Goal: Task Accomplishment & Management: Manage account settings

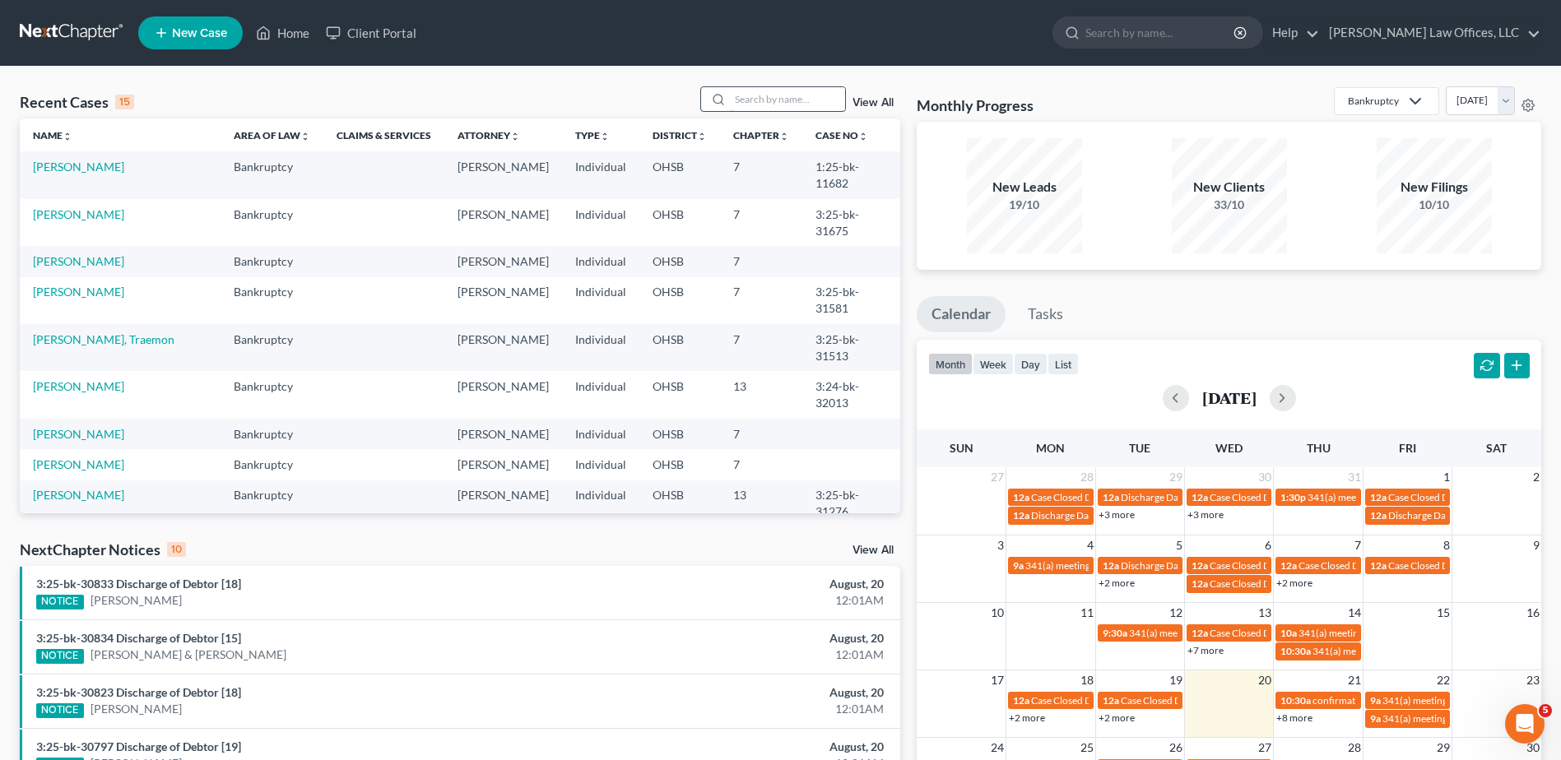
click at [756, 104] on input "search" at bounding box center [787, 99] width 115 height 24
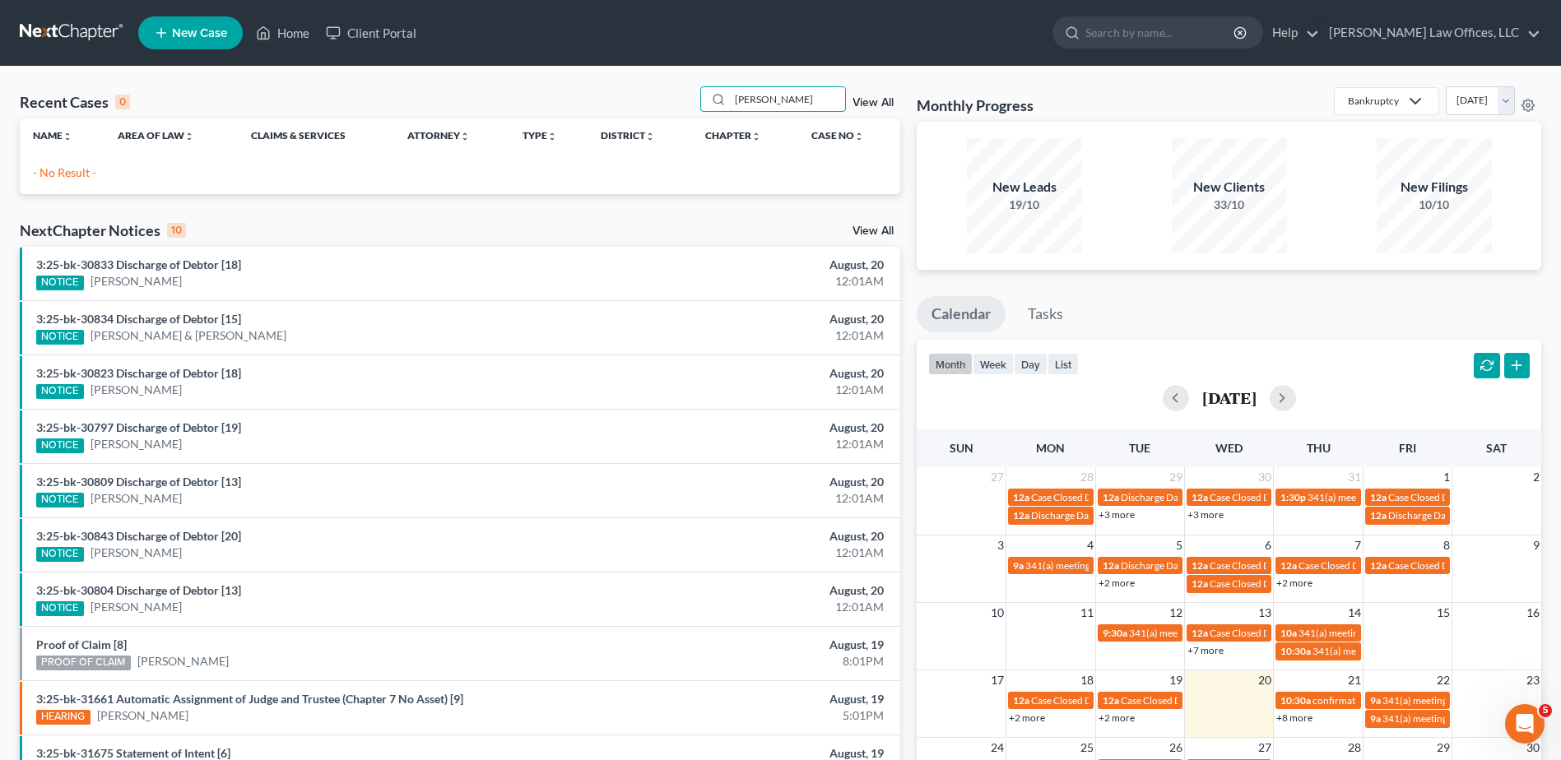
drag, startPoint x: 799, startPoint y: 104, endPoint x: 670, endPoint y: 104, distance: 129.2
click at [670, 104] on div "Recent Cases 0 edmonds View All" at bounding box center [460, 102] width 880 height 32
type input "erin"
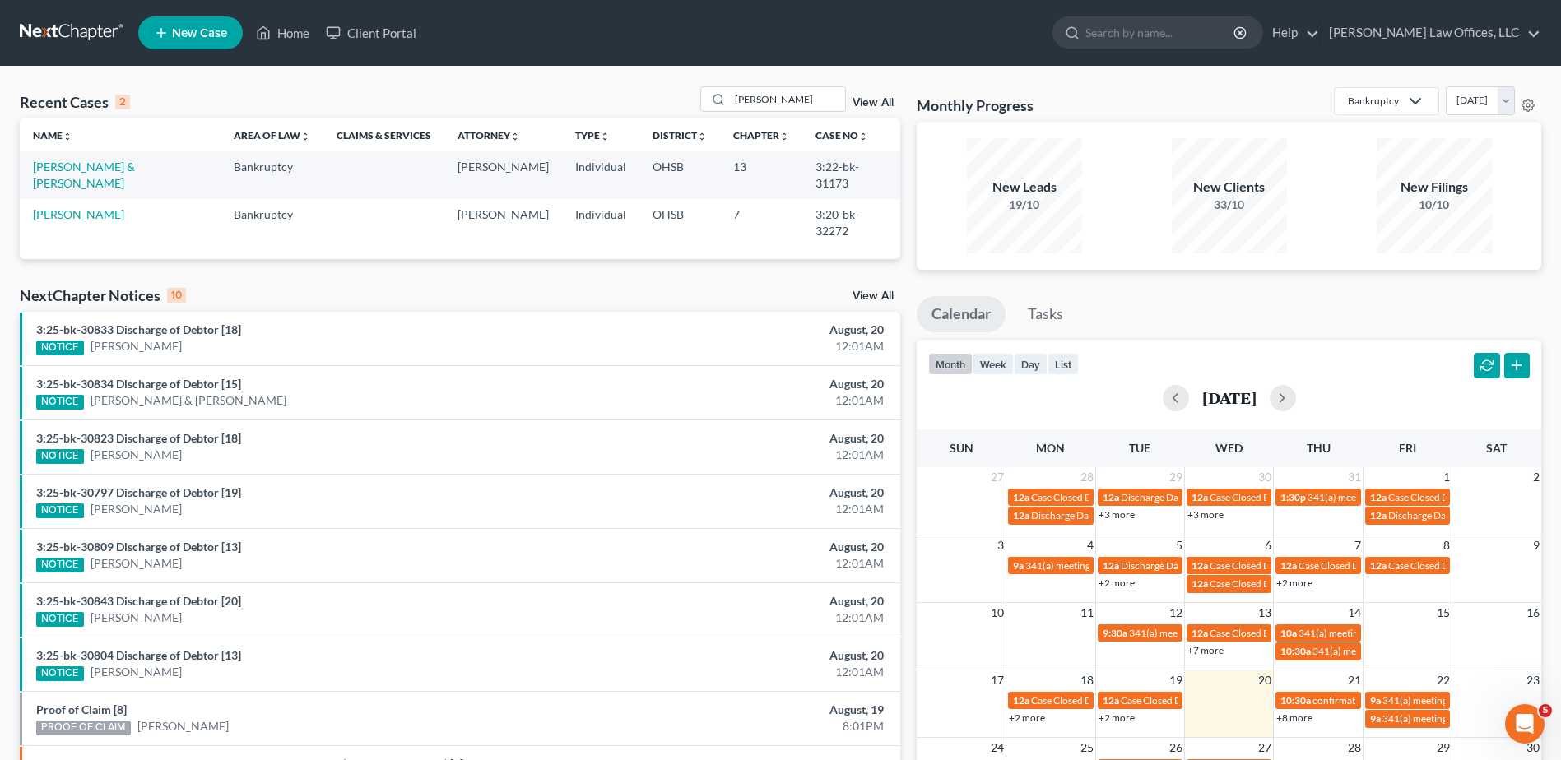
click at [871, 100] on link "View All" at bounding box center [872, 103] width 41 height 12
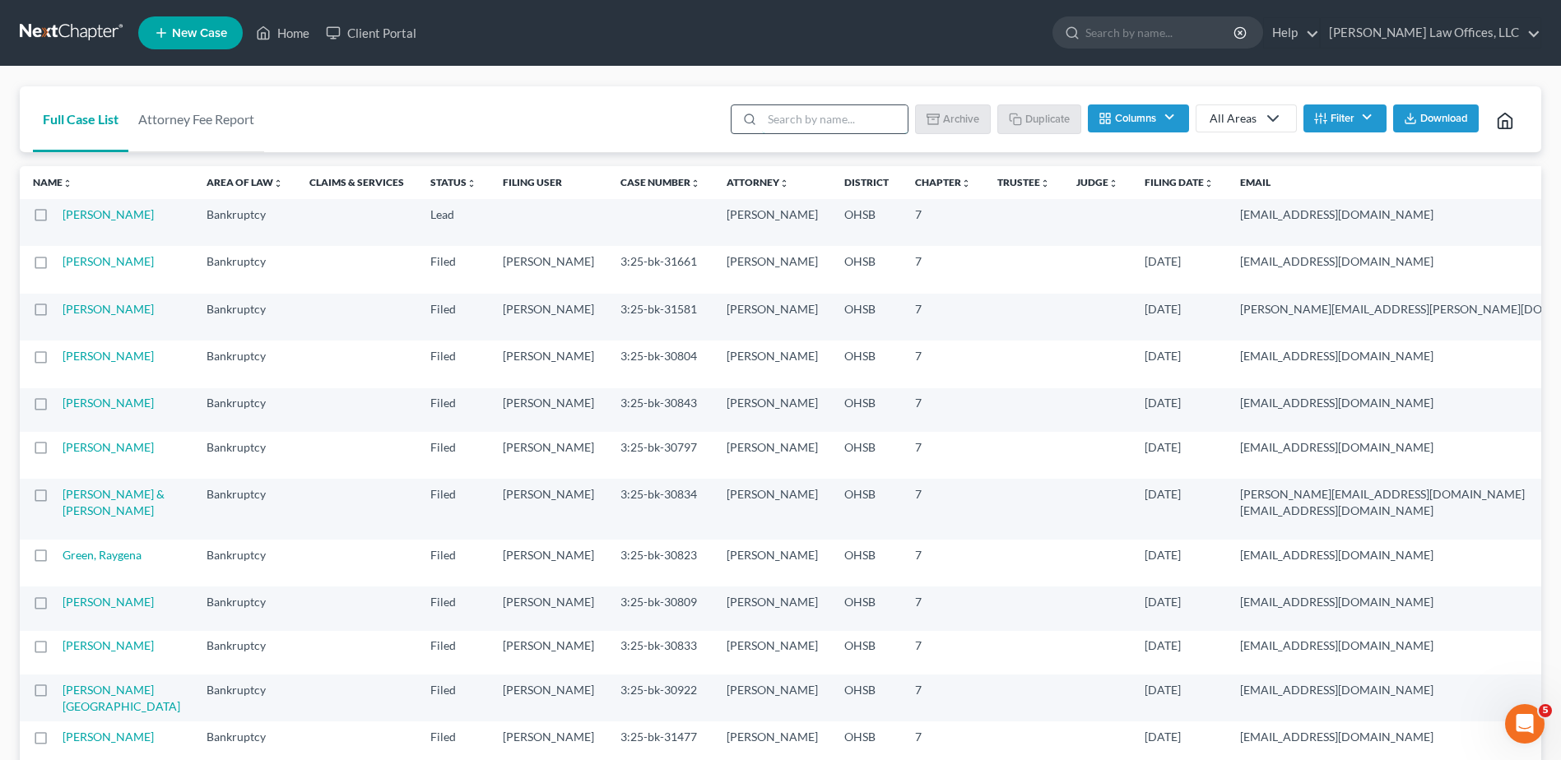
click at [797, 127] on input "search" at bounding box center [835, 119] width 146 height 28
type input "template"
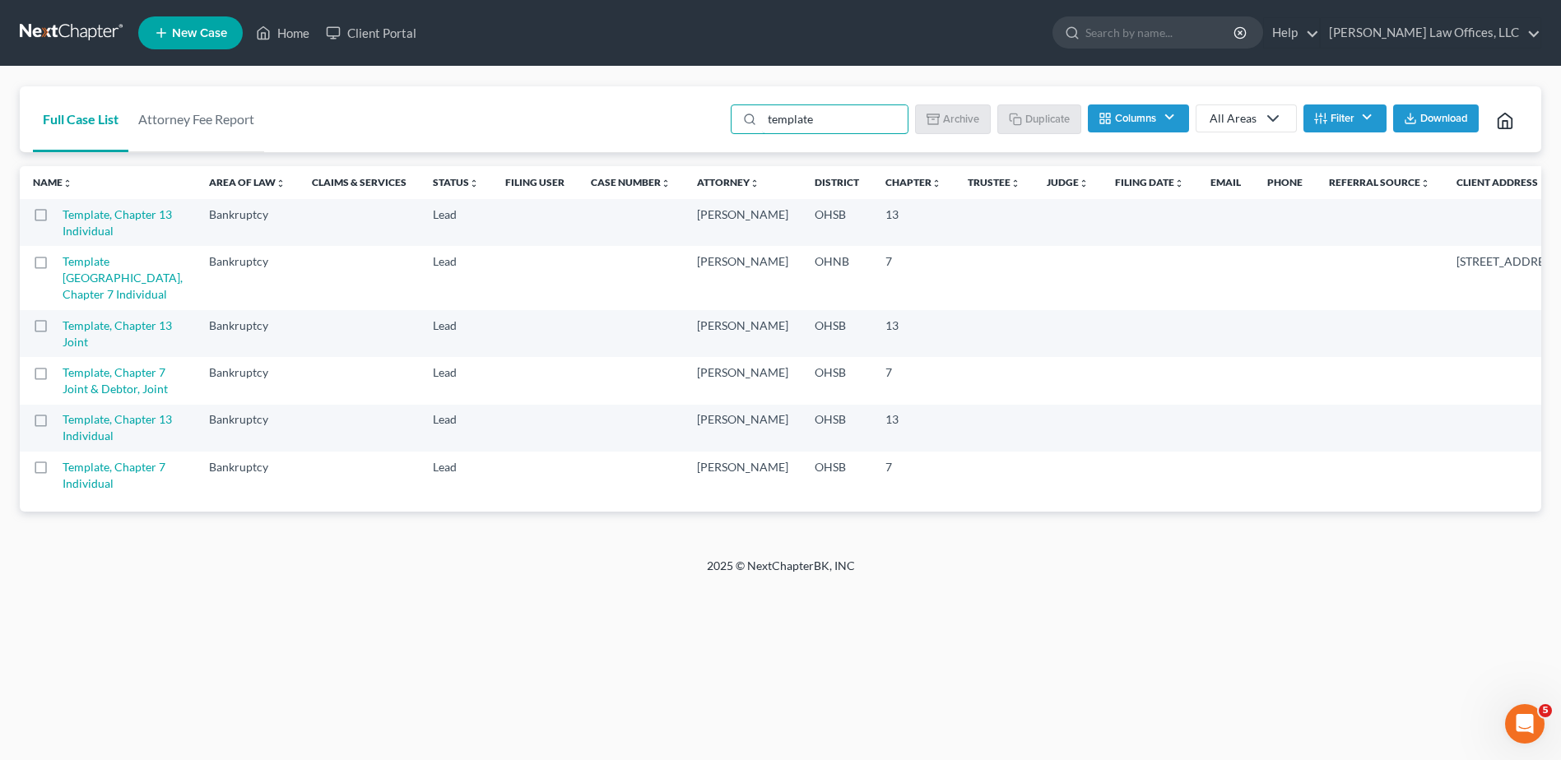
click at [56, 471] on label at bounding box center [56, 471] width 0 height 0
click at [63, 470] on input "checkbox" at bounding box center [68, 464] width 11 height 11
click at [1029, 116] on button "Duplicate" at bounding box center [1040, 118] width 82 height 28
checkbox input "false"
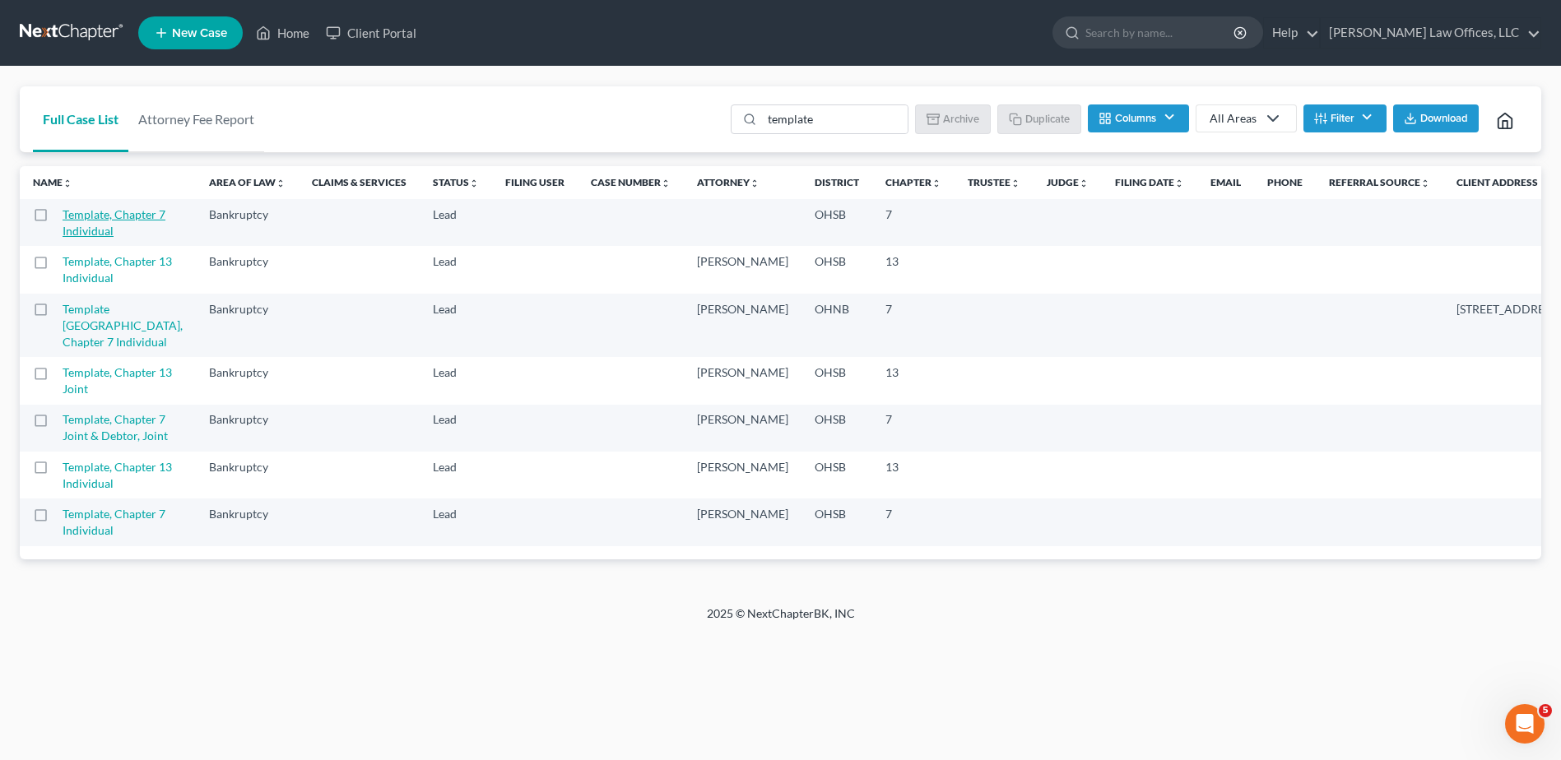
click at [78, 219] on link "Template, Chapter 7 Individual" at bounding box center [114, 222] width 103 height 30
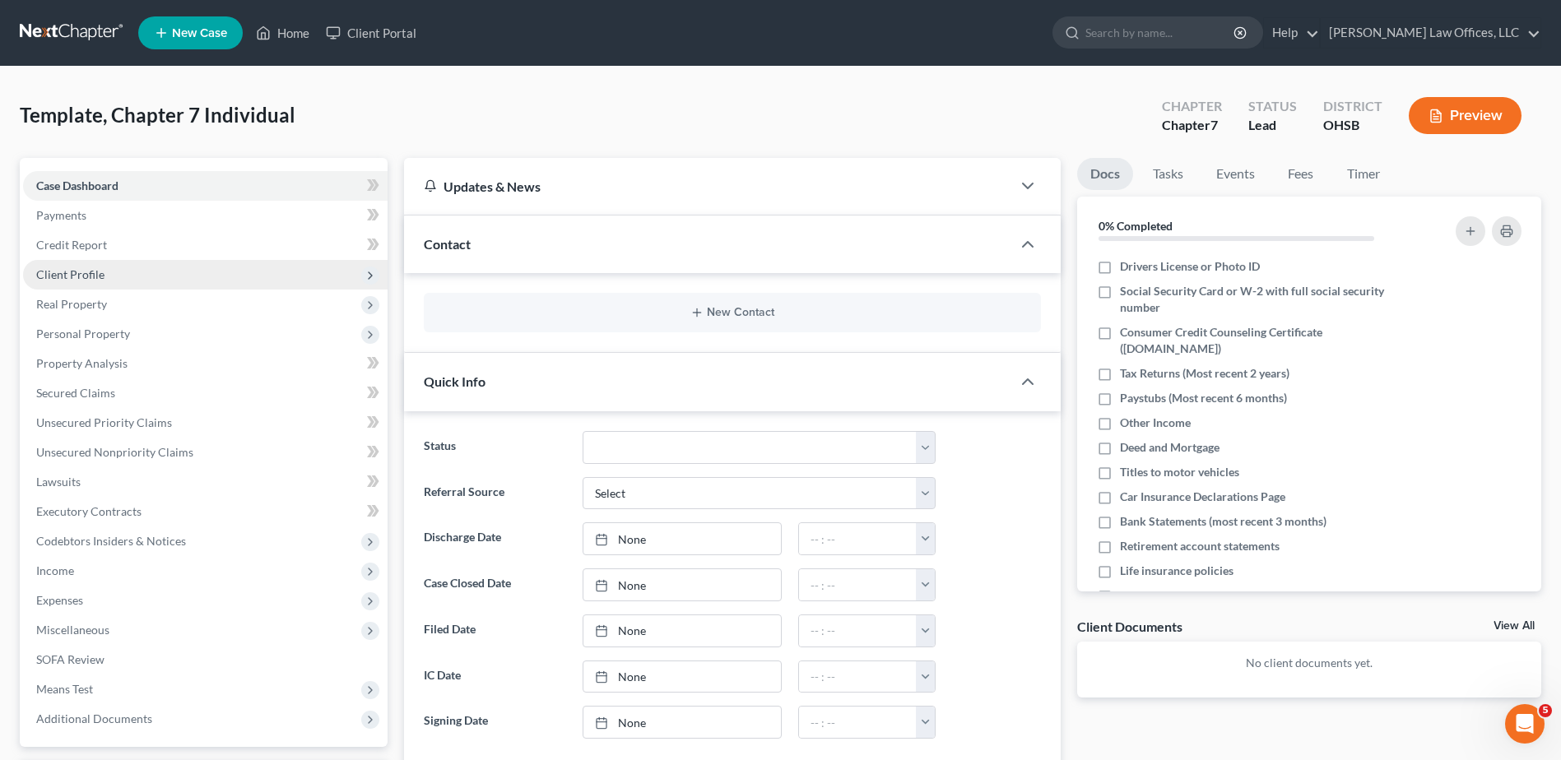
click at [72, 278] on span "Client Profile" at bounding box center [70, 274] width 68 height 14
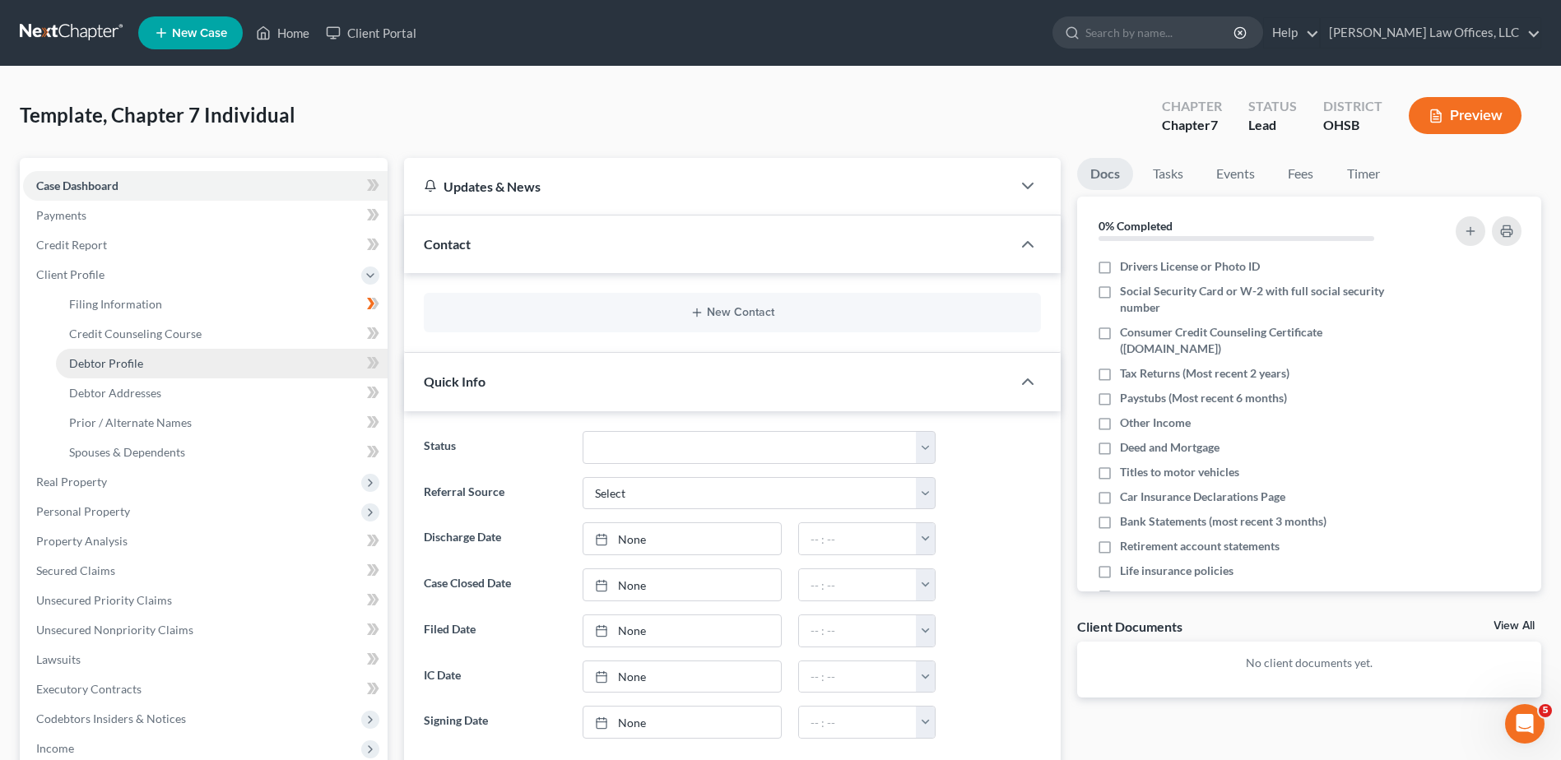
click at [95, 371] on link "Debtor Profile" at bounding box center [222, 364] width 332 height 30
select select "1"
select select "0"
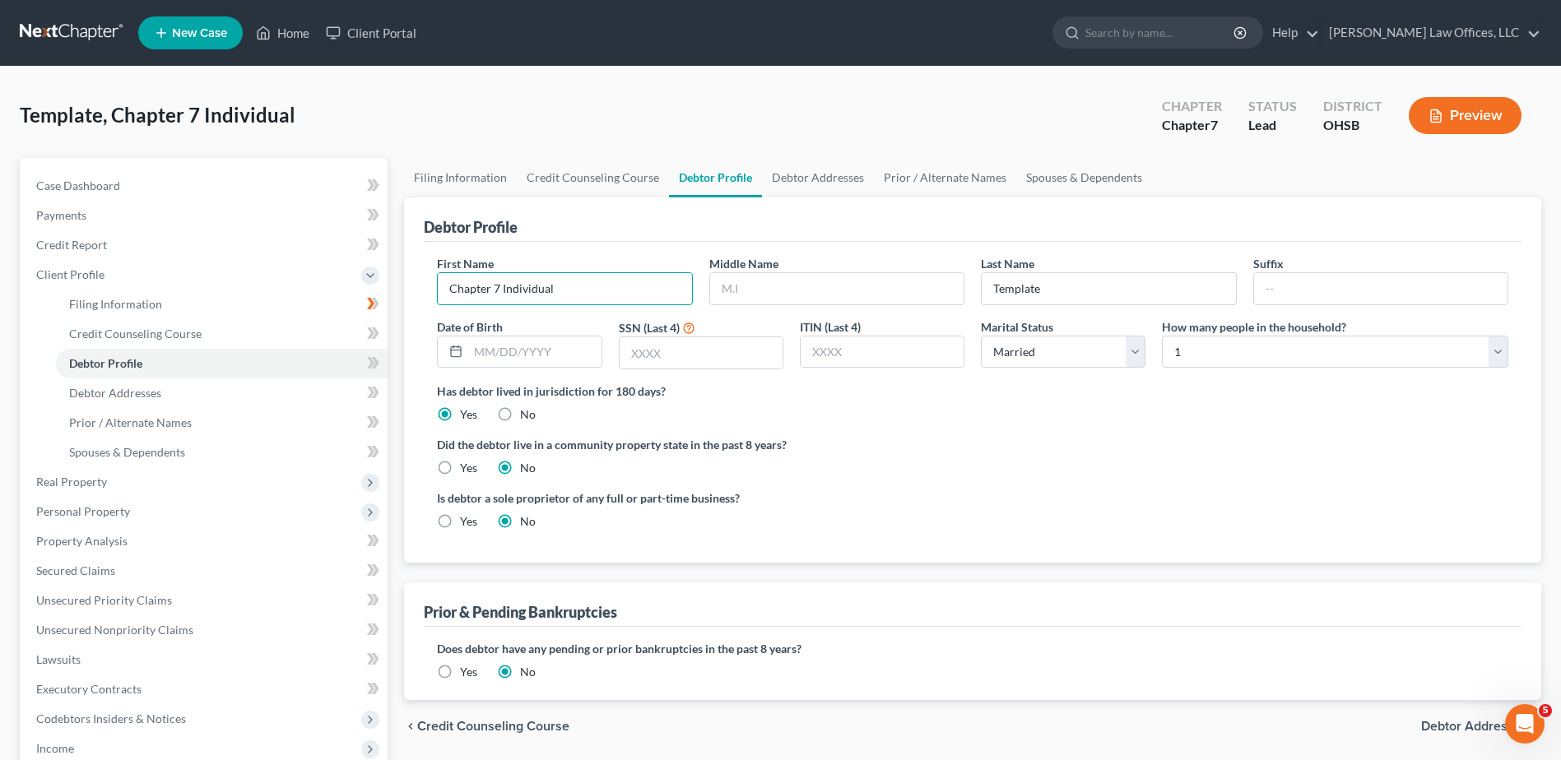
drag, startPoint x: 582, startPoint y: 288, endPoint x: 401, endPoint y: 280, distance: 181.2
click at [401, 280] on div "Filing Information Credit Counseling Course Debtor Profile Debtor Addresses Pri…" at bounding box center [973, 588] width 1154 height 861
type input "[PERSON_NAME]"
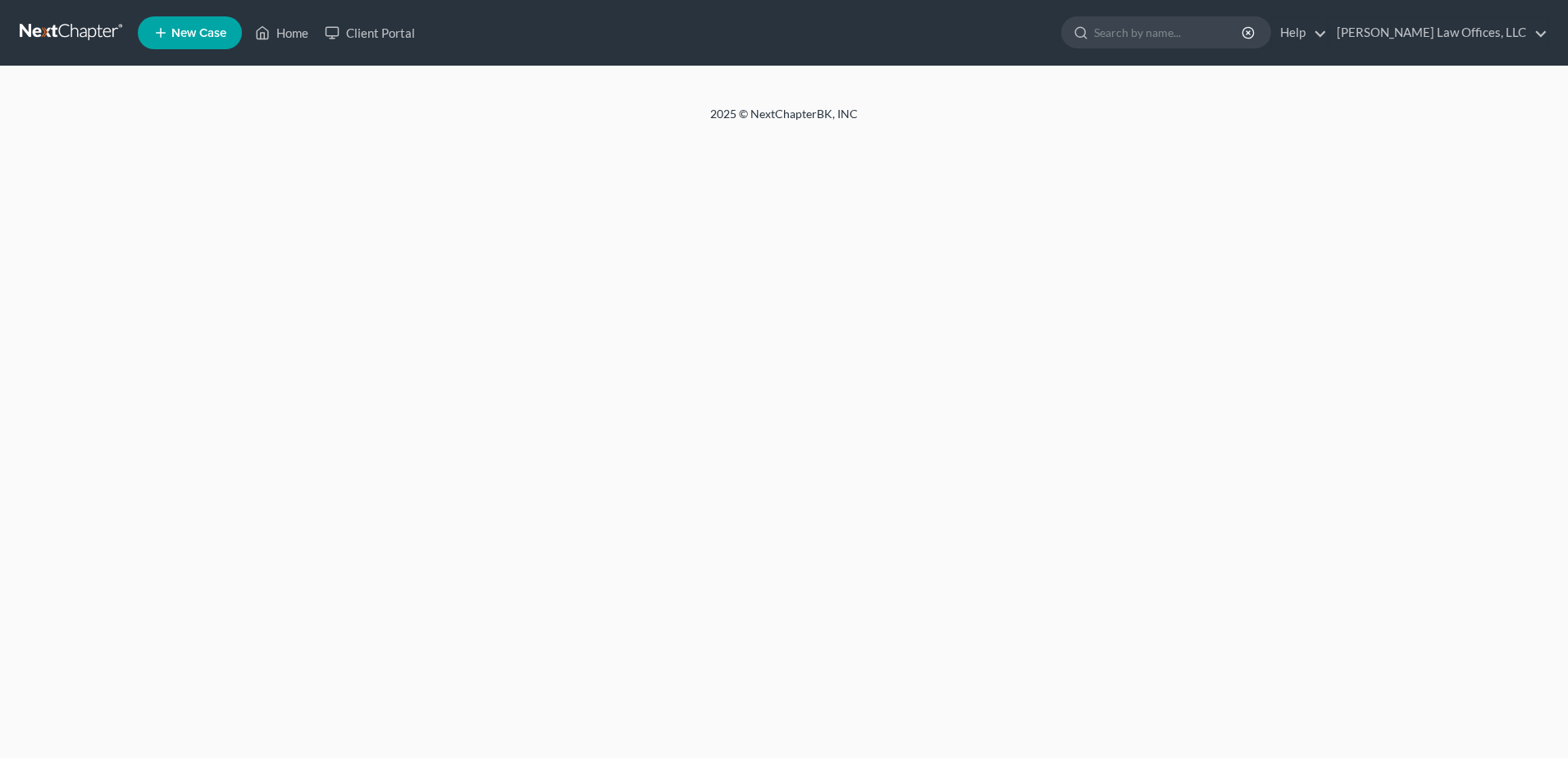
select select "1"
select select "0"
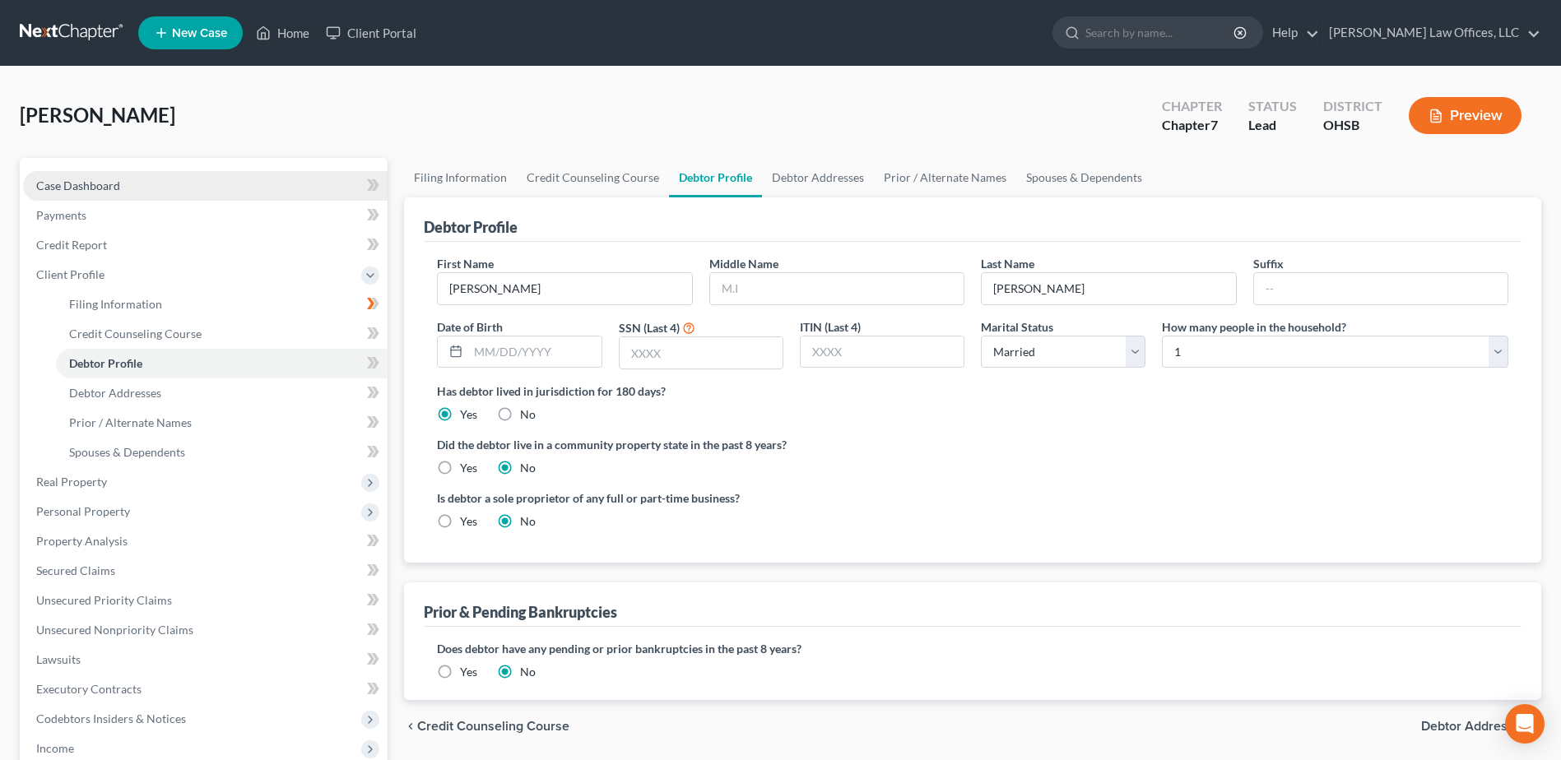
drag, startPoint x: 101, startPoint y: 186, endPoint x: 150, endPoint y: 196, distance: 49.5
click at [101, 186] on span "Case Dashboard" at bounding box center [78, 186] width 84 height 14
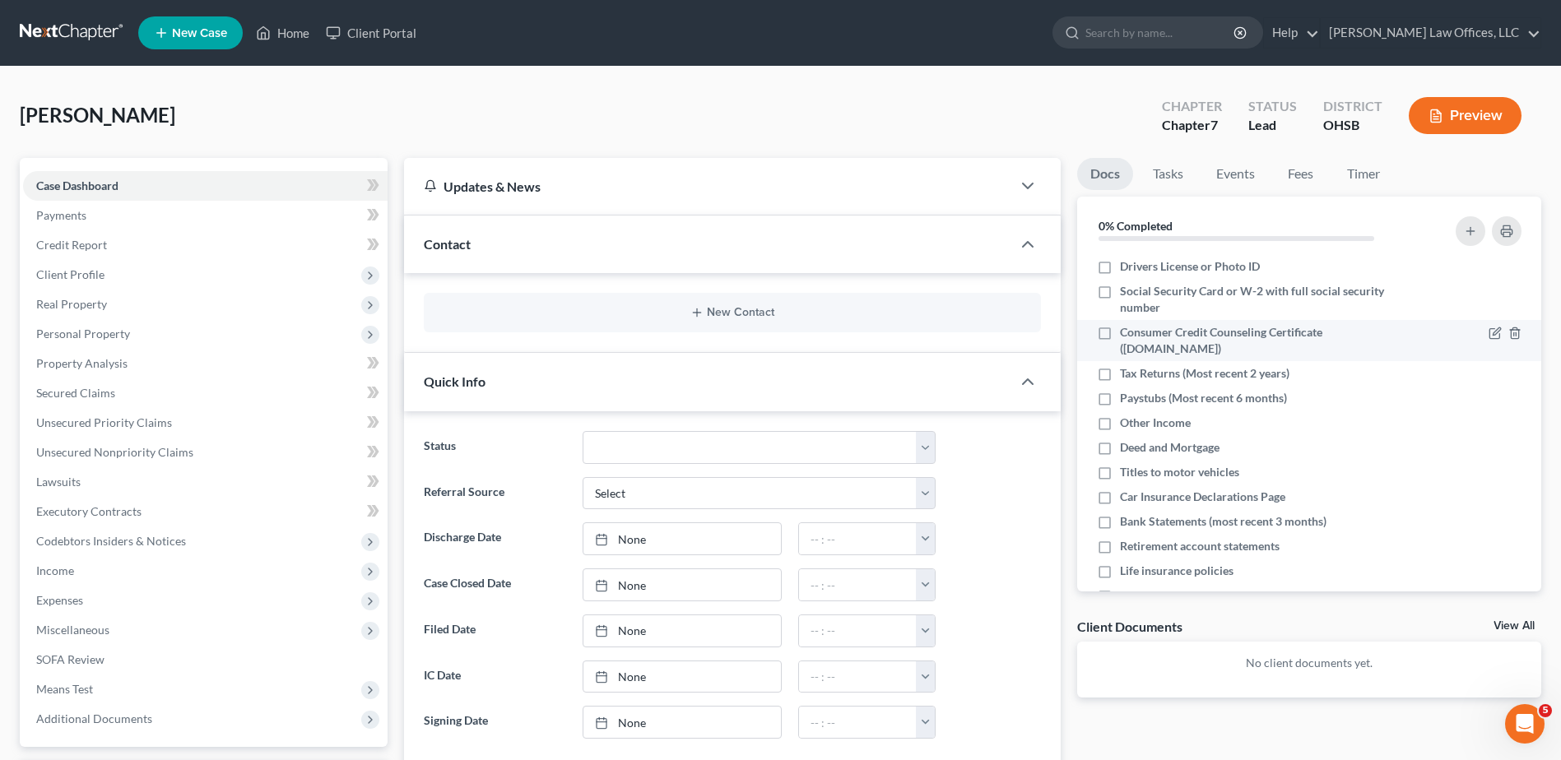
click at [1120, 329] on label "Consumer Credit Counseling Certificate ([DOMAIN_NAME])" at bounding box center [1265, 340] width 291 height 33
click at [1126, 329] on input "Consumer Credit Counseling Certificate ([DOMAIN_NAME])" at bounding box center [1131, 329] width 11 height 11
checkbox input "true"
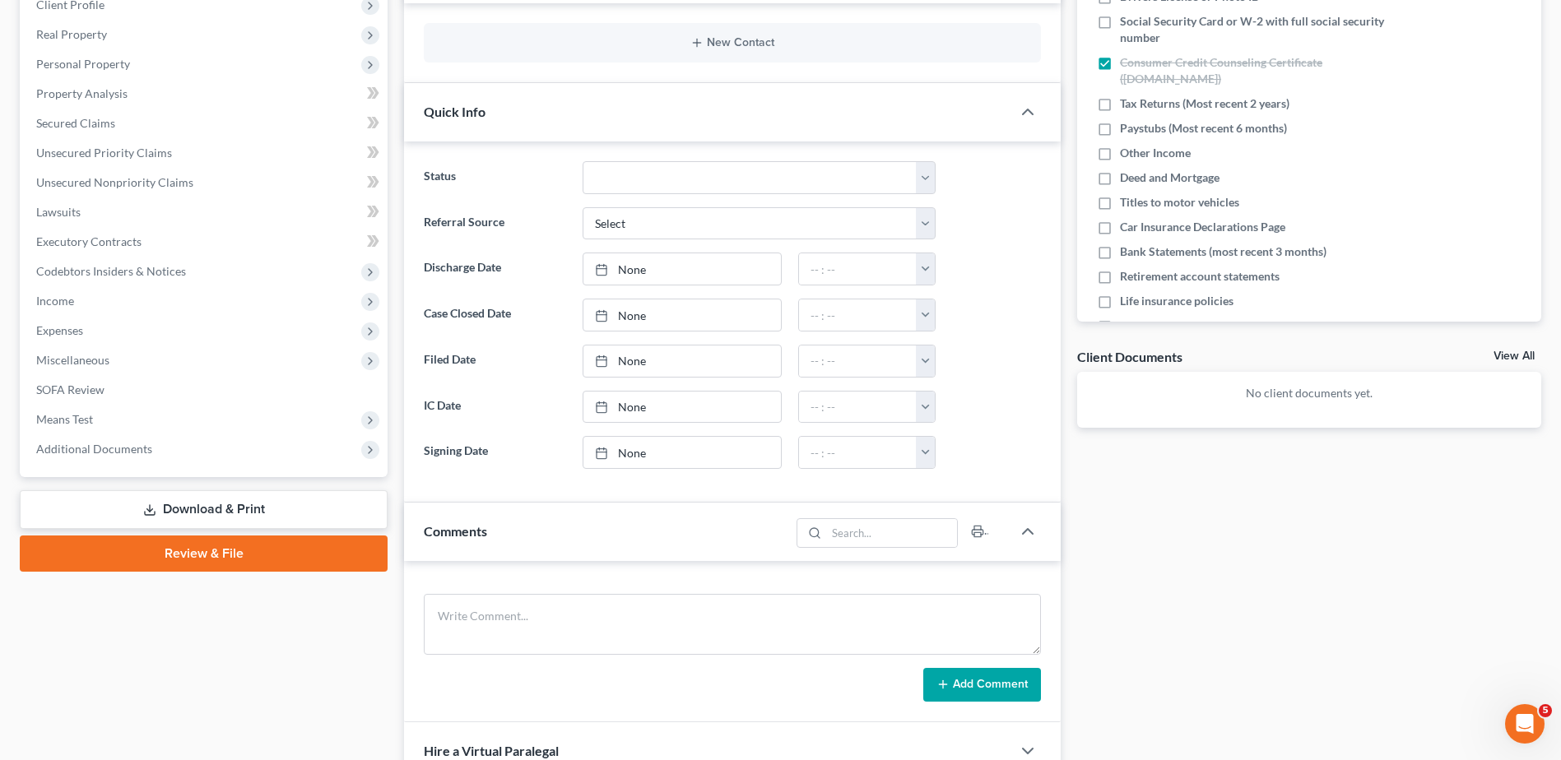
scroll to position [411, 0]
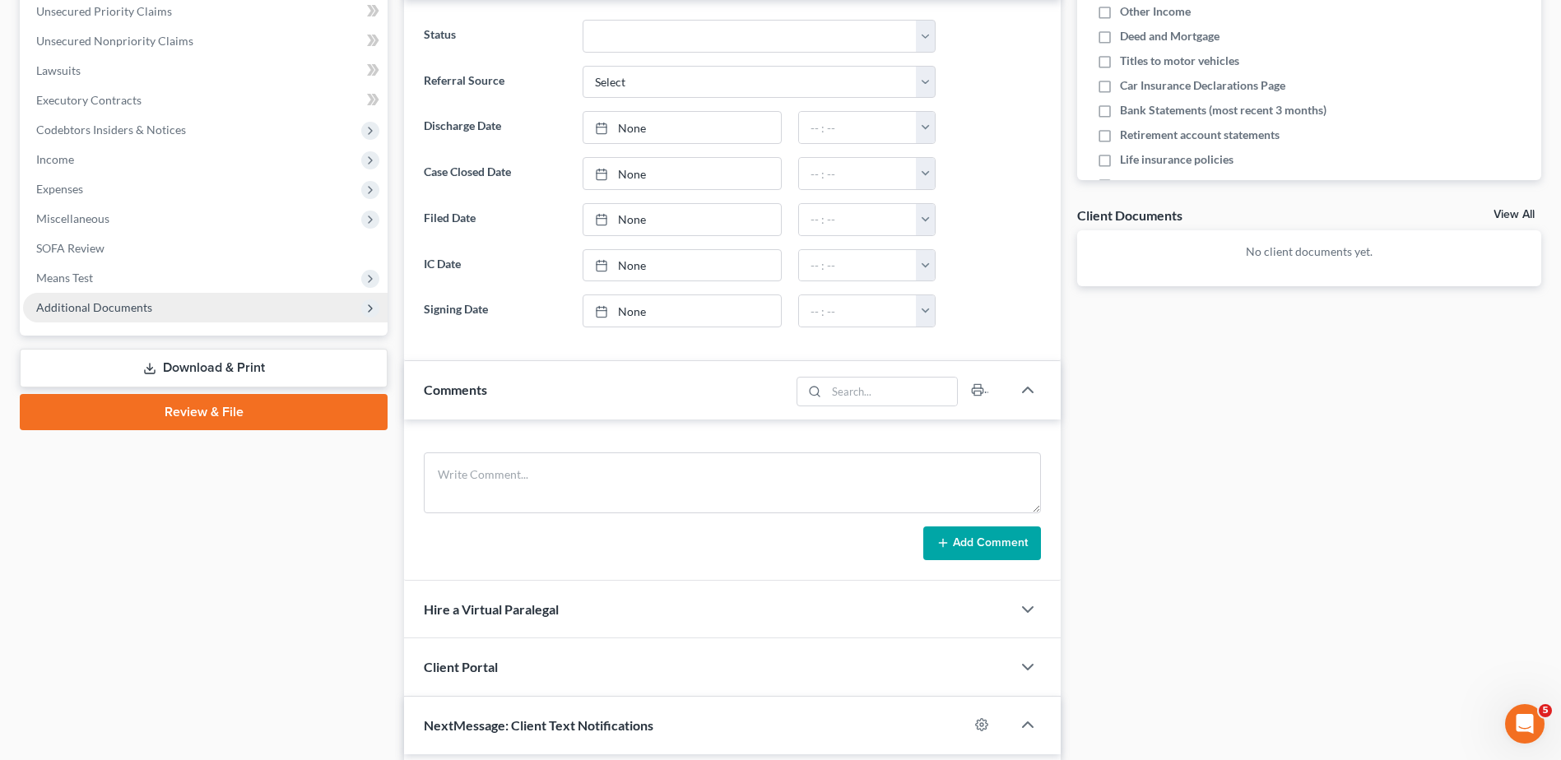
click at [131, 300] on span "Additional Documents" at bounding box center [94, 307] width 116 height 14
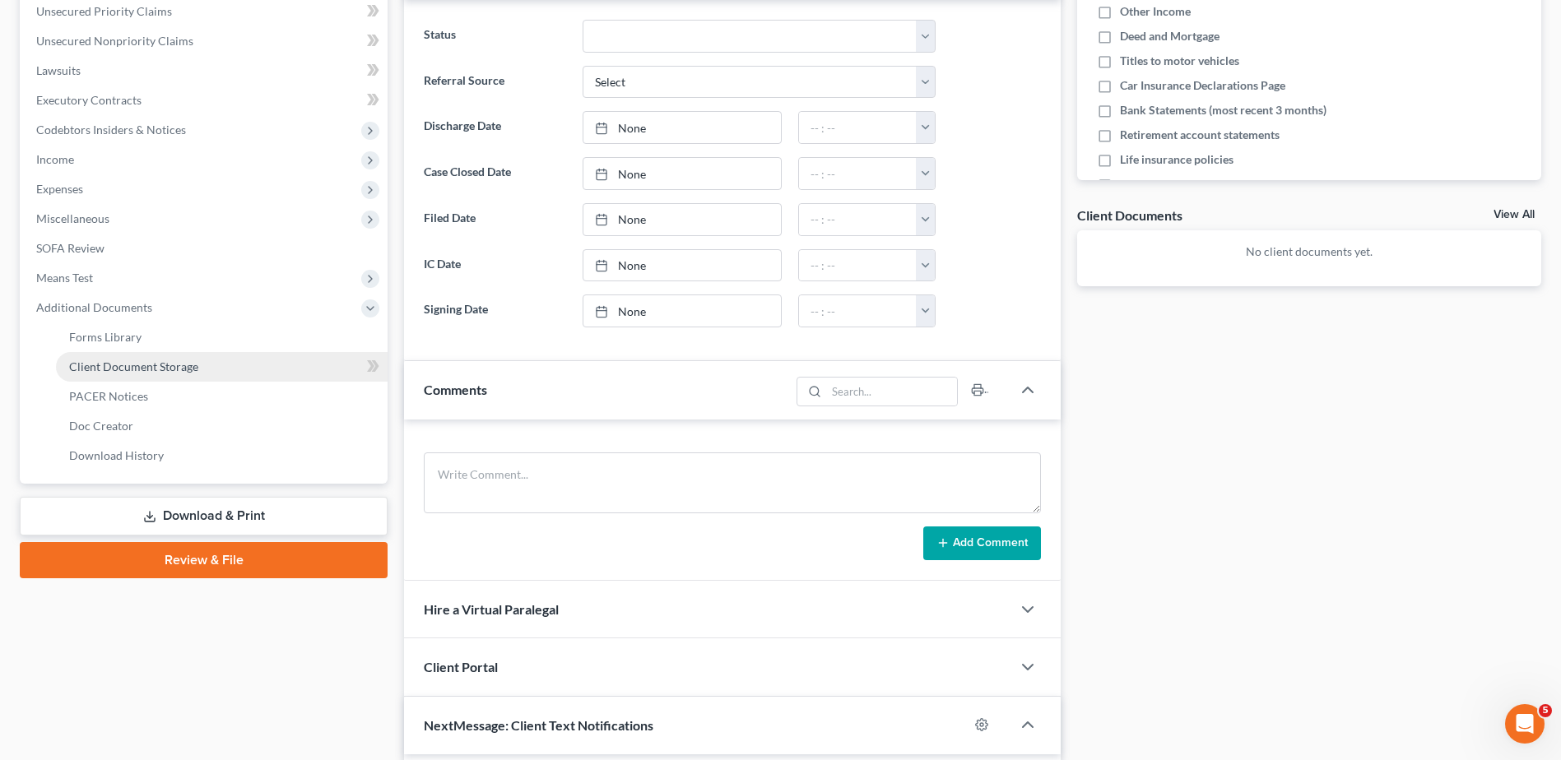
click at [128, 360] on span "Client Document Storage" at bounding box center [133, 367] width 129 height 14
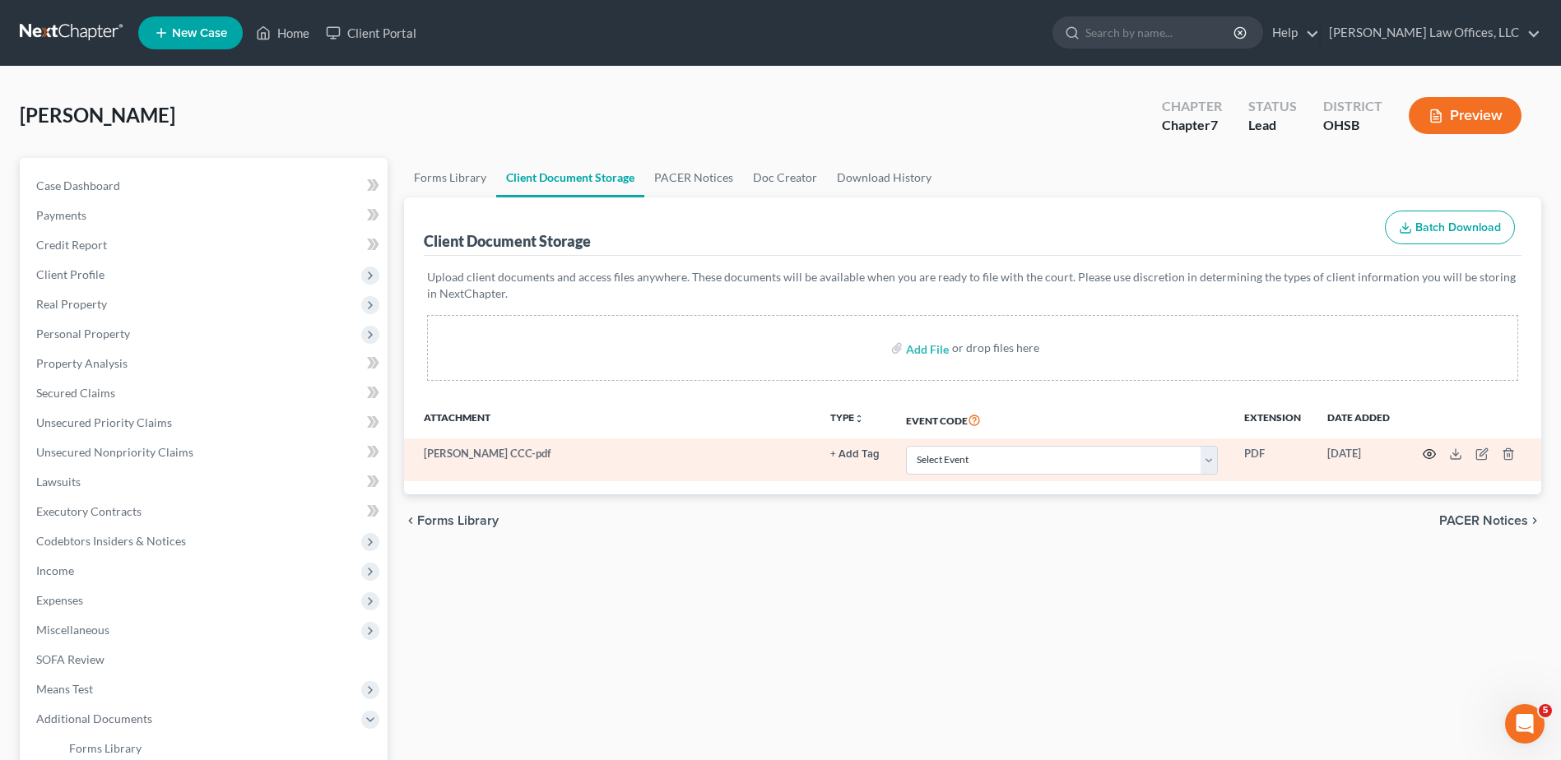
click at [1429, 453] on circle "button" at bounding box center [1429, 454] width 3 height 3
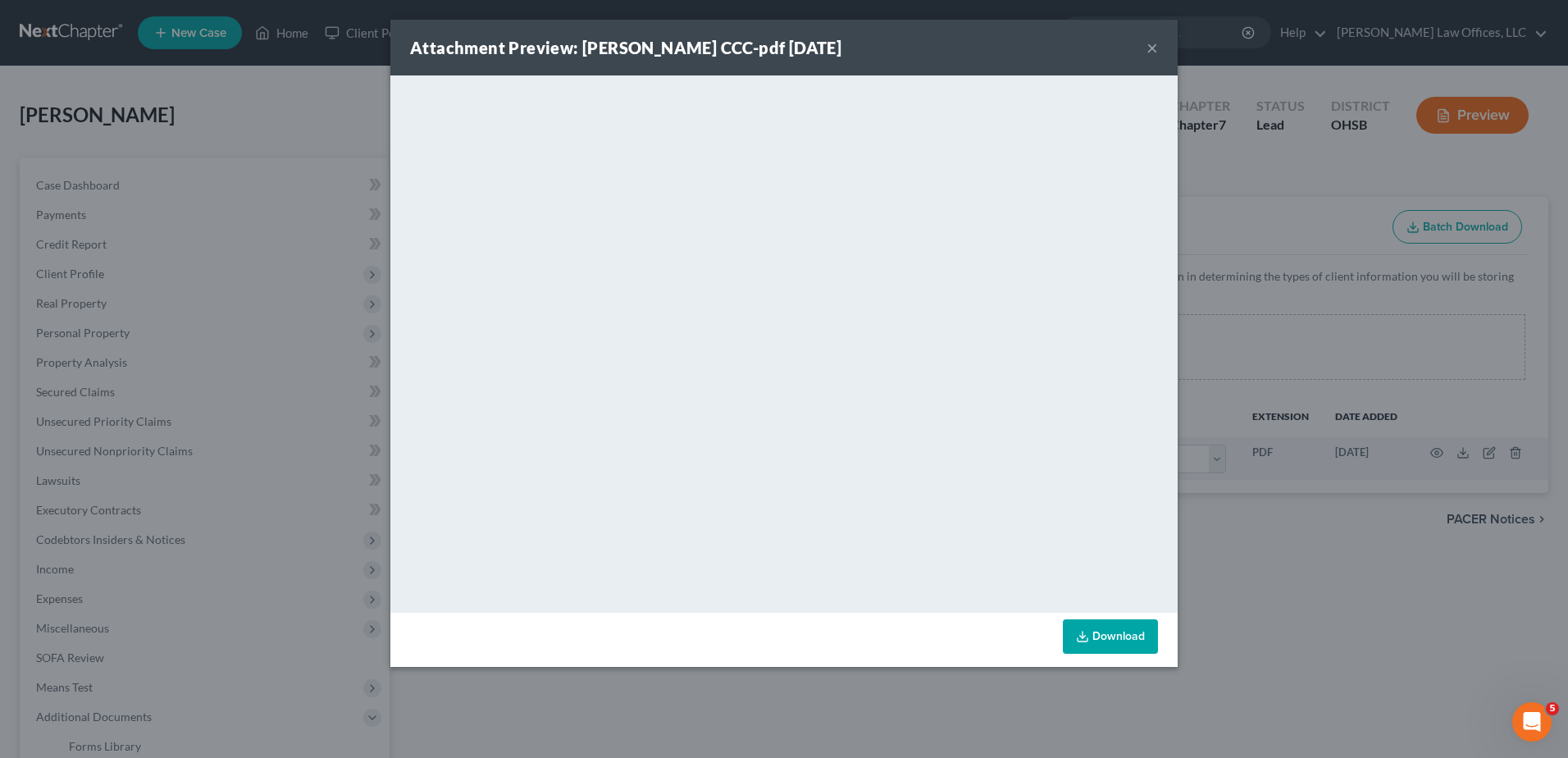
click at [1152, 49] on button "×" at bounding box center [1152, 48] width 12 height 20
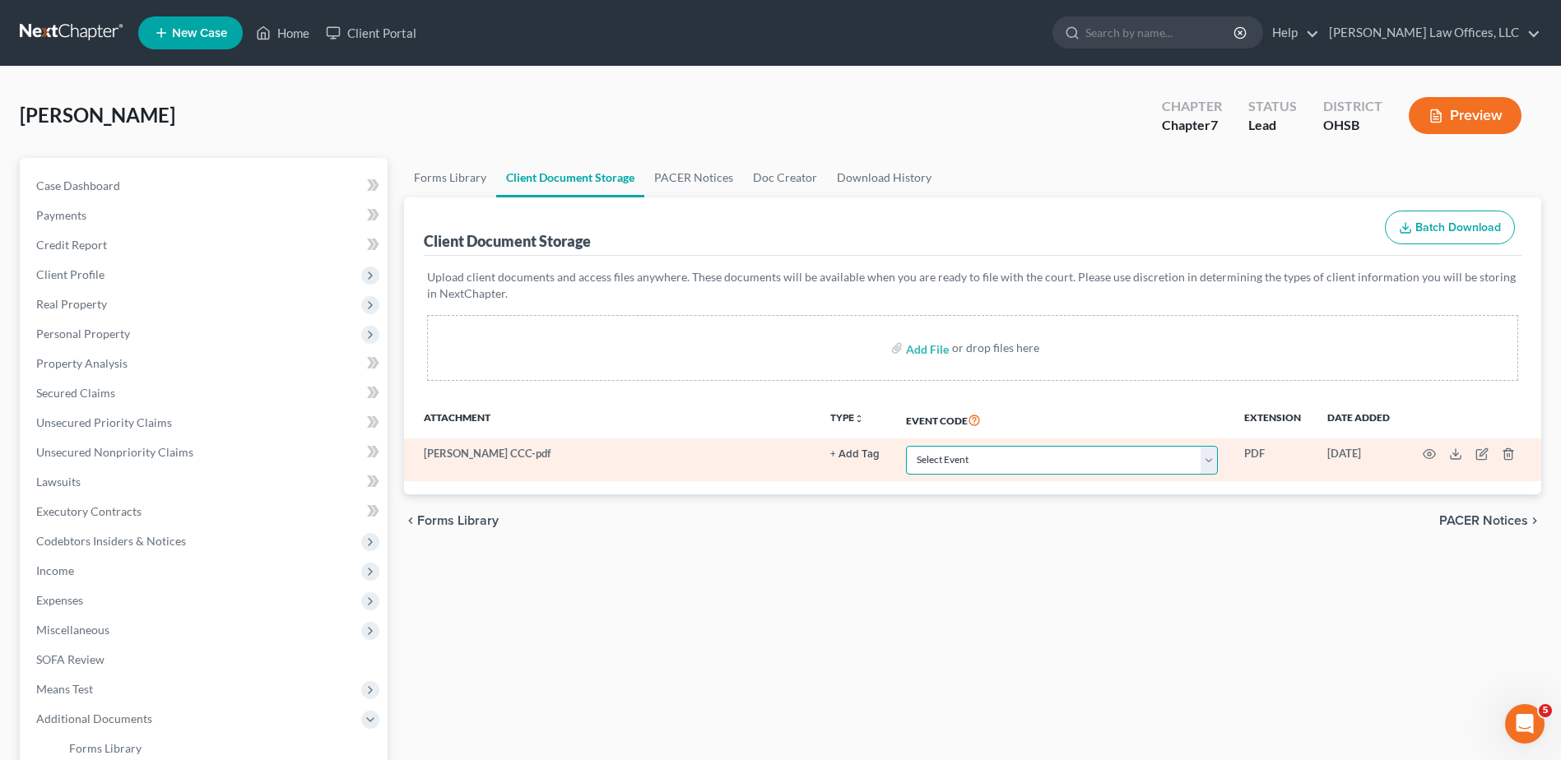
click at [963, 458] on select "Select Event 20 Largest Unsecured Creditors Amended Document Amended List of Cr…" at bounding box center [1062, 460] width 312 height 29
select select "7"
click at [906, 446] on select "Select Event 20 Largest Unsecured Creditors Amended Document Amended List of Cr…" at bounding box center [1062, 460] width 312 height 29
click at [845, 449] on button "+ Add Tag" at bounding box center [854, 454] width 49 height 11
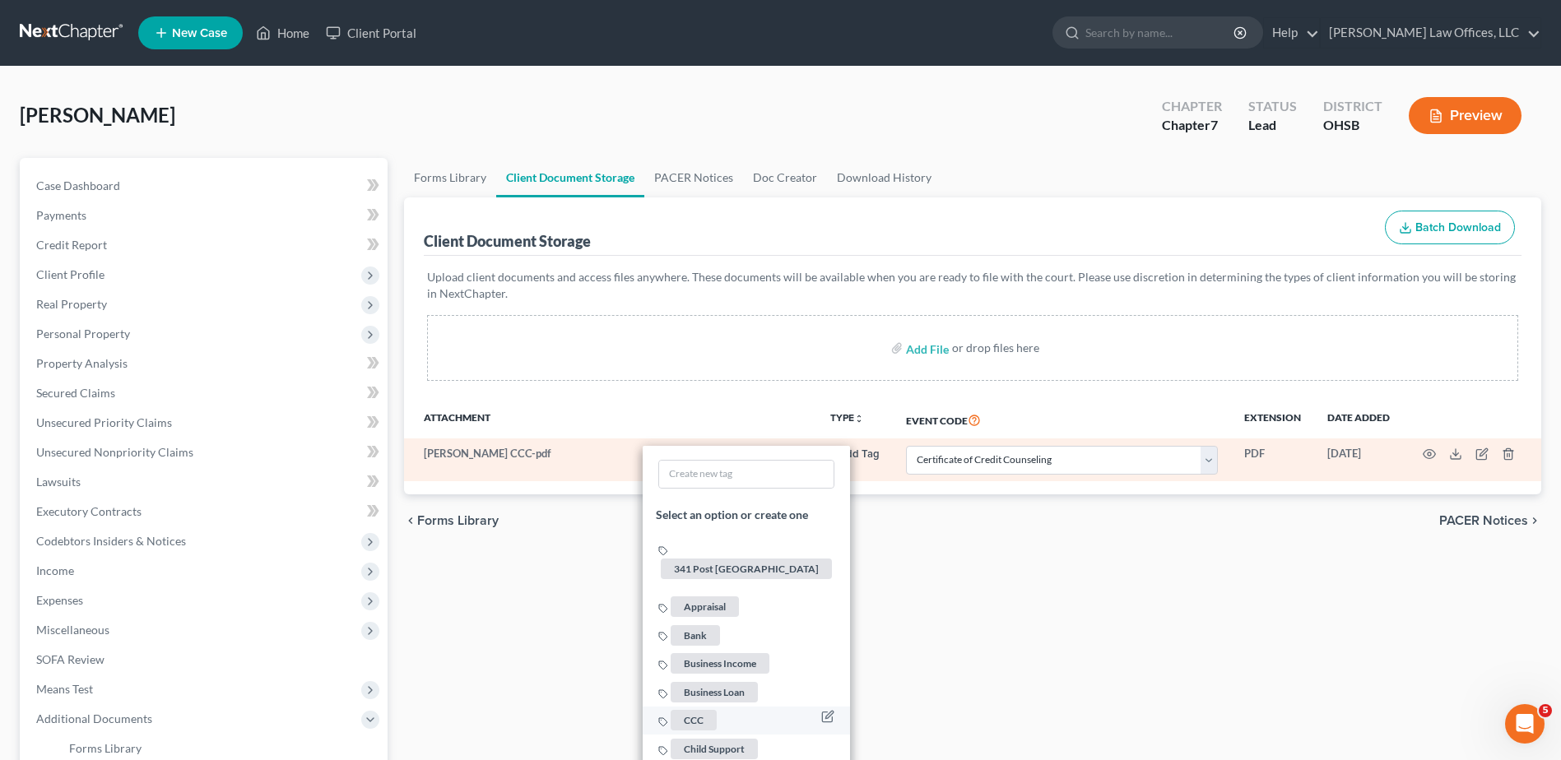
click at [702, 710] on span "CCC" at bounding box center [694, 720] width 46 height 21
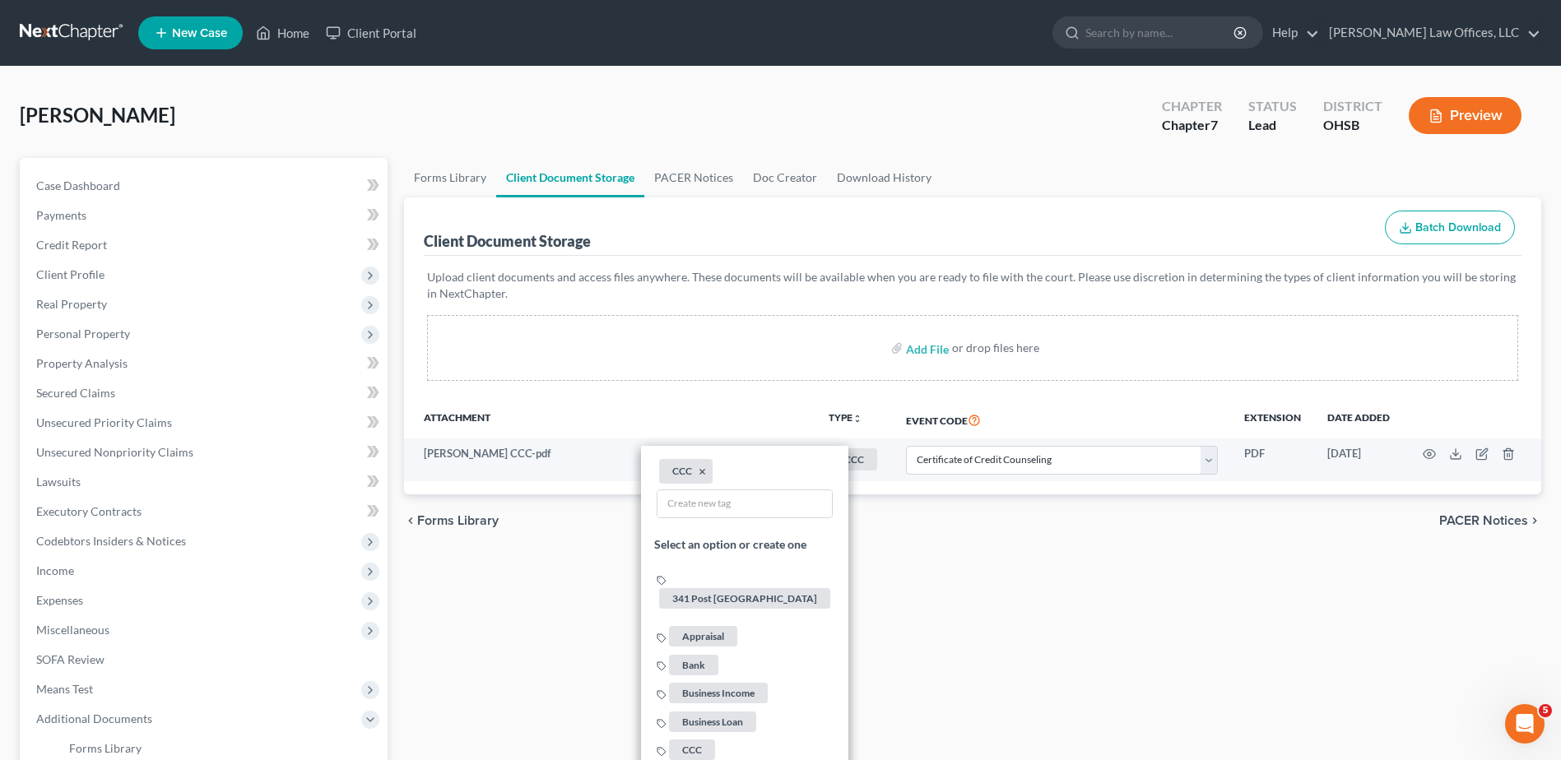
click at [889, 629] on div "Forms Library Client Document Storage PACER Notices Doc Creator Download Histor…" at bounding box center [973, 574] width 1154 height 832
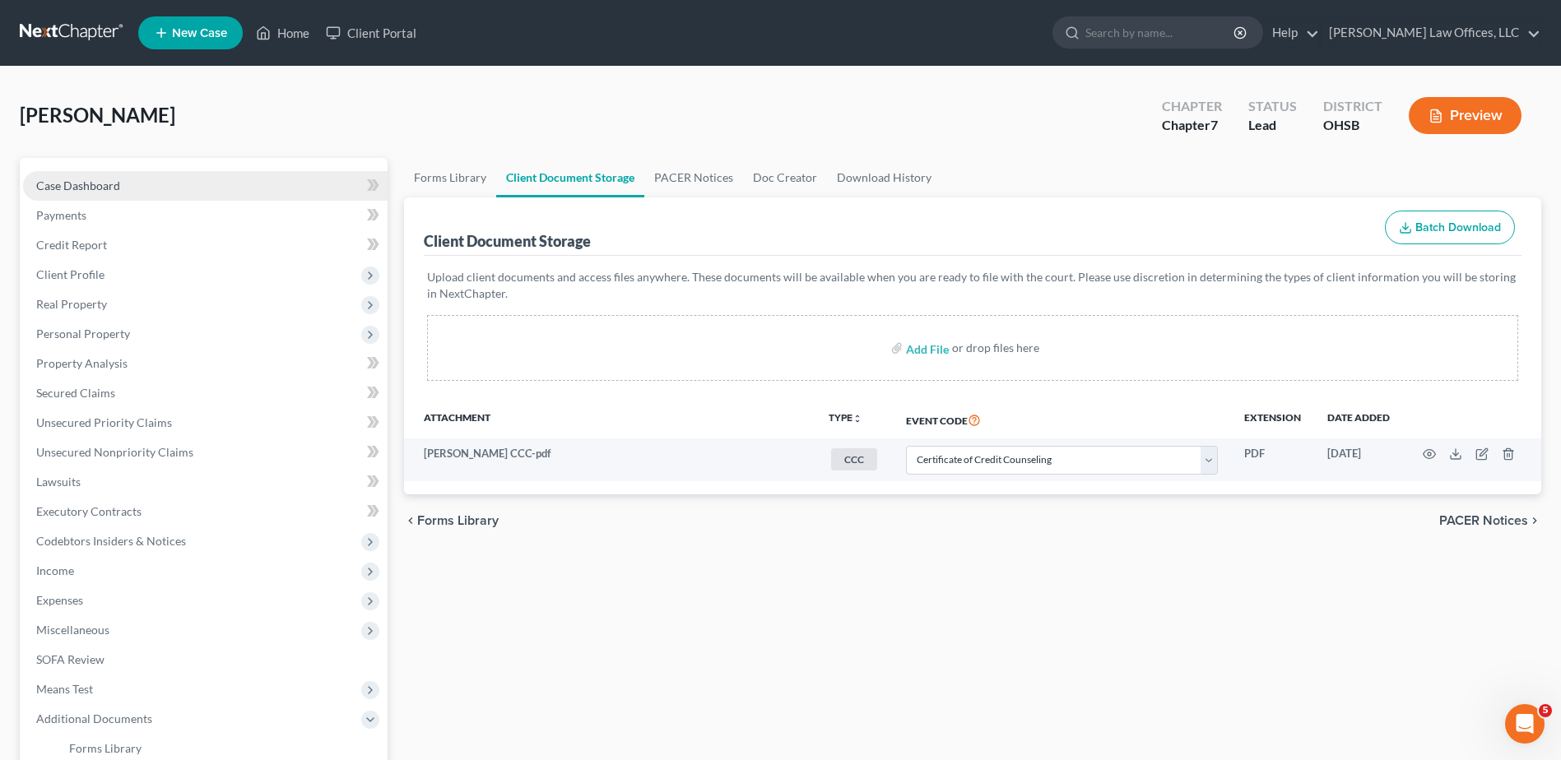
click at [79, 186] on span "Case Dashboard" at bounding box center [78, 186] width 84 height 14
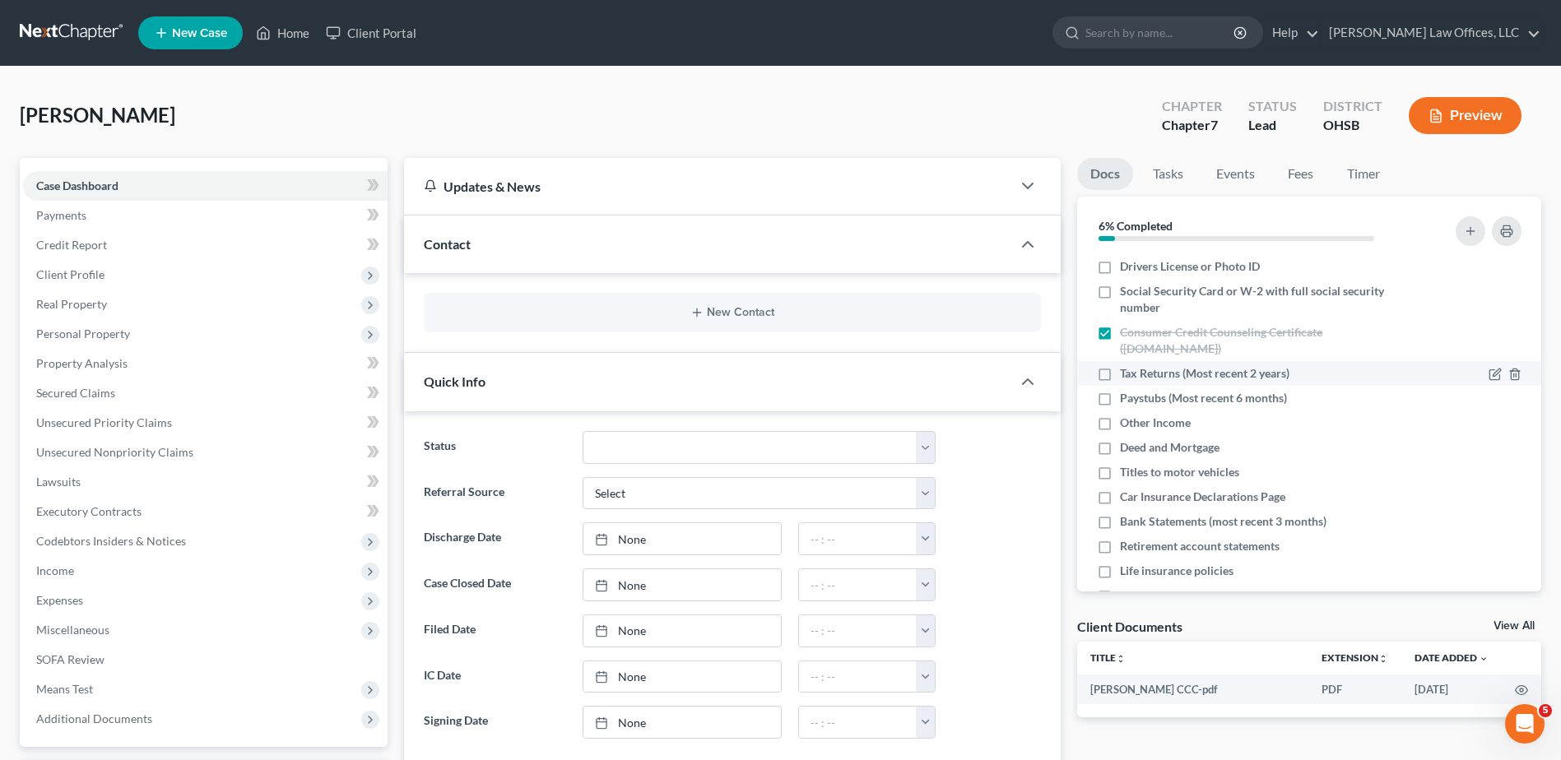
click at [1120, 376] on label "Tax Returns (Most recent 2 years)" at bounding box center [1204, 373] width 169 height 16
click at [1126, 376] on input "Tax Returns (Most recent 2 years)" at bounding box center [1131, 370] width 11 height 11
checkbox input "true"
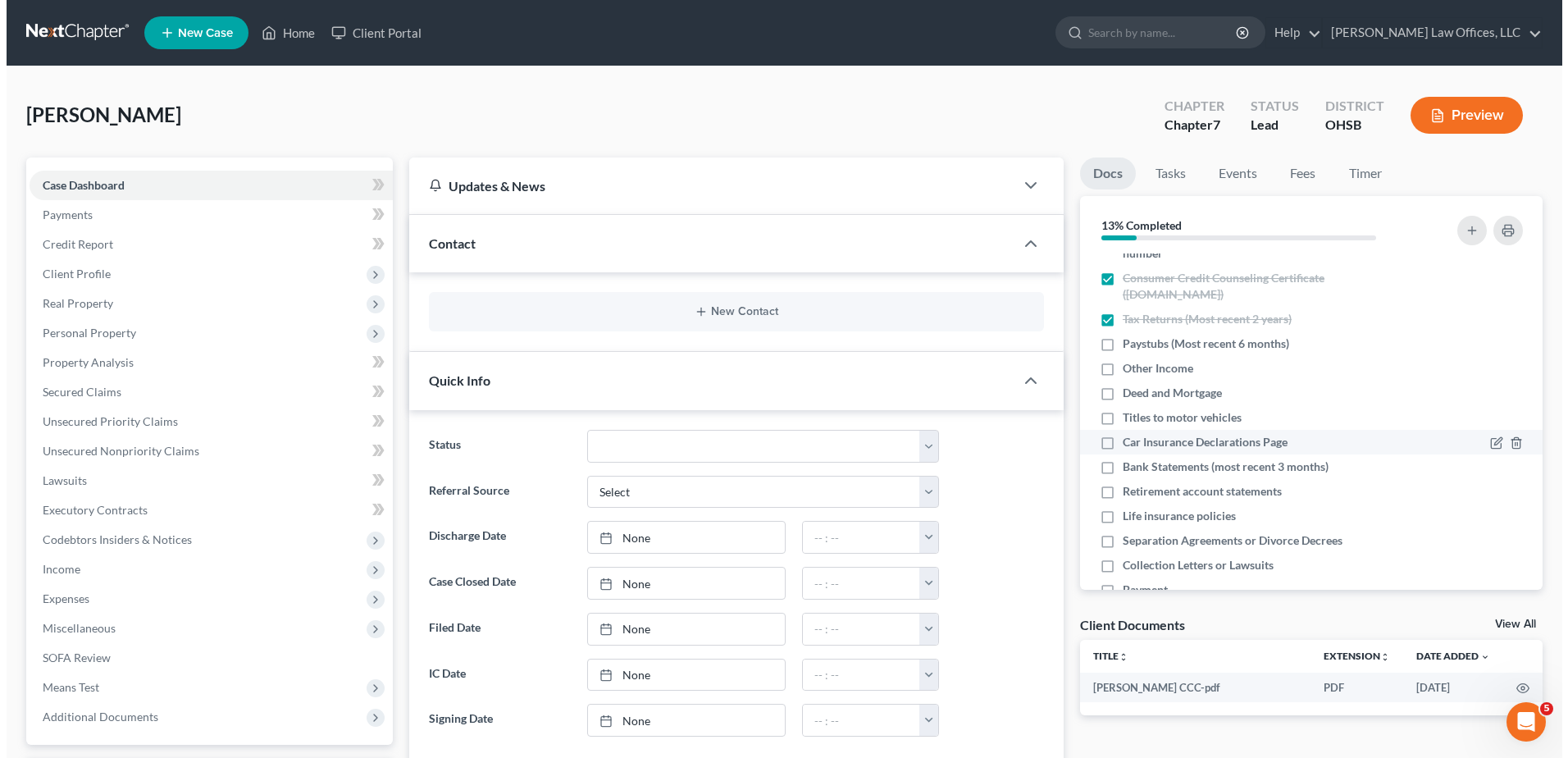
scroll to position [92, 0]
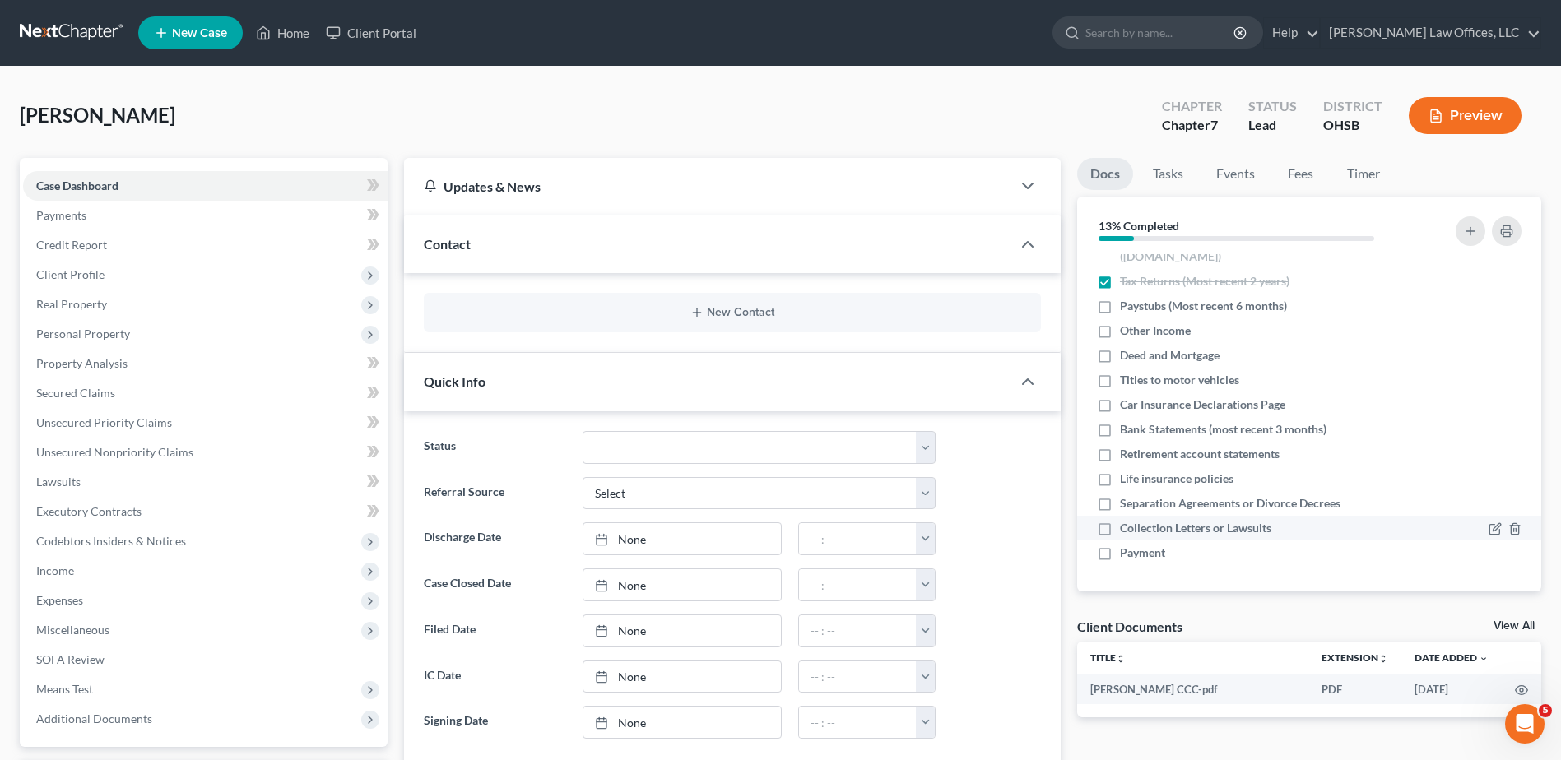
click at [1120, 532] on label "Collection Letters or Lawsuits" at bounding box center [1195, 528] width 151 height 16
click at [1126, 531] on input "Collection Letters or Lawsuits" at bounding box center [1131, 525] width 11 height 11
checkbox input "true"
click at [1508, 504] on icon "button" at bounding box center [1514, 504] width 13 height 13
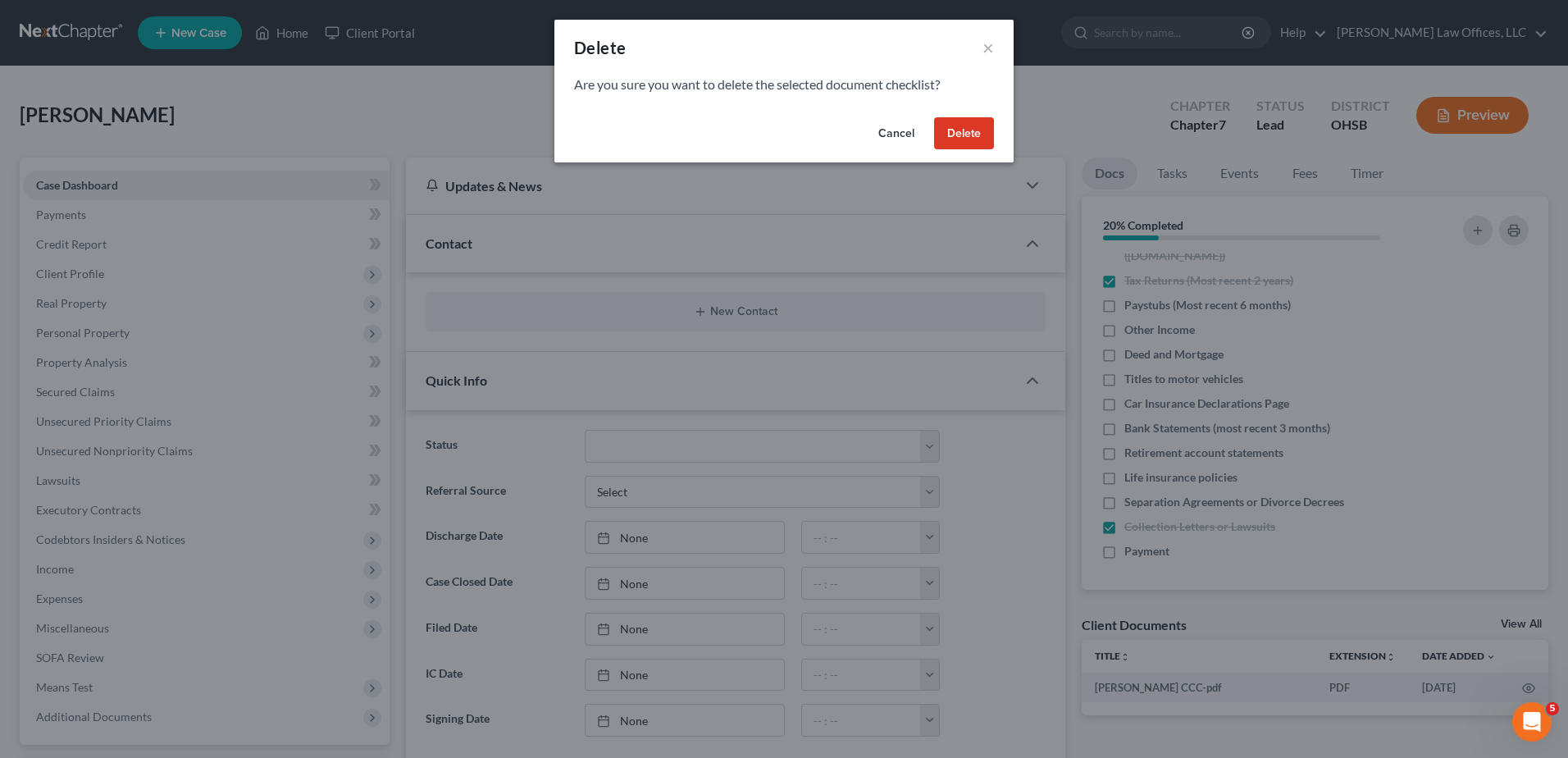
click at [967, 136] on button "Delete" at bounding box center [964, 134] width 60 height 33
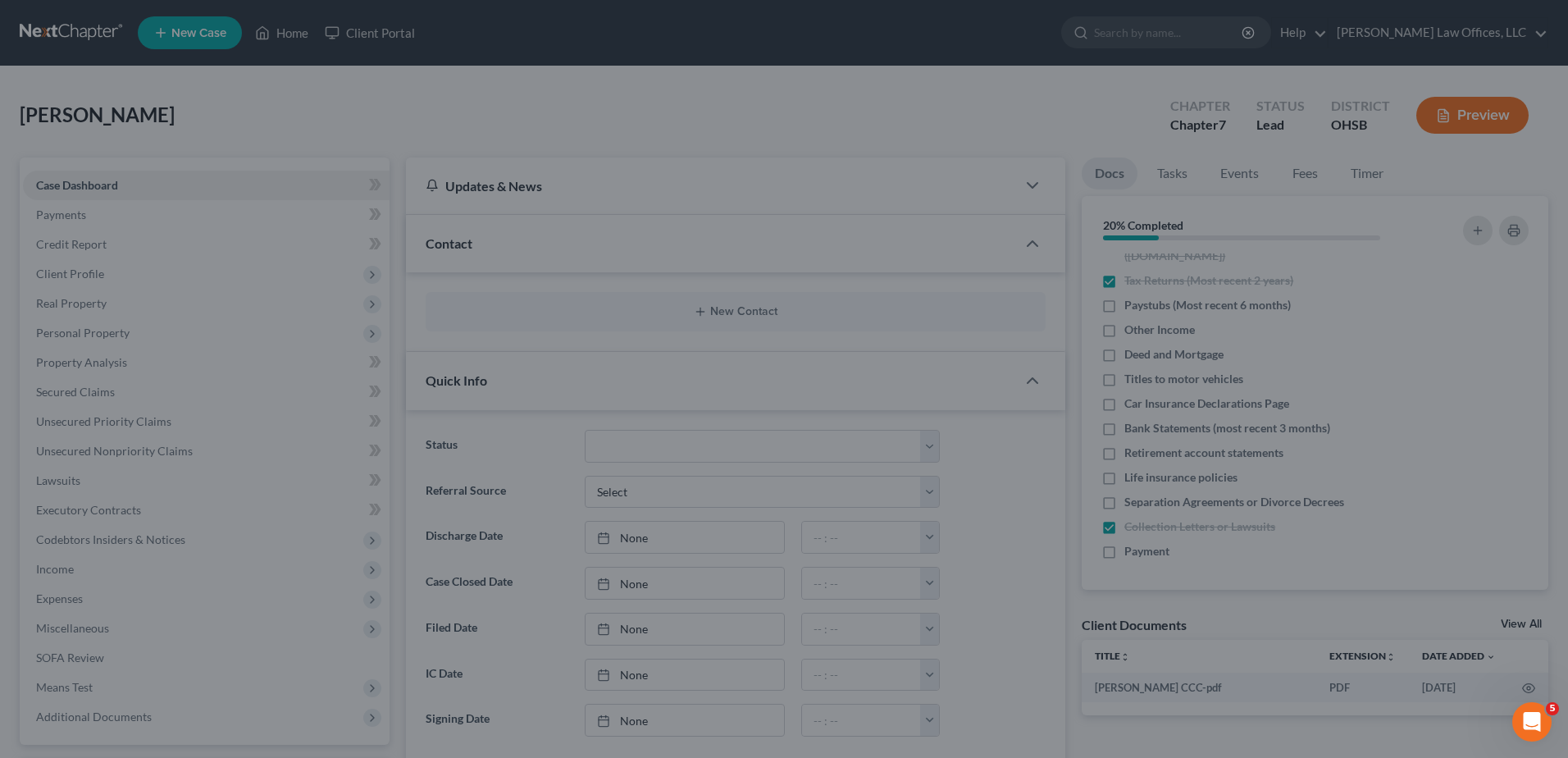
scroll to position [67, 0]
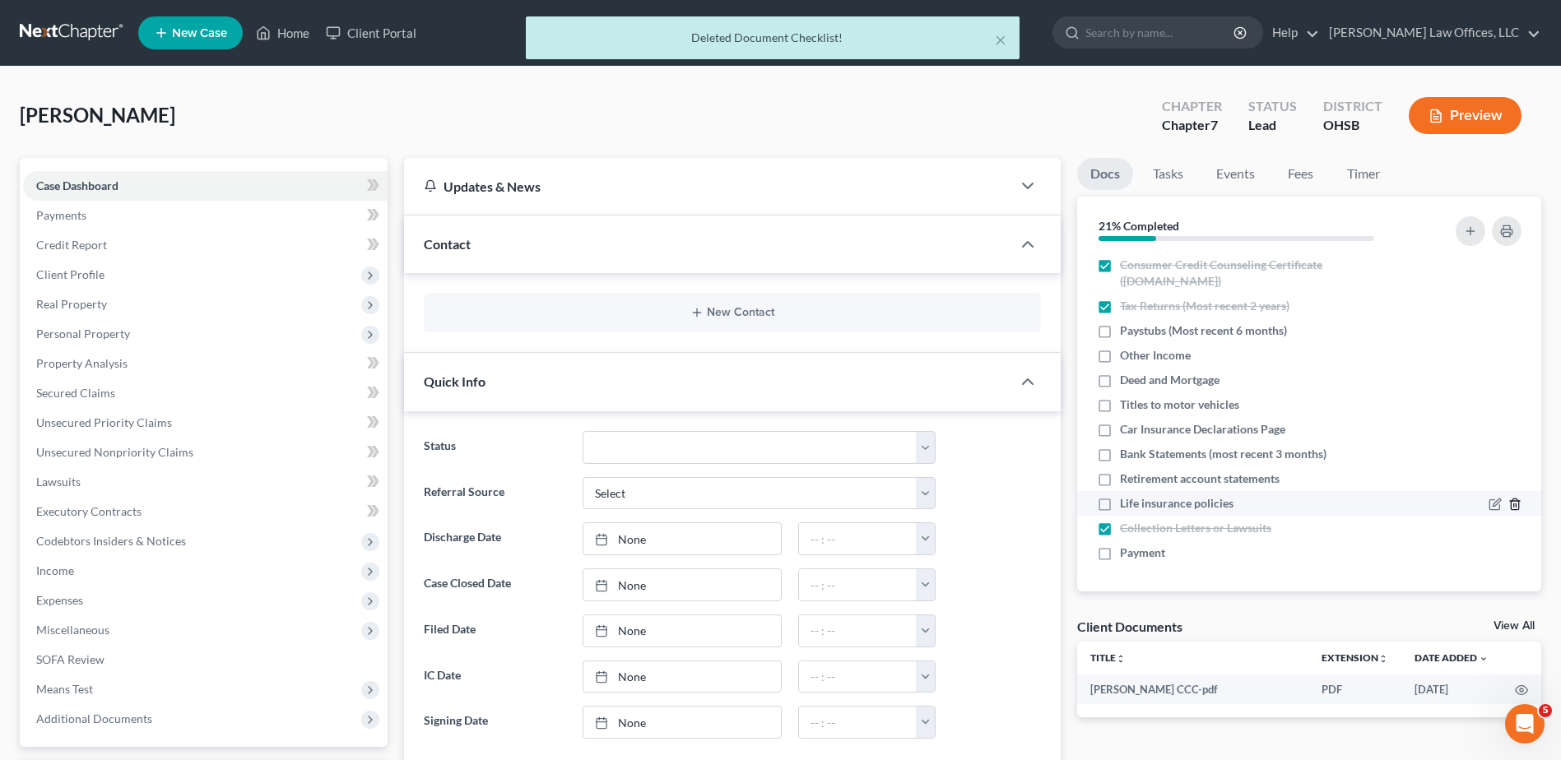
click at [1510, 501] on polyline "button" at bounding box center [1515, 501] width 10 height 0
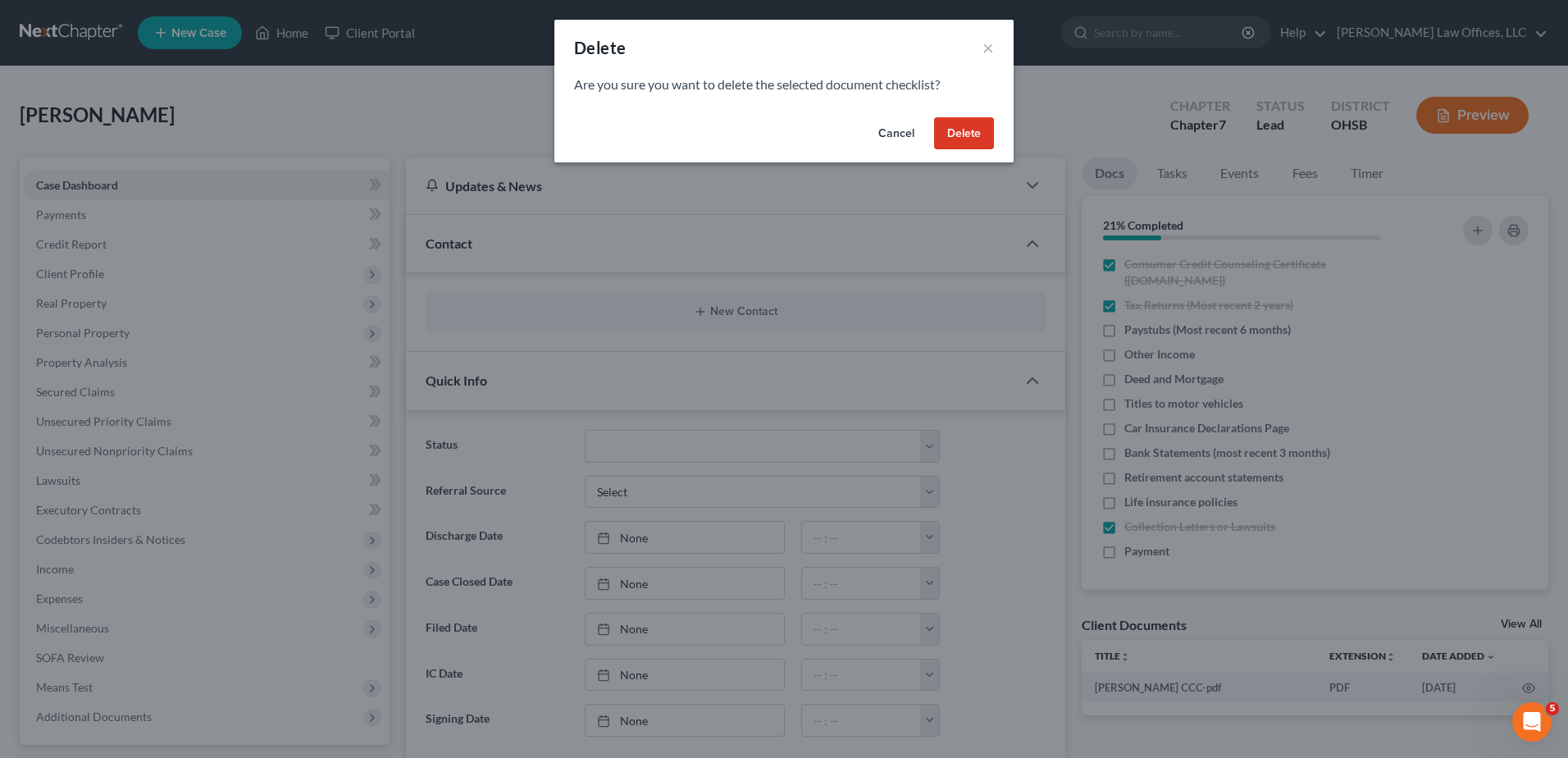
click at [963, 139] on button "Delete" at bounding box center [964, 134] width 60 height 33
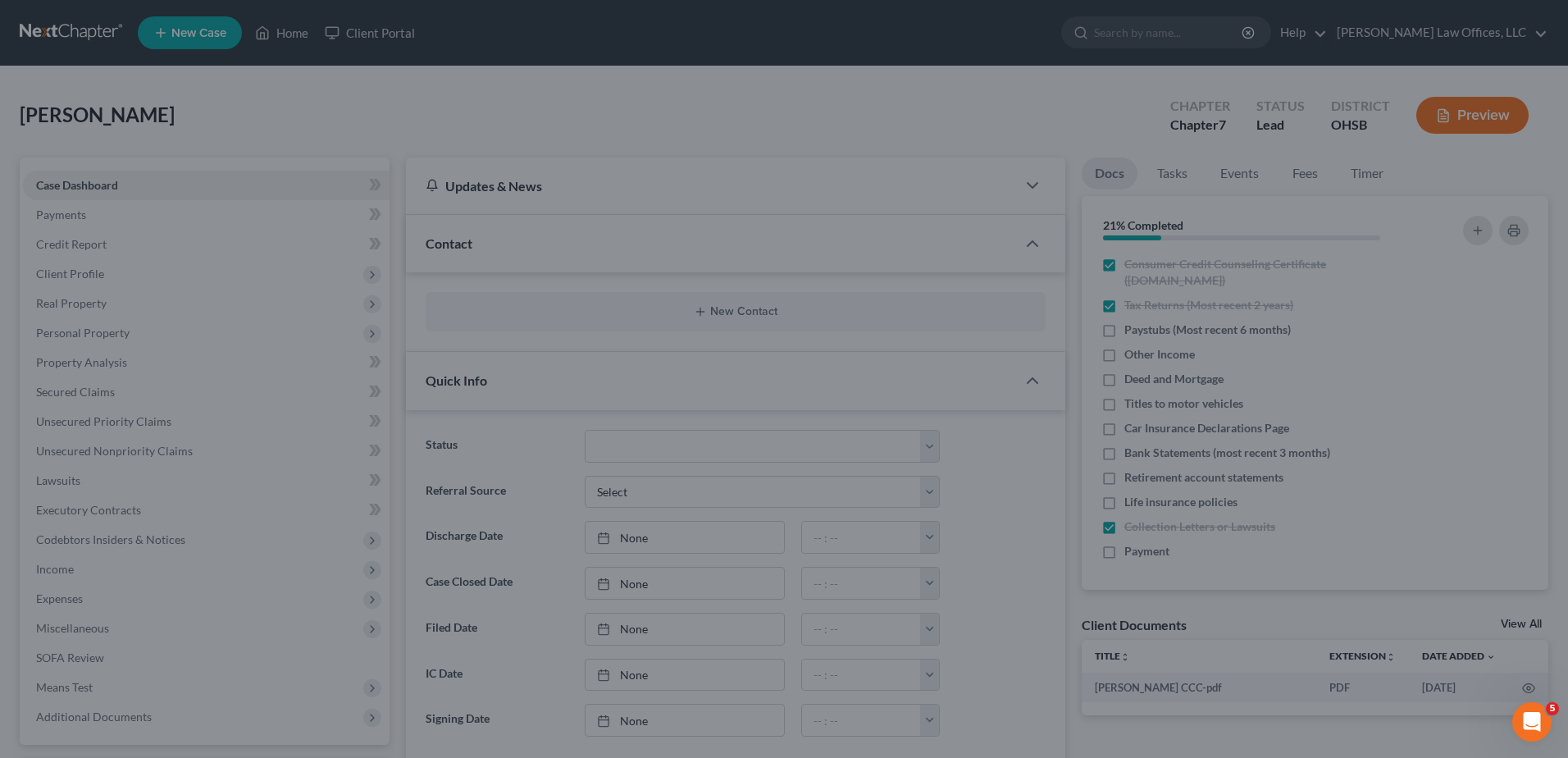
scroll to position [43, 0]
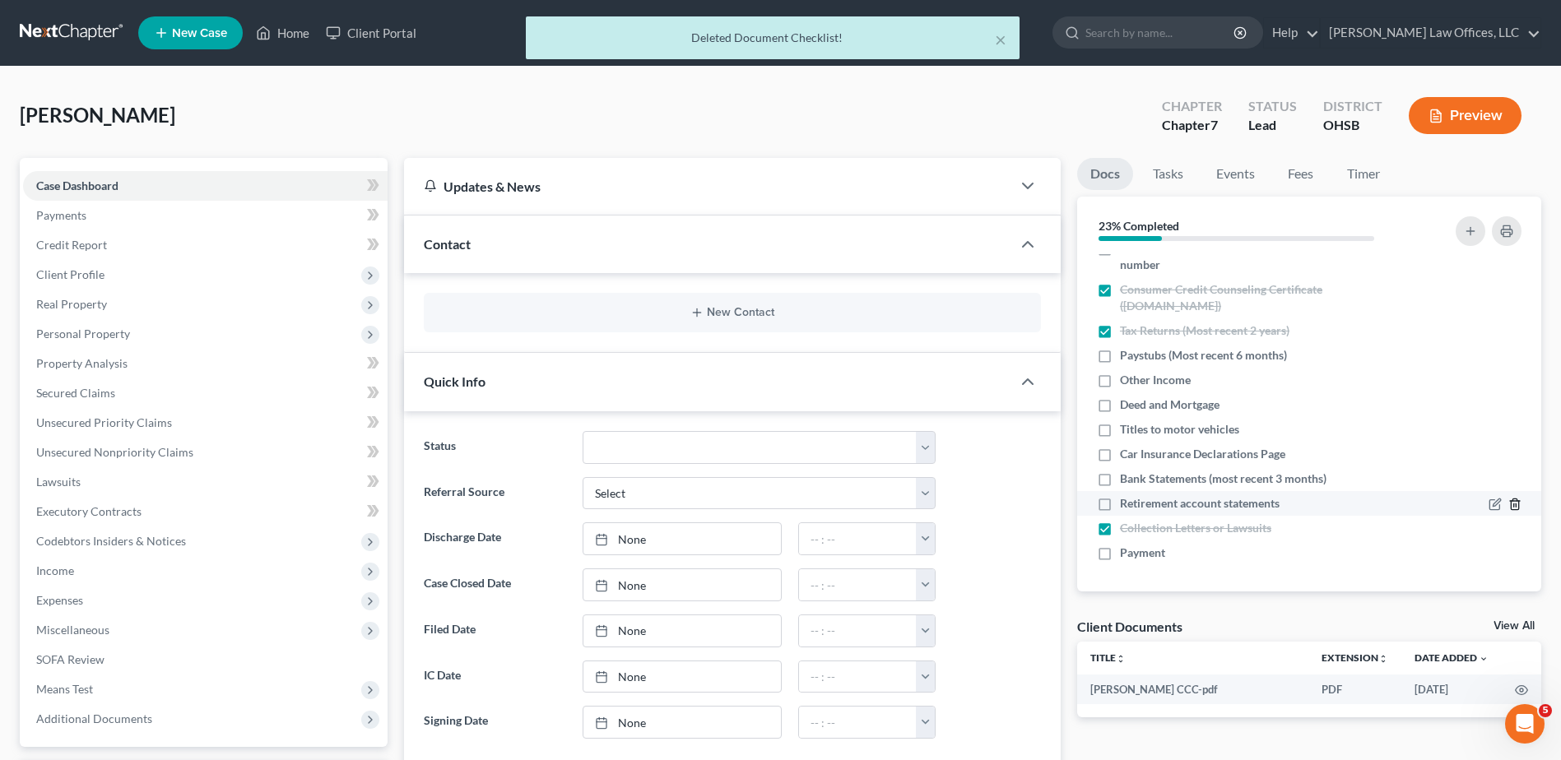
click at [1510, 501] on polyline "button" at bounding box center [1515, 501] width 10 height 0
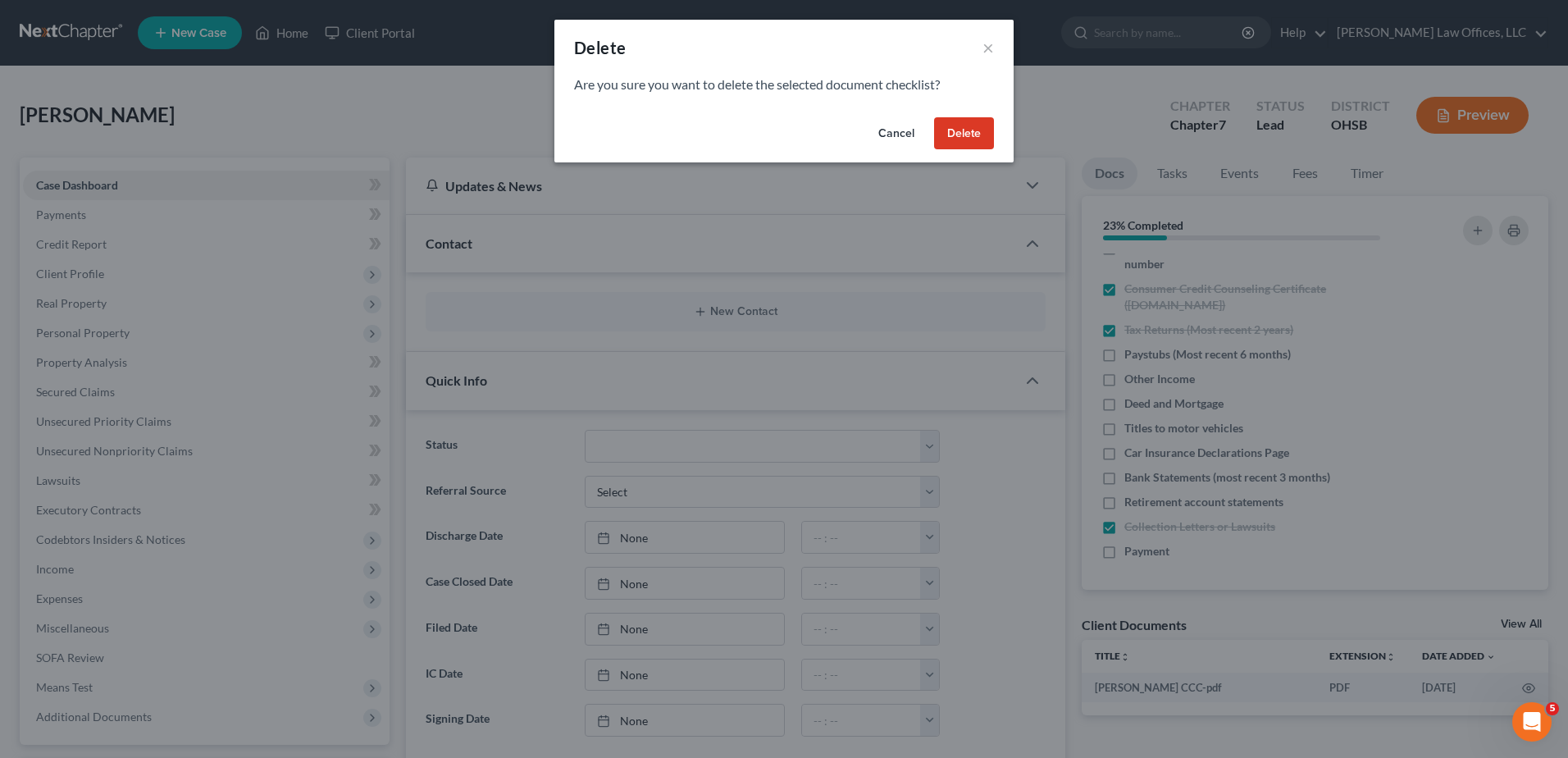
click at [977, 143] on button "Delete" at bounding box center [964, 134] width 60 height 33
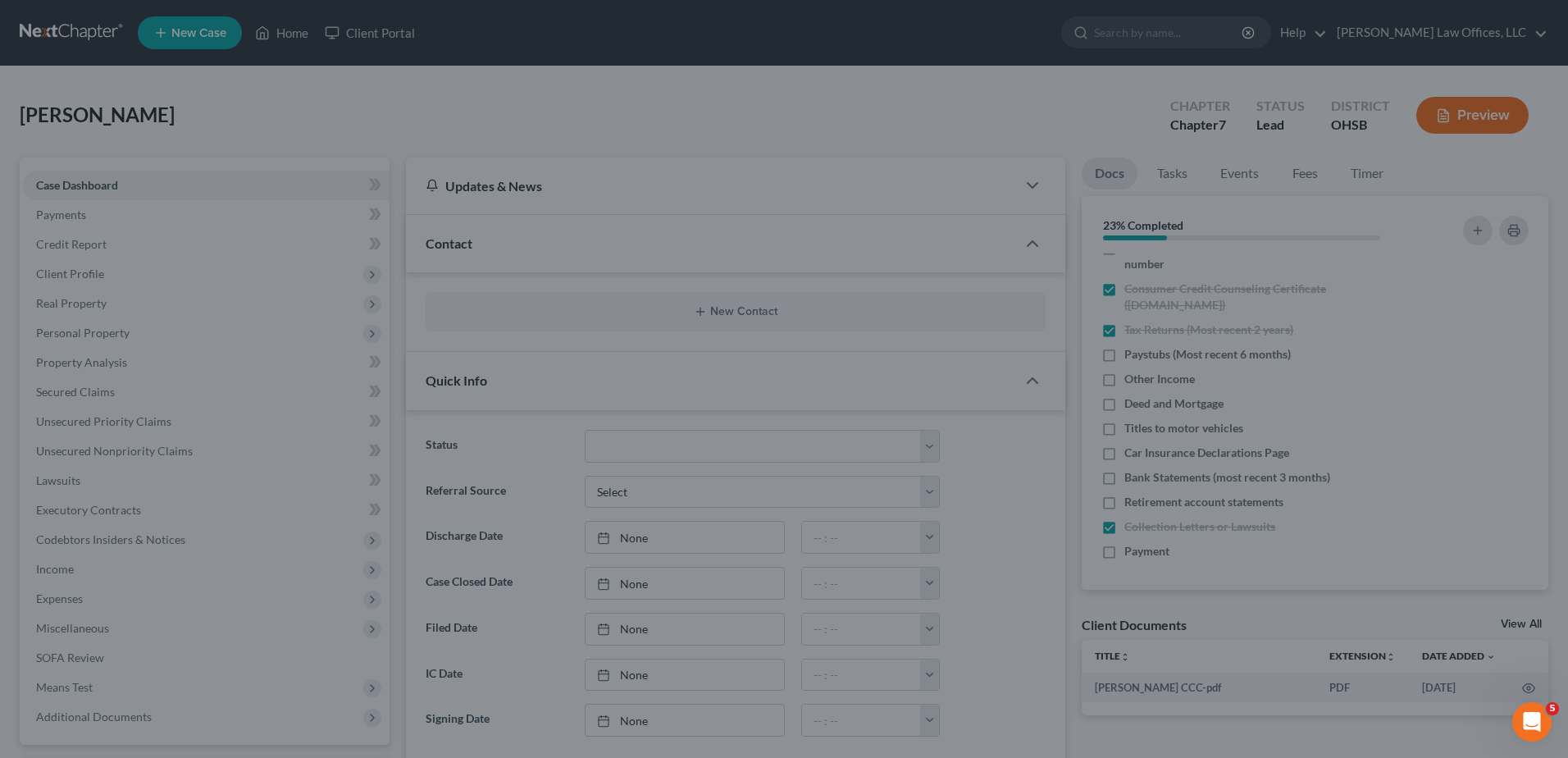
scroll to position [18, 0]
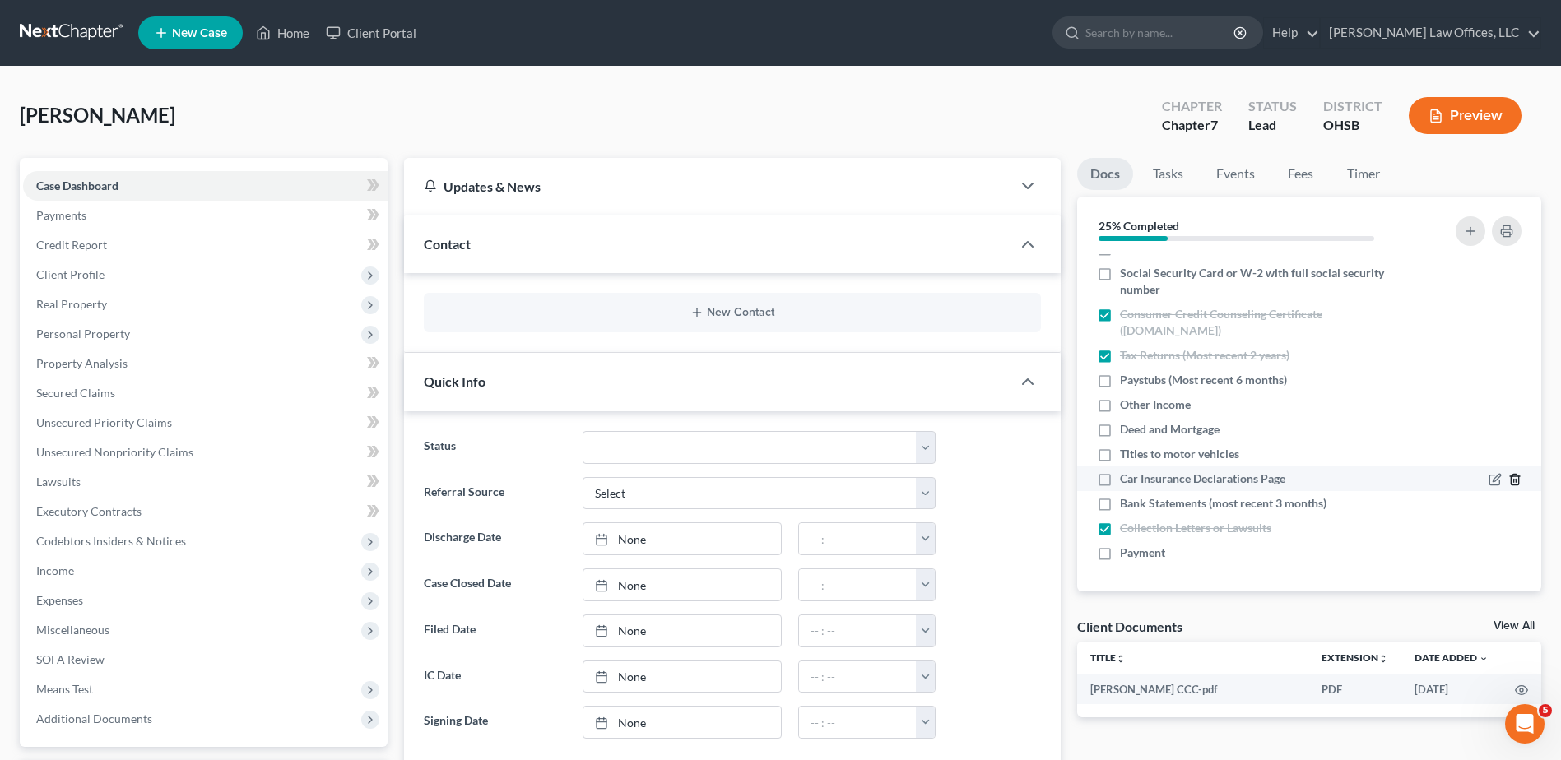
click at [1508, 476] on icon "button" at bounding box center [1514, 479] width 13 height 13
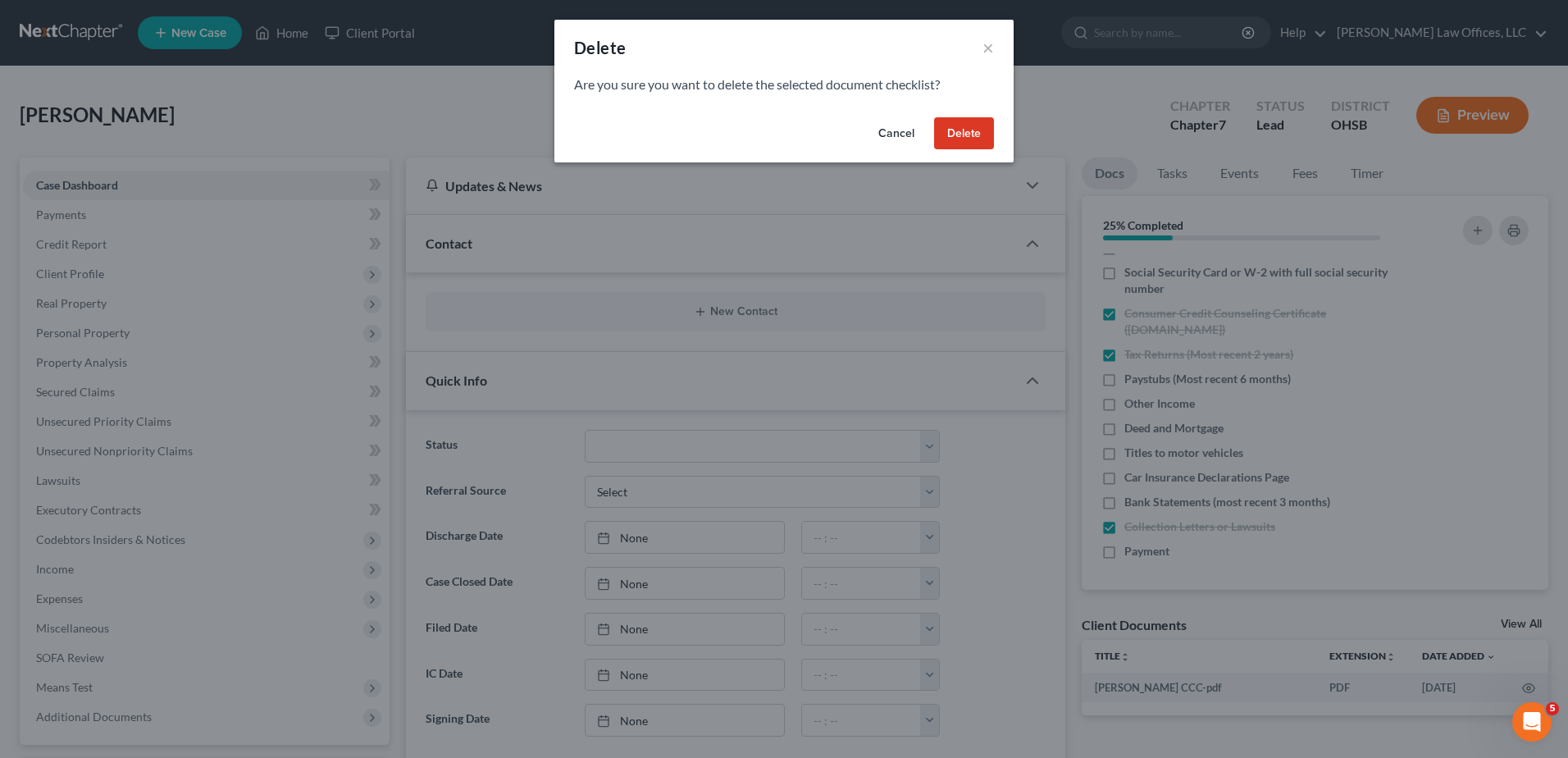
click at [979, 145] on button "Delete" at bounding box center [964, 134] width 60 height 33
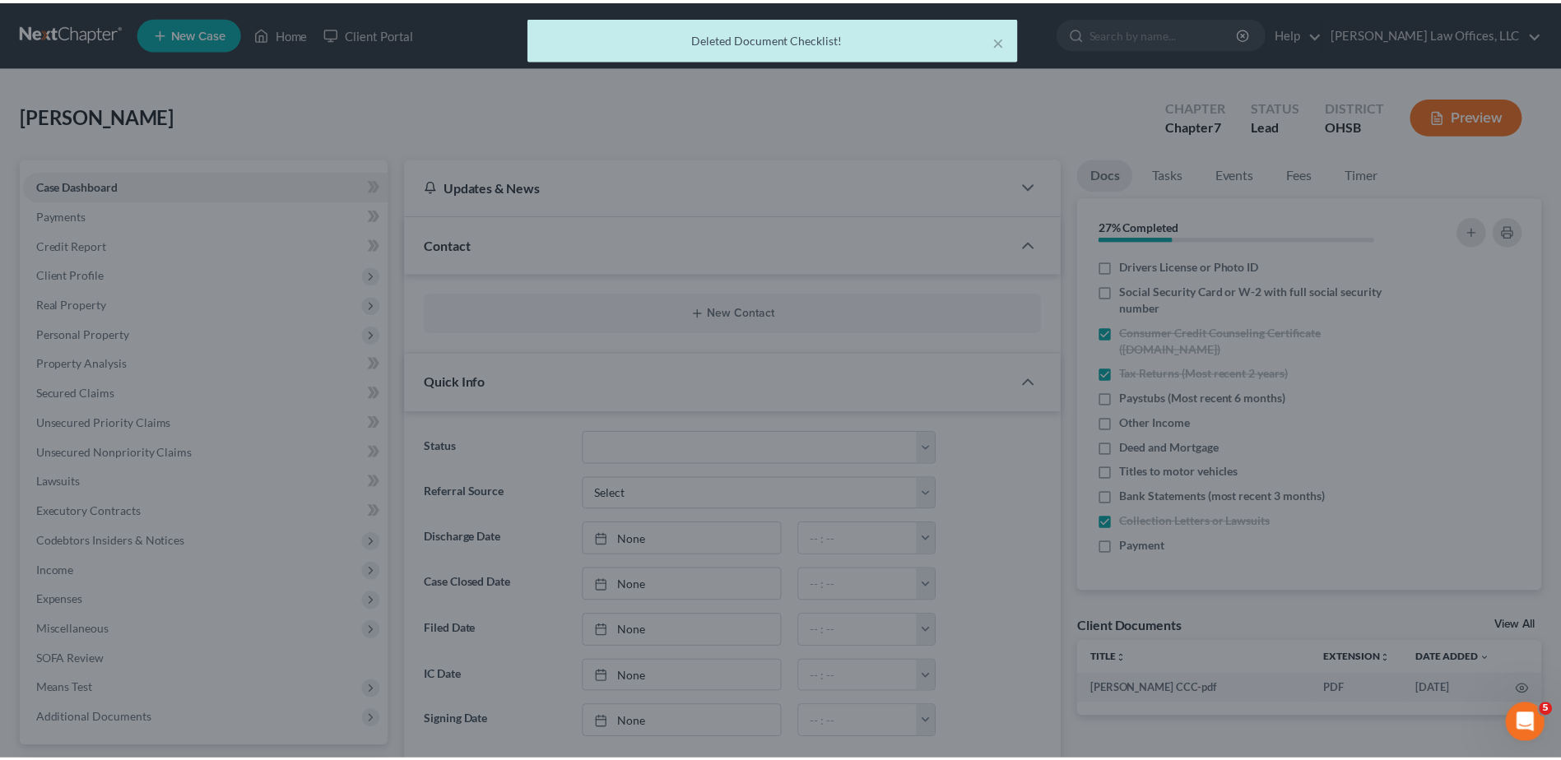
scroll to position [0, 0]
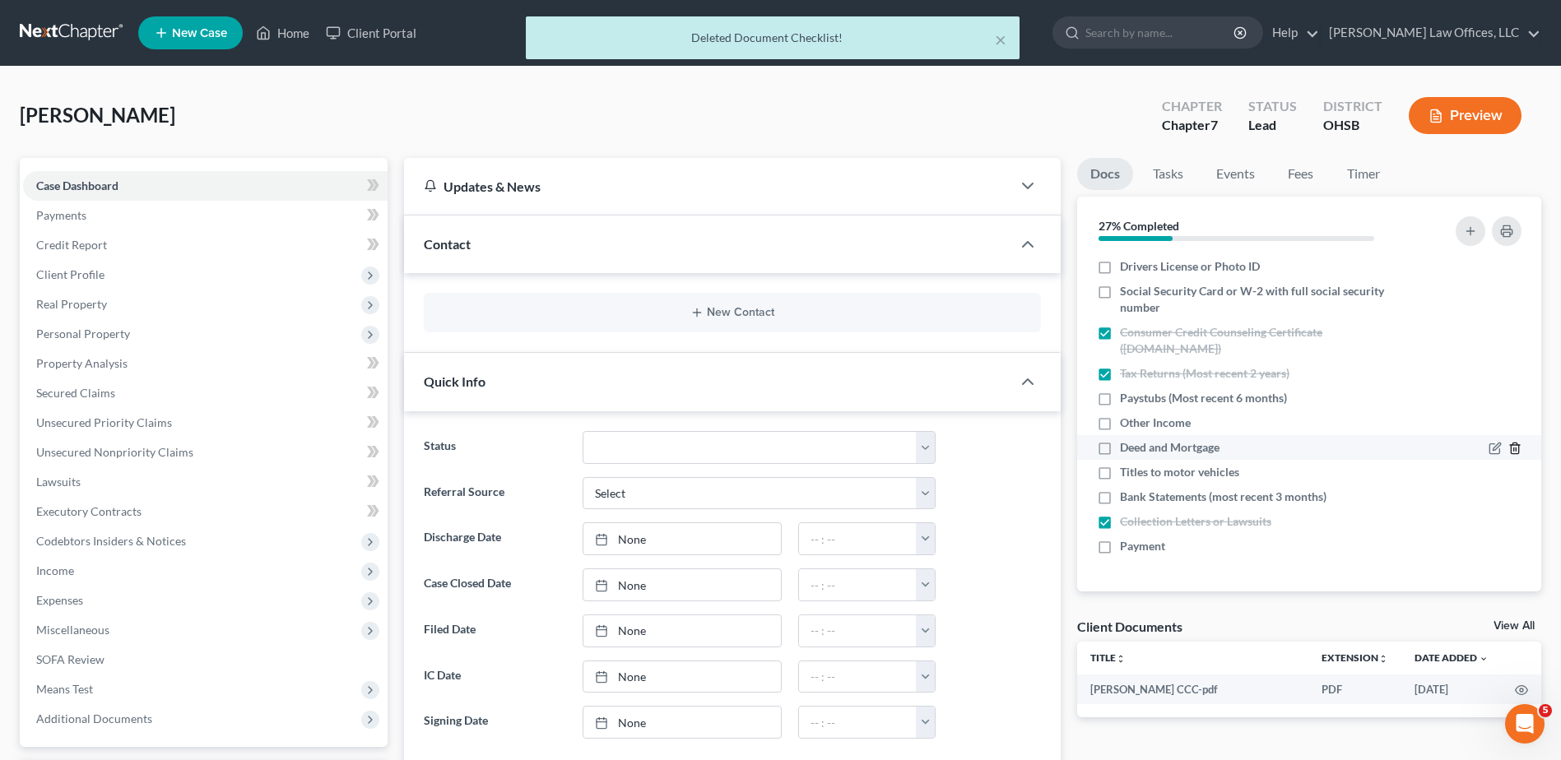
click at [1515, 443] on icon "button" at bounding box center [1514, 448] width 7 height 11
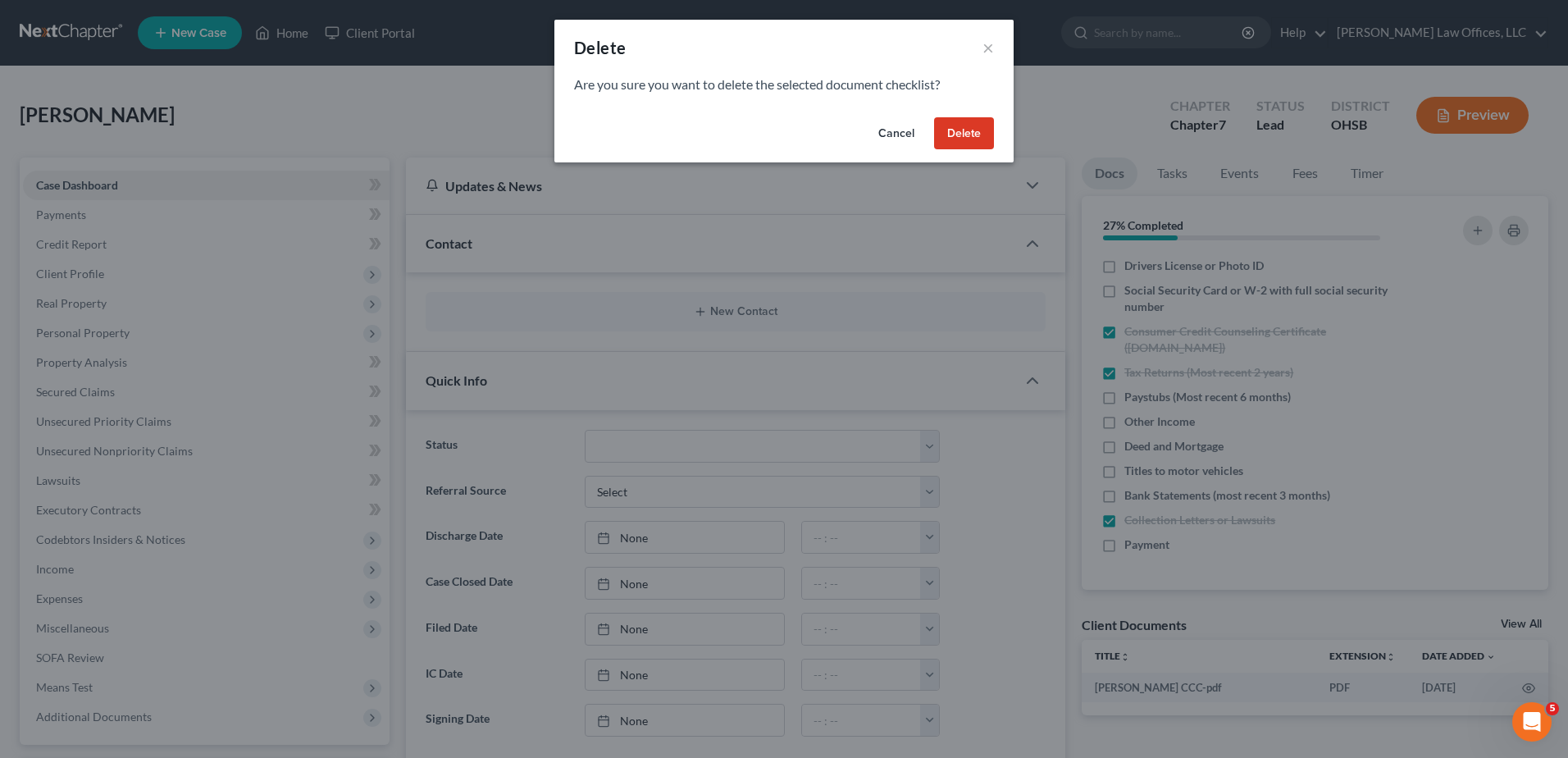
click at [969, 133] on button "Delete" at bounding box center [964, 134] width 60 height 33
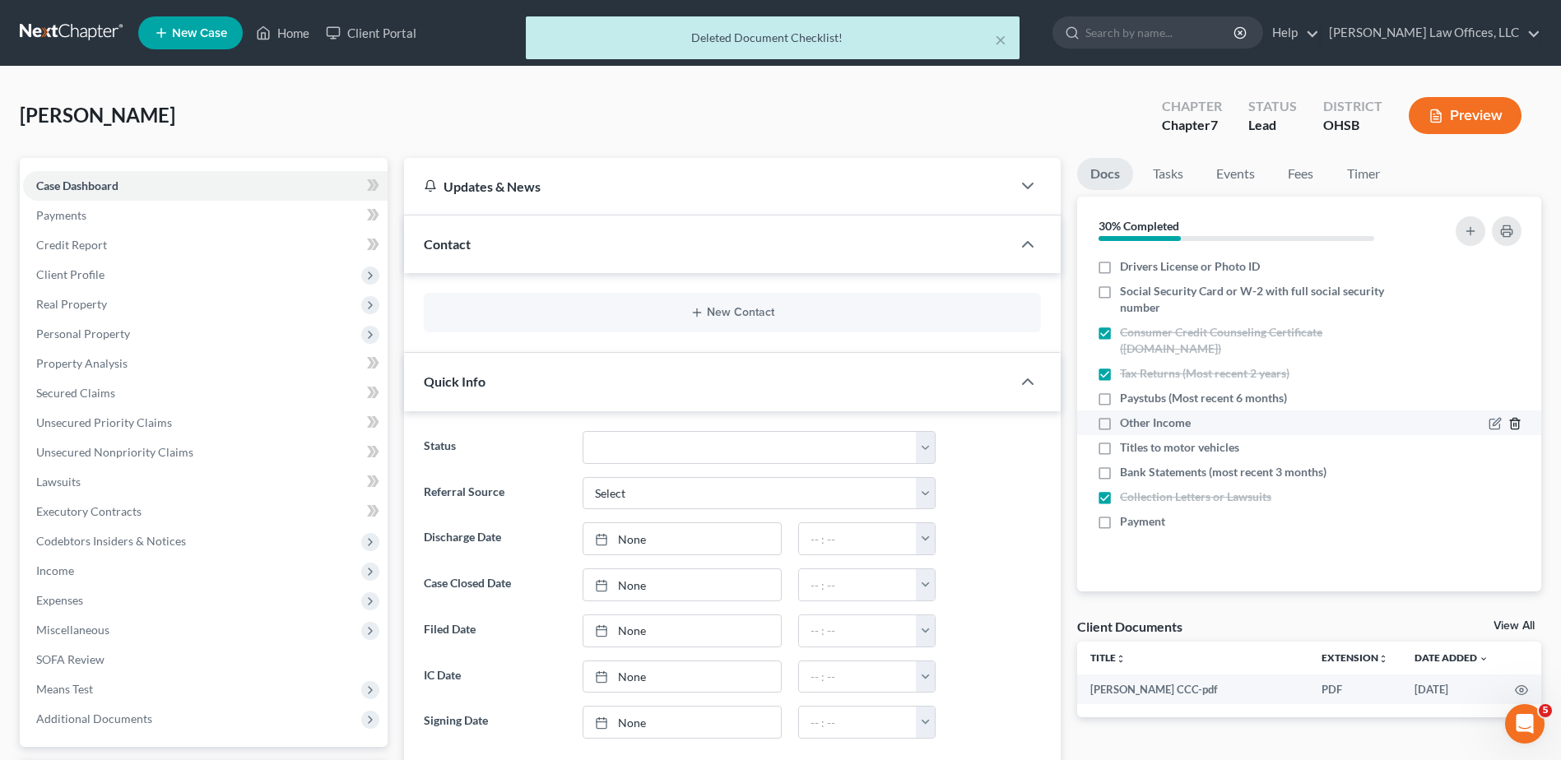
click at [1516, 422] on icon "button" at bounding box center [1514, 423] width 13 height 13
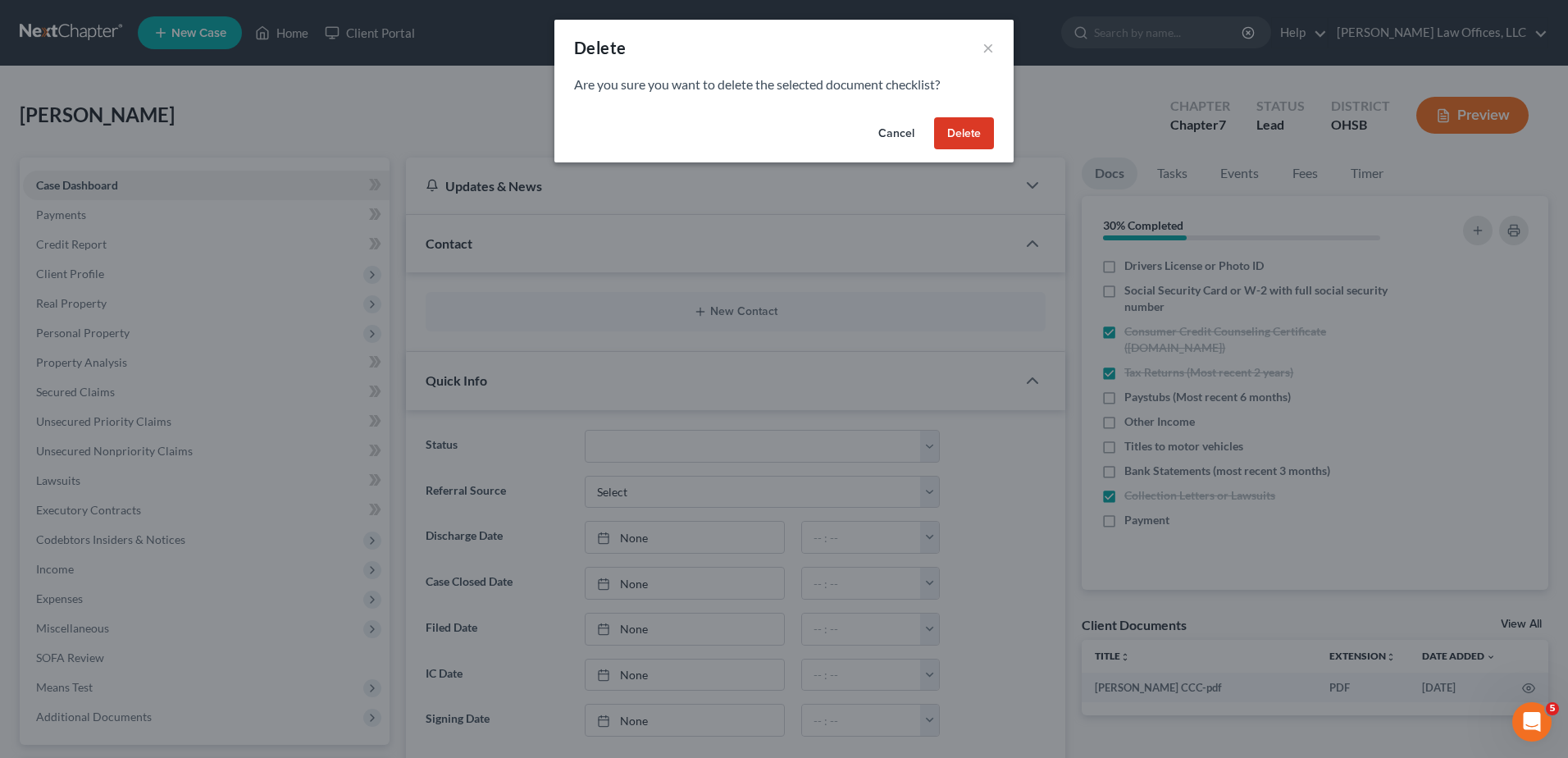
click at [964, 129] on button "Delete" at bounding box center [964, 134] width 60 height 33
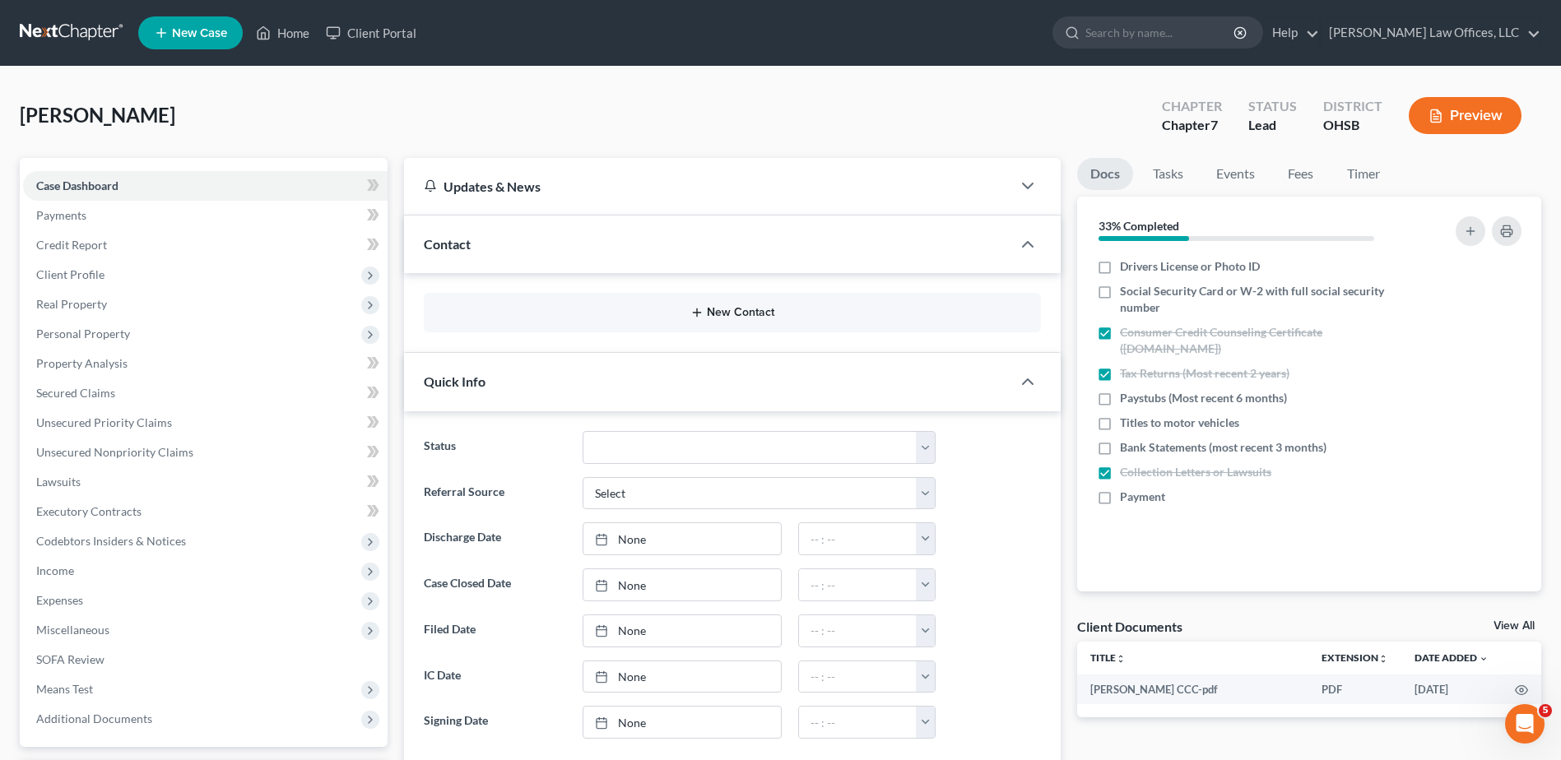
click at [745, 309] on button "New Contact" at bounding box center [732, 312] width 591 height 13
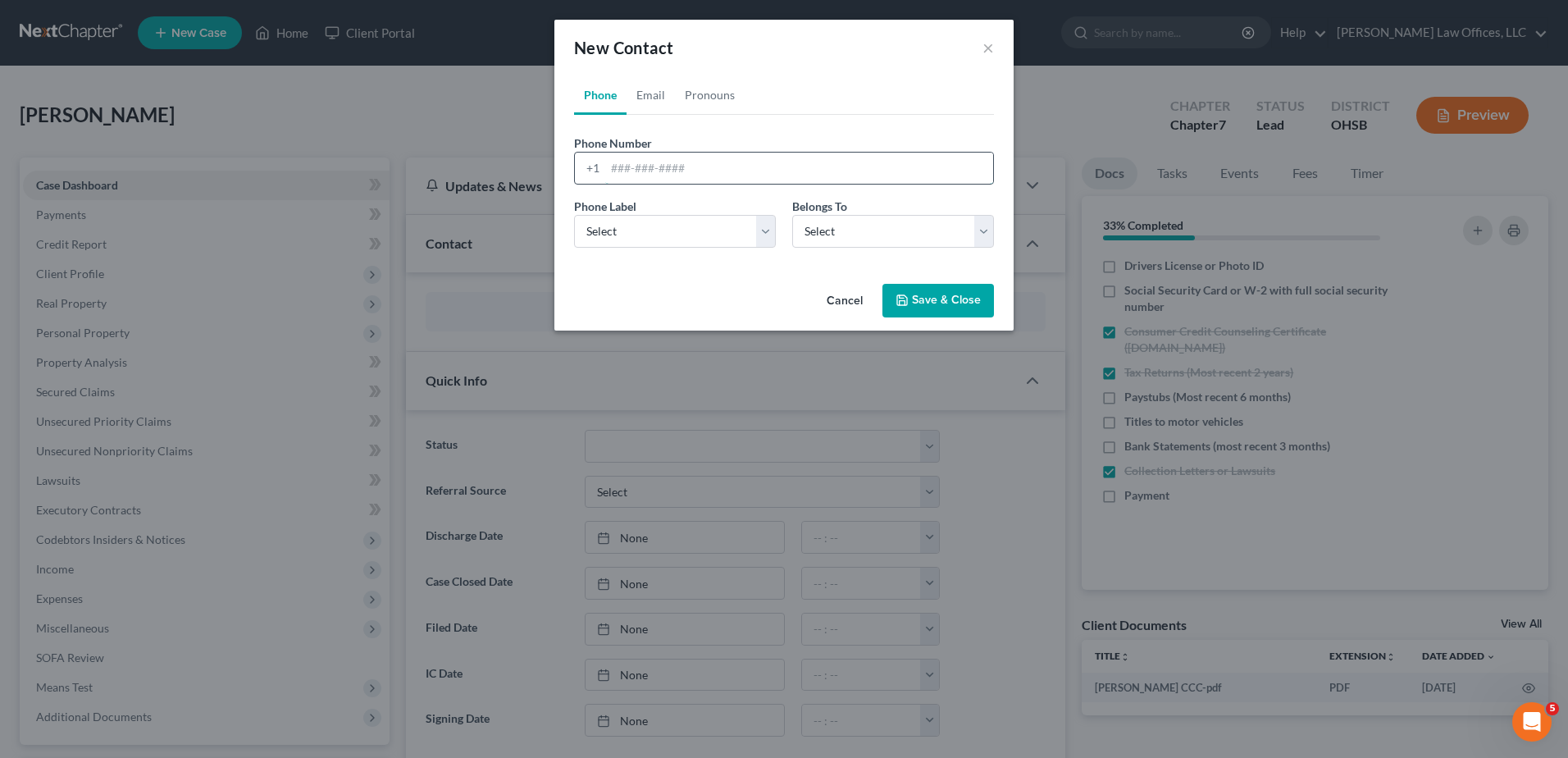
click at [655, 170] on input "tel" at bounding box center [798, 168] width 388 height 31
type input "937-271-6609"
click at [609, 227] on select "Select Mobile Home Work Other" at bounding box center [675, 231] width 201 height 33
select select "0"
click at [574, 215] on select "Select Mobile Home Work Other" at bounding box center [675, 231] width 201 height 33
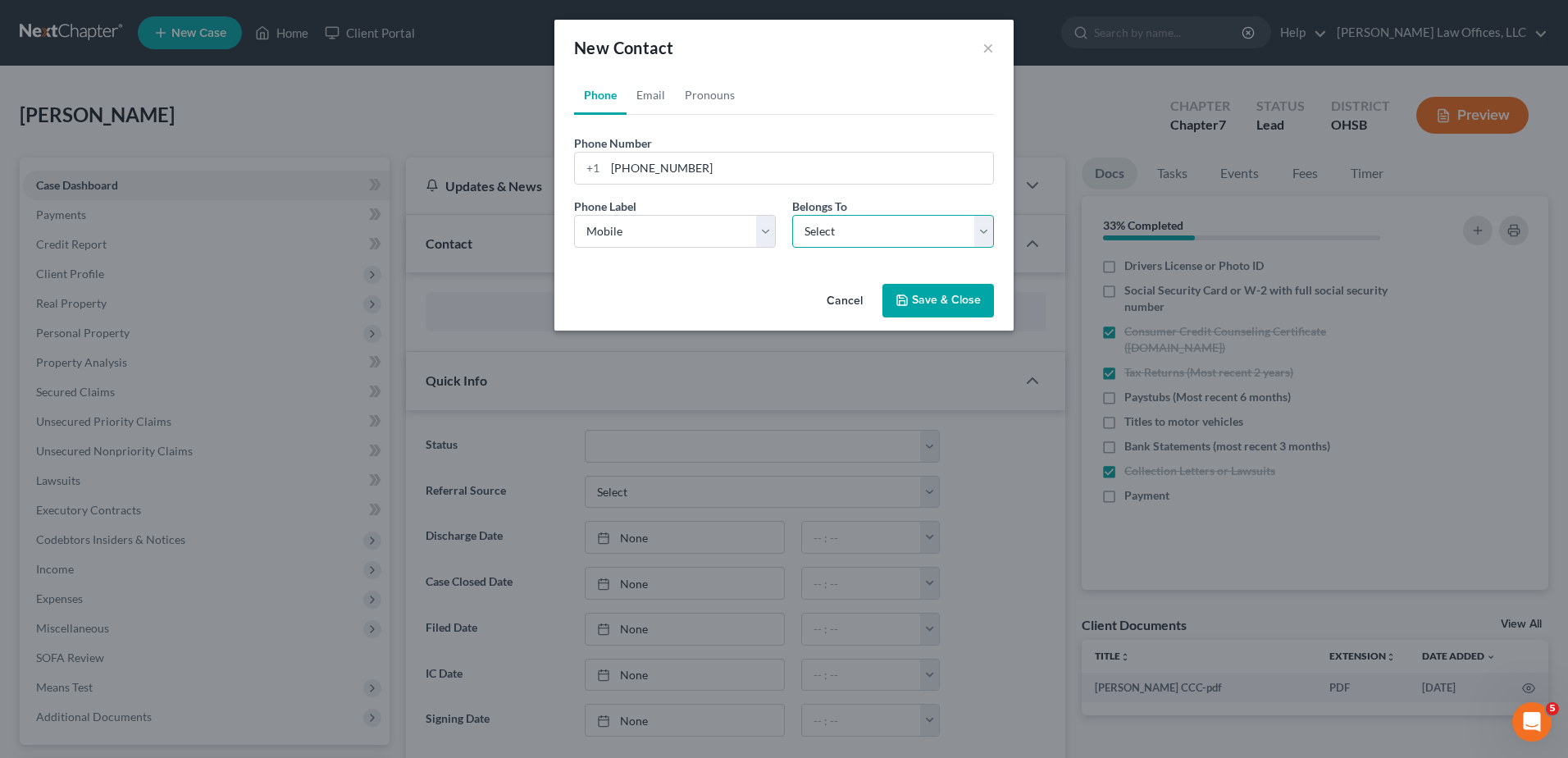
click at [836, 236] on select "Select Client Other" at bounding box center [893, 231] width 201 height 33
select select "0"
click at [792, 215] on select "Select Client Other" at bounding box center [893, 231] width 201 height 33
select select "0"
drag, startPoint x: 651, startPoint y: 100, endPoint x: 667, endPoint y: 146, distance: 48.7
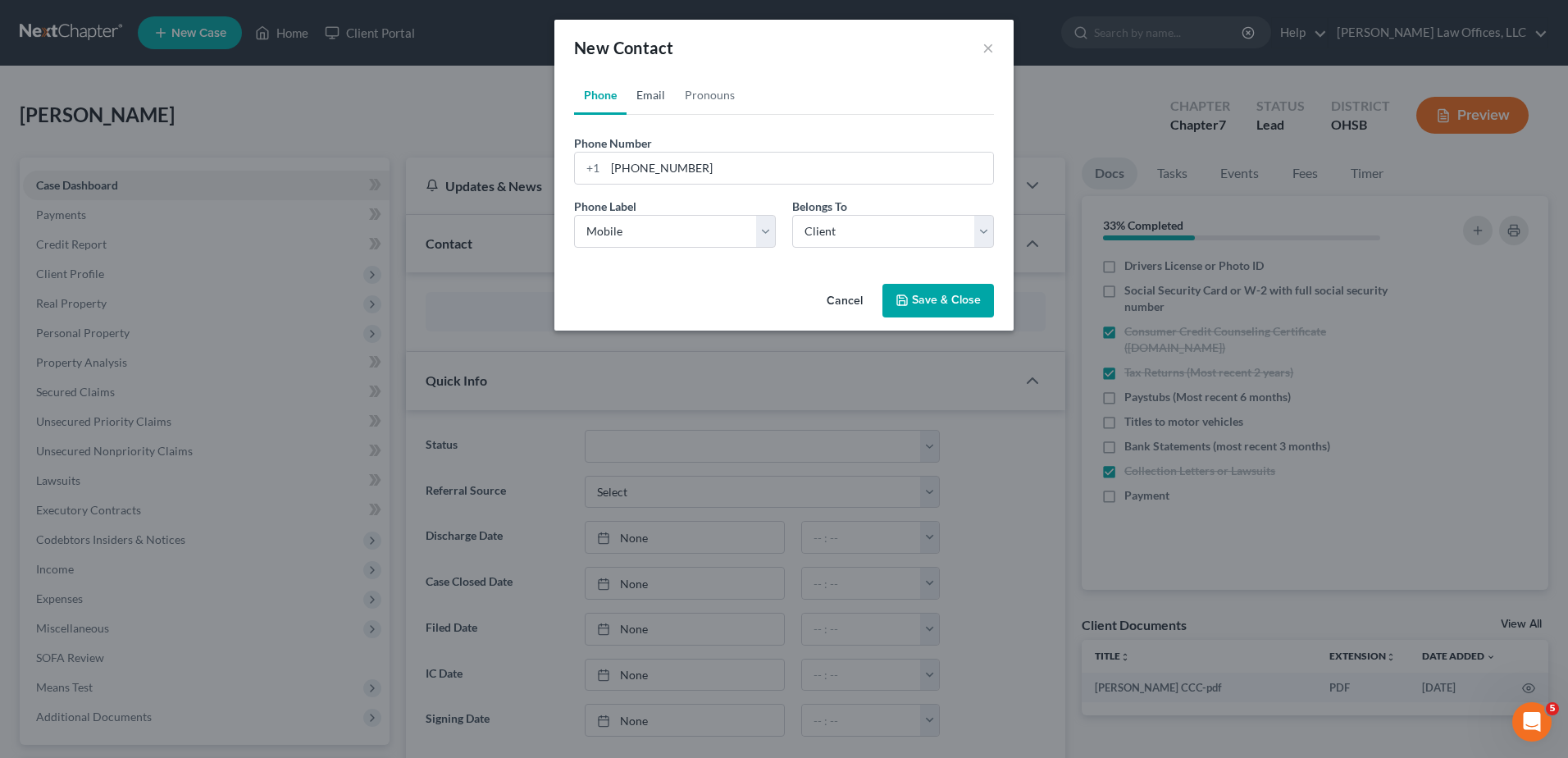
click at [651, 100] on link "Email" at bounding box center [651, 95] width 49 height 39
drag, startPoint x: 669, startPoint y: 170, endPoint x: 674, endPoint y: 156, distance: 14.9
click at [669, 170] on input "email" at bounding box center [798, 168] width 388 height 31
paste input "[EMAIL_ADDRESS][DOMAIN_NAME]"
type input "[EMAIL_ADDRESS][DOMAIN_NAME]"
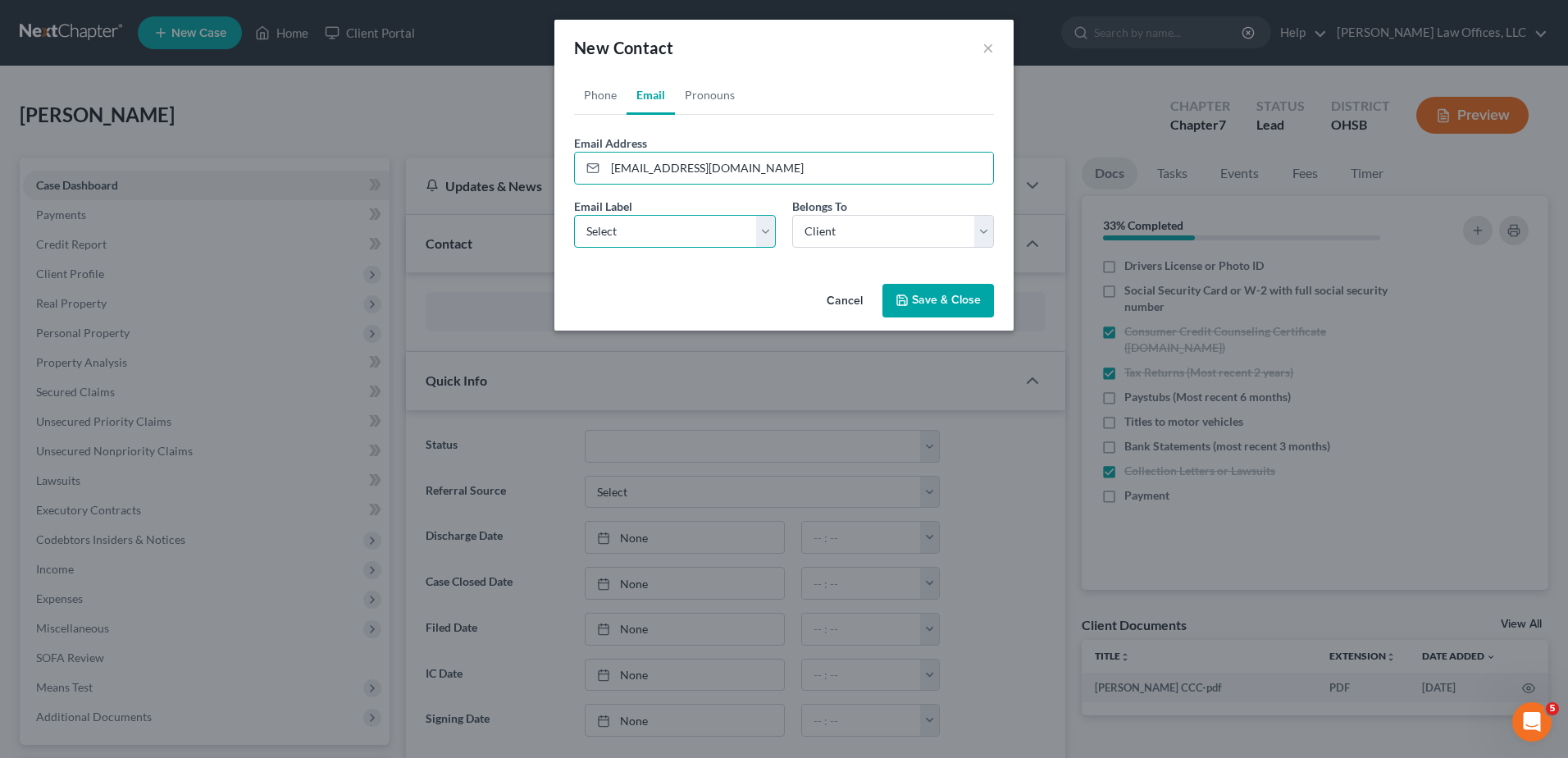
click at [637, 238] on select "Select Home Work Other" at bounding box center [675, 231] width 201 height 33
select select "0"
click at [574, 215] on select "Select Home Work Other" at bounding box center [675, 231] width 201 height 33
click at [925, 295] on button "Save & Close" at bounding box center [938, 301] width 112 height 35
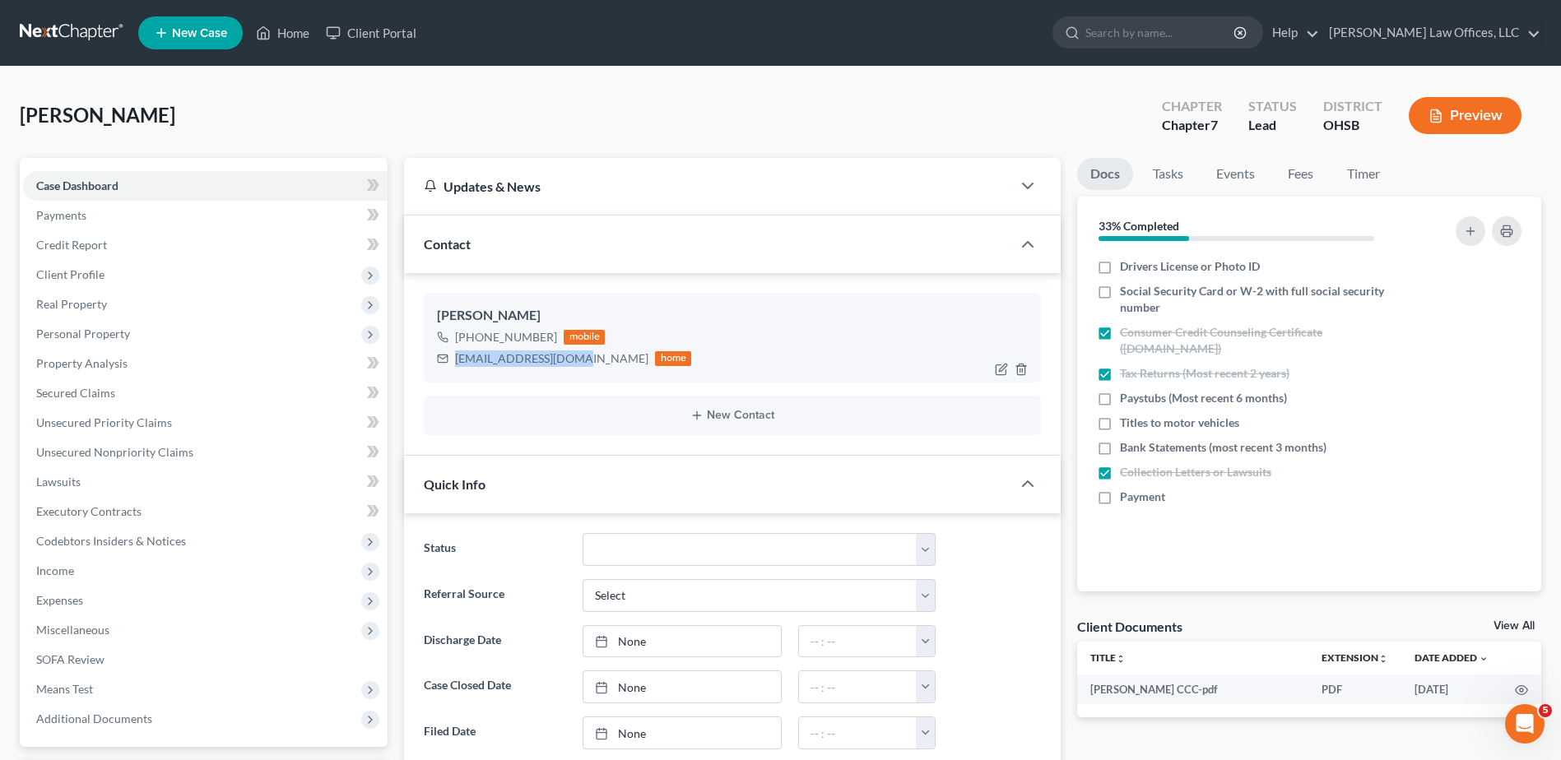
drag, startPoint x: 580, startPoint y: 360, endPoint x: 454, endPoint y: 360, distance: 125.9
click at [454, 360] on div "EEdmonds15@gmail.com home" at bounding box center [564, 358] width 254 height 21
drag, startPoint x: 454, startPoint y: 360, endPoint x: 467, endPoint y: 360, distance: 12.4
copy div "[EMAIL_ADDRESS][DOMAIN_NAME]"
click at [376, 123] on div "Edmonds, Erin Upgraded Chapter Chapter 7 Status Lead District OHSB Preview" at bounding box center [780, 122] width 1521 height 72
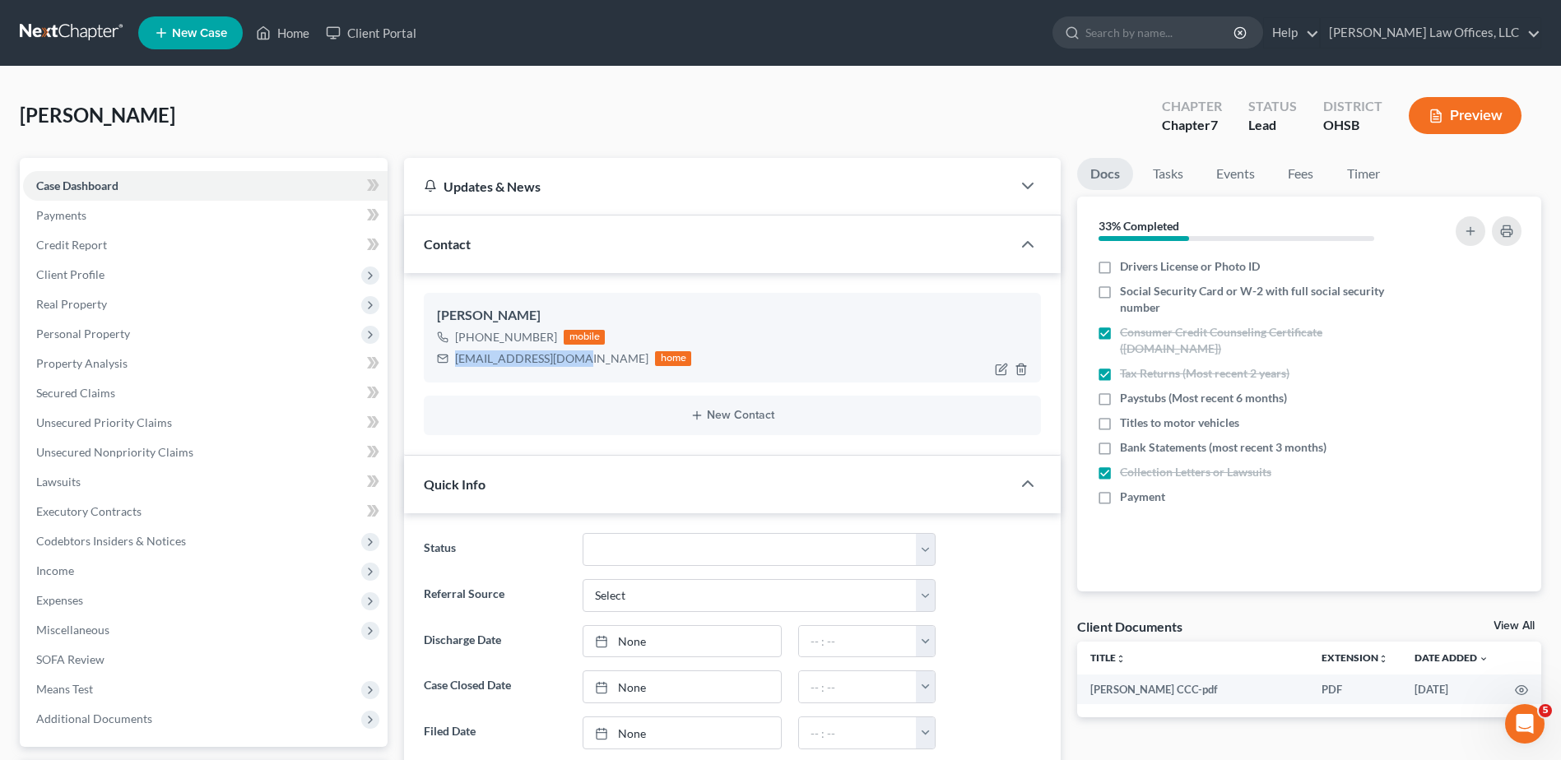
drag, startPoint x: 579, startPoint y: 360, endPoint x: 453, endPoint y: 360, distance: 126.7
click at [453, 360] on div "EEdmonds15@gmail.com home" at bounding box center [564, 358] width 254 height 21
drag, startPoint x: 453, startPoint y: 360, endPoint x: 481, endPoint y: 364, distance: 29.2
copy div "[EMAIL_ADDRESS][DOMAIN_NAME]"
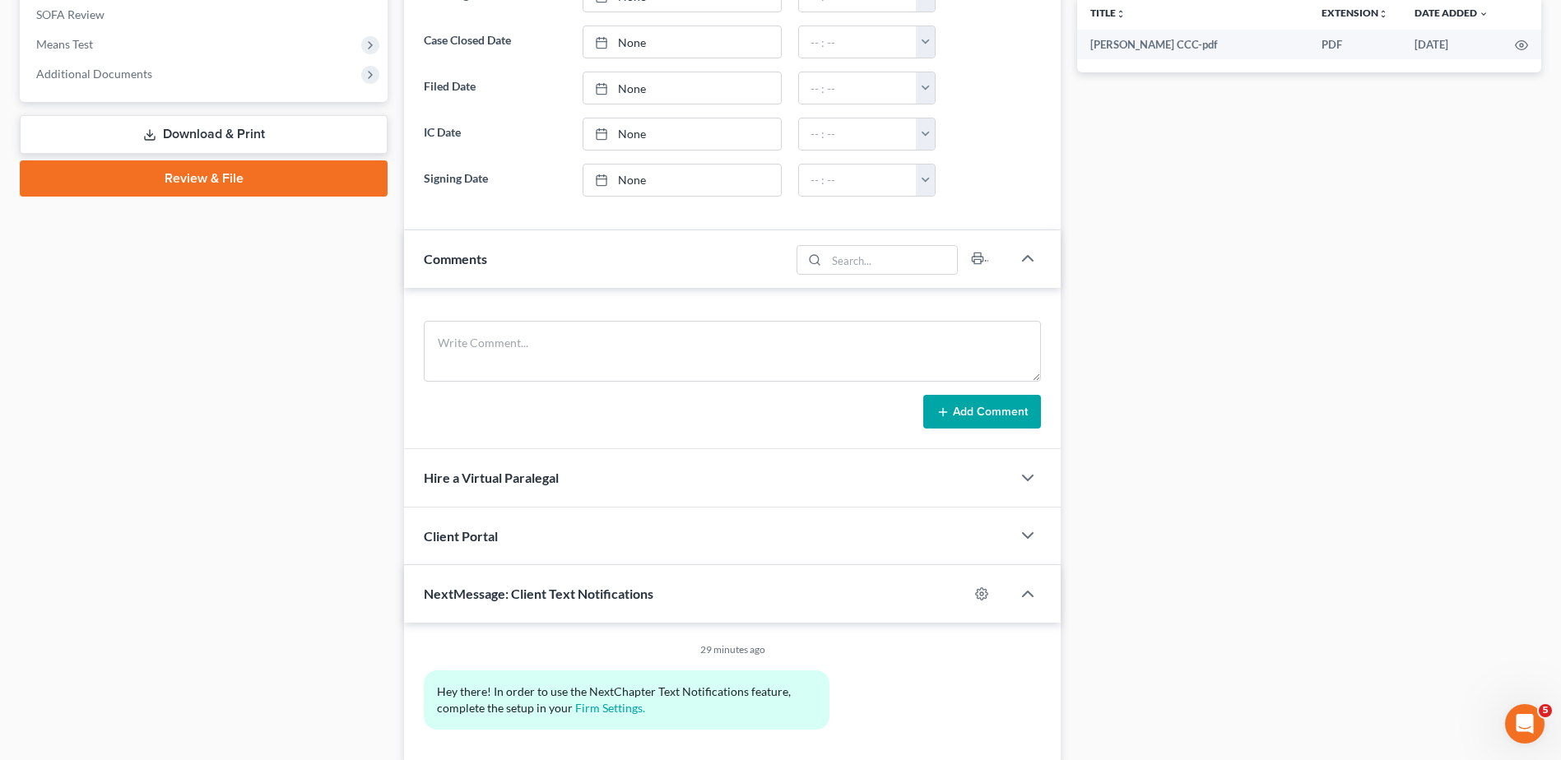
scroll to position [711, 0]
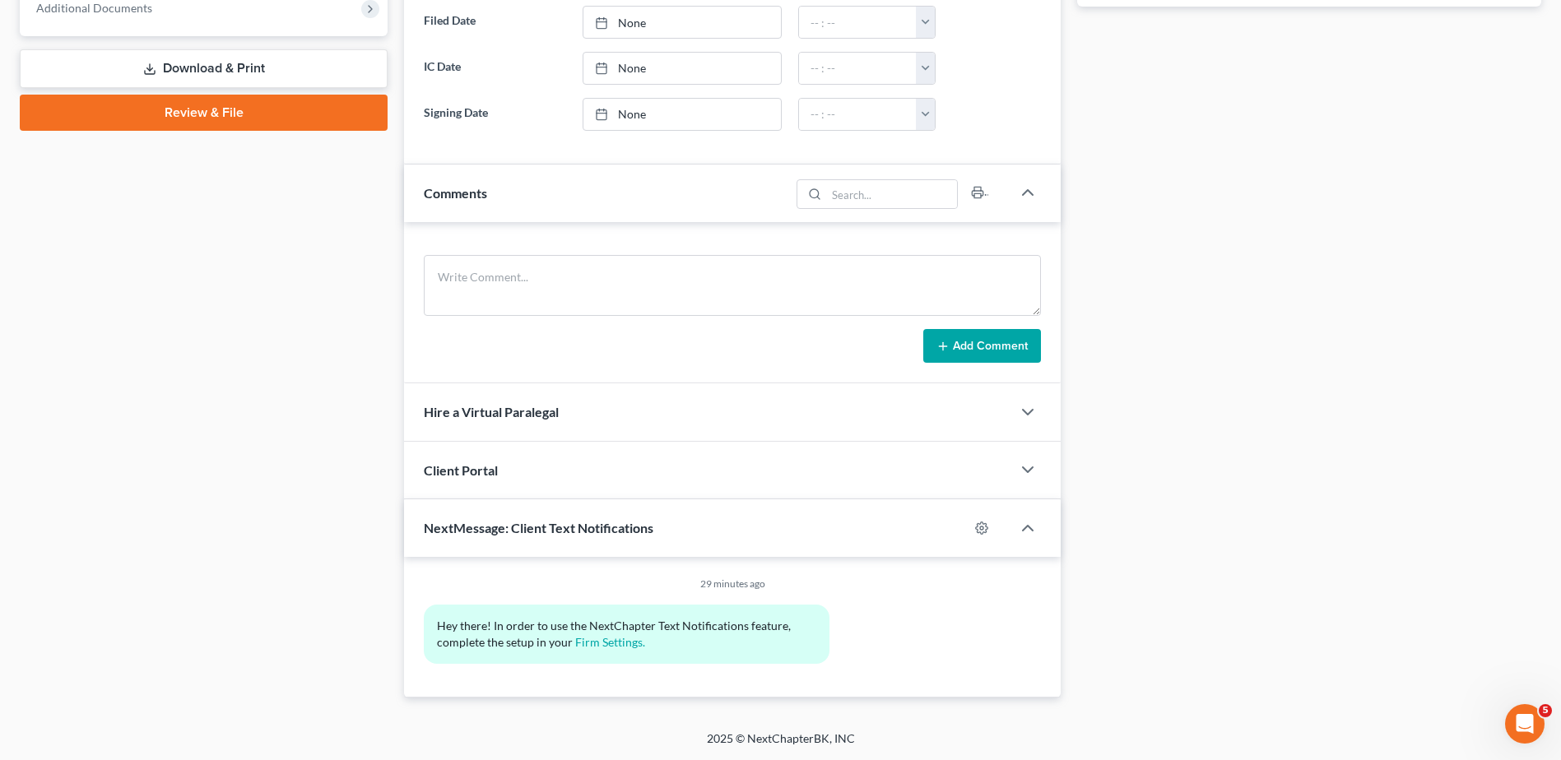
click at [536, 467] on div "Client Portal" at bounding box center [707, 470] width 607 height 57
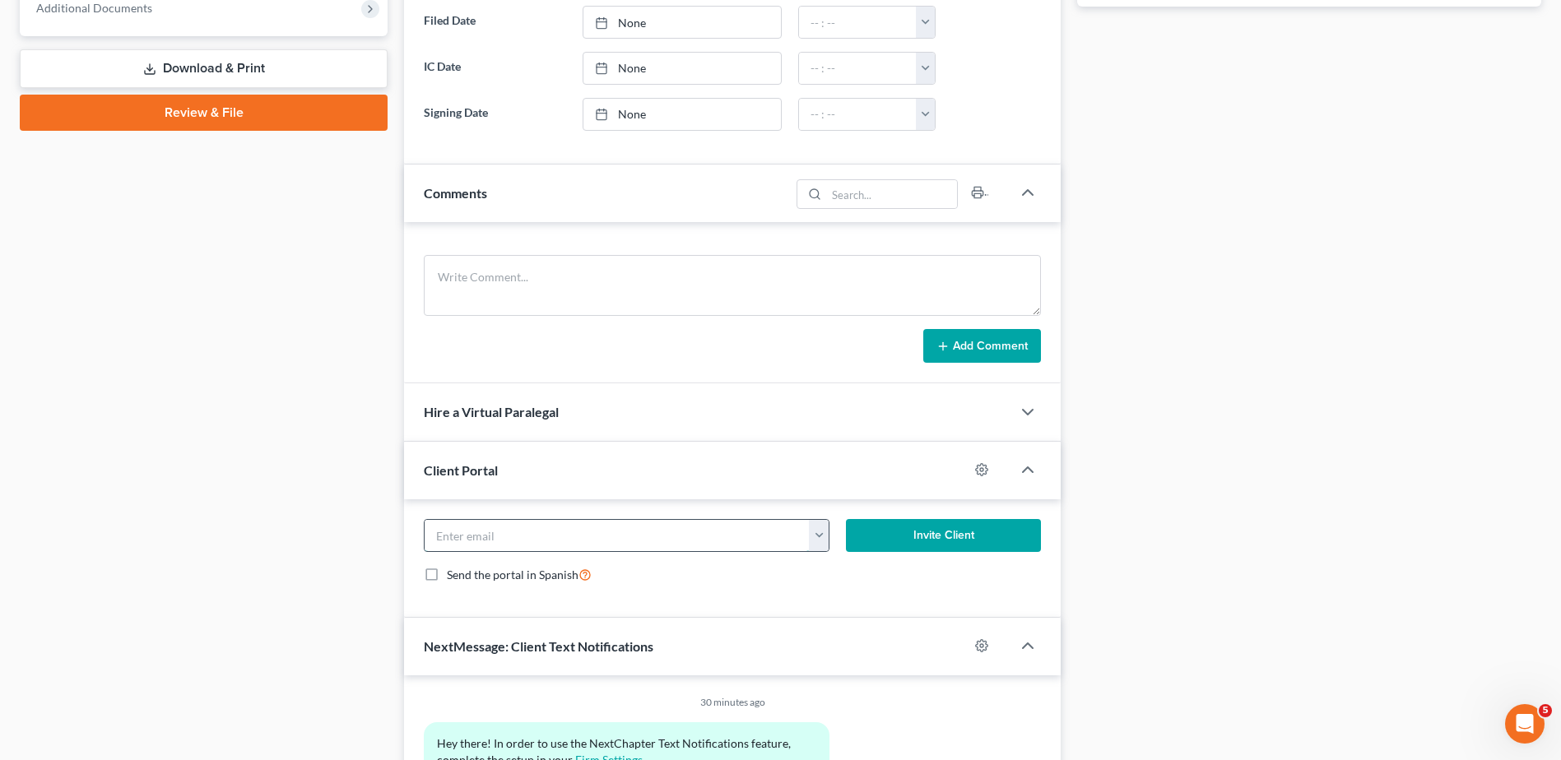
paste input "[EMAIL_ADDRESS][DOMAIN_NAME]"
type input "[EMAIL_ADDRESS][DOMAIN_NAME]"
click at [912, 531] on button "Invite Client" at bounding box center [943, 535] width 195 height 33
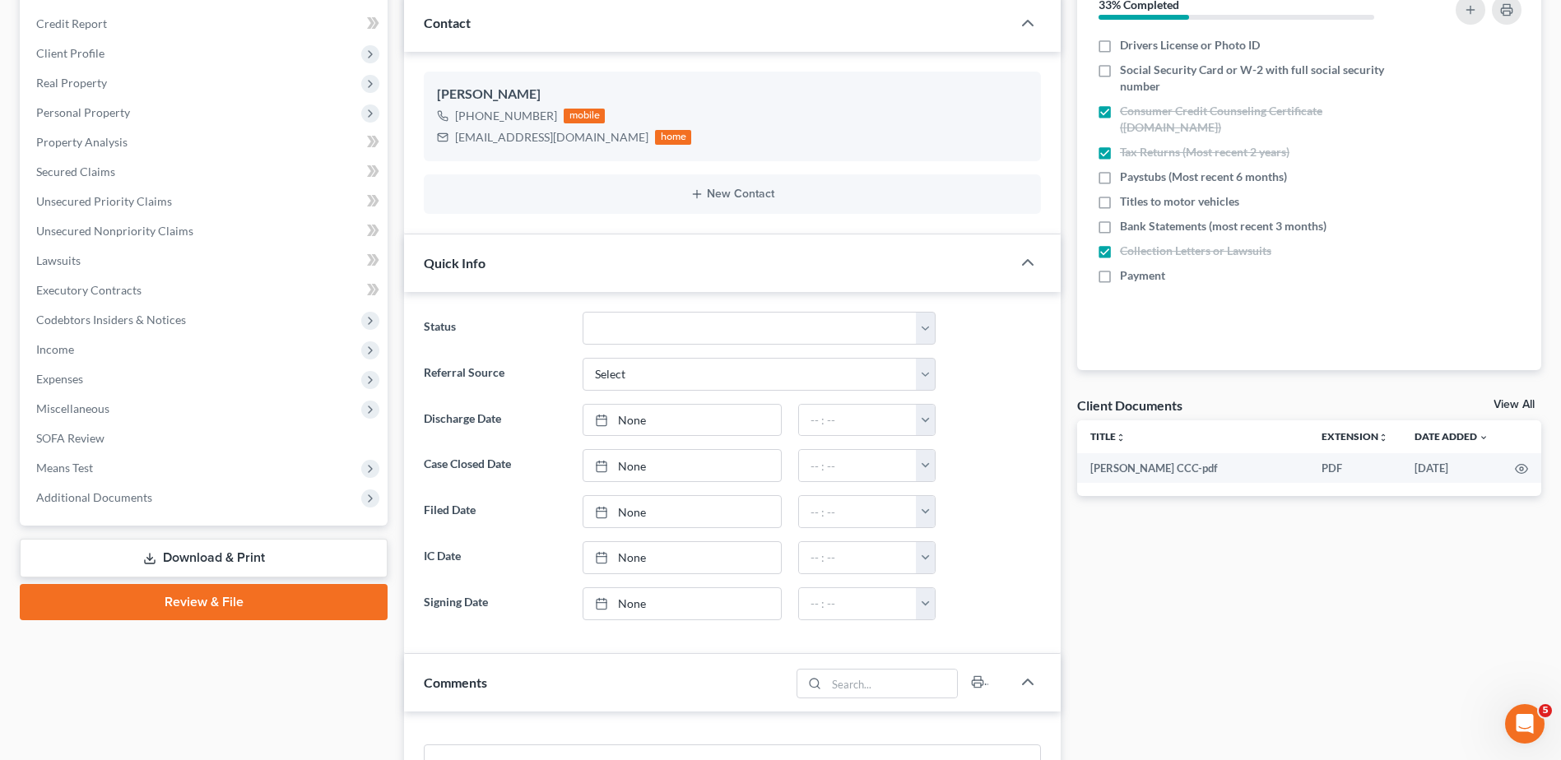
scroll to position [0, 0]
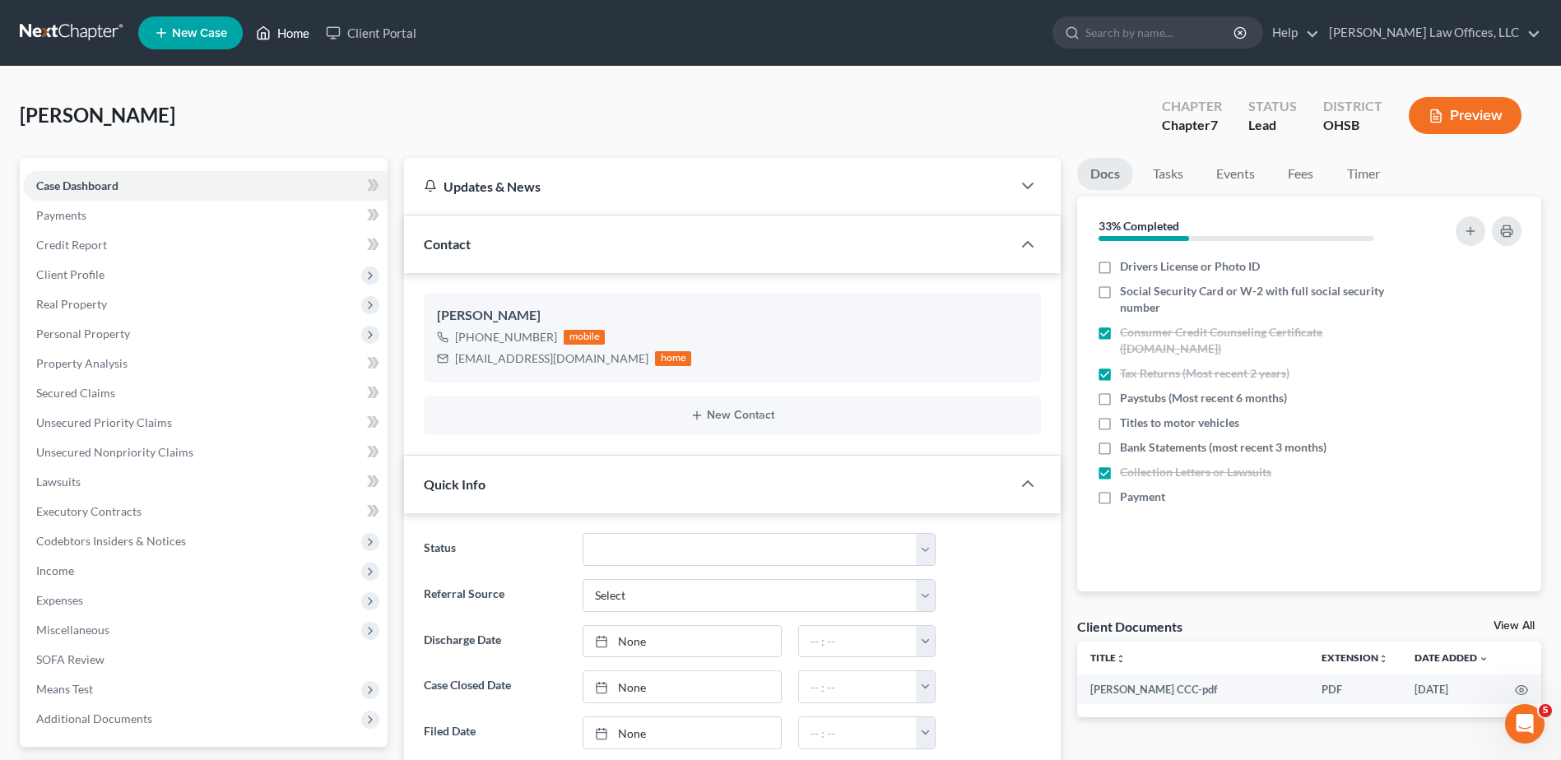
click at [290, 38] on link "Home" at bounding box center [283, 33] width 70 height 30
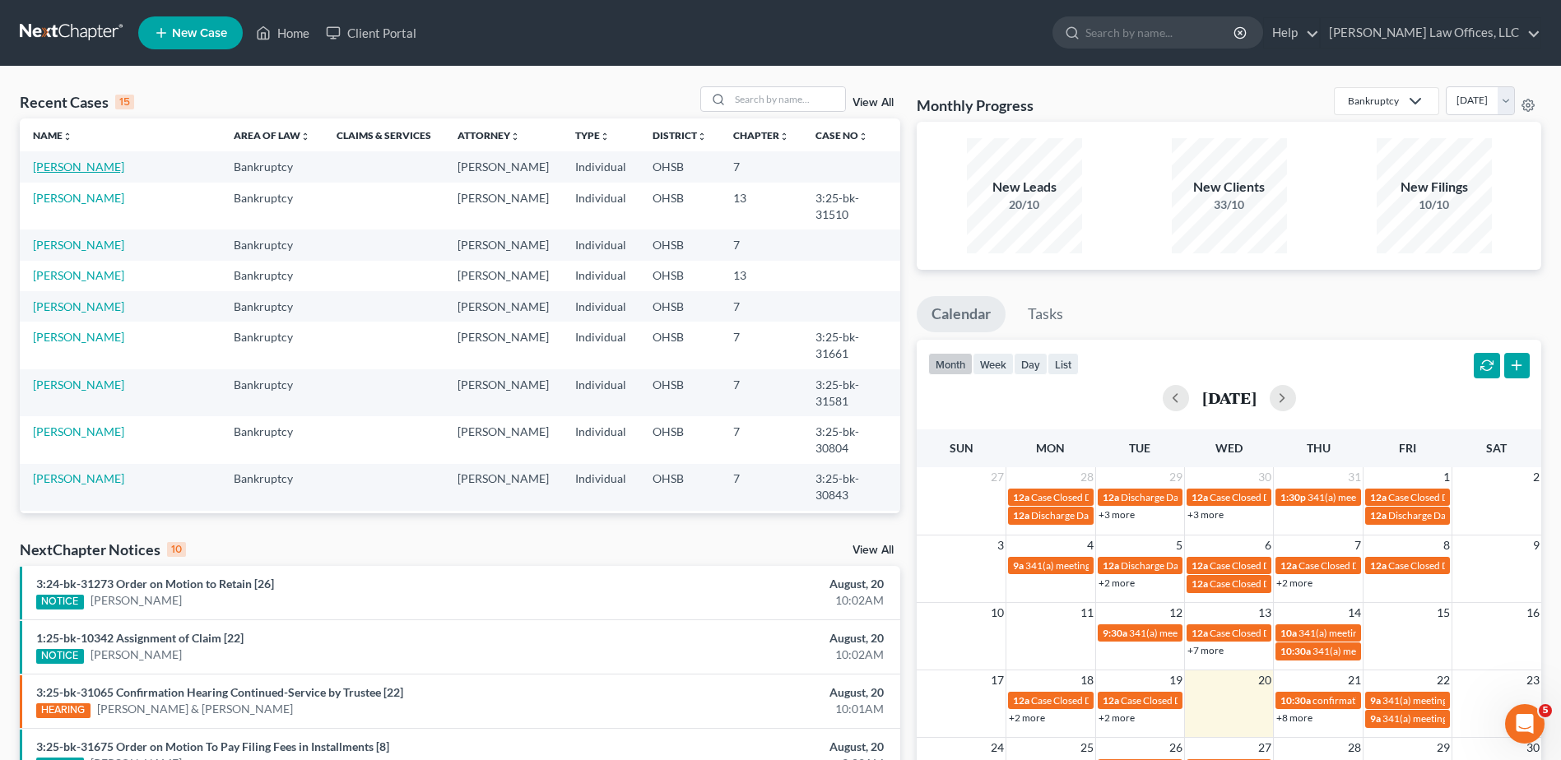
click at [91, 167] on link "[PERSON_NAME]" at bounding box center [78, 167] width 91 height 14
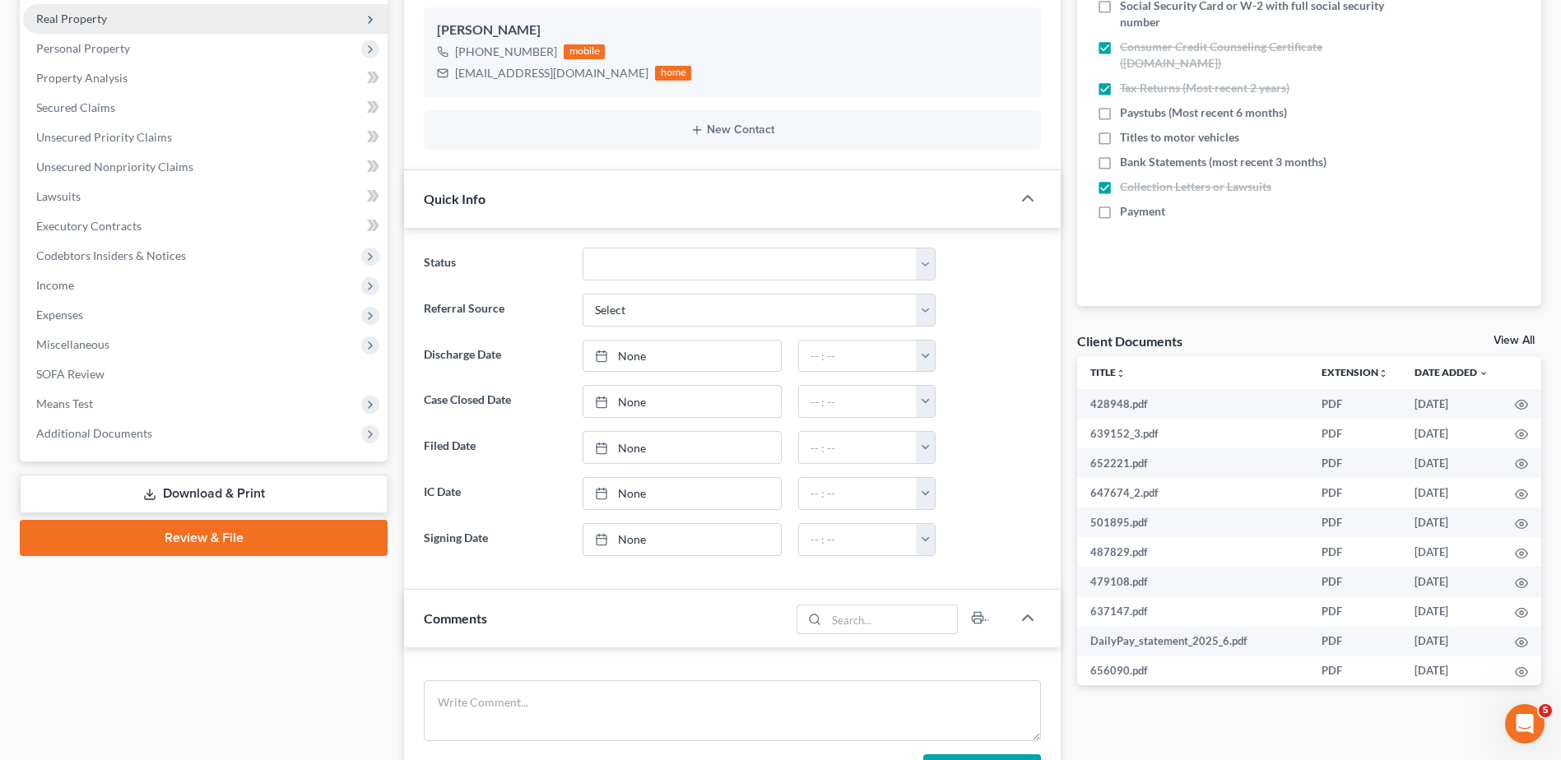
scroll to position [411, 0]
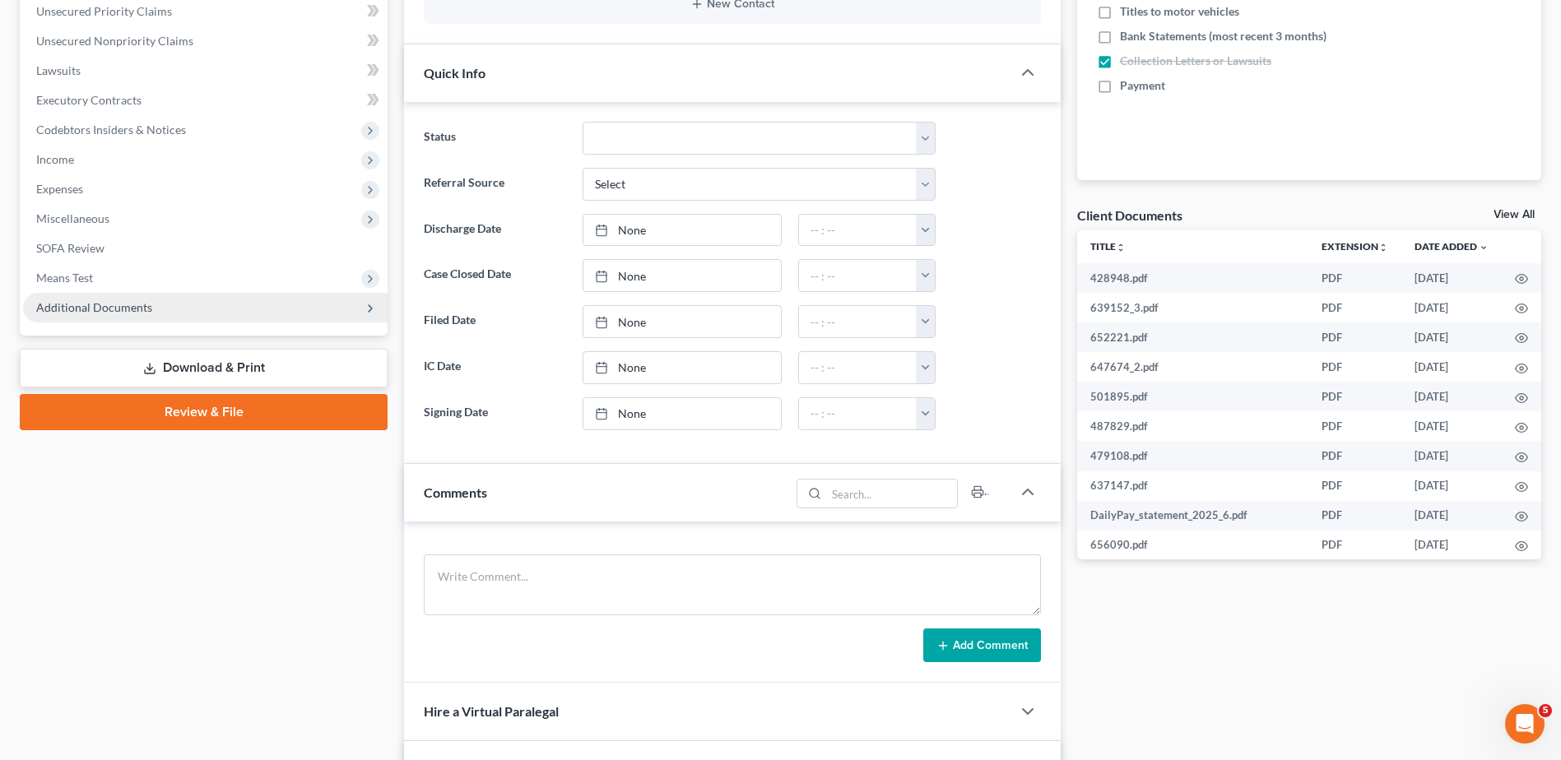
click at [91, 307] on span "Additional Documents" at bounding box center [94, 307] width 116 height 14
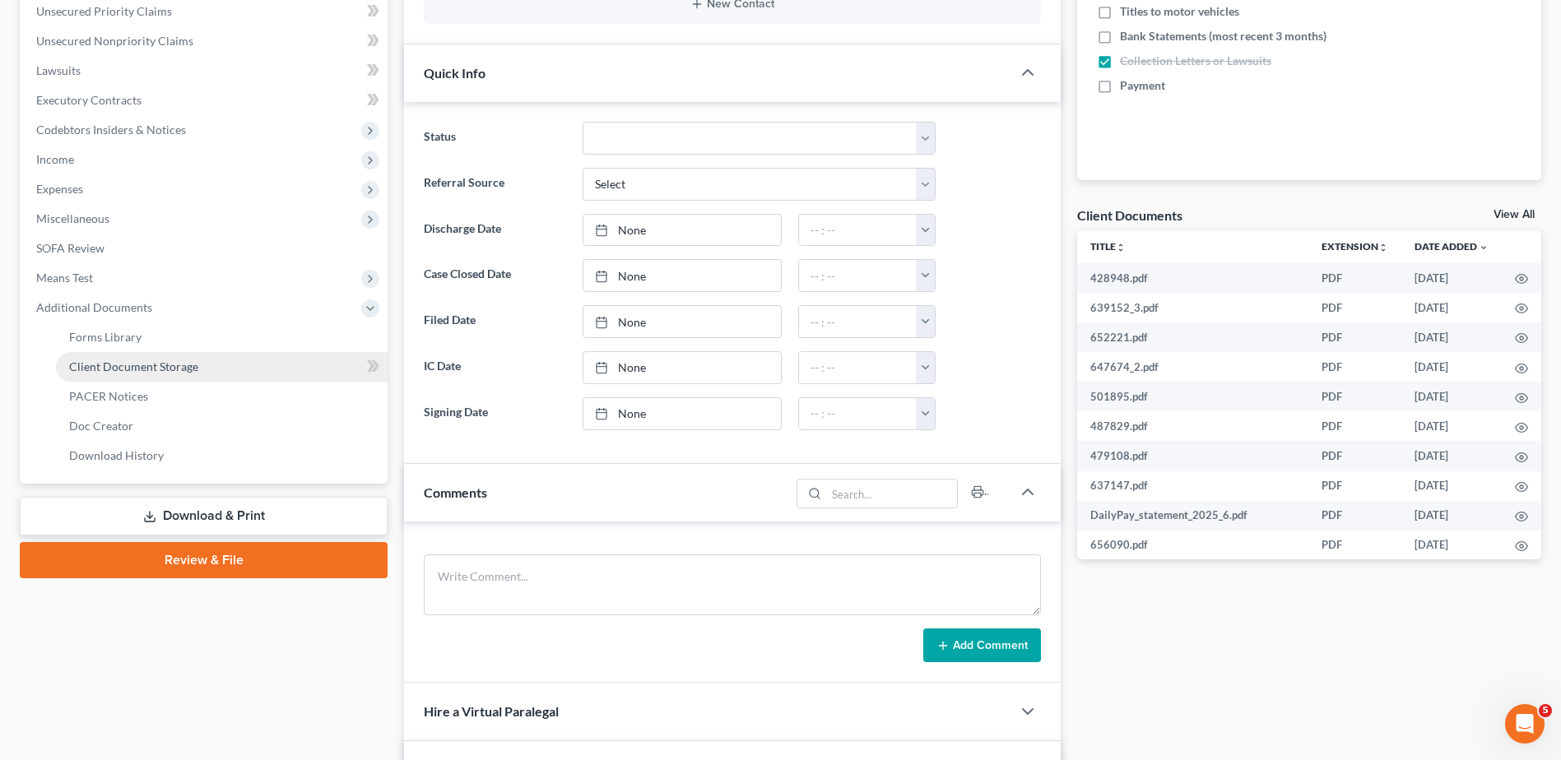
click at [107, 364] on span "Client Document Storage" at bounding box center [133, 367] width 129 height 14
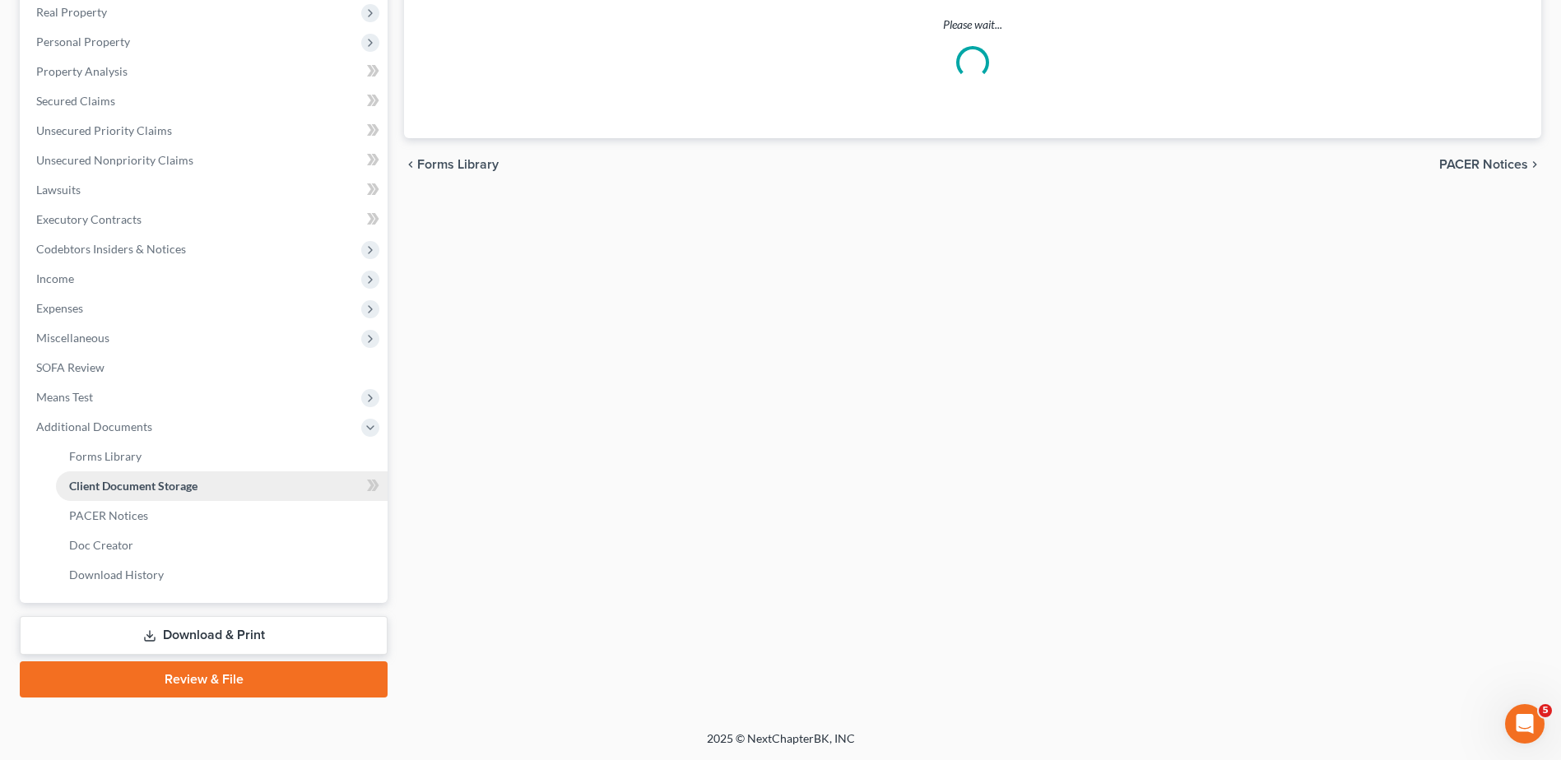
scroll to position [230, 0]
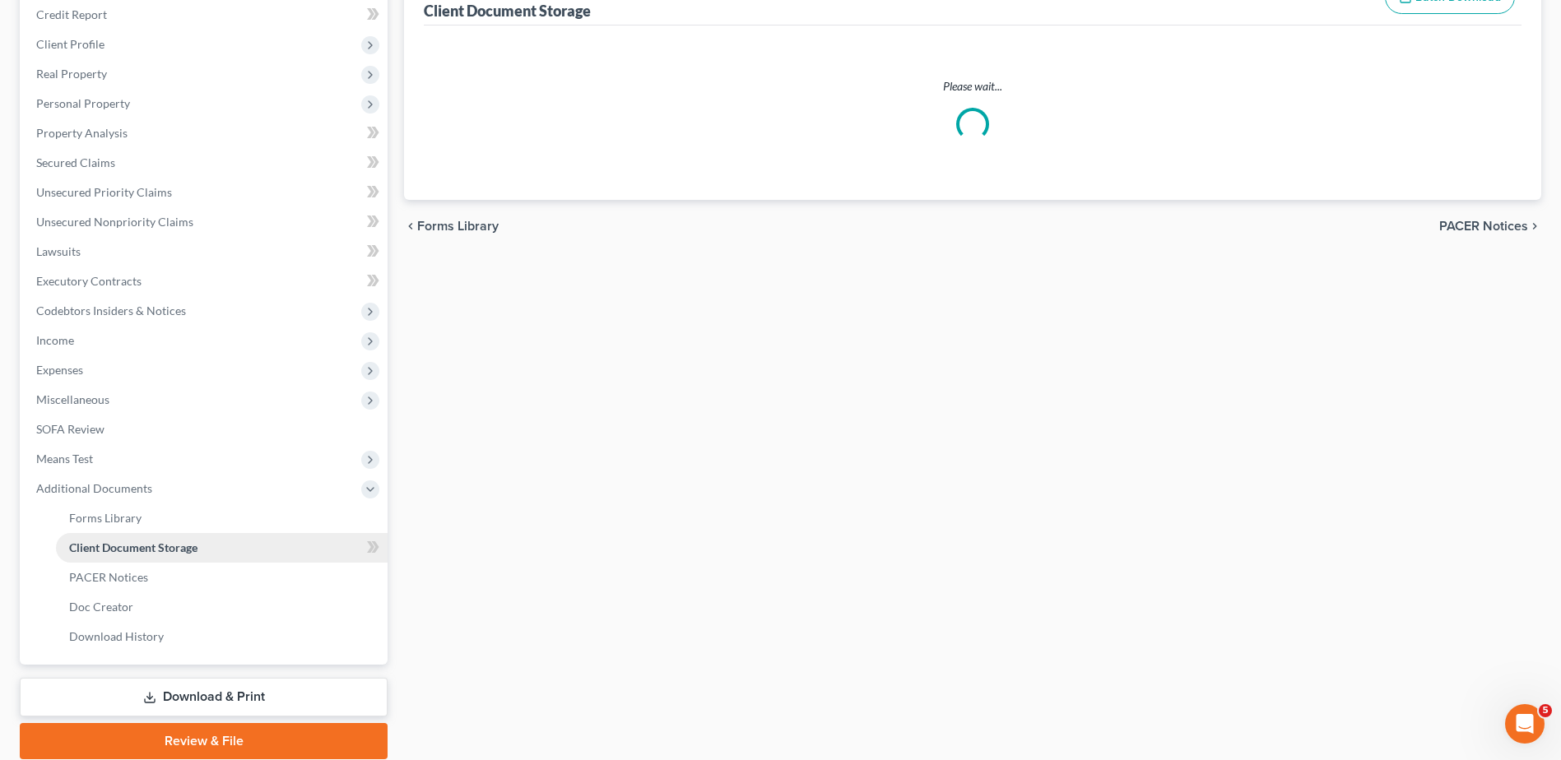
select select "7"
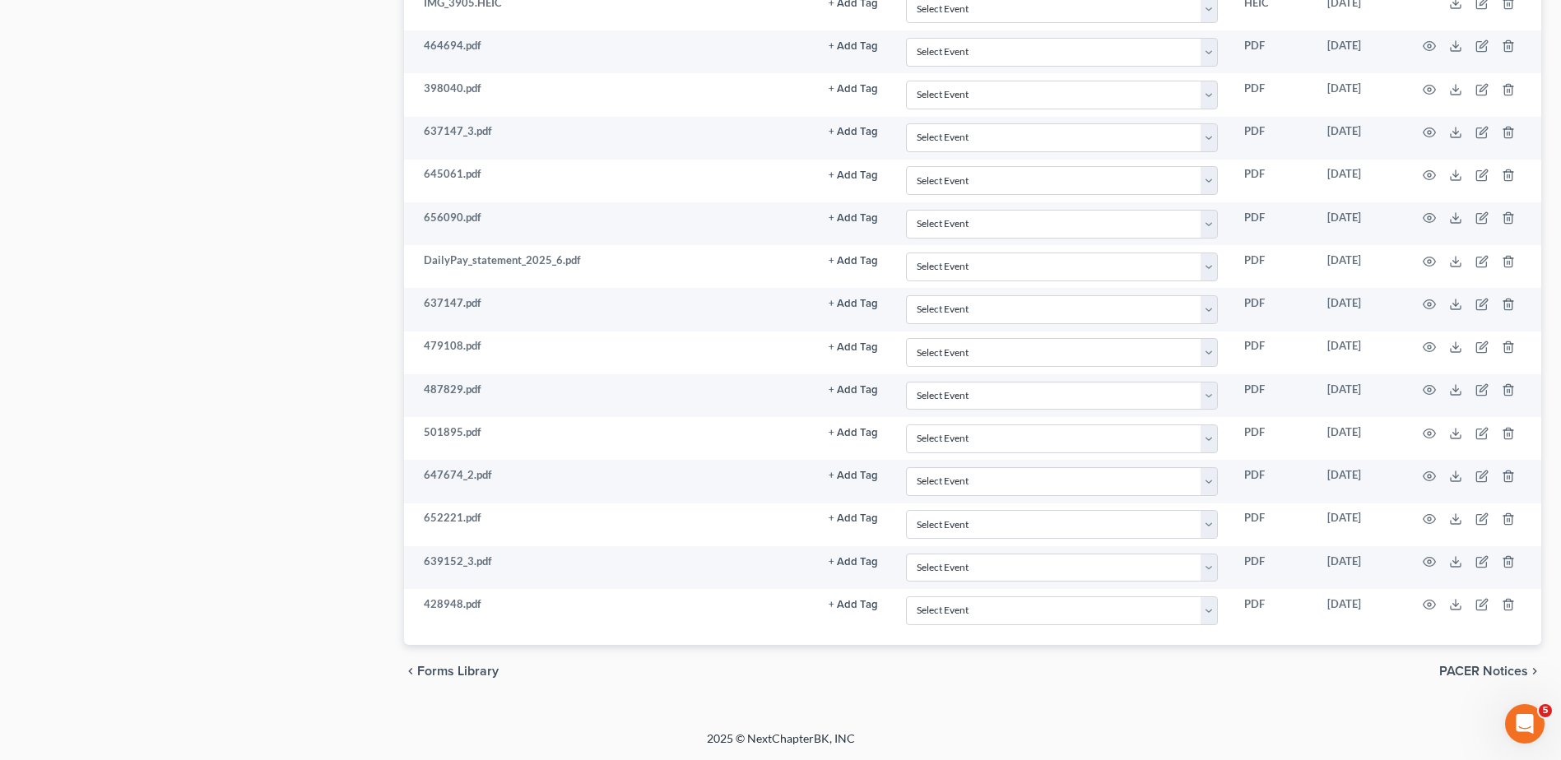
scroll to position [1540, 0]
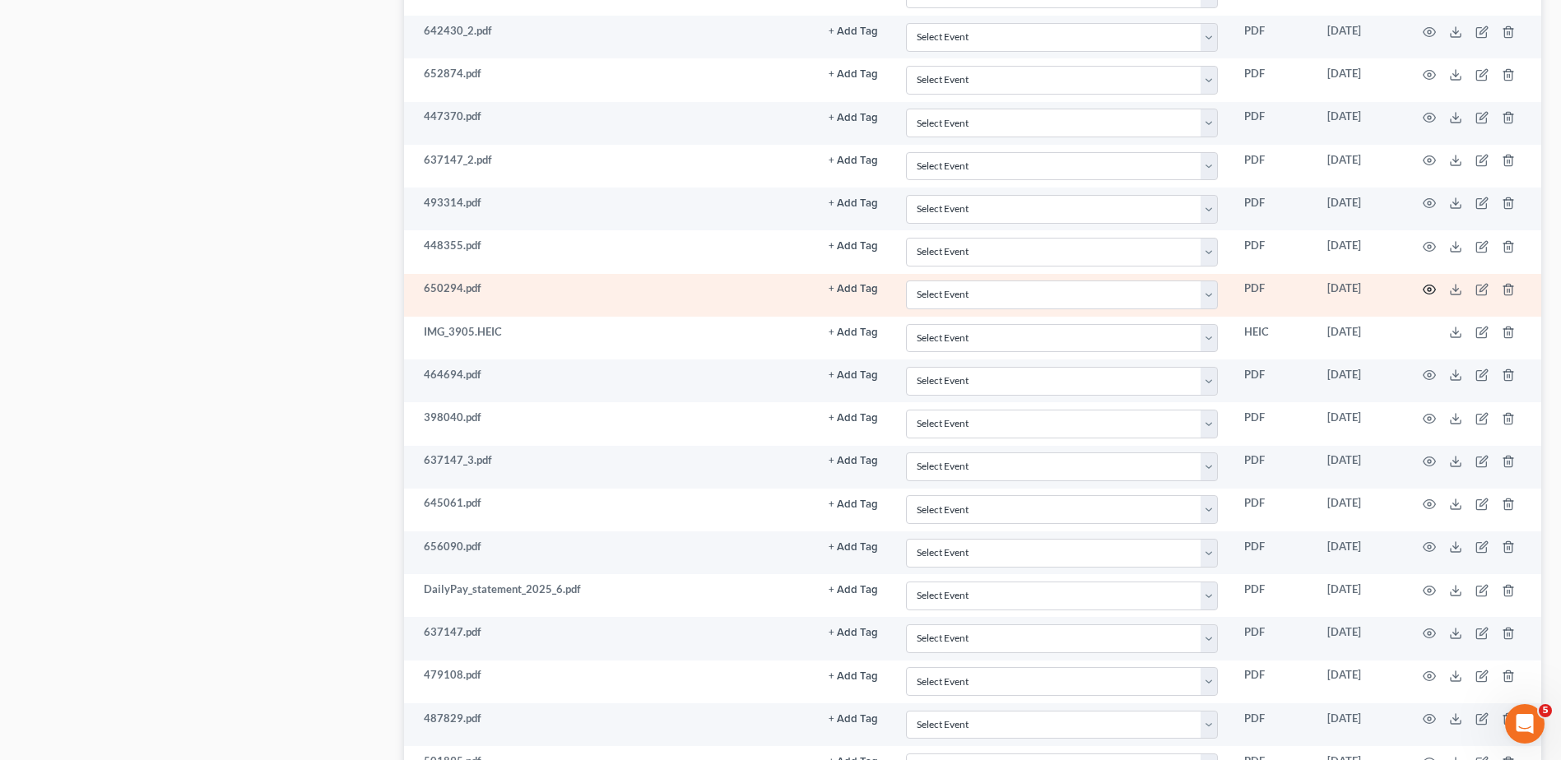
click at [1429, 289] on icon "button" at bounding box center [1429, 289] width 13 height 13
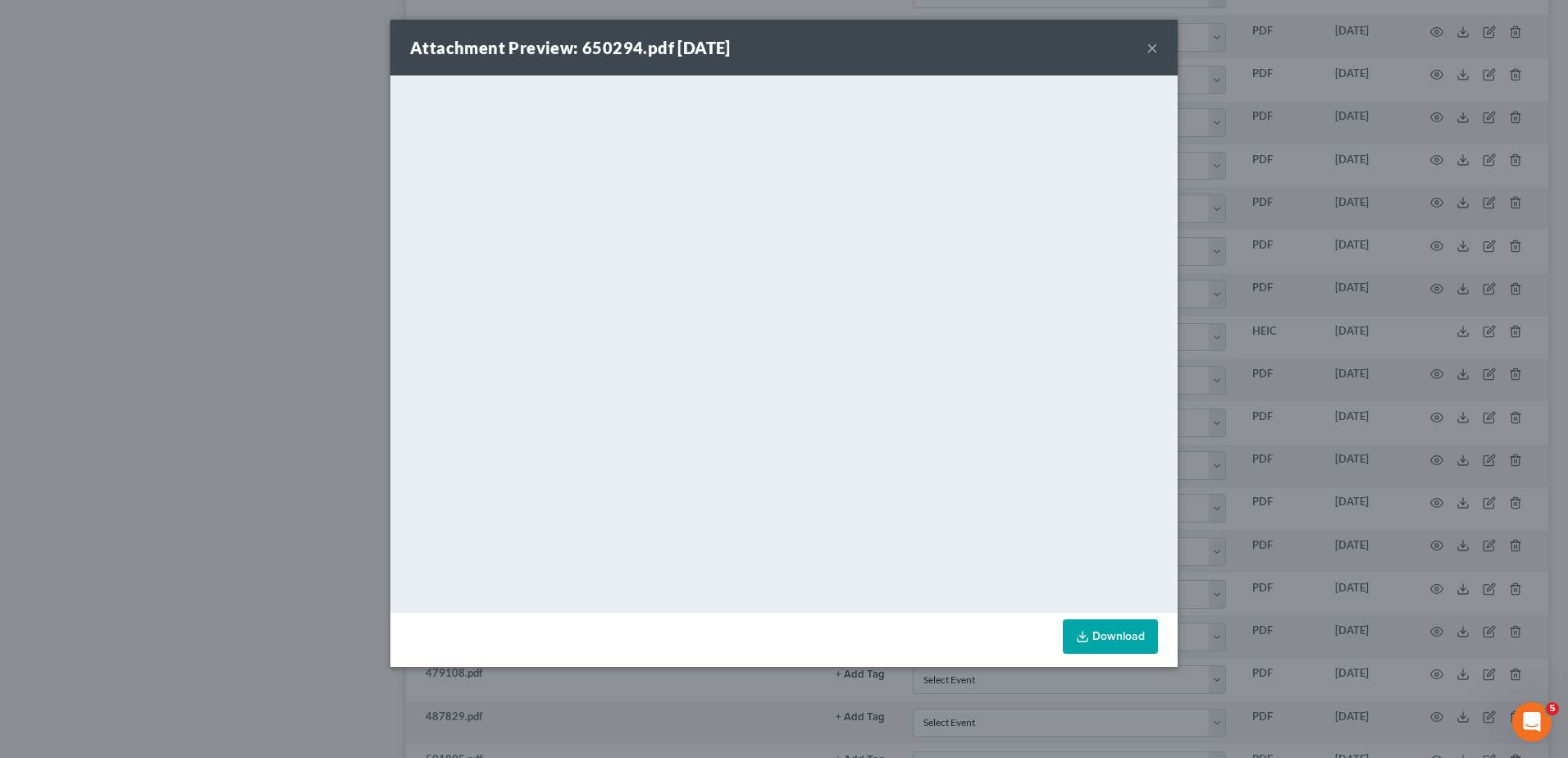
click at [1145, 49] on div "Attachment Preview: 650294.pdf 08/20/2025 ×" at bounding box center [784, 48] width 787 height 56
click at [1157, 50] on button "×" at bounding box center [1152, 48] width 12 height 20
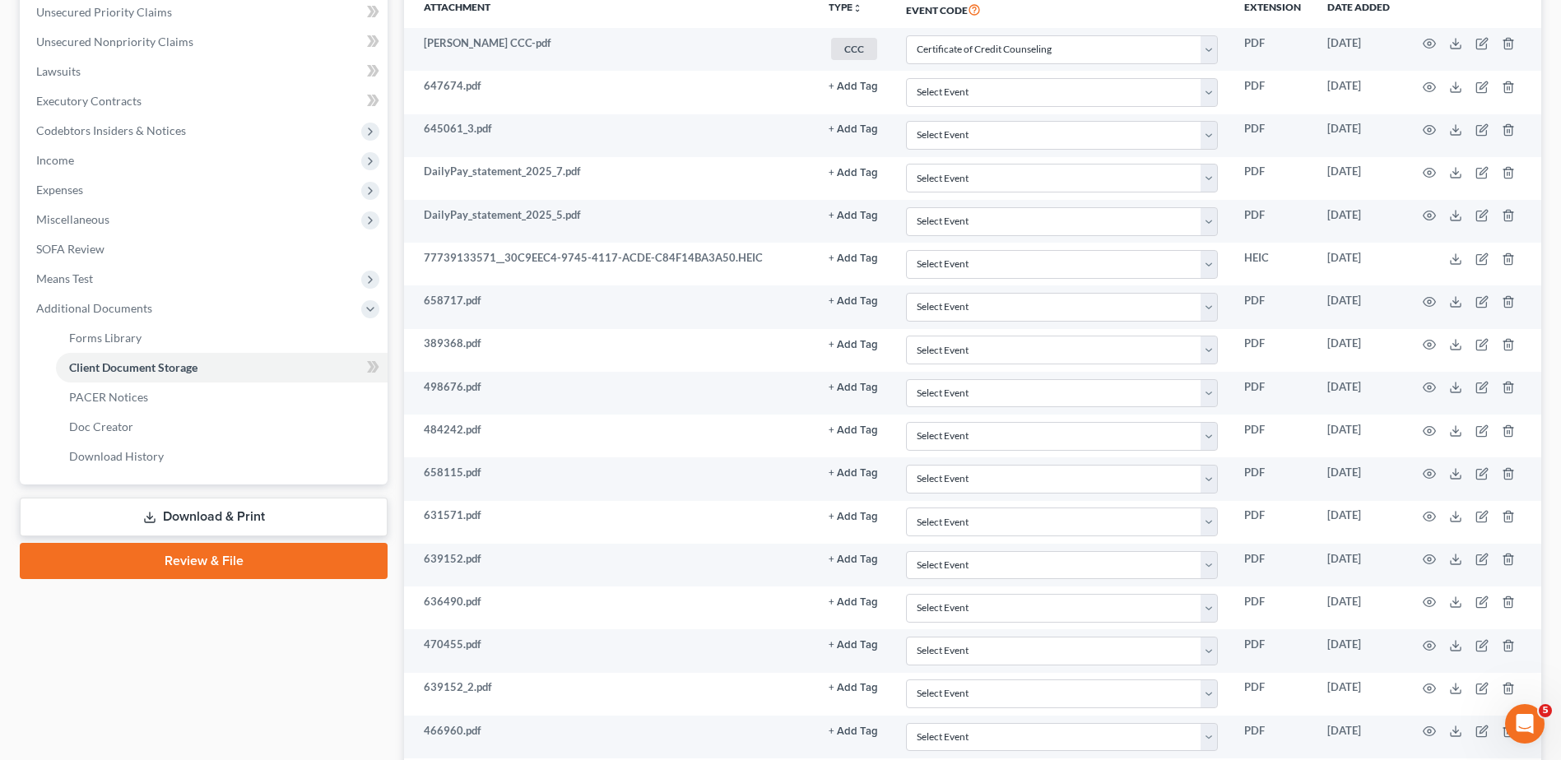
scroll to position [388, 0]
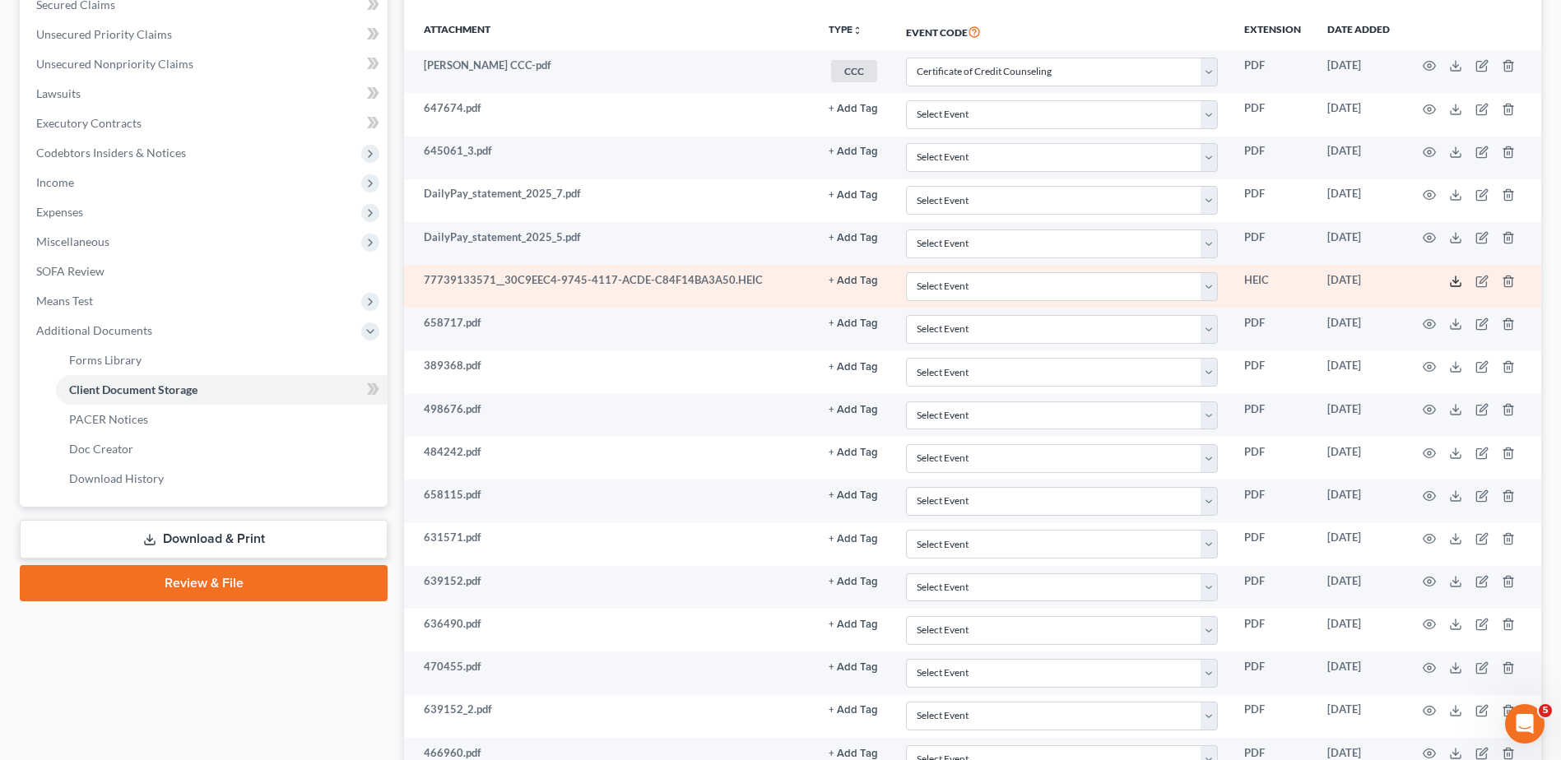
click at [1453, 280] on polyline at bounding box center [1456, 281] width 6 height 2
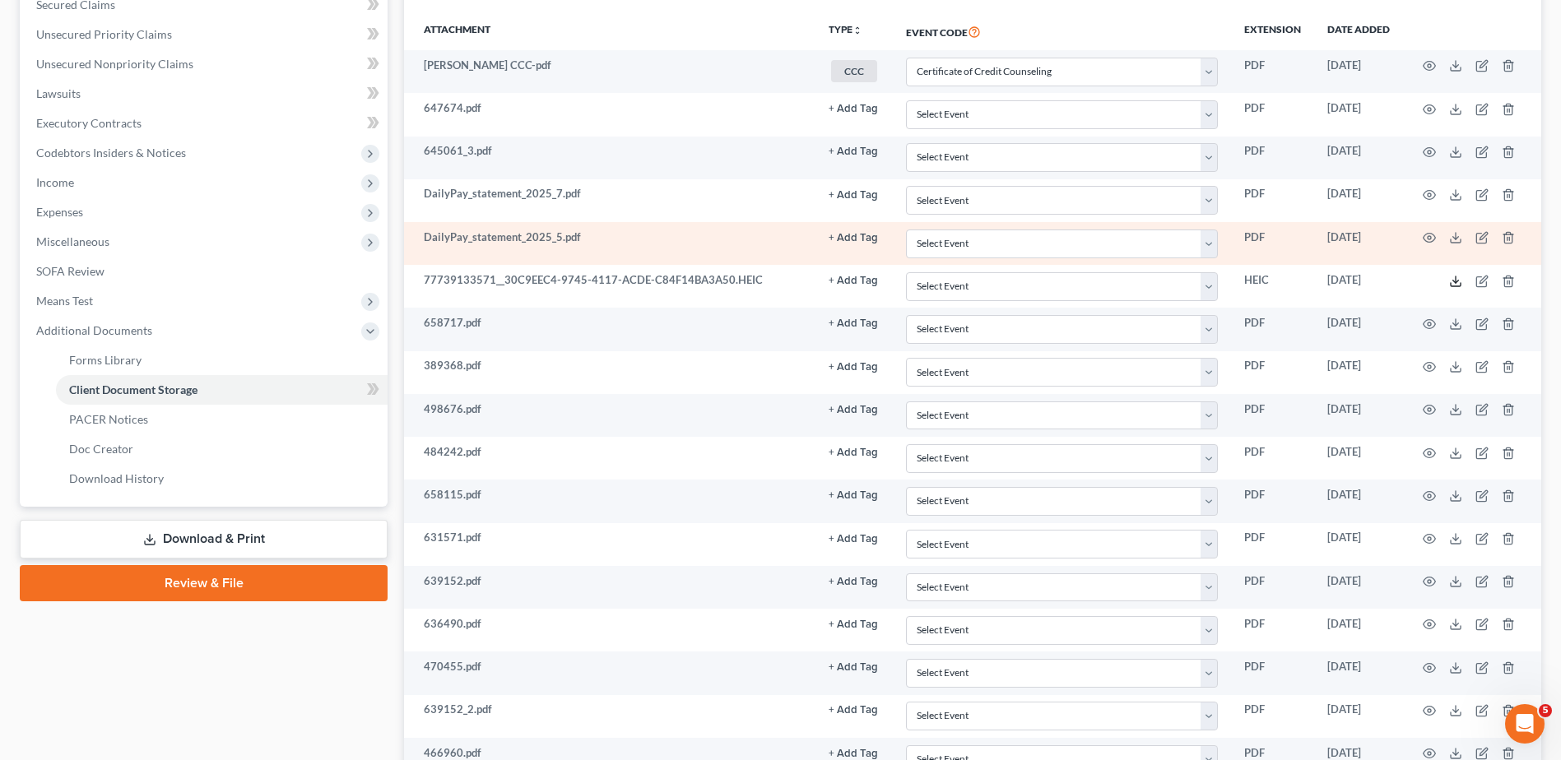
scroll to position [0, 0]
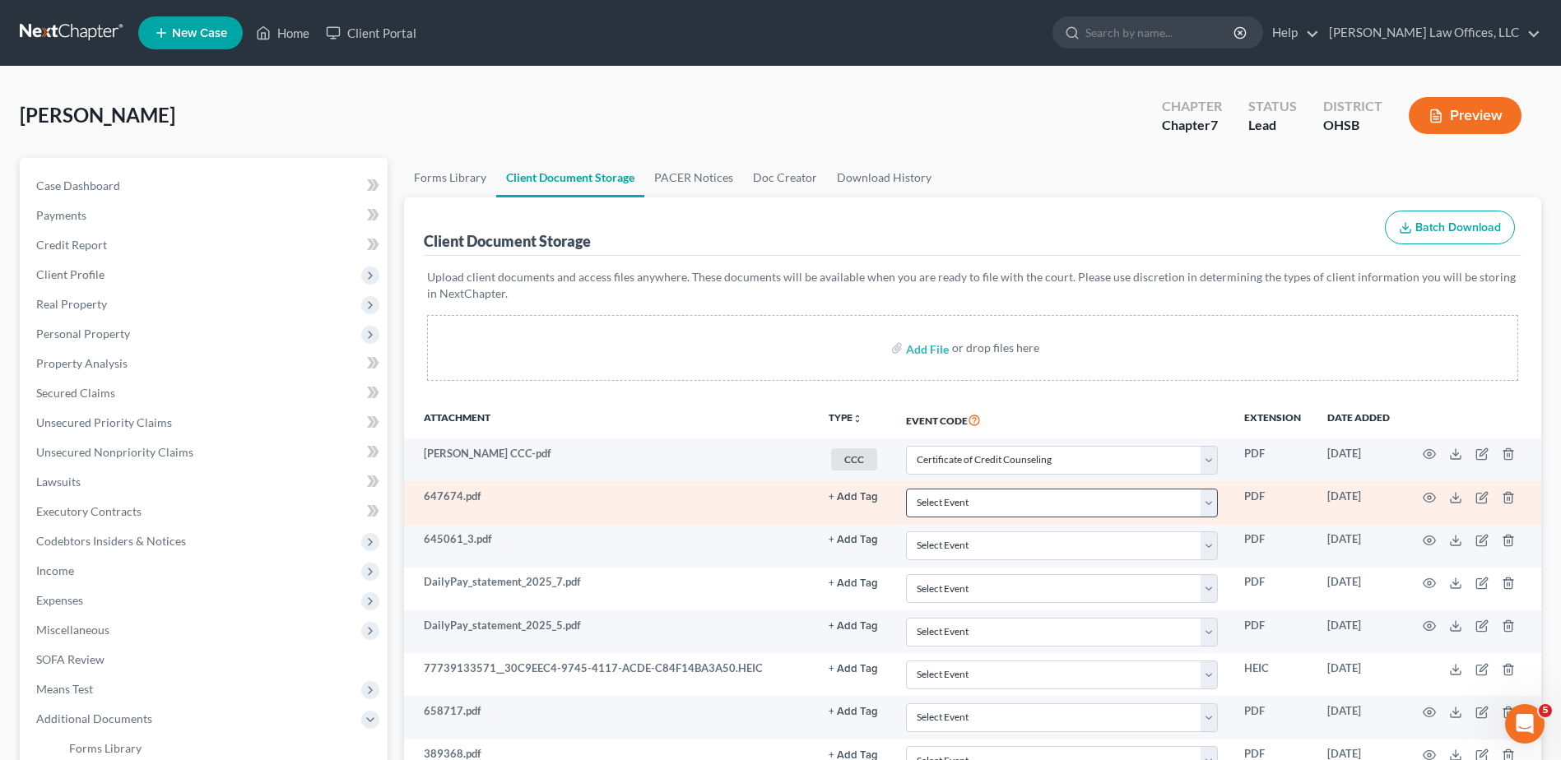
select select "7"
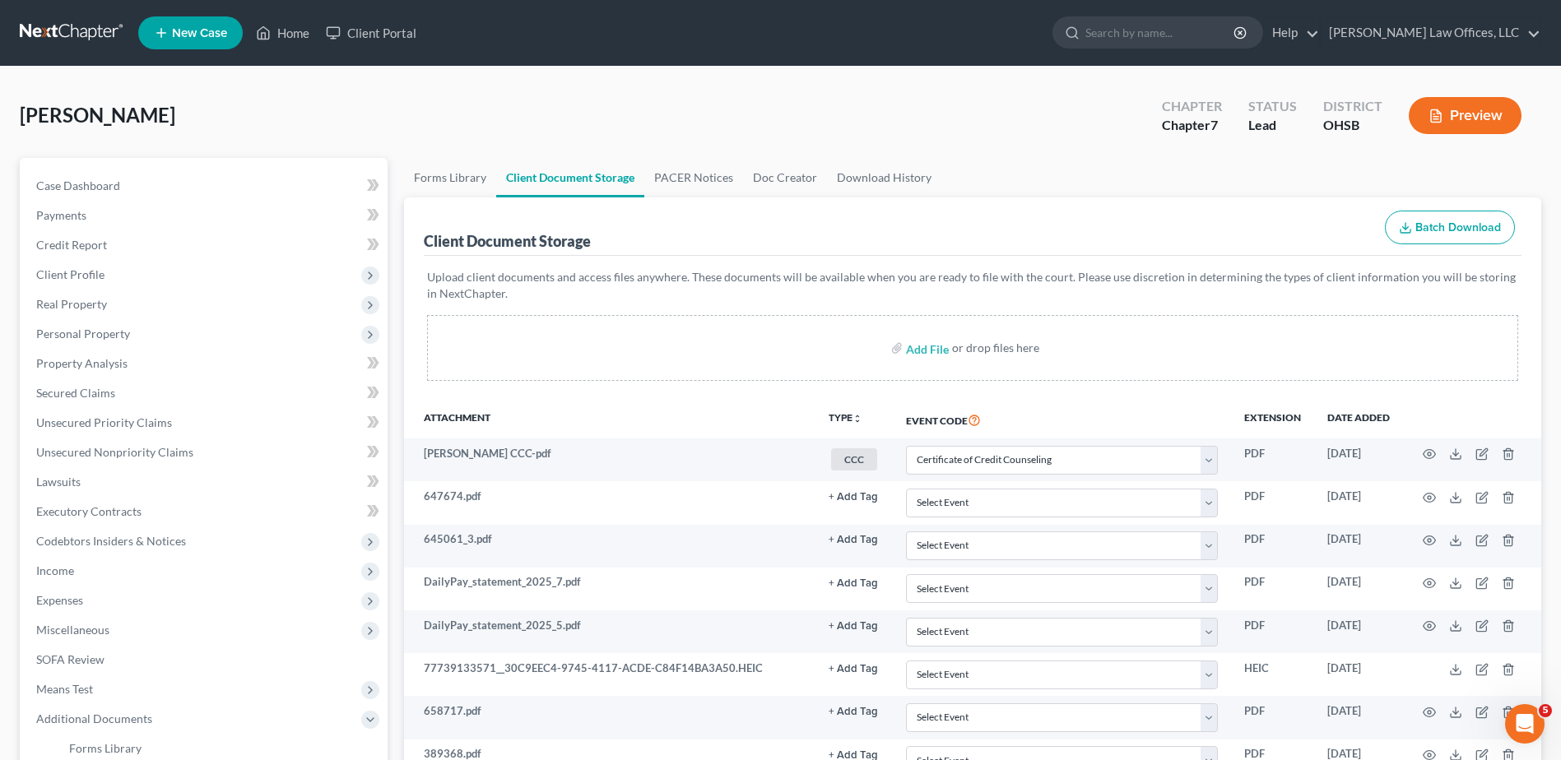
scroll to position [1869, 0]
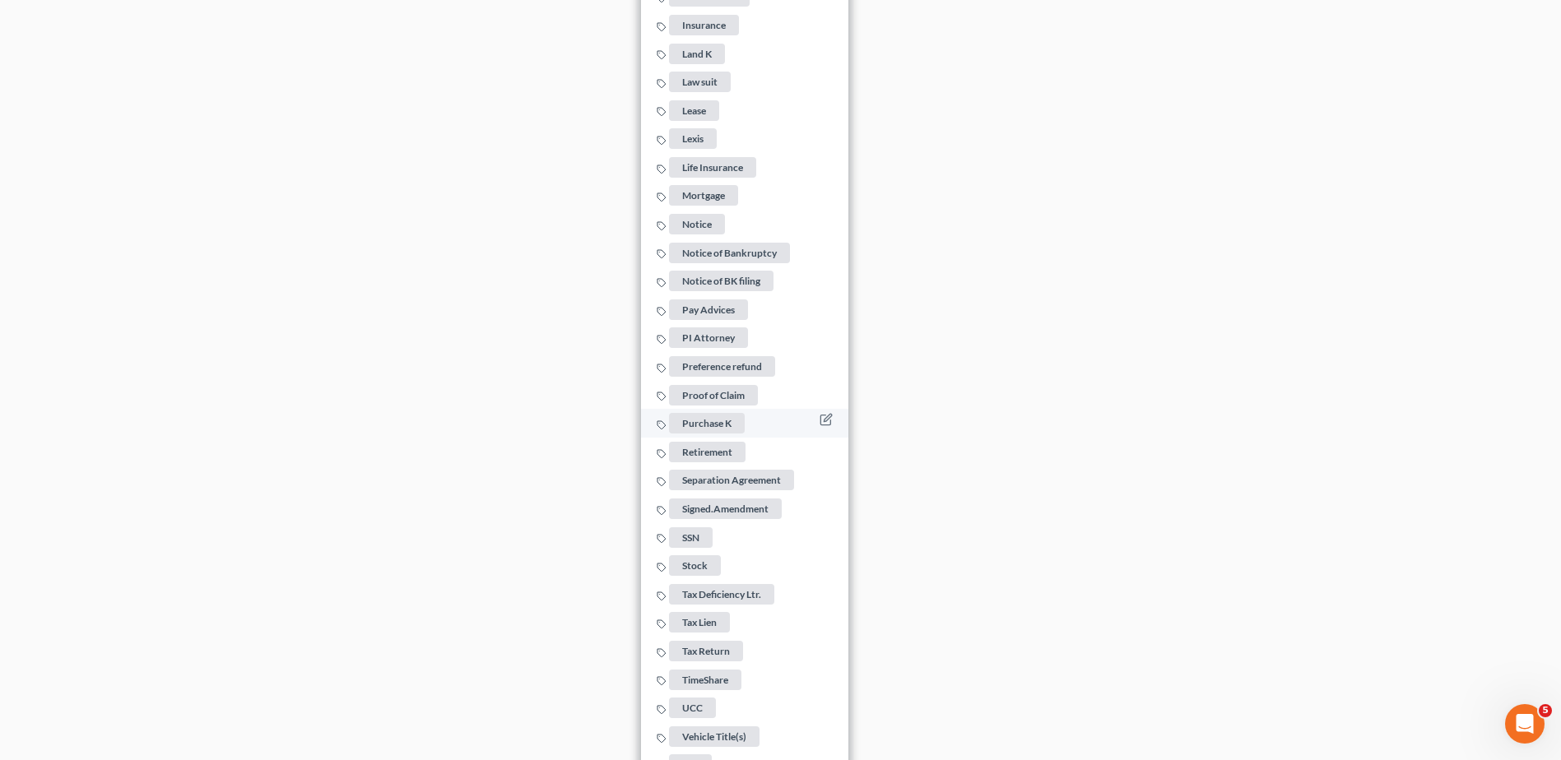
scroll to position [3183, 0]
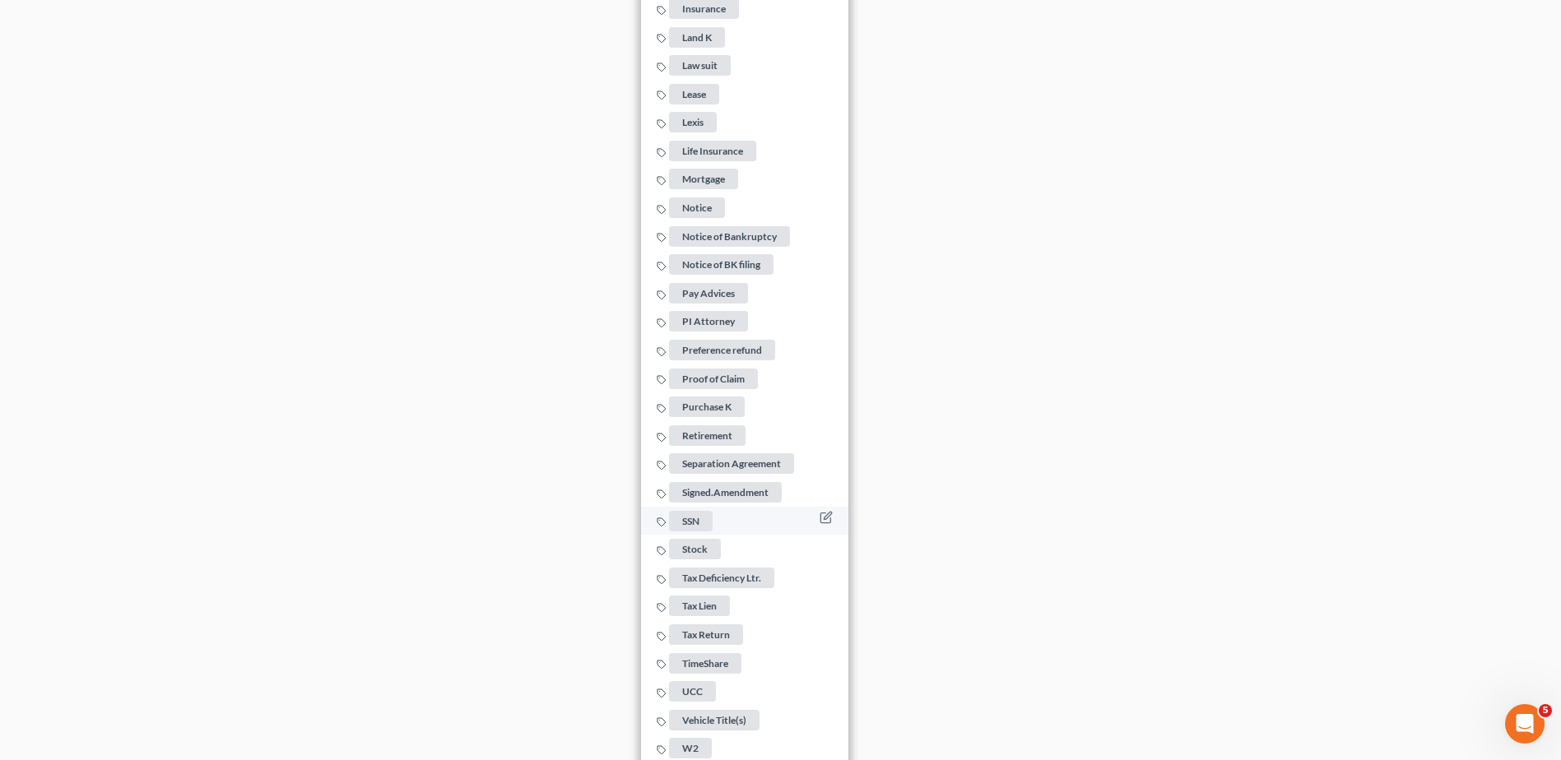
click at [694, 514] on span "SSN" at bounding box center [691, 521] width 44 height 21
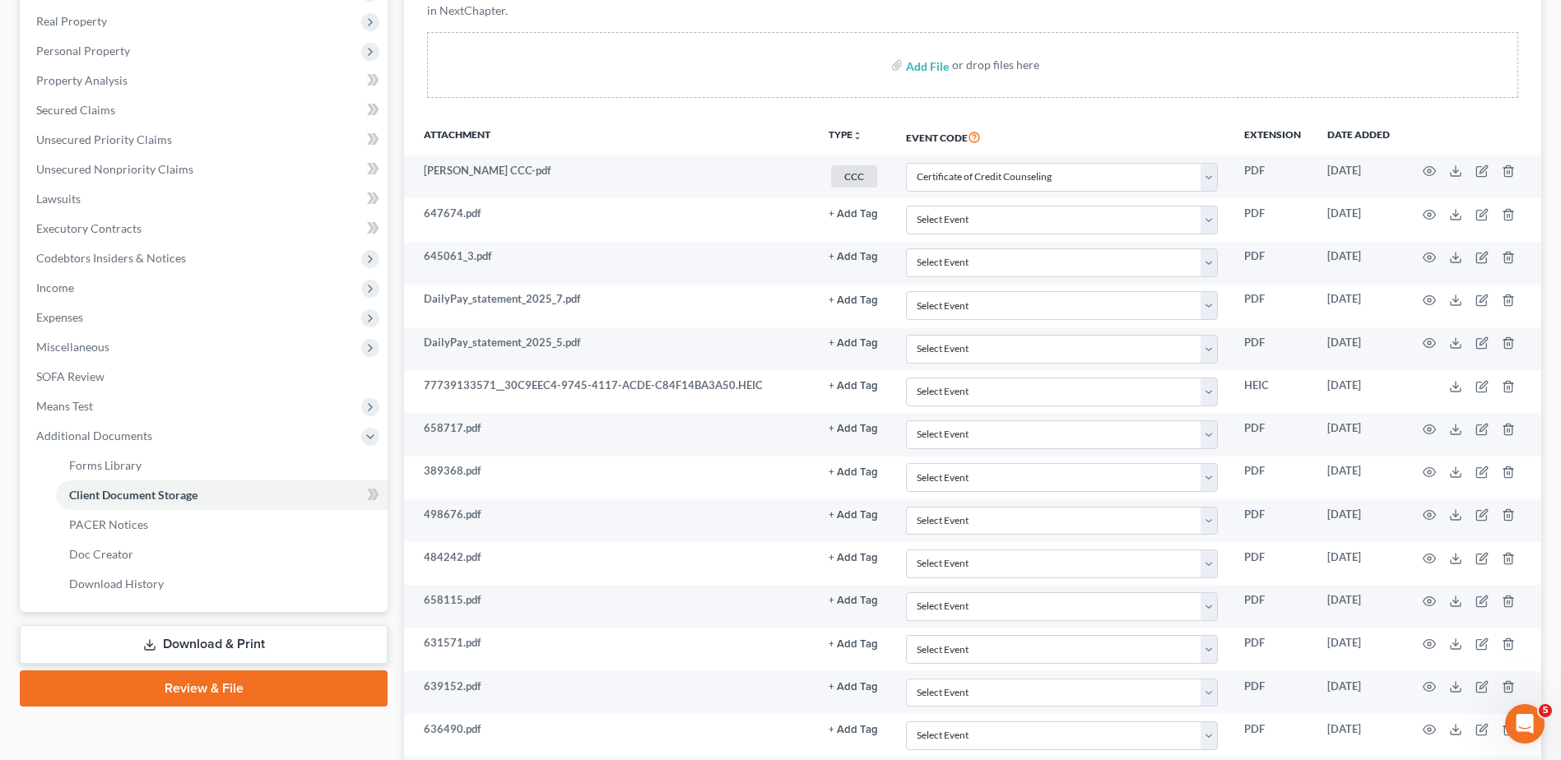
scroll to position [329, 0]
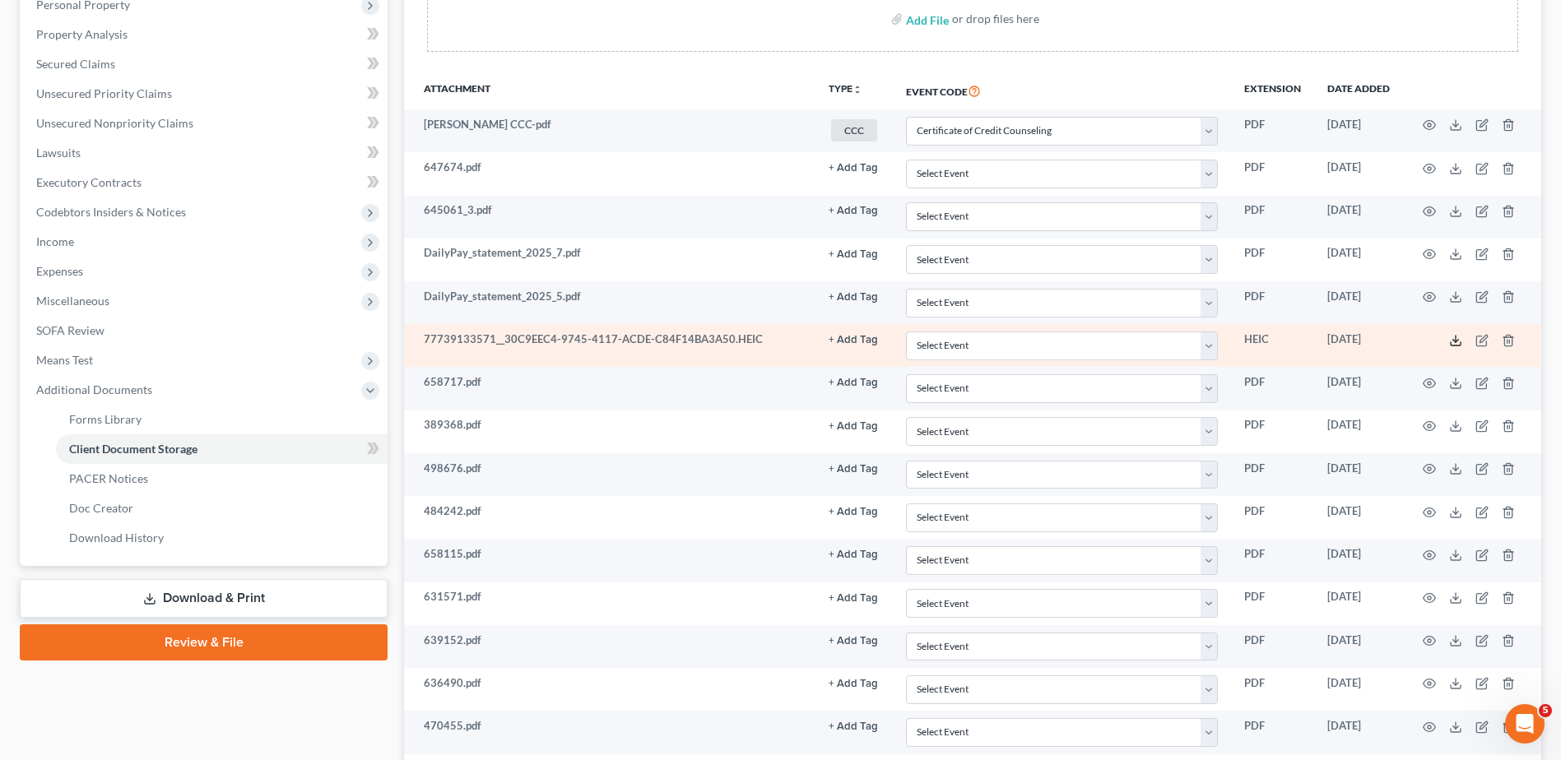
click at [1453, 339] on polyline at bounding box center [1456, 340] width 6 height 2
click at [1506, 339] on icon "button" at bounding box center [1508, 340] width 13 height 13
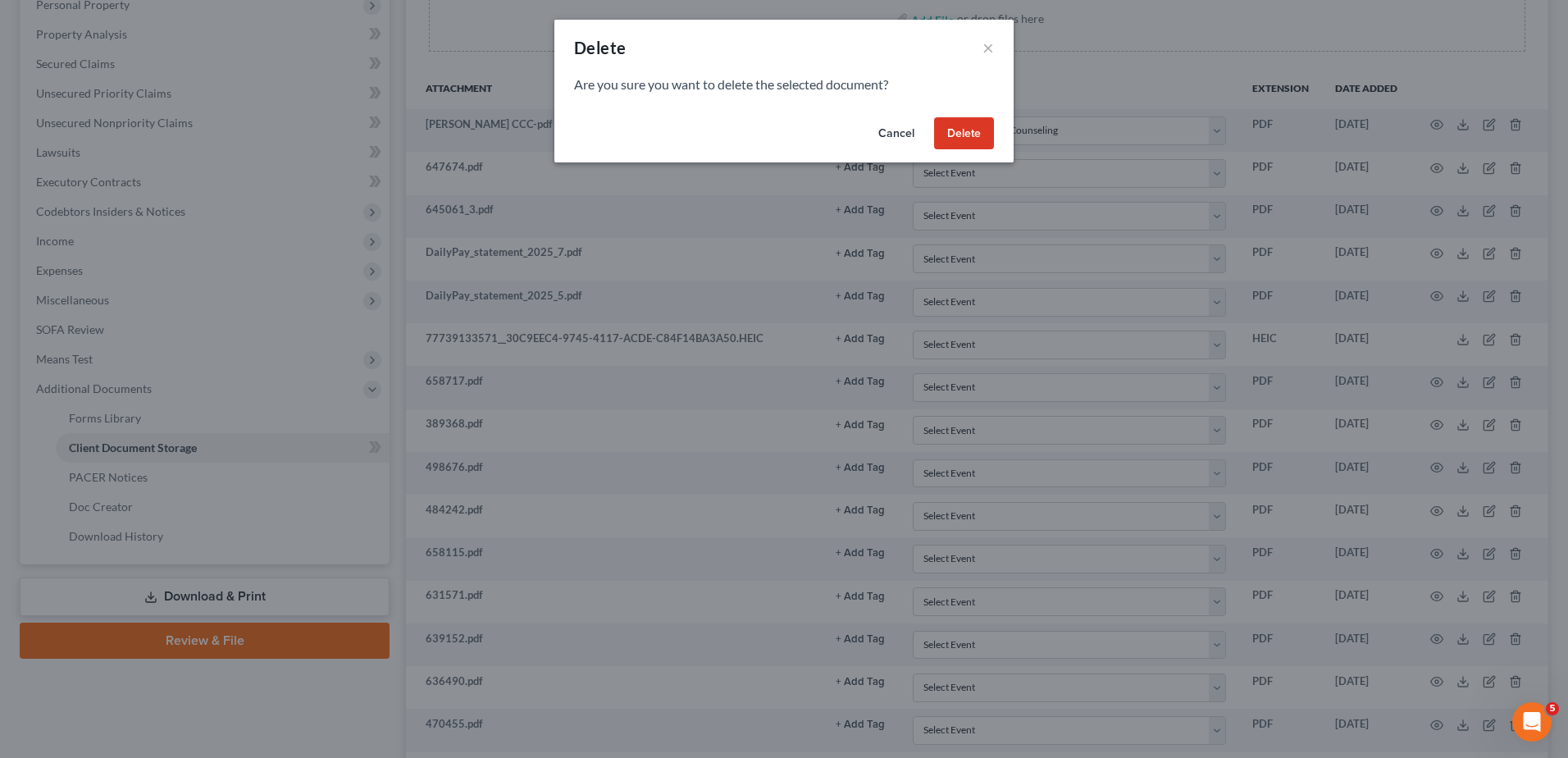
click at [960, 135] on button "Delete" at bounding box center [964, 134] width 60 height 33
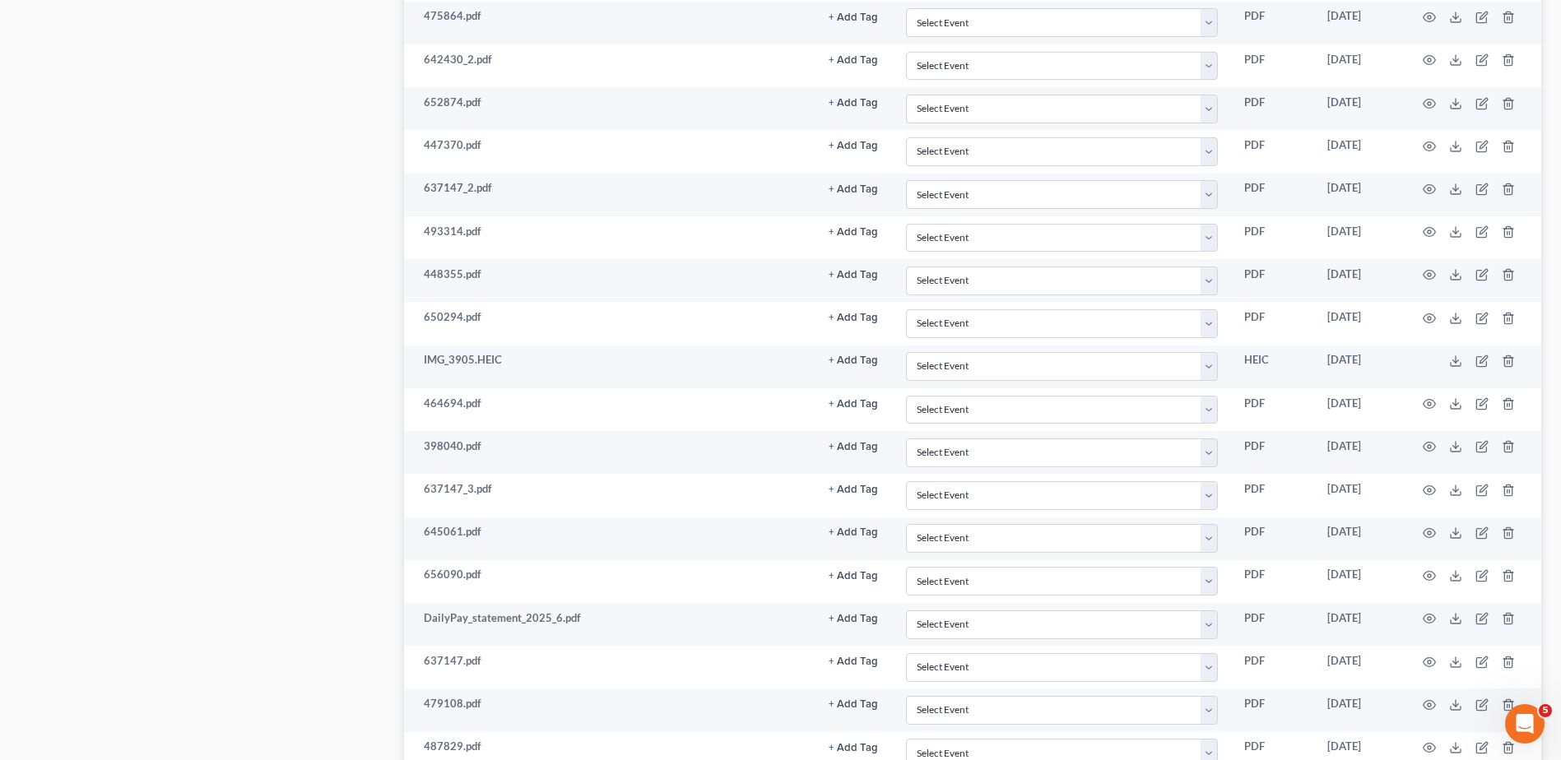
scroll to position [1563, 0]
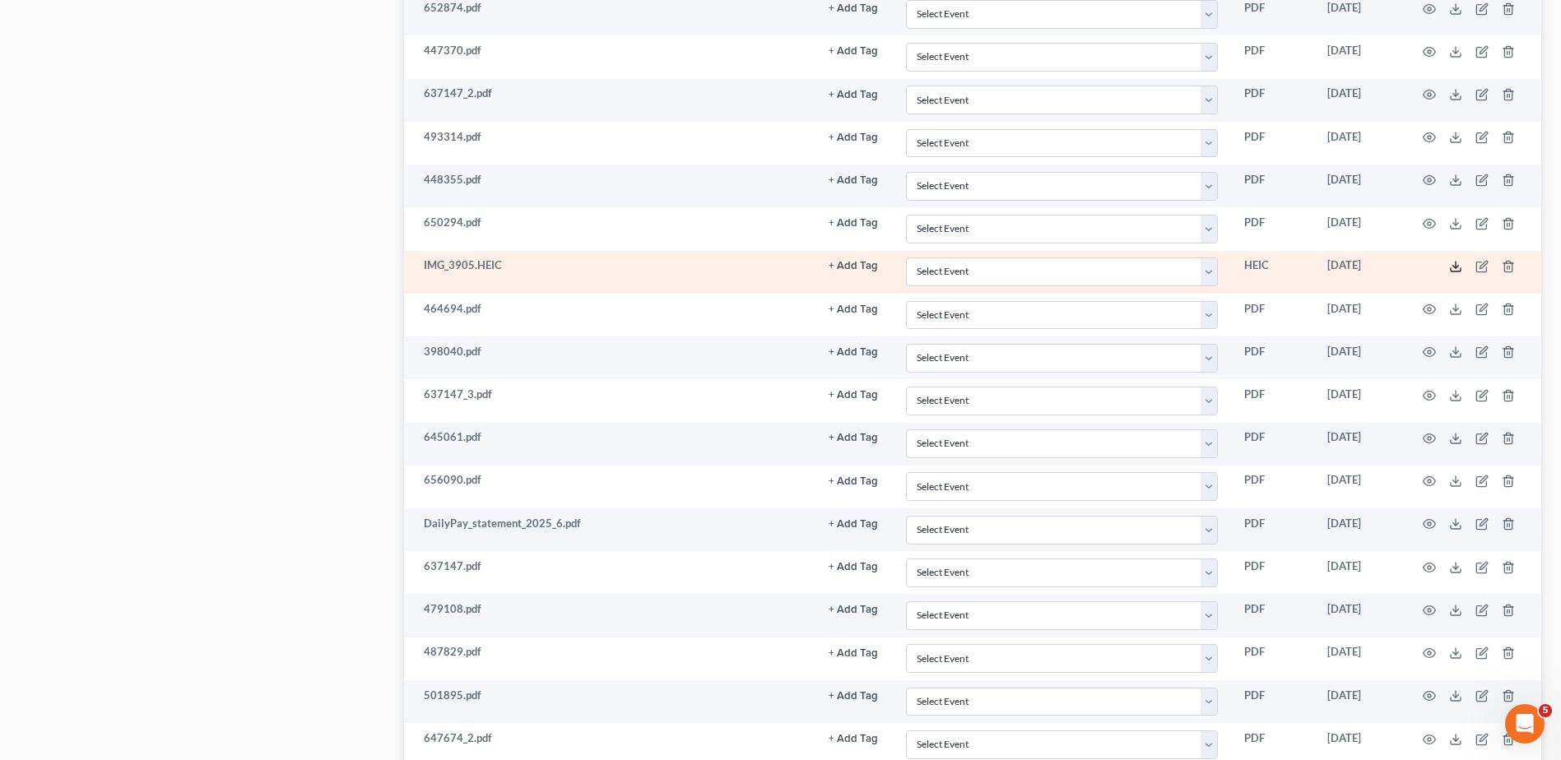
click at [1452, 266] on icon at bounding box center [1455, 266] width 13 height 13
click at [1508, 266] on icon "button" at bounding box center [1508, 266] width 13 height 13
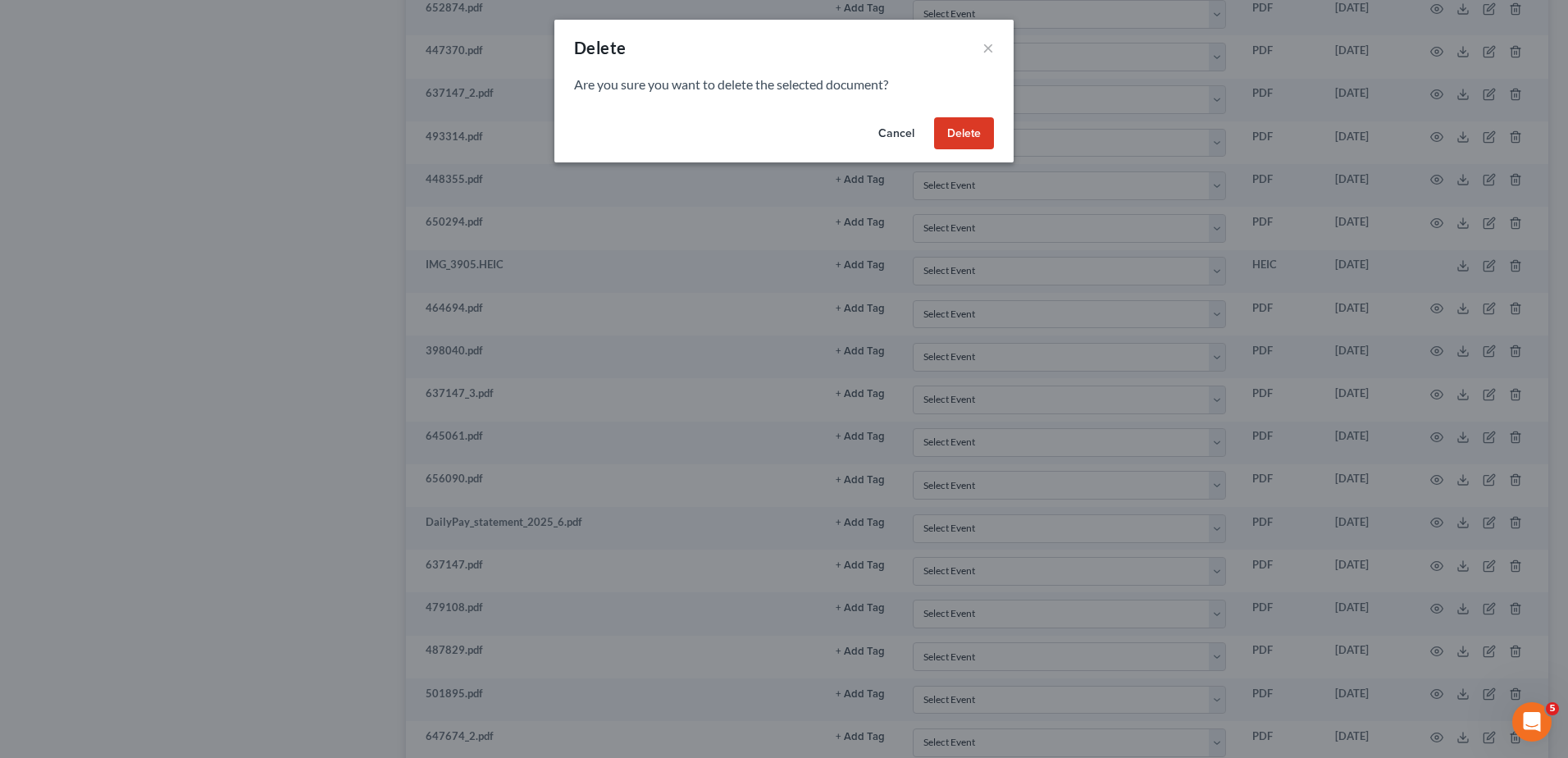
click at [970, 136] on button "Delete" at bounding box center [964, 134] width 60 height 33
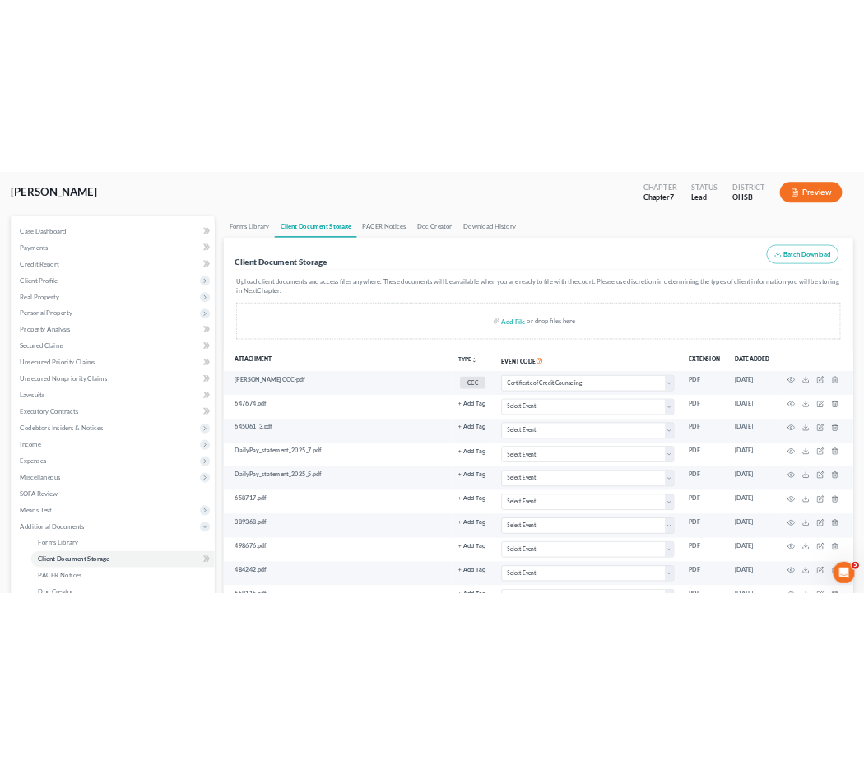
scroll to position [0, 0]
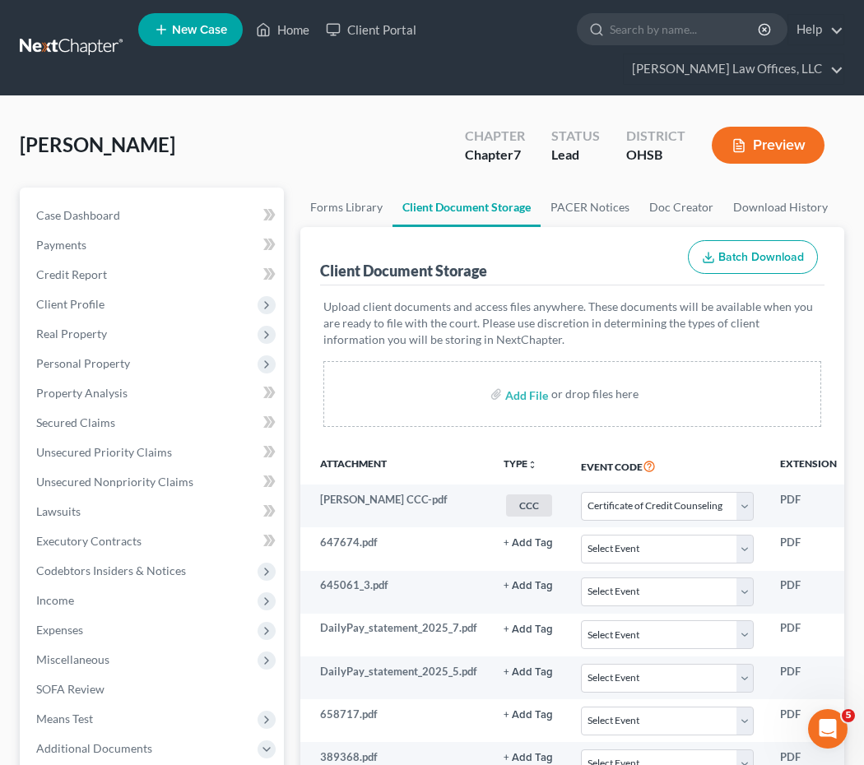
select select "7"
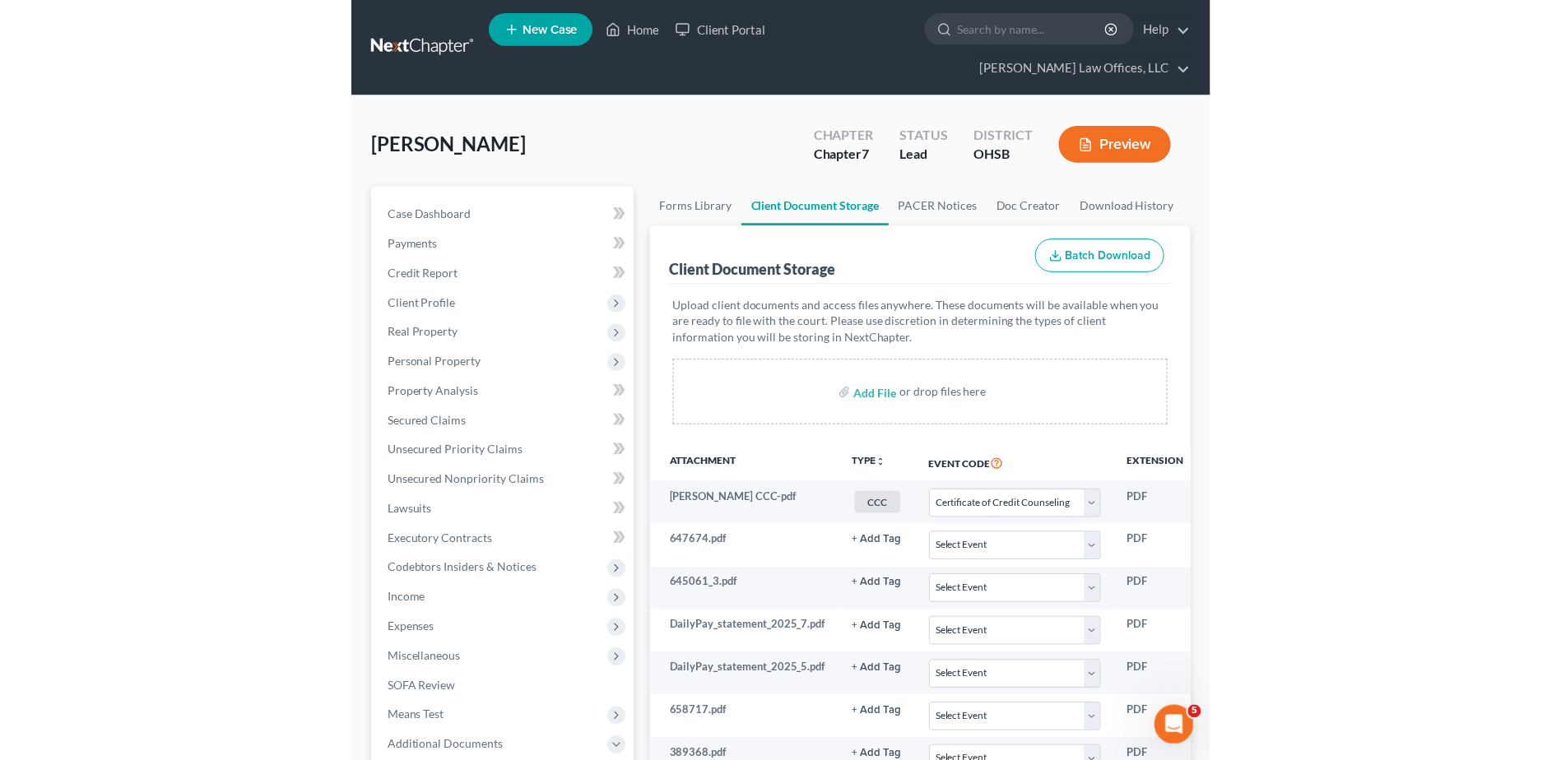
scroll to position [1869, 0]
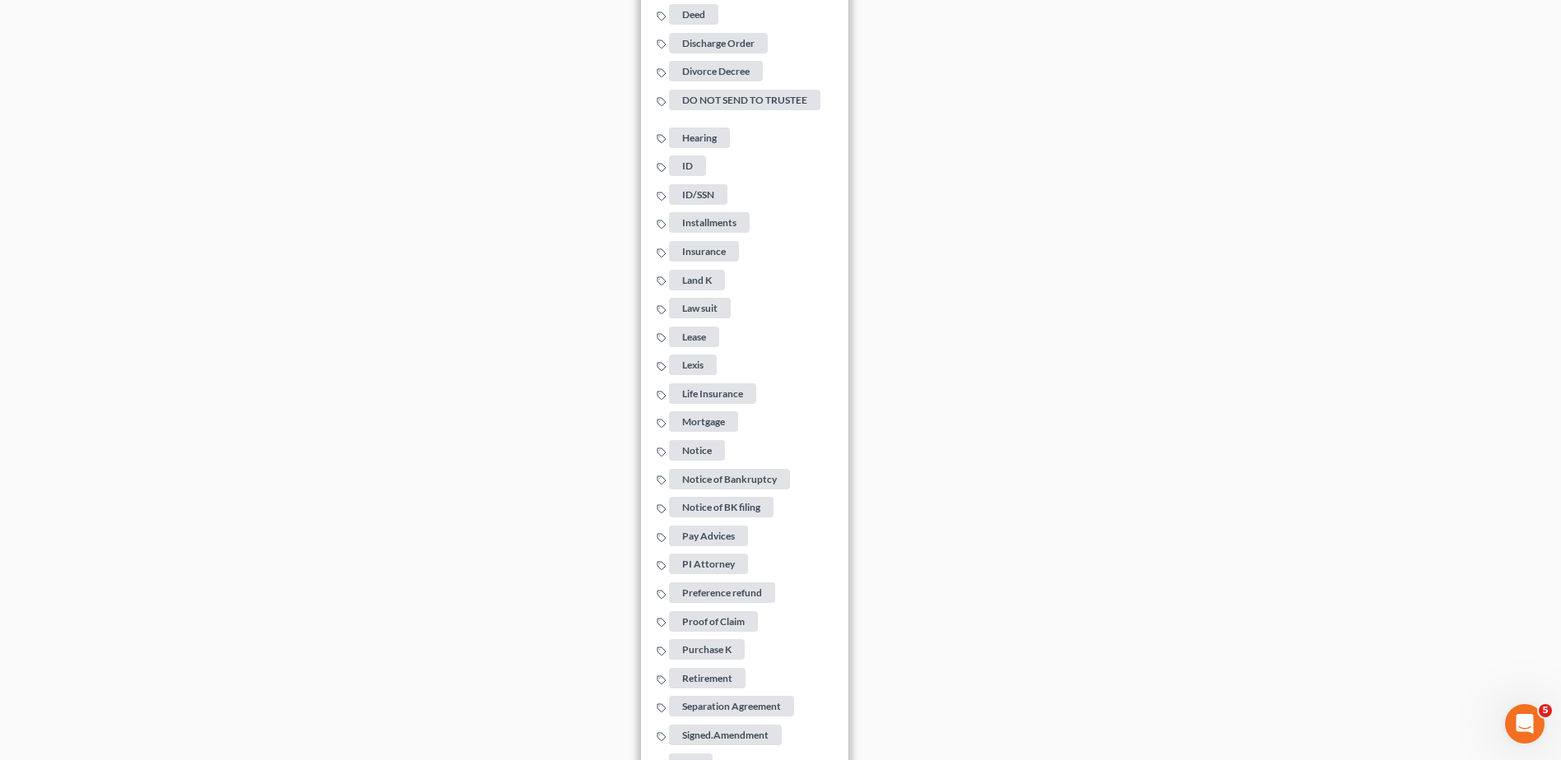
scroll to position [2857, 0]
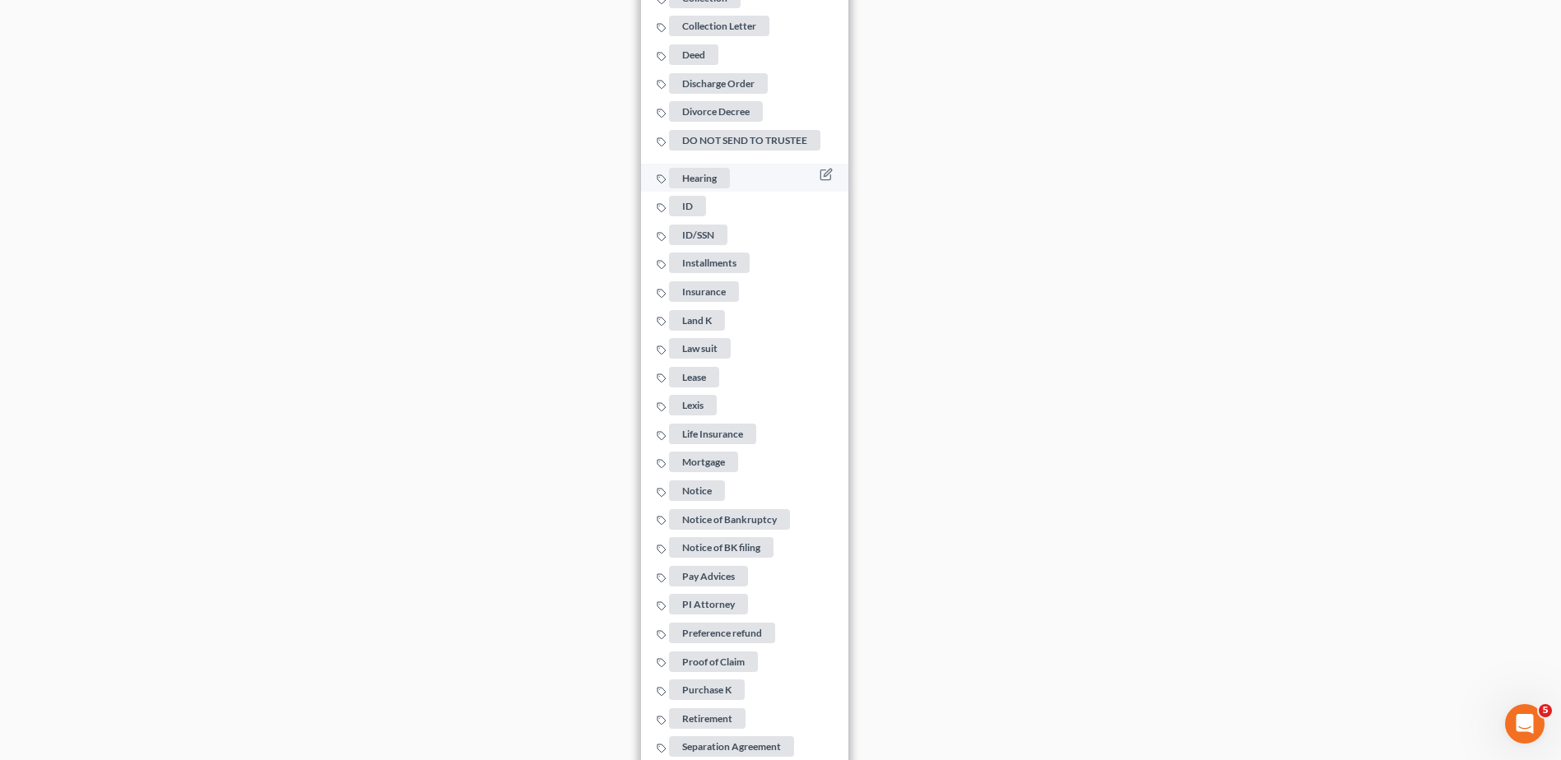
click at [685, 196] on span "ID" at bounding box center [687, 206] width 37 height 21
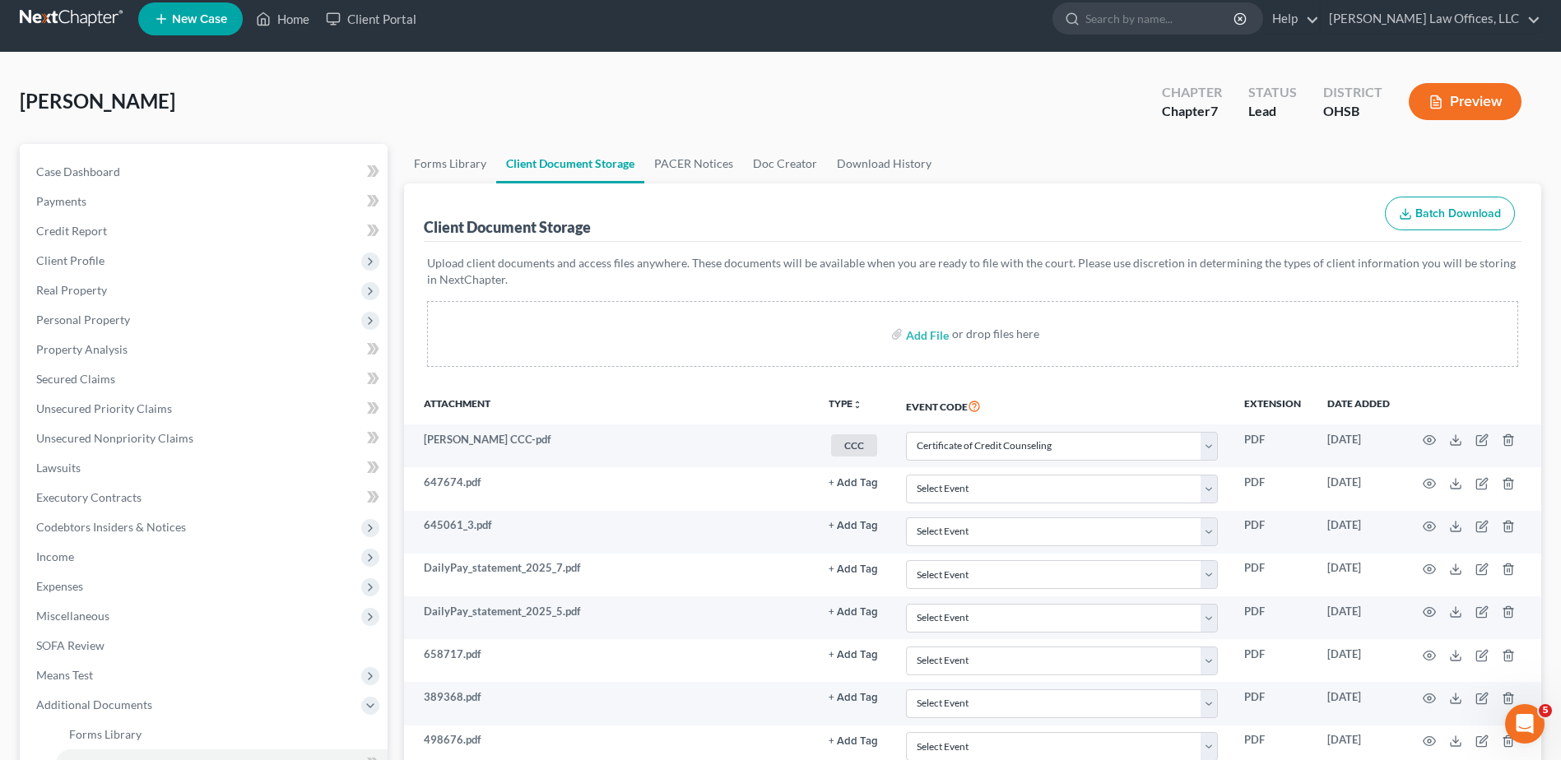
scroll to position [0, 0]
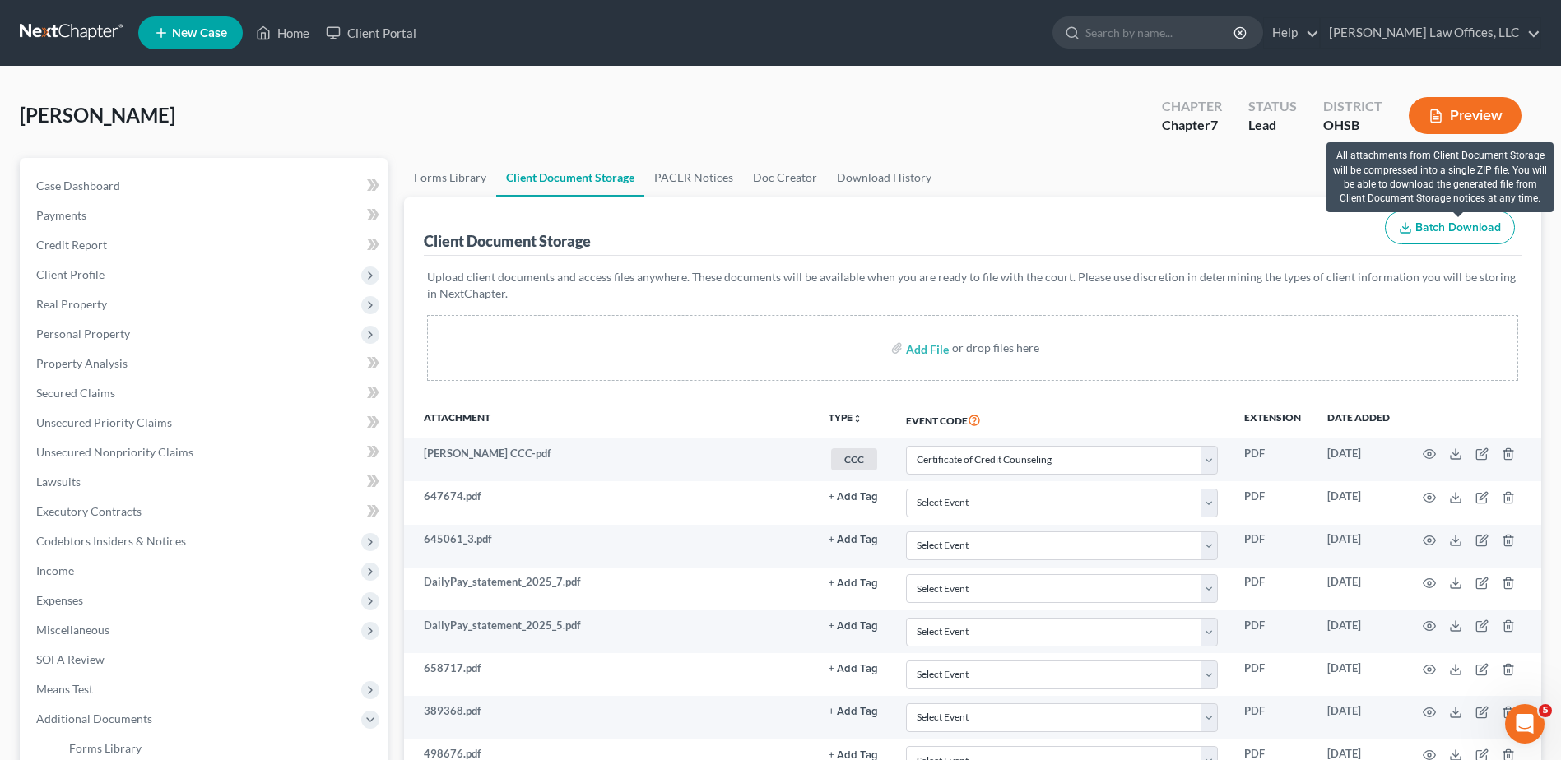
click at [1449, 228] on span "Batch Download" at bounding box center [1458, 228] width 86 height 14
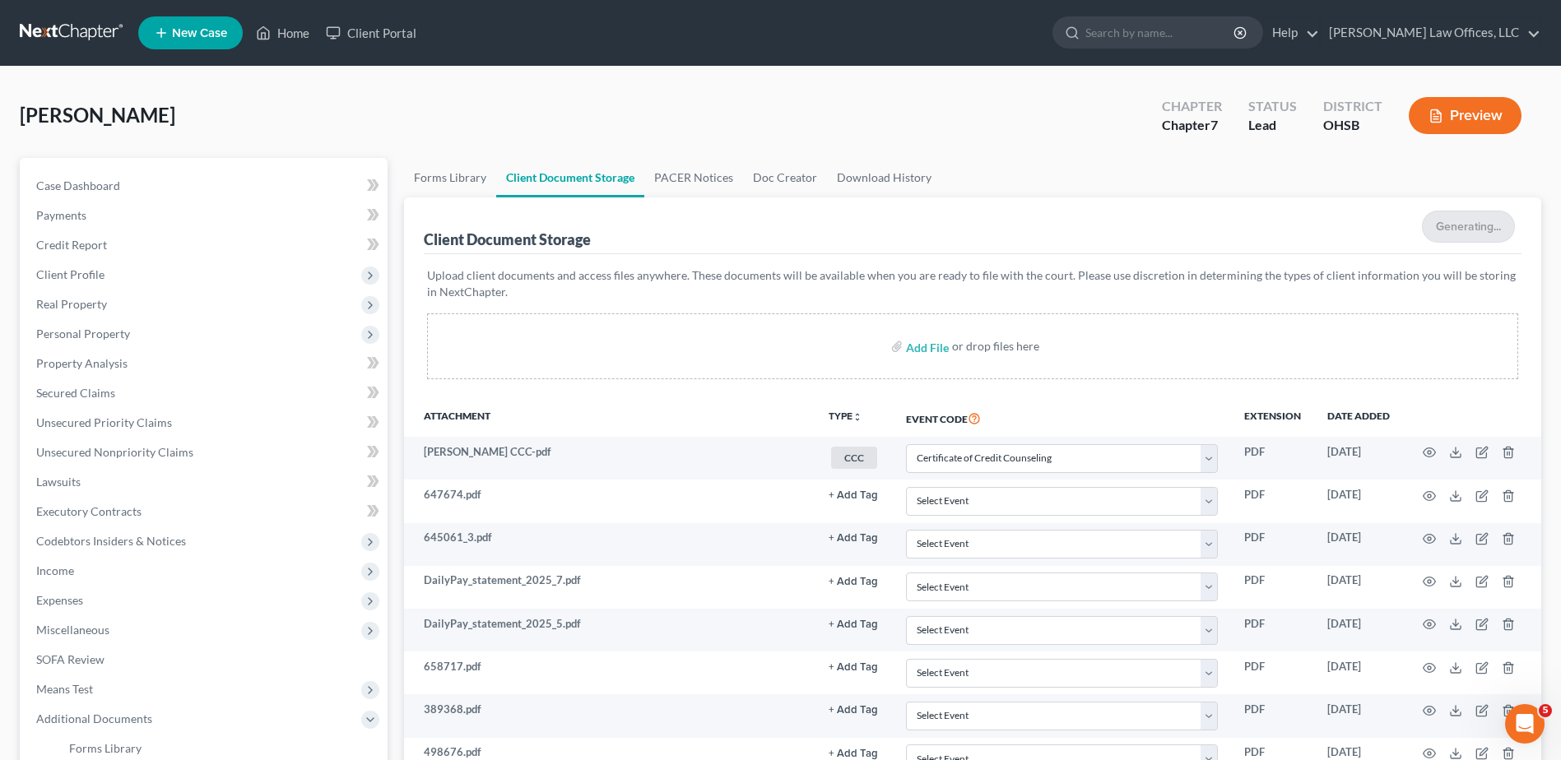
select select "7"
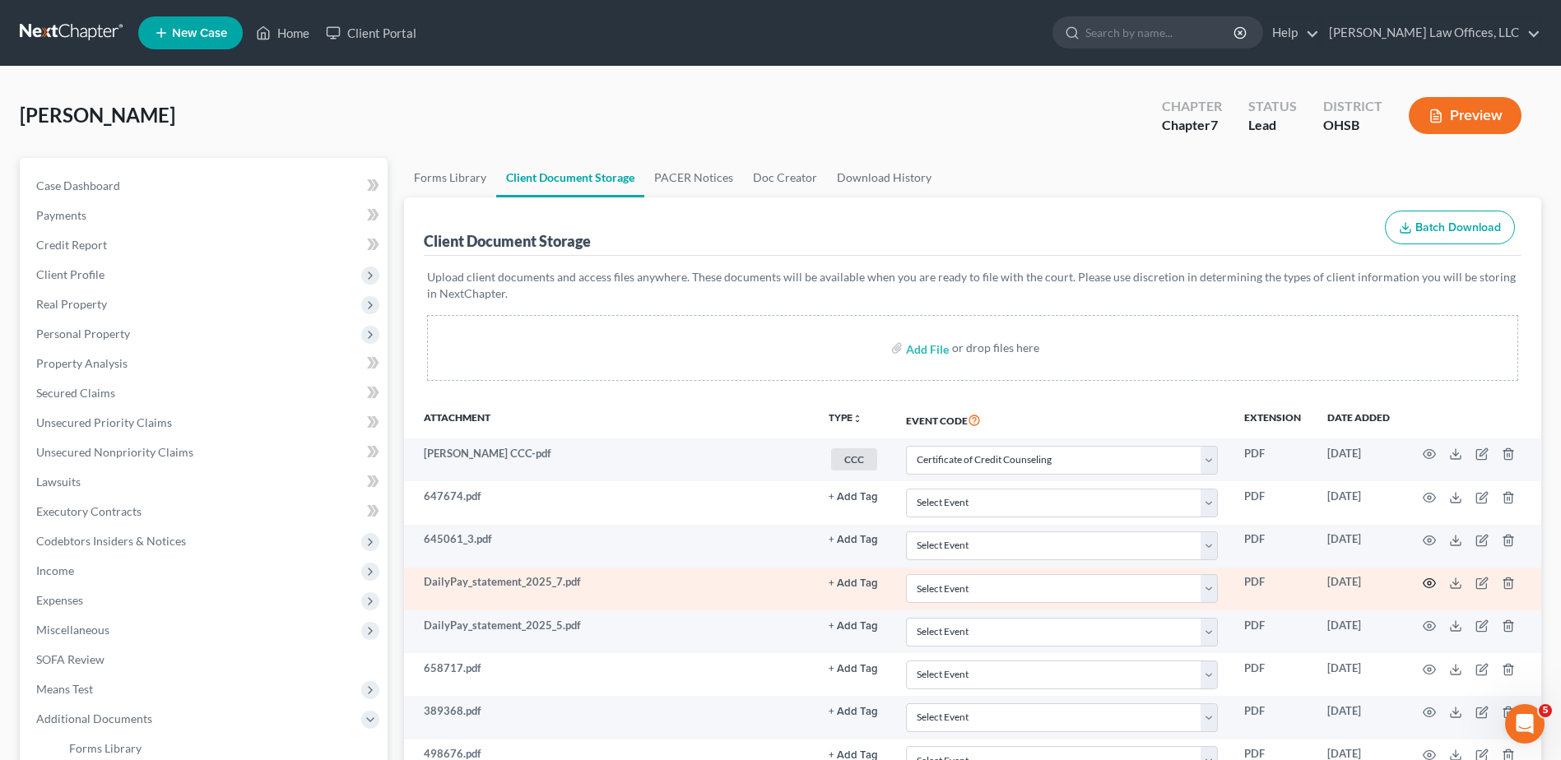
click at [1429, 583] on icon "button" at bounding box center [1429, 583] width 13 height 13
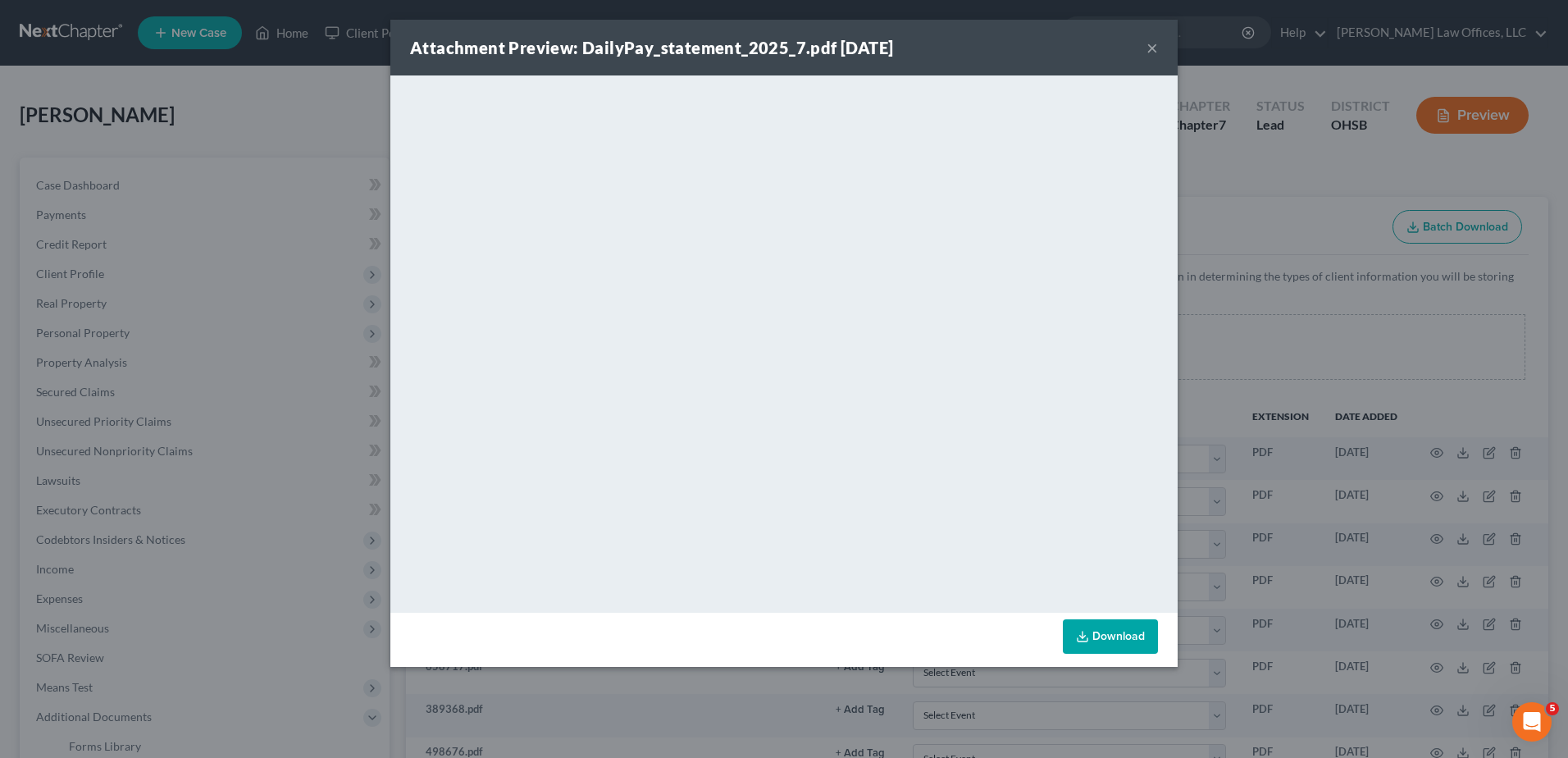
click at [1149, 50] on button "×" at bounding box center [1152, 48] width 12 height 20
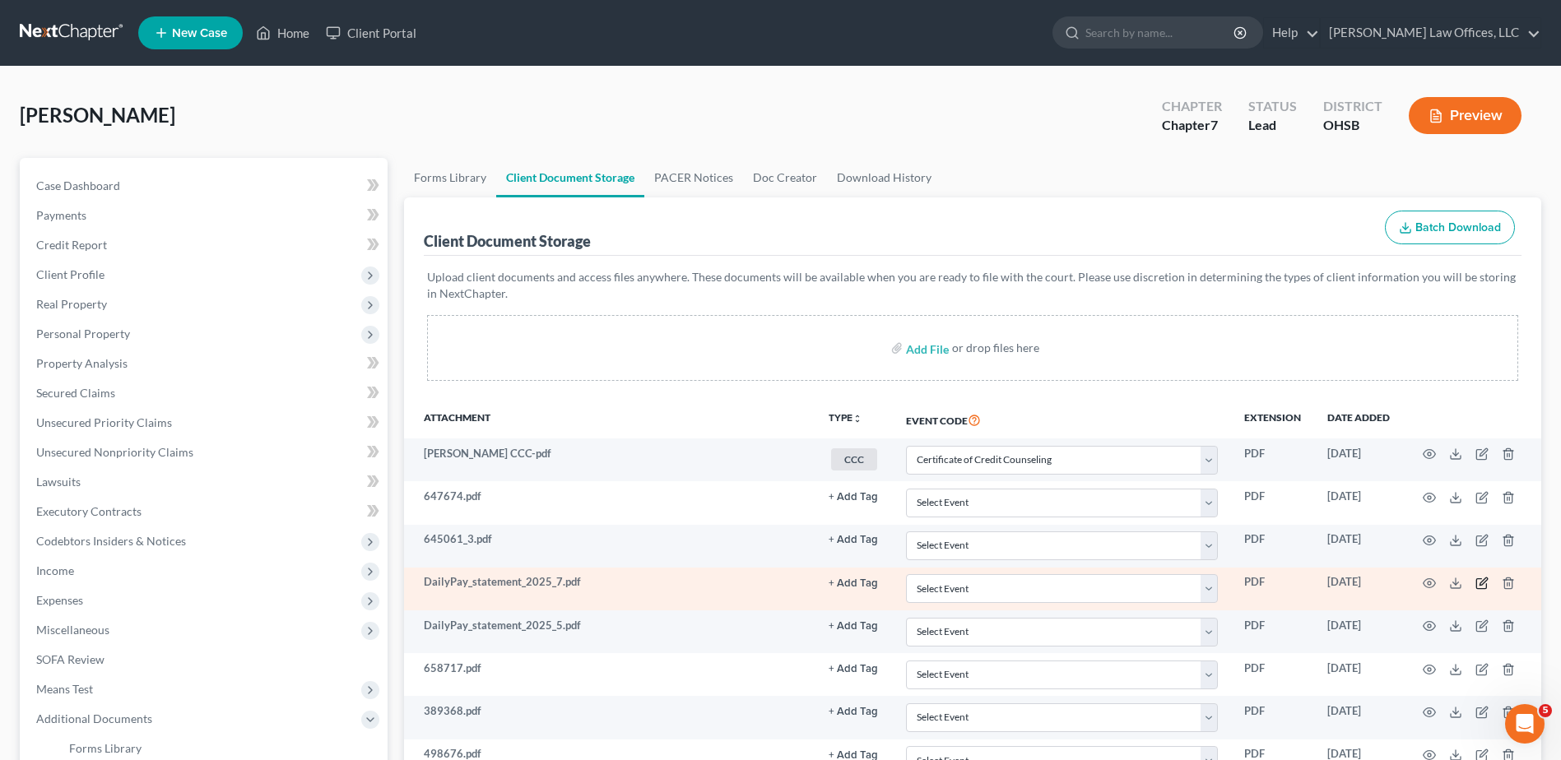
click at [1483, 585] on icon "button" at bounding box center [1481, 583] width 13 height 13
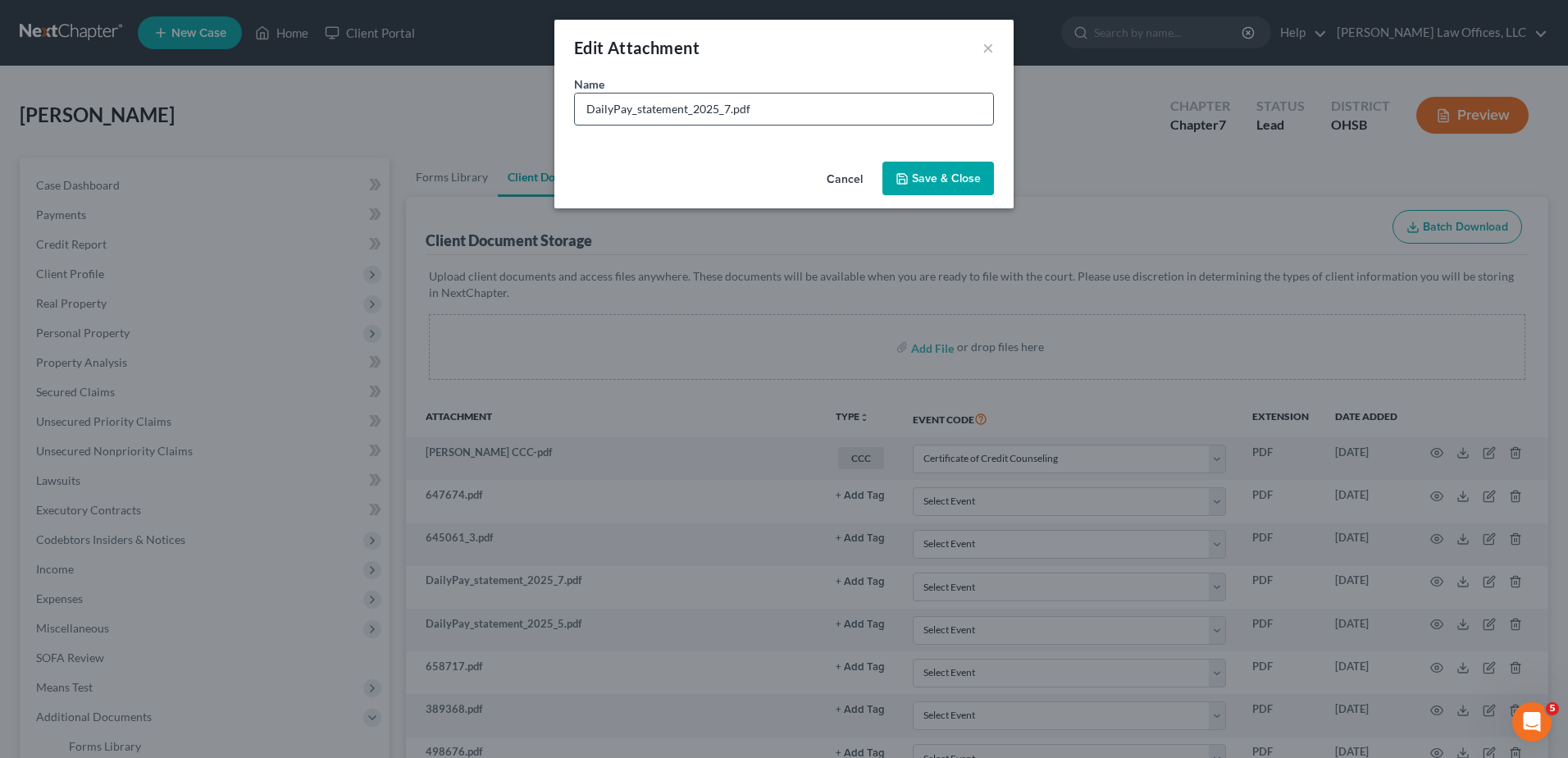
drag, startPoint x: 729, startPoint y: 109, endPoint x: 632, endPoint y: 116, distance: 97.3
click at [632, 116] on input "DailyPay_statement_2025_7.pdf" at bounding box center [784, 109] width 419 height 31
type input "DailyPay PrePaid Card July.pdf"
click at [964, 177] on span "Save & Close" at bounding box center [946, 179] width 69 height 14
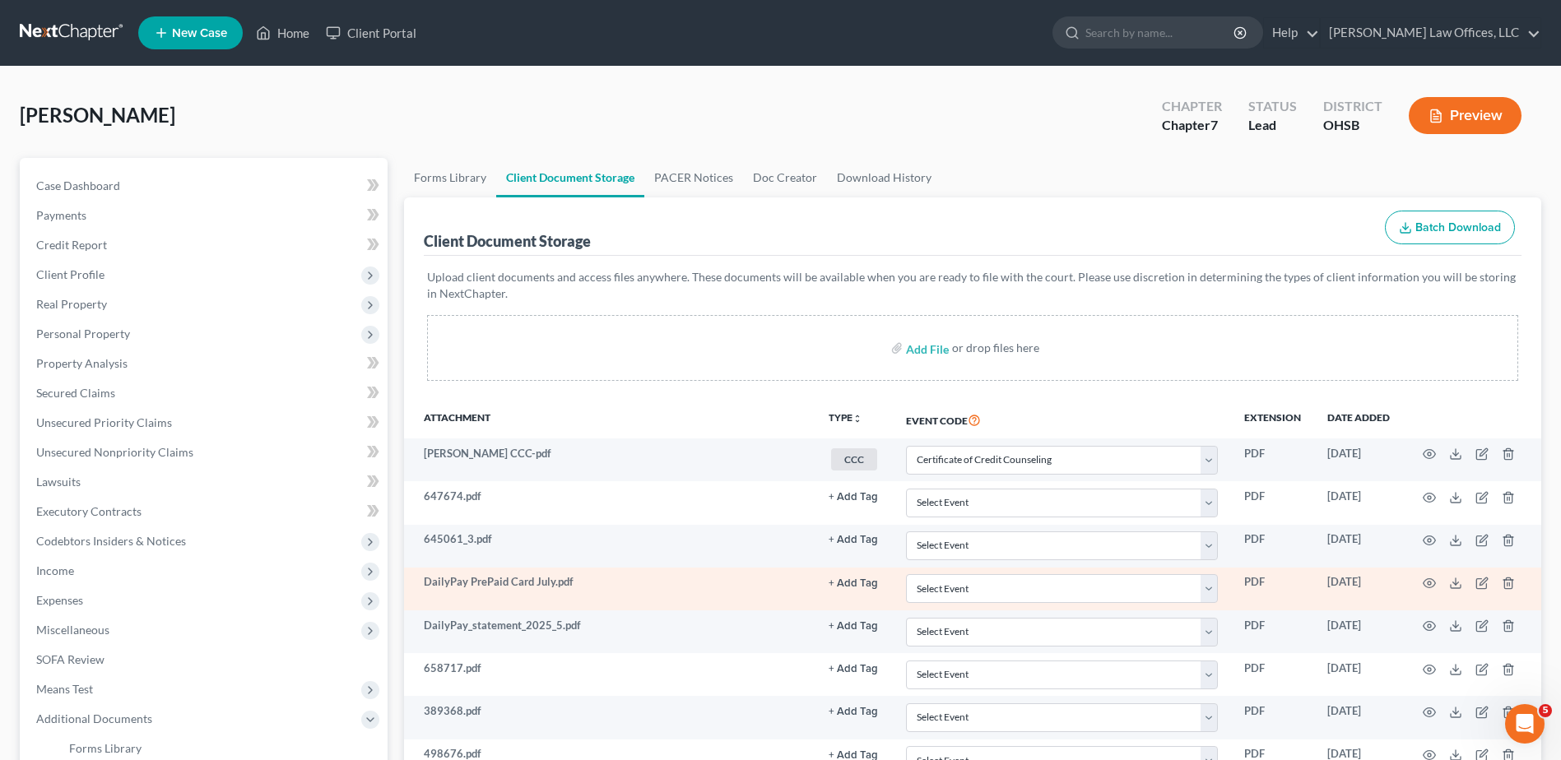
click at [849, 503] on button "+ Add Tag" at bounding box center [853, 497] width 49 height 11
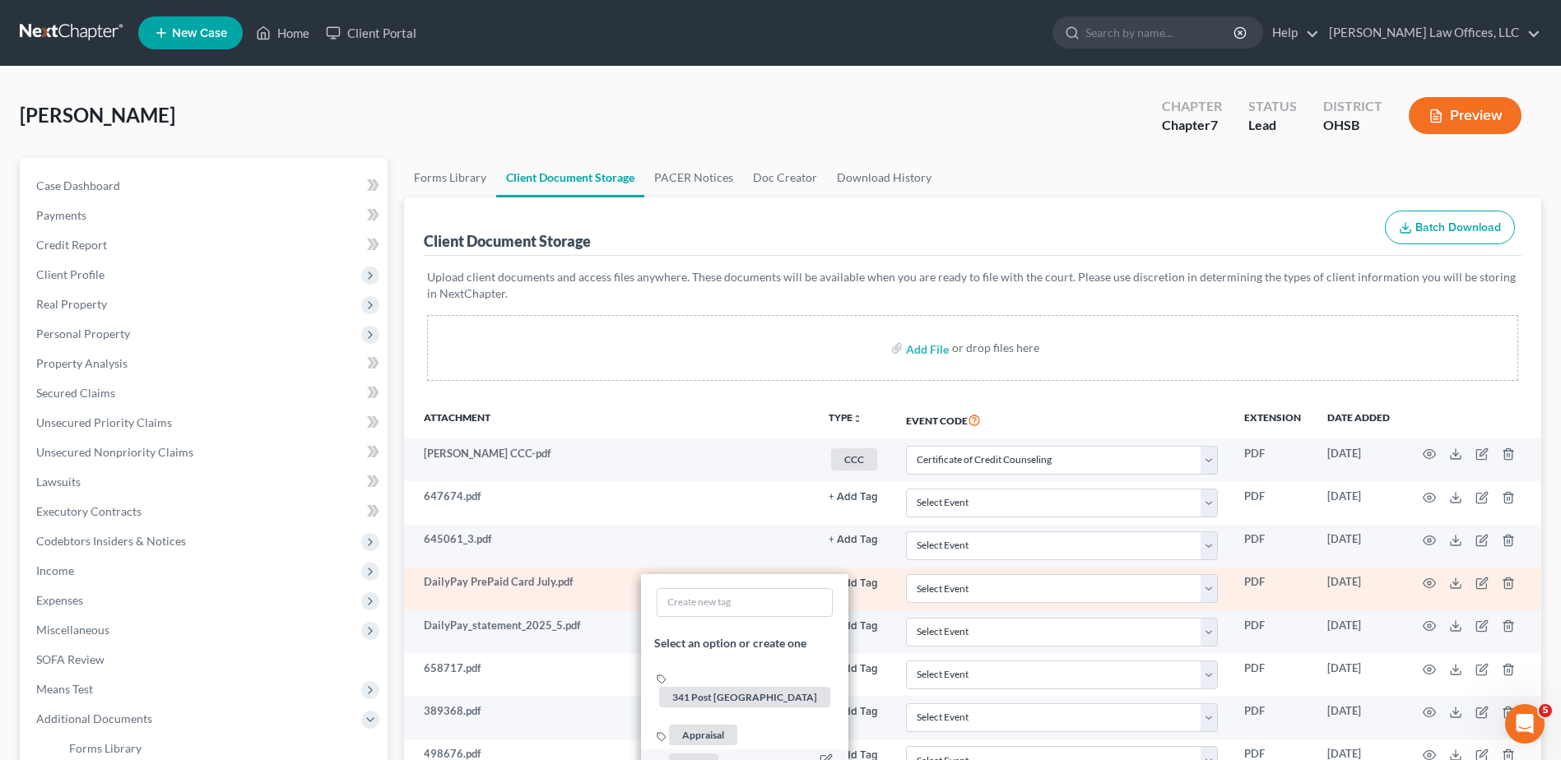
click at [695, 754] on span "Bank" at bounding box center [693, 764] width 49 height 21
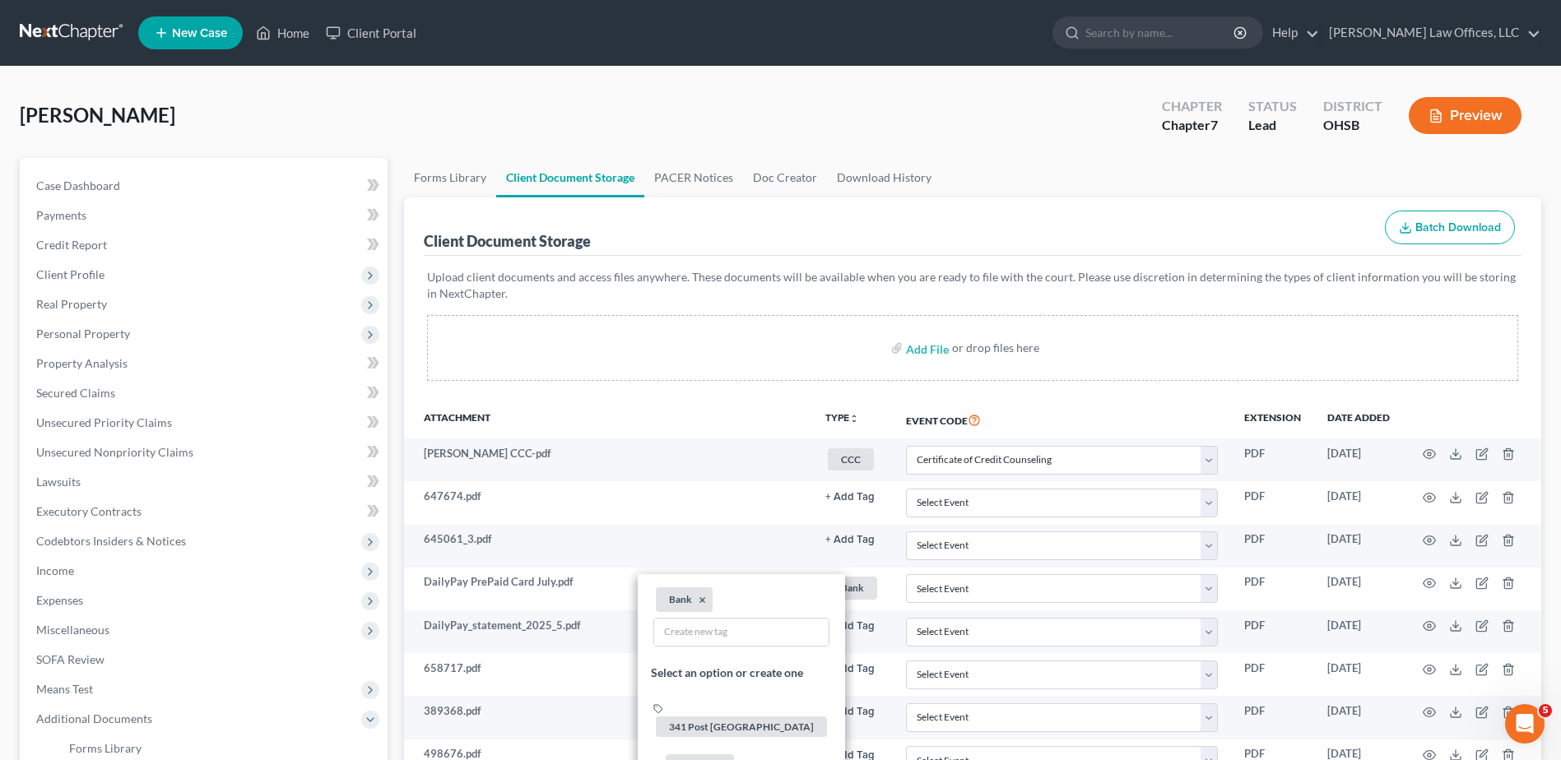
click at [776, 227] on div "Client Document Storage Batch Download" at bounding box center [973, 226] width 1098 height 59
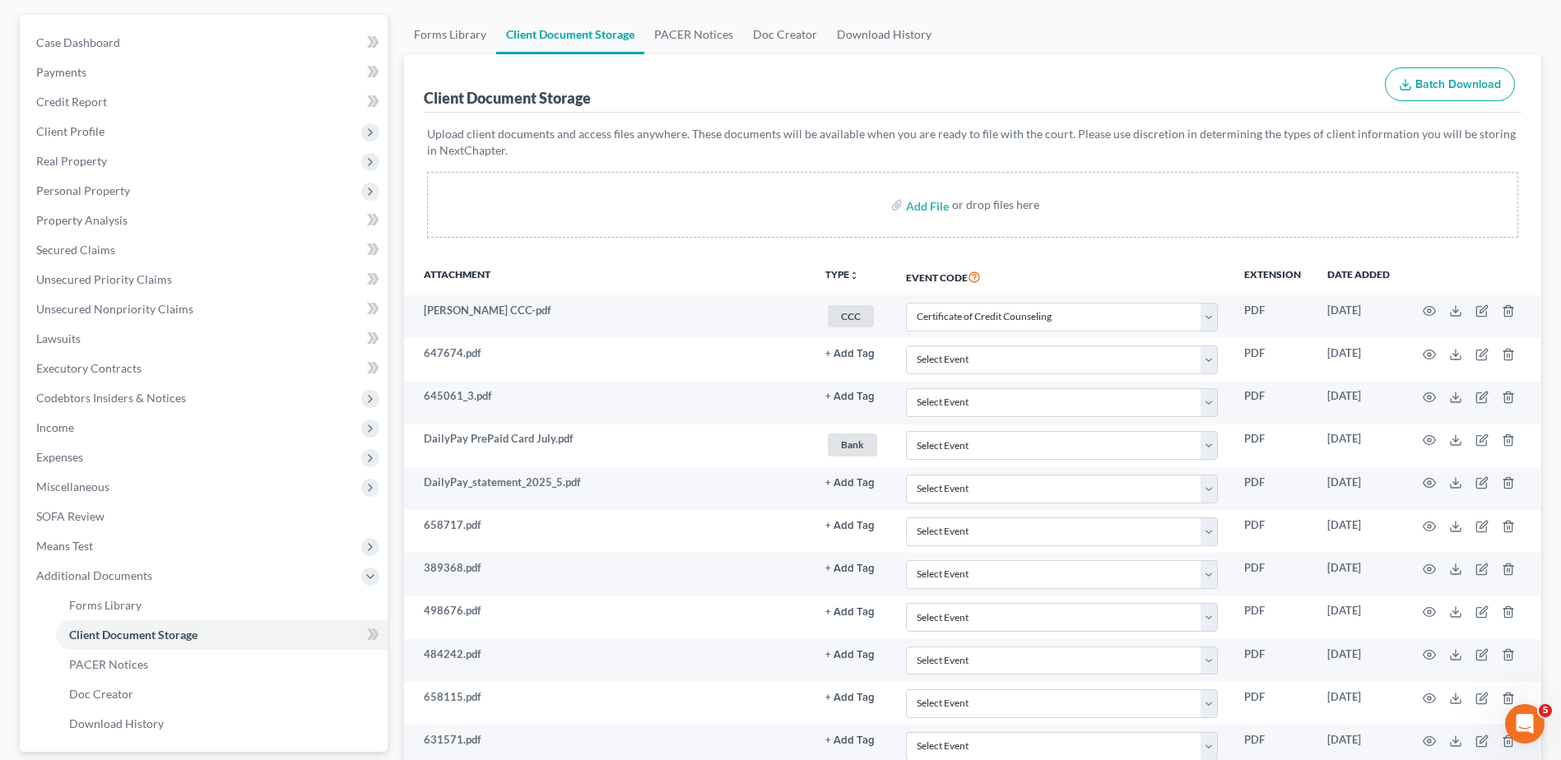
scroll to position [165, 0]
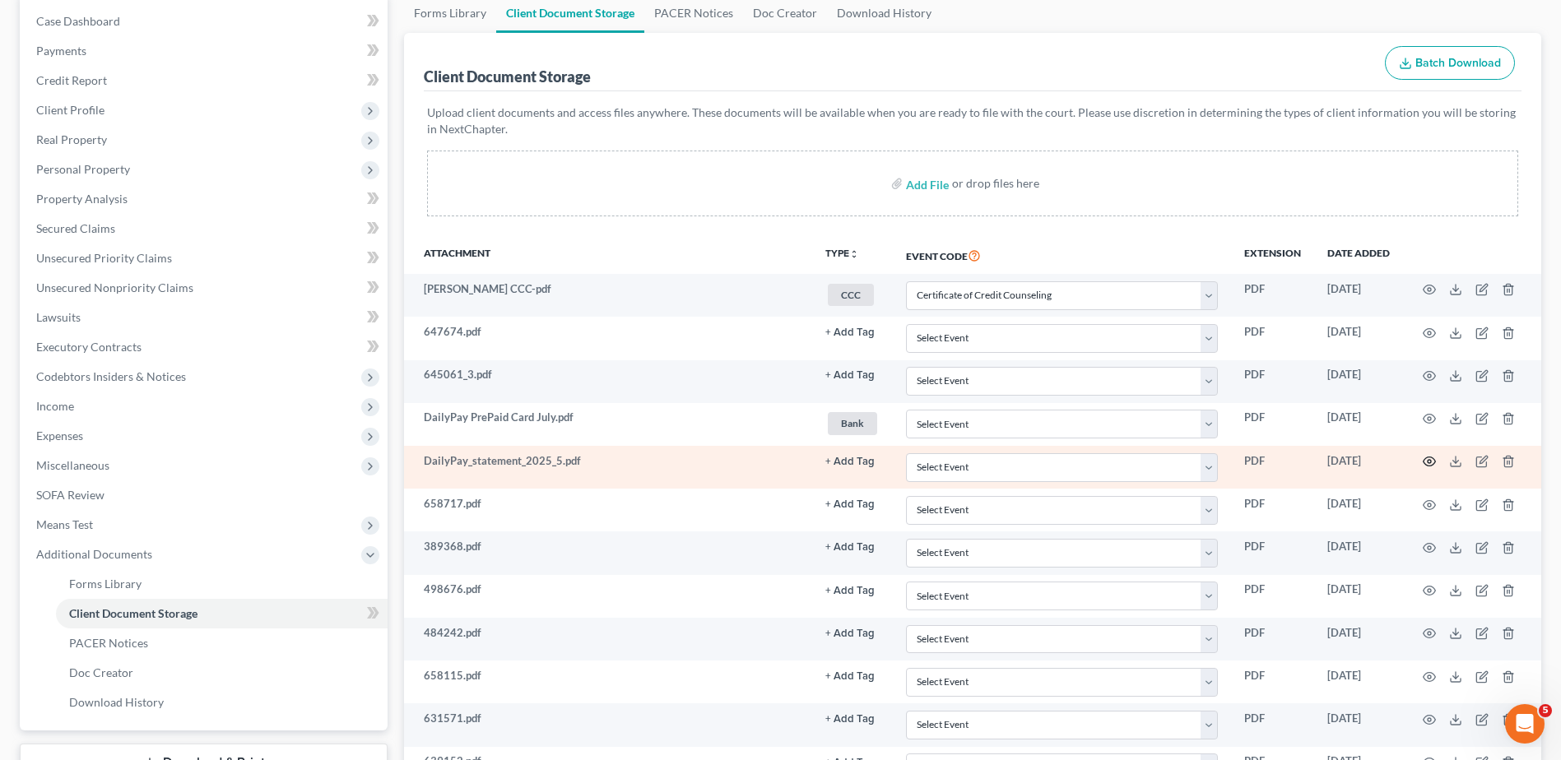
click at [1428, 460] on circle "button" at bounding box center [1429, 461] width 3 height 3
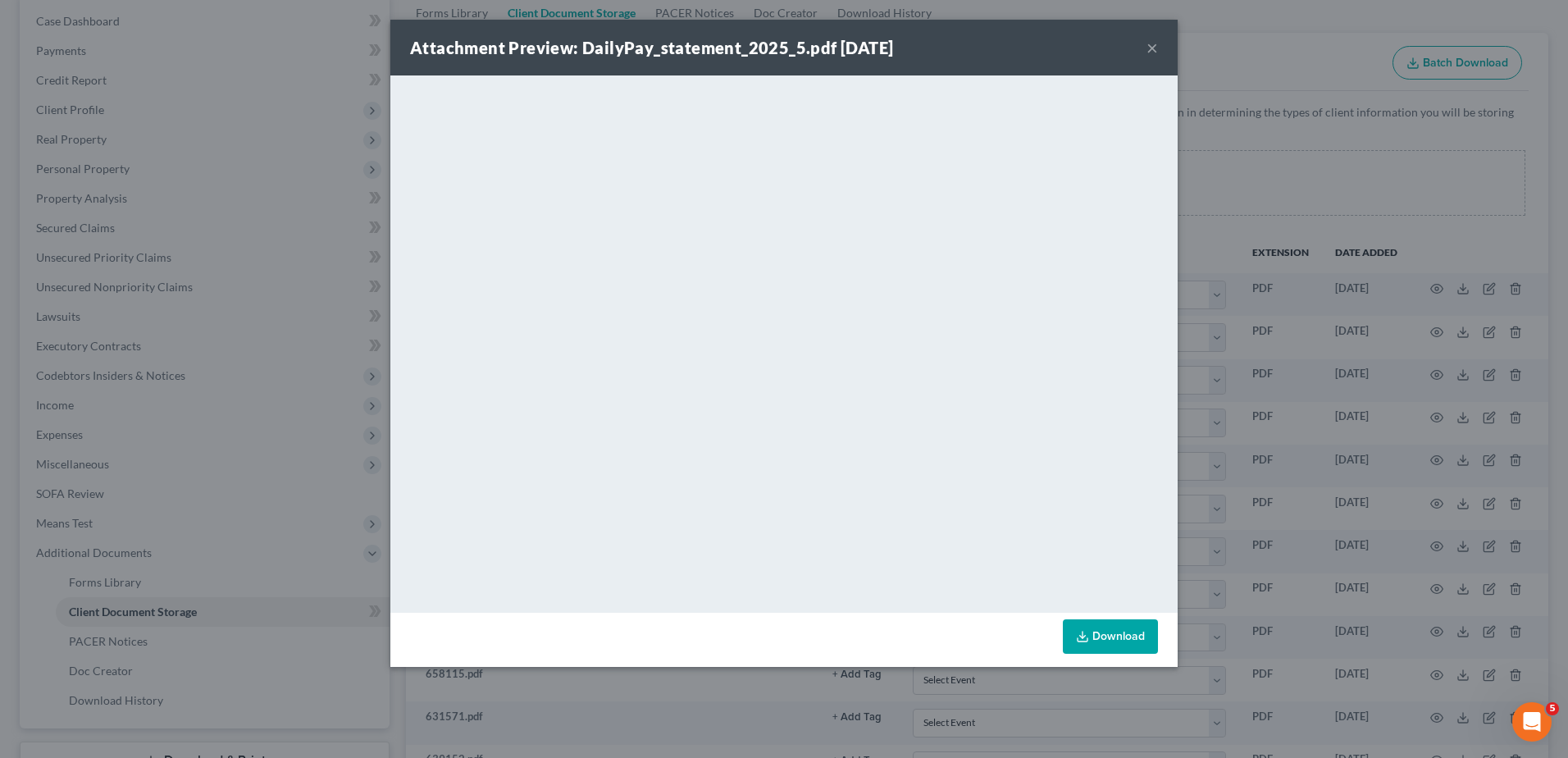
click at [1150, 48] on button "×" at bounding box center [1152, 48] width 12 height 20
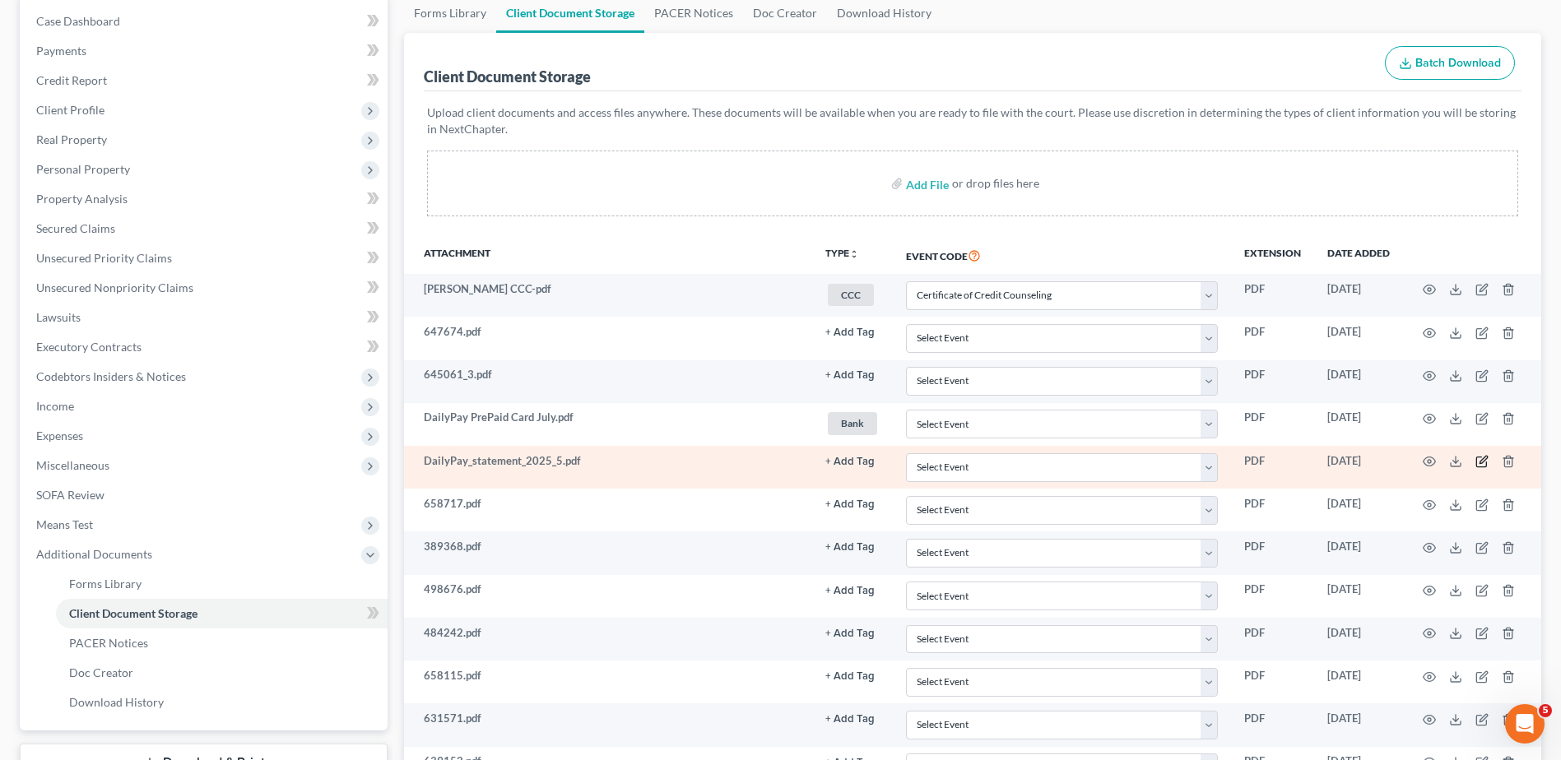
click at [1482, 460] on icon "button" at bounding box center [1482, 460] width 7 height 7
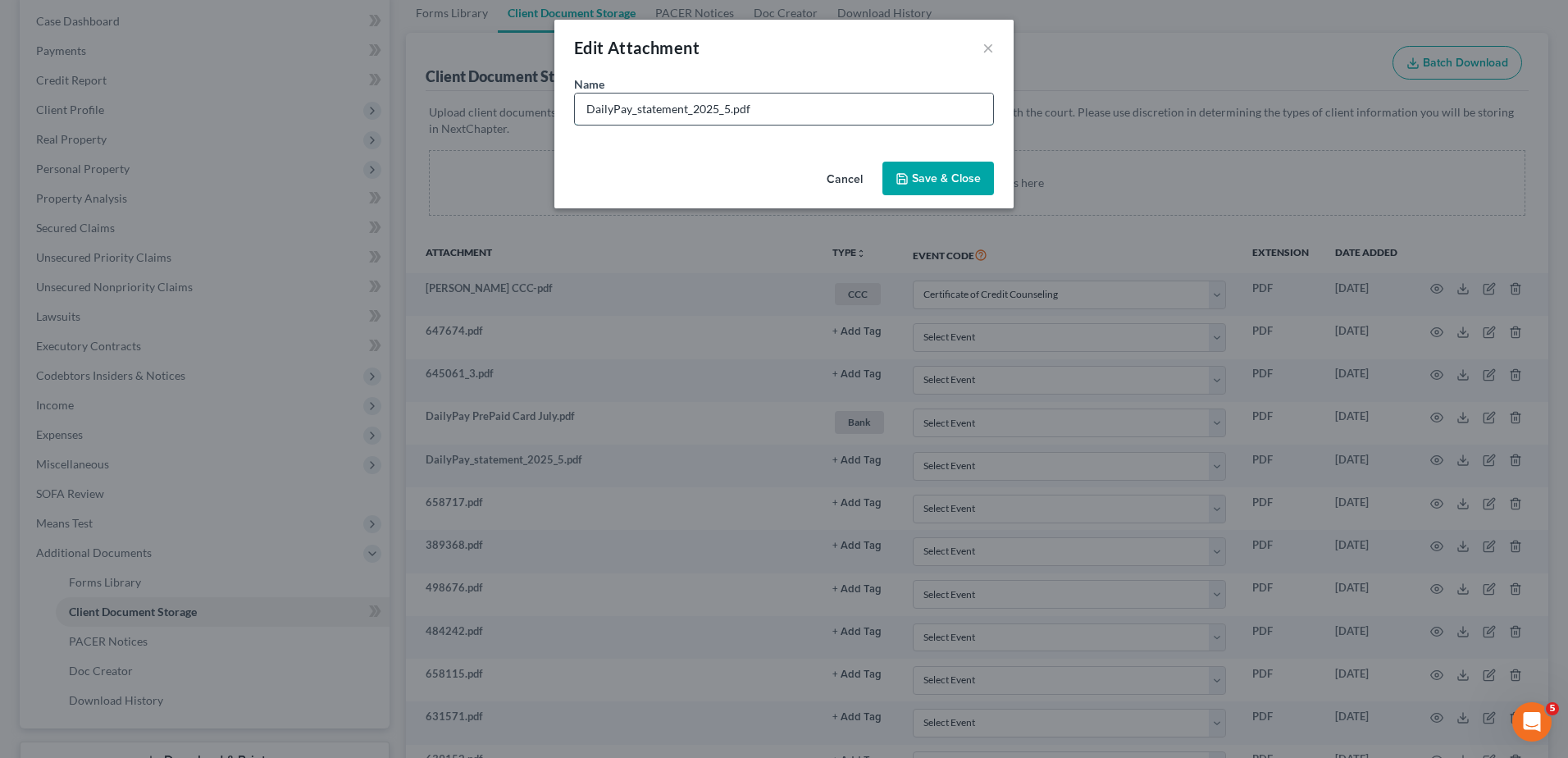
drag, startPoint x: 729, startPoint y: 108, endPoint x: 630, endPoint y: 112, distance: 99.1
click at [630, 112] on input "DailyPay_statement_2025_5.pdf" at bounding box center [784, 109] width 419 height 31
type input "DailyPay PrePaid Card May.pdf"
click at [944, 187] on button "Save & Close" at bounding box center [938, 179] width 112 height 35
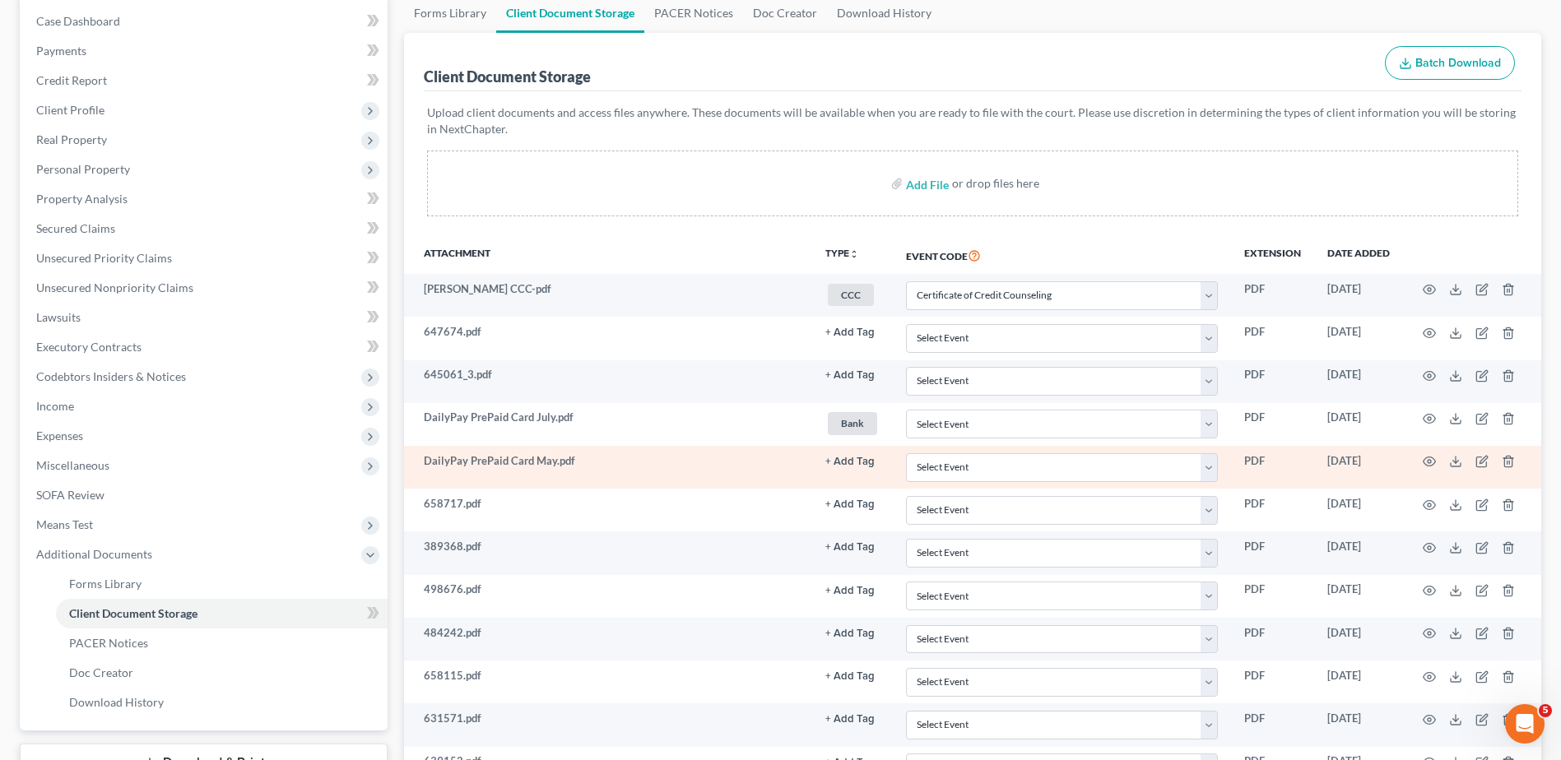
click at [845, 338] on button "+ Add Tag" at bounding box center [849, 332] width 49 height 11
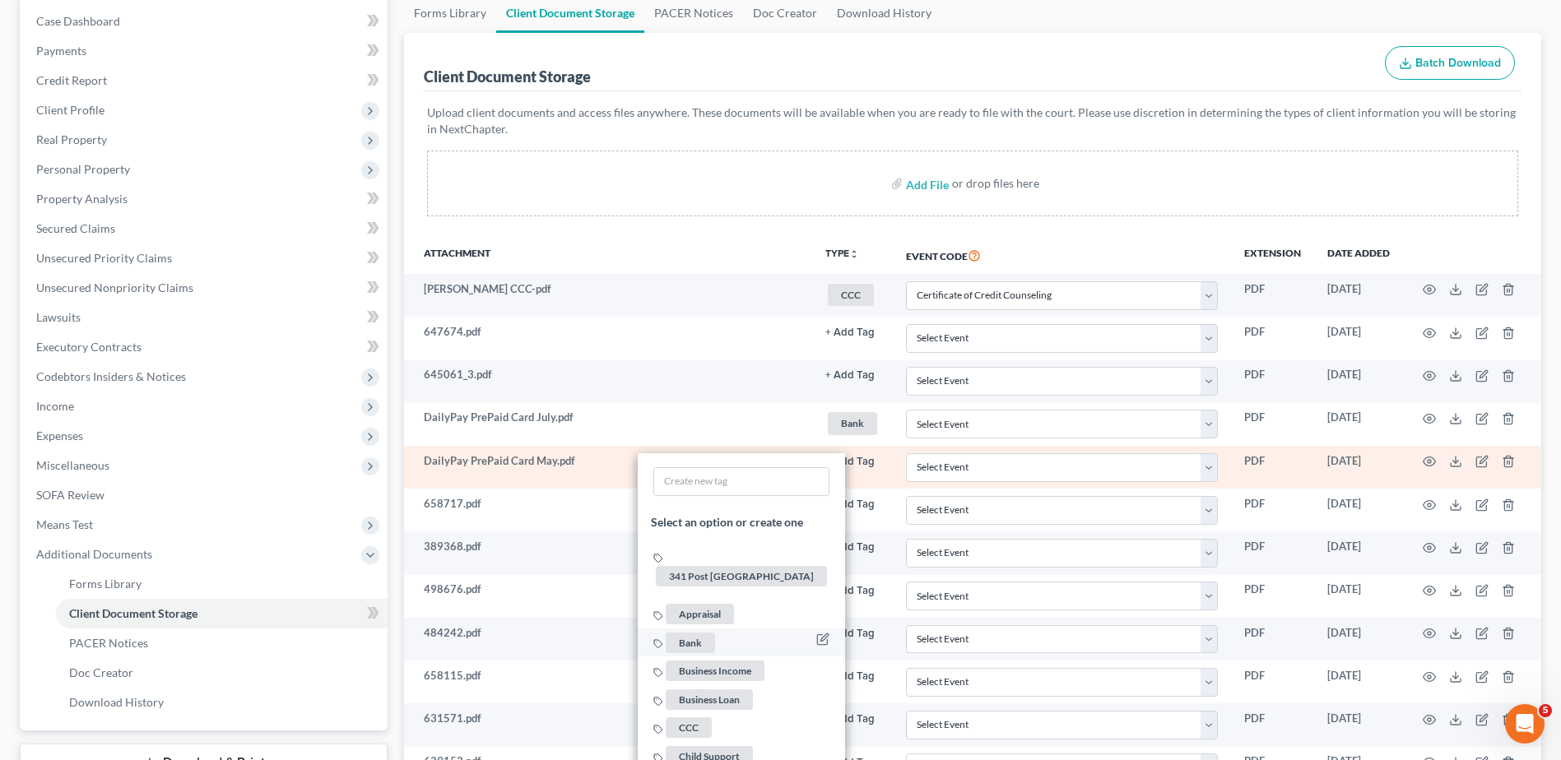
click at [687, 632] on span "Bank" at bounding box center [690, 642] width 49 height 21
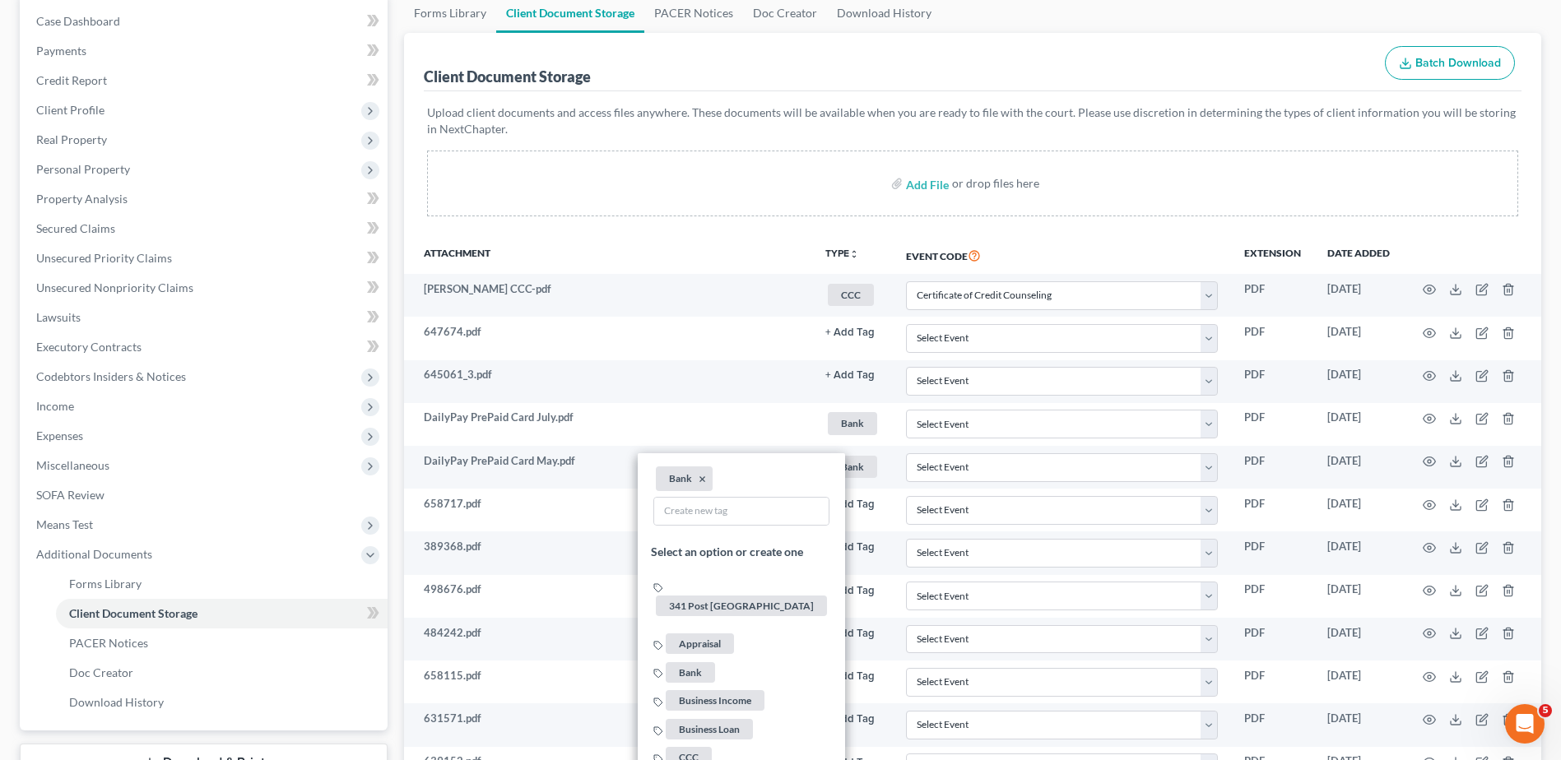
click at [1038, 53] on div "Client Document Storage Batch Download" at bounding box center [973, 62] width 1098 height 59
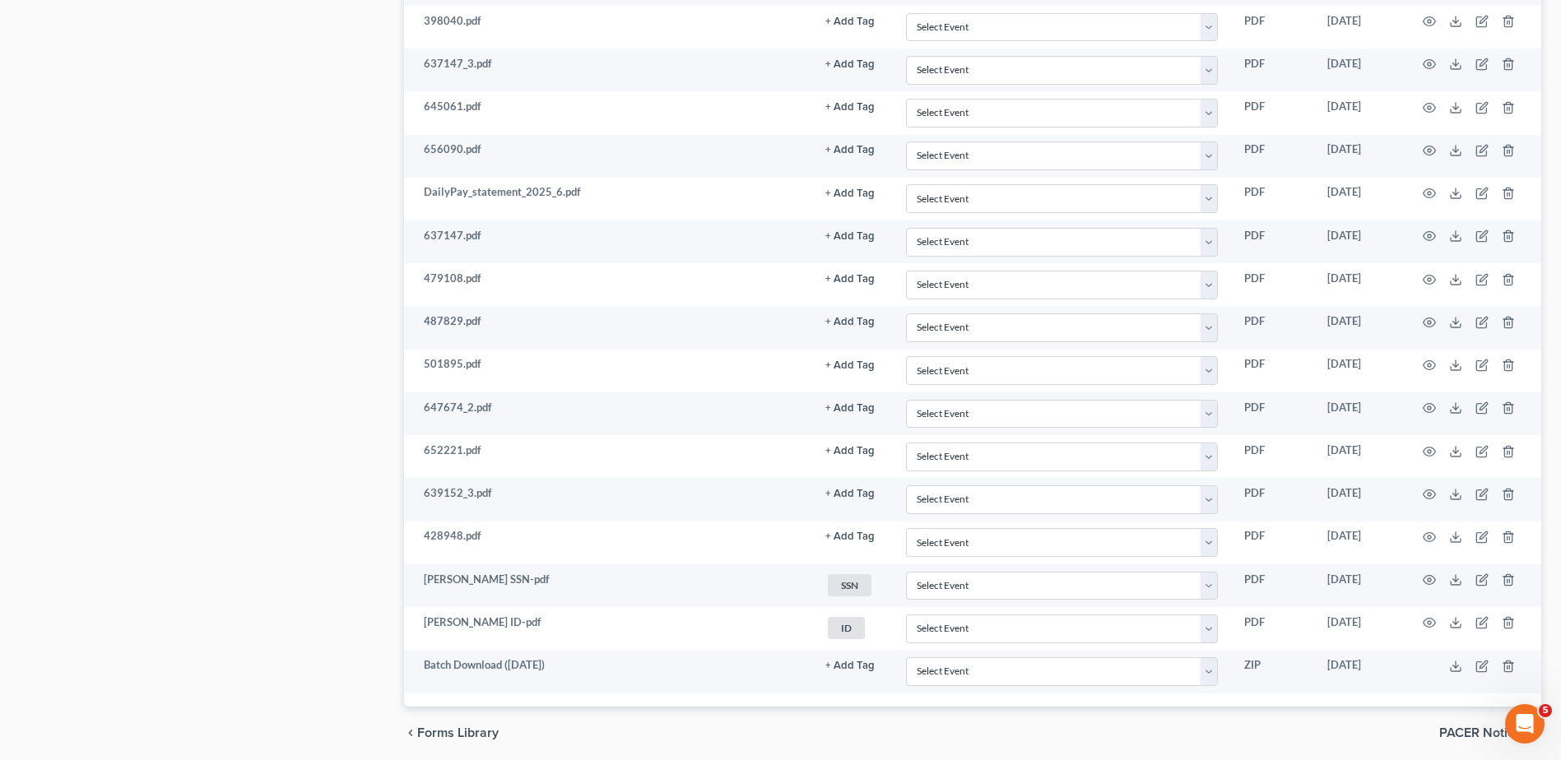
scroll to position [1913, 0]
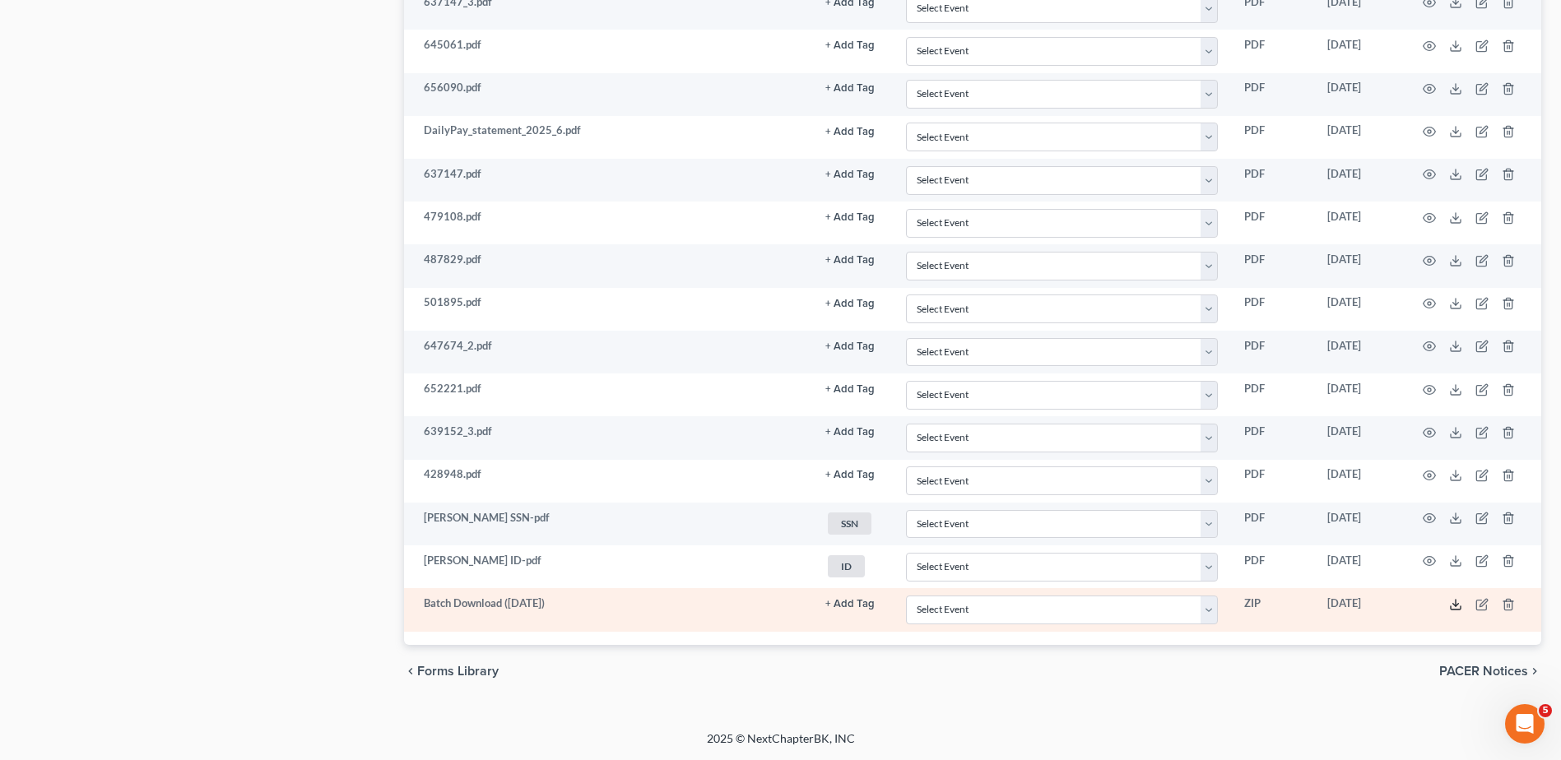
click at [1452, 604] on icon at bounding box center [1455, 604] width 13 height 13
click at [1482, 608] on icon "button" at bounding box center [1481, 604] width 13 height 13
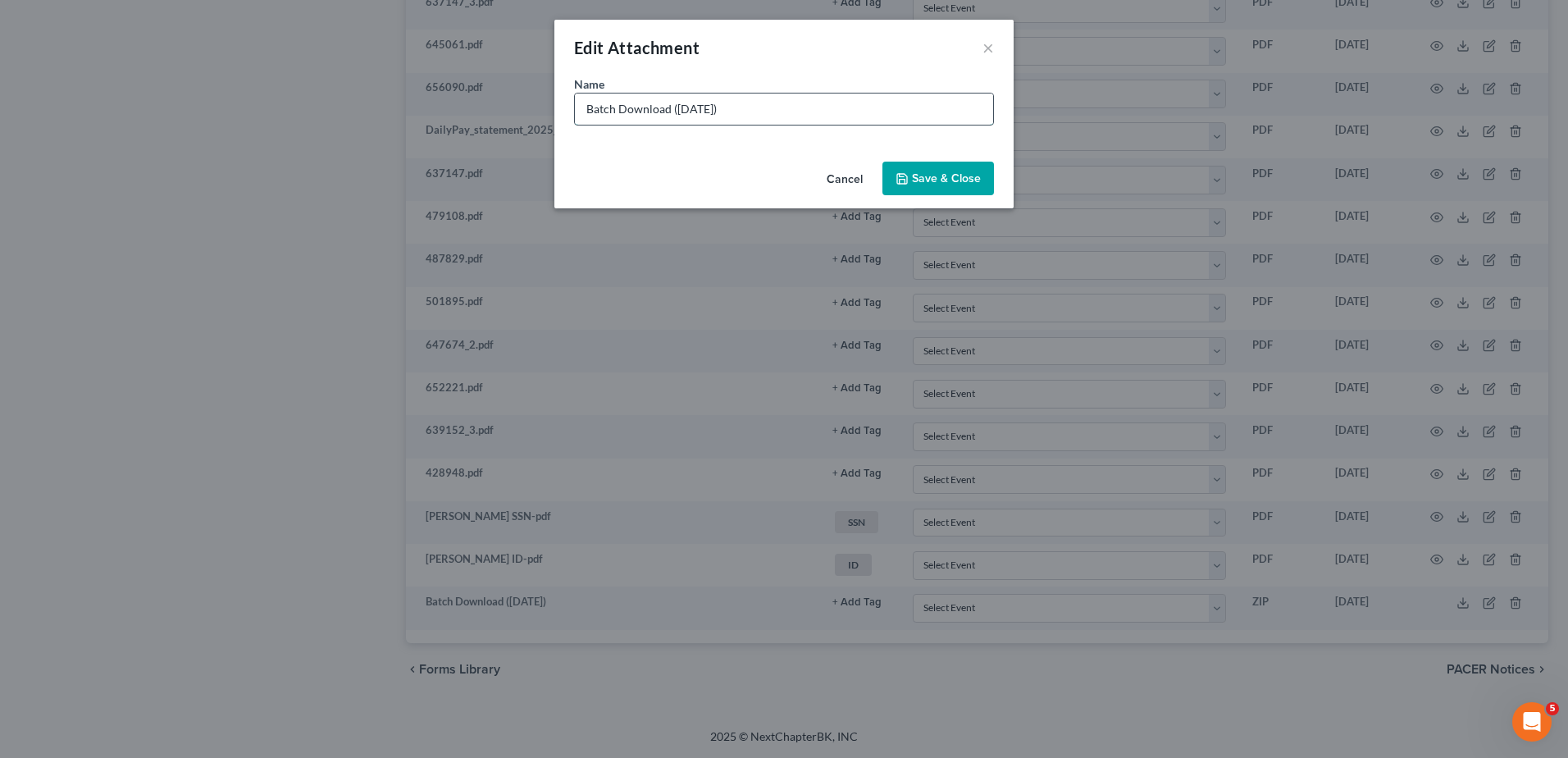
click at [753, 110] on input "Batch Download (08/20/25)" at bounding box center [784, 109] width 419 height 31
type input "Batch Download ([DATE]) ([PERSON_NAME] sorted these)"
click at [930, 179] on span "Save & Close" at bounding box center [946, 179] width 69 height 14
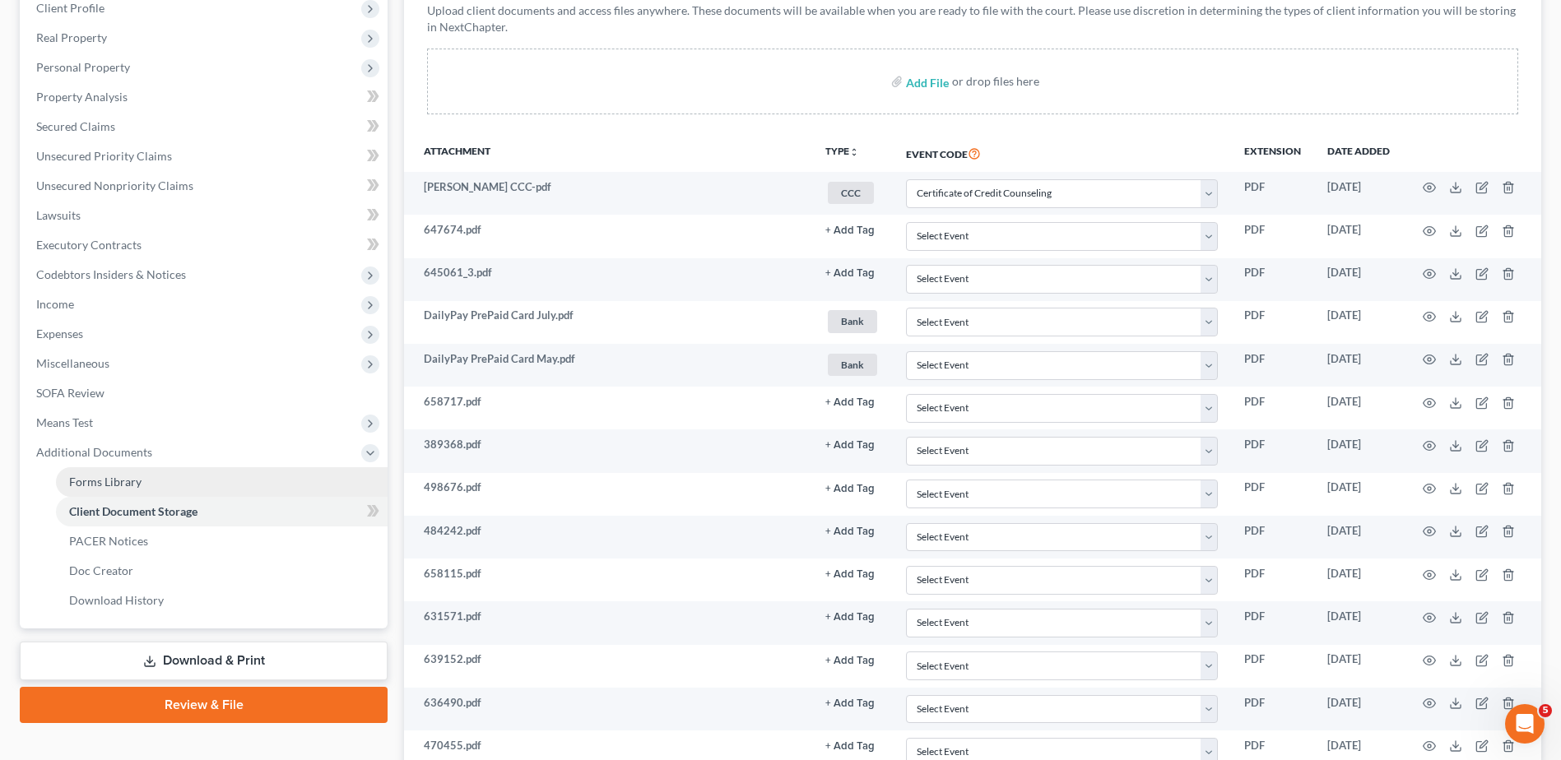
scroll to position [21, 0]
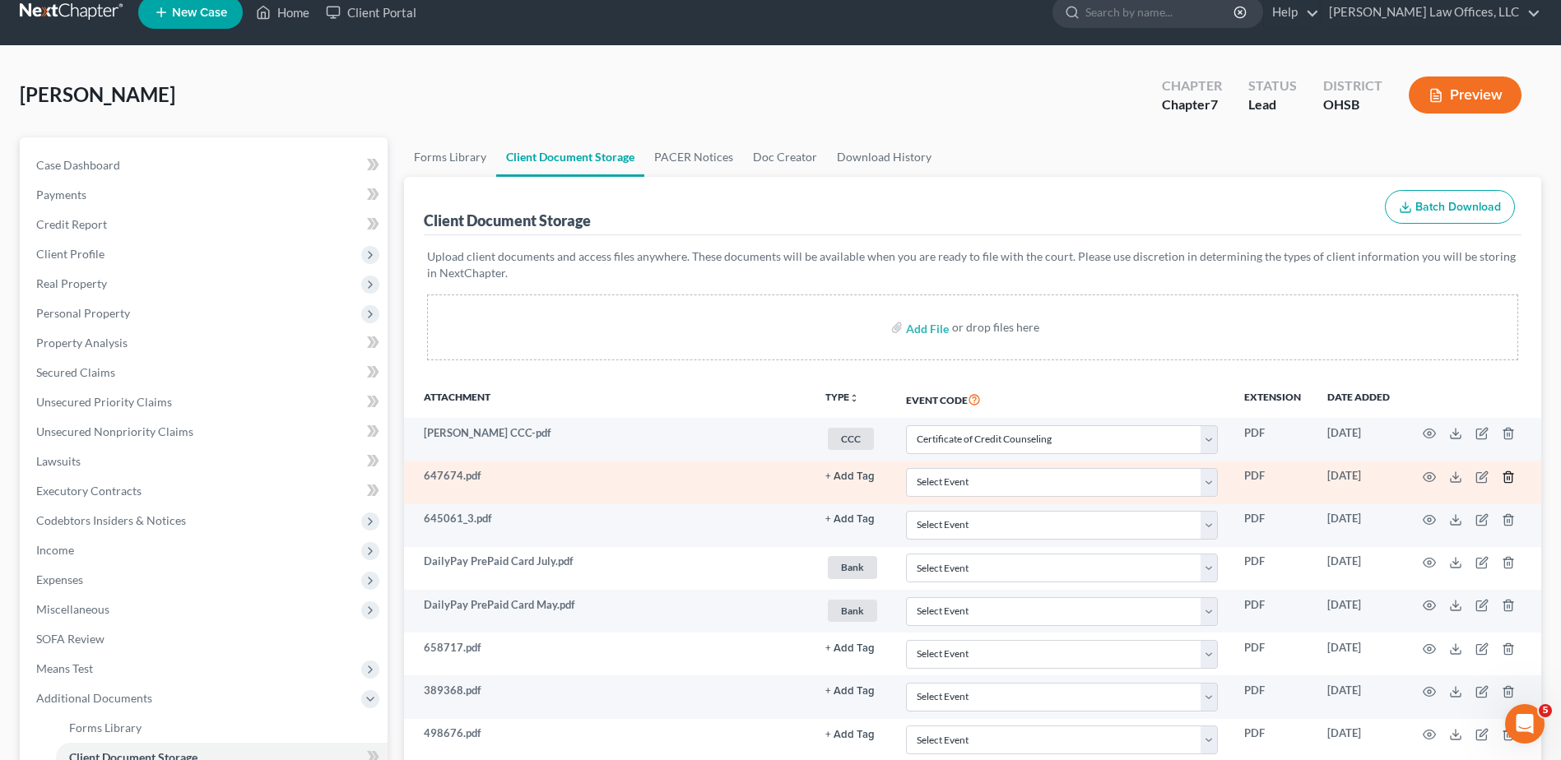
click at [1506, 476] on icon "button" at bounding box center [1508, 477] width 13 height 13
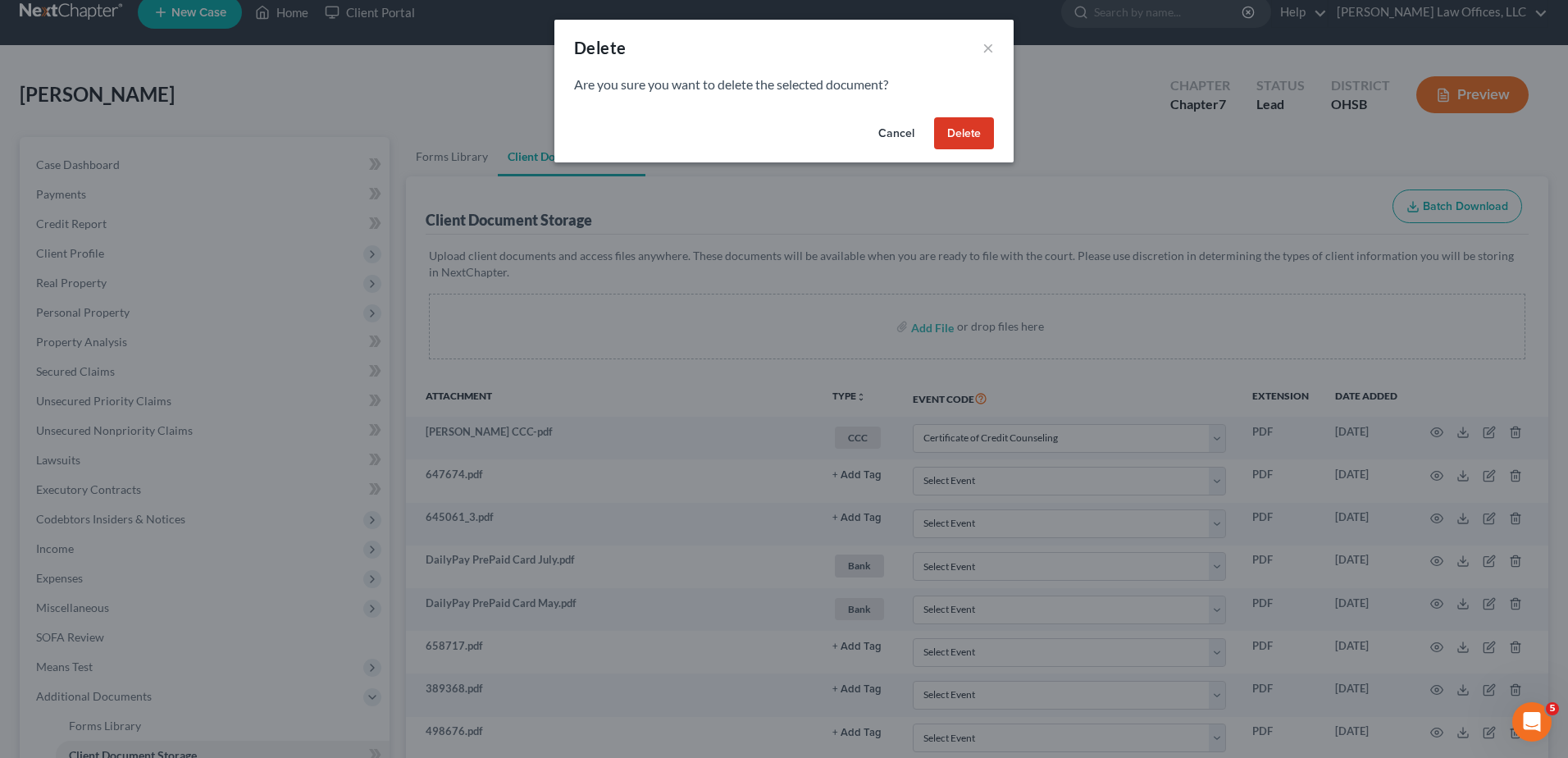
click at [980, 137] on button "Delete" at bounding box center [964, 134] width 60 height 33
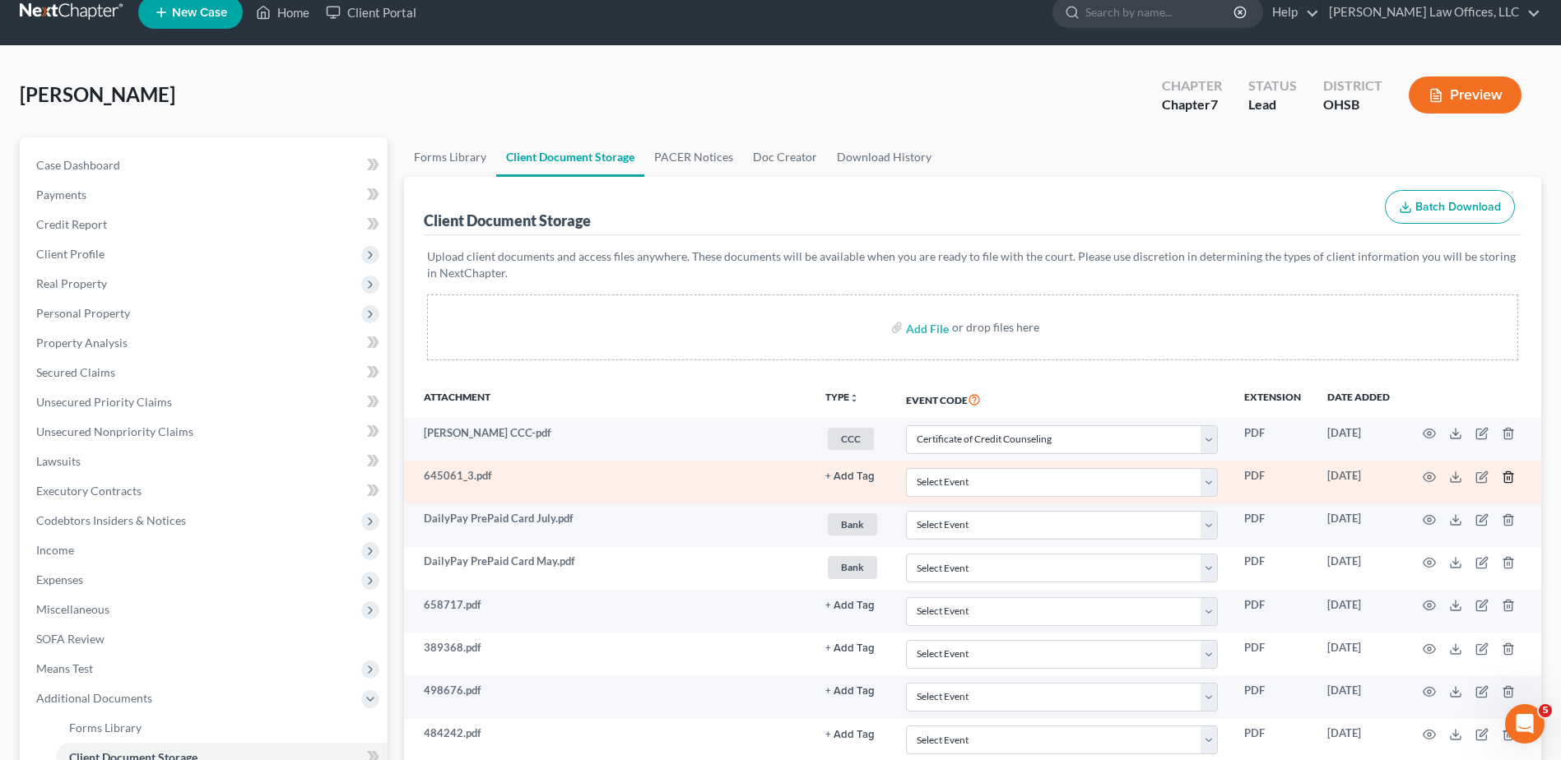
click at [1506, 476] on icon "button" at bounding box center [1508, 477] width 13 height 13
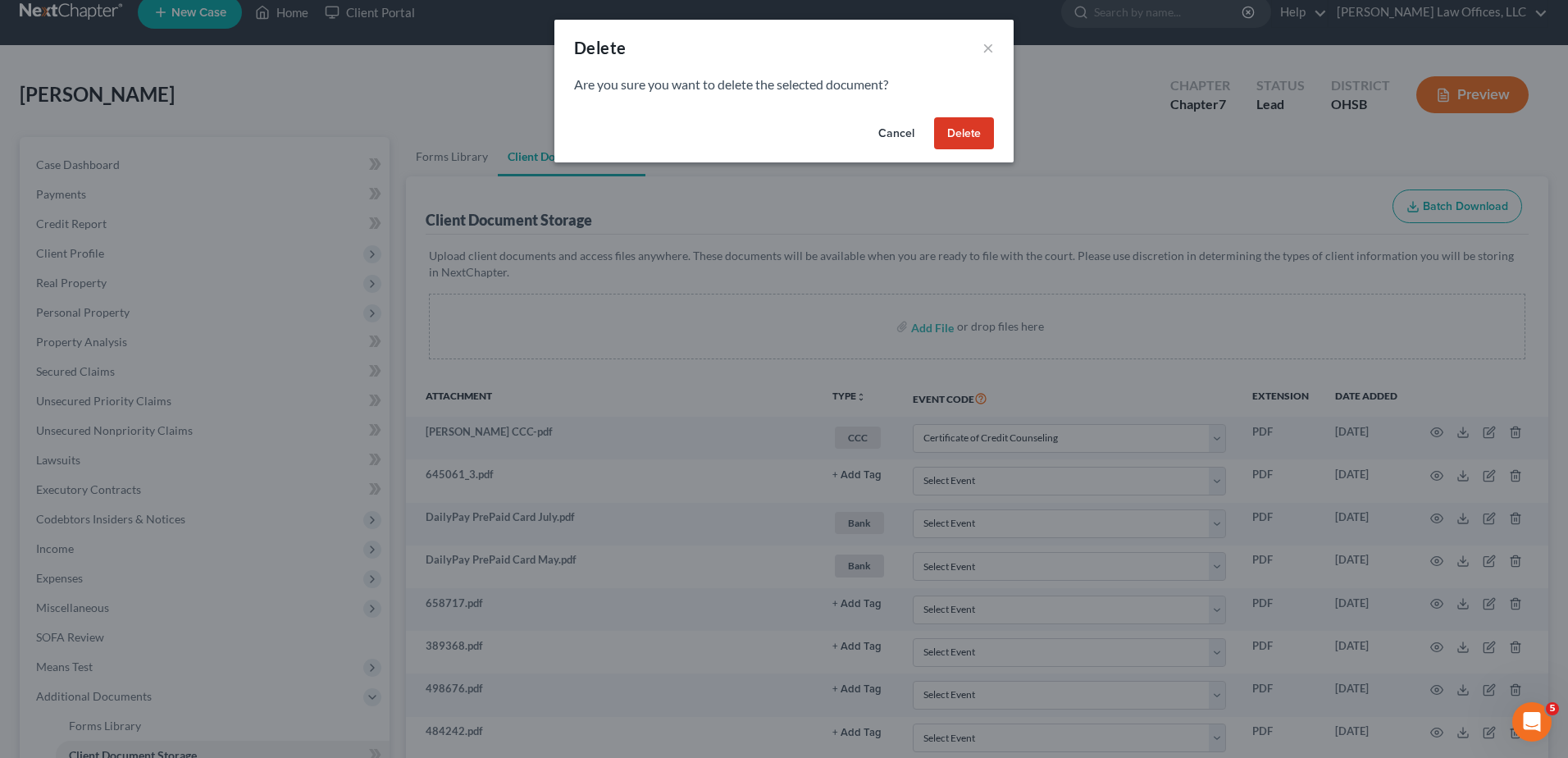
click at [946, 138] on button "Delete" at bounding box center [964, 134] width 60 height 33
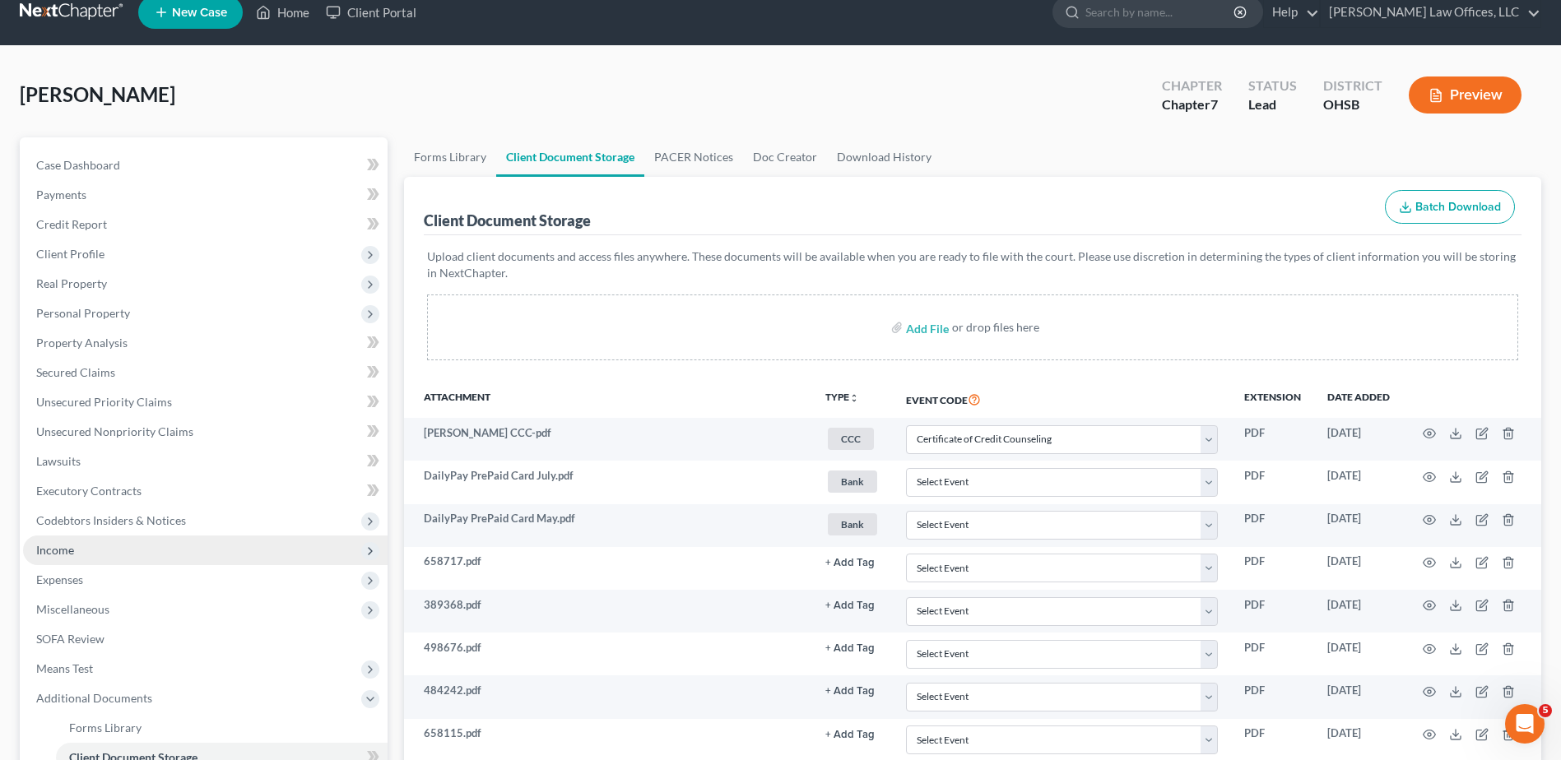
click at [44, 555] on span "Income" at bounding box center [55, 550] width 38 height 14
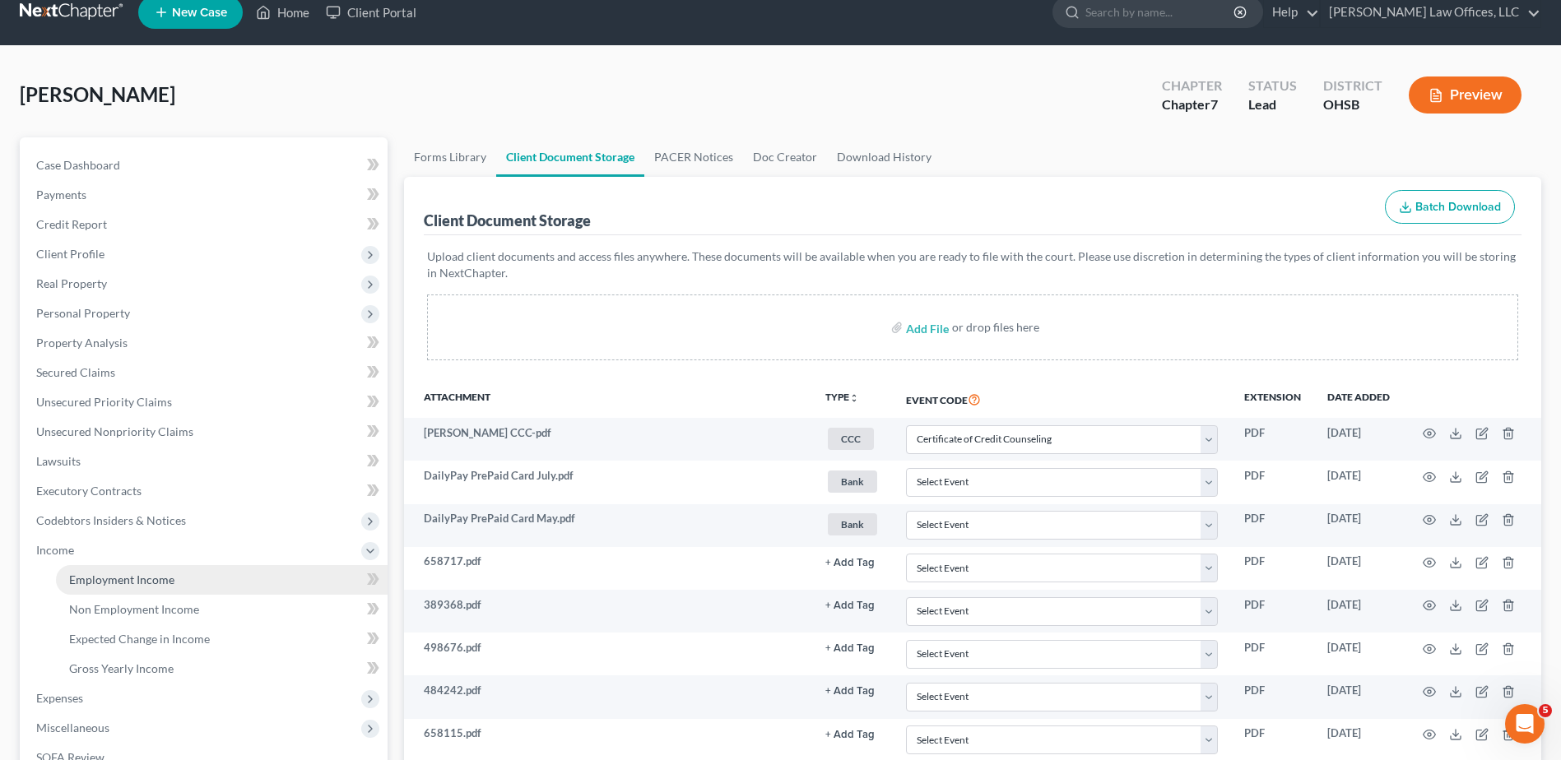
click at [120, 583] on span "Employment Income" at bounding box center [121, 580] width 105 height 14
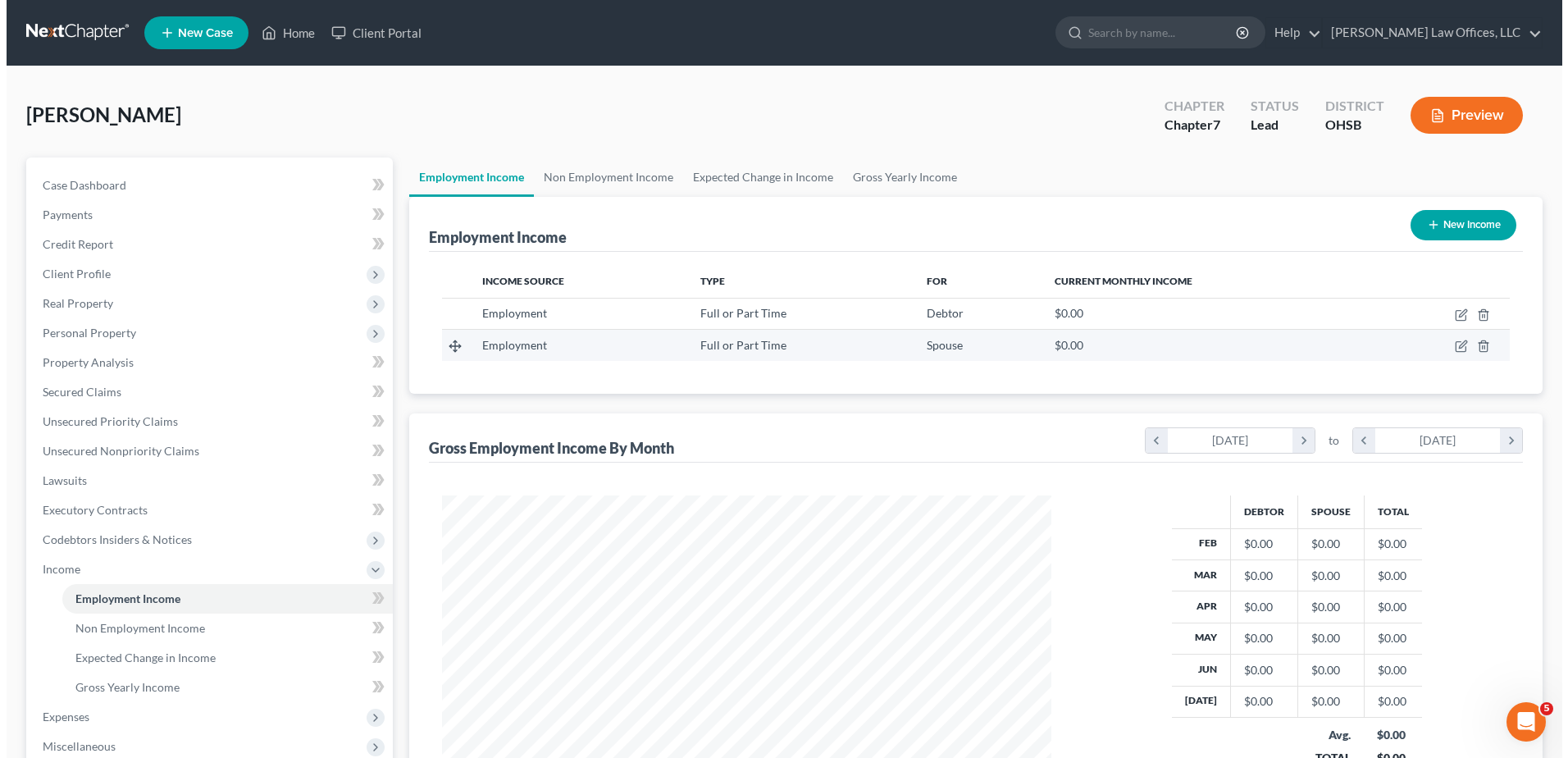
scroll to position [304, 641]
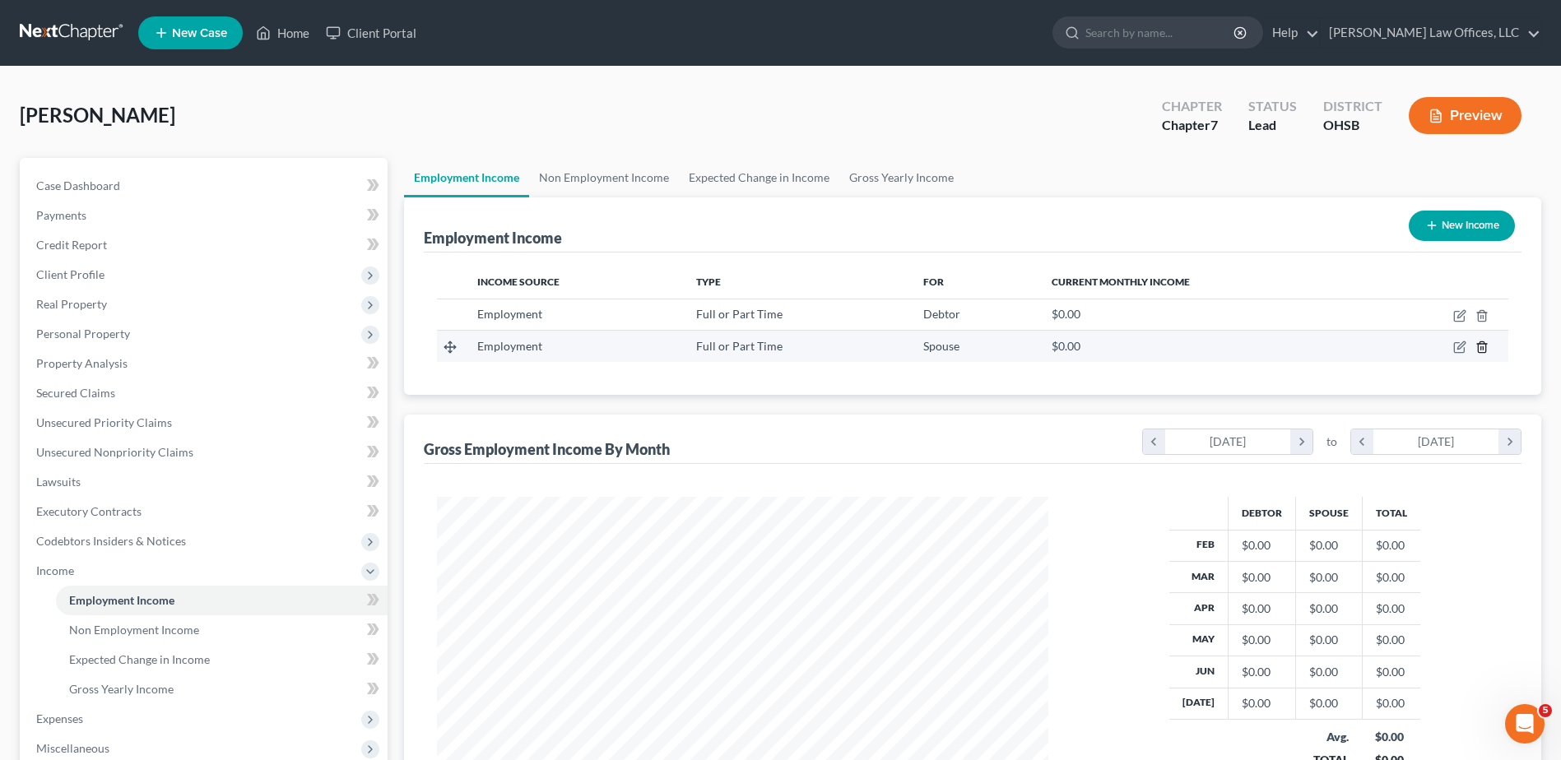
click at [1483, 353] on icon "button" at bounding box center [1481, 347] width 7 height 11
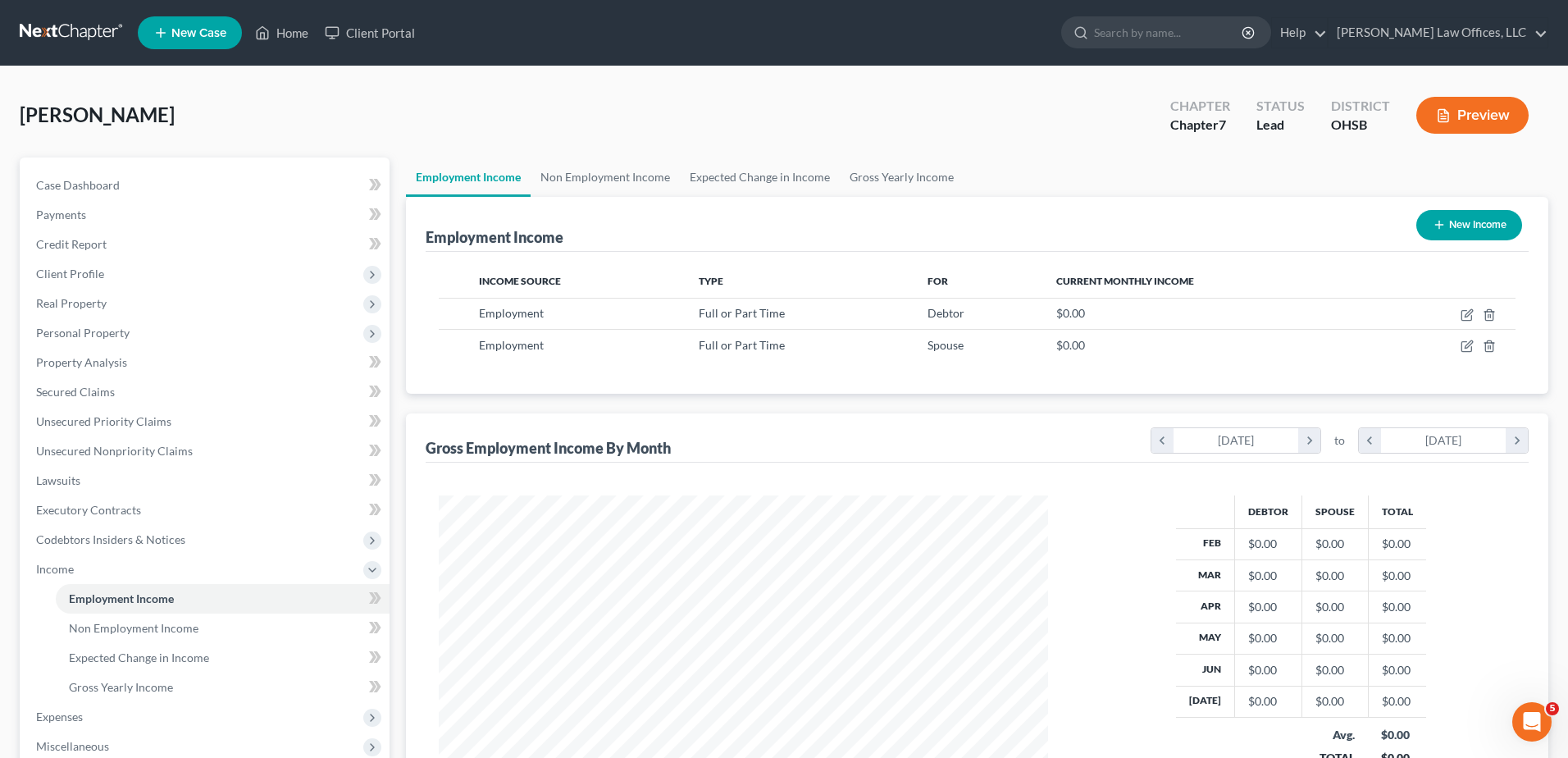
scroll to position [820316, 819526]
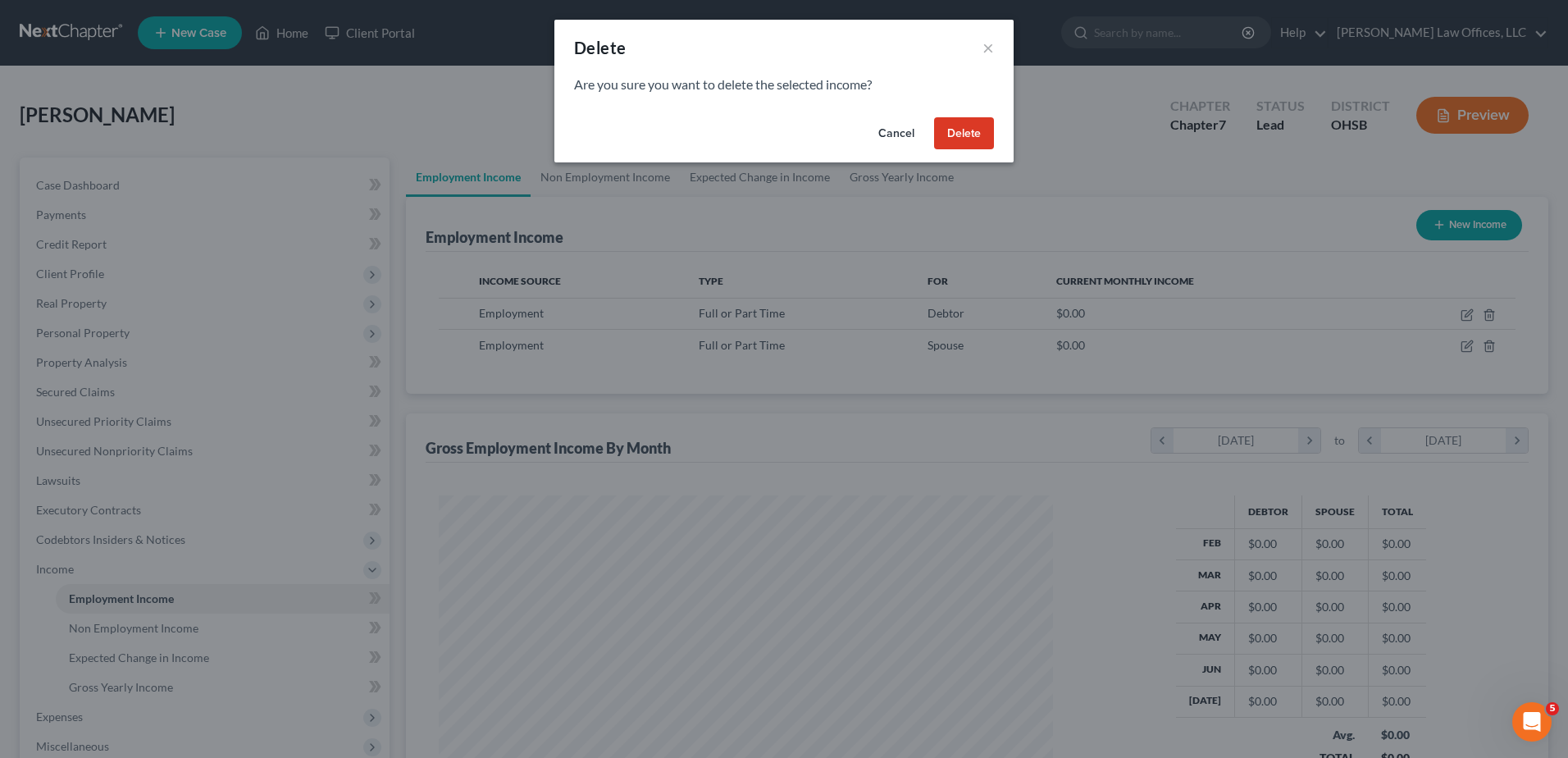
click at [946, 124] on button "Delete" at bounding box center [964, 134] width 60 height 33
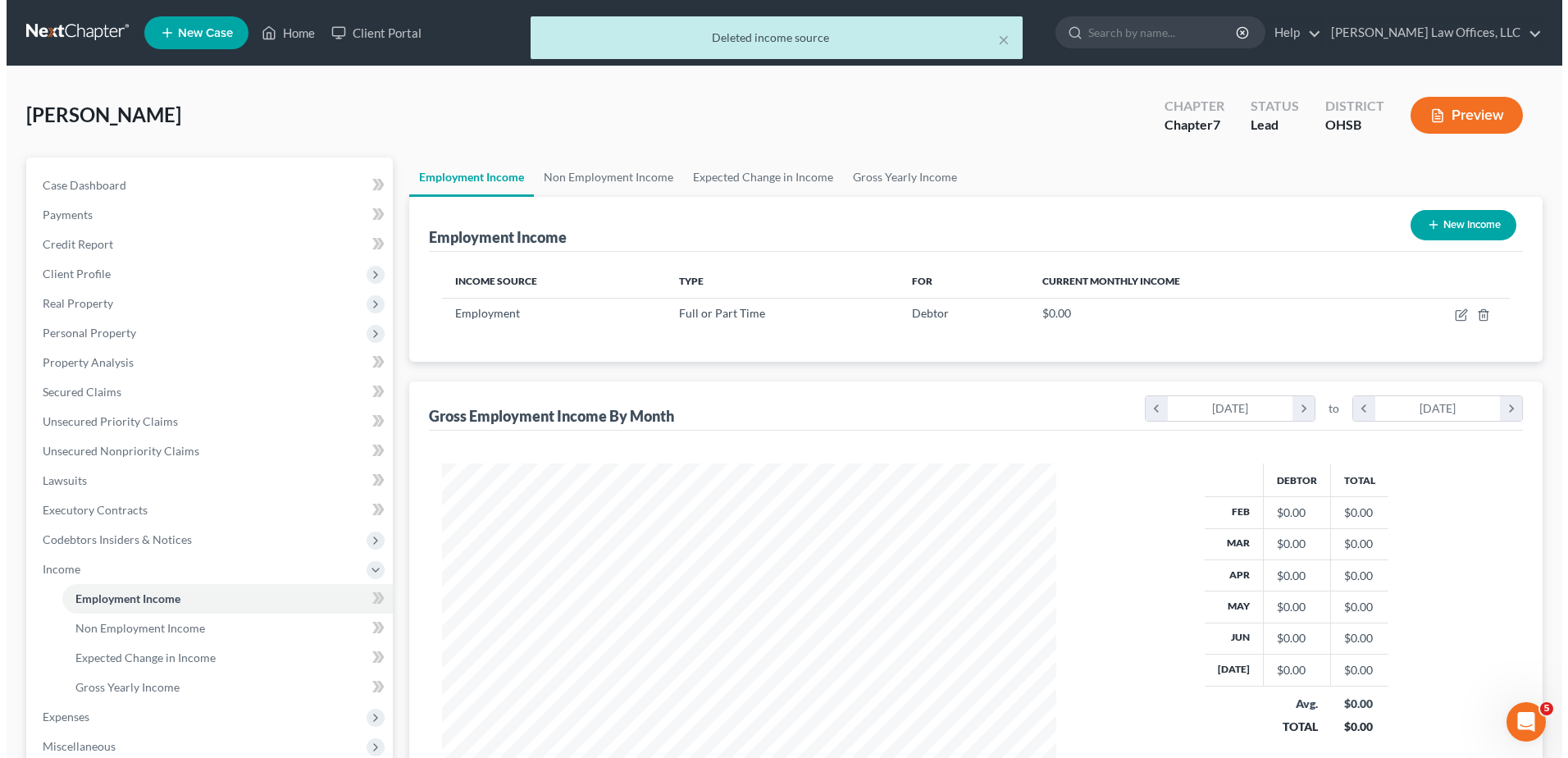
scroll to position [820319, 819531]
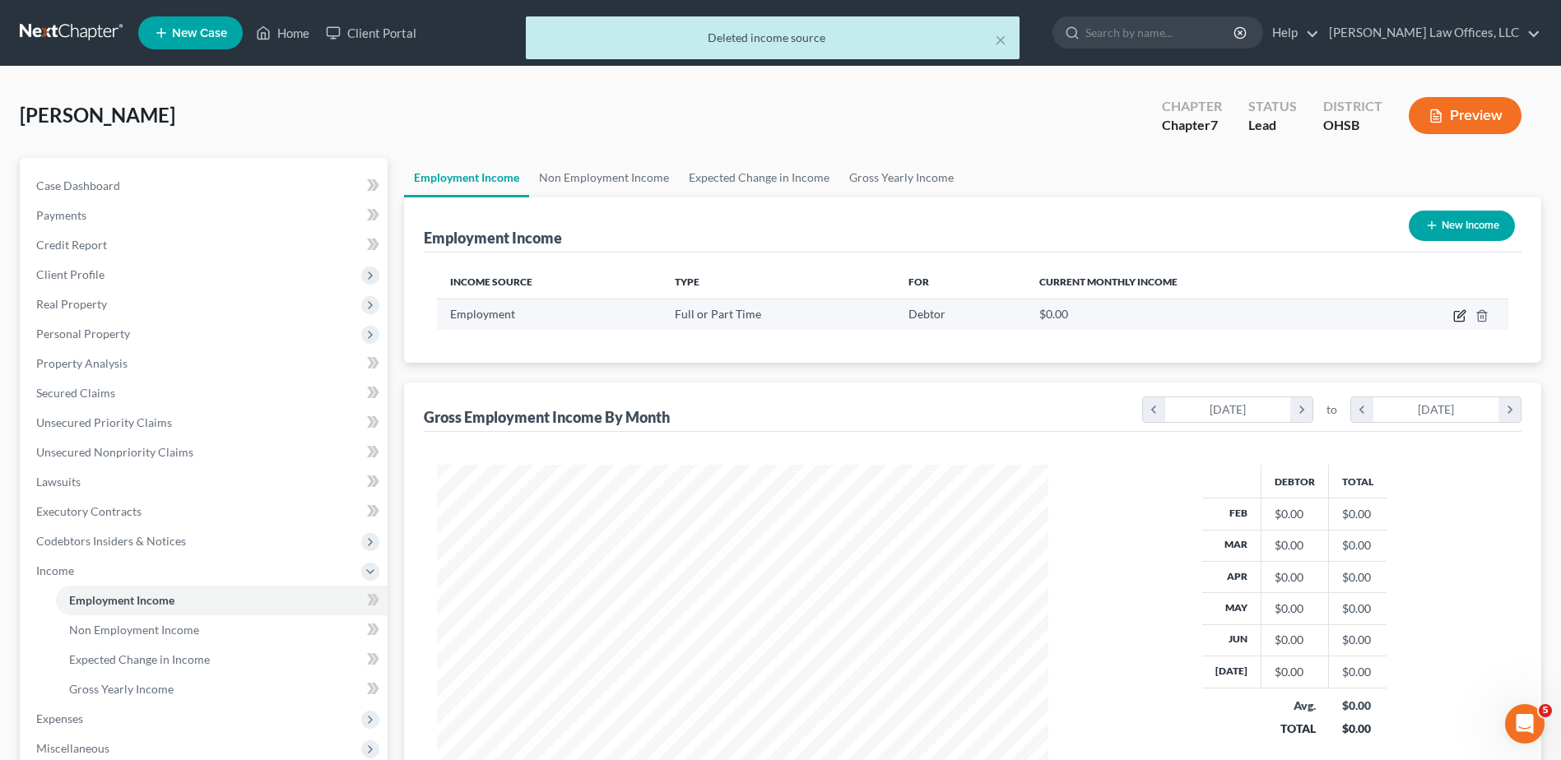
click at [1457, 315] on icon "button" at bounding box center [1459, 315] width 13 height 13
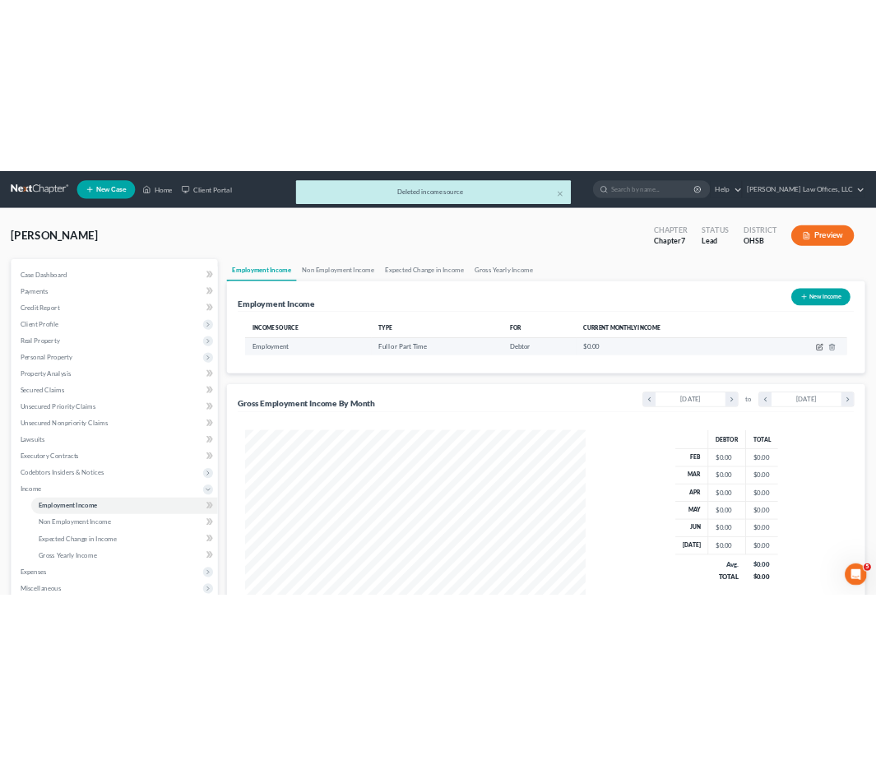
scroll to position [308, 650]
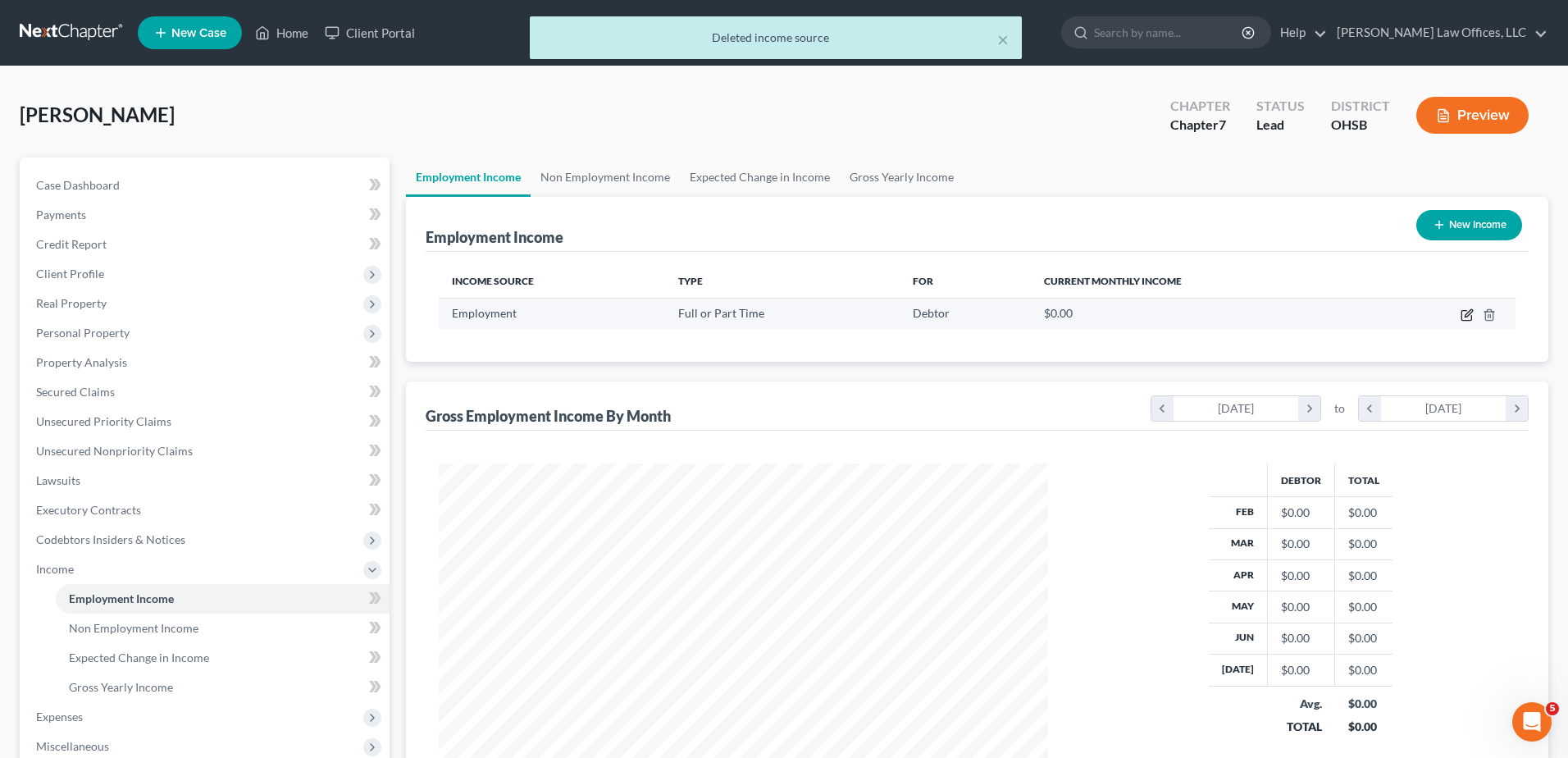
select select "0"
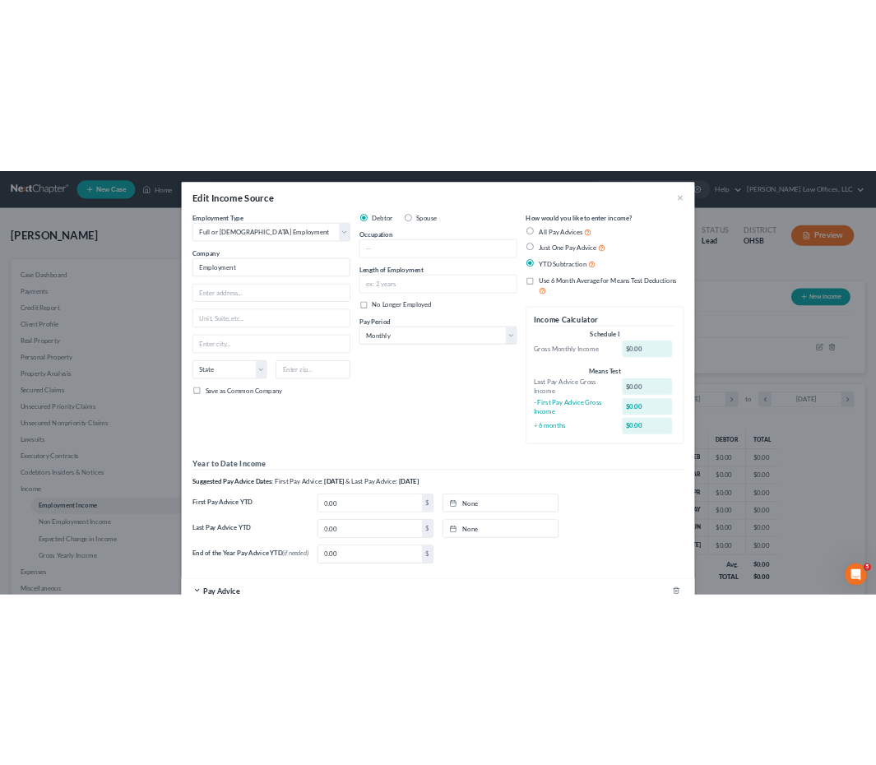
scroll to position [822545, 822269]
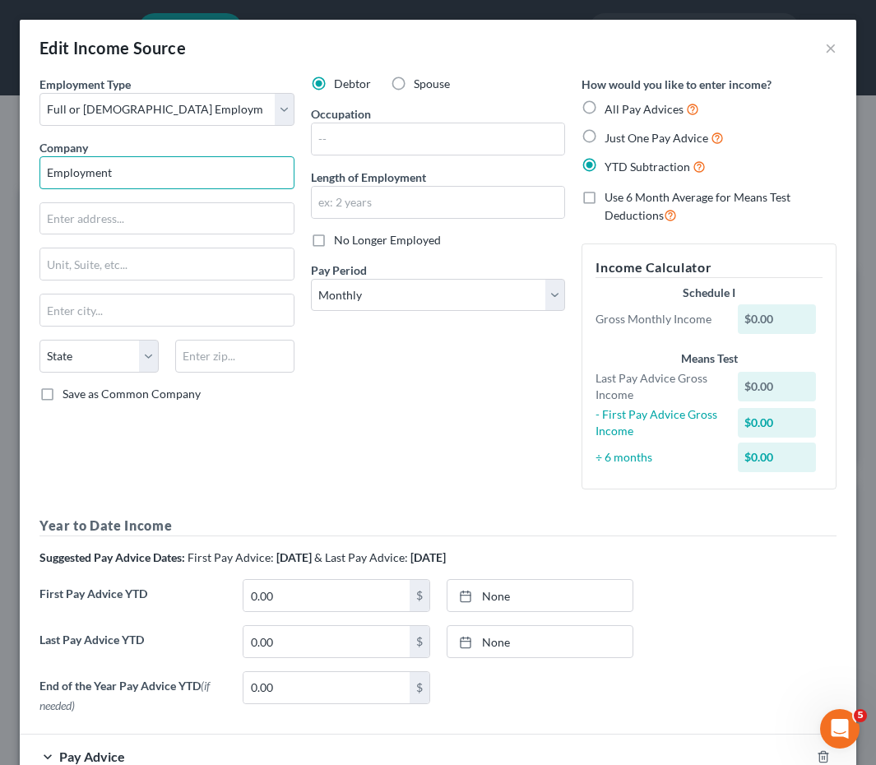
drag, startPoint x: 137, startPoint y: 171, endPoint x: 35, endPoint y: 168, distance: 102.1
click at [35, 168] on div "Employment Type * Select Full or Part Time Employment Self Employment Company *…" at bounding box center [167, 289] width 272 height 427
type input "Scioto, LLC"
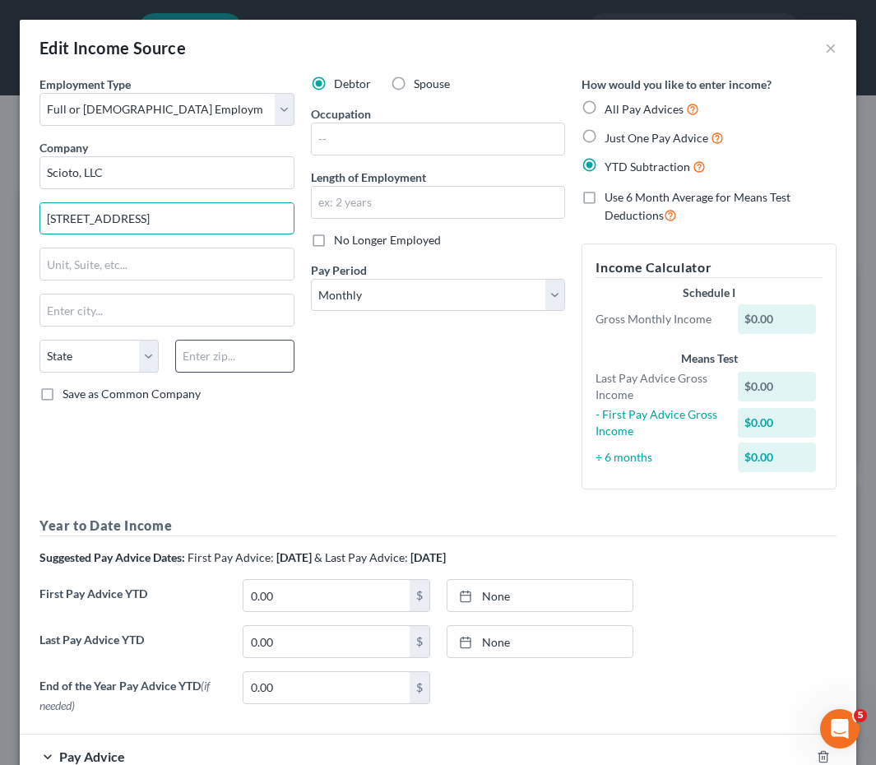
type input "[STREET_ADDRESS]"
click at [218, 358] on input "text" at bounding box center [234, 356] width 119 height 33
type input "43207"
type input "Columbus"
select select "36"
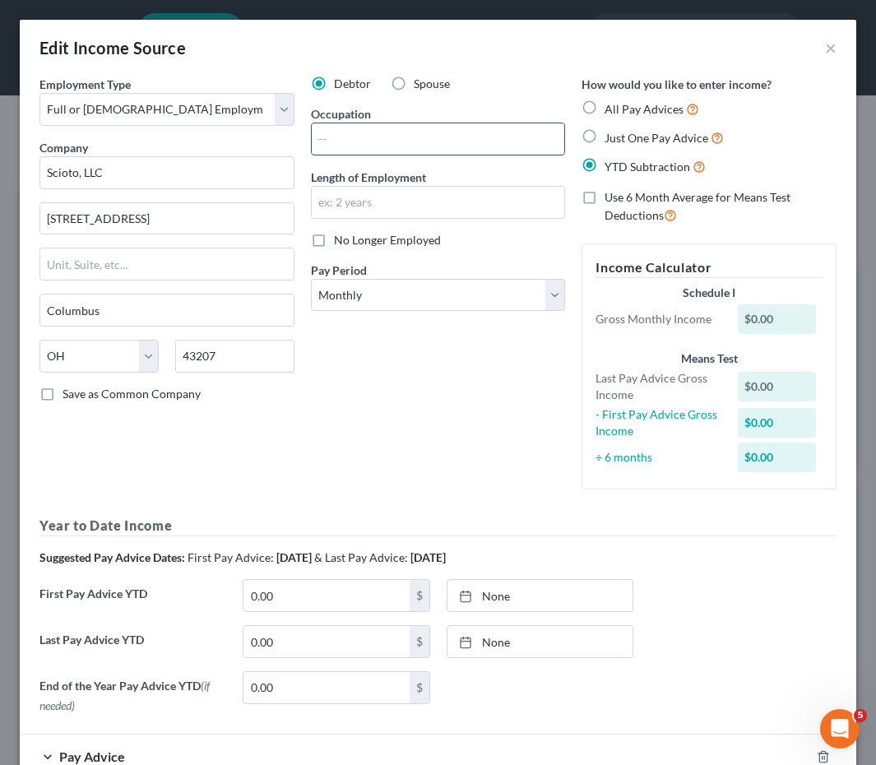
click at [359, 137] on input "text" at bounding box center [438, 138] width 253 height 31
type input "Cleaner"
drag, startPoint x: 359, startPoint y: 137, endPoint x: 313, endPoint y: 144, distance: 46.7
click at [313, 144] on input "Cleaner" at bounding box center [438, 138] width 253 height 31
click at [397, 201] on input "text" at bounding box center [438, 202] width 253 height 31
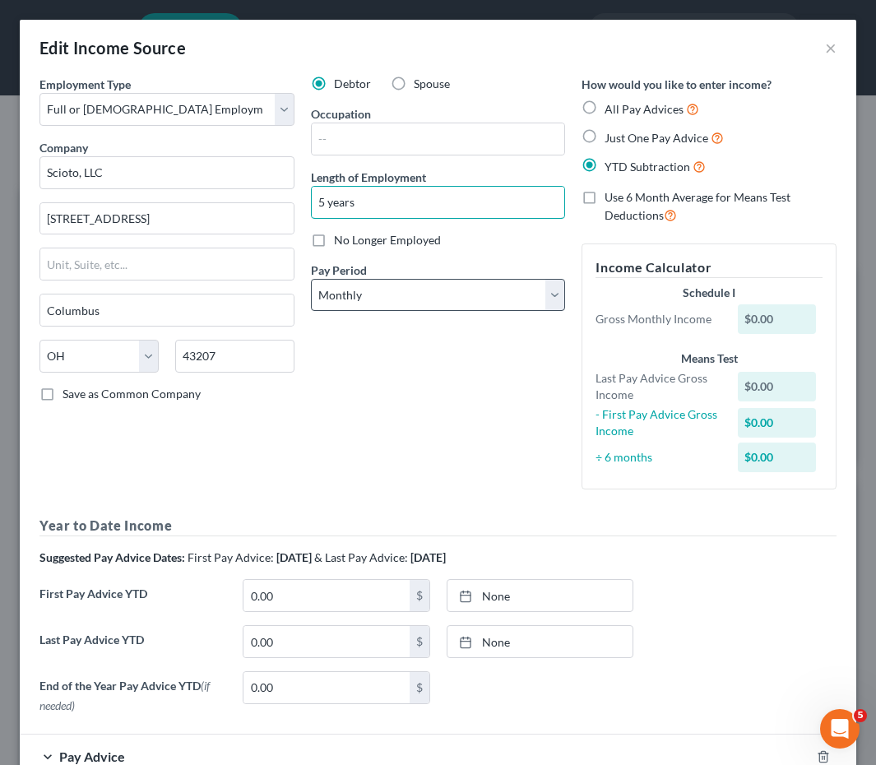
type input "5 years"
click at [384, 299] on select "Select Monthly Twice Monthly Every Other Week Weekly" at bounding box center [438, 295] width 255 height 33
select select "3"
click at [311, 279] on select "Select Monthly Twice Monthly Every Other Week Weekly" at bounding box center [438, 295] width 255 height 33
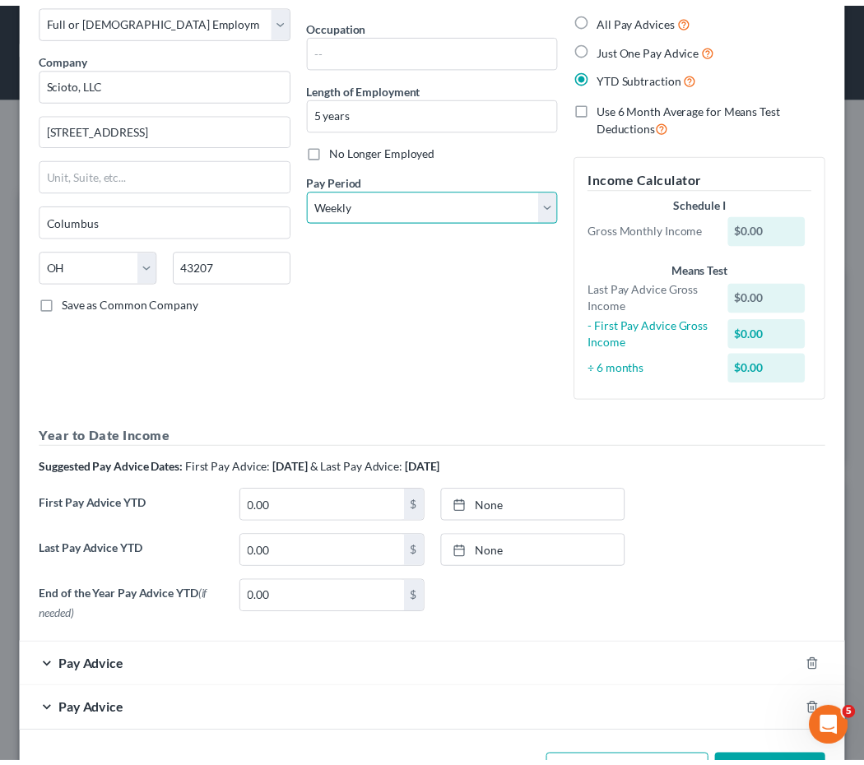
scroll to position [149, 0]
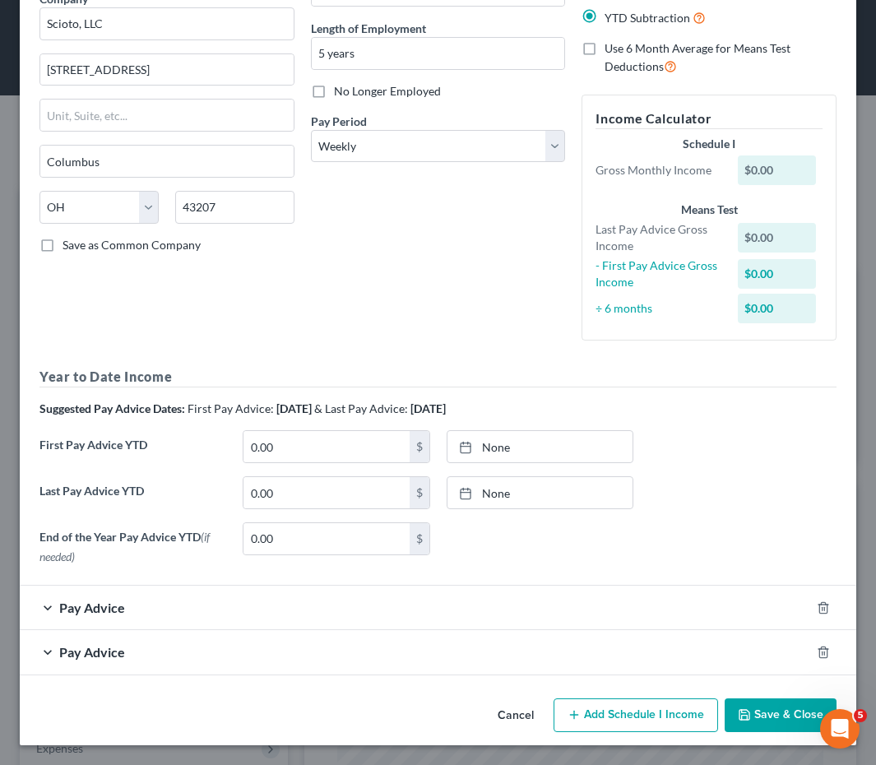
click at [759, 710] on button "Save & Close" at bounding box center [781, 716] width 112 height 35
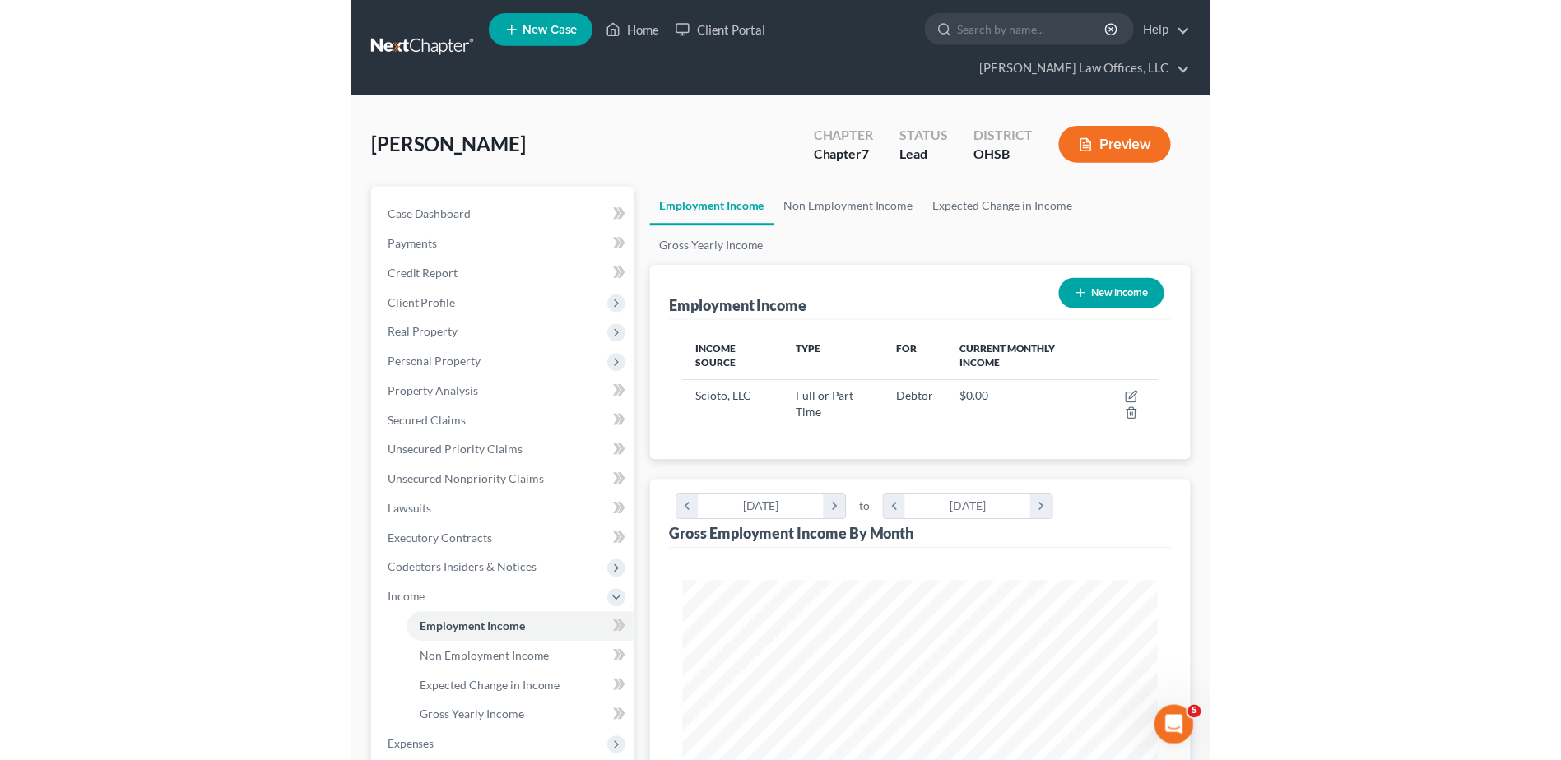
scroll to position [305, 643]
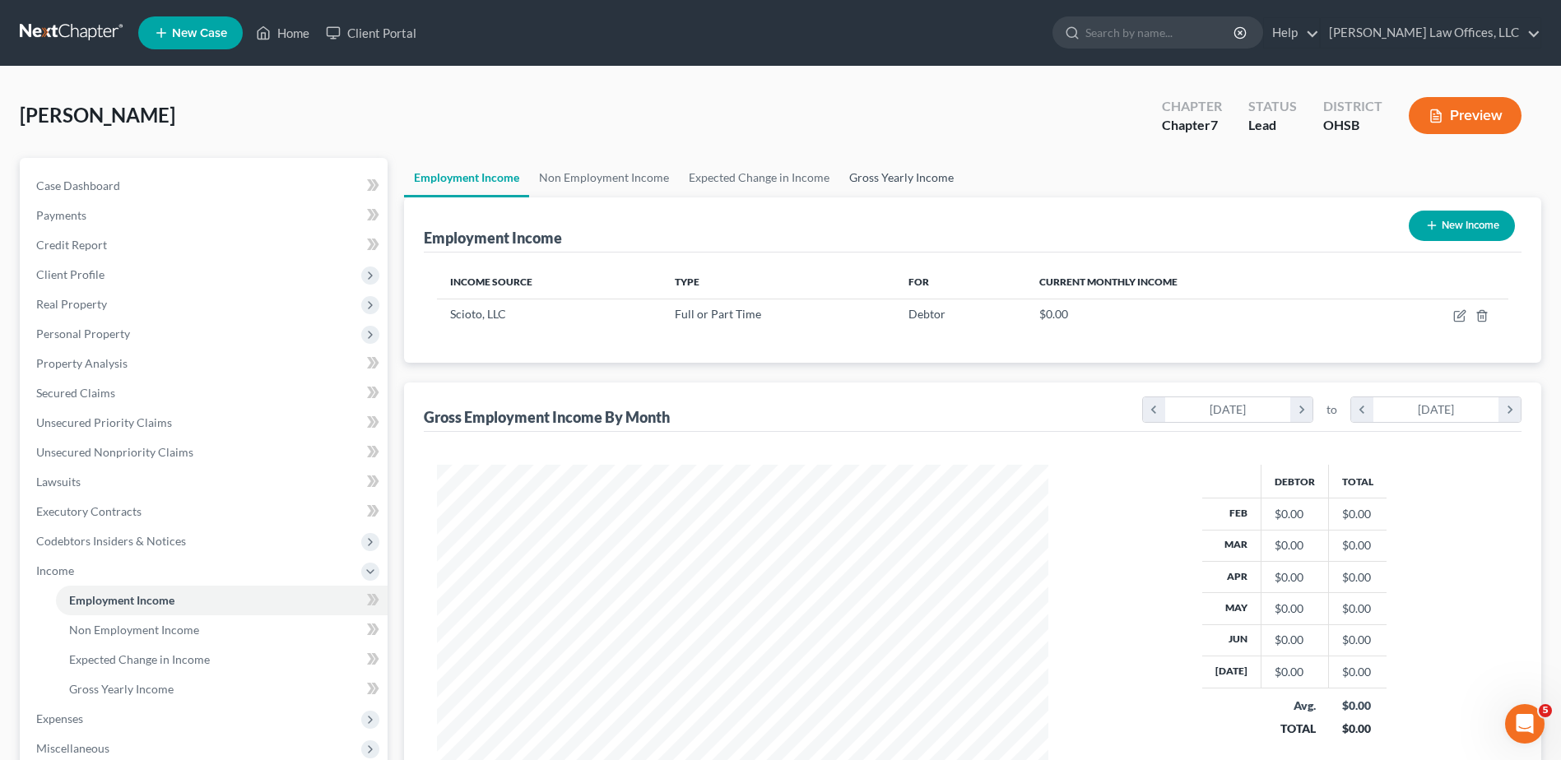
click at [891, 186] on link "Gross Yearly Income" at bounding box center [901, 177] width 124 height 39
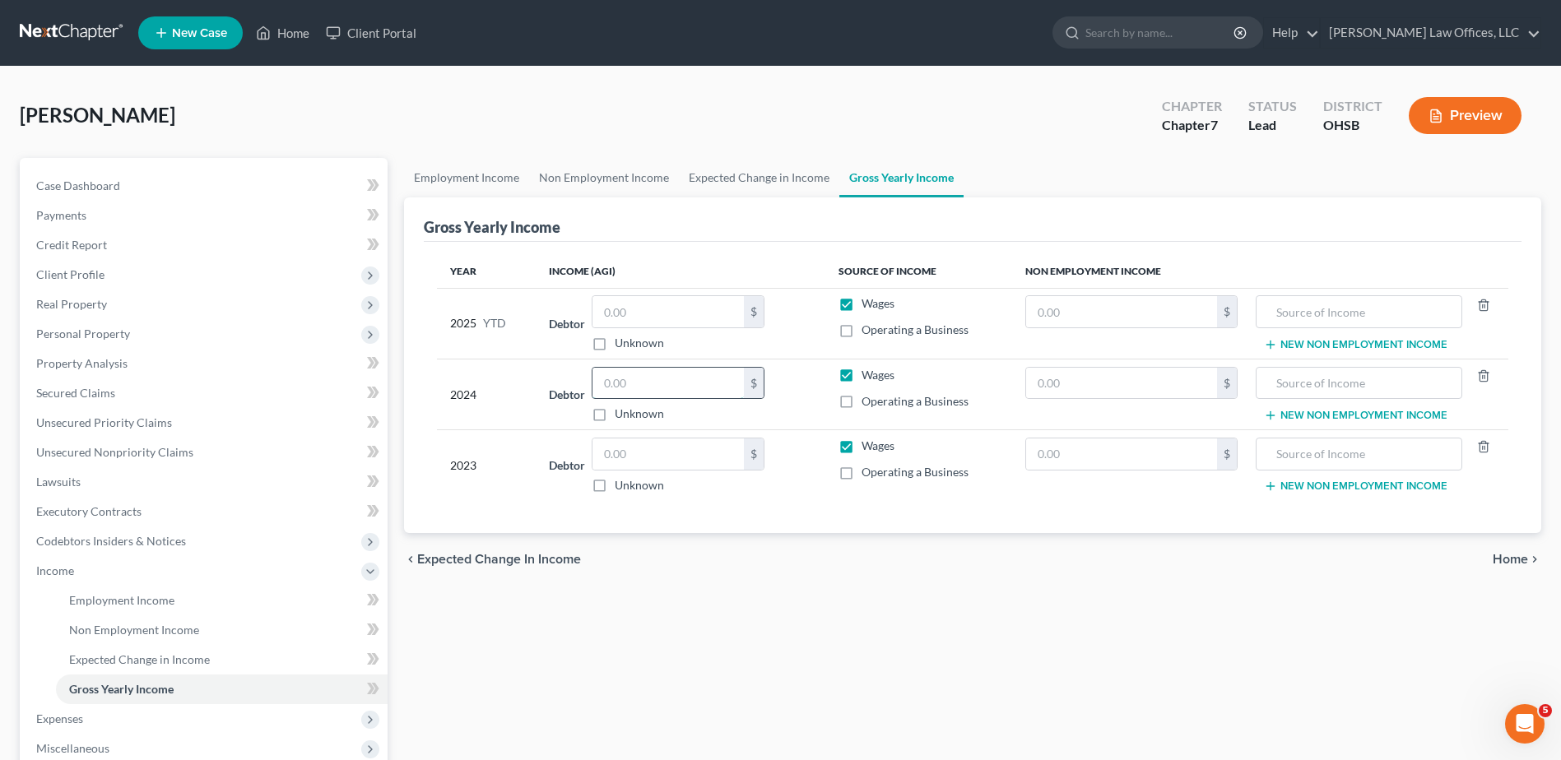
click at [655, 384] on input "text" at bounding box center [667, 383] width 151 height 31
type input "25,358"
click at [648, 448] on input "text" at bounding box center [667, 454] width 151 height 31
type input "24,485"
click at [1514, 555] on span "Home" at bounding box center [1510, 559] width 35 height 13
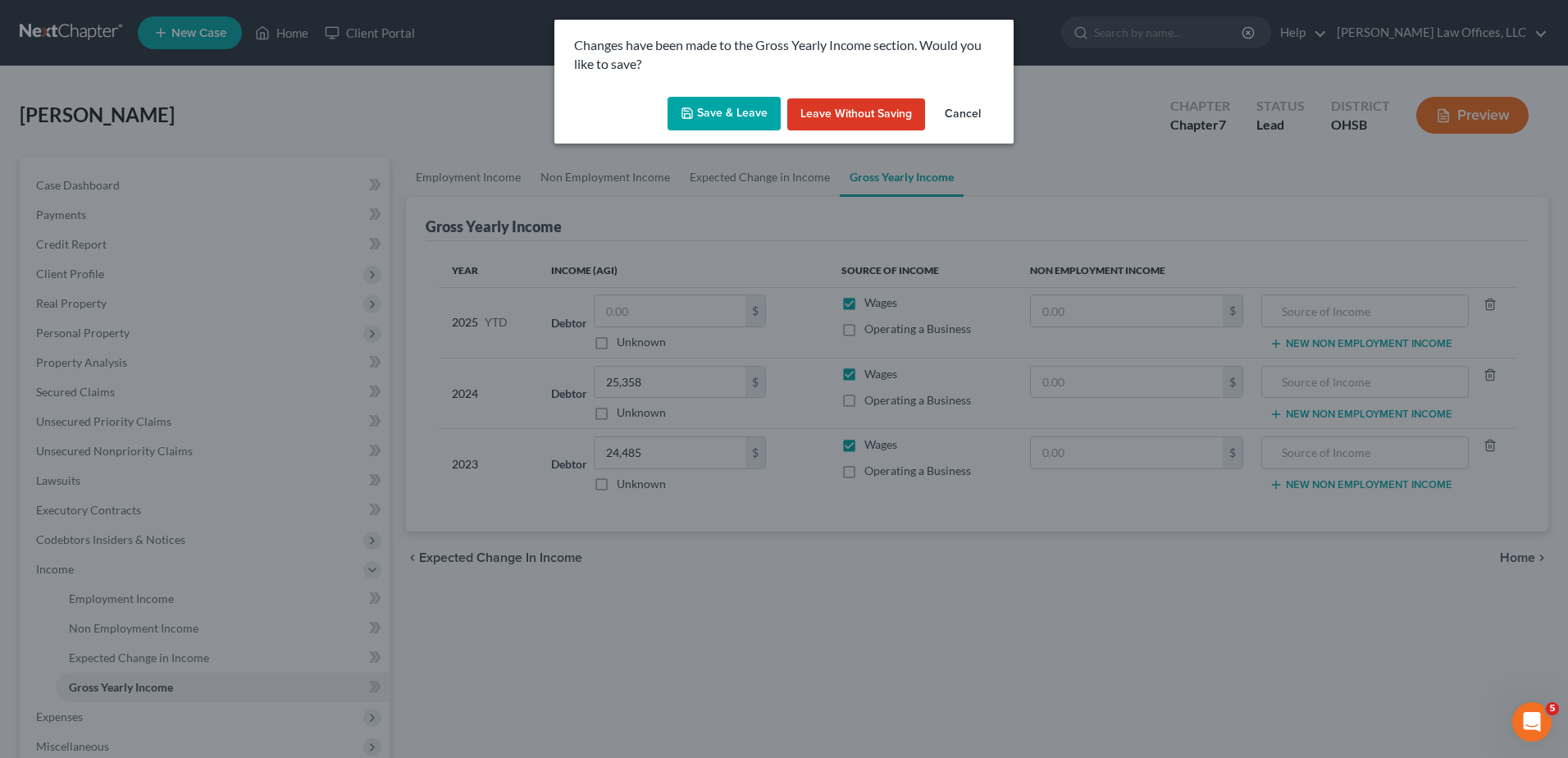
click at [711, 126] on button "Save & Leave" at bounding box center [725, 114] width 114 height 35
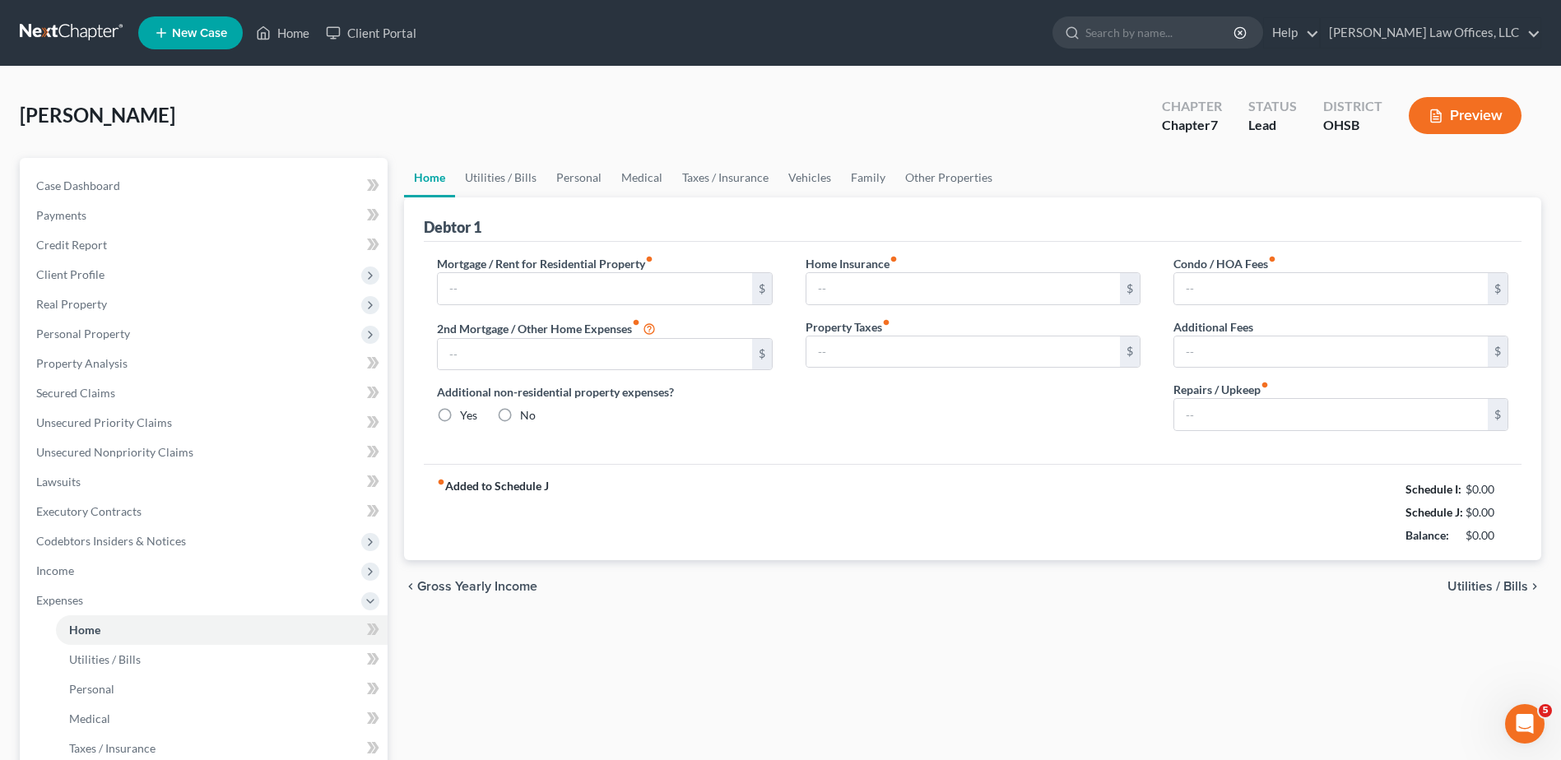
radio input "true"
drag, startPoint x: 90, startPoint y: 180, endPoint x: 119, endPoint y: 15, distance: 168.0
click at [90, 180] on span "Case Dashboard" at bounding box center [78, 186] width 84 height 14
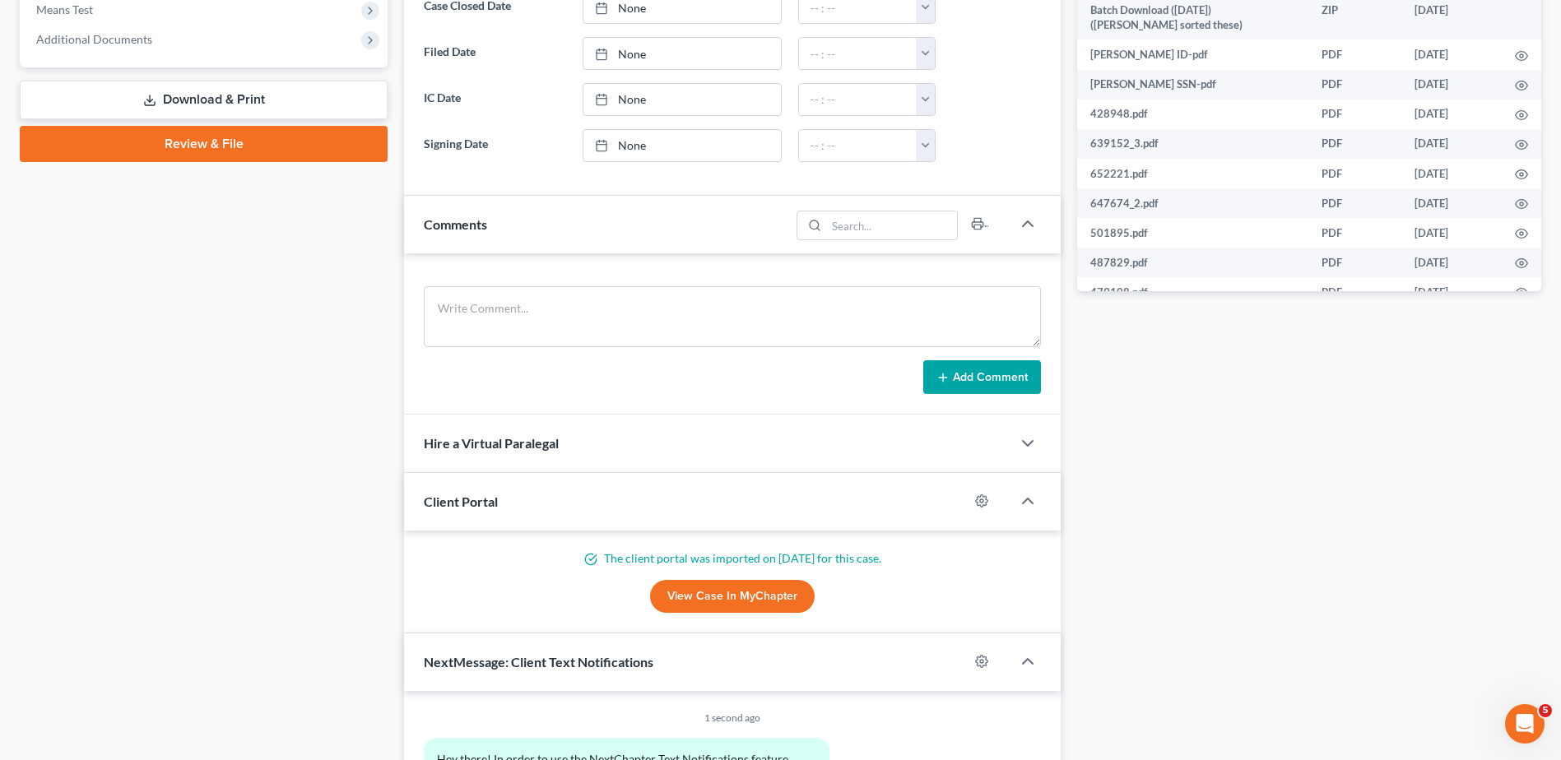
scroll to position [402, 0]
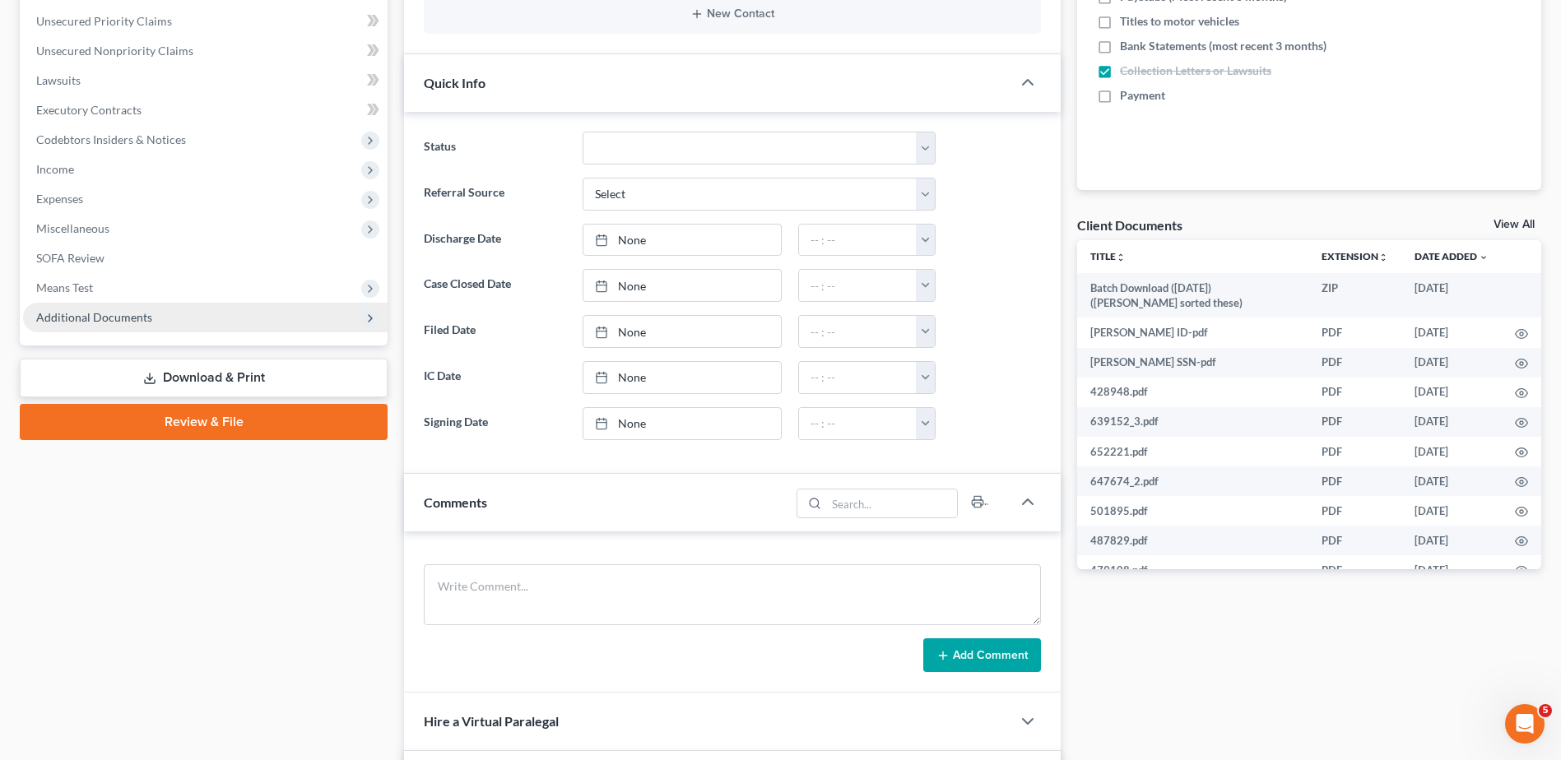
click at [133, 323] on span "Additional Documents" at bounding box center [94, 317] width 116 height 14
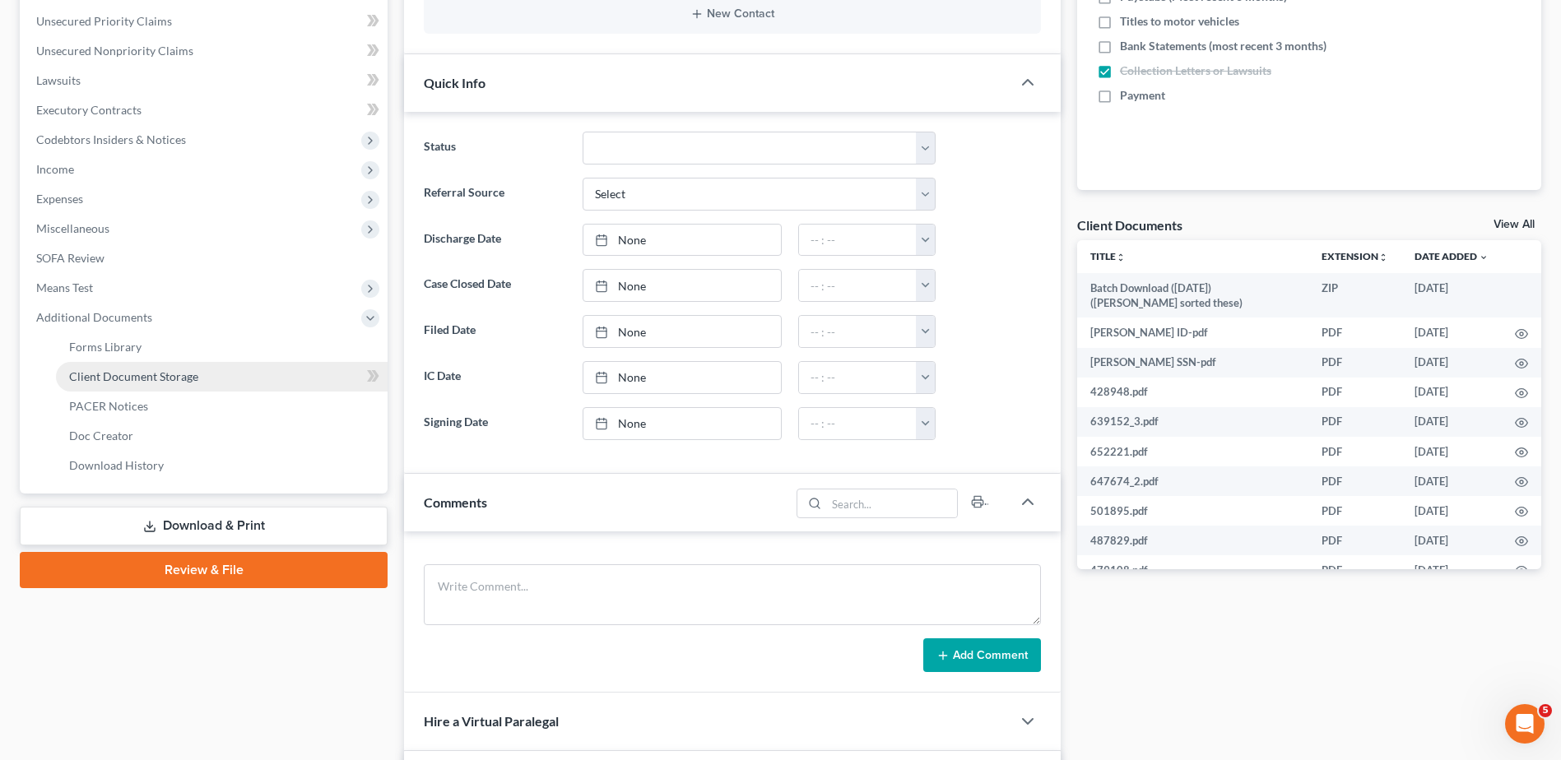
click at [139, 375] on span "Client Document Storage" at bounding box center [133, 376] width 129 height 14
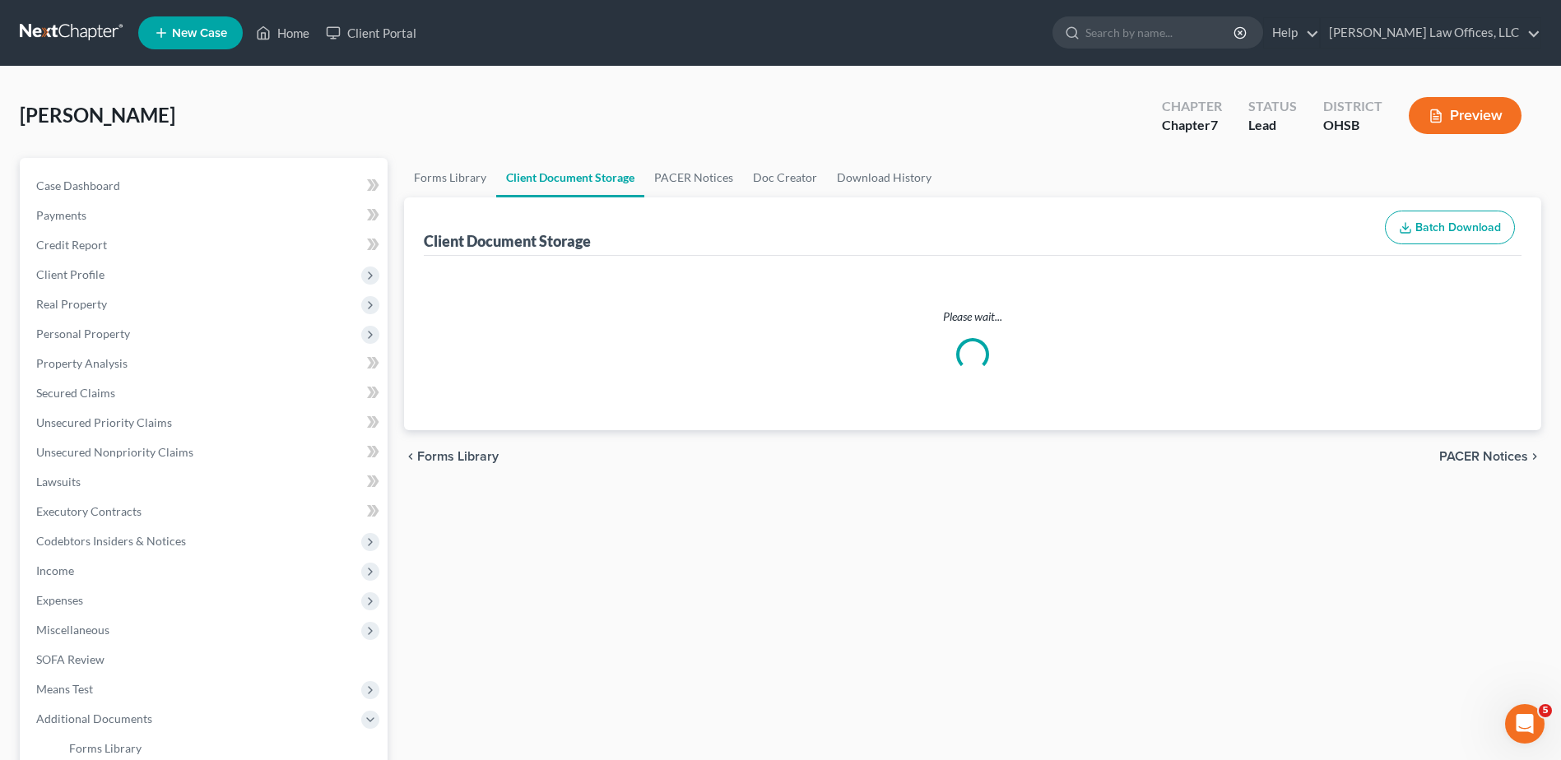
select select "7"
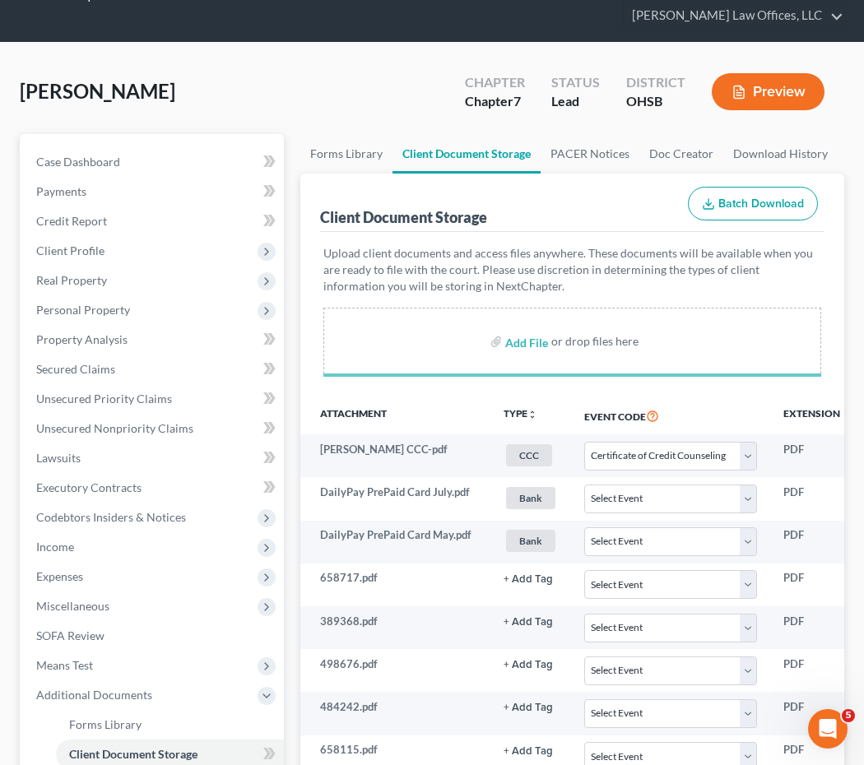
scroll to position [82, 0]
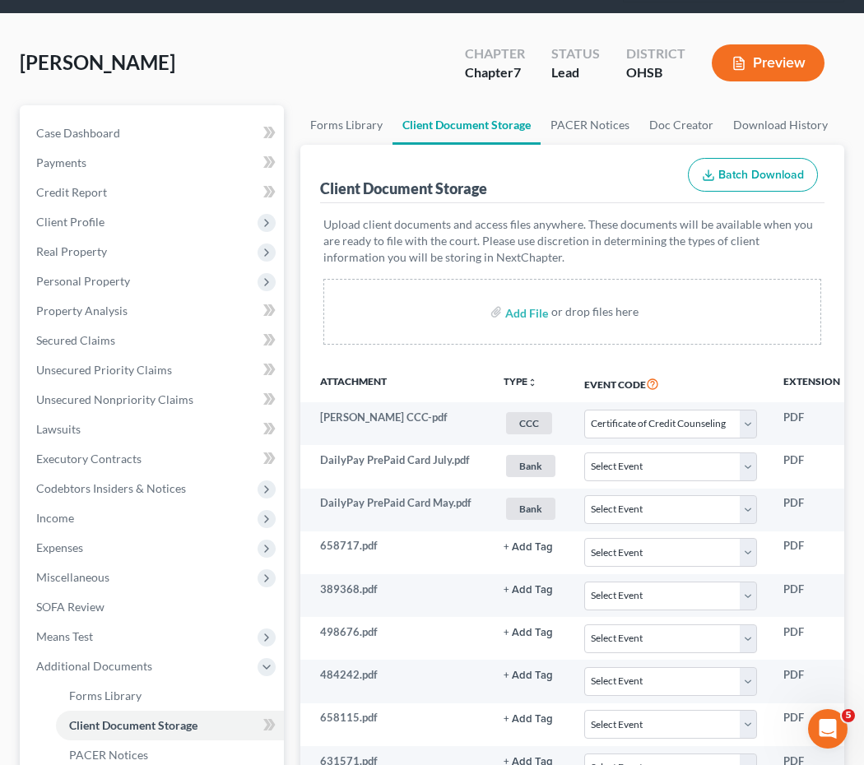
select select "7"
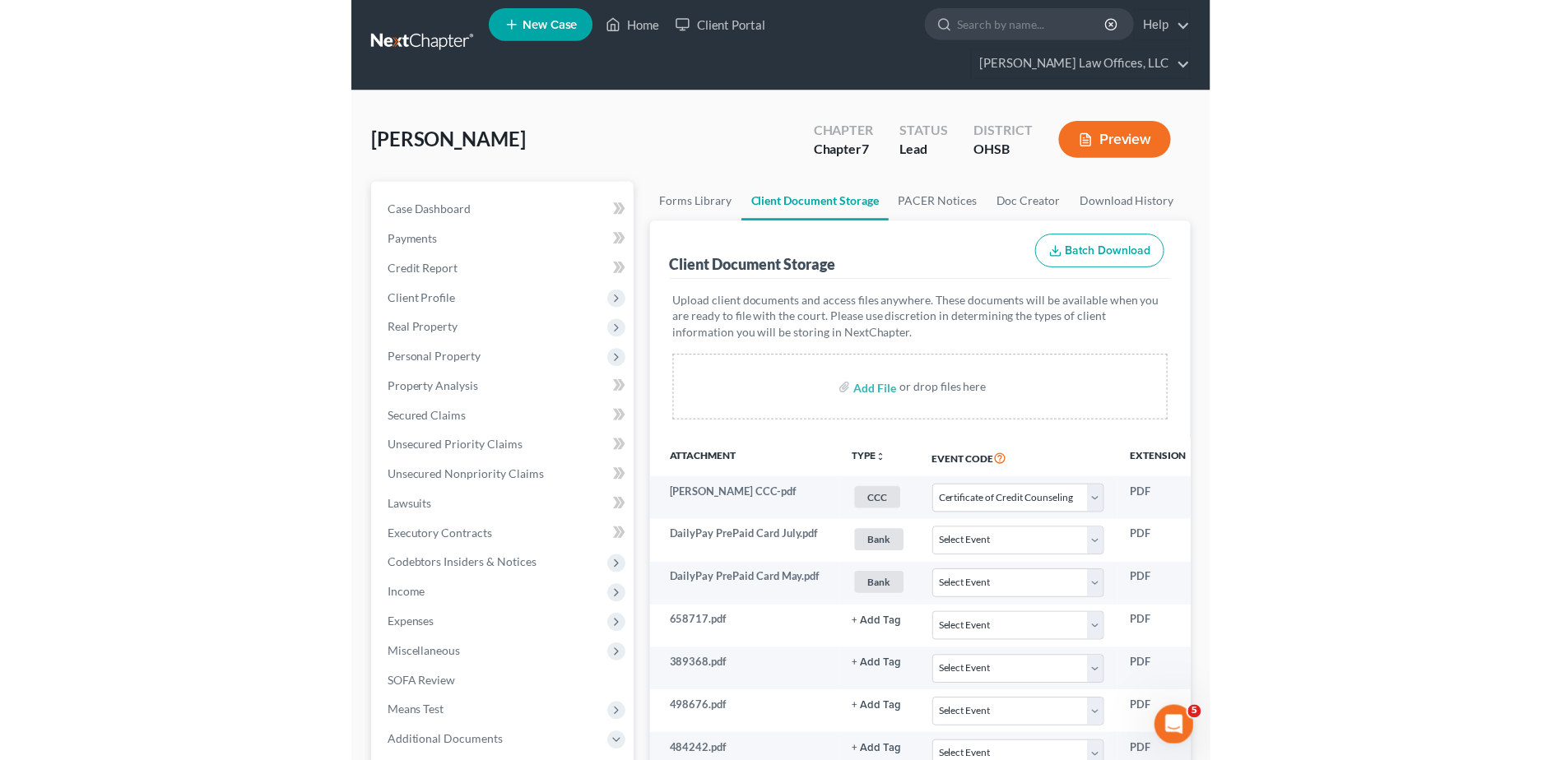
scroll to position [0, 0]
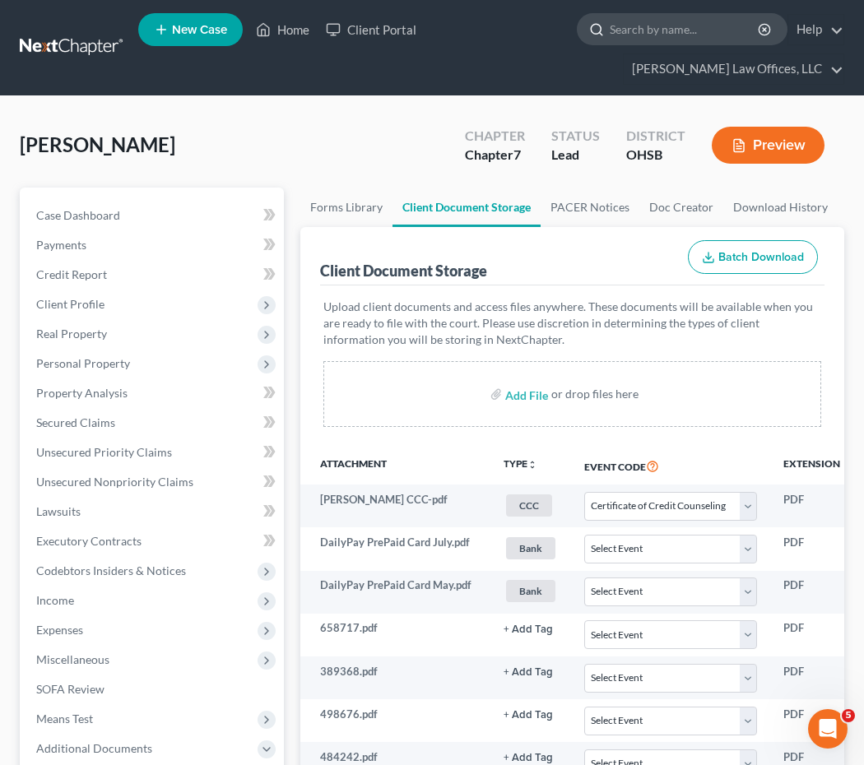
select select "7"
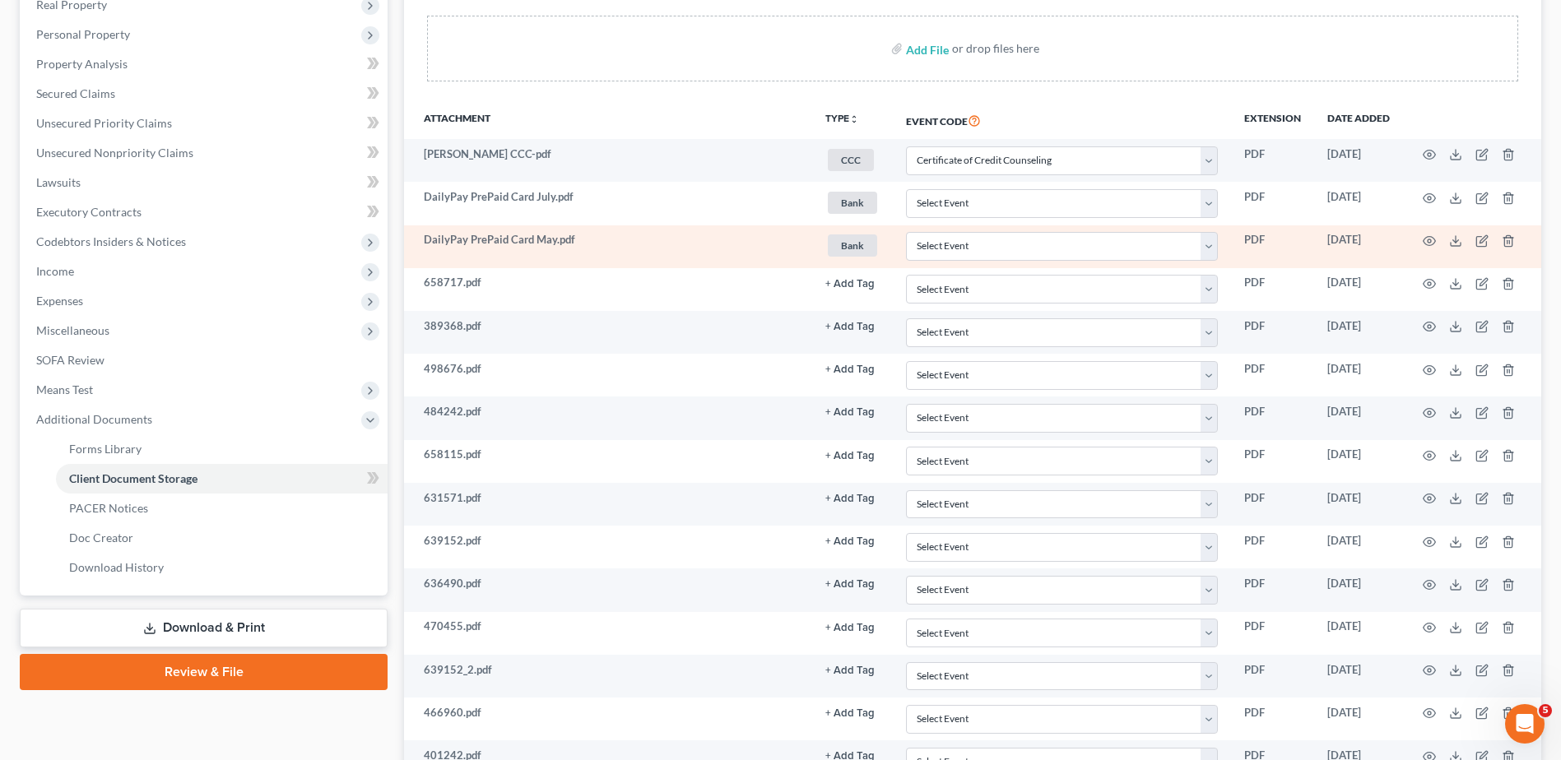
scroll to position [329, 0]
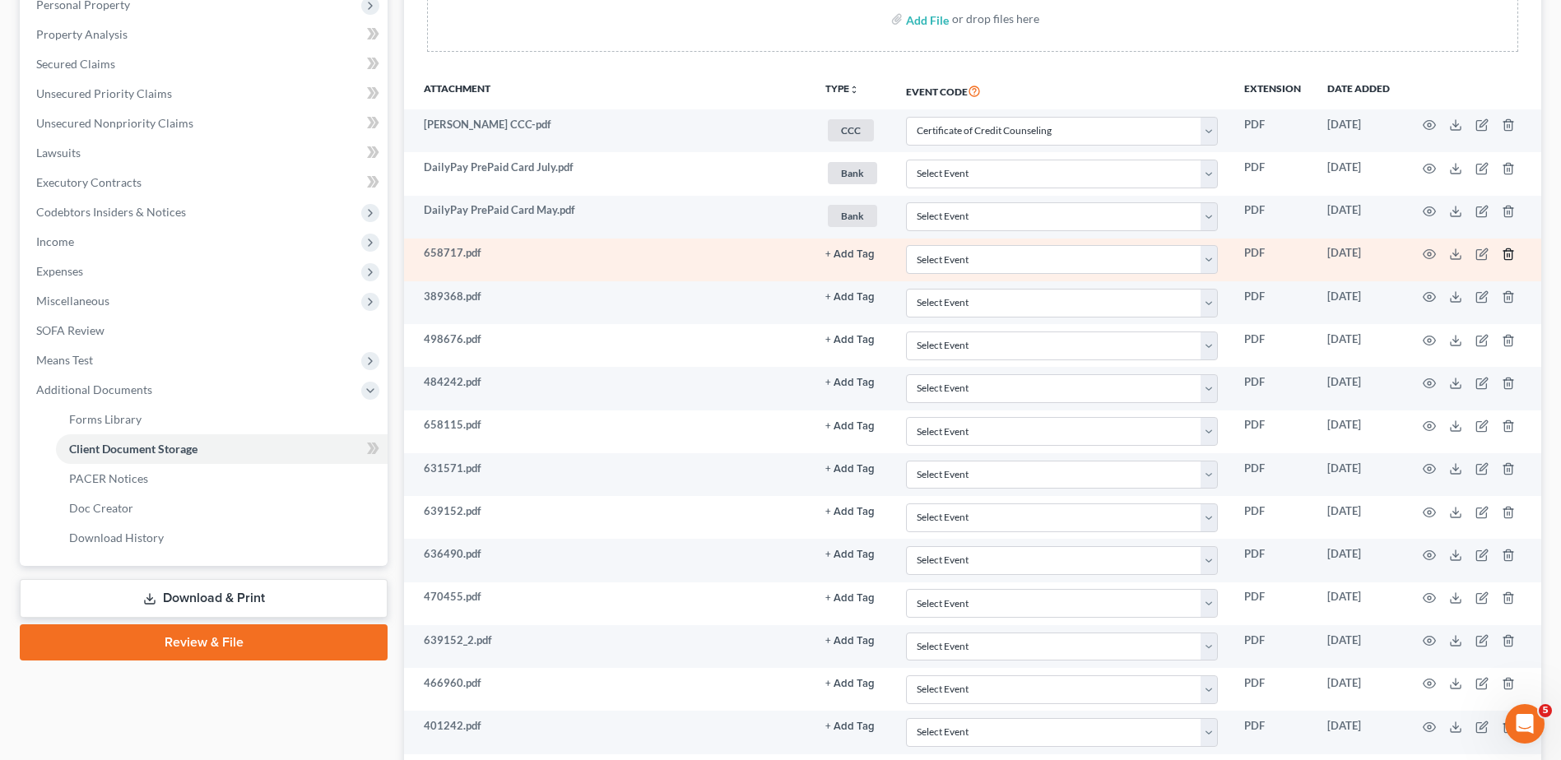
click at [1507, 254] on line "button" at bounding box center [1507, 254] width 0 height 3
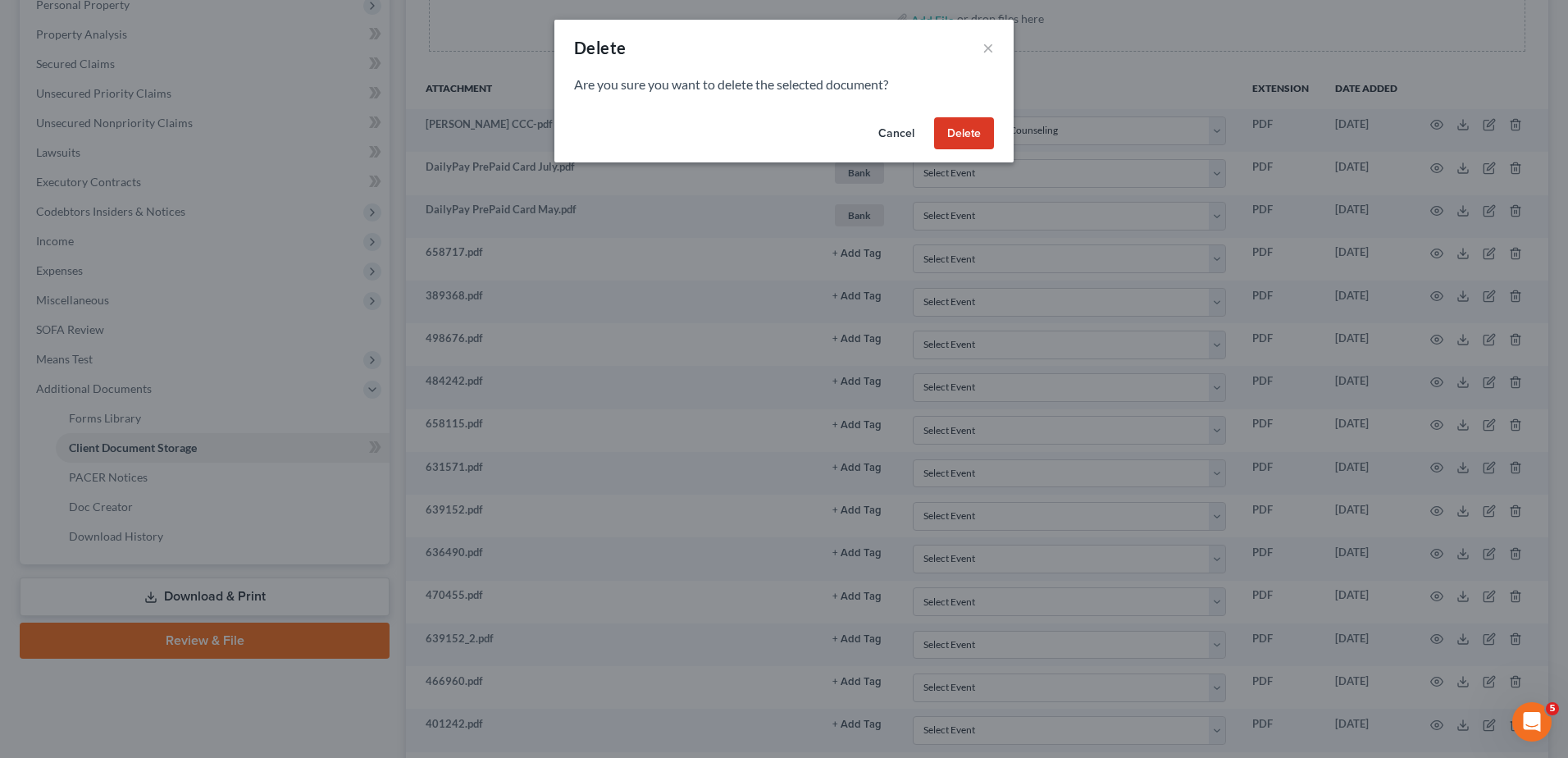
click at [973, 128] on button "Delete" at bounding box center [964, 134] width 60 height 33
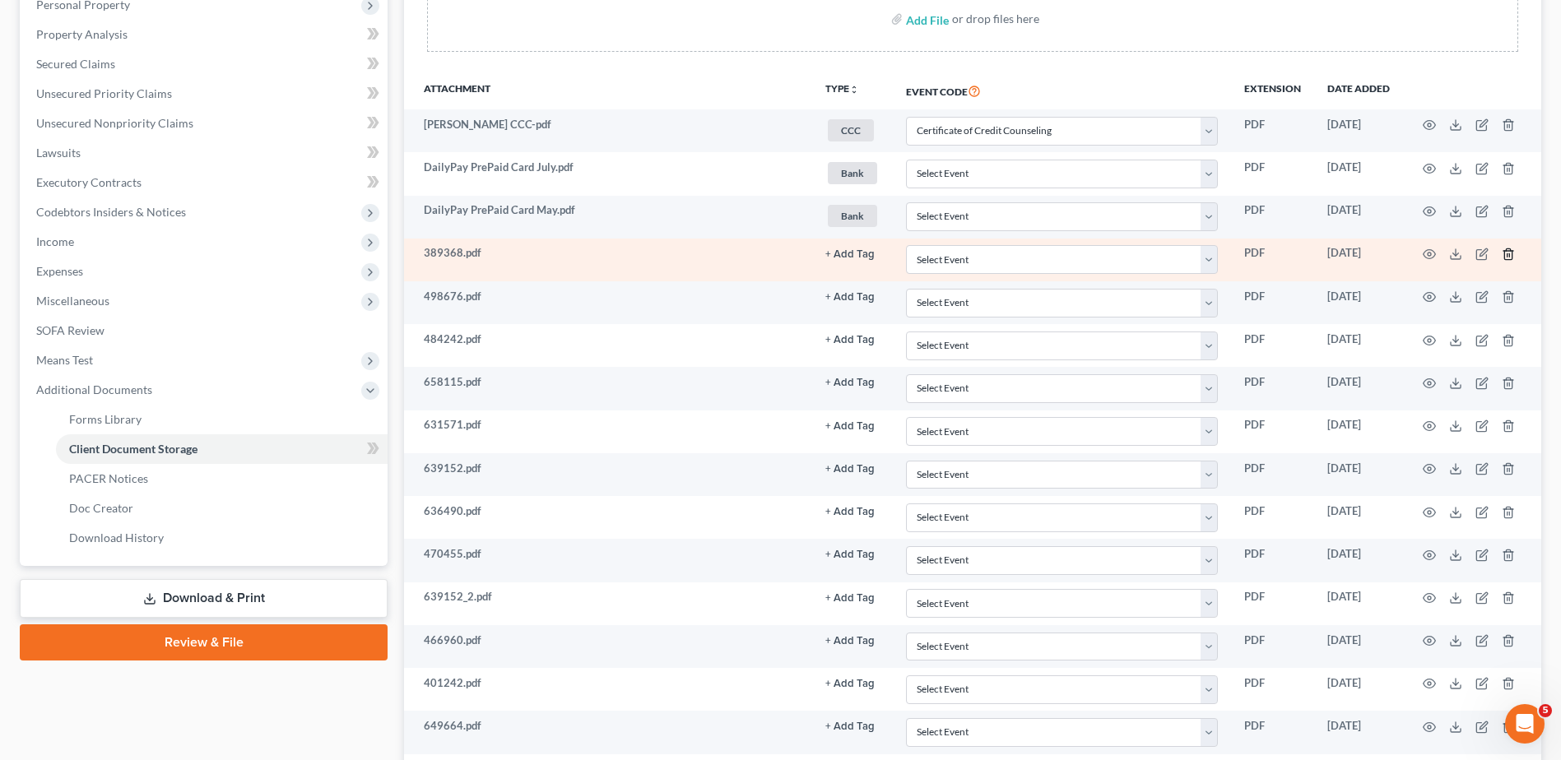
click at [1511, 254] on icon "button" at bounding box center [1508, 254] width 13 height 13
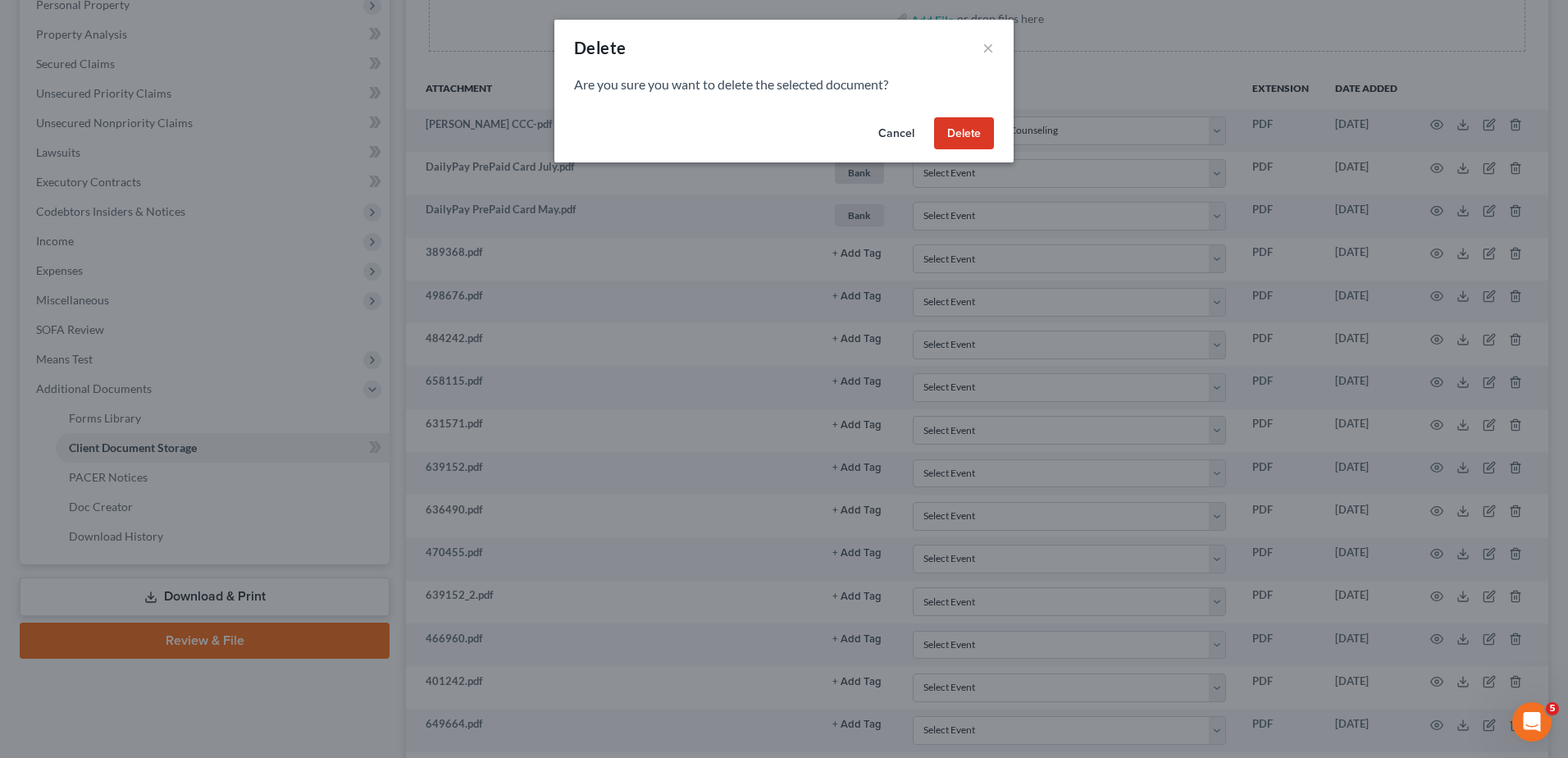
click at [963, 143] on button "Delete" at bounding box center [964, 134] width 60 height 33
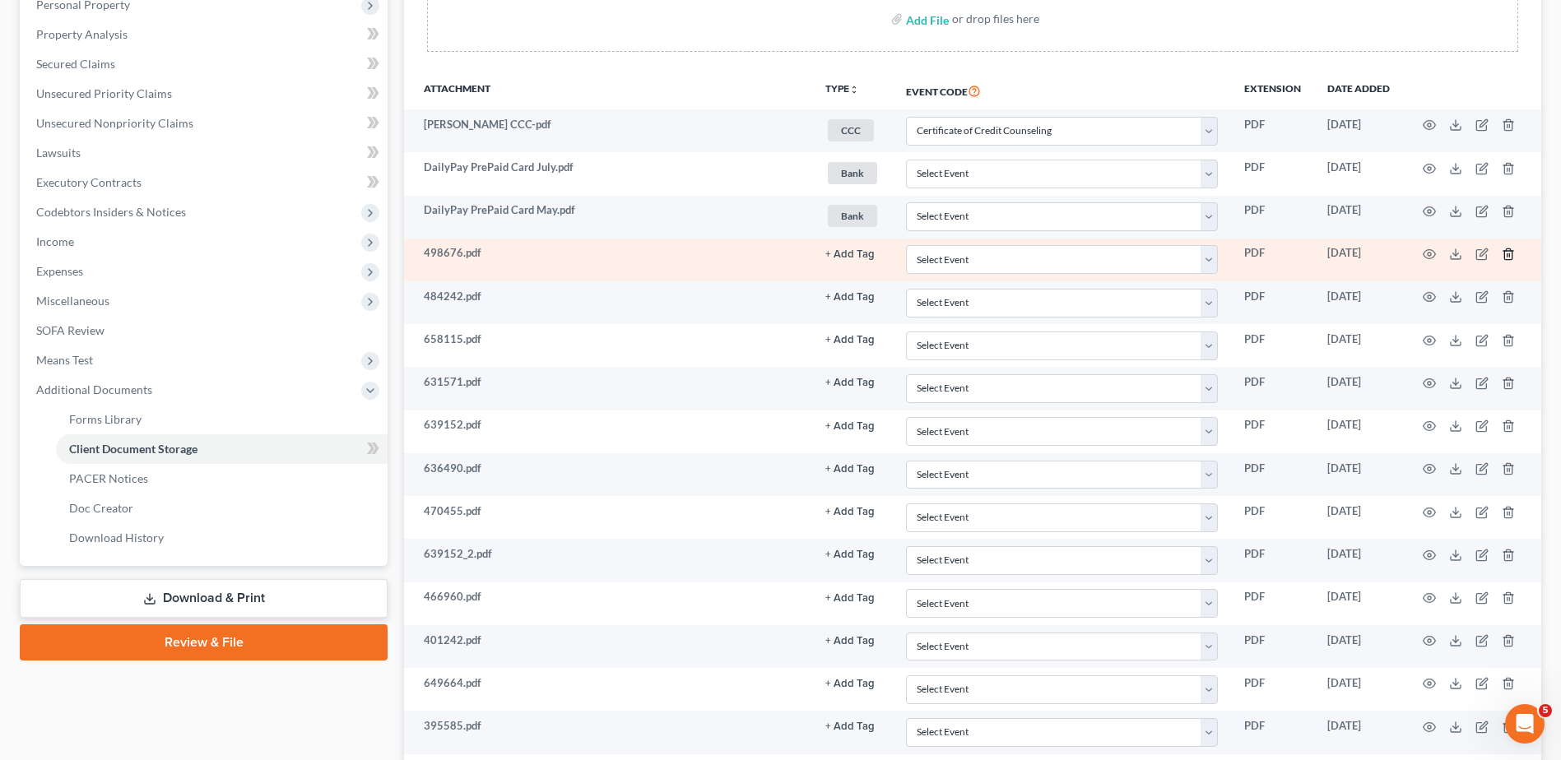
click at [1508, 255] on icon "button" at bounding box center [1508, 254] width 13 height 13
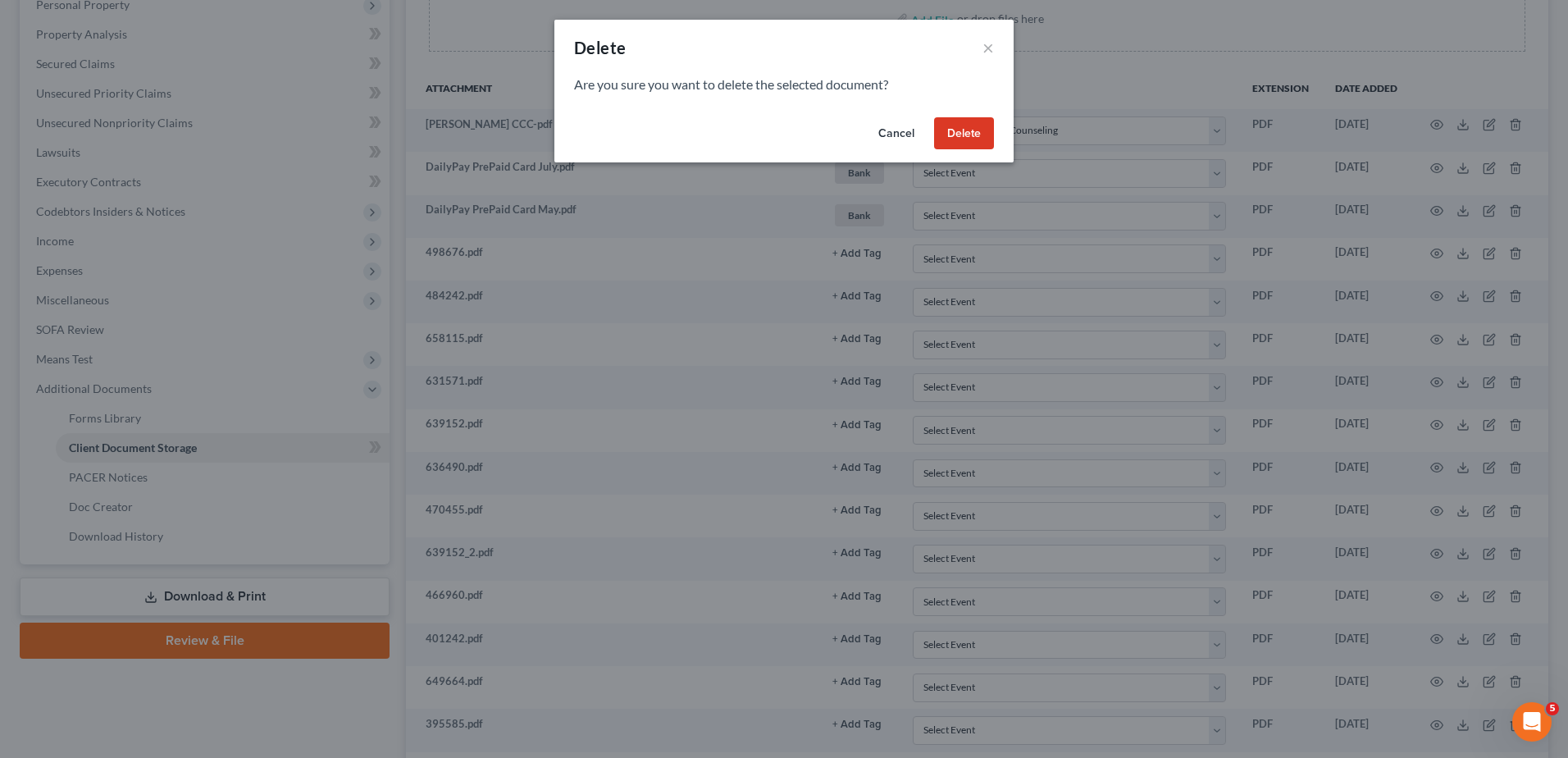
click at [964, 133] on button "Delete" at bounding box center [964, 134] width 60 height 33
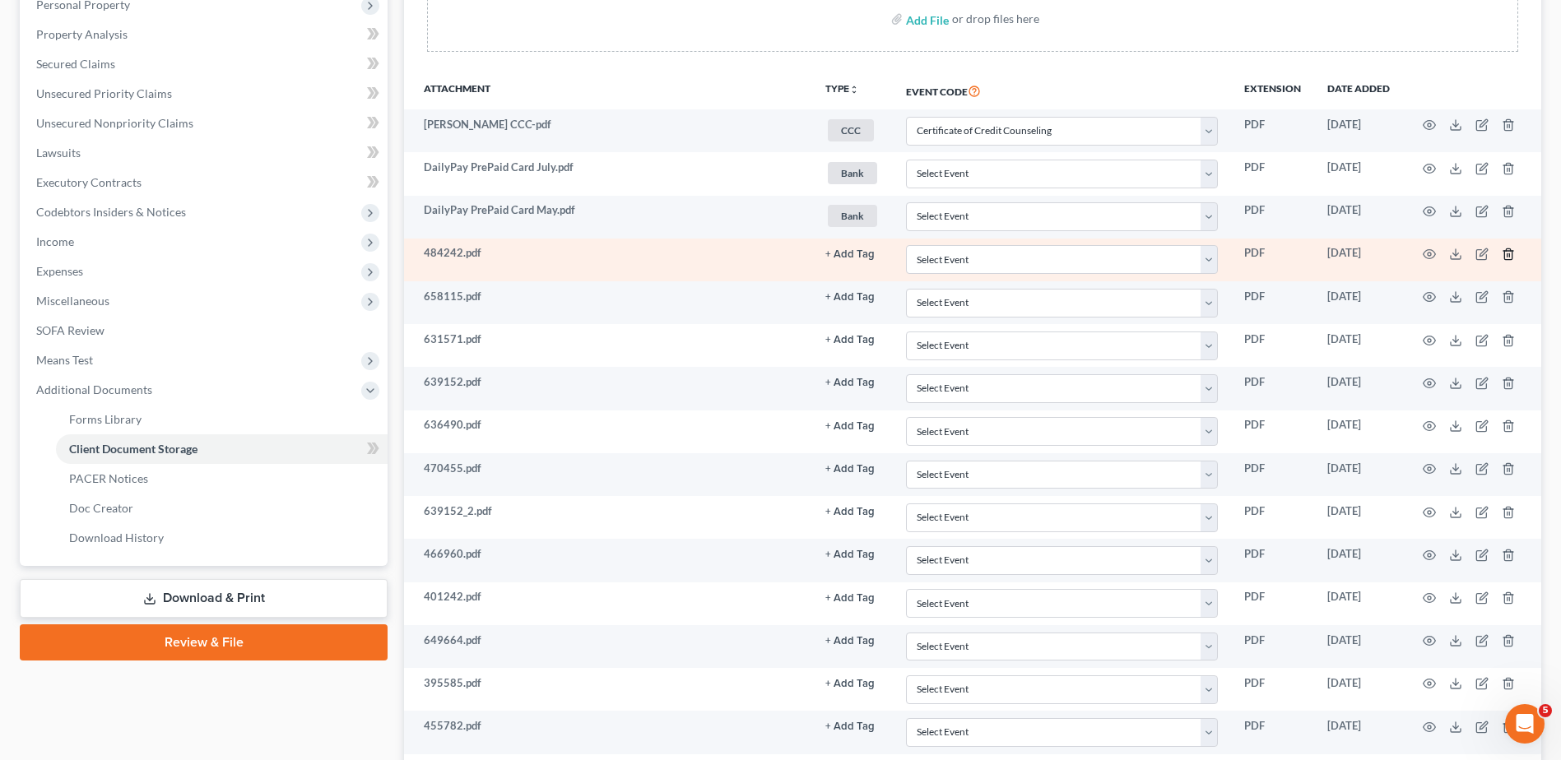
click at [1504, 255] on icon "button" at bounding box center [1507, 253] width 7 height 11
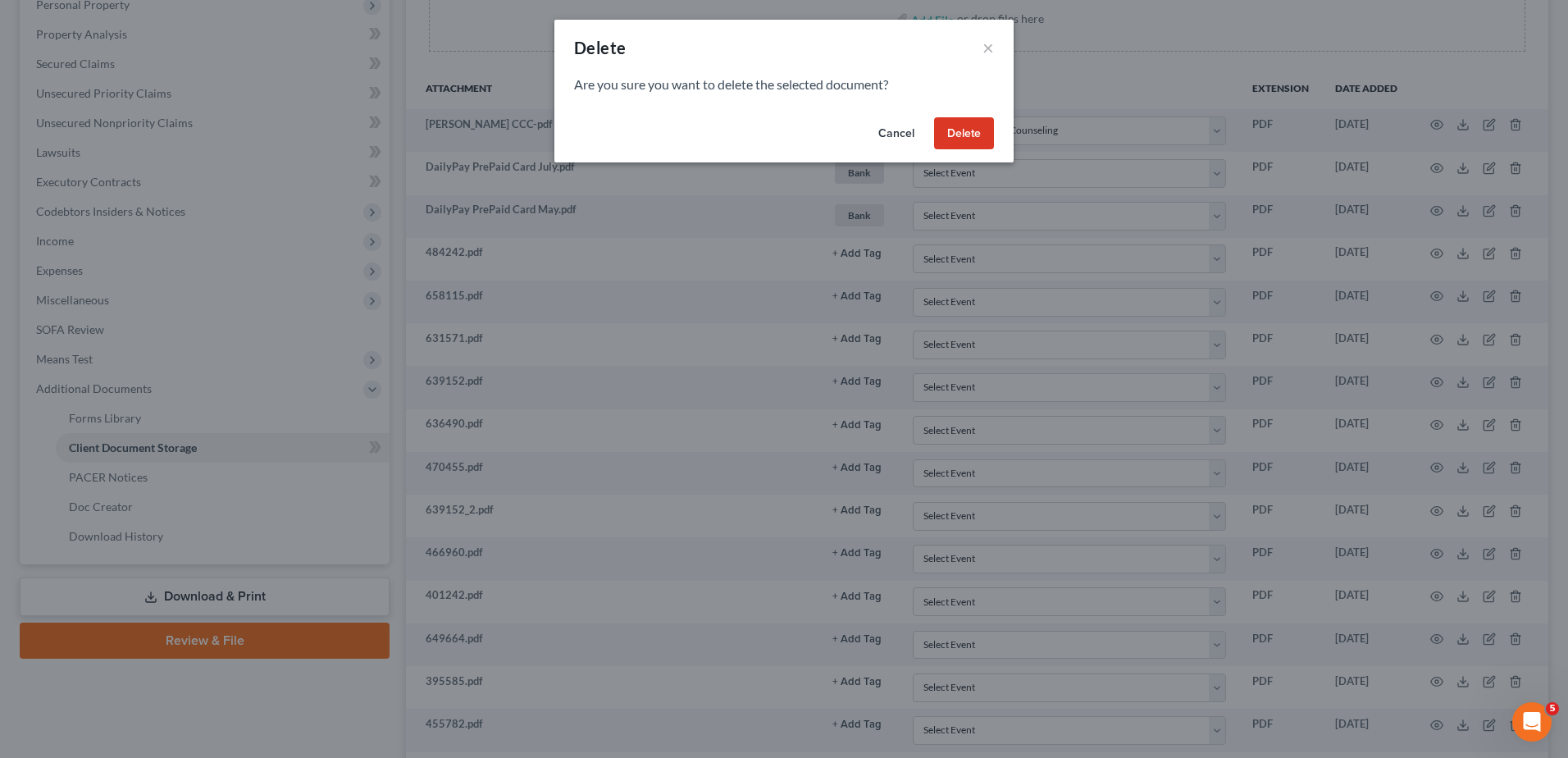
click at [970, 137] on button "Delete" at bounding box center [964, 134] width 60 height 33
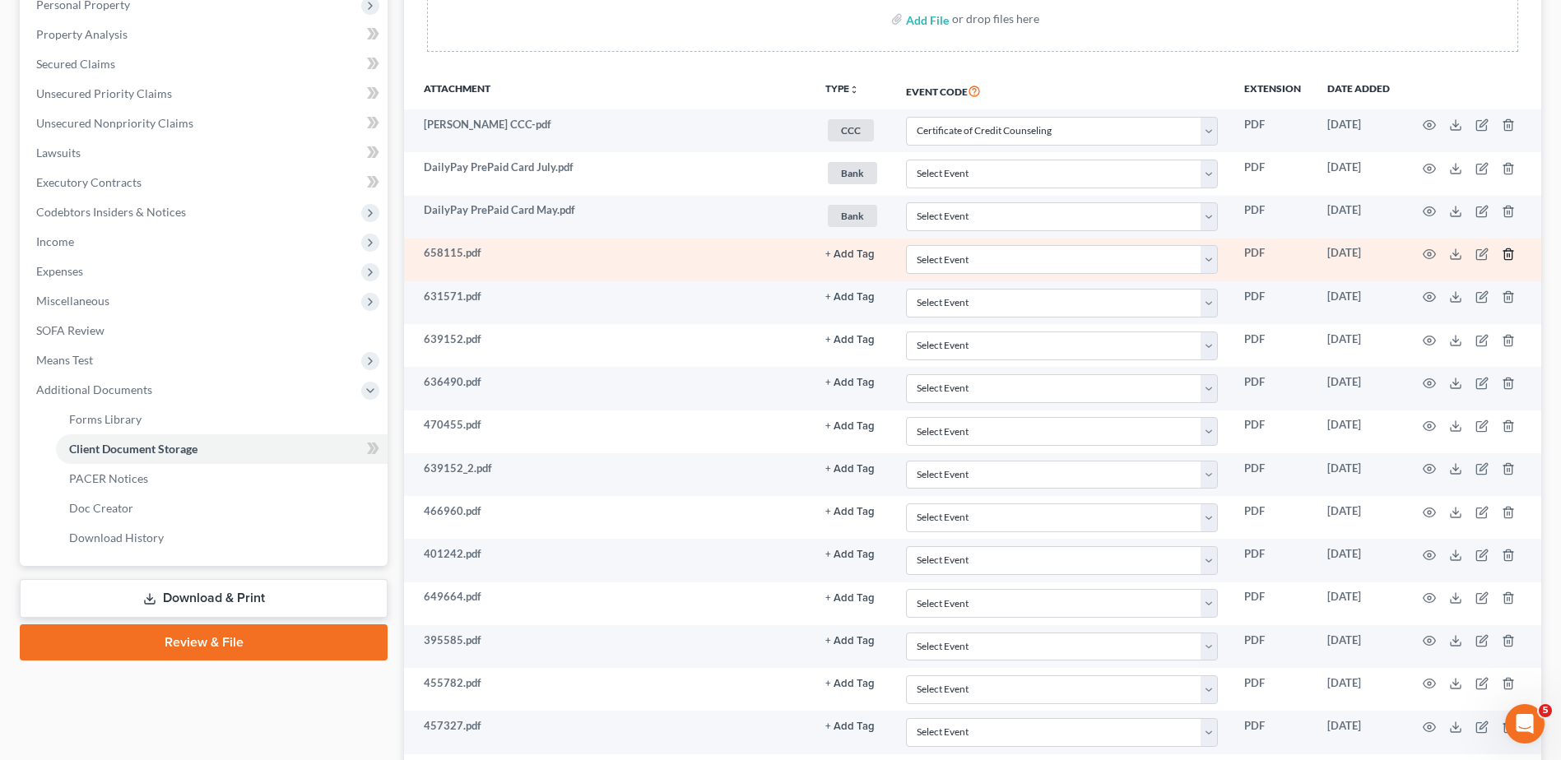
click at [1506, 258] on icon "button" at bounding box center [1508, 254] width 13 height 13
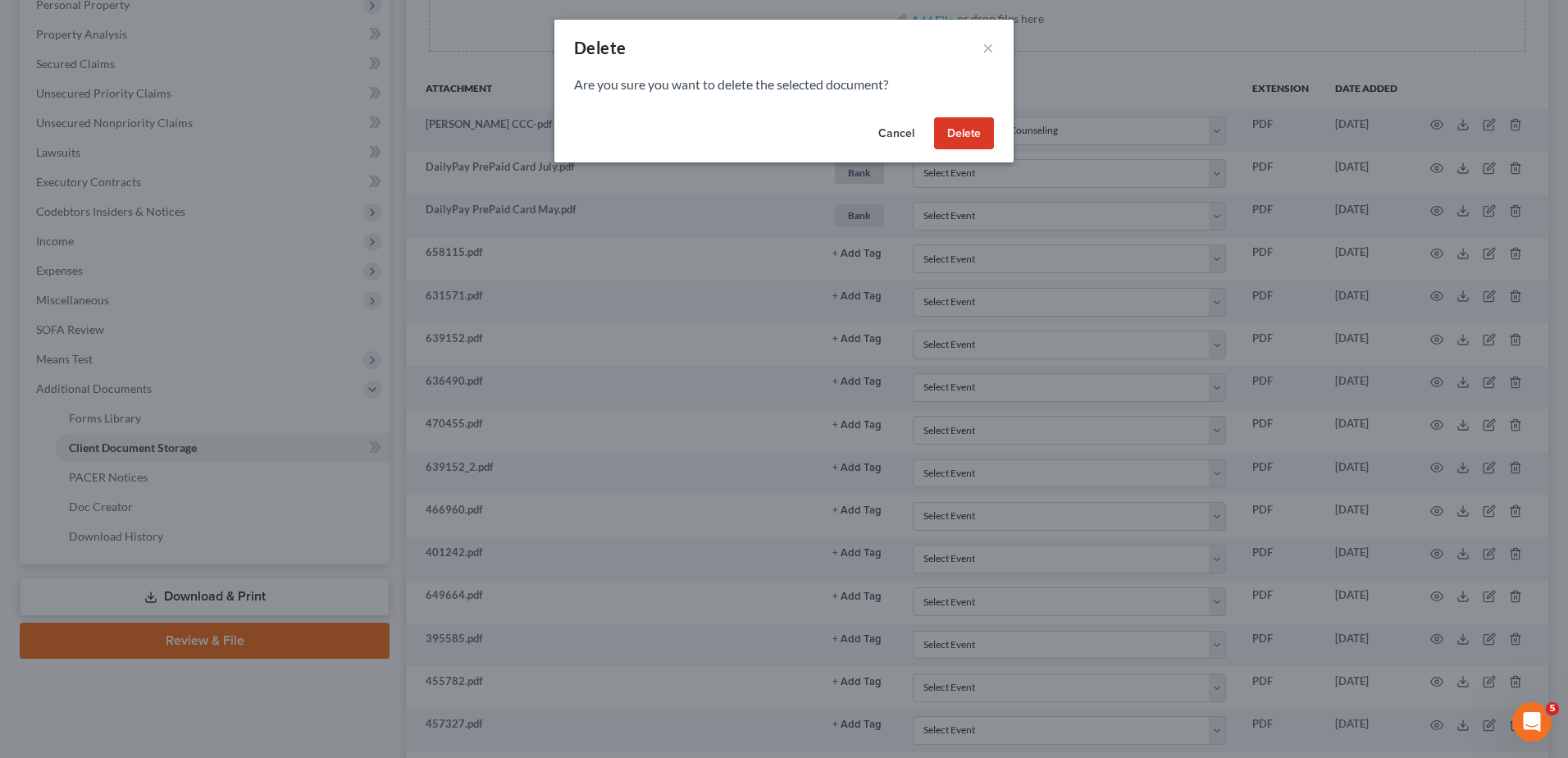
click at [956, 142] on button "Delete" at bounding box center [964, 134] width 60 height 33
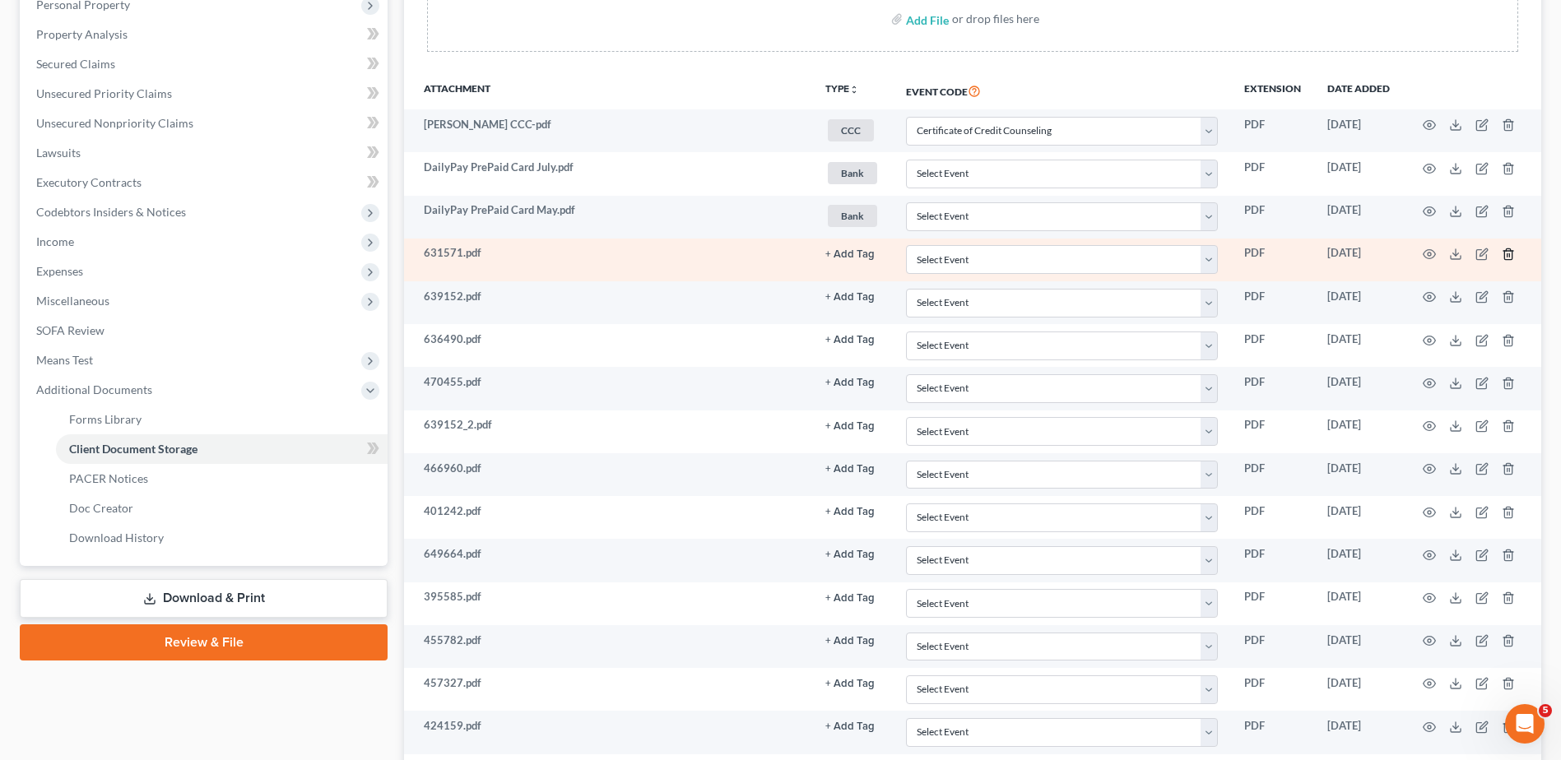
click at [1507, 258] on icon "button" at bounding box center [1508, 254] width 13 height 13
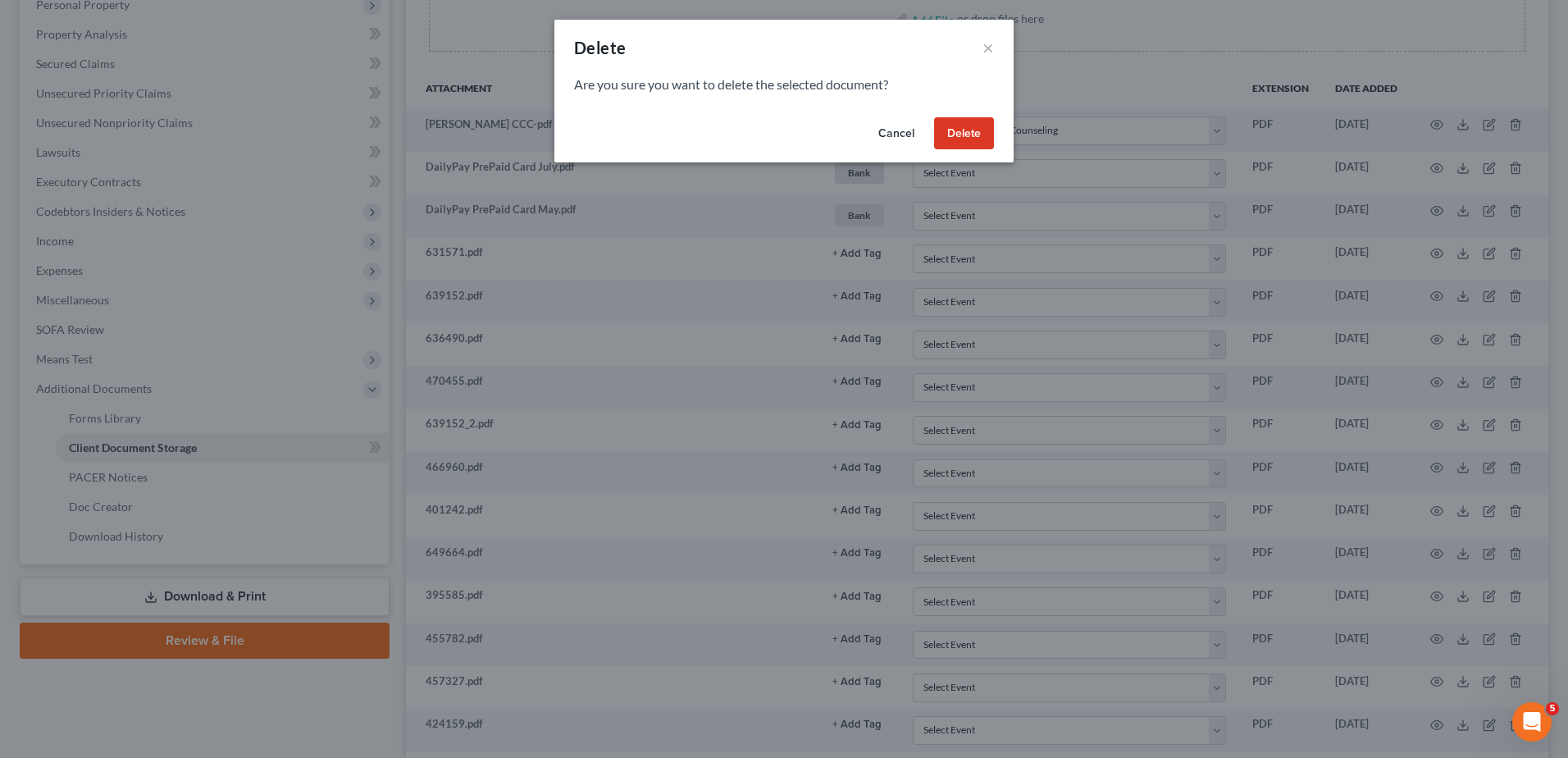
click at [964, 134] on button "Delete" at bounding box center [964, 134] width 60 height 33
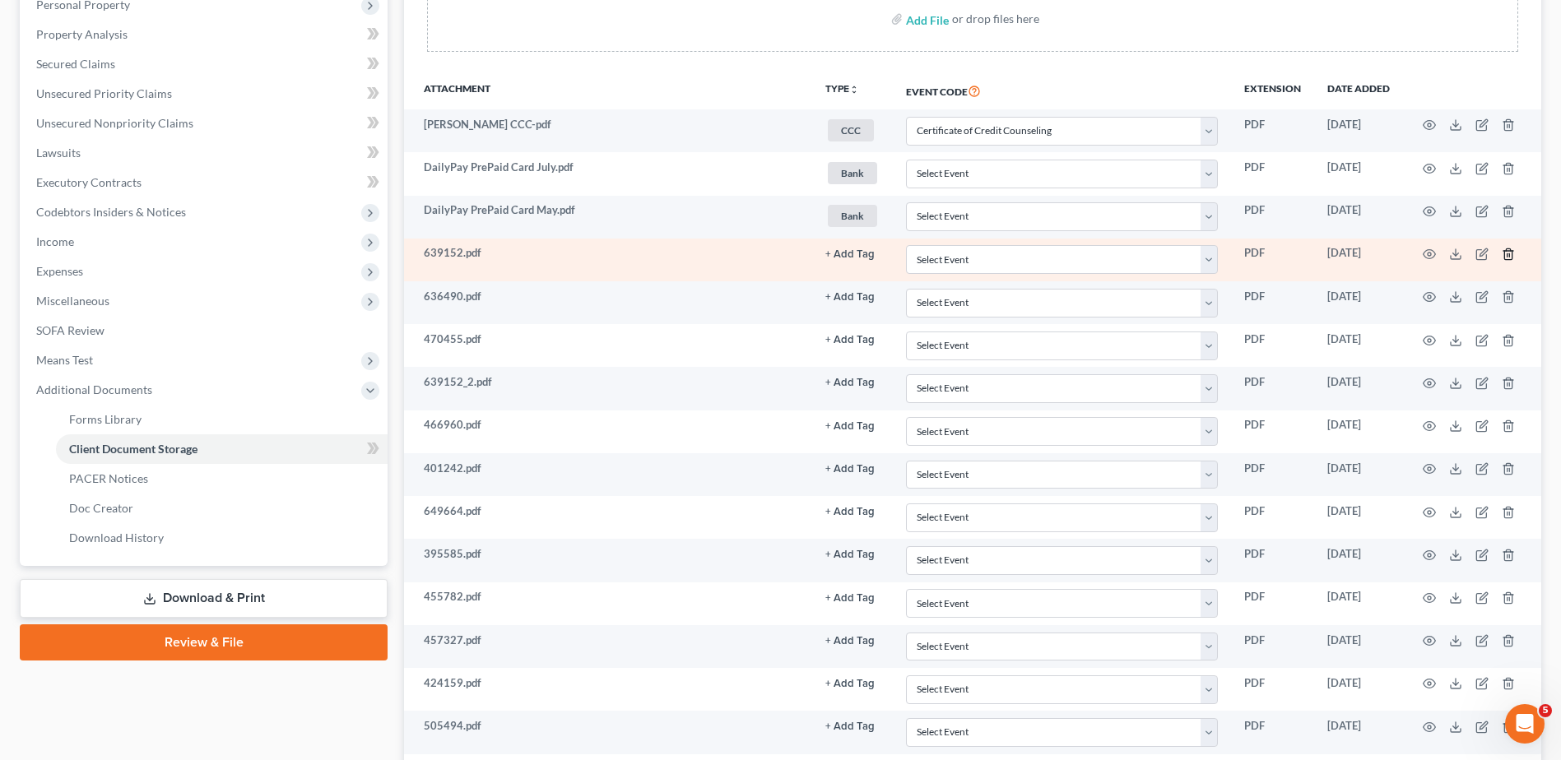
click at [1507, 257] on line "button" at bounding box center [1507, 254] width 0 height 3
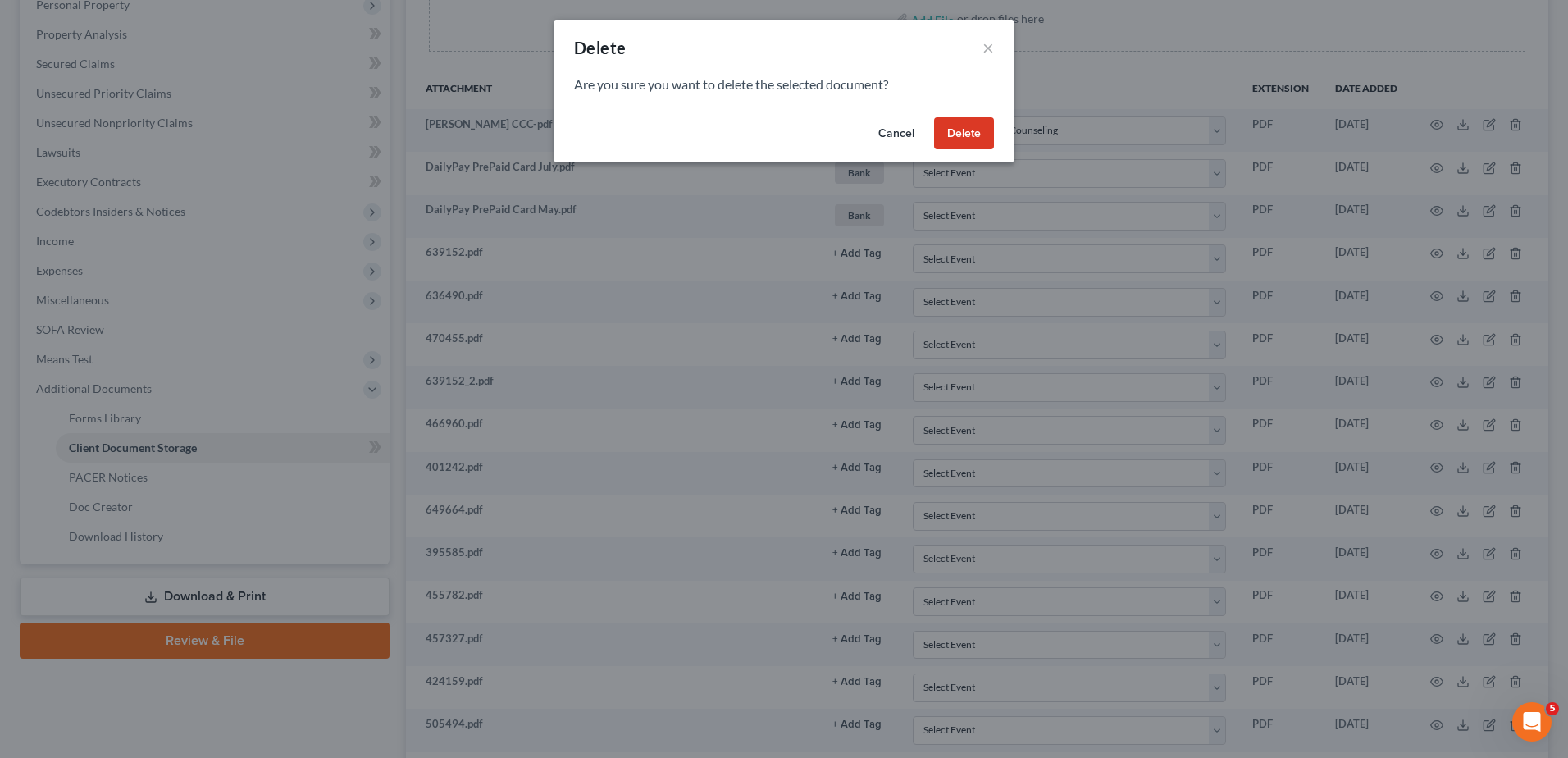
click at [964, 128] on button "Delete" at bounding box center [964, 134] width 60 height 33
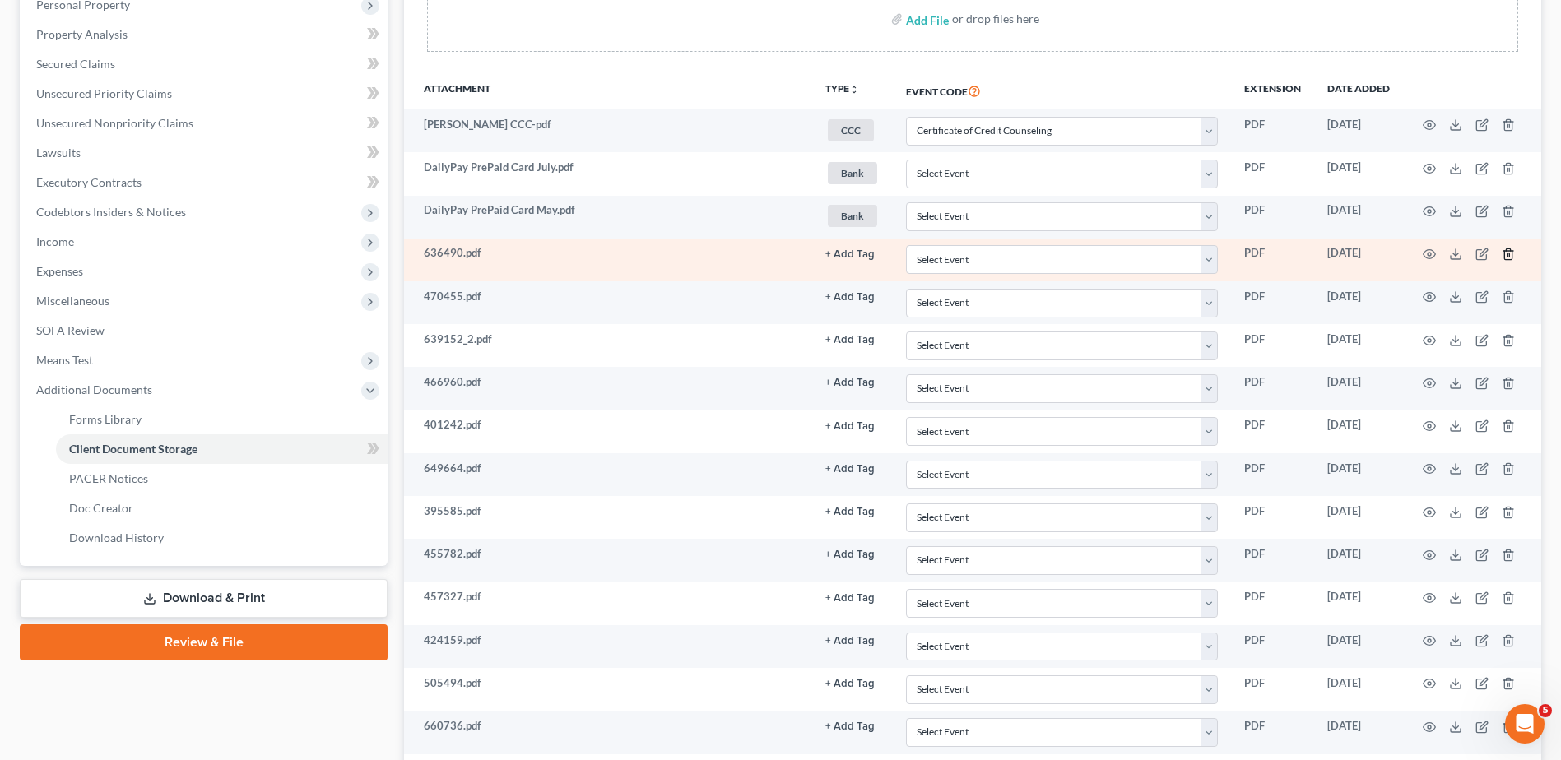
click at [1508, 254] on icon "button" at bounding box center [1508, 254] width 13 height 13
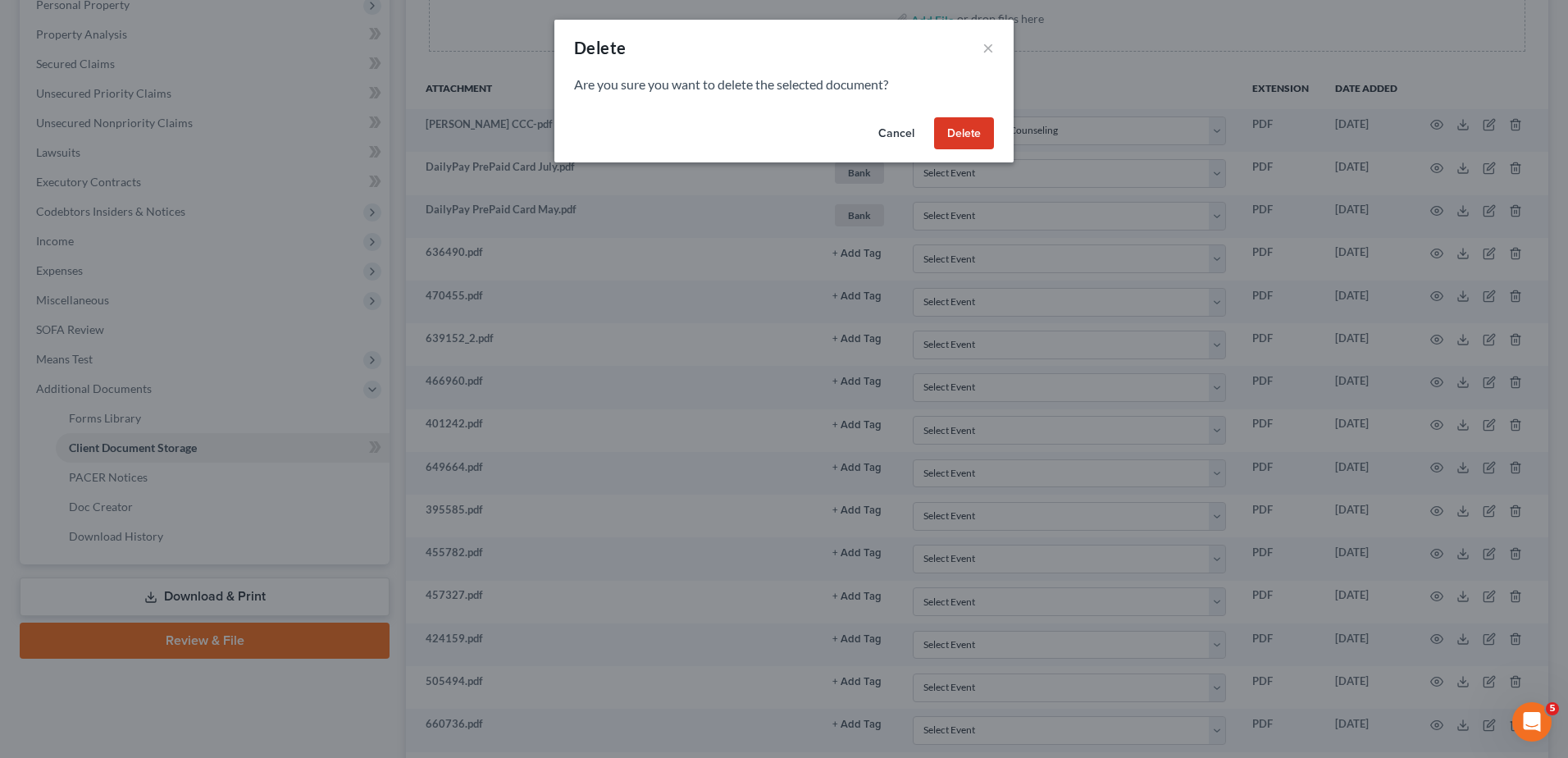
click at [970, 132] on button "Delete" at bounding box center [964, 134] width 60 height 33
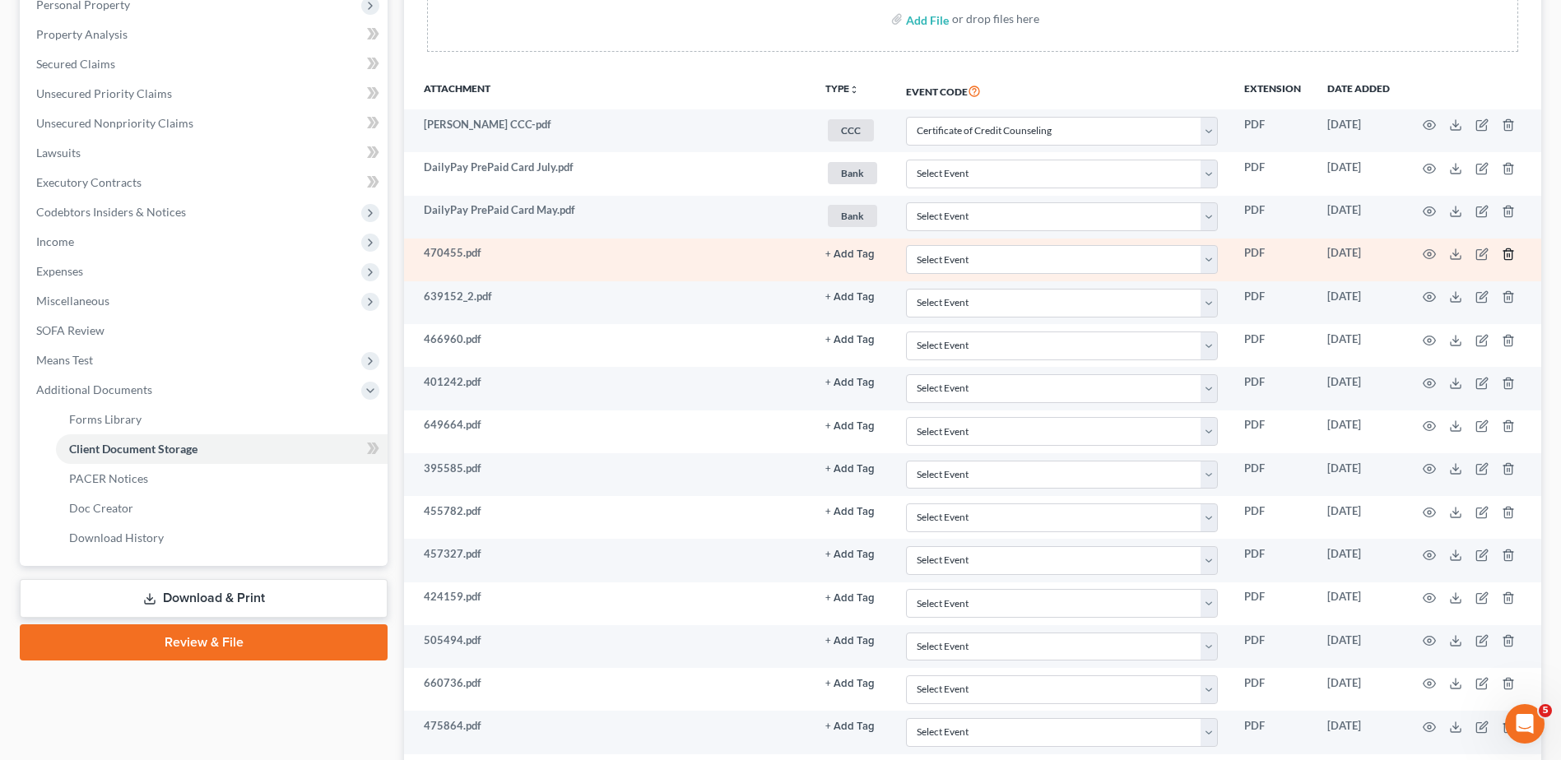
click at [1507, 255] on line "button" at bounding box center [1507, 254] width 0 height 3
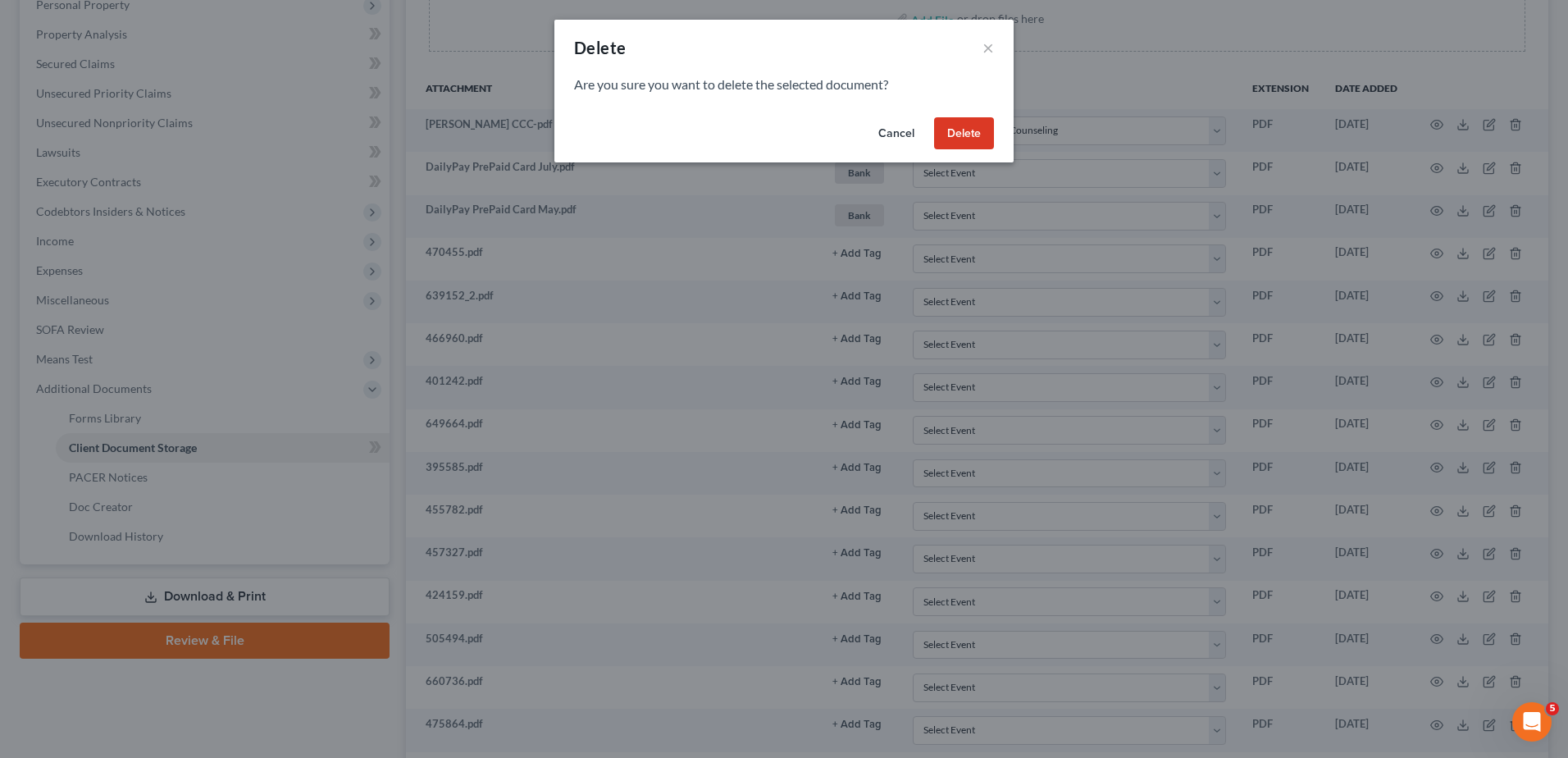
click at [961, 137] on button "Delete" at bounding box center [964, 134] width 60 height 33
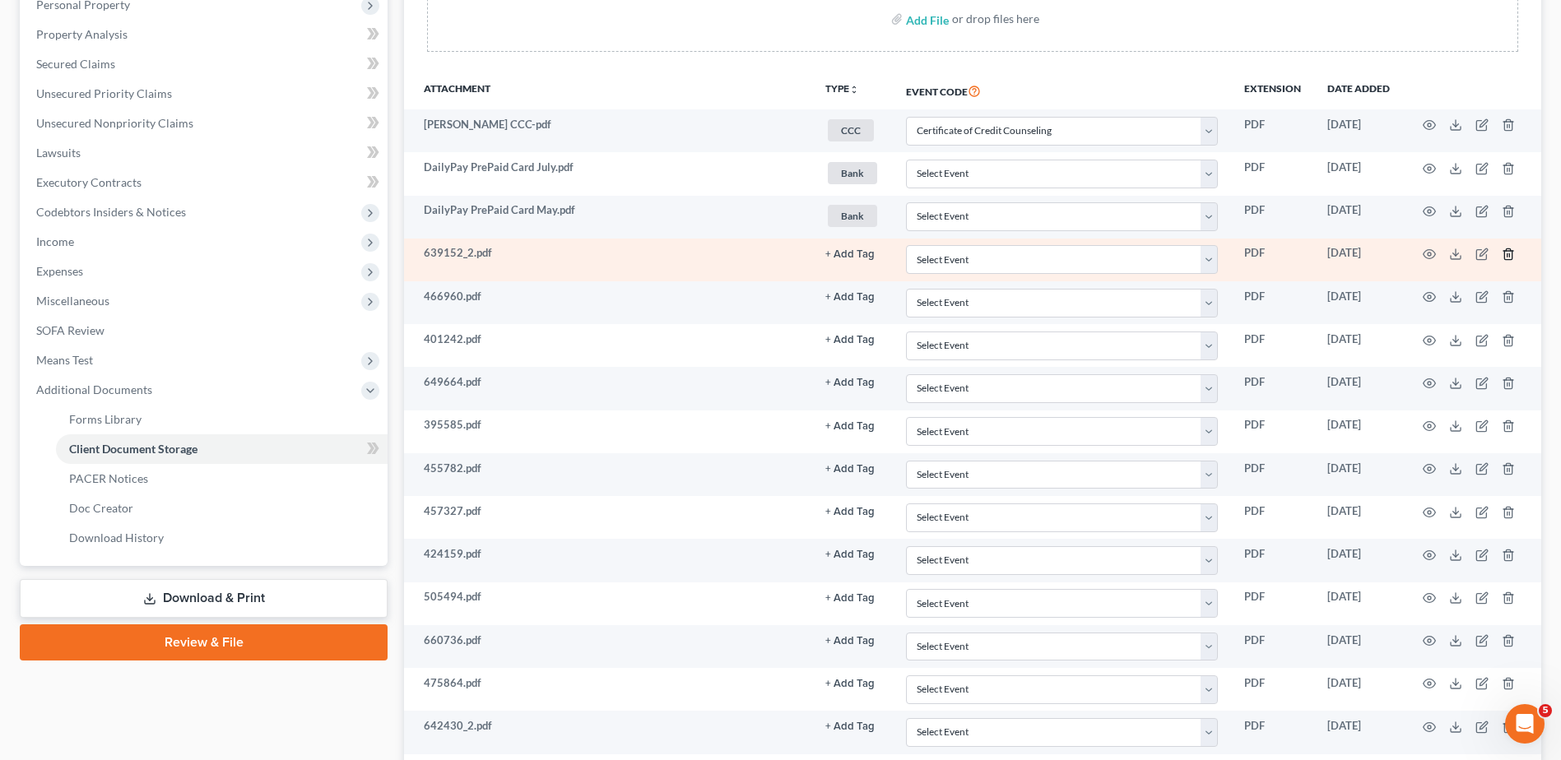
click at [1508, 255] on icon "button" at bounding box center [1508, 254] width 13 height 13
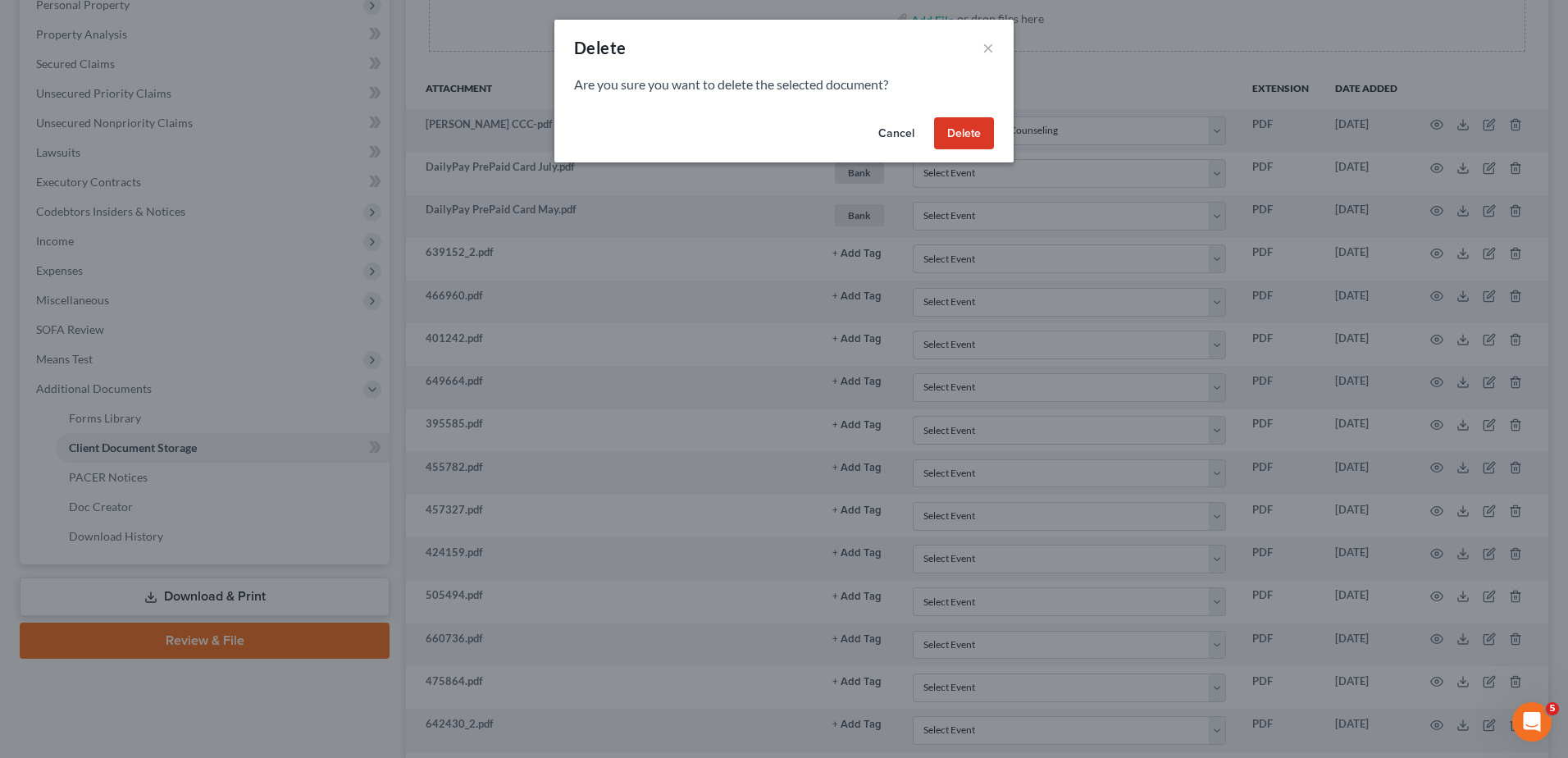
click at [973, 128] on button "Delete" at bounding box center [964, 134] width 60 height 33
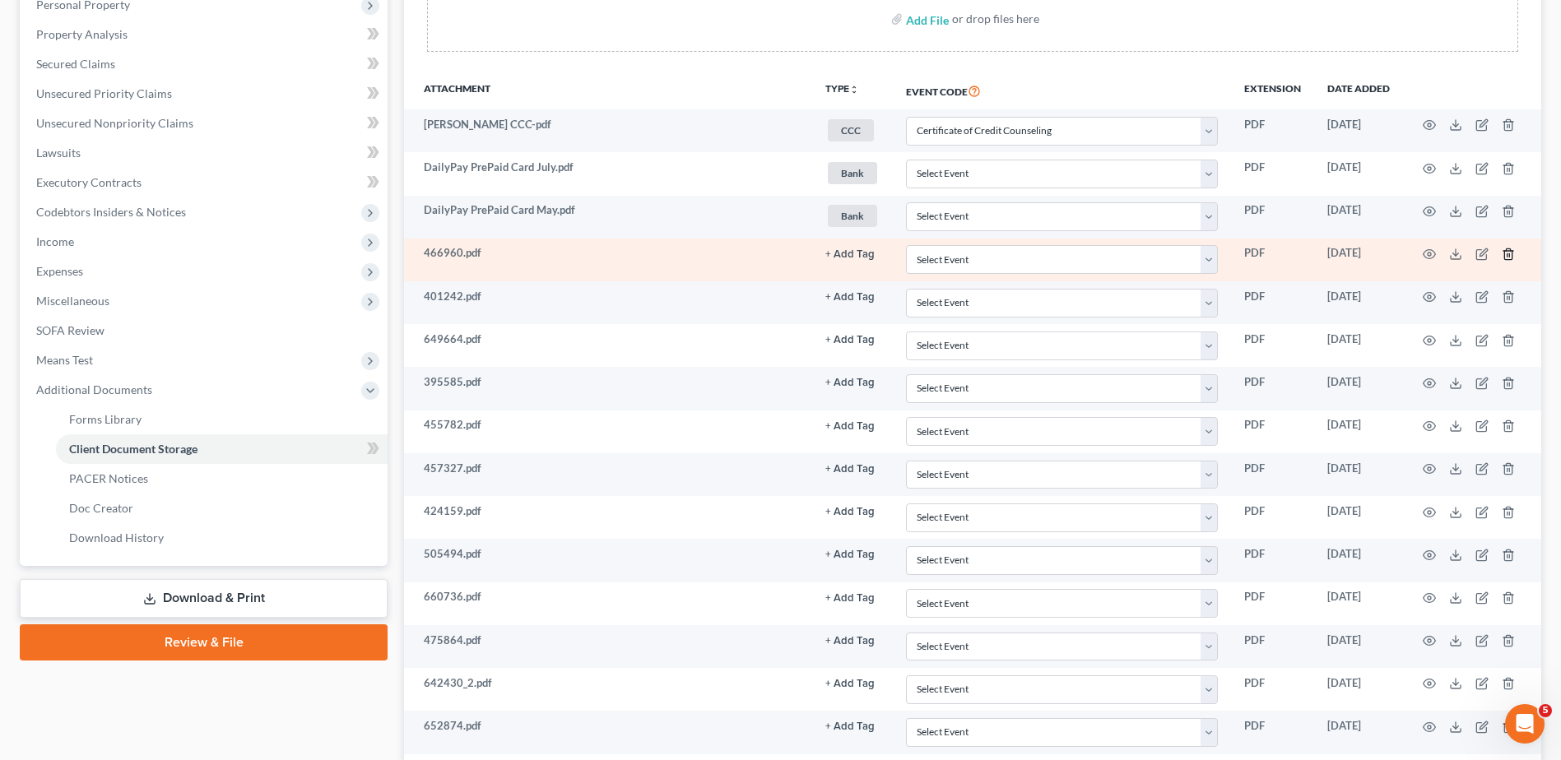
click at [1508, 257] on icon "button" at bounding box center [1508, 254] width 13 height 13
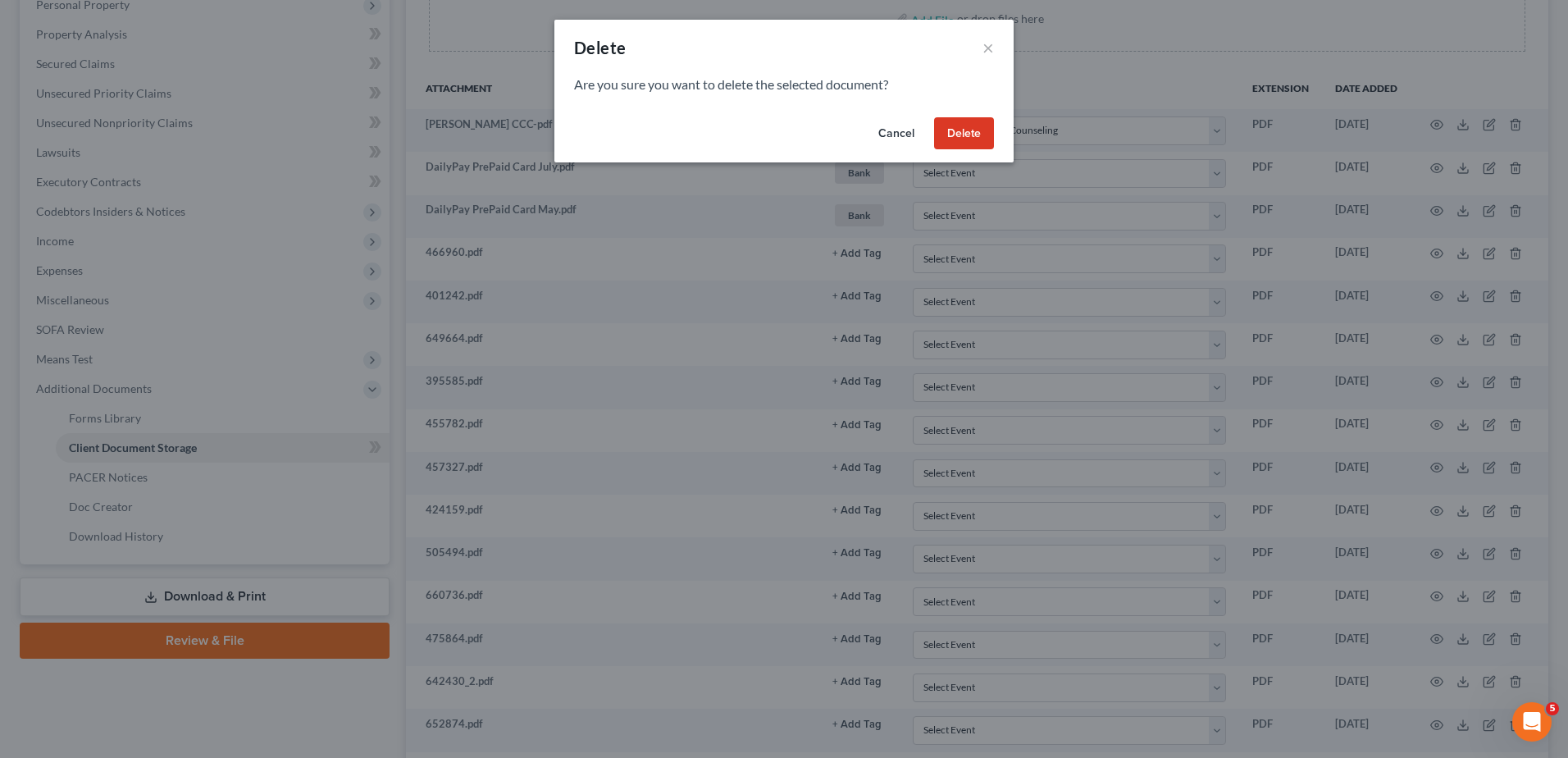
click at [965, 140] on button "Delete" at bounding box center [964, 134] width 60 height 33
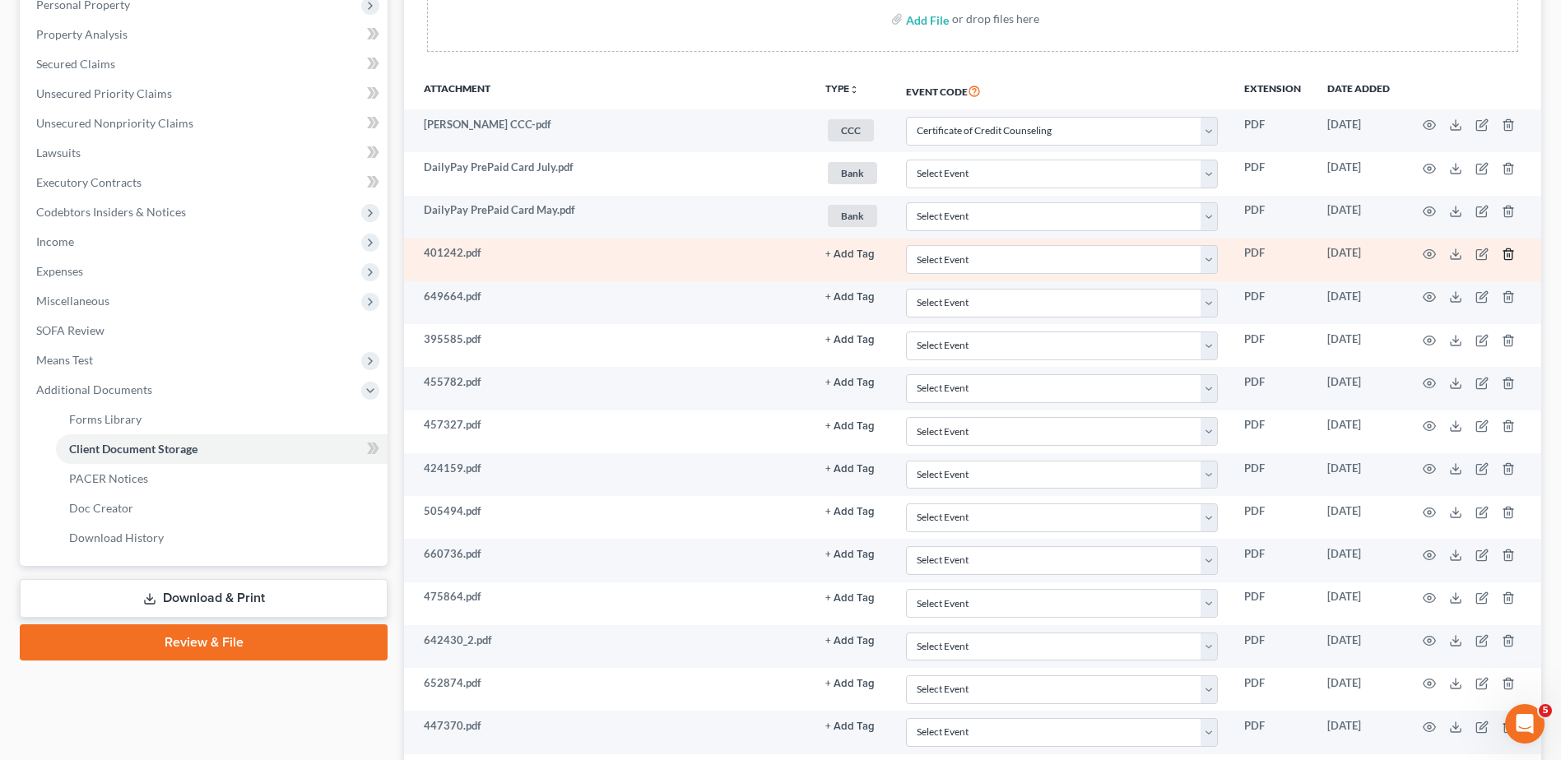
click at [1509, 255] on line "button" at bounding box center [1509, 254] width 0 height 3
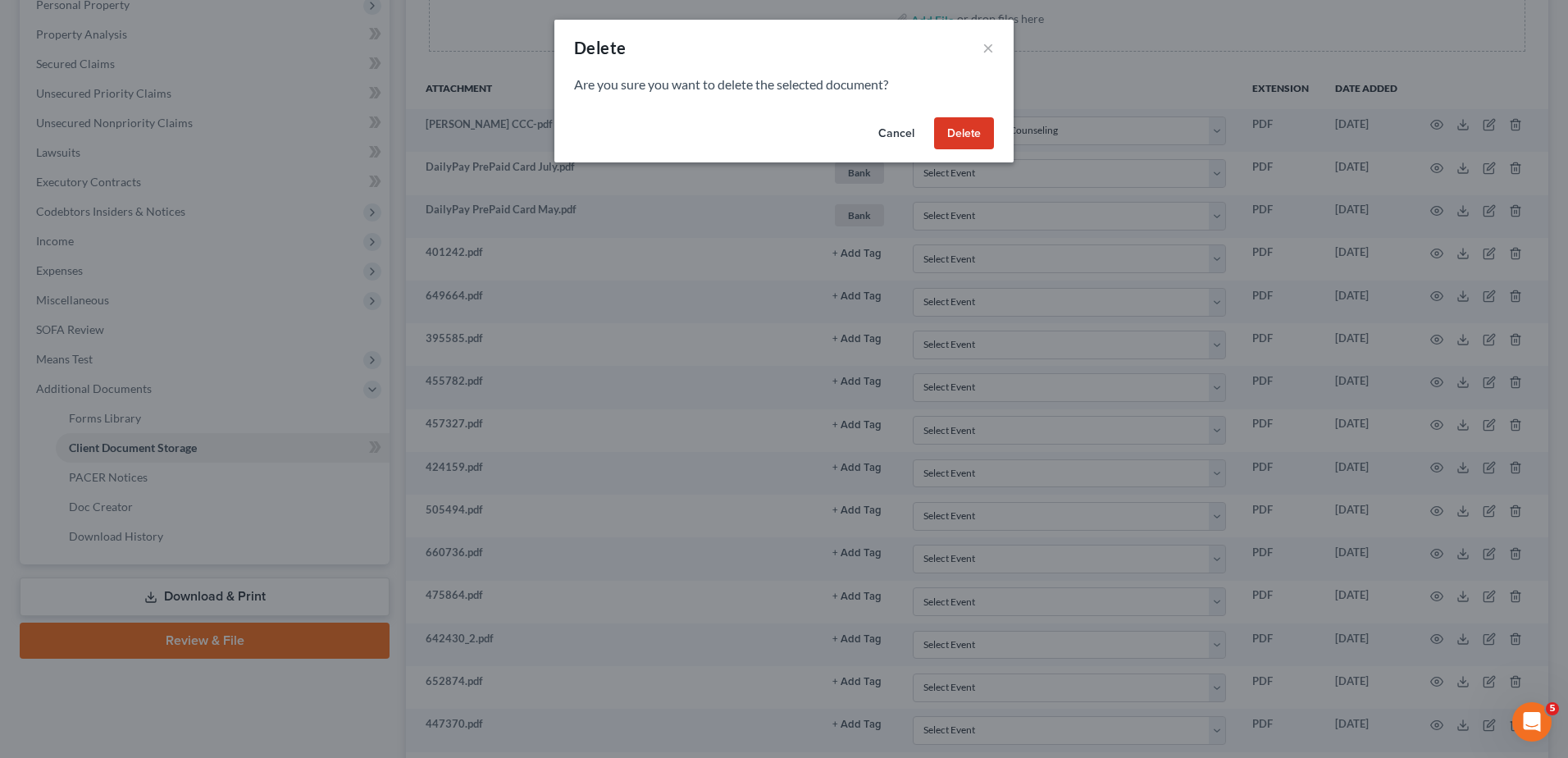
click at [960, 143] on button "Delete" at bounding box center [964, 134] width 60 height 33
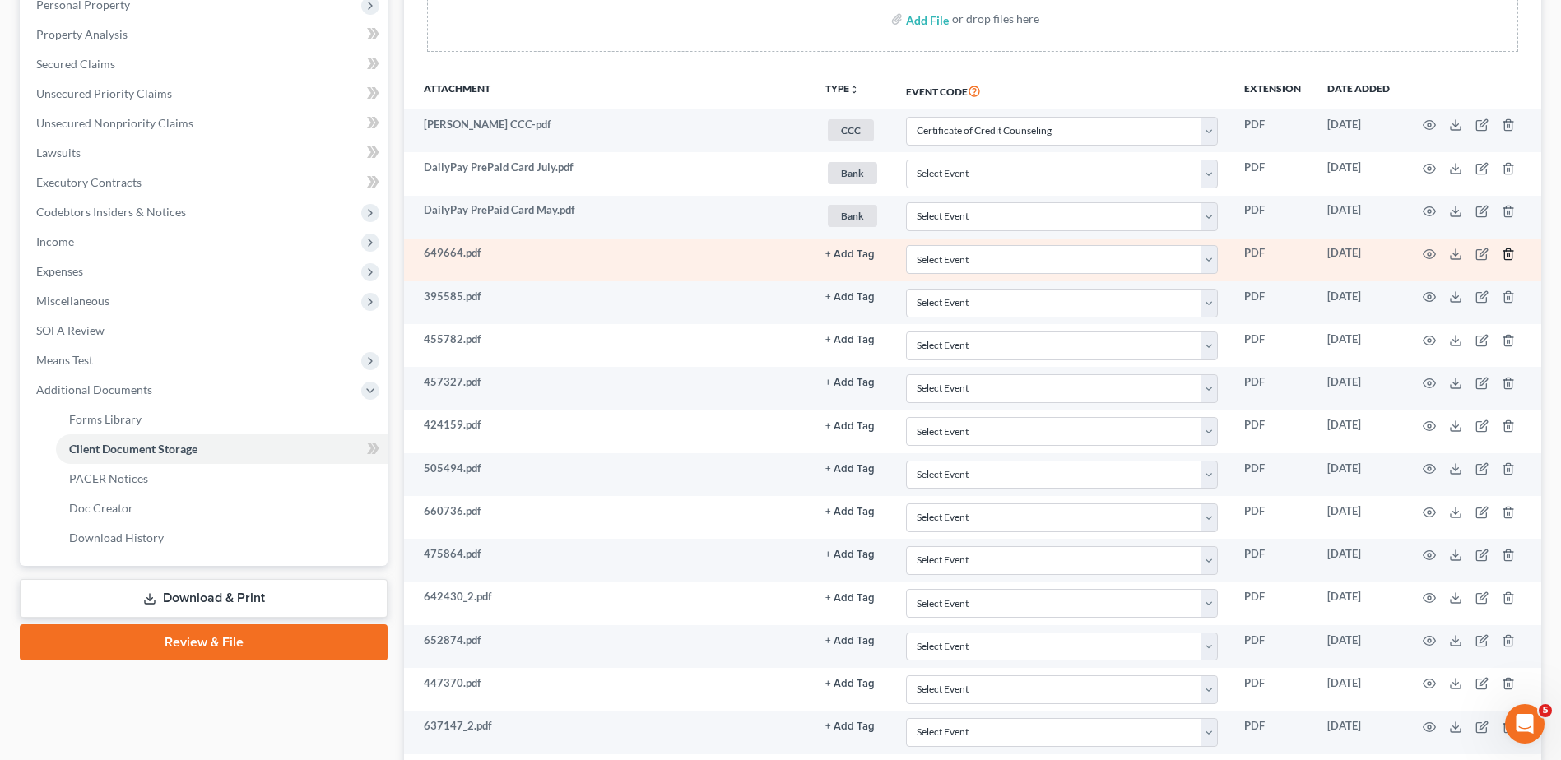
click at [1509, 257] on line "button" at bounding box center [1509, 254] width 0 height 3
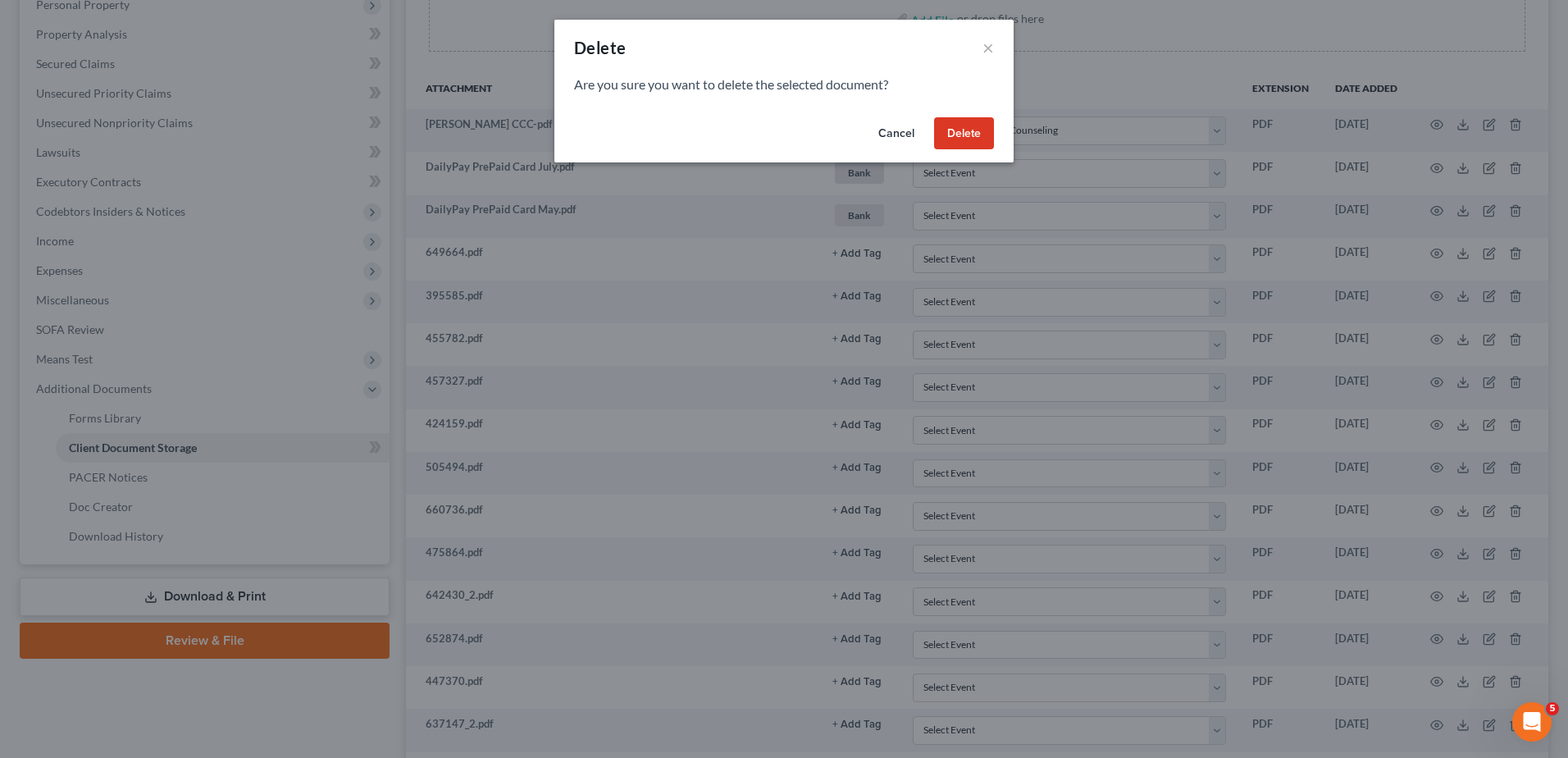
click at [965, 143] on button "Delete" at bounding box center [964, 134] width 60 height 33
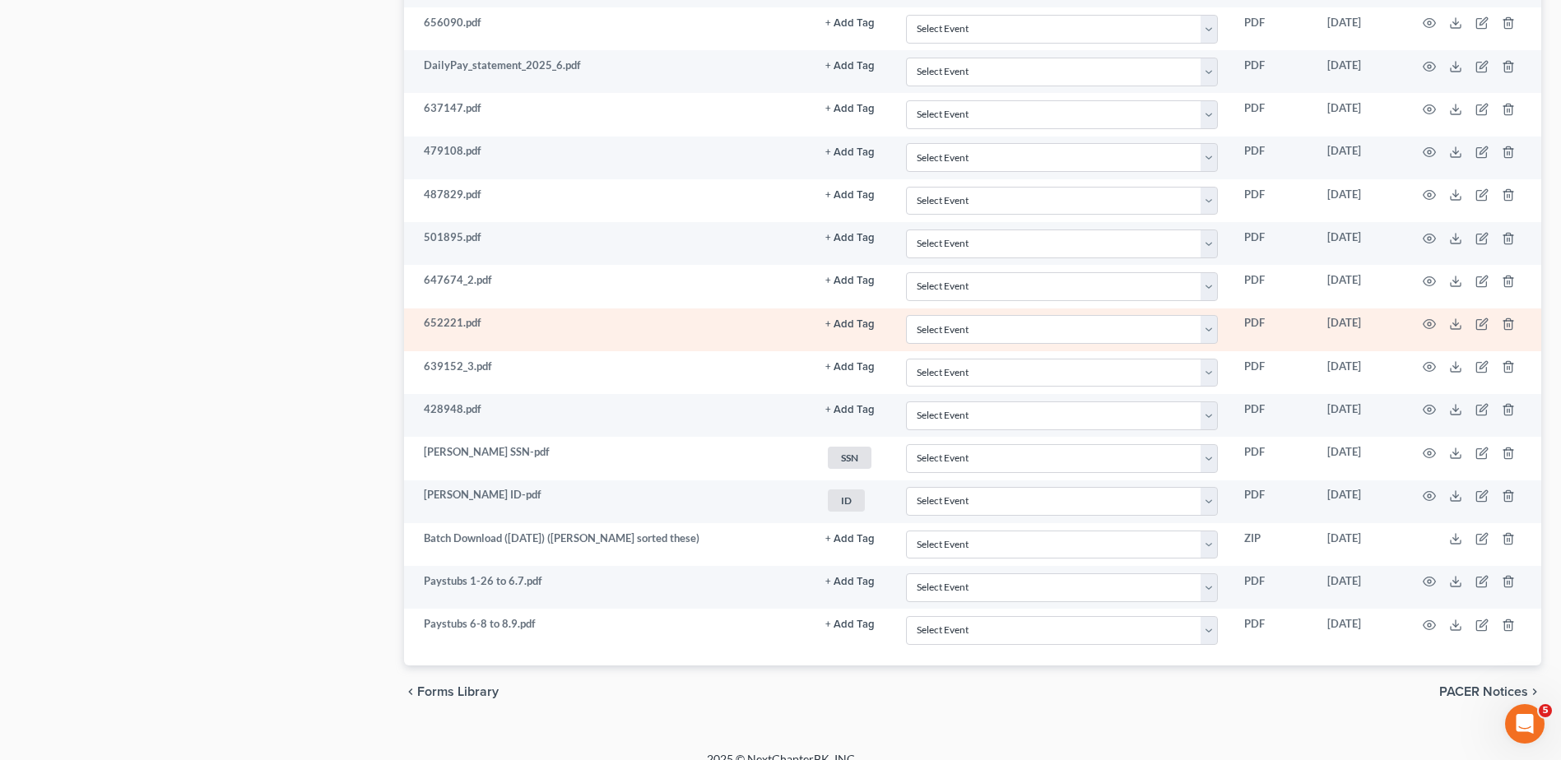
scroll to position [1354, 0]
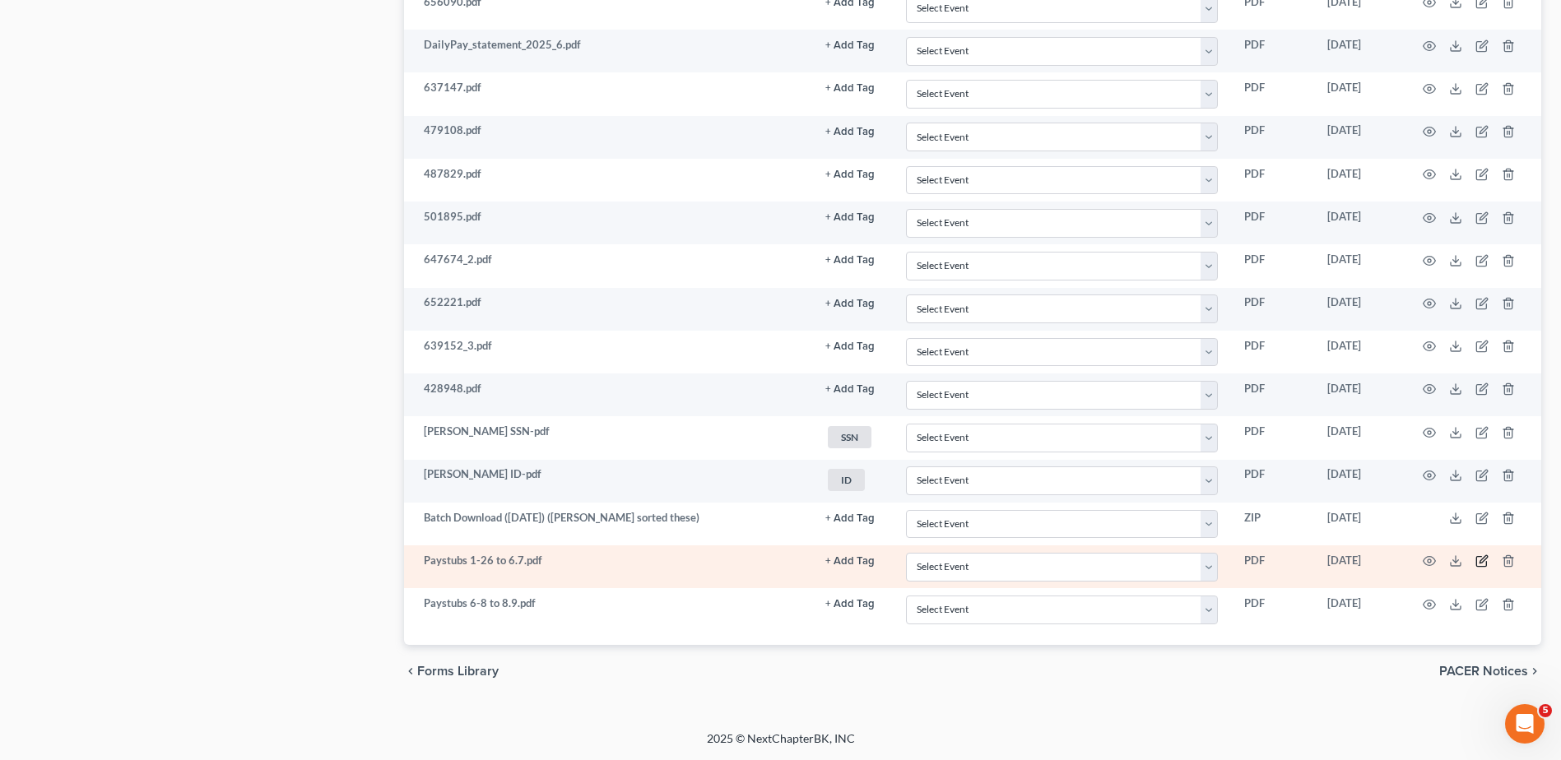
click at [1481, 559] on icon "button" at bounding box center [1481, 561] width 13 height 13
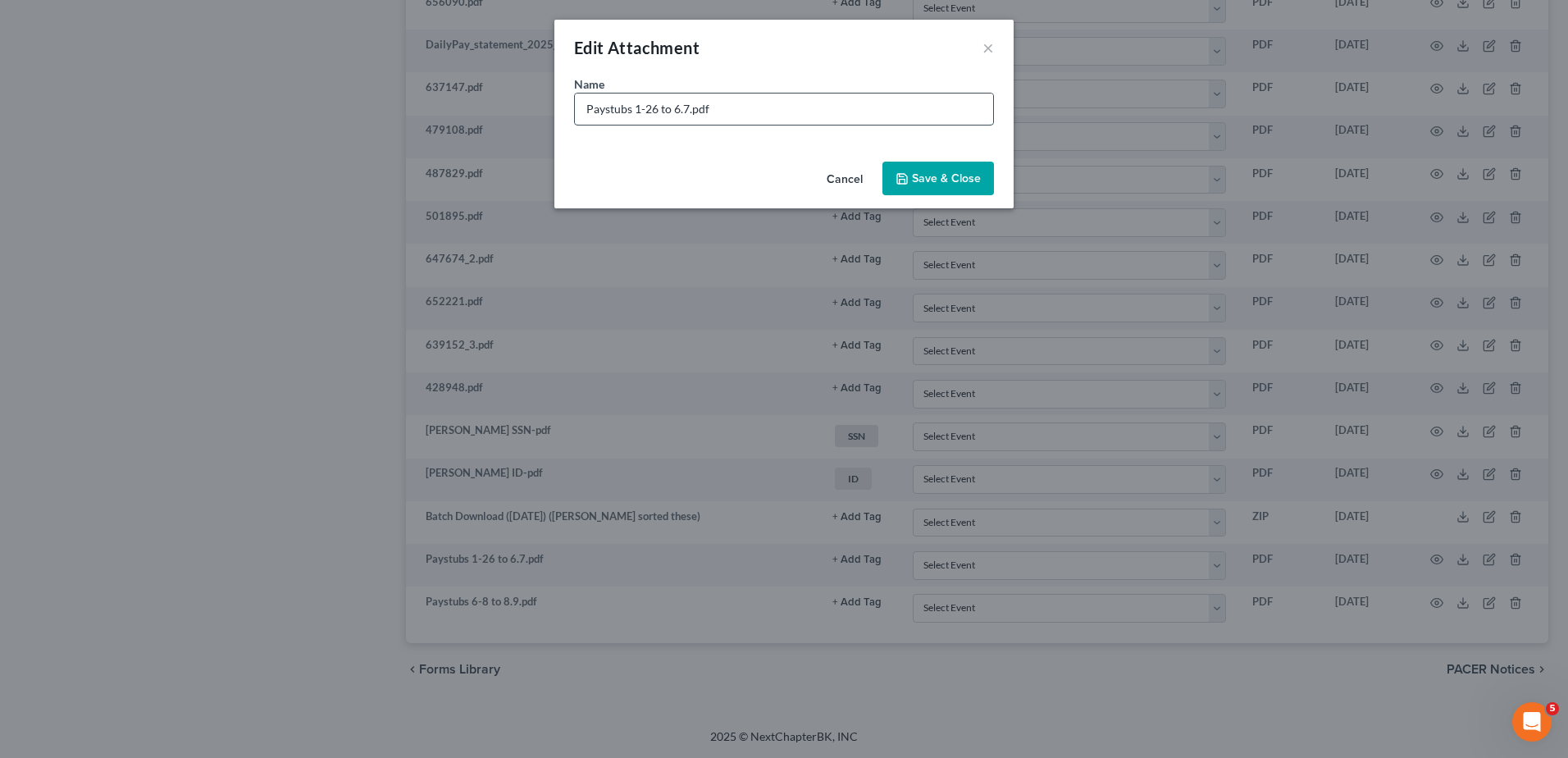
click at [643, 109] on input "Paystubs 1-26 to 6.7.pdf" at bounding box center [784, 109] width 419 height 31
click at [683, 109] on input "Paystubs 1/26 to 6.7.pdf" at bounding box center [784, 109] width 419 height 31
type input "Paystubs 1/26 to 6/7.pdf"
click at [911, 176] on button "Save & Close" at bounding box center [938, 179] width 112 height 35
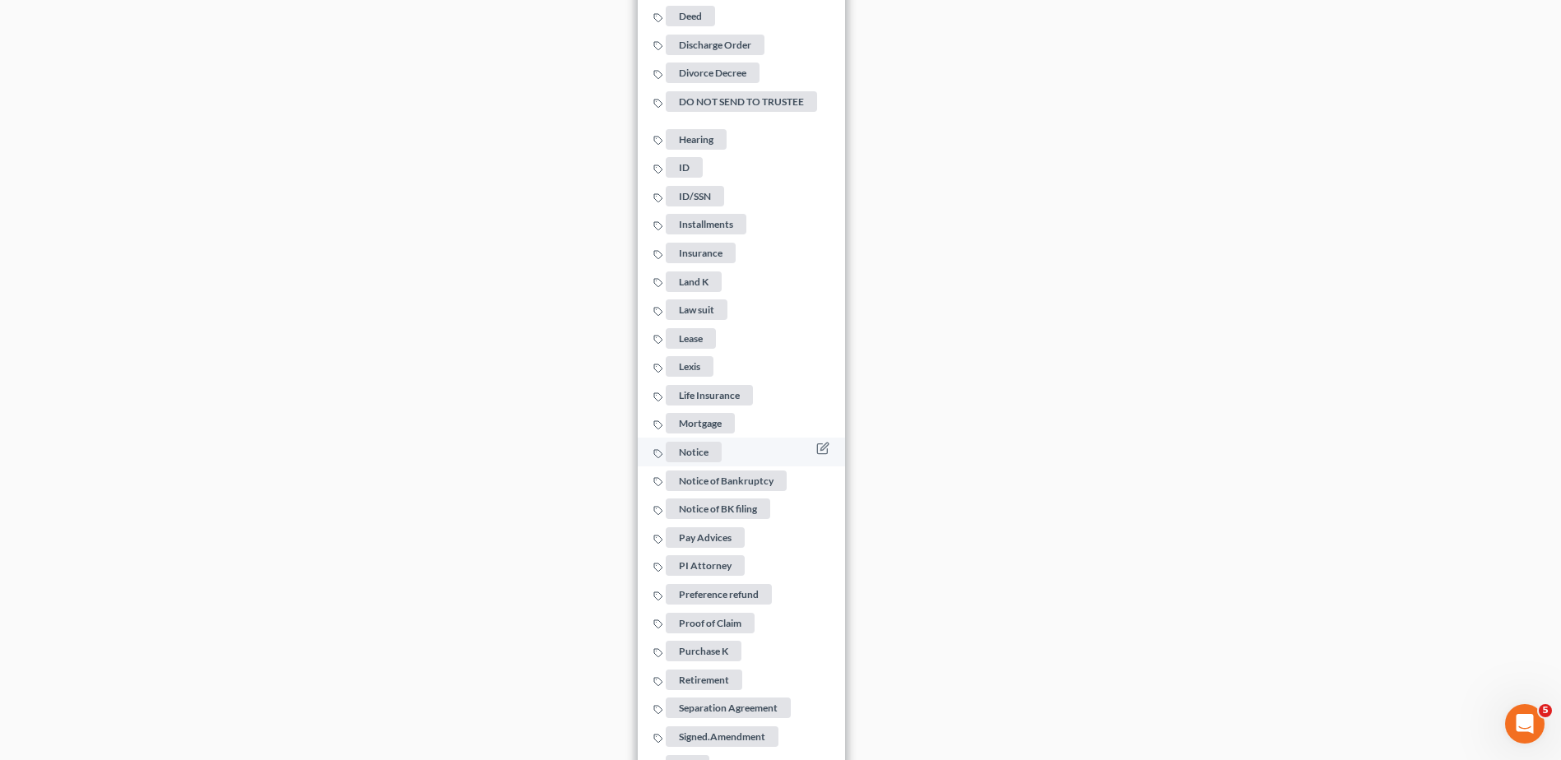
scroll to position [2342, 0]
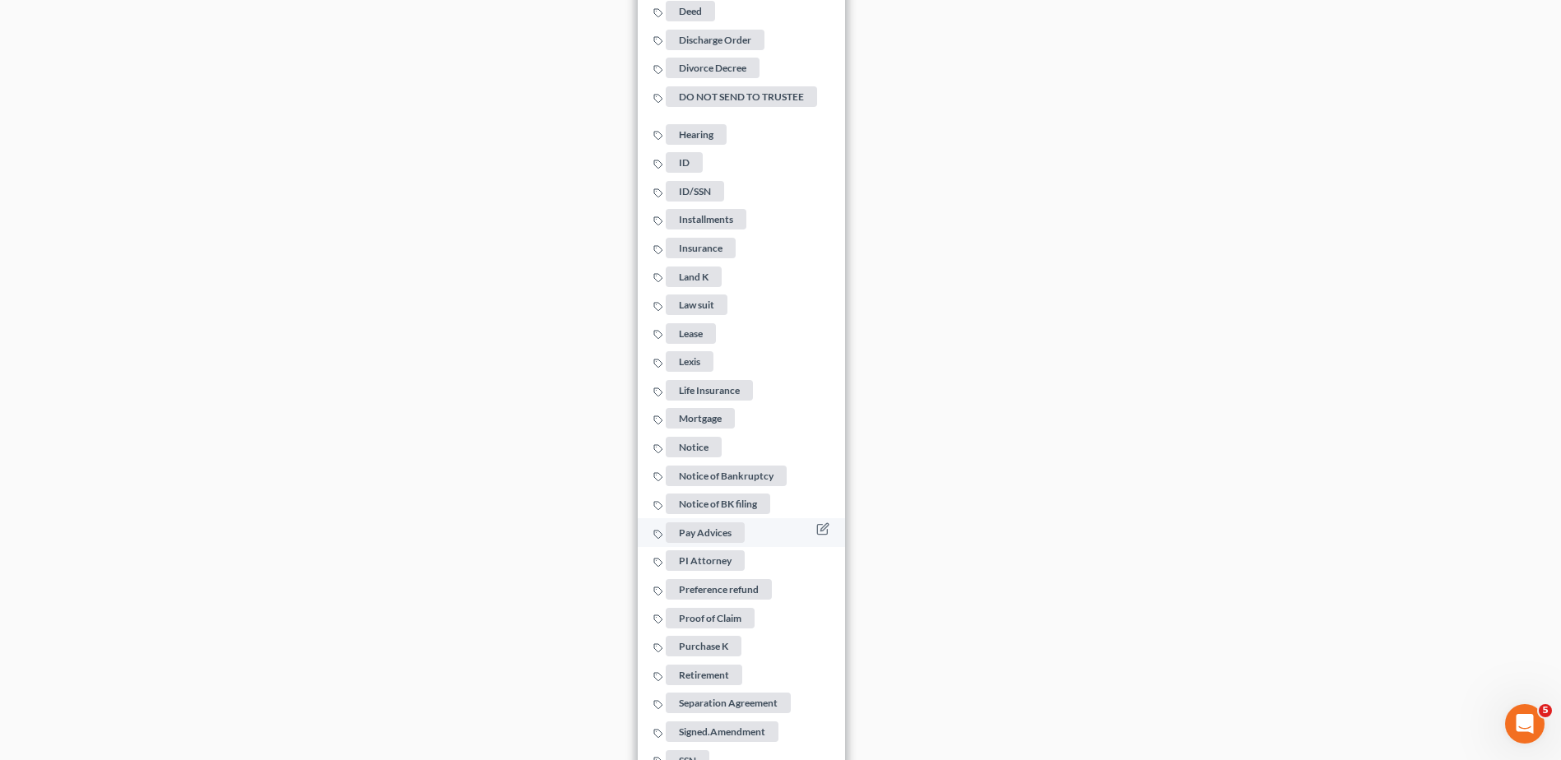
click at [722, 526] on span "Pay Advices" at bounding box center [705, 532] width 79 height 21
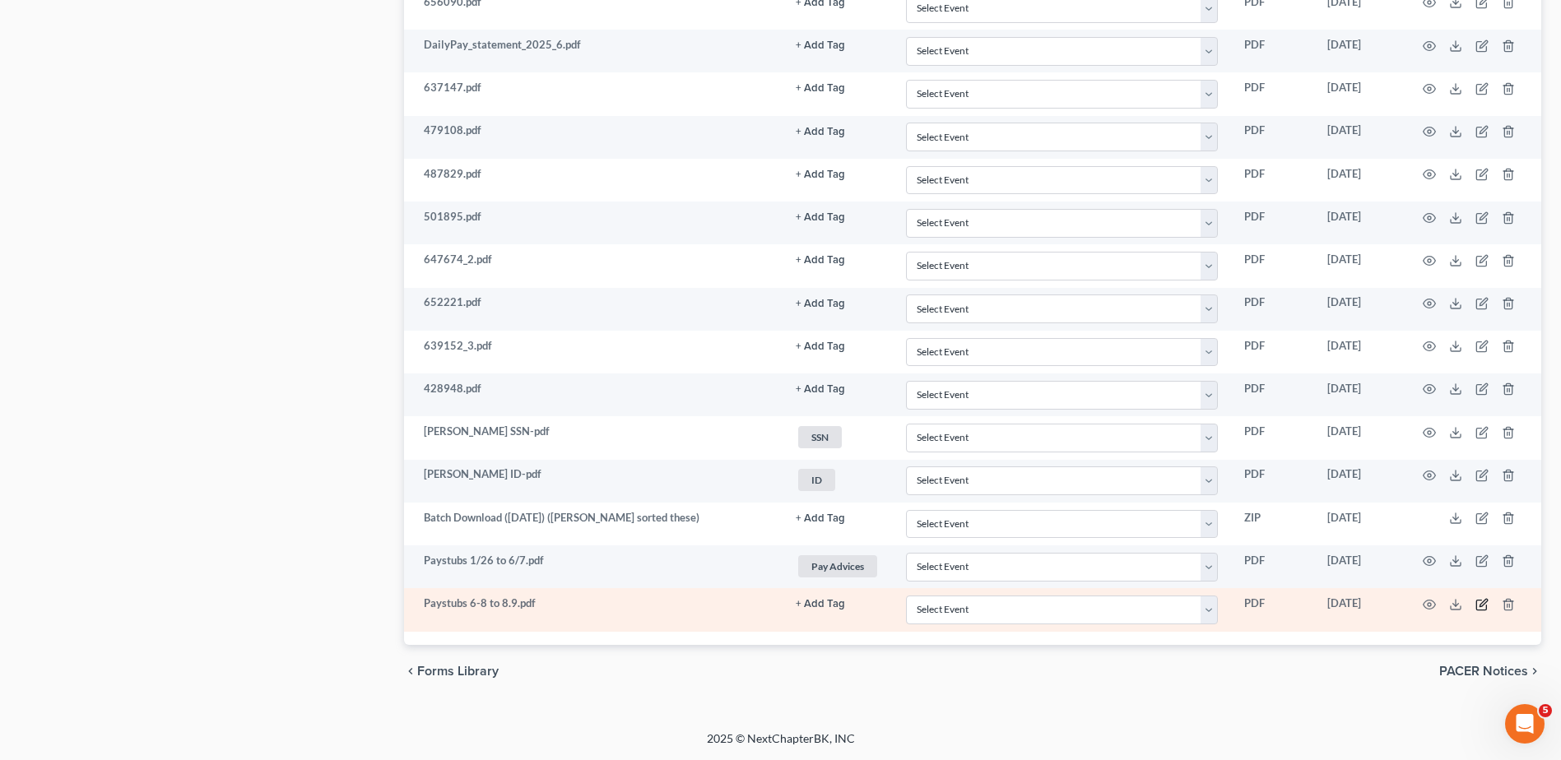
click at [1483, 603] on icon "button" at bounding box center [1481, 604] width 13 height 13
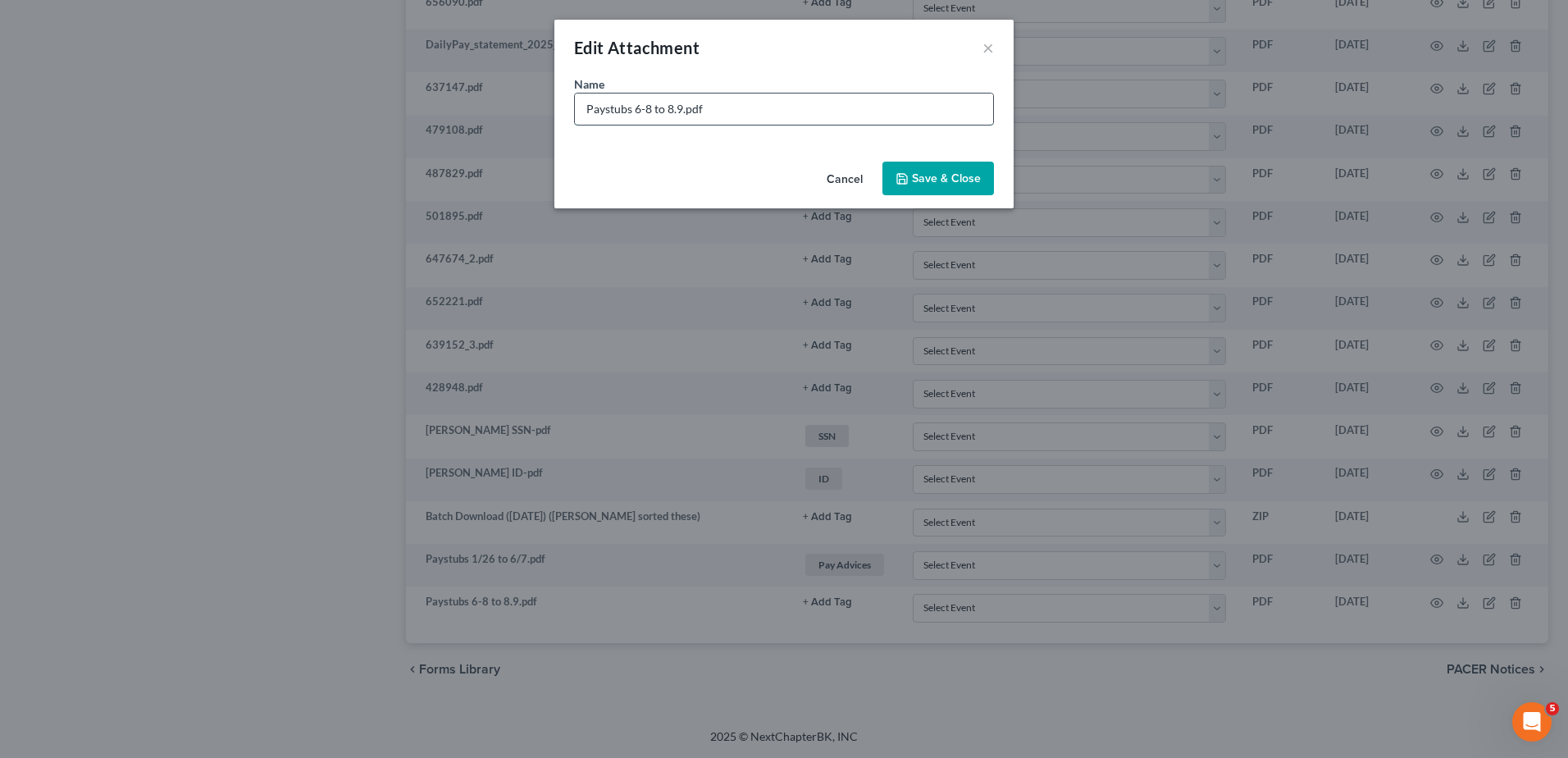
click at [645, 109] on input "Paystubs 6-8 to 8.9.pdf" at bounding box center [784, 109] width 419 height 31
click at [678, 107] on input "Paystubs 6/8 to 8.9.pdf" at bounding box center [784, 109] width 419 height 31
type input "Paystubs 6/8 to 8/9.pdf"
click at [914, 180] on span "Save & Close" at bounding box center [946, 179] width 69 height 14
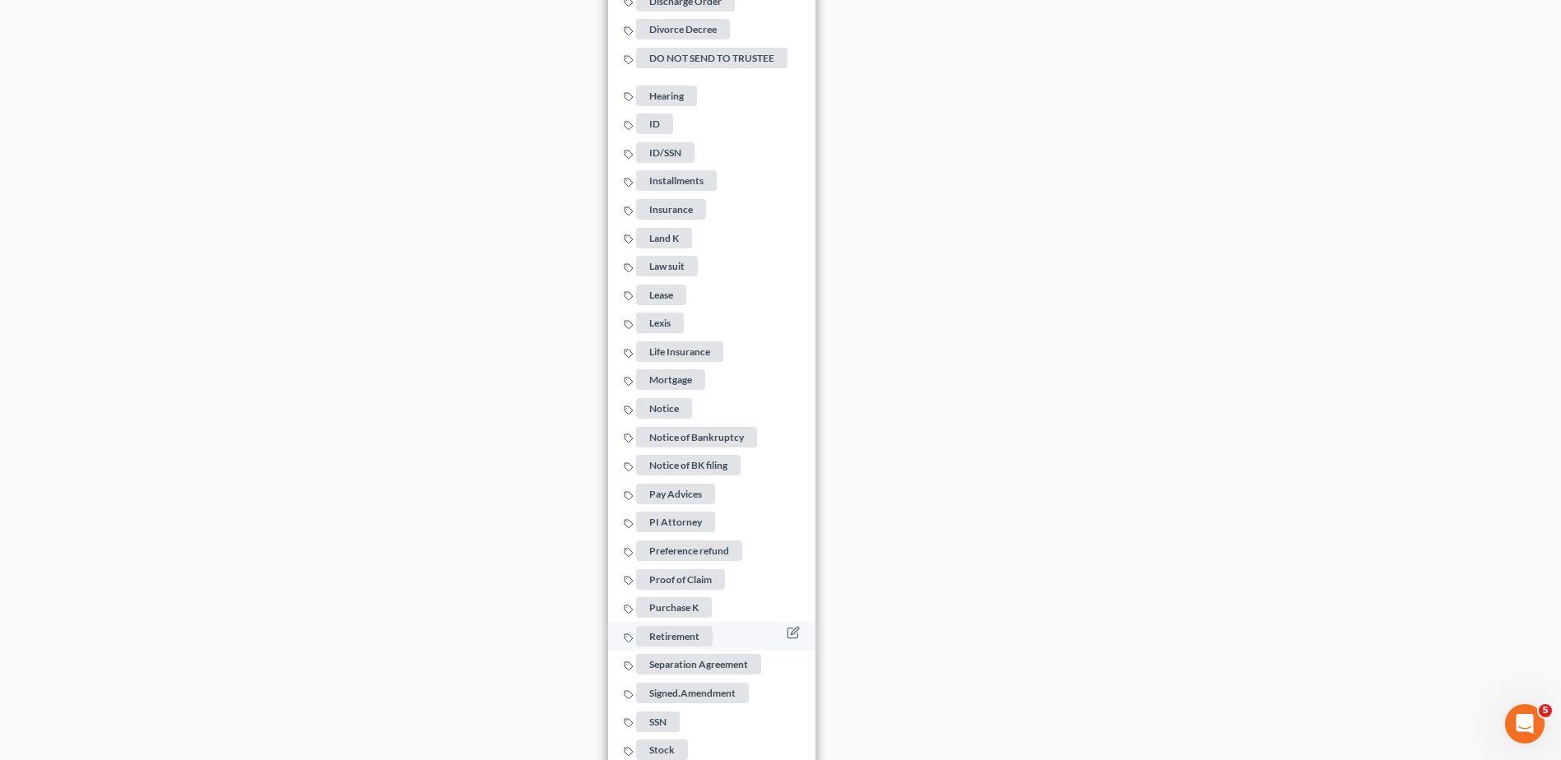
scroll to position [2424, 0]
click at [679, 486] on span "Pay Advices" at bounding box center [675, 493] width 79 height 21
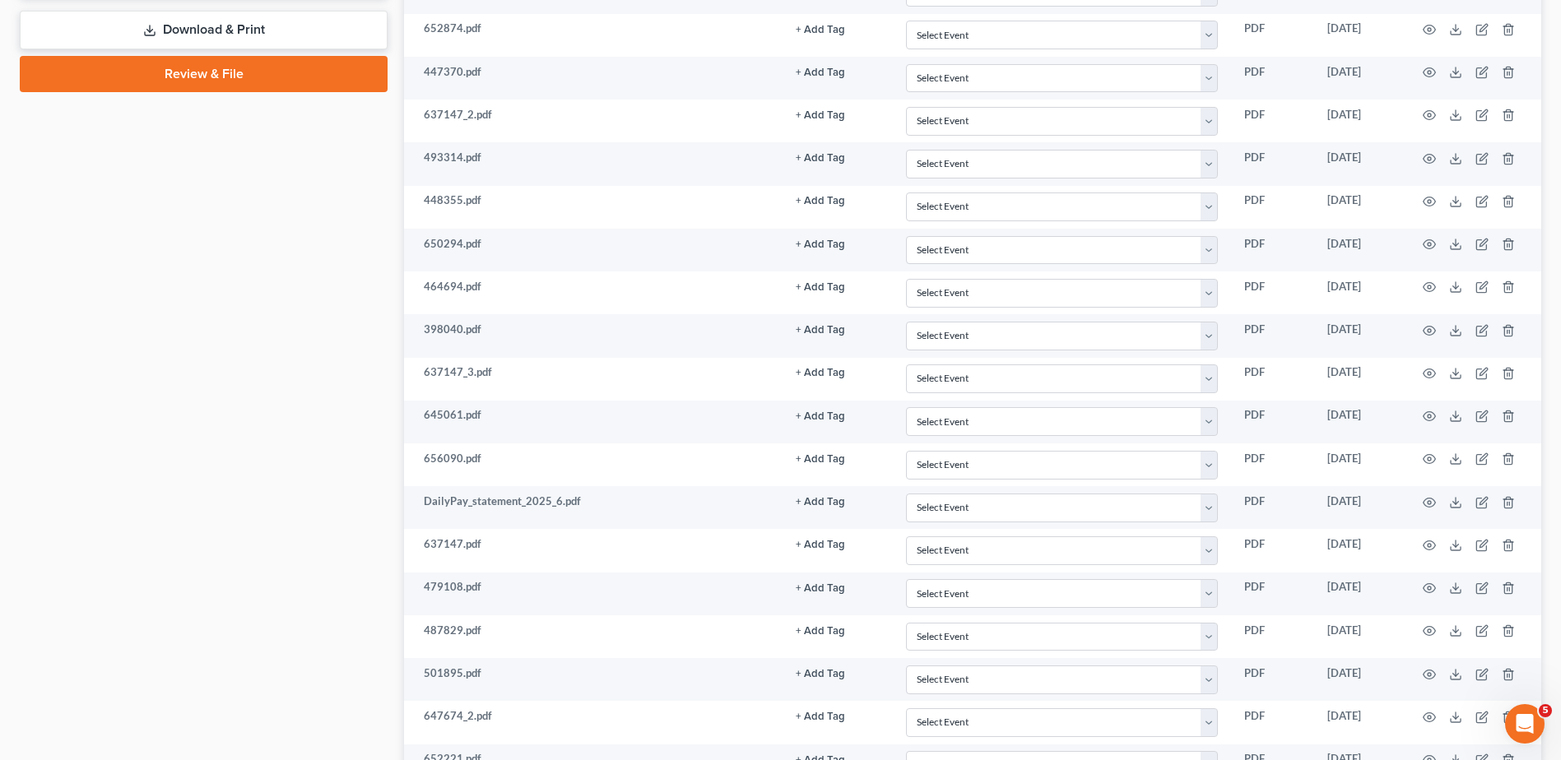
scroll to position [943, 0]
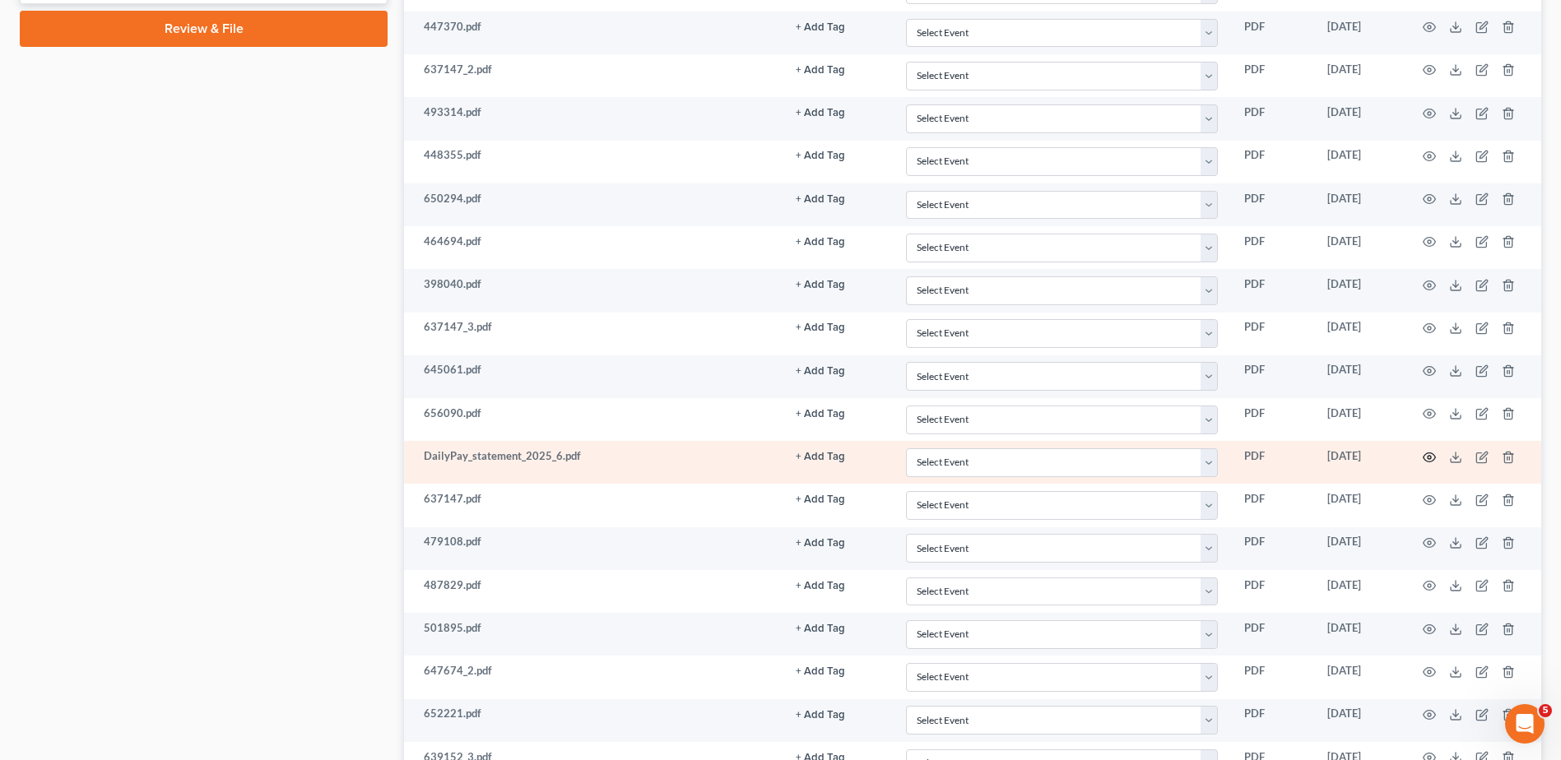
click at [1427, 457] on icon "button" at bounding box center [1429, 457] width 13 height 13
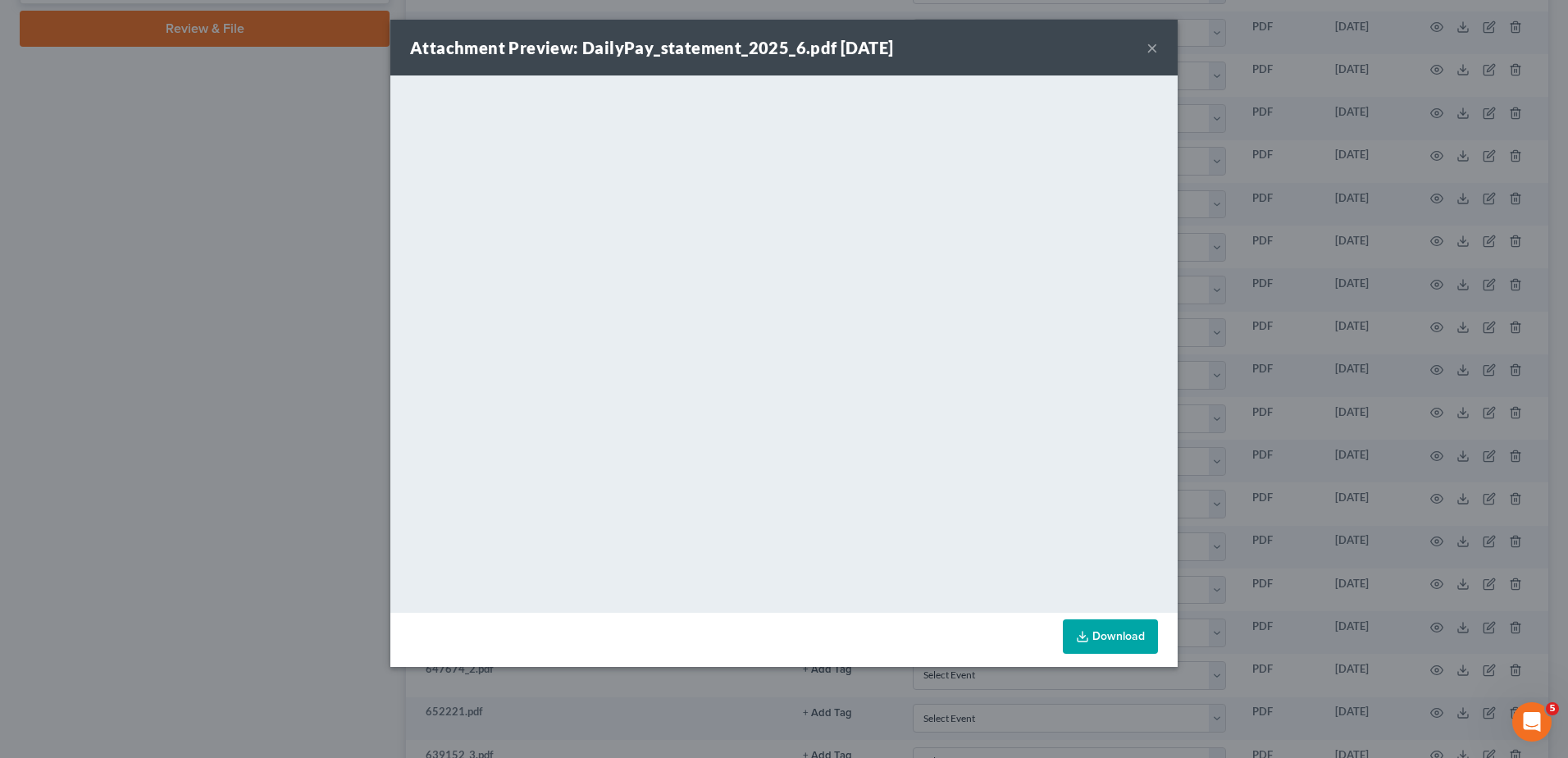
click at [1149, 48] on button "×" at bounding box center [1152, 48] width 12 height 20
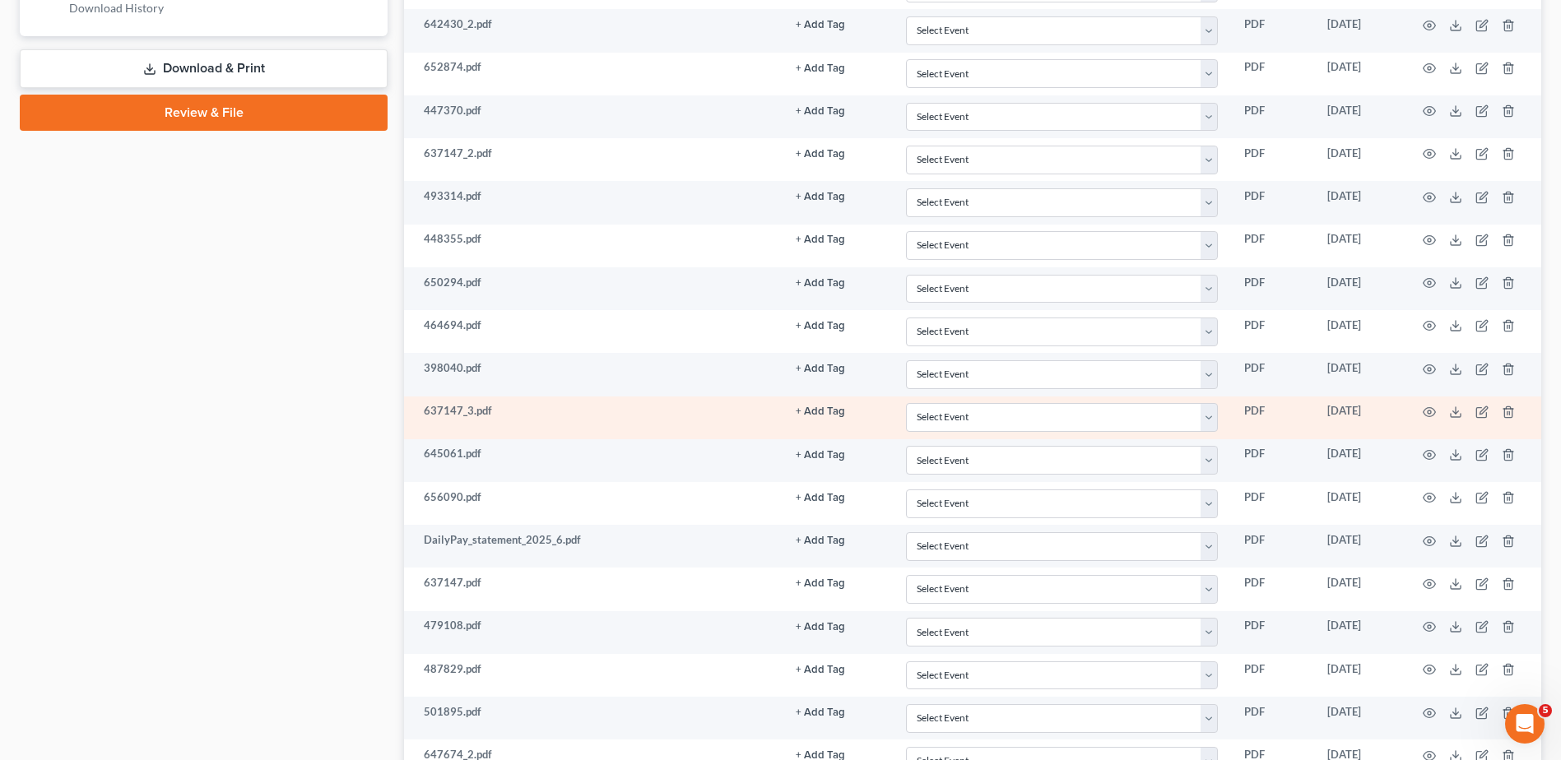
scroll to position [861, 0]
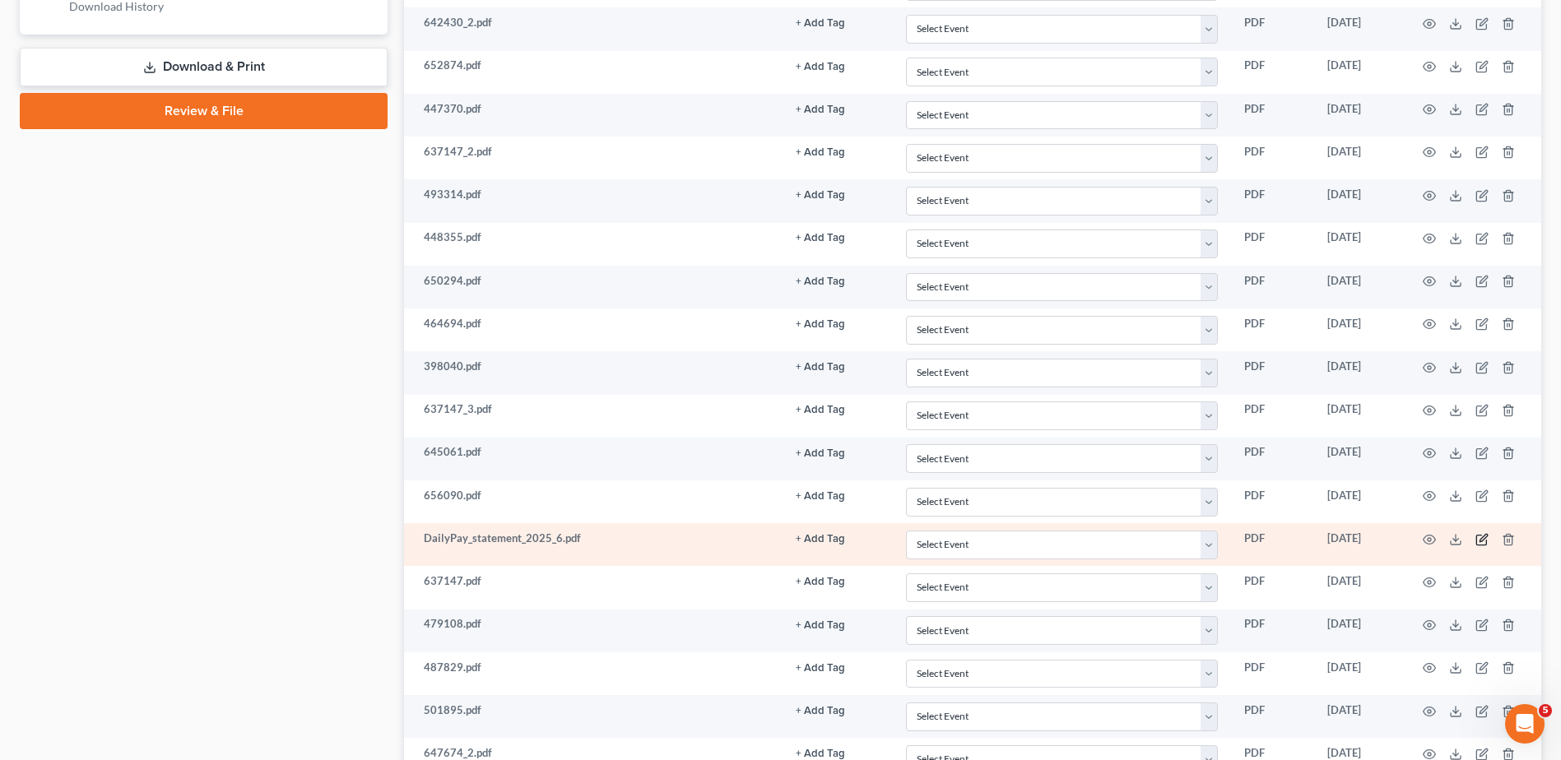
click at [1477, 539] on icon "button" at bounding box center [1481, 540] width 10 height 10
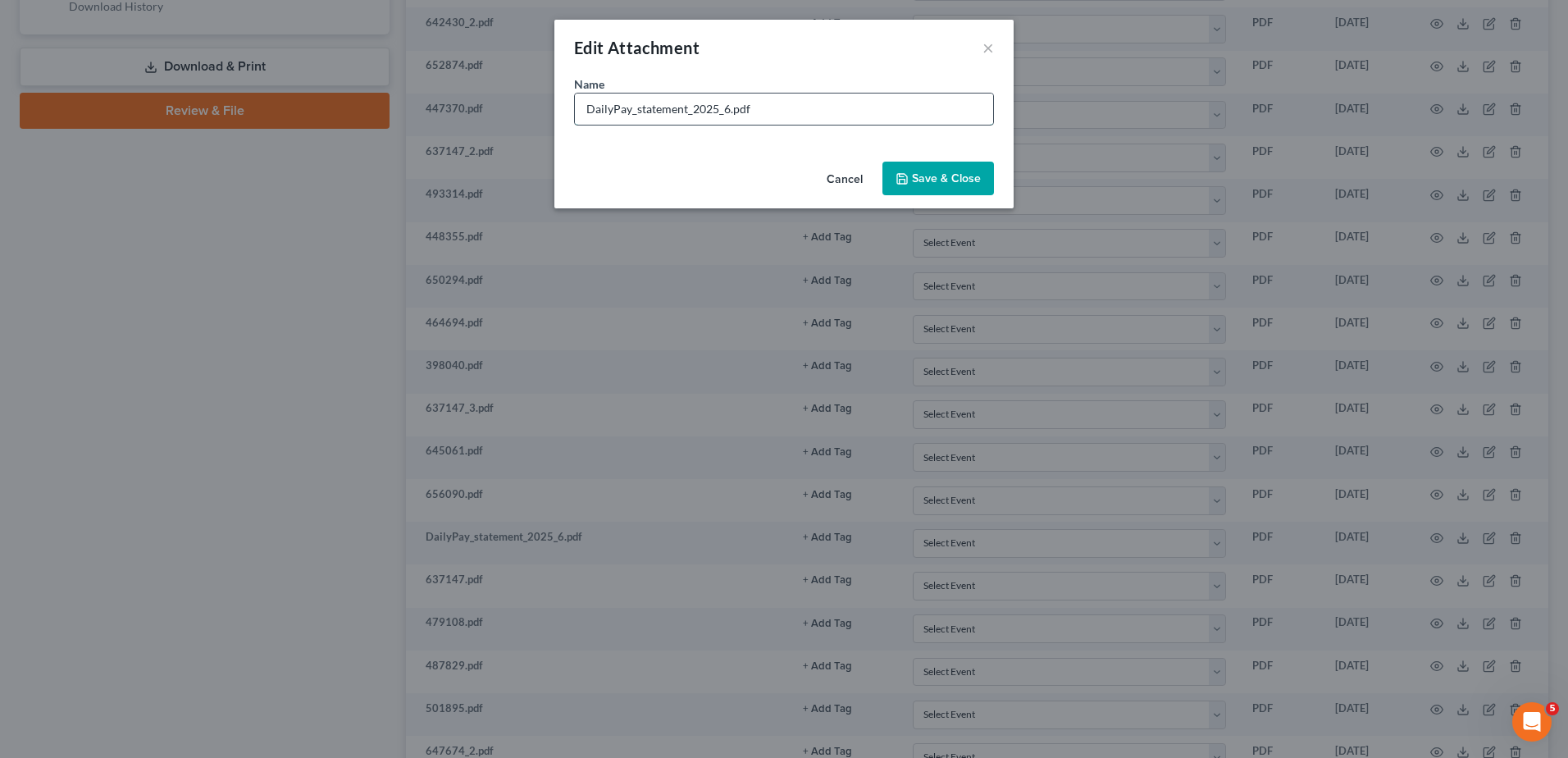
drag, startPoint x: 729, startPoint y: 112, endPoint x: 632, endPoint y: 114, distance: 97.0
click at [632, 114] on input "DailyPay_statement_2025_6.pdf" at bounding box center [784, 109] width 419 height 31
type input "DailyPay Prepaid Card June.pdf"
click at [928, 179] on span "Save & Close" at bounding box center [946, 179] width 69 height 14
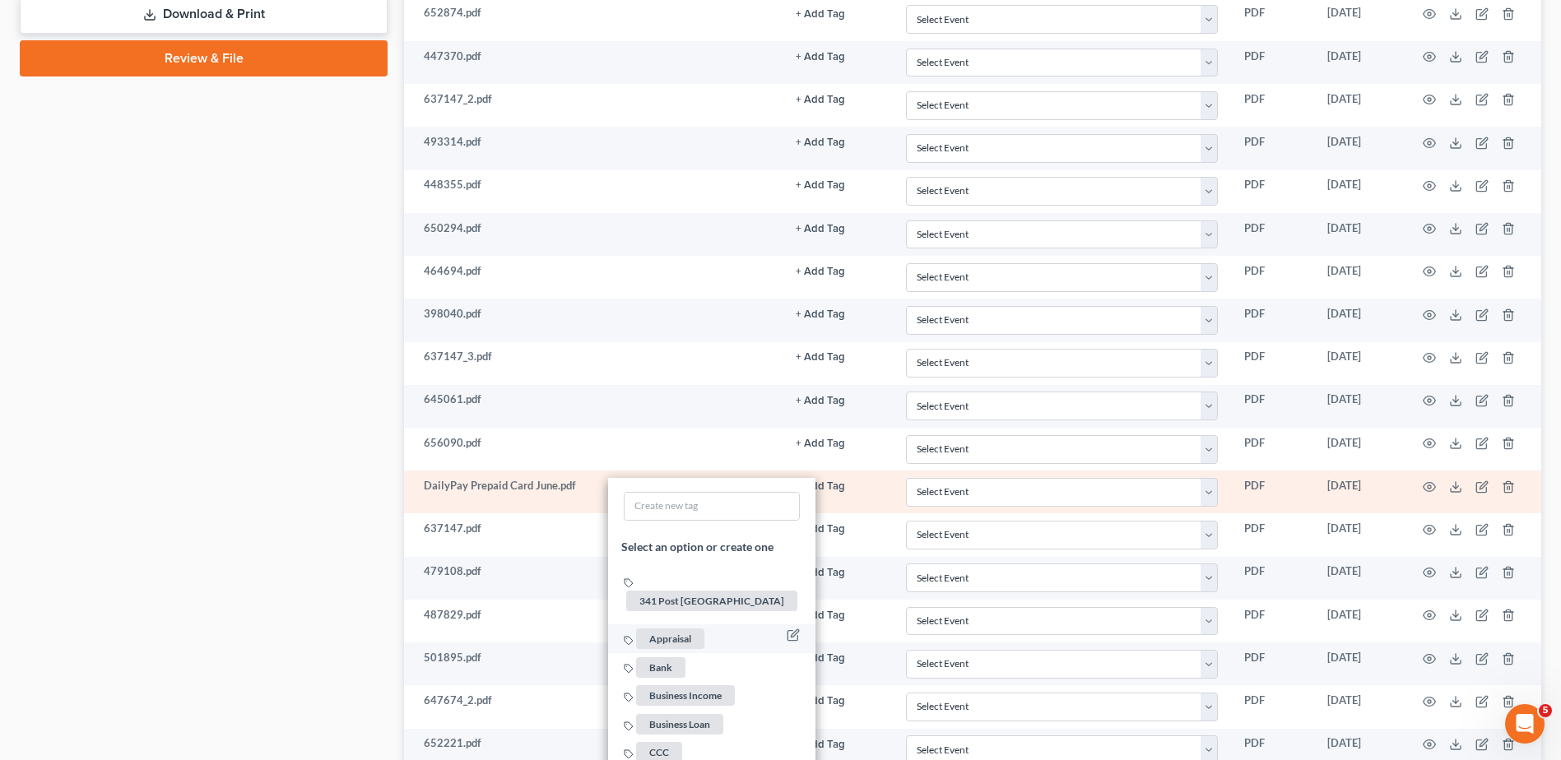
scroll to position [943, 0]
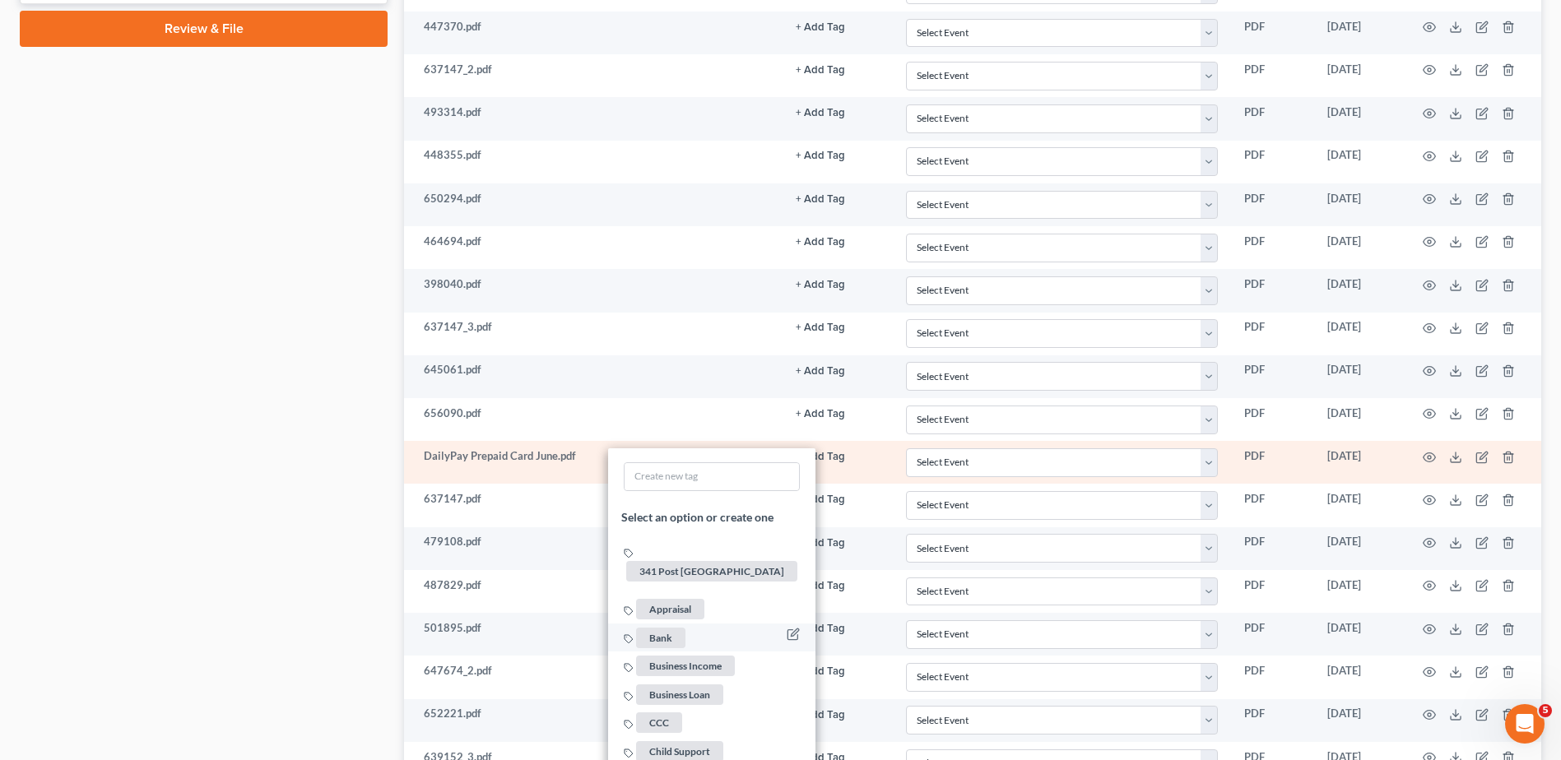
click at [655, 628] on span "Bank" at bounding box center [660, 638] width 49 height 21
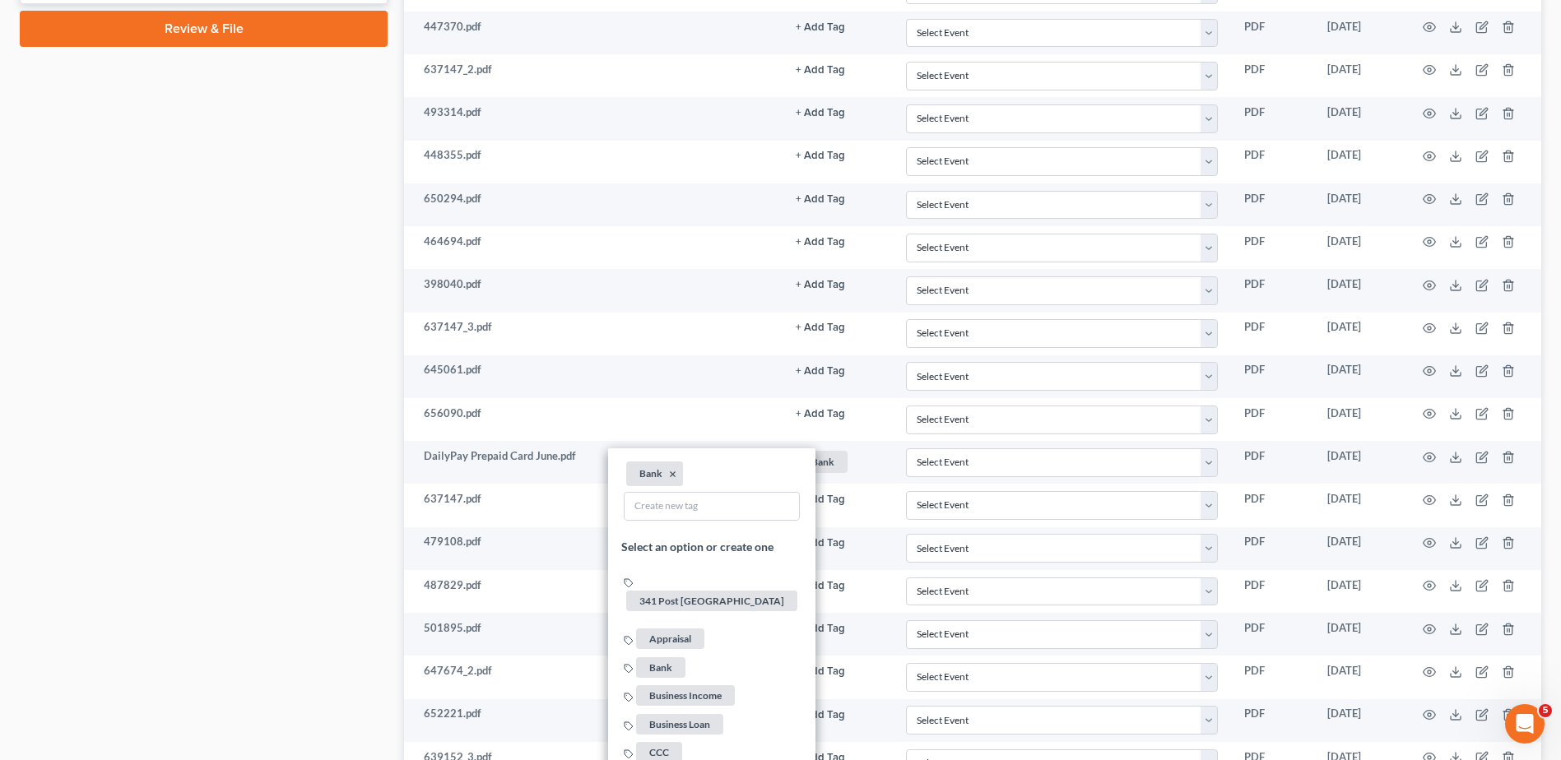
click at [264, 364] on div "Case Dashboard Payments Invoices Payments Payments Credit Report Client Profile" at bounding box center [204, 162] width 384 height 1894
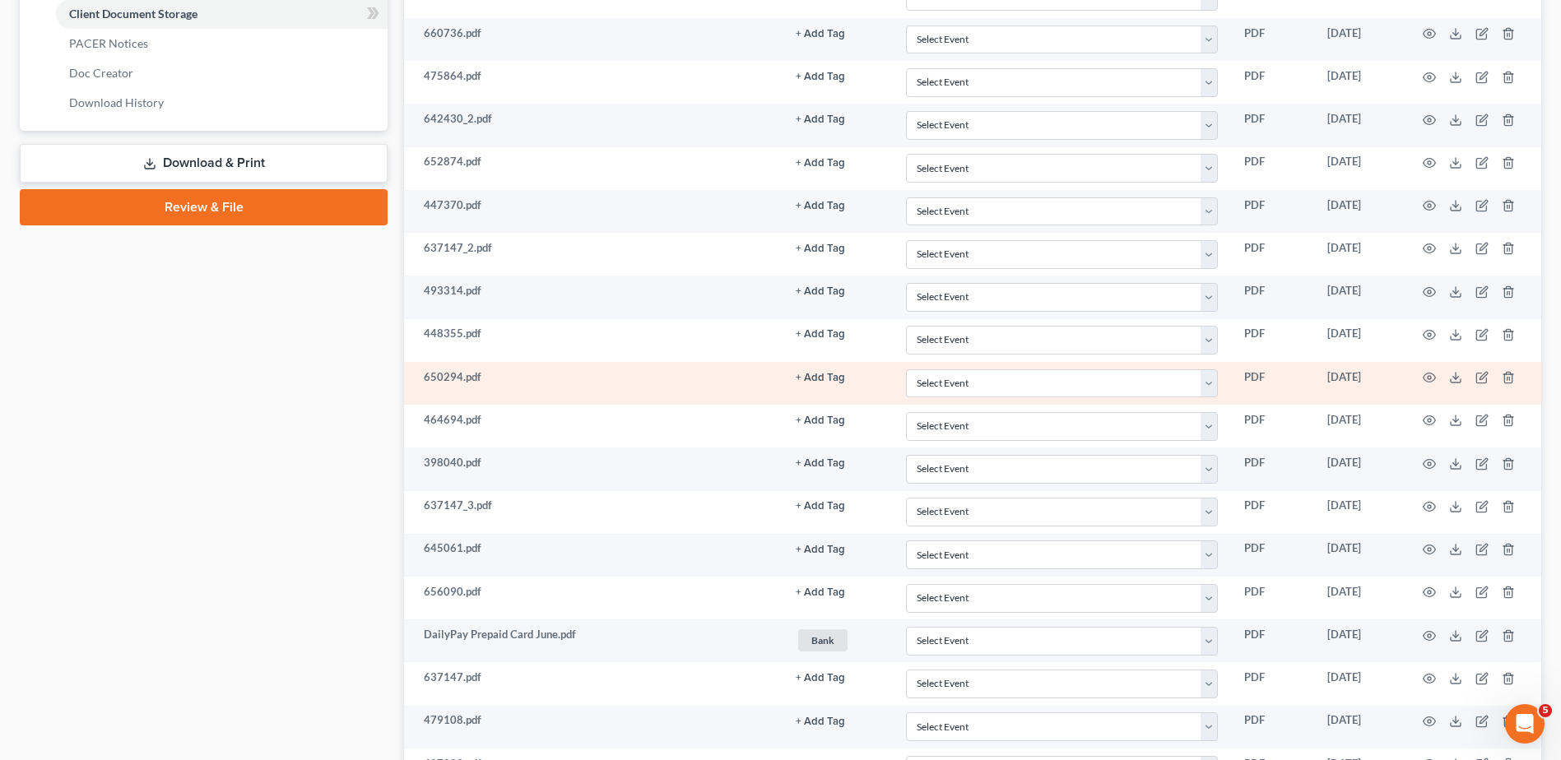
scroll to position [0, 0]
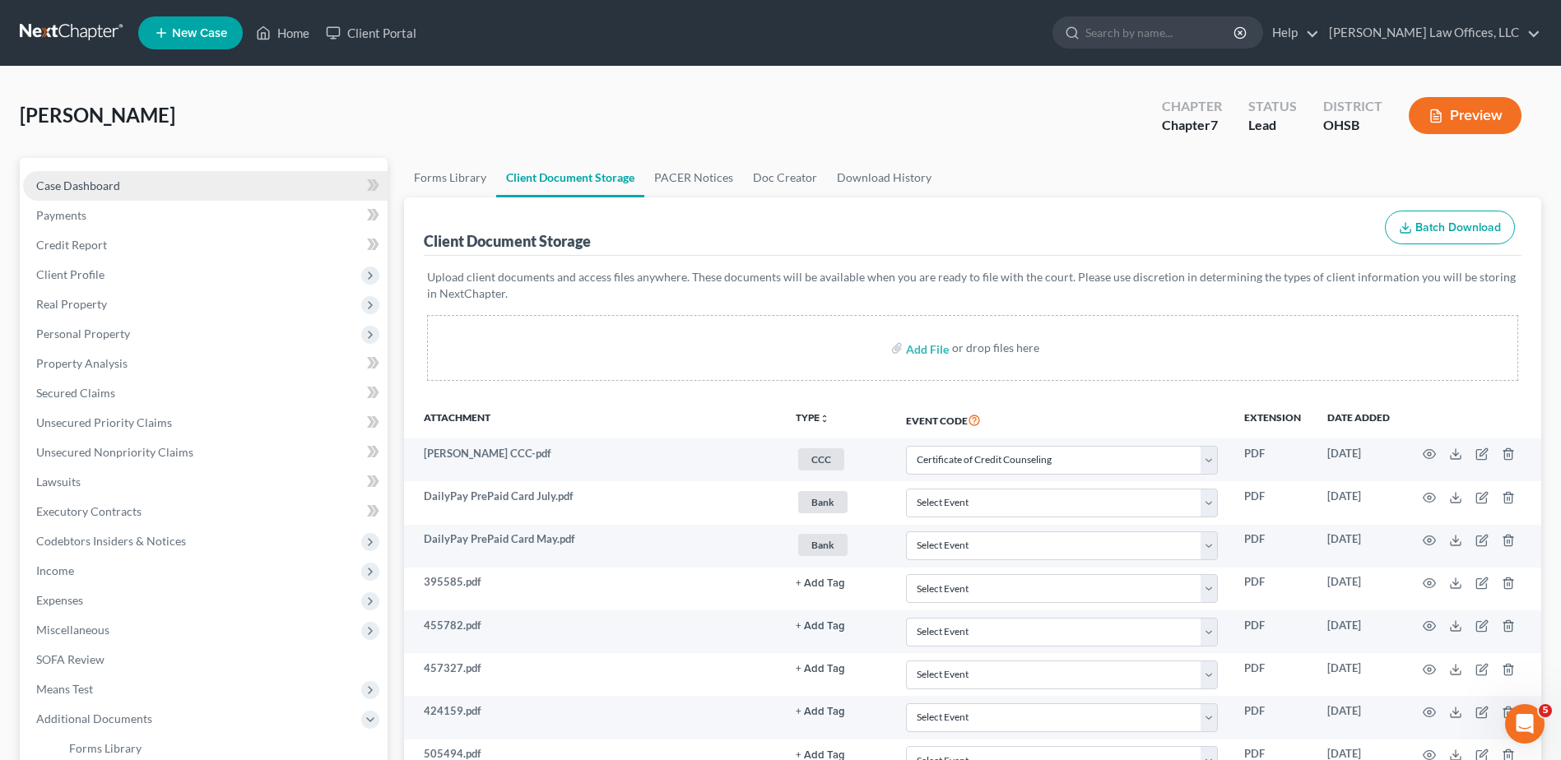
click at [114, 188] on span "Case Dashboard" at bounding box center [78, 186] width 84 height 14
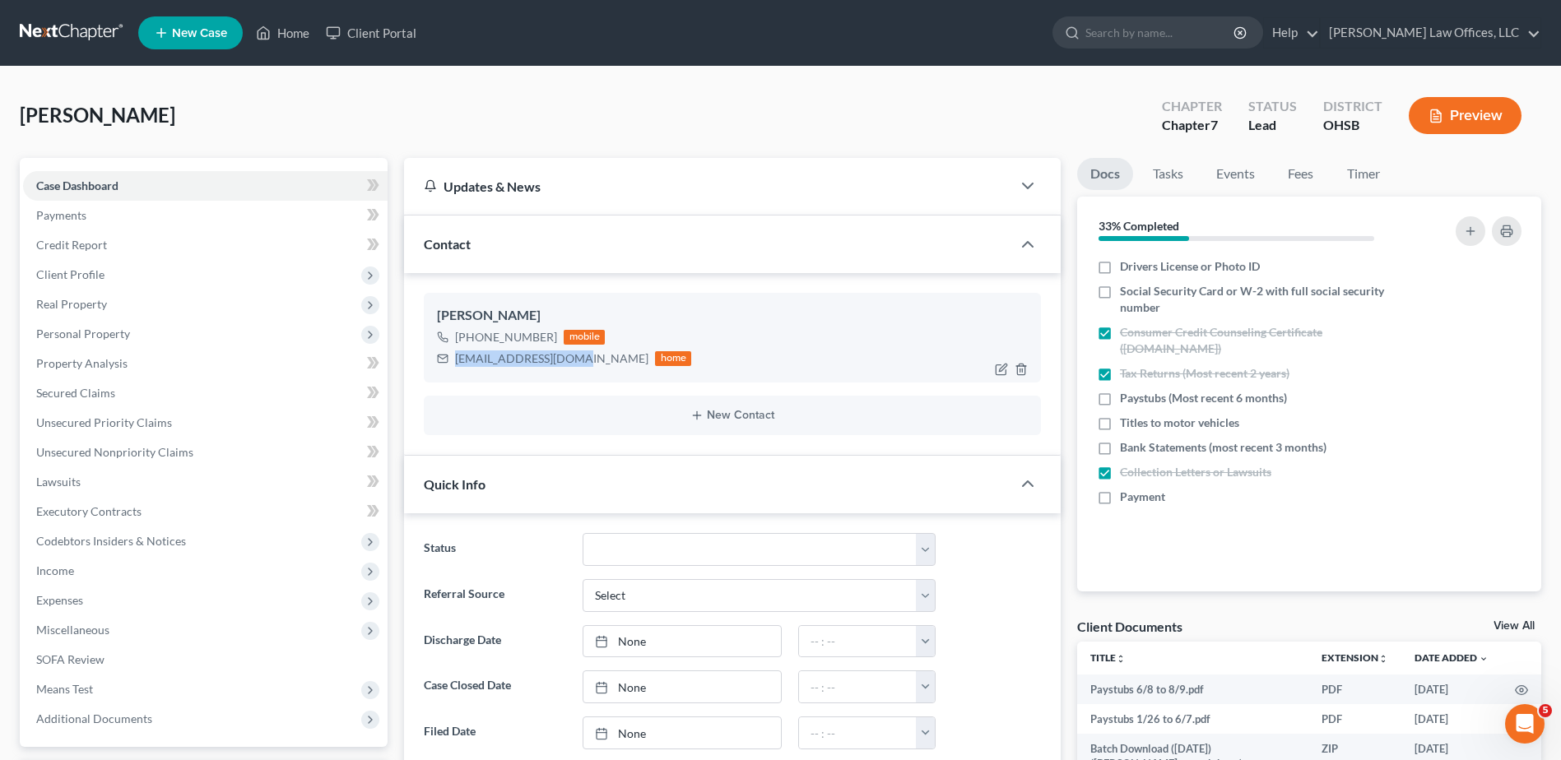
drag, startPoint x: 580, startPoint y: 358, endPoint x: 453, endPoint y: 360, distance: 127.6
click at [453, 360] on div "EEdmonds15@gmail.com home" at bounding box center [564, 358] width 254 height 21
drag, startPoint x: 453, startPoint y: 360, endPoint x: 462, endPoint y: 357, distance: 9.6
copy div "[EMAIL_ADDRESS][DOMAIN_NAME]"
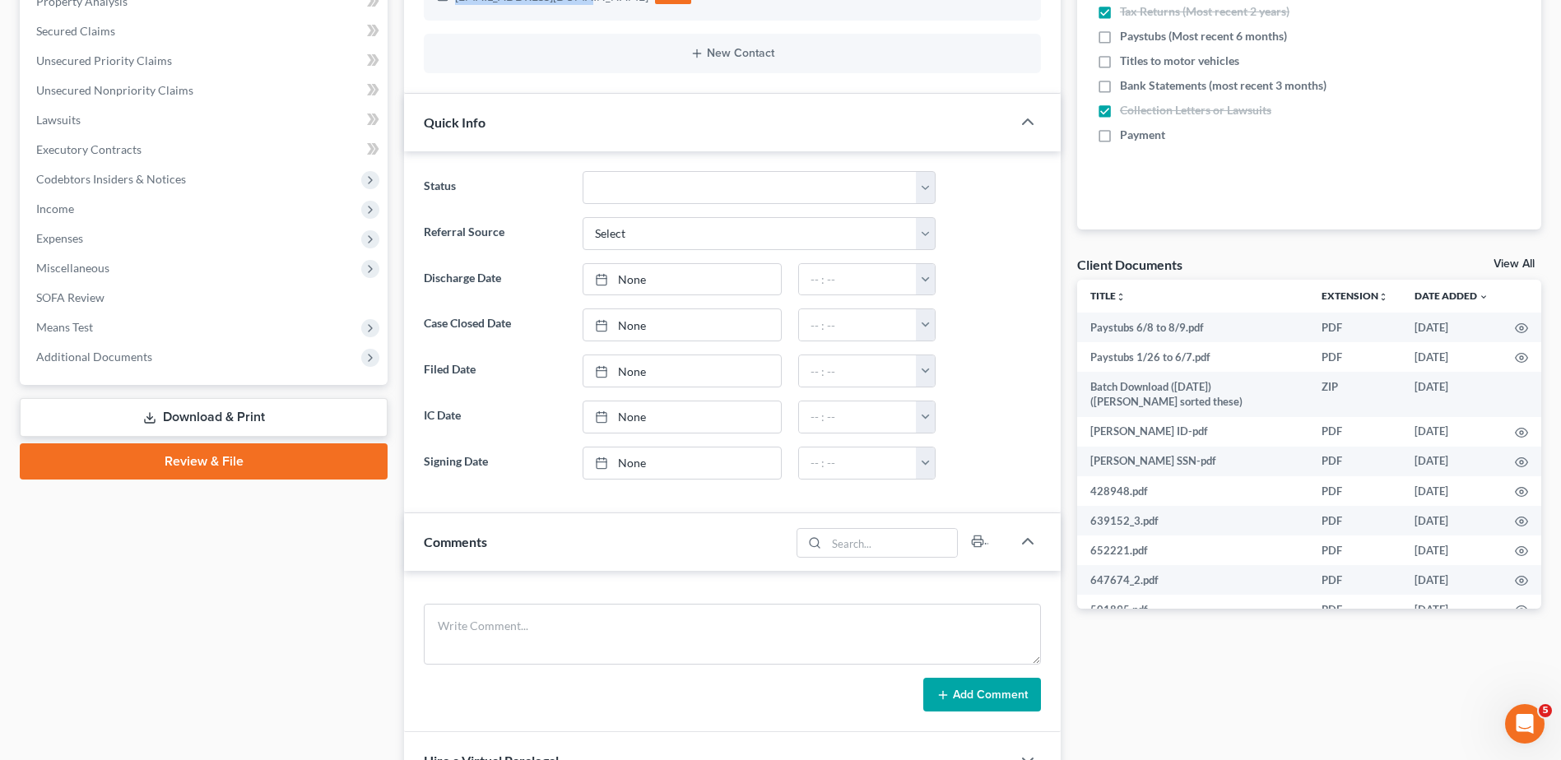
scroll to position [411, 0]
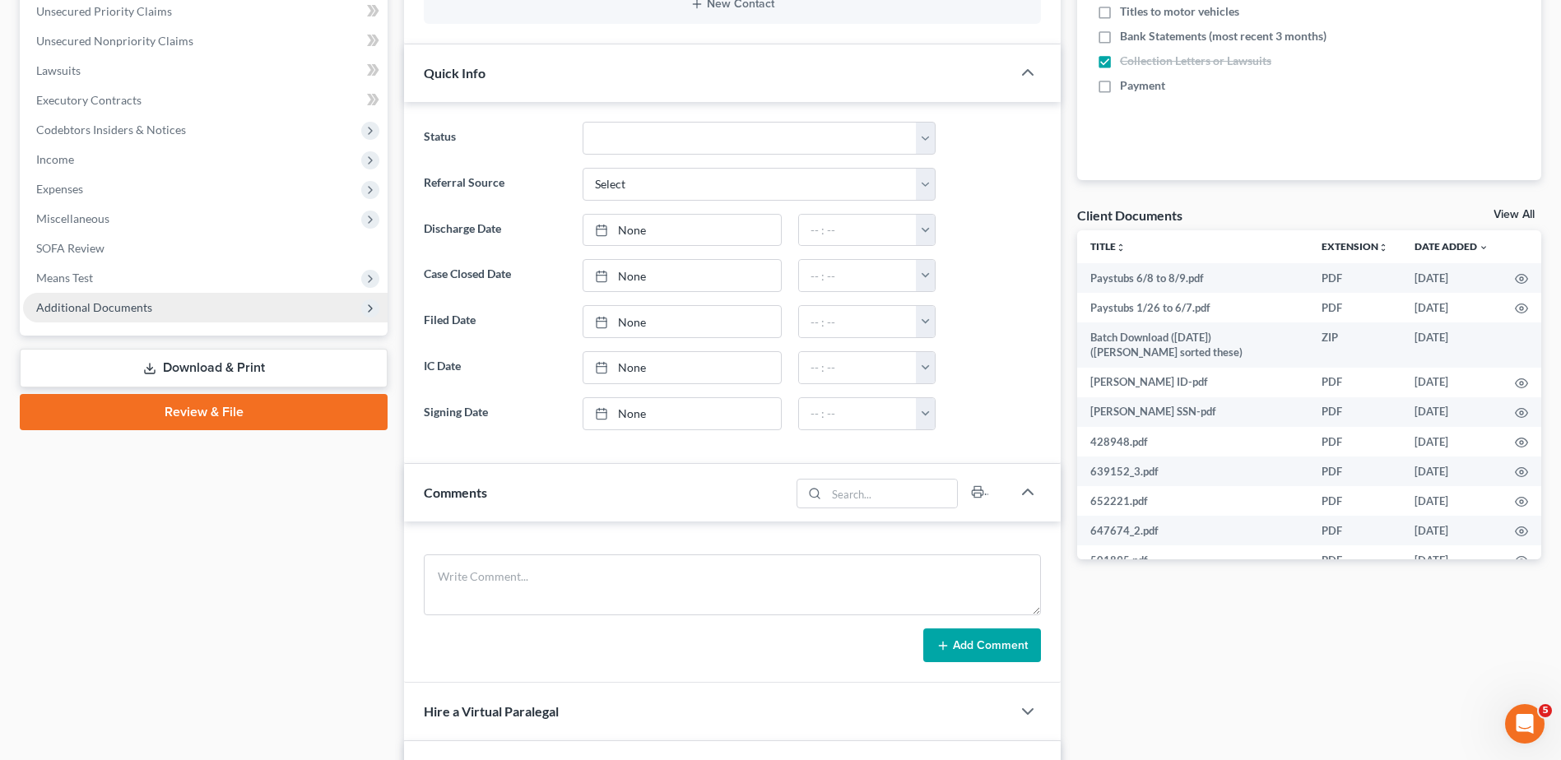
click at [91, 309] on span "Additional Documents" at bounding box center [94, 307] width 116 height 14
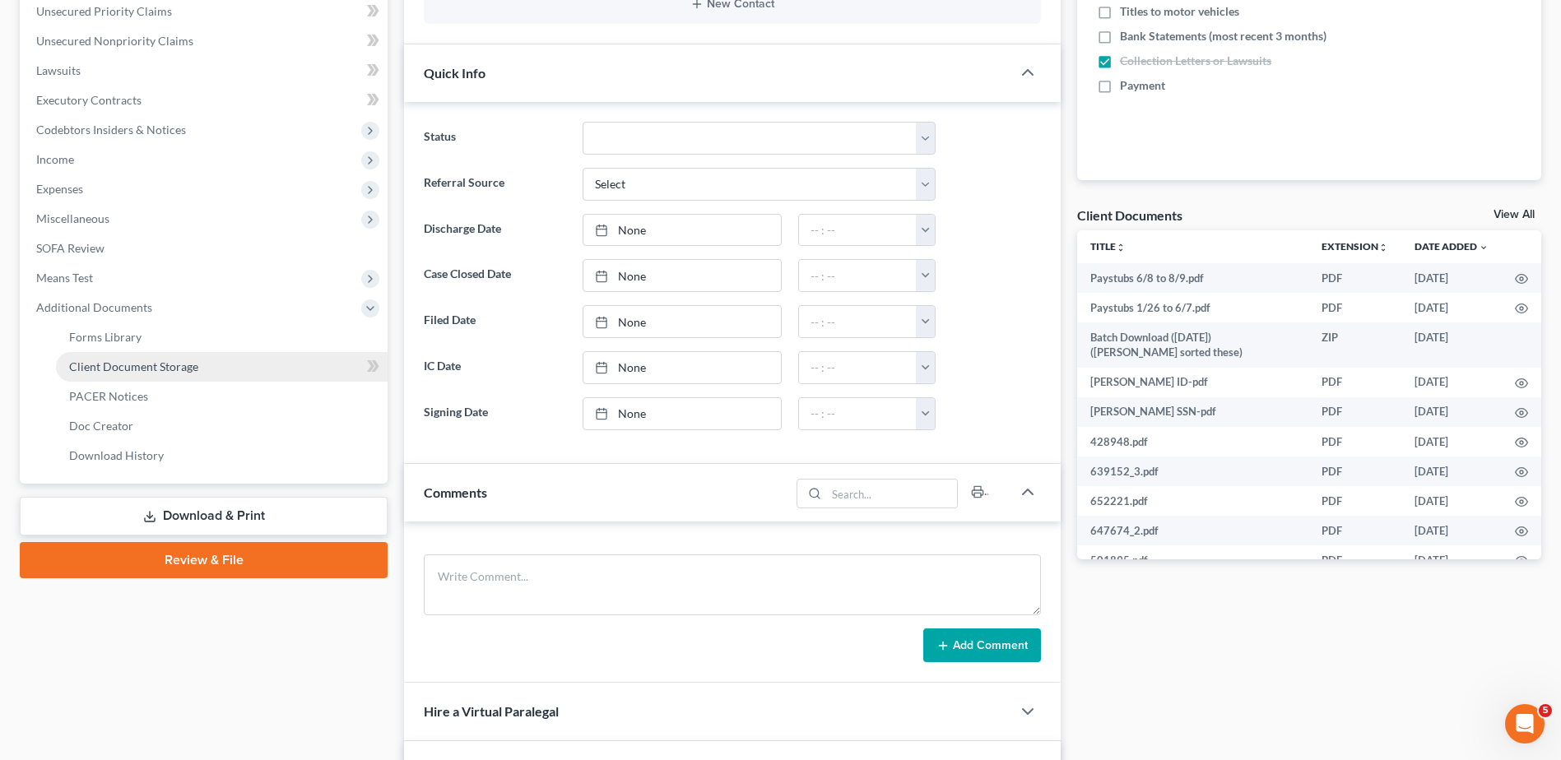
click at [104, 361] on span "Client Document Storage" at bounding box center [133, 367] width 129 height 14
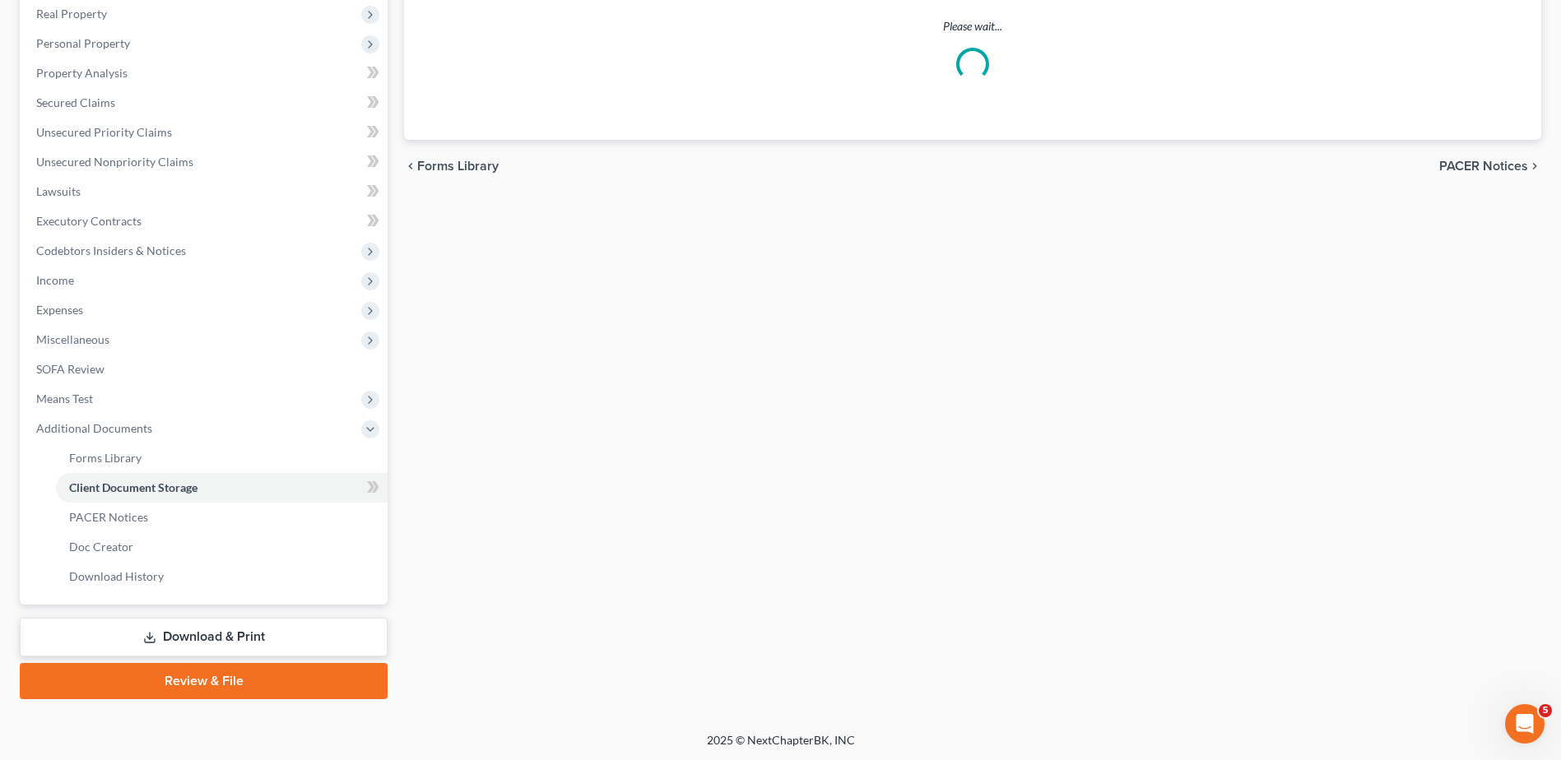
scroll to position [249, 0]
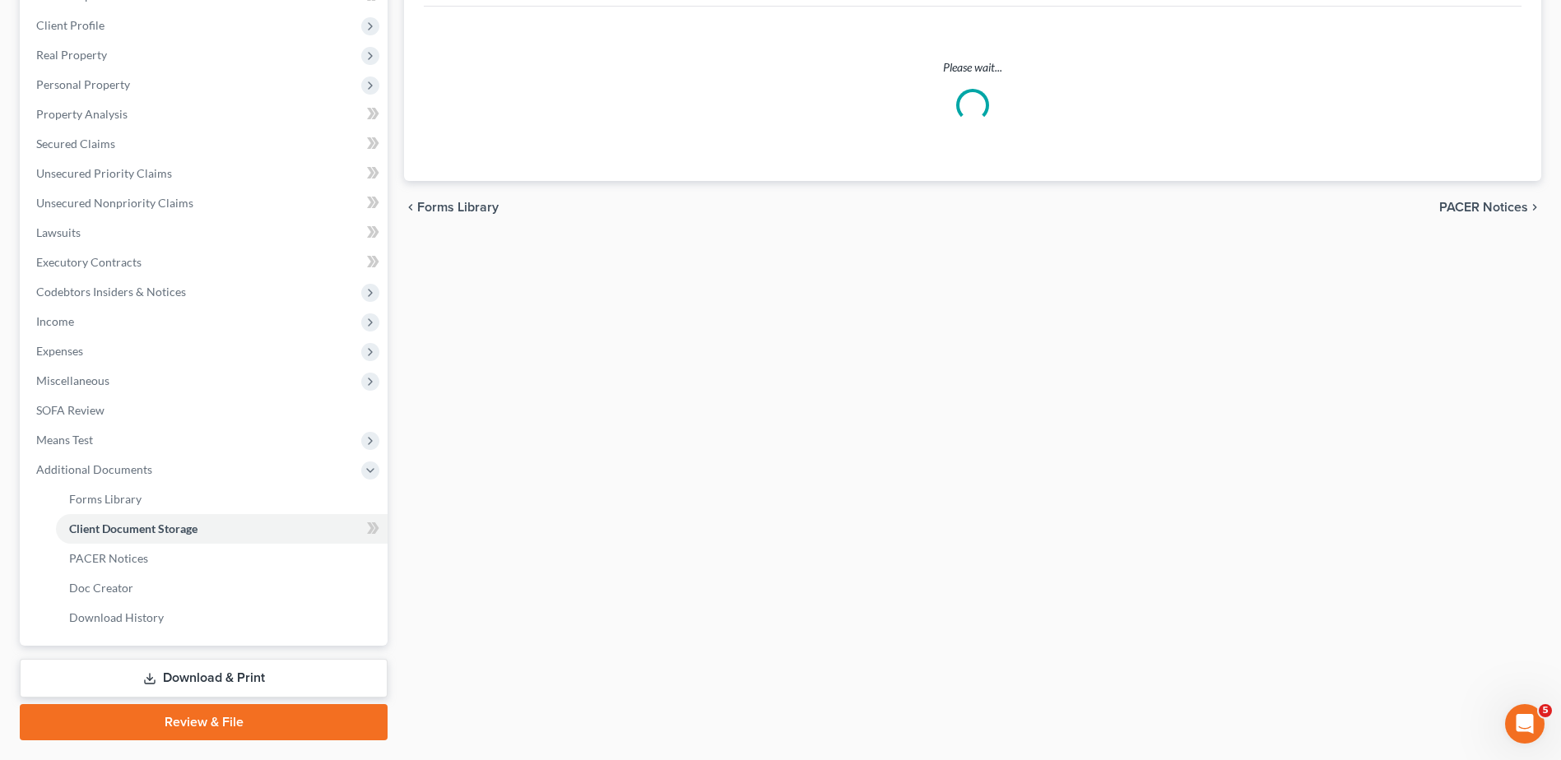
select select "7"
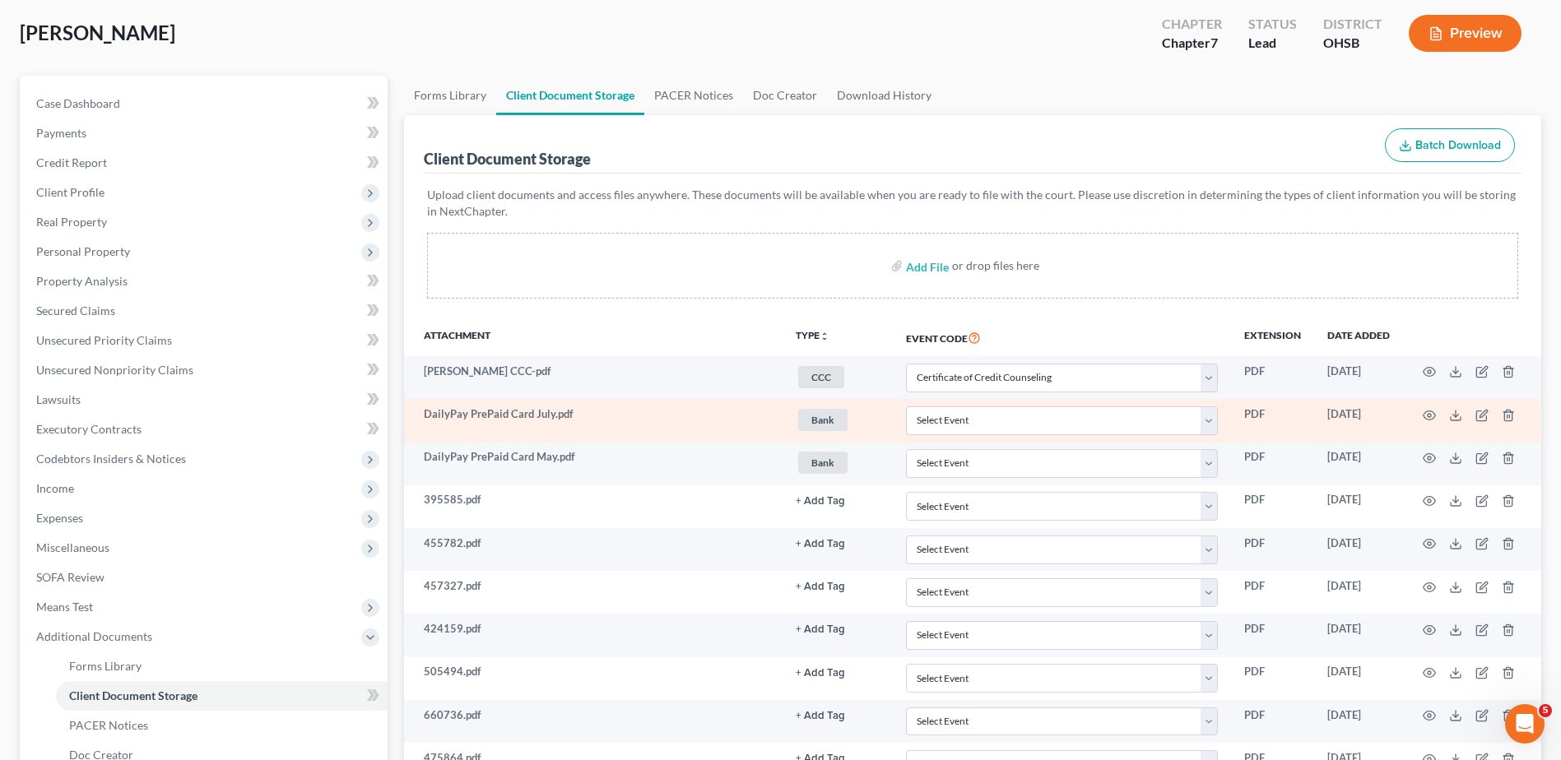
scroll to position [196, 0]
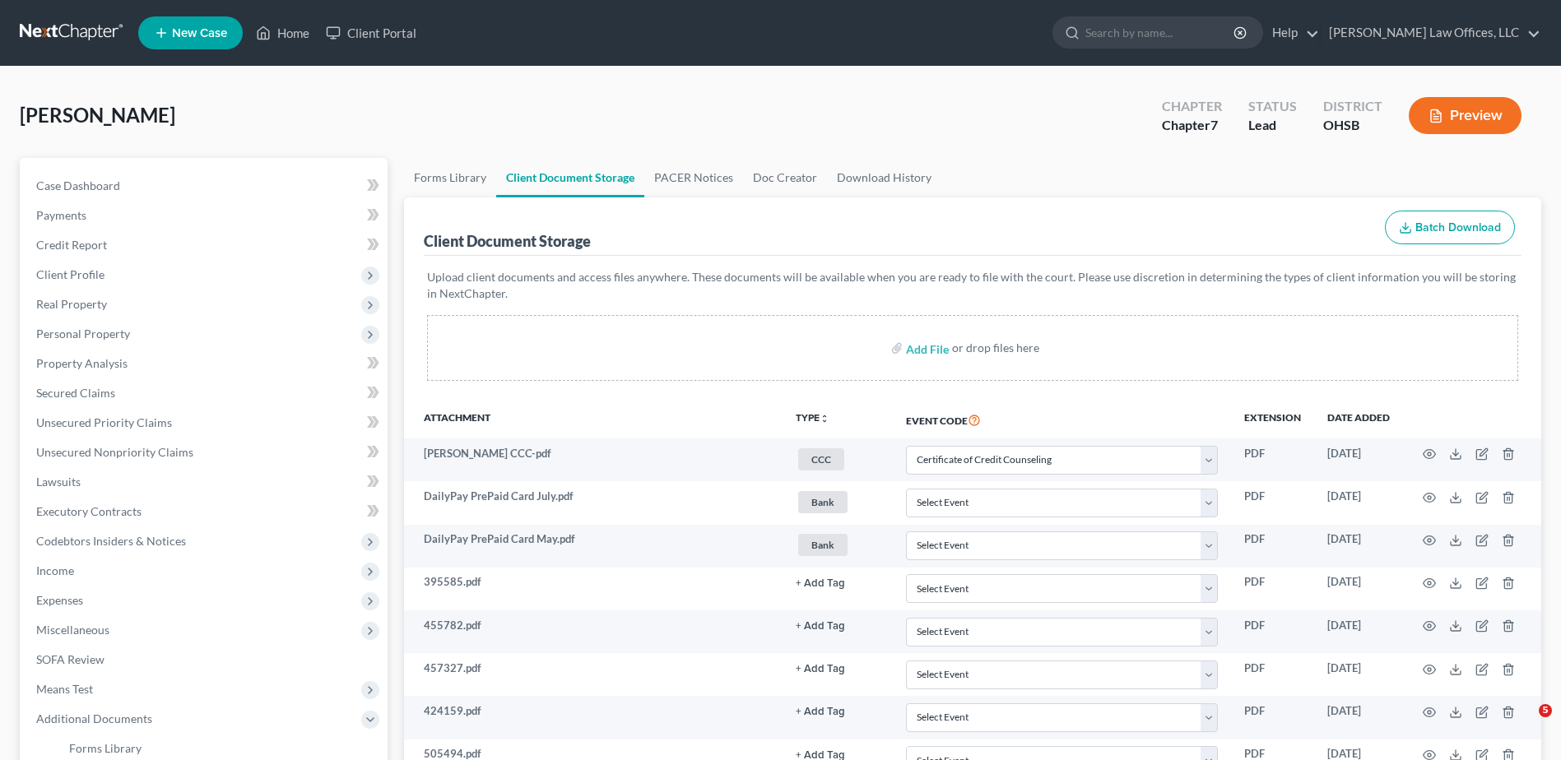
select select "7"
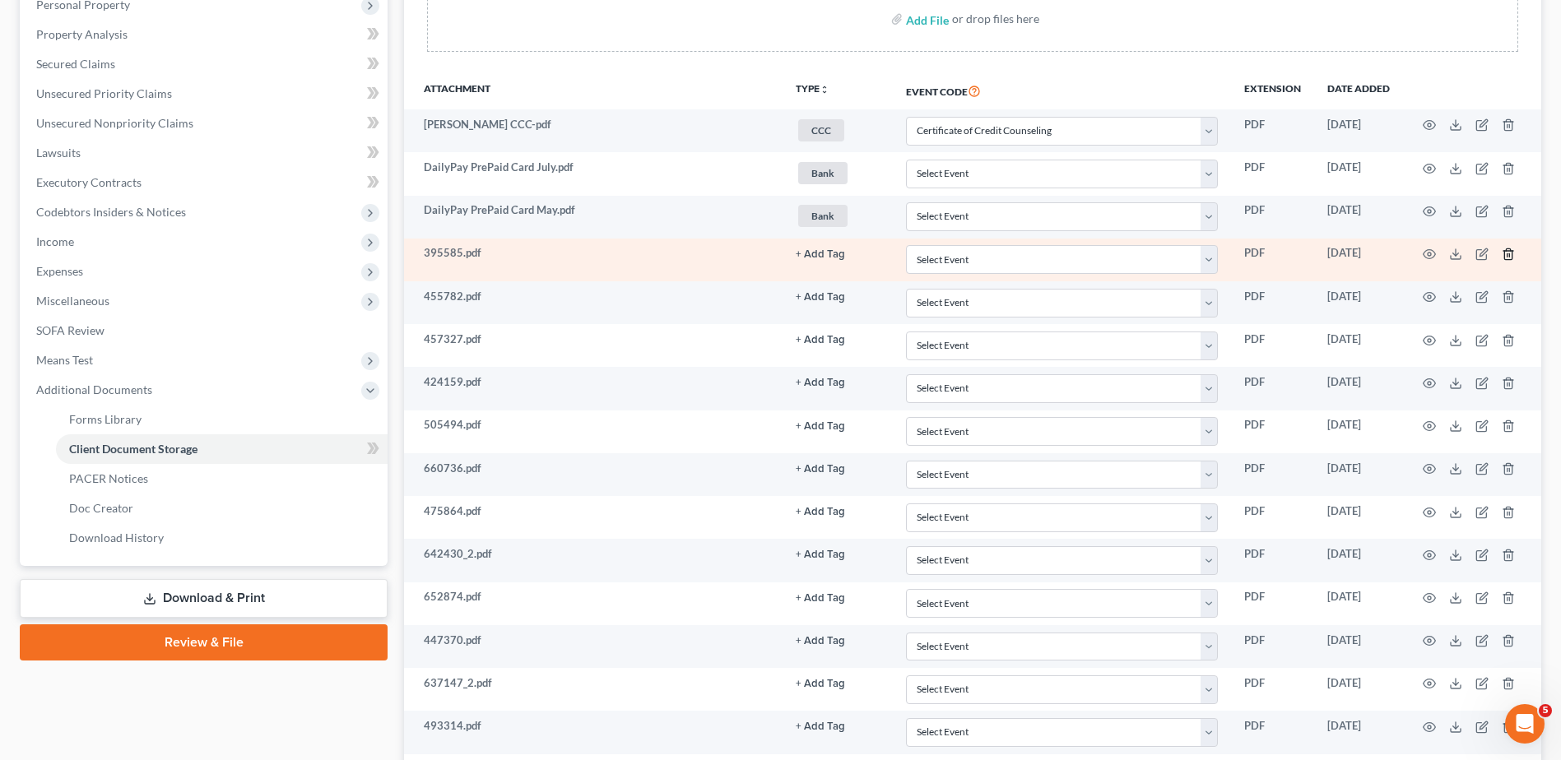
click at [1506, 254] on icon "button" at bounding box center [1508, 254] width 13 height 13
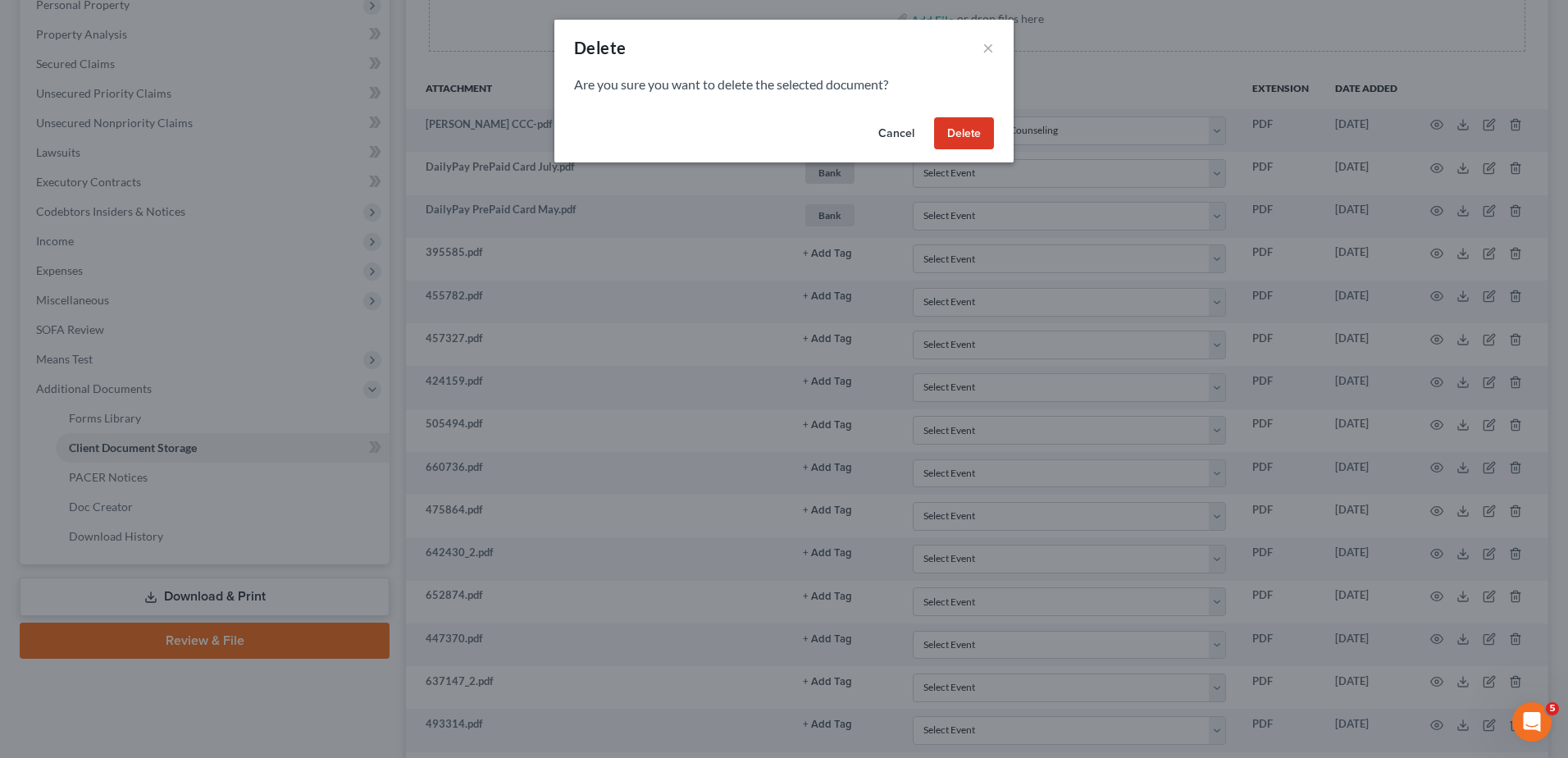
click at [954, 140] on button "Delete" at bounding box center [964, 134] width 60 height 33
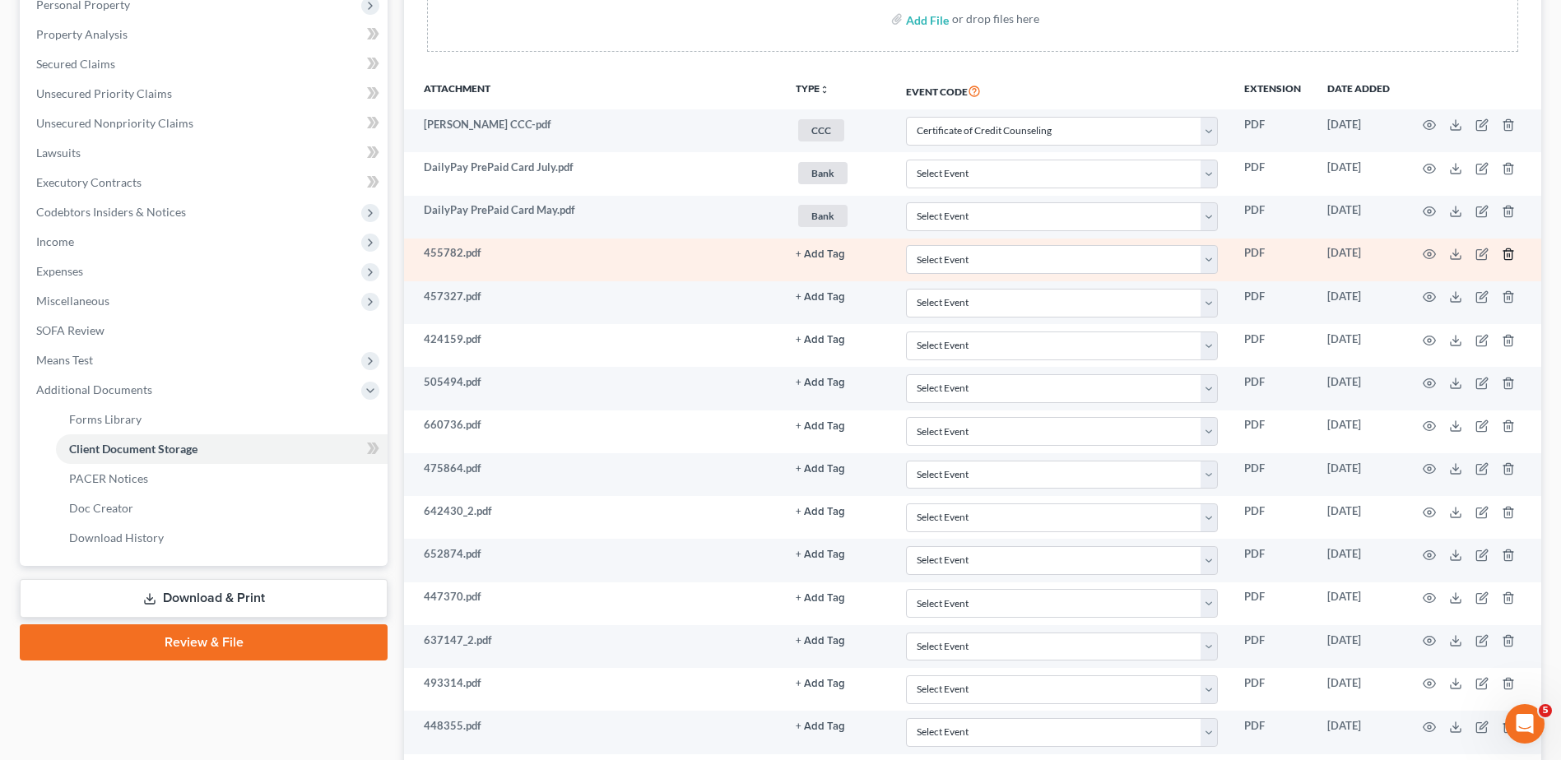
click at [1508, 250] on icon "button" at bounding box center [1508, 254] width 13 height 13
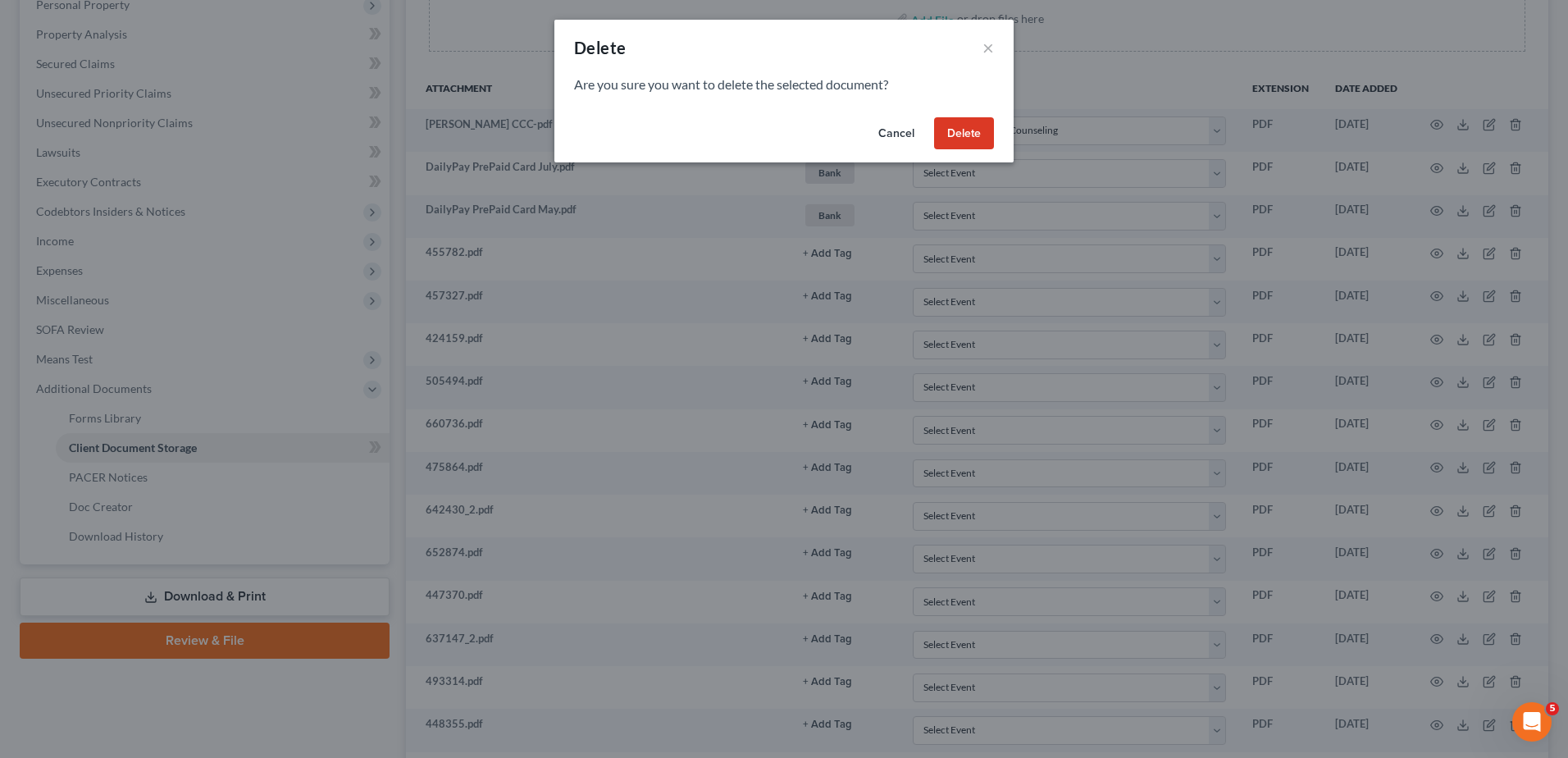
click at [967, 137] on button "Delete" at bounding box center [964, 134] width 60 height 33
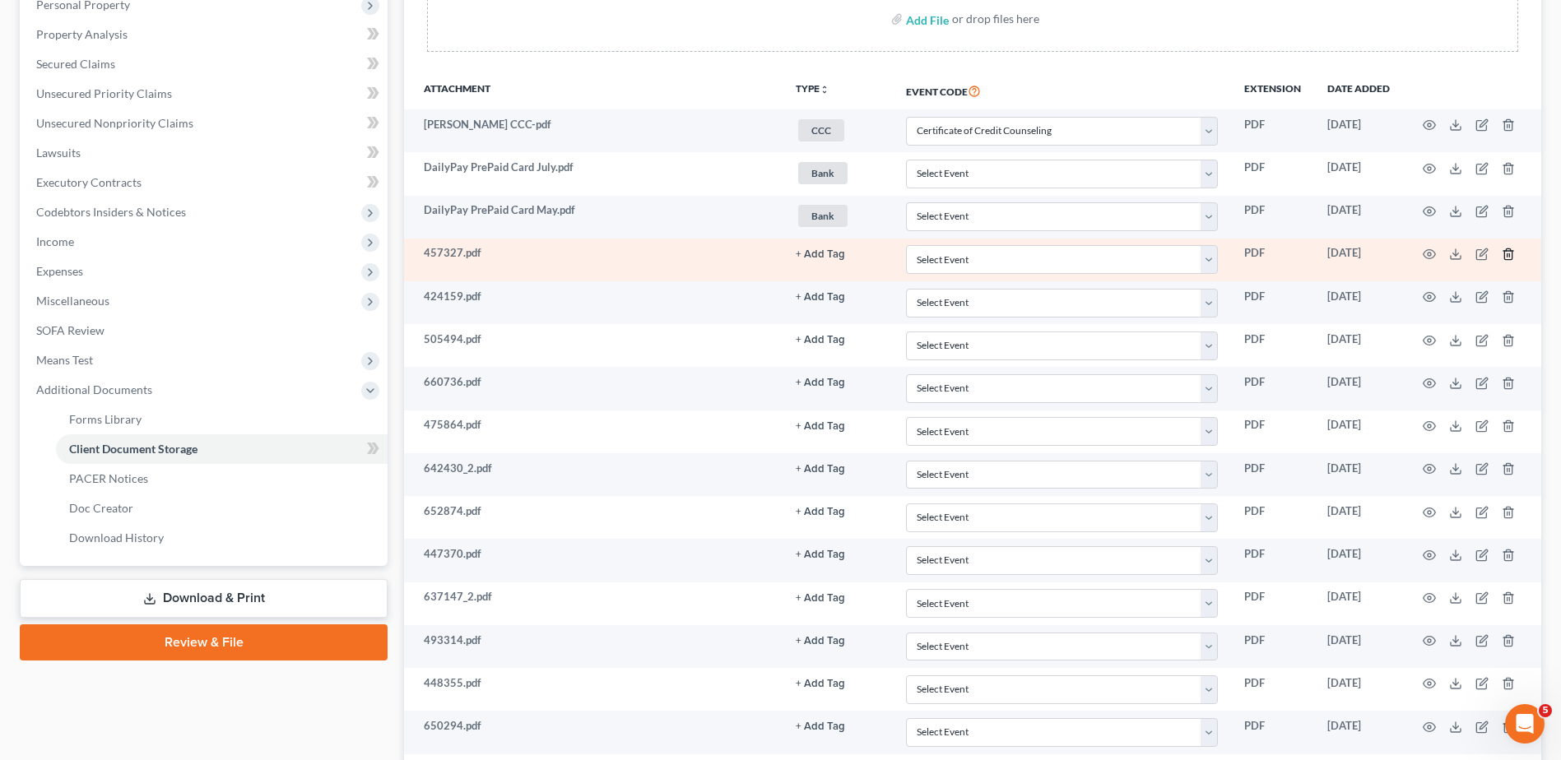
click at [1507, 251] on icon "button" at bounding box center [1507, 253] width 7 height 11
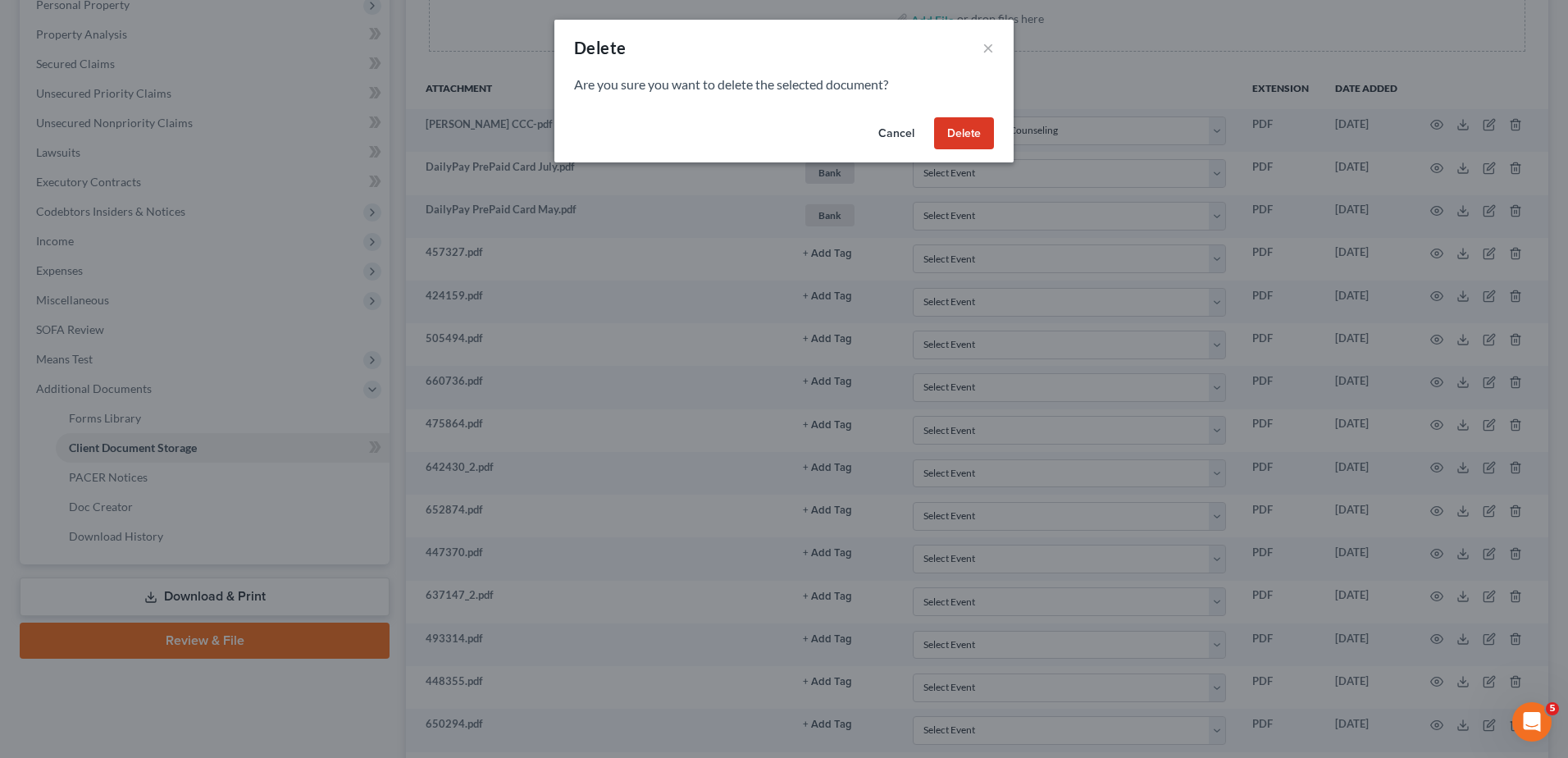
click at [965, 139] on button "Delete" at bounding box center [964, 134] width 60 height 33
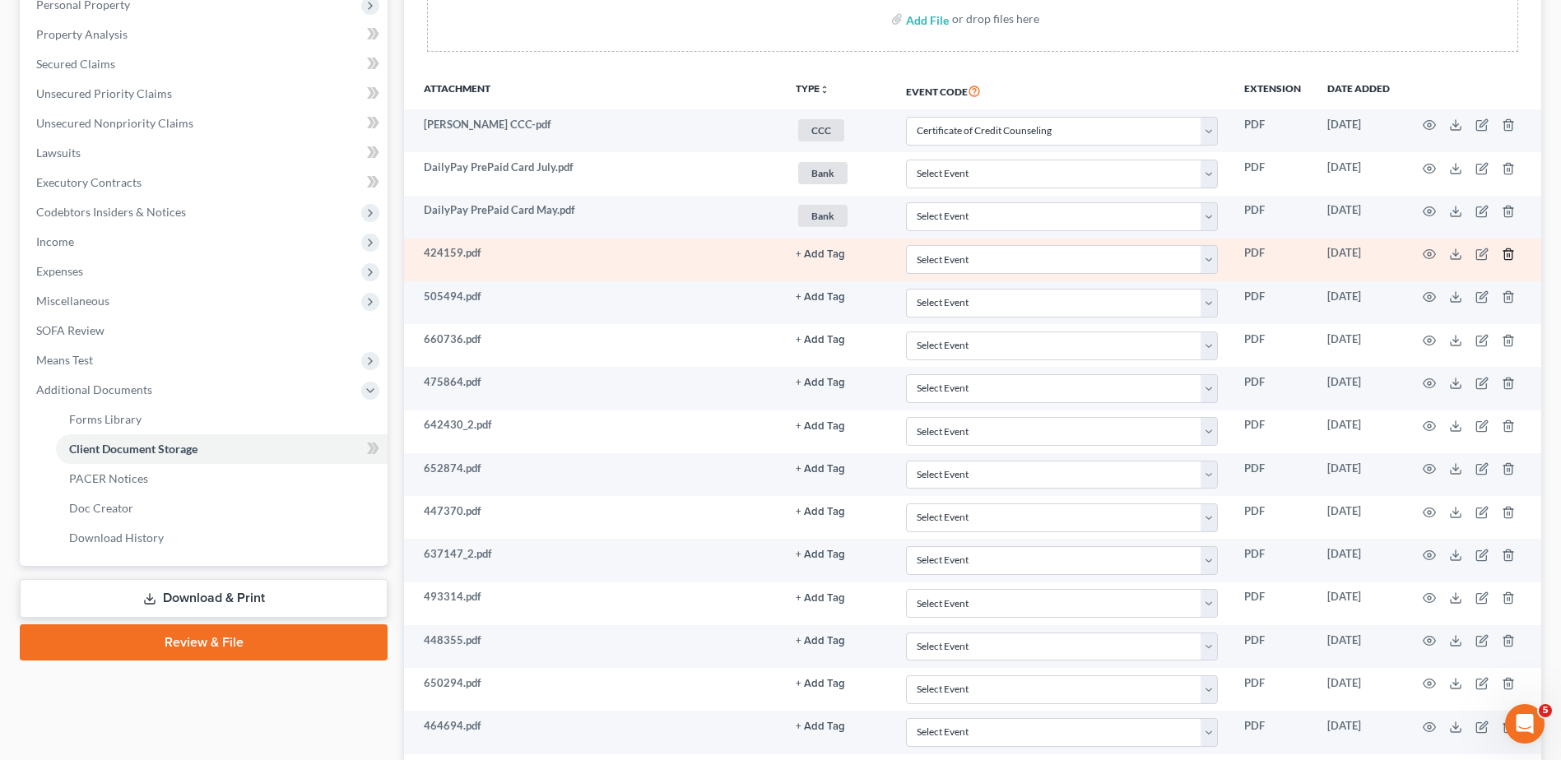
click at [1507, 254] on line "button" at bounding box center [1507, 254] width 0 height 3
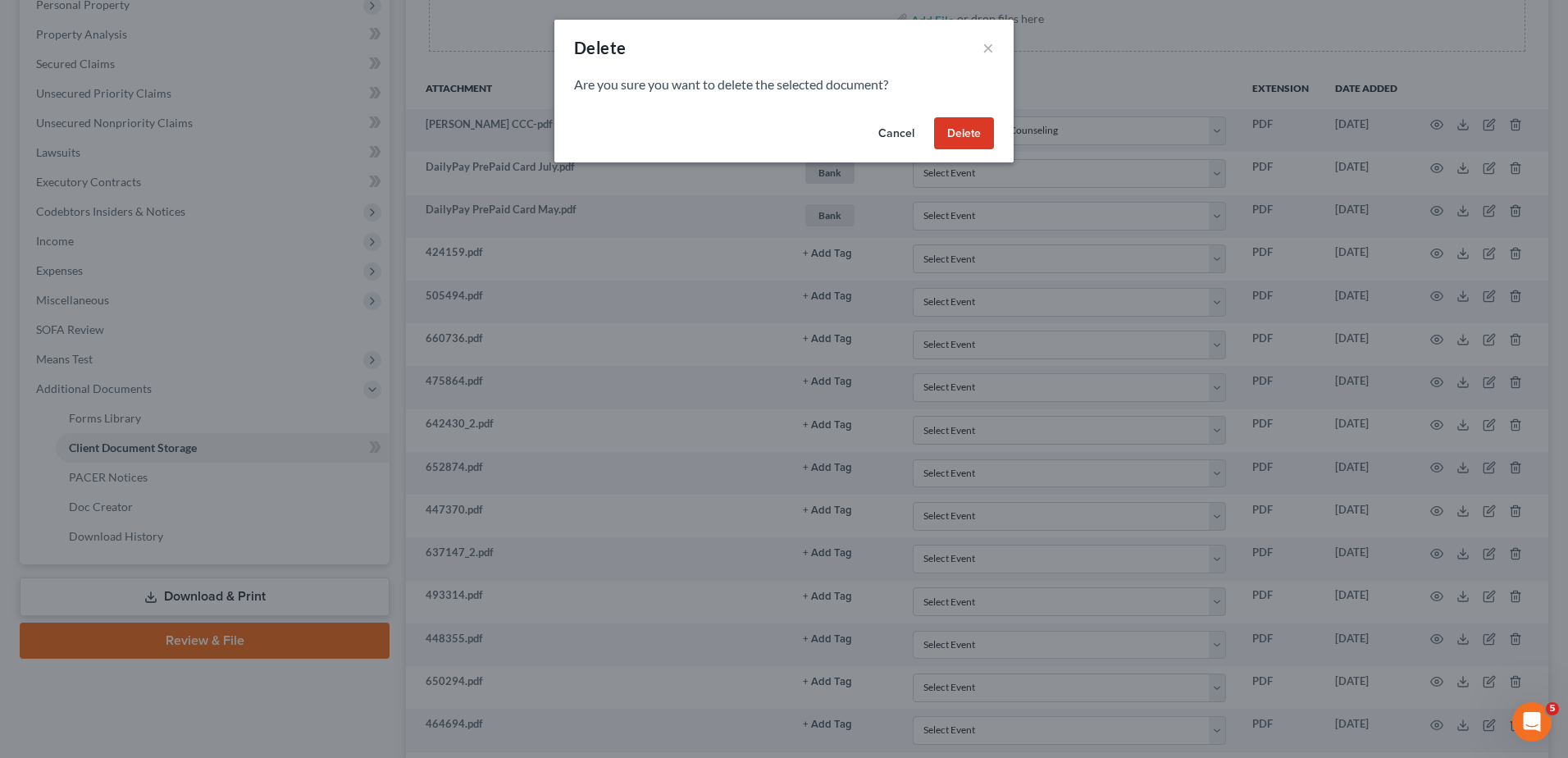
click at [960, 145] on button "Delete" at bounding box center [964, 134] width 60 height 33
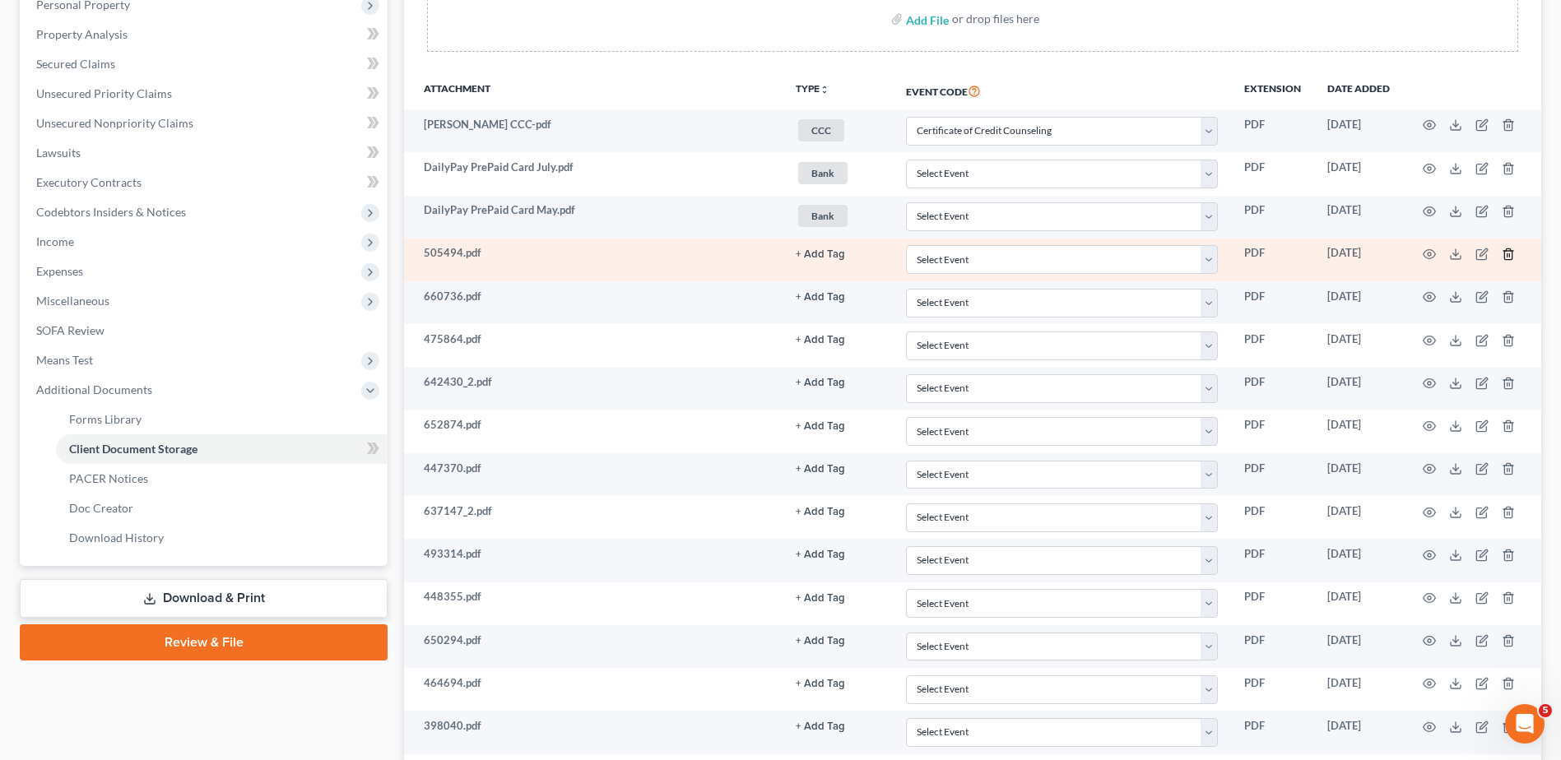
click at [1507, 255] on line "button" at bounding box center [1507, 254] width 0 height 3
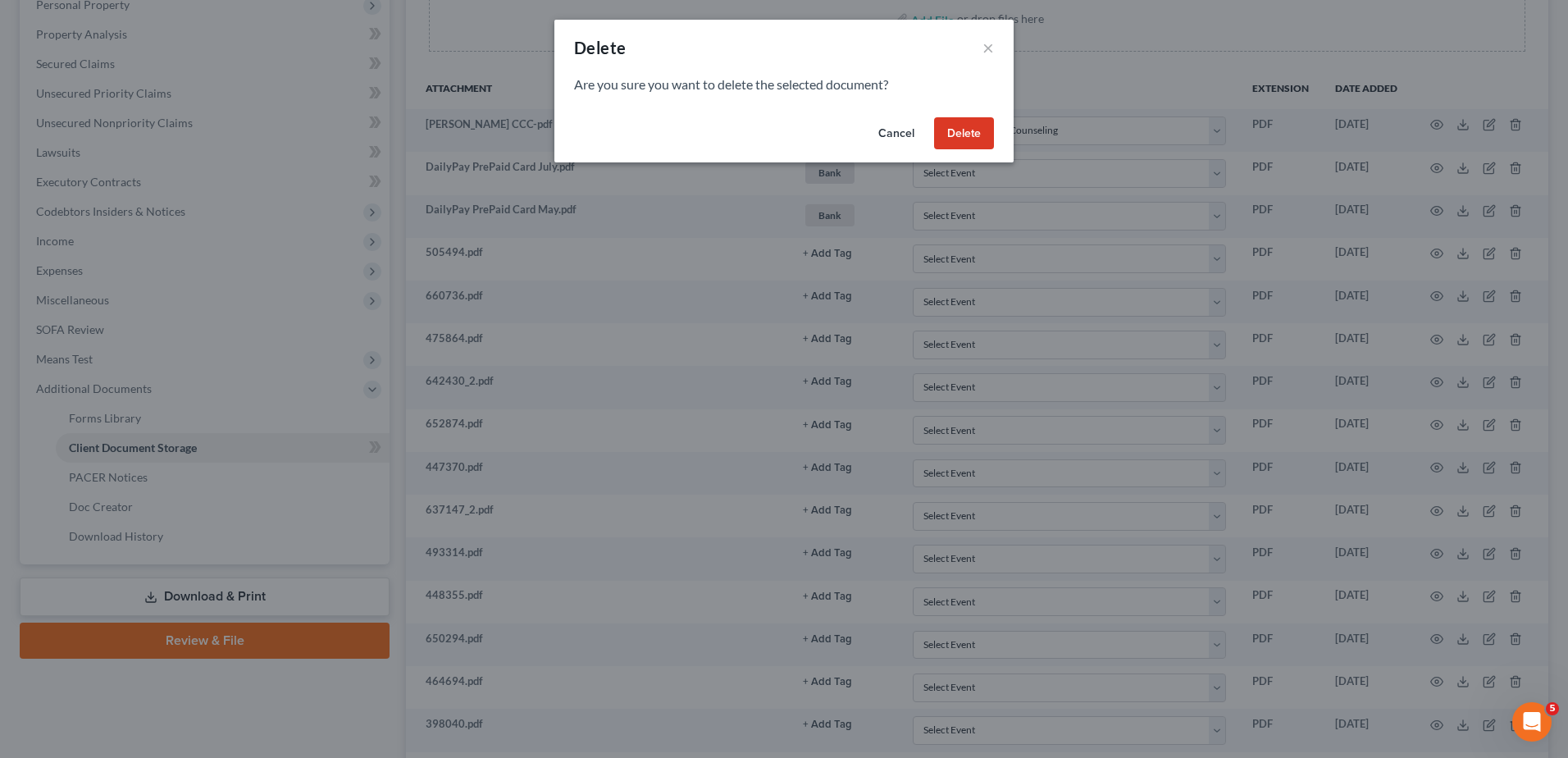
click at [966, 137] on button "Delete" at bounding box center [964, 134] width 60 height 33
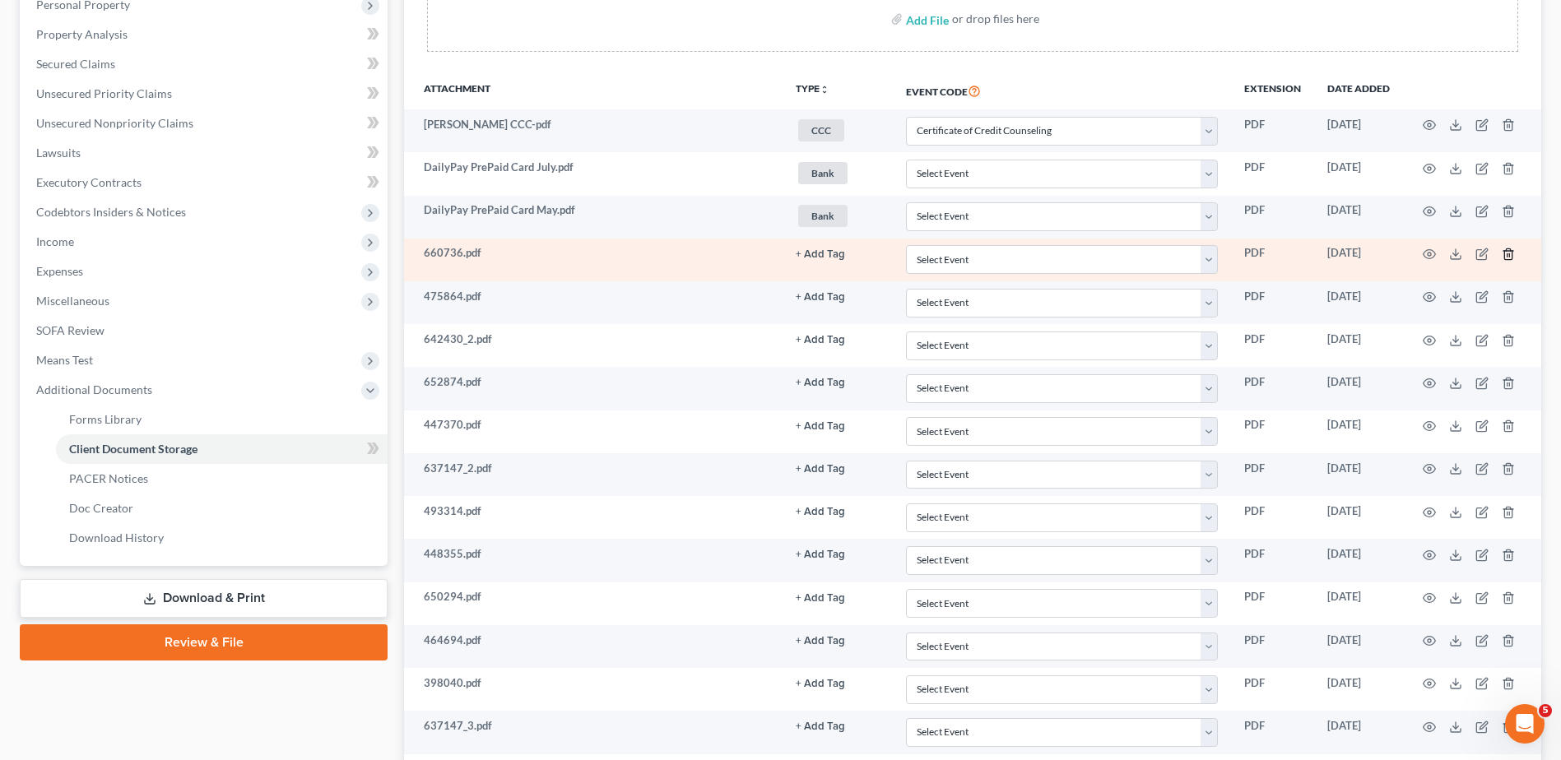
click at [1506, 254] on icon "button" at bounding box center [1508, 254] width 13 height 13
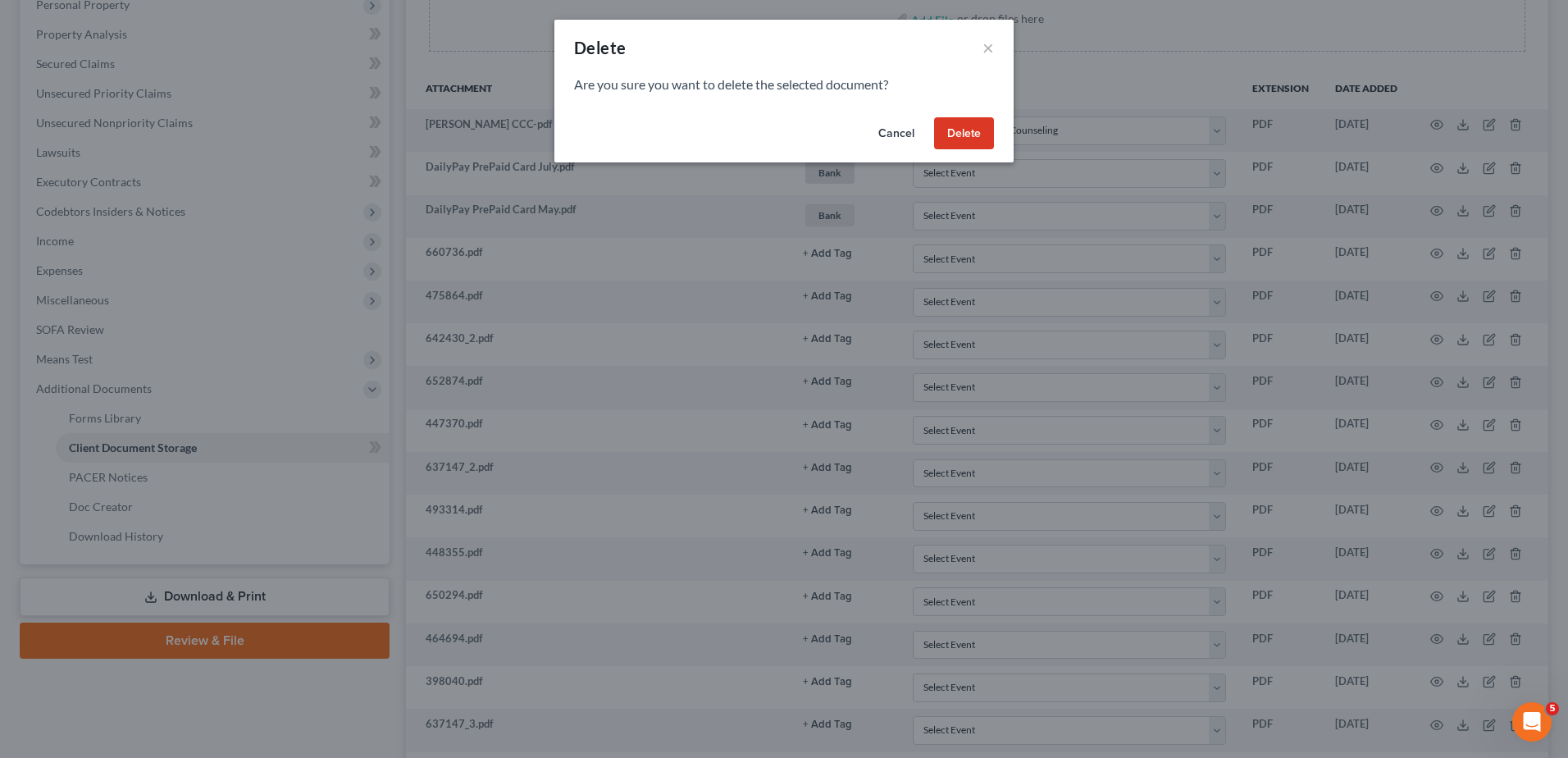
click at [964, 134] on button "Delete" at bounding box center [964, 134] width 60 height 33
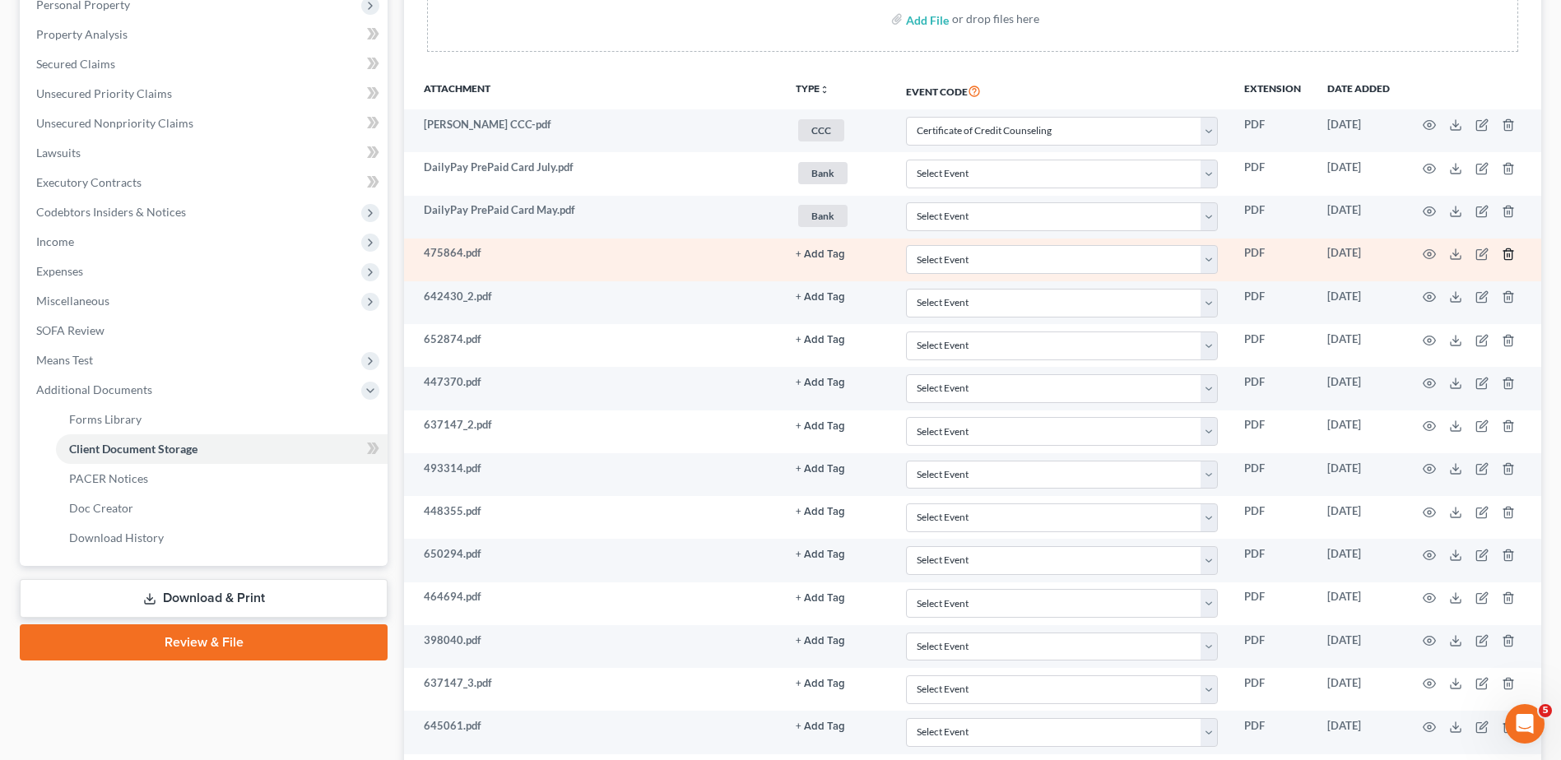
click at [1511, 253] on icon "button" at bounding box center [1508, 254] width 13 height 13
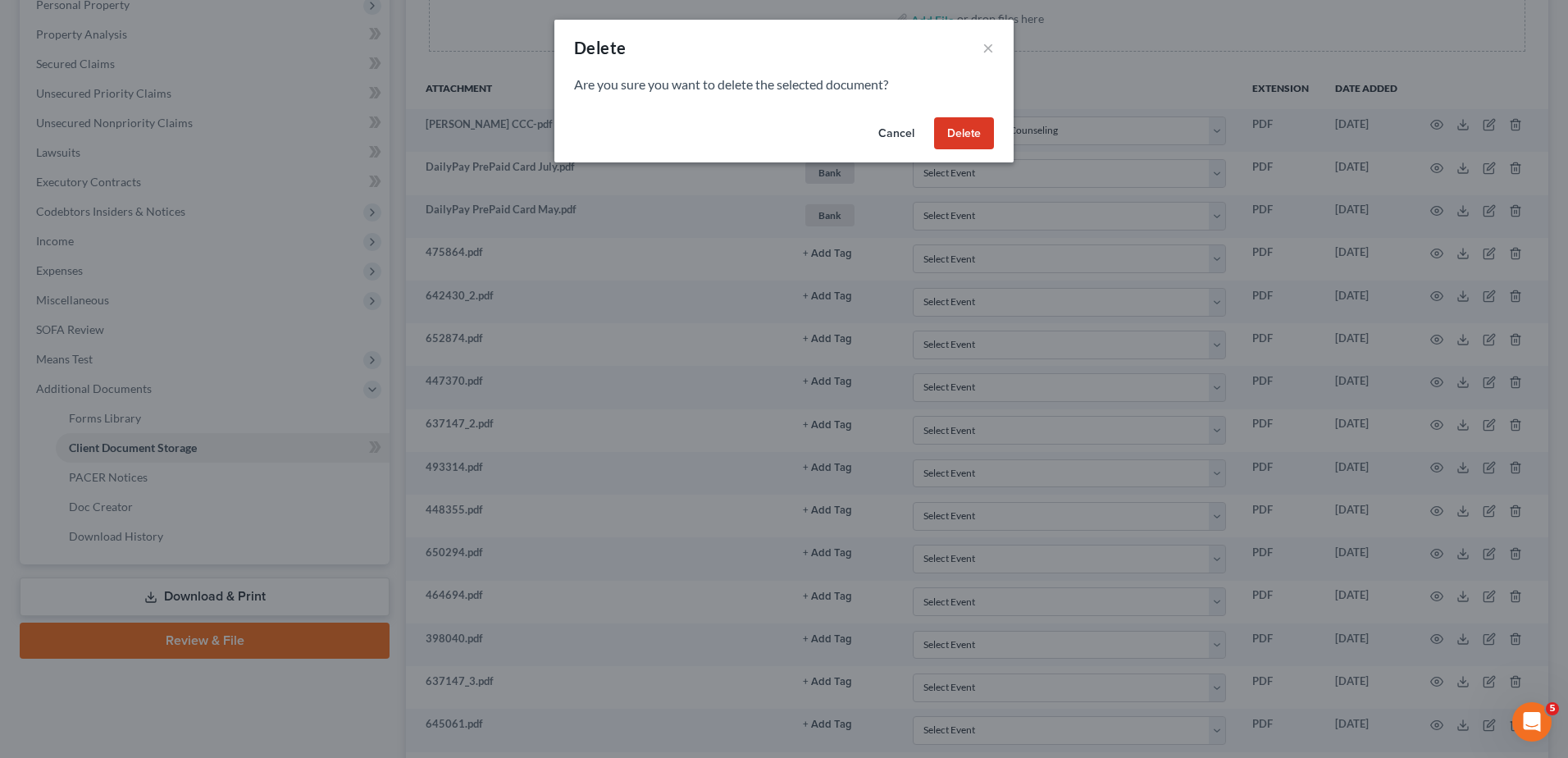
click at [952, 133] on button "Delete" at bounding box center [964, 134] width 60 height 33
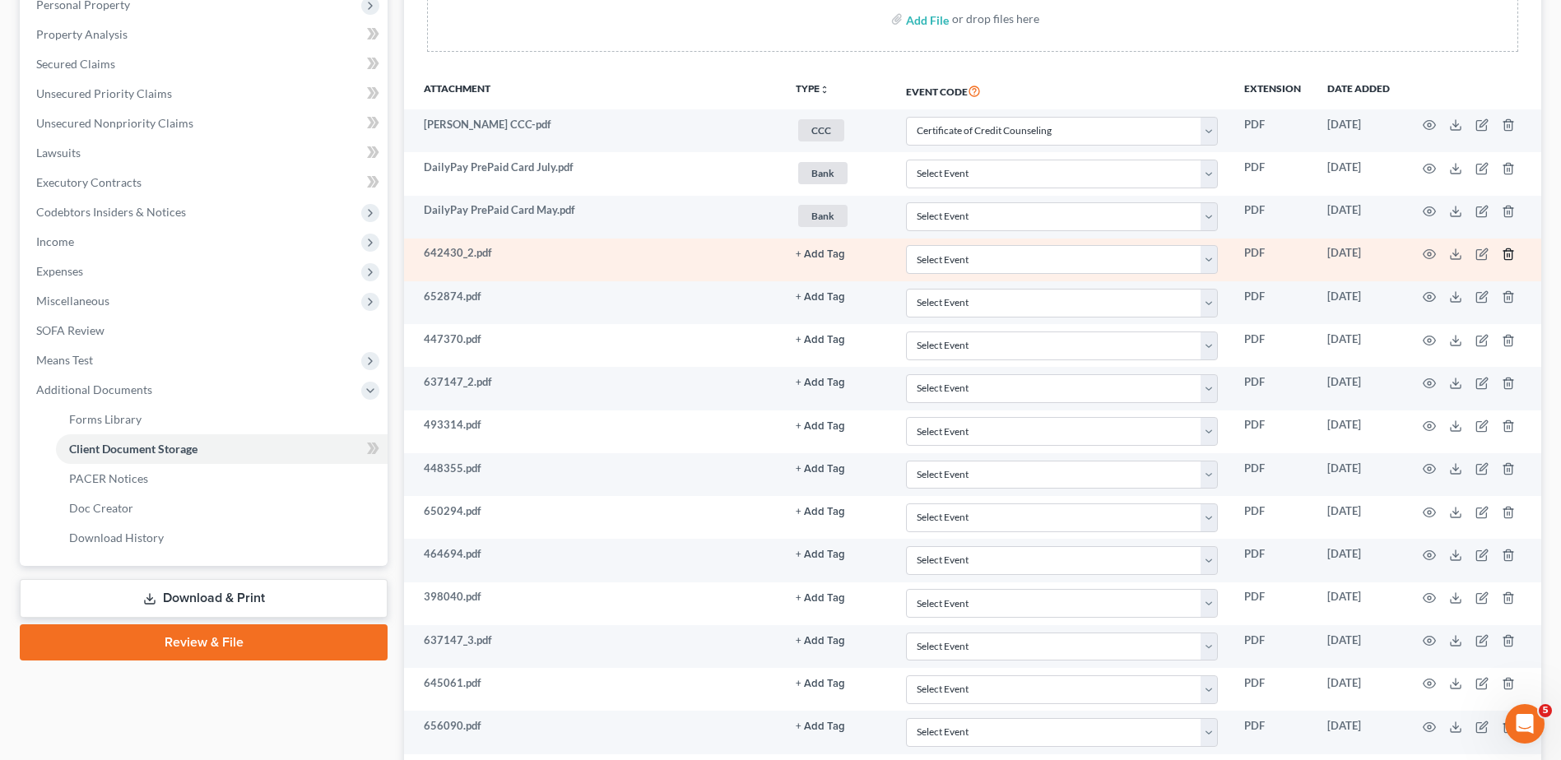
click at [1507, 256] on line "button" at bounding box center [1507, 254] width 0 height 3
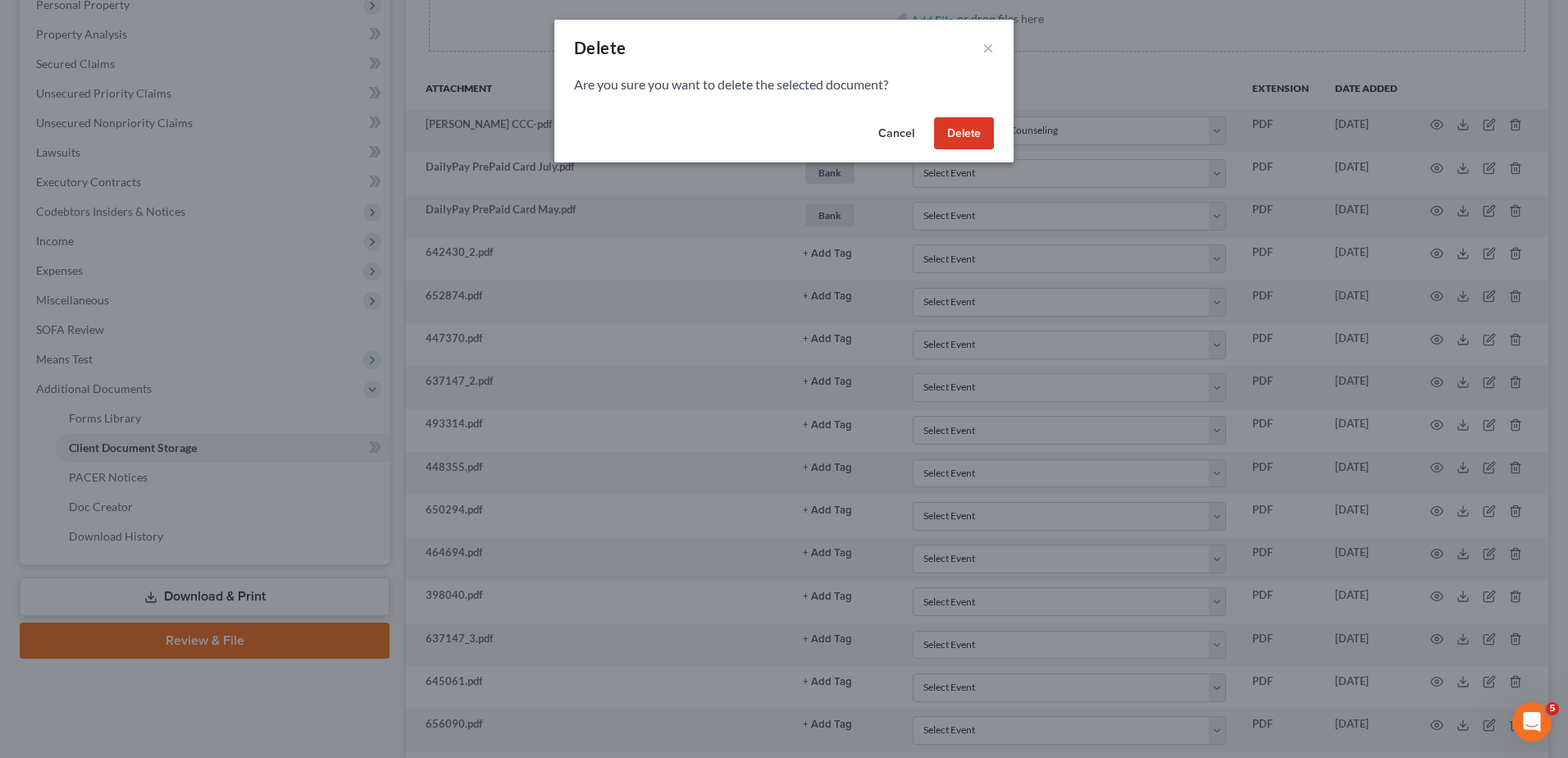
click at [959, 132] on button "Delete" at bounding box center [964, 134] width 60 height 33
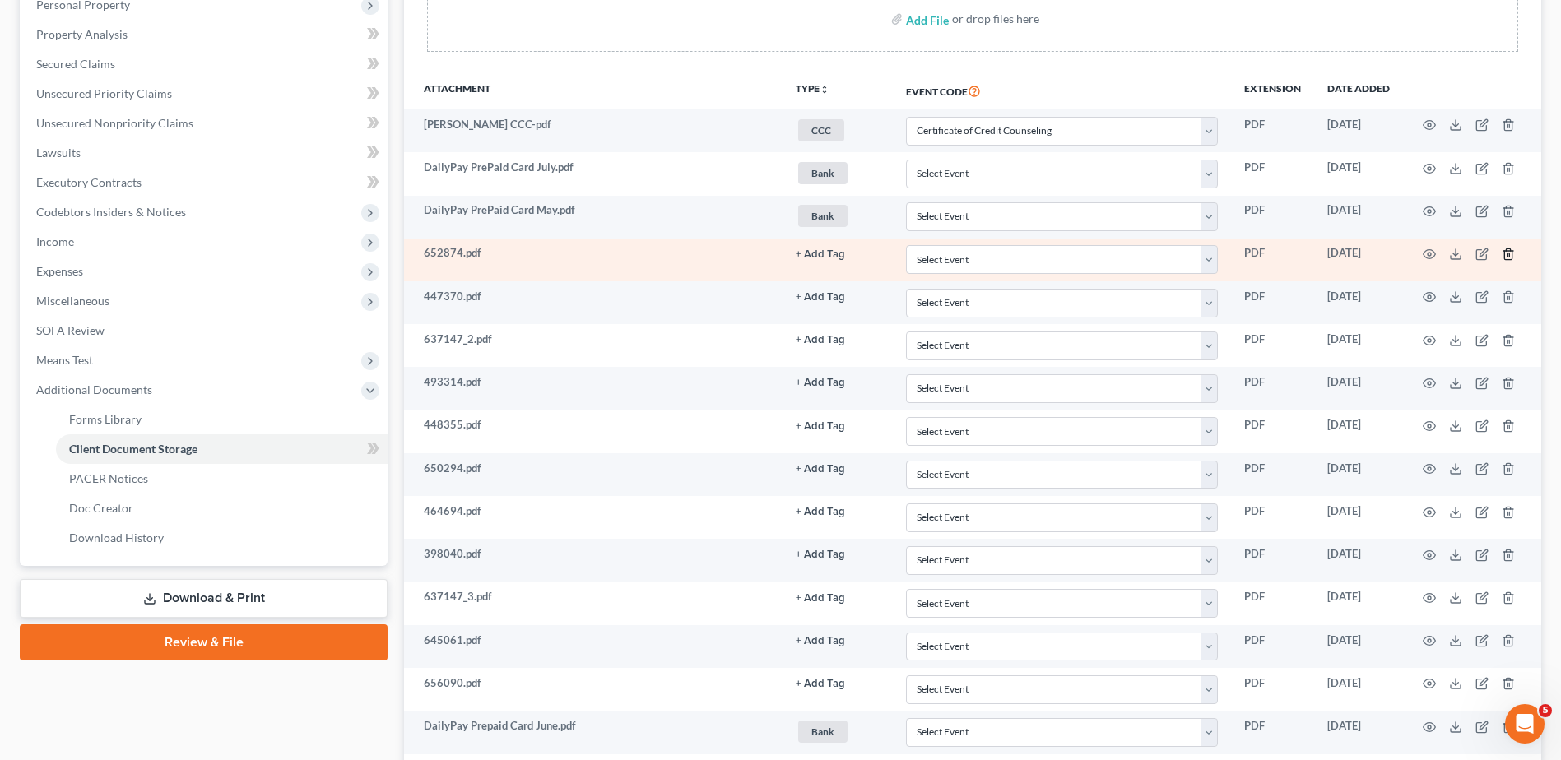
click at [1507, 253] on line "button" at bounding box center [1507, 254] width 0 height 3
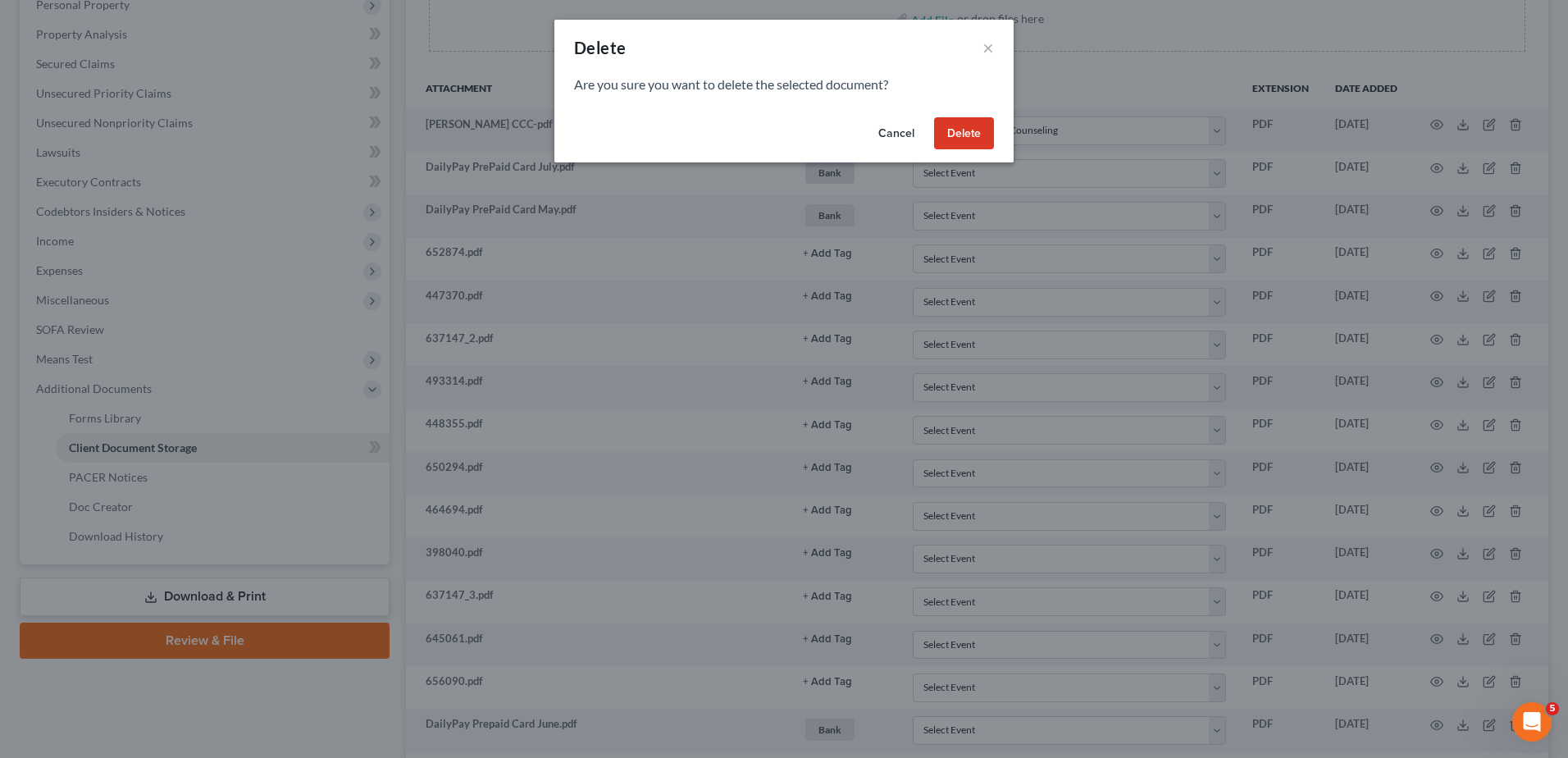
click at [968, 140] on button "Delete" at bounding box center [964, 134] width 60 height 33
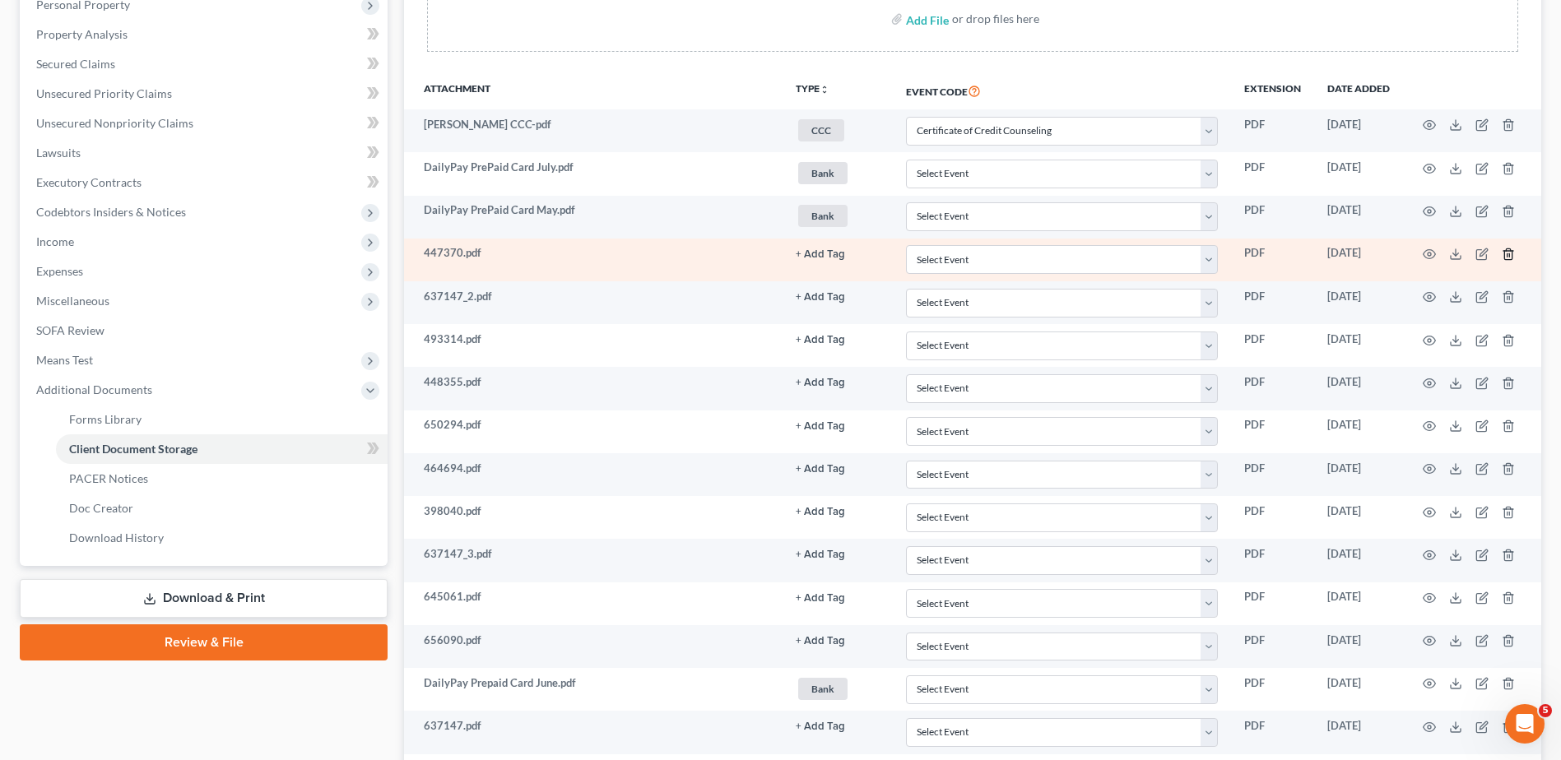
click at [1507, 256] on line "button" at bounding box center [1507, 254] width 0 height 3
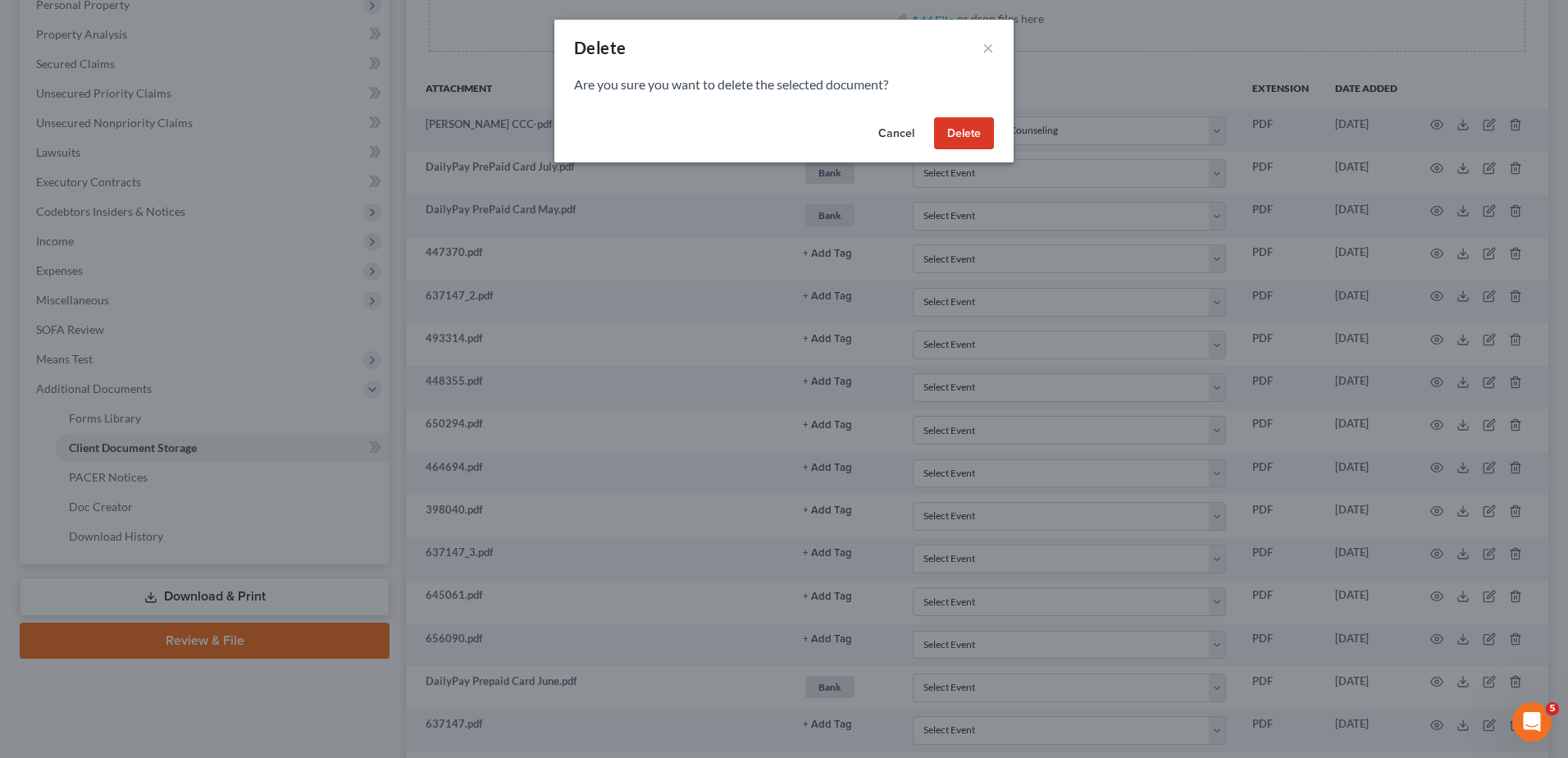
click at [963, 132] on button "Delete" at bounding box center [964, 134] width 60 height 33
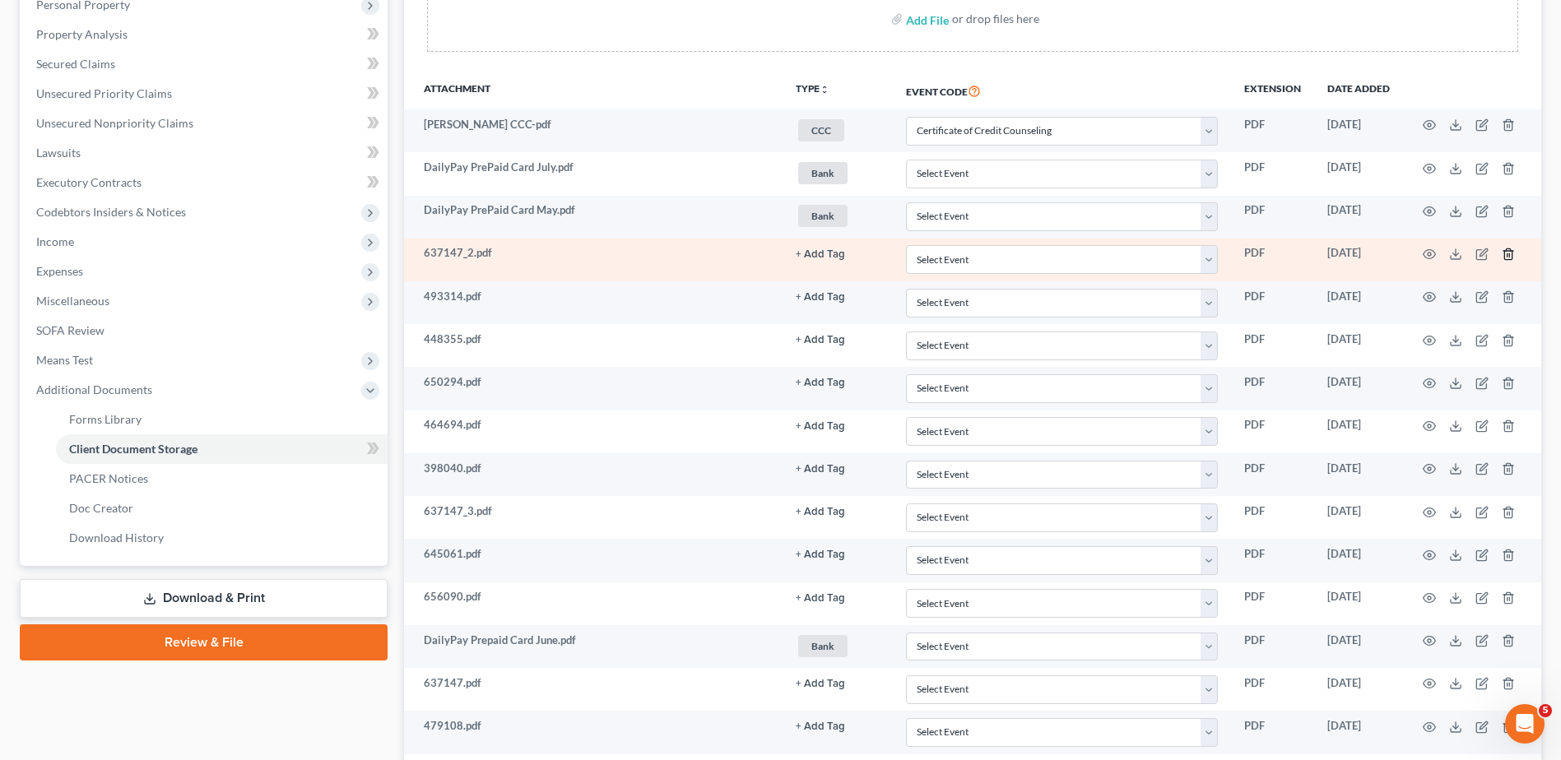
click at [1508, 256] on icon "button" at bounding box center [1508, 254] width 13 height 13
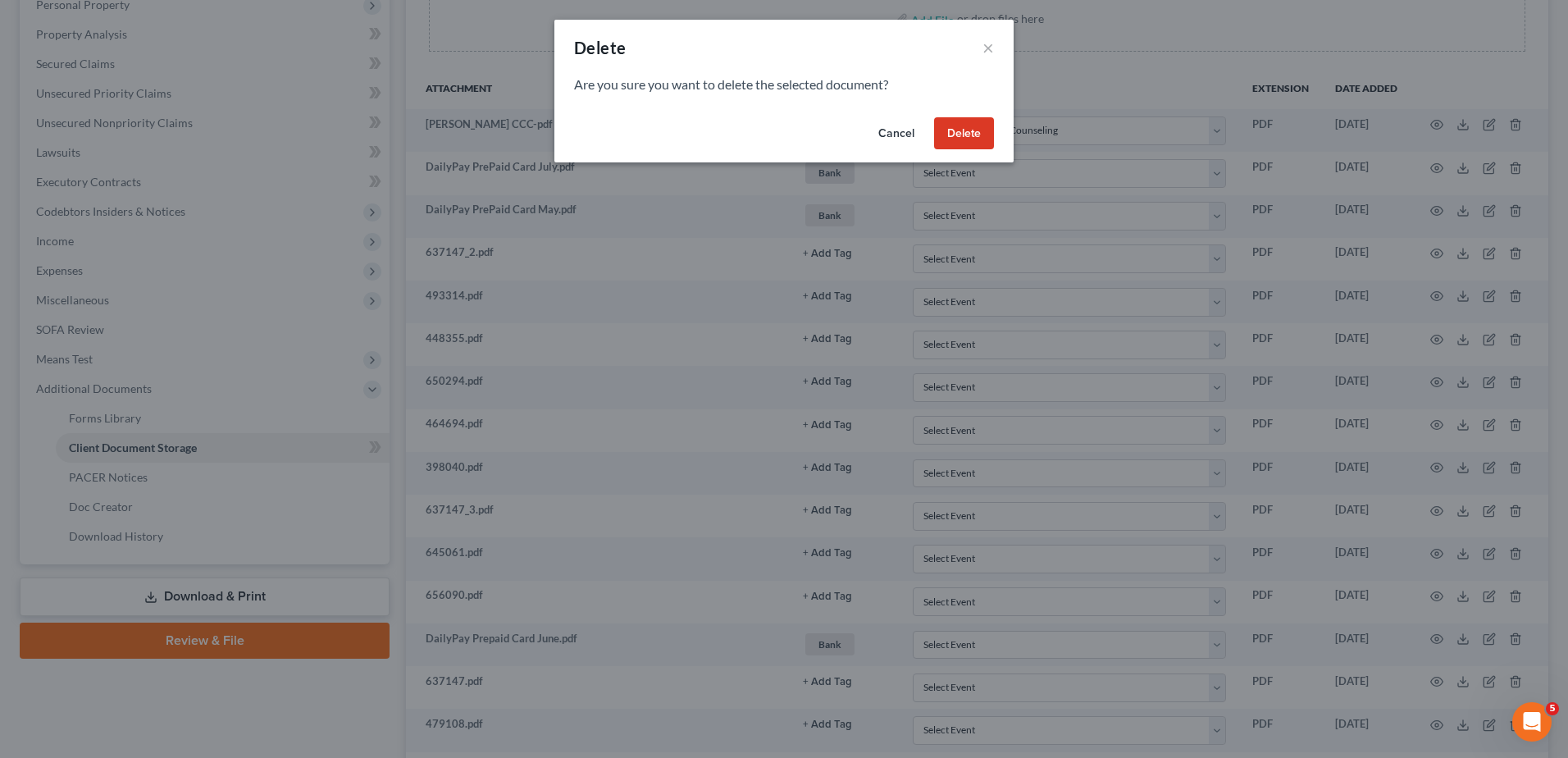
click at [970, 132] on button "Delete" at bounding box center [964, 134] width 60 height 33
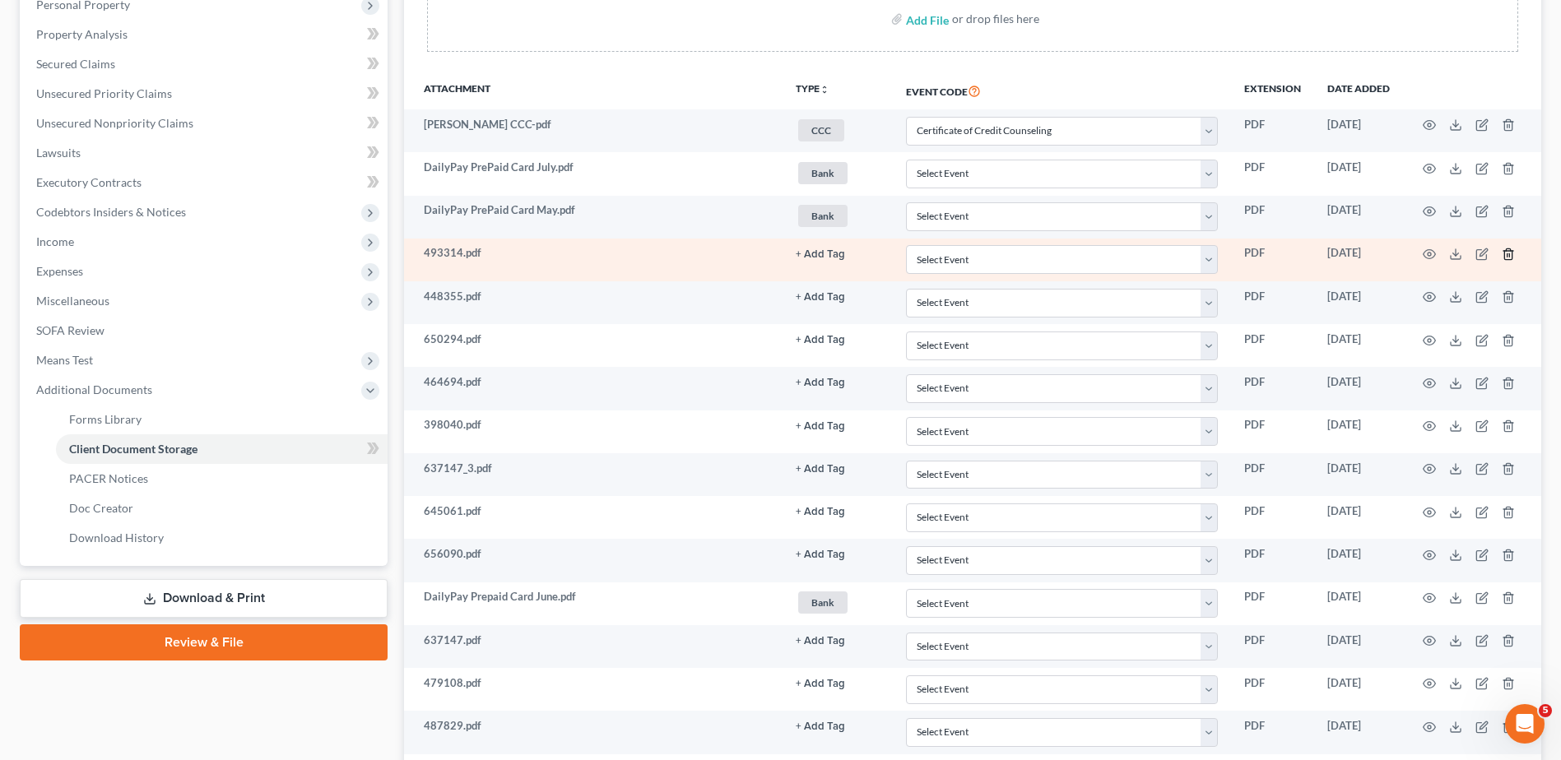
click at [1507, 254] on line "button" at bounding box center [1507, 254] width 0 height 3
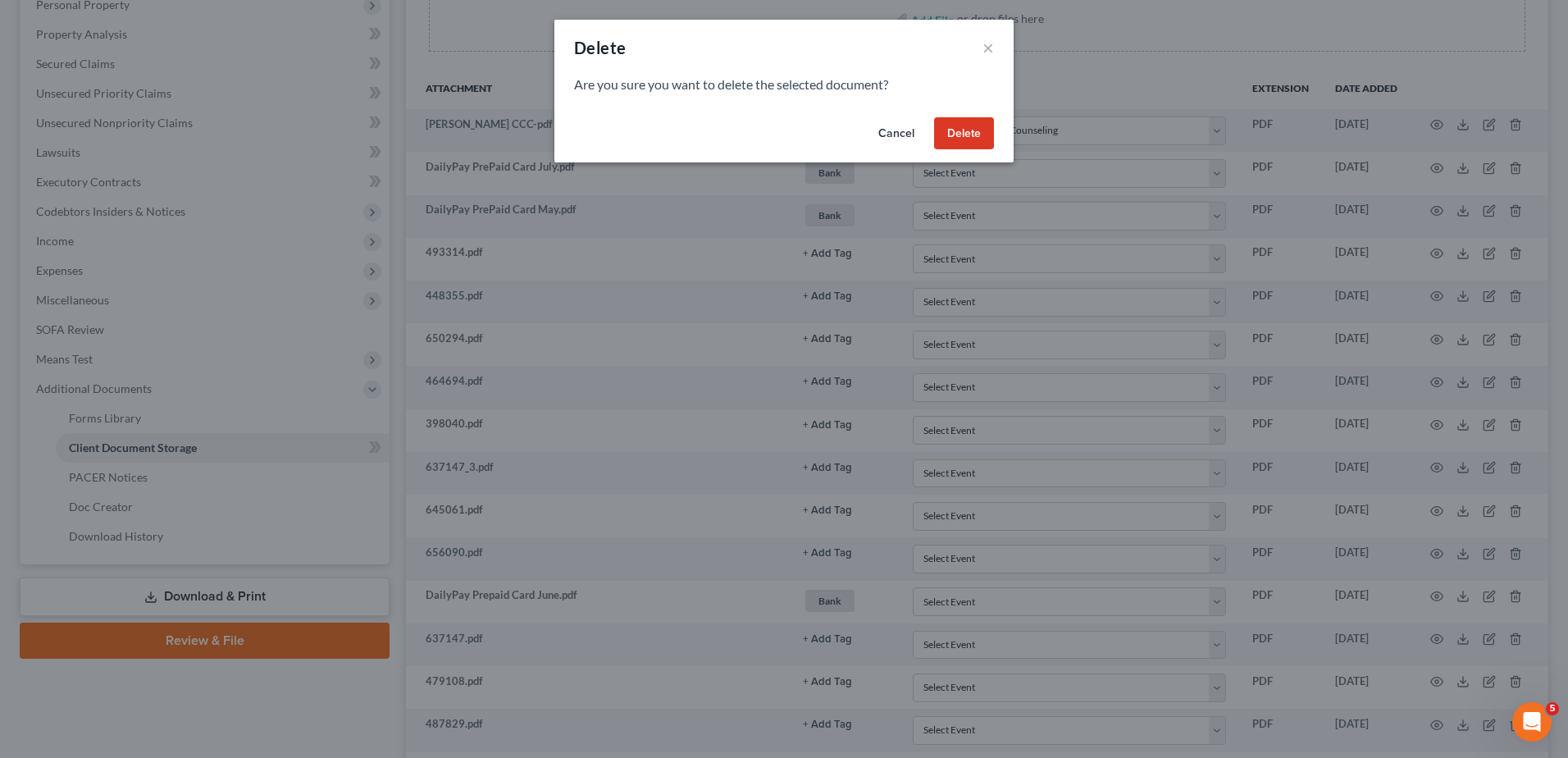
click at [961, 132] on button "Delete" at bounding box center [964, 134] width 60 height 33
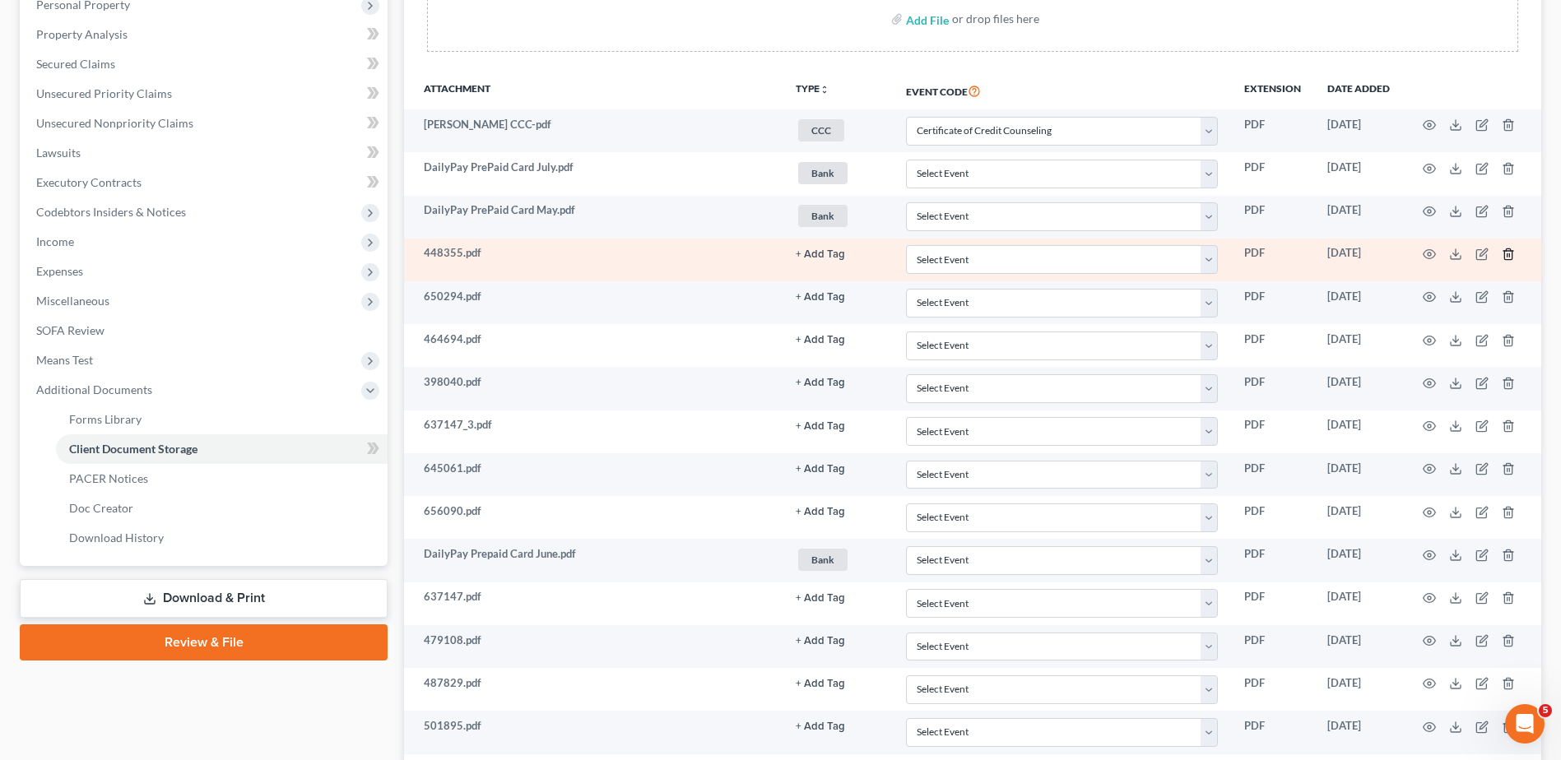
click at [1509, 254] on line "button" at bounding box center [1509, 254] width 0 height 3
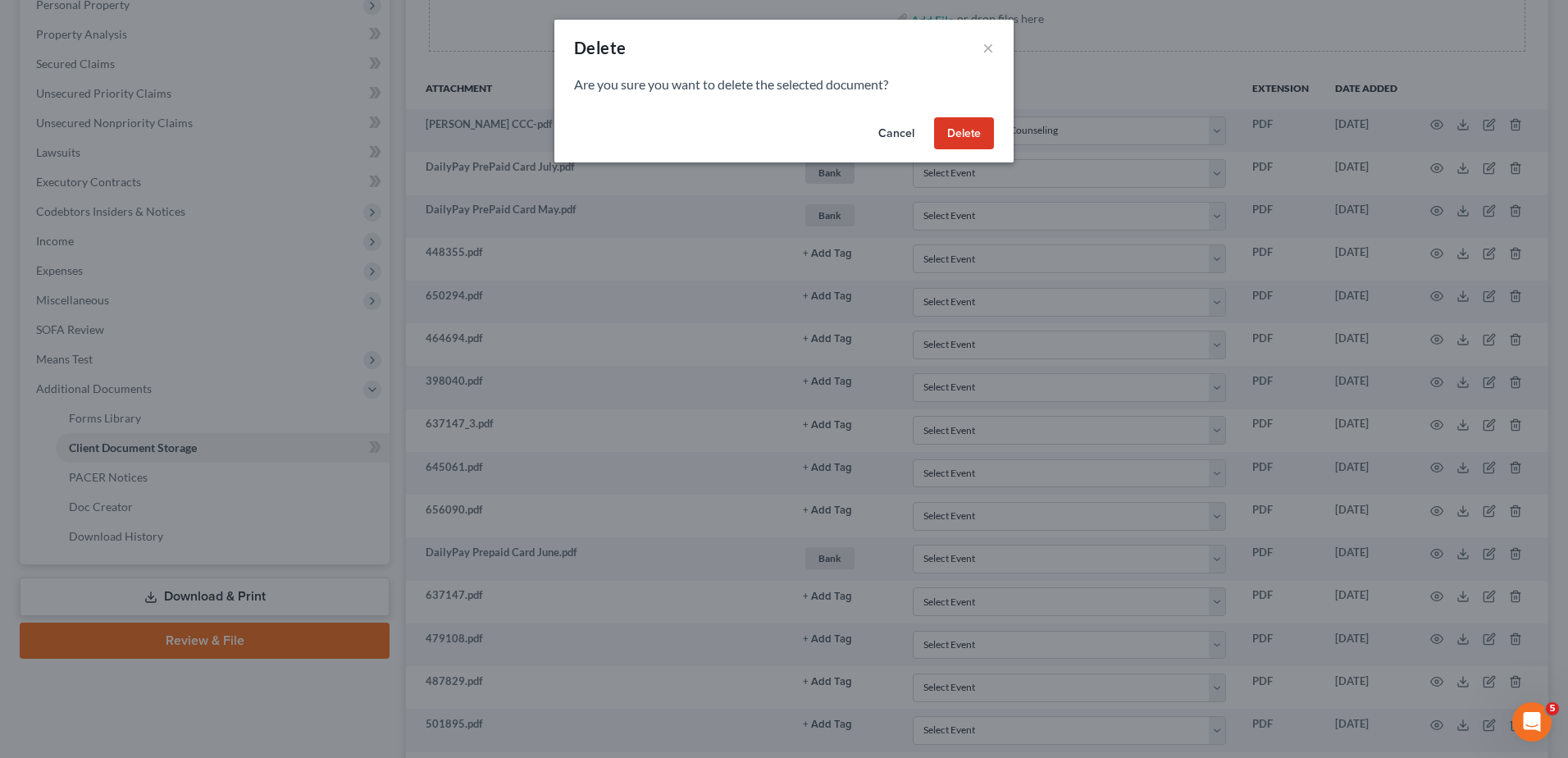
click at [967, 127] on button "Delete" at bounding box center [964, 134] width 60 height 33
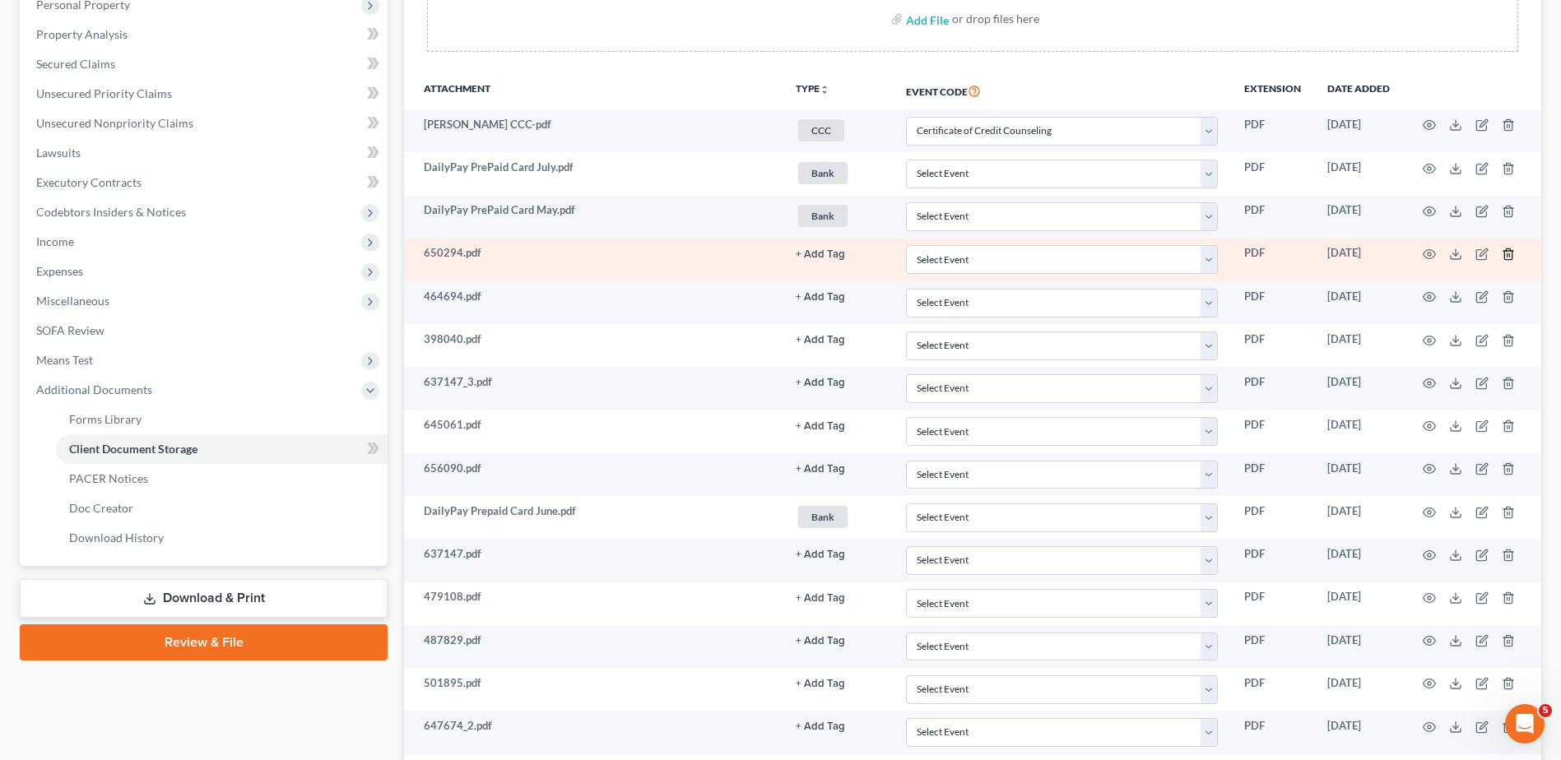
click at [1503, 253] on icon "button" at bounding box center [1508, 254] width 13 height 13
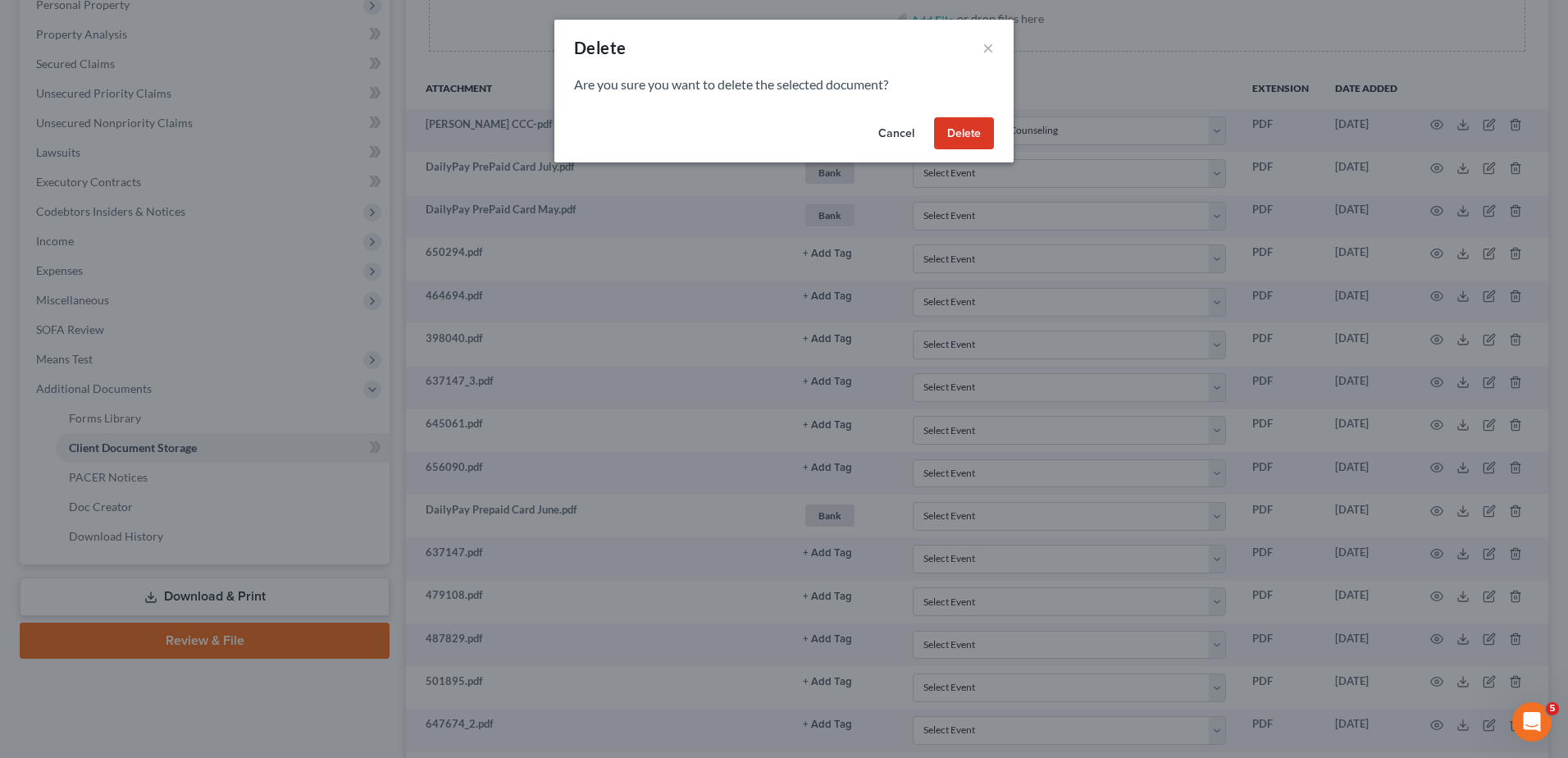
click at [967, 139] on button "Delete" at bounding box center [964, 134] width 60 height 33
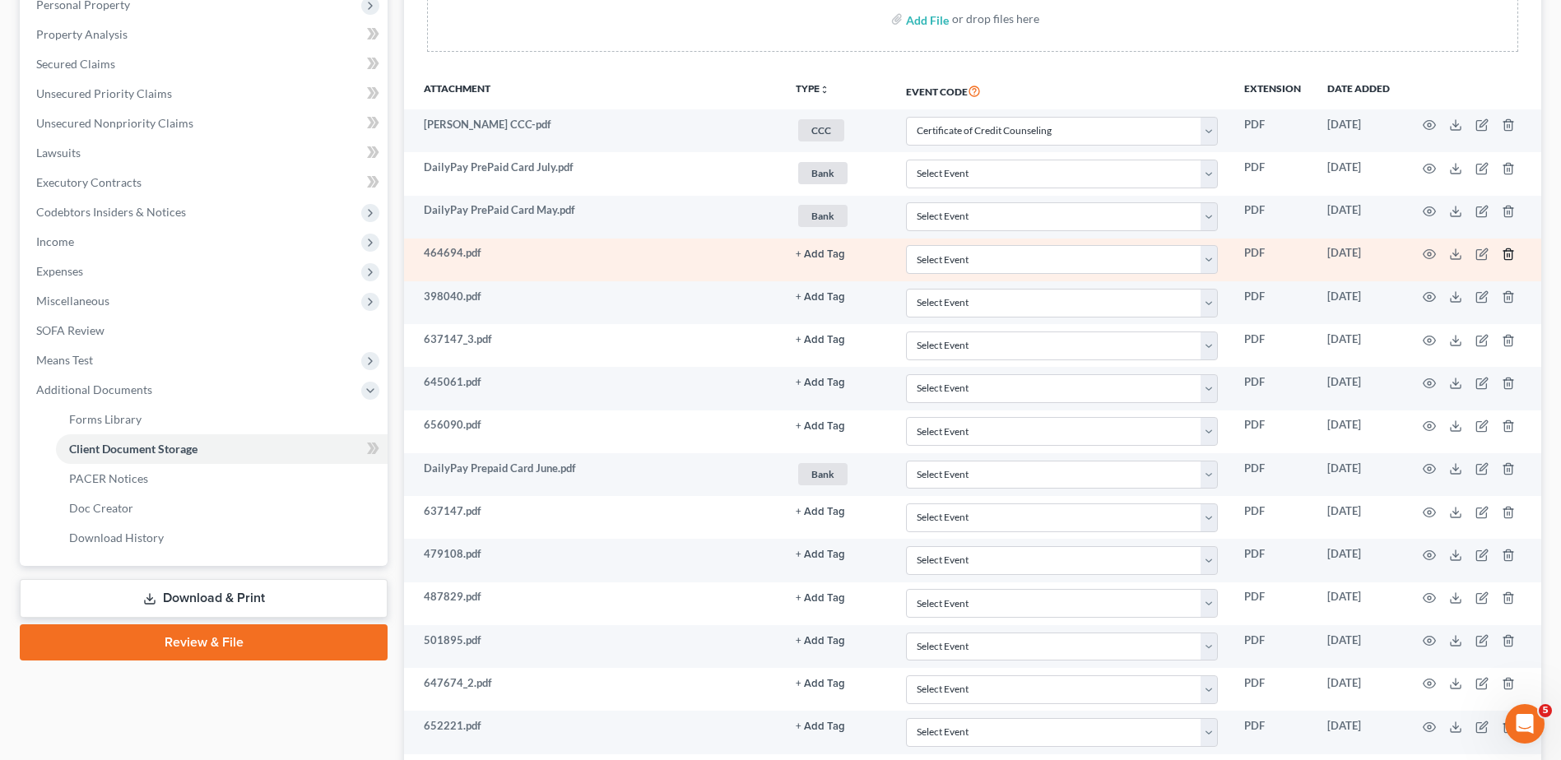
click at [1507, 254] on line "button" at bounding box center [1507, 254] width 0 height 3
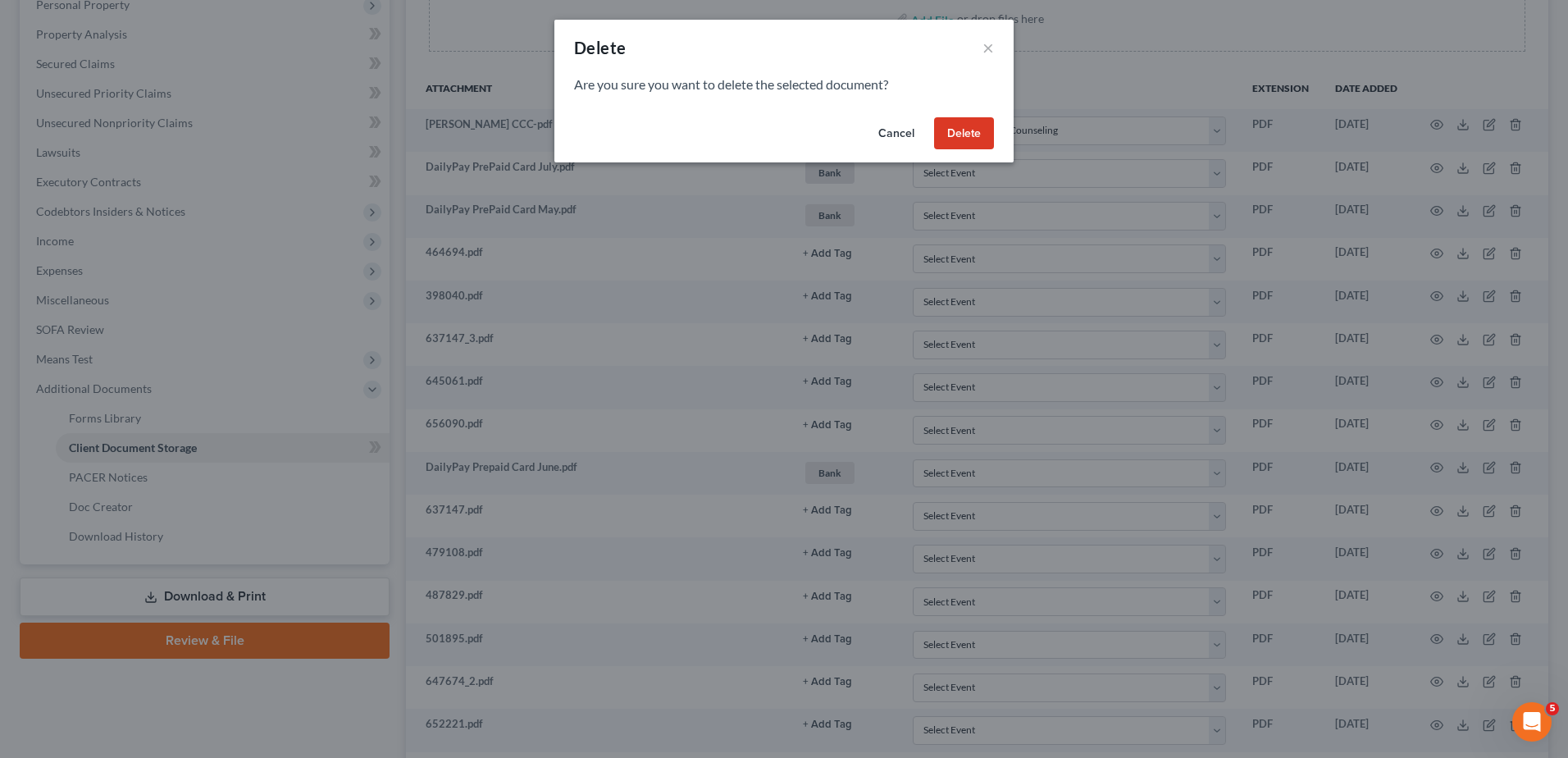
click at [965, 140] on button "Delete" at bounding box center [964, 134] width 60 height 33
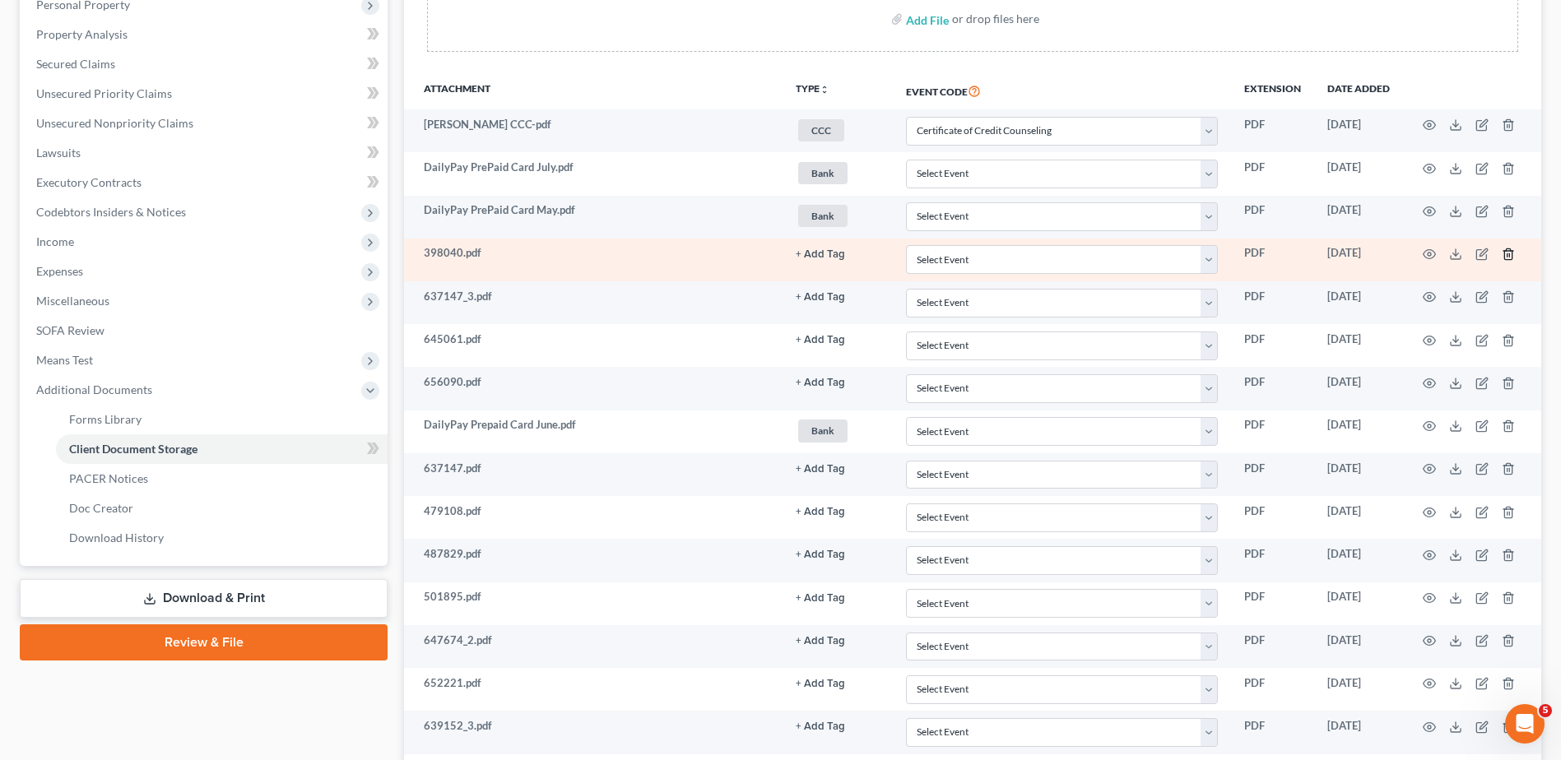
click at [1505, 254] on icon "button" at bounding box center [1507, 253] width 7 height 11
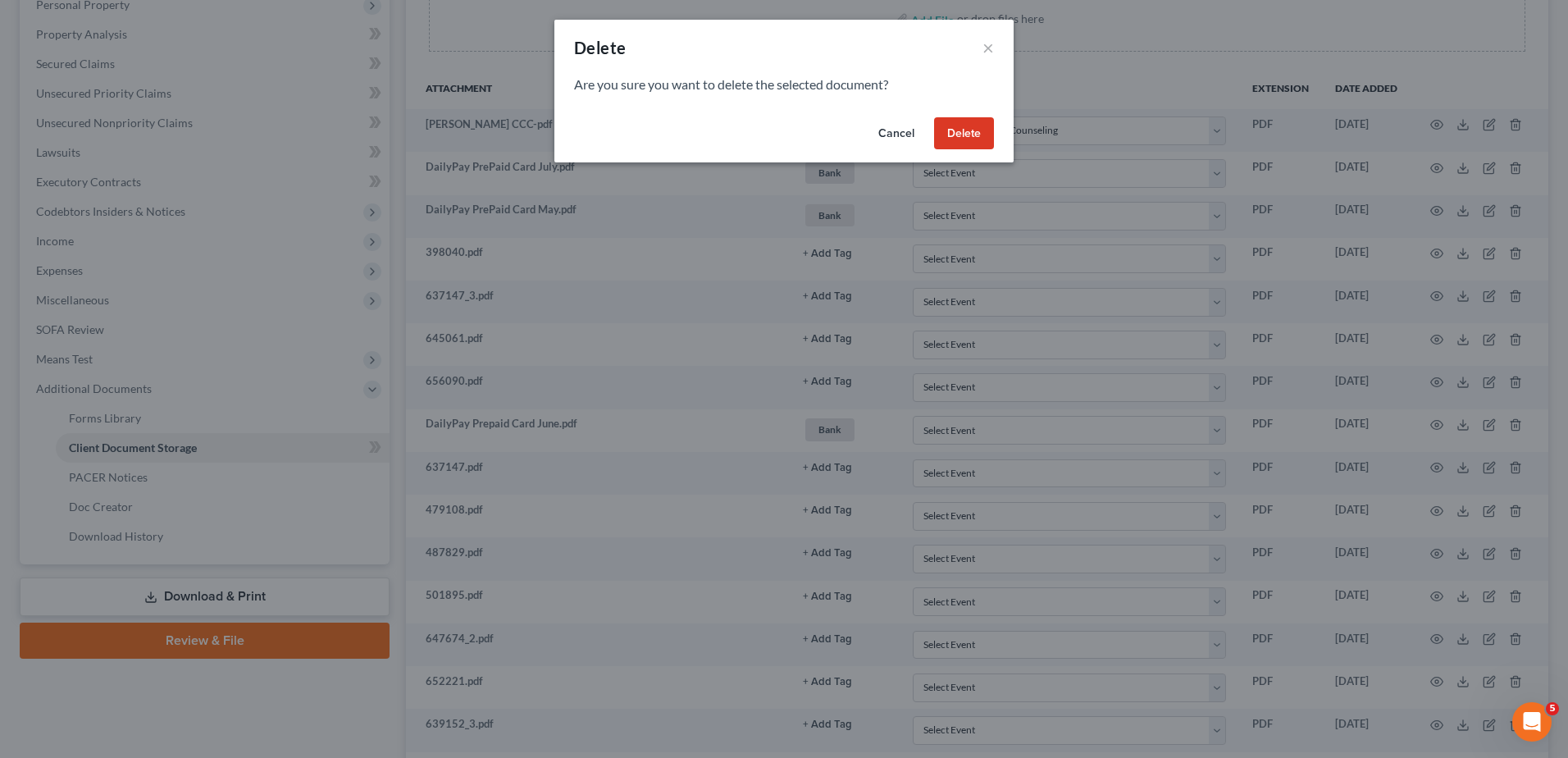
click at [959, 138] on button "Delete" at bounding box center [964, 134] width 60 height 33
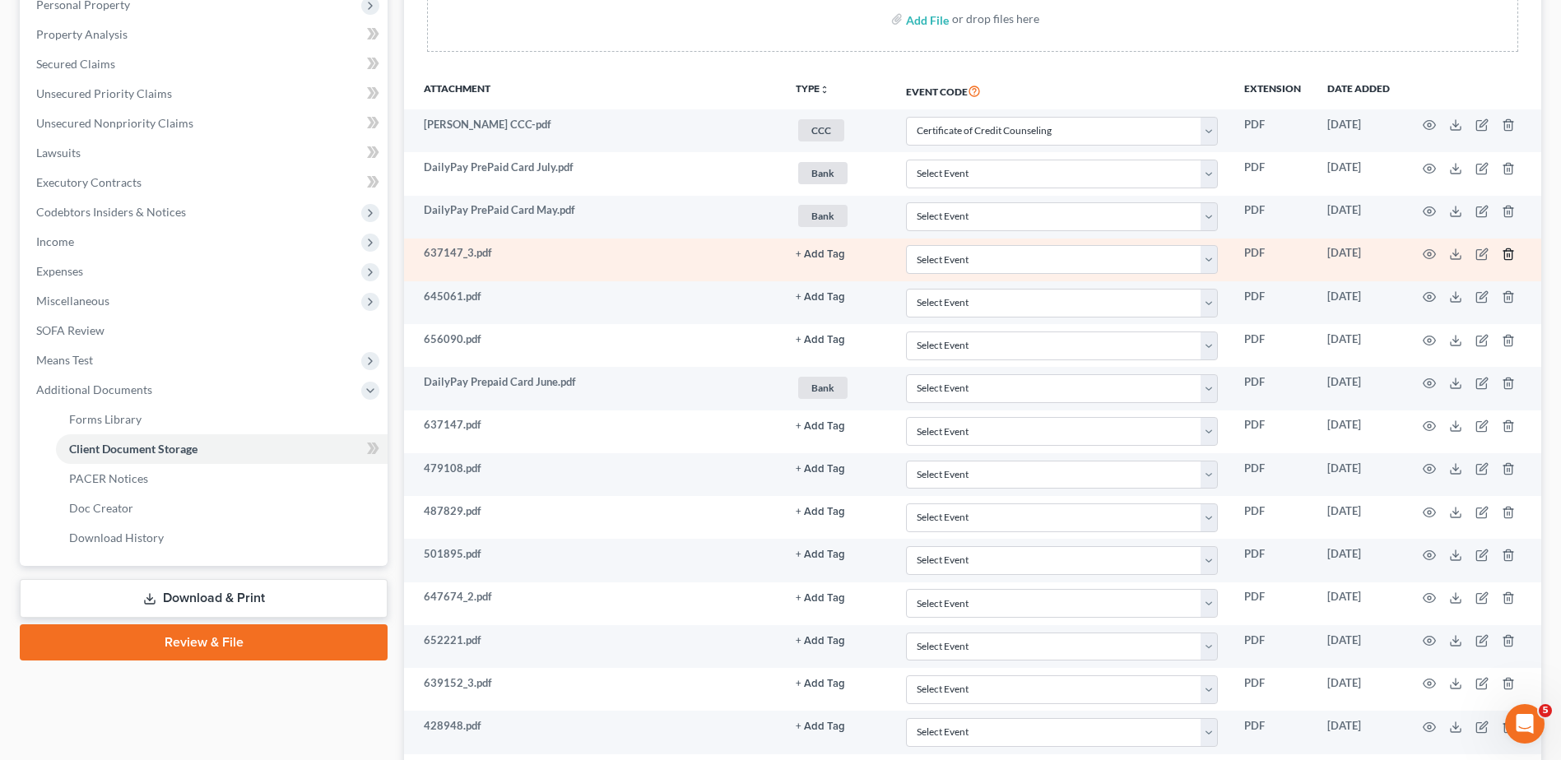
click at [1507, 253] on icon "button" at bounding box center [1508, 254] width 13 height 13
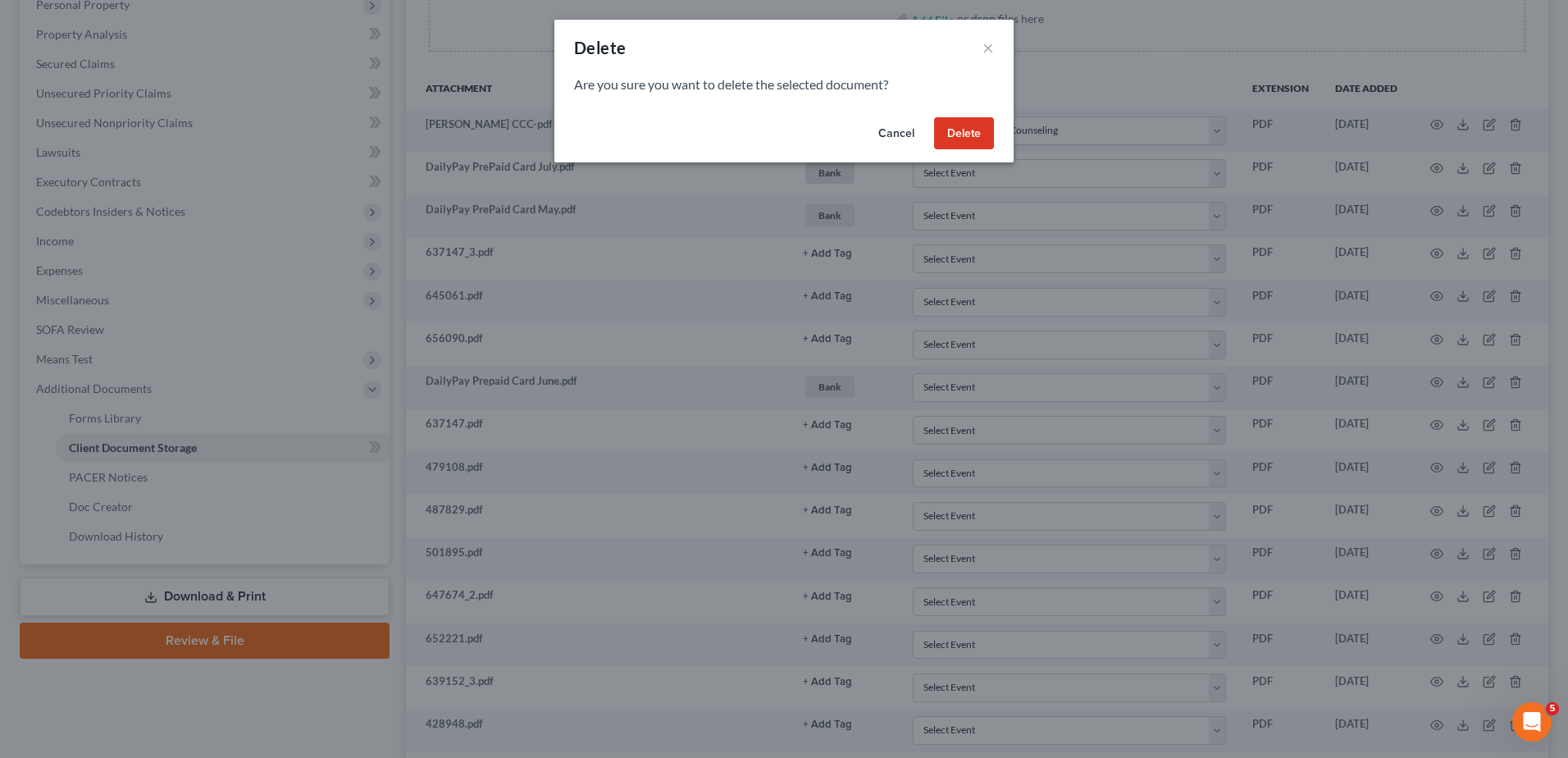
click at [965, 144] on button "Delete" at bounding box center [964, 134] width 60 height 33
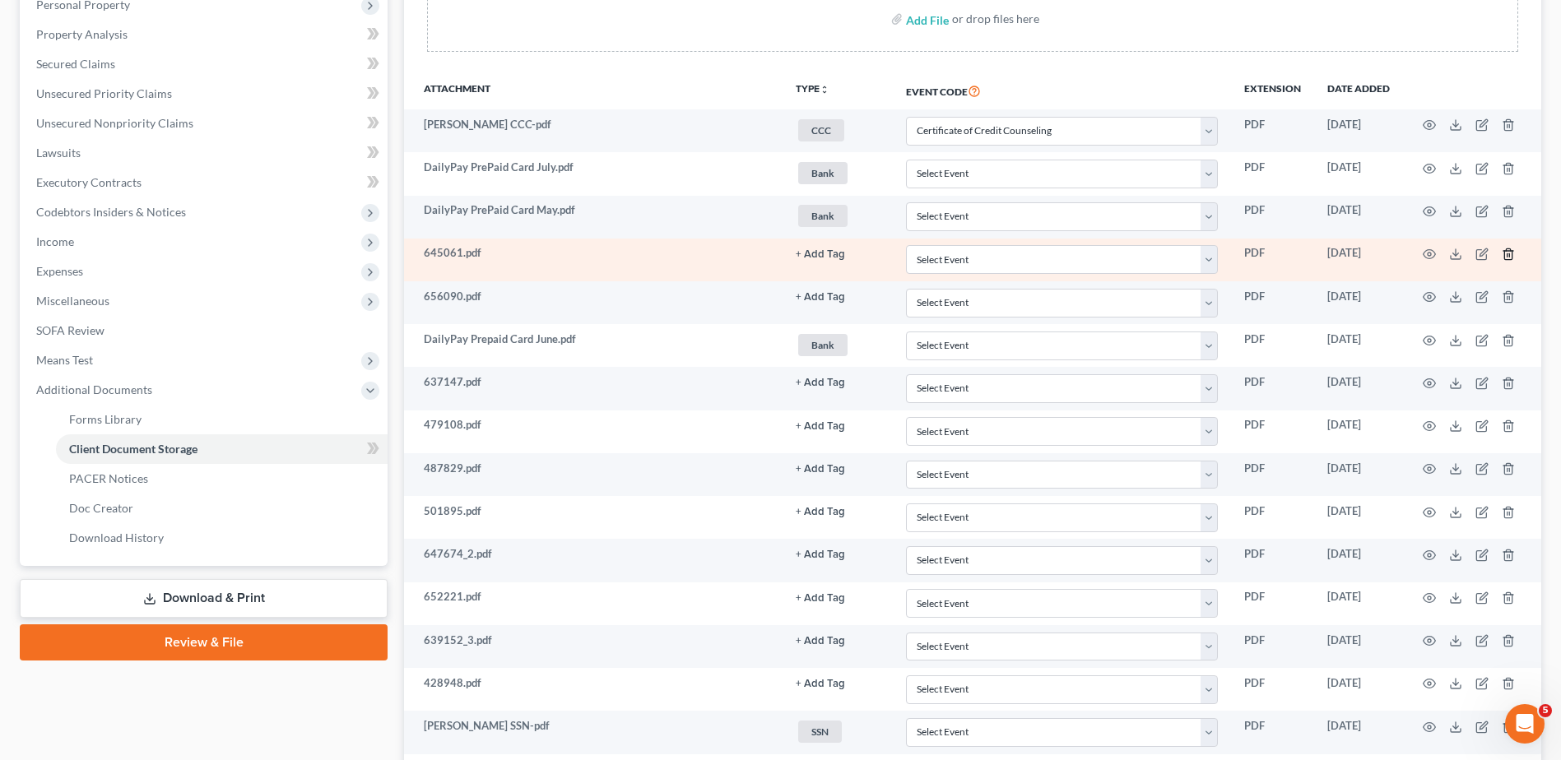
click at [1507, 256] on line "button" at bounding box center [1507, 254] width 0 height 3
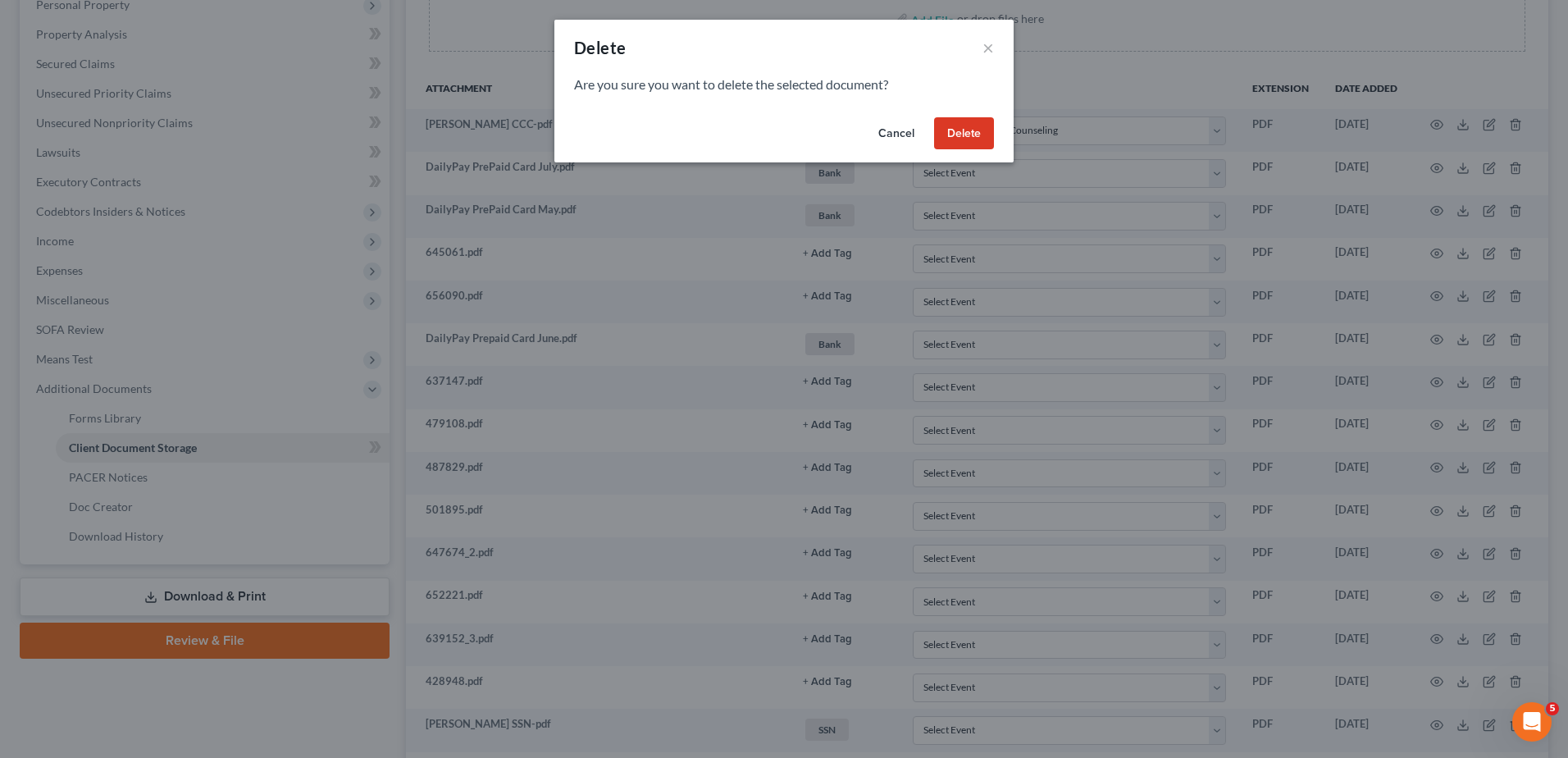
click at [968, 123] on button "Delete" at bounding box center [964, 134] width 60 height 33
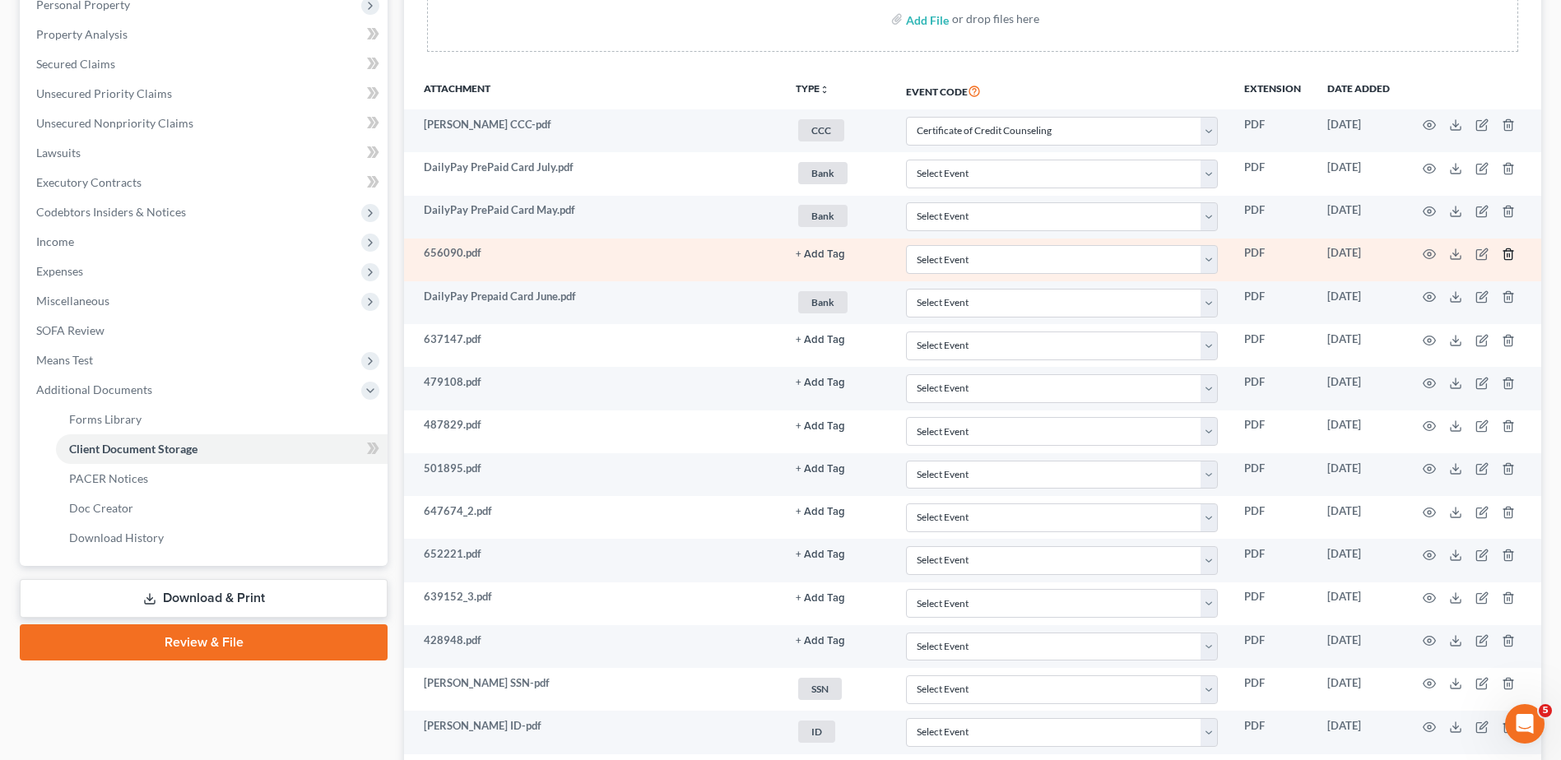
click at [1508, 253] on icon "button" at bounding box center [1508, 254] width 13 height 13
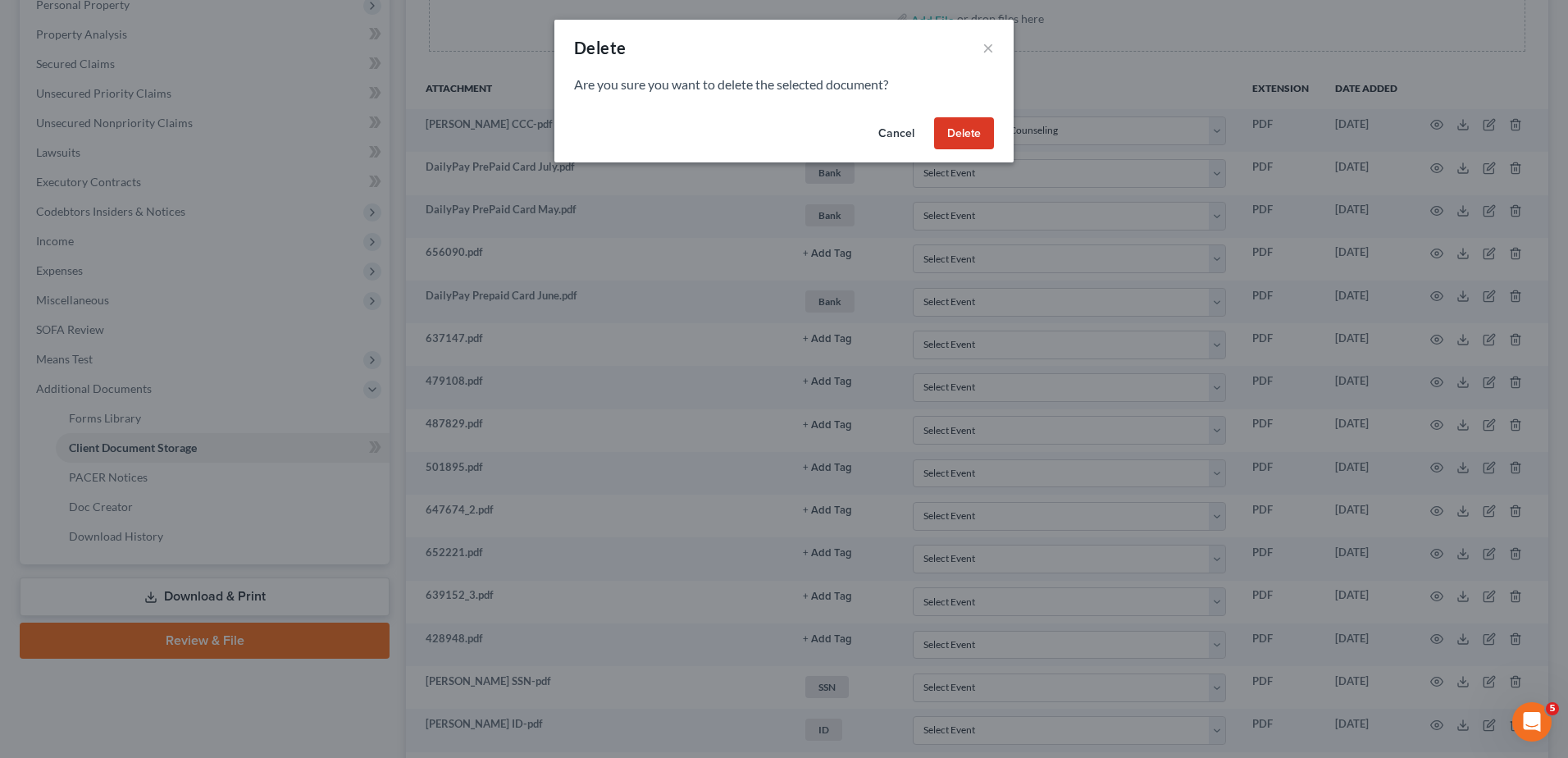
click at [956, 132] on button "Delete" at bounding box center [964, 134] width 60 height 33
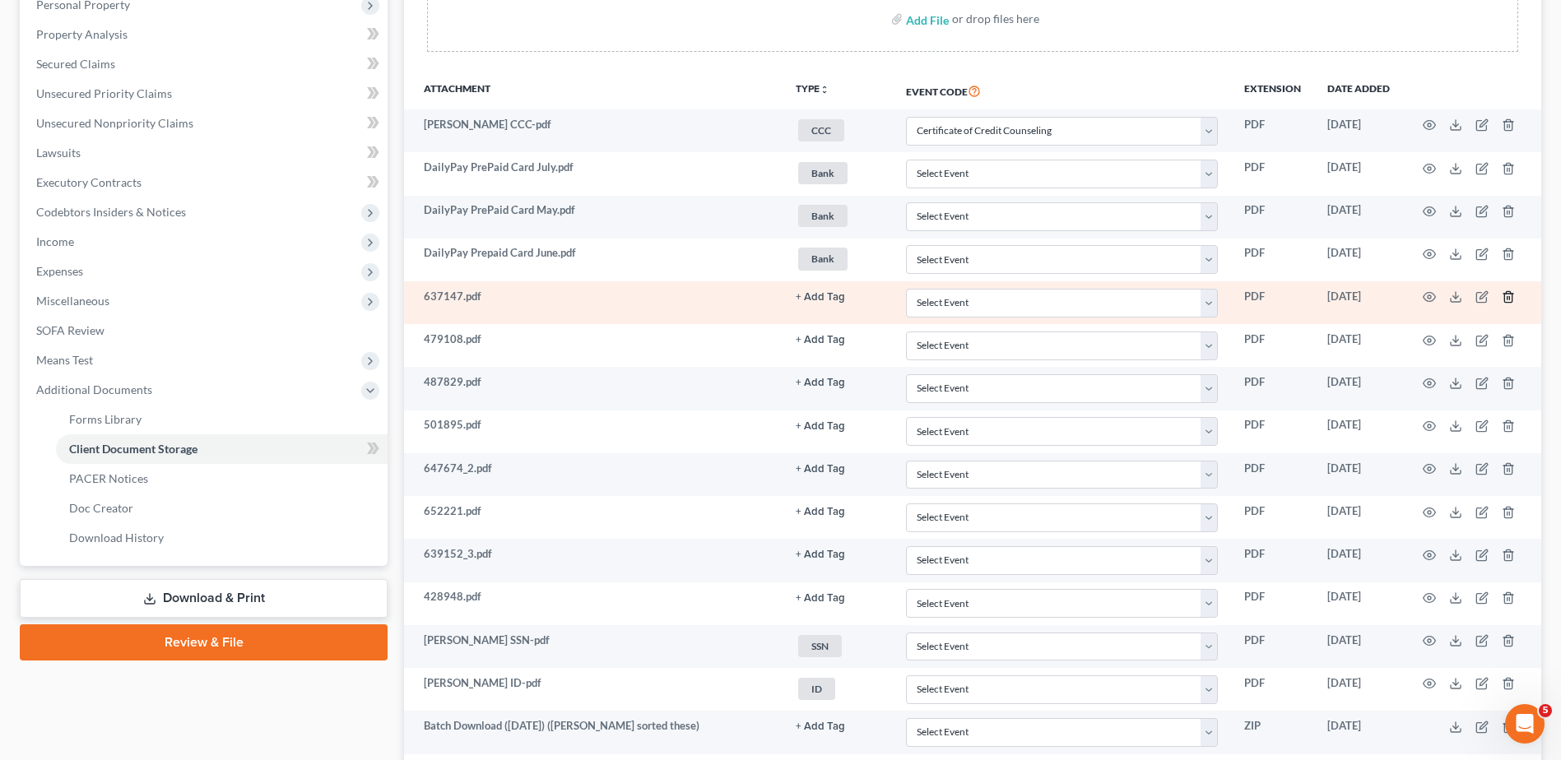
click at [1508, 297] on icon "button" at bounding box center [1508, 296] width 13 height 13
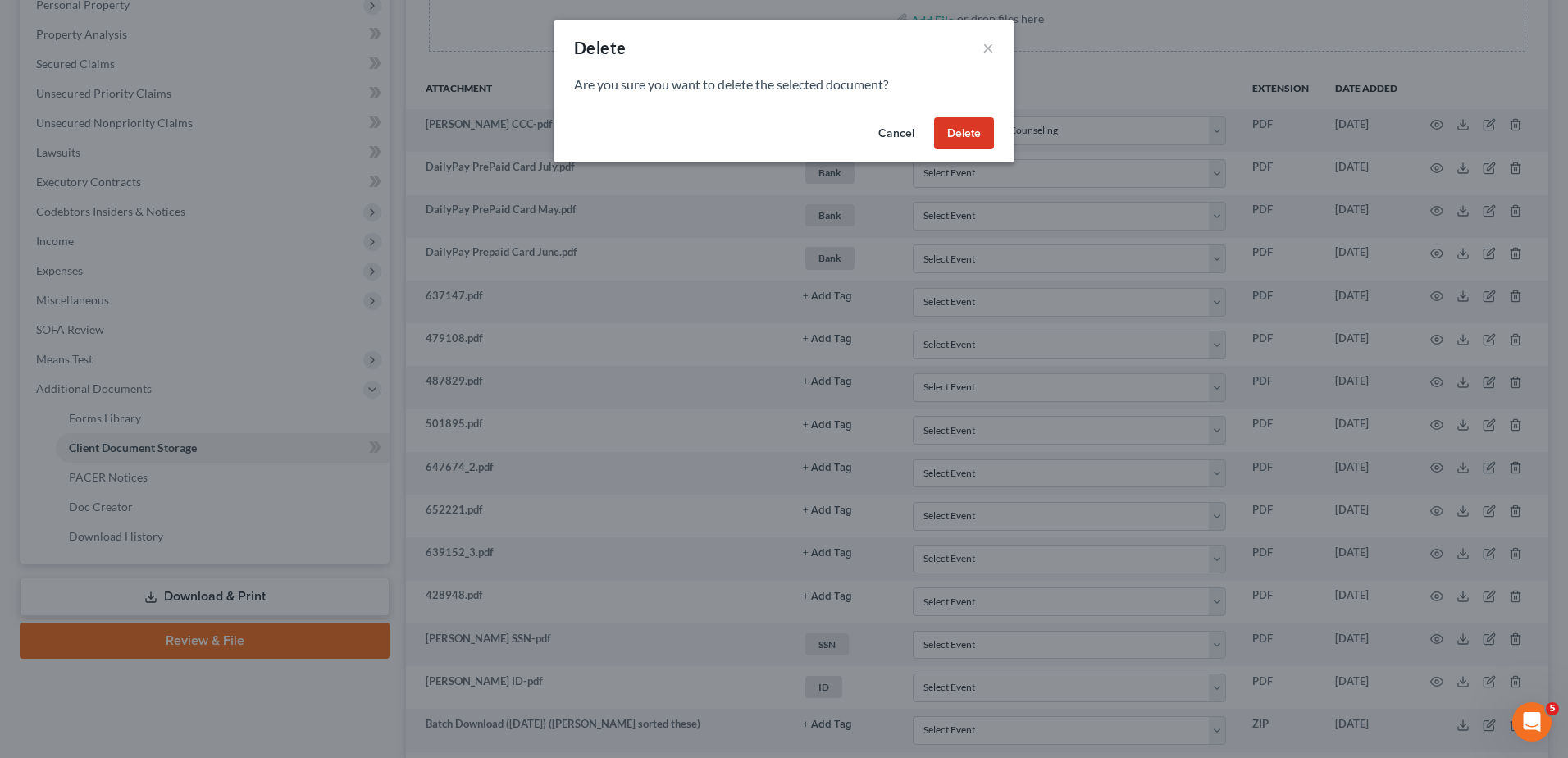
click at [960, 133] on button "Delete" at bounding box center [964, 134] width 60 height 33
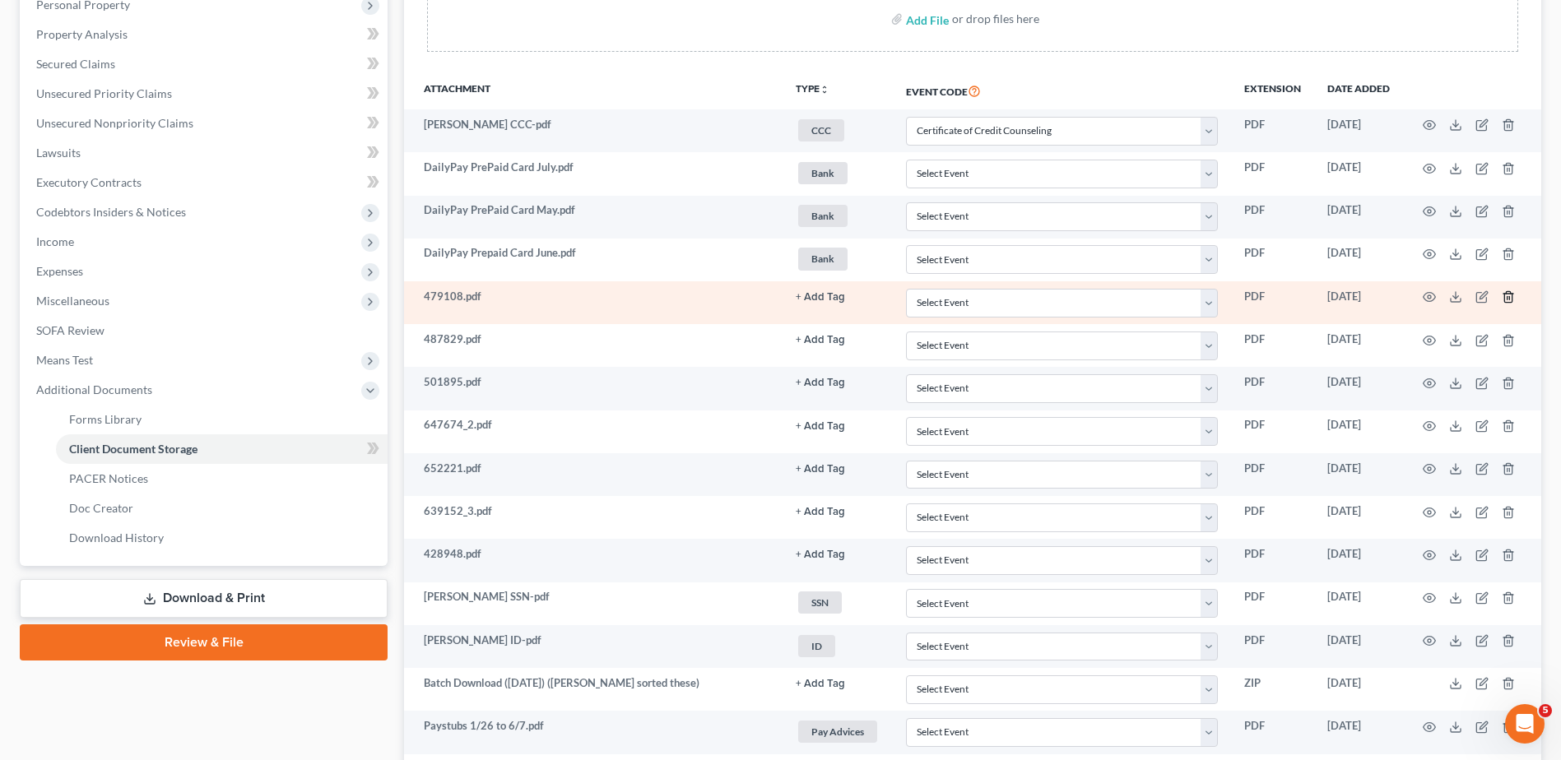
click at [1508, 299] on icon "button" at bounding box center [1508, 296] width 13 height 13
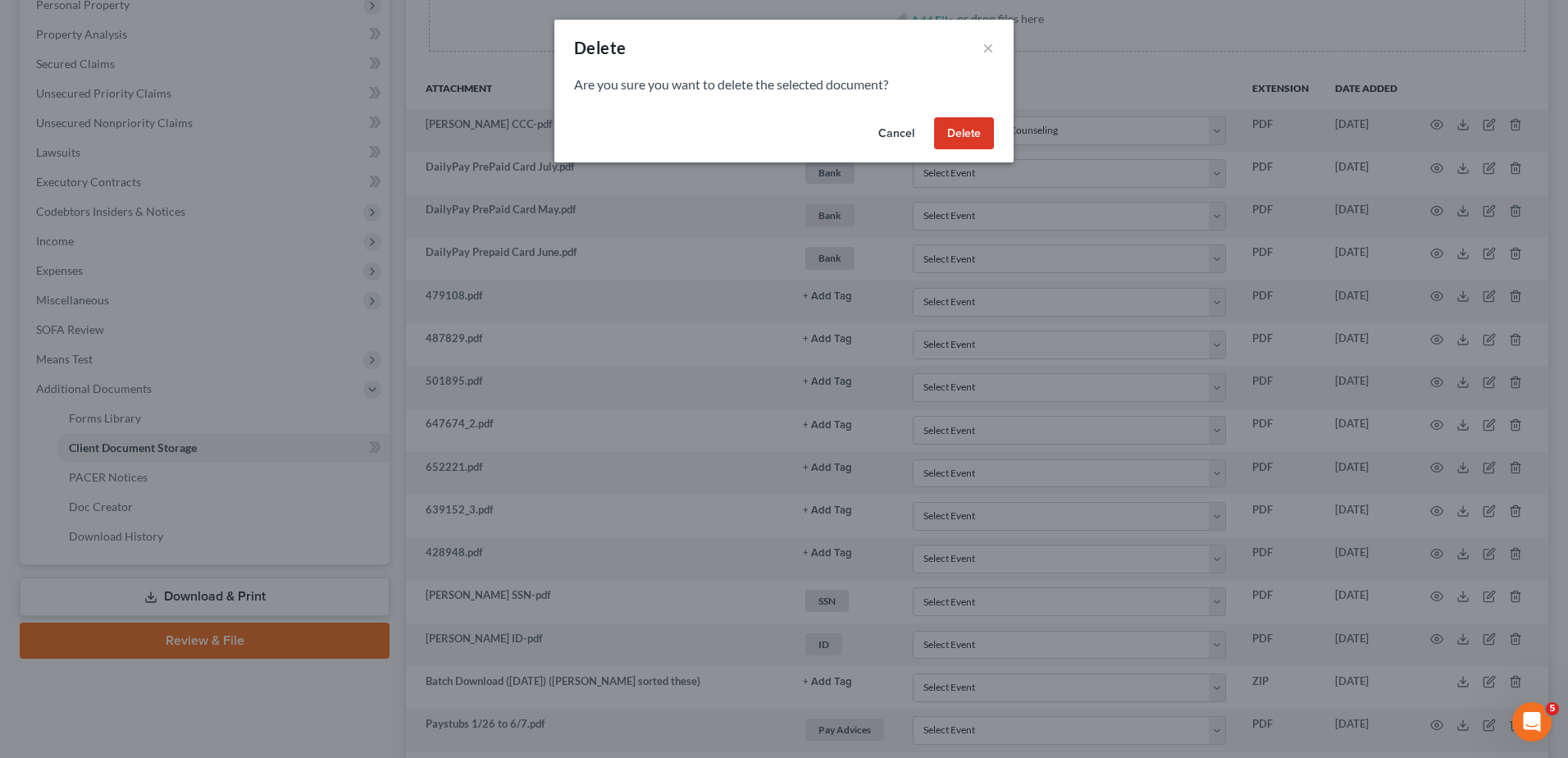
click at [978, 137] on button "Delete" at bounding box center [964, 134] width 60 height 33
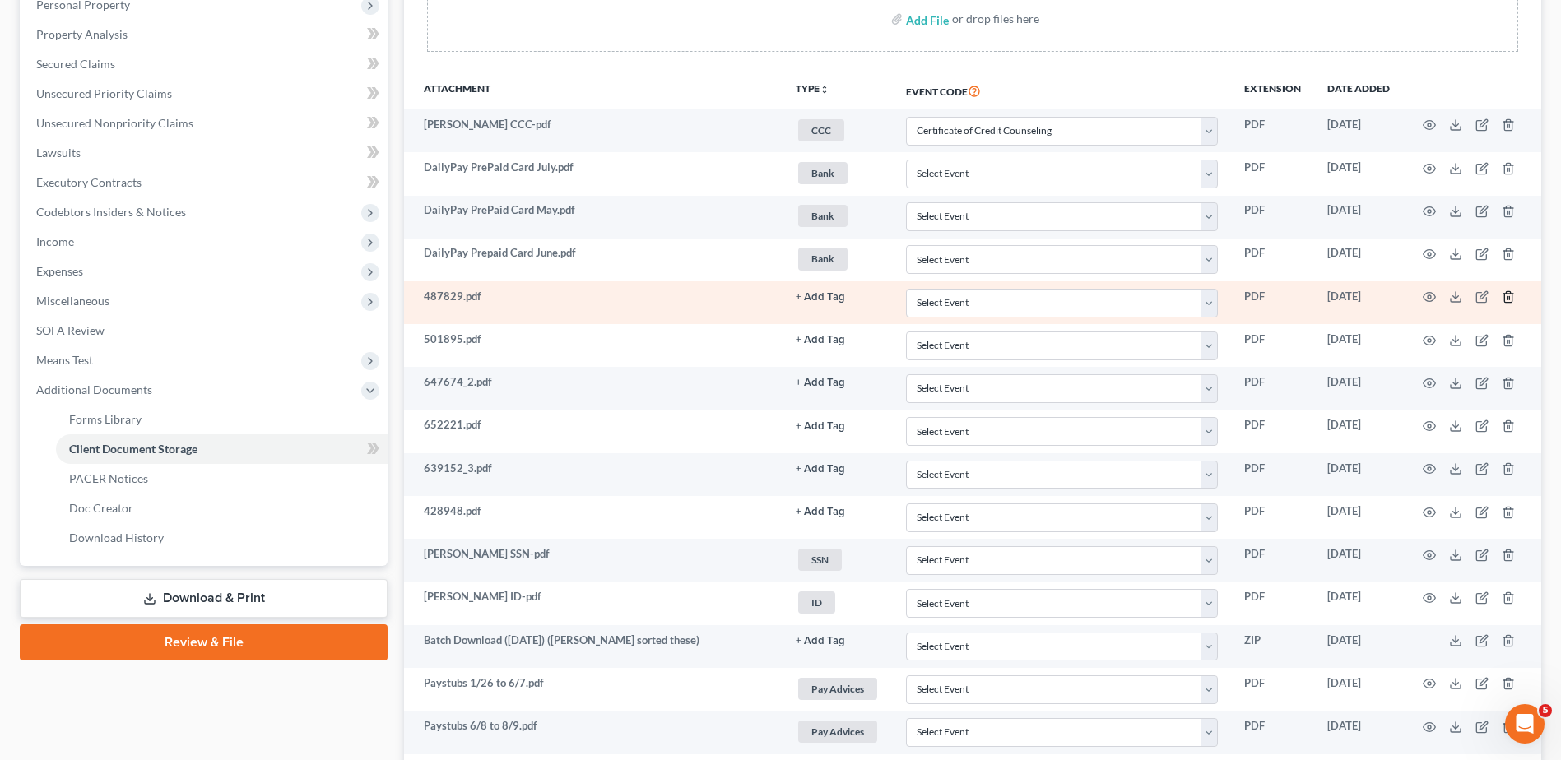
click at [1507, 299] on line "button" at bounding box center [1507, 298] width 0 height 3
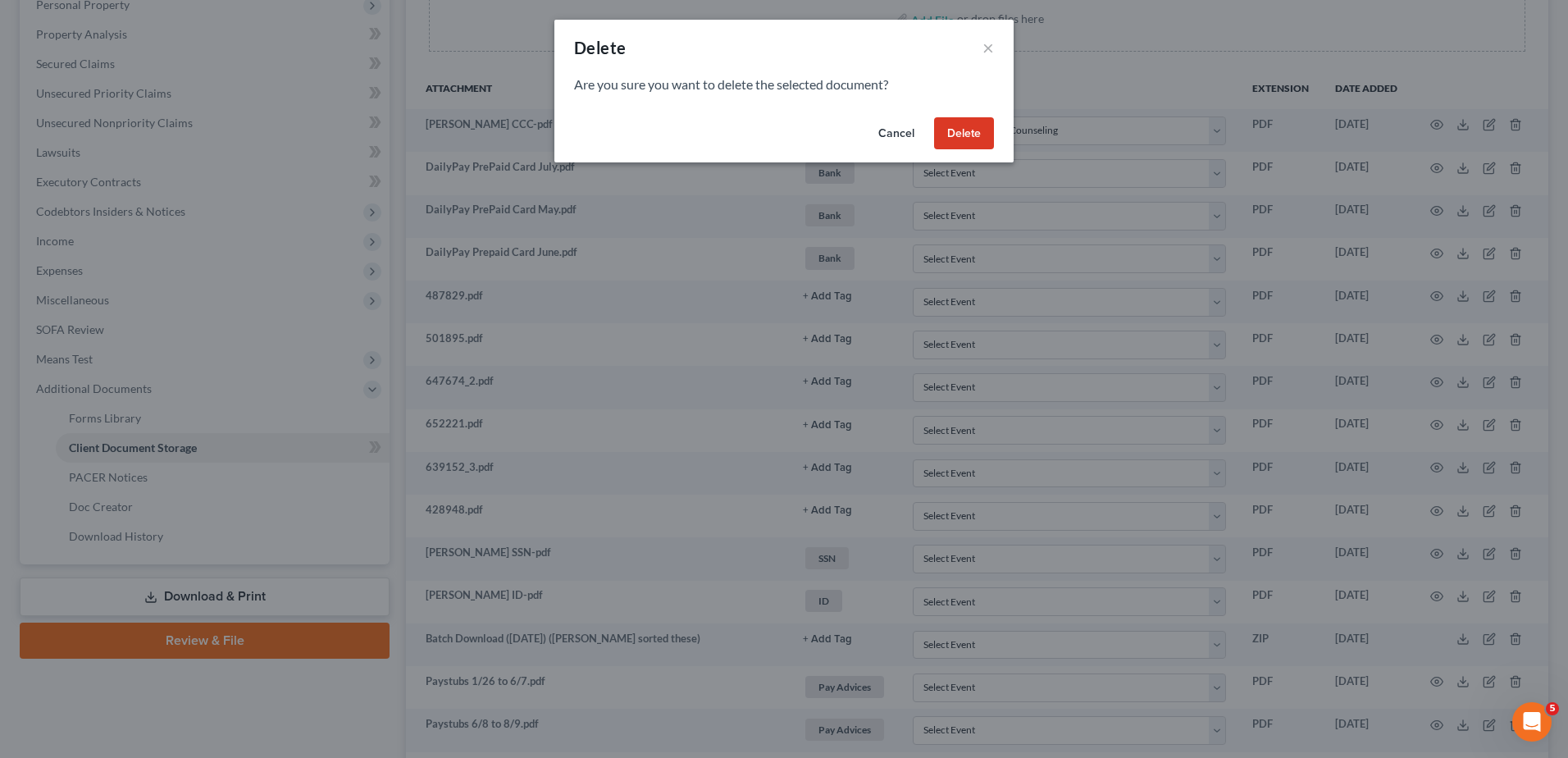
click at [970, 145] on button "Delete" at bounding box center [964, 134] width 60 height 33
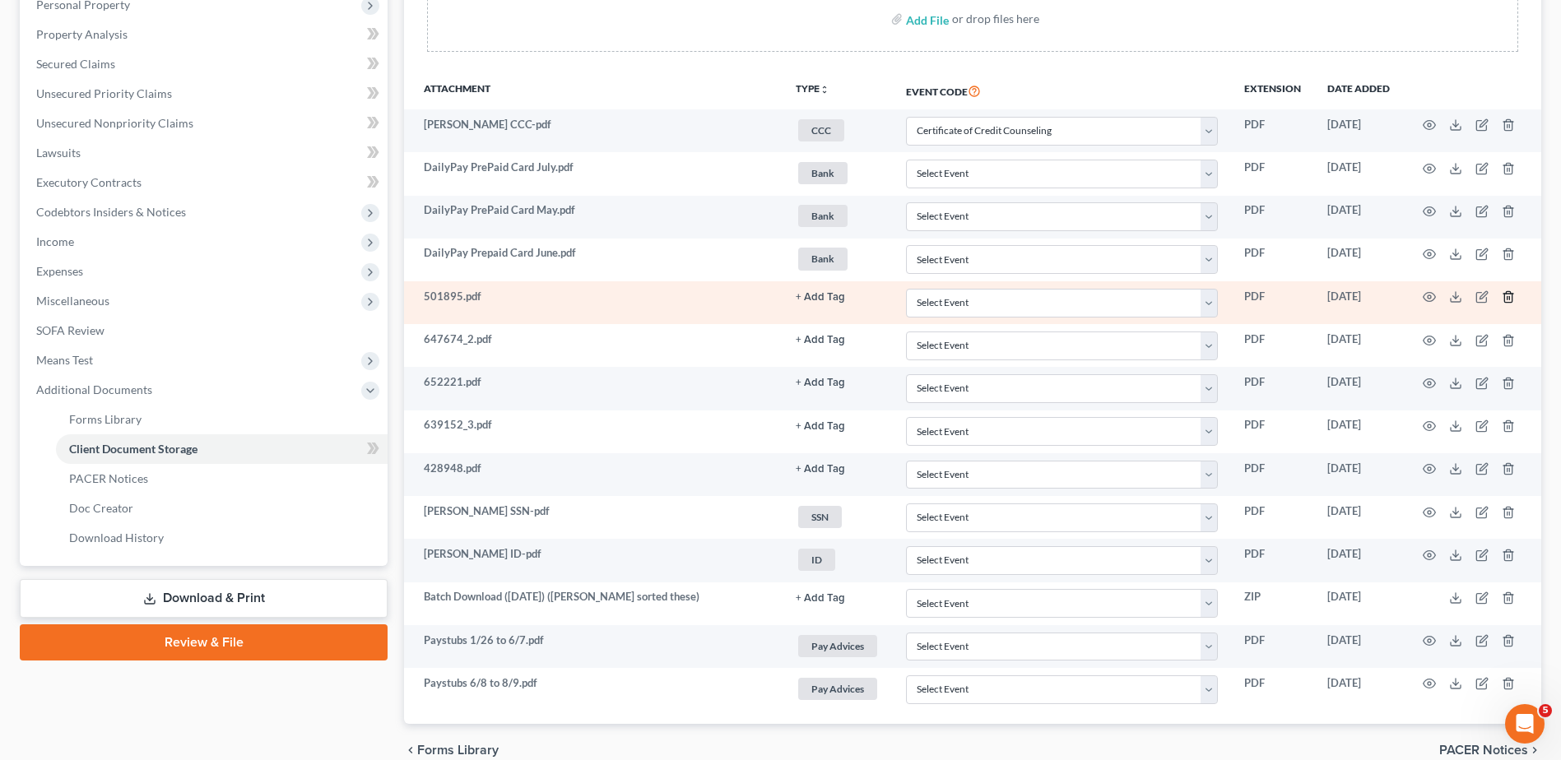
click at [1506, 298] on icon "button" at bounding box center [1508, 296] width 13 height 13
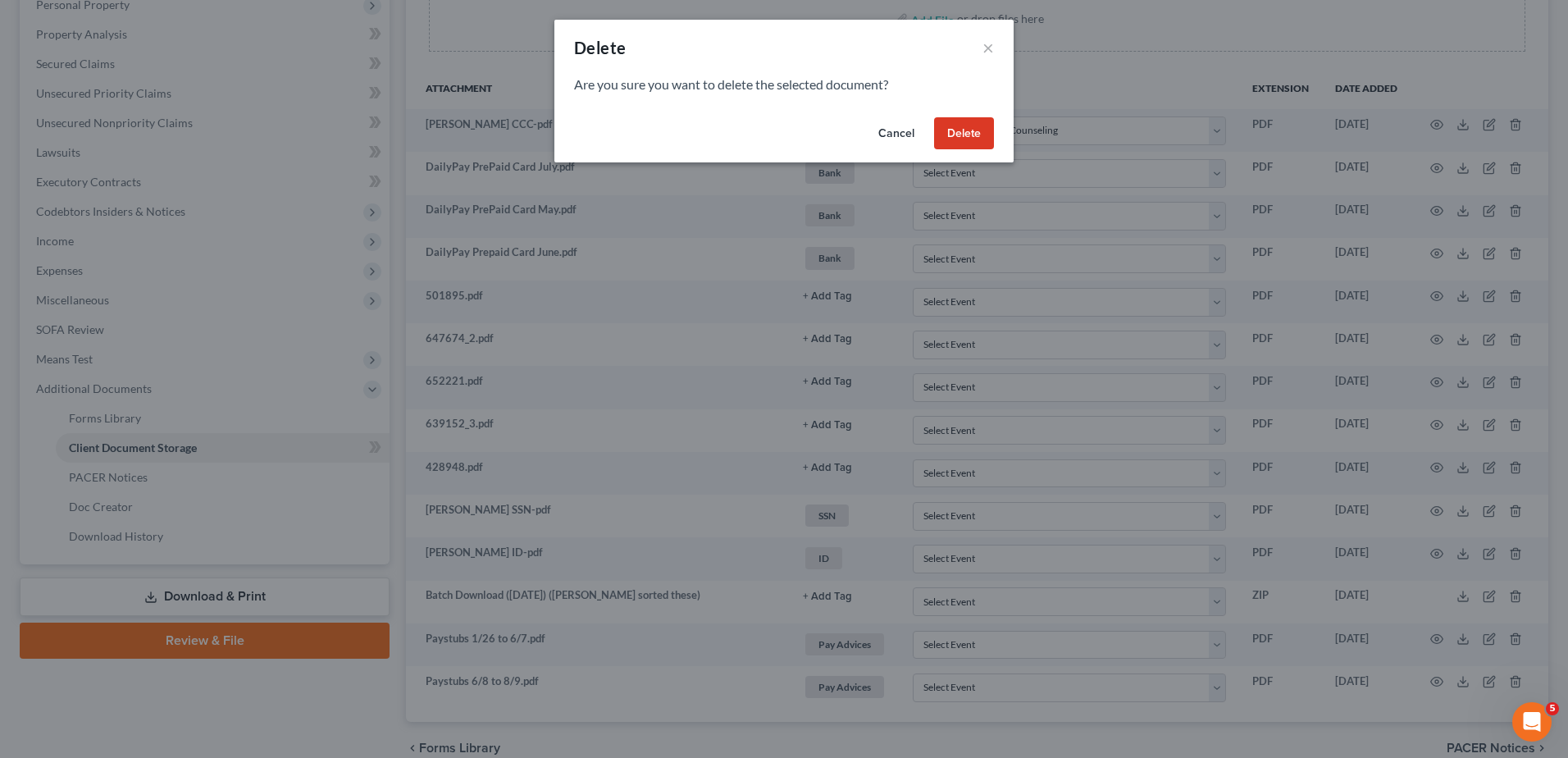
click at [966, 132] on button "Delete" at bounding box center [964, 134] width 60 height 33
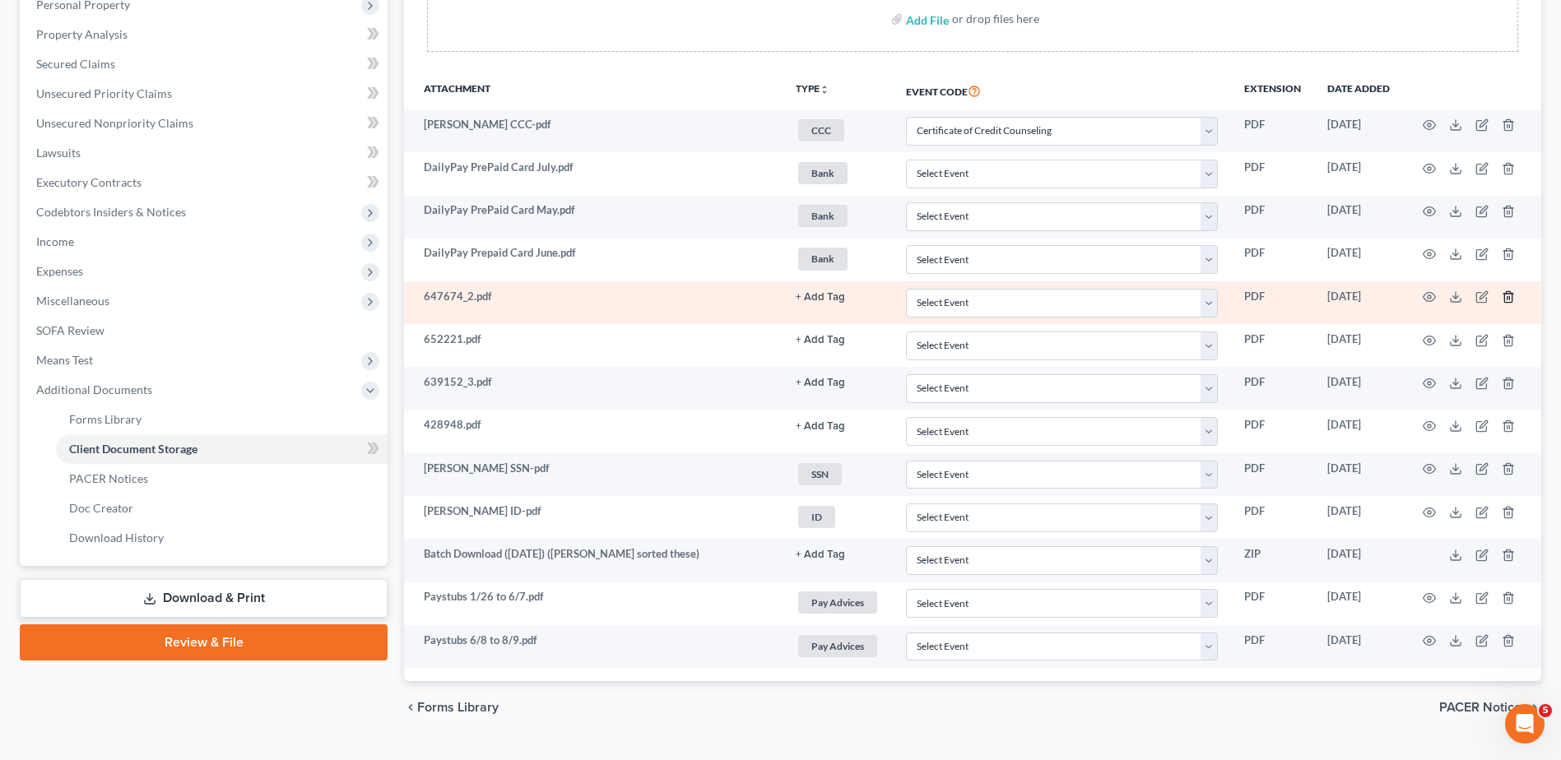
click at [1508, 298] on icon "button" at bounding box center [1508, 296] width 13 height 13
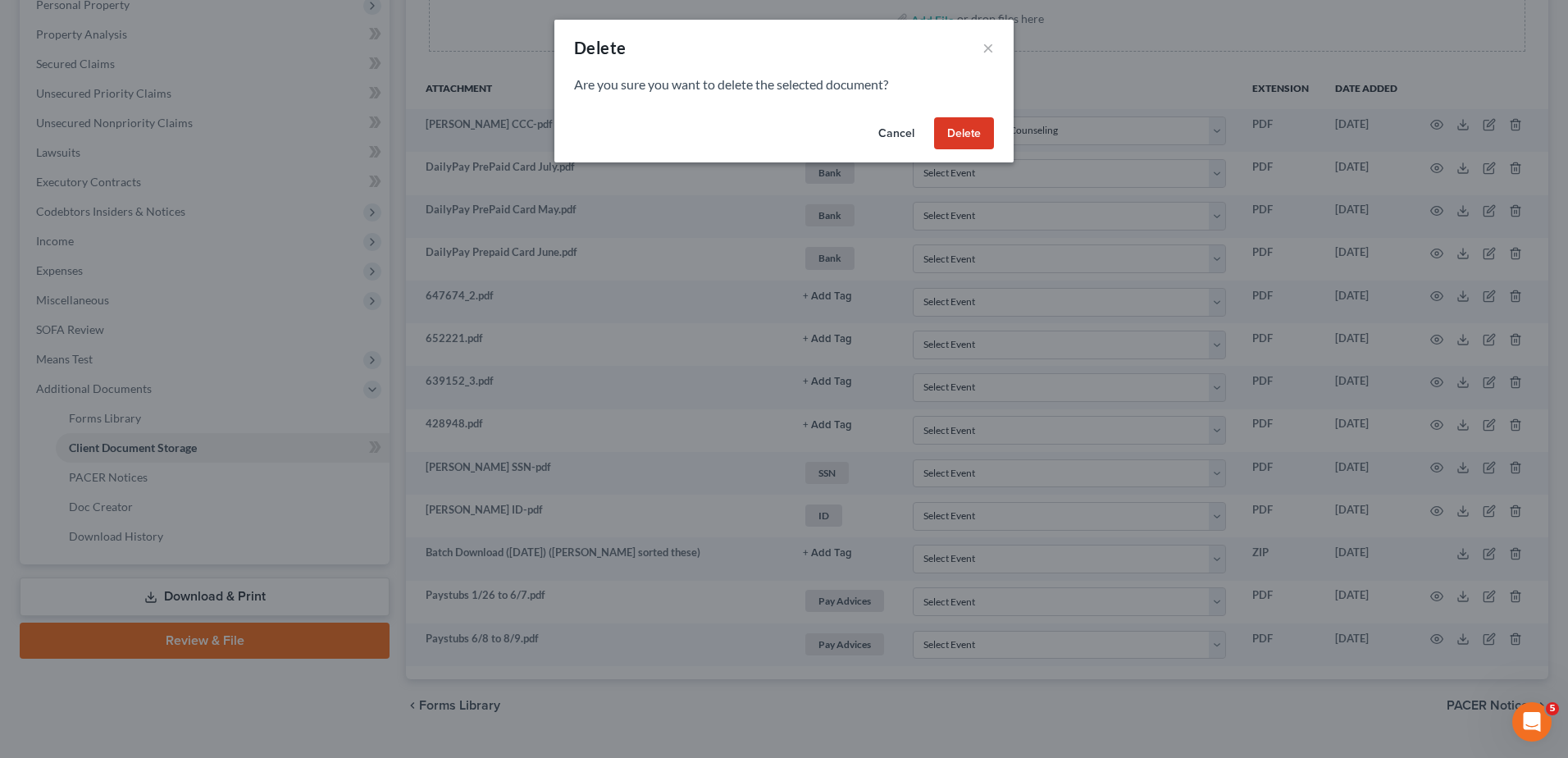
click at [969, 136] on button "Delete" at bounding box center [964, 134] width 60 height 33
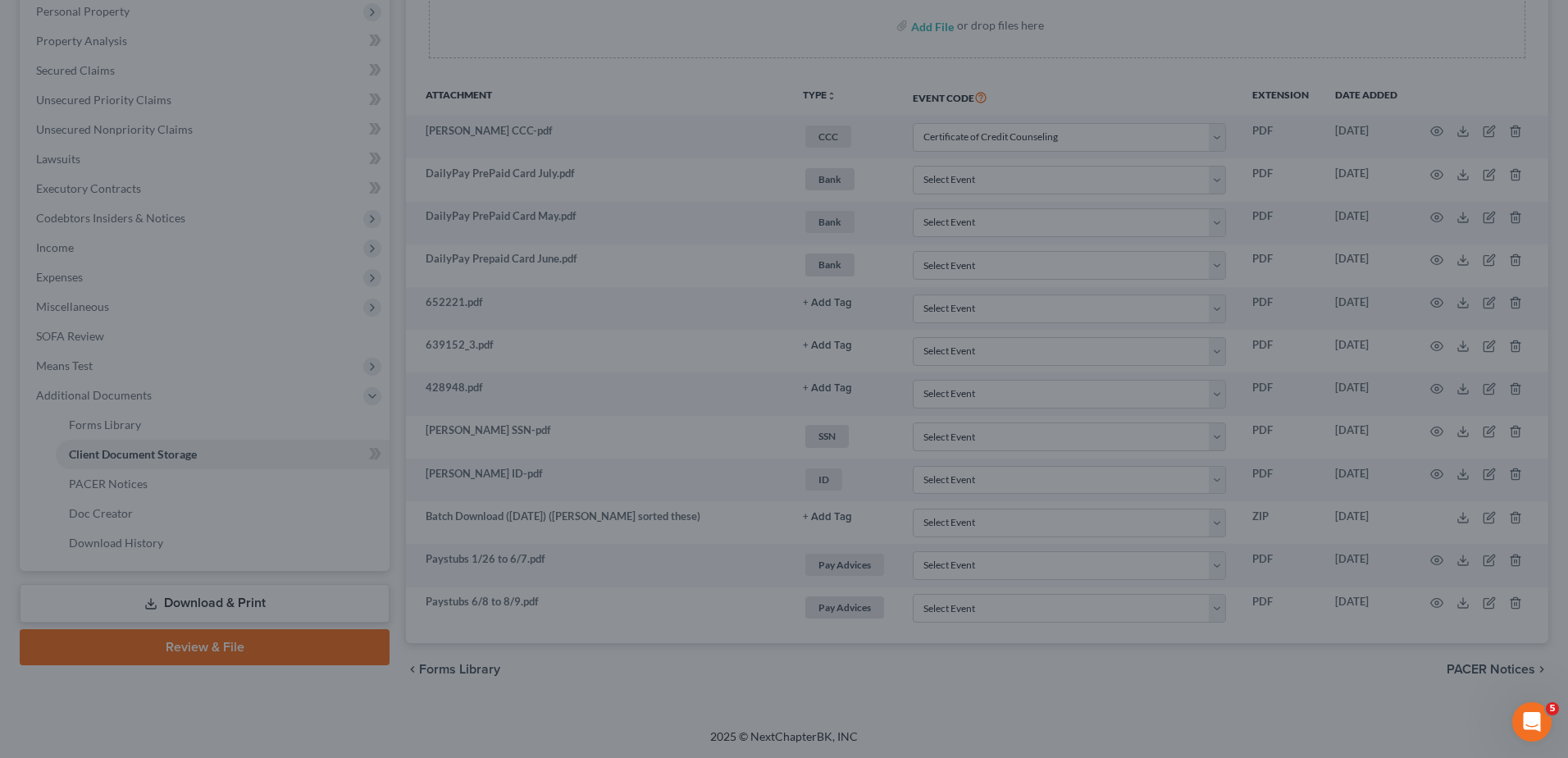
scroll to position [322, 0]
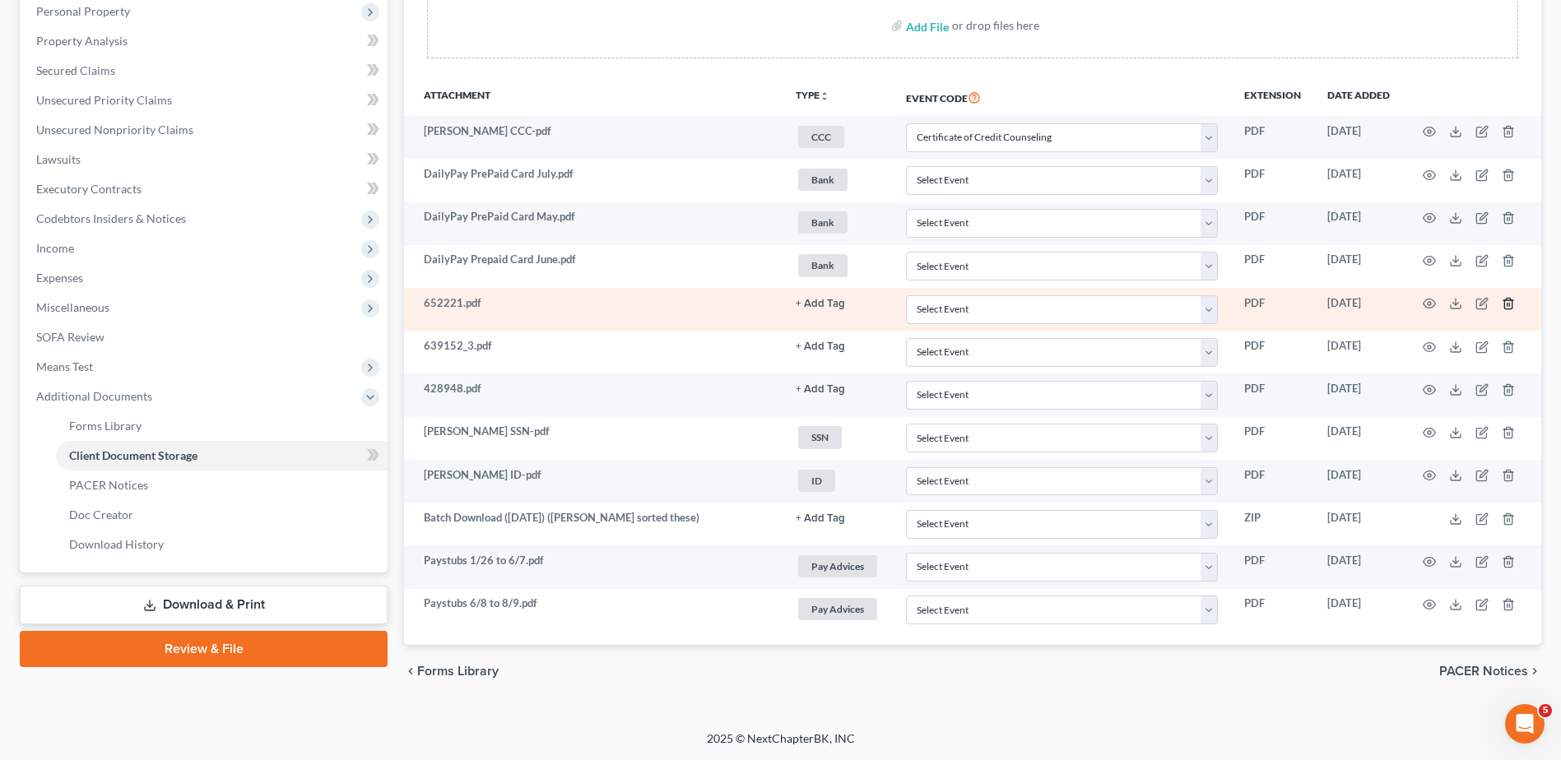
click at [1507, 302] on icon "button" at bounding box center [1508, 303] width 13 height 13
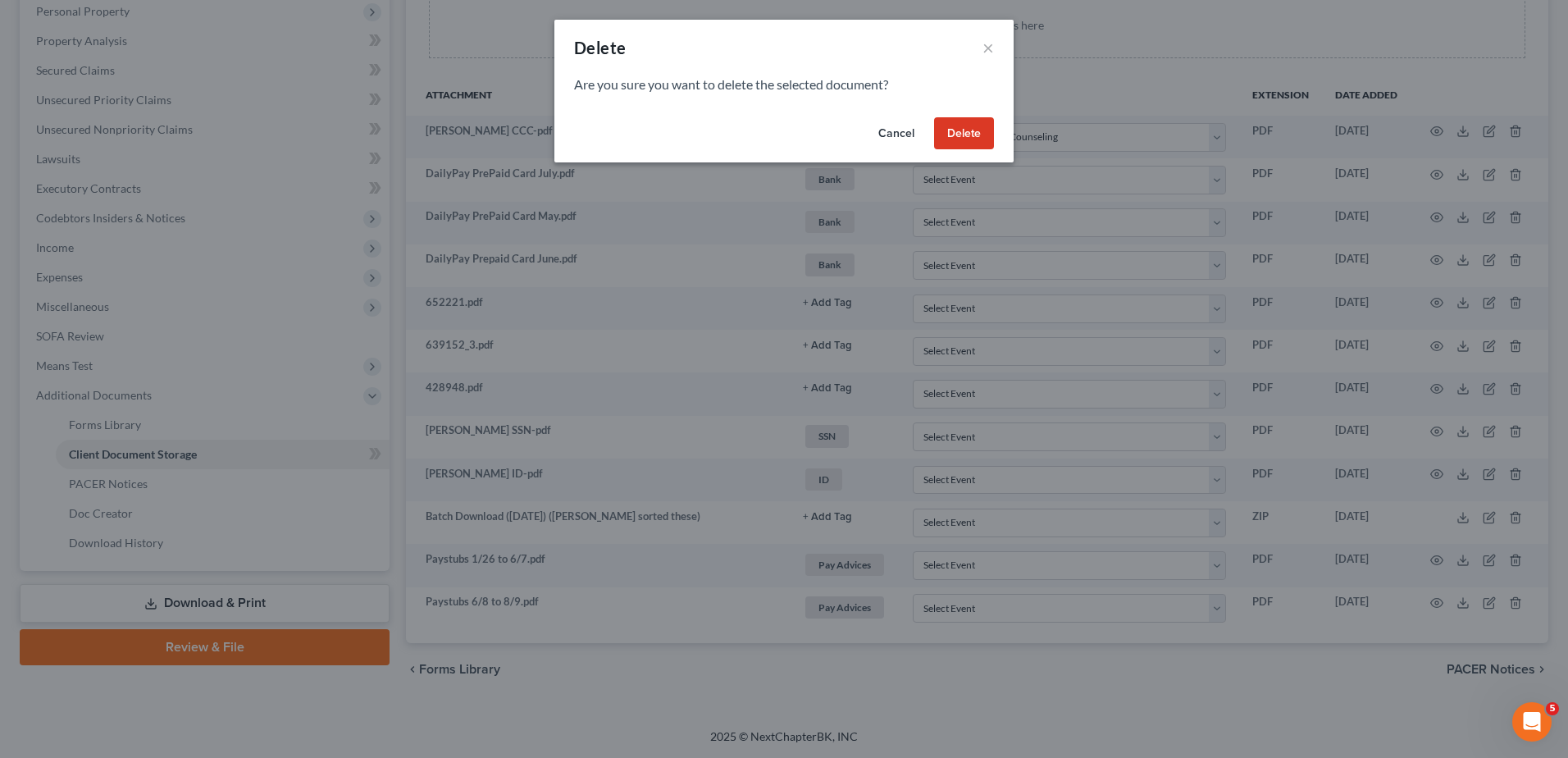
click at [970, 132] on button "Delete" at bounding box center [964, 134] width 60 height 33
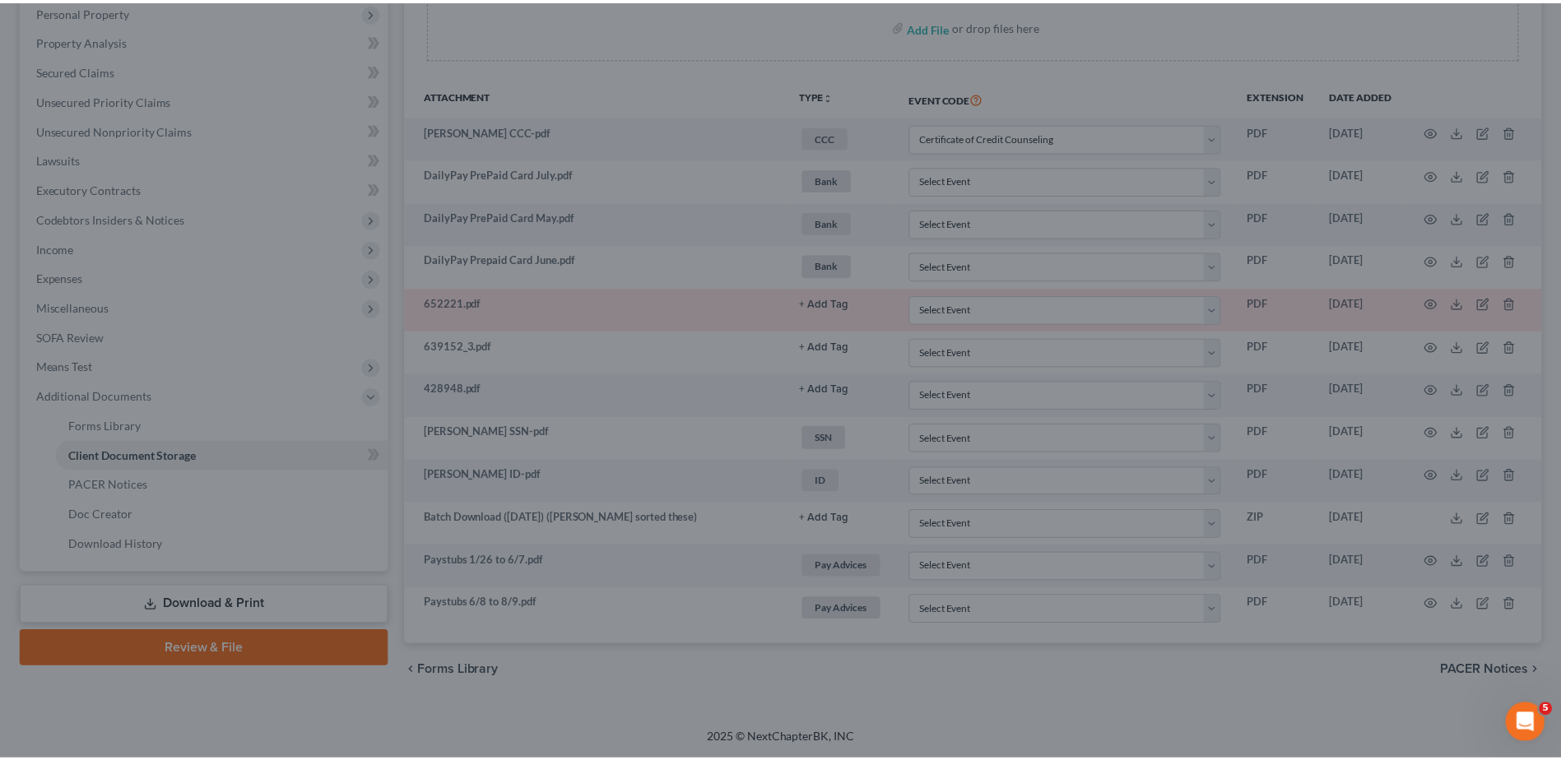
scroll to position [292, 0]
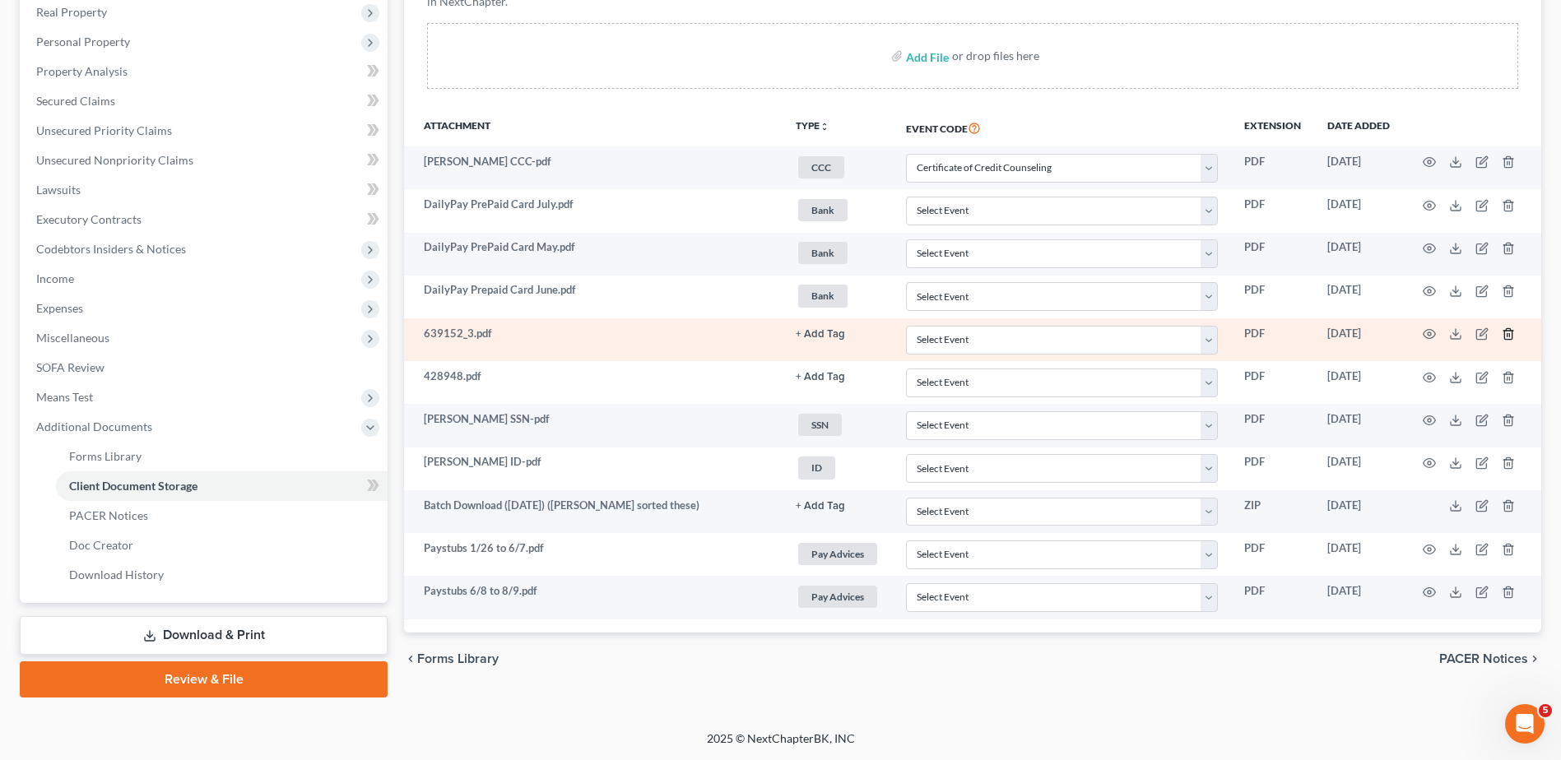
click at [1507, 331] on polyline "button" at bounding box center [1508, 331] width 10 height 0
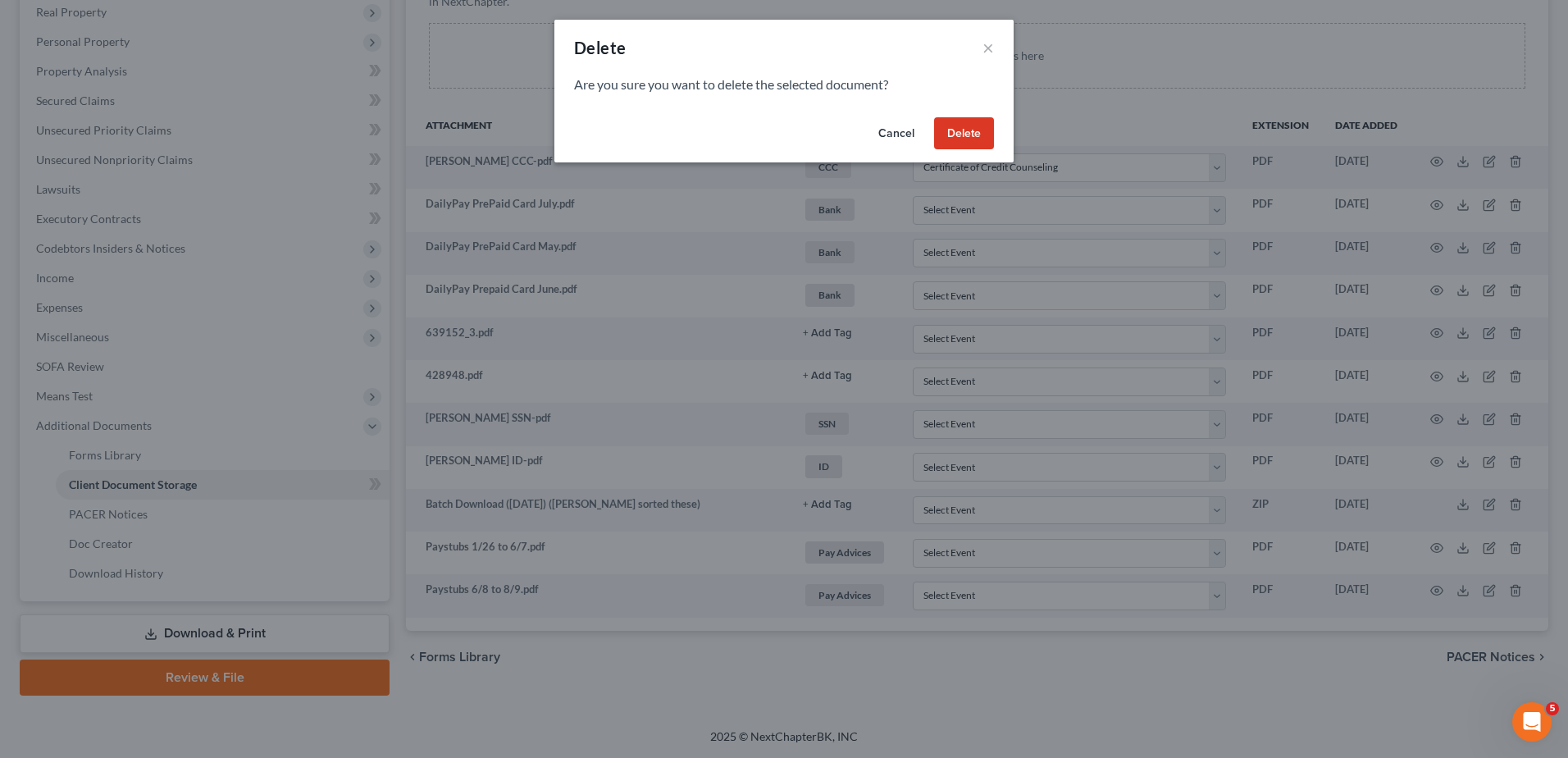
click at [973, 131] on button "Delete" at bounding box center [964, 134] width 60 height 33
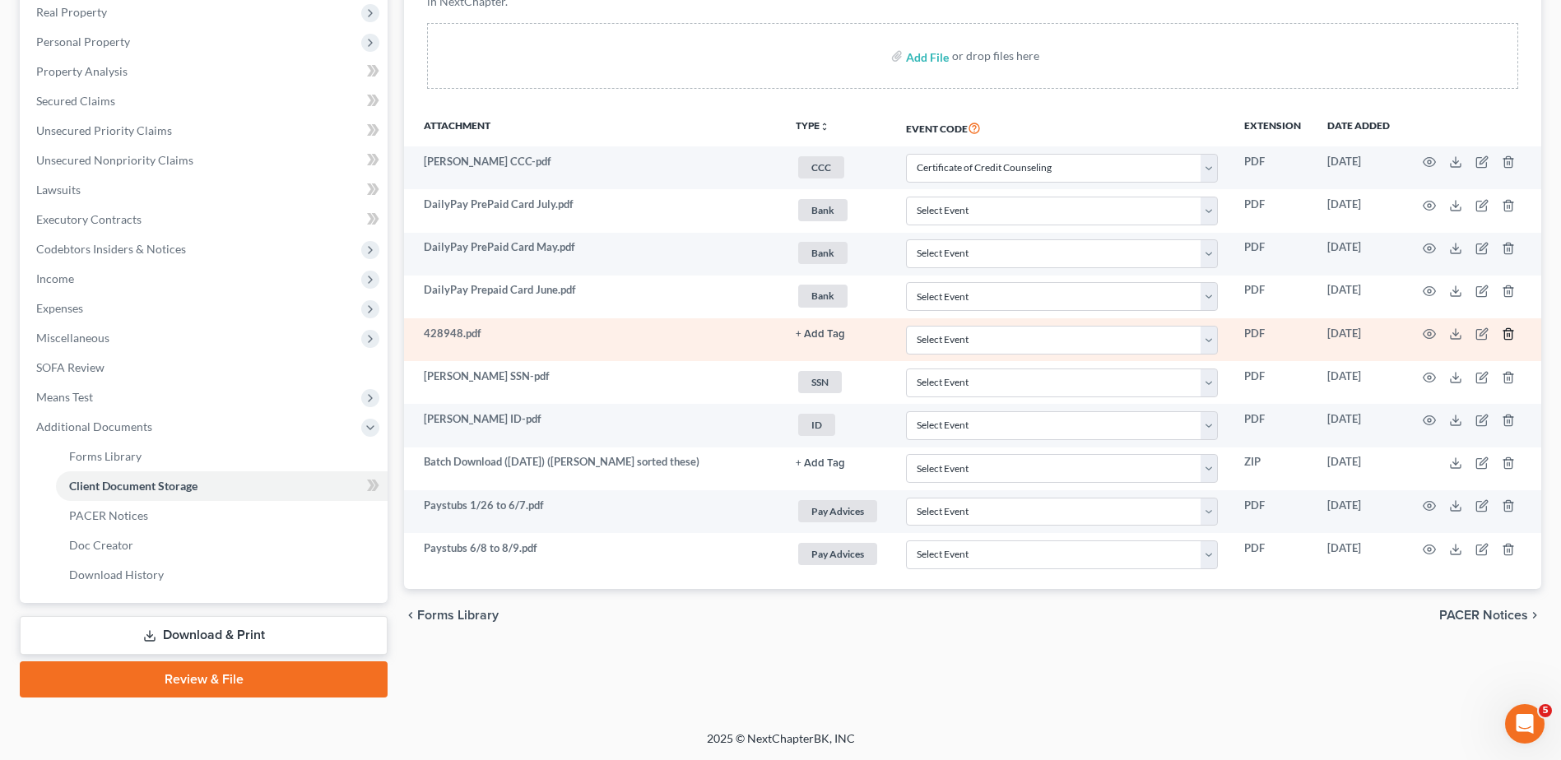
click at [1507, 337] on line "button" at bounding box center [1507, 335] width 0 height 3
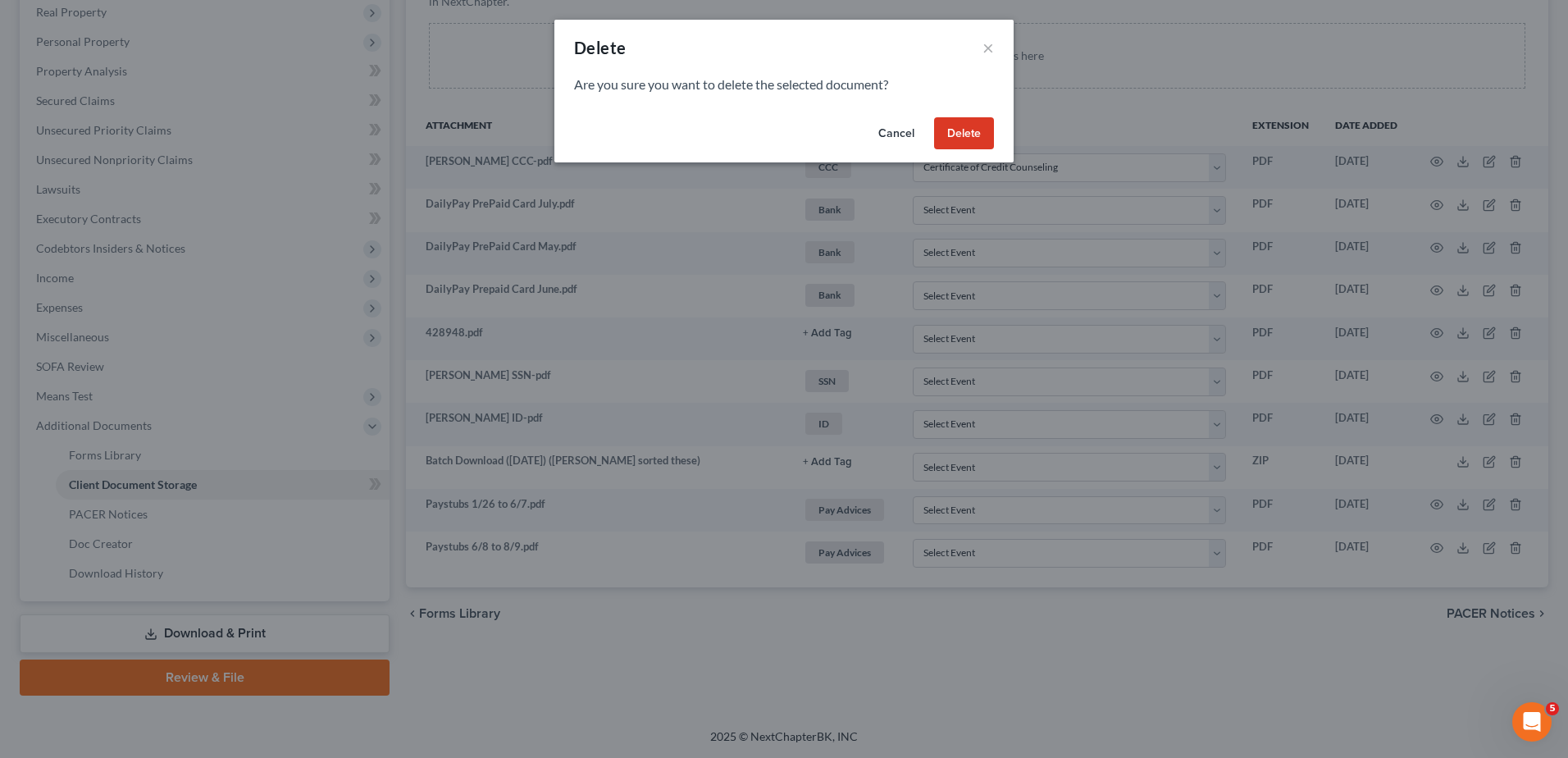
click at [970, 135] on button "Delete" at bounding box center [964, 134] width 60 height 33
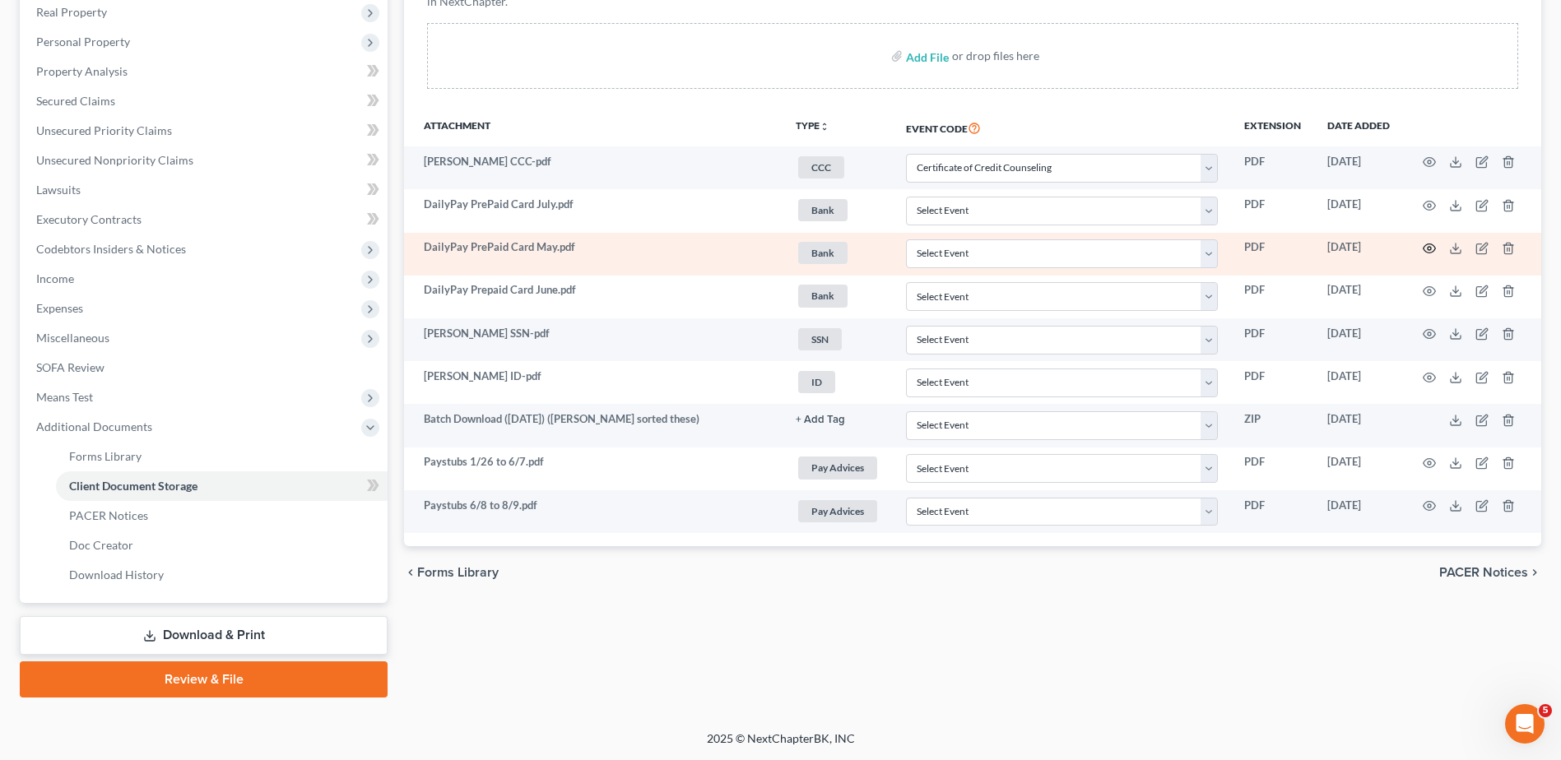
click at [1427, 249] on icon "button" at bounding box center [1429, 248] width 13 height 13
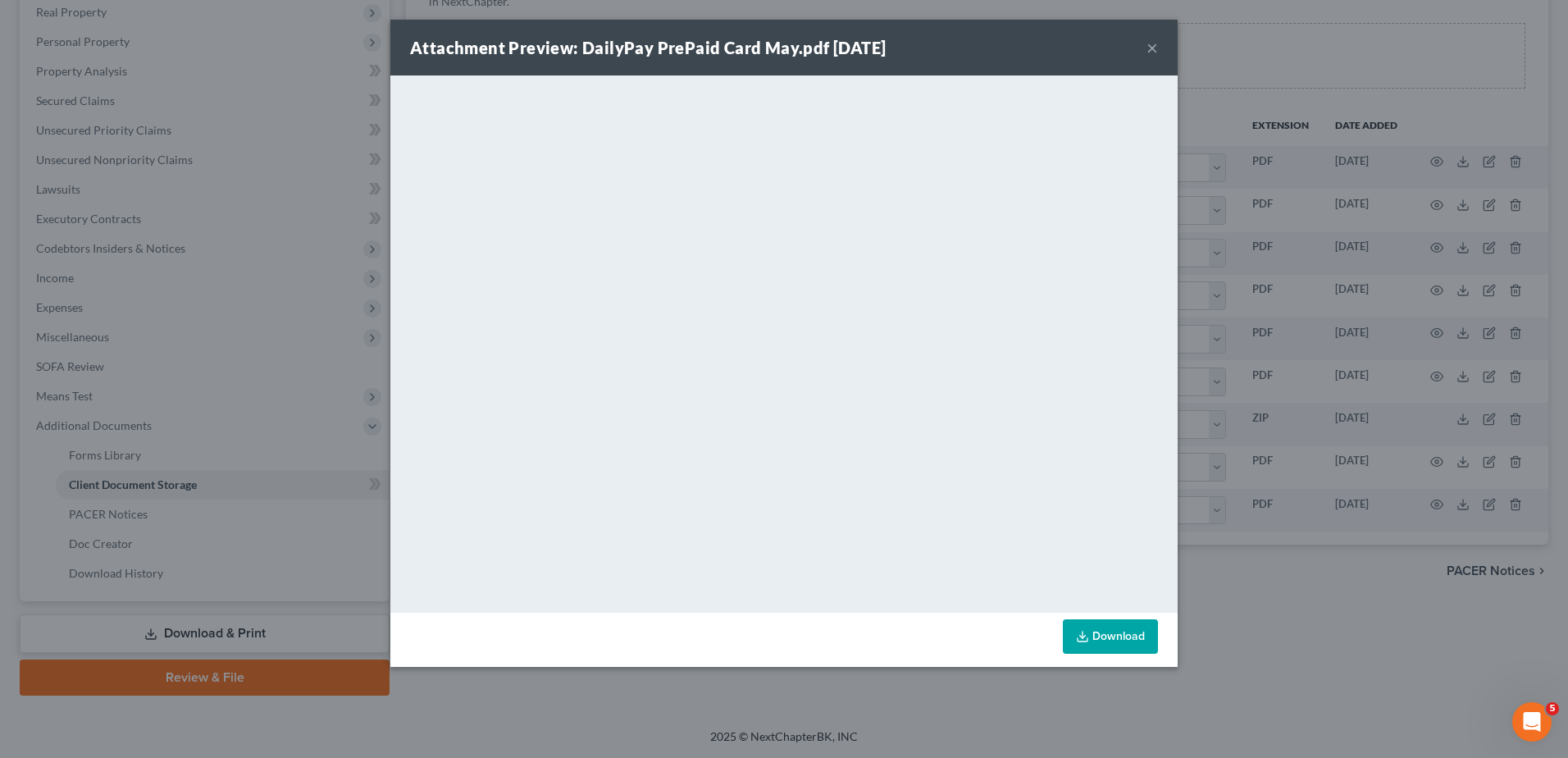
click at [1153, 53] on button "×" at bounding box center [1152, 48] width 12 height 20
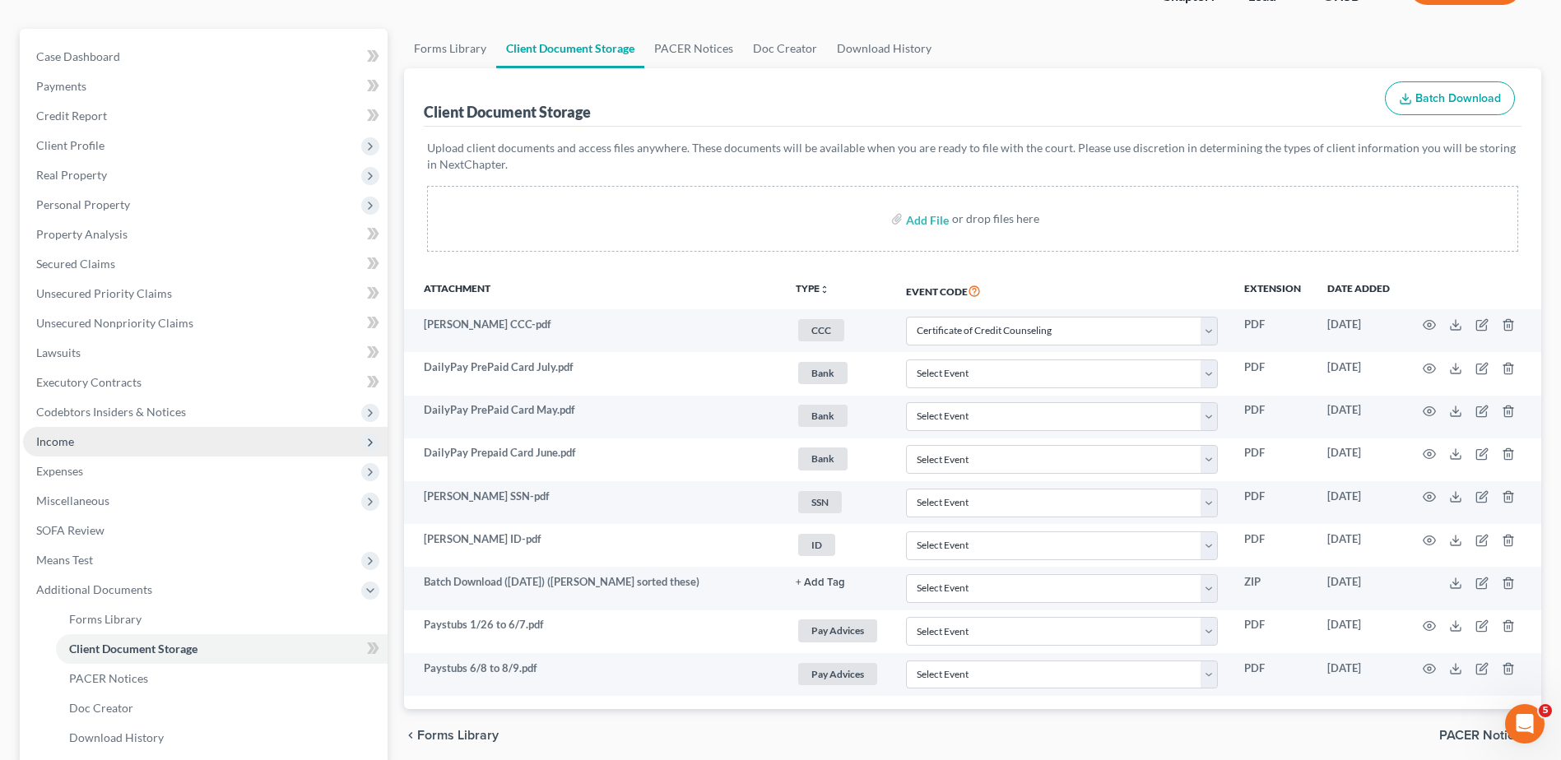
scroll to position [128, 0]
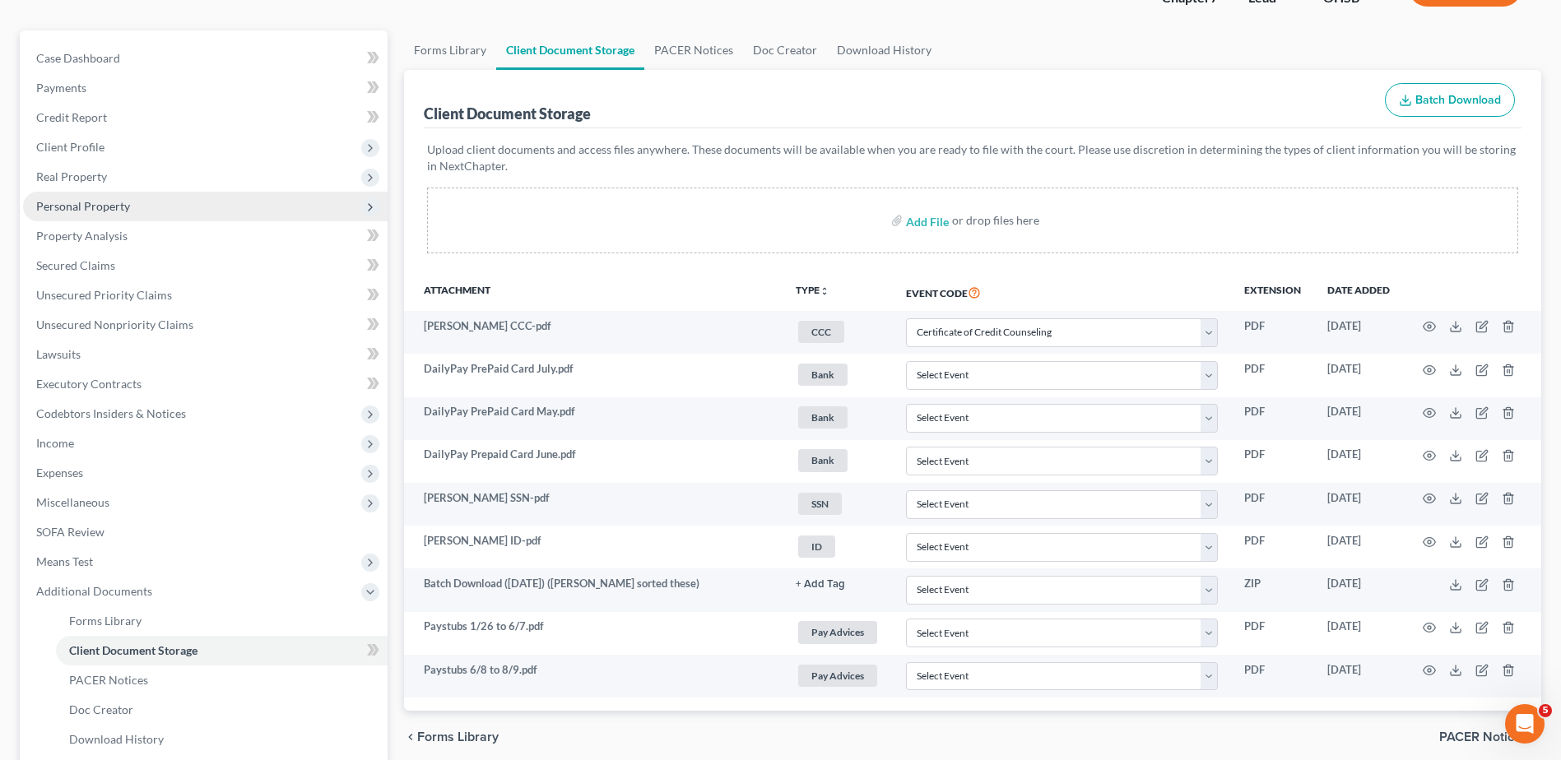
click at [83, 211] on span "Personal Property" at bounding box center [83, 206] width 94 height 14
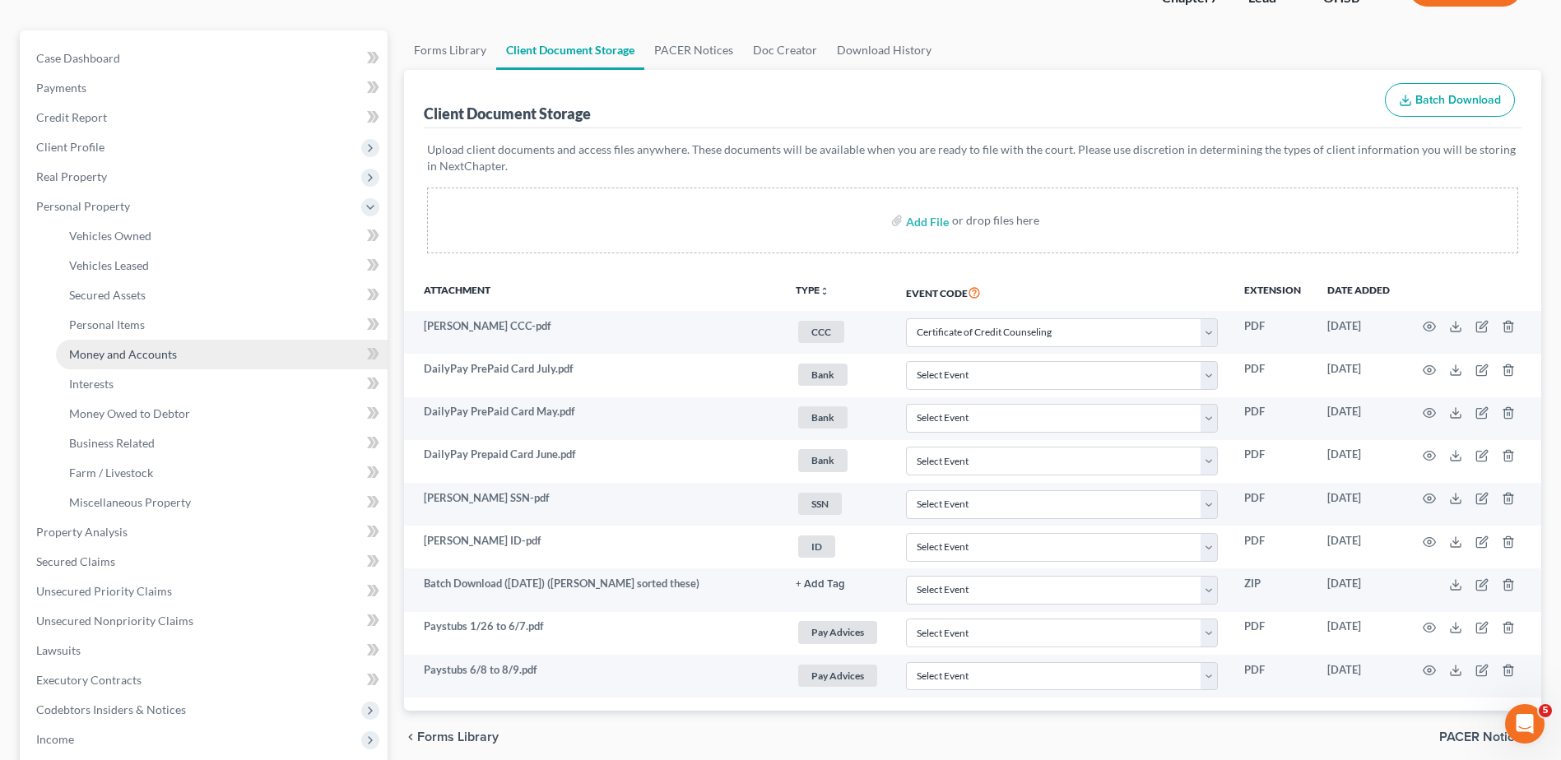
click at [104, 357] on span "Money and Accounts" at bounding box center [123, 354] width 108 height 14
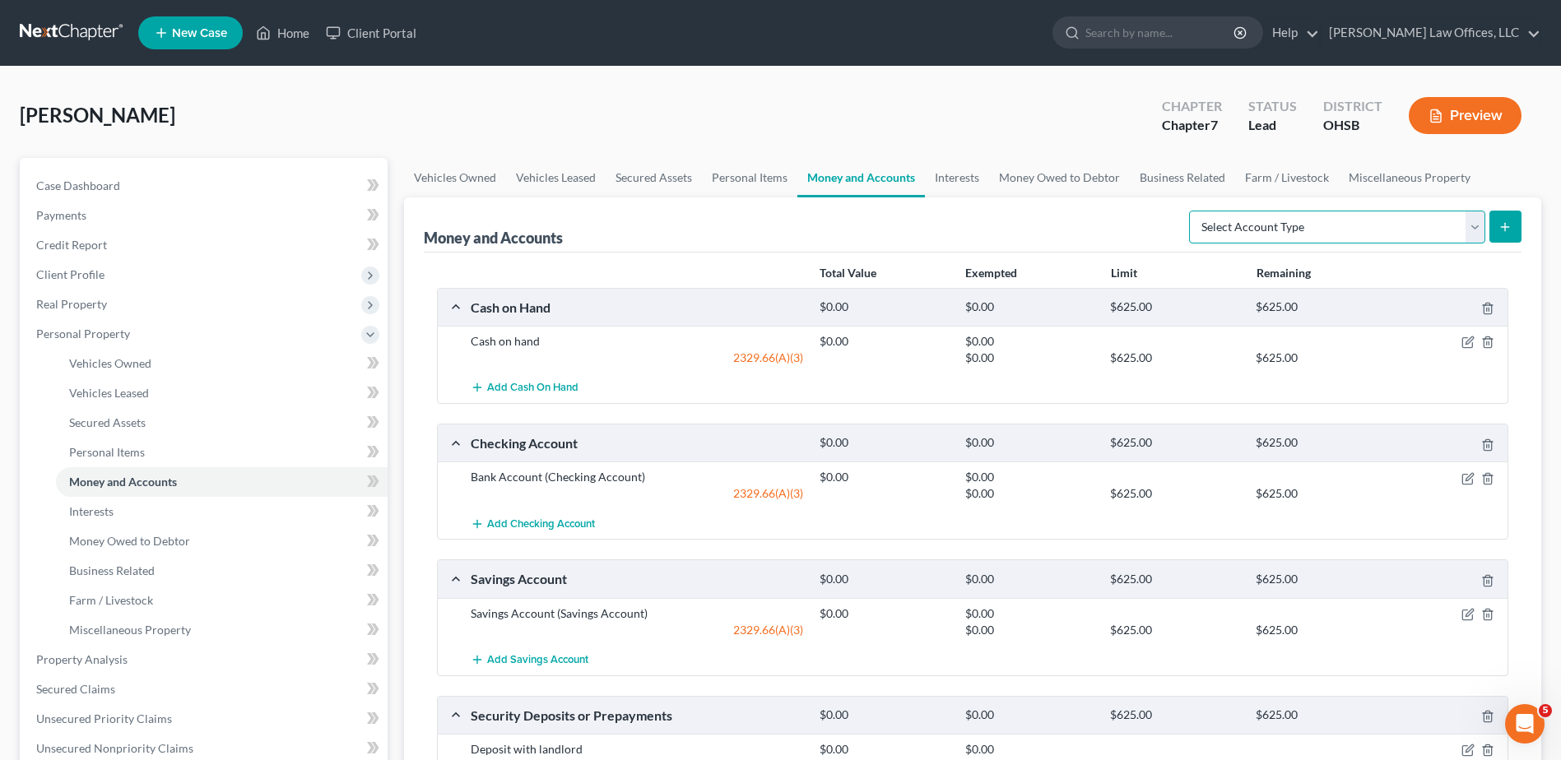
click at [1472, 217] on select "Select Account Type Brokerage Cash on Hand Certificates of Deposit Checking Acc…" at bounding box center [1337, 227] width 296 height 33
select select "other"
click at [1192, 211] on select "Select Account Type Brokerage Cash on Hand Certificates of Deposit Checking Acc…" at bounding box center [1337, 227] width 296 height 33
click at [1502, 227] on line "submit" at bounding box center [1505, 227] width 7 height 0
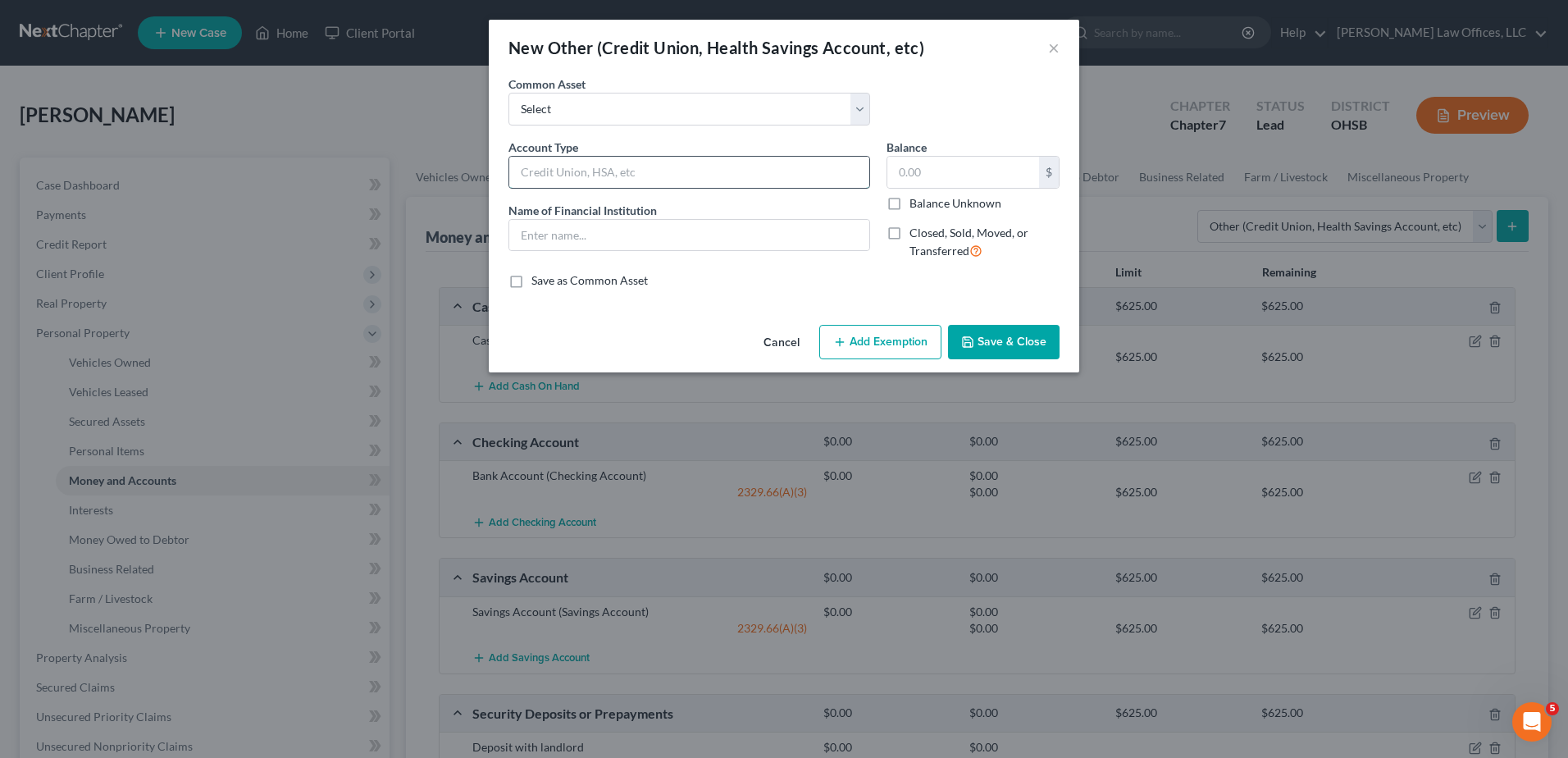
click at [678, 169] on input "text" at bounding box center [689, 172] width 360 height 31
type input "DailyPay Prepaid Card"
drag, startPoint x: 646, startPoint y: 172, endPoint x: 507, endPoint y: 168, distance: 139.1
click at [507, 168] on div "Account Type DailyPay Prepaid Card Name of Financial Institution *" at bounding box center [689, 205] width 378 height 135
paste input "DailyPay Prepaid Card"
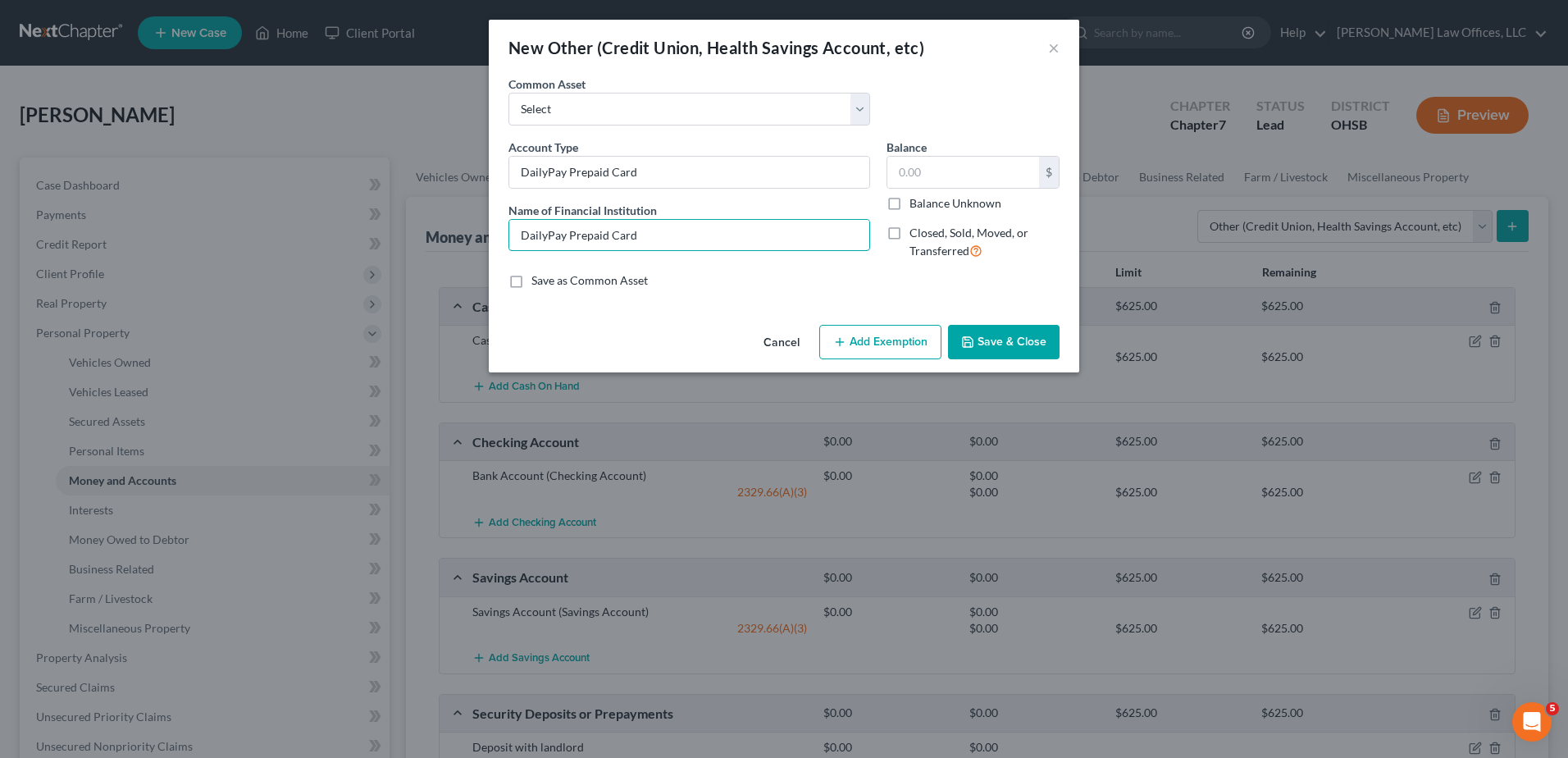
type input "DailyPay Prepaid Card"
click at [871, 342] on button "Add Exemption" at bounding box center [880, 342] width 123 height 35
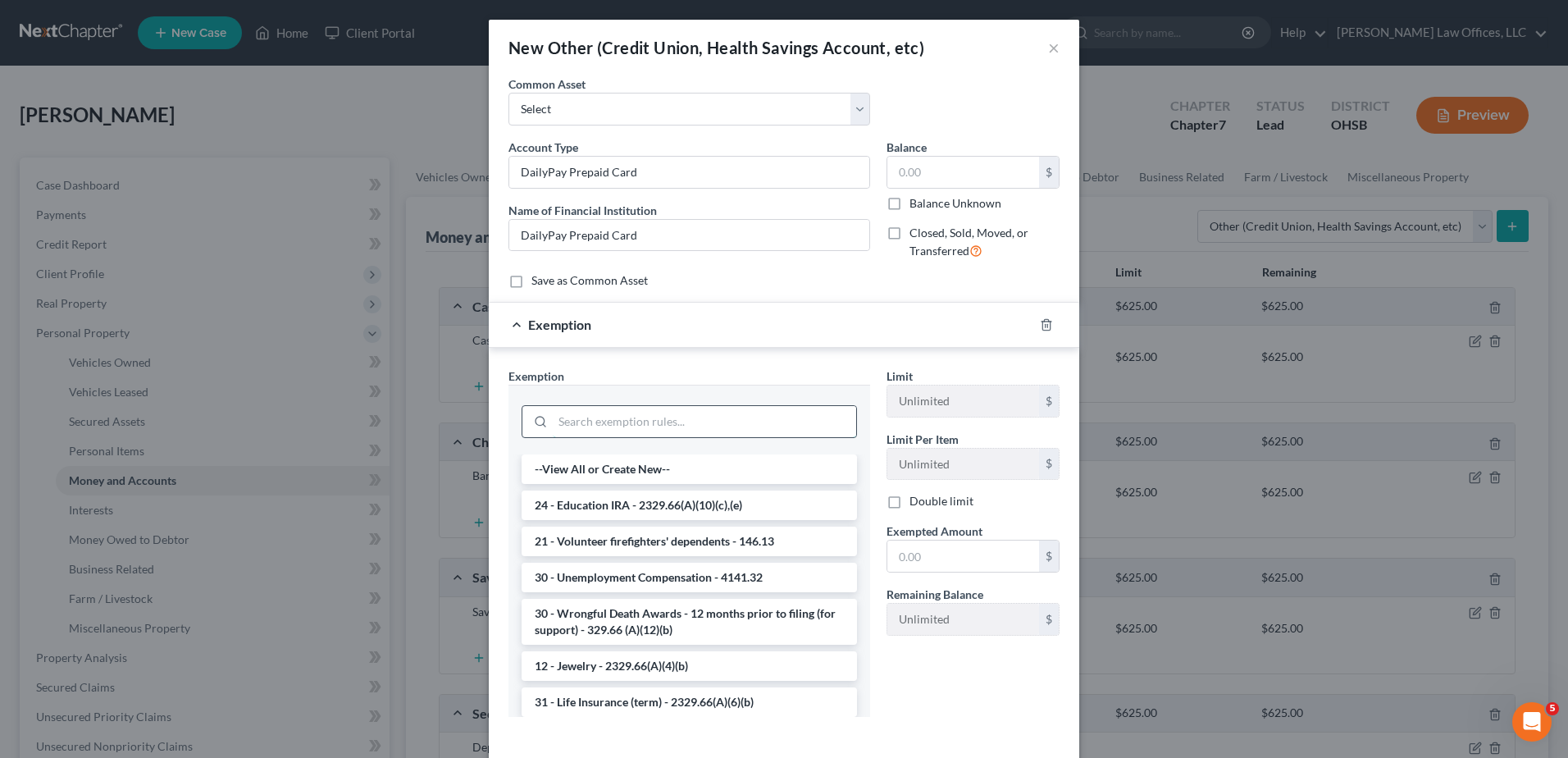
click at [601, 422] on input "search" at bounding box center [705, 421] width 303 height 31
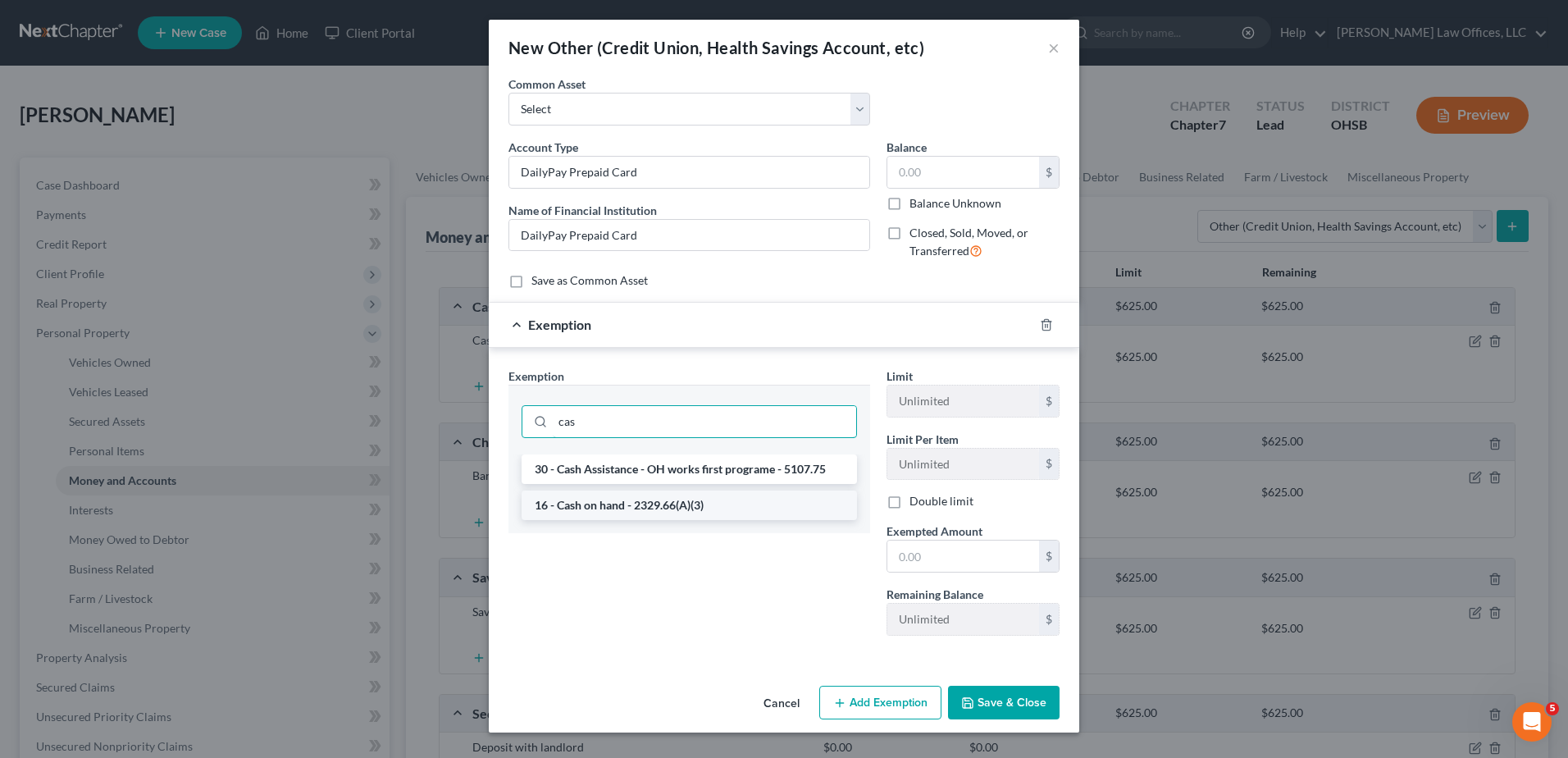
type input "cas"
click at [604, 501] on li "16 - Cash on hand - 2329.66(A)(3)" at bounding box center [689, 506] width 336 height 30
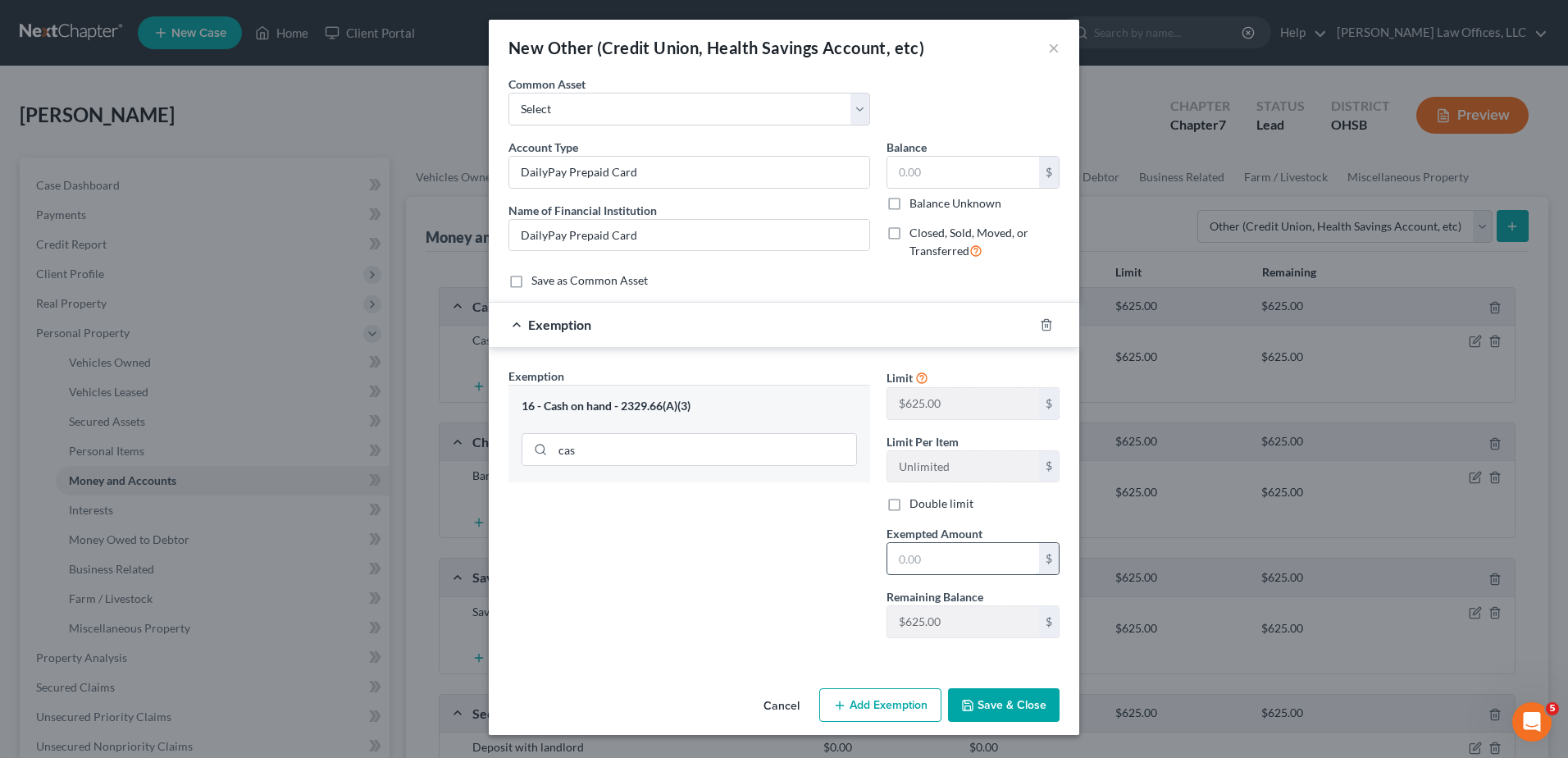
click at [903, 555] on input "text" at bounding box center [963, 559] width 152 height 31
type input "0"
drag, startPoint x: 988, startPoint y: 705, endPoint x: 986, endPoint y: 683, distance: 22.1
click at [988, 705] on button "Save & Close" at bounding box center [1004, 705] width 112 height 35
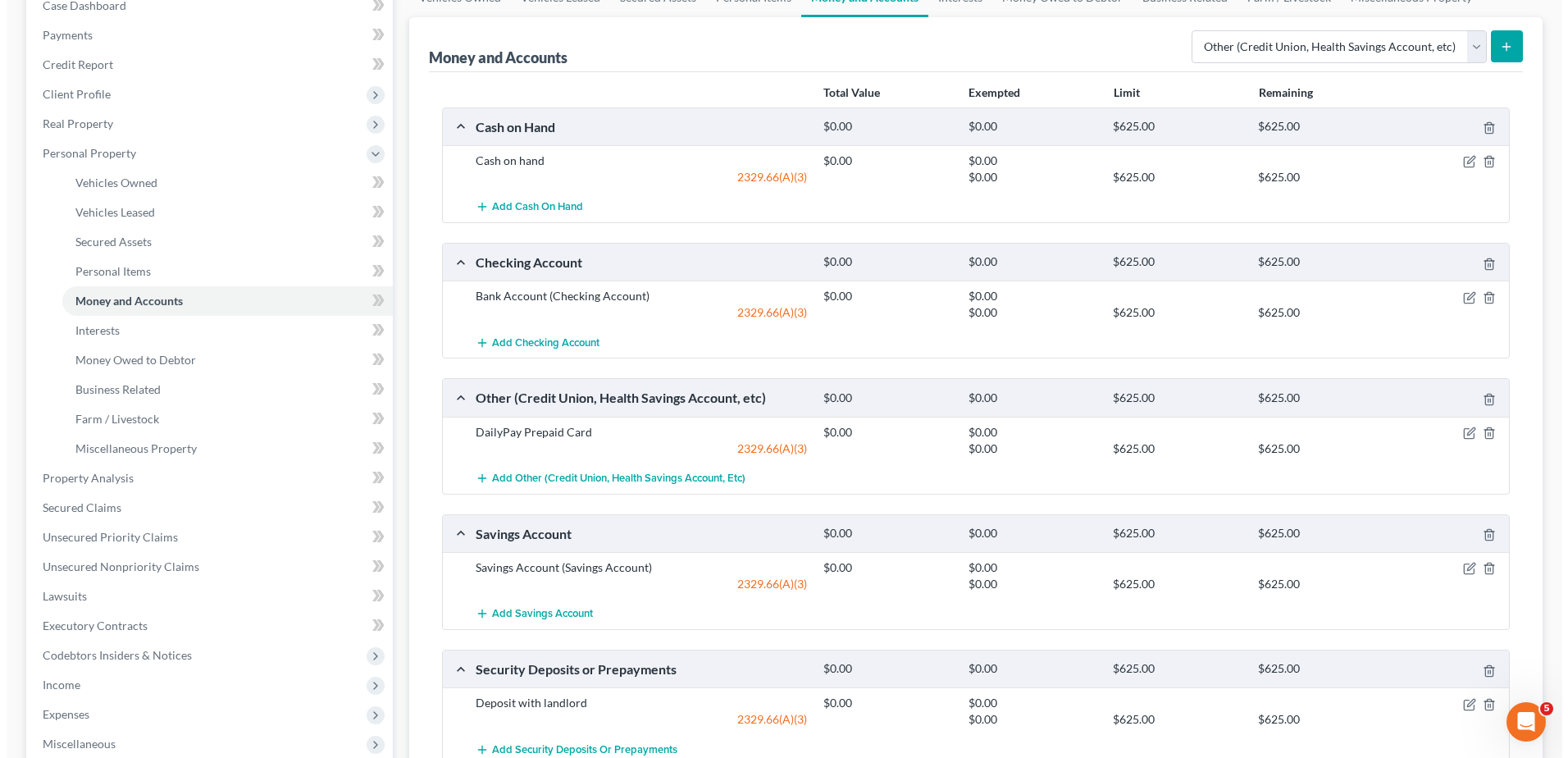
scroll to position [246, 0]
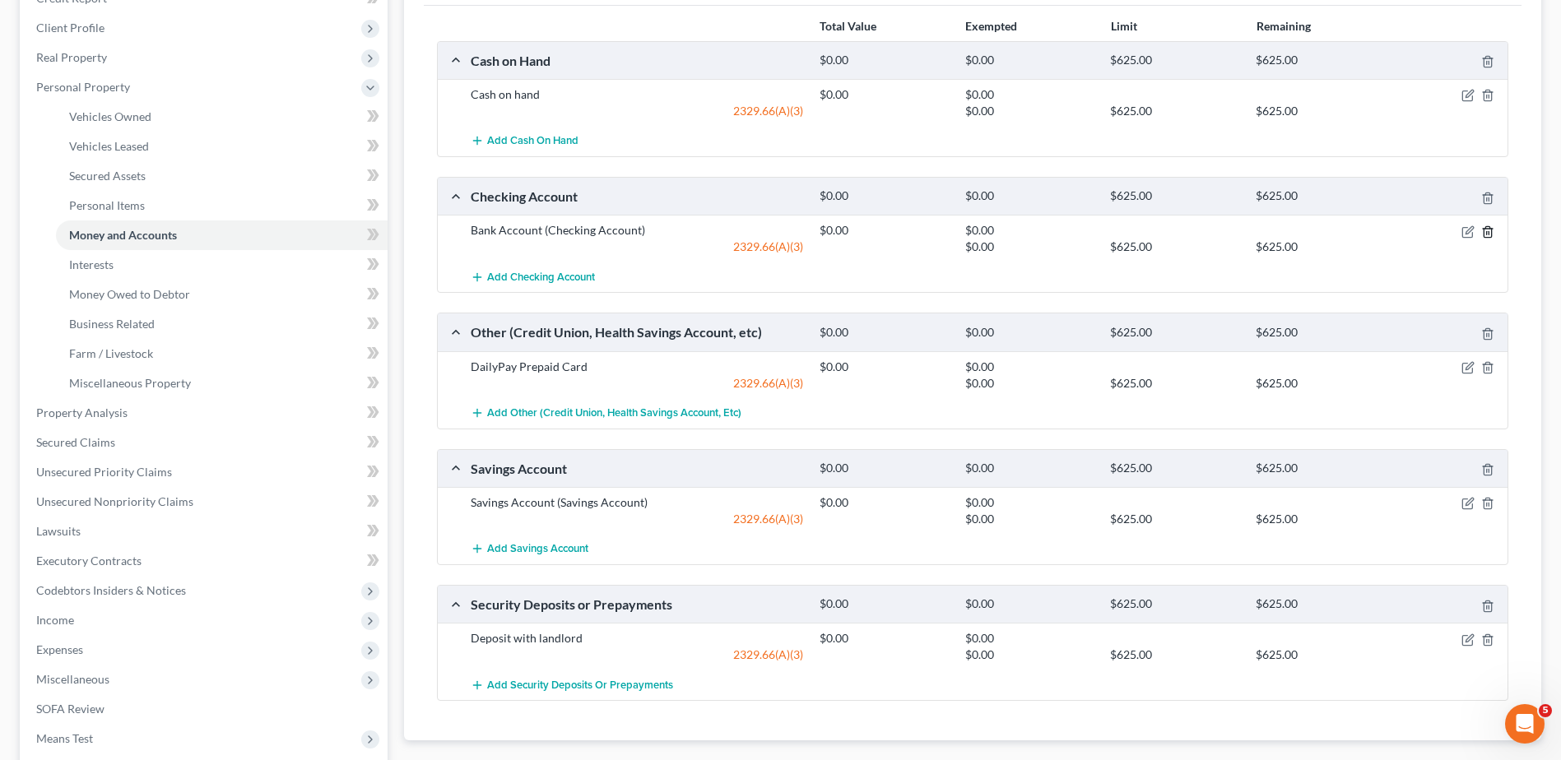
click at [1487, 233] on line "button" at bounding box center [1487, 232] width 0 height 3
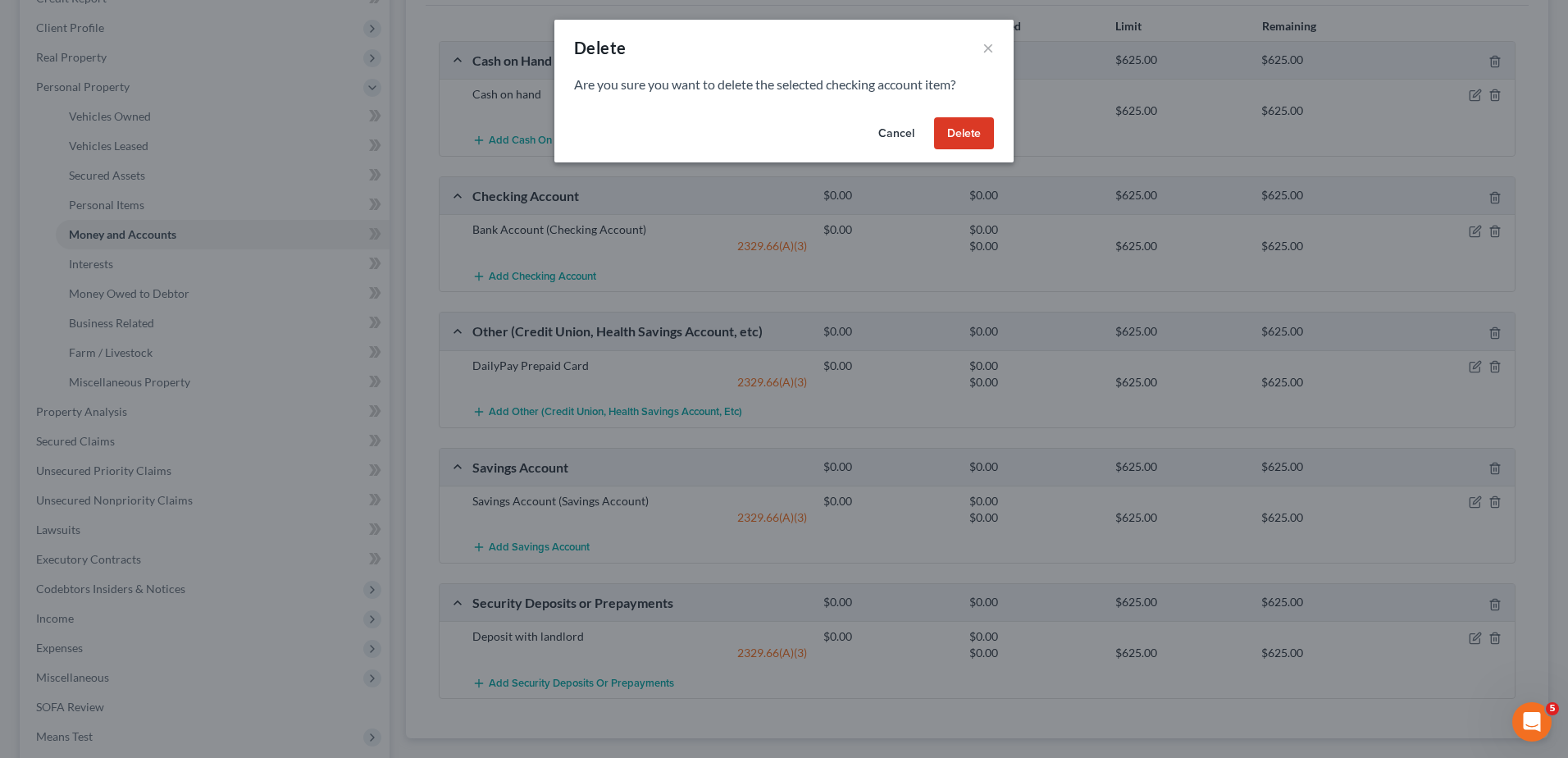
click at [974, 124] on button "Delete" at bounding box center [964, 134] width 60 height 33
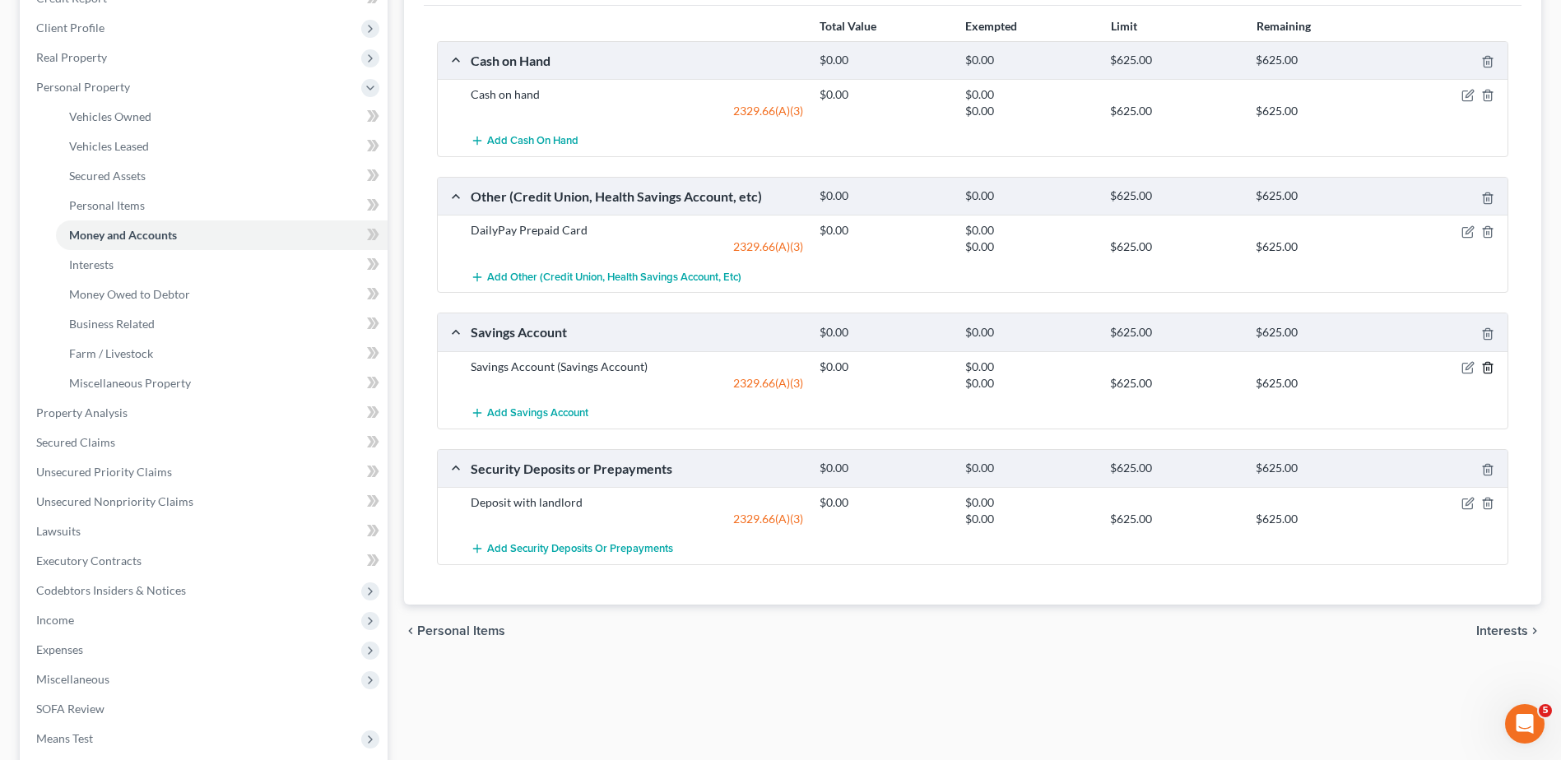
click at [1488, 367] on line "button" at bounding box center [1488, 368] width 0 height 3
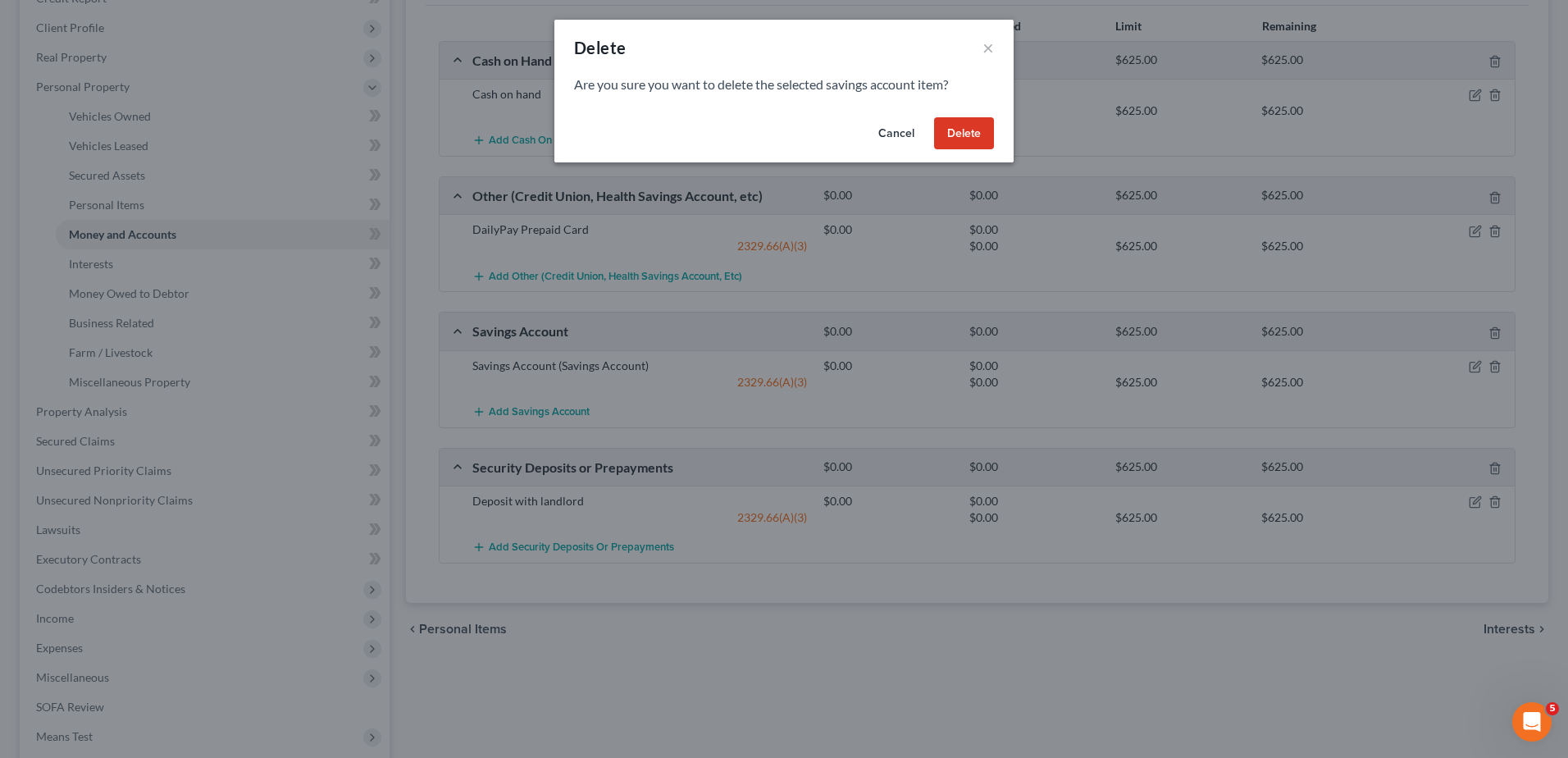
click at [965, 134] on button "Delete" at bounding box center [964, 134] width 60 height 33
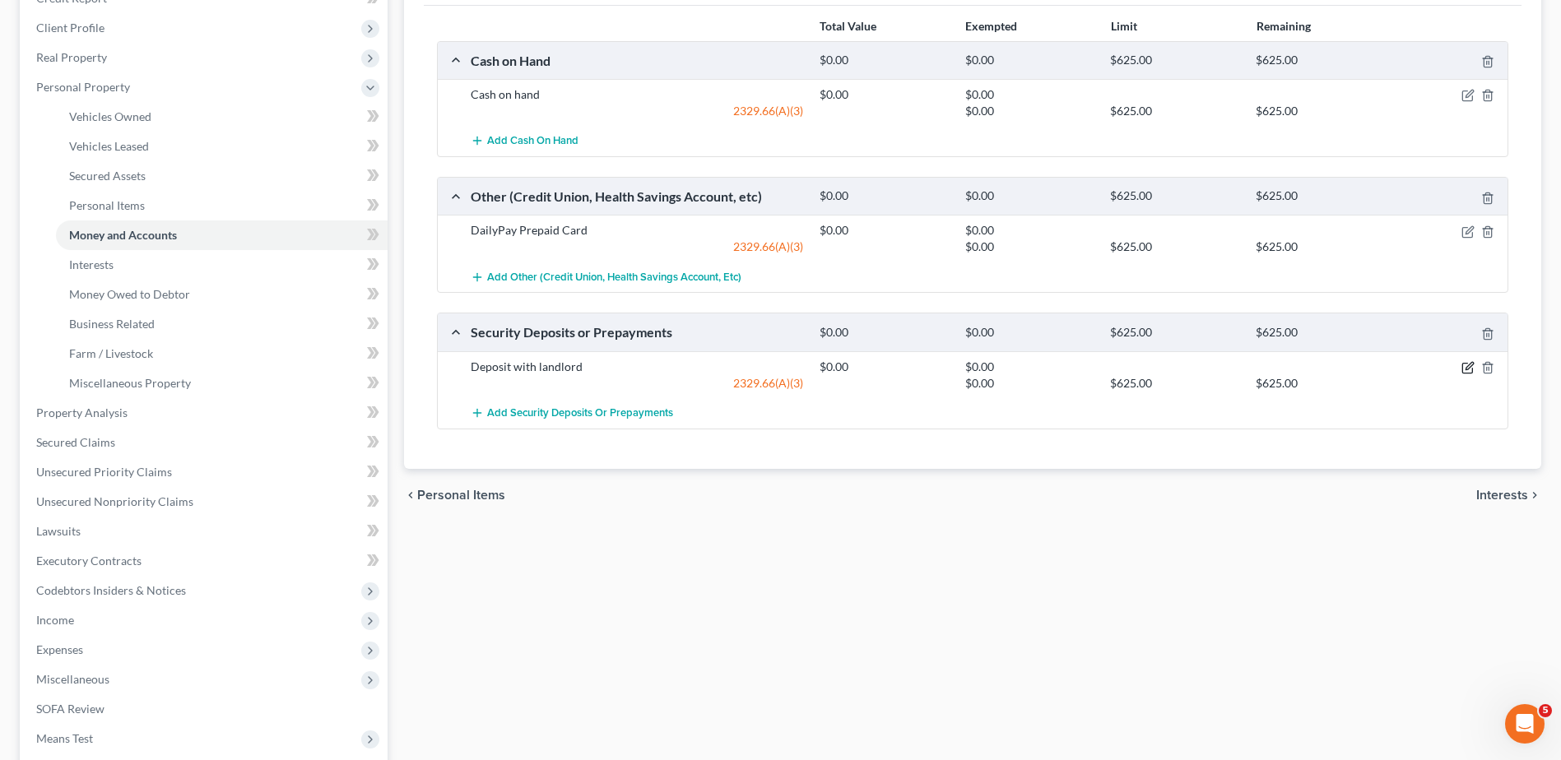
click at [1463, 369] on icon "button" at bounding box center [1467, 367] width 13 height 13
select select "3"
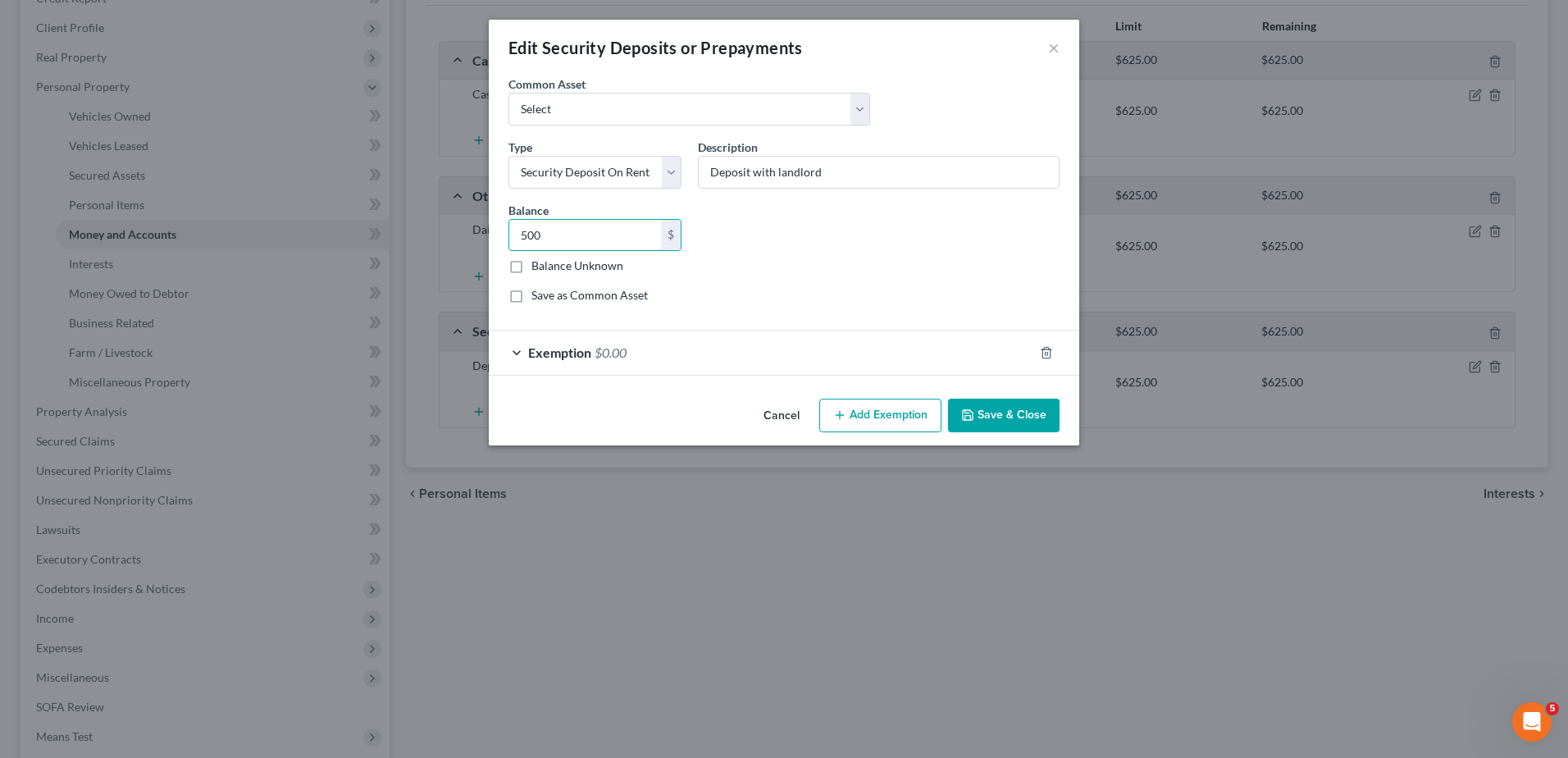
type input "500"
click at [594, 348] on div "Exemption $0.00" at bounding box center [761, 353] width 544 height 44
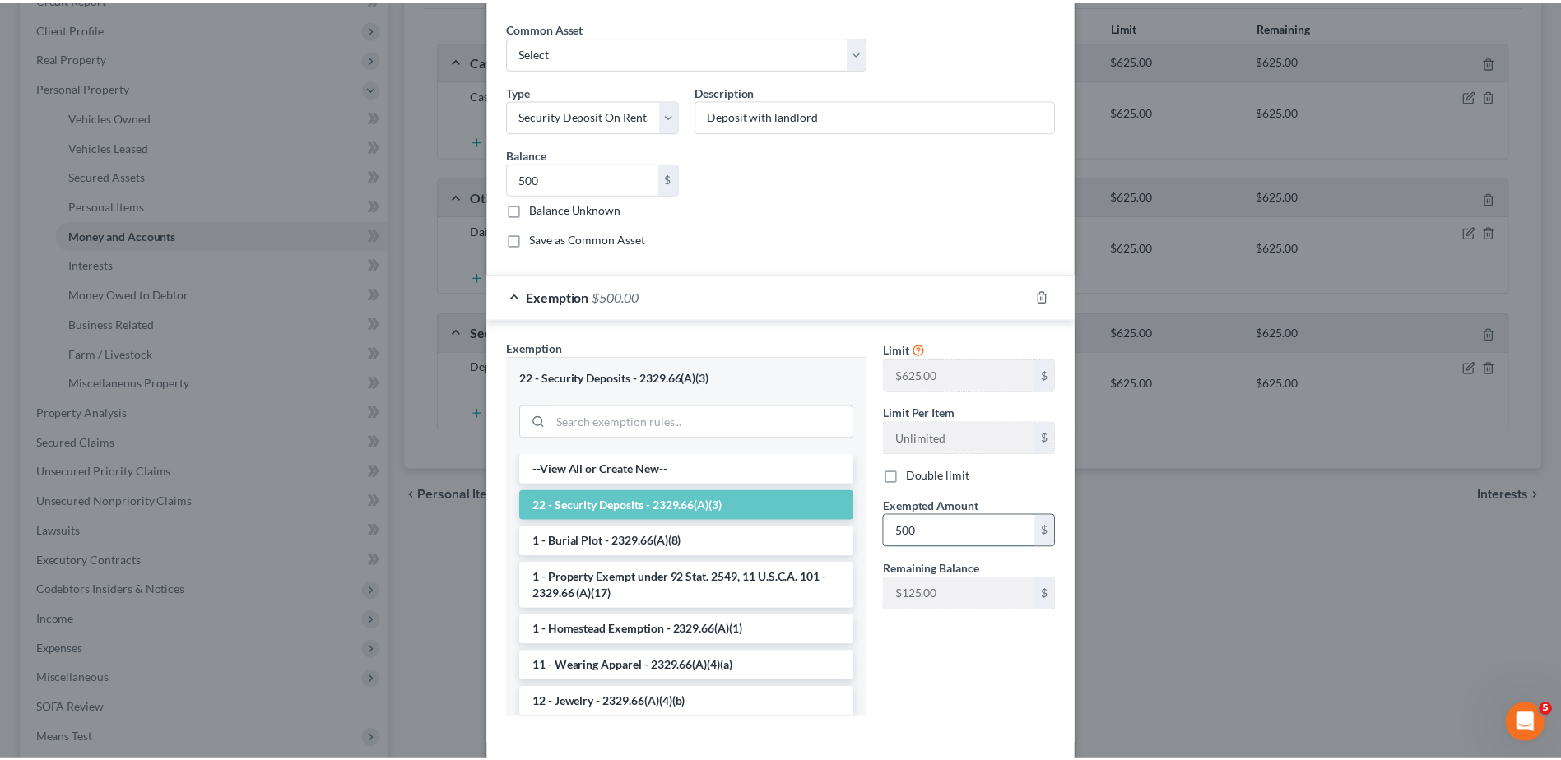
scroll to position [132, 0]
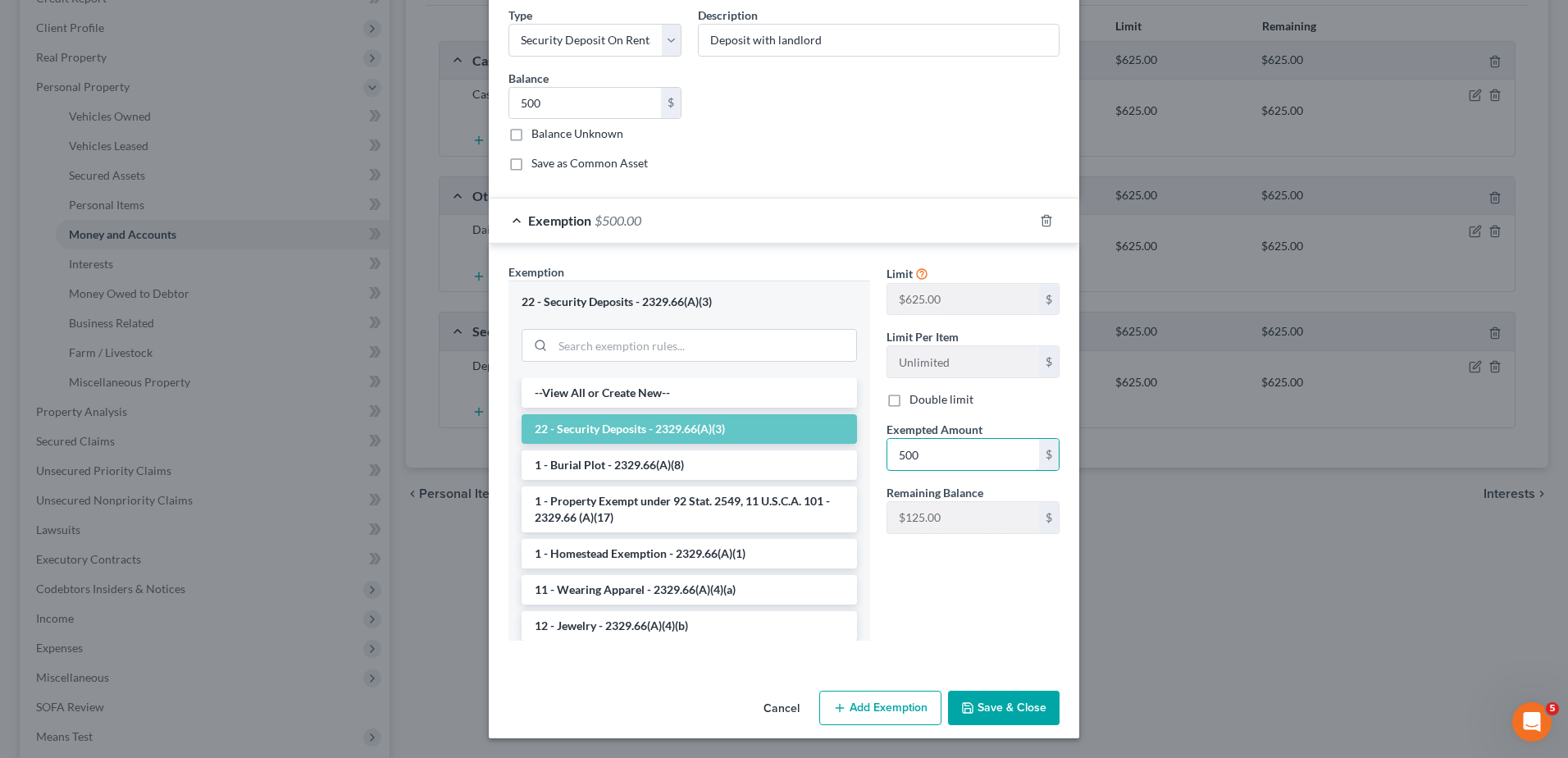
type input "500"
click at [988, 708] on button "Save & Close" at bounding box center [1004, 708] width 112 height 35
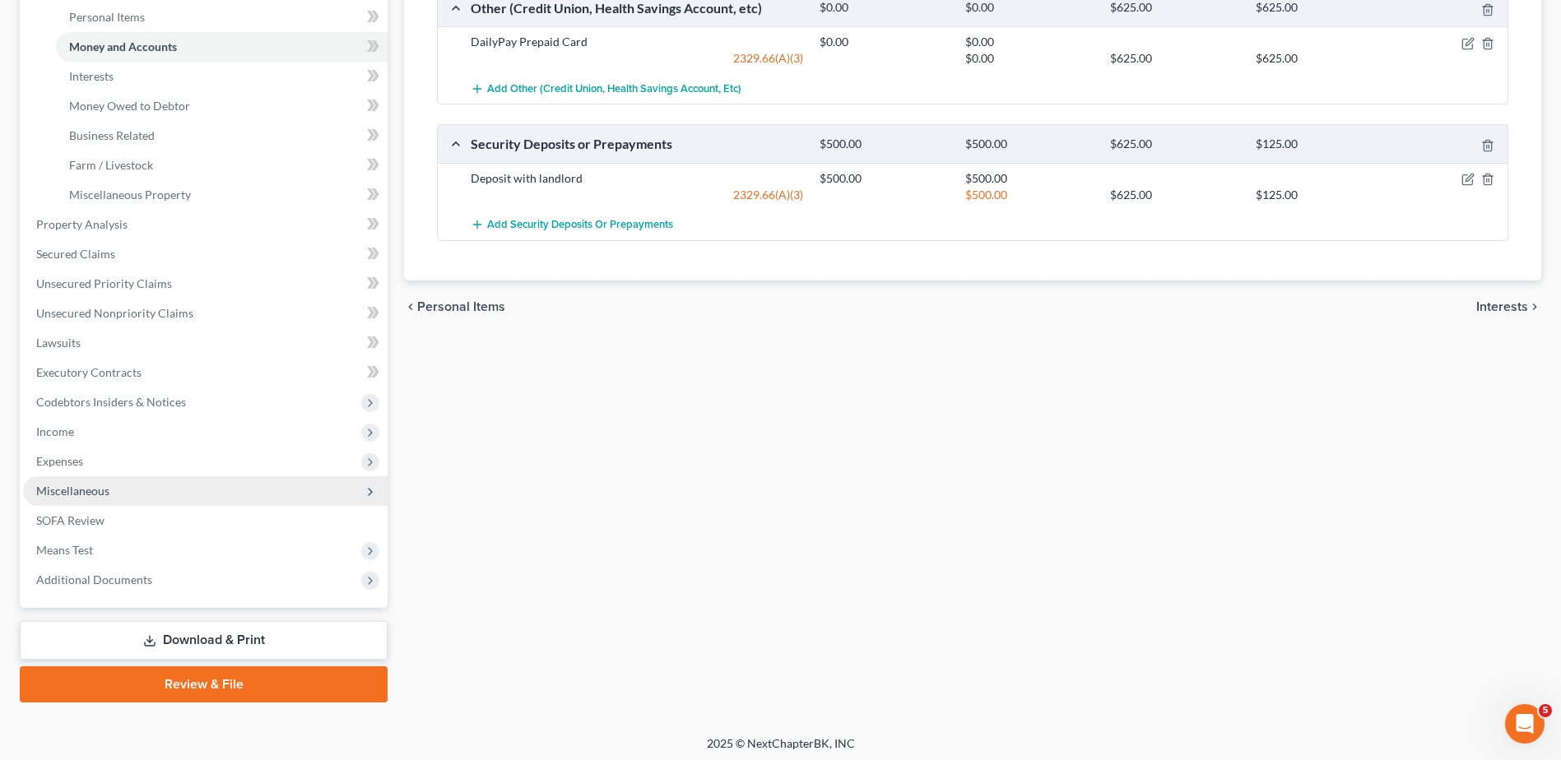
scroll to position [440, 0]
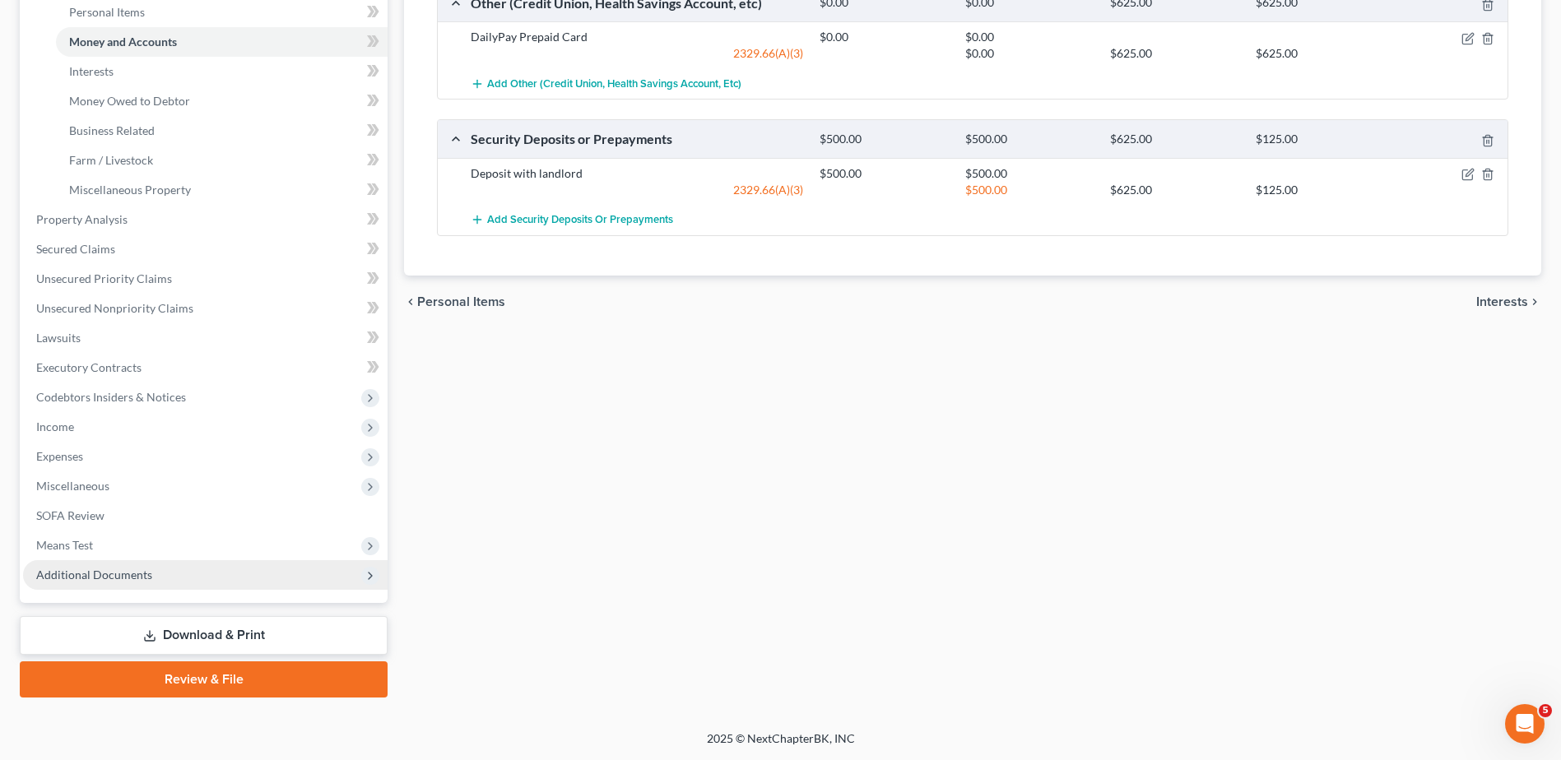
click at [133, 576] on span "Additional Documents" at bounding box center [94, 575] width 116 height 14
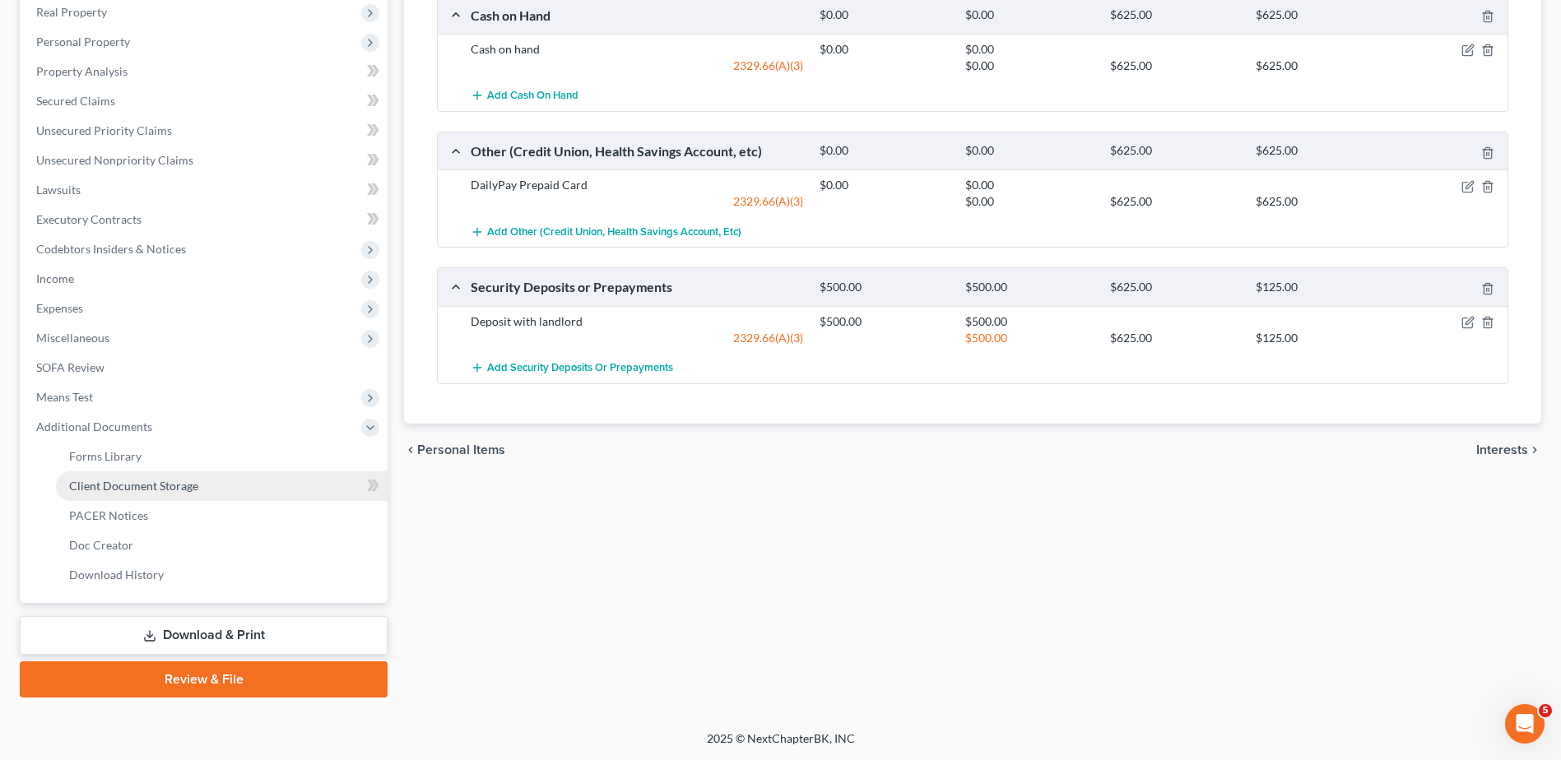
scroll to position [292, 0]
drag, startPoint x: 158, startPoint y: 491, endPoint x: 407, endPoint y: 501, distance: 249.5
click at [159, 491] on span "Client Document Storage" at bounding box center [133, 486] width 129 height 14
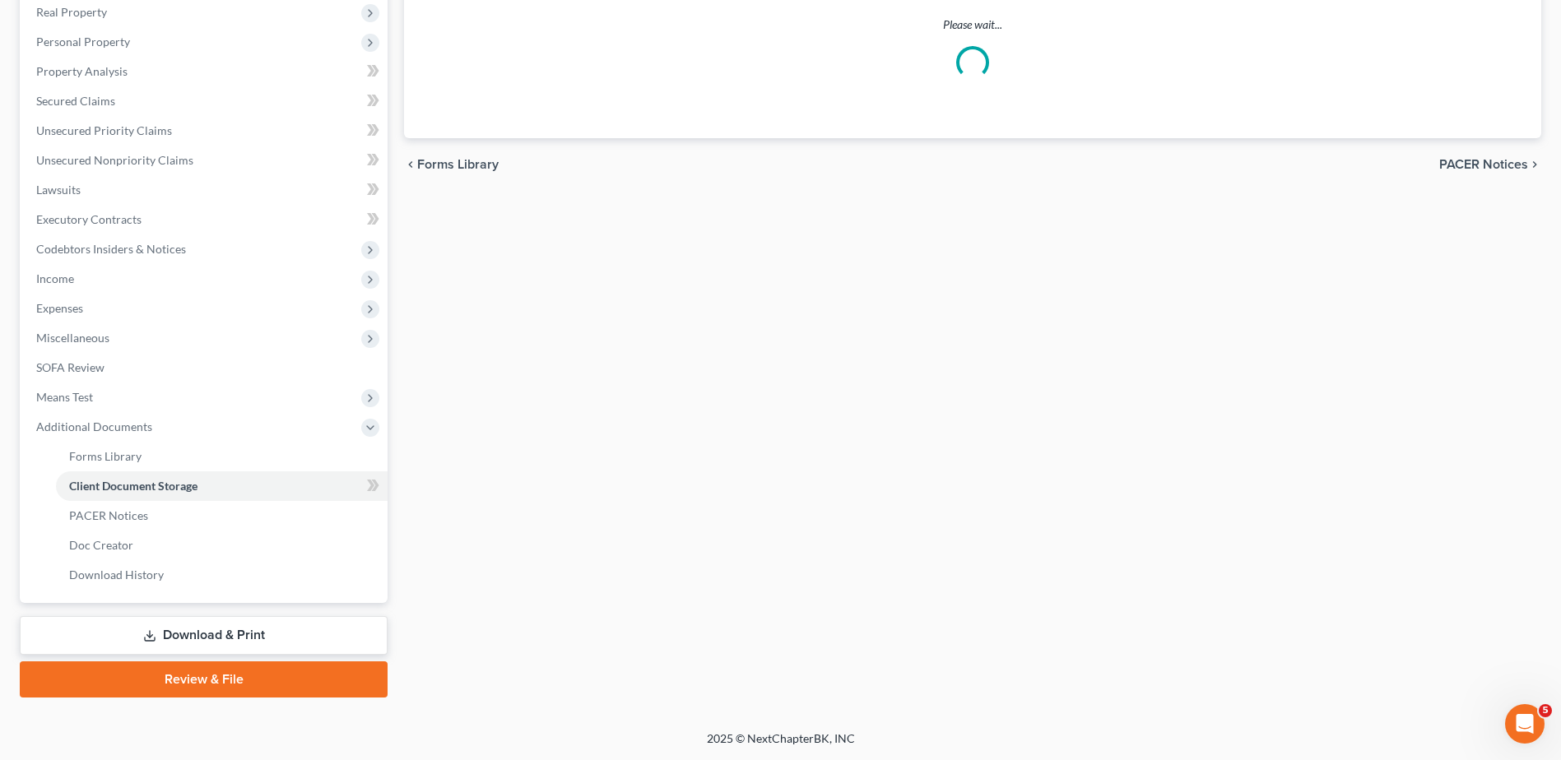
select select "7"
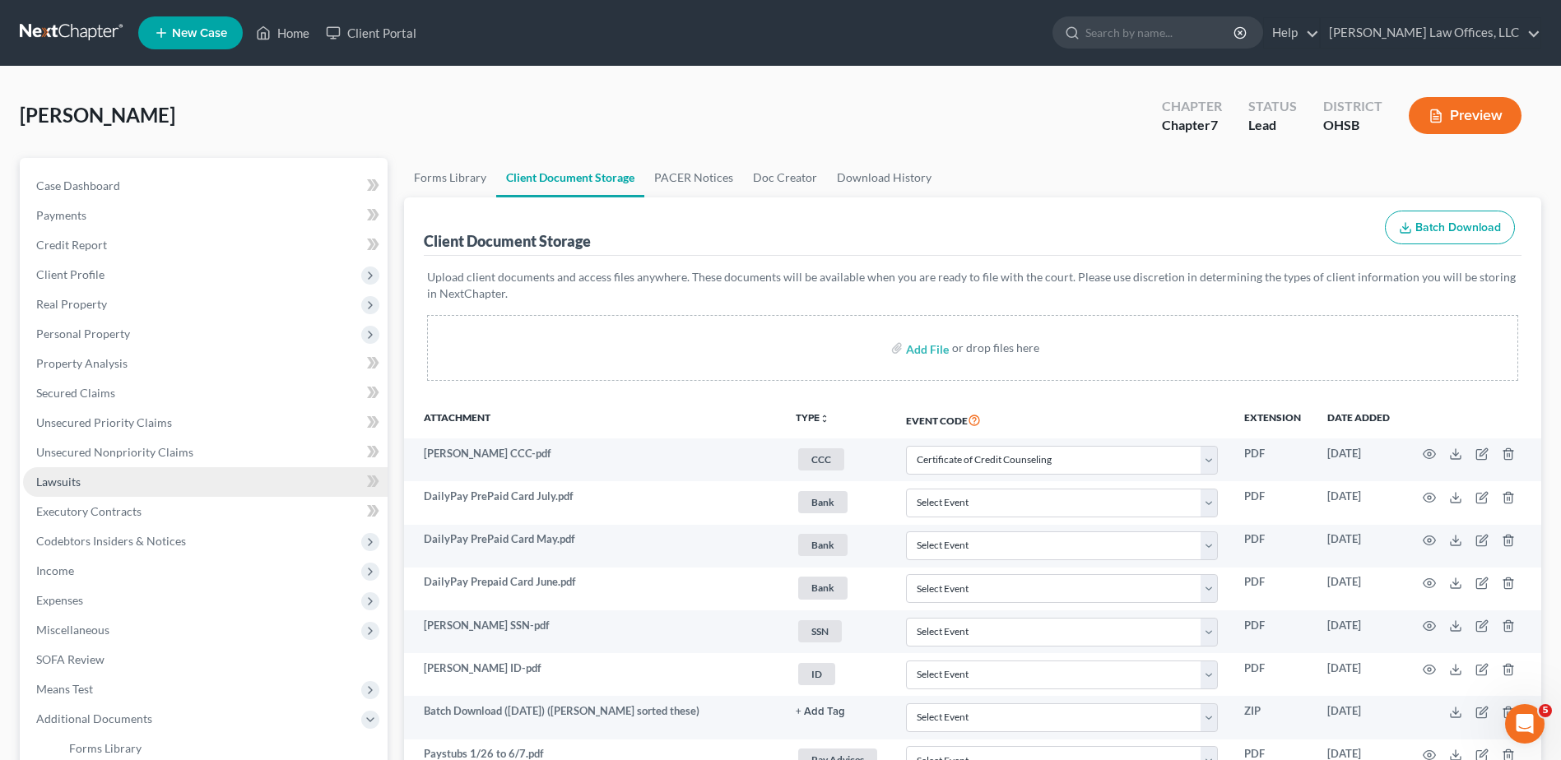
click at [48, 480] on span "Lawsuits" at bounding box center [58, 482] width 44 height 14
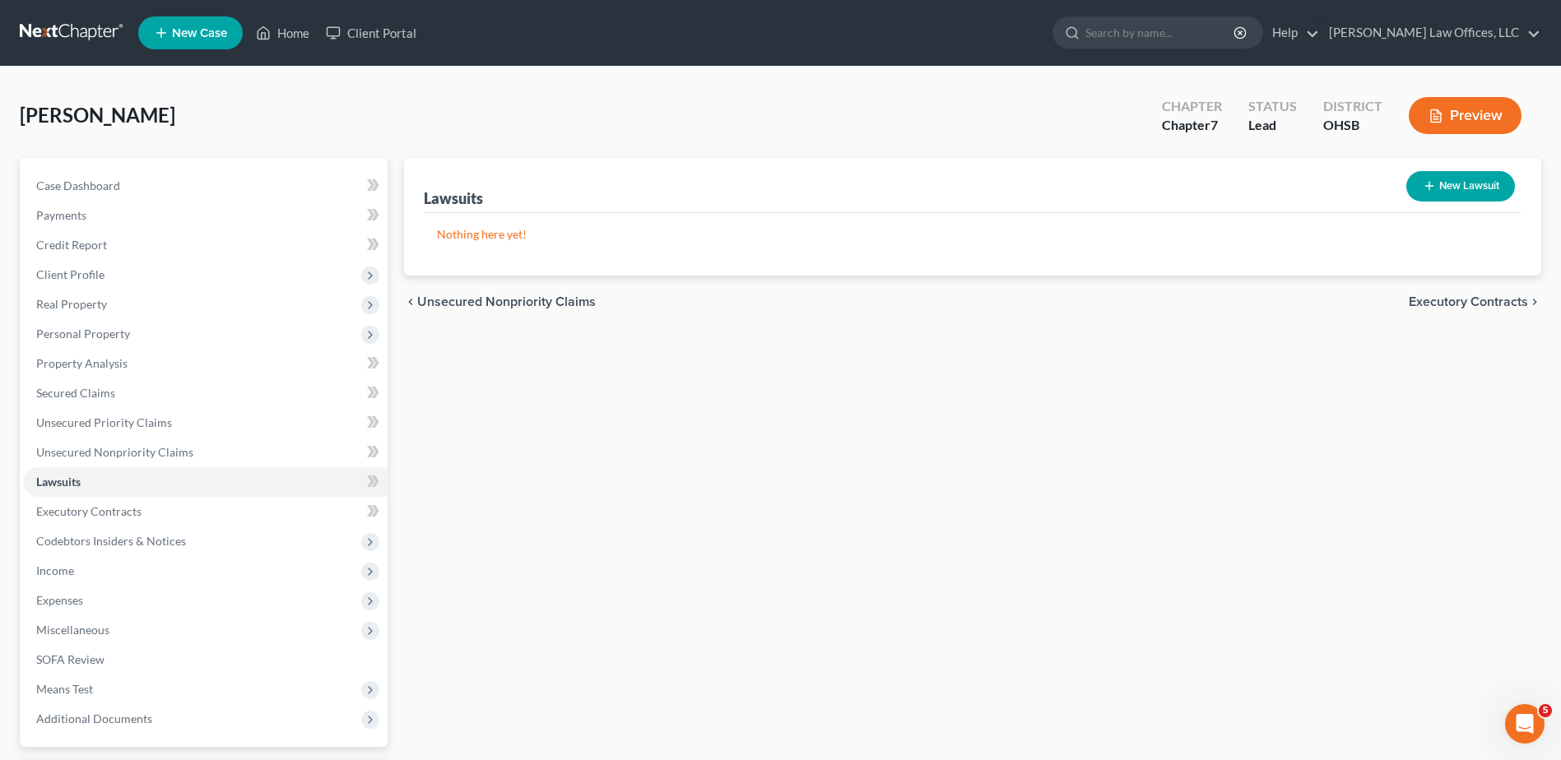
click at [1485, 187] on button "New Lawsuit" at bounding box center [1460, 186] width 109 height 30
select select "0"
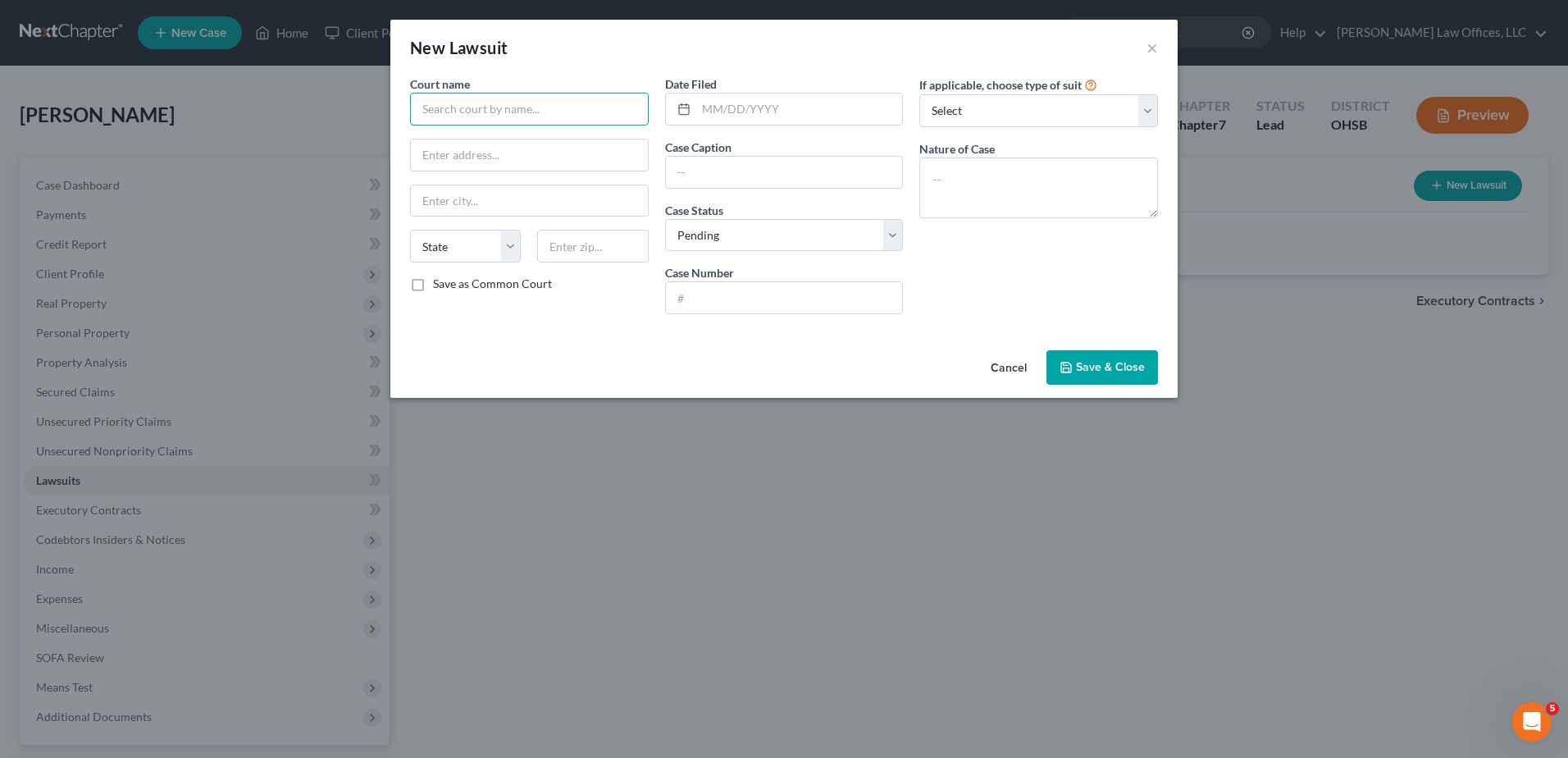
click at [461, 110] on input "text" at bounding box center [528, 109] width 238 height 33
click at [461, 160] on div "Dayton Municipal Court" at bounding box center [508, 163] width 170 height 16
type input "Dayton Municipal Court"
type input "301 W Third Street"
type input "[GEOGRAPHIC_DATA]"
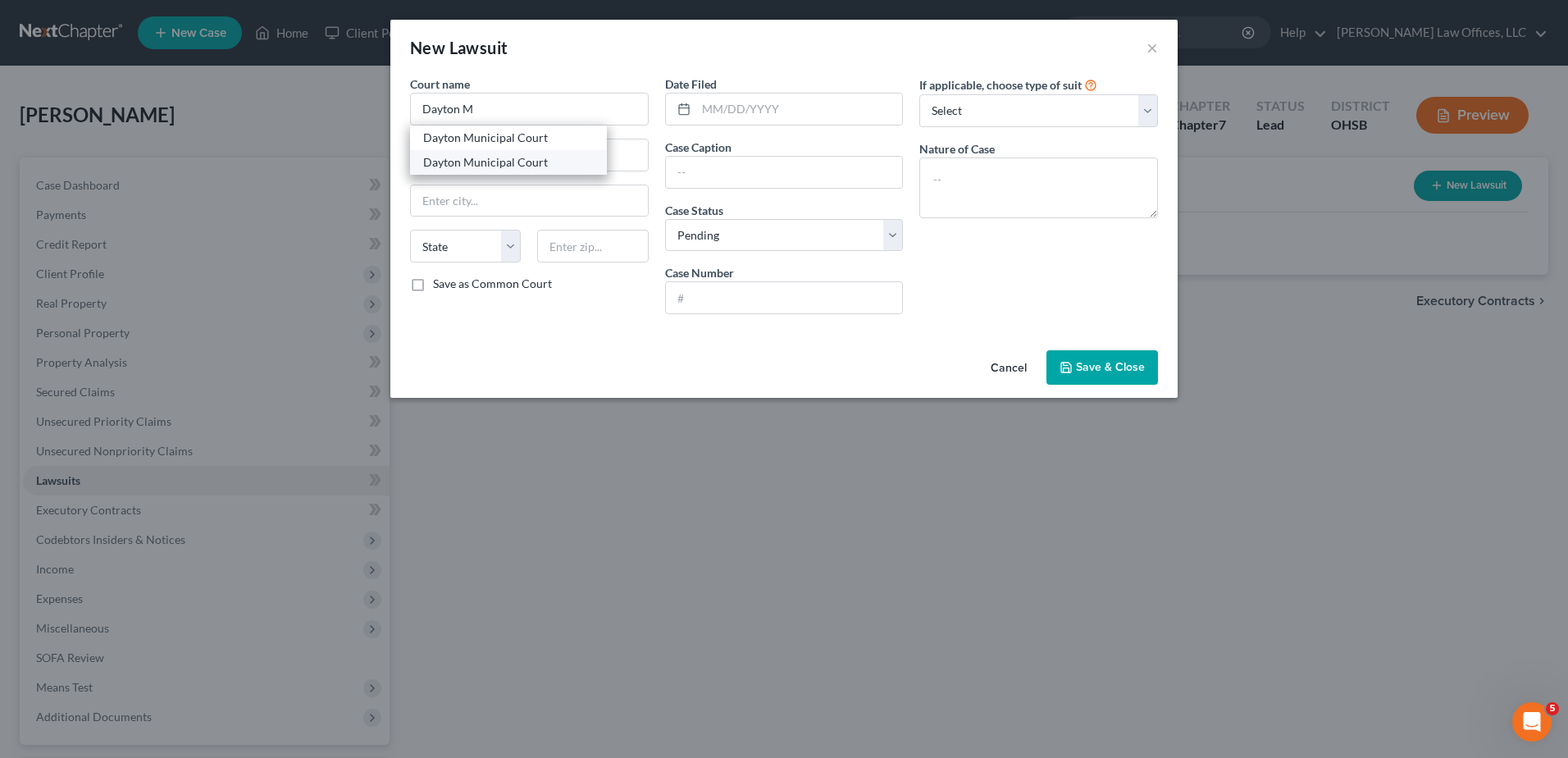
select select "36"
type input "45402"
click at [711, 110] on input "text" at bounding box center [799, 109] width 206 height 31
click at [1014, 359] on button "Cancel" at bounding box center [1009, 368] width 63 height 33
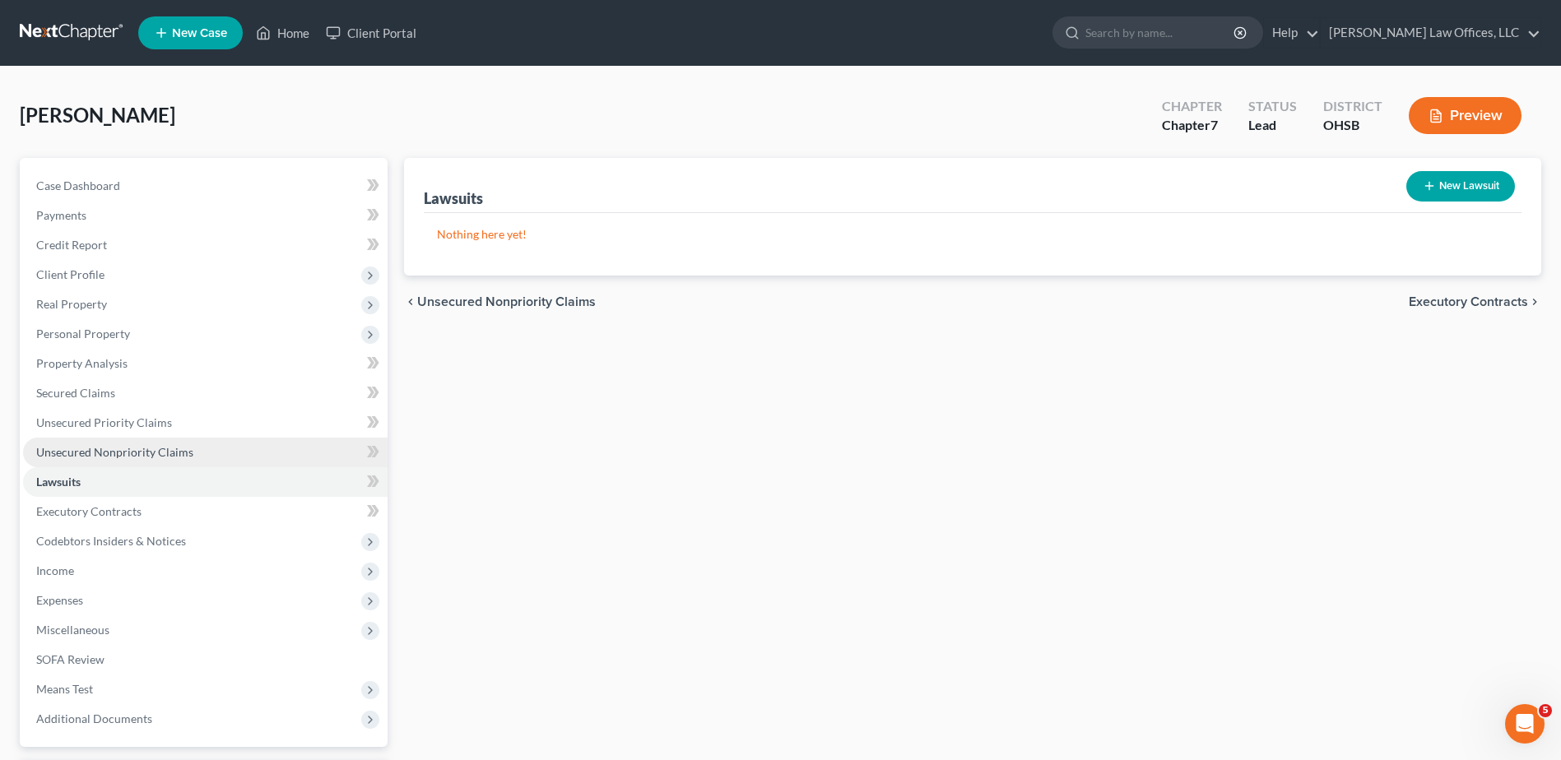
click at [131, 449] on span "Unsecured Nonpriority Claims" at bounding box center [114, 452] width 157 height 14
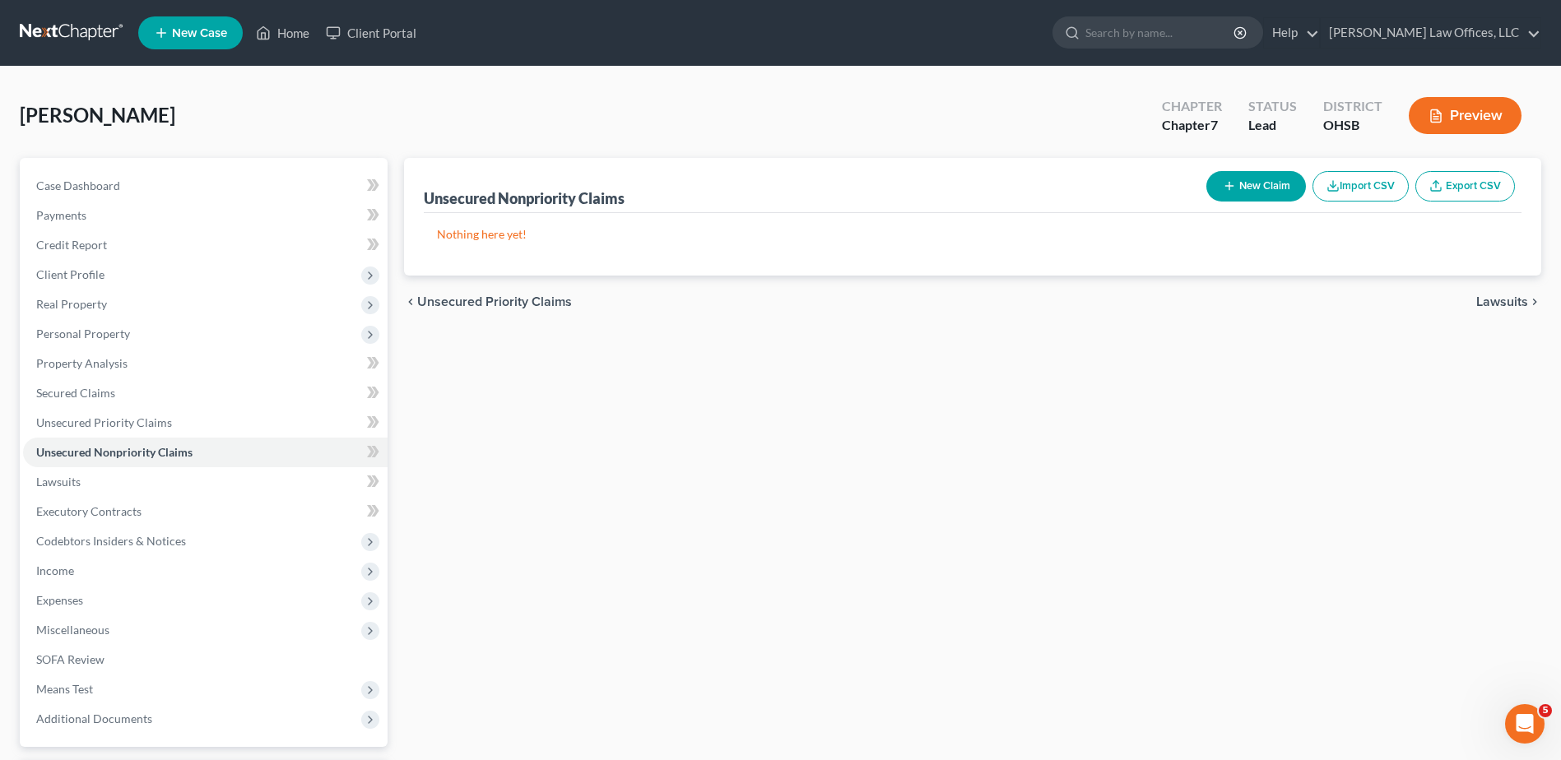
click at [1231, 182] on icon "button" at bounding box center [1229, 185] width 13 height 13
select select "0"
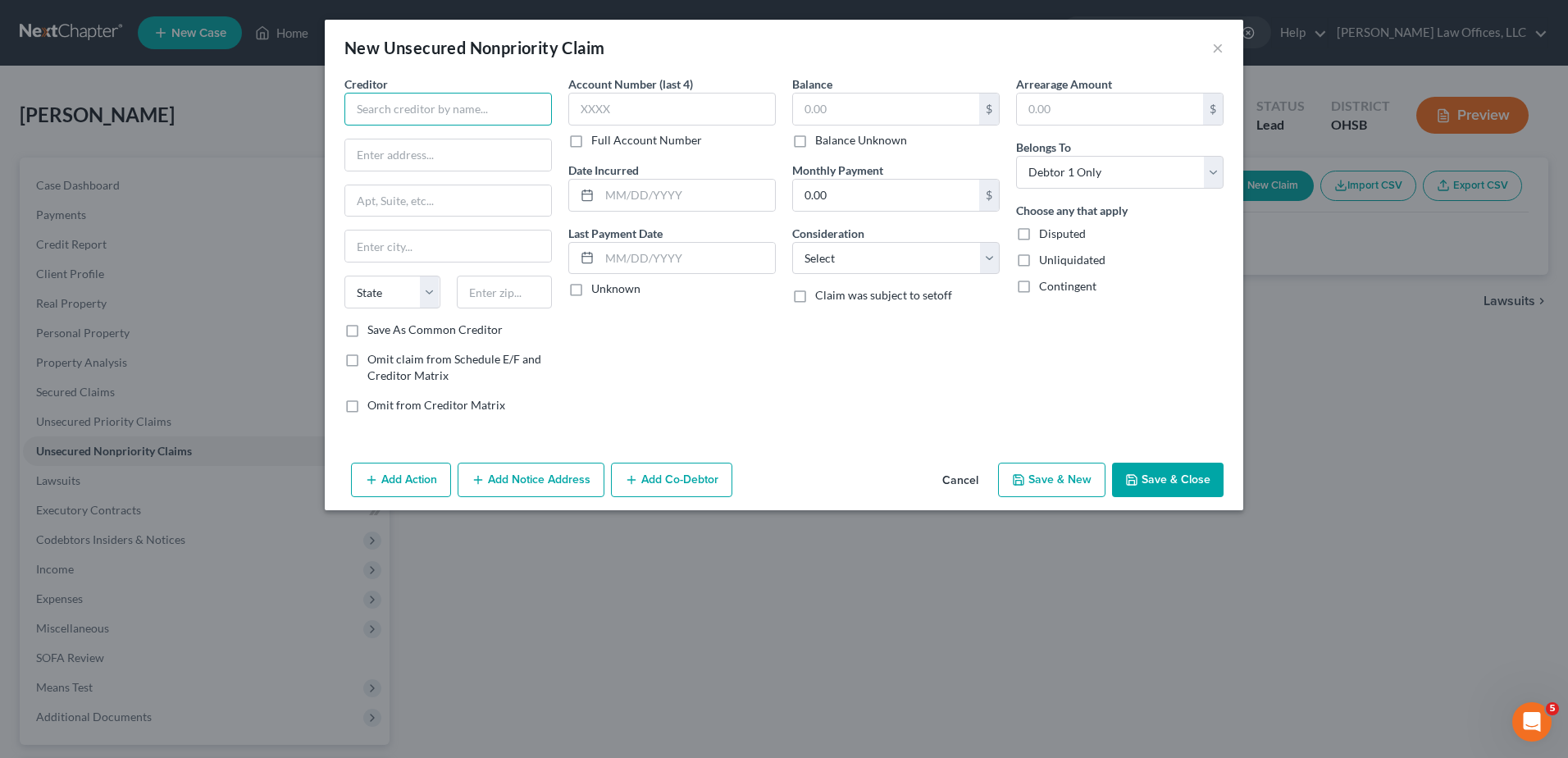
click at [395, 108] on input "text" at bounding box center [449, 109] width 207 height 33
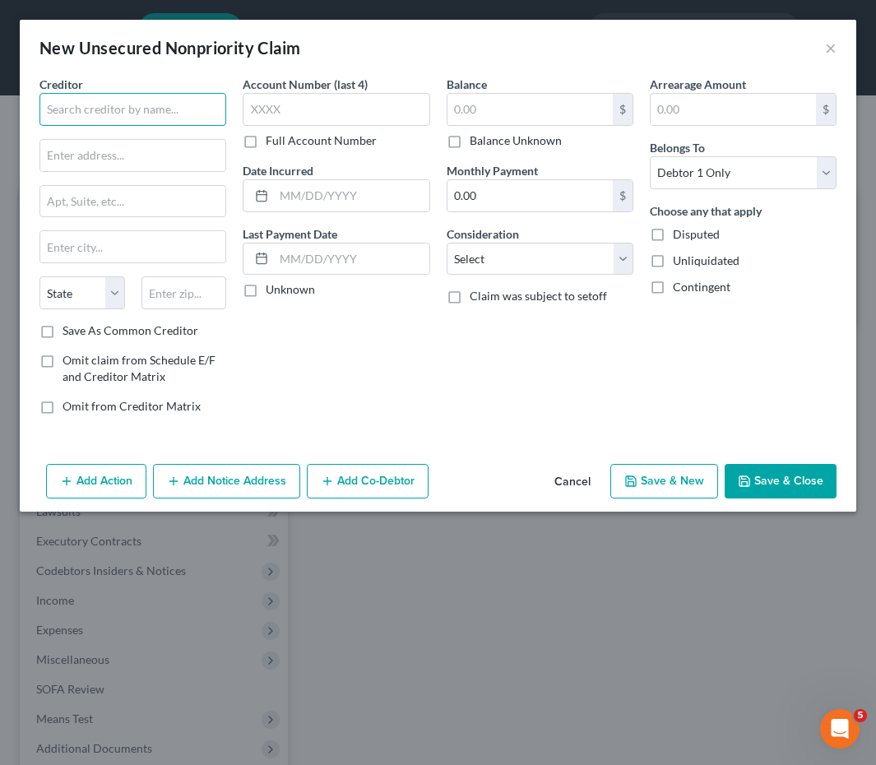
click at [149, 104] on input "text" at bounding box center [132, 109] width 187 height 33
type input "[PERSON_NAME]"
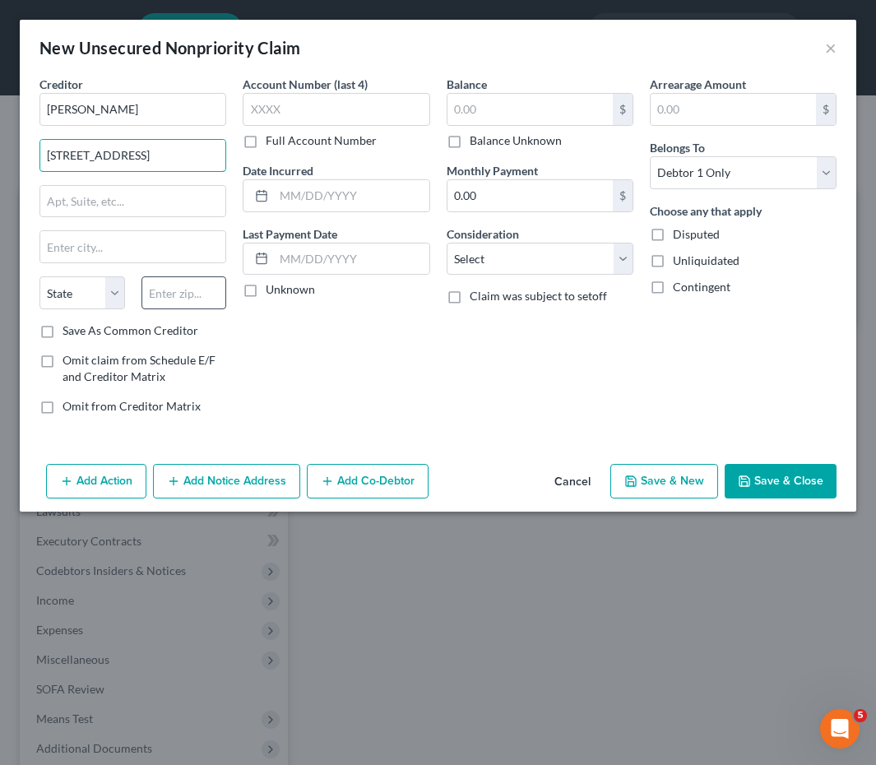
type input "546 Recess Drive"
click at [173, 290] on input "text" at bounding box center [185, 292] width 86 height 33
type input "45404"
type input "[GEOGRAPHIC_DATA]"
select select "36"
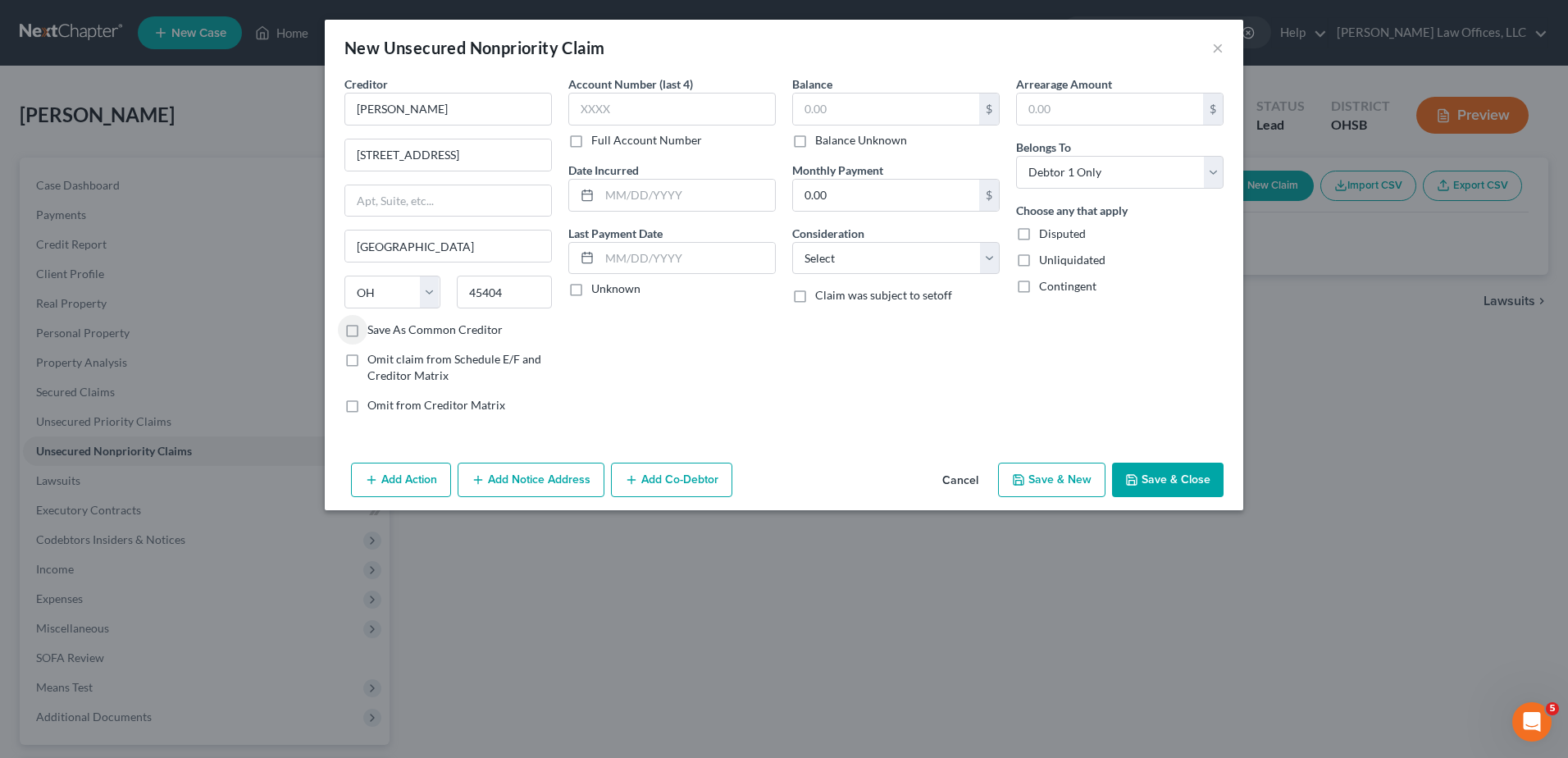
click at [417, 484] on button "Add Action" at bounding box center [401, 480] width 100 height 35
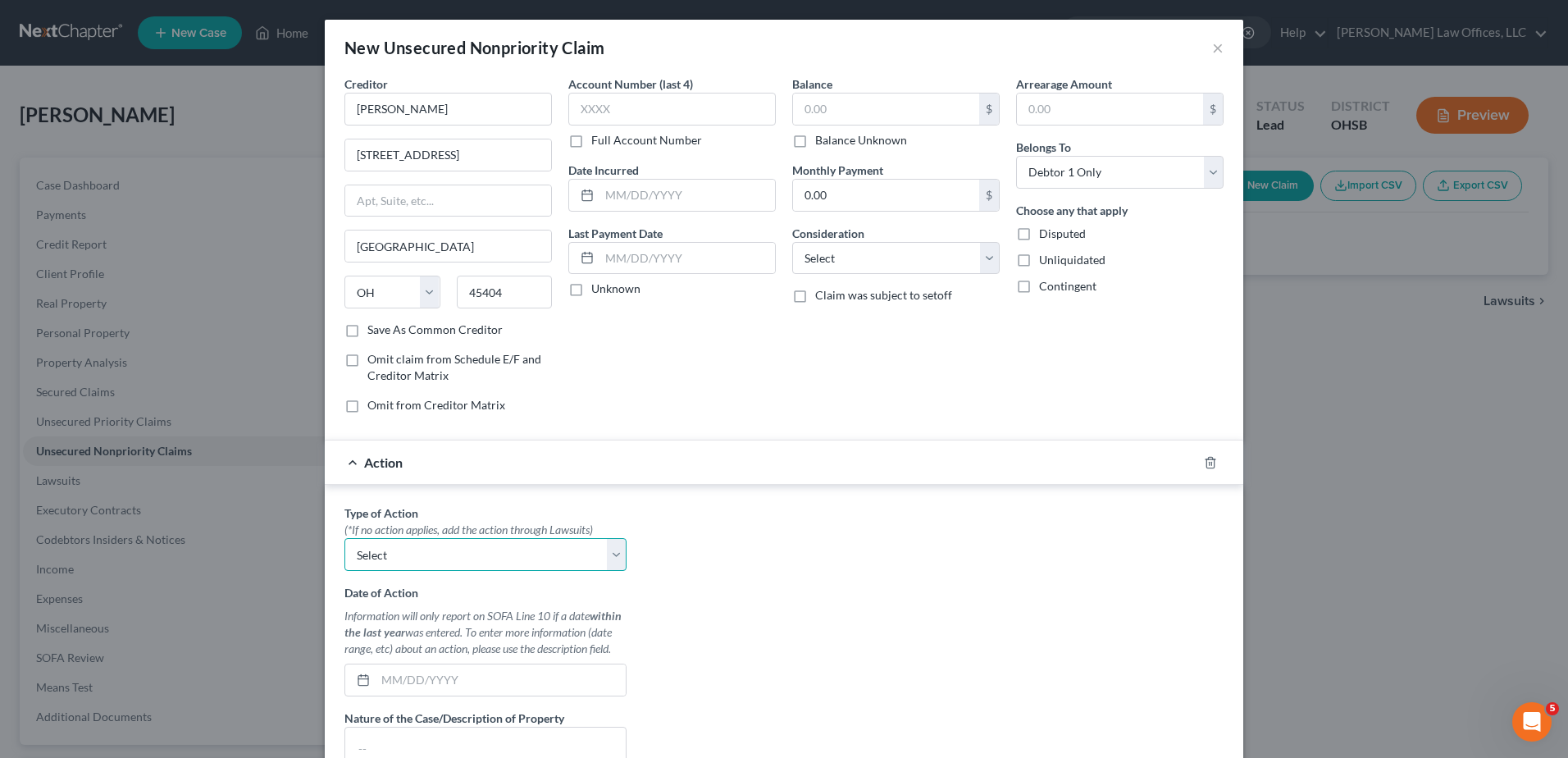
click at [408, 552] on select "Select Repossession Garnishment Foreclosure Personal Injury Attached, Seized, O…" at bounding box center [485, 555] width 282 height 33
select select "1"
click at [345, 539] on select "Select Repossession Garnishment Foreclosure Personal Injury Attached, Seized, O…" at bounding box center [485, 555] width 282 height 33
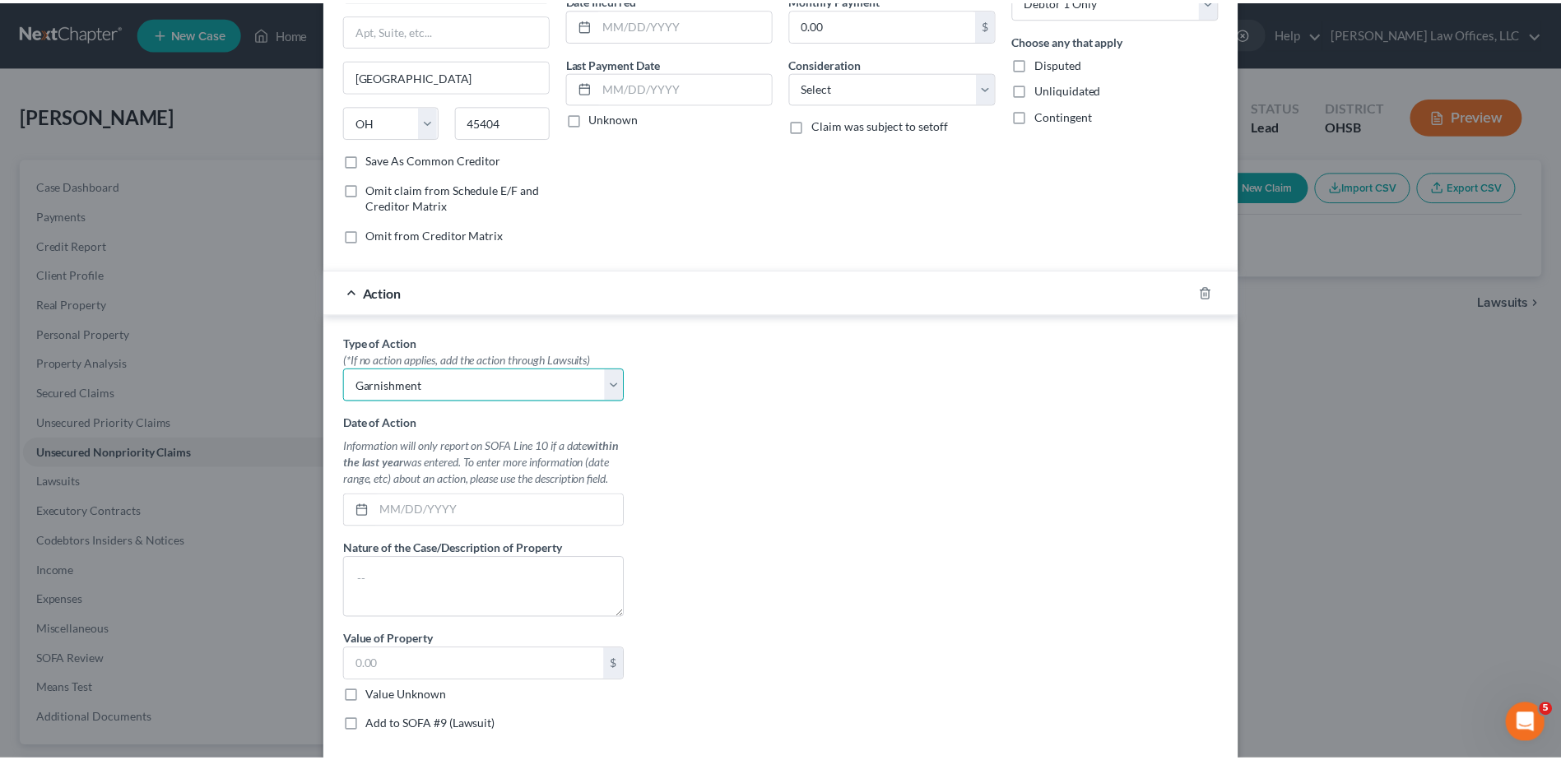
scroll to position [247, 0]
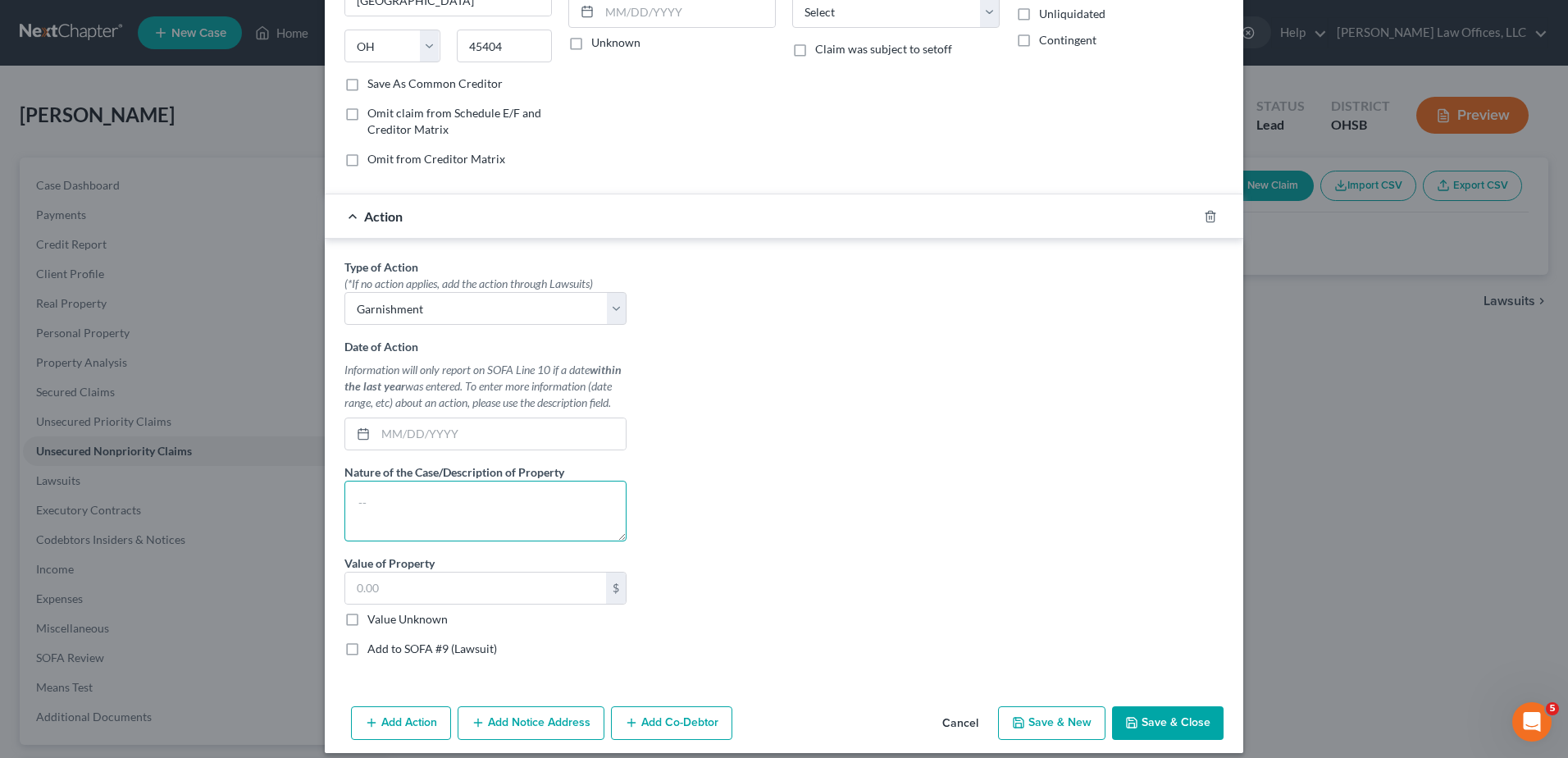
click at [409, 500] on textarea at bounding box center [485, 511] width 282 height 61
type textarea "Wage Garnishment"
click at [368, 651] on label "Add to SOFA #9 (Lawsuit)" at bounding box center [433, 649] width 130 height 16
click at [374, 651] on input "Add to SOFA #9 (Lawsuit)" at bounding box center [379, 646] width 11 height 11
checkbox input "true"
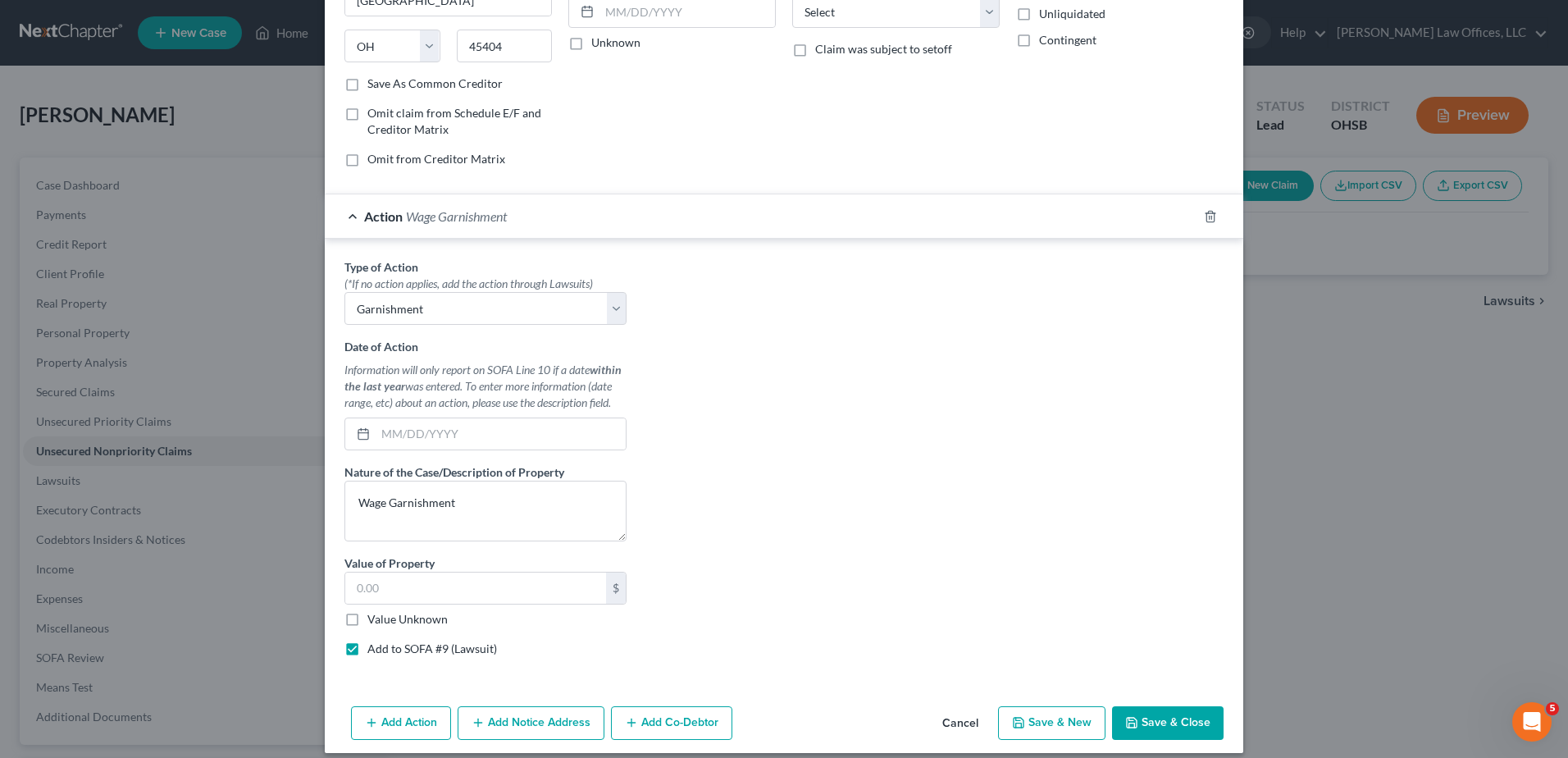
select select "0"
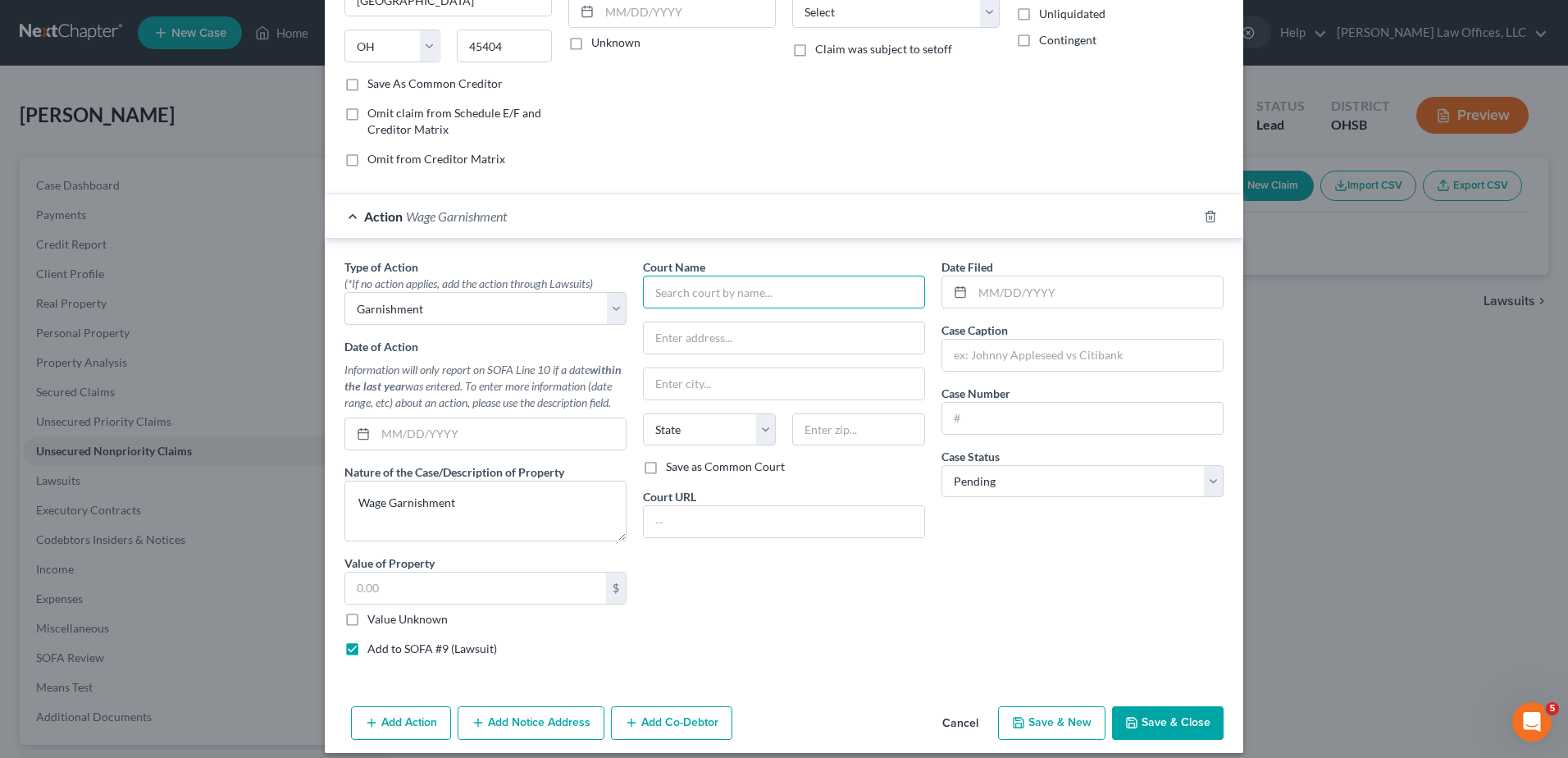
click at [758, 301] on input "text" at bounding box center [784, 291] width 282 height 33
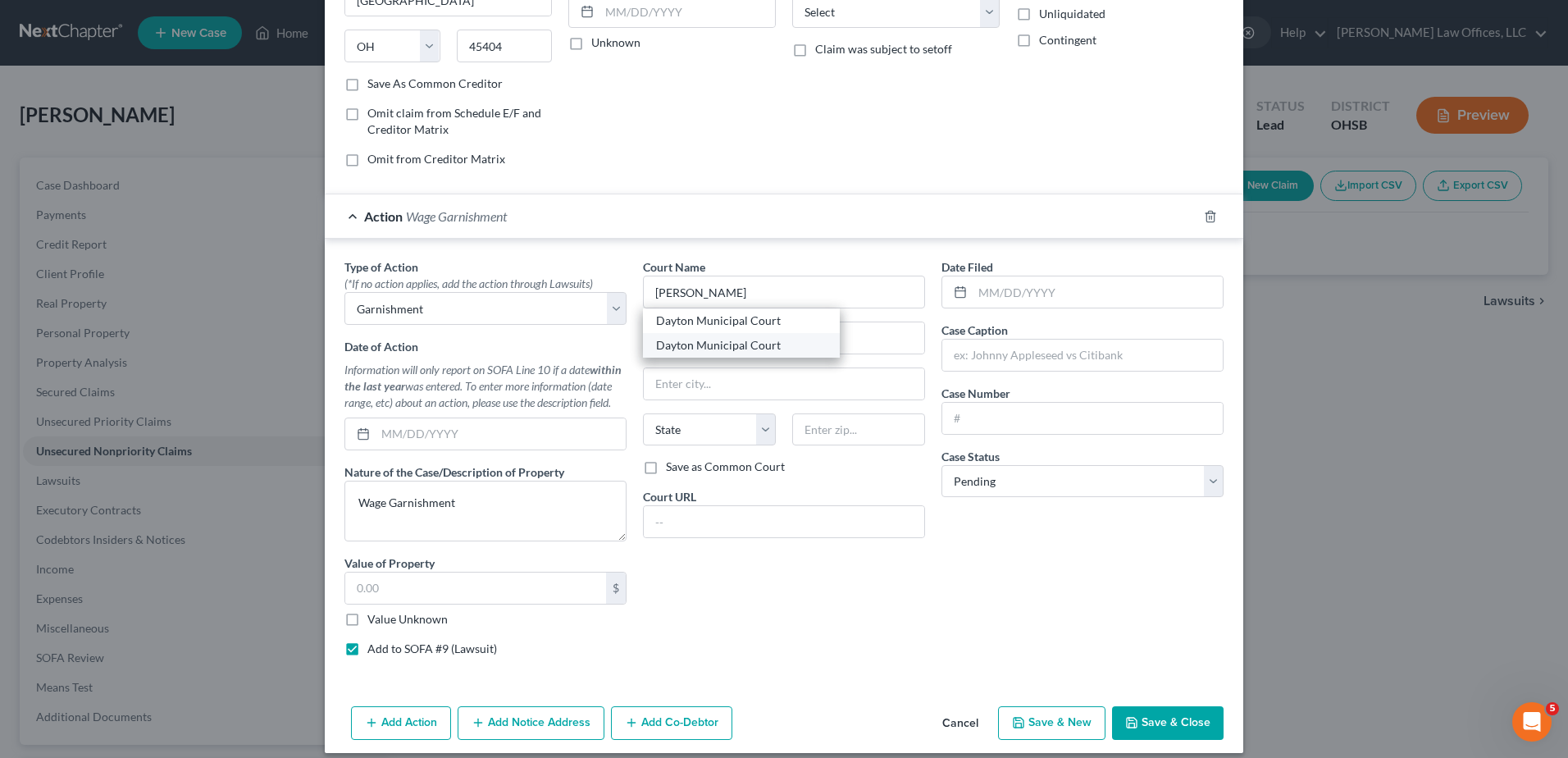
click at [723, 341] on div "Dayton Municipal Court" at bounding box center [741, 345] width 170 height 16
type input "Dayton Municipal Court"
type input "301 W Third Street"
type input "[GEOGRAPHIC_DATA]"
select select "36"
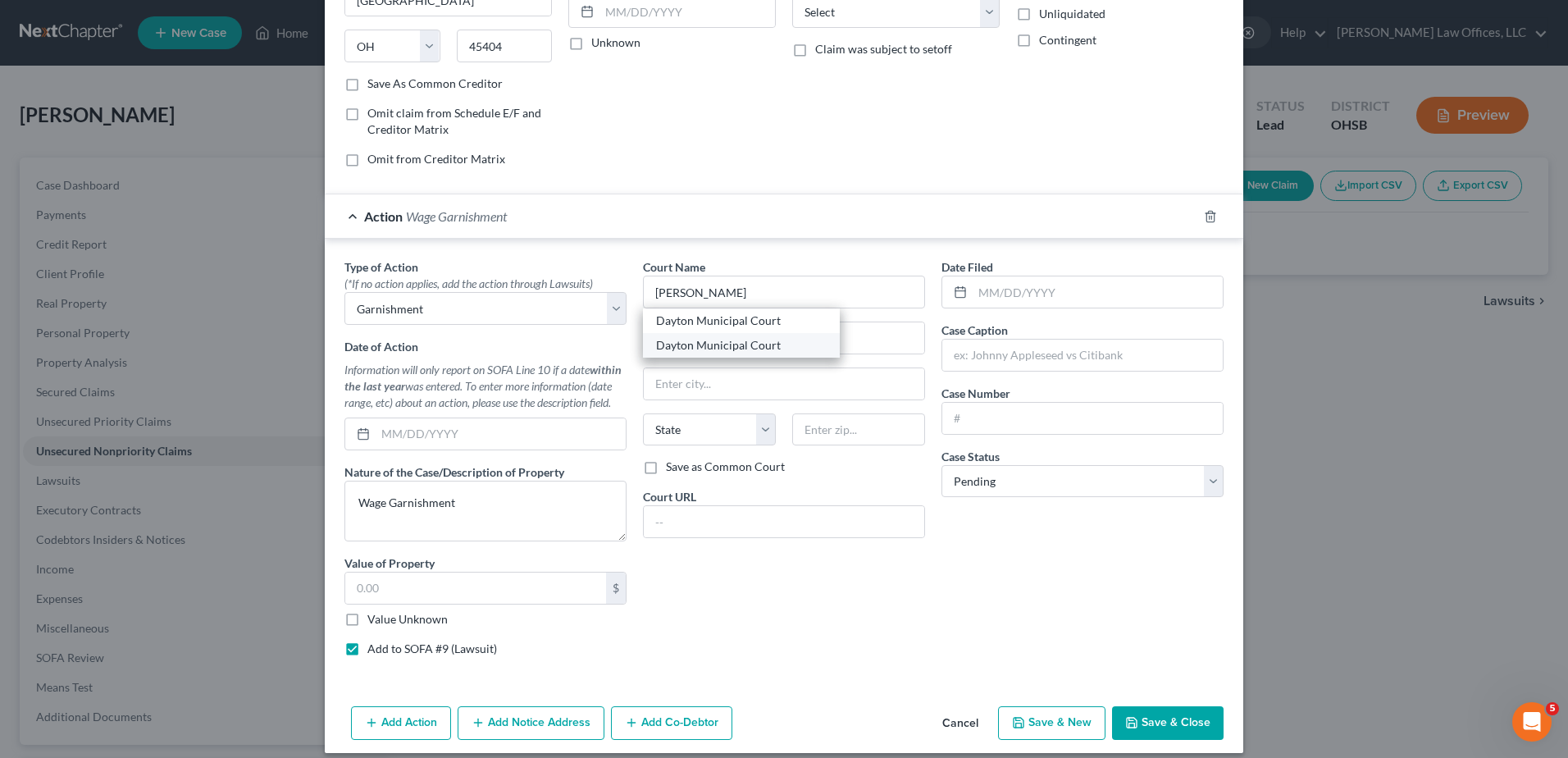
type input "45402"
click at [993, 294] on input "text" at bounding box center [1098, 291] width 250 height 31
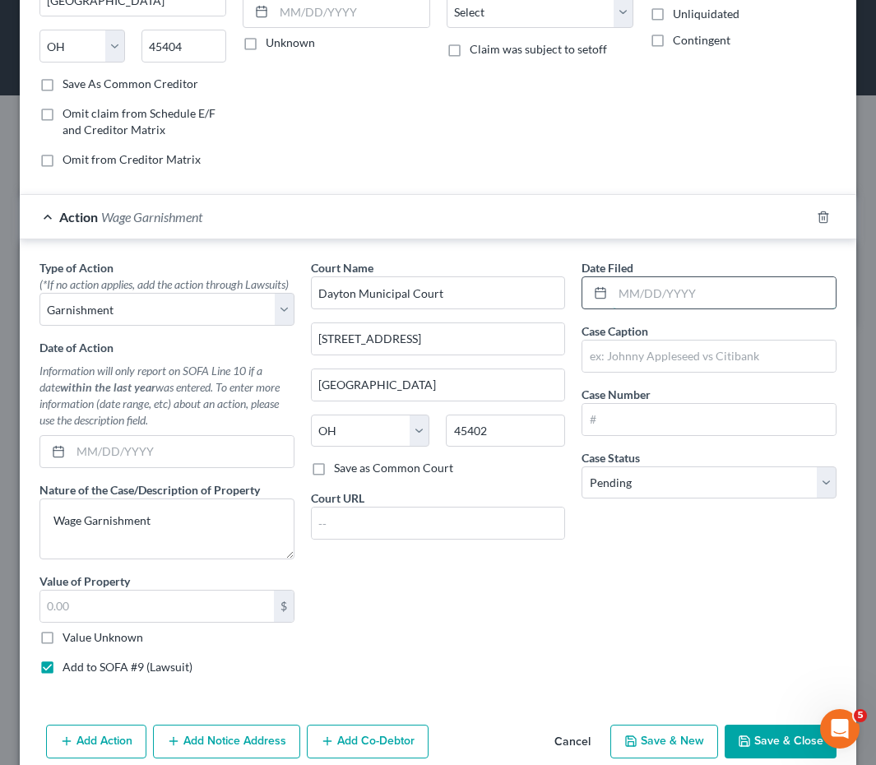
click at [648, 286] on input "text" at bounding box center [724, 292] width 223 height 31
type input "[DATE]"
click at [624, 360] on input "text" at bounding box center [709, 356] width 253 height 31
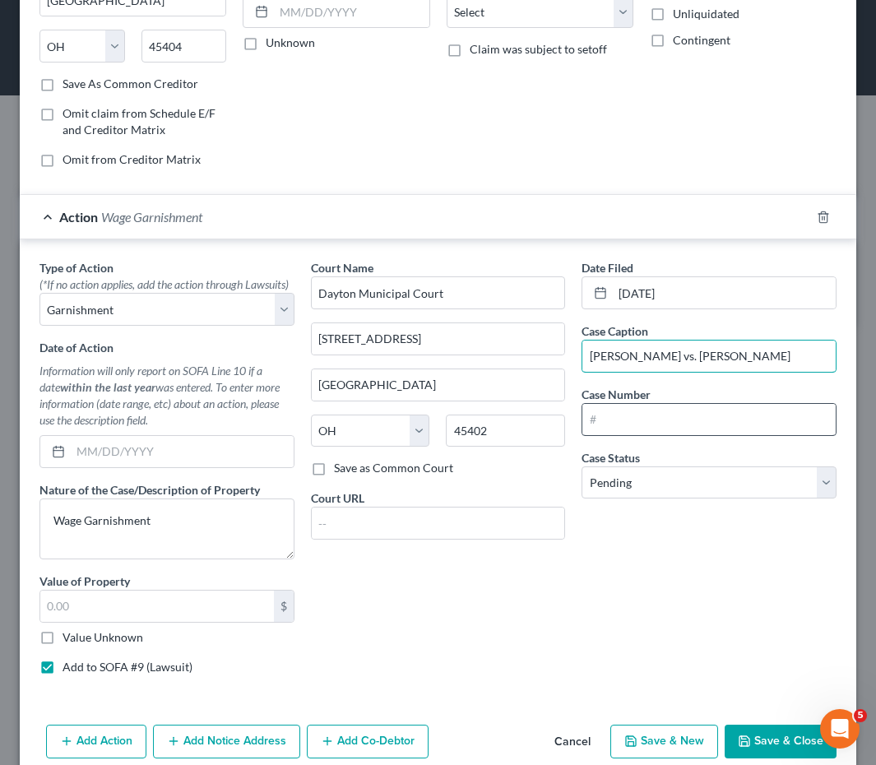
type input "Jerrie Henderson vs. Erin Edmonds"
click at [604, 425] on input "text" at bounding box center [709, 419] width 253 height 31
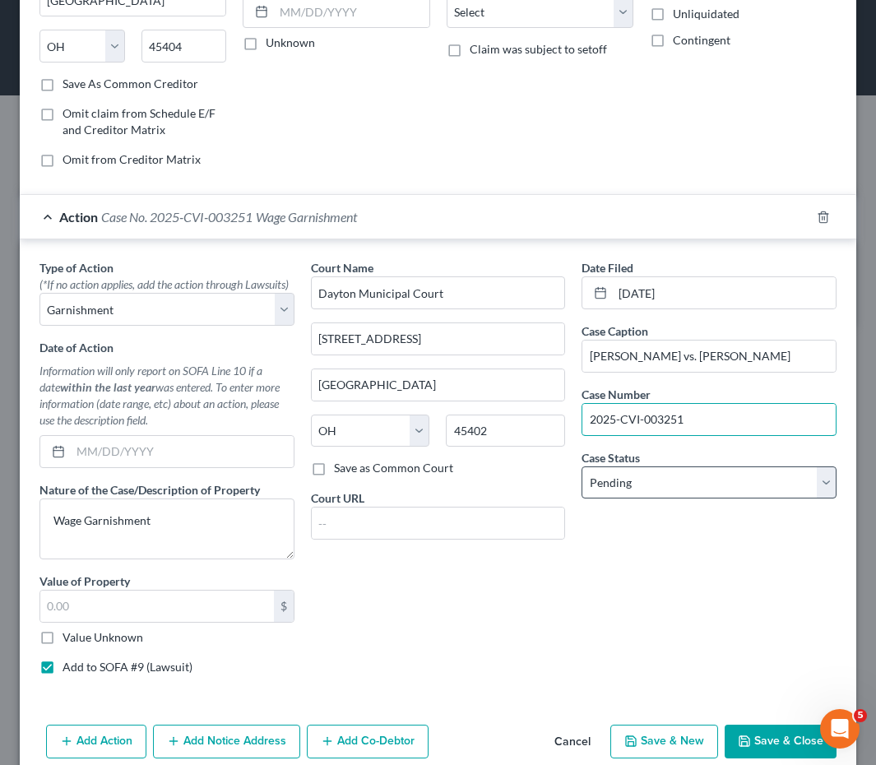
type input "2025-CVI-003251"
click at [601, 491] on select "Select Pending On Appeal Concluded" at bounding box center [709, 483] width 255 height 33
select select "2"
click at [582, 467] on select "Select Pending On Appeal Concluded" at bounding box center [709, 483] width 255 height 33
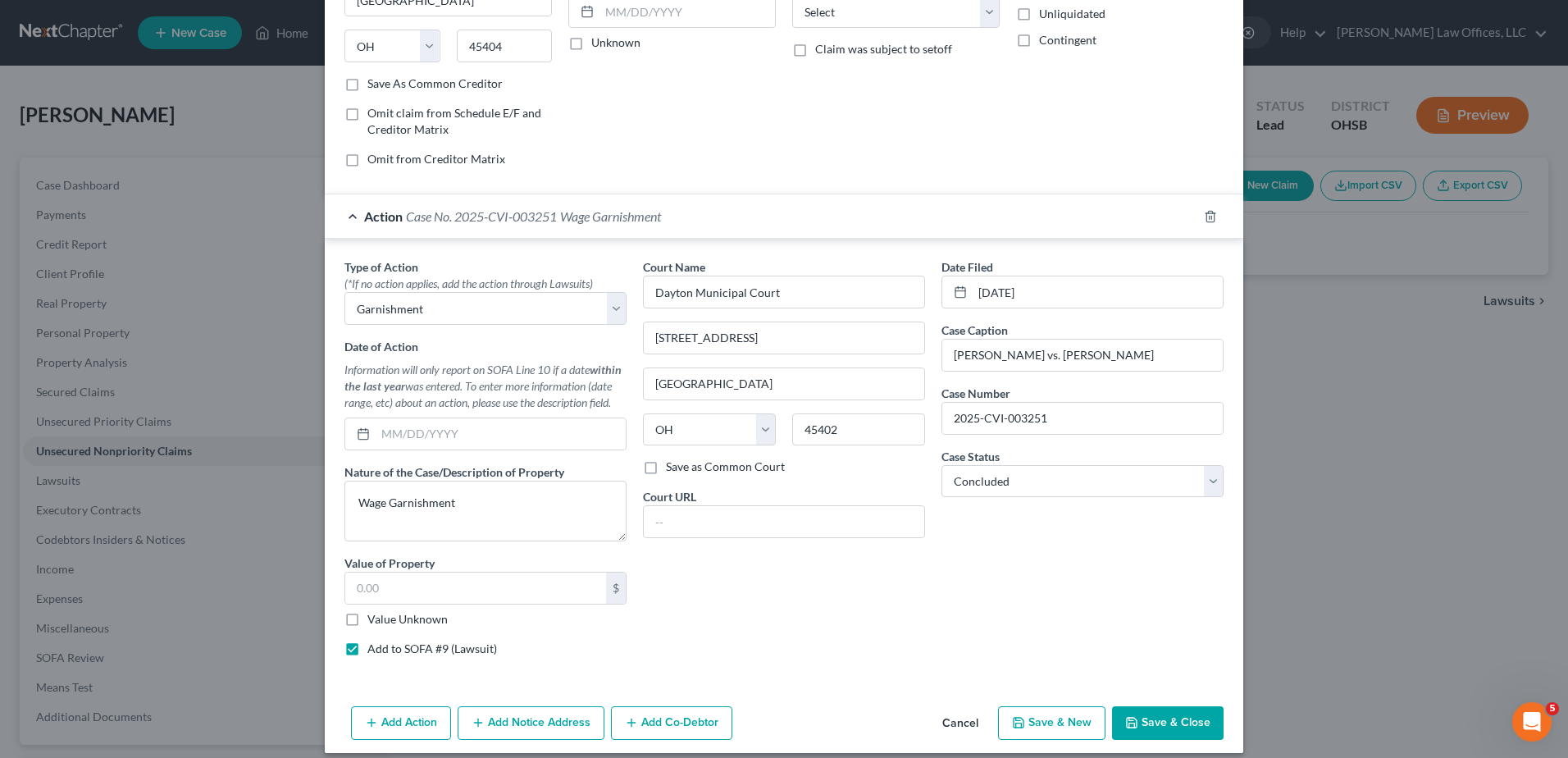
click at [1182, 730] on button "Save & Close" at bounding box center [1168, 723] width 112 height 35
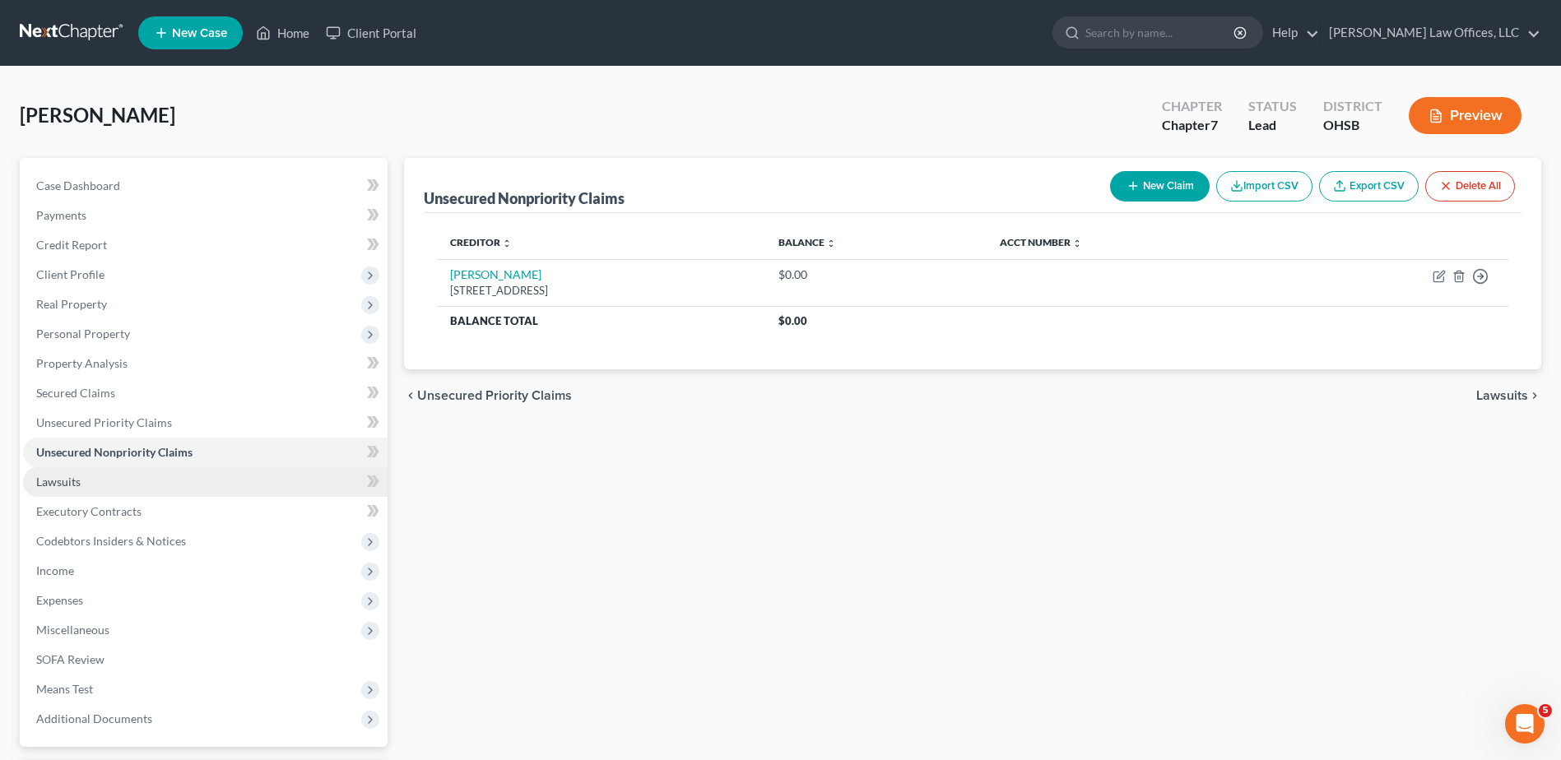
click at [58, 484] on span "Lawsuits" at bounding box center [58, 482] width 44 height 14
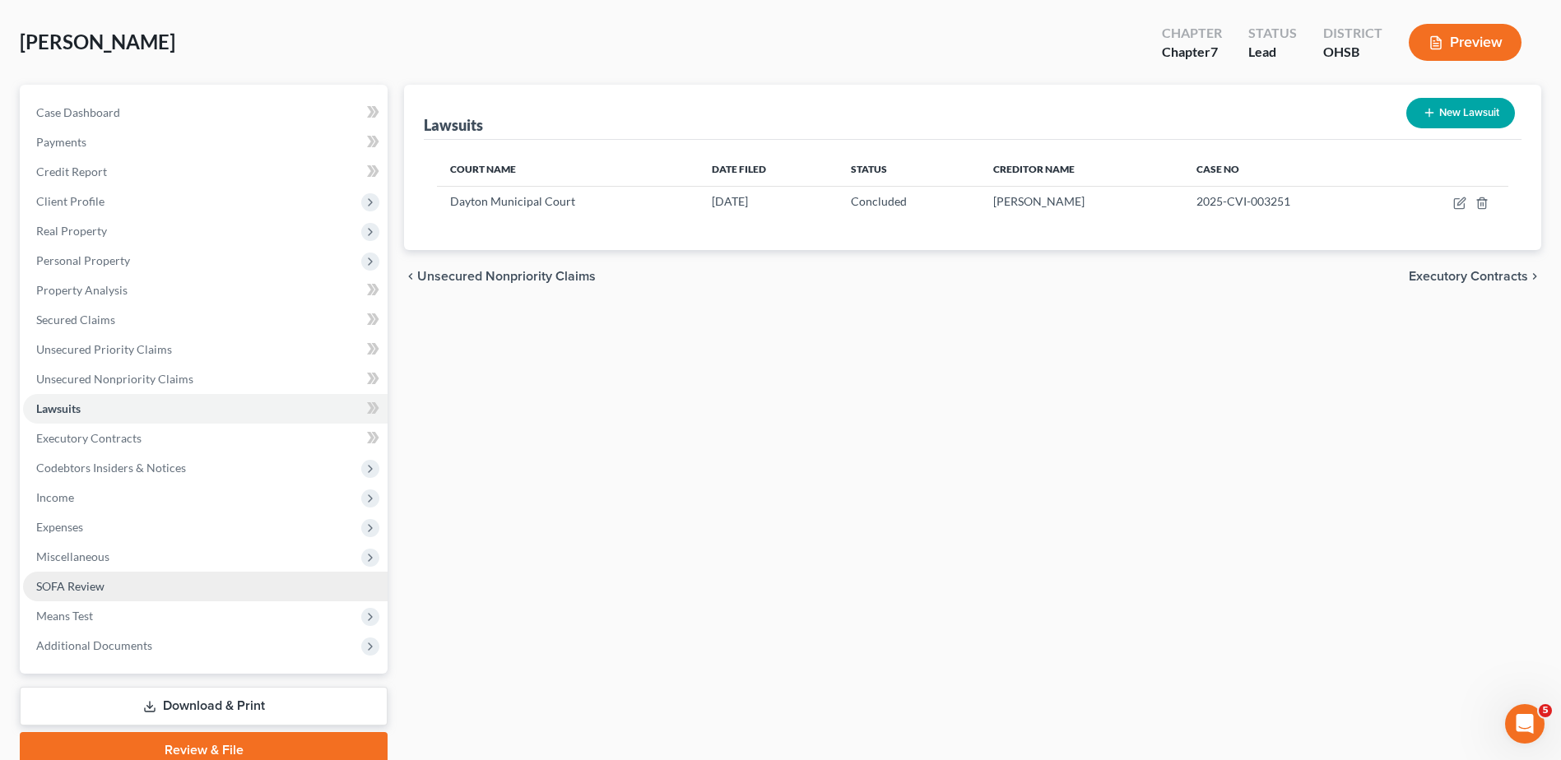
scroll to position [144, 0]
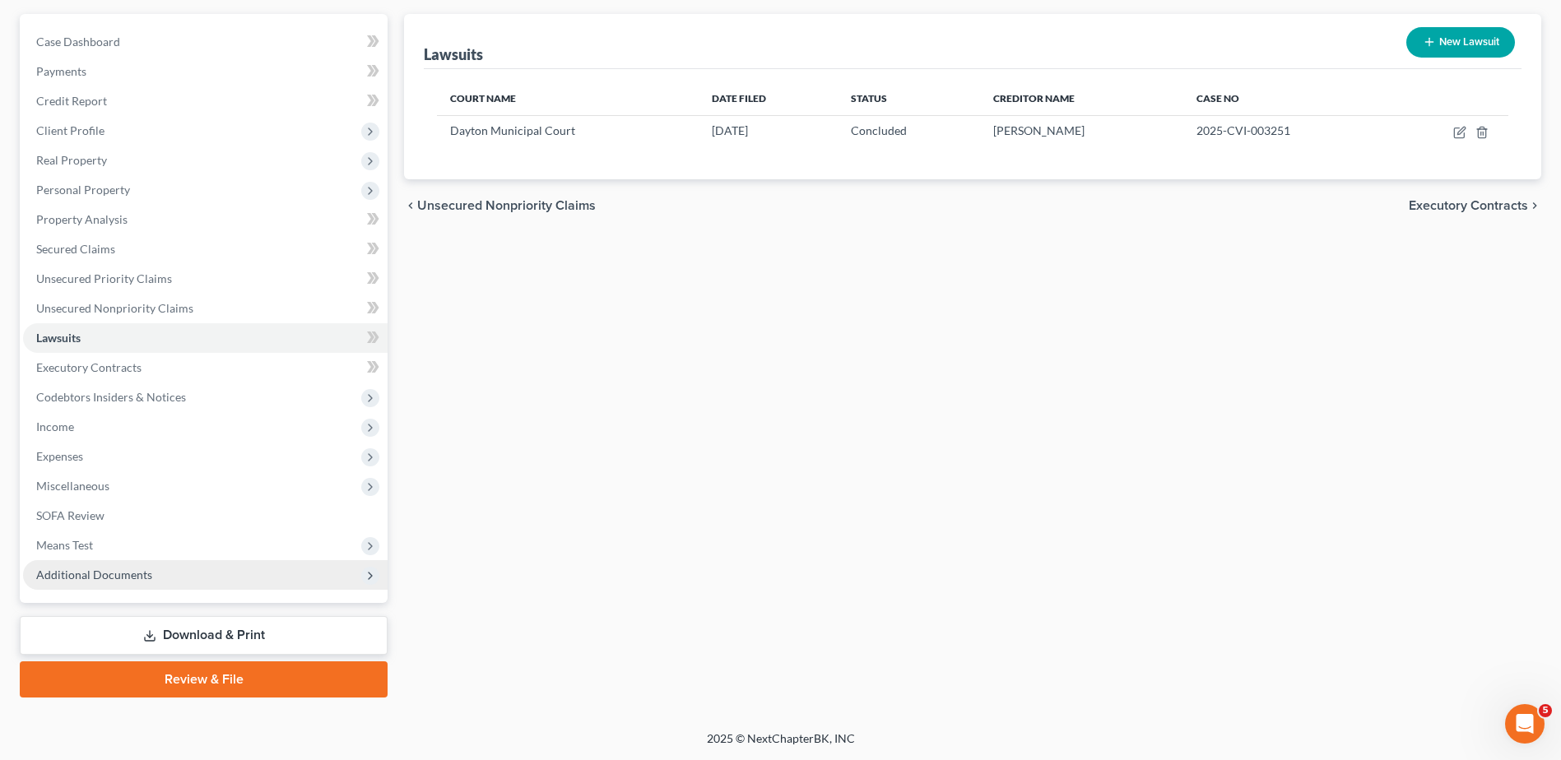
click at [87, 575] on span "Additional Documents" at bounding box center [94, 575] width 116 height 14
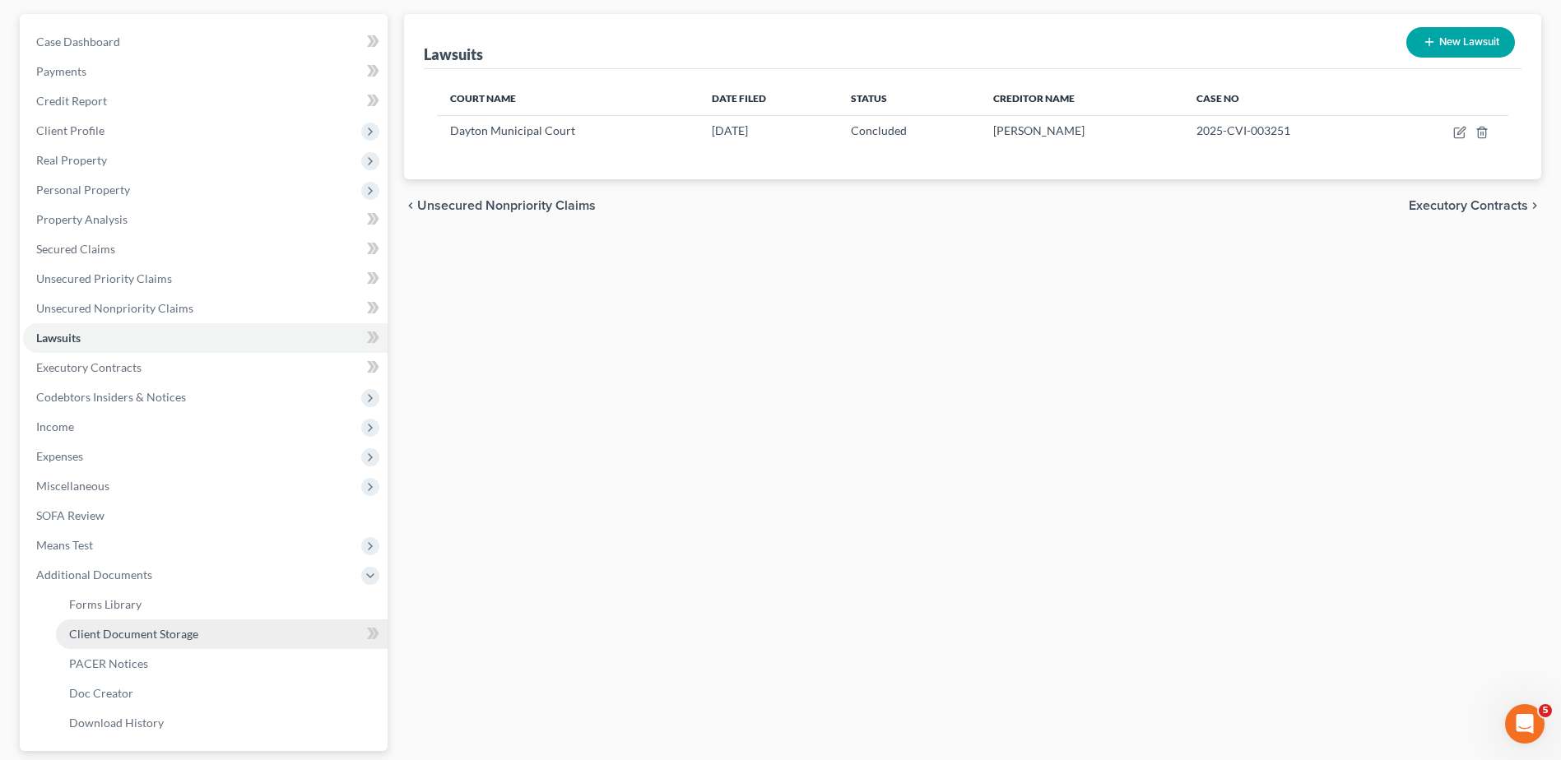
click at [98, 625] on link "Client Document Storage" at bounding box center [222, 635] width 332 height 30
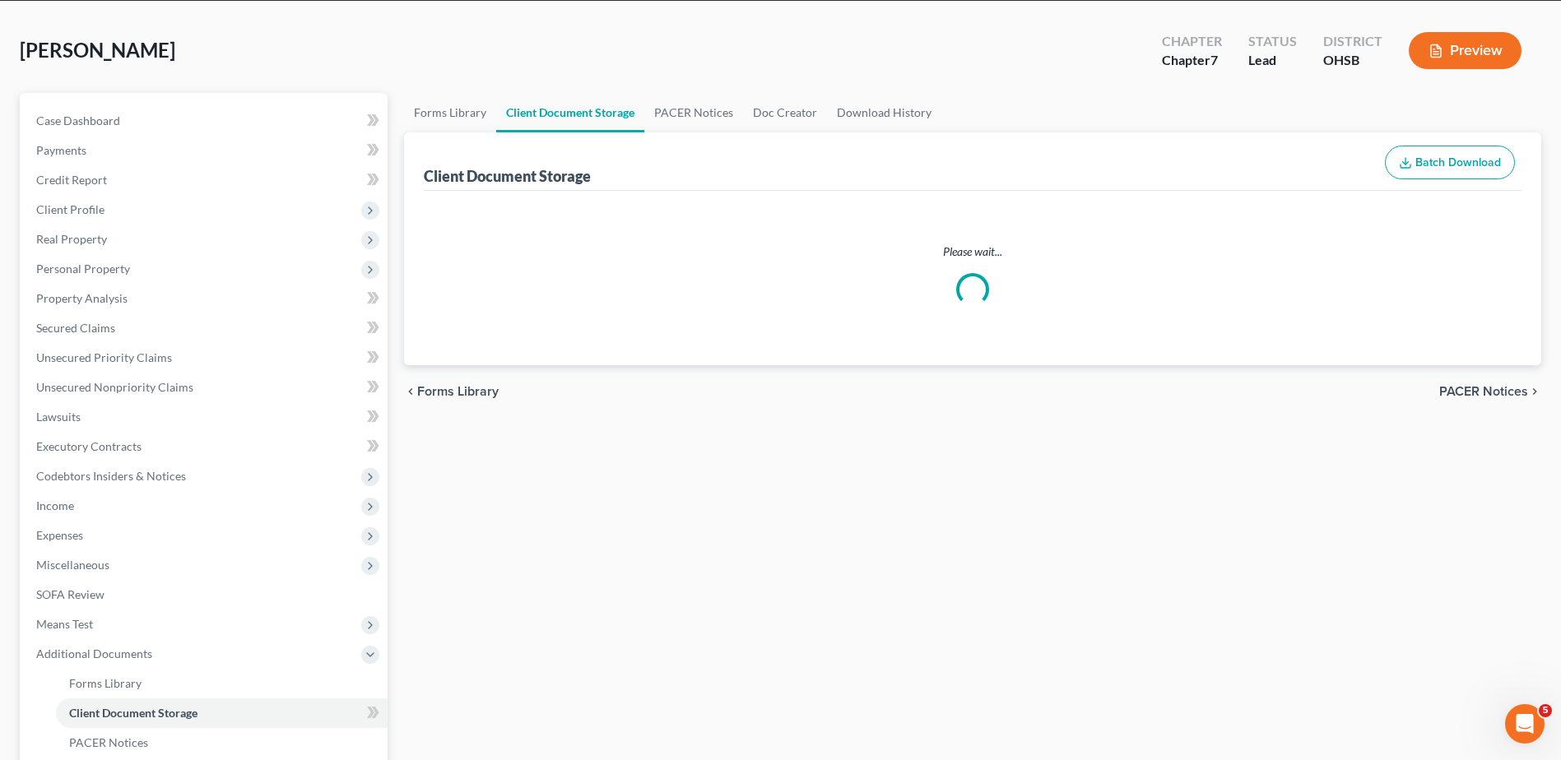
scroll to position [18, 0]
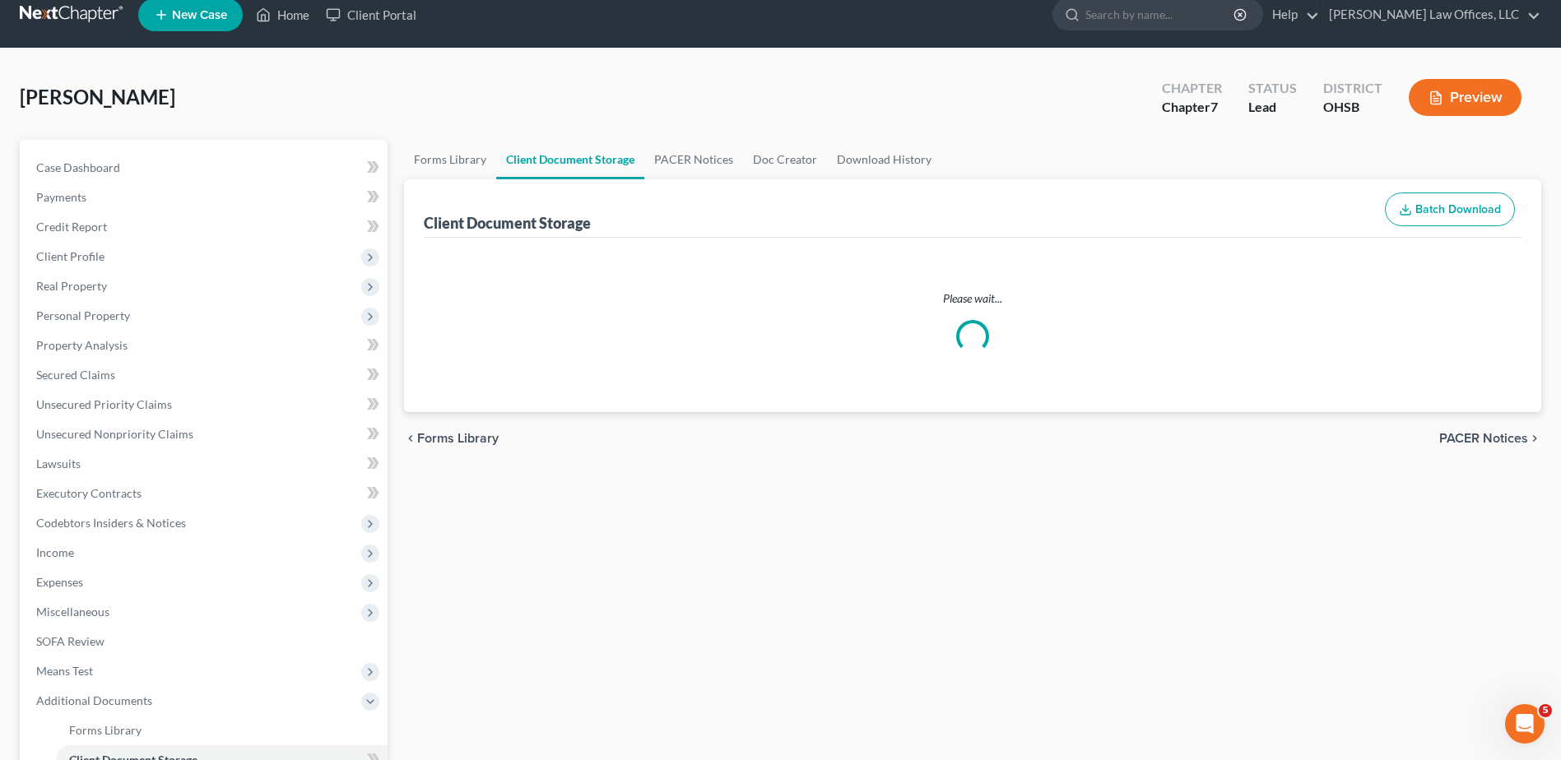
select select "7"
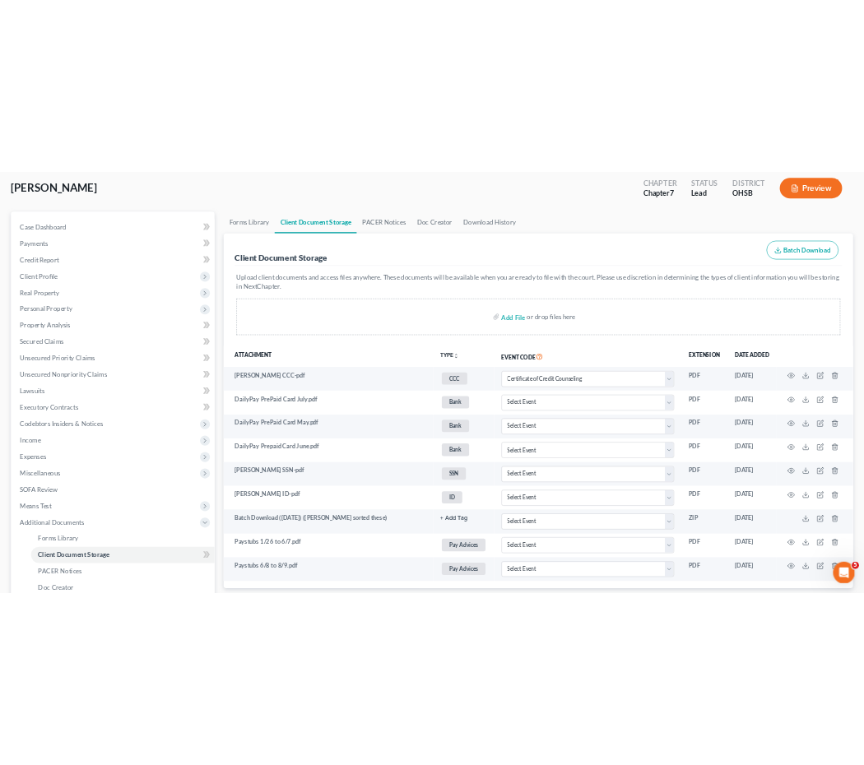
scroll to position [45, 0]
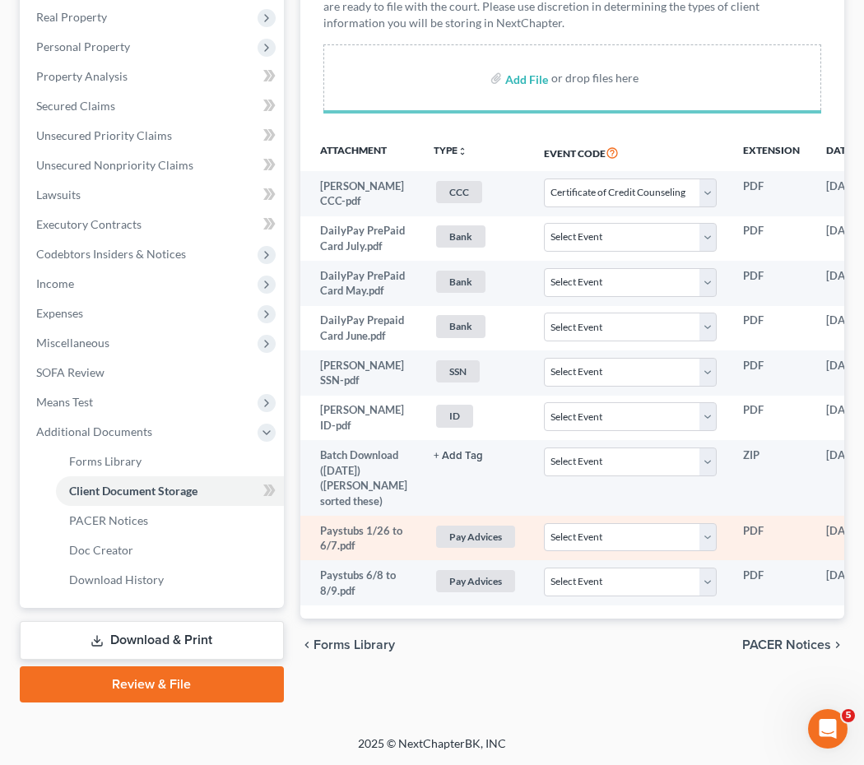
select select "7"
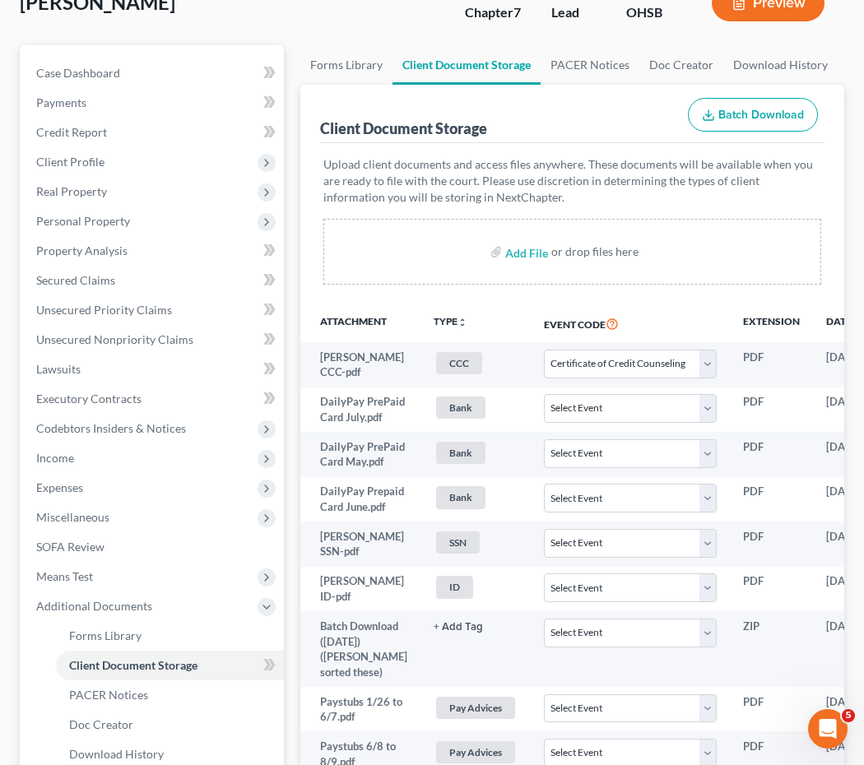
scroll to position [0, 0]
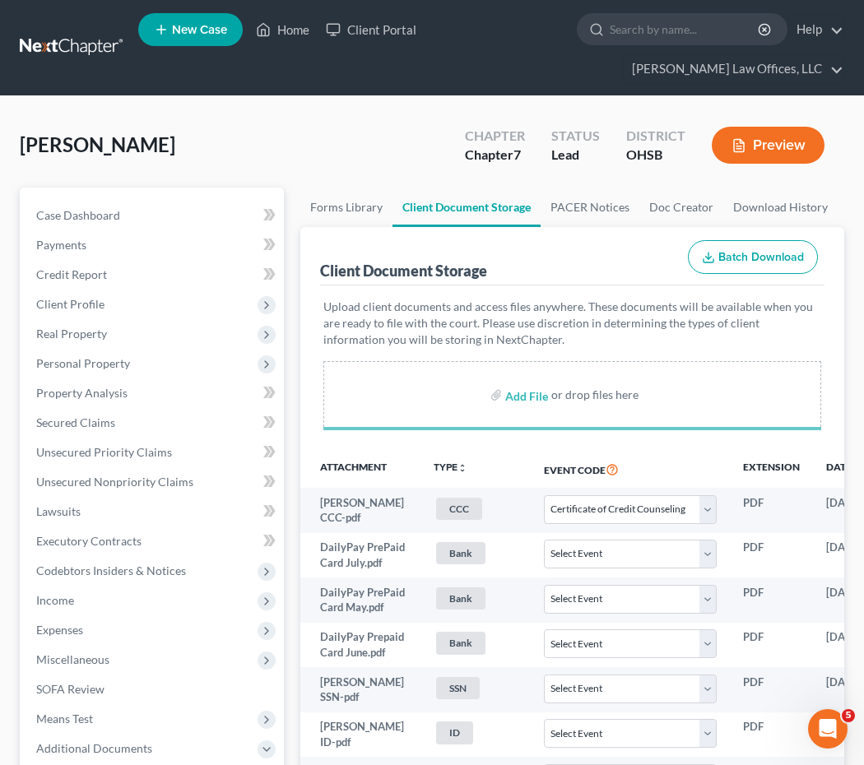
select select "7"
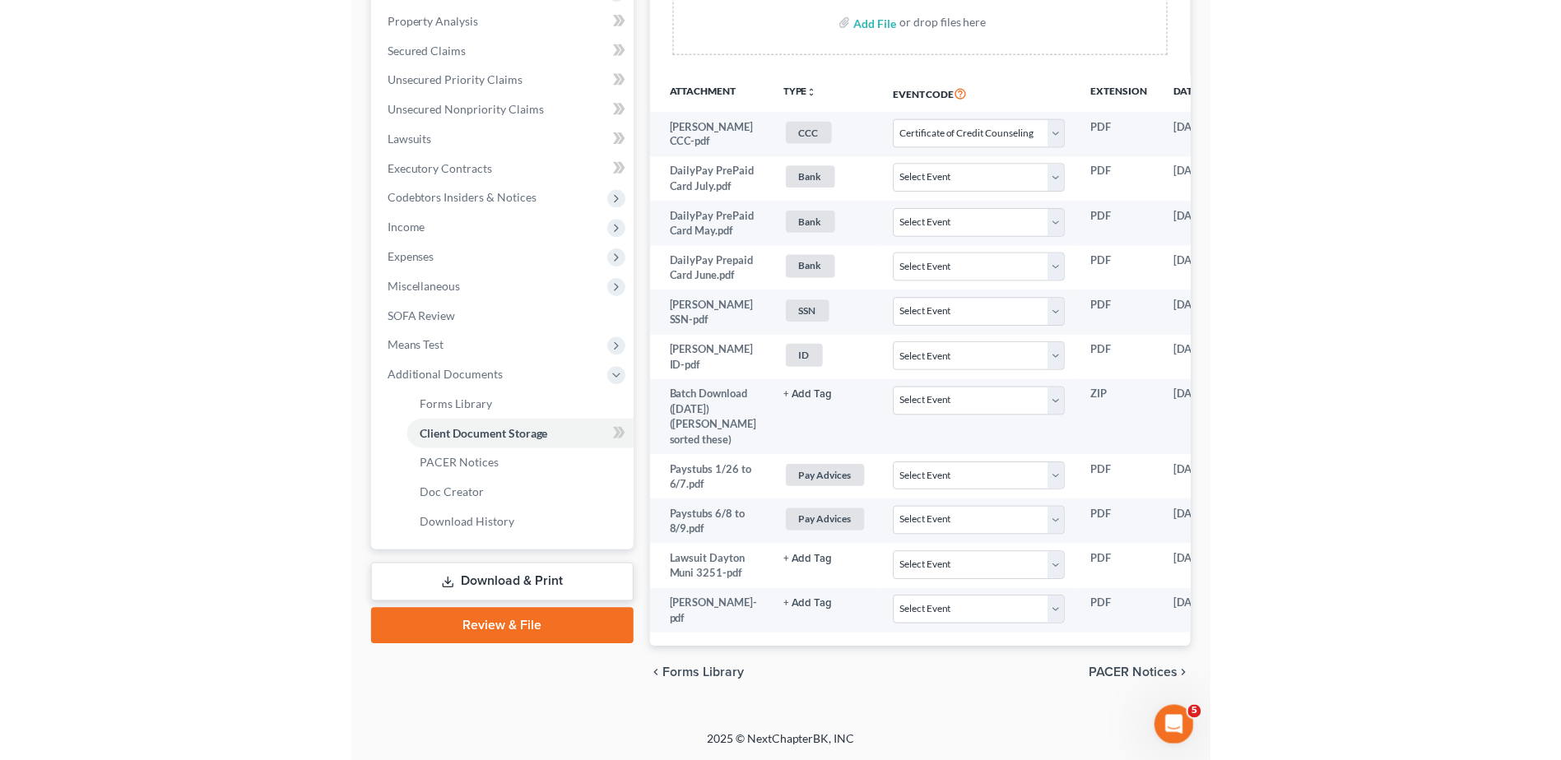
scroll to position [292, 0]
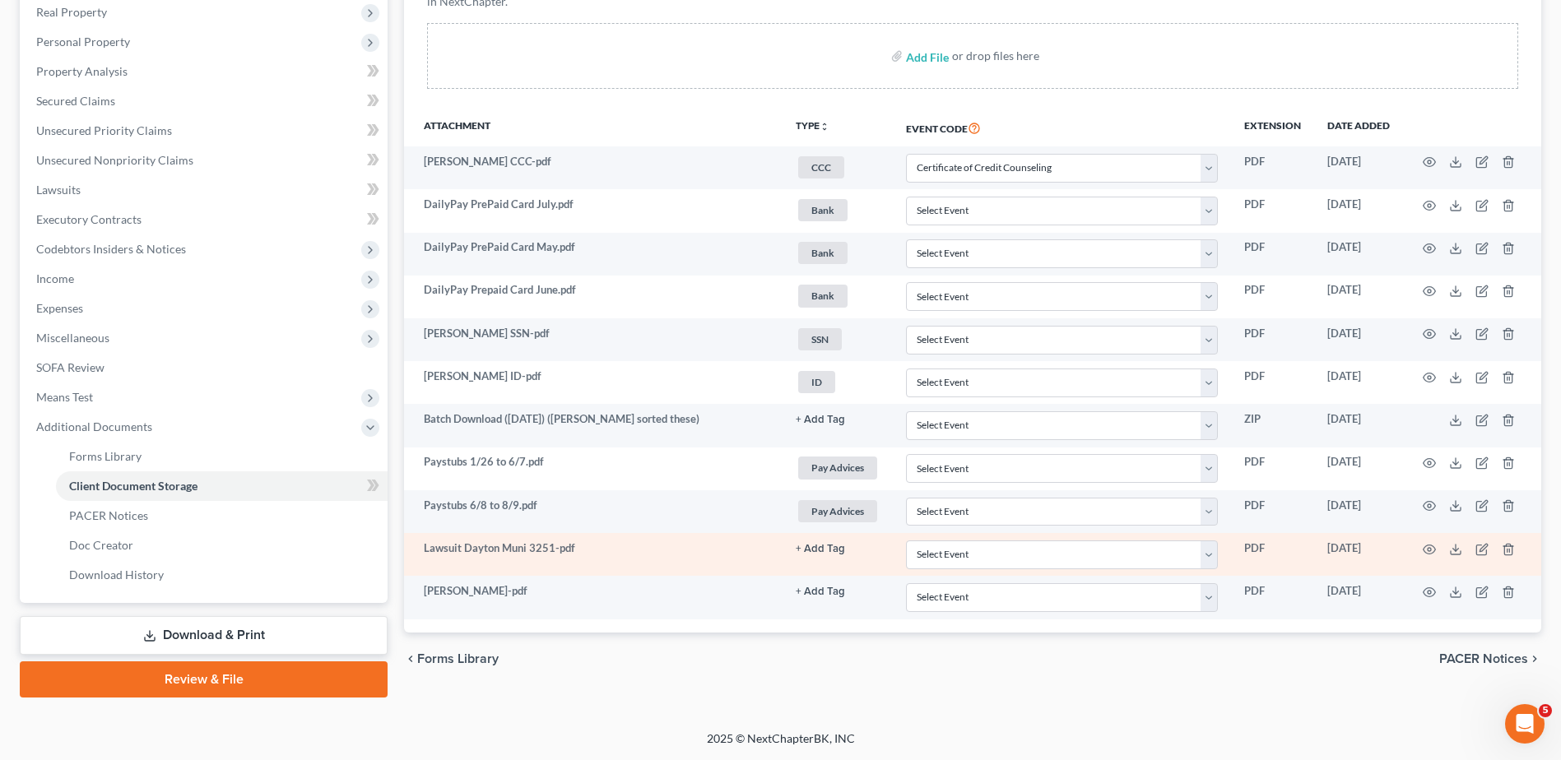
click at [814, 425] on button "+ Add Tag" at bounding box center [820, 420] width 49 height 11
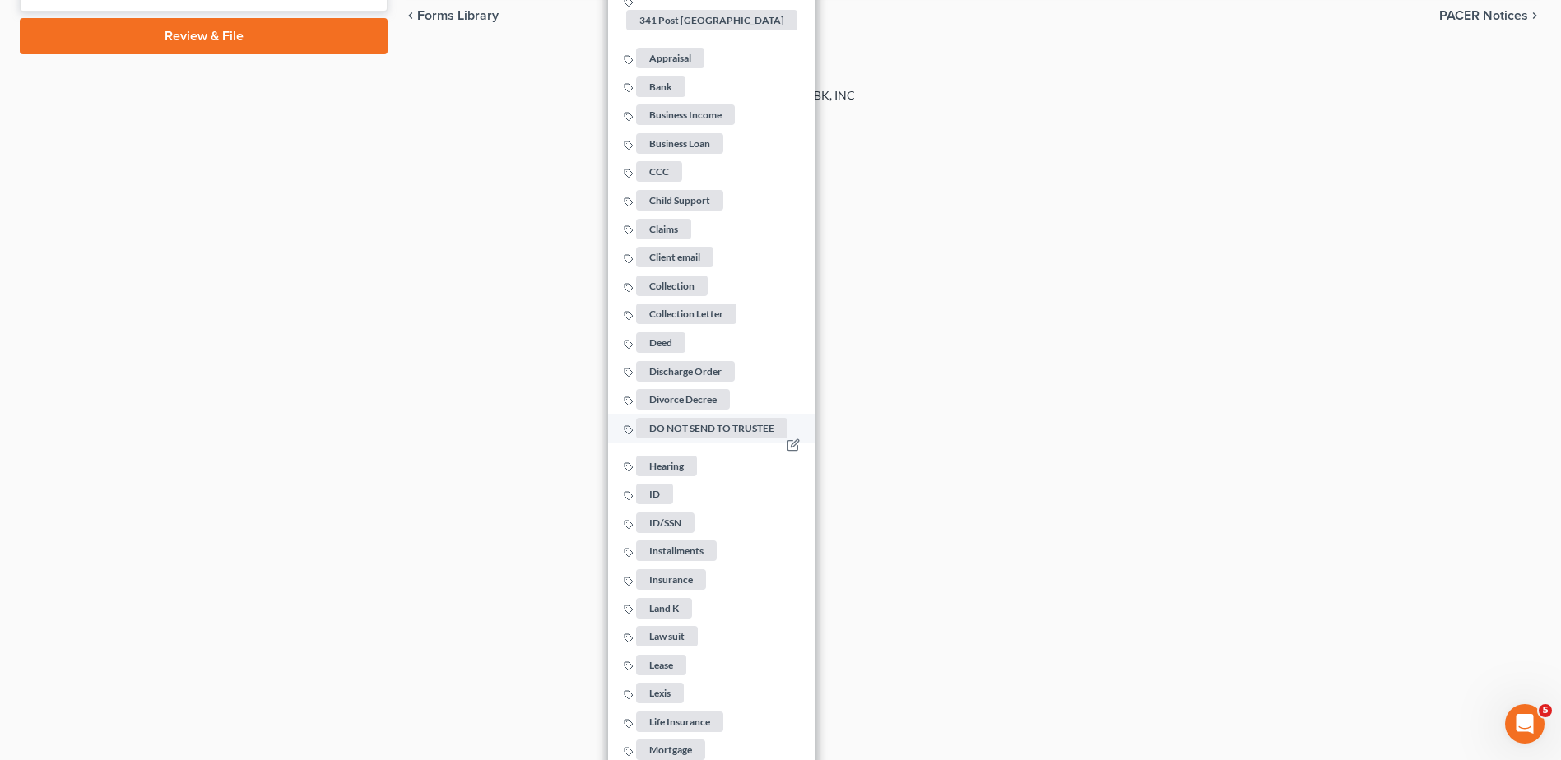
scroll to position [950, 0]
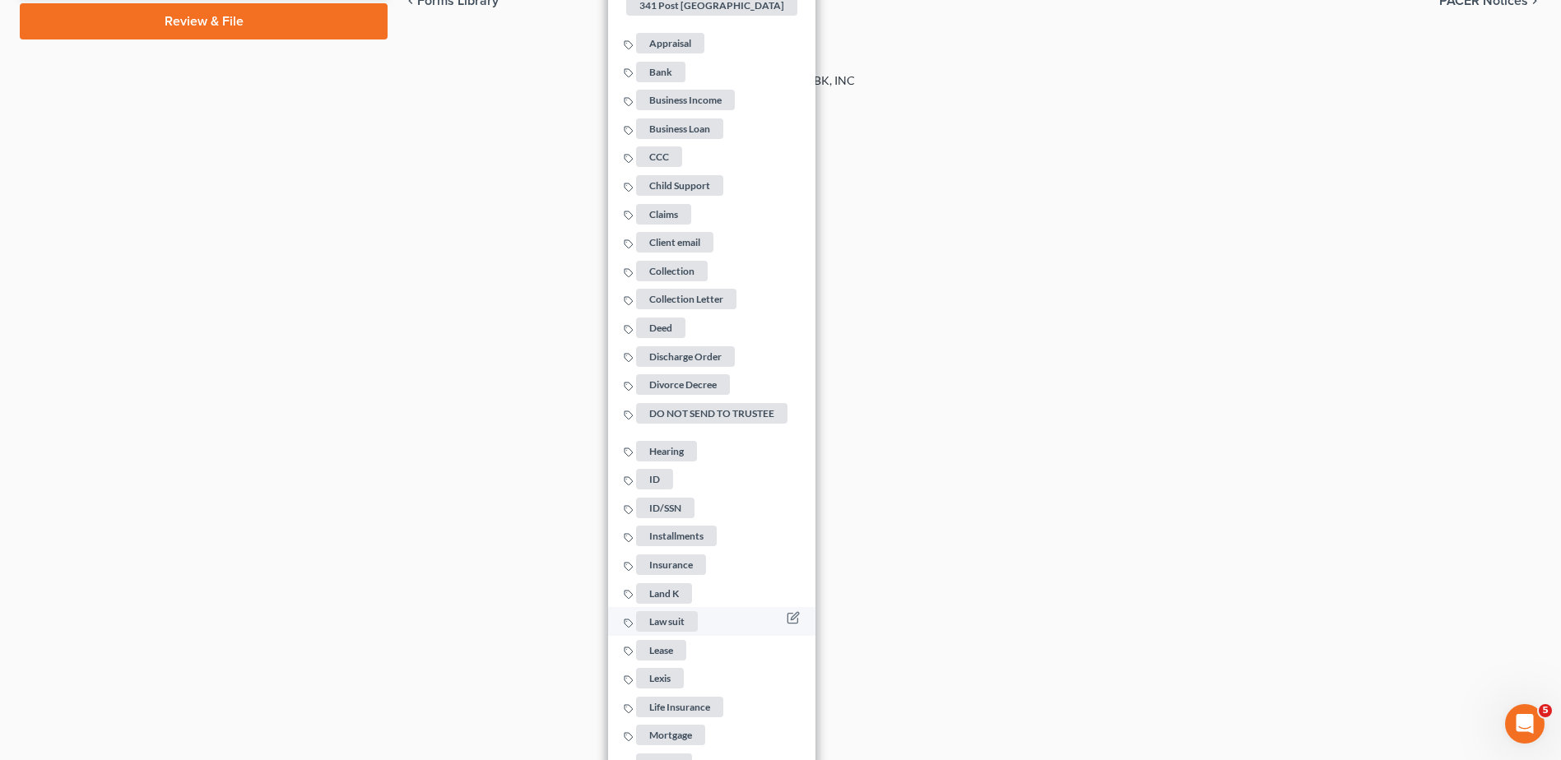
click at [676, 611] on span "Law suit" at bounding box center [667, 621] width 62 height 21
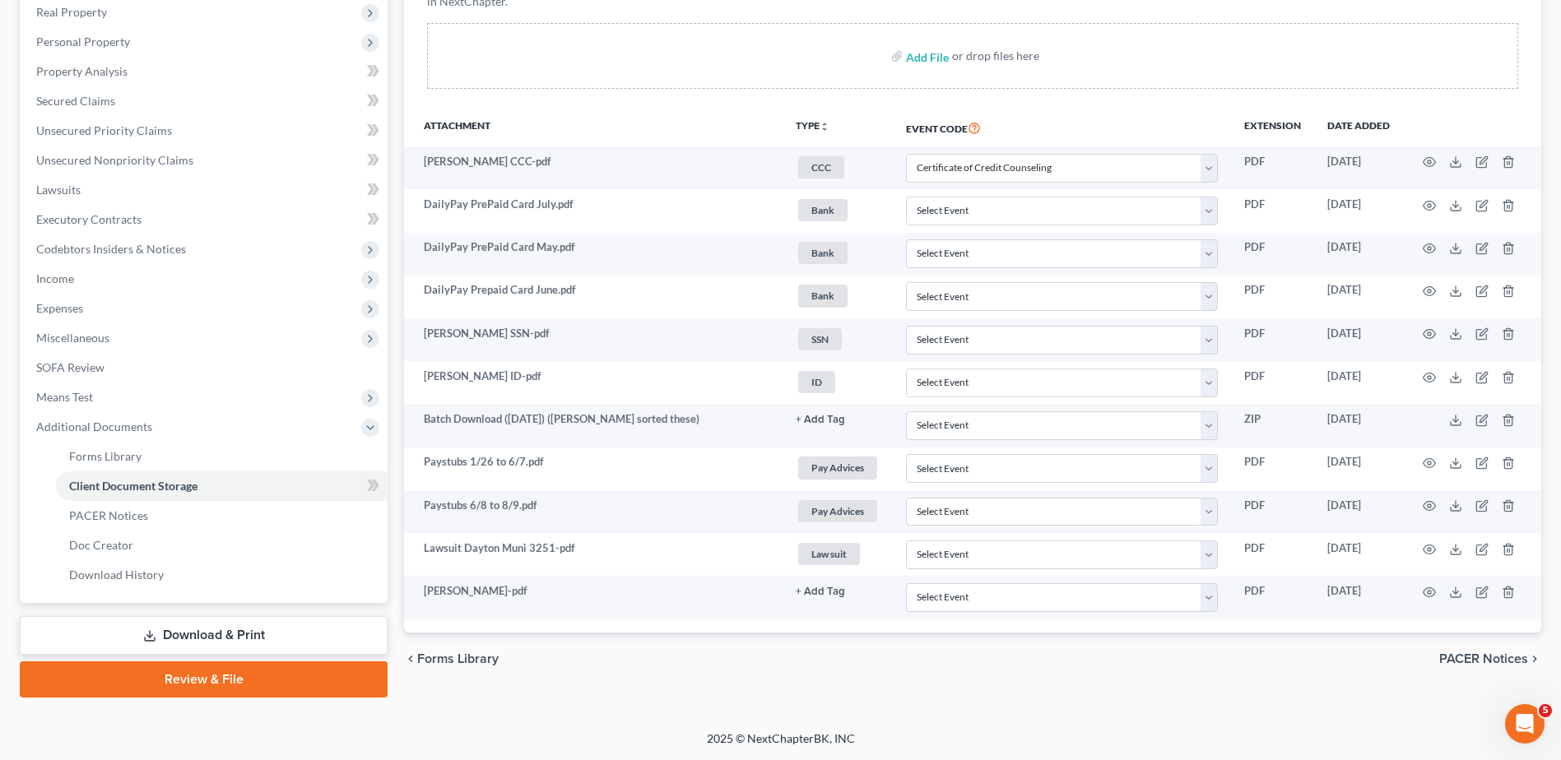
scroll to position [292, 0]
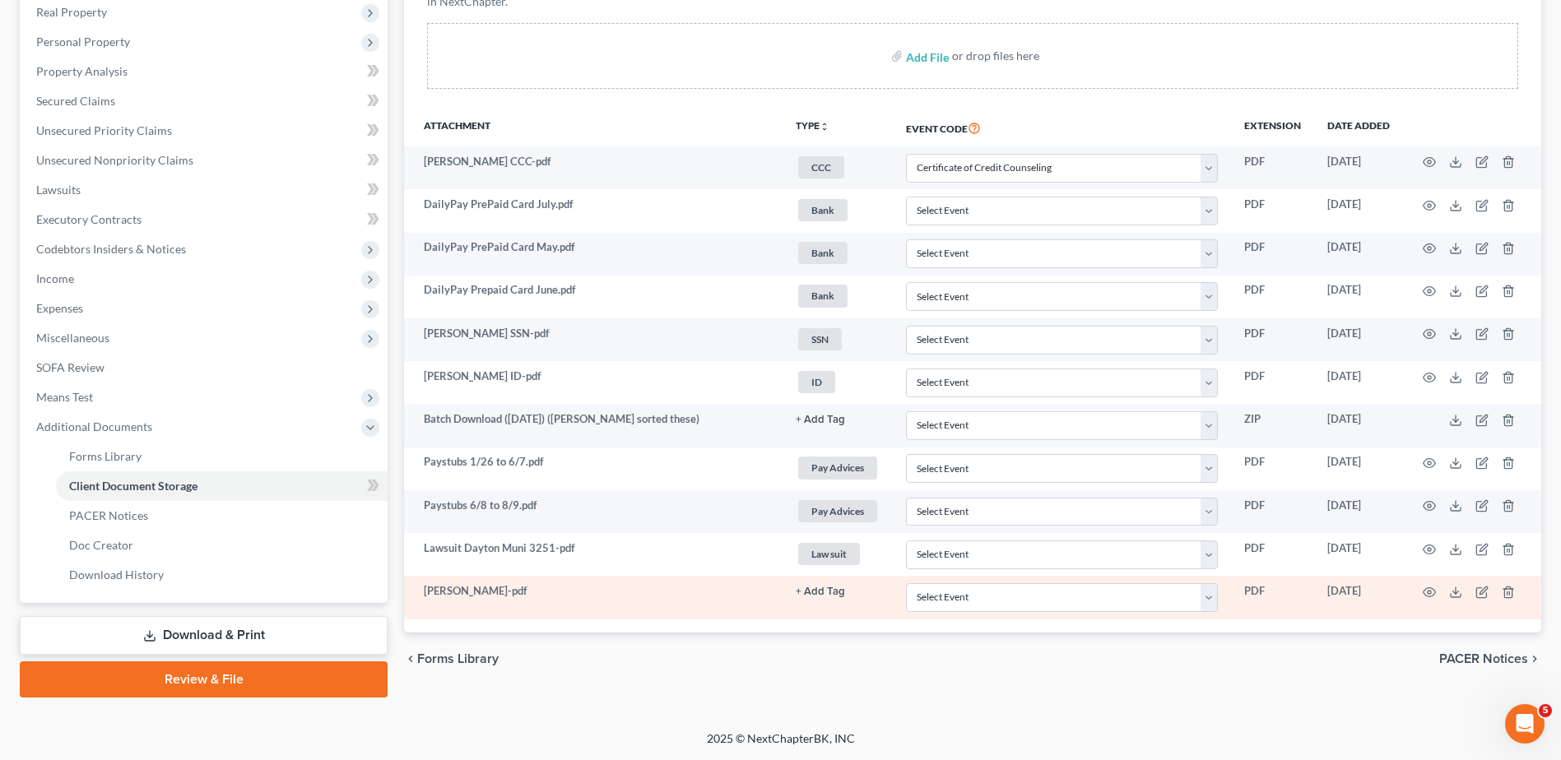
click at [807, 425] on button "+ Add Tag" at bounding box center [820, 420] width 49 height 11
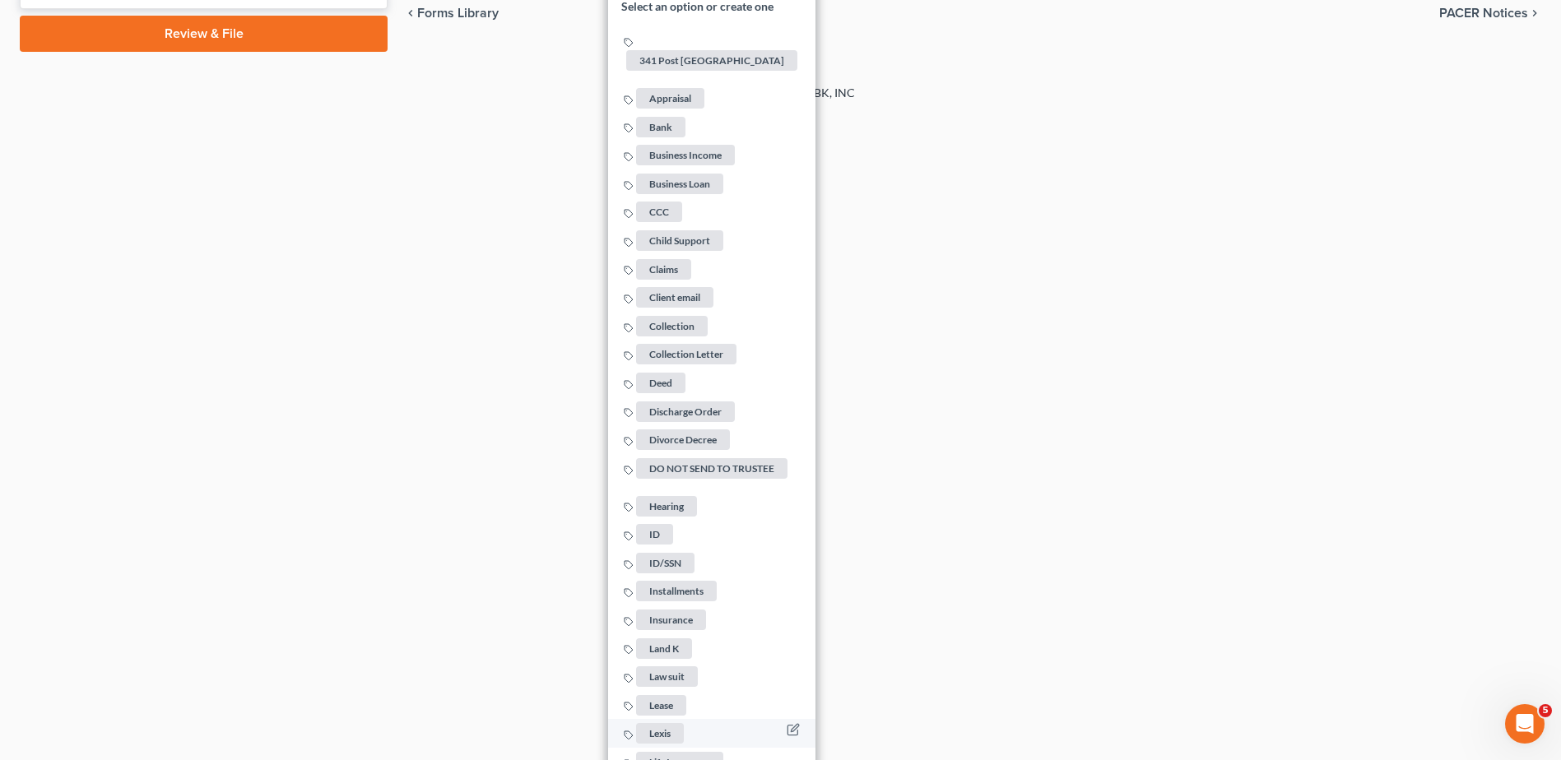
scroll to position [1033, 0]
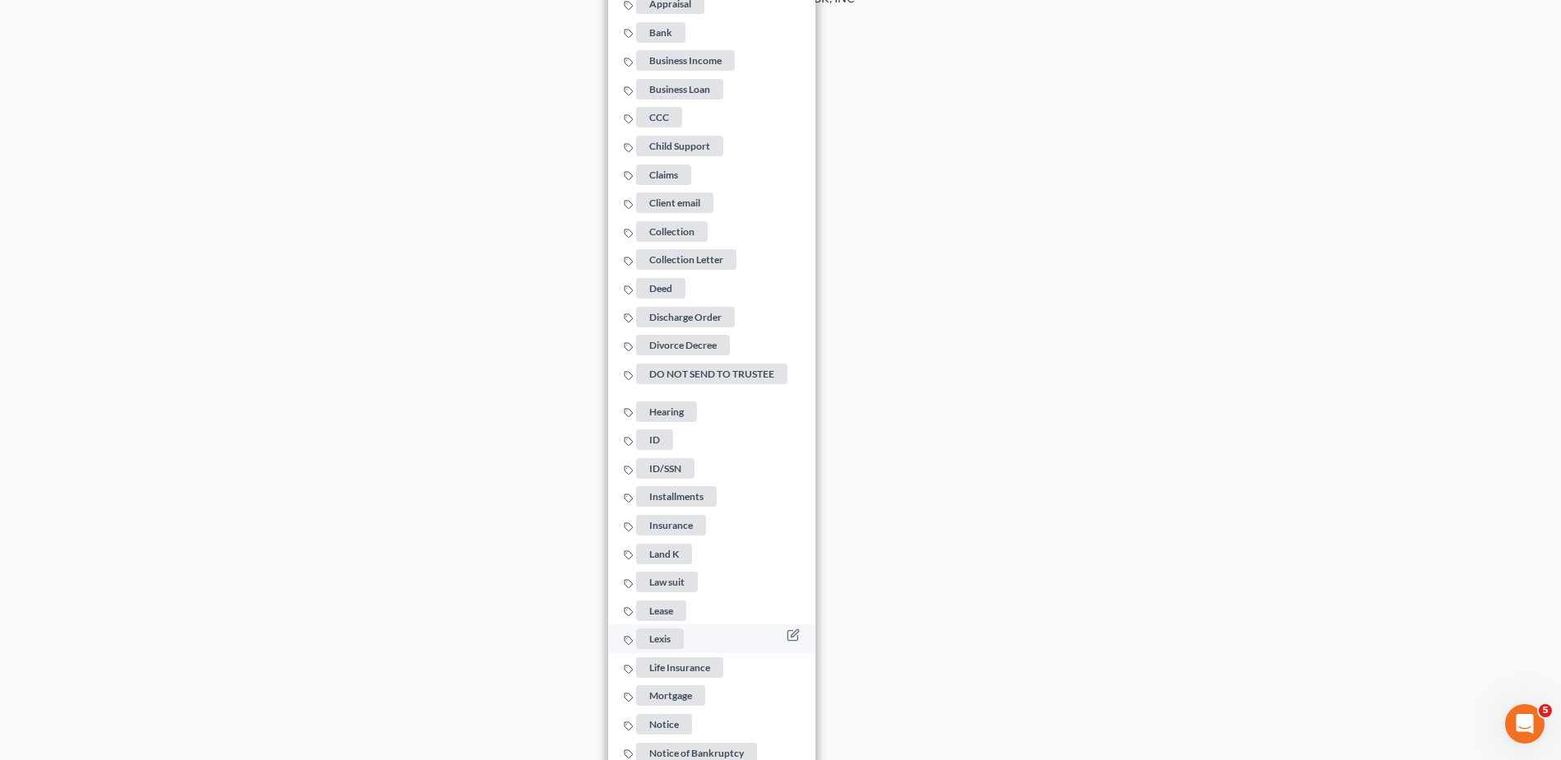
click at [662, 630] on span "Lexis" at bounding box center [660, 639] width 48 height 21
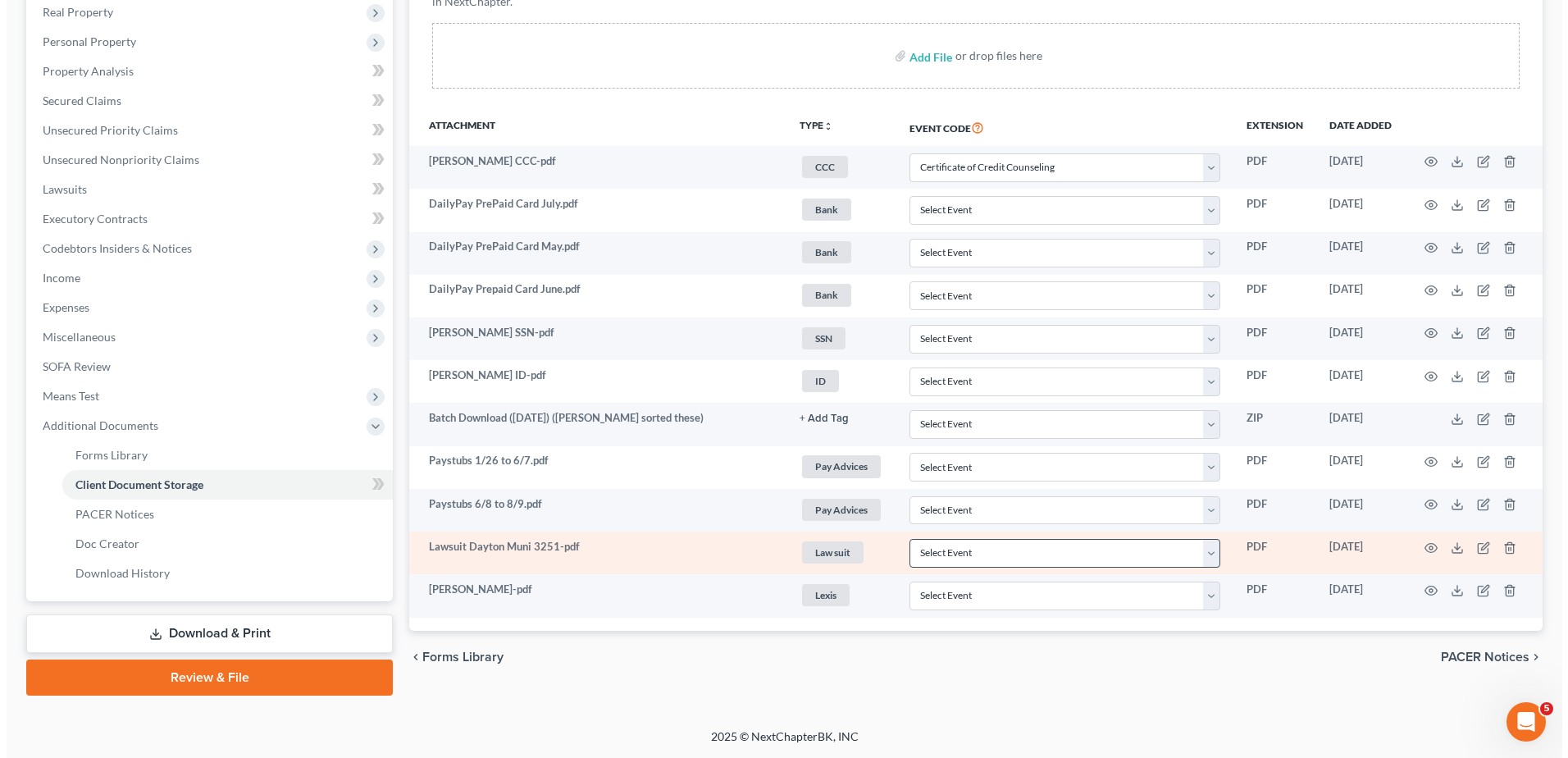
scroll to position [0, 0]
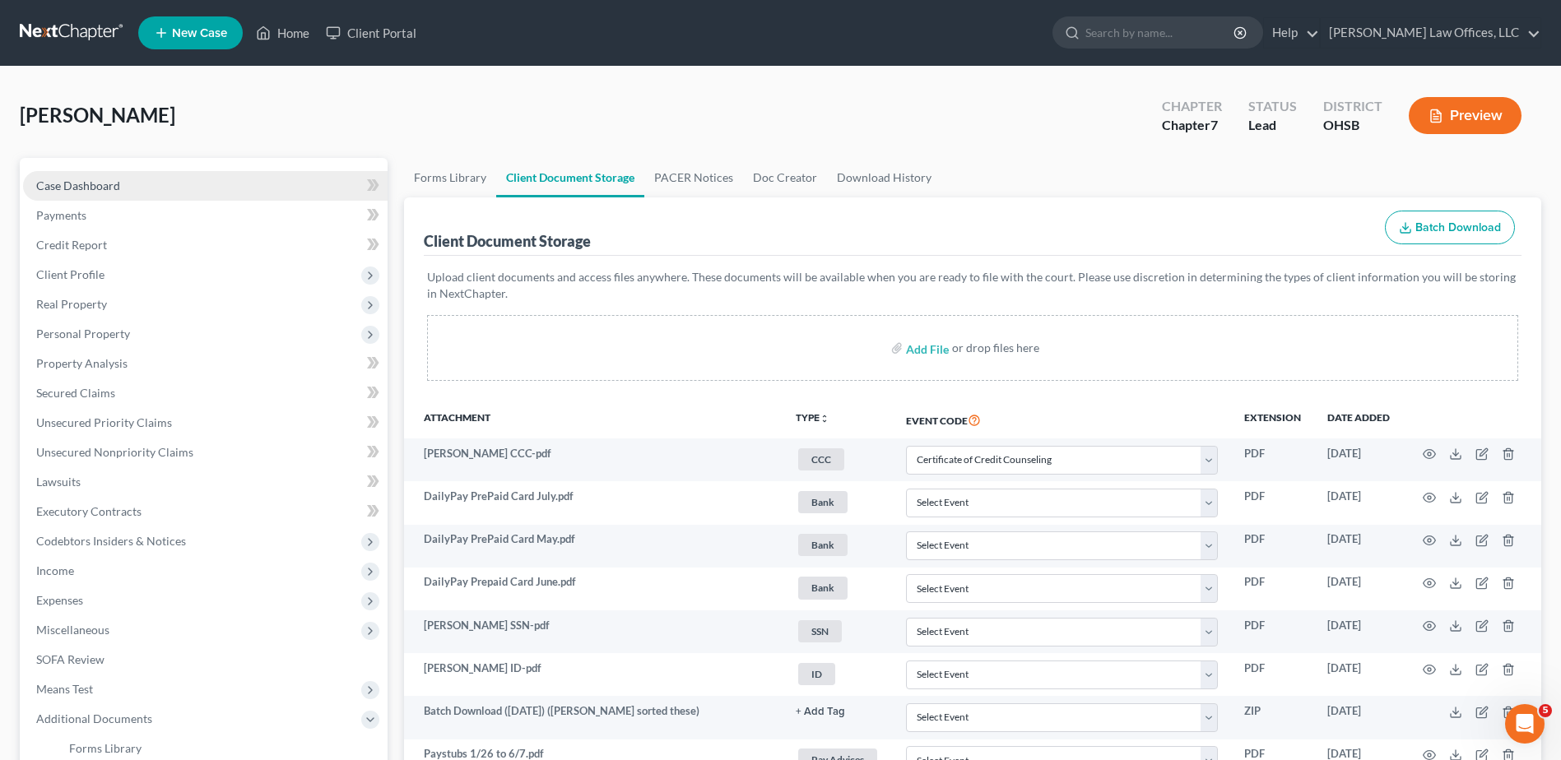
click at [132, 185] on link "Case Dashboard" at bounding box center [205, 186] width 364 height 30
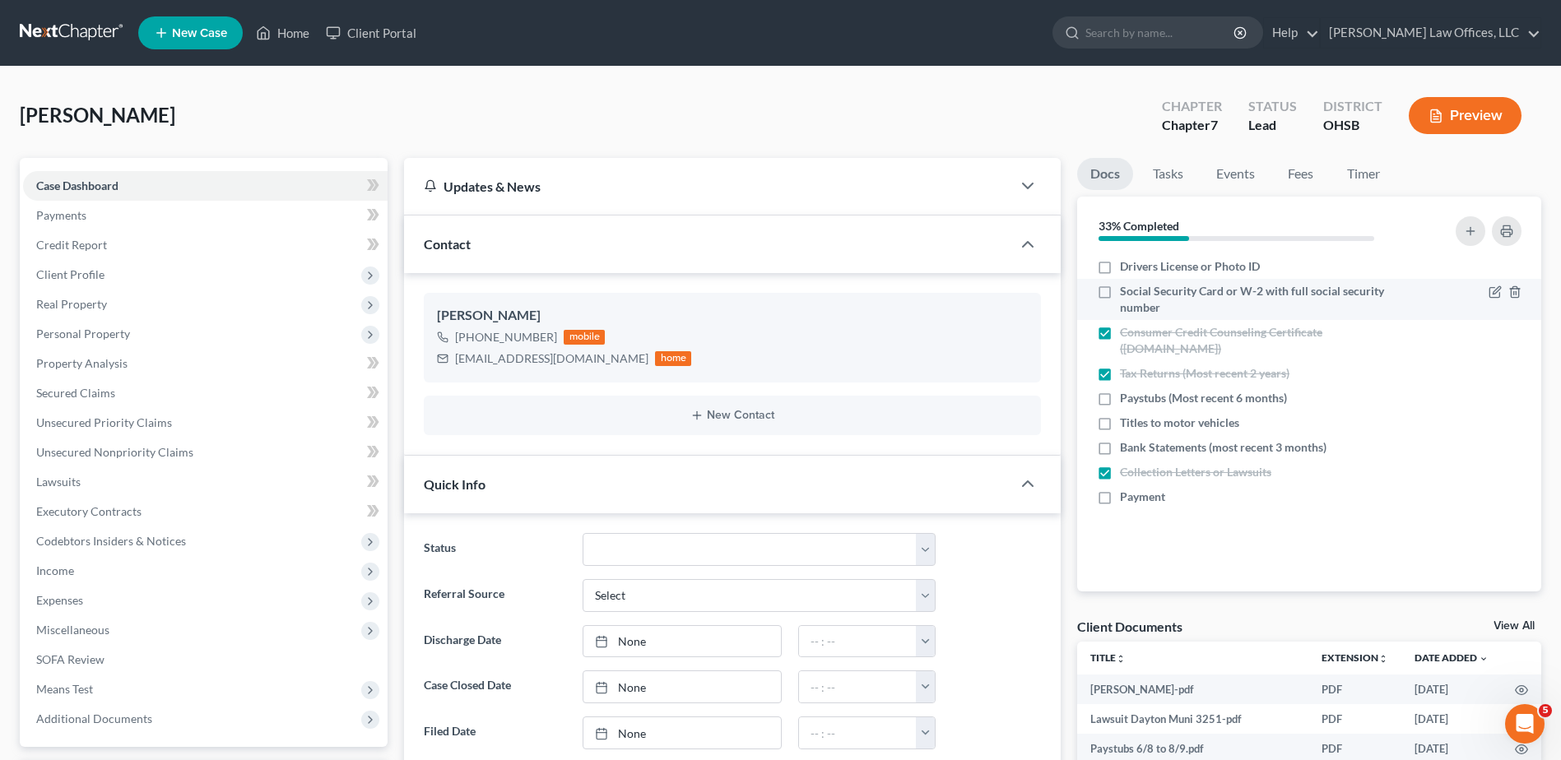
click at [1120, 264] on label "Drivers License or Photo ID" at bounding box center [1190, 266] width 140 height 16
click at [1126, 264] on input "Drivers License or Photo ID" at bounding box center [1131, 263] width 11 height 11
checkbox input "true"
click at [1120, 292] on label "Social Security Card or W-2 with full social security number" at bounding box center [1265, 299] width 291 height 33
click at [1126, 292] on input "Social Security Card or W-2 with full social security number" at bounding box center [1131, 288] width 11 height 11
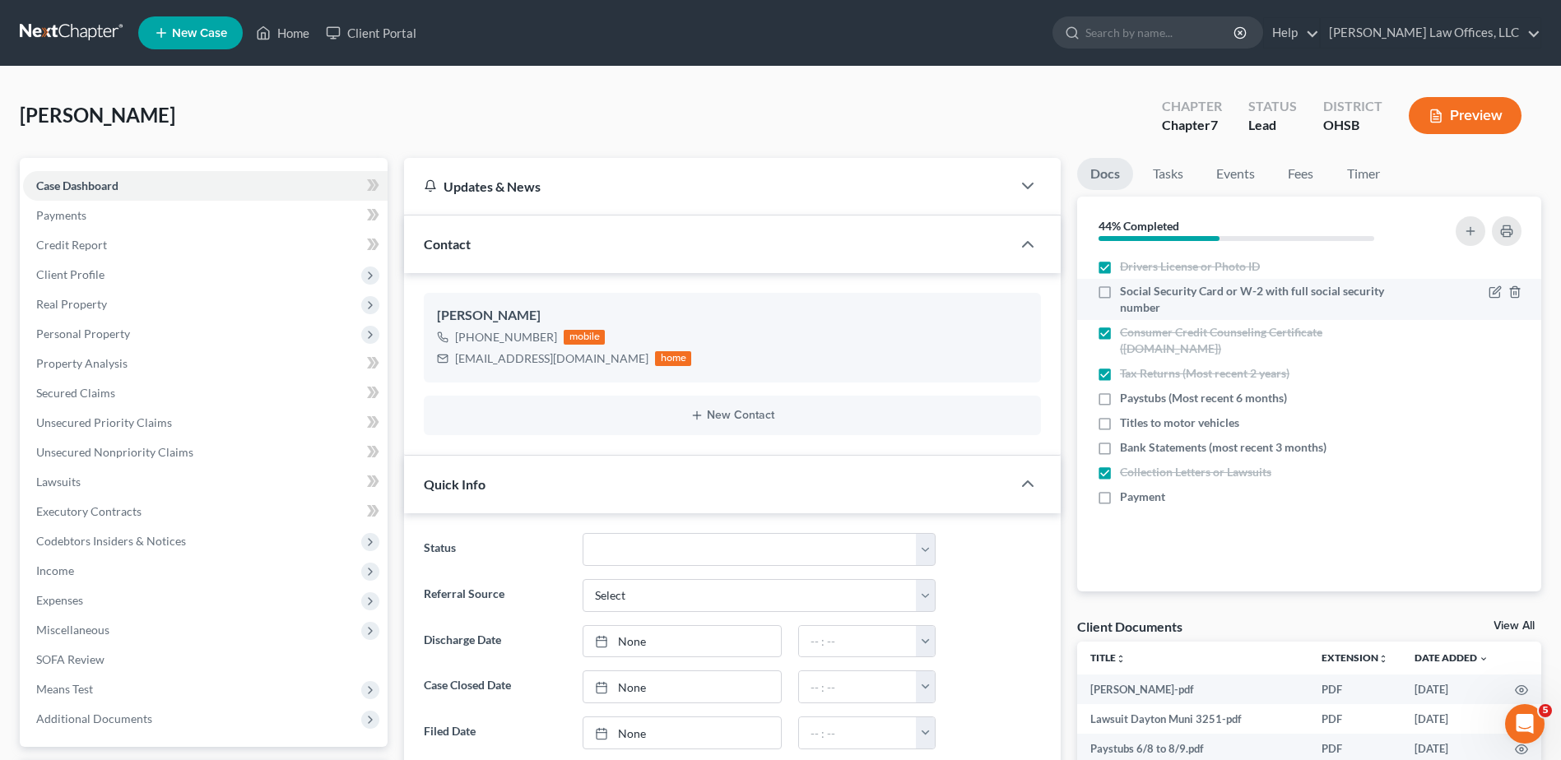
checkbox input "true"
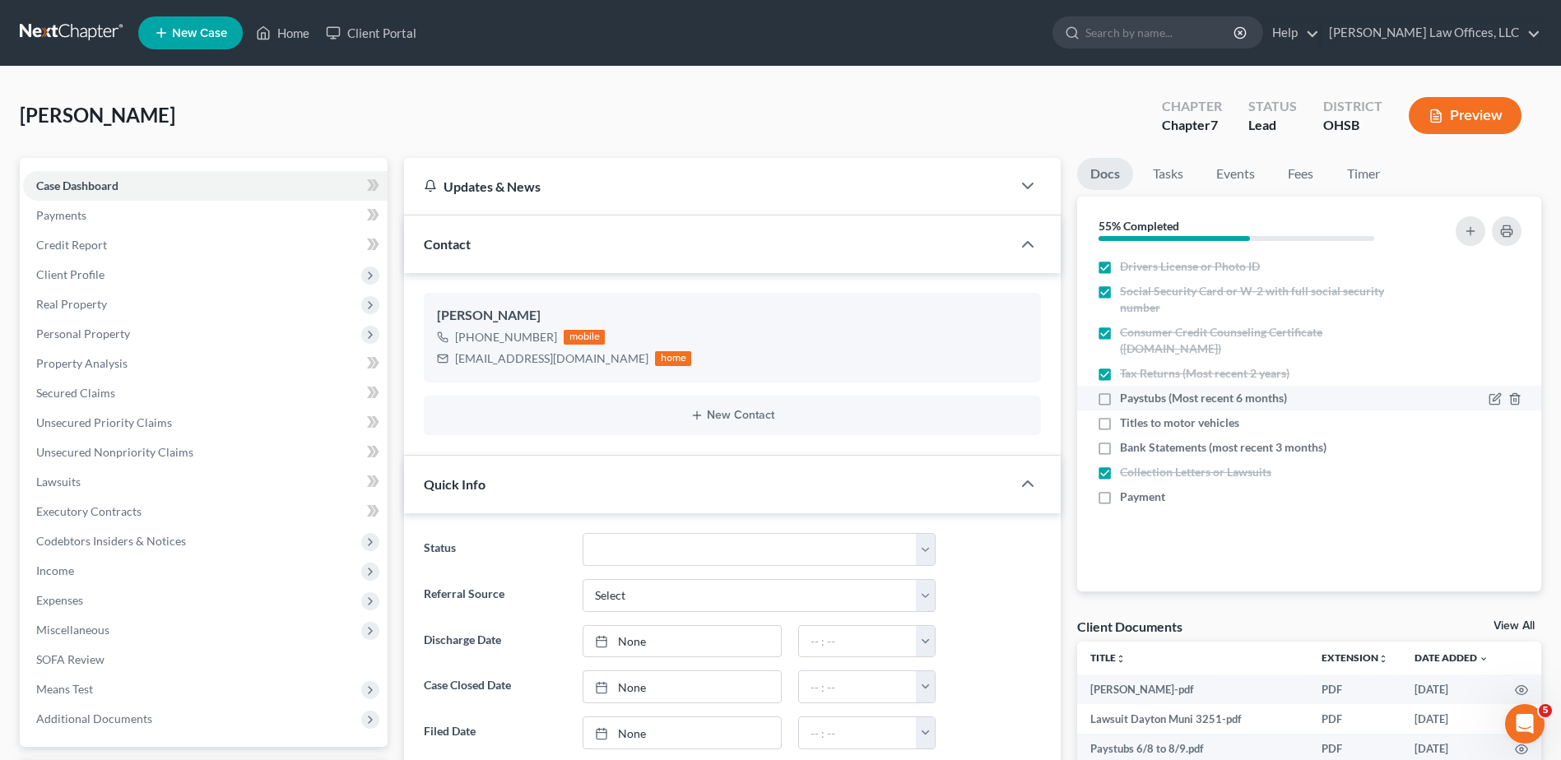
click at [1120, 400] on label "Paystubs (Most recent 6 months)" at bounding box center [1203, 398] width 167 height 16
click at [1126, 400] on input "Paystubs (Most recent 6 months)" at bounding box center [1131, 395] width 11 height 11
checkbox input "true"
click at [1495, 424] on icon "button" at bounding box center [1494, 423] width 13 height 13
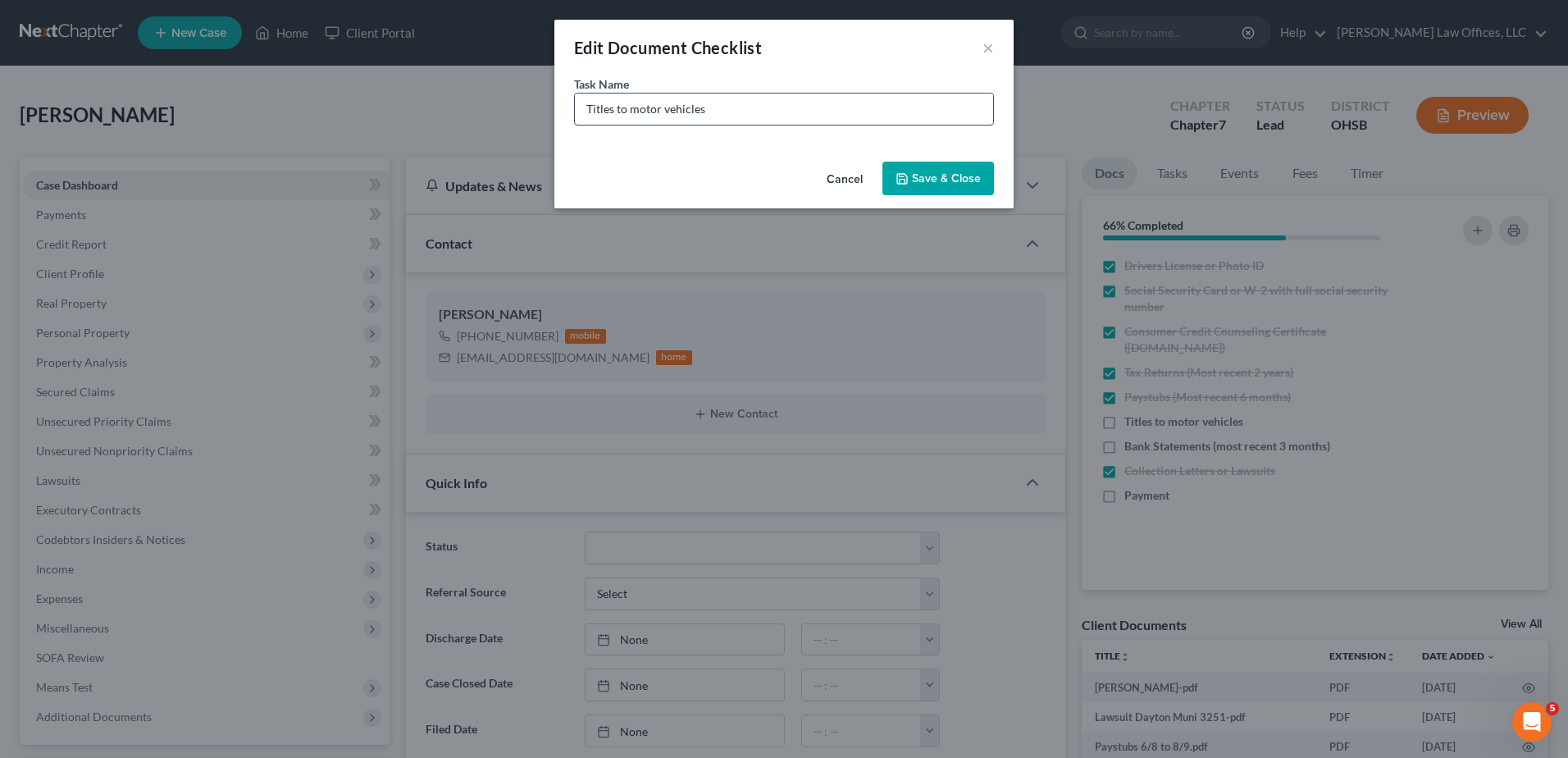
click at [742, 113] on input "Titles to motor vehicles" at bounding box center [784, 109] width 419 height 31
type input "Titles to motor vehicles (sold vehicle for $500)"
drag, startPoint x: 976, startPoint y: 177, endPoint x: 1052, endPoint y: 293, distance: 138.7
click at [976, 176] on button "Save & Close" at bounding box center [938, 179] width 112 height 35
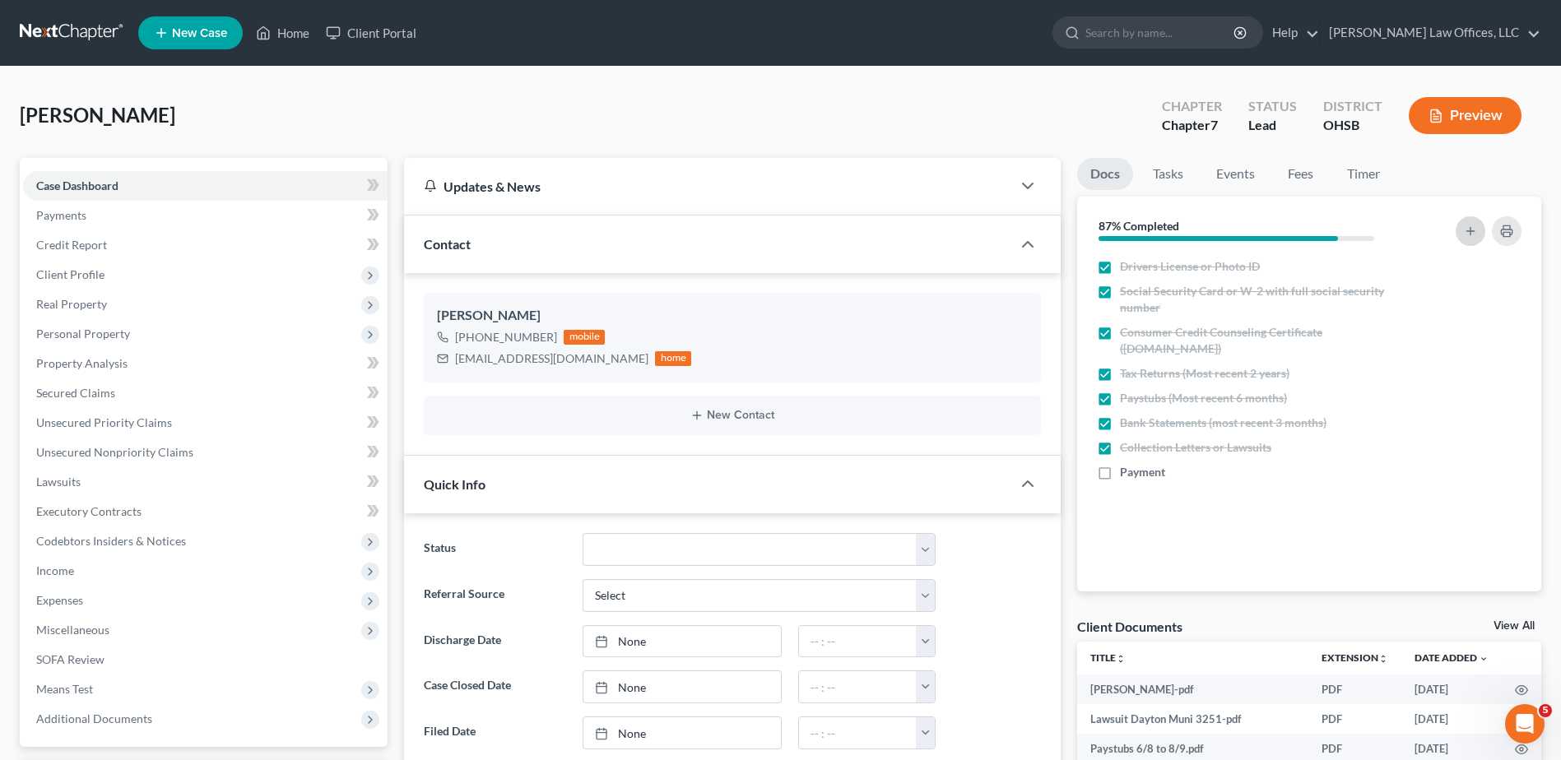
click at [1462, 237] on button "button" at bounding box center [1471, 231] width 30 height 30
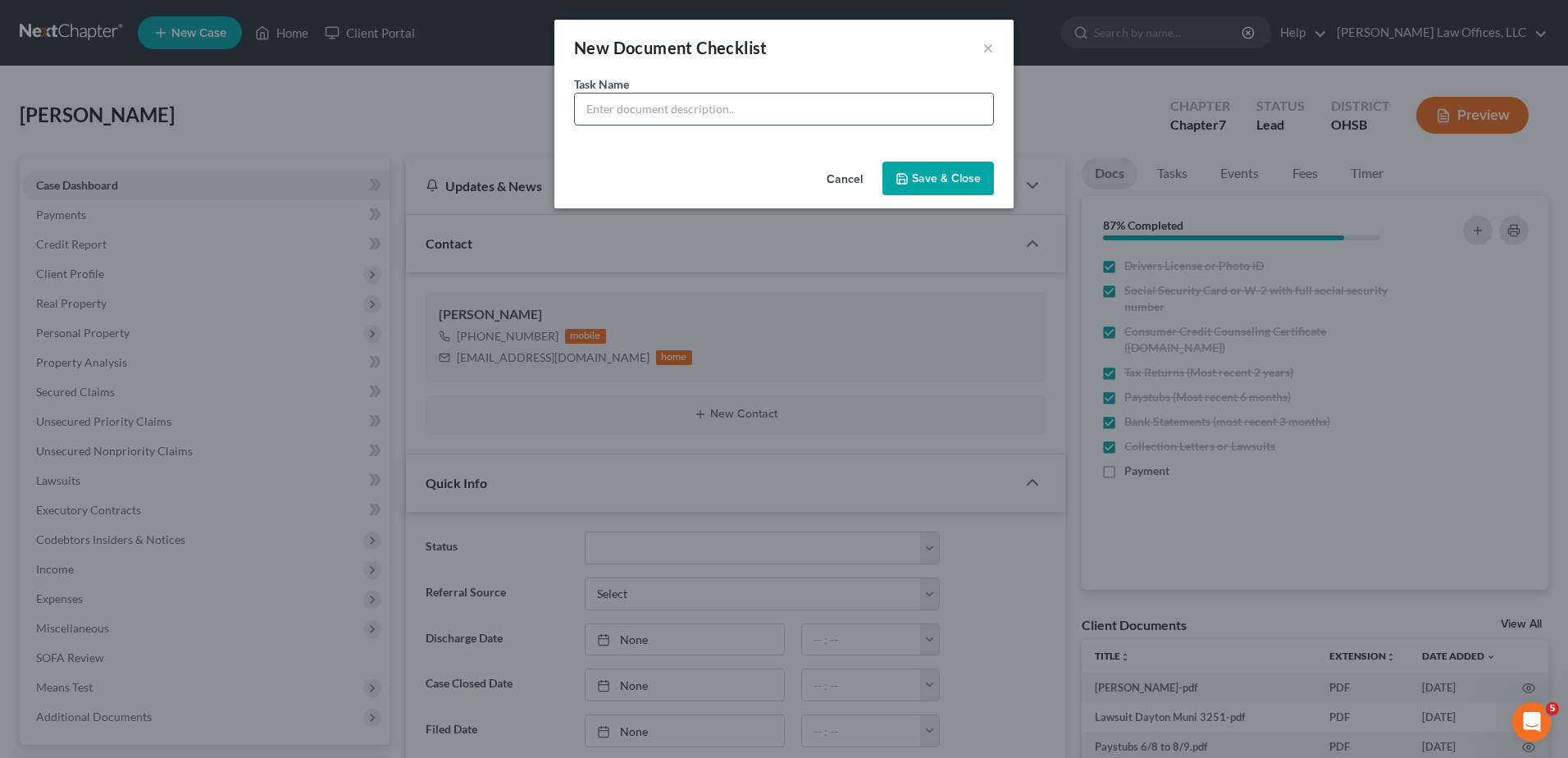
click at [780, 110] on input "text" at bounding box center [784, 109] width 419 height 31
type input "Vehicle Title (Sold vehicle for $500)"
click at [922, 179] on button "Save & Close" at bounding box center [938, 179] width 112 height 35
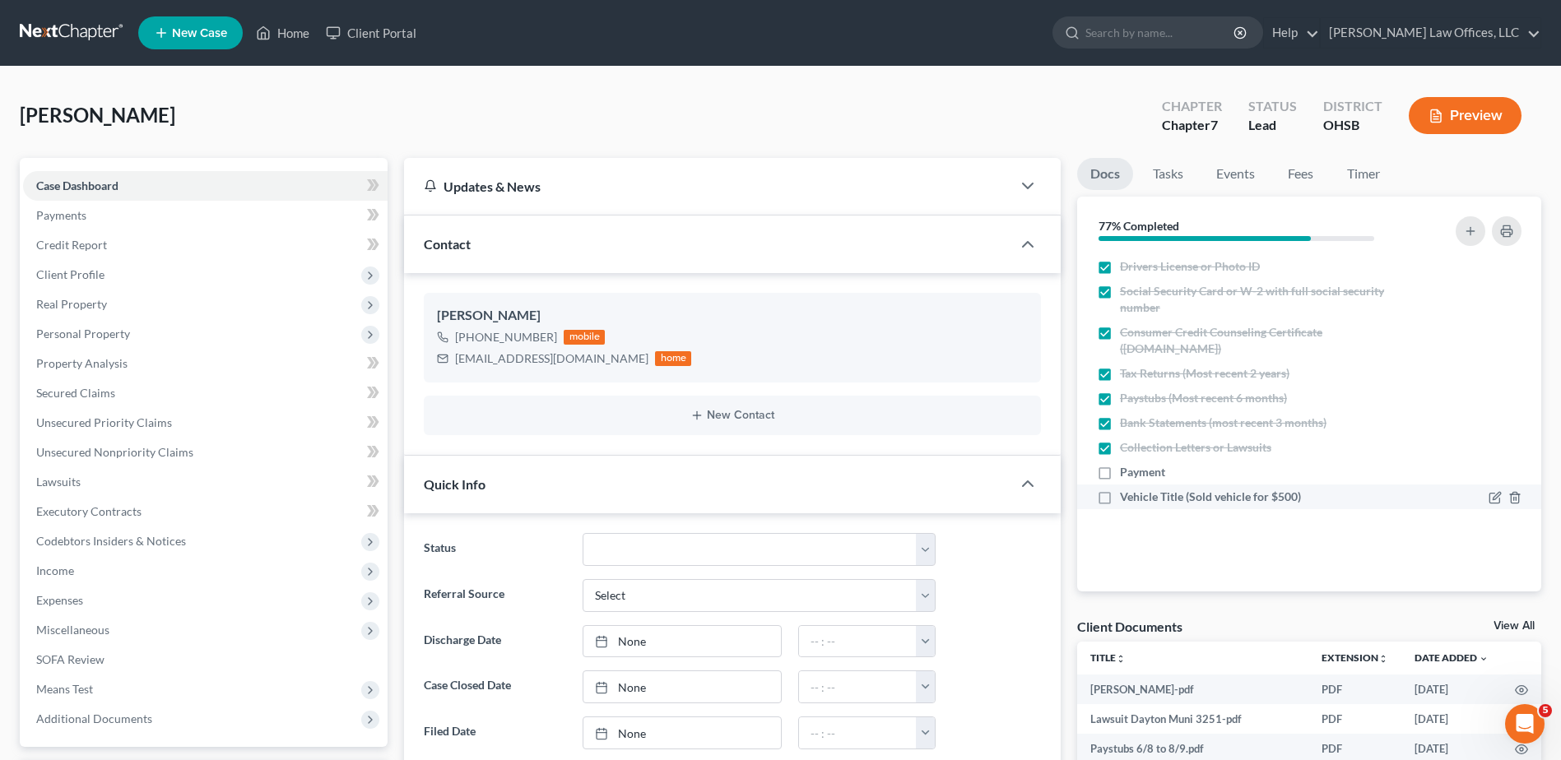
click at [1120, 500] on label "Vehicle Title (Sold vehicle for $500)" at bounding box center [1210, 497] width 181 height 16
click at [1126, 499] on input "Vehicle Title (Sold vehicle for $500)" at bounding box center [1131, 494] width 11 height 11
checkbox input "true"
click at [1494, 472] on icon "button" at bounding box center [1496, 471] width 7 height 7
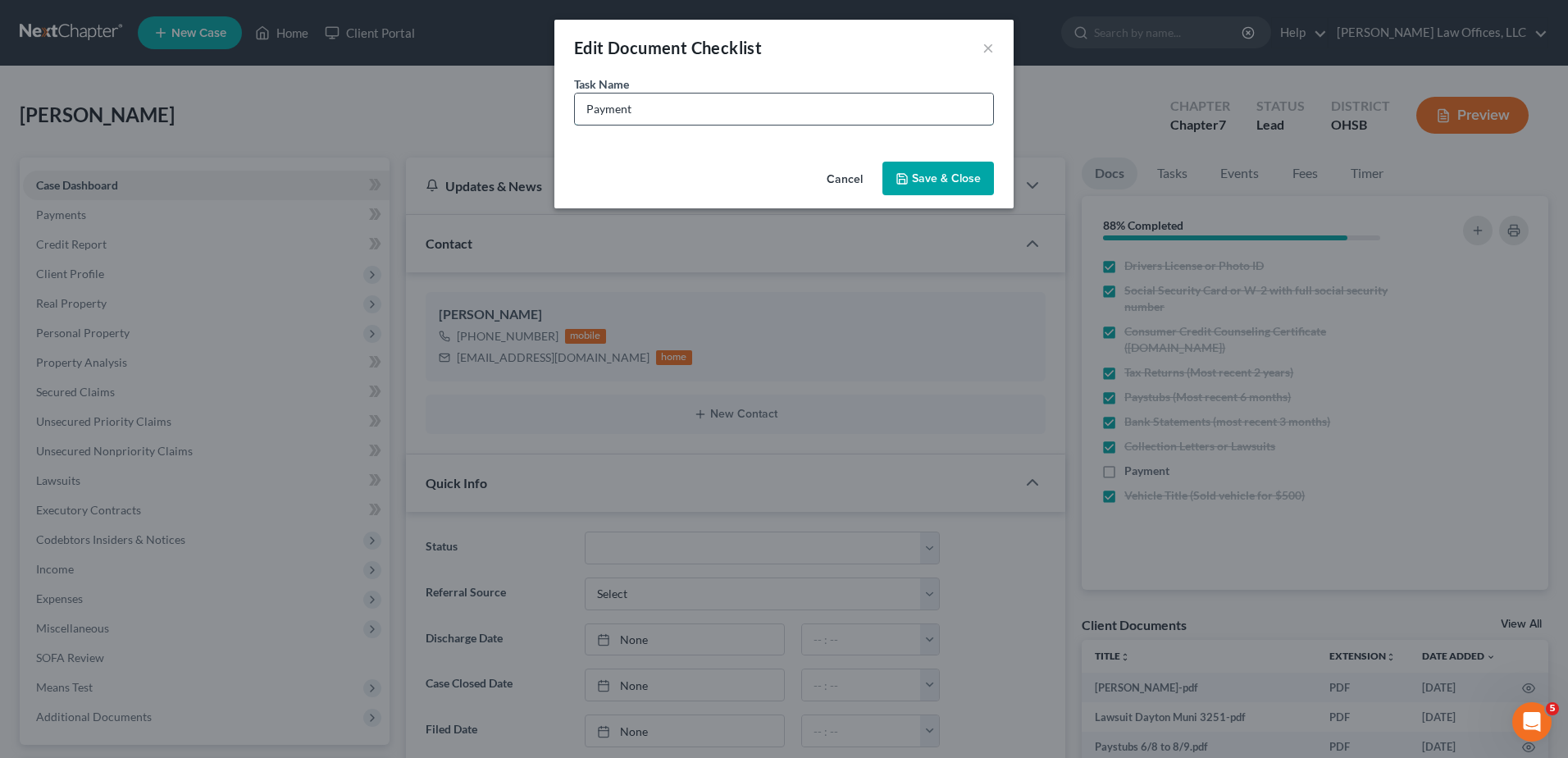
click at [637, 104] on input "Payment" at bounding box center [784, 109] width 419 height 31
type input "Payment (will bring to signing)"
click at [958, 182] on button "Save & Close" at bounding box center [938, 179] width 112 height 35
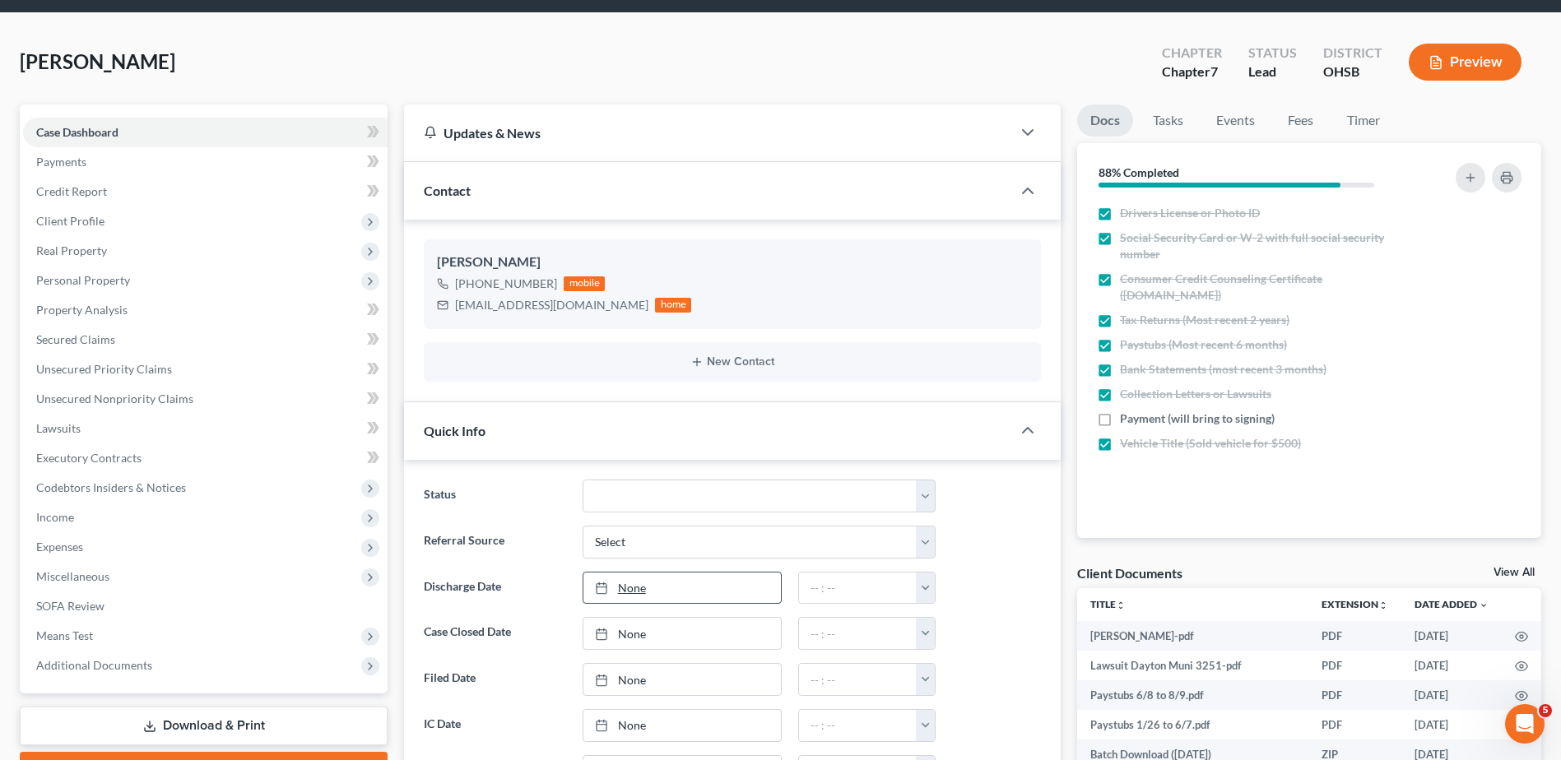
scroll to position [82, 0]
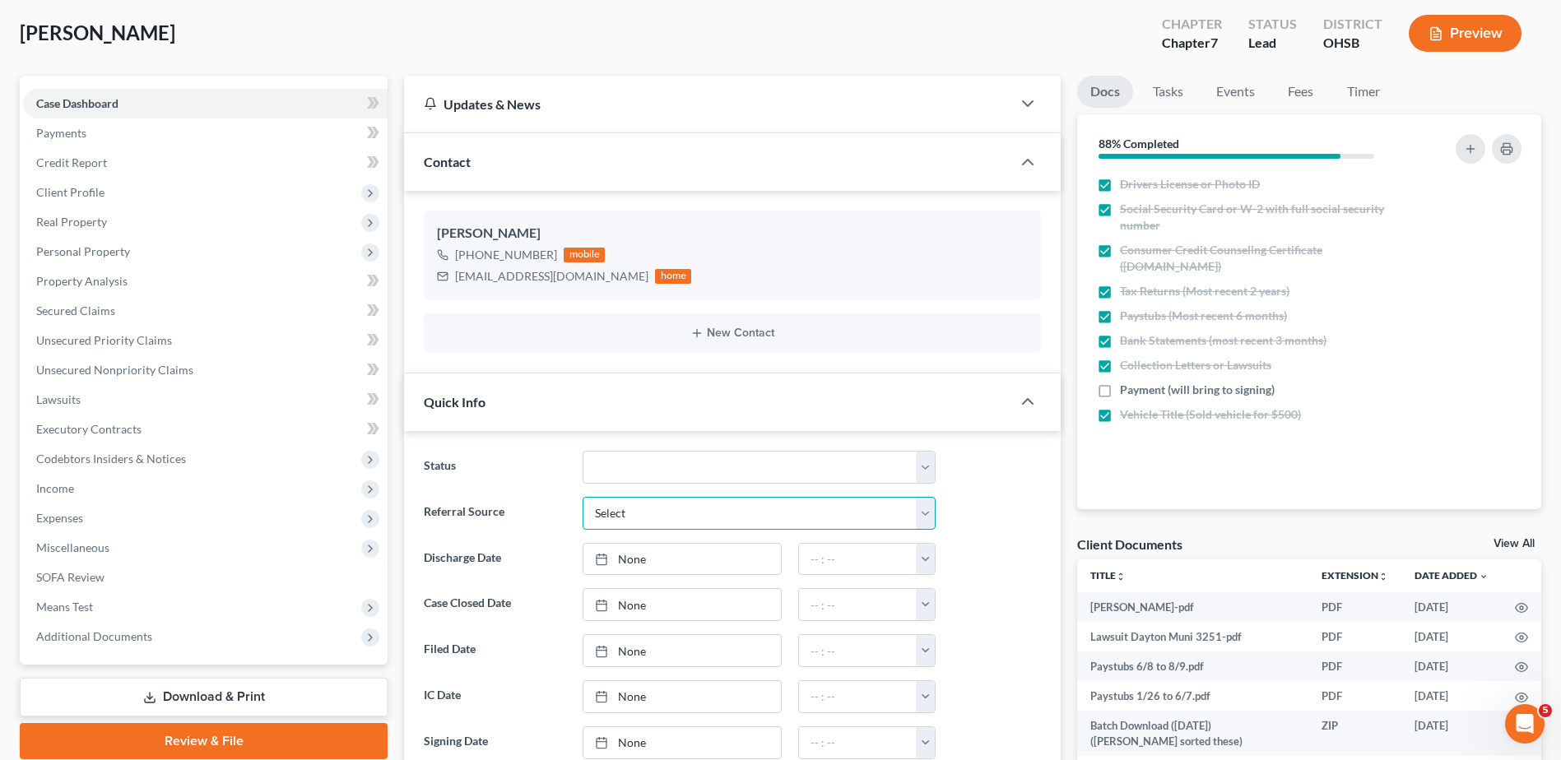
click at [607, 514] on select "Select Word Of Mouth Previous Clients Direct Mail Website Google Search Modern …" at bounding box center [759, 513] width 353 height 33
select select "4"
click at [583, 497] on select "Select Word Of Mouth Previous Clients Direct Mail Website Google Search Modern …" at bounding box center [759, 513] width 353 height 33
click at [77, 197] on span "Client Profile" at bounding box center [70, 192] width 68 height 14
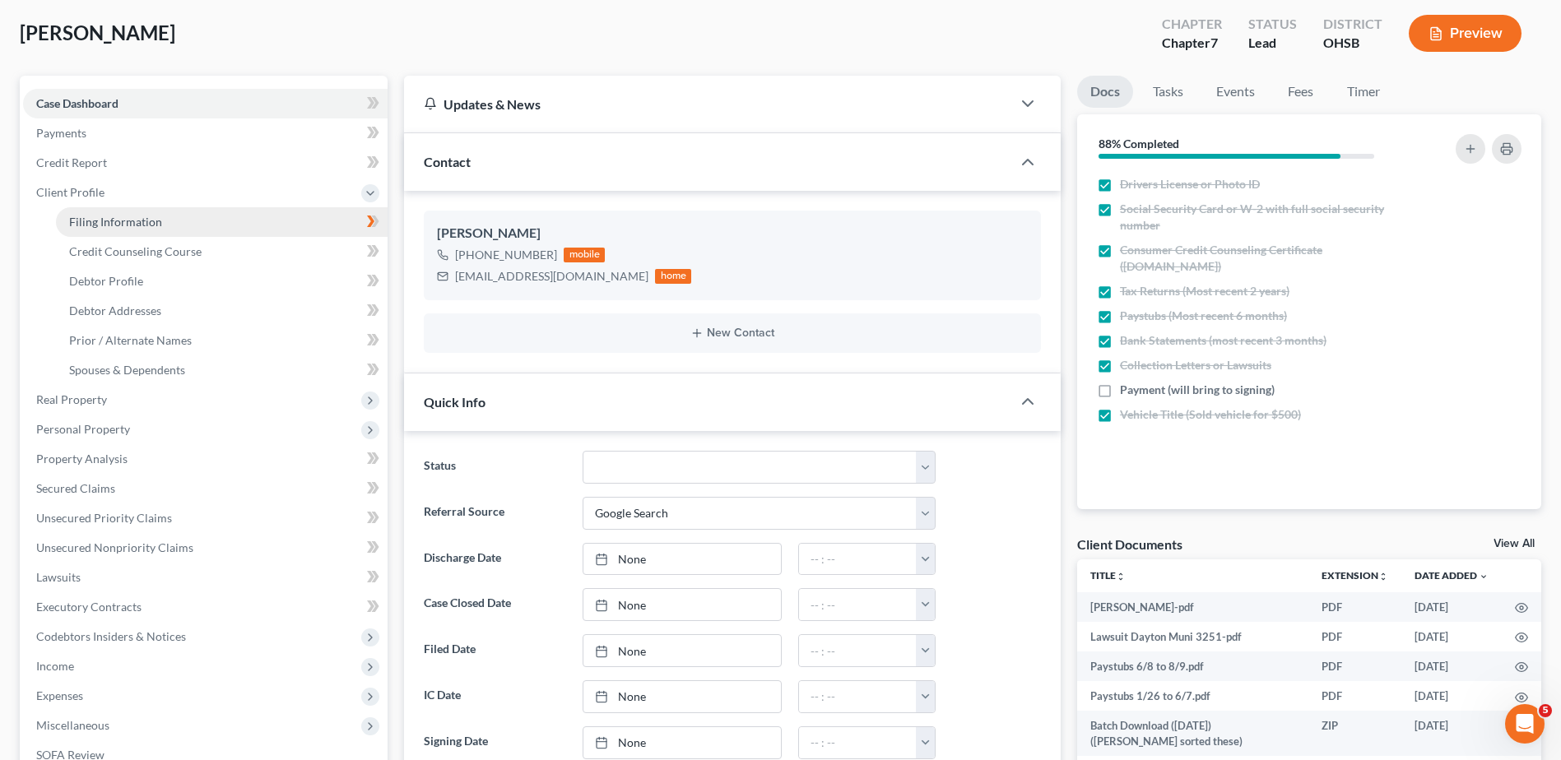
click at [82, 223] on span "Filing Information" at bounding box center [115, 222] width 93 height 14
select select "1"
select select "0"
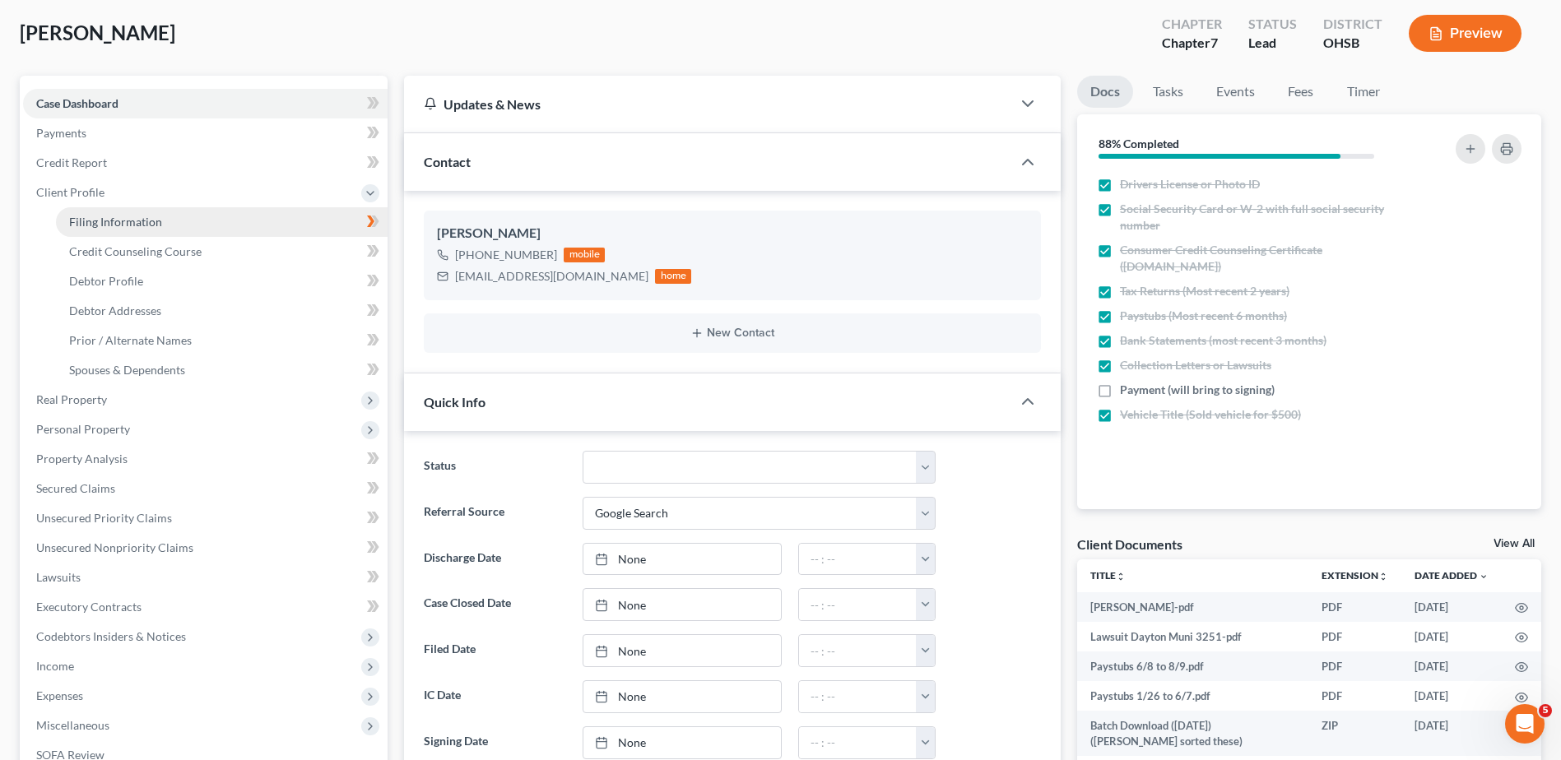
select select "36"
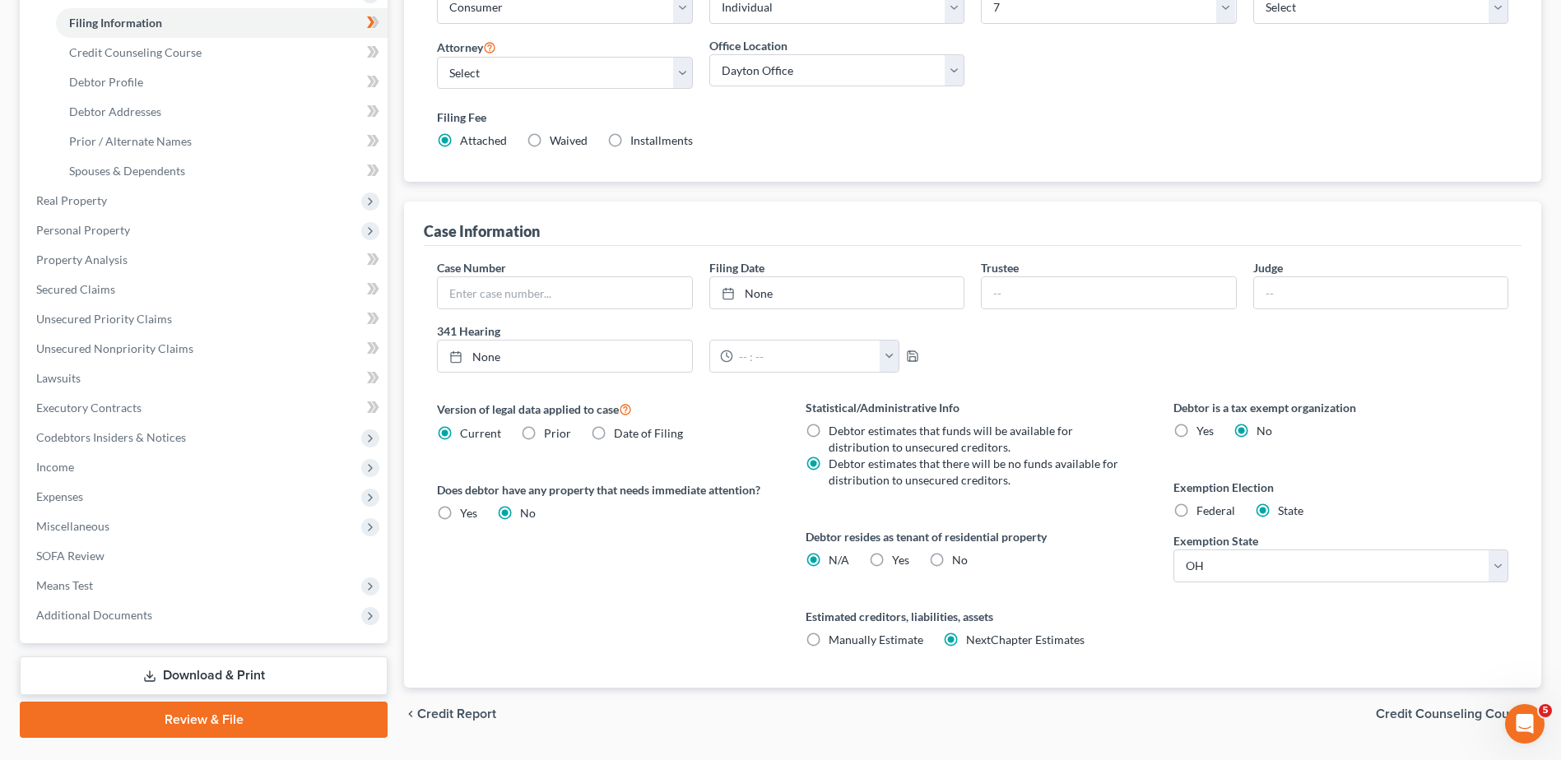
scroll to position [324, 0]
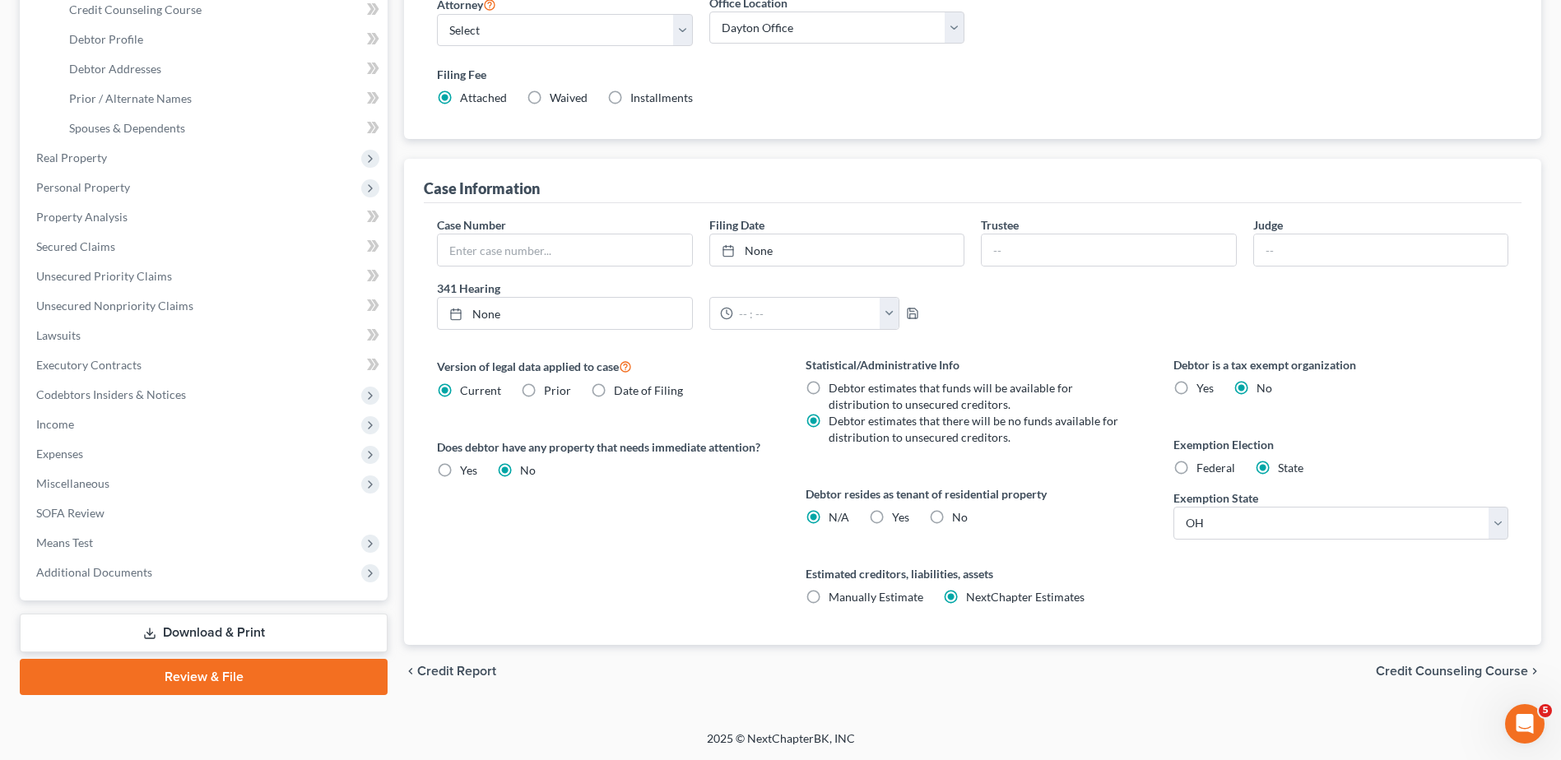
click at [892, 516] on label "Yes Yes" at bounding box center [900, 517] width 17 height 16
click at [898, 516] on input "Yes Yes" at bounding box center [903, 514] width 11 height 11
radio input "true"
radio input "false"
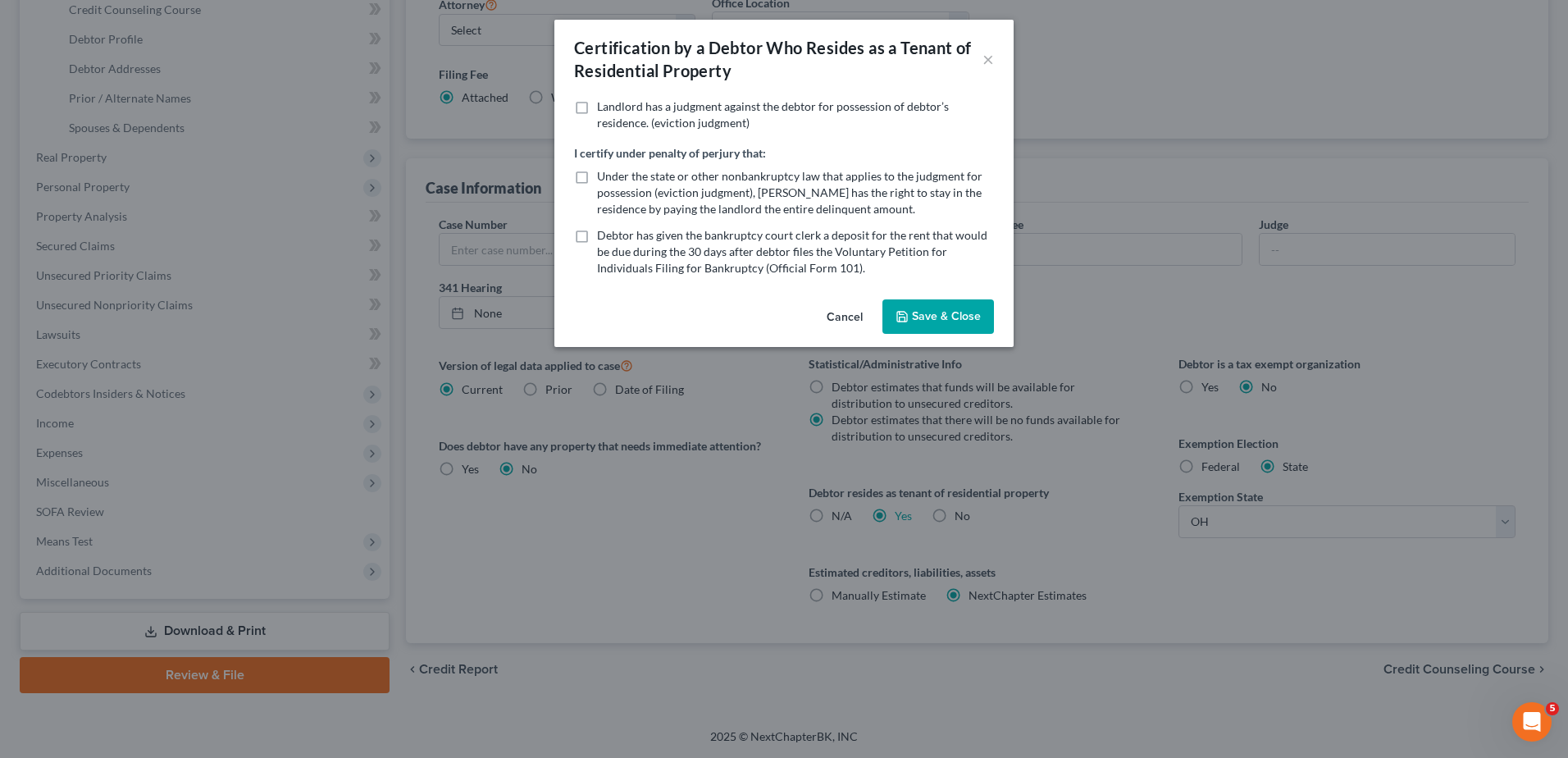
click at [956, 330] on button "Save & Close" at bounding box center [938, 316] width 112 height 35
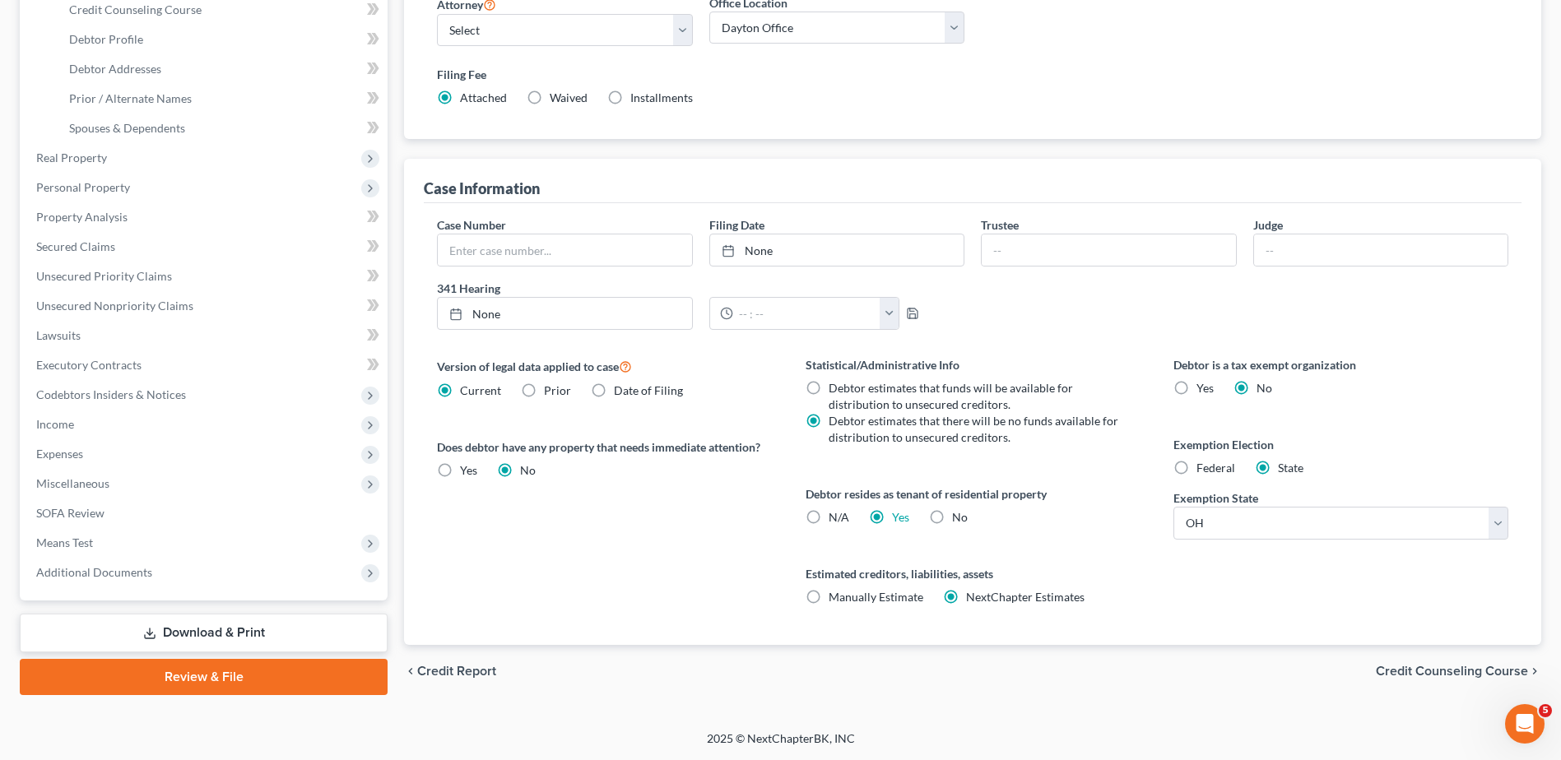
click at [1438, 671] on span "Credit Counseling Course" at bounding box center [1452, 671] width 152 height 13
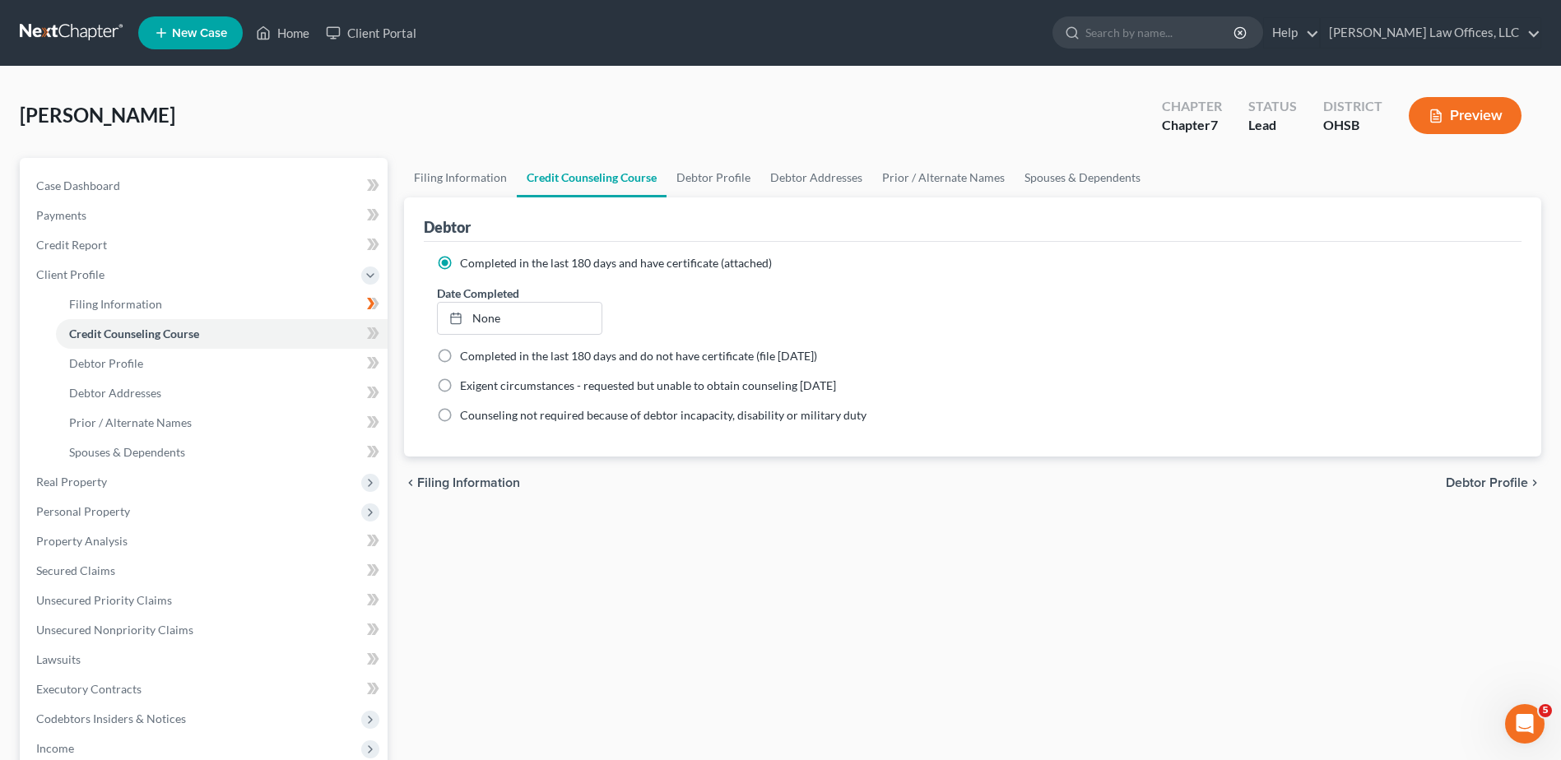
click at [1456, 481] on span "Debtor Profile" at bounding box center [1487, 482] width 82 height 13
select select "0"
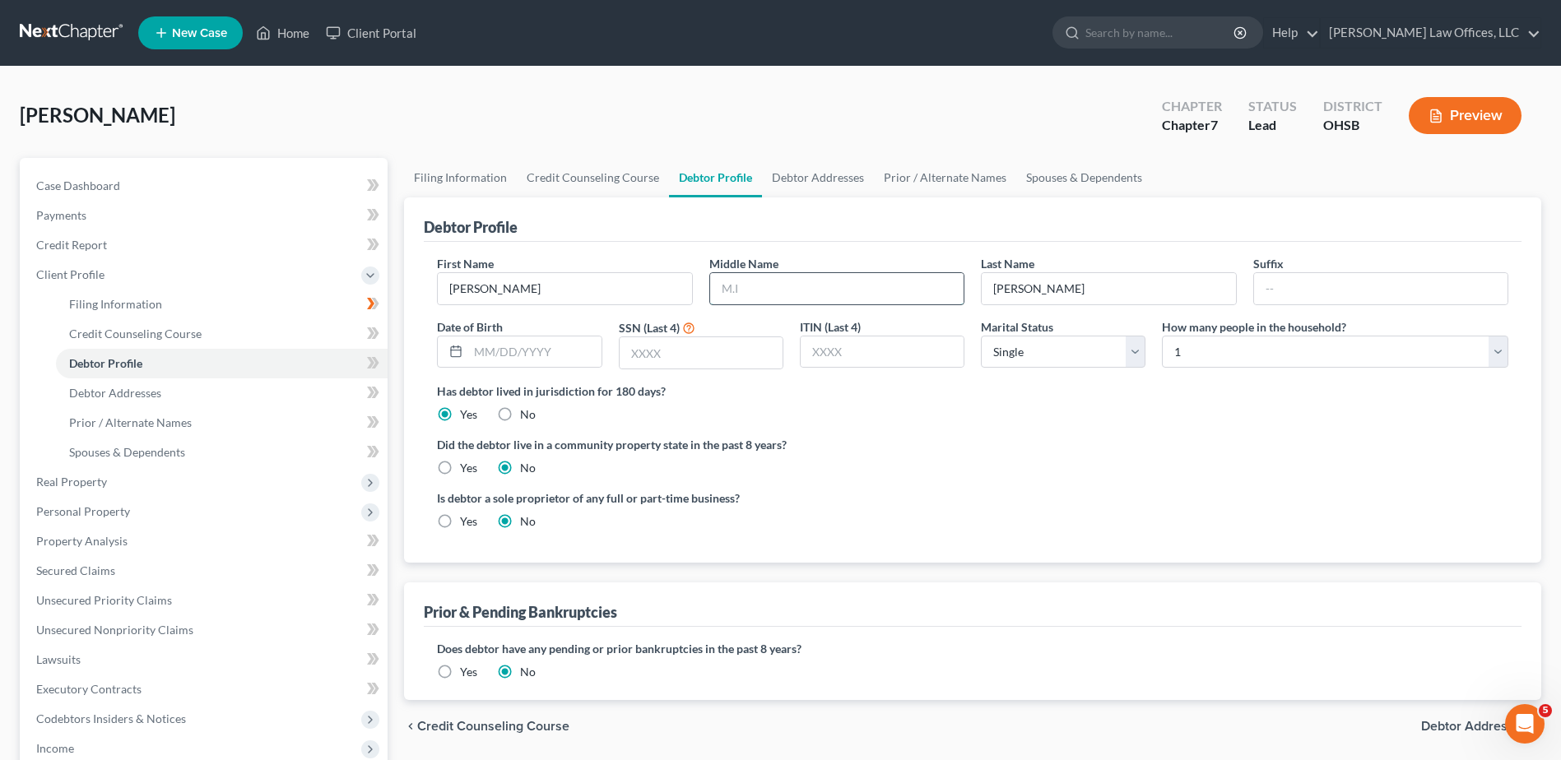
click at [750, 287] on input "text" at bounding box center [836, 288] width 253 height 31
type input "T."
type input "[DATE]"
type input "9151"
click at [1222, 356] on select "Select 1 2 3 4 5 6 7 8 9 10 11 12 13 14 15 16 17 18 19 20" at bounding box center [1335, 352] width 346 height 33
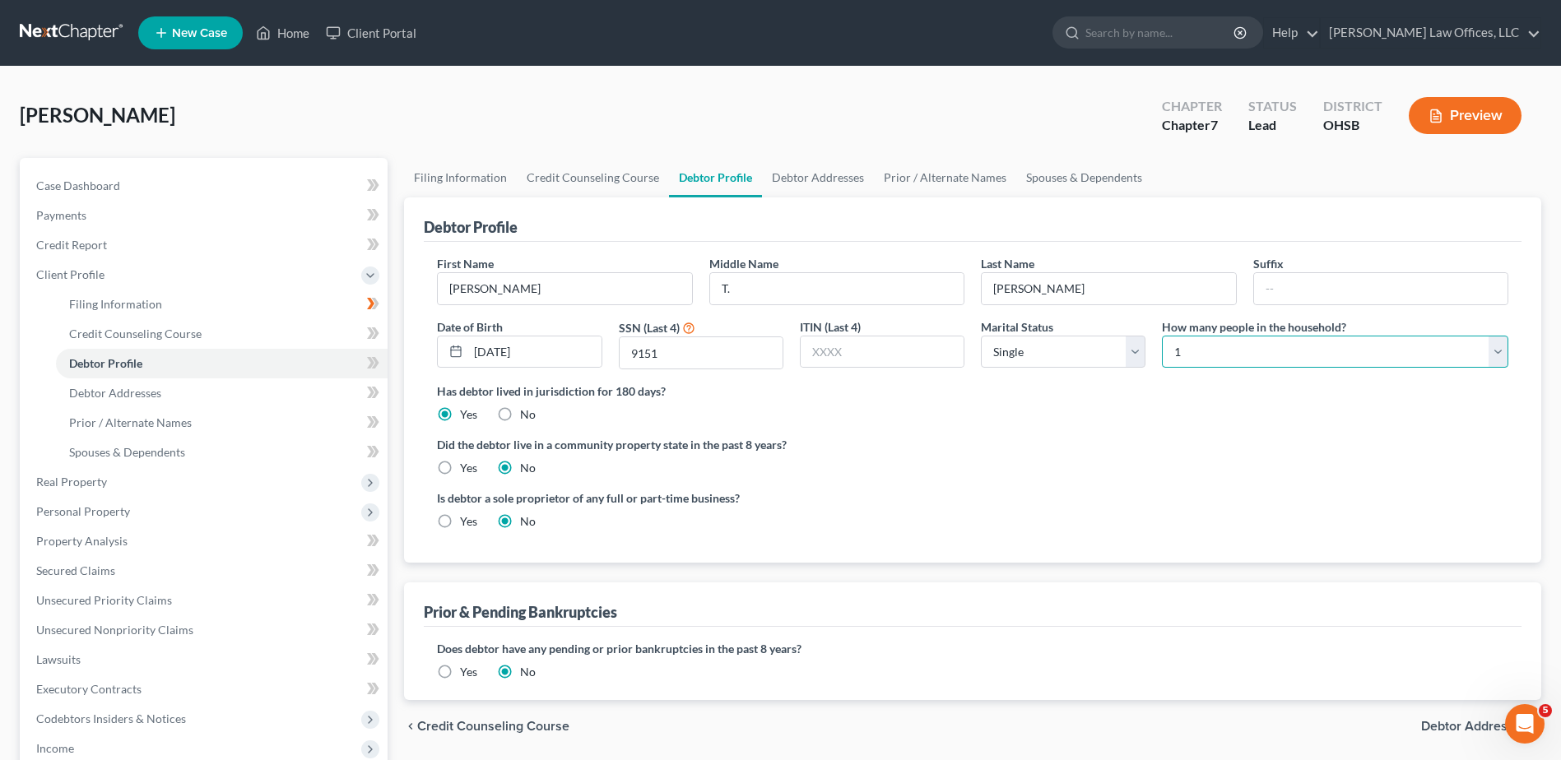
select select "1"
click at [1162, 336] on select "Select 1 2 3 4 5 6 7 8 9 10 11 12 13 14 15 16 17 18 19 20" at bounding box center [1335, 352] width 346 height 33
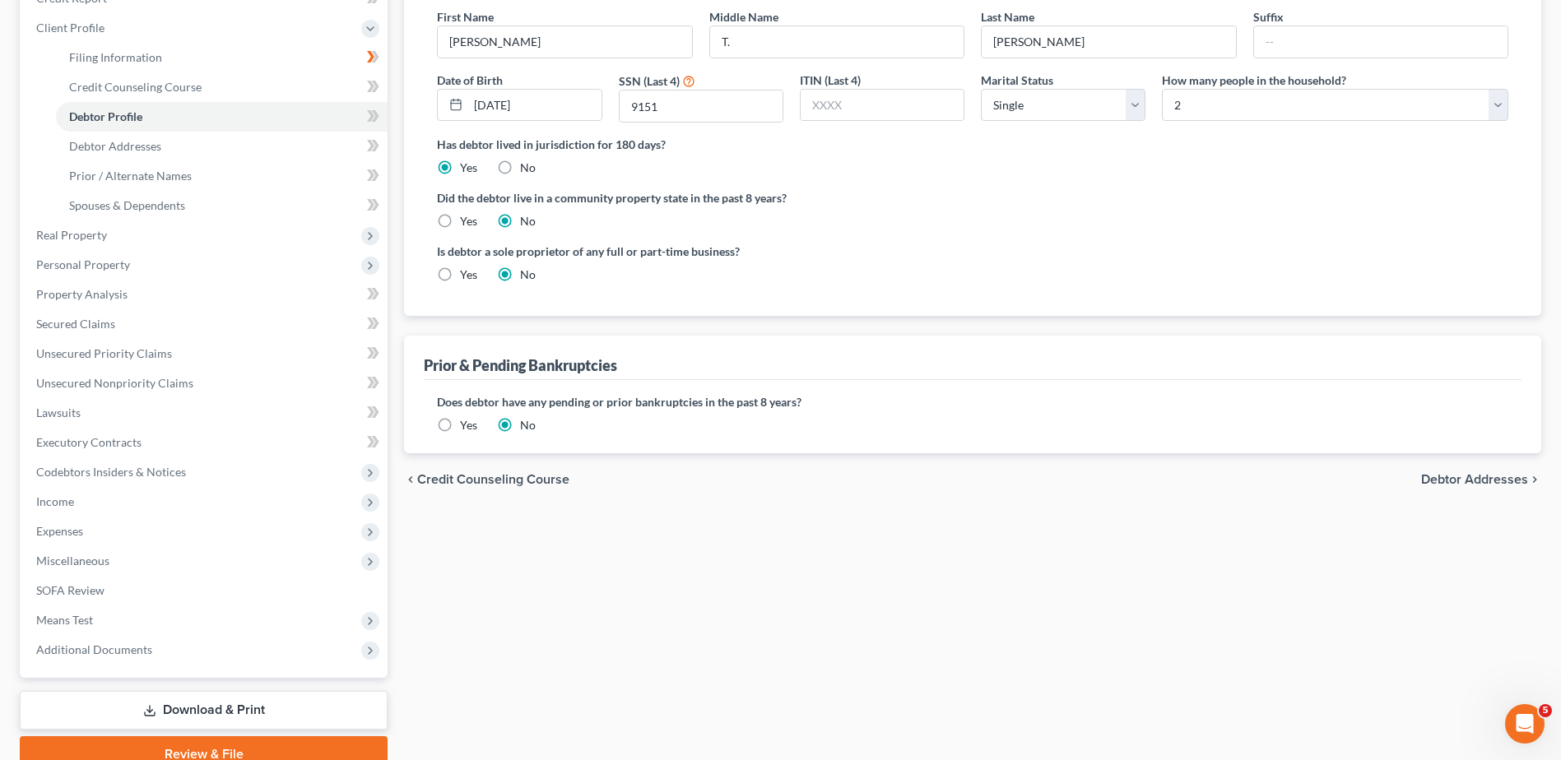
click at [1452, 478] on span "Debtor Addresses" at bounding box center [1474, 479] width 107 height 13
select select "0"
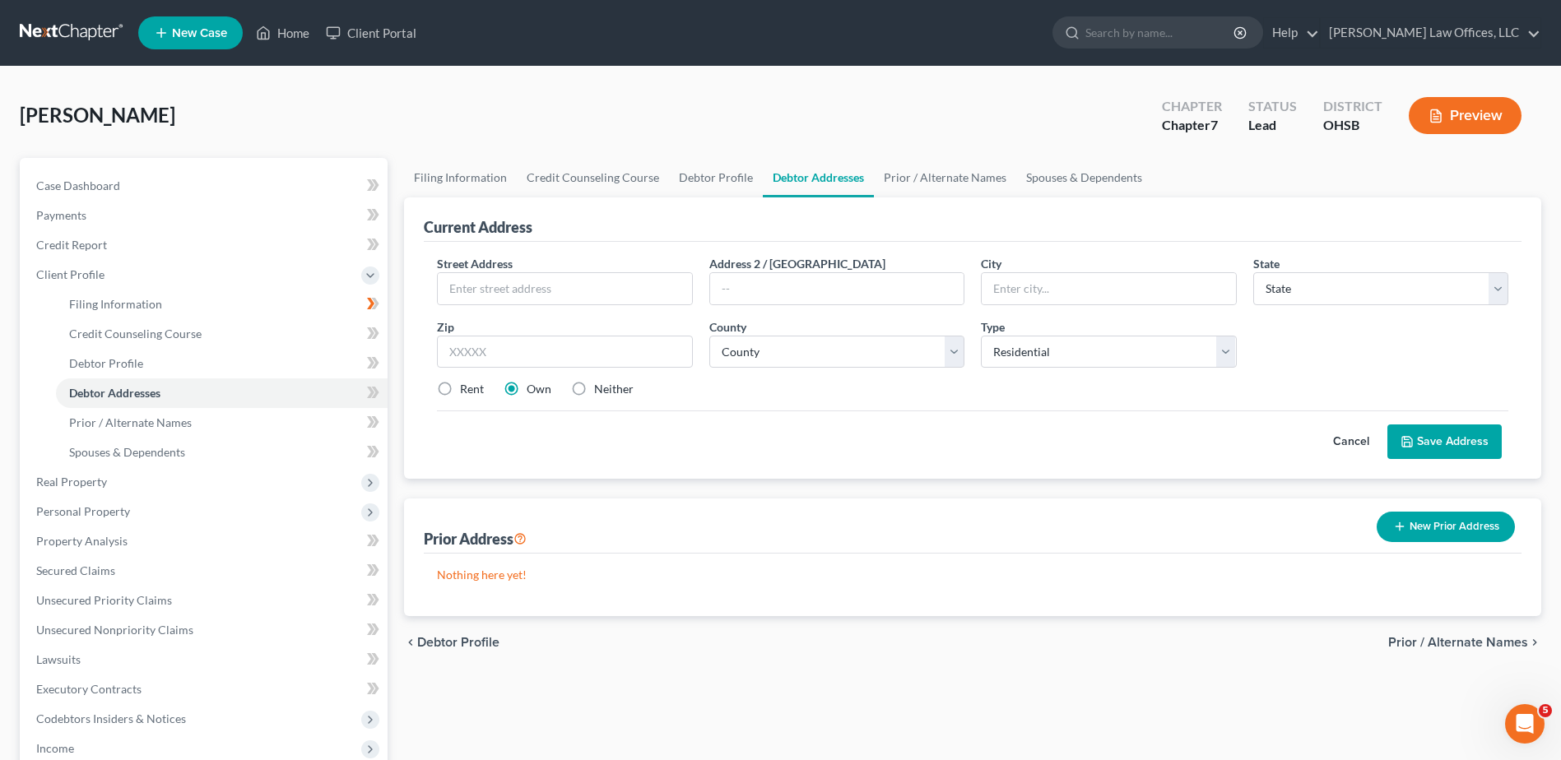
click at [460, 388] on label "Rent" at bounding box center [472, 389] width 24 height 16
click at [467, 388] on input "Rent" at bounding box center [472, 386] width 11 height 11
radio input "true"
click at [548, 273] on input "text" at bounding box center [564, 288] width 253 height 31
type input "[STREET_ADDRESS]"
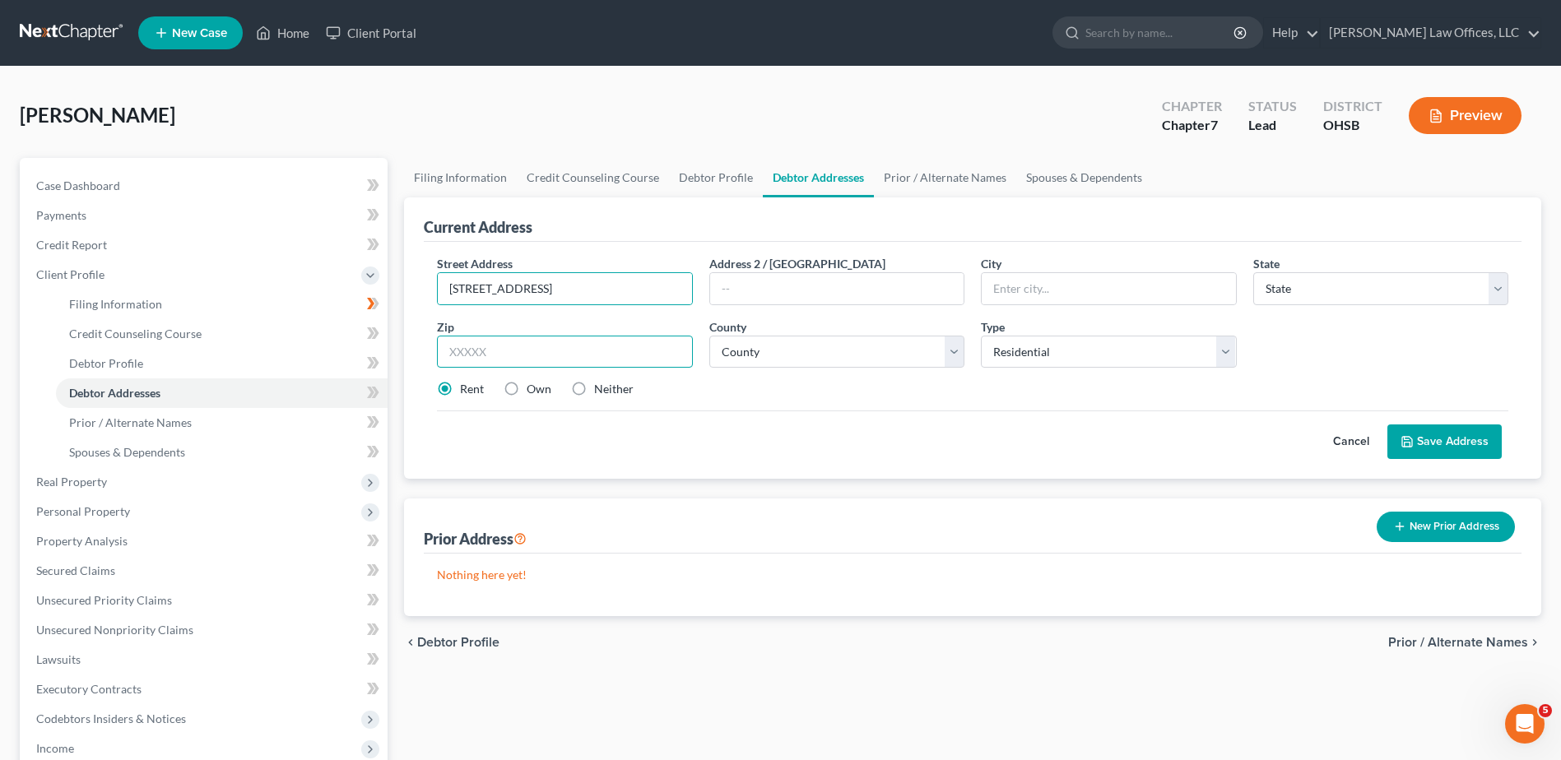
click at [516, 349] on input "text" at bounding box center [564, 352] width 255 height 33
type input "45417"
type input "[GEOGRAPHIC_DATA]"
select select "36"
click at [742, 355] on select "County" at bounding box center [836, 352] width 255 height 33
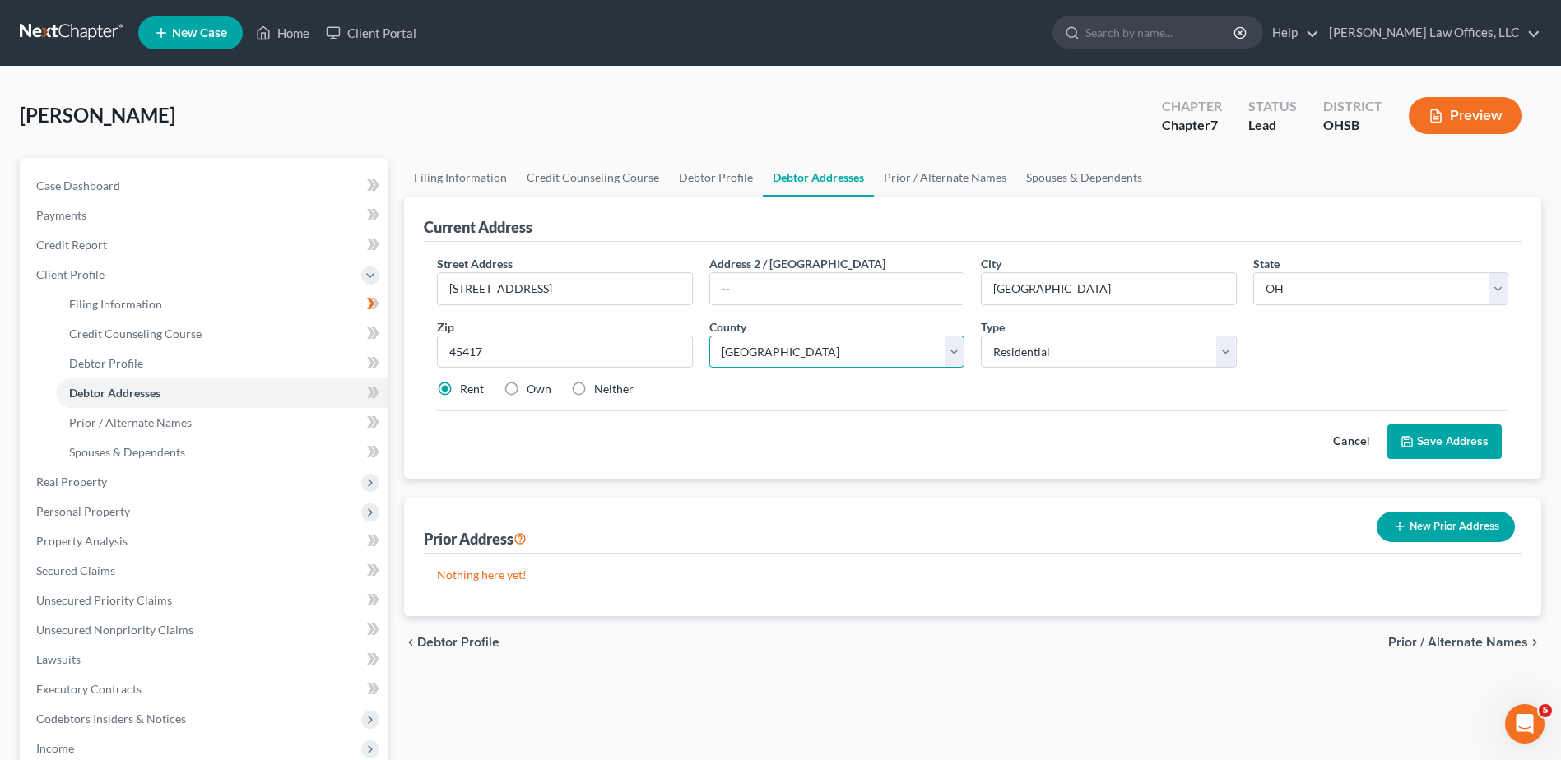
click at [740, 349] on select "County [GEOGRAPHIC_DATA] [GEOGRAPHIC_DATA] [GEOGRAPHIC_DATA] [GEOGRAPHIC_DATA] …" at bounding box center [836, 352] width 255 height 33
click at [739, 354] on select "County [GEOGRAPHIC_DATA] [GEOGRAPHIC_DATA] [GEOGRAPHIC_DATA] [GEOGRAPHIC_DATA] …" at bounding box center [836, 352] width 255 height 33
select select "56"
click at [739, 354] on select "County [GEOGRAPHIC_DATA] [GEOGRAPHIC_DATA] [GEOGRAPHIC_DATA] [GEOGRAPHIC_DATA] …" at bounding box center [836, 352] width 255 height 33
click at [1416, 433] on button "Save Address" at bounding box center [1444, 442] width 114 height 35
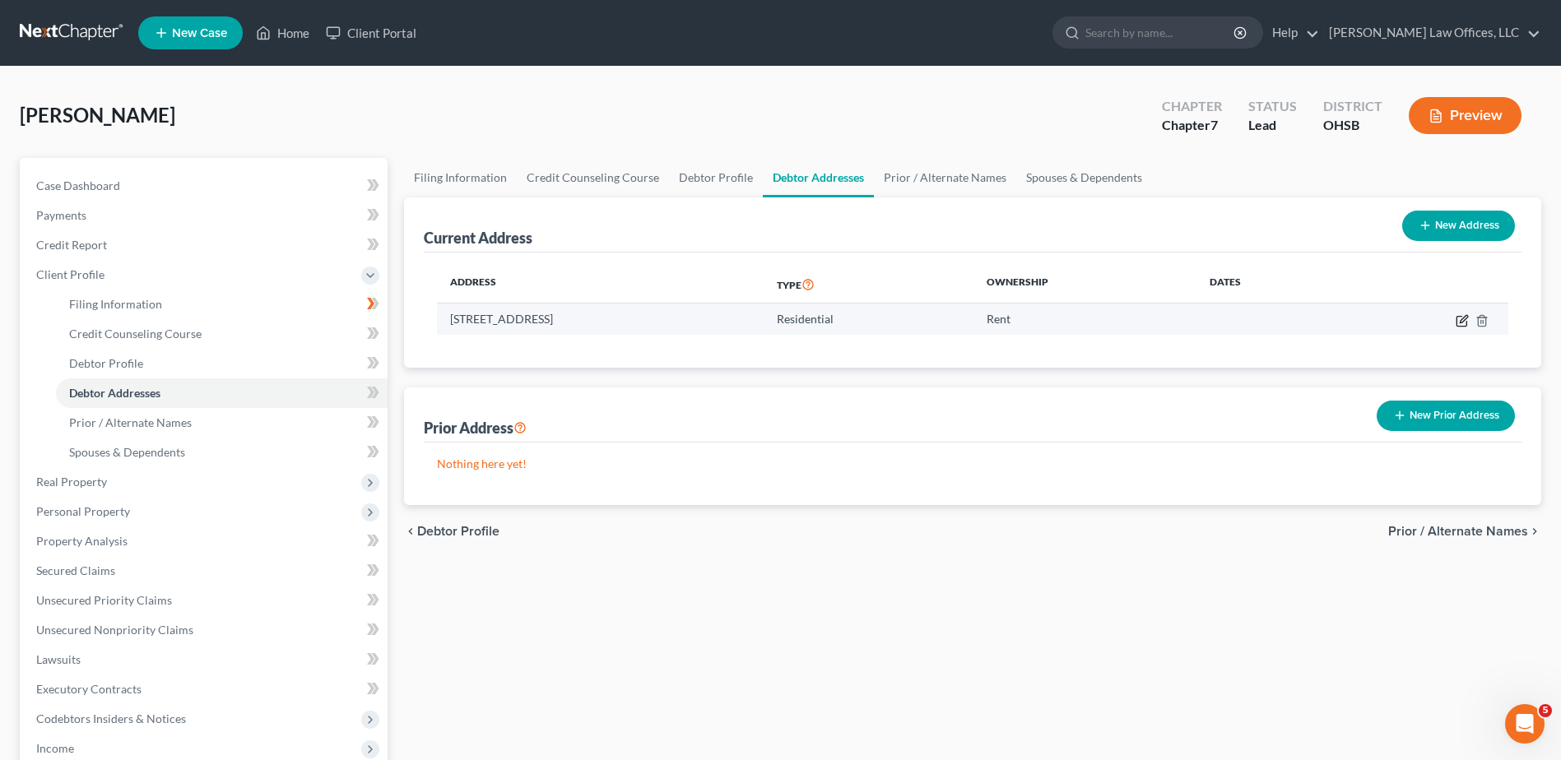
click at [1461, 324] on icon "button" at bounding box center [1462, 320] width 13 height 13
select select "36"
select select "56"
select select "0"
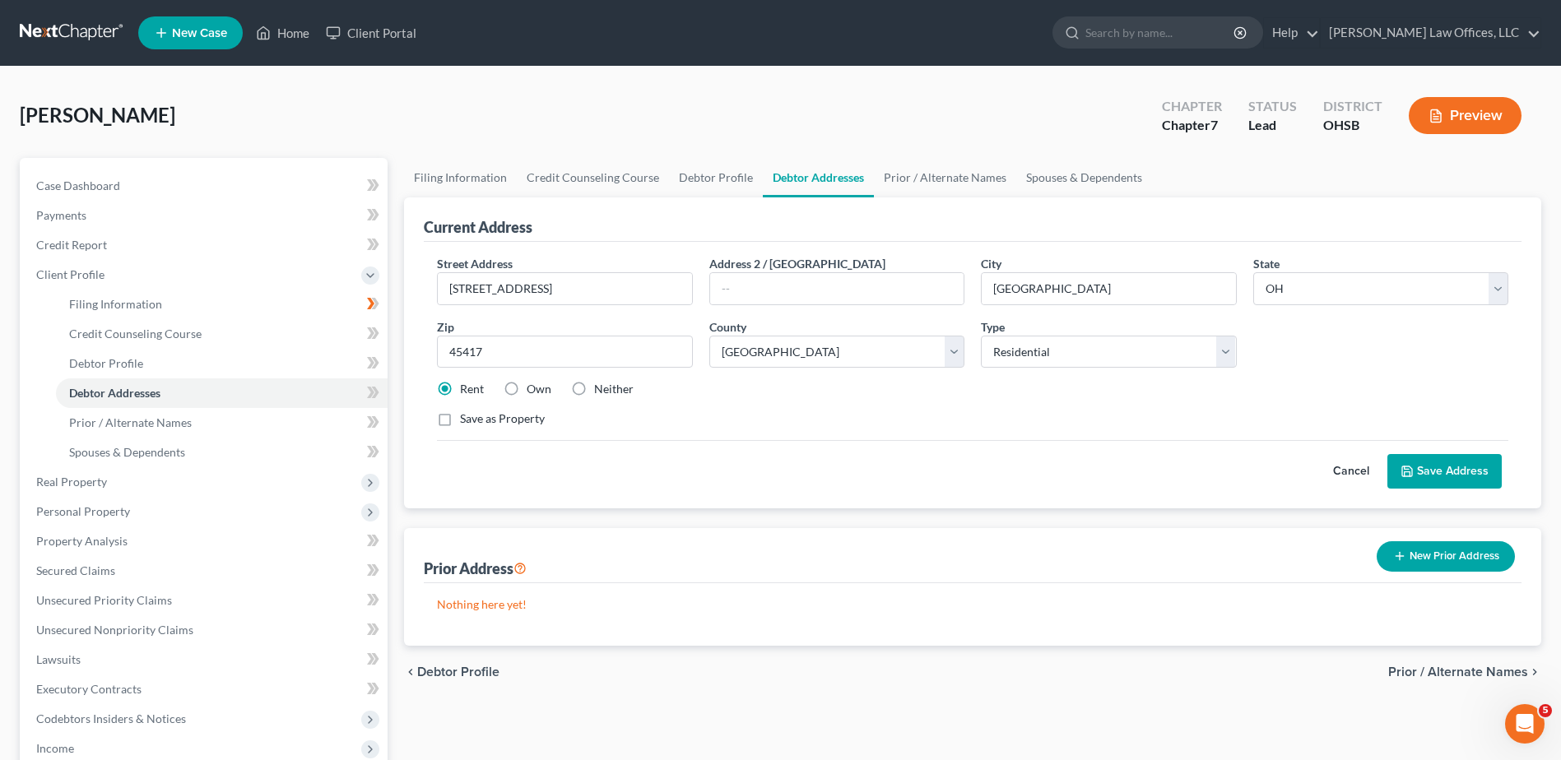
click at [1451, 468] on button "Save Address" at bounding box center [1444, 471] width 114 height 35
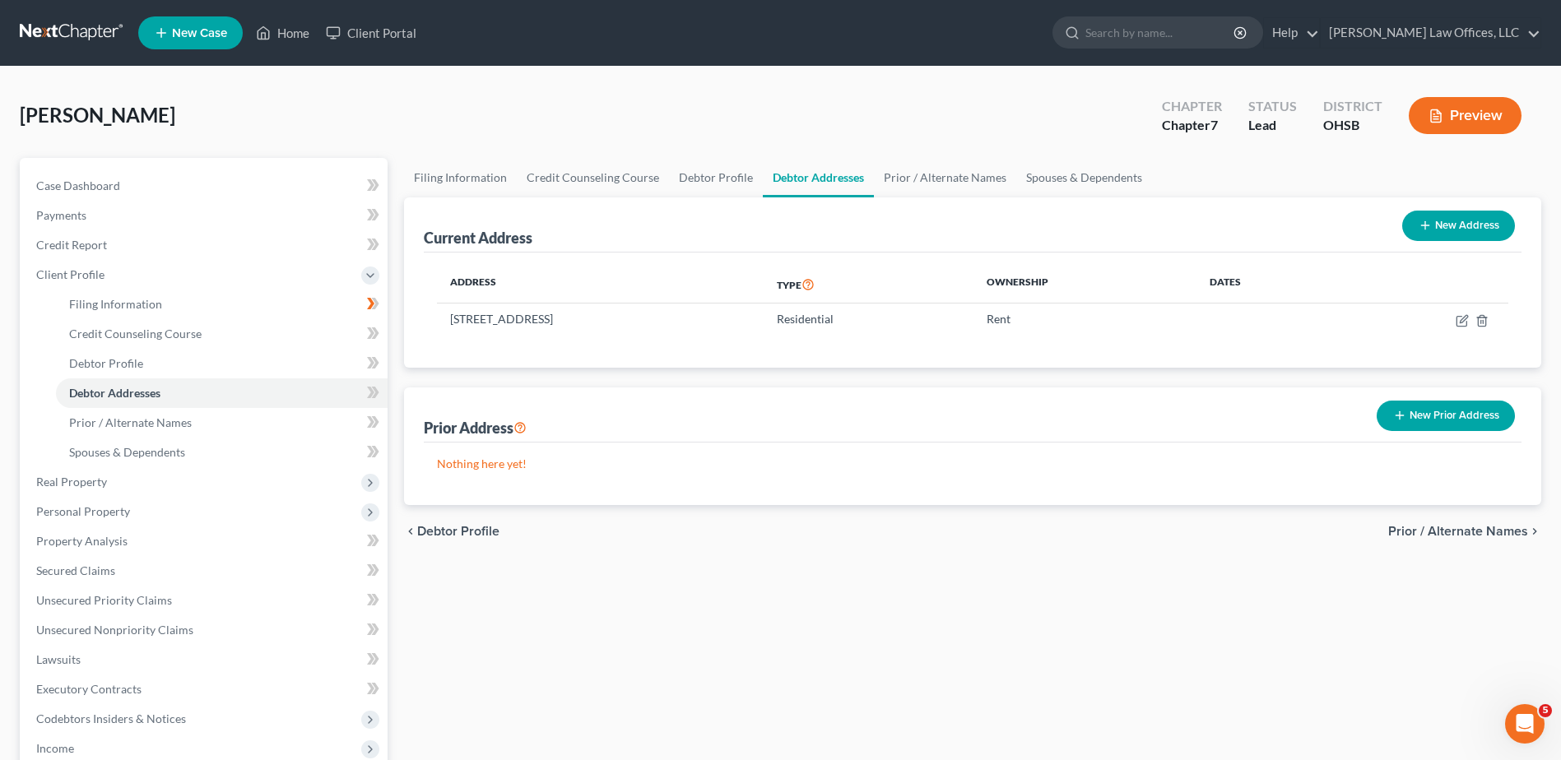
click at [1451, 529] on span "Prior / Alternate Names" at bounding box center [1458, 531] width 140 height 13
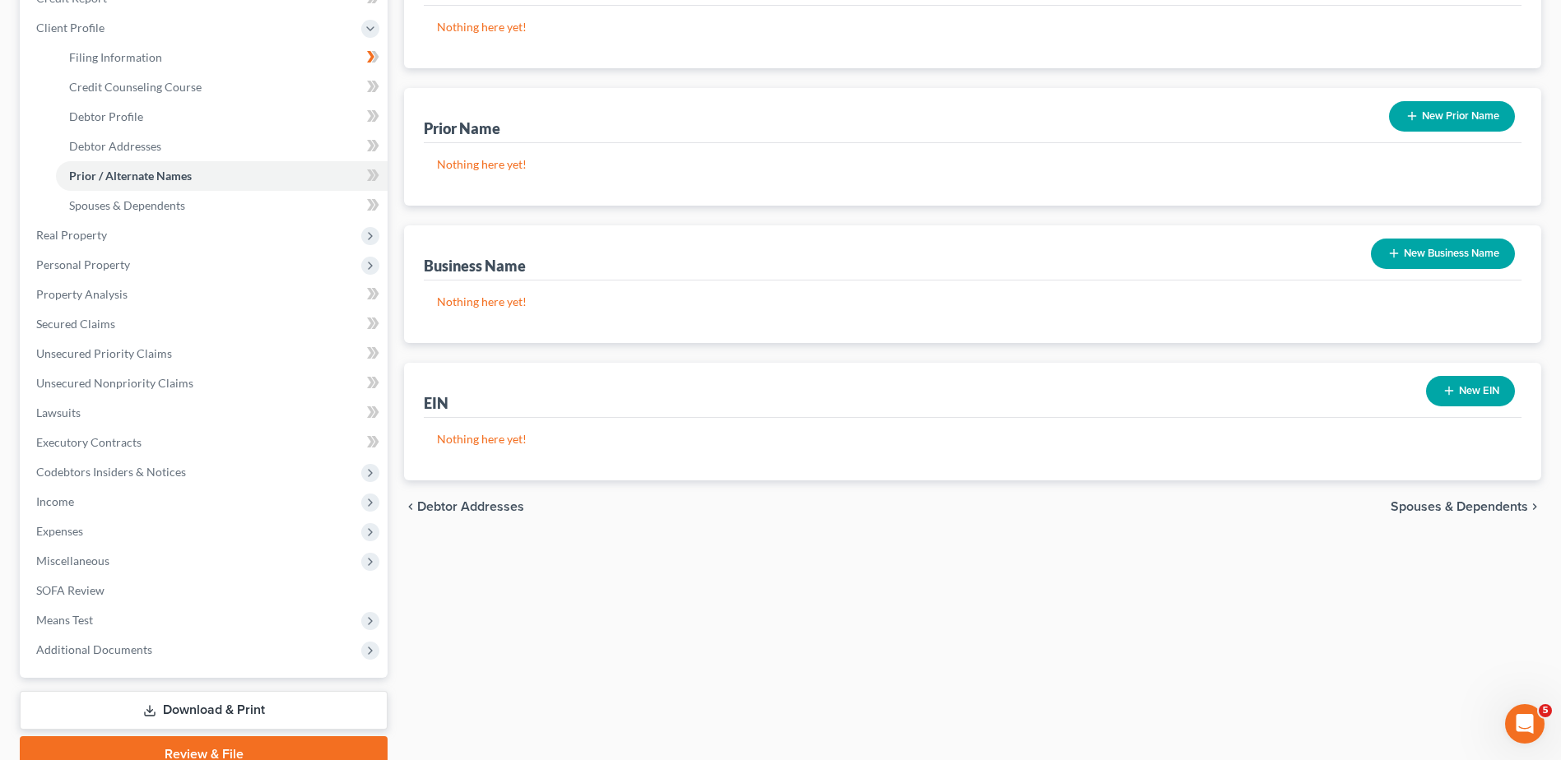
click at [1409, 502] on span "Spouses & Dependents" at bounding box center [1459, 506] width 137 height 13
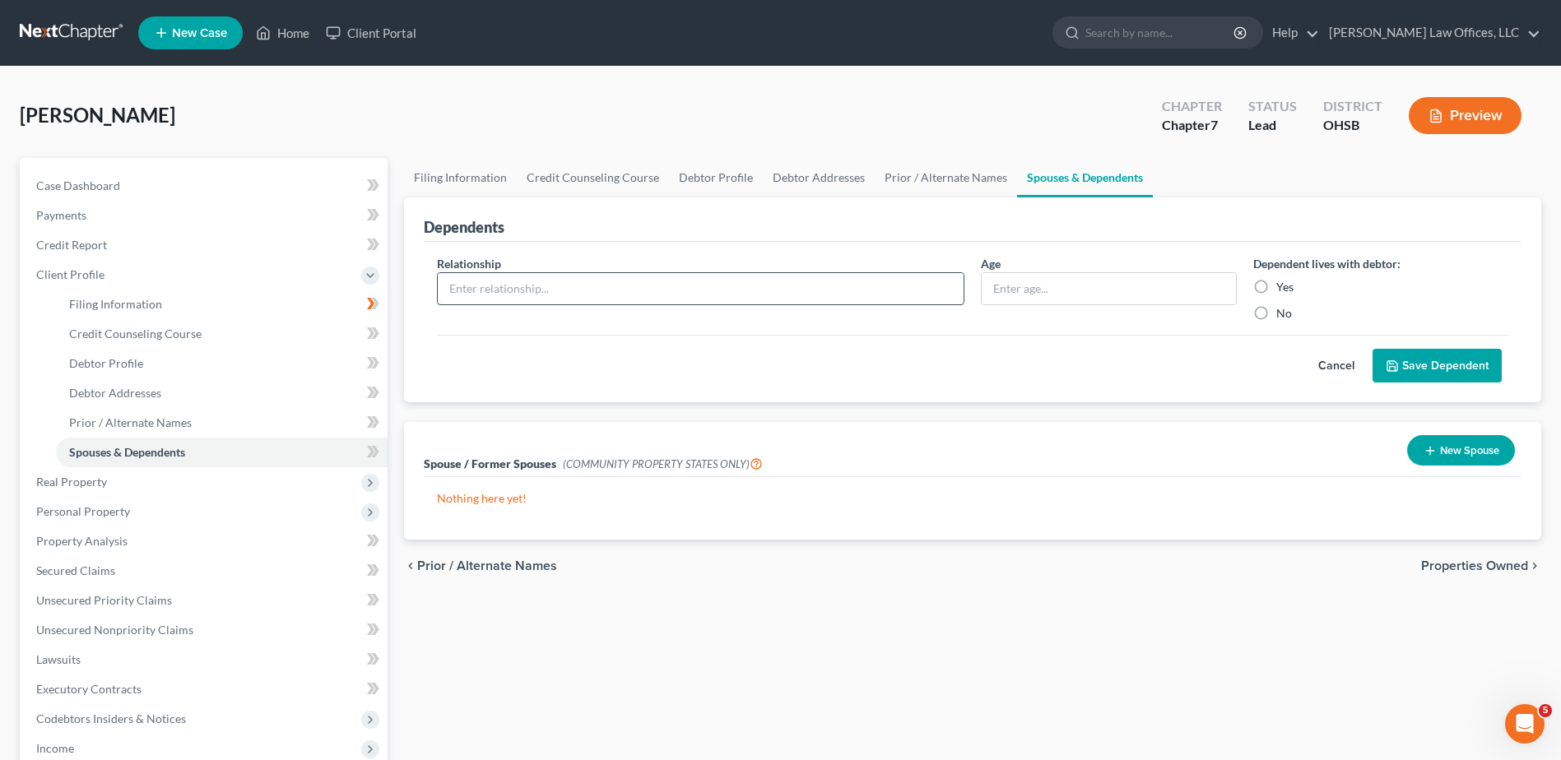
click at [575, 285] on input "text" at bounding box center [701, 288] width 526 height 31
type input "Dependent"
click at [1020, 280] on input "text" at bounding box center [1108, 288] width 253 height 31
type input "10"
click at [1276, 286] on label "Yes" at bounding box center [1284, 287] width 17 height 16
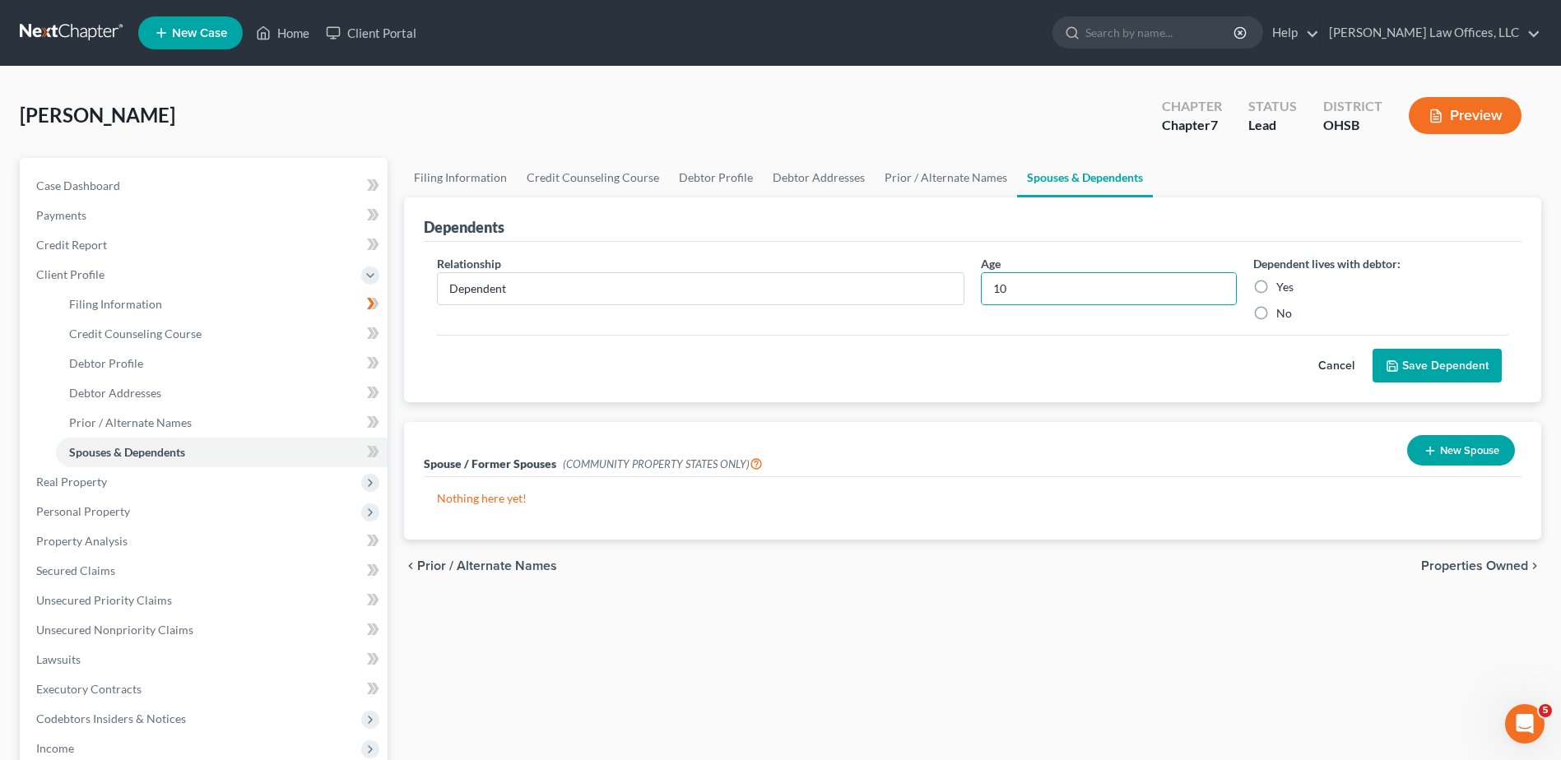
click at [1283, 286] on input "Yes" at bounding box center [1288, 284] width 11 height 11
radio input "true"
click at [1430, 359] on button "Save Dependent" at bounding box center [1436, 366] width 129 height 35
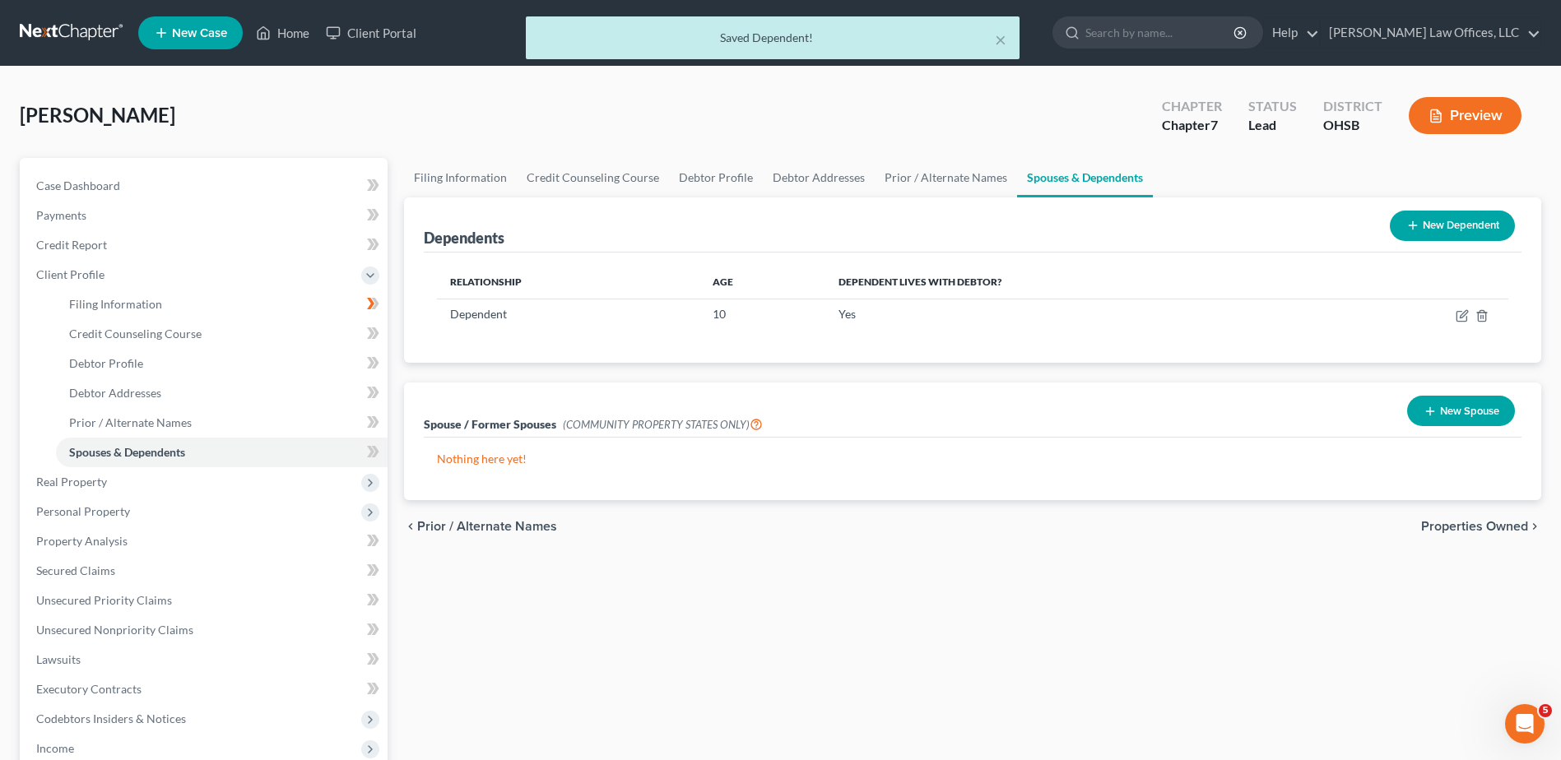
click at [1457, 524] on span "Properties Owned" at bounding box center [1474, 526] width 107 height 13
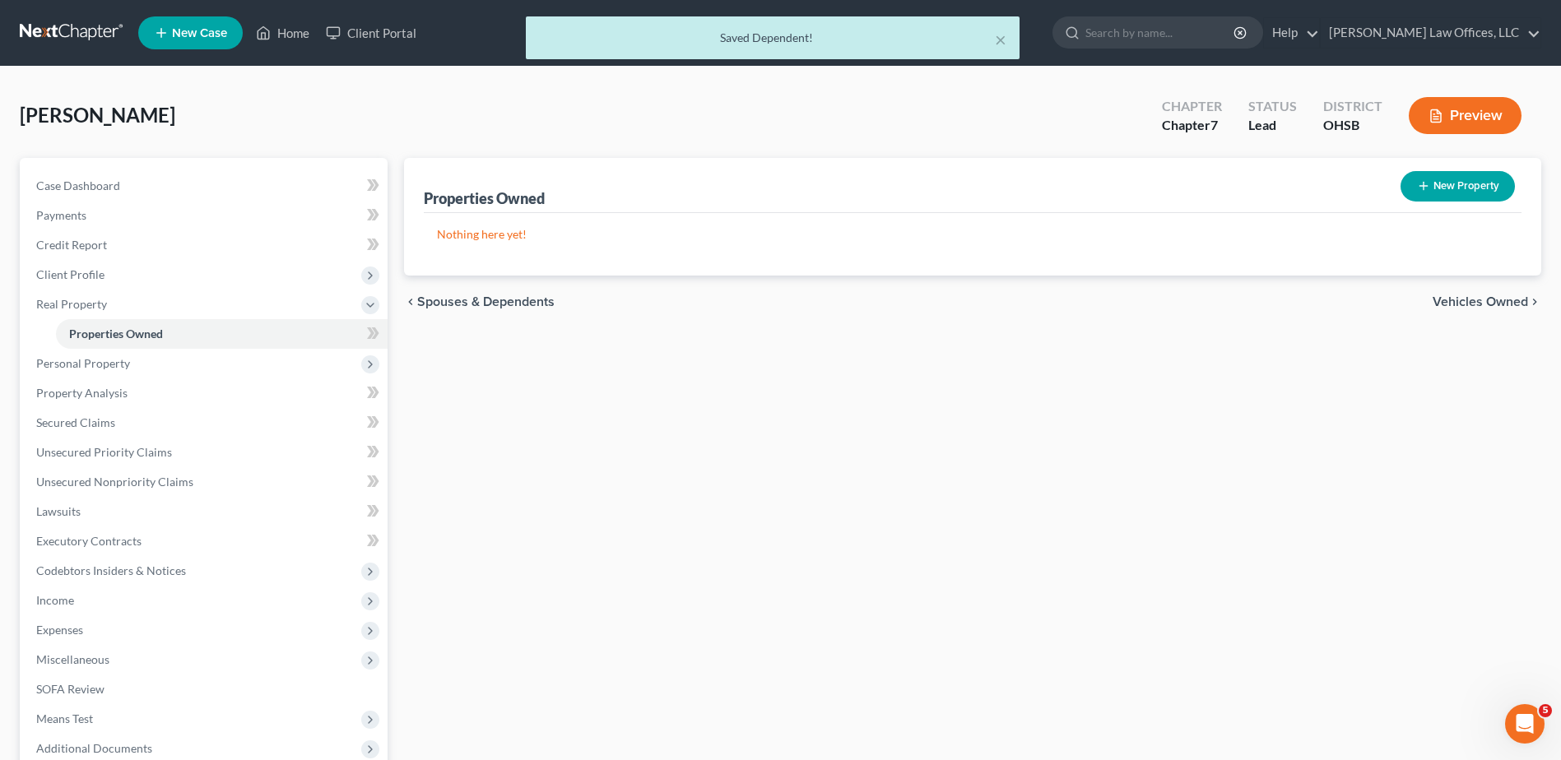
click at [1475, 302] on span "Vehicles Owned" at bounding box center [1479, 301] width 95 height 13
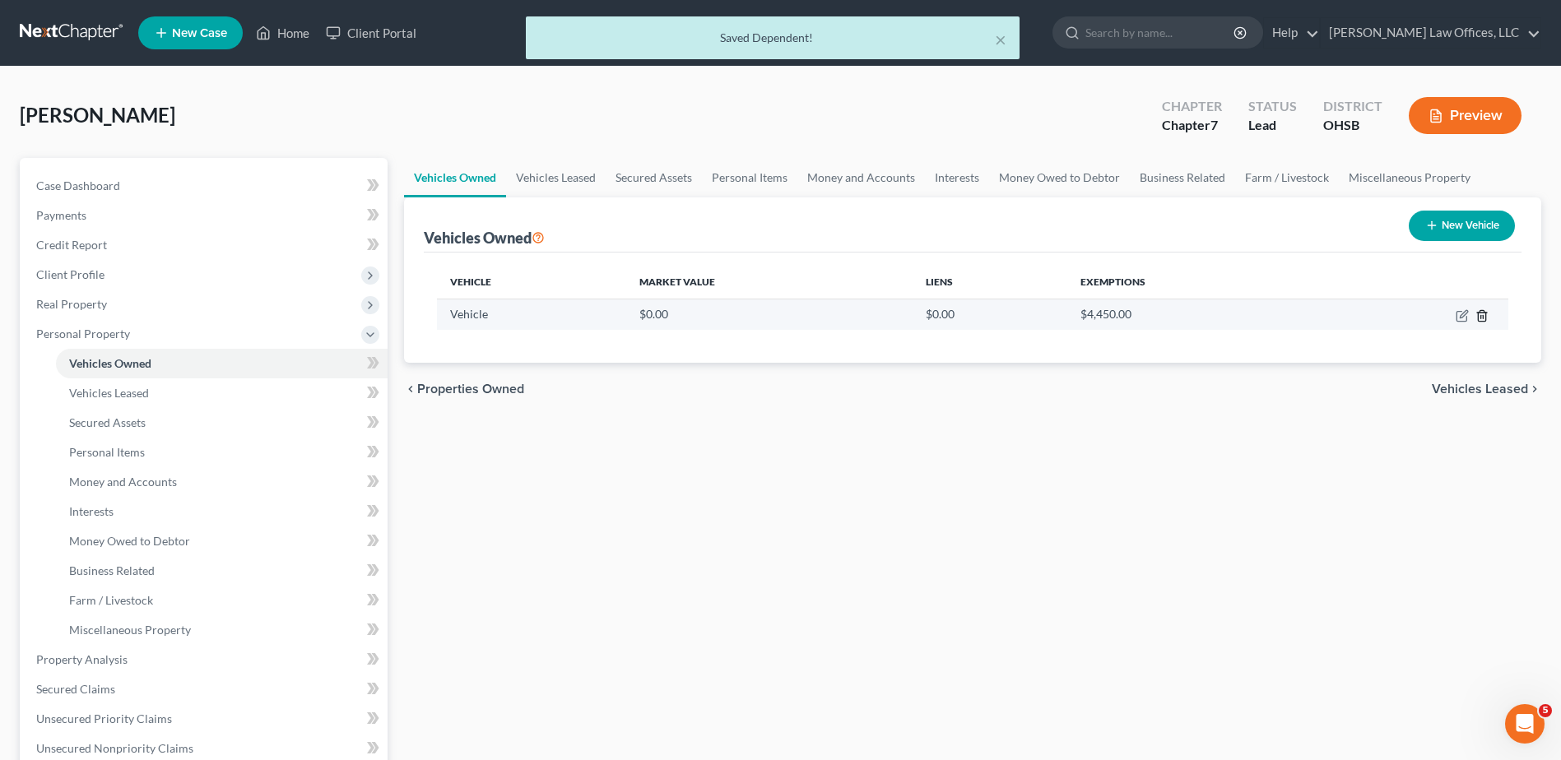
click at [1477, 314] on icon "button" at bounding box center [1481, 315] width 13 height 13
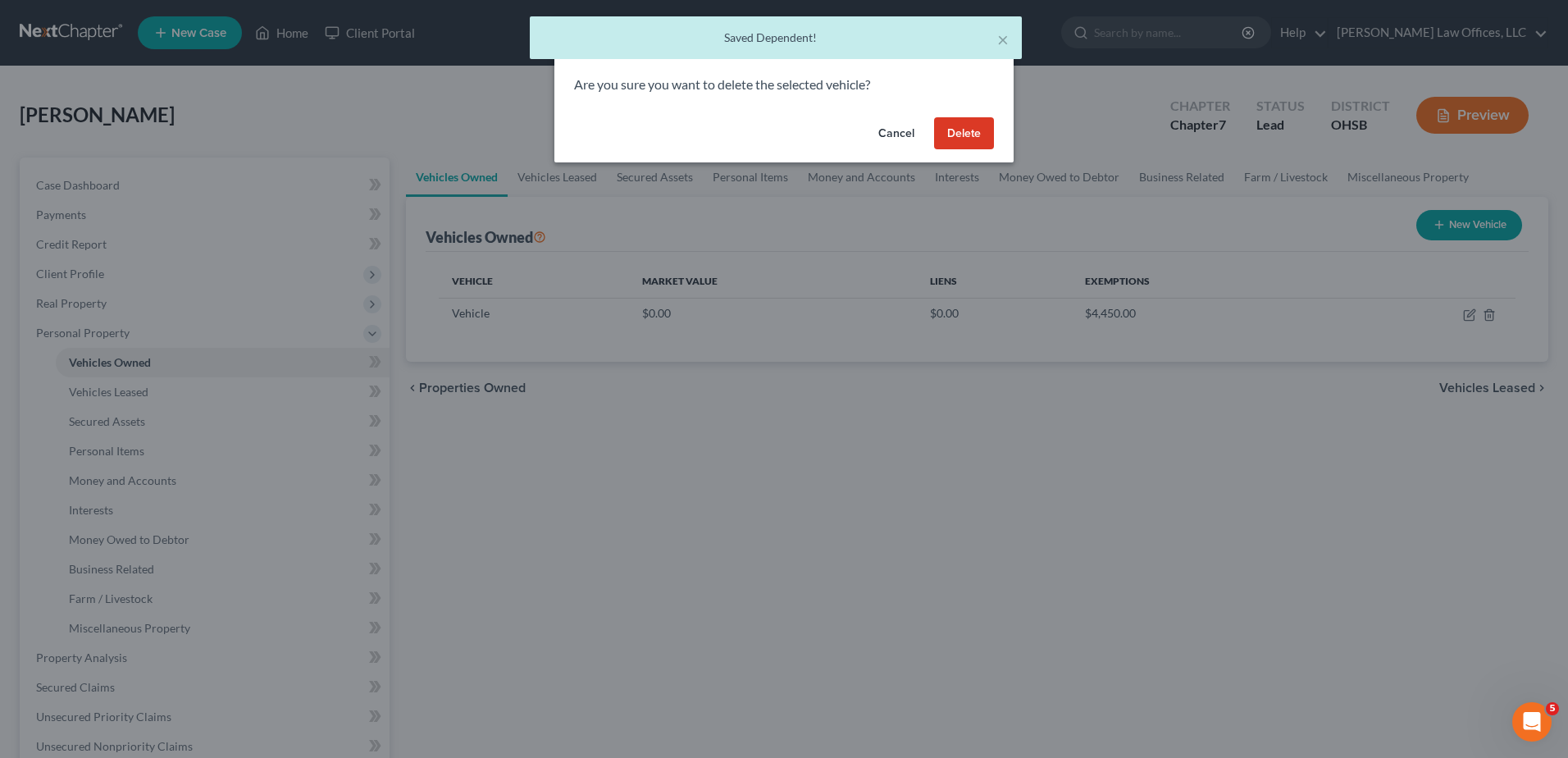
click at [958, 137] on button "Delete" at bounding box center [964, 134] width 60 height 33
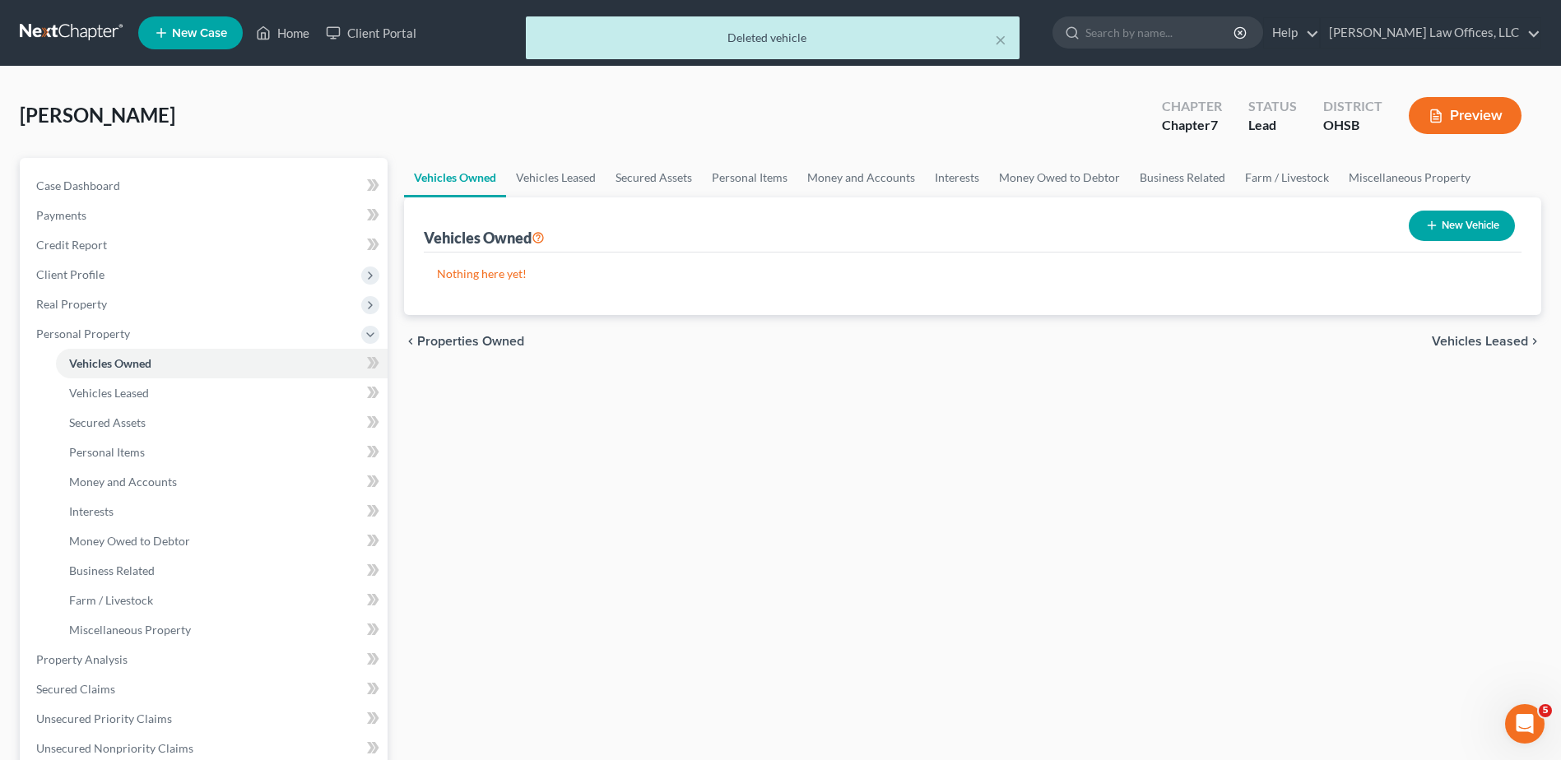
click at [1460, 341] on span "Vehicles Leased" at bounding box center [1480, 341] width 96 height 13
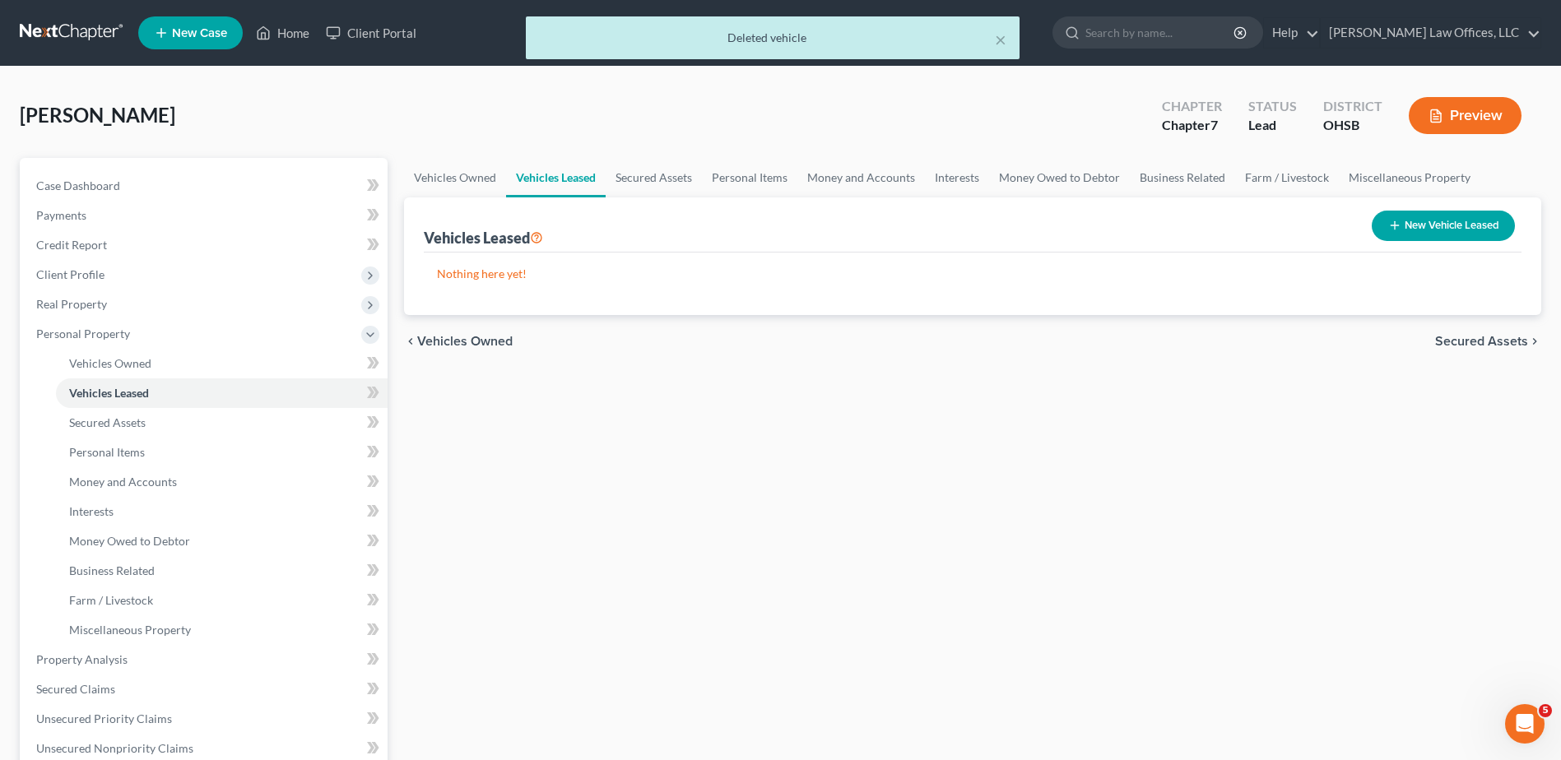
click at [1460, 341] on span "Secured Assets" at bounding box center [1481, 341] width 93 height 13
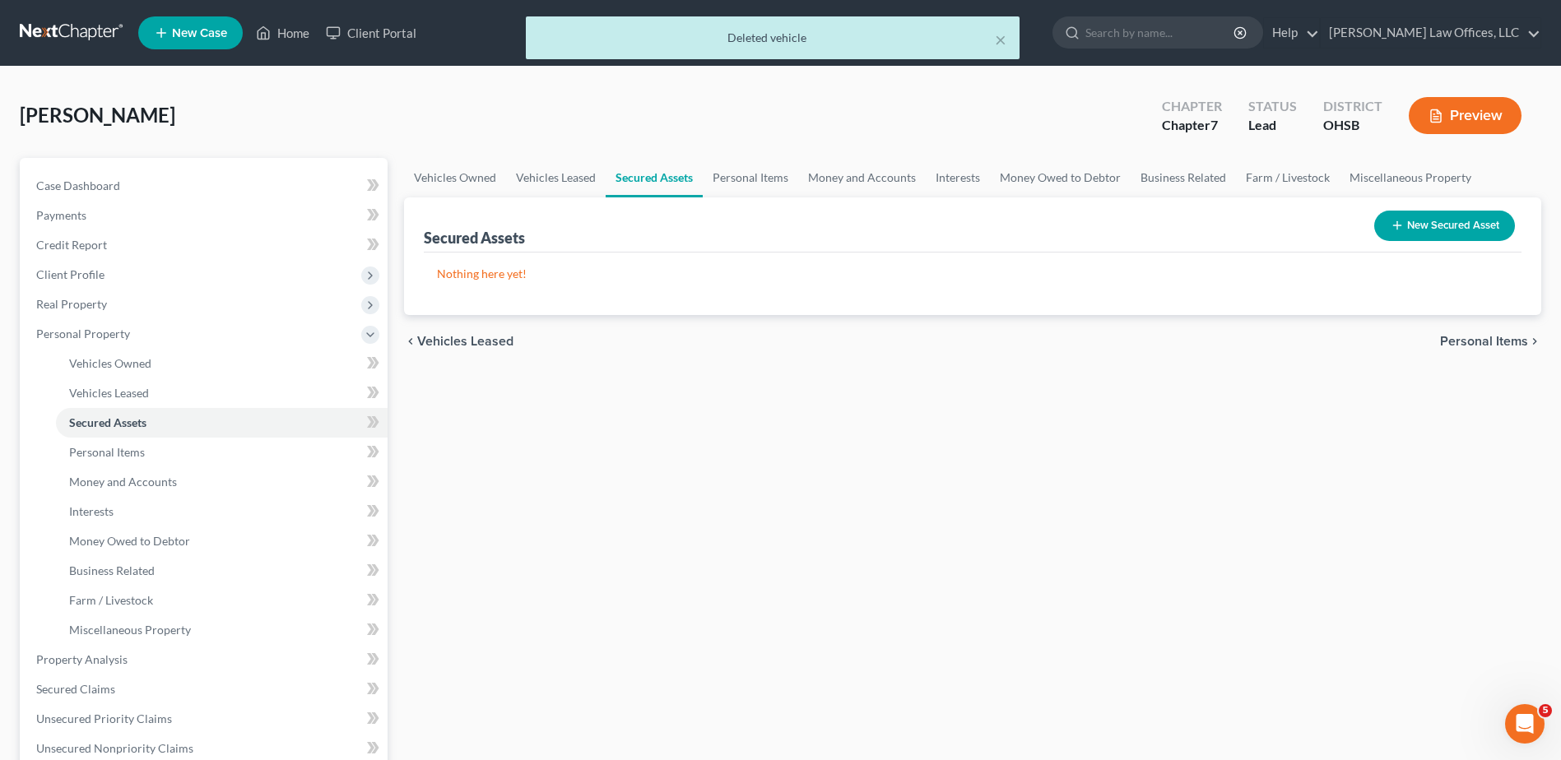
click at [1460, 341] on span "Personal Items" at bounding box center [1484, 341] width 88 height 13
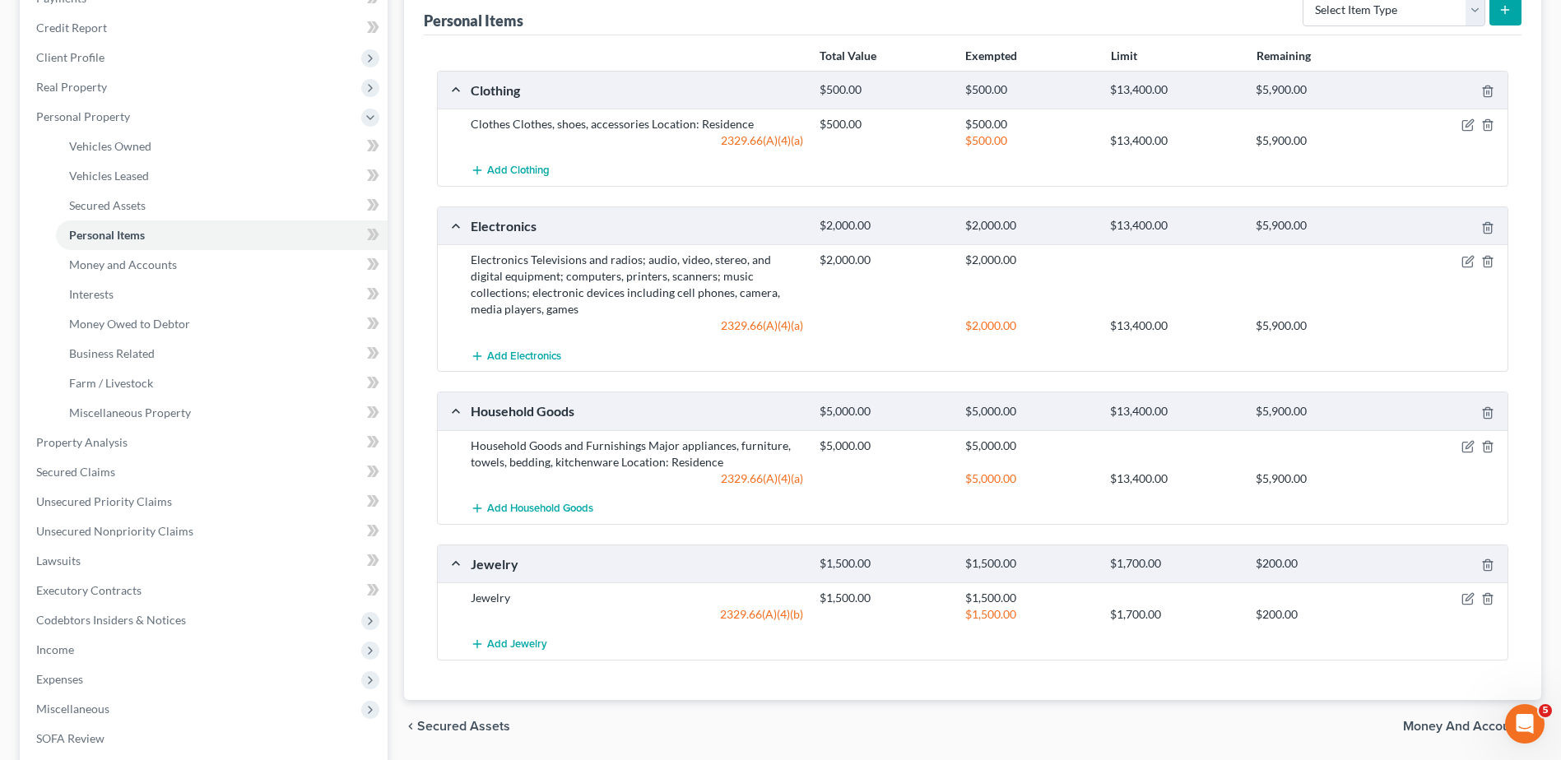
scroll to position [247, 0]
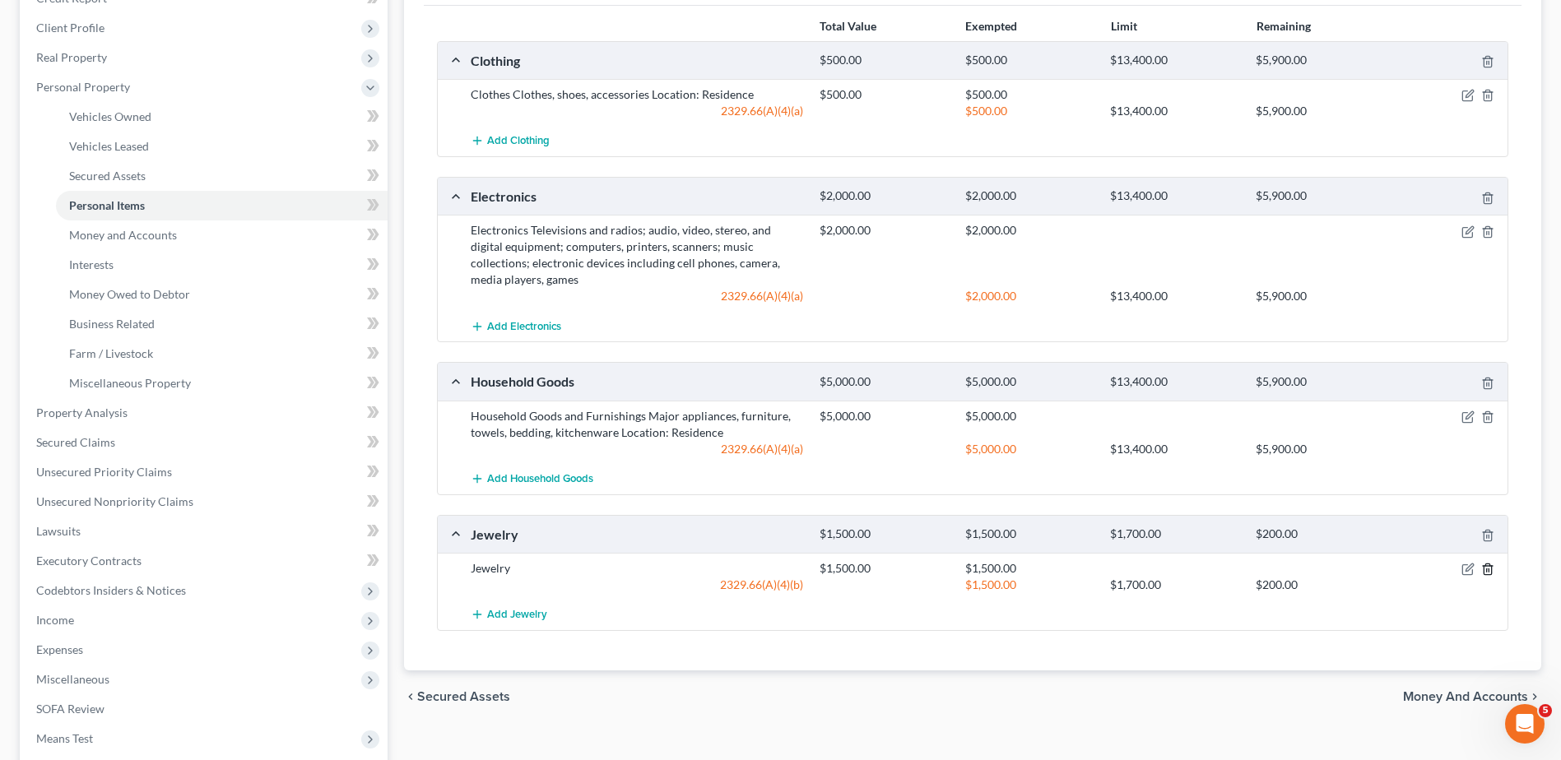
click at [1487, 569] on line "button" at bounding box center [1487, 570] width 0 height 3
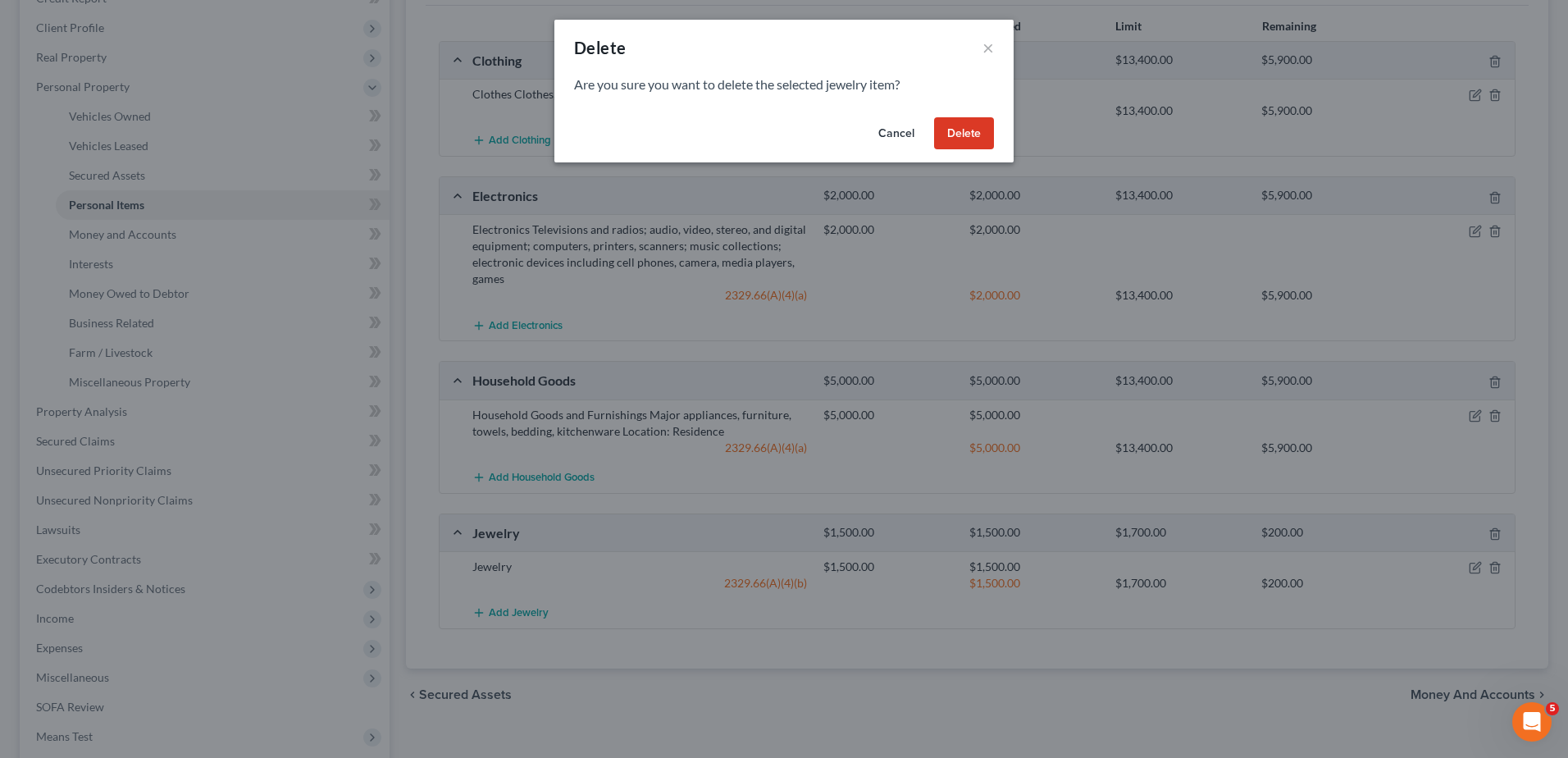
click at [964, 135] on button "Delete" at bounding box center [964, 134] width 60 height 33
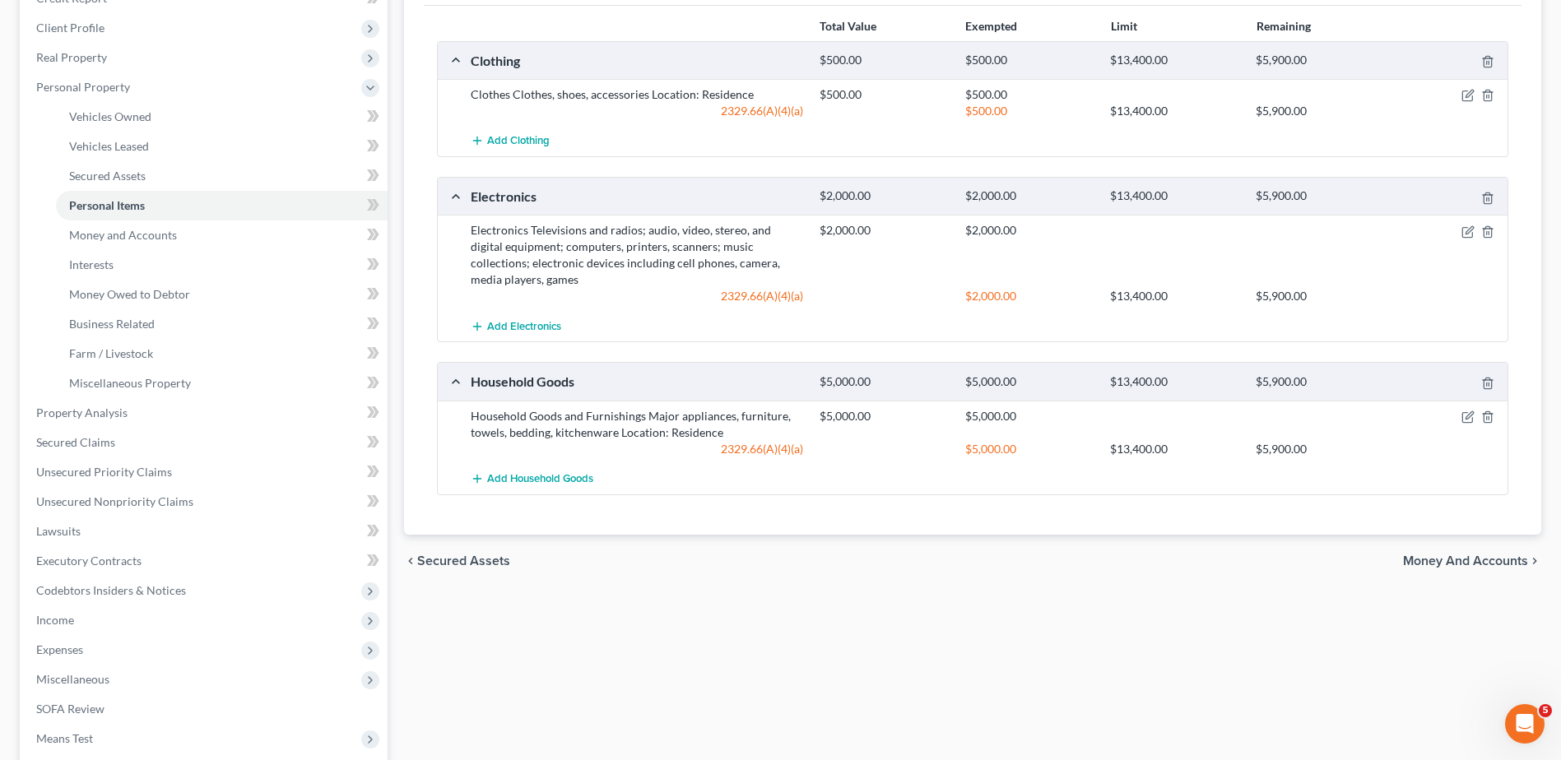
click at [1442, 559] on span "Money and Accounts" at bounding box center [1465, 561] width 125 height 13
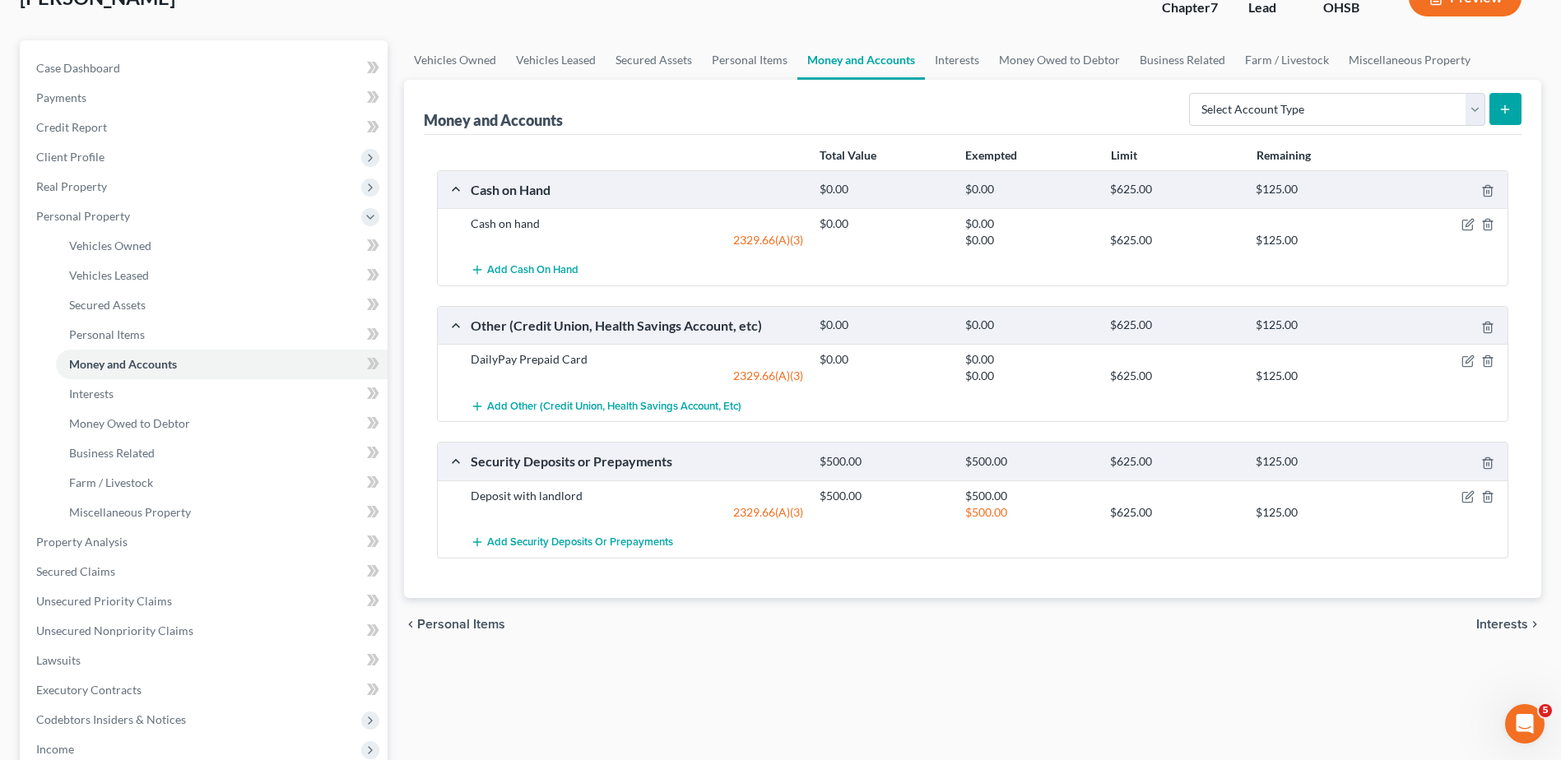
scroll to position [165, 0]
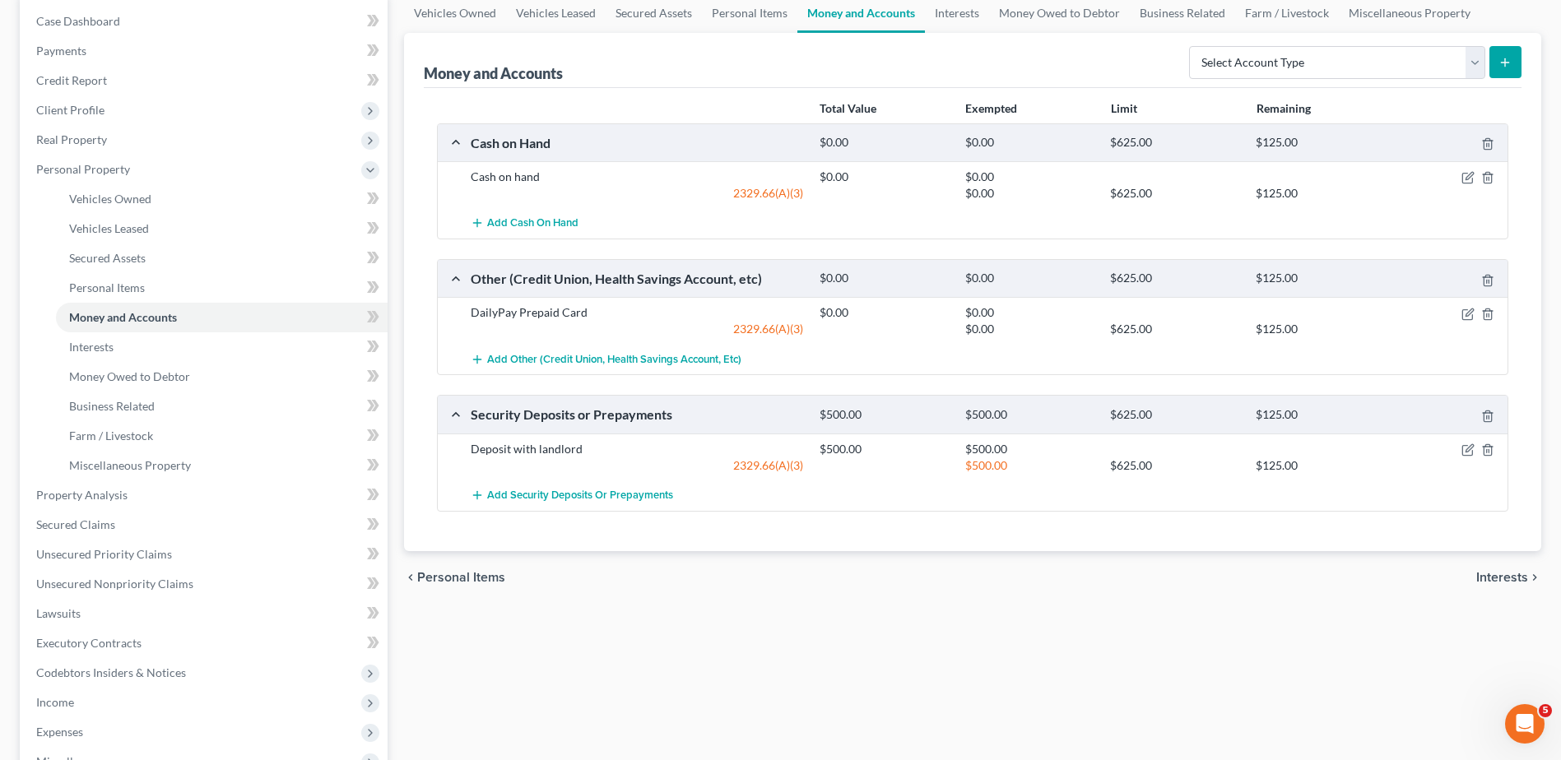
click at [1481, 578] on span "Interests" at bounding box center [1502, 577] width 52 height 13
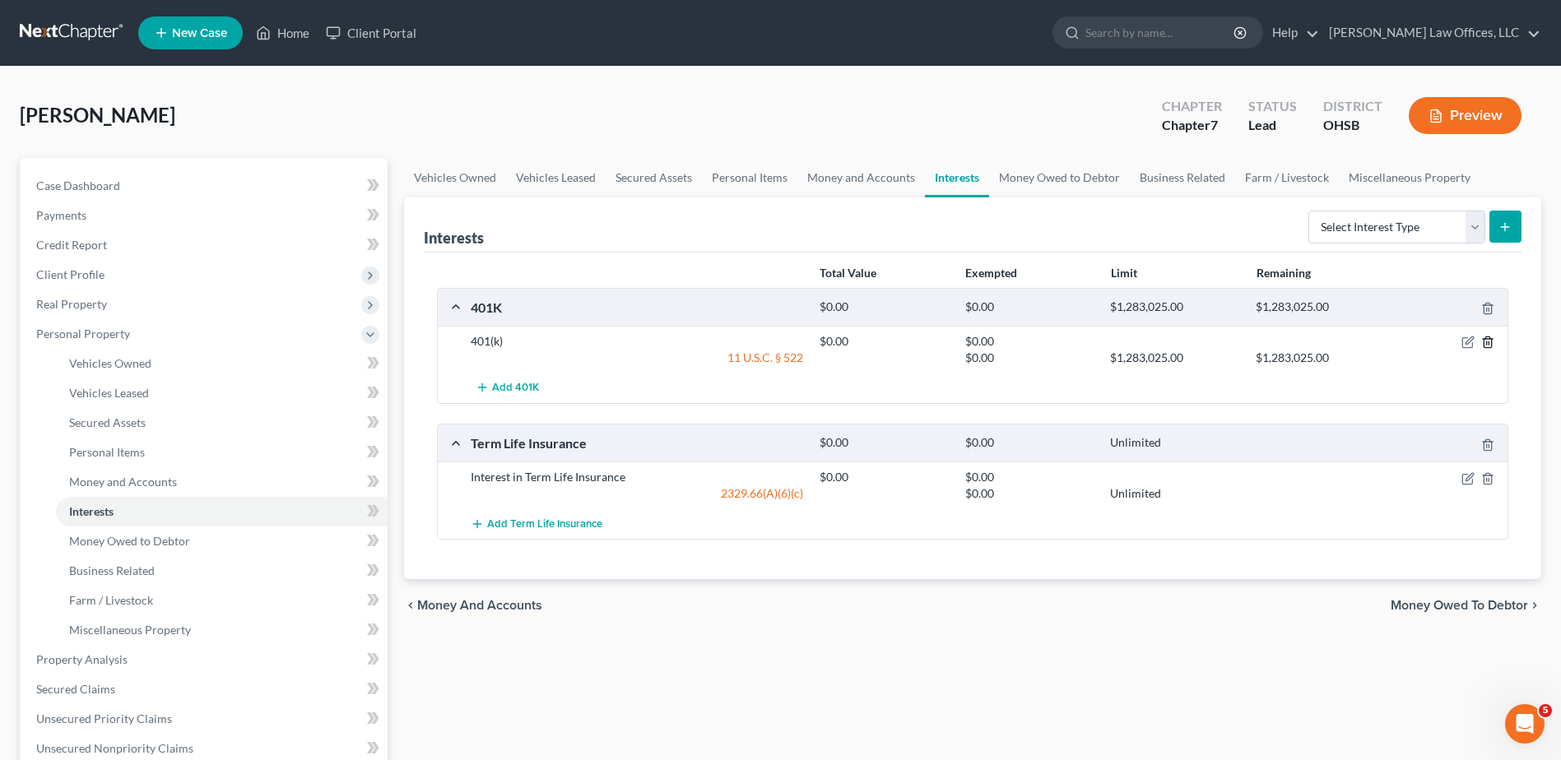
click at [1486, 339] on polyline "button" at bounding box center [1488, 339] width 10 height 0
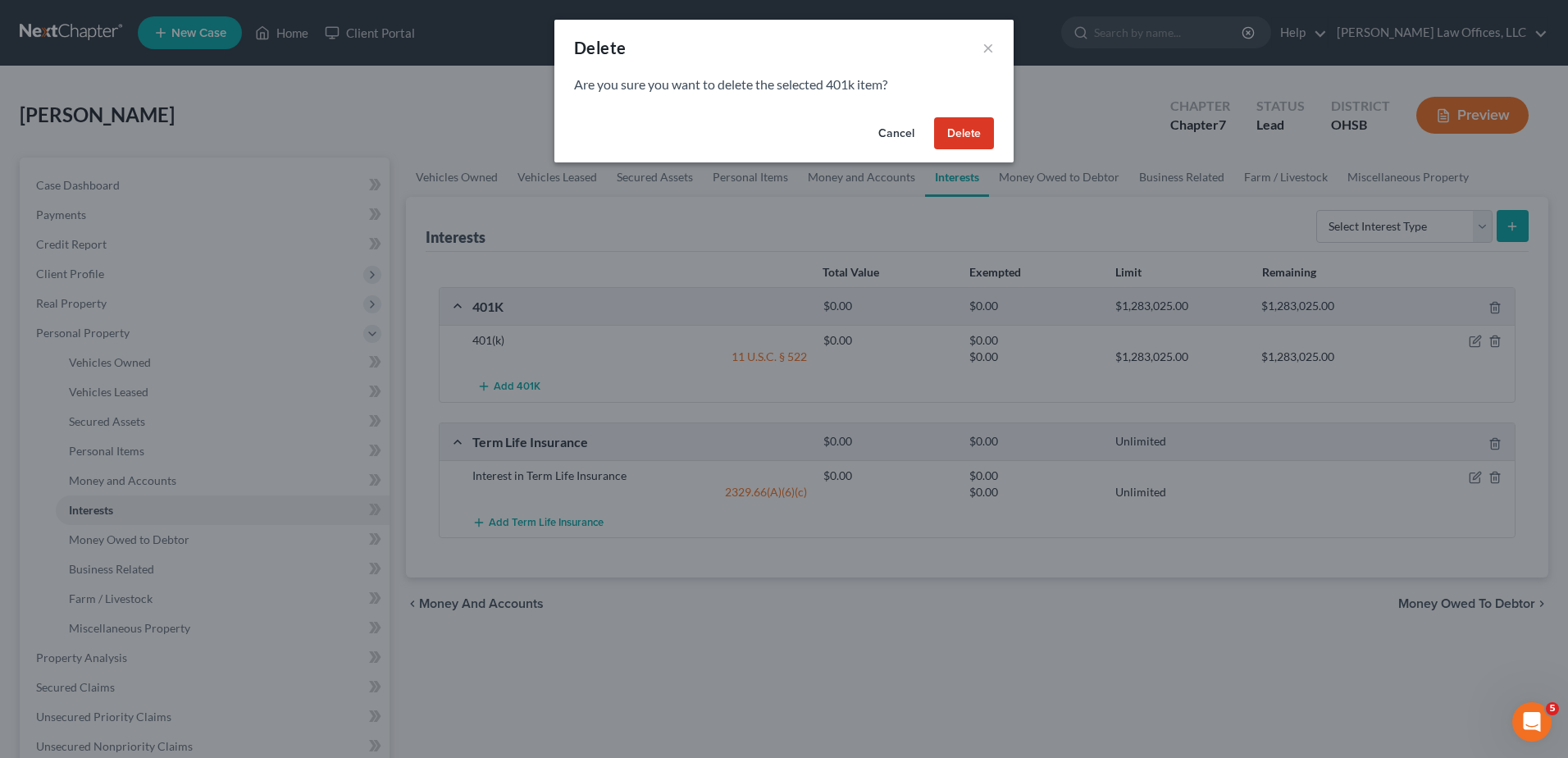
click at [972, 132] on button "Delete" at bounding box center [964, 134] width 60 height 33
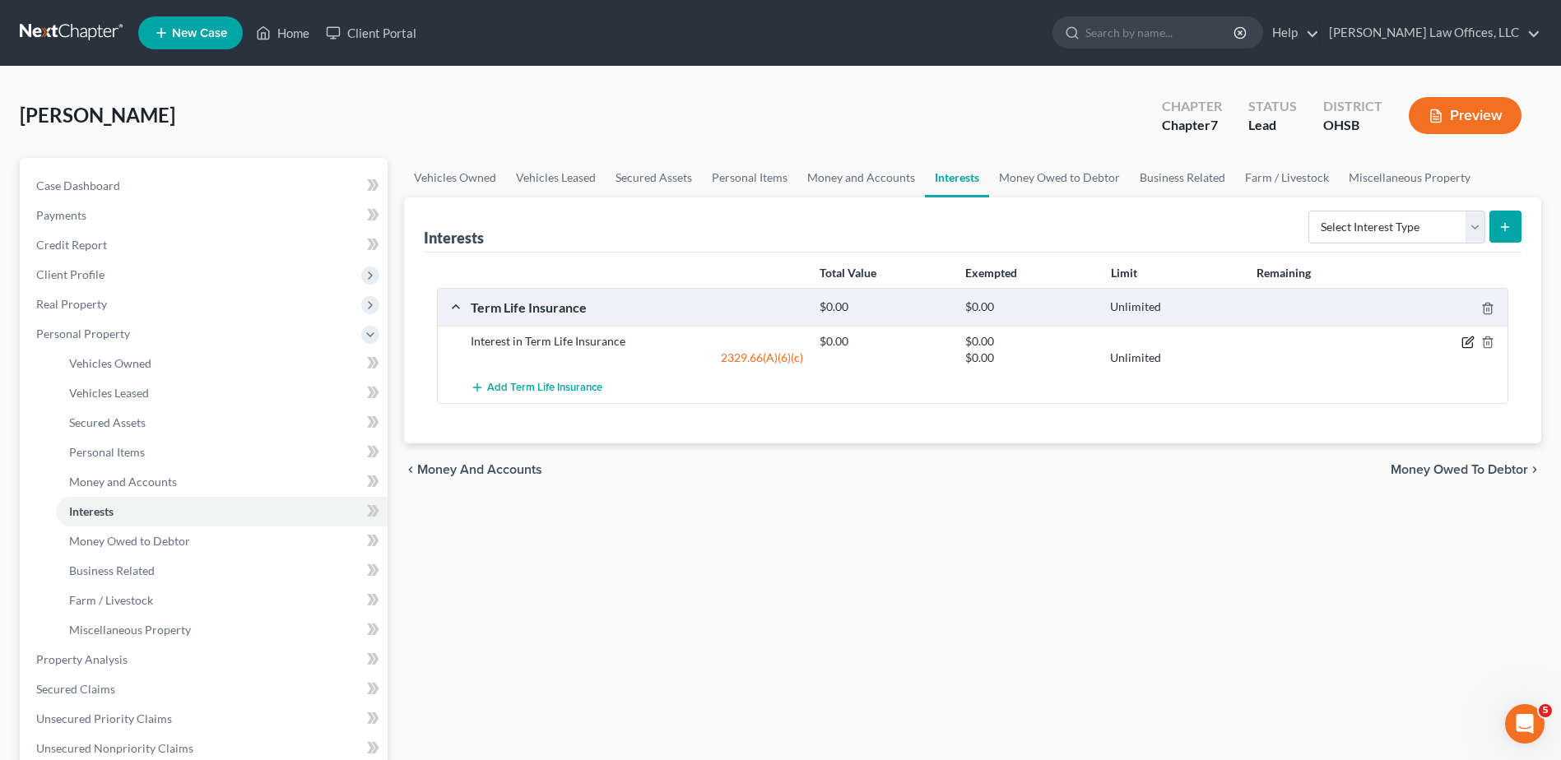
click at [1468, 341] on icon "button" at bounding box center [1468, 340] width 7 height 7
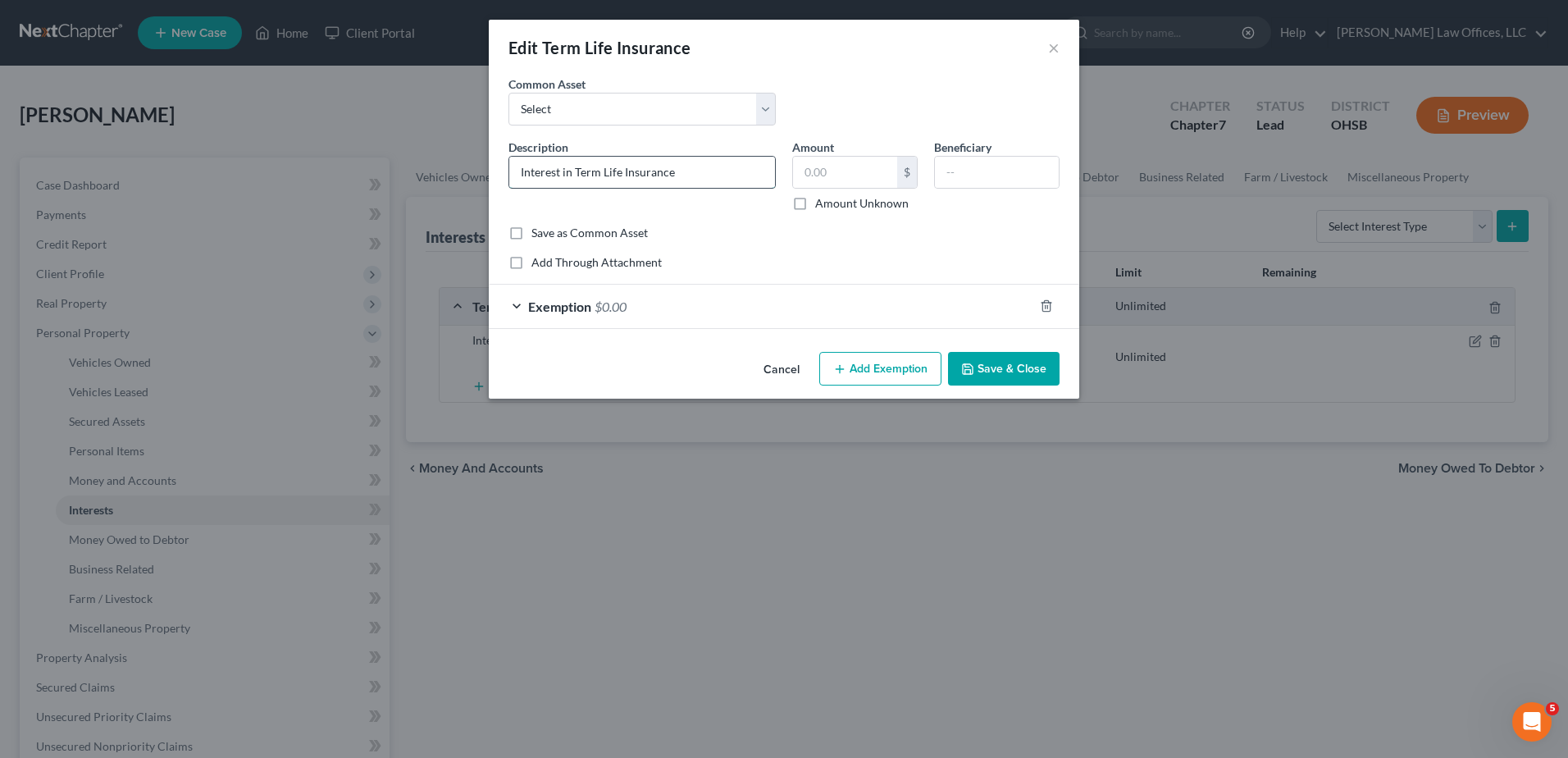
click at [711, 172] on input "Interest in Term Life Insurance" at bounding box center [642, 172] width 266 height 31
type input "Interest in Term Life Insurance Through Current Employer"
click at [988, 371] on button "Save & Close" at bounding box center [1004, 369] width 112 height 35
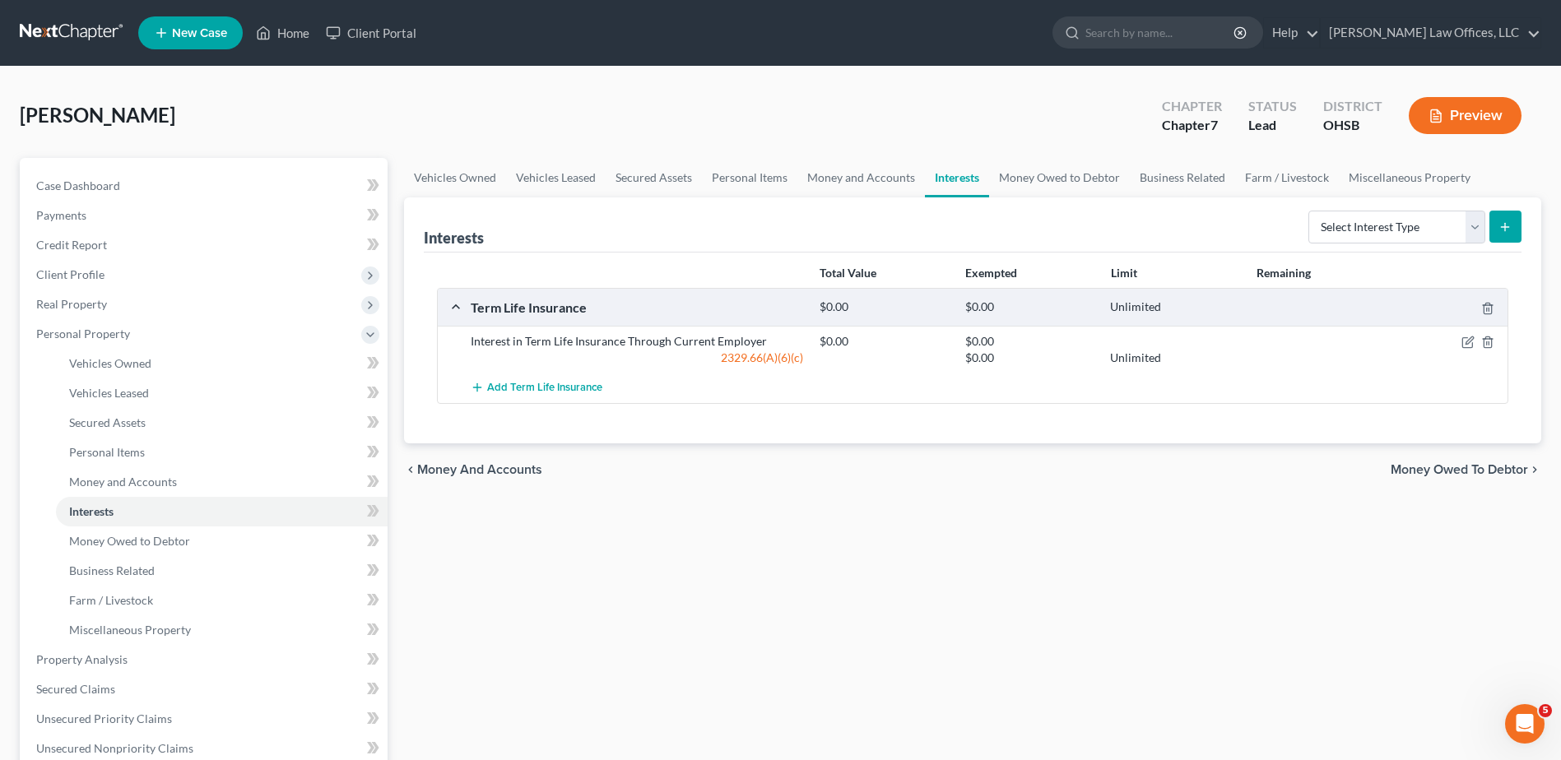
click at [1413, 467] on span "Money Owed to Debtor" at bounding box center [1459, 469] width 137 height 13
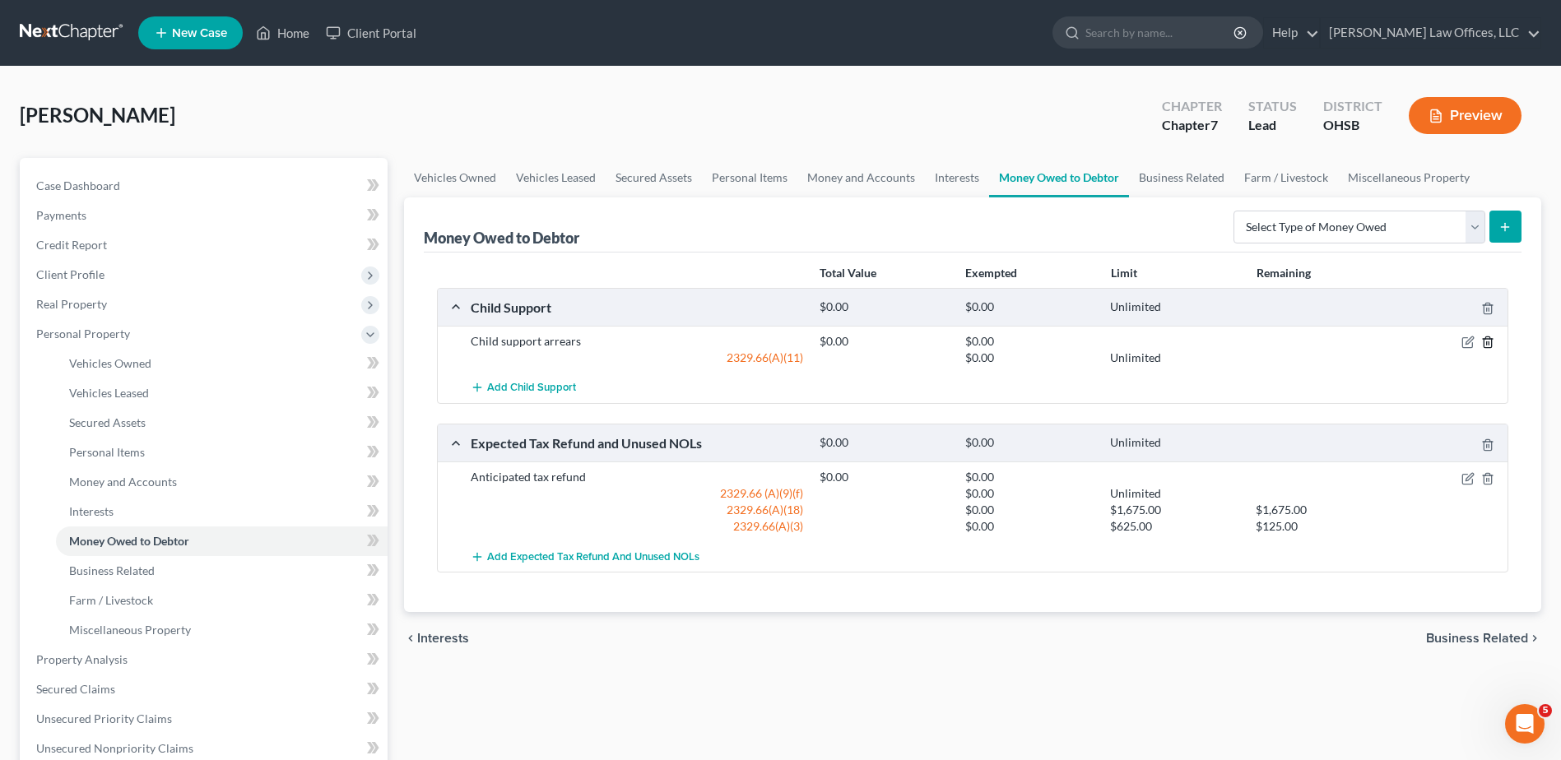
click at [1481, 338] on icon "button" at bounding box center [1487, 342] width 13 height 13
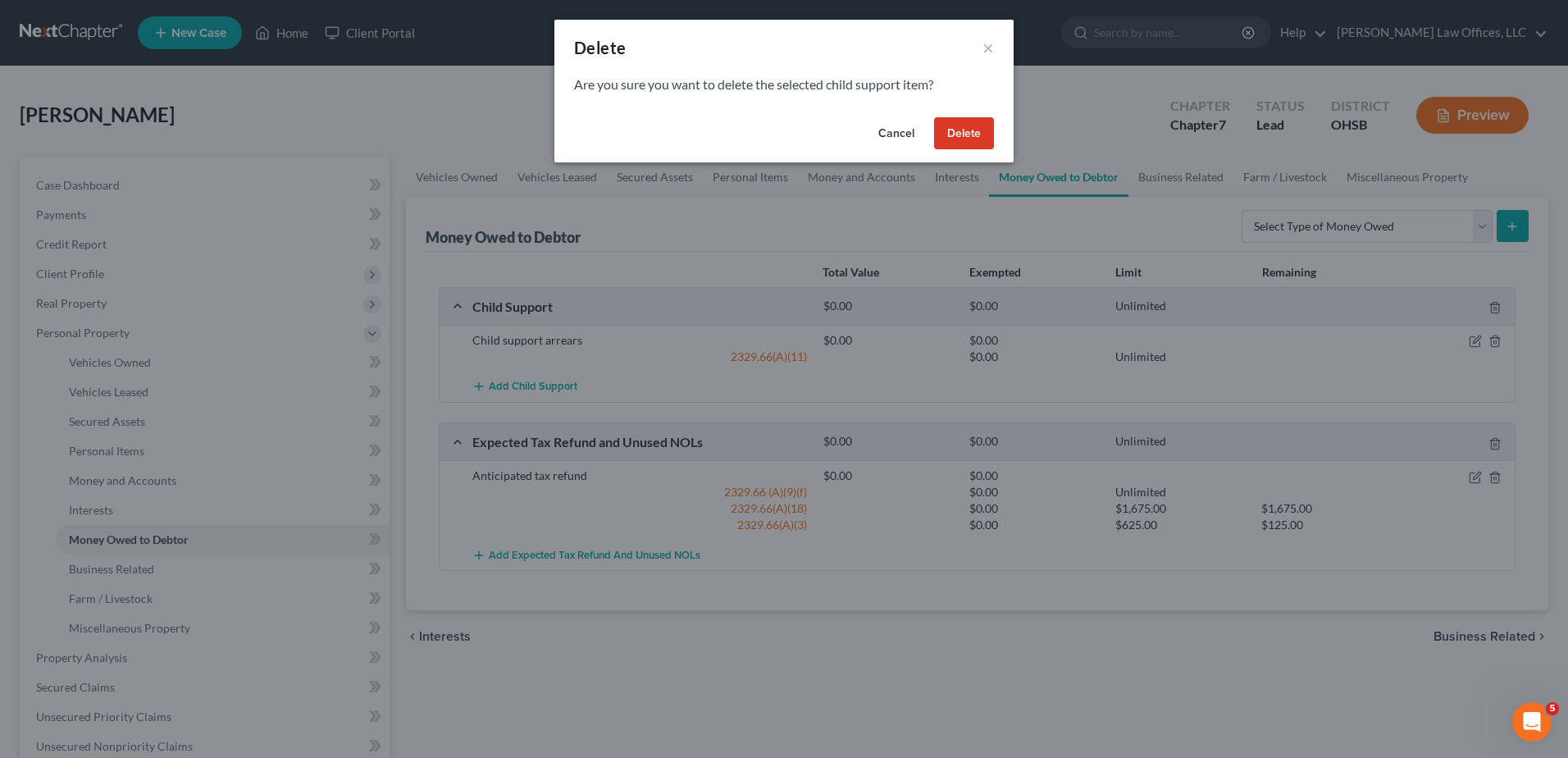
click at [970, 137] on button "Delete" at bounding box center [964, 134] width 60 height 33
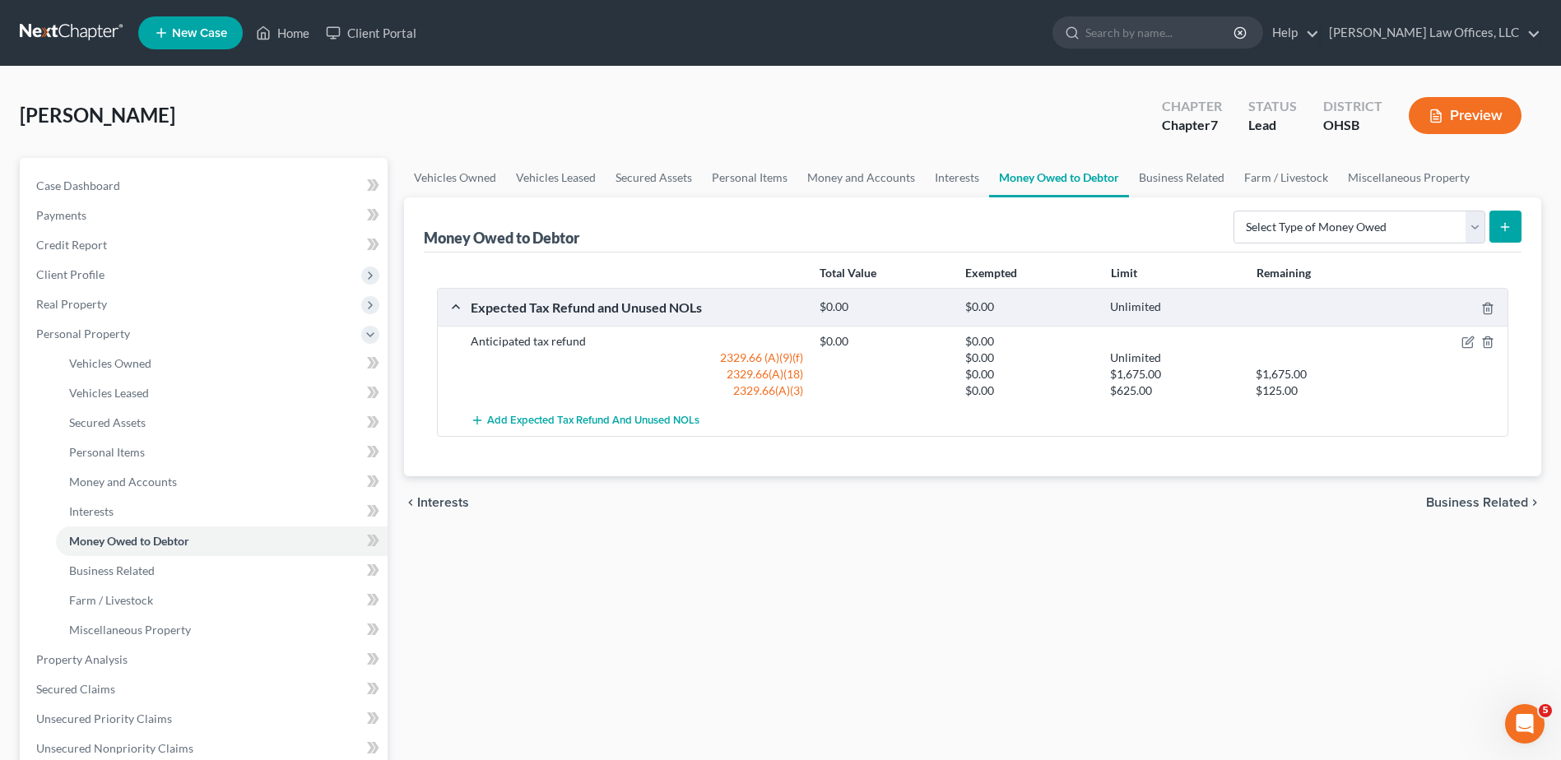
click at [1440, 502] on span "Business Related" at bounding box center [1477, 502] width 102 height 13
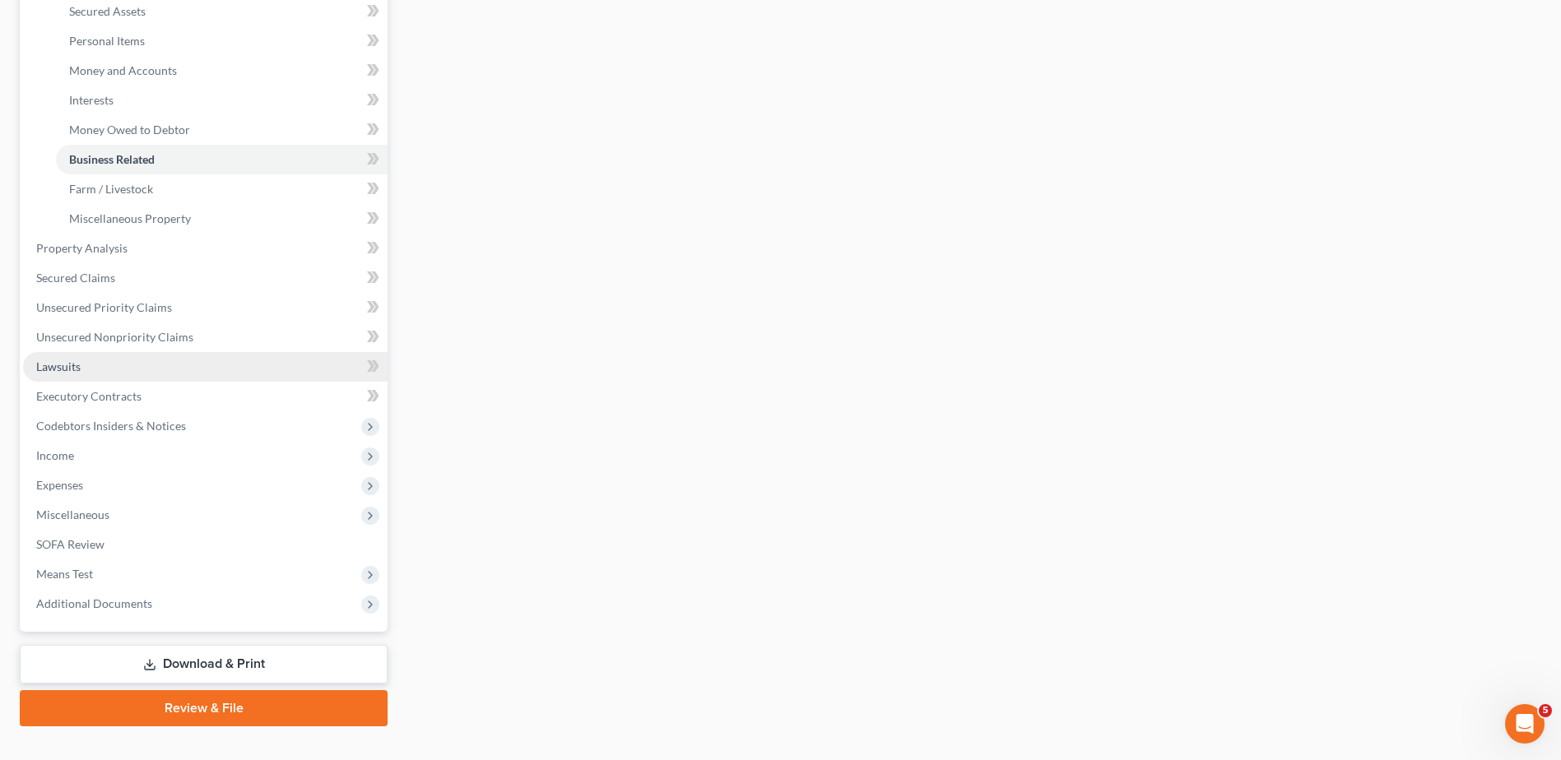
click at [82, 373] on link "Lawsuits" at bounding box center [205, 367] width 364 height 30
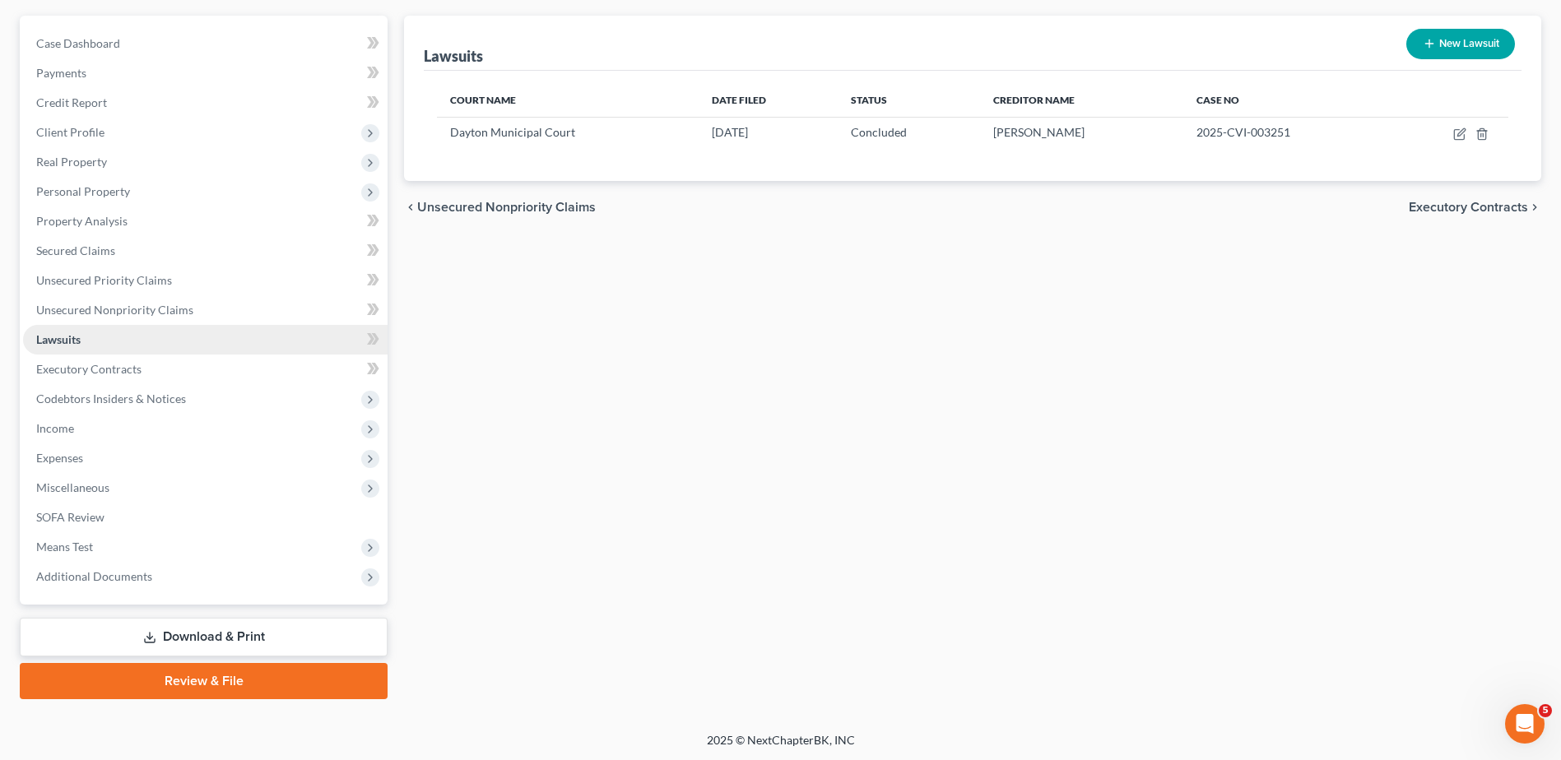
scroll to position [144, 0]
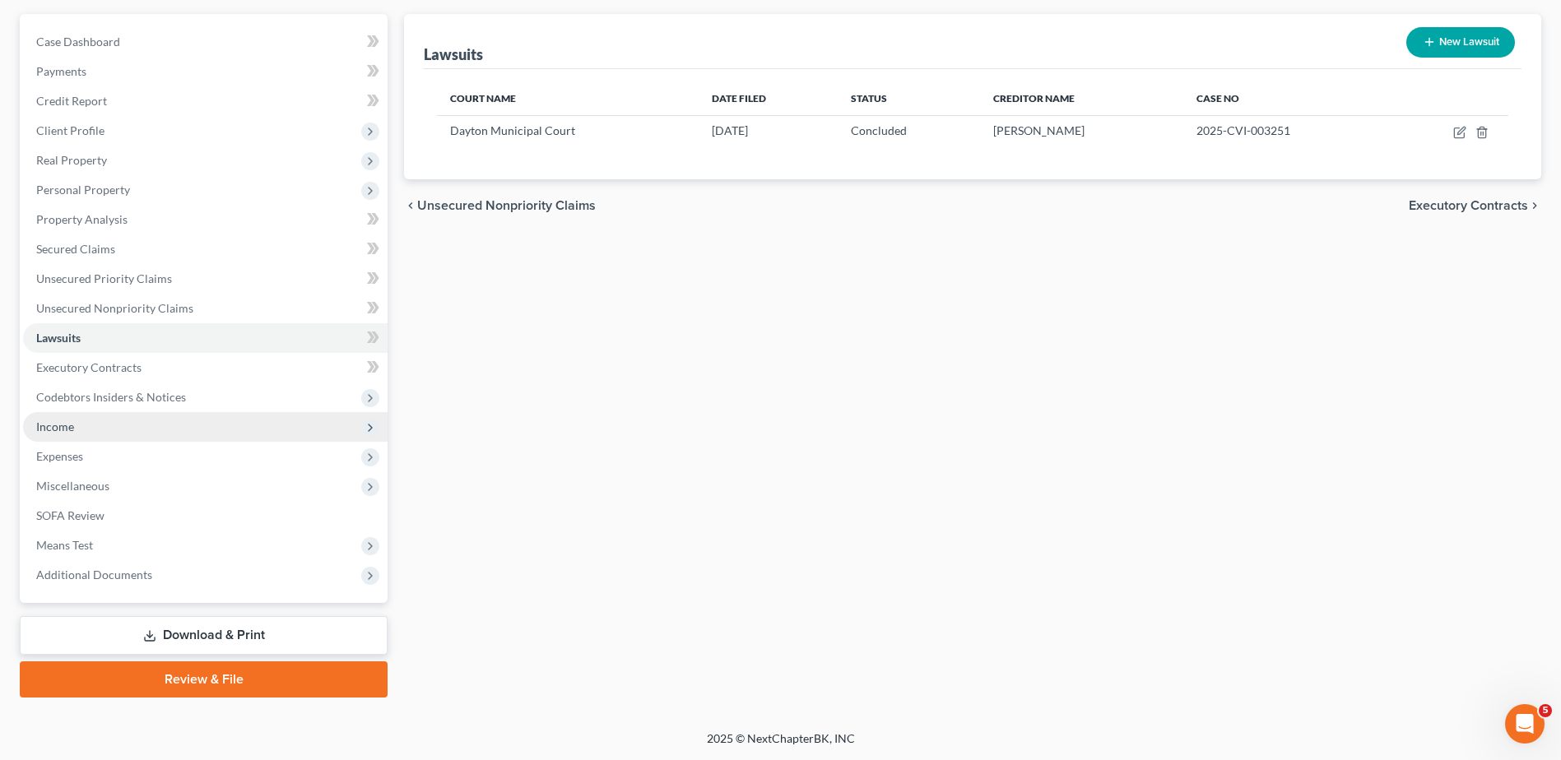
click at [63, 425] on span "Income" at bounding box center [55, 427] width 38 height 14
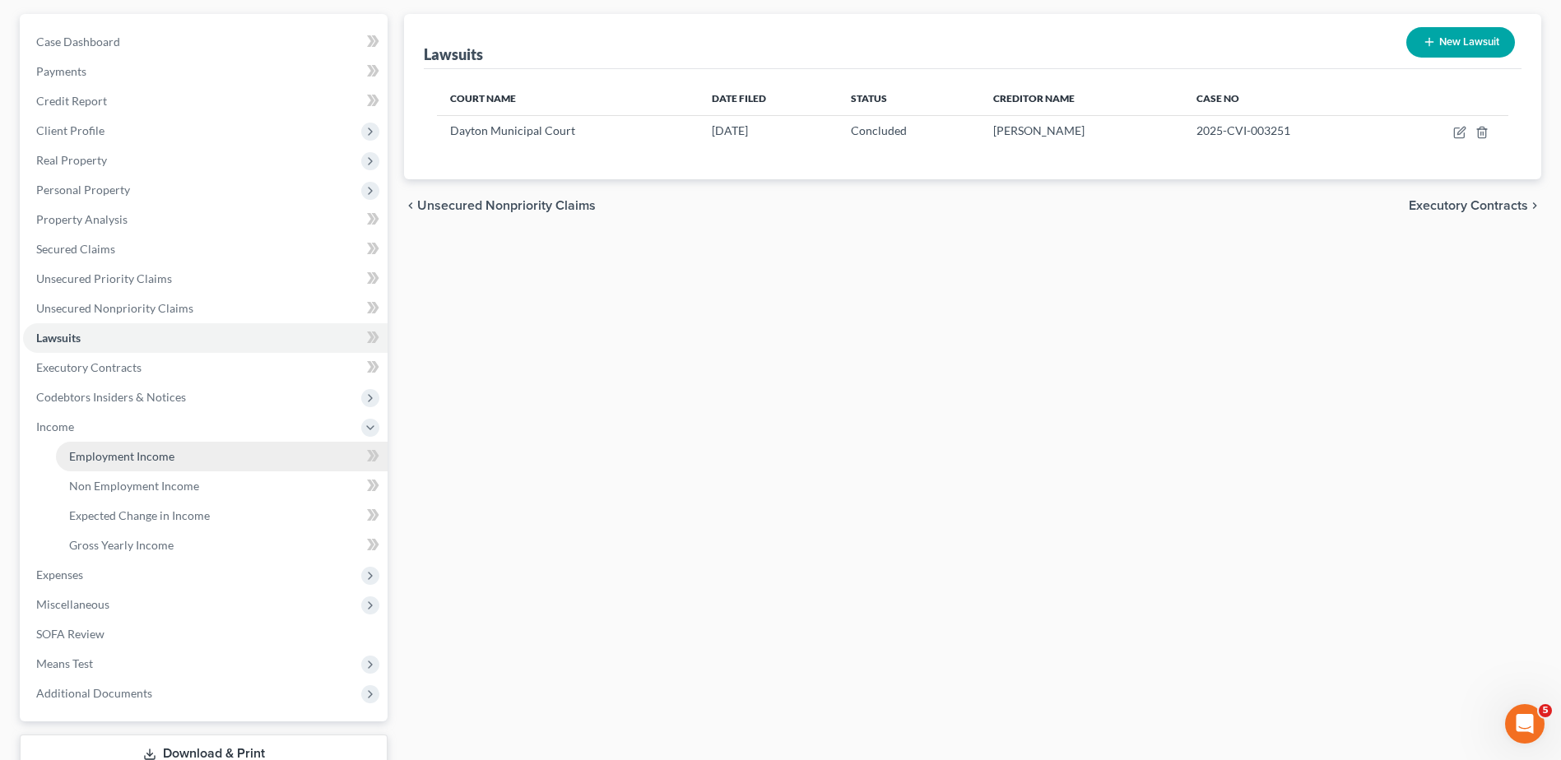
click at [80, 447] on link "Employment Income" at bounding box center [222, 457] width 332 height 30
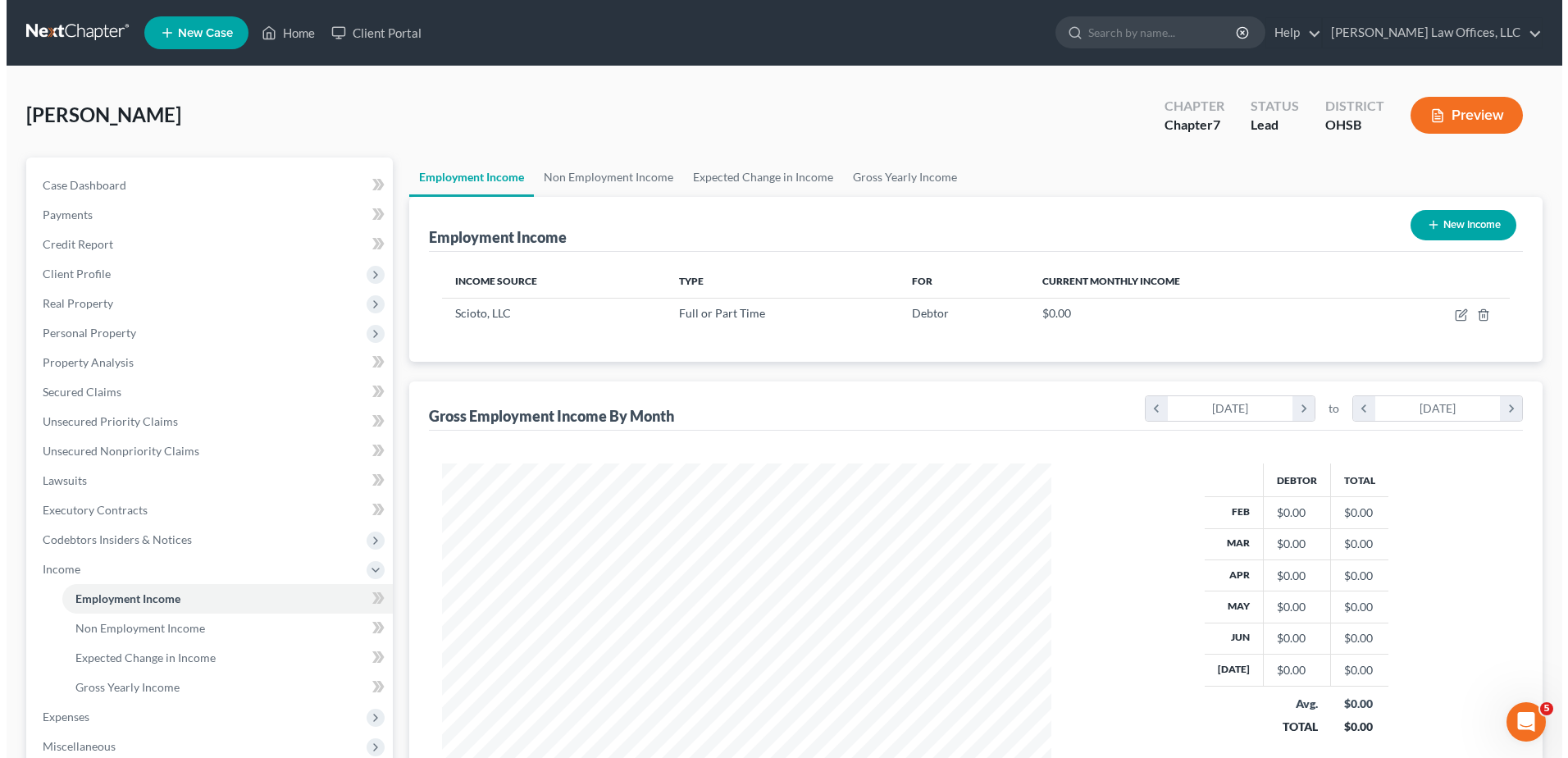
scroll to position [304, 641]
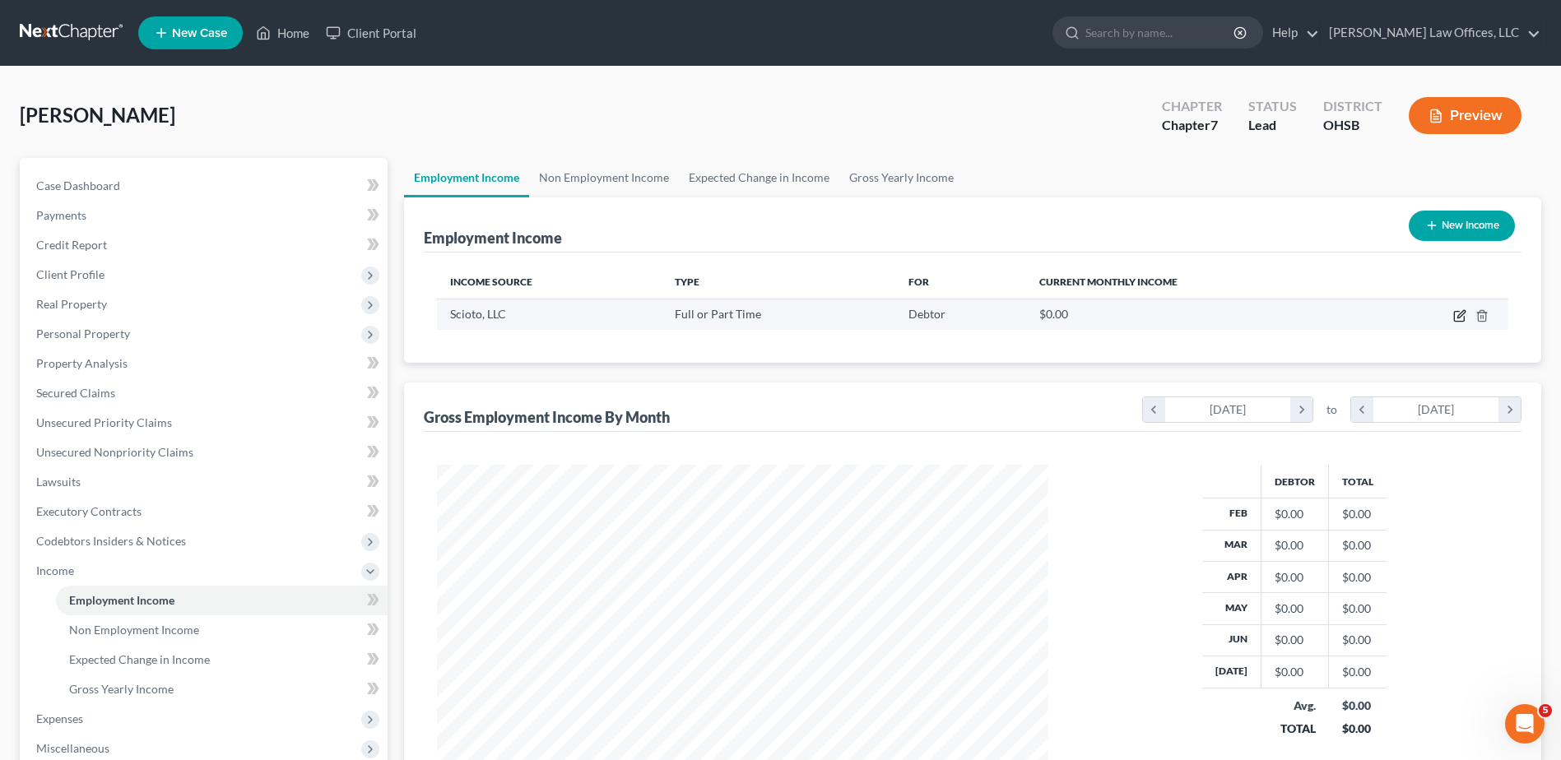
click at [1460, 317] on icon "button" at bounding box center [1460, 313] width 7 height 7
select select "0"
select select "36"
select select "3"
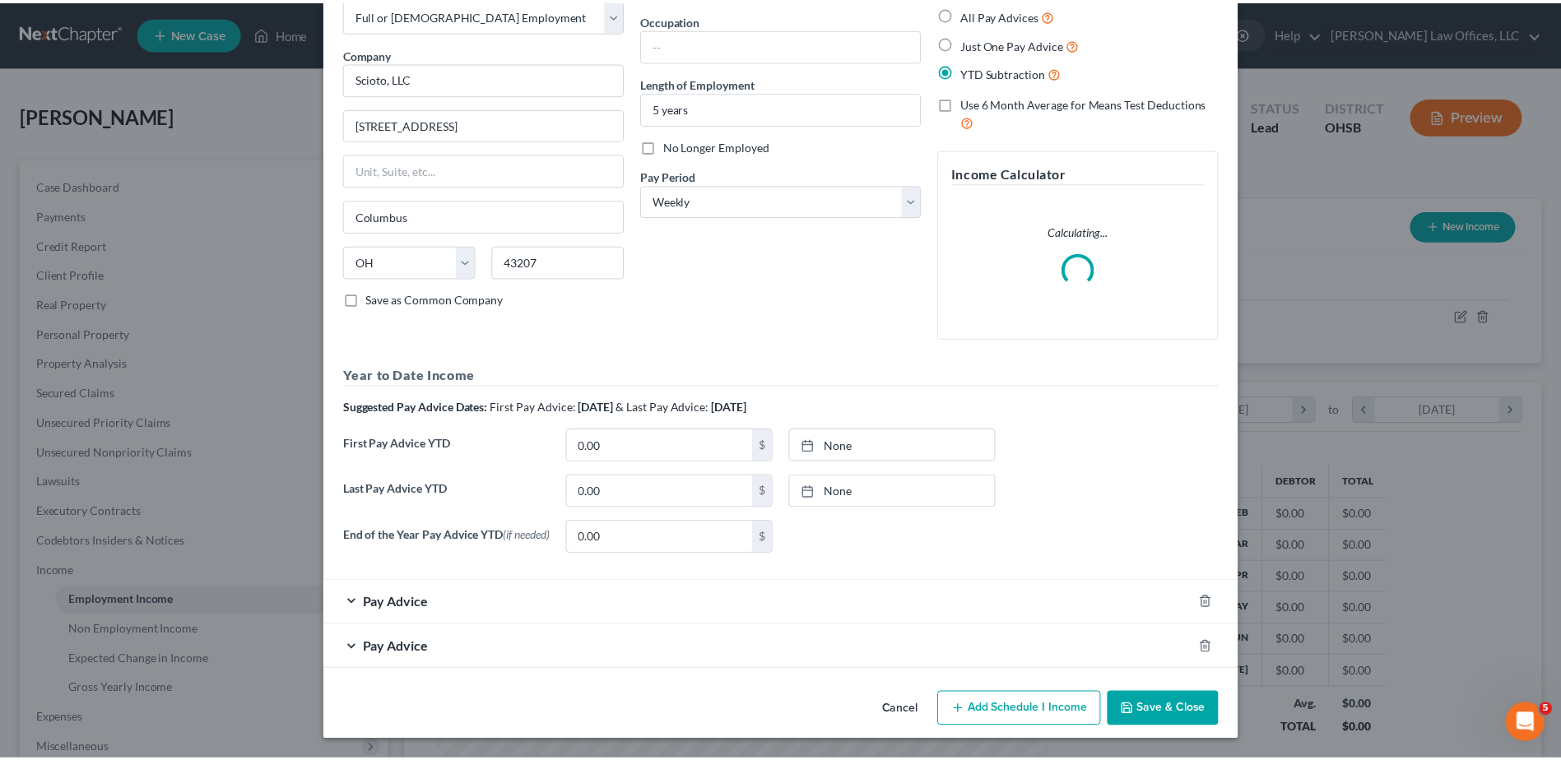
scroll to position [98, 0]
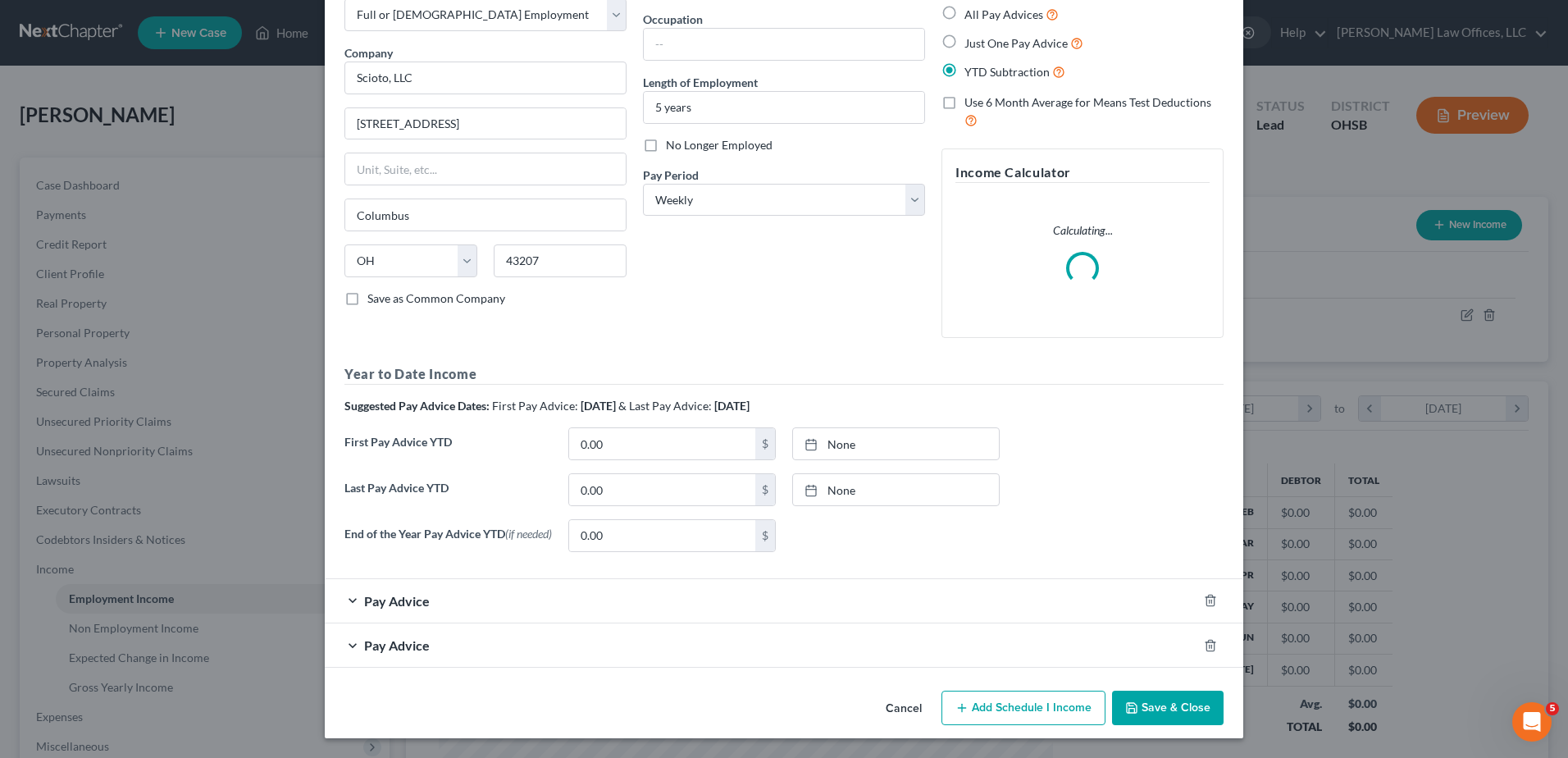
click at [1140, 706] on button "Save & Close" at bounding box center [1168, 708] width 112 height 35
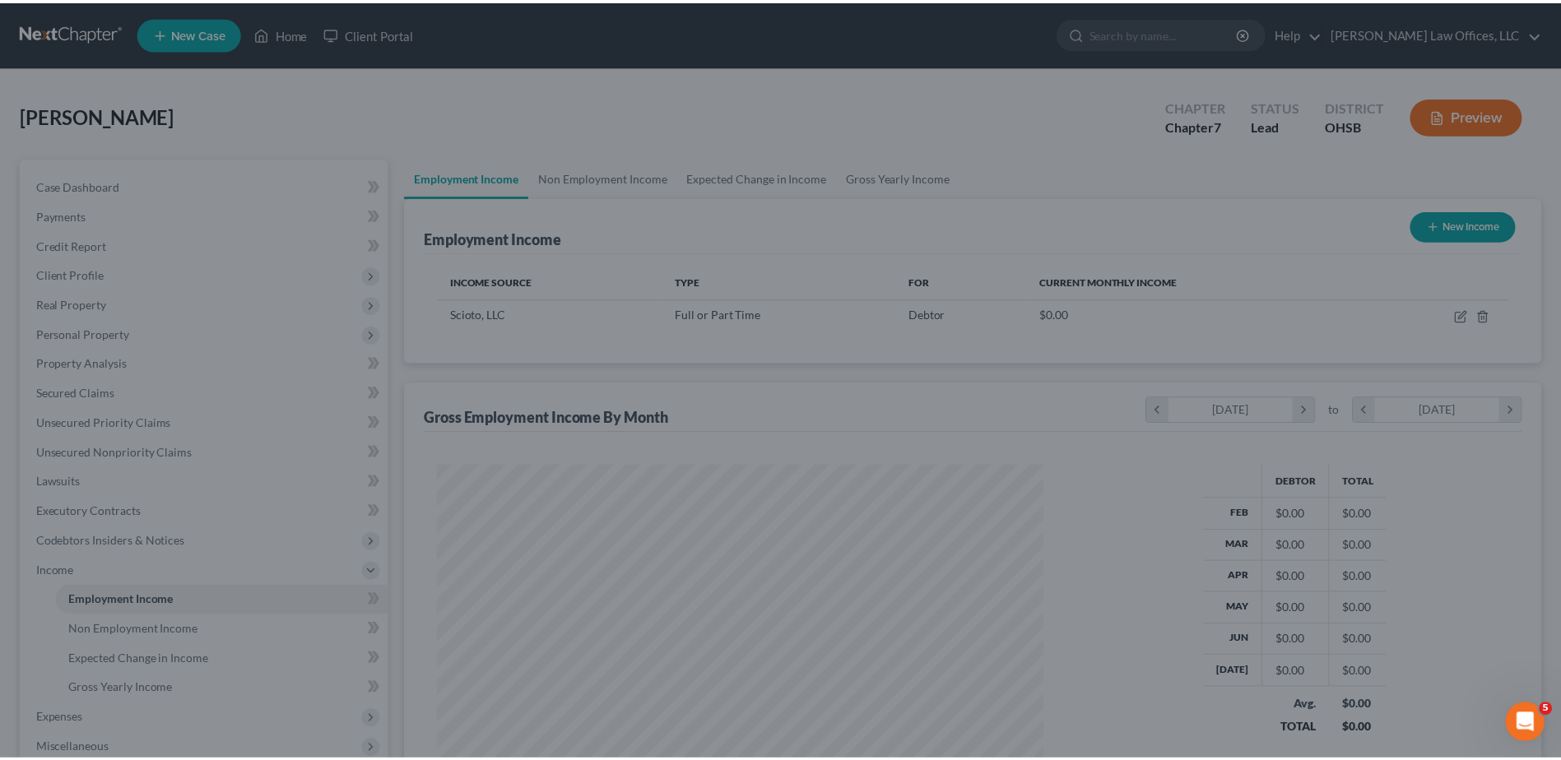
scroll to position [822483, 822144]
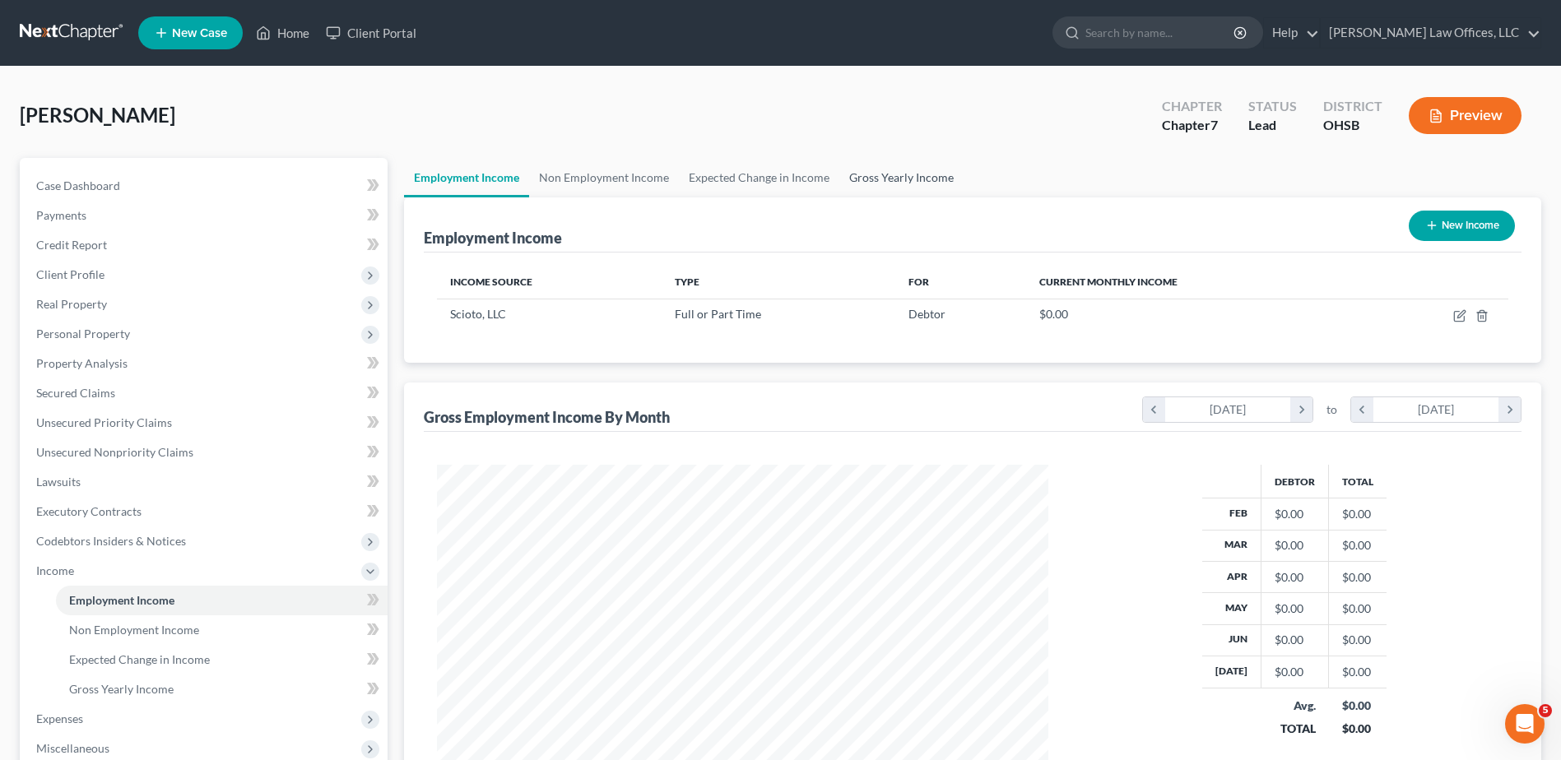
click at [890, 177] on link "Gross Yearly Income" at bounding box center [901, 177] width 124 height 39
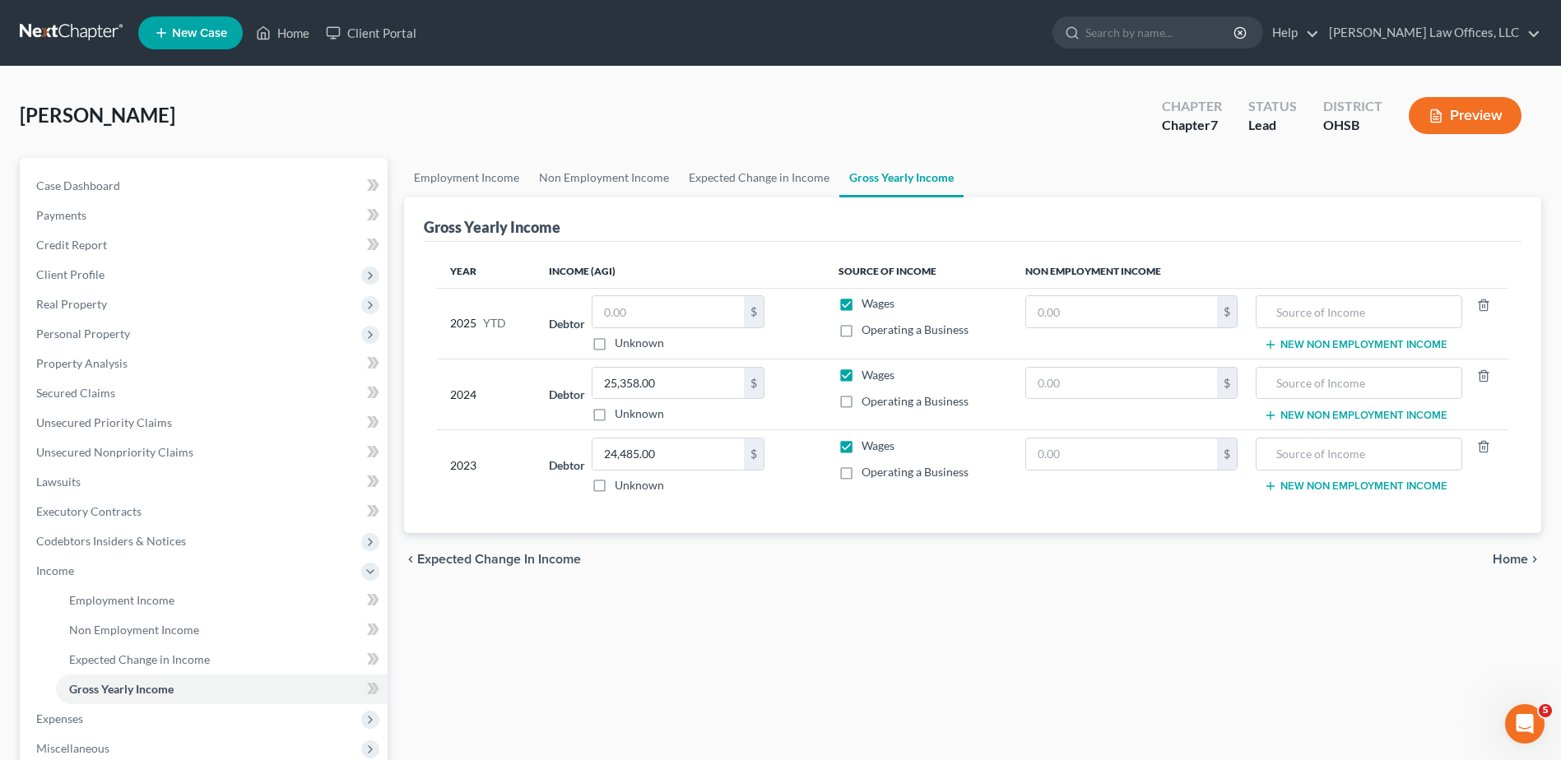
click at [1514, 559] on span "Home" at bounding box center [1510, 559] width 35 height 13
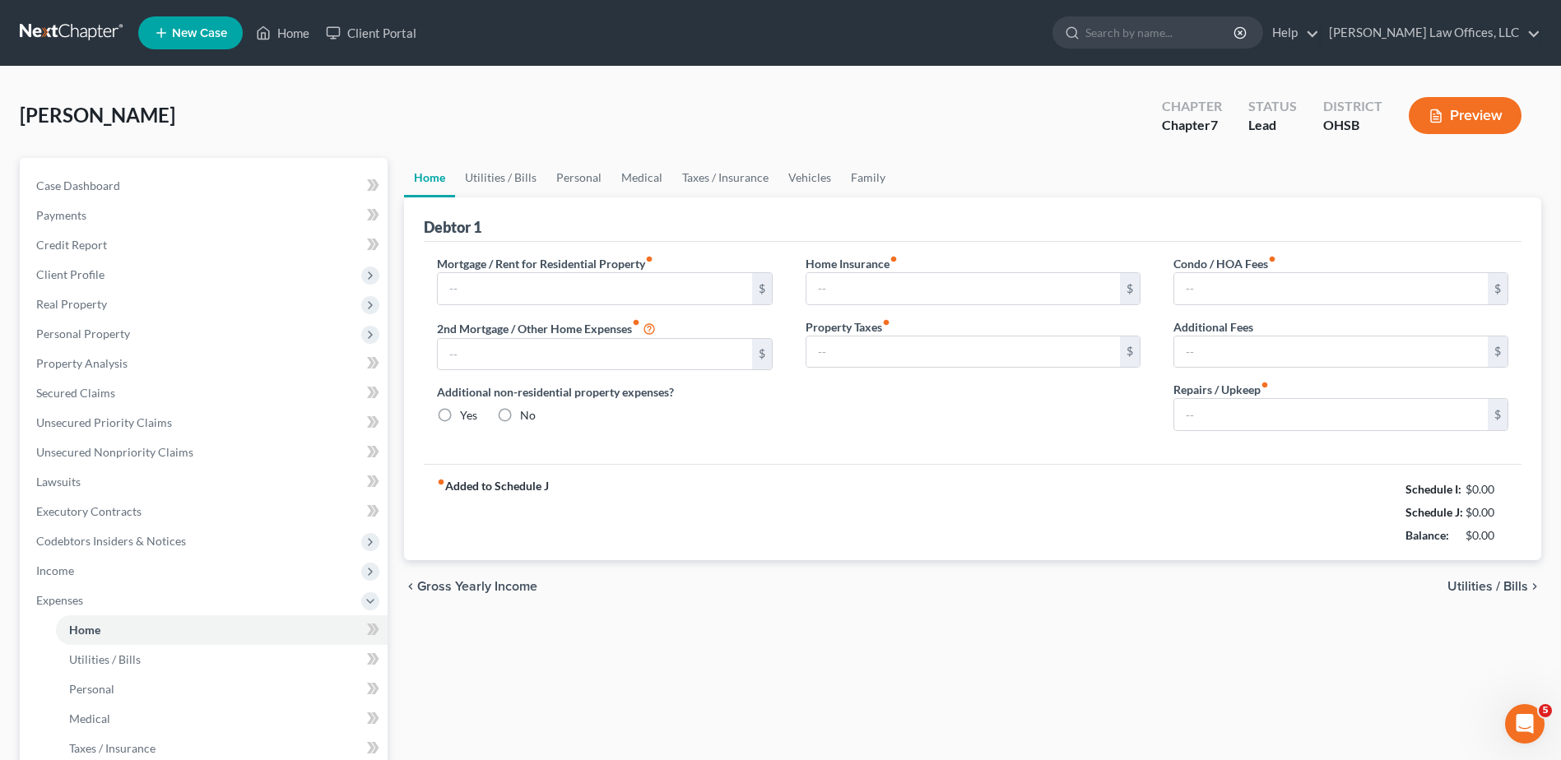
radio input "true"
click at [505, 291] on input "text" at bounding box center [594, 288] width 313 height 31
type input "600.00"
type input "15"
drag, startPoint x: 788, startPoint y: 457, endPoint x: 833, endPoint y: 475, distance: 48.7
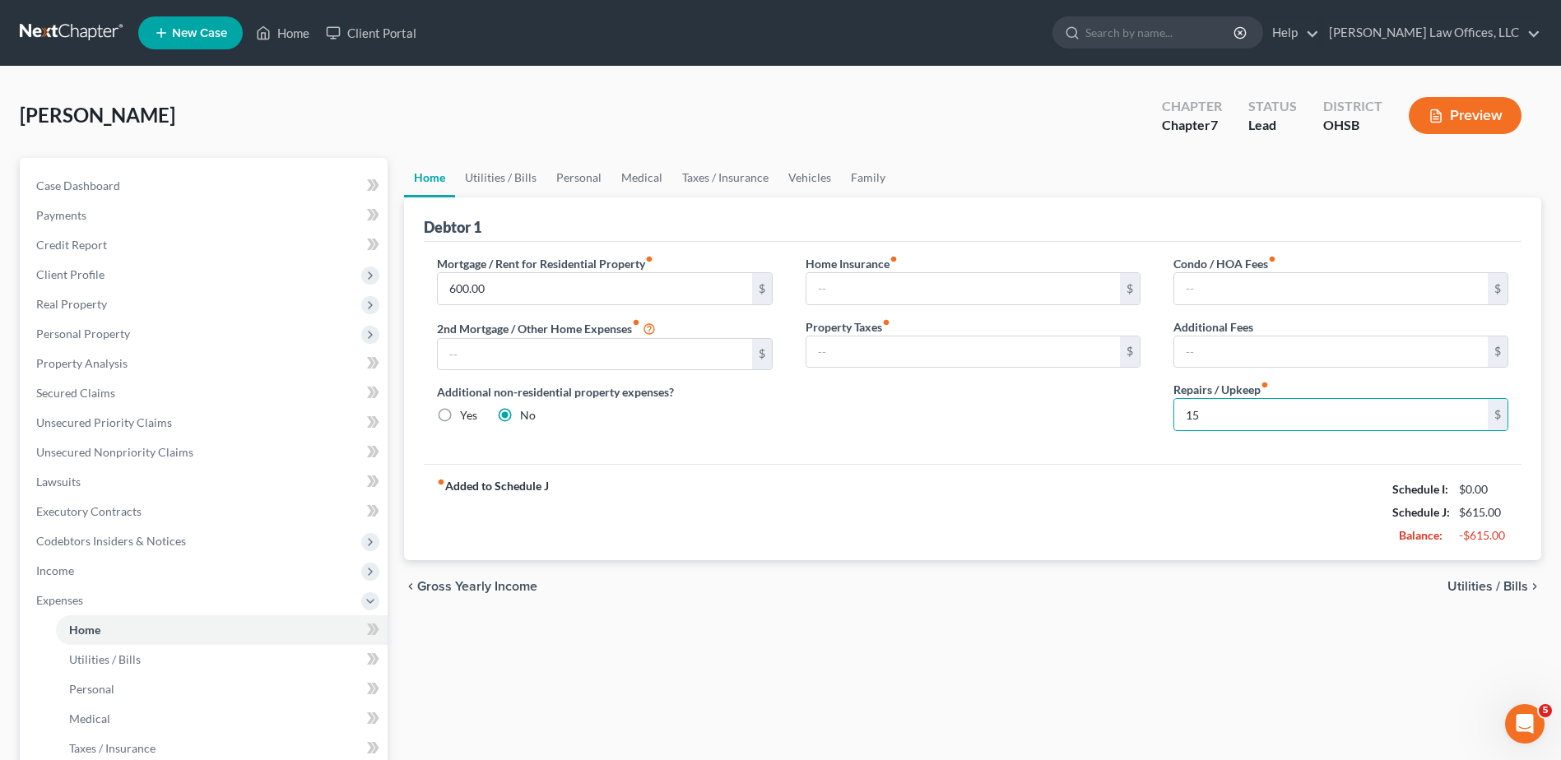
click at [788, 457] on div "Mortgage / Rent for Residential Property fiber_manual_record 600.00 $ 2nd Mortg…" at bounding box center [973, 353] width 1098 height 222
click at [1487, 580] on span "Utilities / Bills" at bounding box center [1487, 586] width 81 height 13
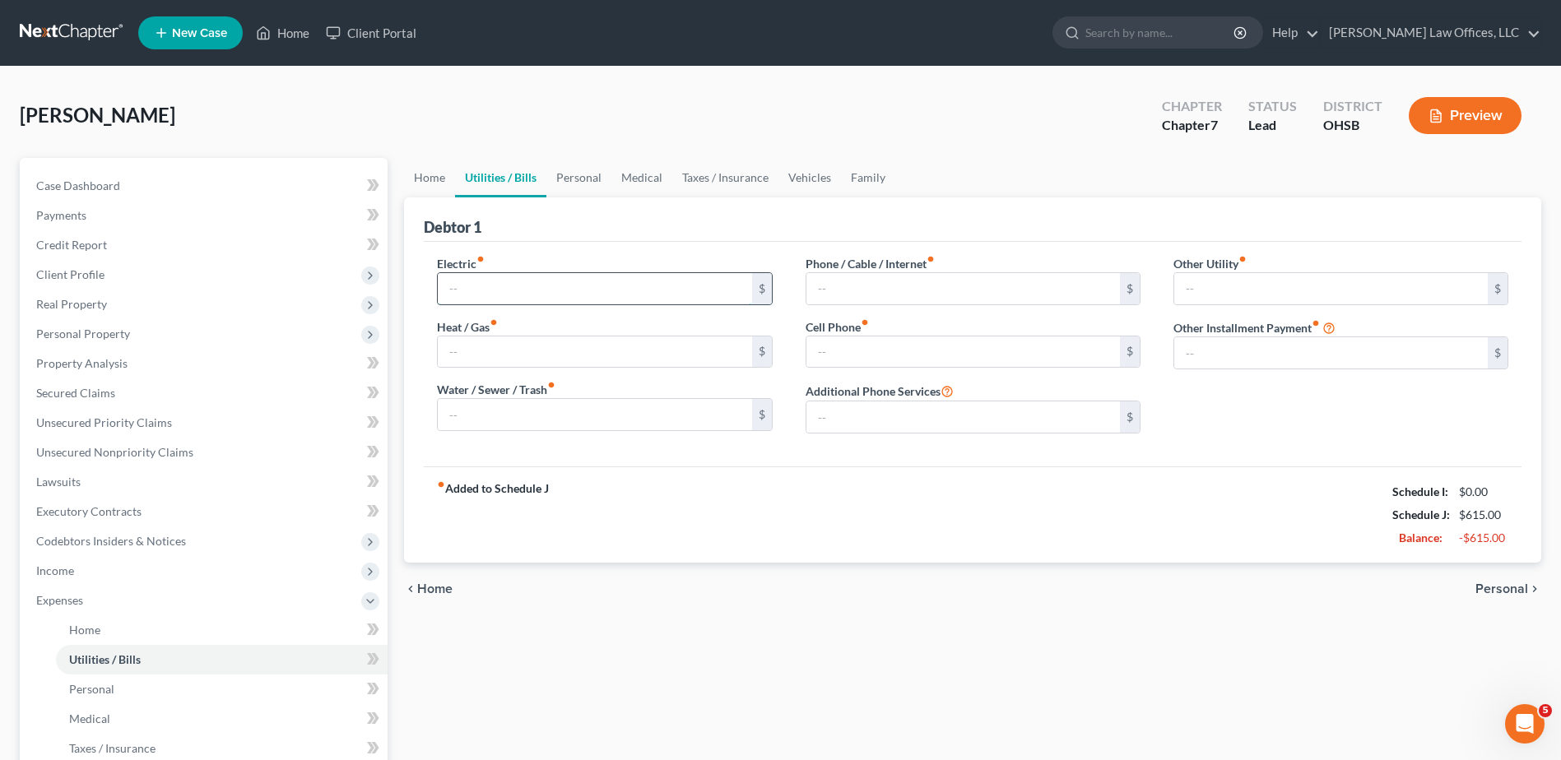
click at [543, 289] on input "text" at bounding box center [594, 288] width 313 height 31
type input "100"
type input "80.00"
type input "30"
type input "100"
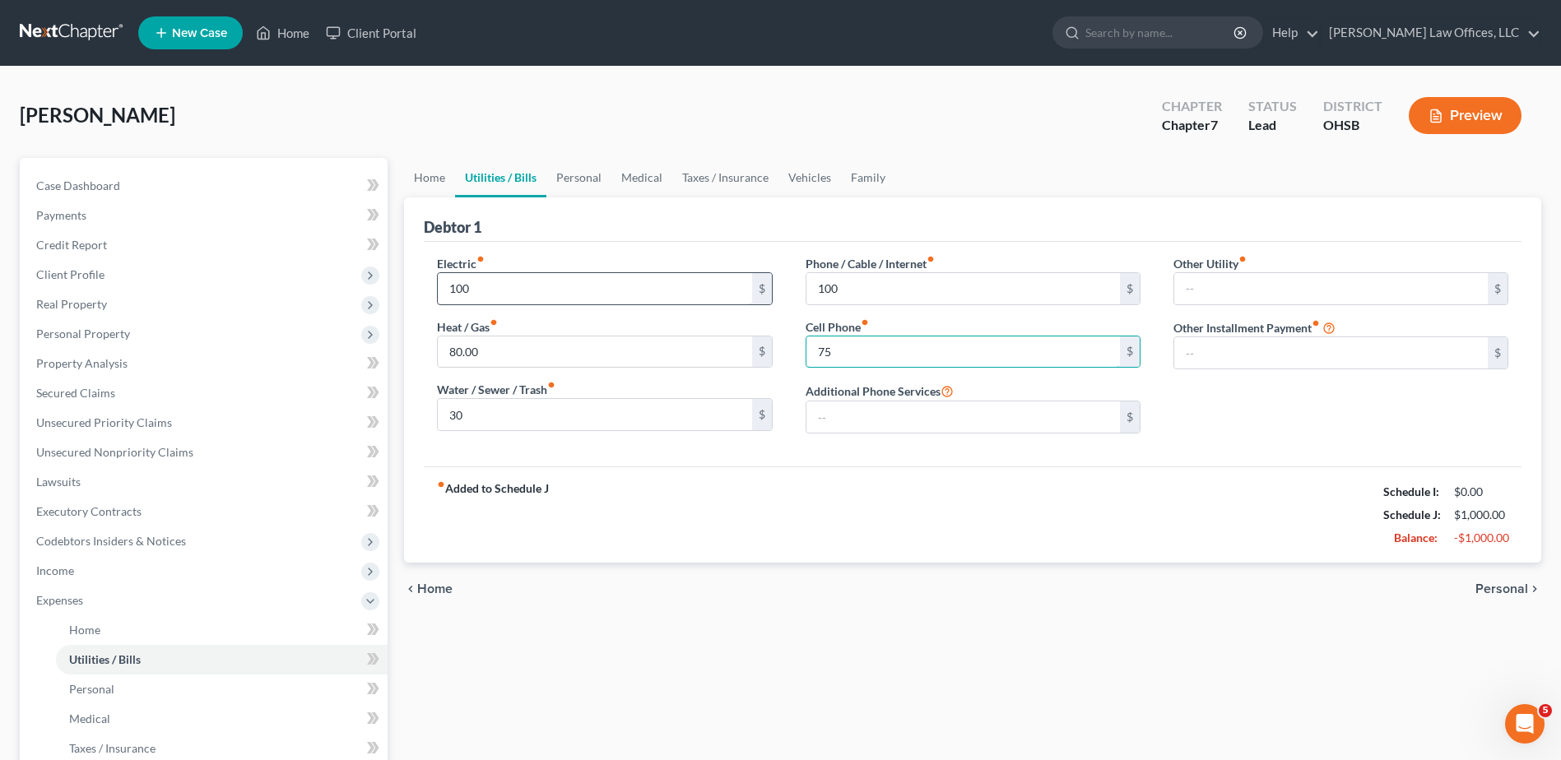
type input "75"
click at [1497, 588] on span "Personal" at bounding box center [1501, 589] width 53 height 13
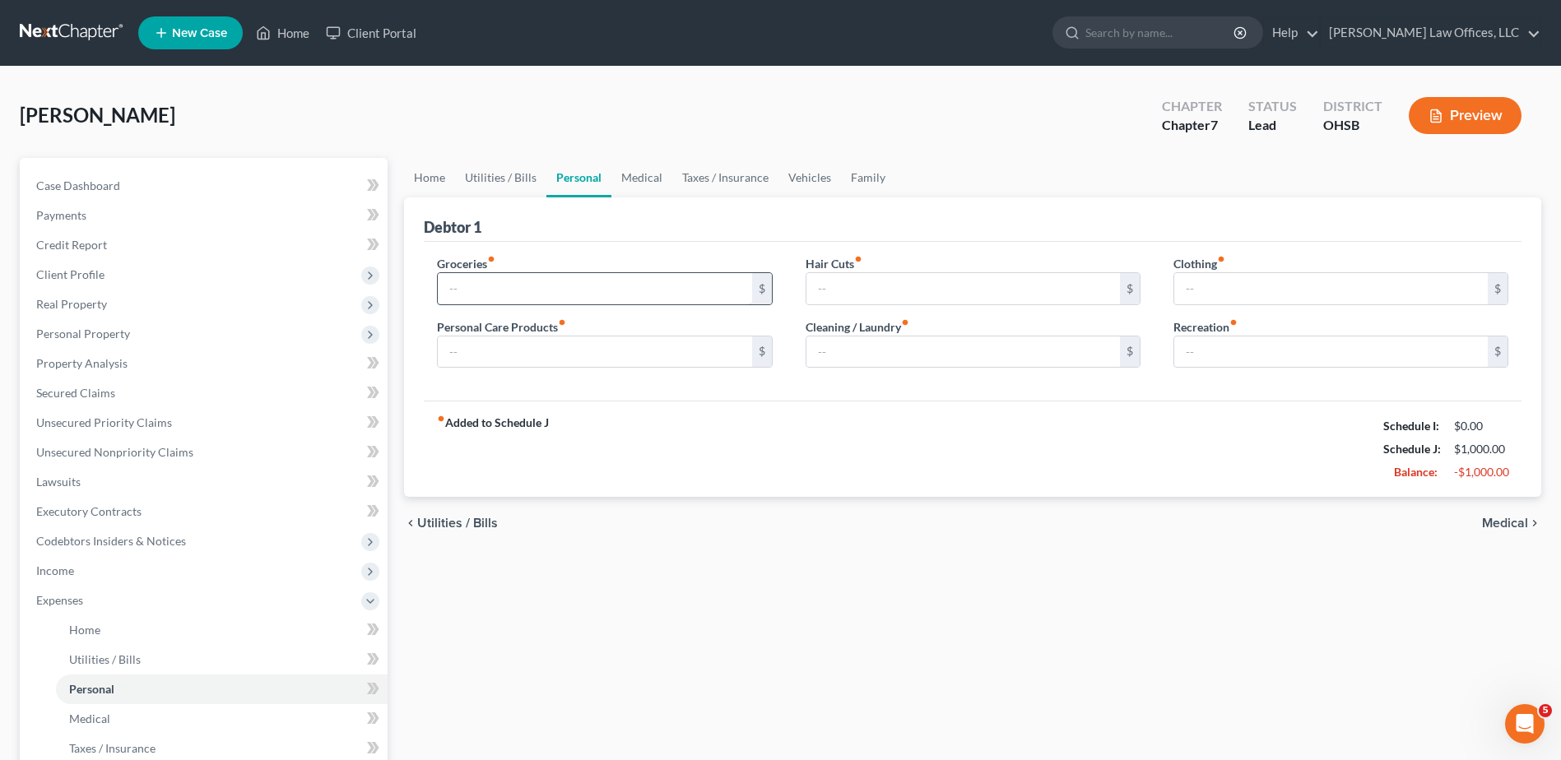
click at [476, 287] on input "text" at bounding box center [594, 288] width 313 height 31
type input "550"
type input "100"
type input "20"
type input "15"
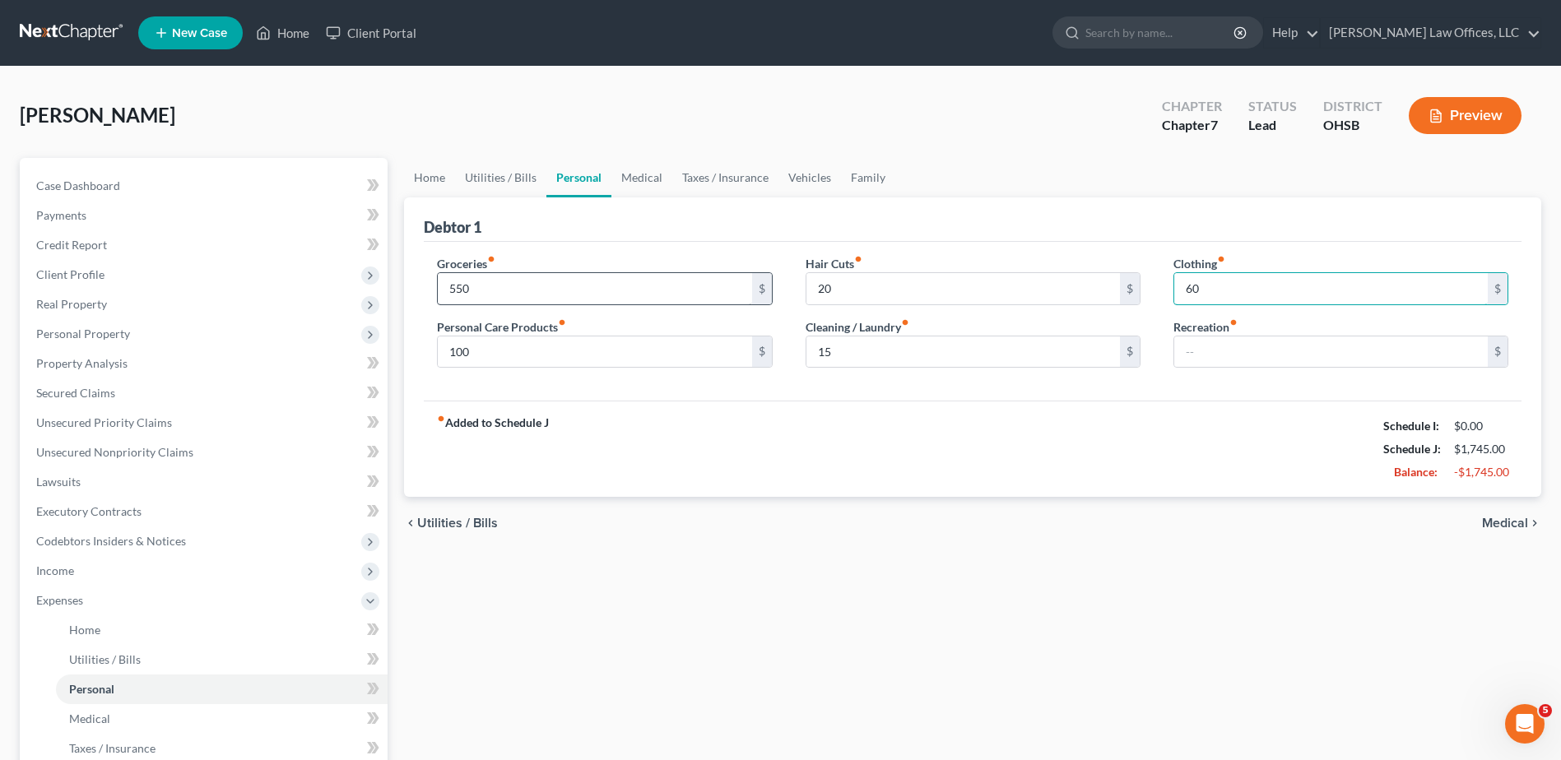
type input "60.00"
type input "50"
drag, startPoint x: 687, startPoint y: 398, endPoint x: 761, endPoint y: 430, distance: 80.7
click at [687, 398] on div "Groceries fiber_manual_record 550 $ Personal Care Products fiber_manual_record …" at bounding box center [973, 322] width 1098 height 160
click at [1488, 519] on span "Medical" at bounding box center [1505, 523] width 46 height 13
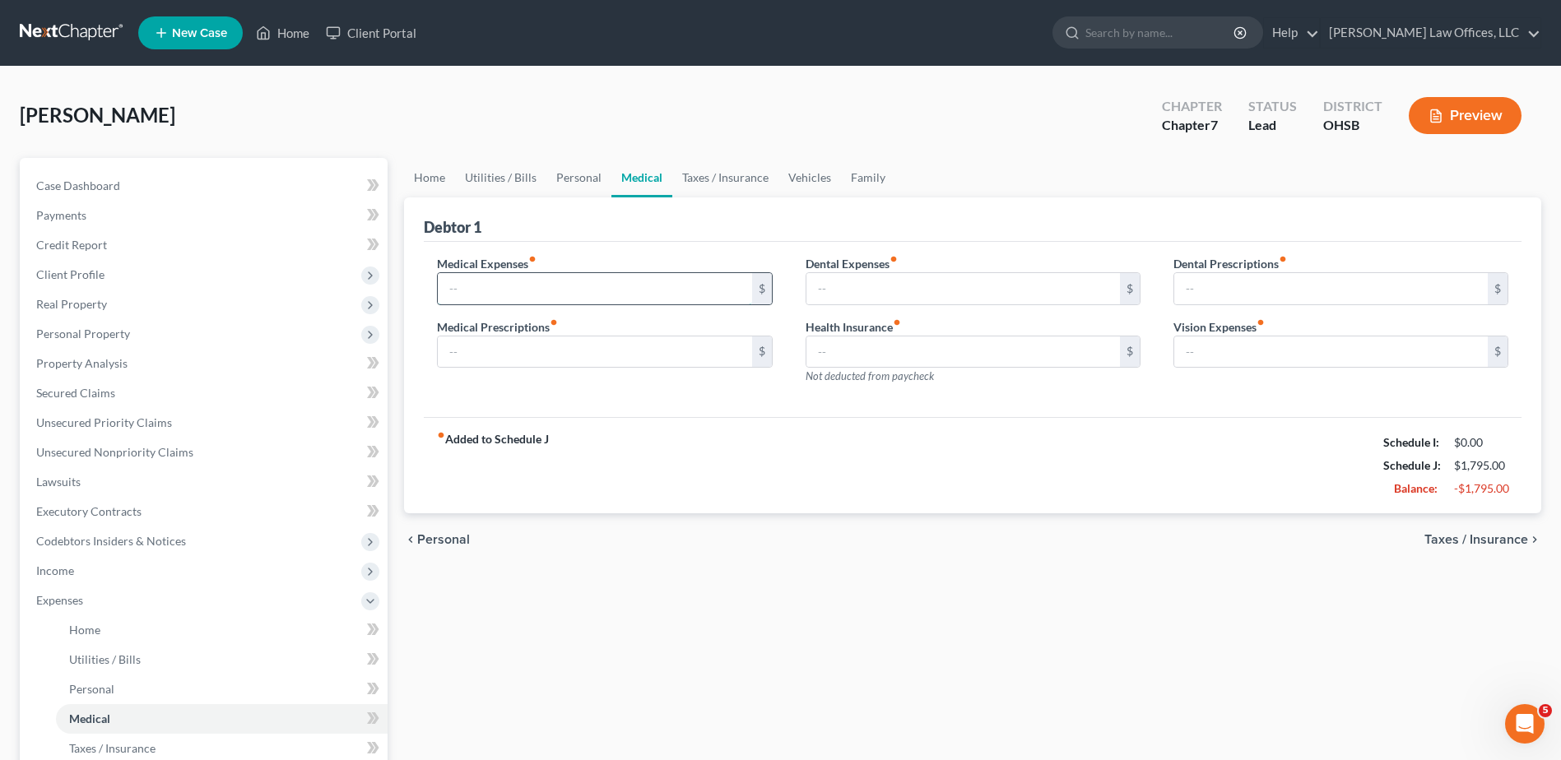
click at [534, 295] on input "text" at bounding box center [594, 288] width 313 height 31
type input "100"
type input "20"
click at [1444, 536] on span "Taxes / Insurance" at bounding box center [1476, 539] width 104 height 13
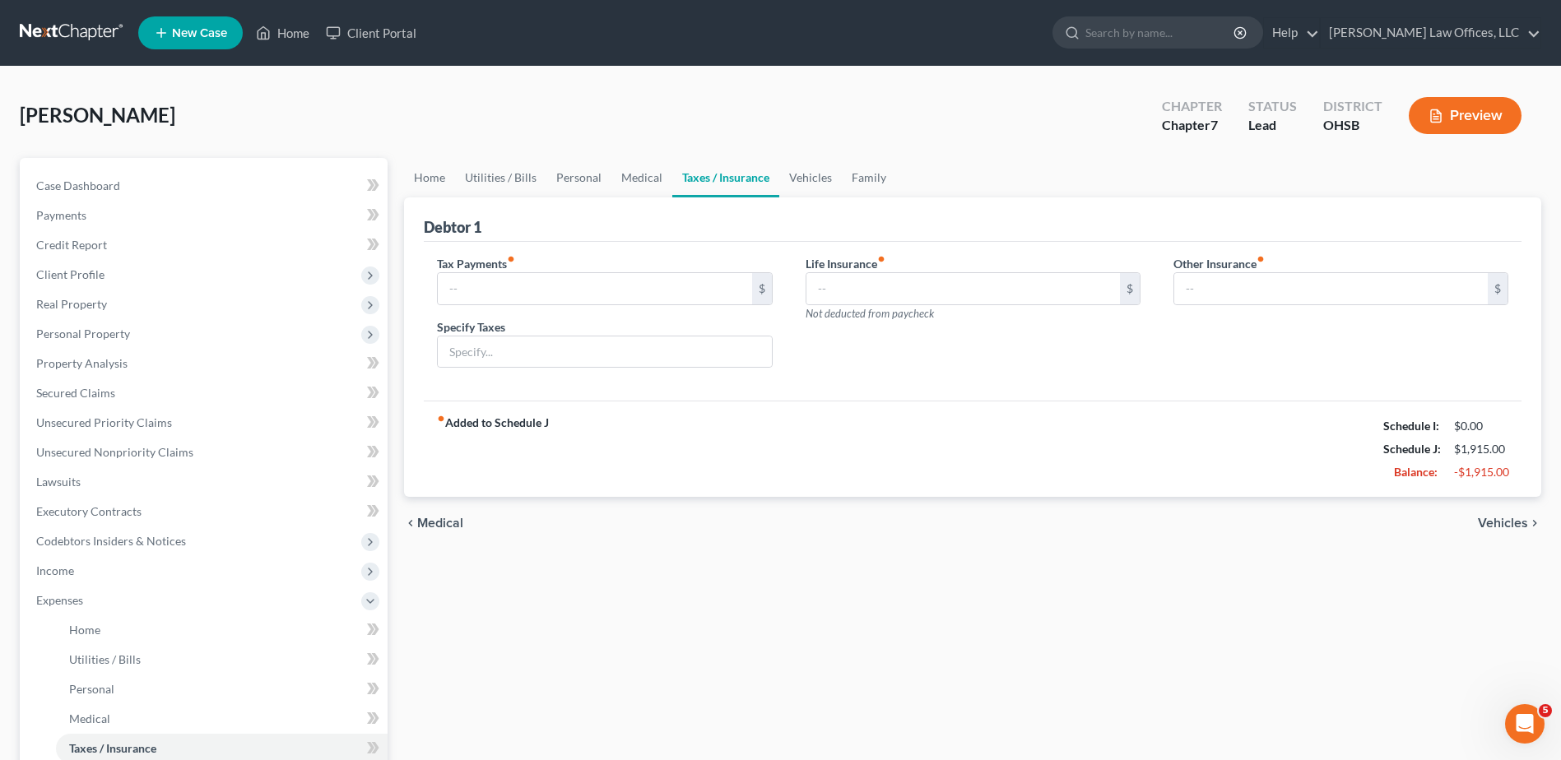
click at [1493, 521] on span "Vehicles" at bounding box center [1503, 523] width 50 height 13
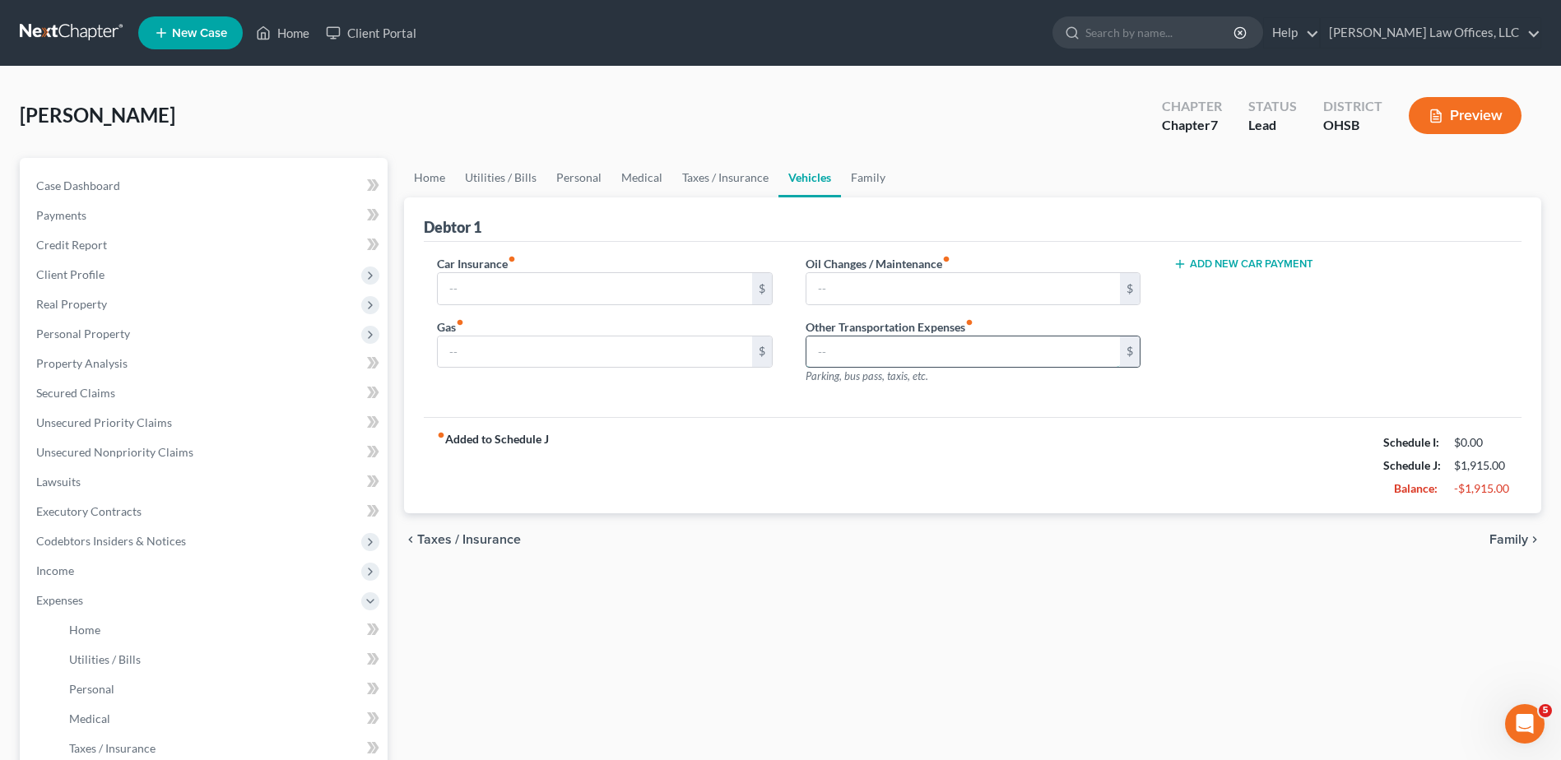
click at [882, 358] on input "text" at bounding box center [962, 352] width 313 height 31
type input "50"
click at [882, 448] on div "fiber_manual_record Added to Schedule J Schedule I: $0.00 Schedule J: $1,965.00…" at bounding box center [973, 465] width 1098 height 96
click at [1493, 538] on span "Family" at bounding box center [1508, 539] width 39 height 13
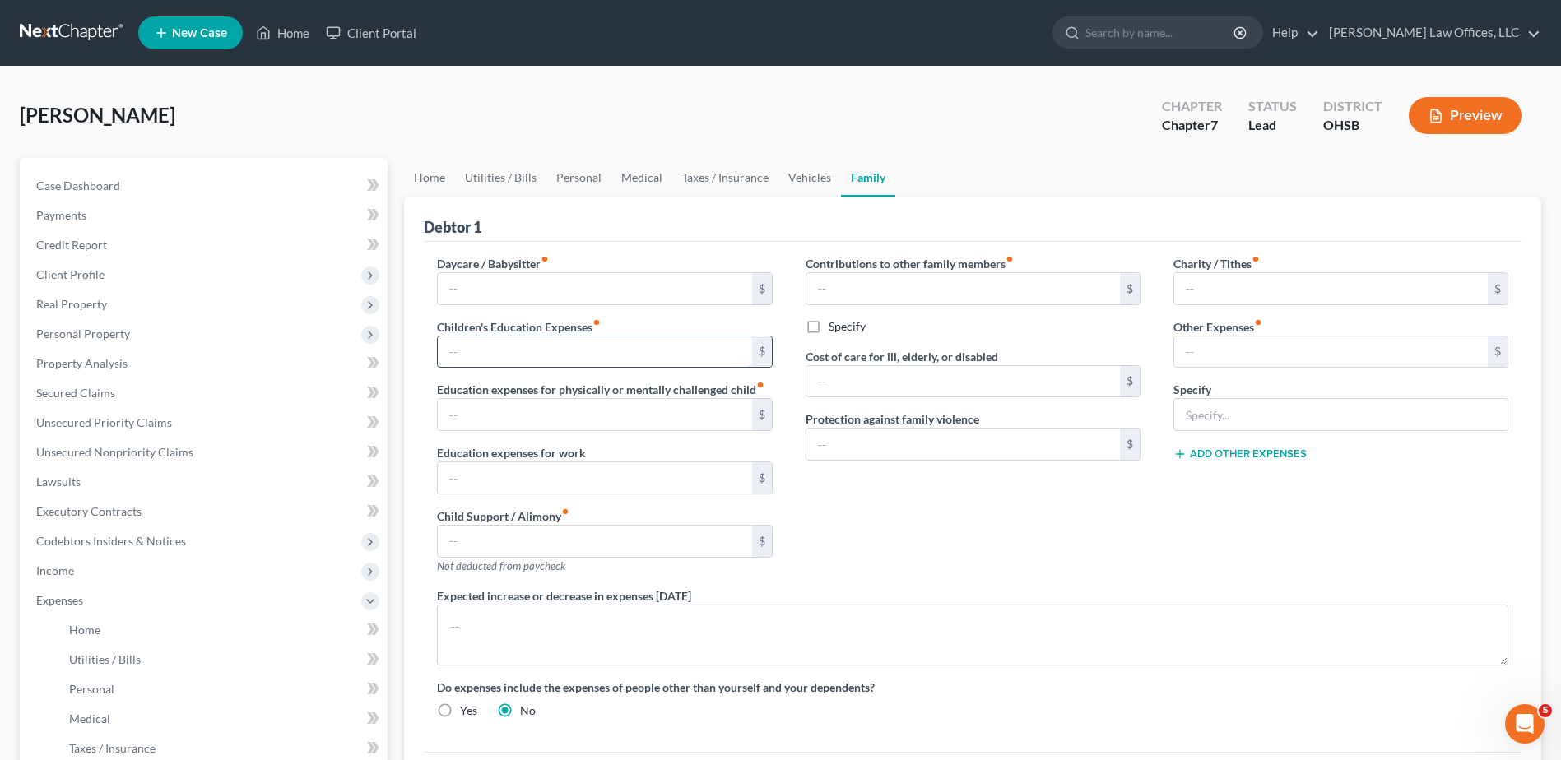
click at [510, 355] on input "text" at bounding box center [594, 352] width 313 height 31
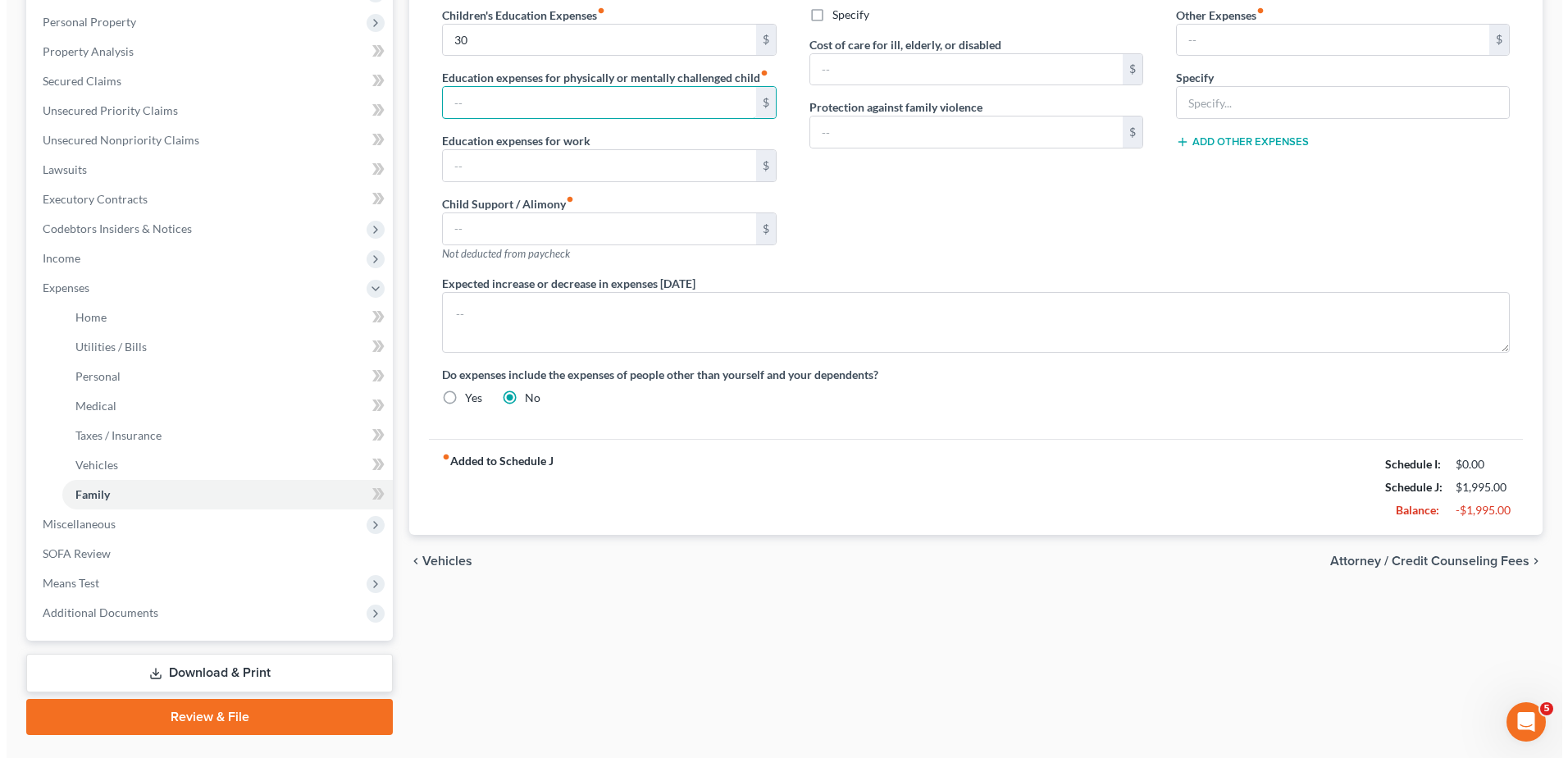
scroll to position [328, 0]
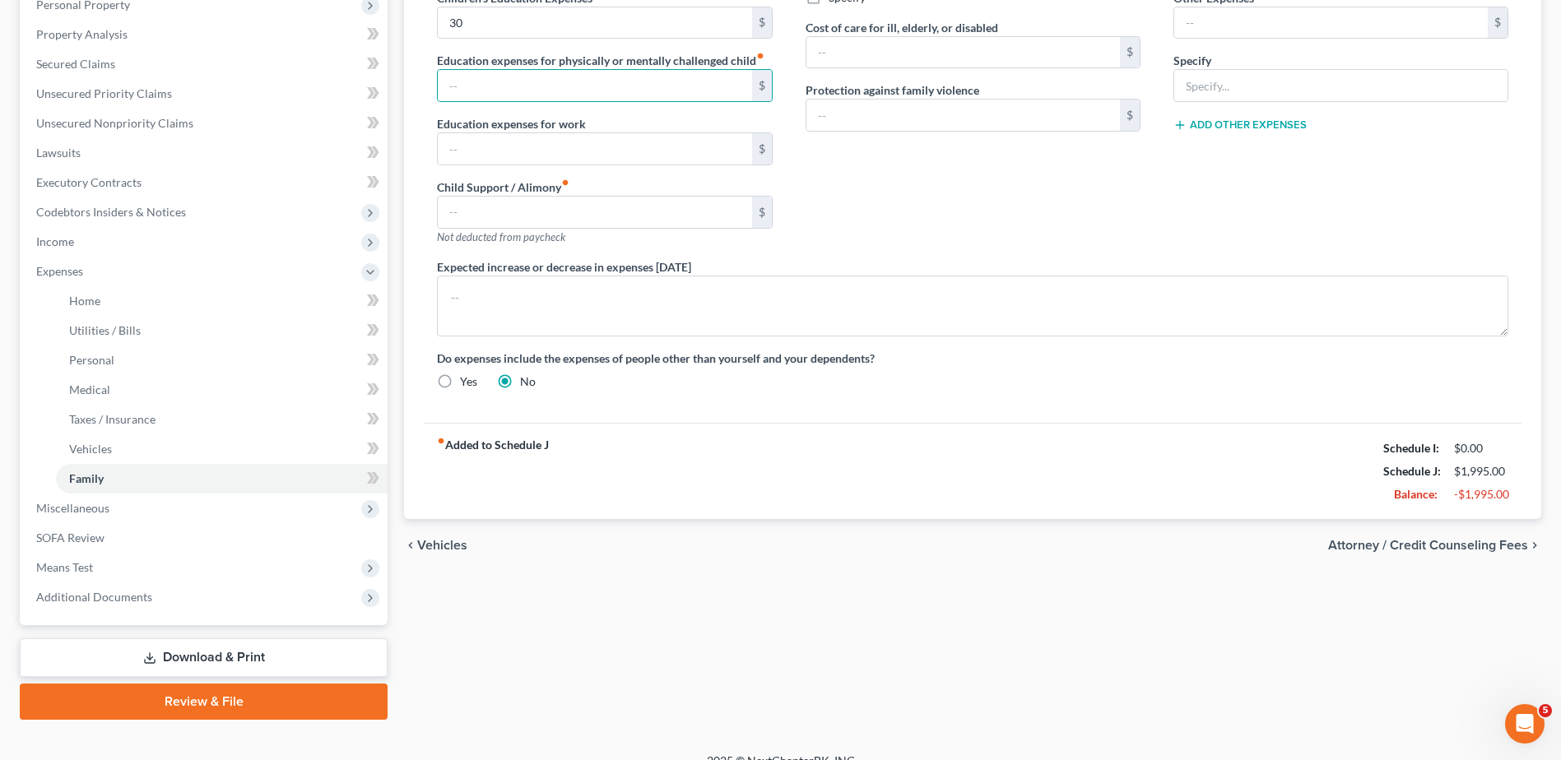
click at [1446, 541] on span "Attorney / Credit Counseling Fees" at bounding box center [1428, 545] width 200 height 13
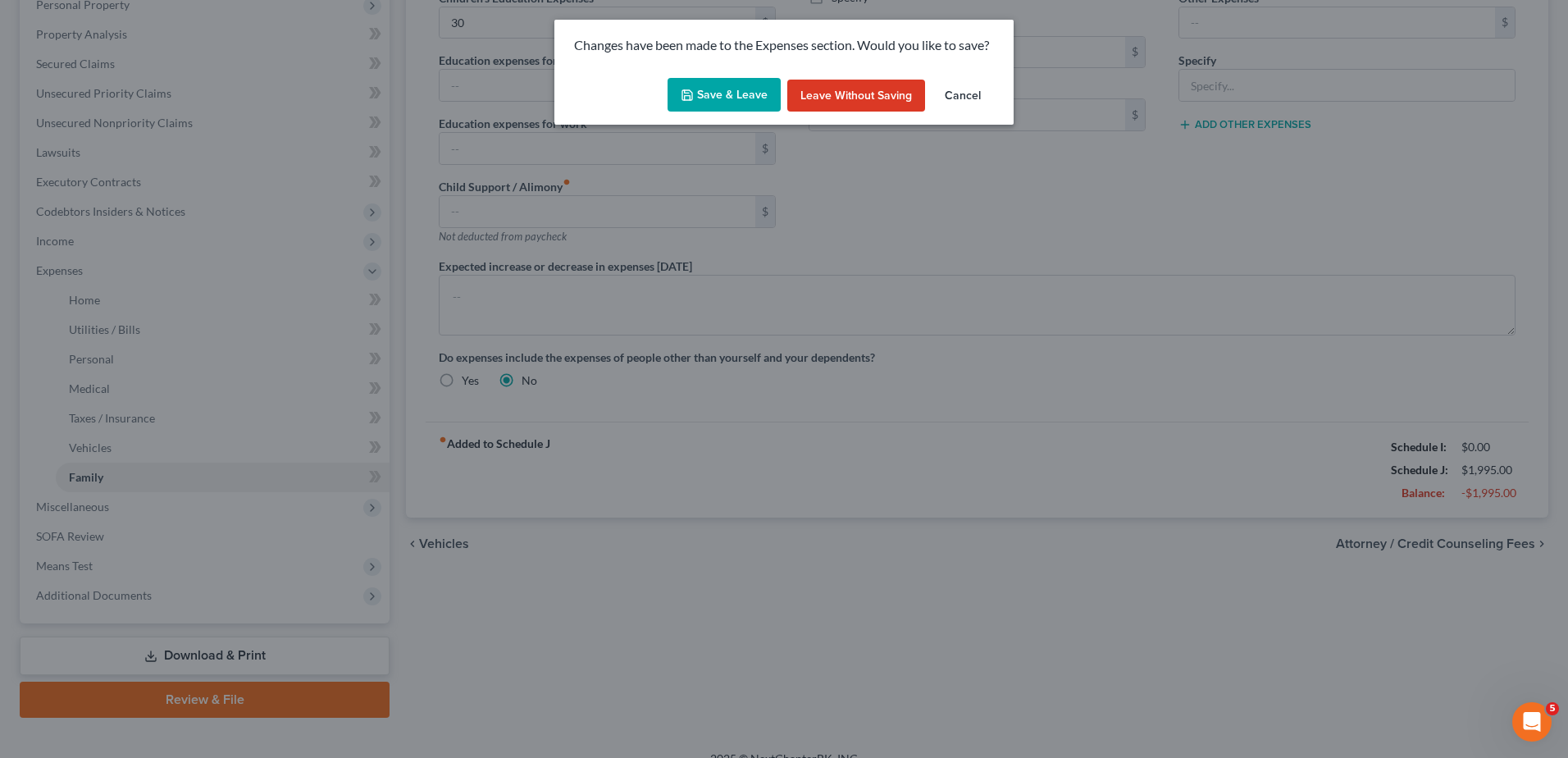
click at [711, 90] on button "Save & Leave" at bounding box center [725, 95] width 114 height 35
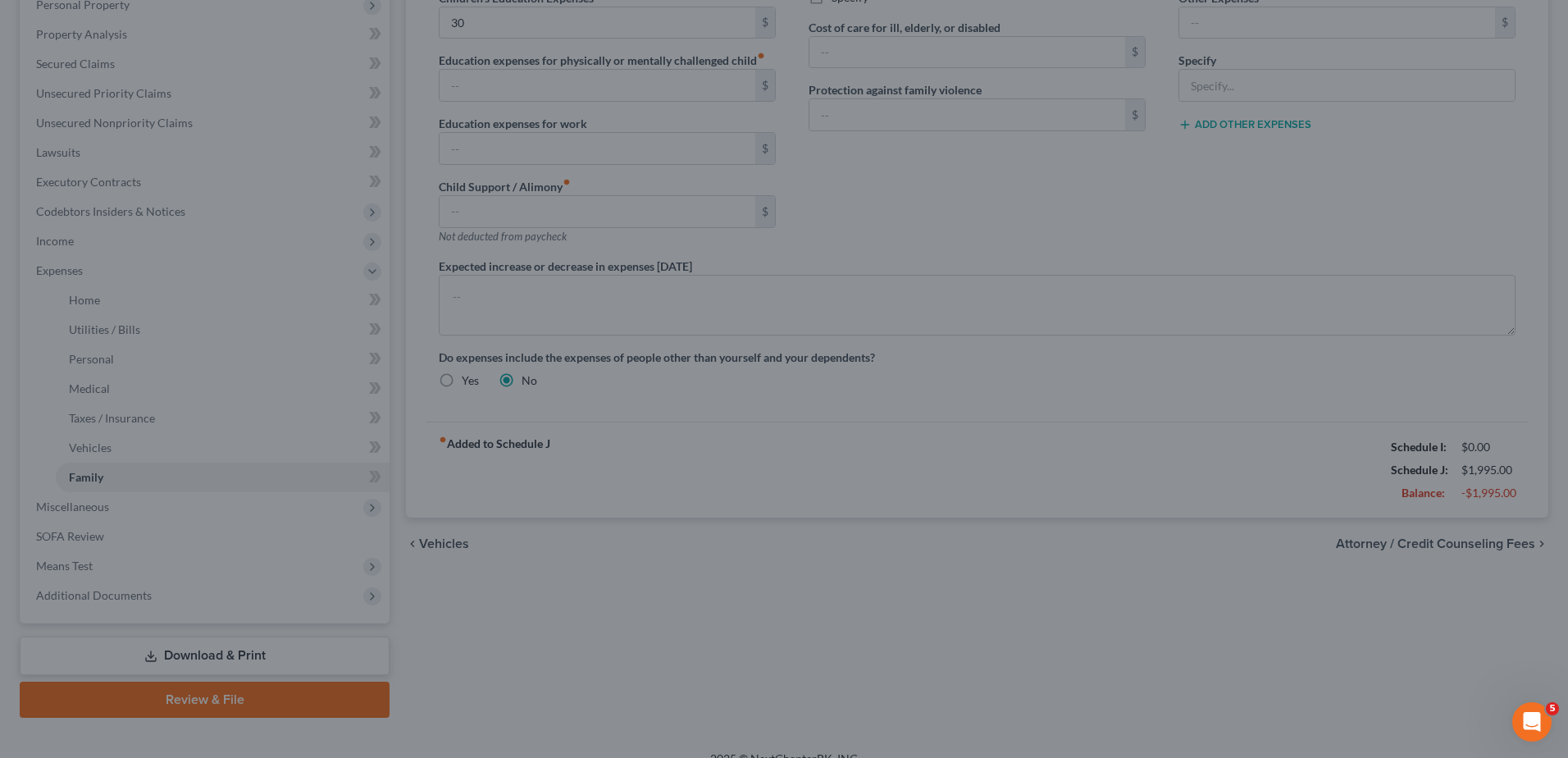
type input "30.00"
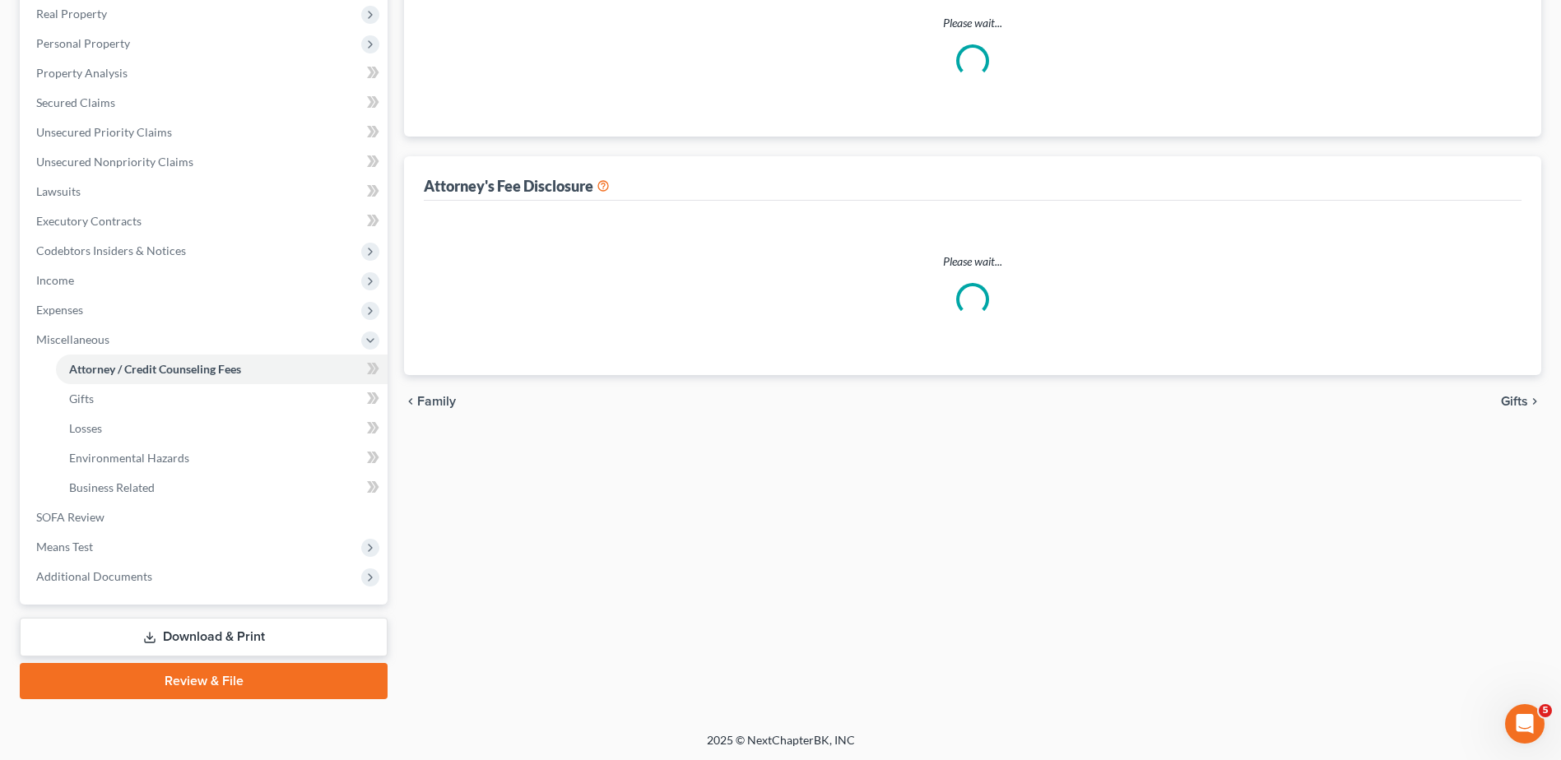
select select "1"
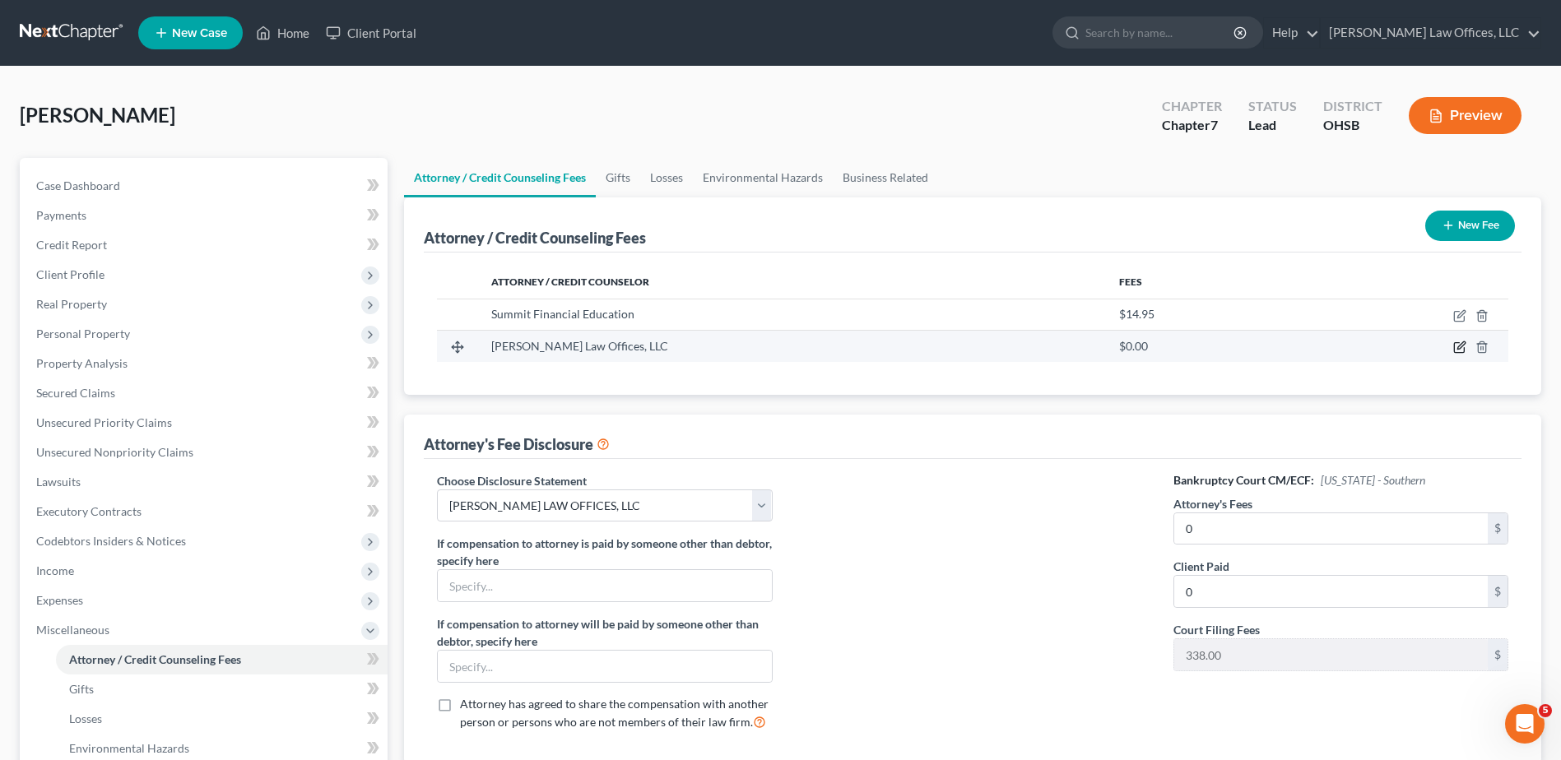
click at [1461, 348] on icon "button" at bounding box center [1460, 345] width 7 height 7
select select "36"
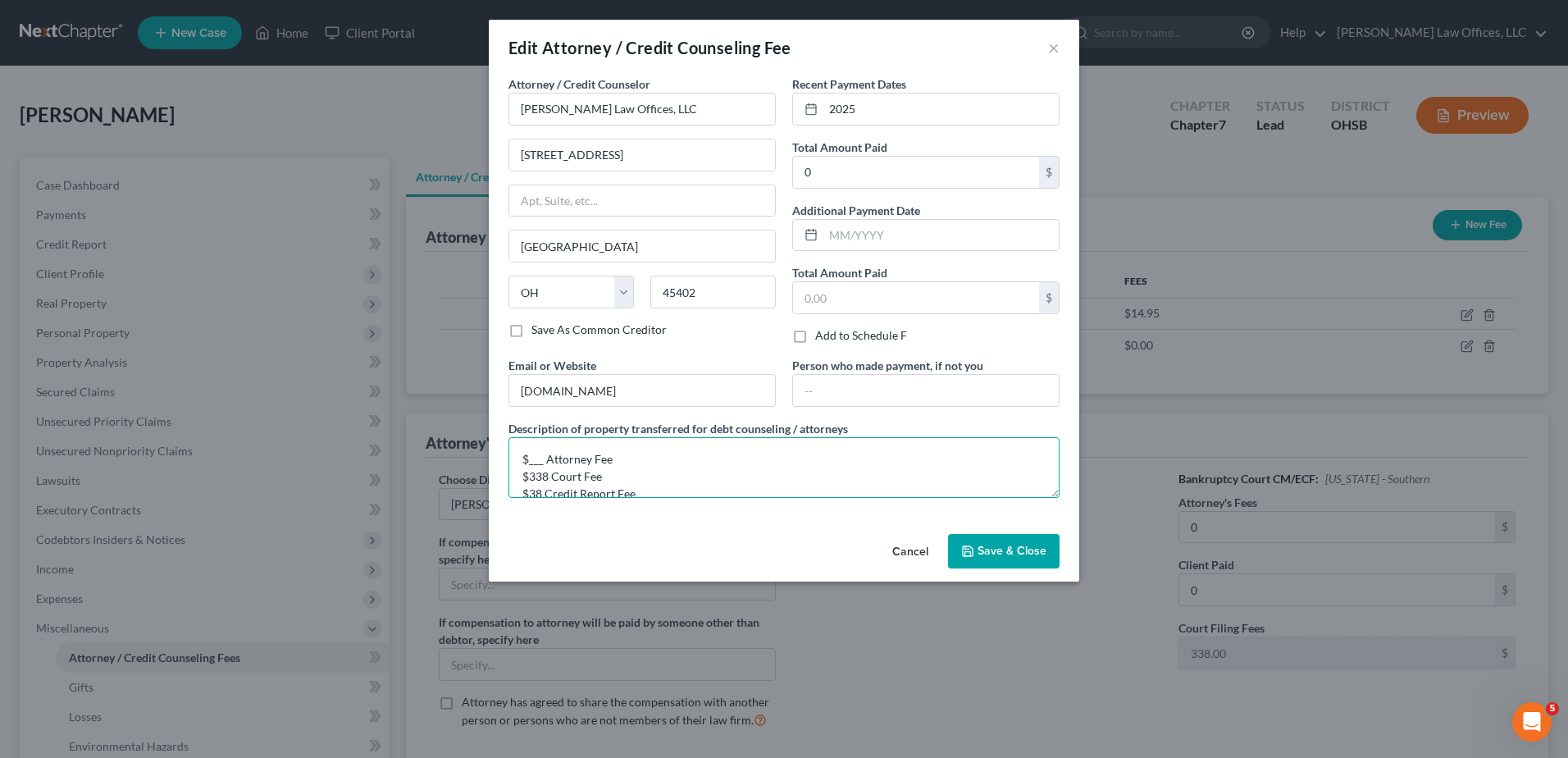
click at [544, 459] on textarea "$___ Attorney Fee $338 Court Fee $38 Credit Report Fee" at bounding box center [784, 468] width 551 height 61
type textarea "$950 Attorney Fee $338 Court Fee $38 Credit Report Fee"
type input "9"
type input "1,326"
click at [989, 564] on button "Save & Close" at bounding box center [1004, 552] width 112 height 35
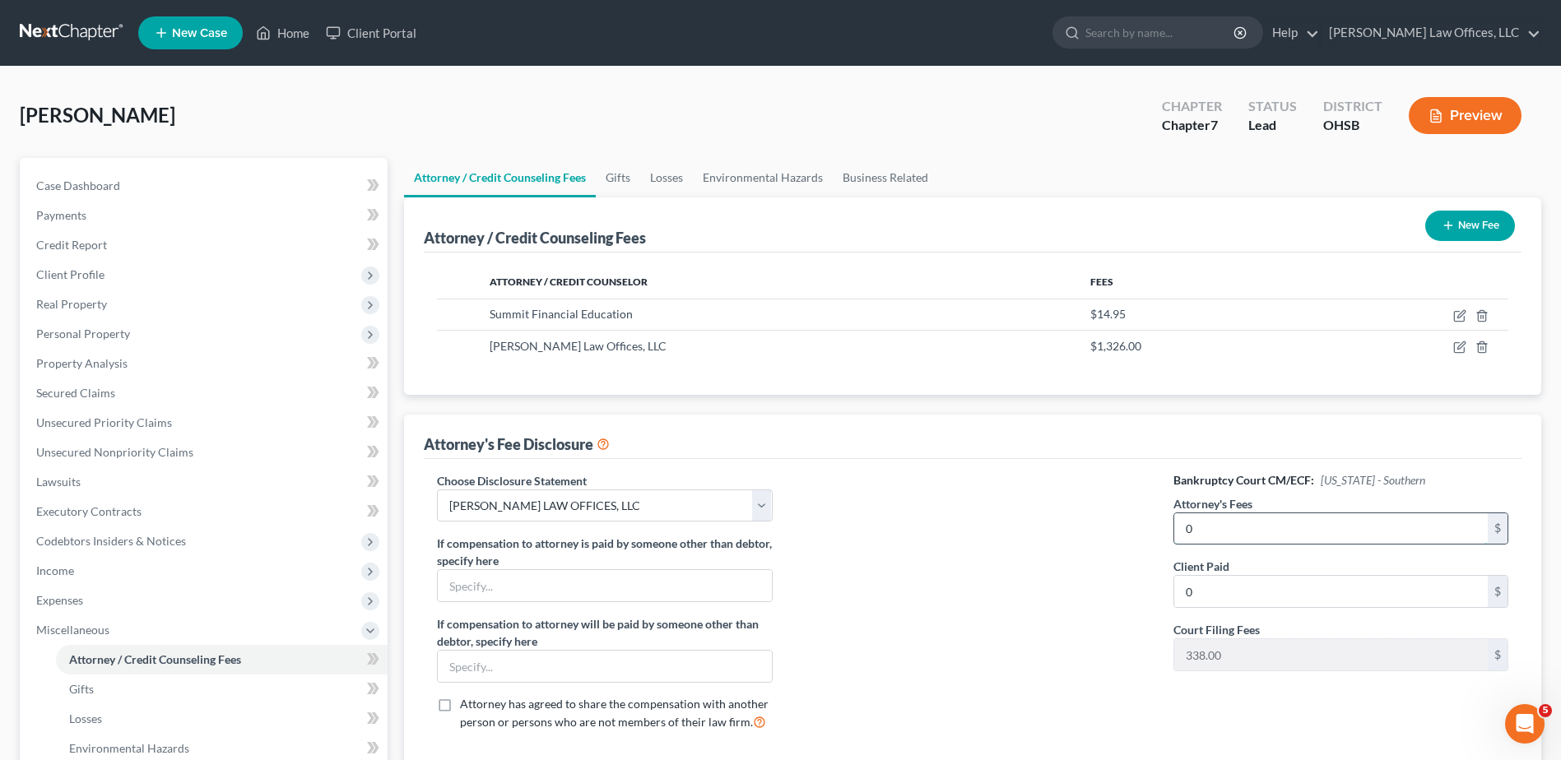
click at [1199, 532] on input "0" at bounding box center [1330, 528] width 313 height 31
type input "950"
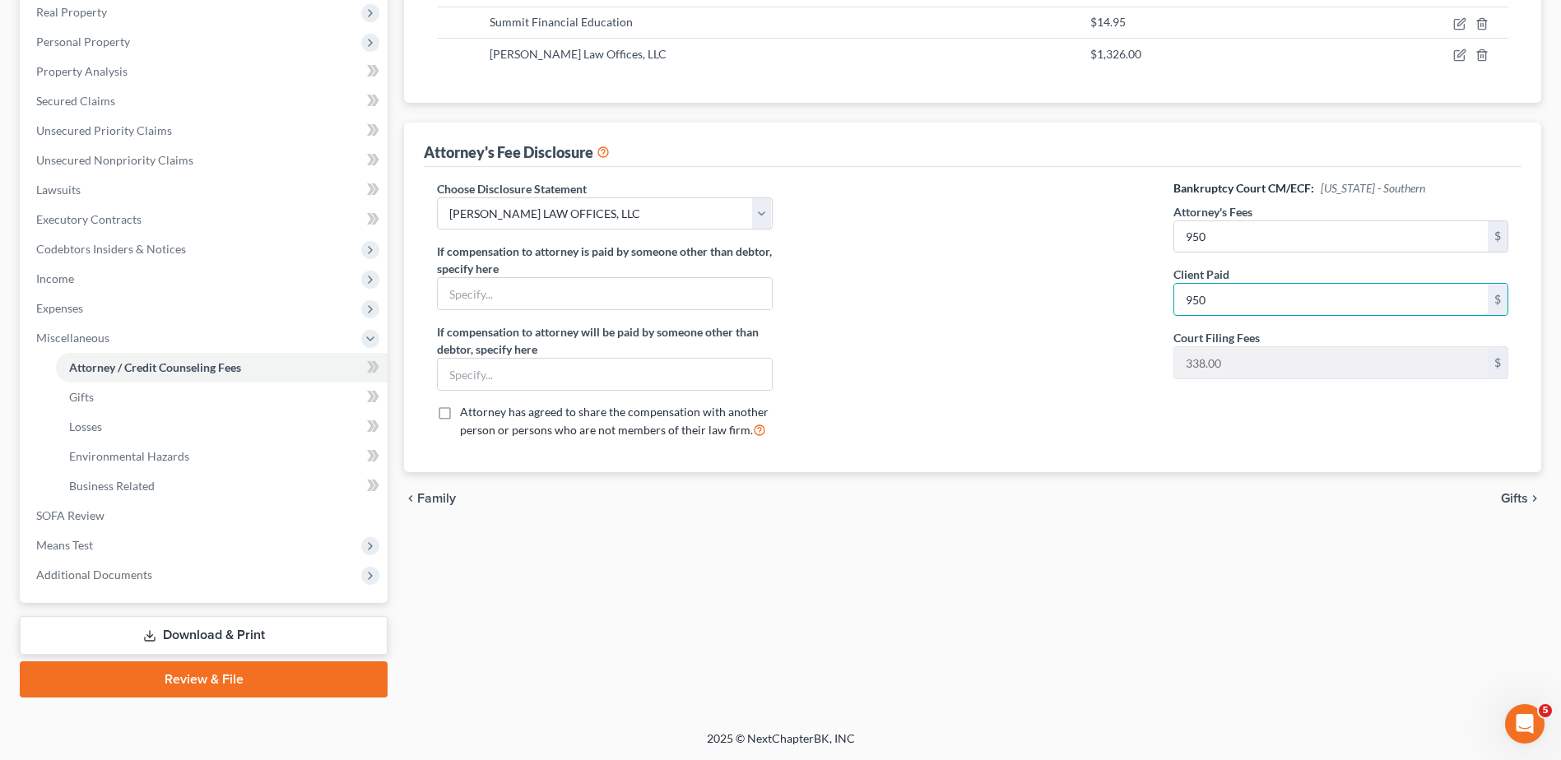
type input "950"
click at [1522, 497] on span "Gifts" at bounding box center [1514, 498] width 27 height 13
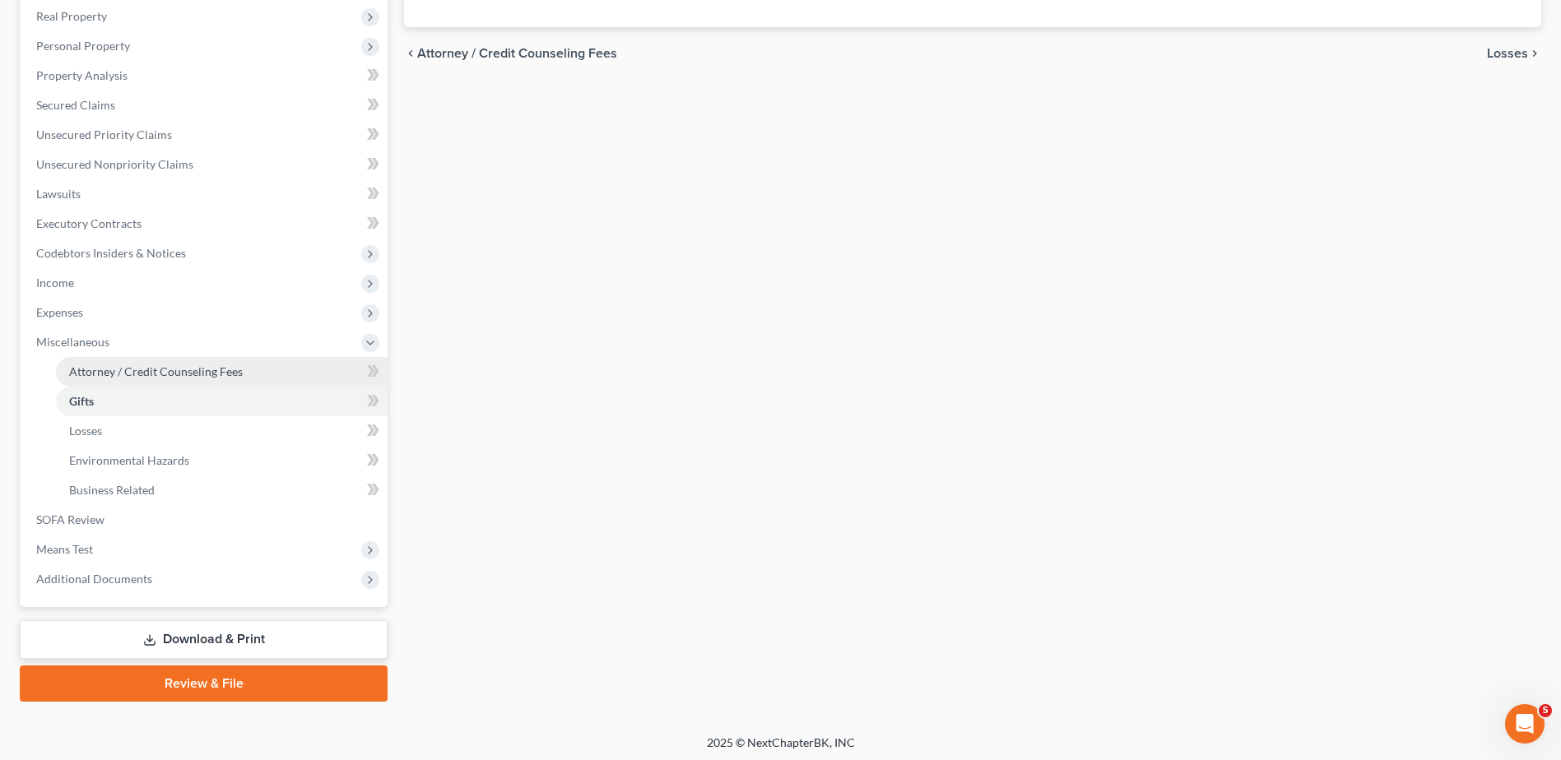
scroll to position [292, 0]
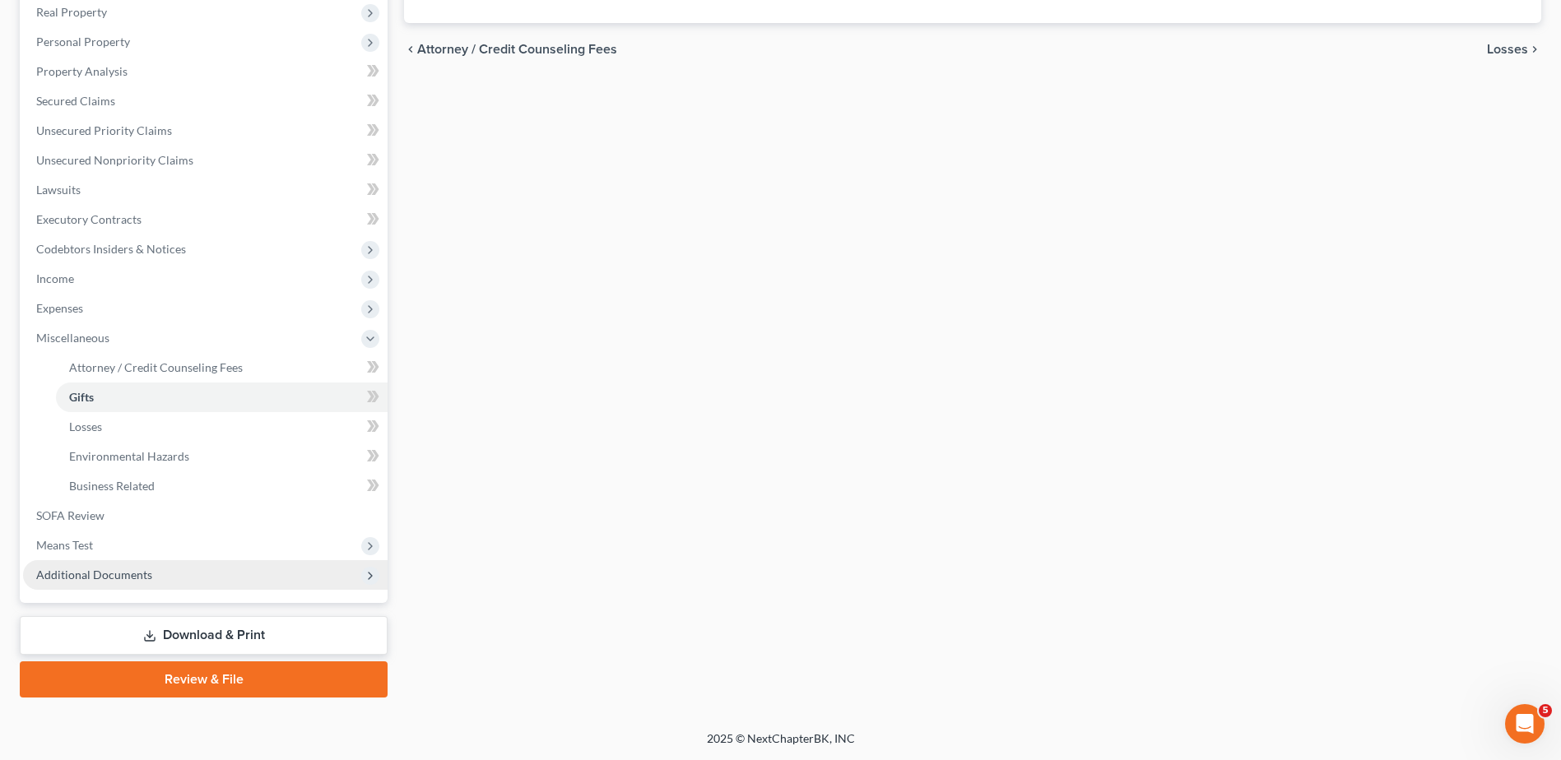
click at [54, 568] on span "Additional Documents" at bounding box center [94, 575] width 116 height 14
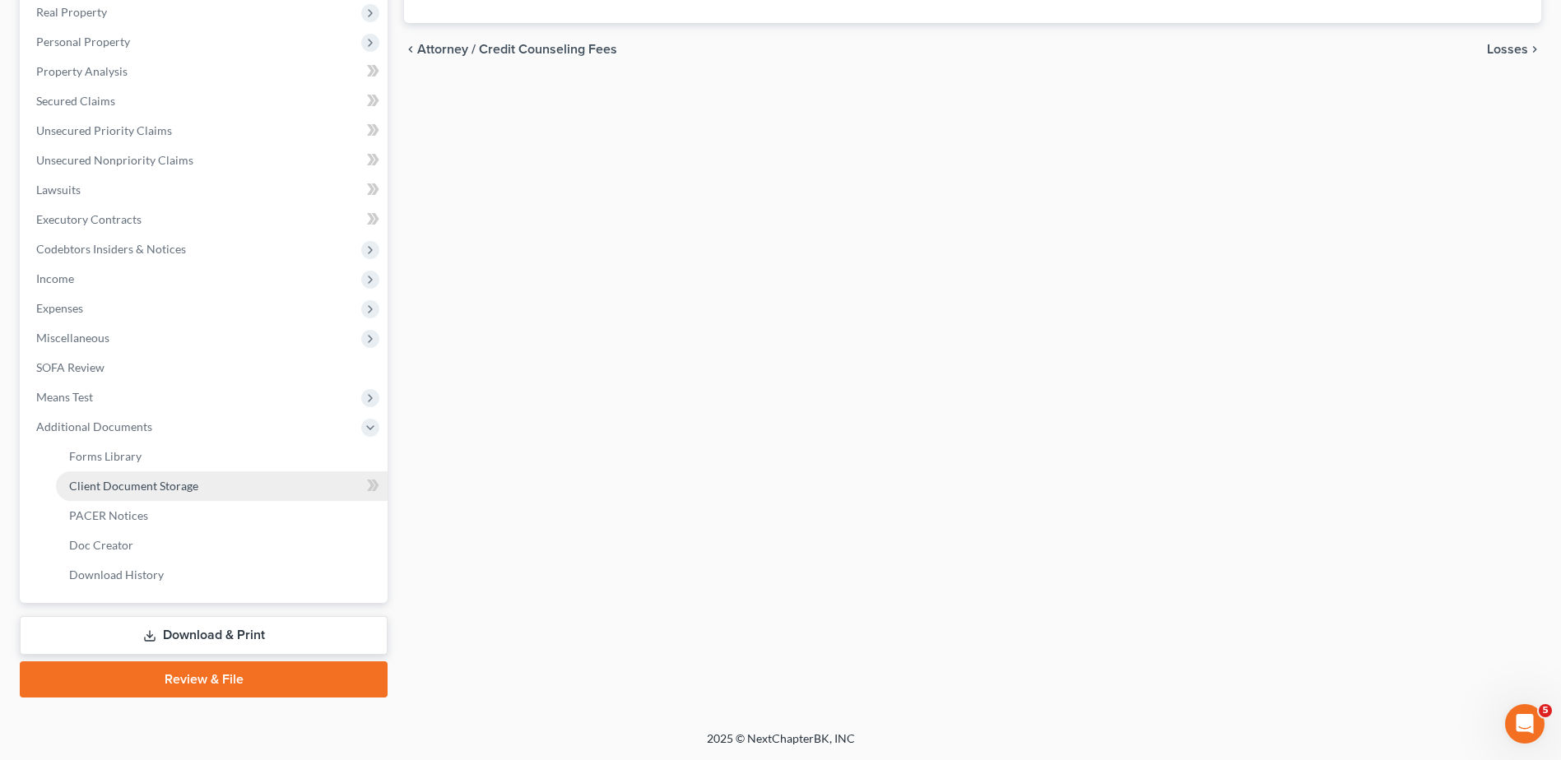
click at [152, 486] on span "Client Document Storage" at bounding box center [133, 486] width 129 height 14
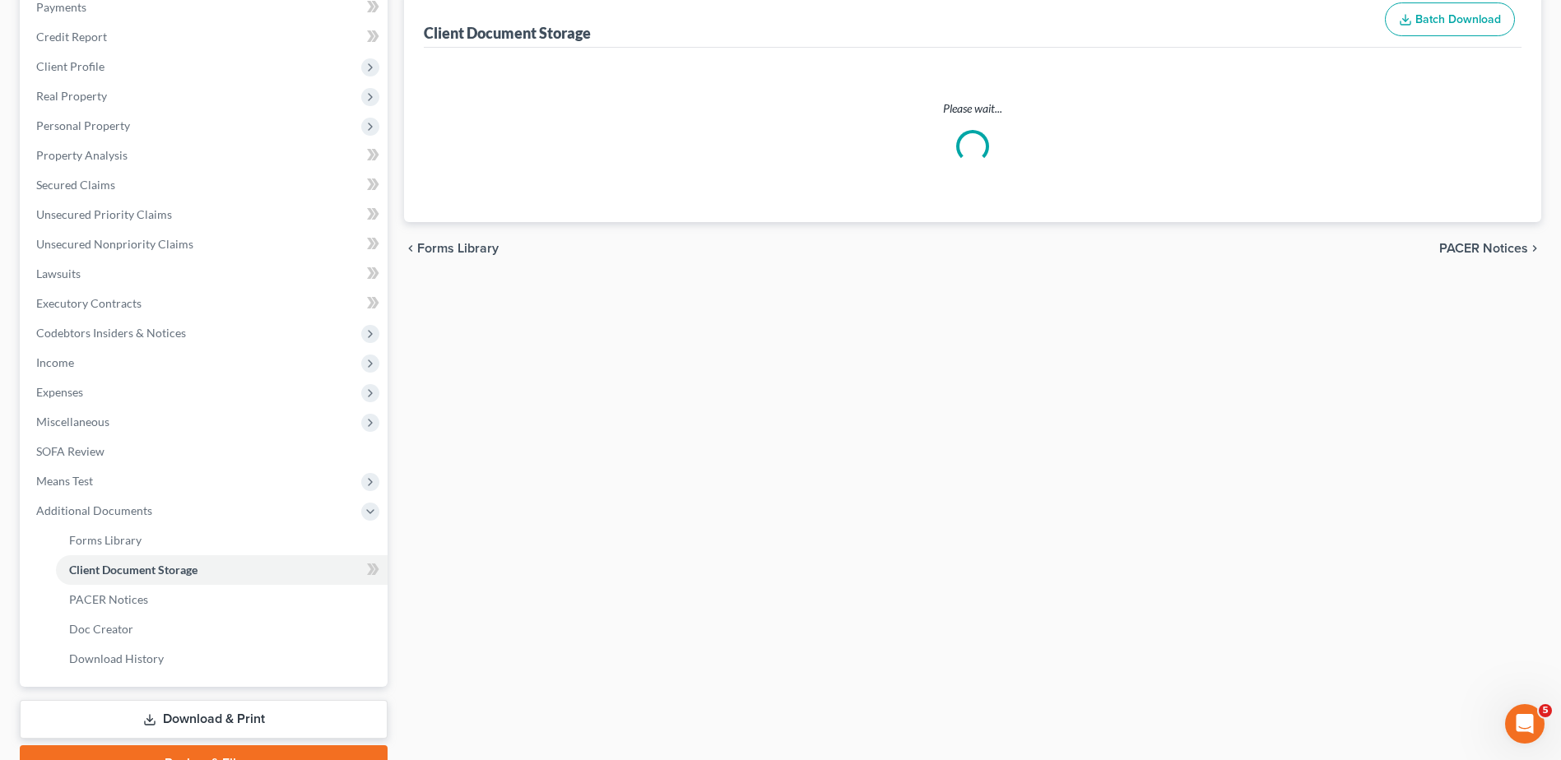
scroll to position [39, 0]
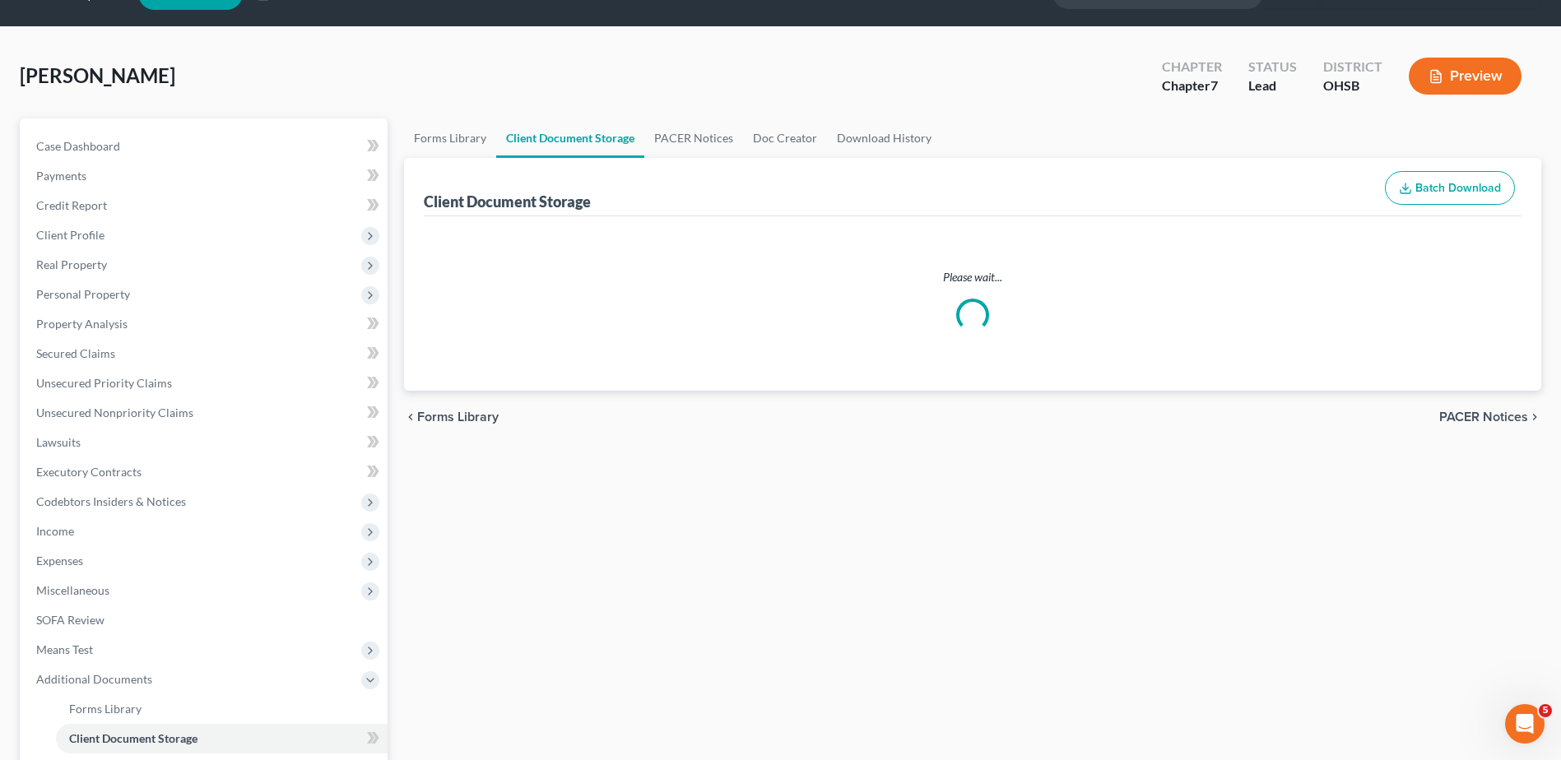
select select "7"
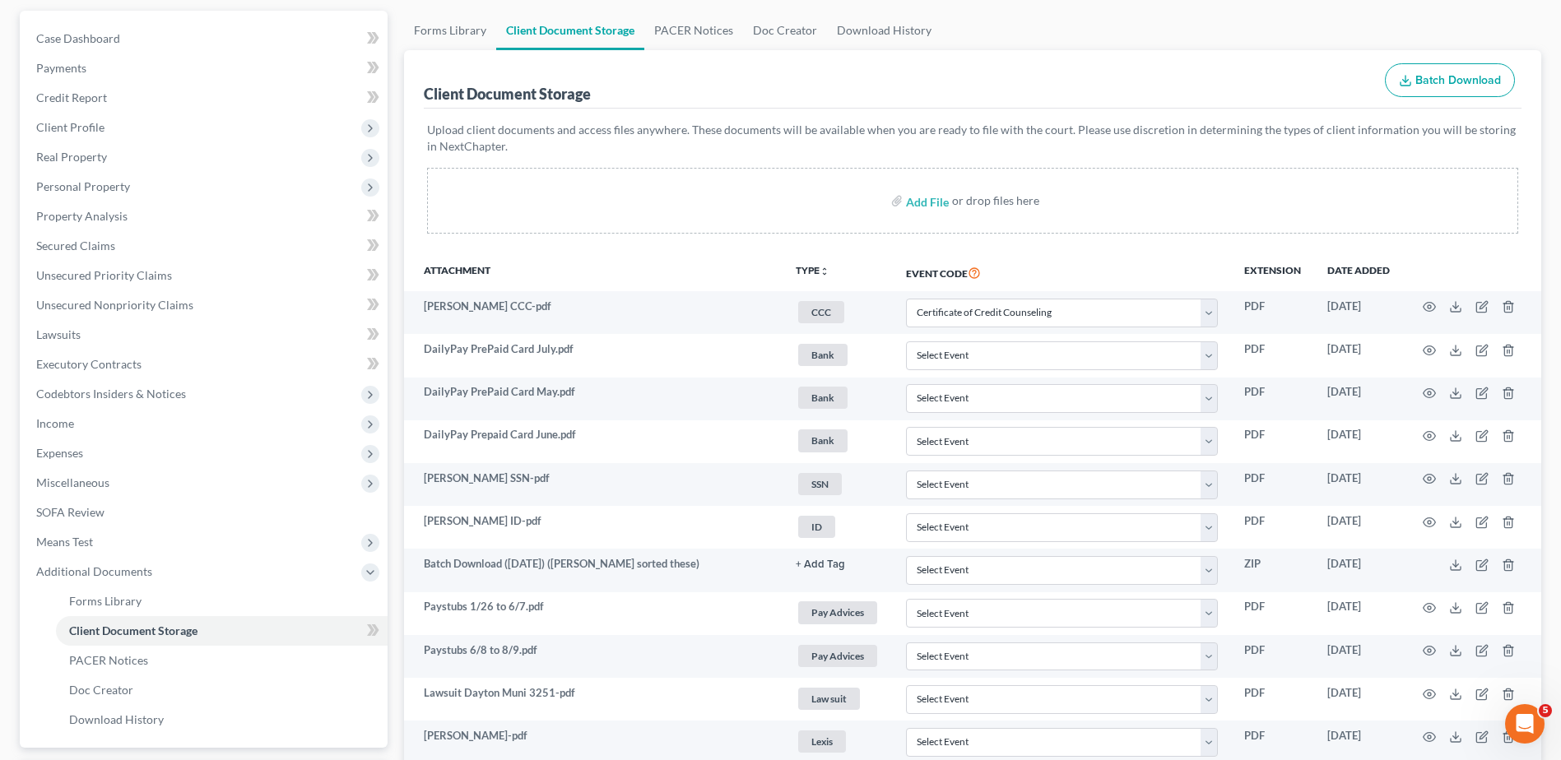
scroll to position [0, 0]
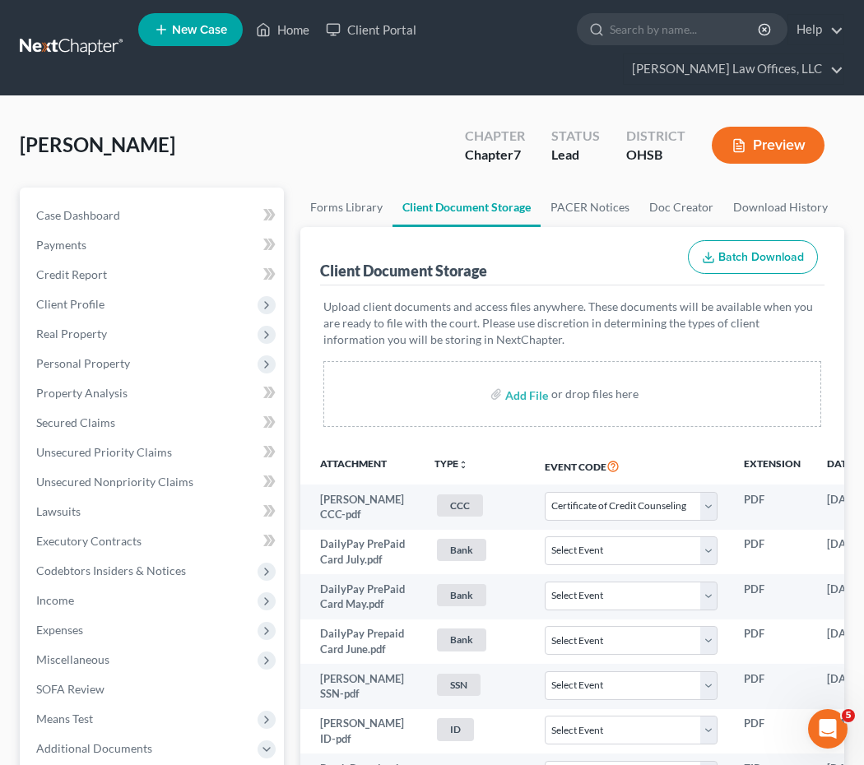
select select "7"
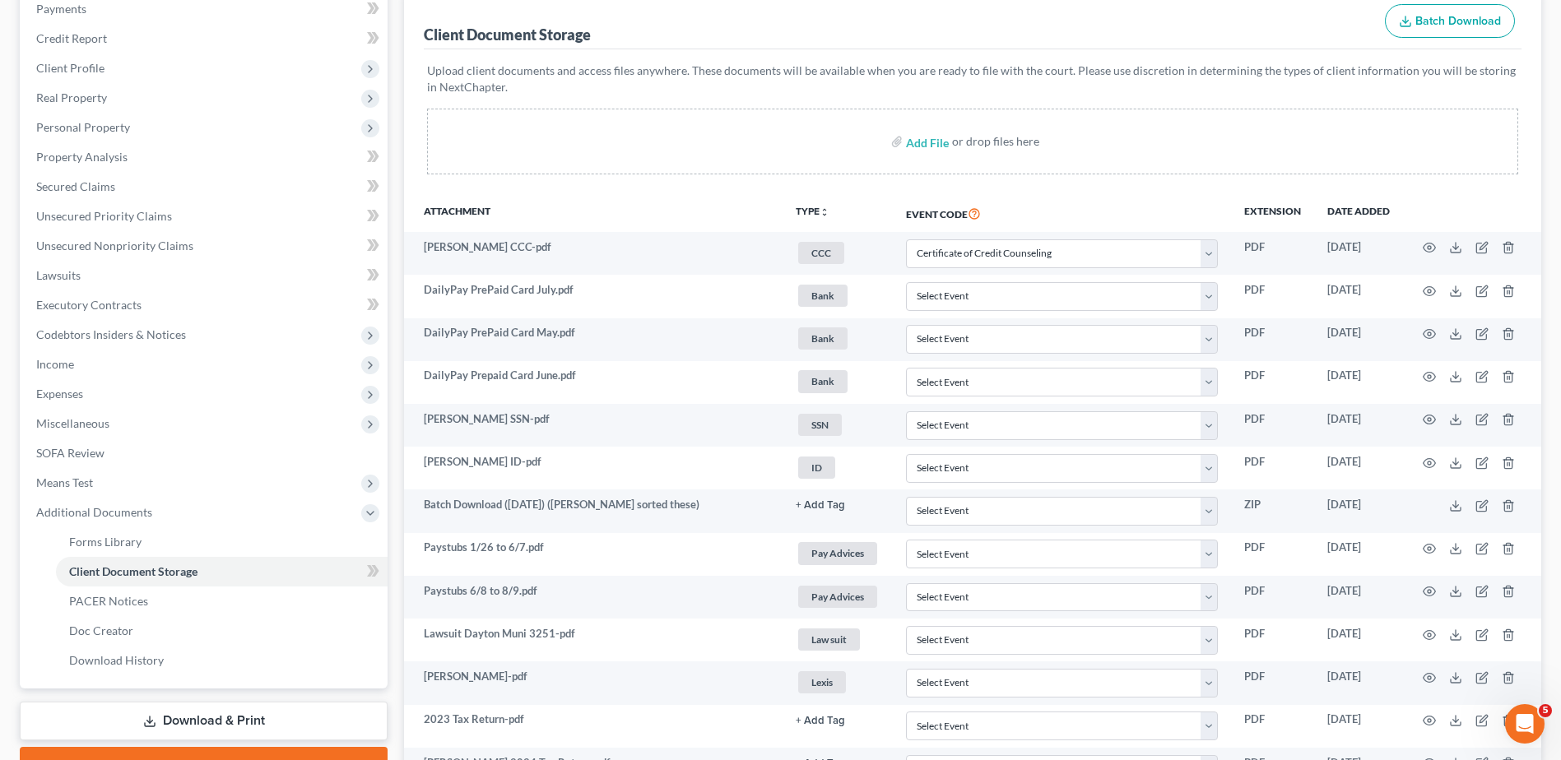
scroll to position [365, 0]
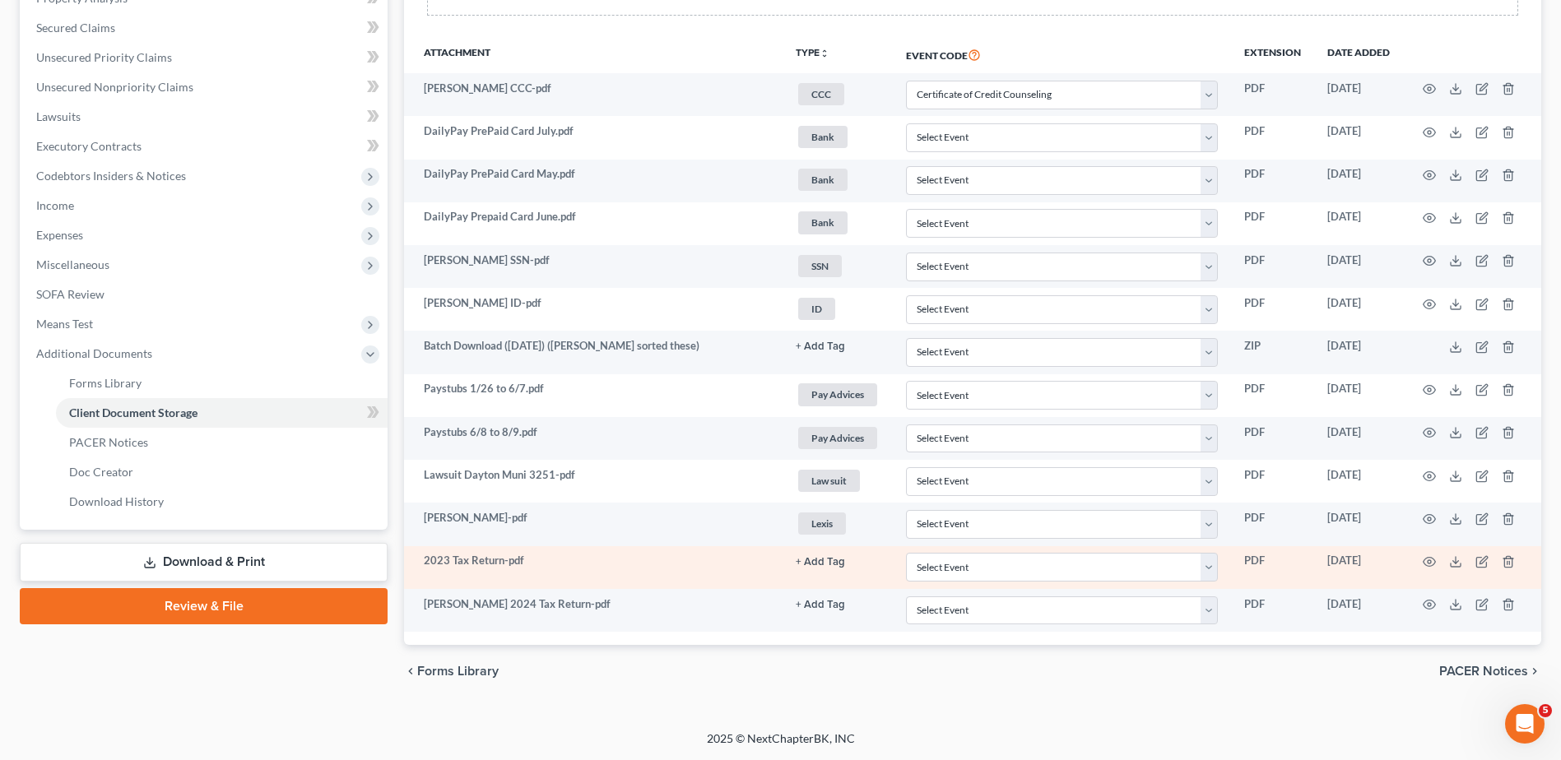
click at [814, 352] on button "+ Add Tag" at bounding box center [820, 346] width 49 height 11
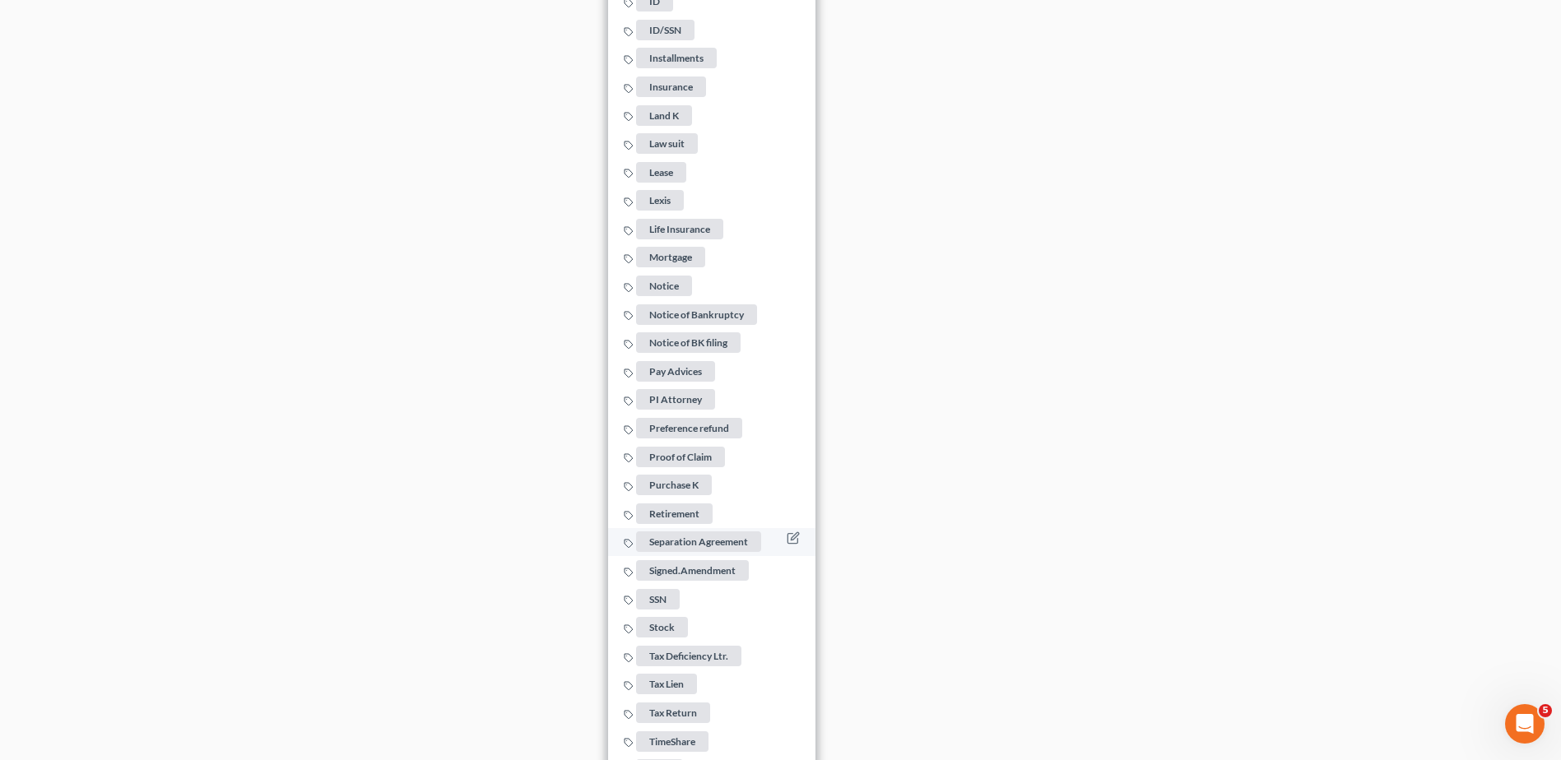
scroll to position [1592, 0]
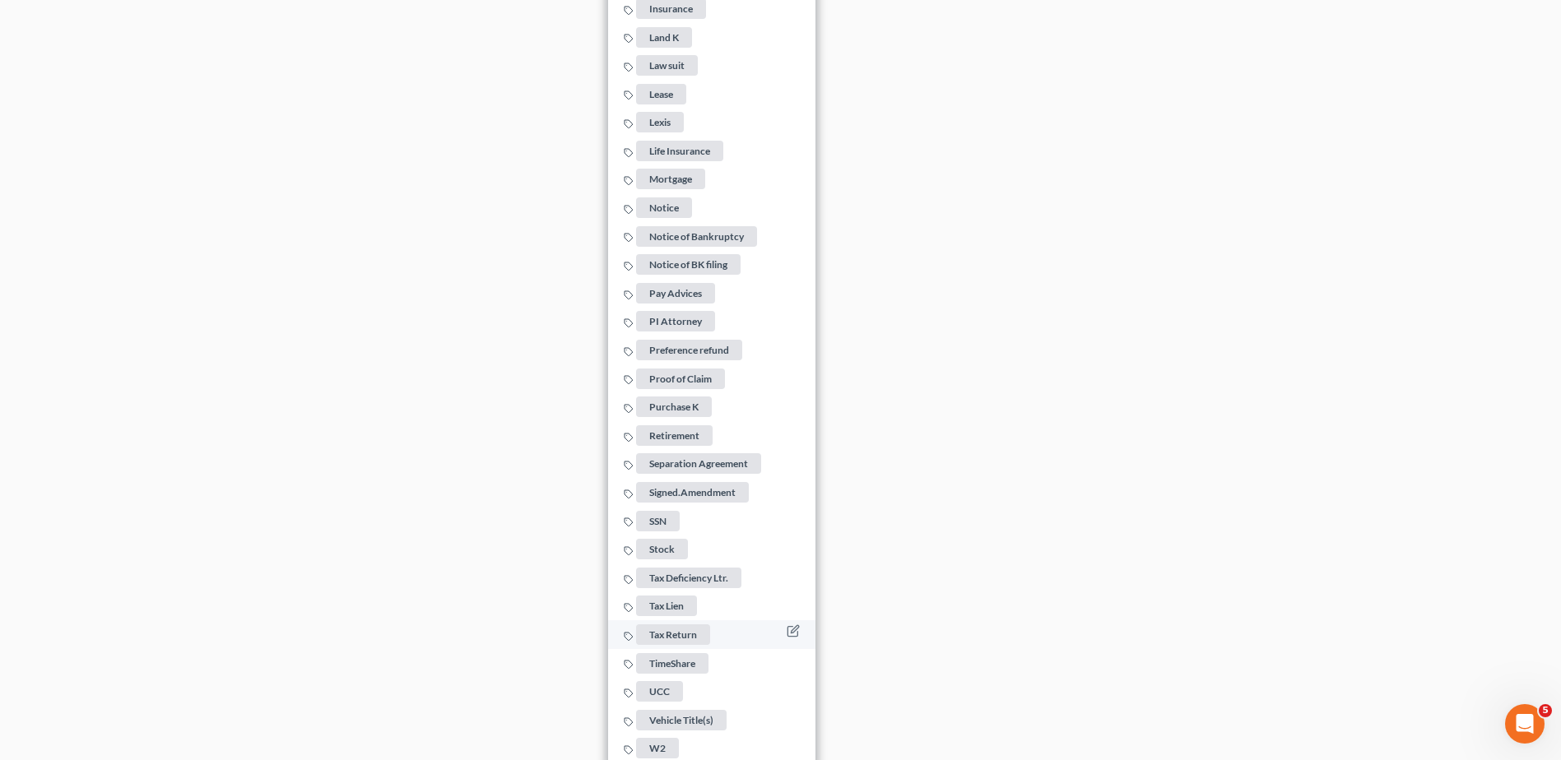
click at [670, 629] on span "Tax Return" at bounding box center [673, 634] width 74 height 21
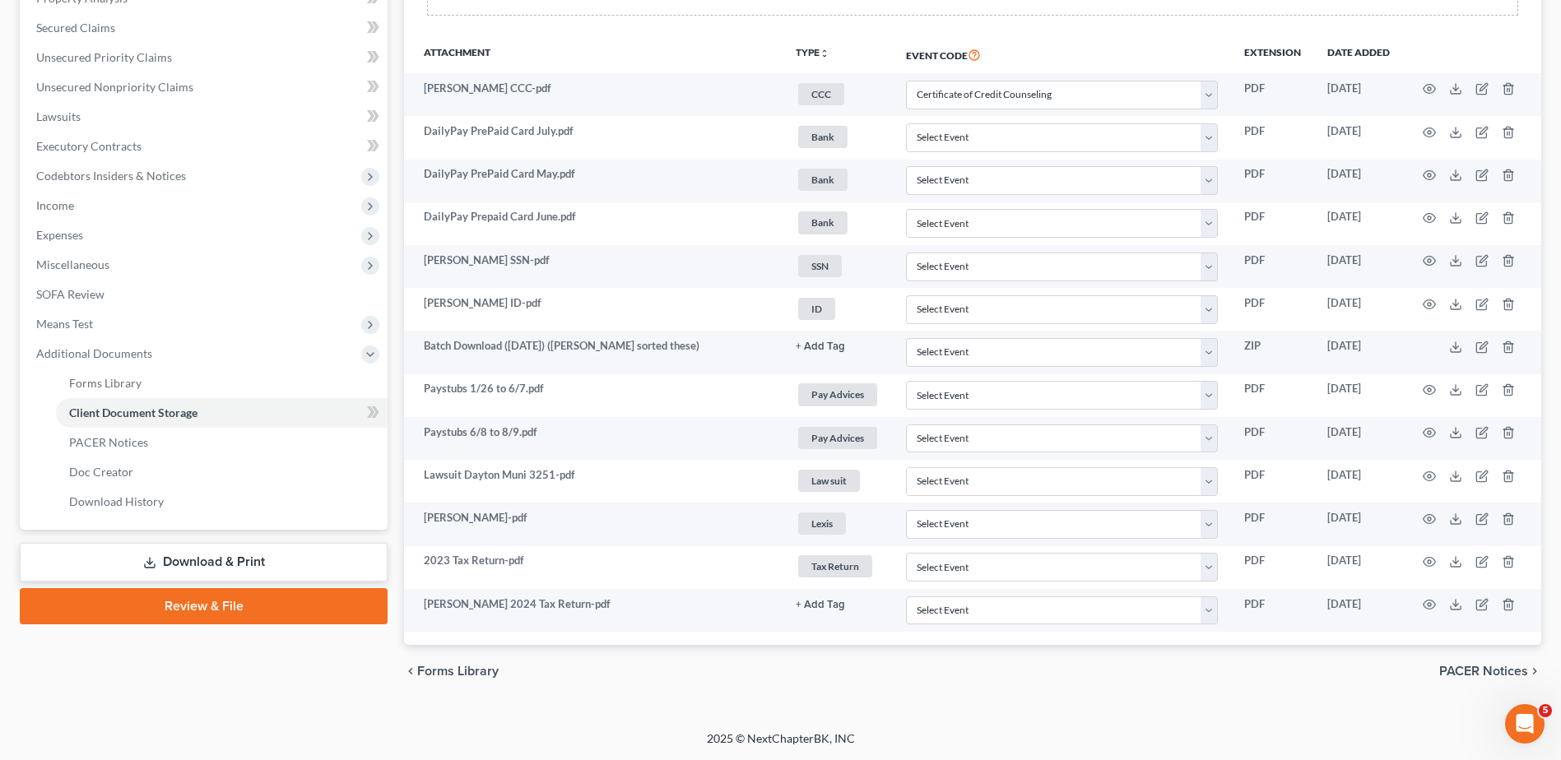
scroll to position [365, 0]
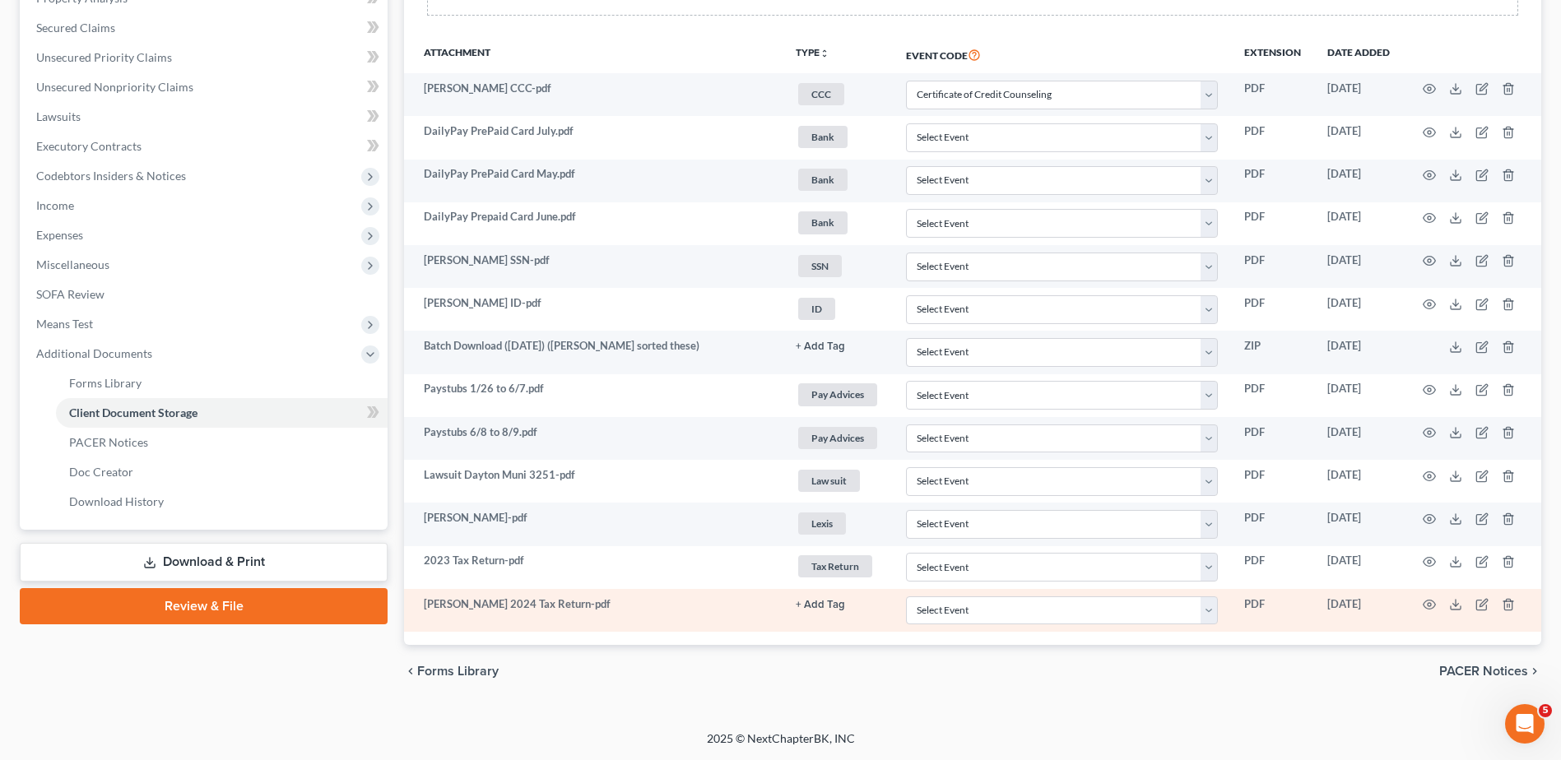
click at [818, 352] on button "+ Add Tag" at bounding box center [820, 346] width 49 height 11
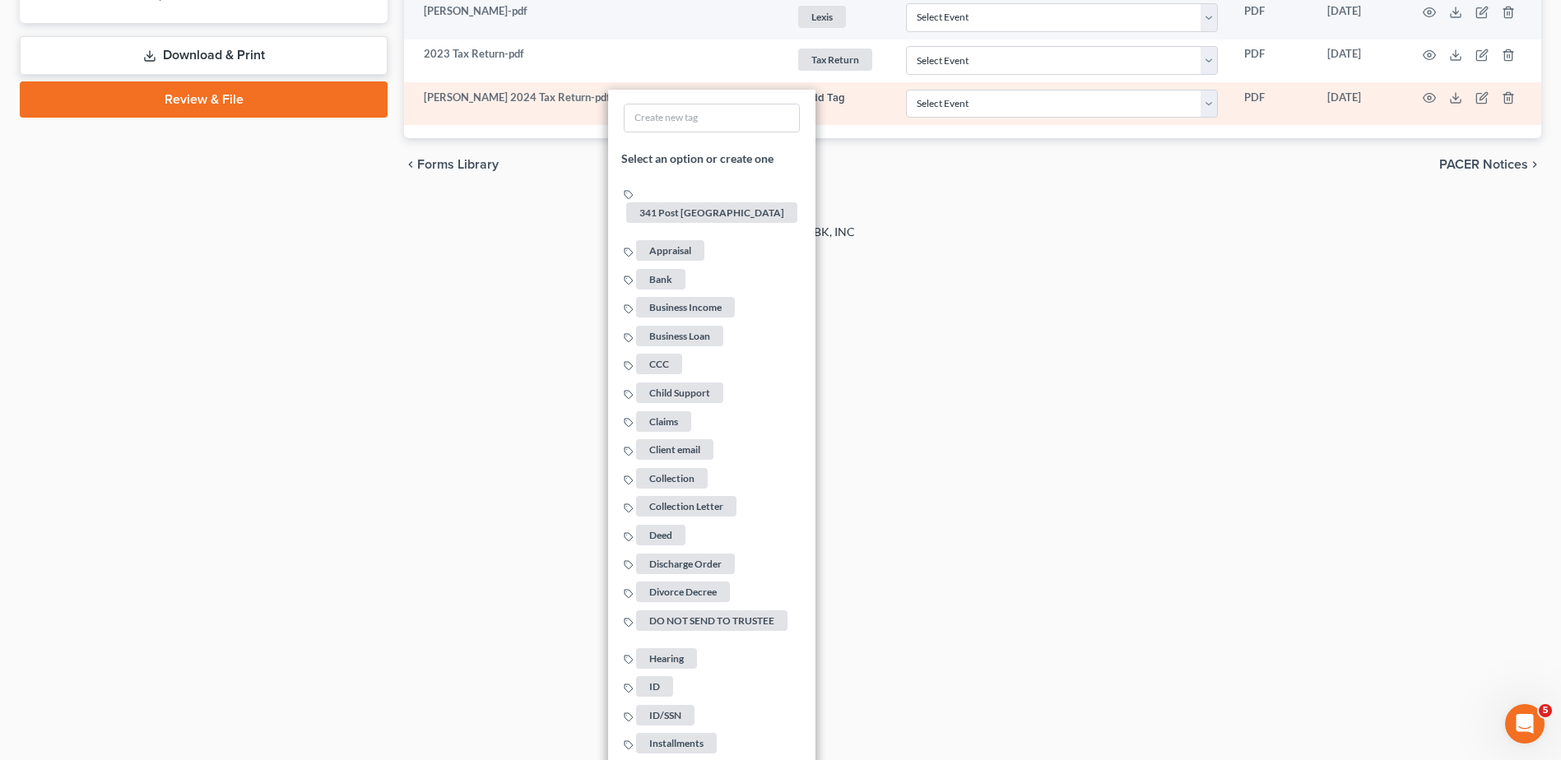
scroll to position [1599, 0]
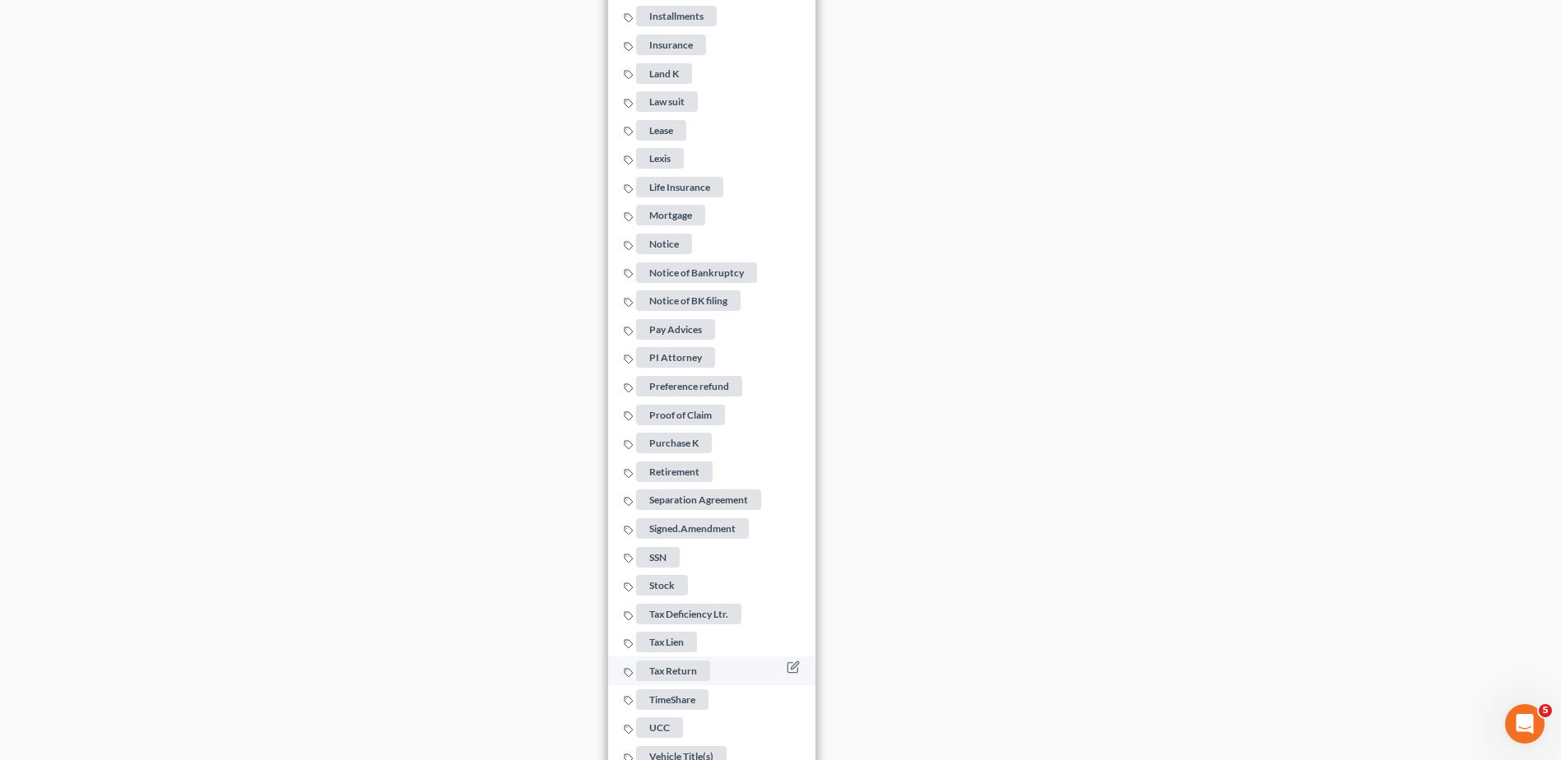
click at [679, 665] on span "Tax Return" at bounding box center [673, 671] width 74 height 21
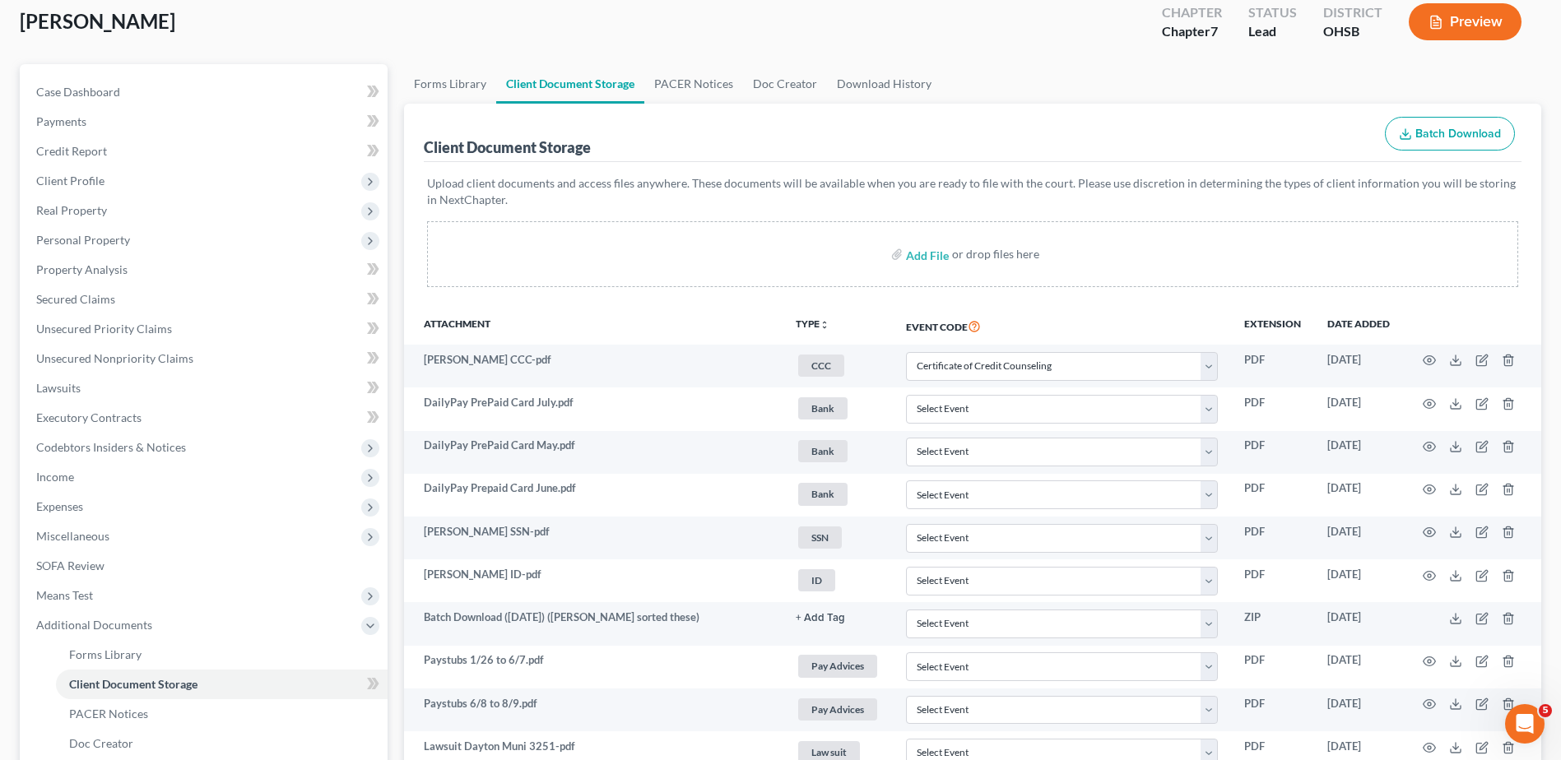
scroll to position [0, 0]
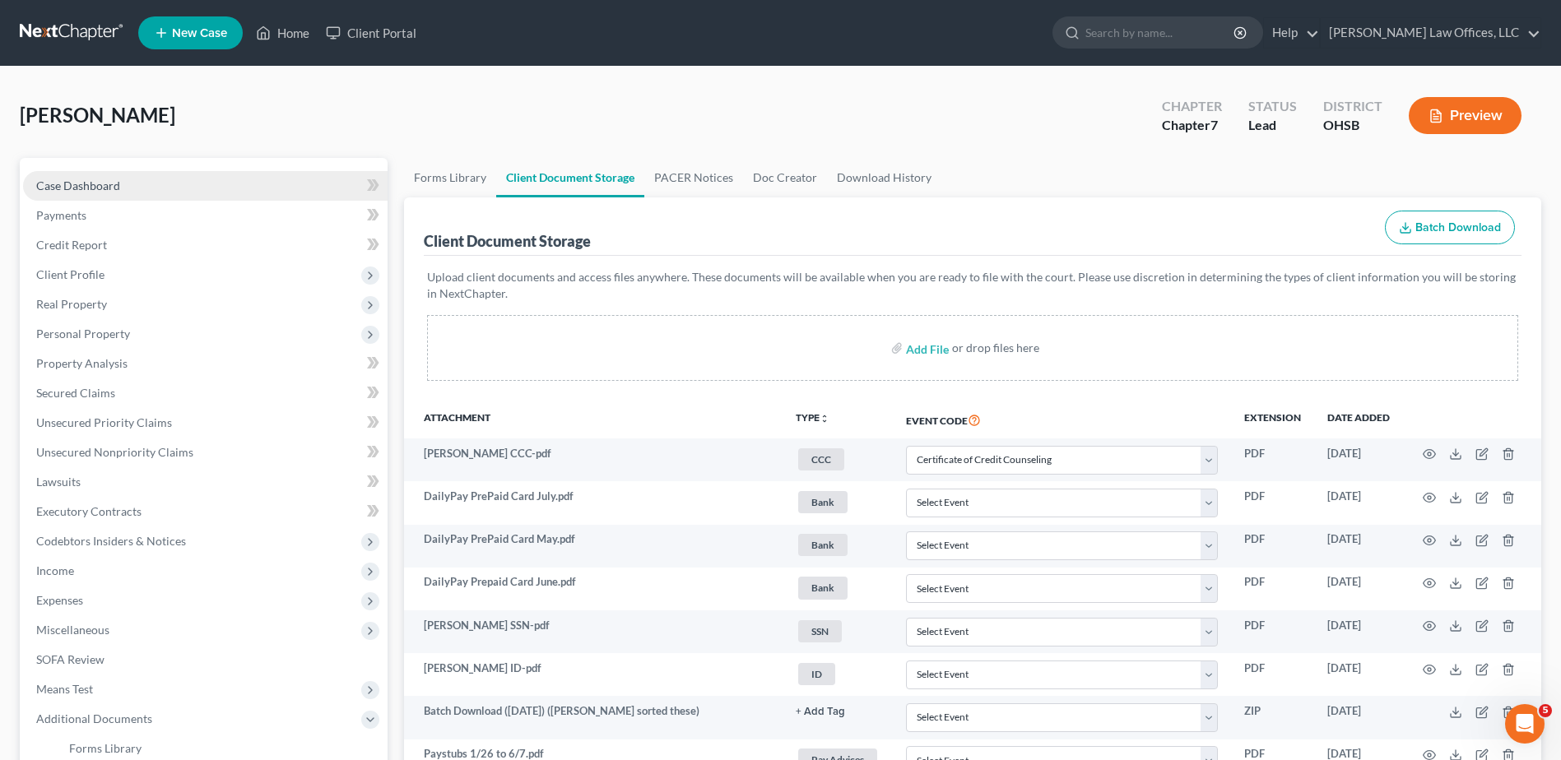
click at [57, 193] on link "Case Dashboard" at bounding box center [205, 186] width 364 height 30
select select "4"
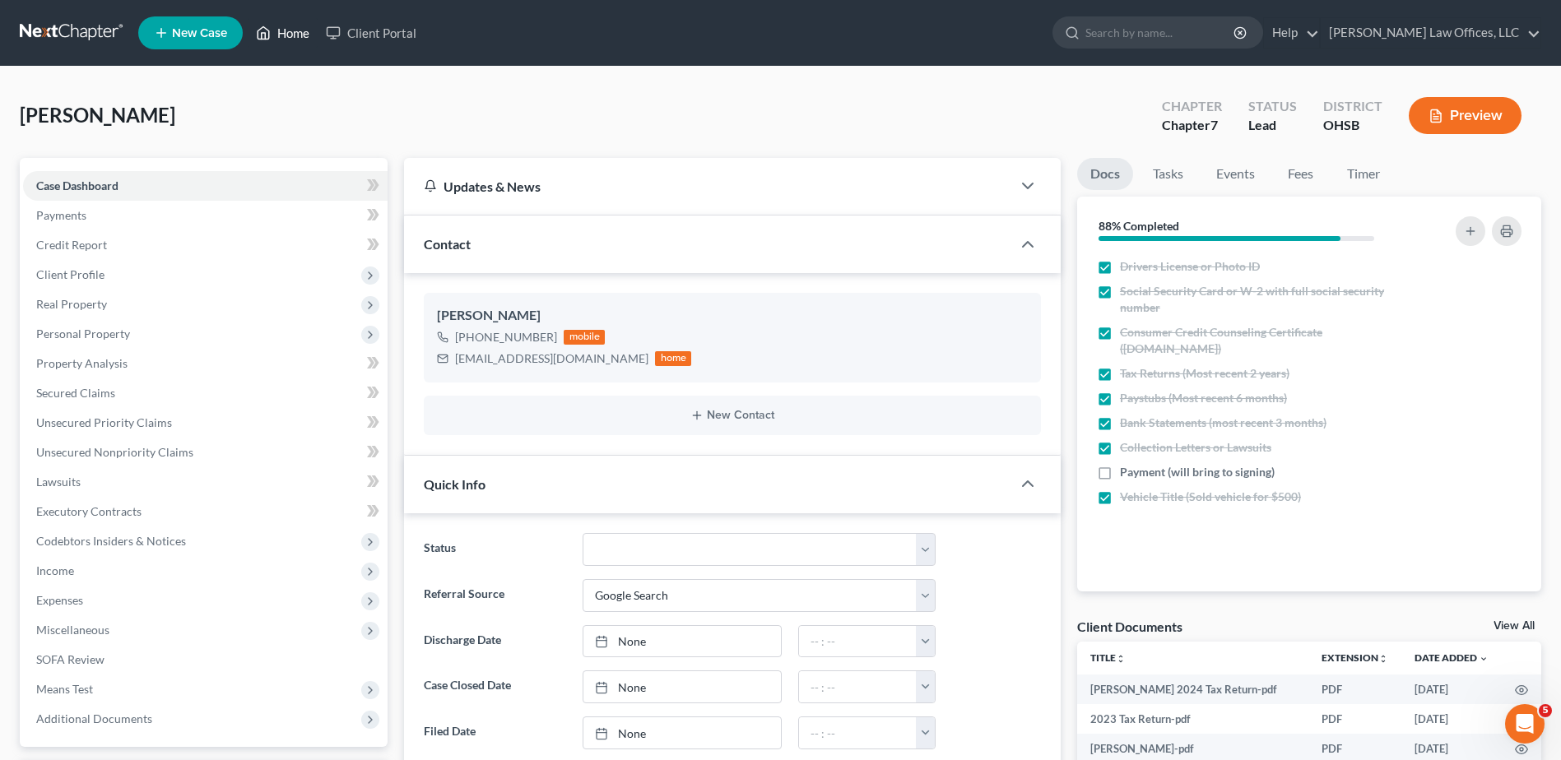
drag, startPoint x: 299, startPoint y: 35, endPoint x: 939, endPoint y: 74, distance: 640.5
click at [299, 35] on link "Home" at bounding box center [283, 33] width 70 height 30
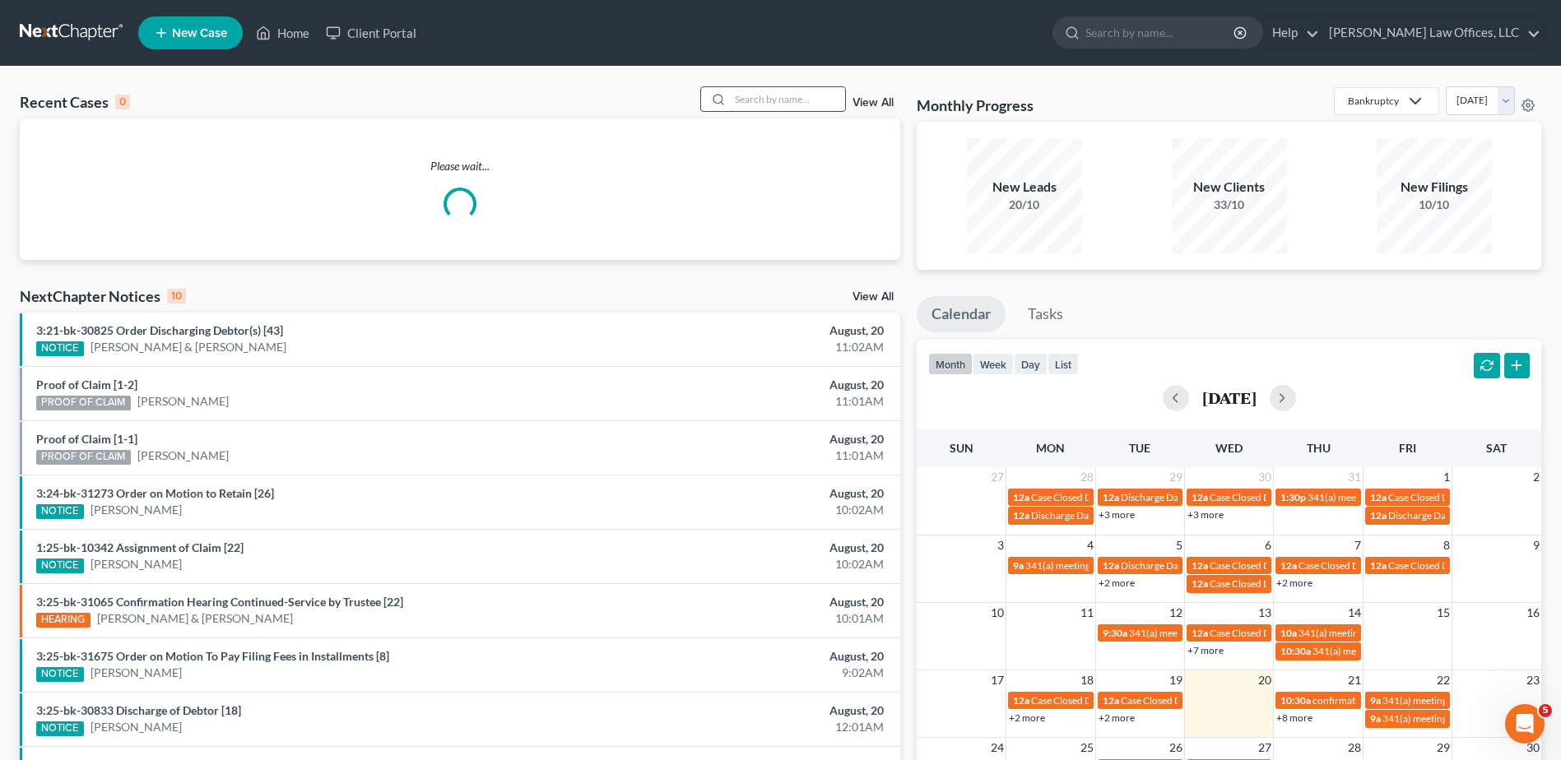
click at [815, 102] on input "search" at bounding box center [787, 99] width 115 height 24
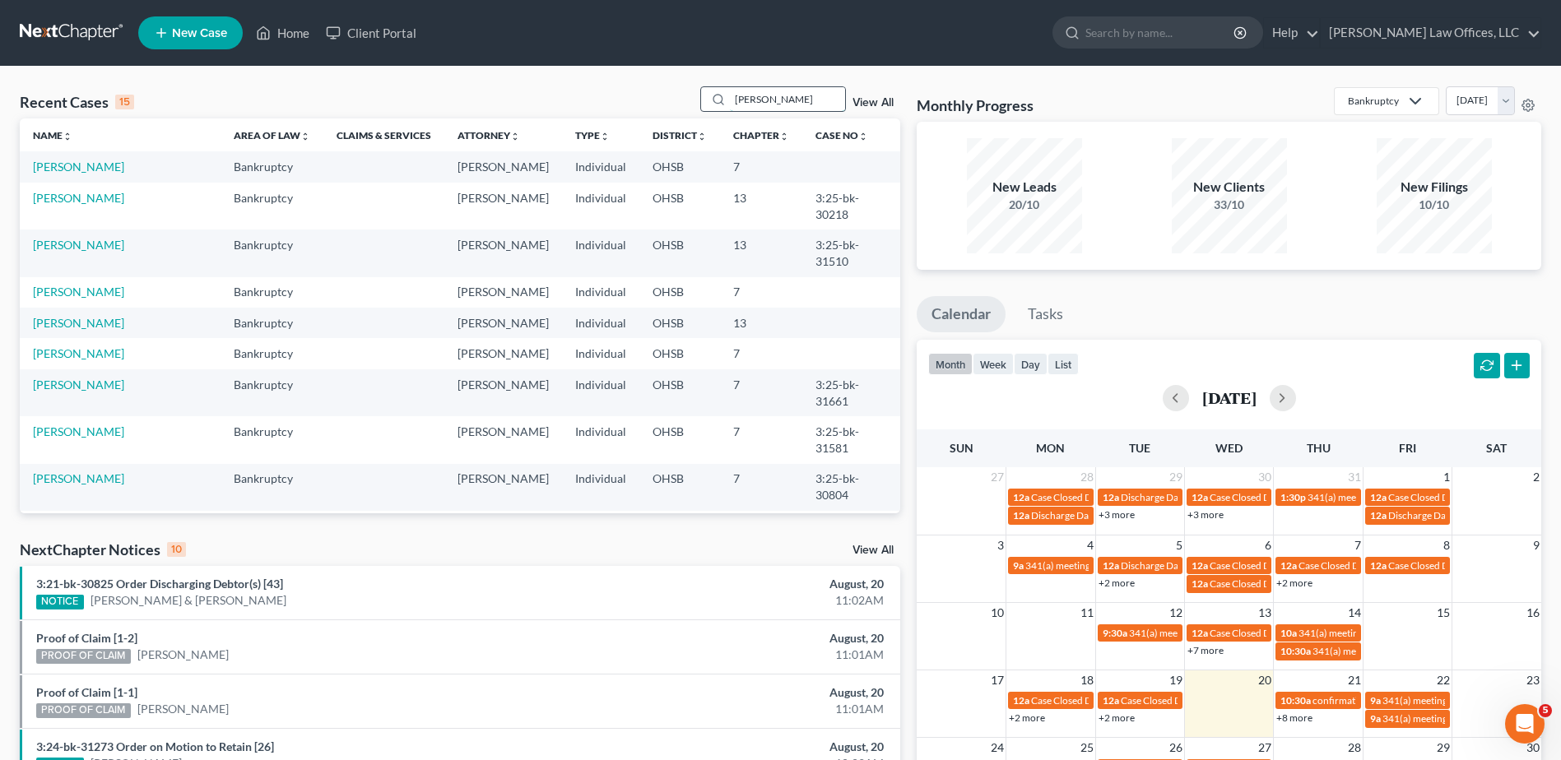
type input "[PERSON_NAME]"
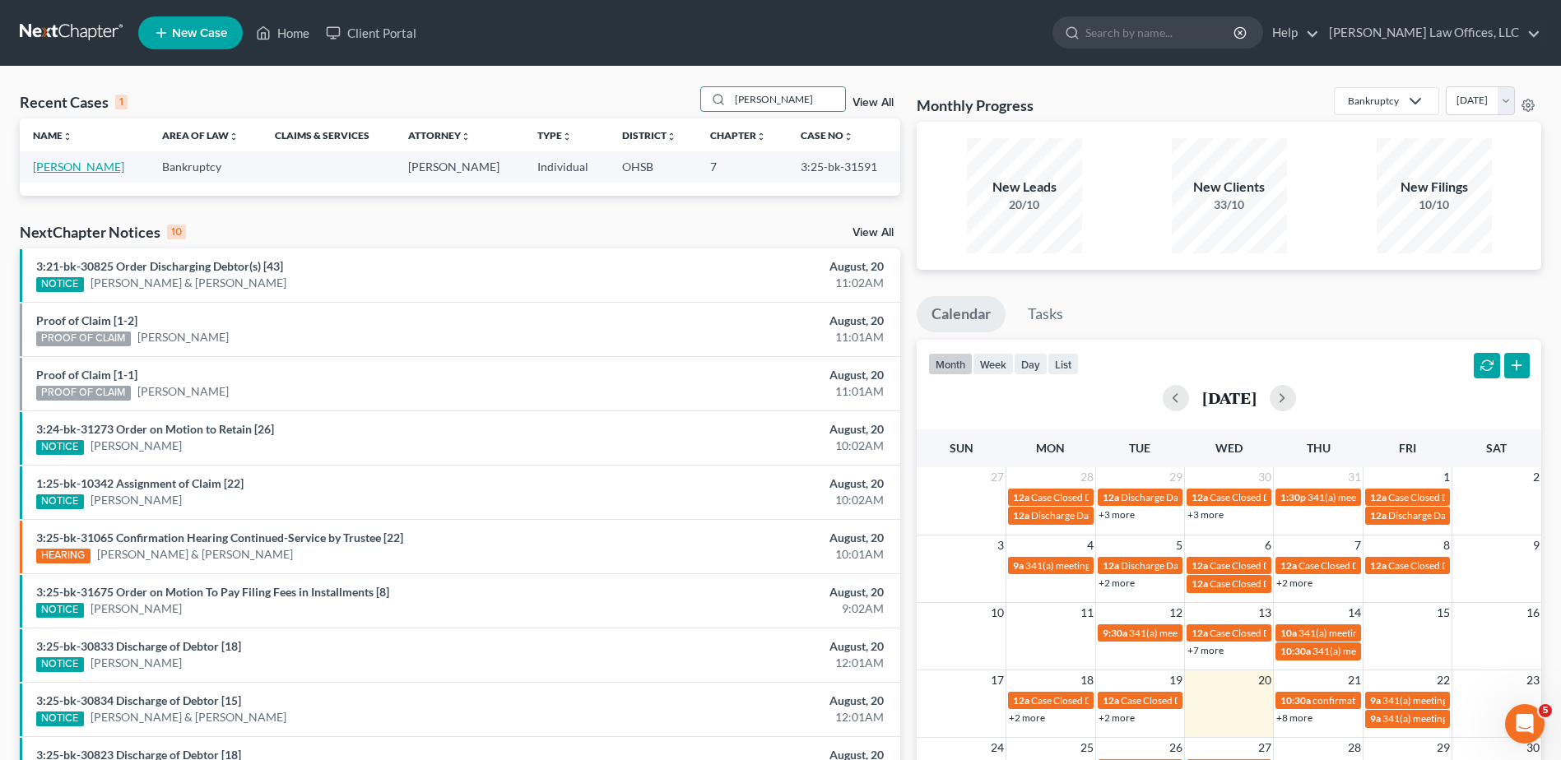
click at [72, 165] on link "[PERSON_NAME]" at bounding box center [78, 167] width 91 height 14
select select "4"
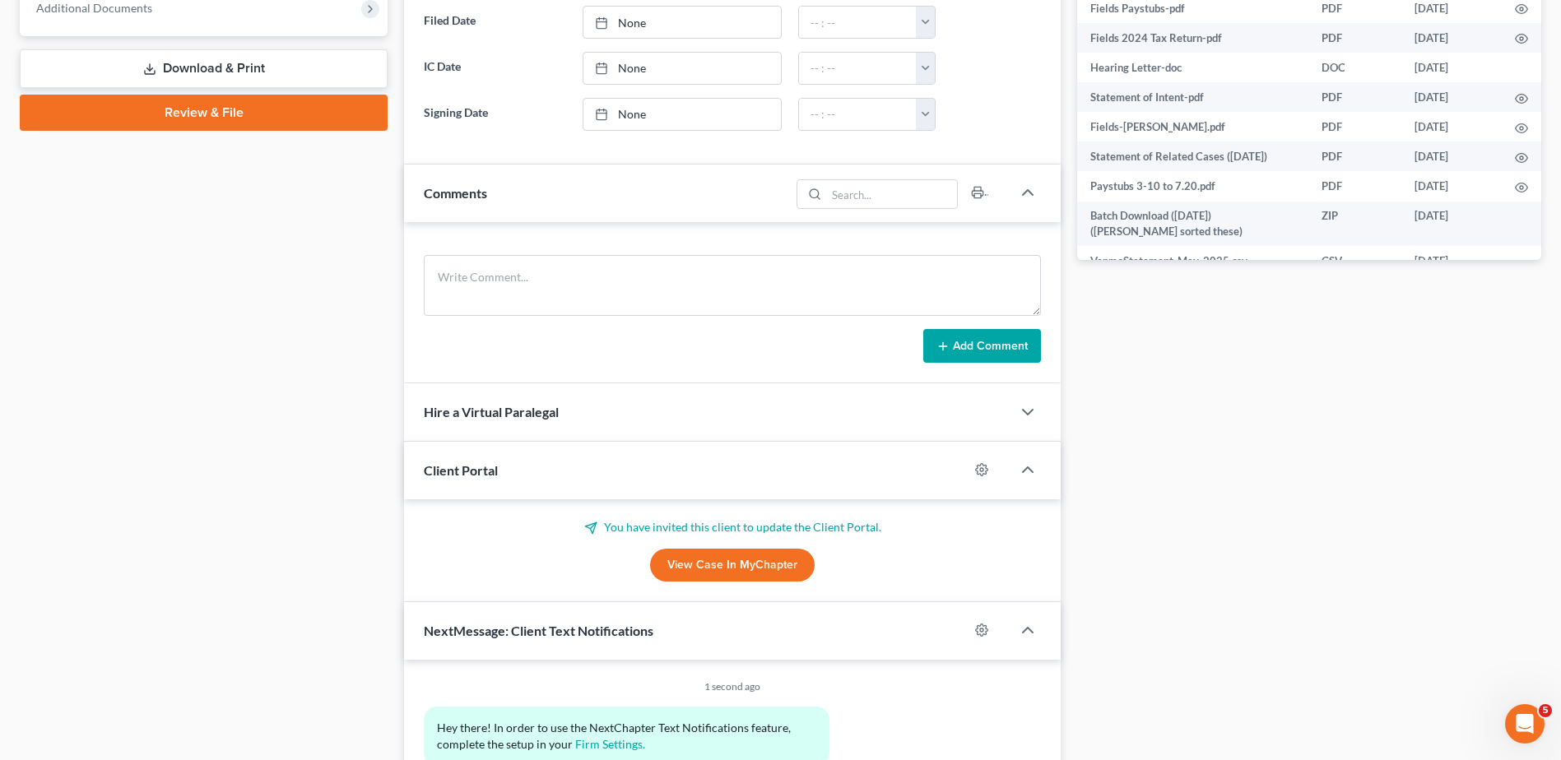
scroll to position [741, 0]
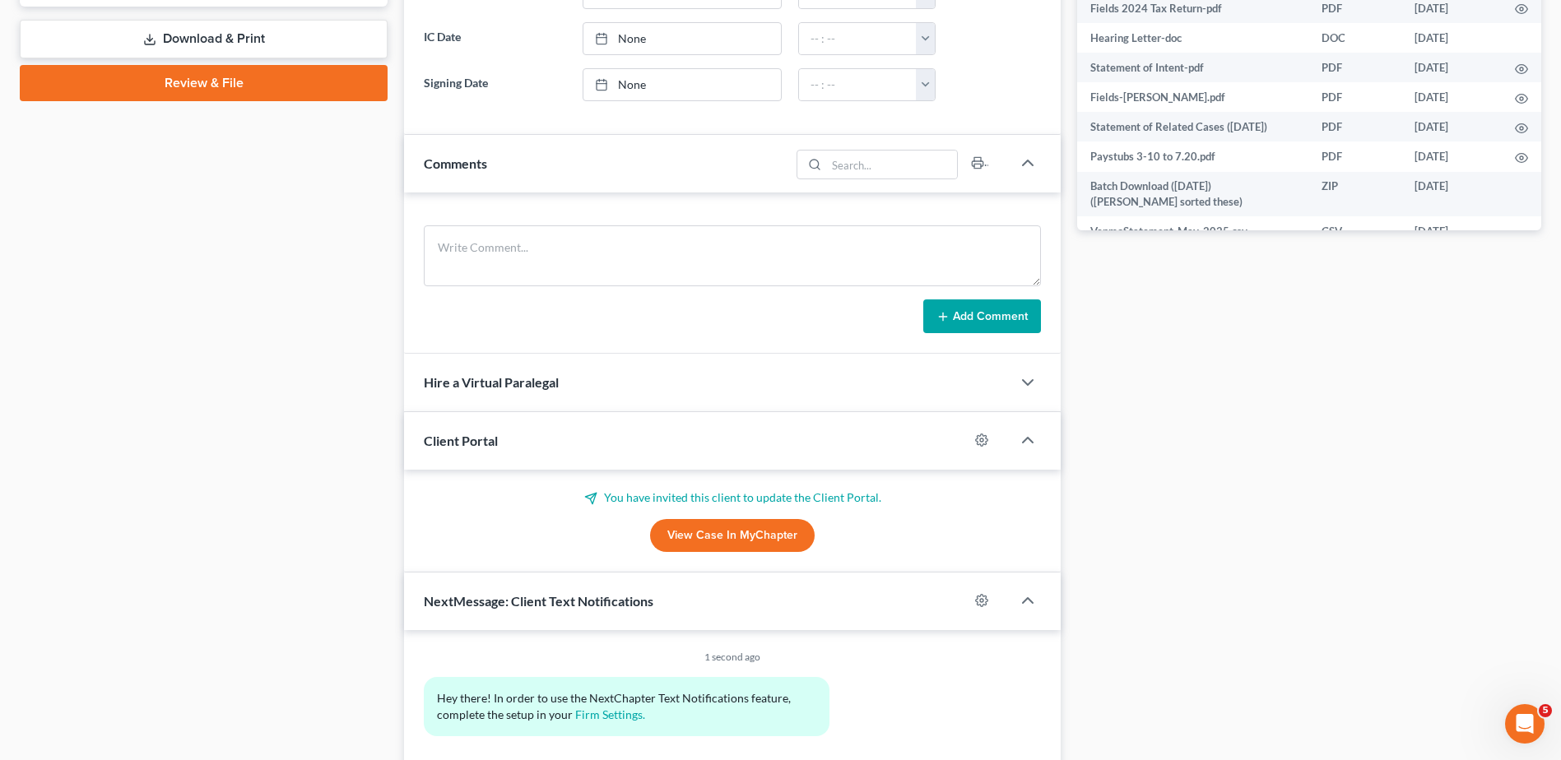
click at [697, 532] on link "View Case in MyChapter" at bounding box center [732, 535] width 165 height 33
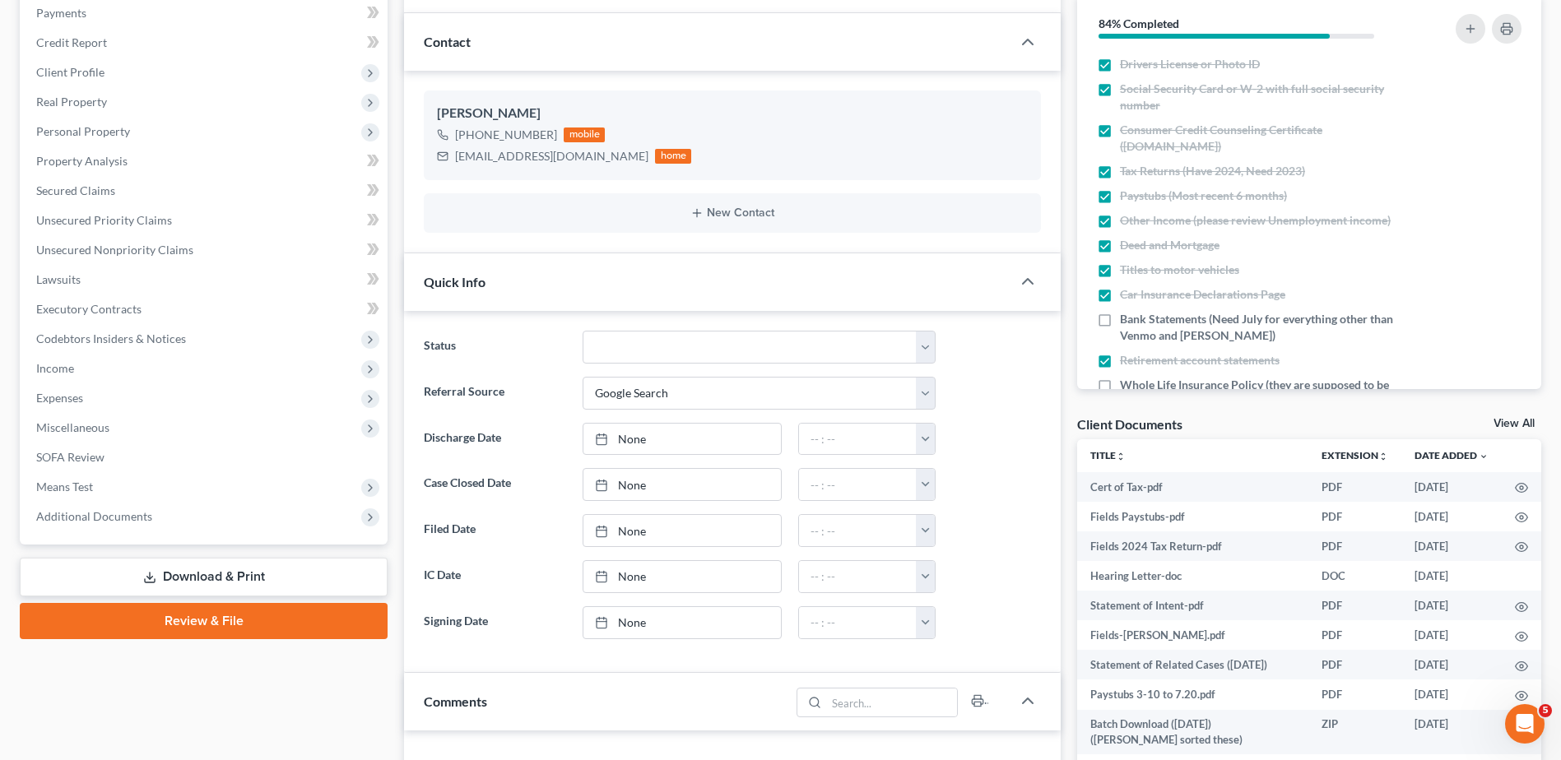
scroll to position [0, 0]
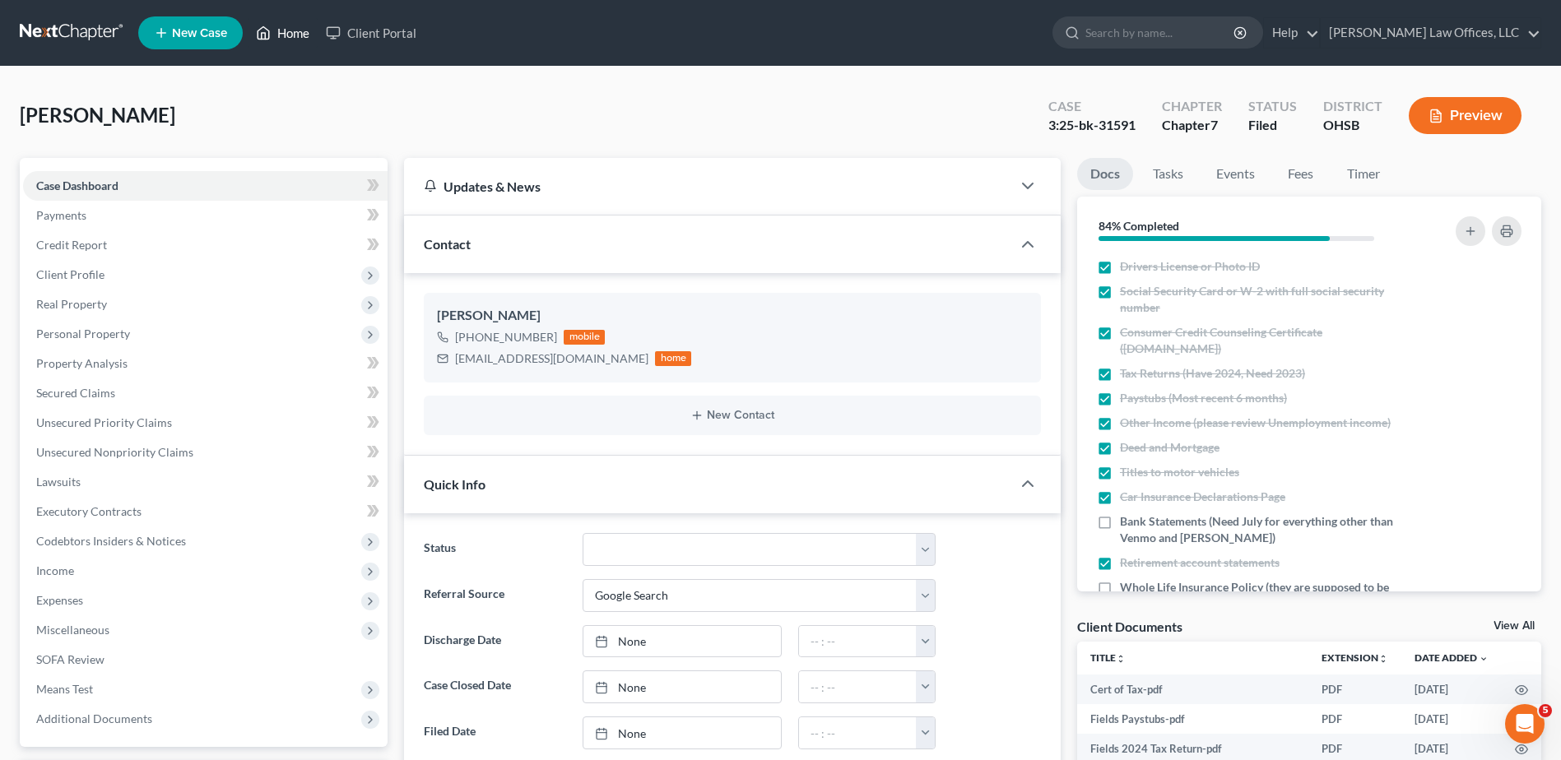
click at [305, 35] on link "Home" at bounding box center [283, 33] width 70 height 30
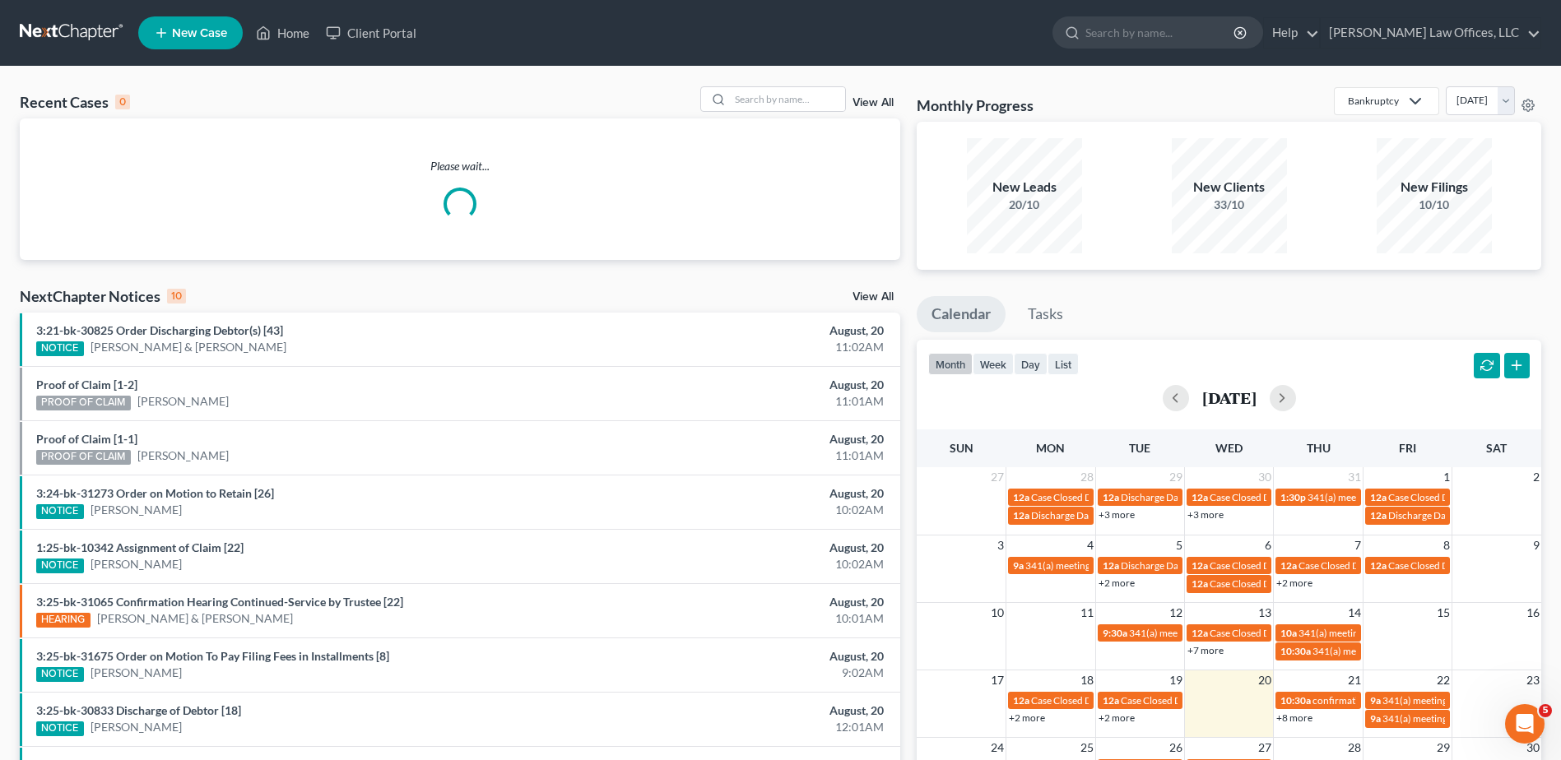
click at [882, 98] on link "View All" at bounding box center [872, 103] width 41 height 12
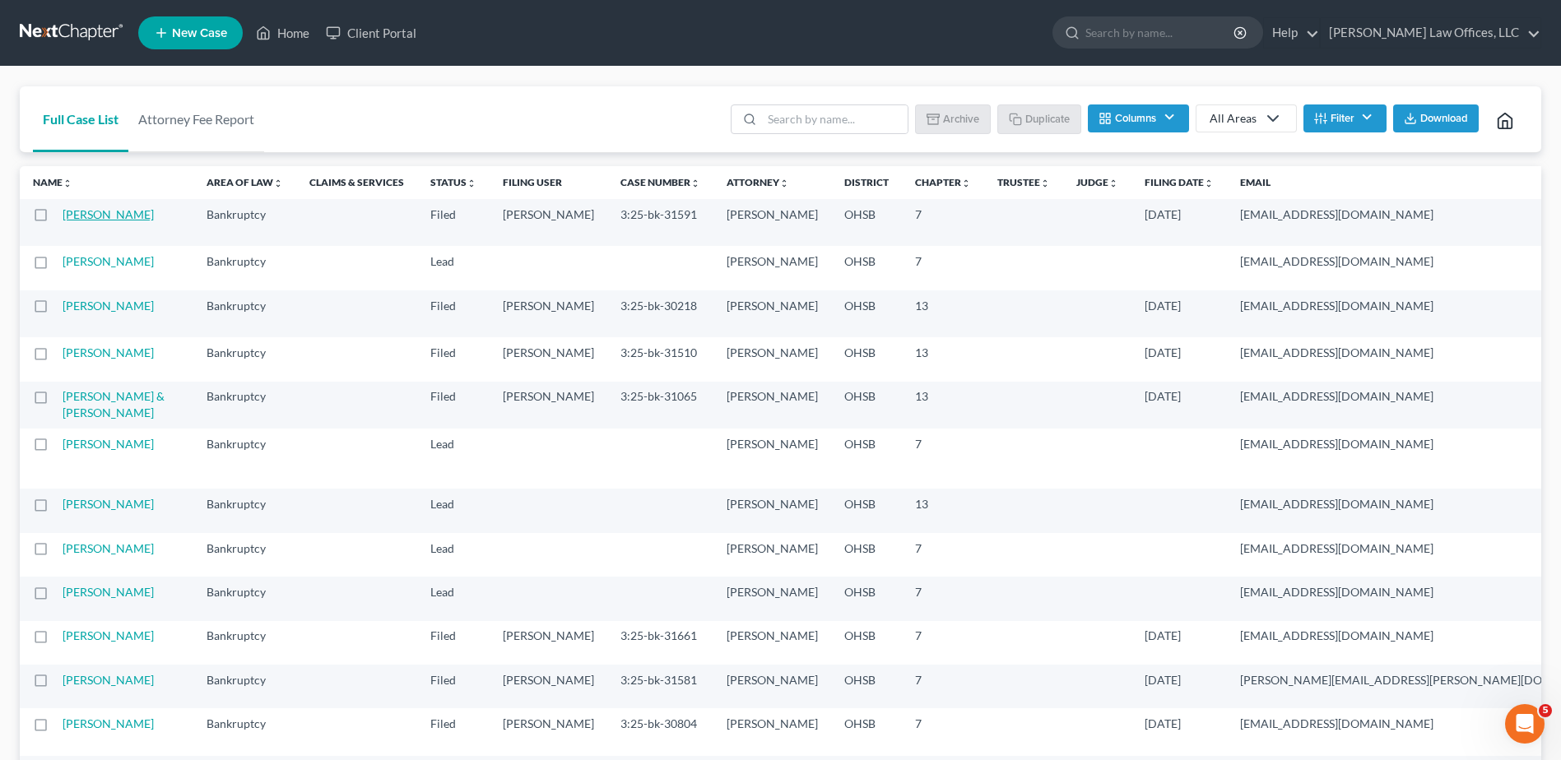
click at [95, 217] on link "[PERSON_NAME]" at bounding box center [108, 214] width 91 height 14
select select "4"
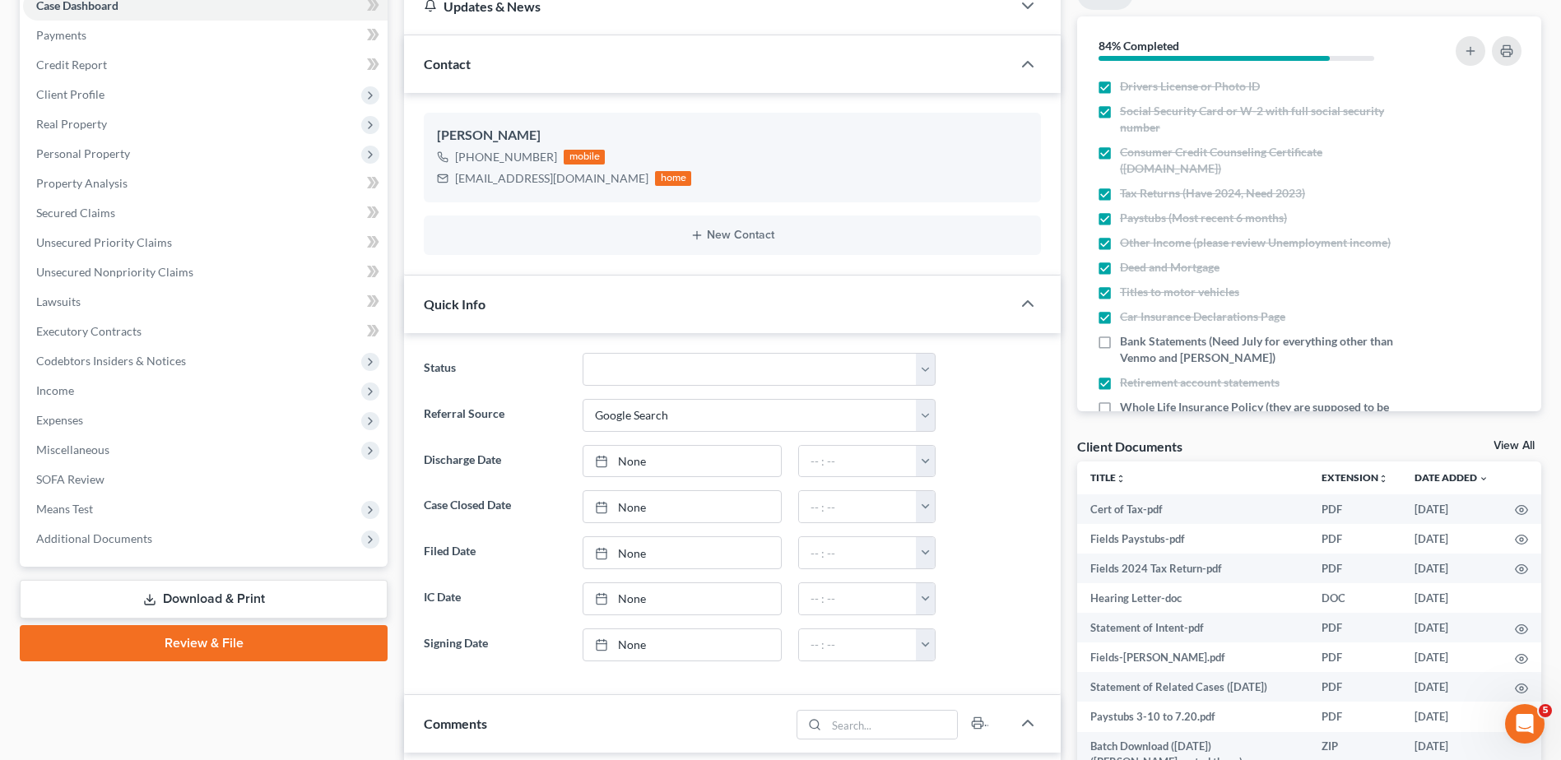
scroll to position [494, 0]
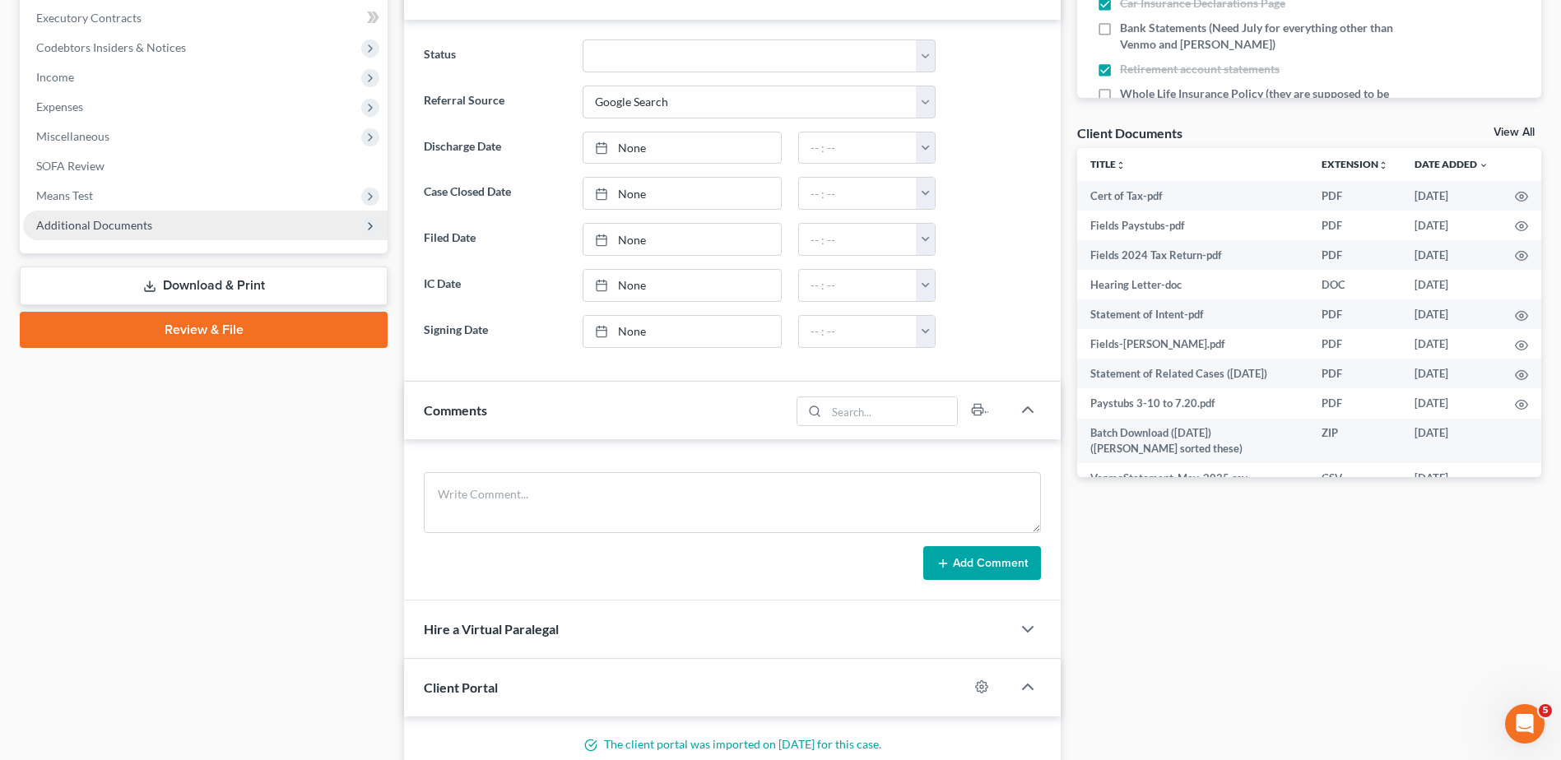
click at [128, 230] on span "Additional Documents" at bounding box center [94, 225] width 116 height 14
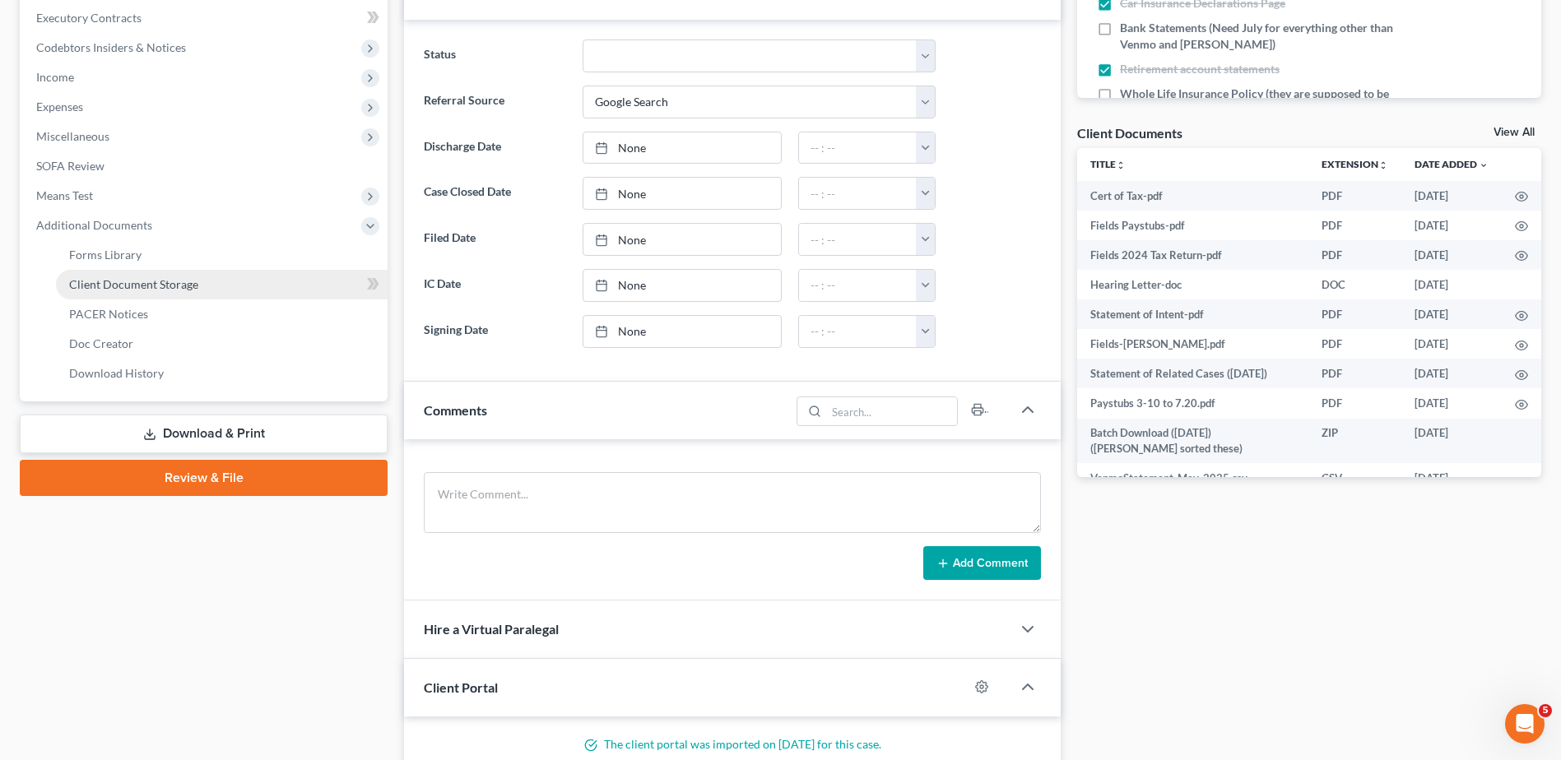
click at [142, 284] on span "Client Document Storage" at bounding box center [133, 284] width 129 height 14
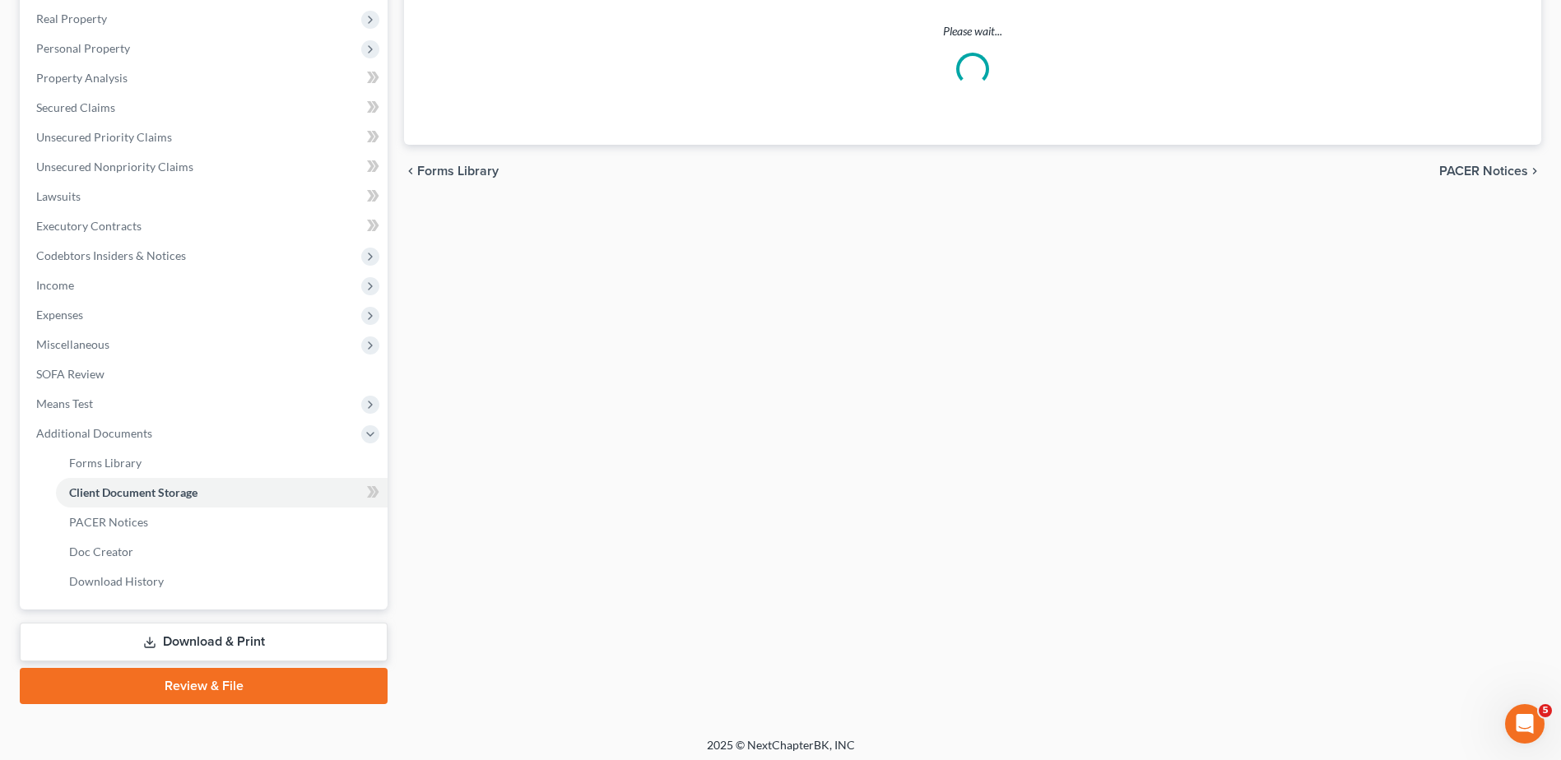
scroll to position [208, 0]
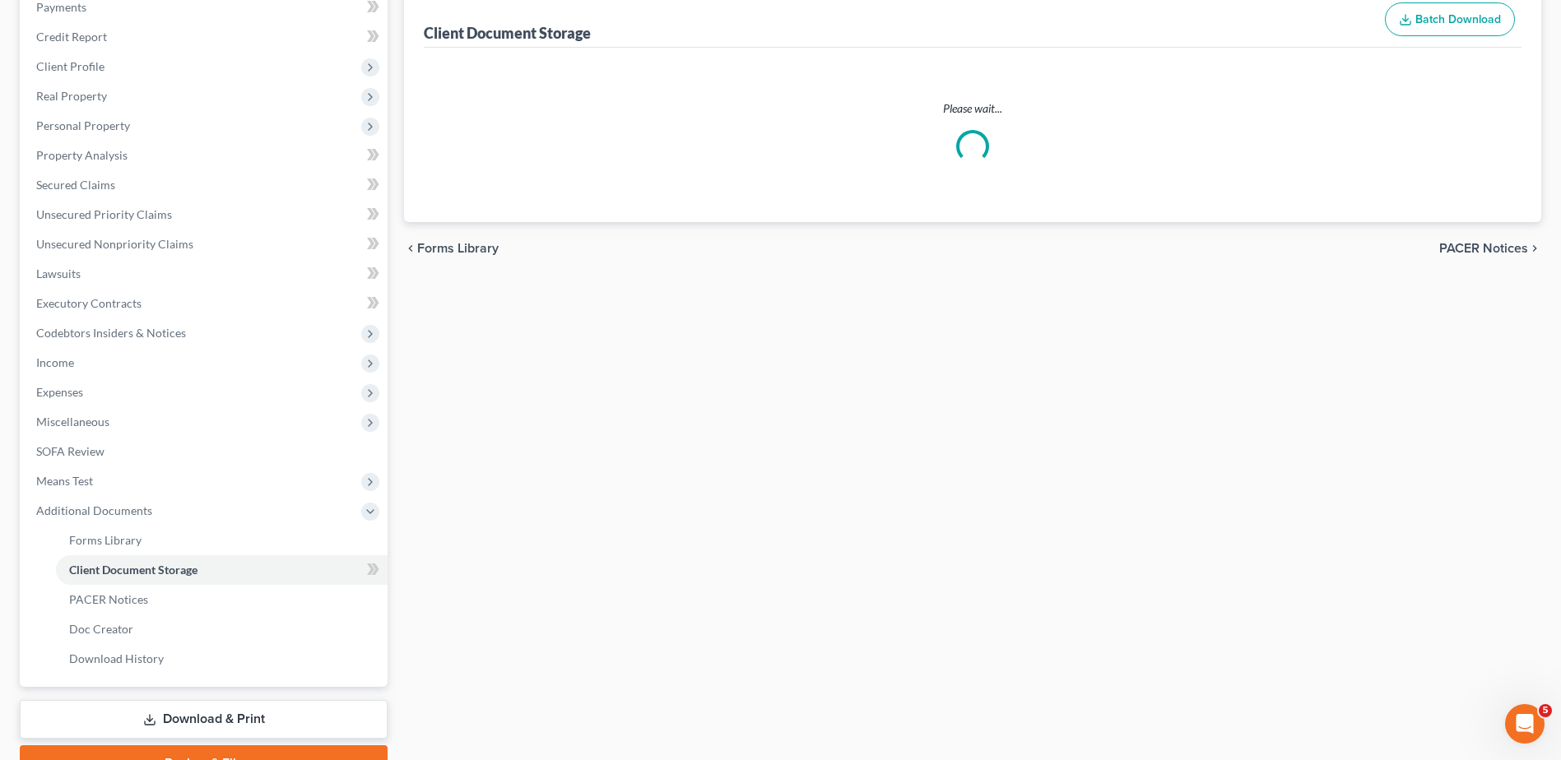
select select "7"
select select "52"
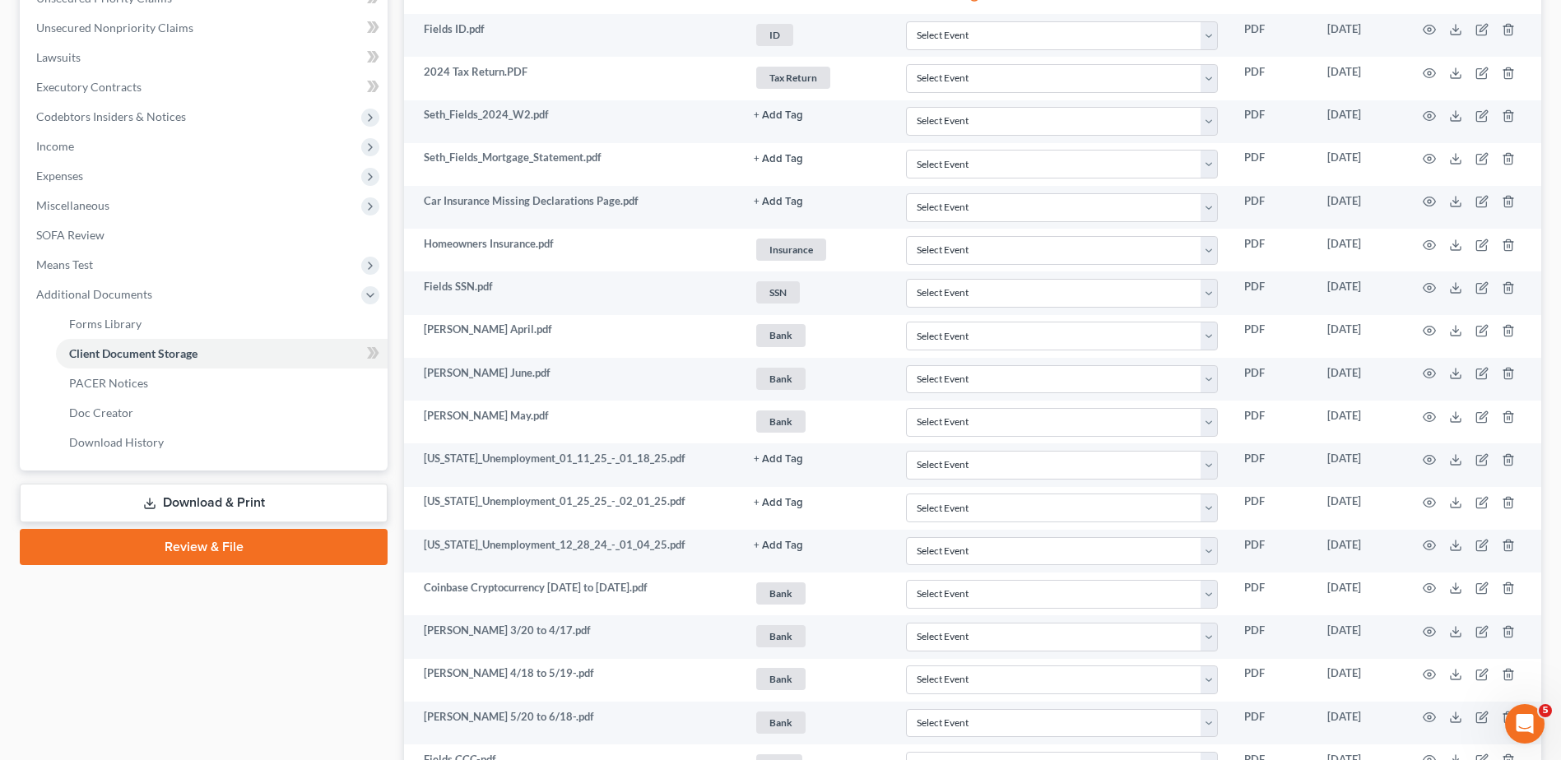
scroll to position [0, 0]
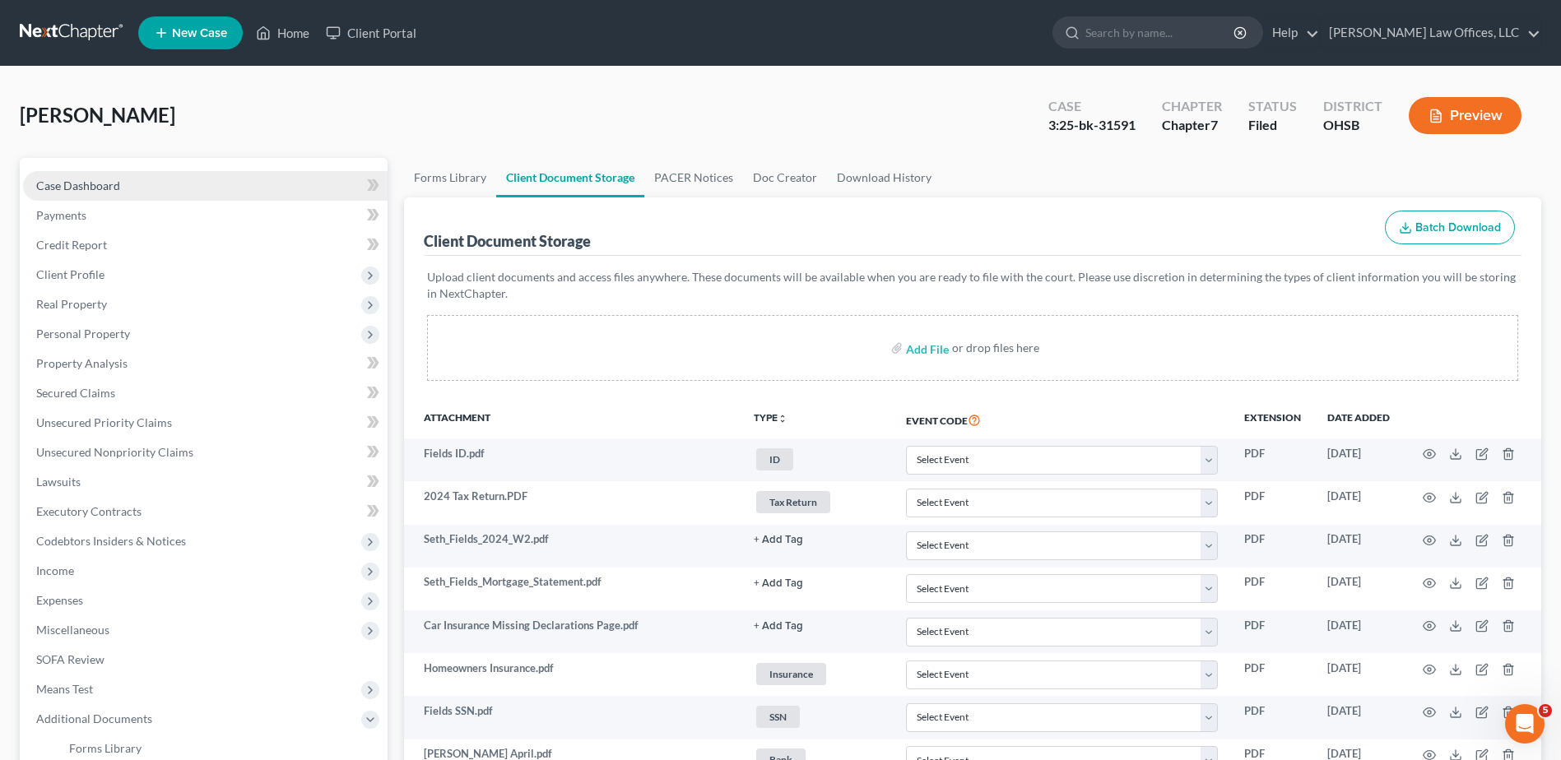
click at [70, 183] on span "Case Dashboard" at bounding box center [78, 186] width 84 height 14
select select "4"
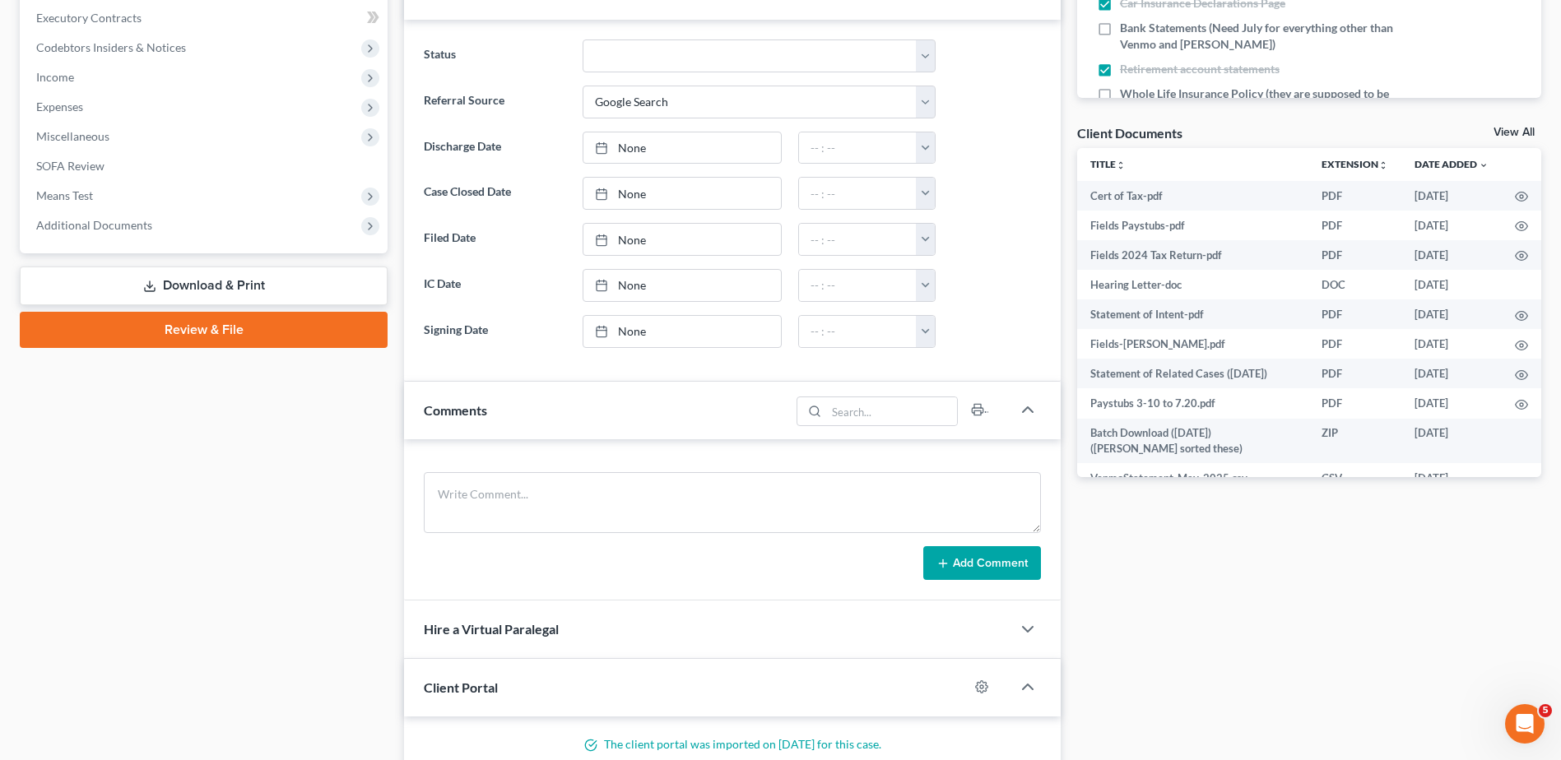
scroll to position [813, 0]
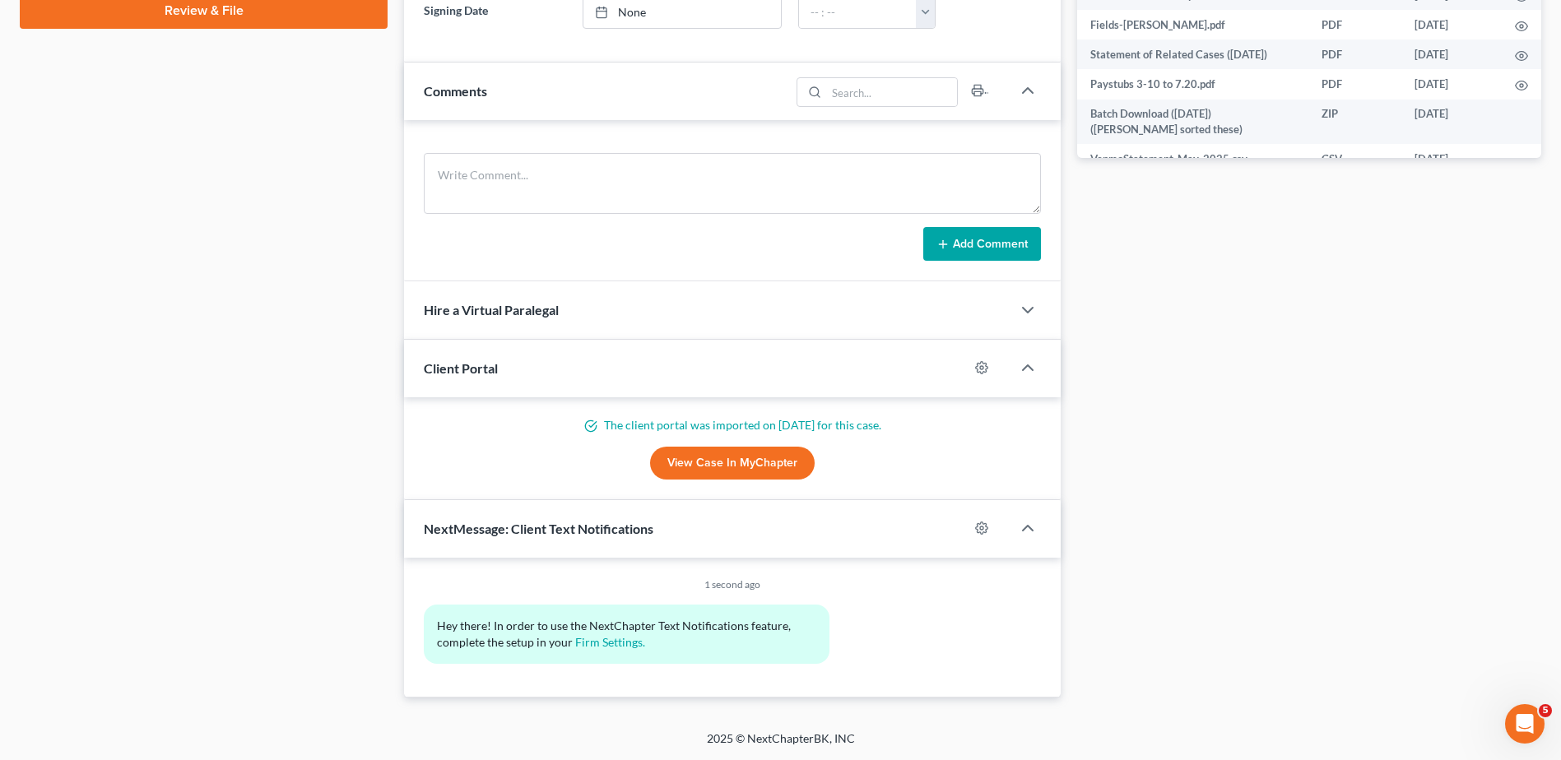
click at [704, 467] on link "View Case in MyChapter" at bounding box center [732, 463] width 165 height 33
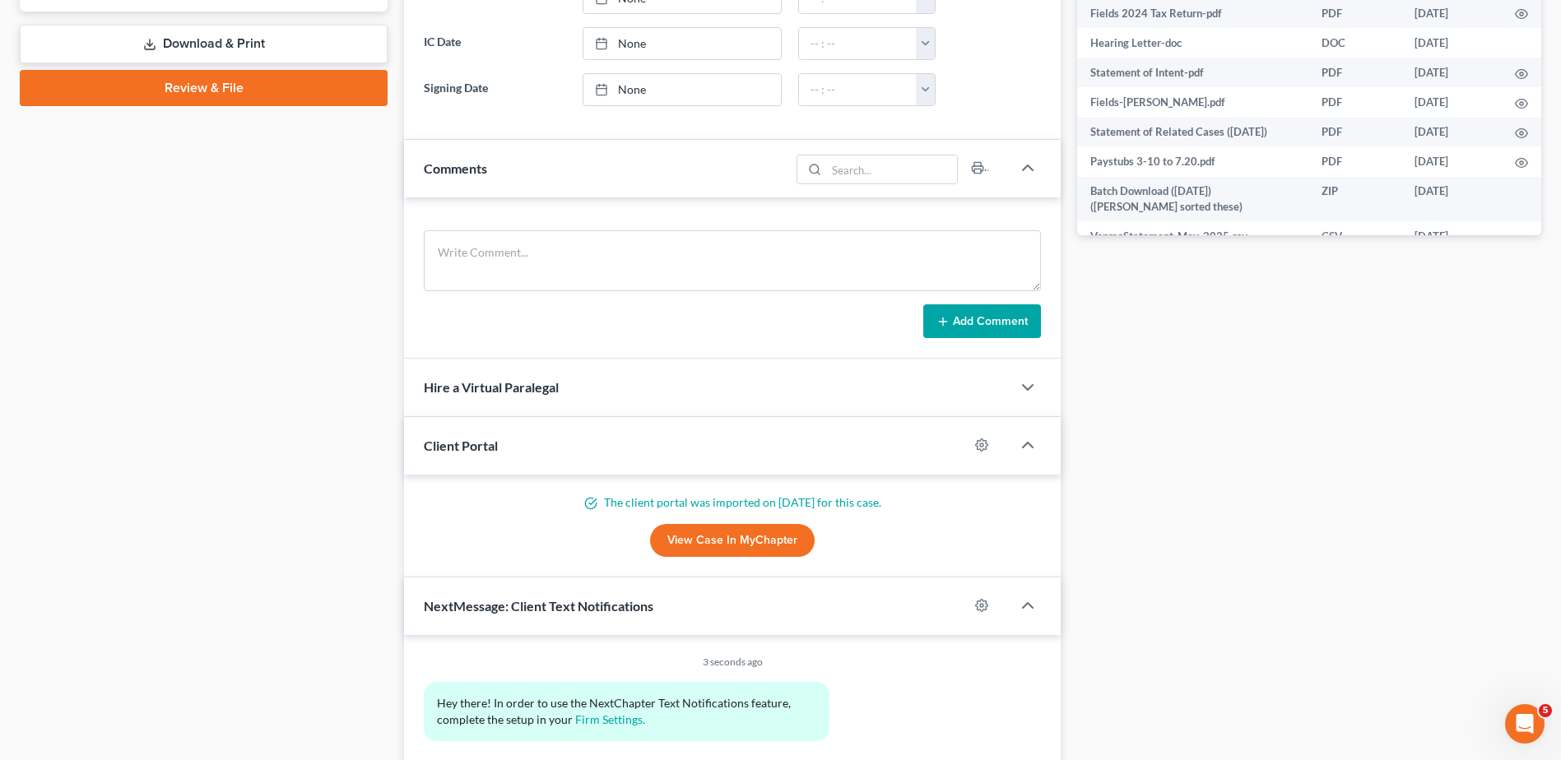
scroll to position [0, 0]
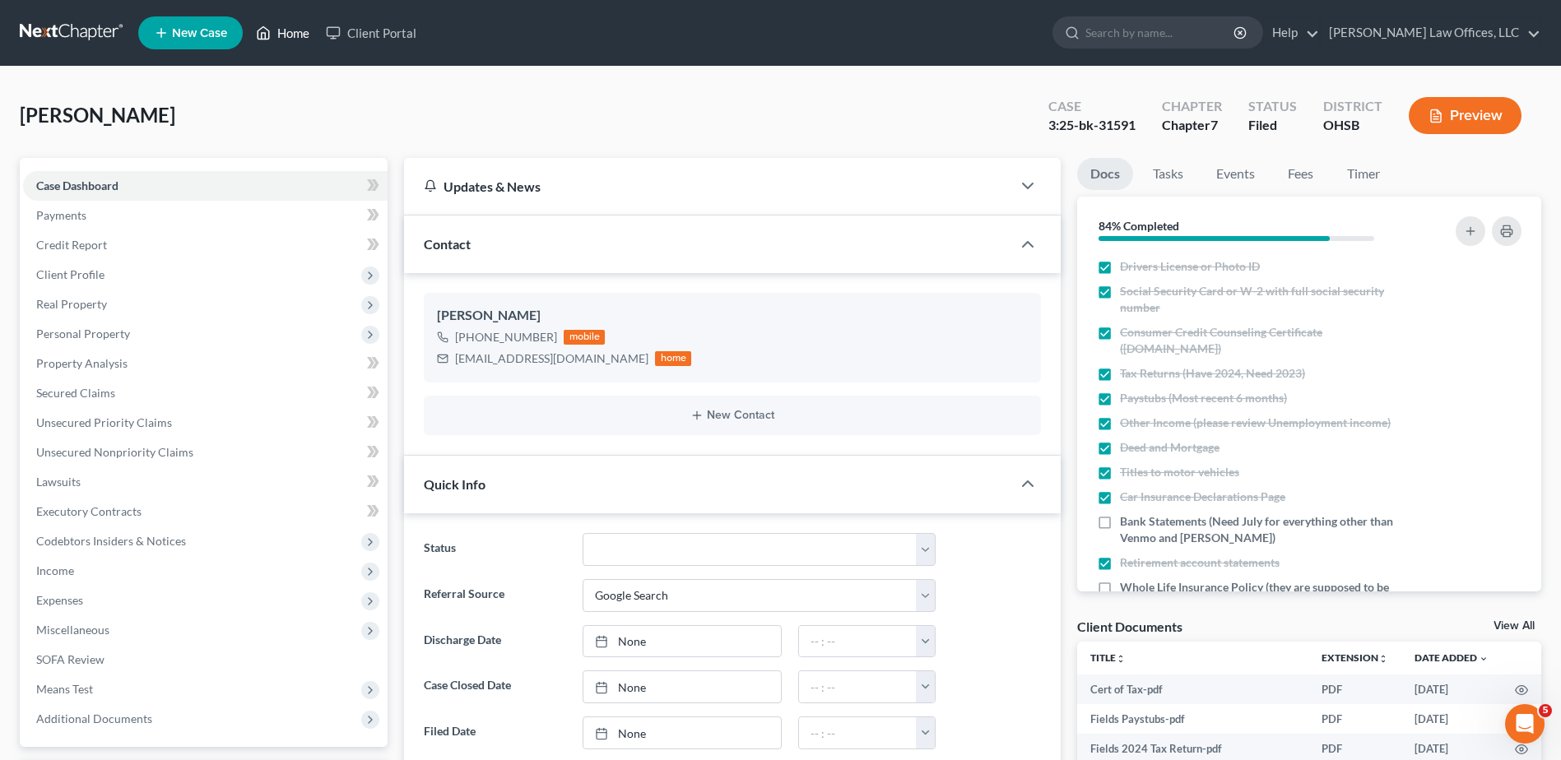
drag, startPoint x: 289, startPoint y: 31, endPoint x: 841, endPoint y: 173, distance: 569.9
click at [289, 31] on link "Home" at bounding box center [283, 33] width 70 height 30
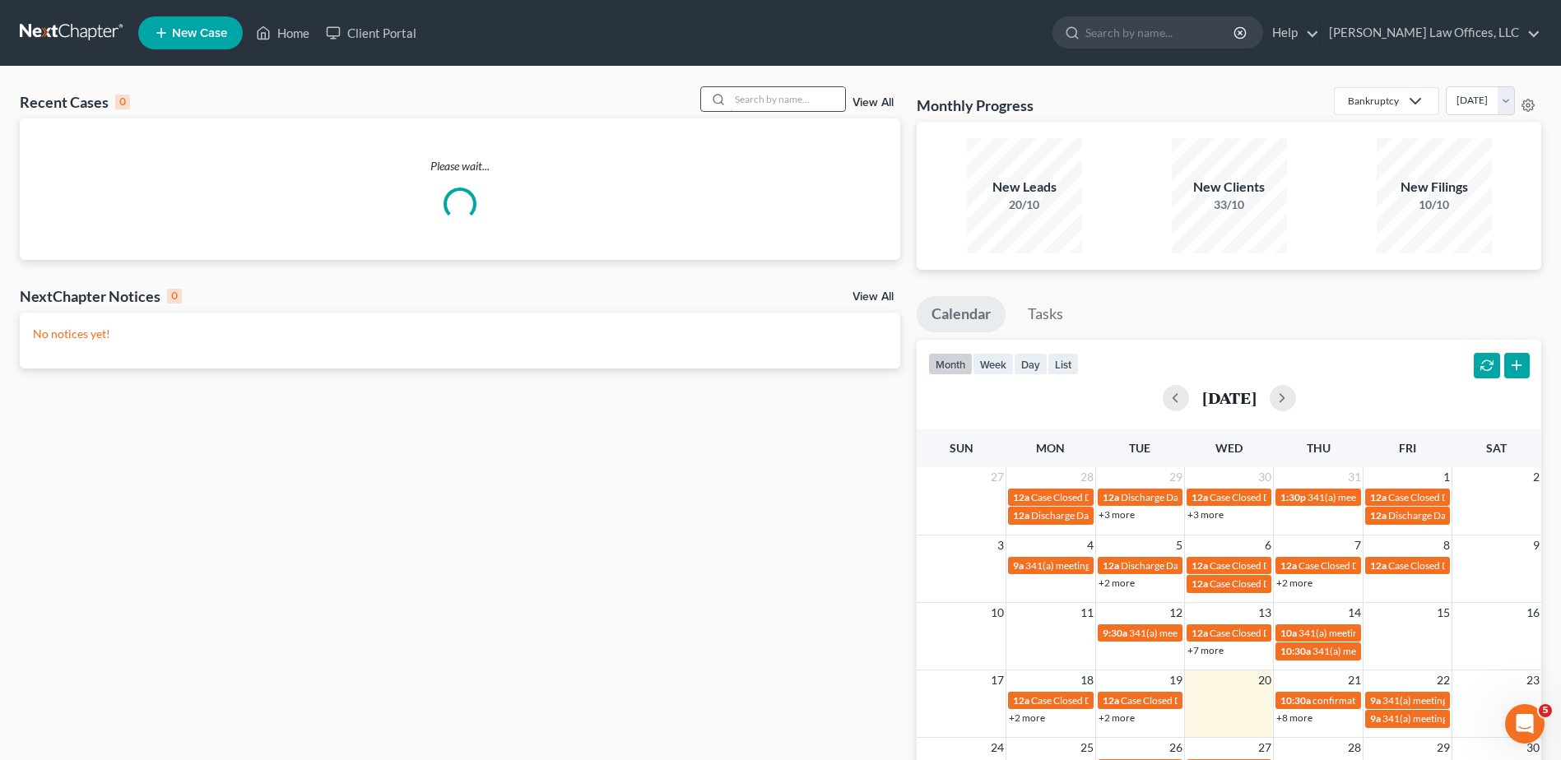
drag, startPoint x: 813, startPoint y: 95, endPoint x: 812, endPoint y: 86, distance: 9.1
click at [811, 96] on input "search" at bounding box center [787, 99] width 115 height 24
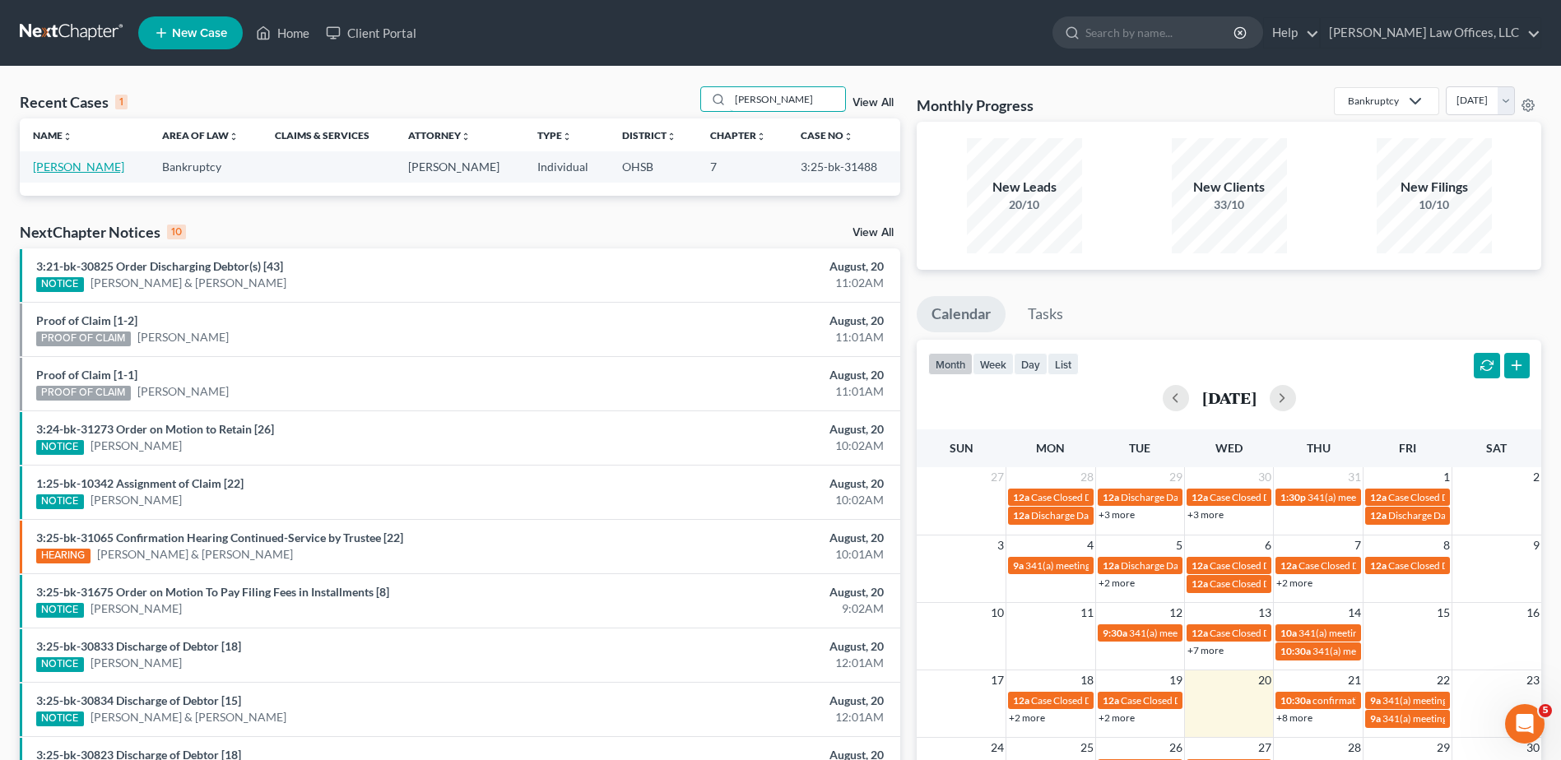
type input "[PERSON_NAME]"
click at [69, 168] on link "[PERSON_NAME]" at bounding box center [78, 167] width 91 height 14
select select "4"
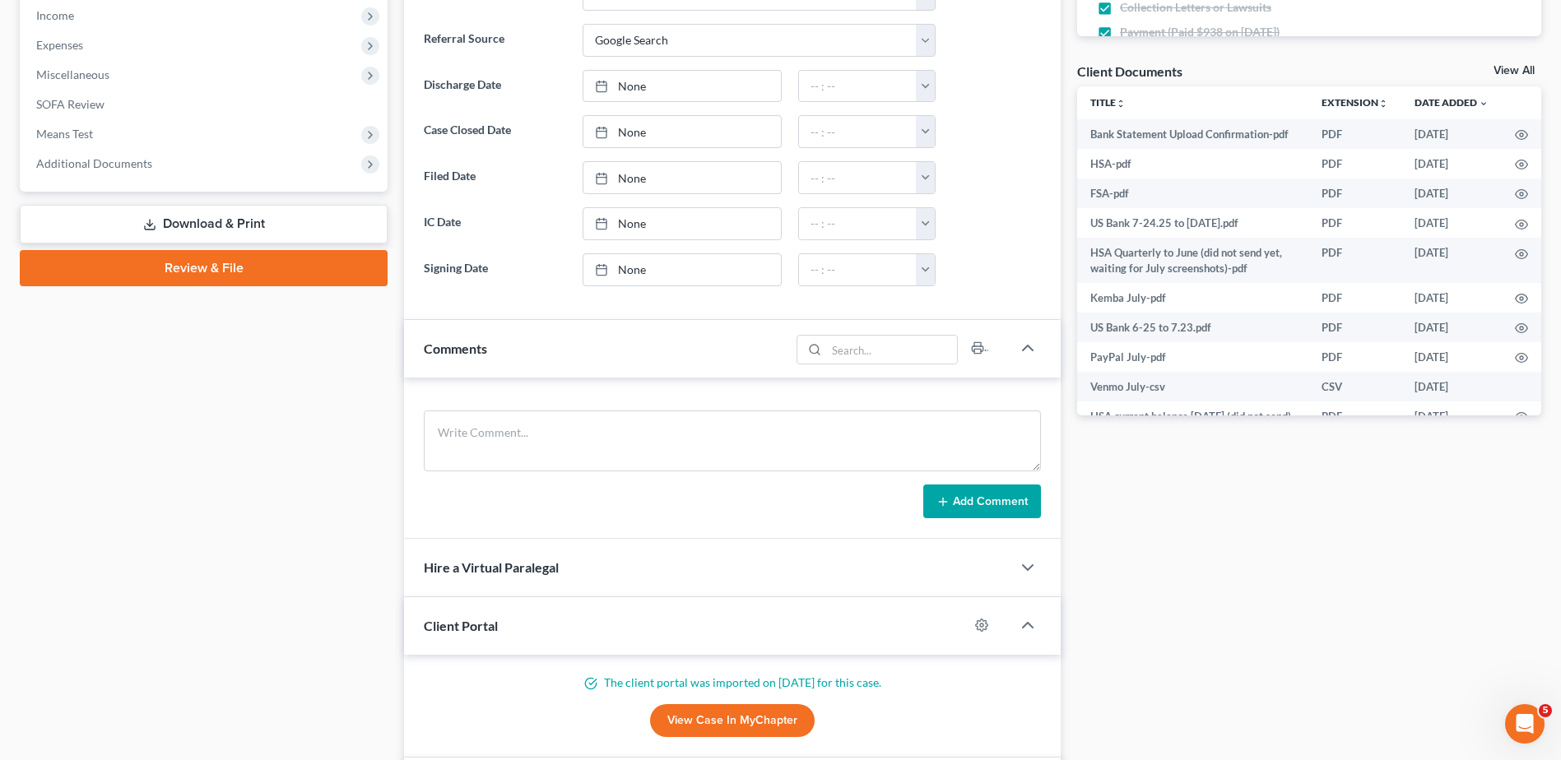
scroll to position [576, 0]
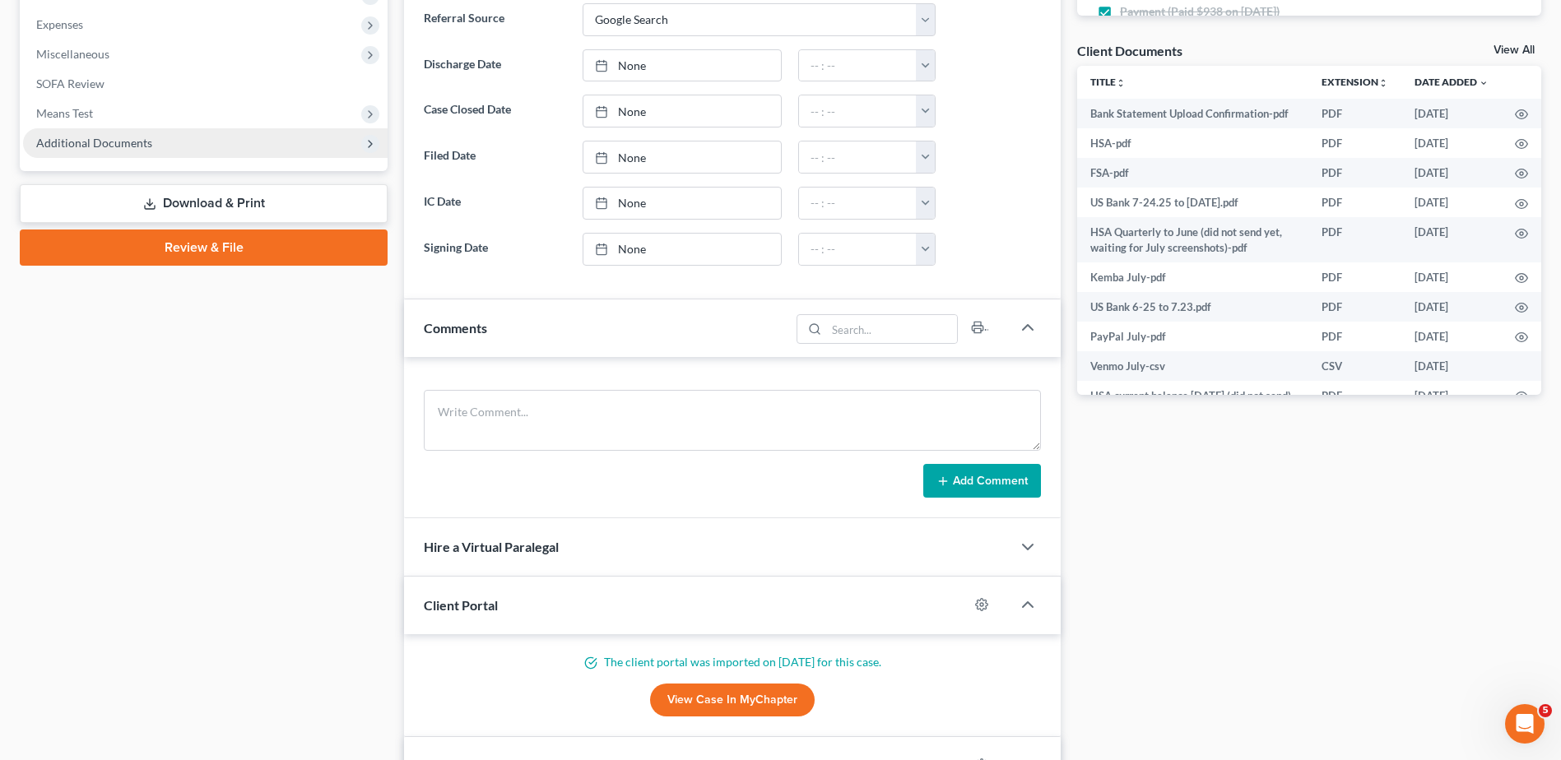
click at [116, 140] on span "Additional Documents" at bounding box center [94, 143] width 116 height 14
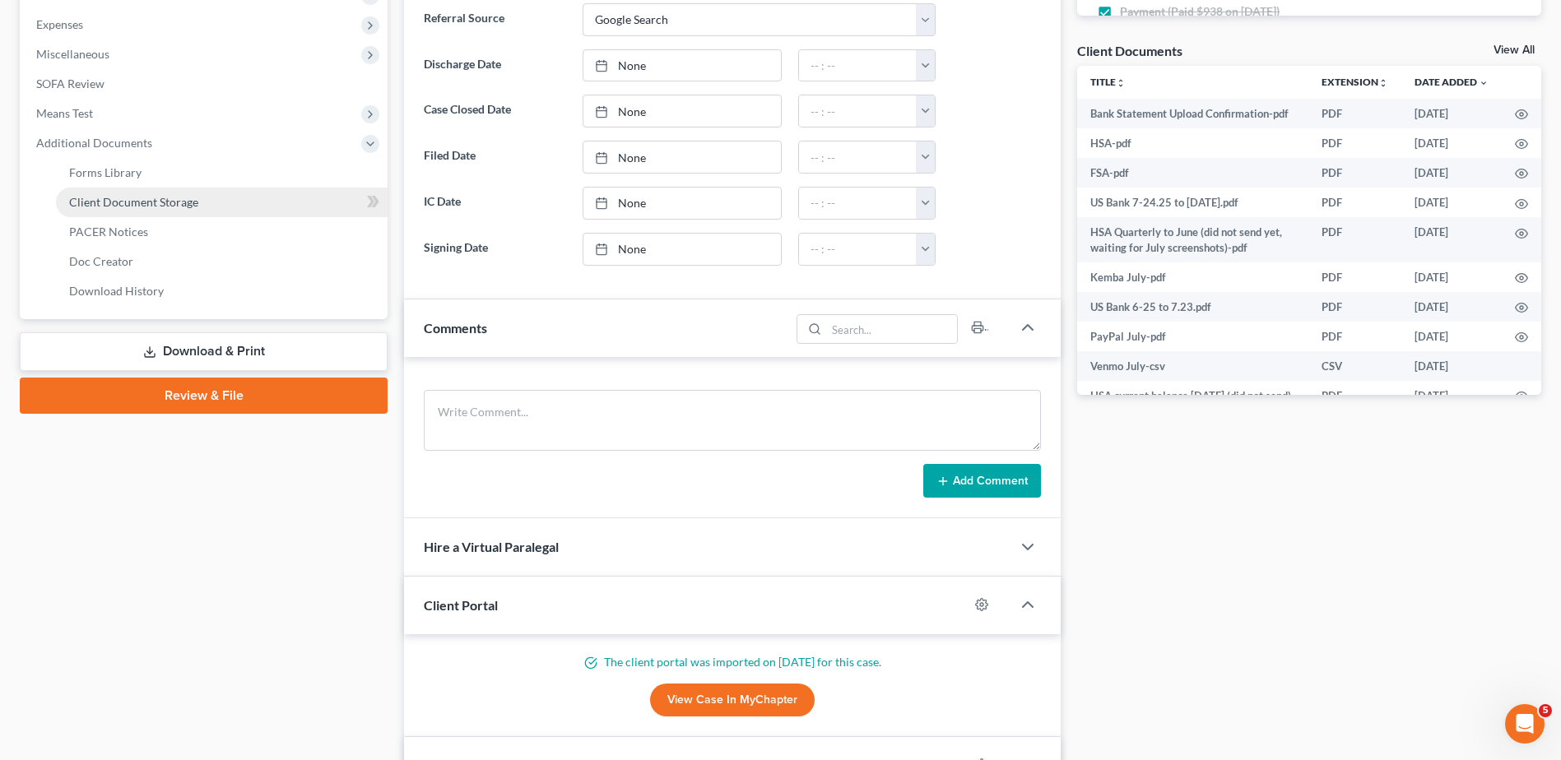
click at [109, 201] on span "Client Document Storage" at bounding box center [133, 202] width 129 height 14
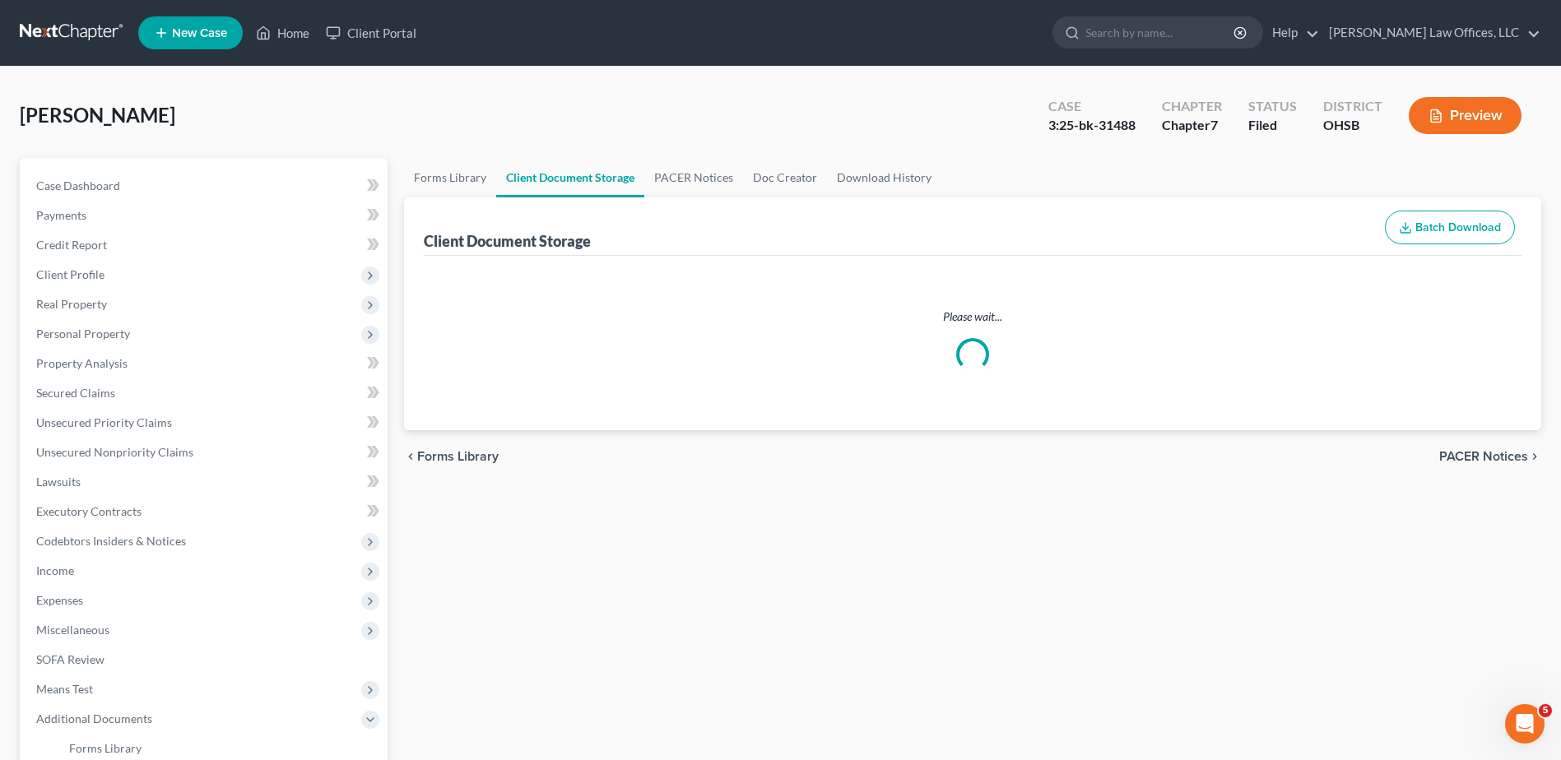
select select "7"
select select "37"
select select "52"
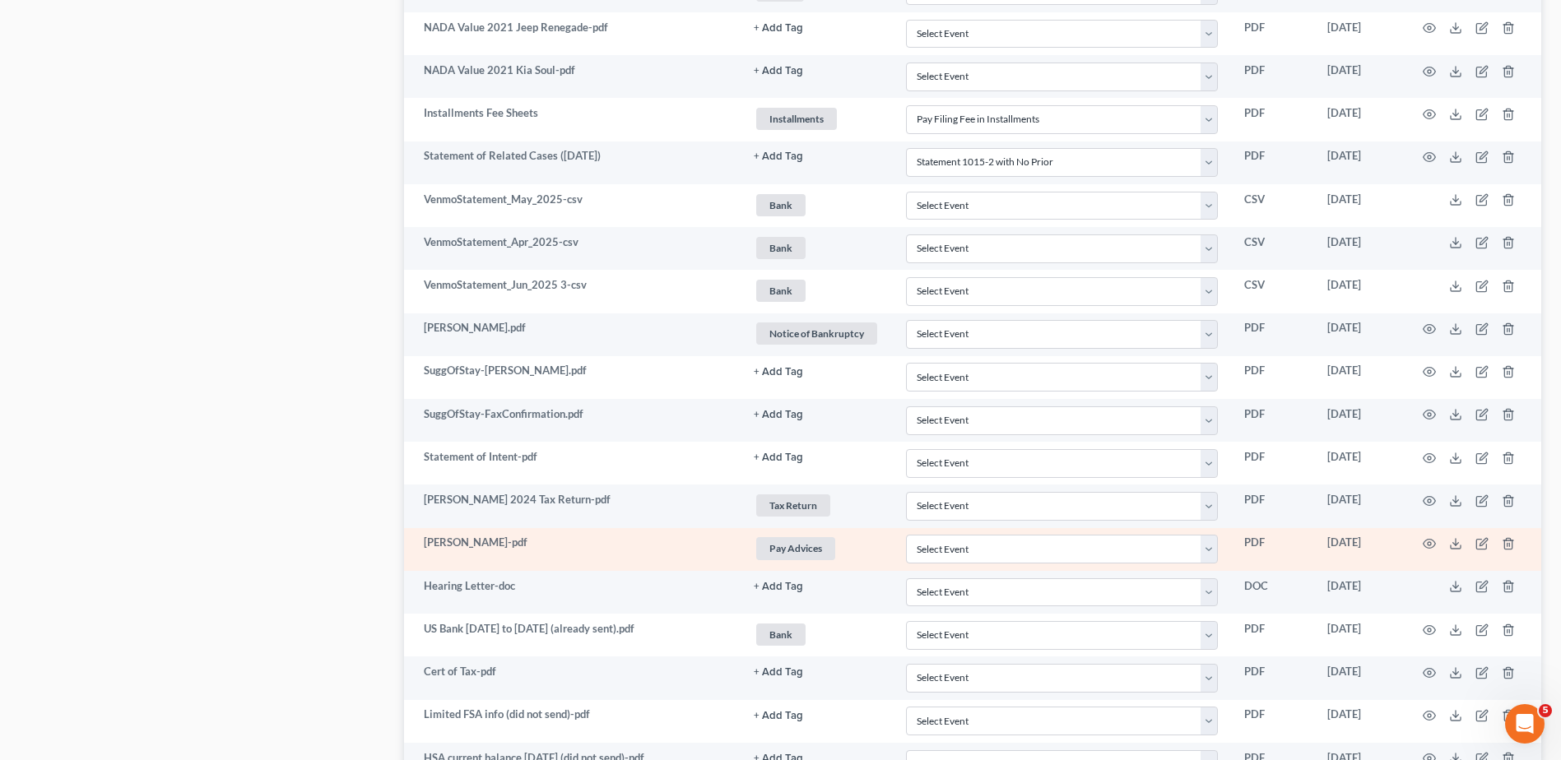
scroll to position [2929, 0]
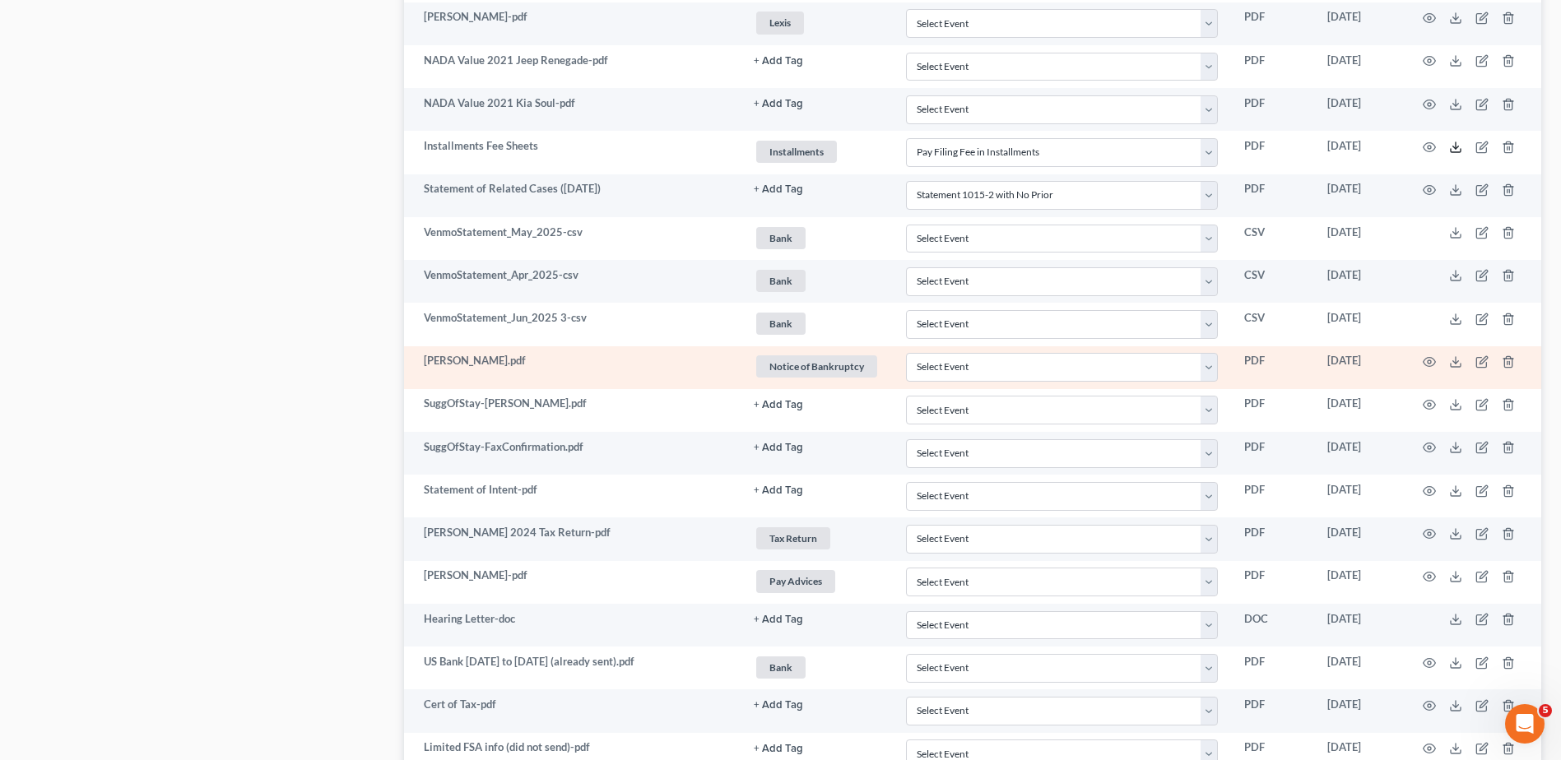
click at [1456, 147] on line at bounding box center [1456, 145] width 0 height 7
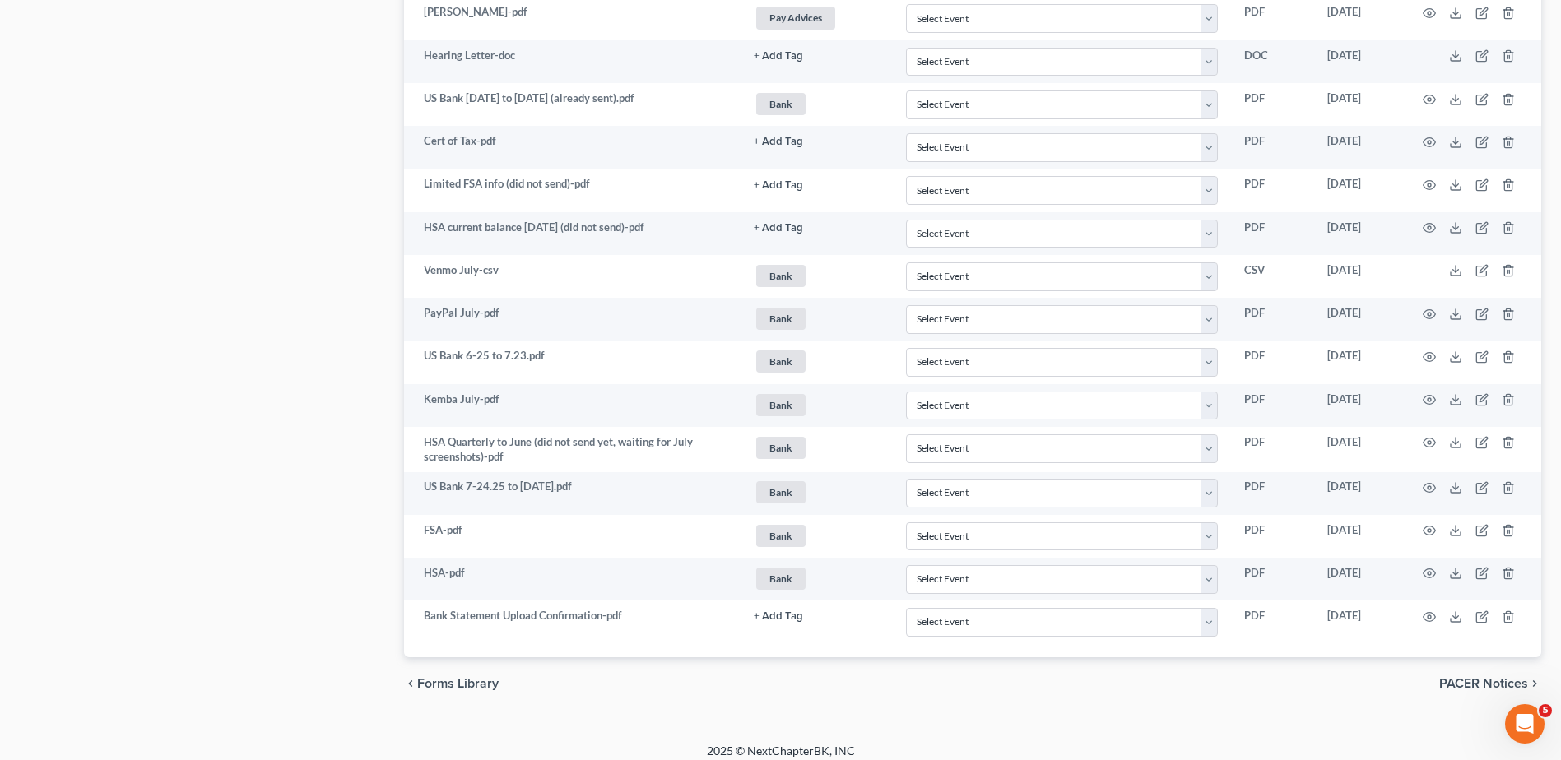
scroll to position [3505, 0]
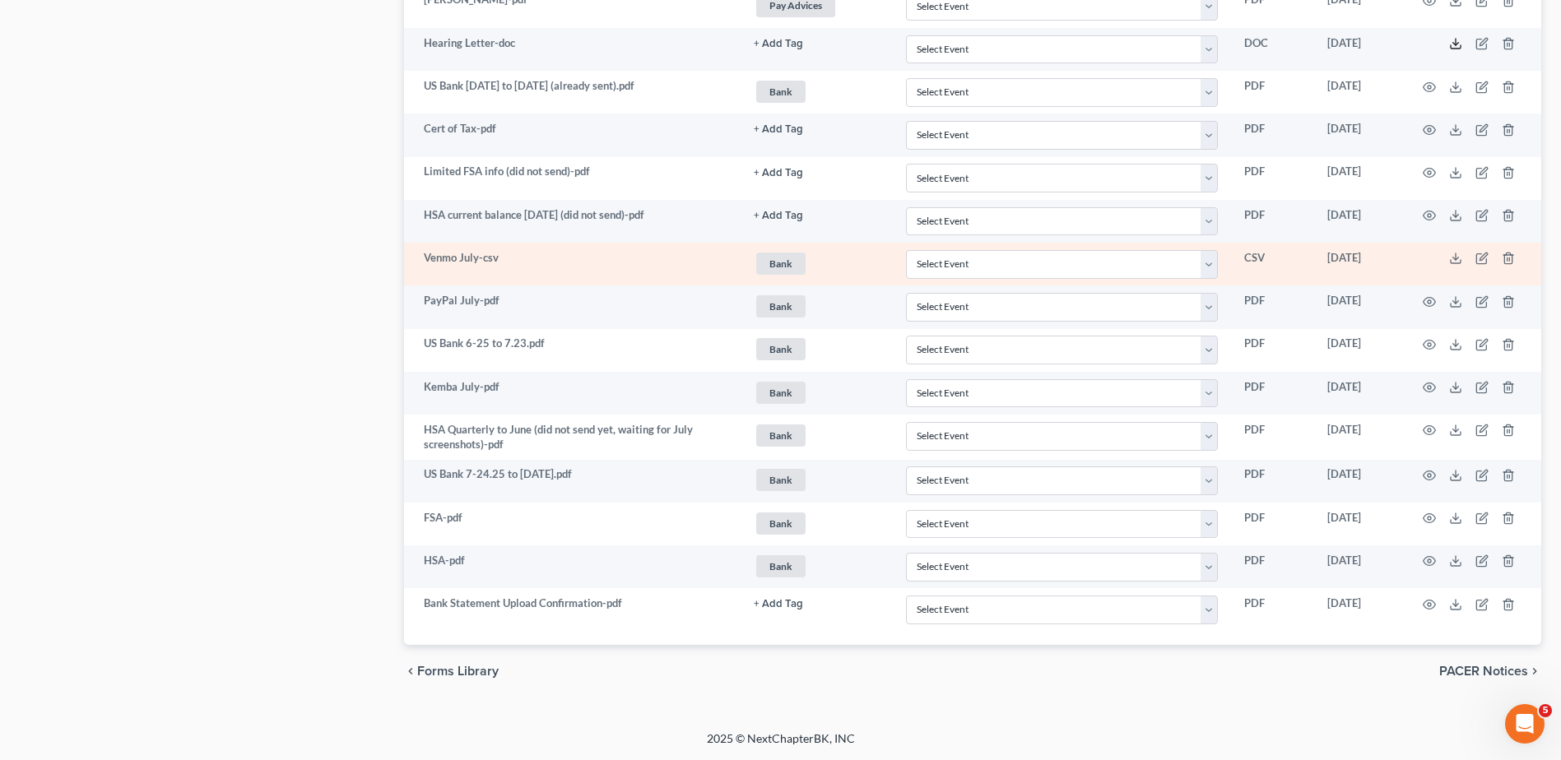
click at [1454, 44] on icon at bounding box center [1455, 43] width 13 height 13
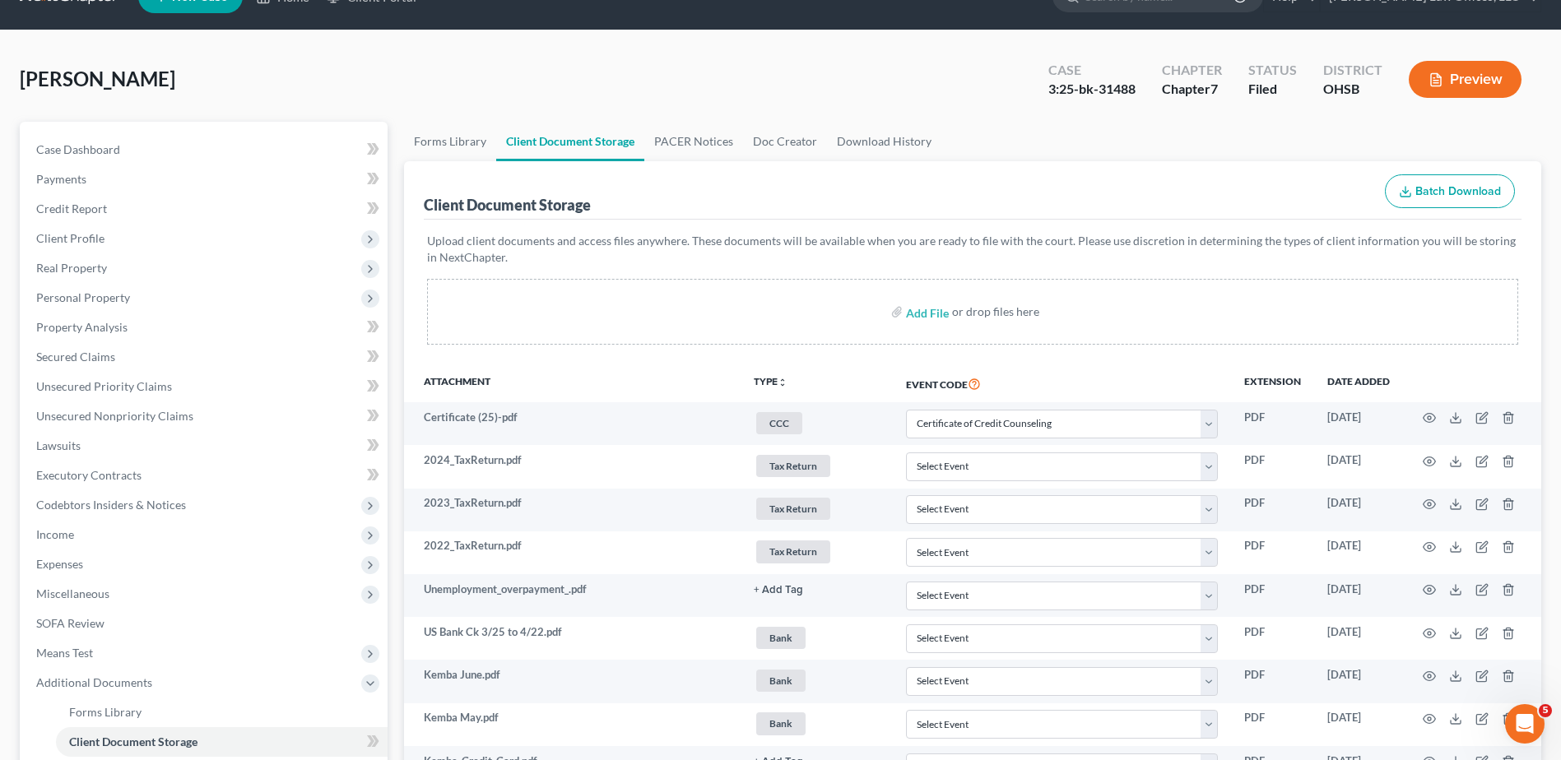
scroll to position [0, 0]
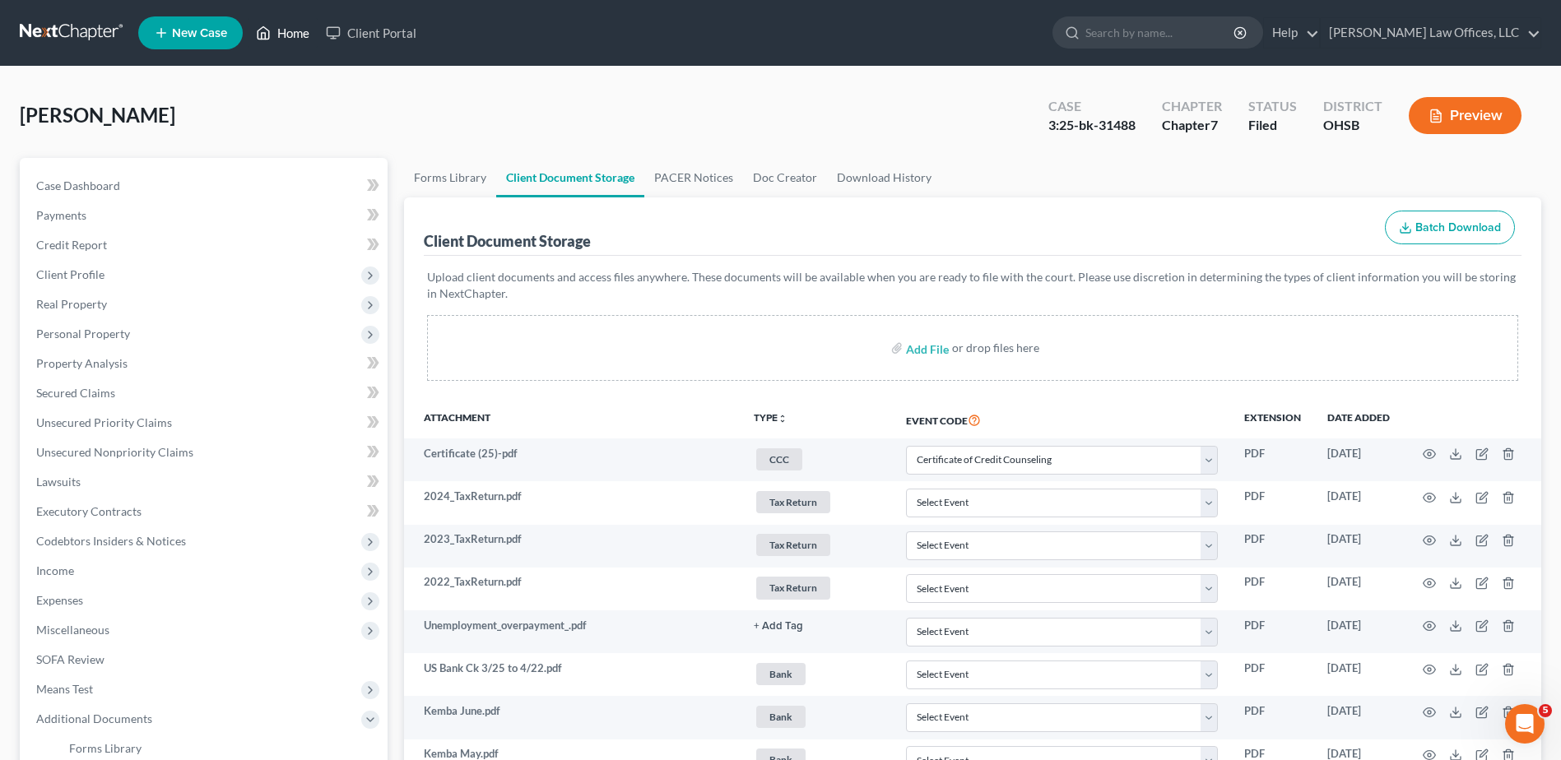
click at [289, 32] on link "Home" at bounding box center [283, 33] width 70 height 30
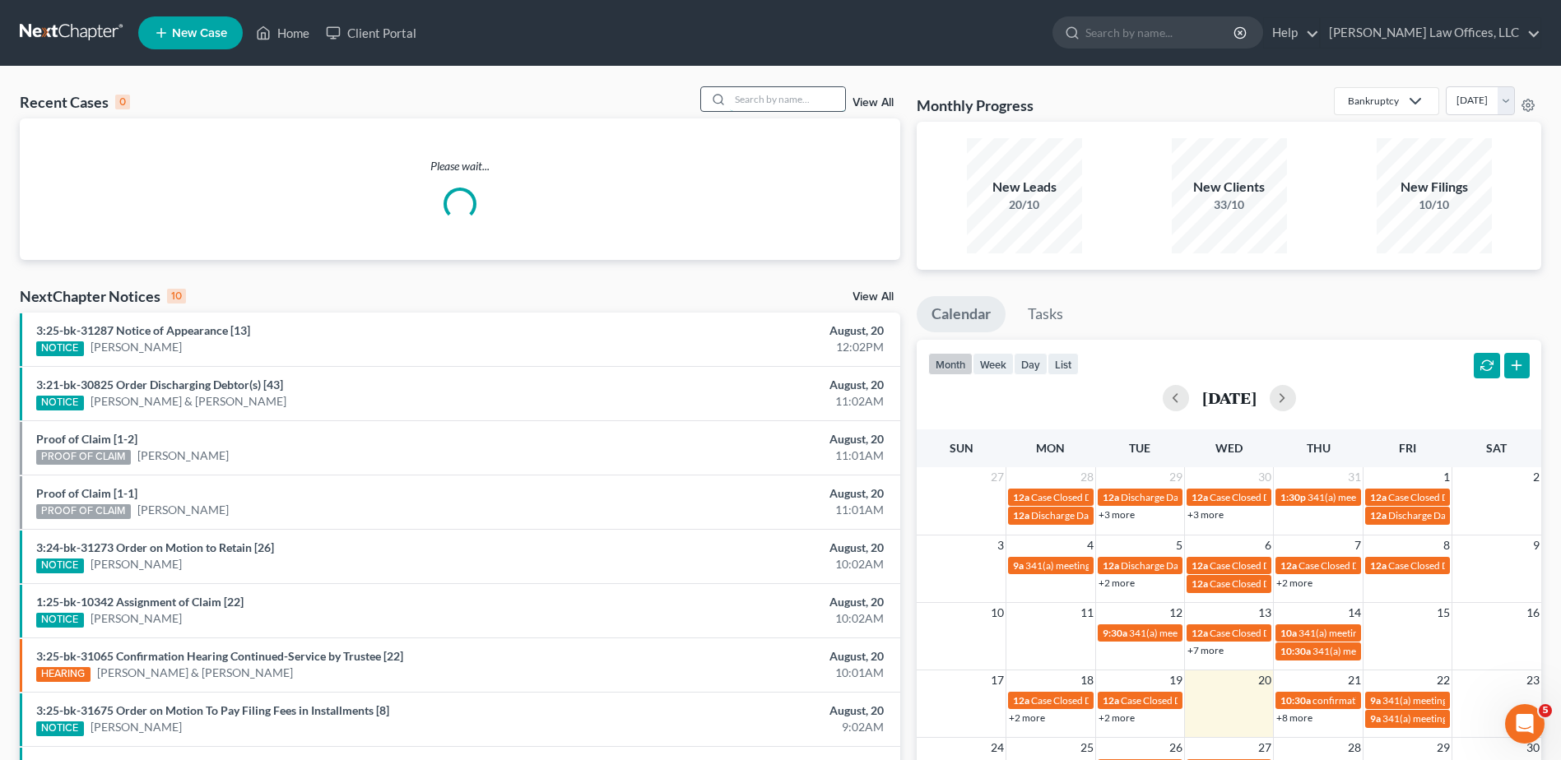
click at [788, 99] on input "search" at bounding box center [787, 99] width 115 height 24
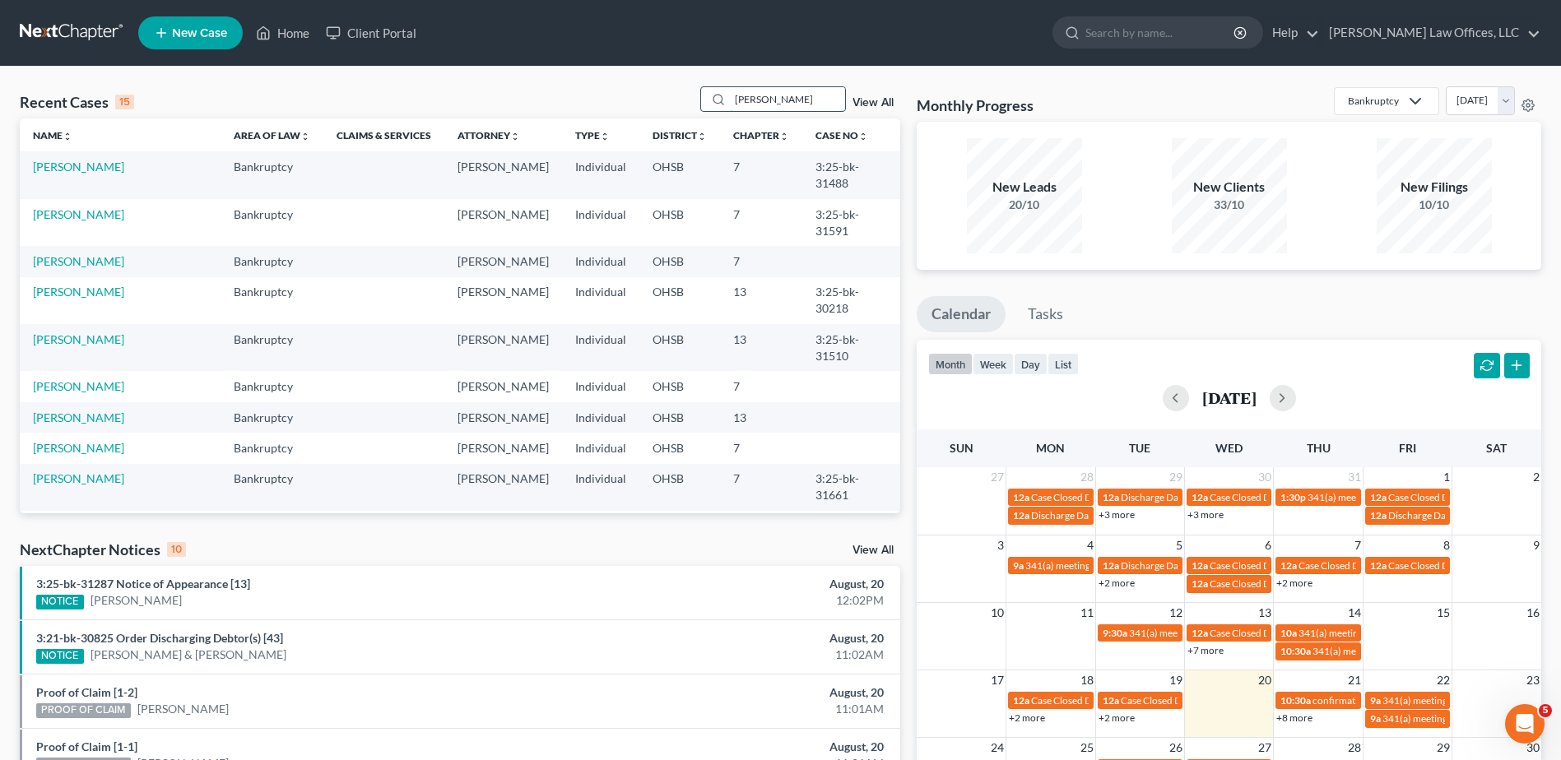
type input "[PERSON_NAME]"
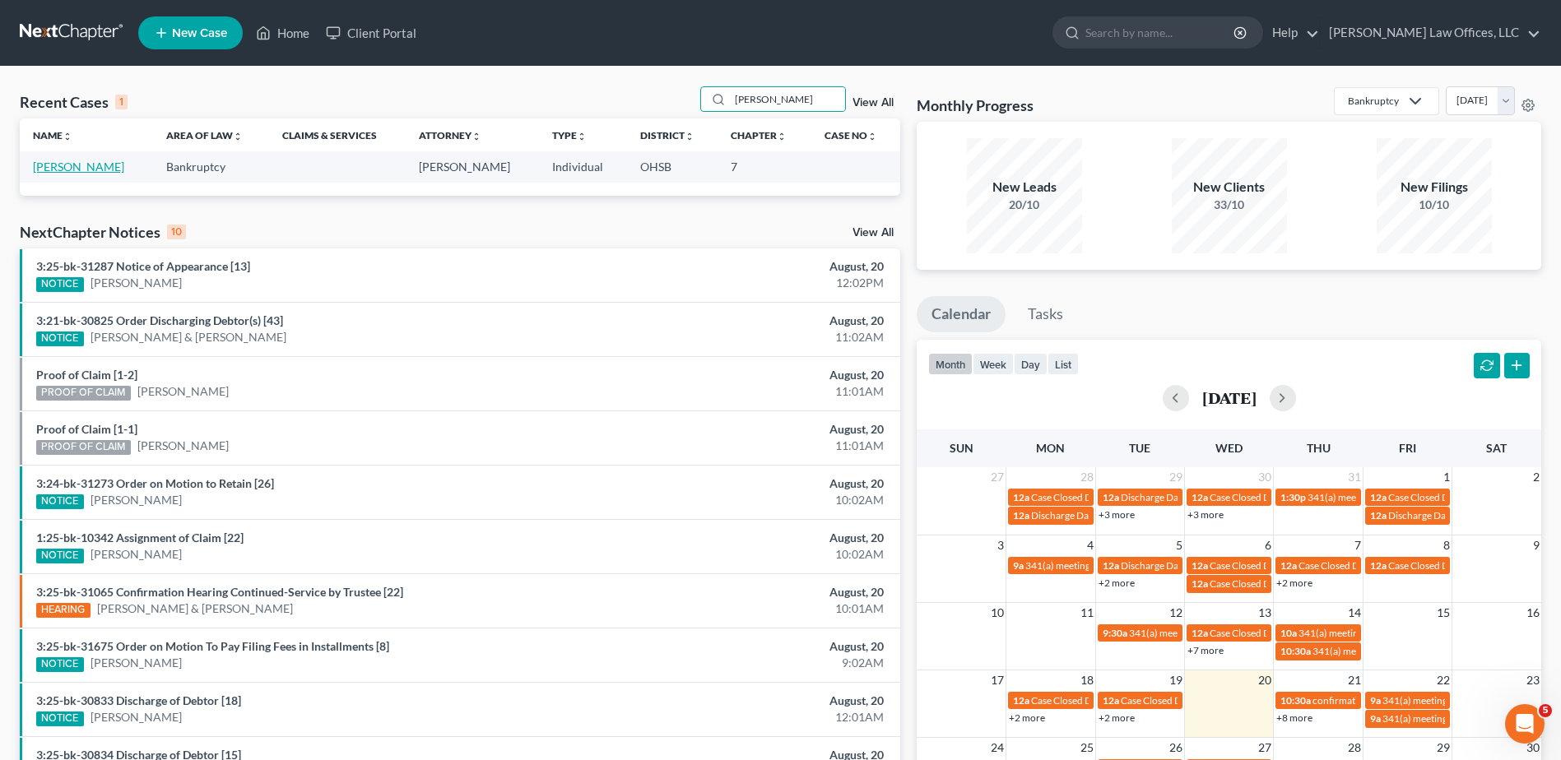
click at [69, 172] on link "[PERSON_NAME]" at bounding box center [78, 167] width 91 height 14
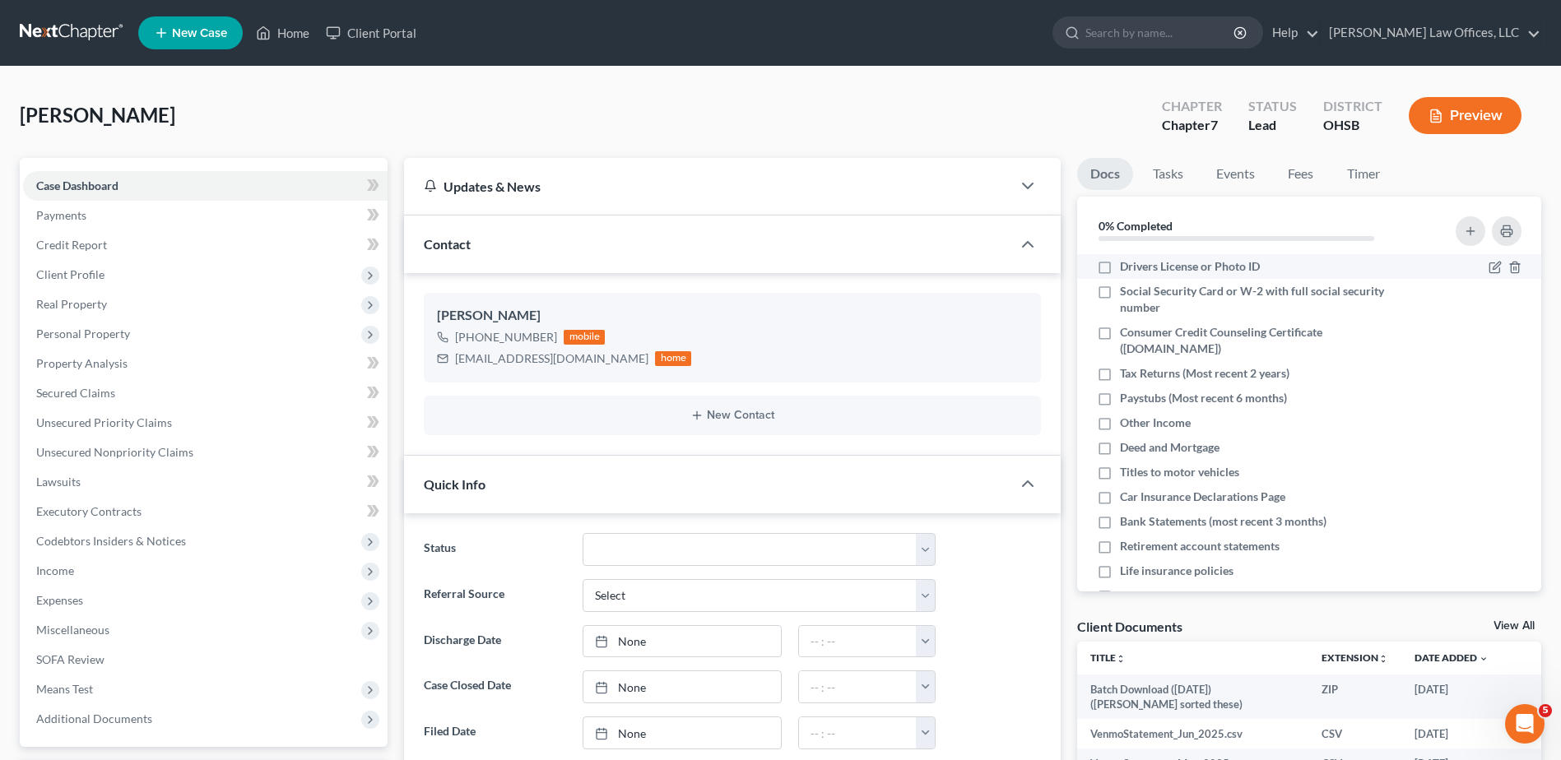
click at [1120, 267] on label "Drivers License or Photo ID" at bounding box center [1190, 266] width 140 height 16
click at [1126, 267] on input "Drivers License or Photo ID" at bounding box center [1131, 263] width 11 height 11
checkbox input "true"
click at [1120, 292] on label "Social Security Card or W-2 with full social security number" at bounding box center [1265, 299] width 291 height 33
click at [1126, 292] on input "Social Security Card or W-2 with full social security number" at bounding box center [1131, 288] width 11 height 11
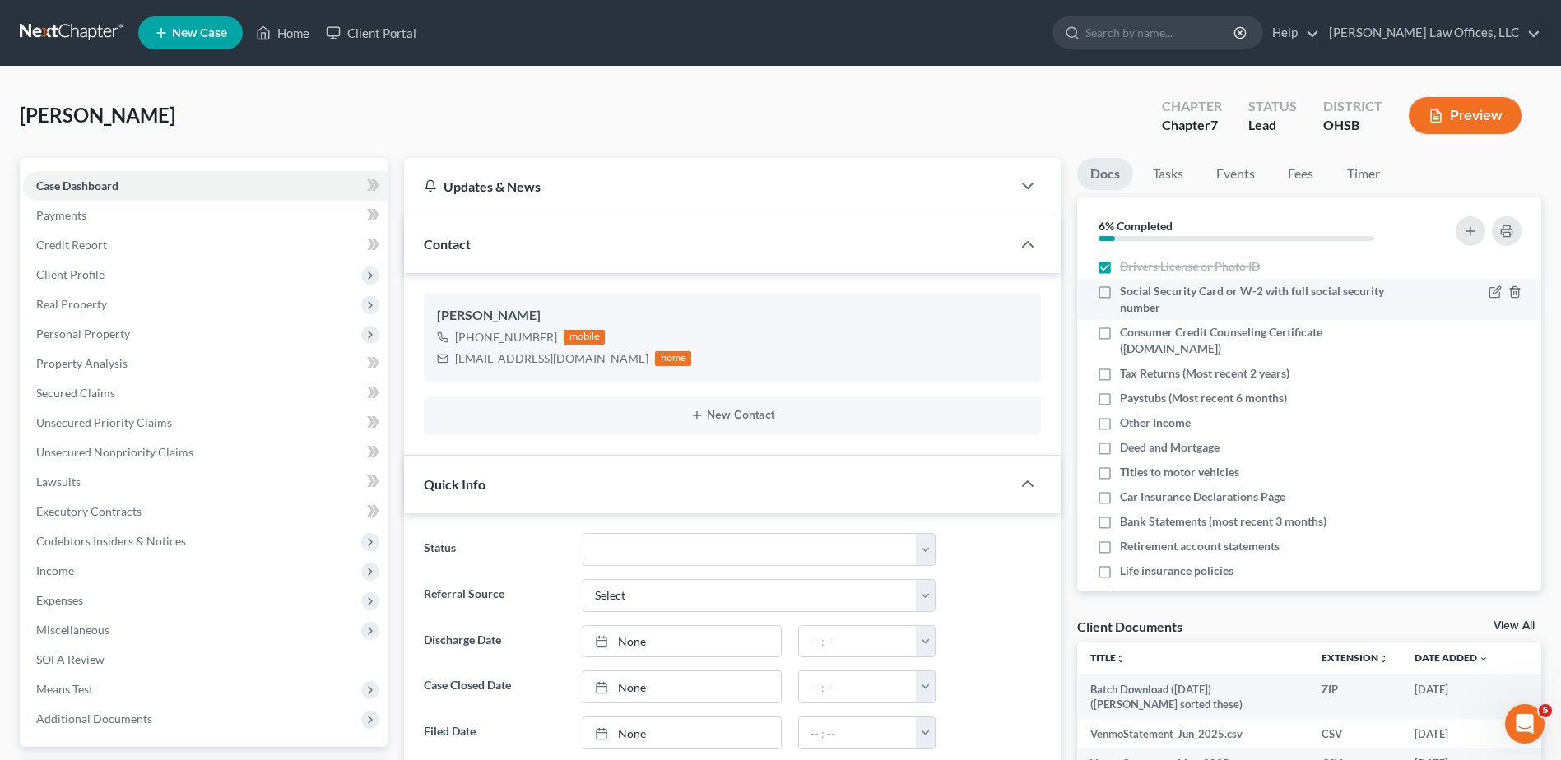
checkbox input "true"
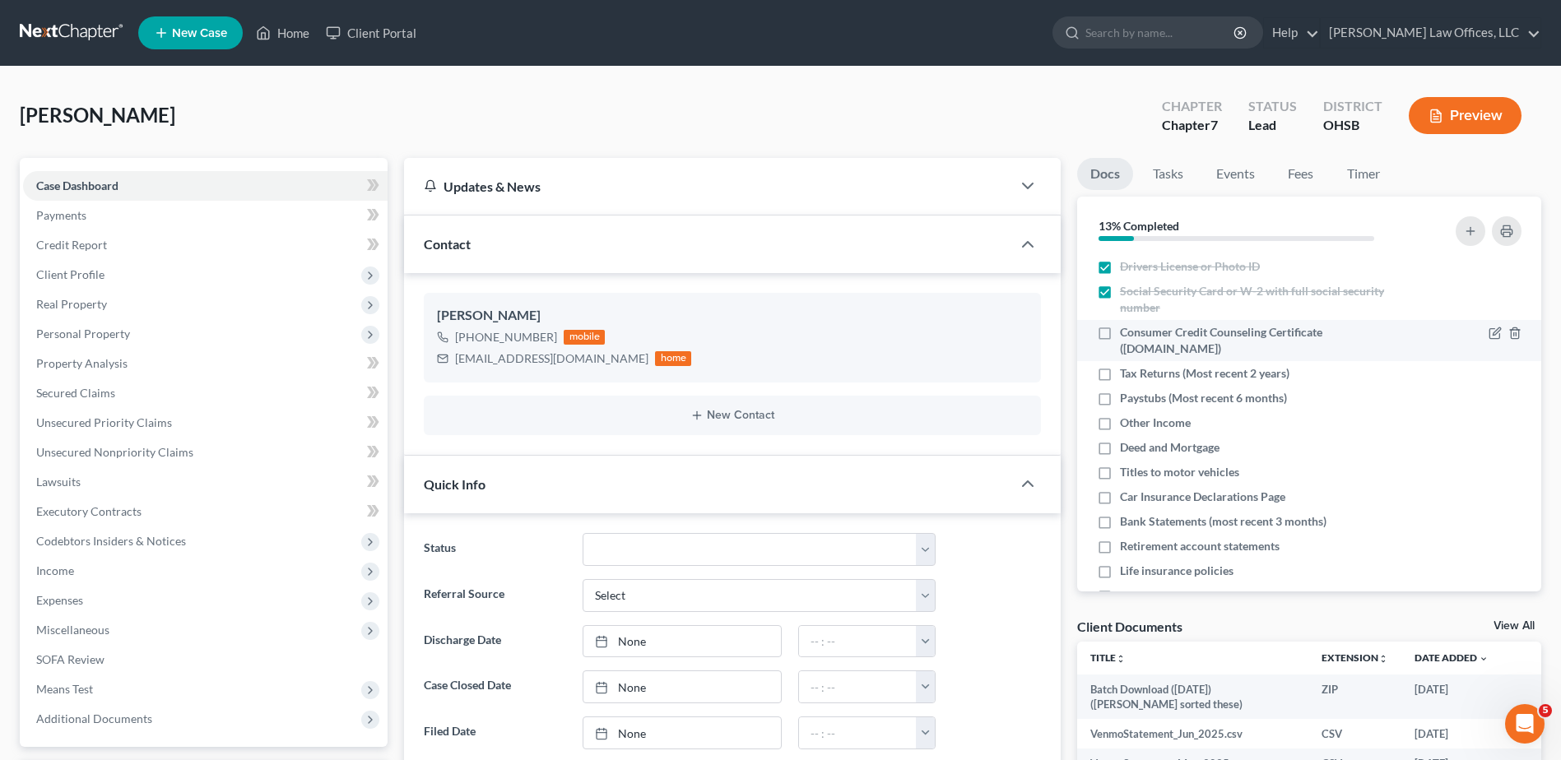
click at [1120, 331] on label "Consumer Credit Counseling Certificate ([DOMAIN_NAME])" at bounding box center [1265, 340] width 291 height 33
click at [1126, 331] on input "Consumer Credit Counseling Certificate ([DOMAIN_NAME])" at bounding box center [1131, 329] width 11 height 11
checkbox input "true"
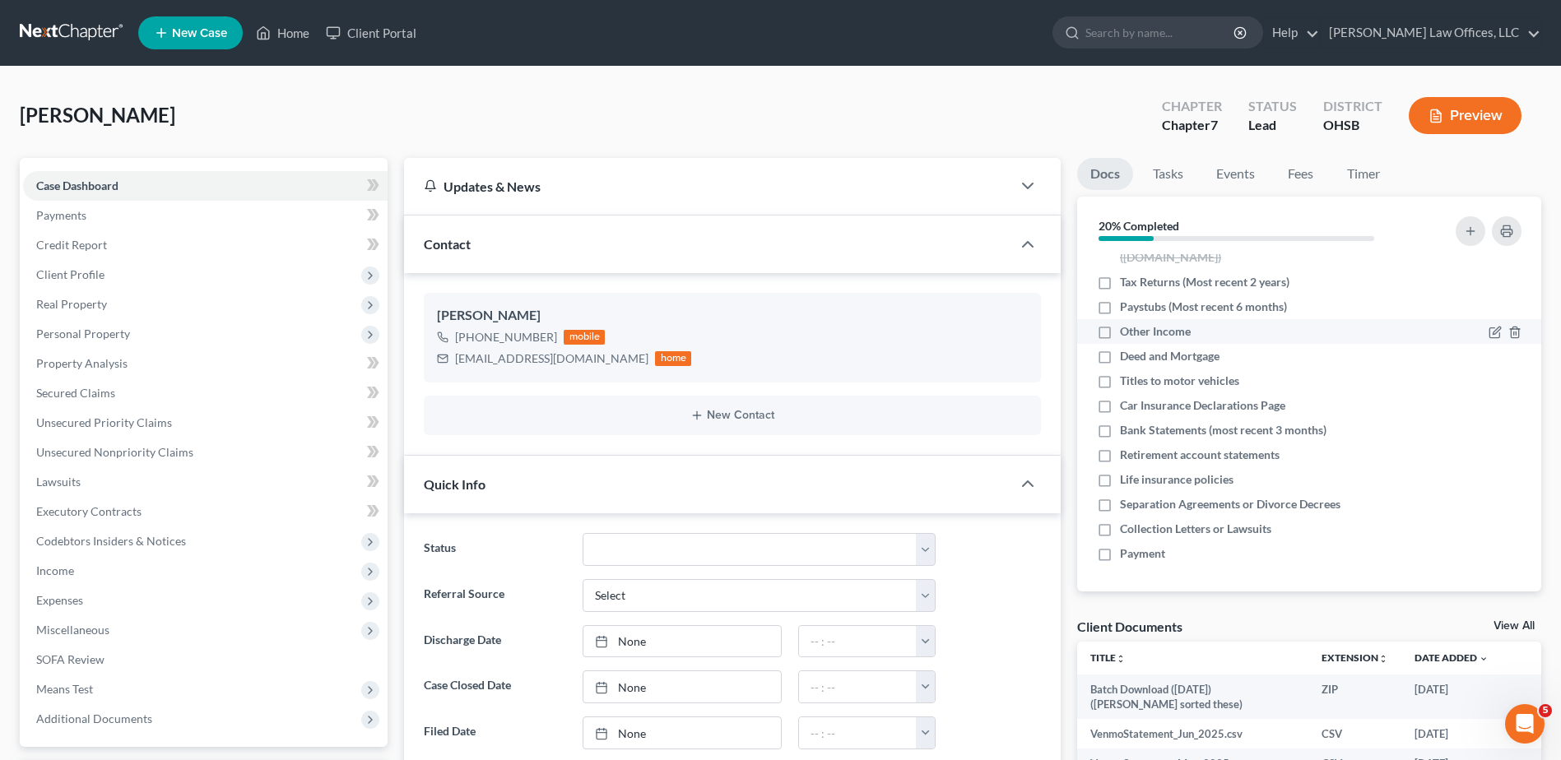
scroll to position [92, 0]
click at [1120, 456] on label "Retirement account statements" at bounding box center [1200, 454] width 160 height 16
click at [1126, 456] on input "Retirement account statements" at bounding box center [1131, 451] width 11 height 11
checkbox input "true"
click at [1488, 329] on icon "button" at bounding box center [1494, 331] width 13 height 13
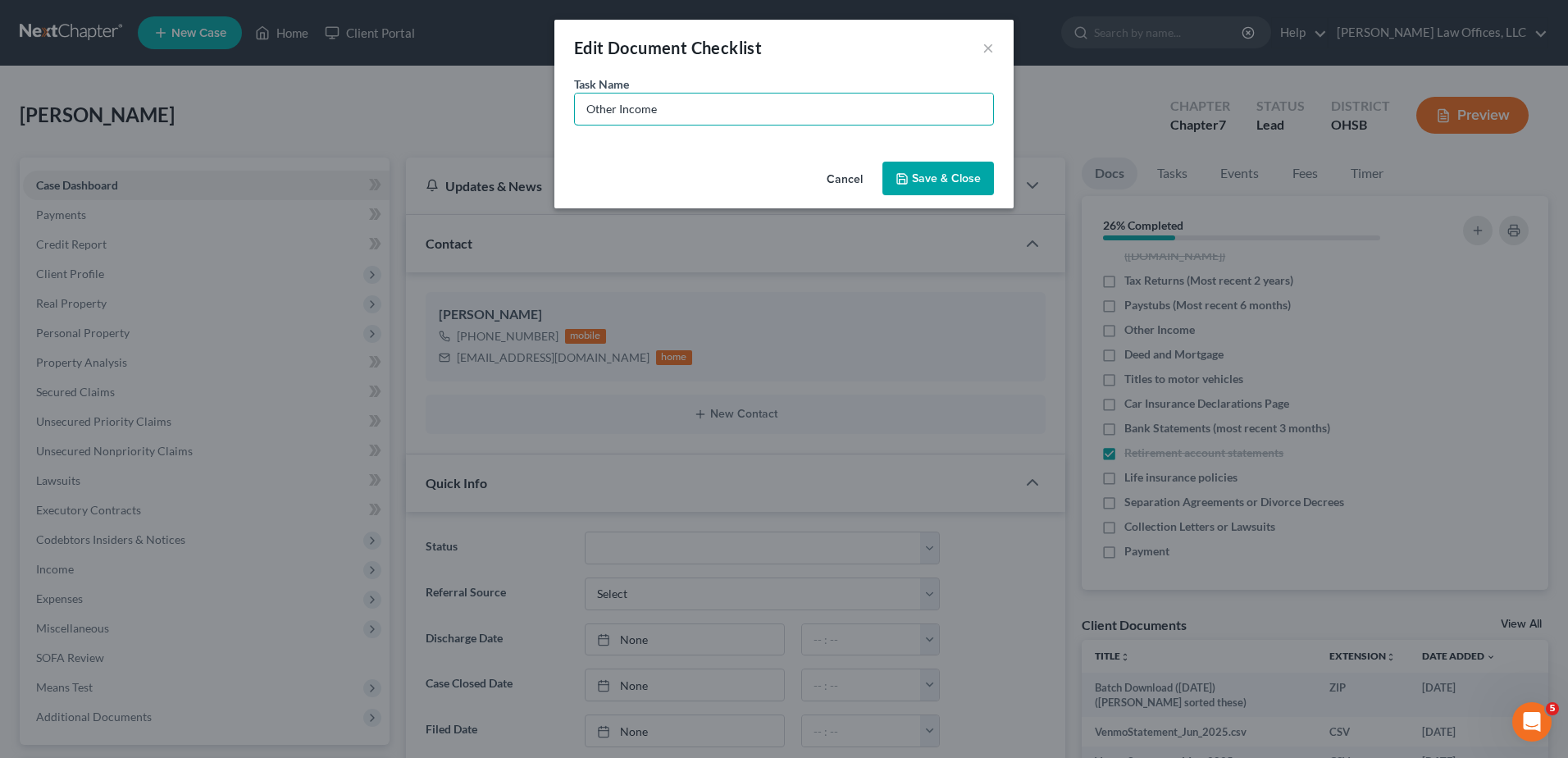
drag, startPoint x: 666, startPoint y: 110, endPoint x: 488, endPoint y: 111, distance: 178.0
click at [488, 111] on div "Edit Document Checklist × Task Name * Other Income Cancel Save & Close" at bounding box center [784, 379] width 1568 height 758
type input "Social Security and VA Income"
click at [937, 181] on button "Save & Close" at bounding box center [938, 179] width 112 height 35
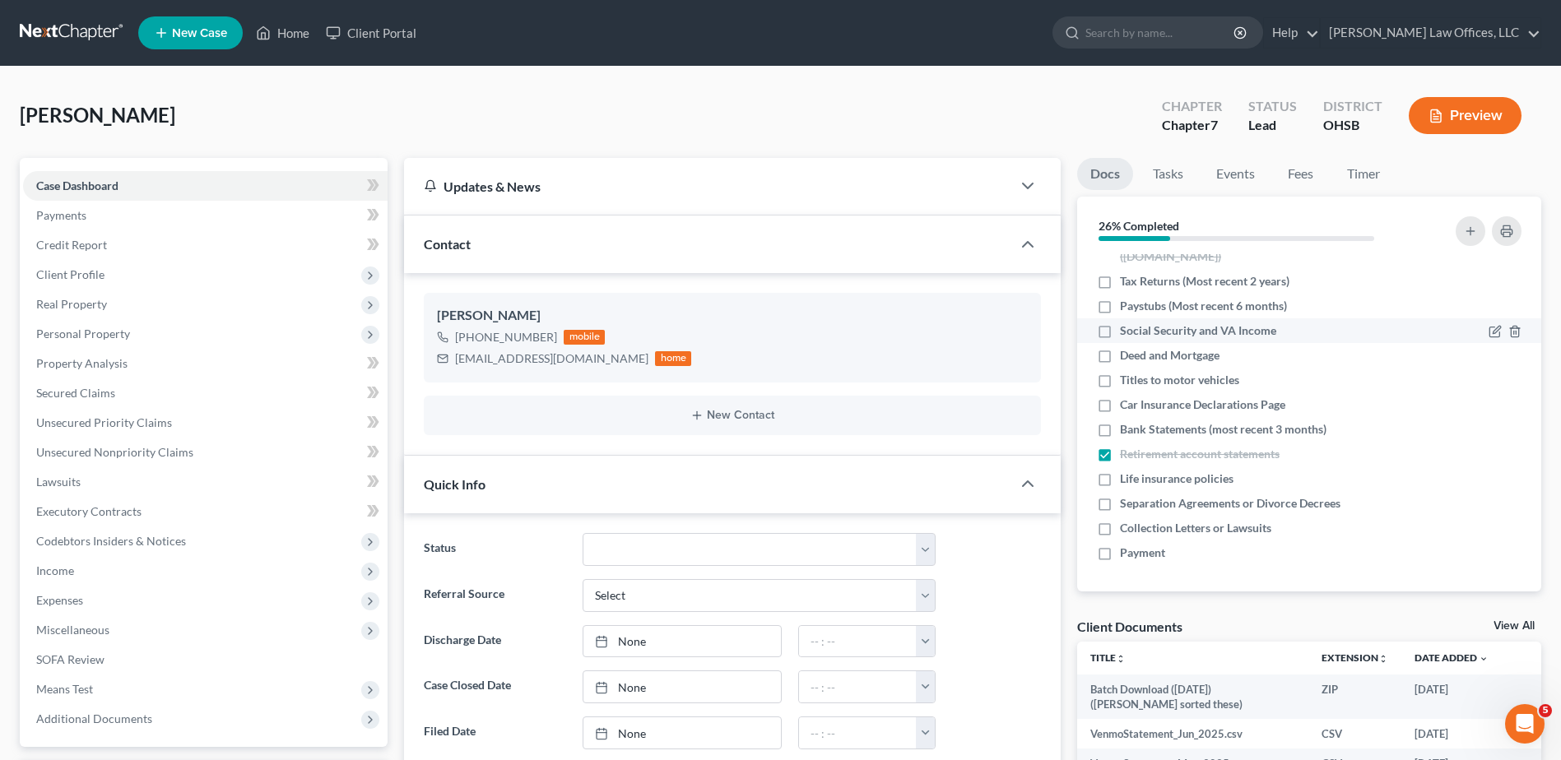
click at [1120, 333] on label "Social Security and VA Income" at bounding box center [1198, 331] width 156 height 16
click at [1126, 333] on input "Social Security and VA Income" at bounding box center [1131, 328] width 11 height 11
checkbox input "true"
click at [1120, 281] on label "Tax Returns (Most recent 2 years)" at bounding box center [1204, 281] width 169 height 16
click at [1126, 281] on input "Tax Returns (Most recent 2 years)" at bounding box center [1131, 278] width 11 height 11
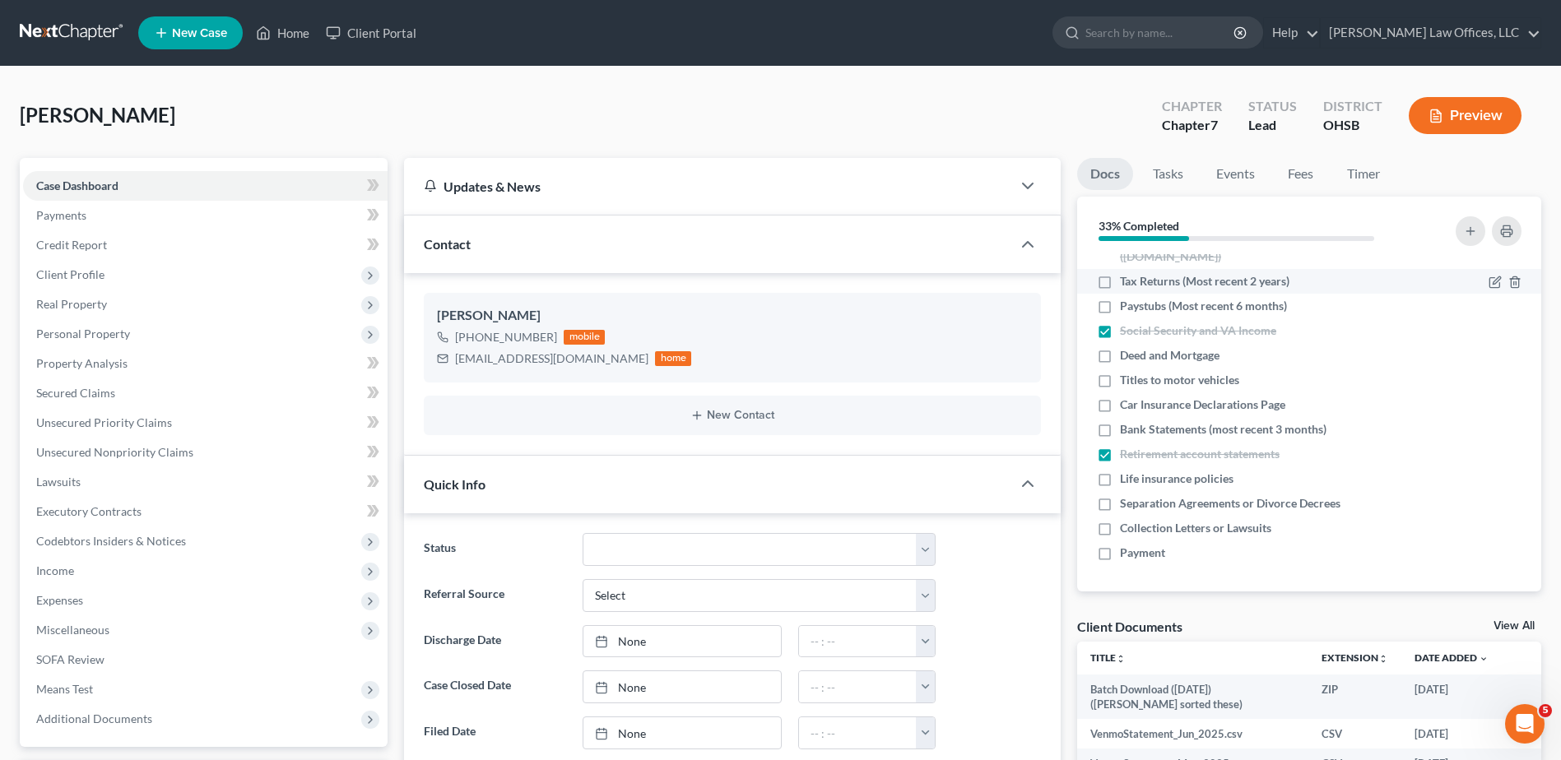
checkbox input "true"
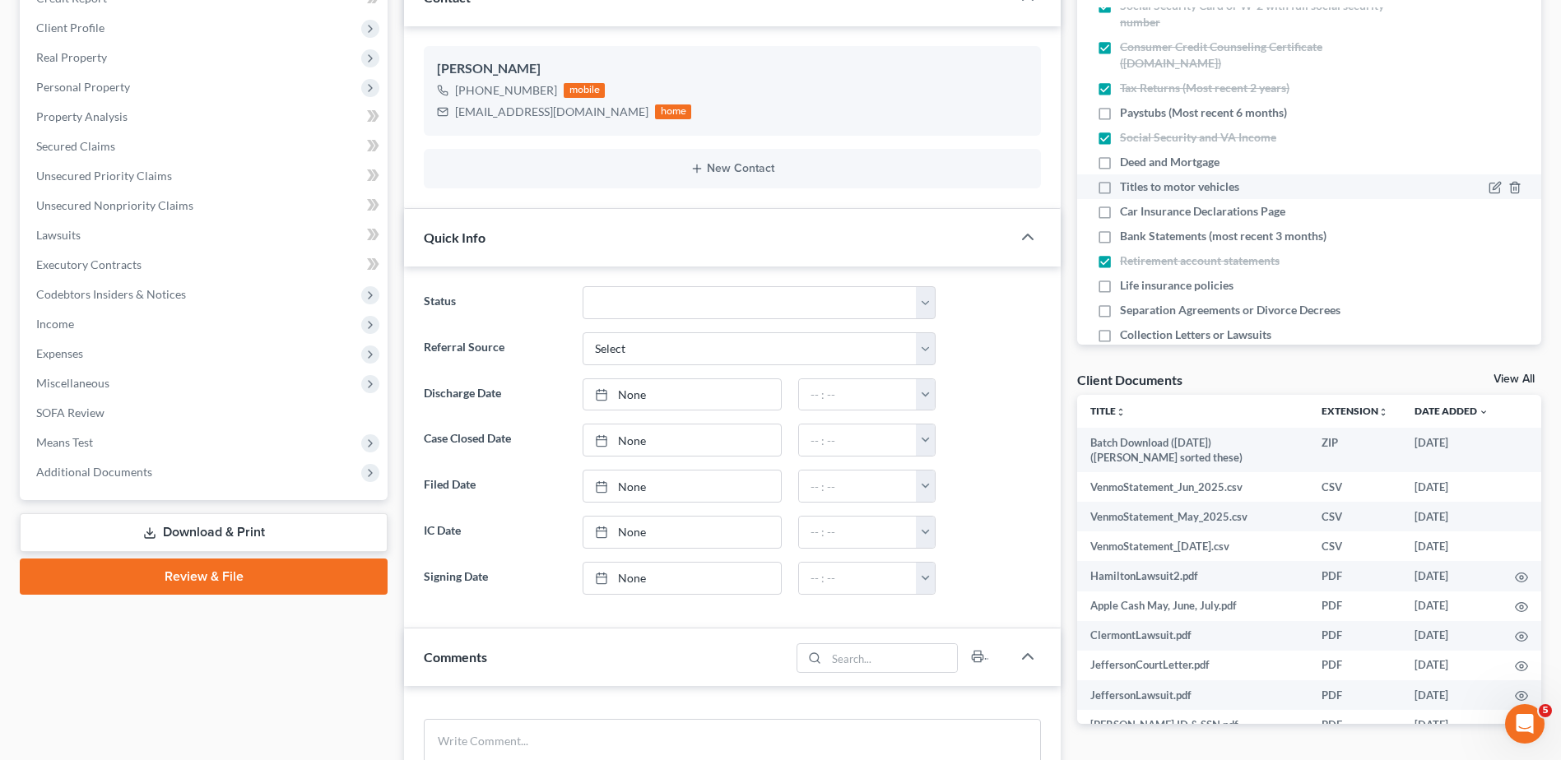
scroll to position [10, 0]
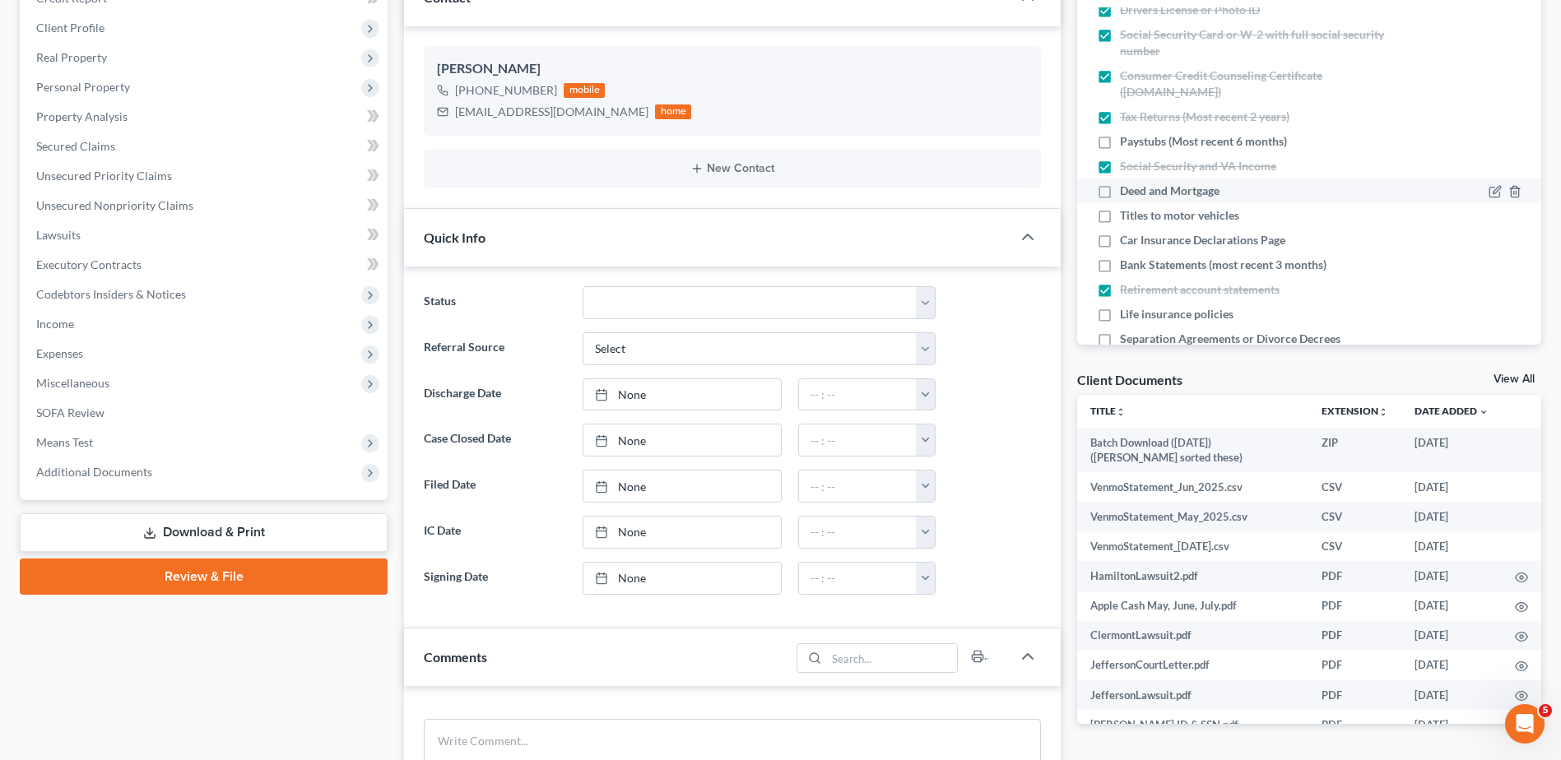
click at [1120, 193] on label "Deed and Mortgage" at bounding box center [1170, 191] width 100 height 16
click at [1126, 193] on input "Deed and Mortgage" at bounding box center [1131, 188] width 11 height 11
checkbox input "true"
click at [1488, 215] on icon "button" at bounding box center [1494, 216] width 13 height 13
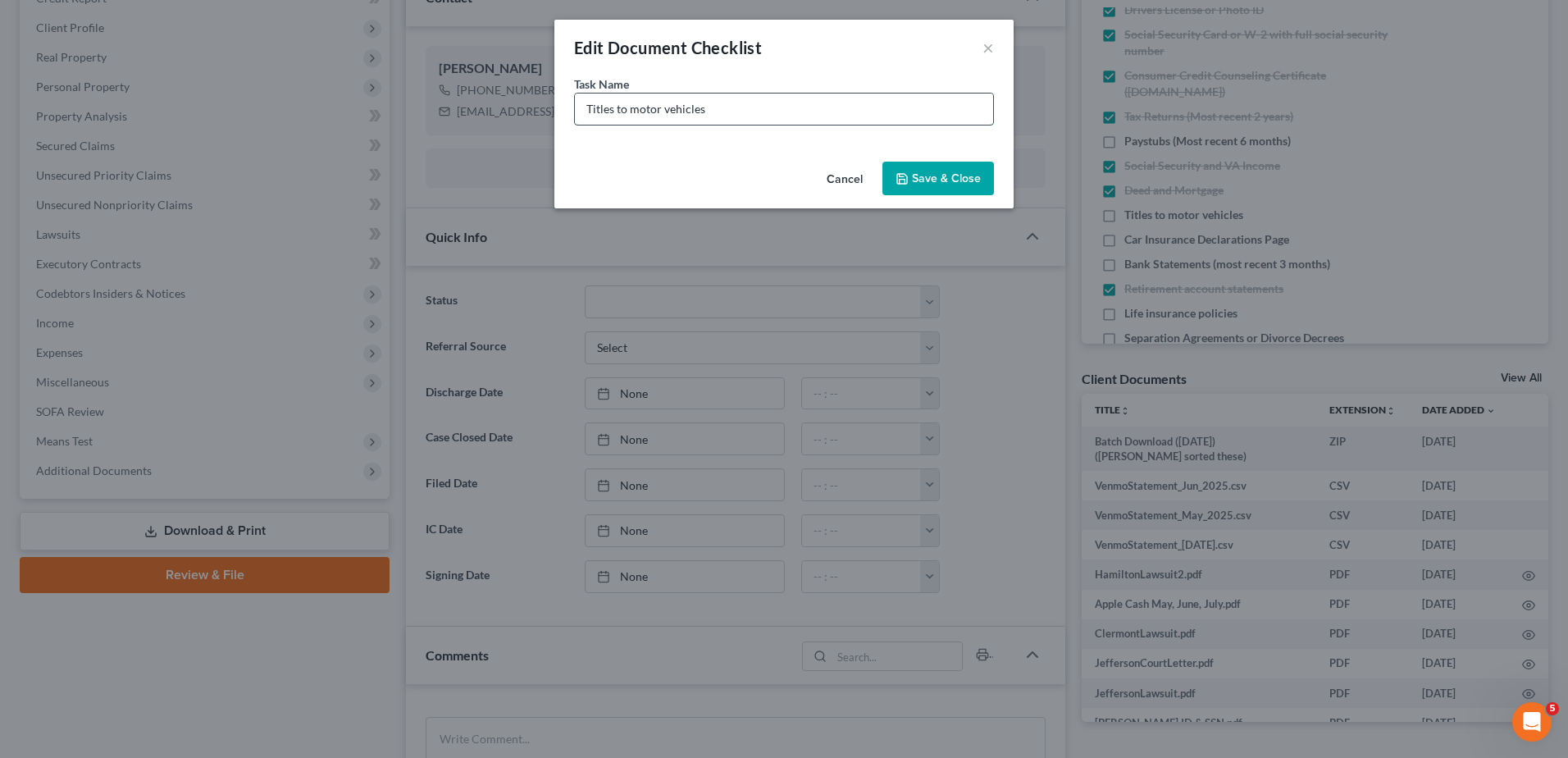
drag, startPoint x: 713, startPoint y: 109, endPoint x: 664, endPoint y: 110, distance: 49.0
click at [664, 110] on input "Titles to motor vehicles" at bounding box center [784, 109] width 419 height 31
type input "Titles to motor Chevy and GMC"
click at [937, 179] on button "Save & Close" at bounding box center [938, 179] width 112 height 35
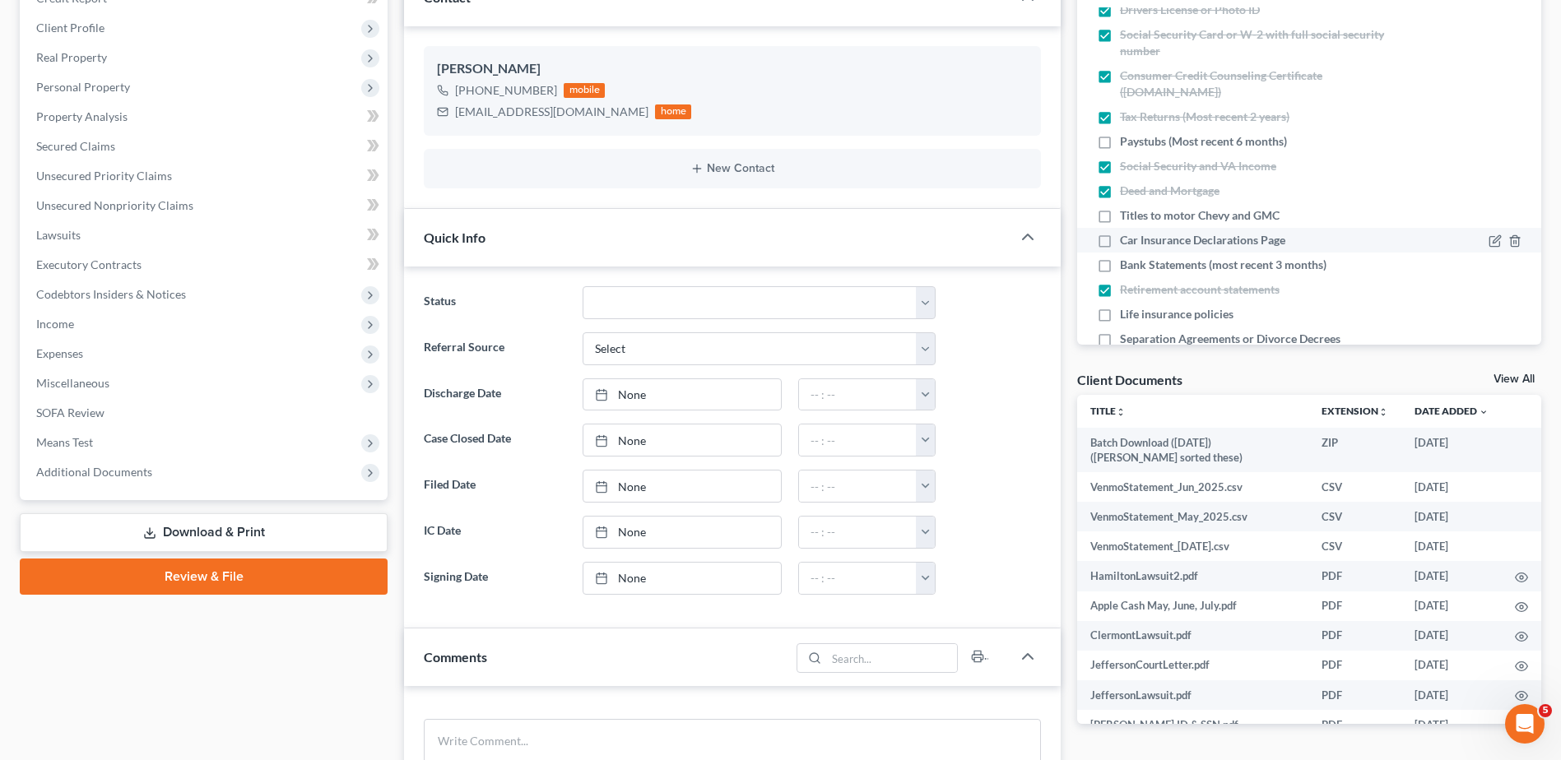
click at [1120, 240] on label "Car Insurance Declarations Page" at bounding box center [1202, 240] width 165 height 16
click at [1126, 240] on input "Car Insurance Declarations Page" at bounding box center [1131, 237] width 11 height 11
checkbox input "true"
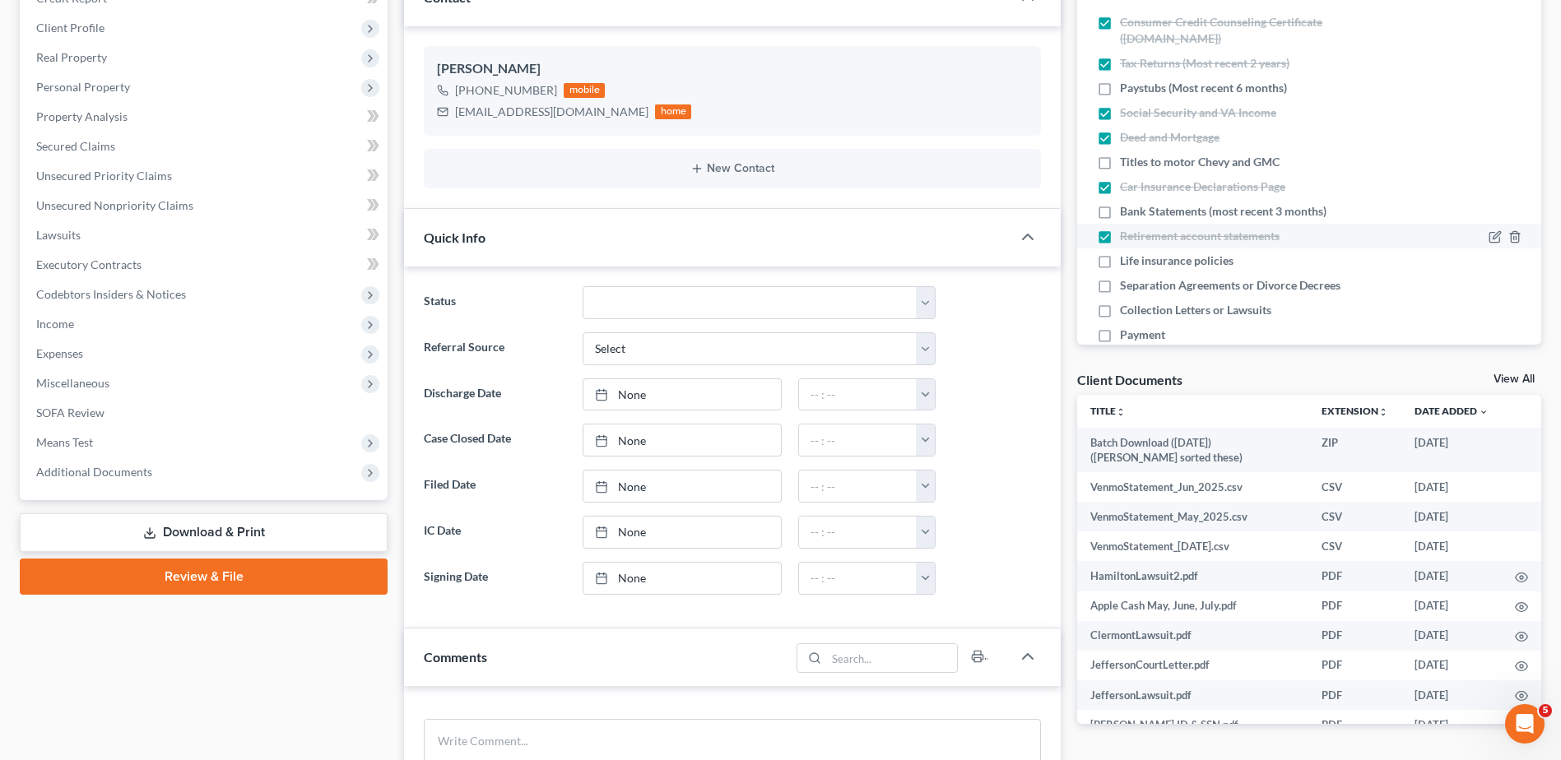
scroll to position [92, 0]
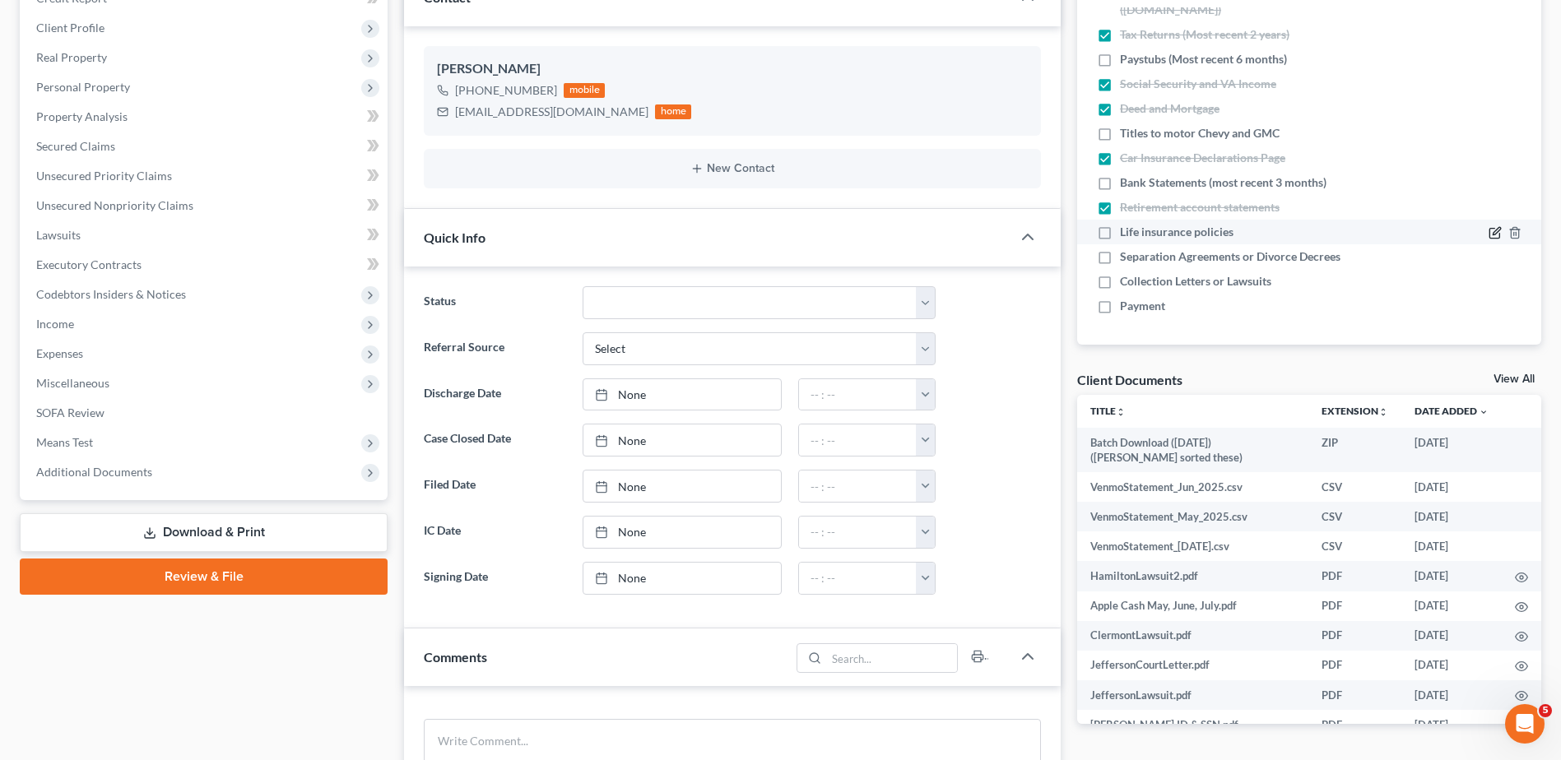
click at [1493, 231] on icon "button" at bounding box center [1496, 231] width 7 height 7
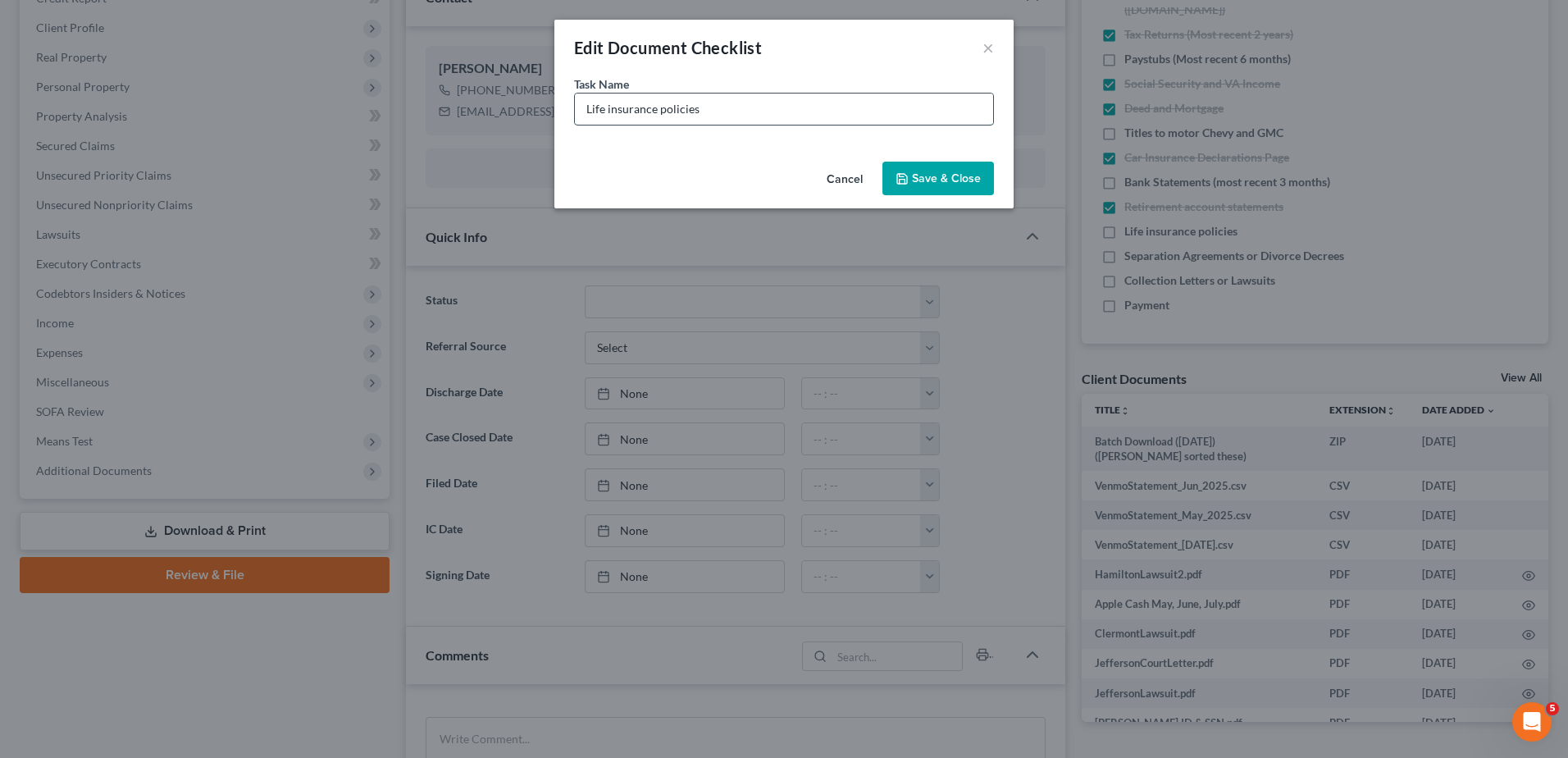
drag, startPoint x: 731, startPoint y: 110, endPoint x: 595, endPoint y: 104, distance: 136.1
click at [595, 104] on input "Life insurance policies" at bounding box center [784, 109] width 419 height 31
click at [586, 106] on input "Life insurance policies" at bounding box center [784, 109] width 419 height 31
click at [789, 114] on input "American Income Life insurance policies" at bounding box center [784, 109] width 419 height 31
type input "American Income Life insurance policy"
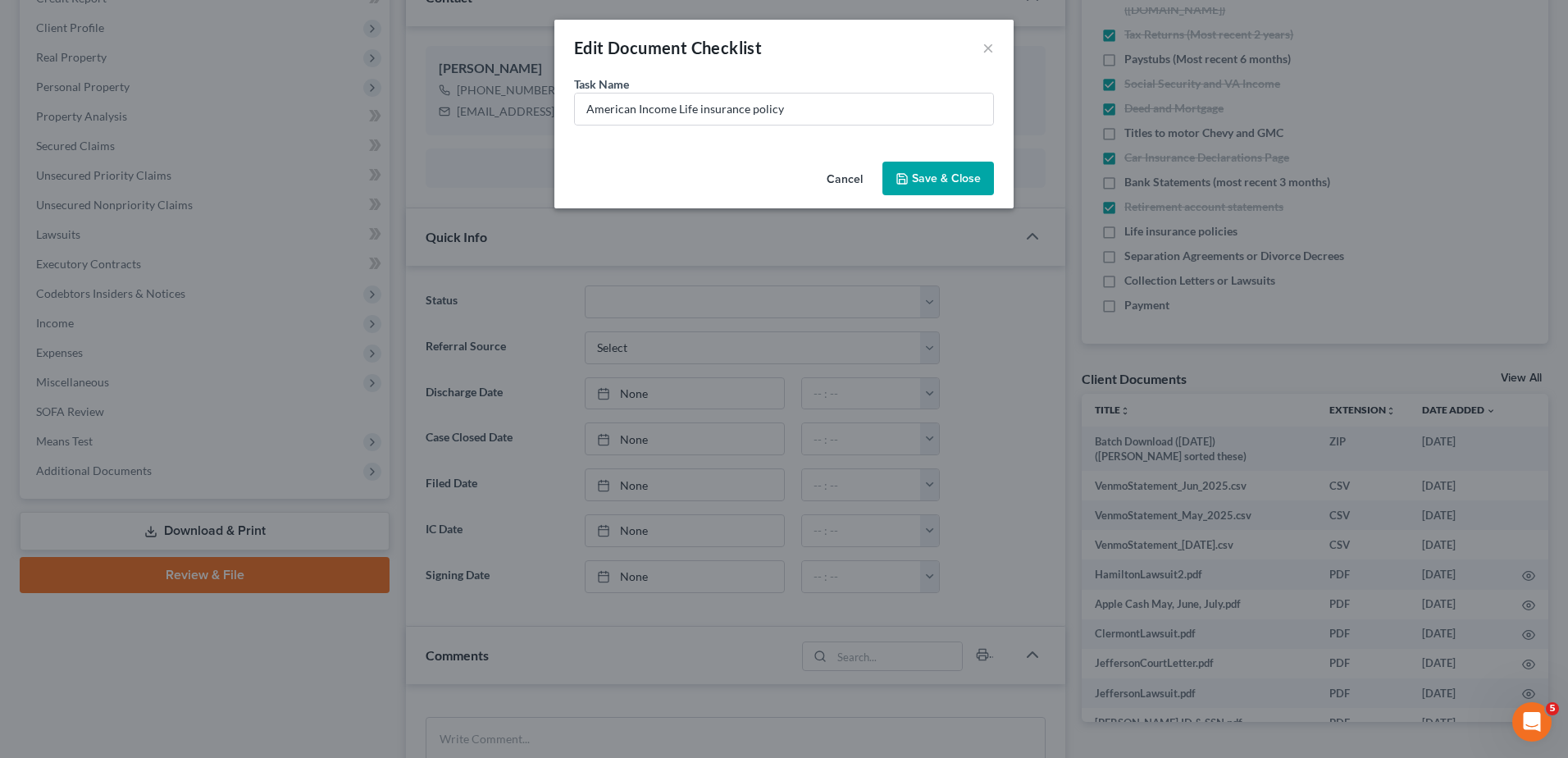
click at [937, 187] on button "Save & Close" at bounding box center [938, 179] width 112 height 35
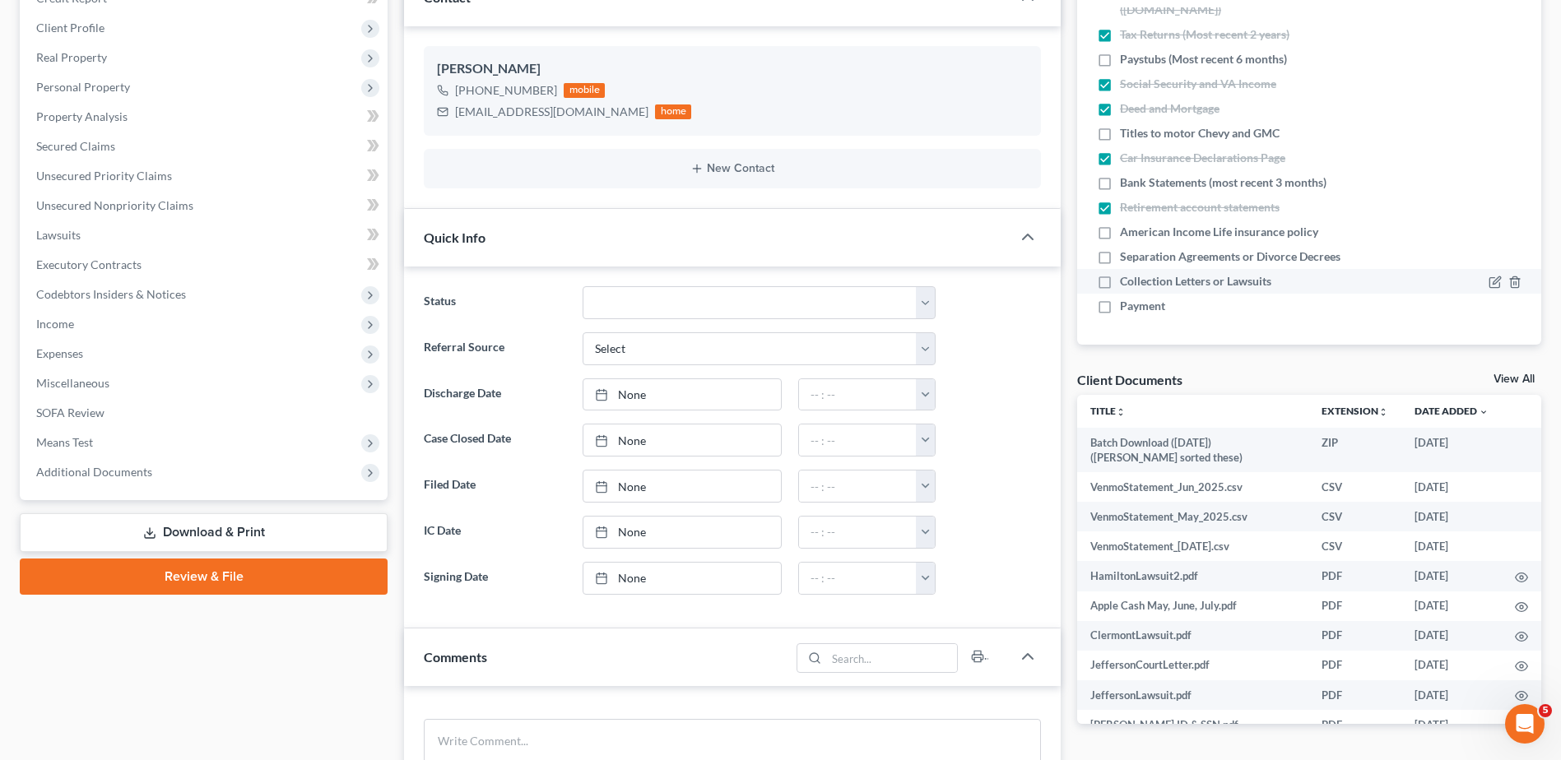
click at [1120, 281] on label "Collection Letters or Lawsuits" at bounding box center [1195, 281] width 151 height 16
click at [1126, 281] on input "Collection Letters or Lawsuits" at bounding box center [1131, 278] width 11 height 11
checkbox input "true"
click at [1508, 253] on icon "button" at bounding box center [1514, 257] width 13 height 13
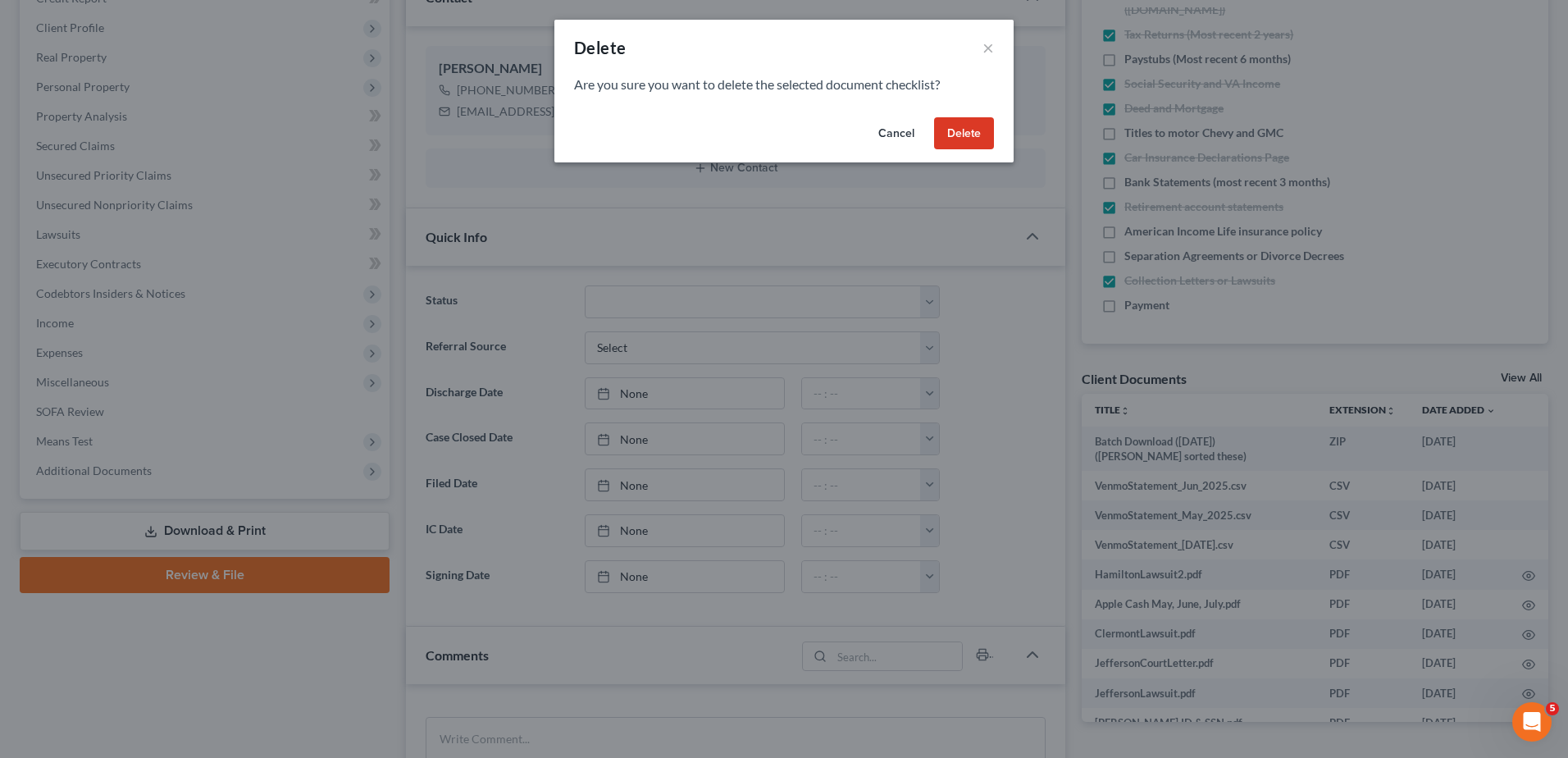
click at [958, 132] on button "Delete" at bounding box center [964, 134] width 60 height 33
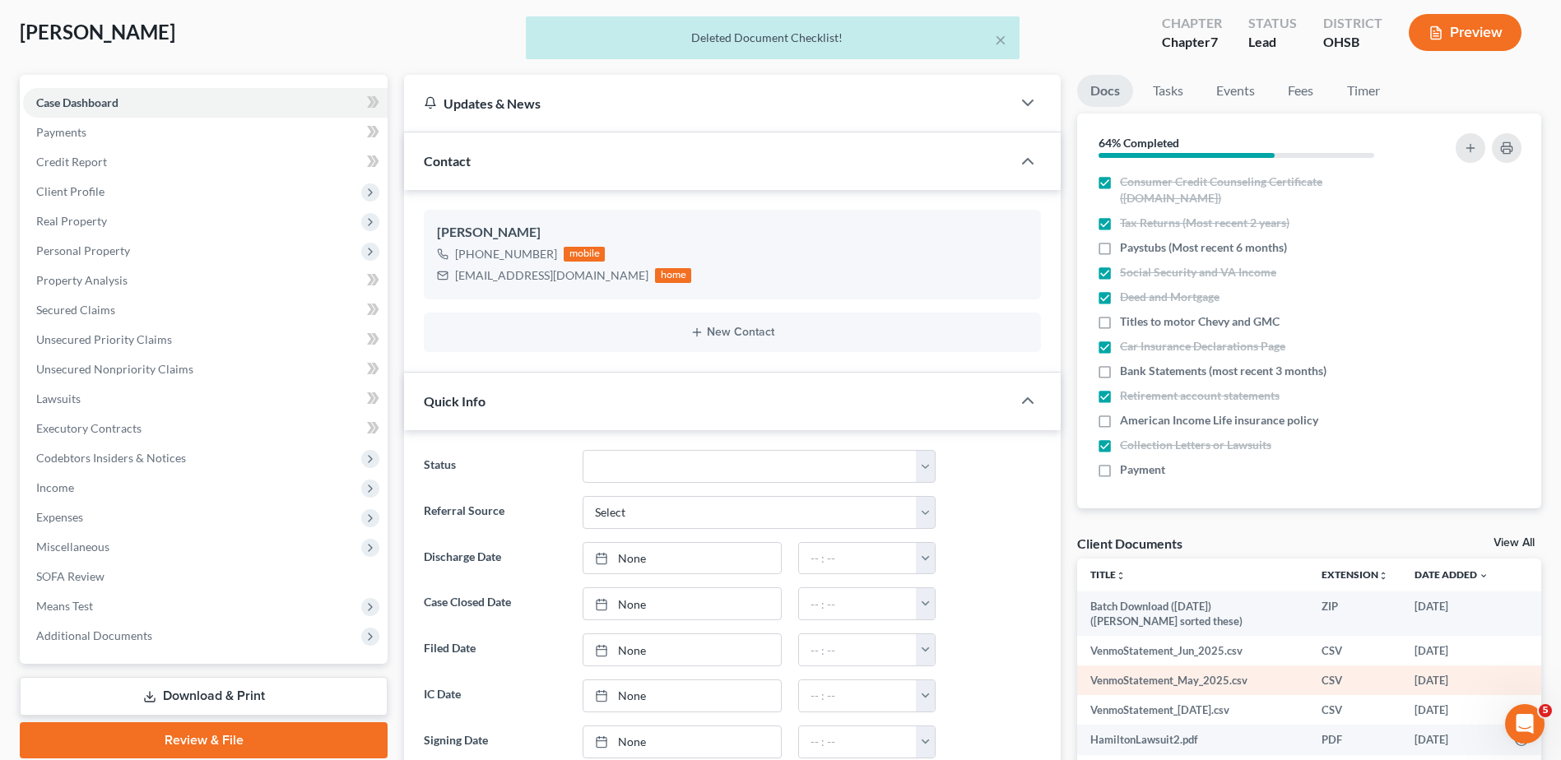
scroll to position [82, 0]
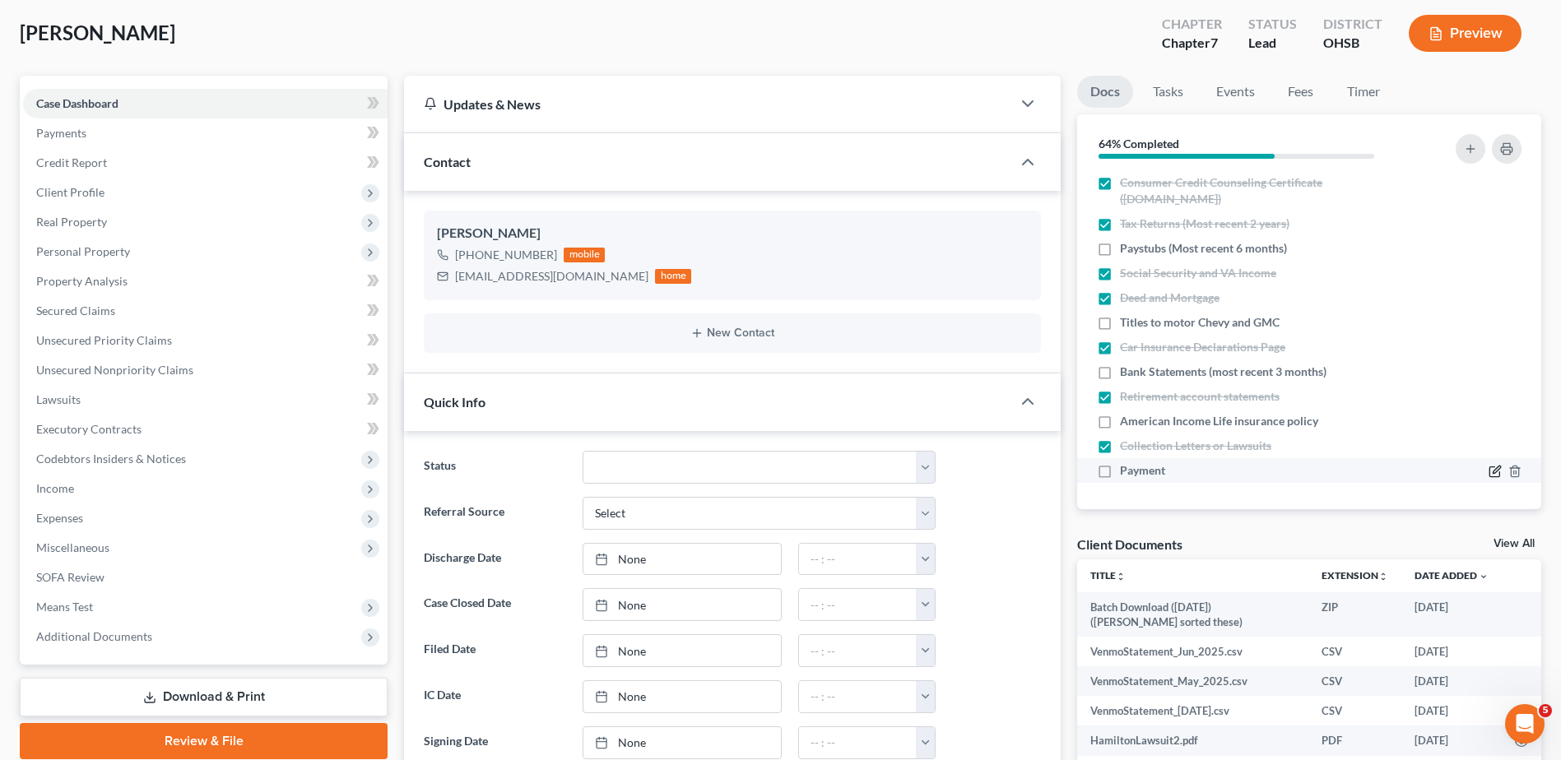
click at [1488, 470] on icon "button" at bounding box center [1494, 471] width 13 height 13
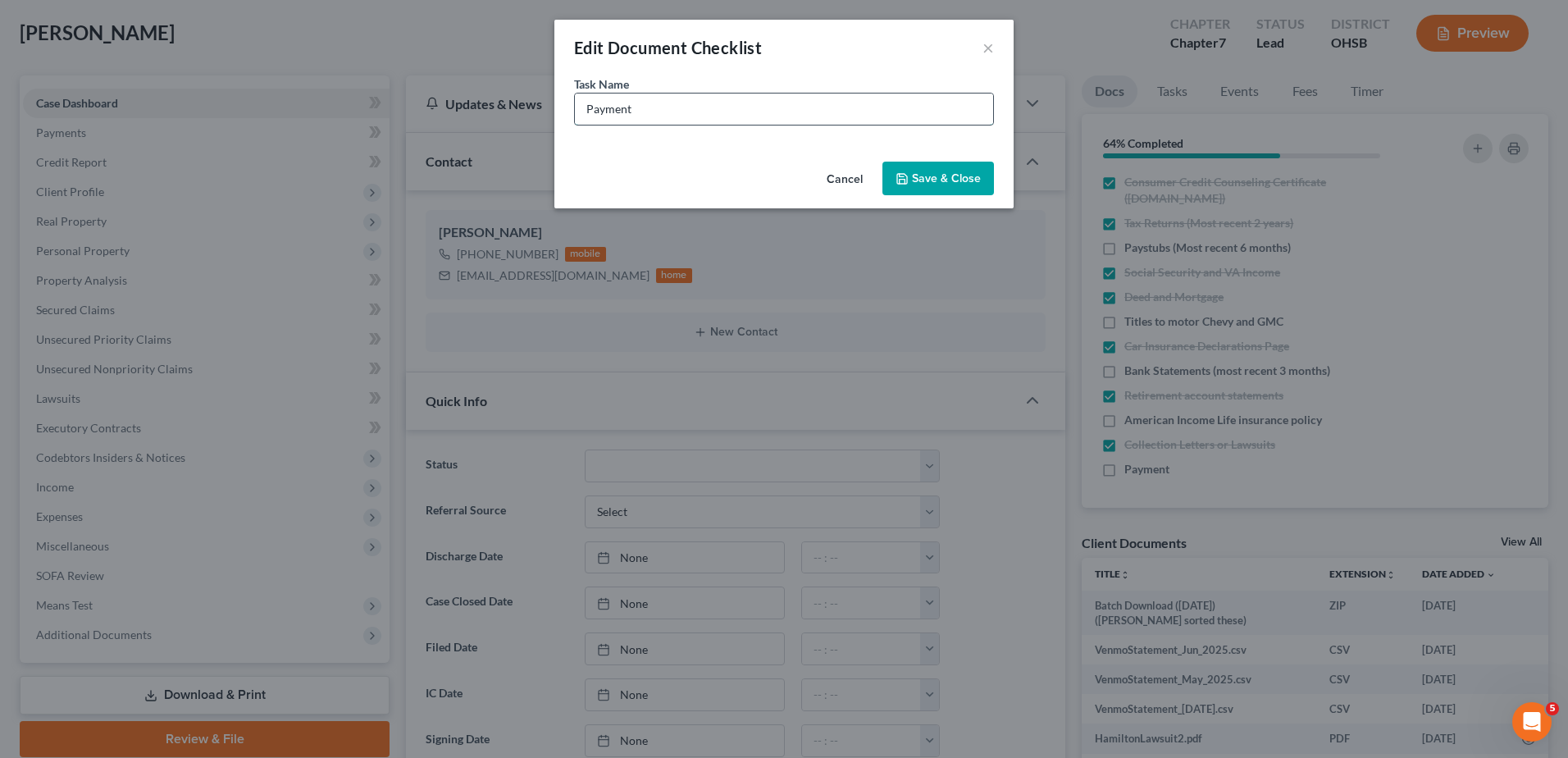
click at [708, 114] on input "Payment" at bounding box center [784, 109] width 419 height 31
type input "Payment (Paid $988 on [DATE])"
click at [922, 184] on button "Save & Close" at bounding box center [938, 179] width 112 height 35
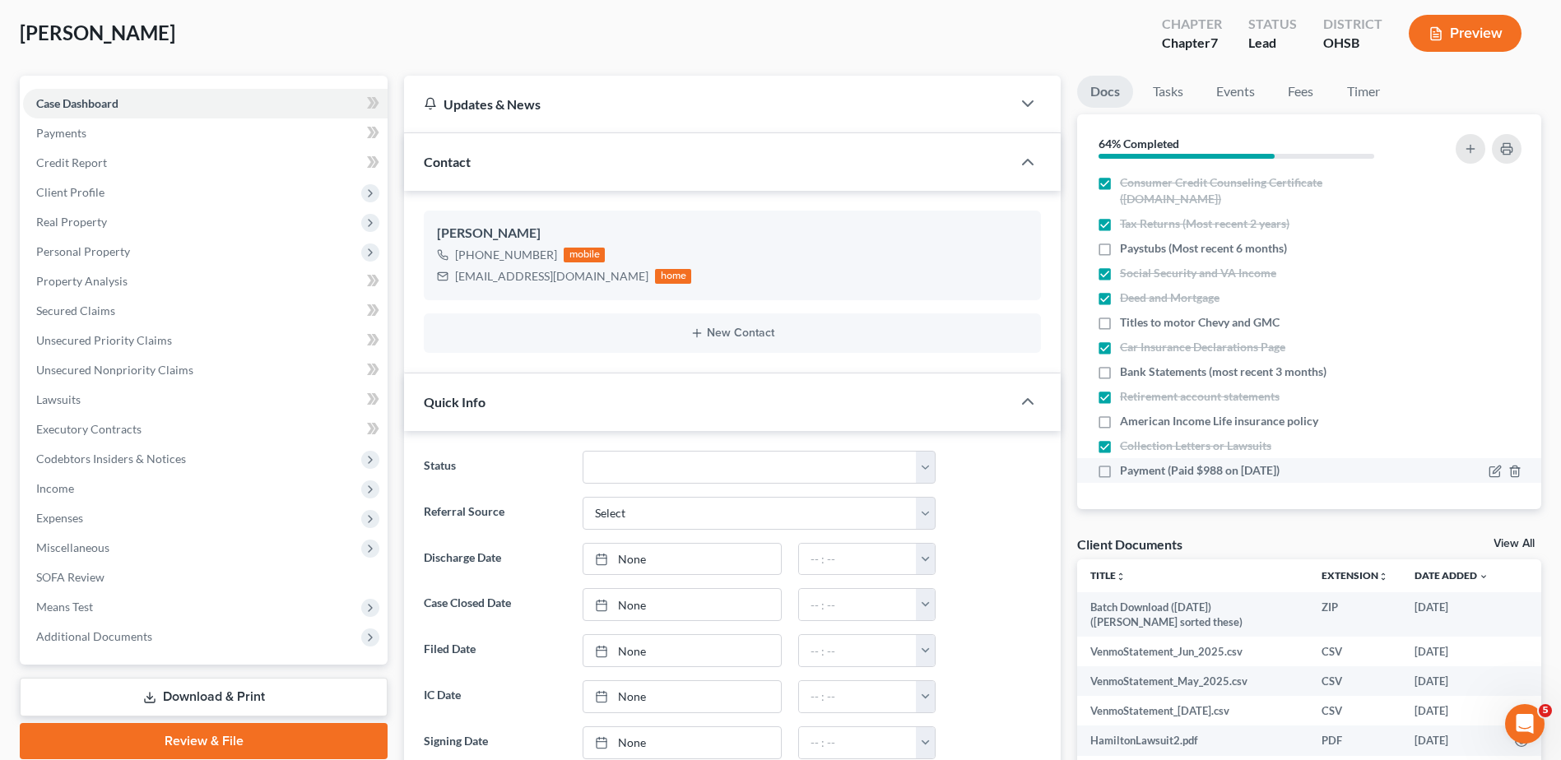
click at [1120, 473] on label "Payment (Paid $988 on [DATE])" at bounding box center [1200, 470] width 160 height 16
click at [1126, 473] on input "Payment (Paid $988 on [DATE])" at bounding box center [1131, 467] width 11 height 11
checkbox input "true"
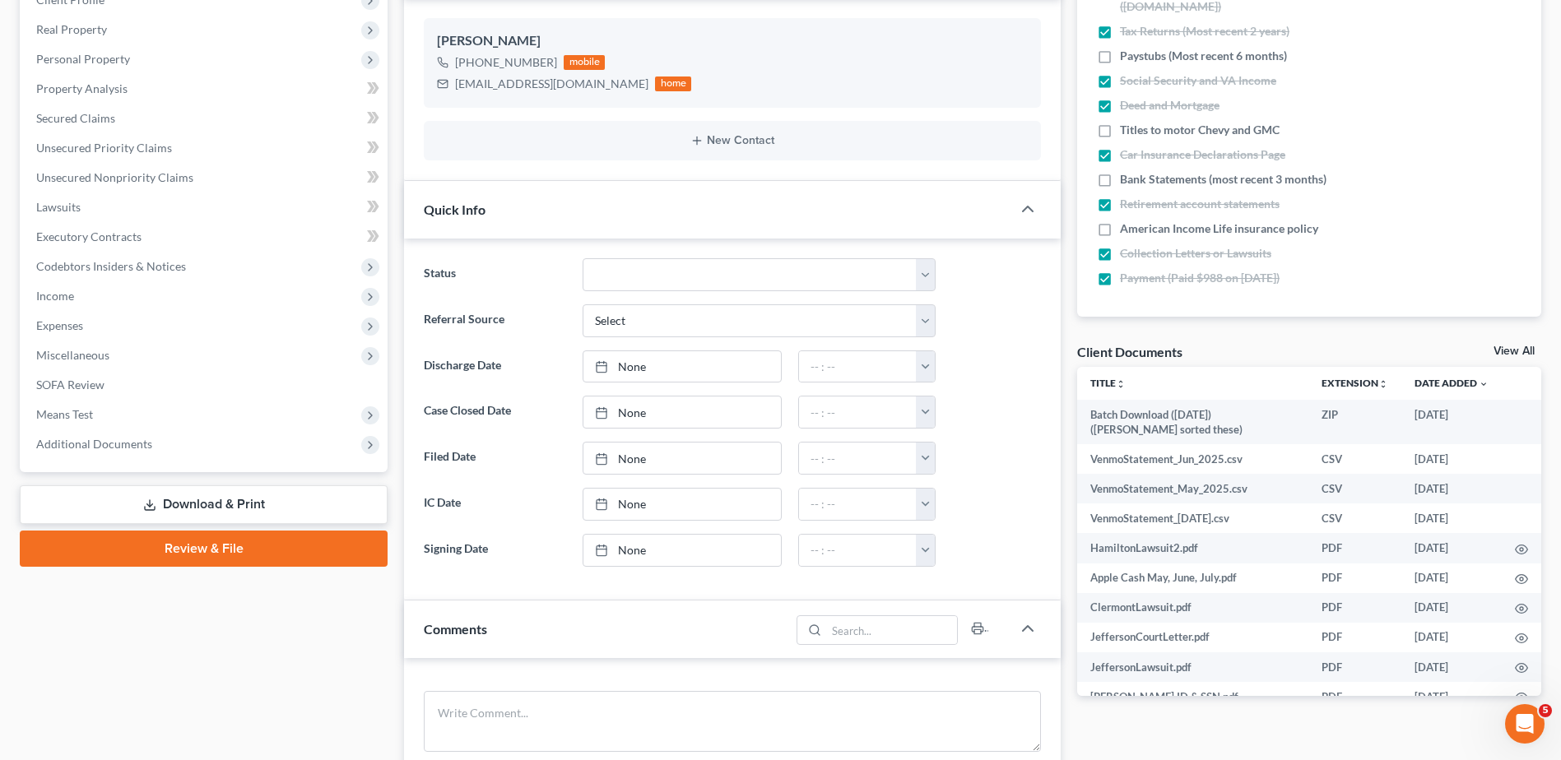
scroll to position [329, 0]
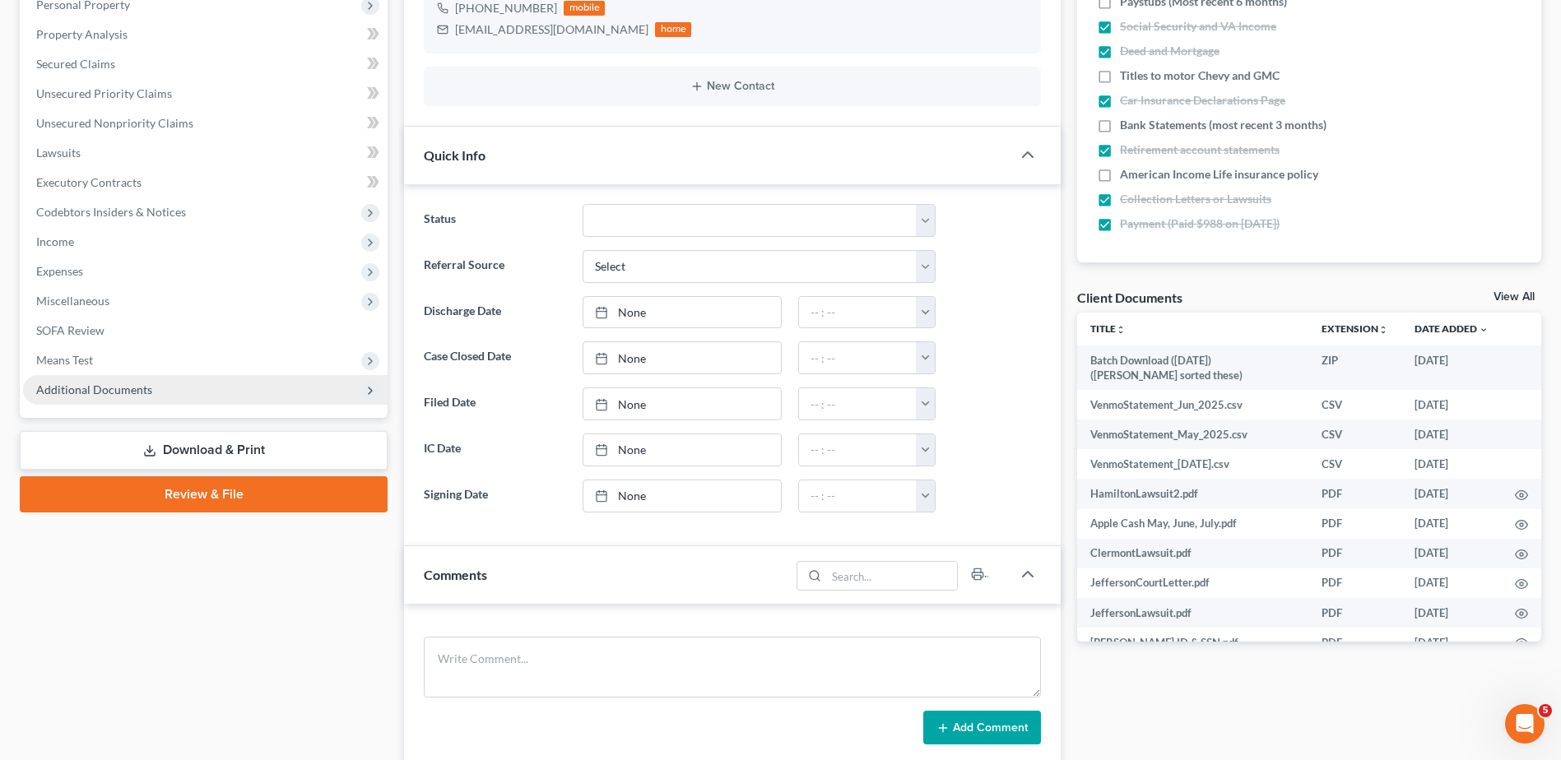
click at [106, 392] on span "Additional Documents" at bounding box center [94, 390] width 116 height 14
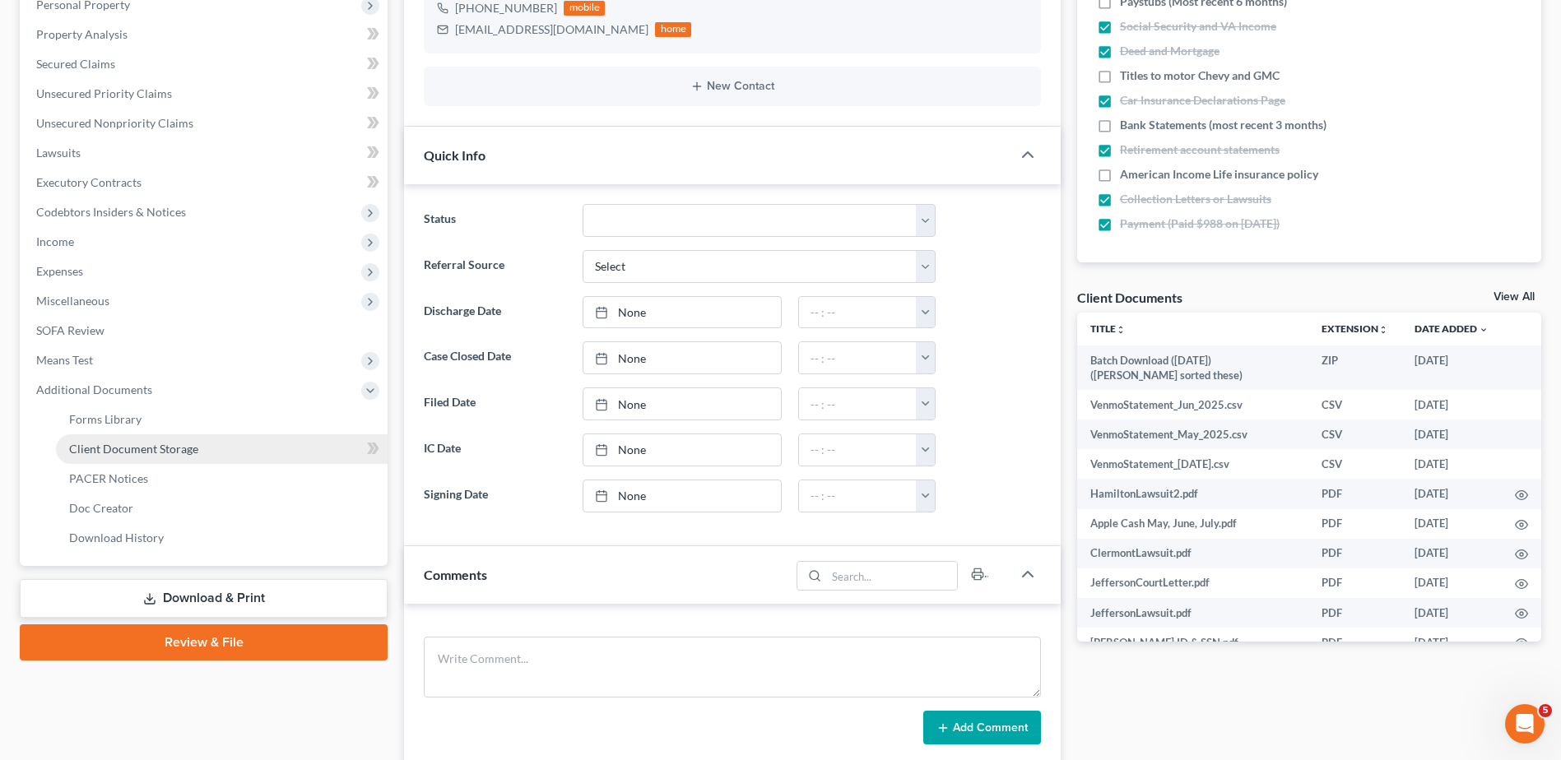
click at [131, 453] on span "Client Document Storage" at bounding box center [133, 449] width 129 height 14
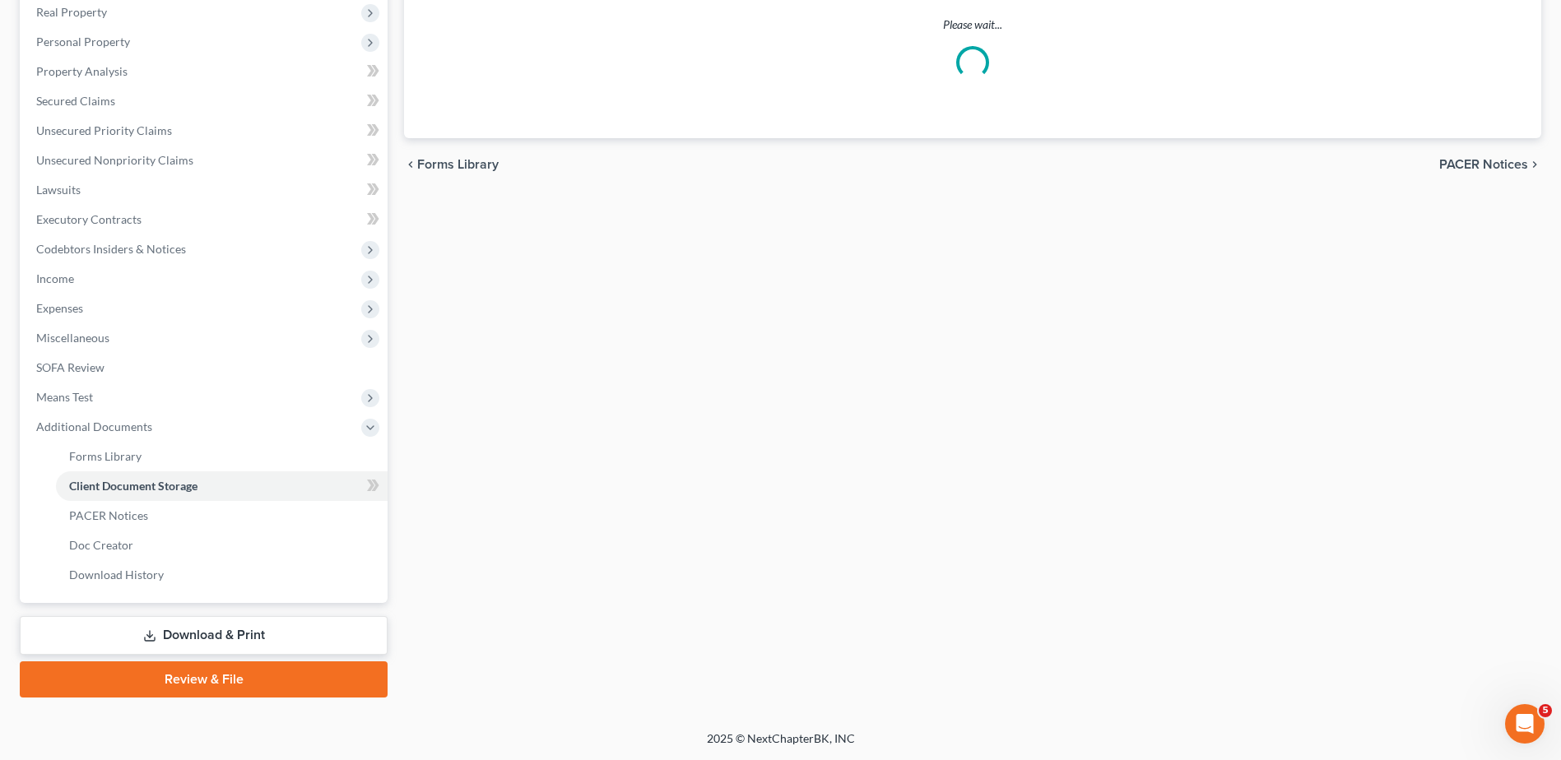
scroll to position [230, 0]
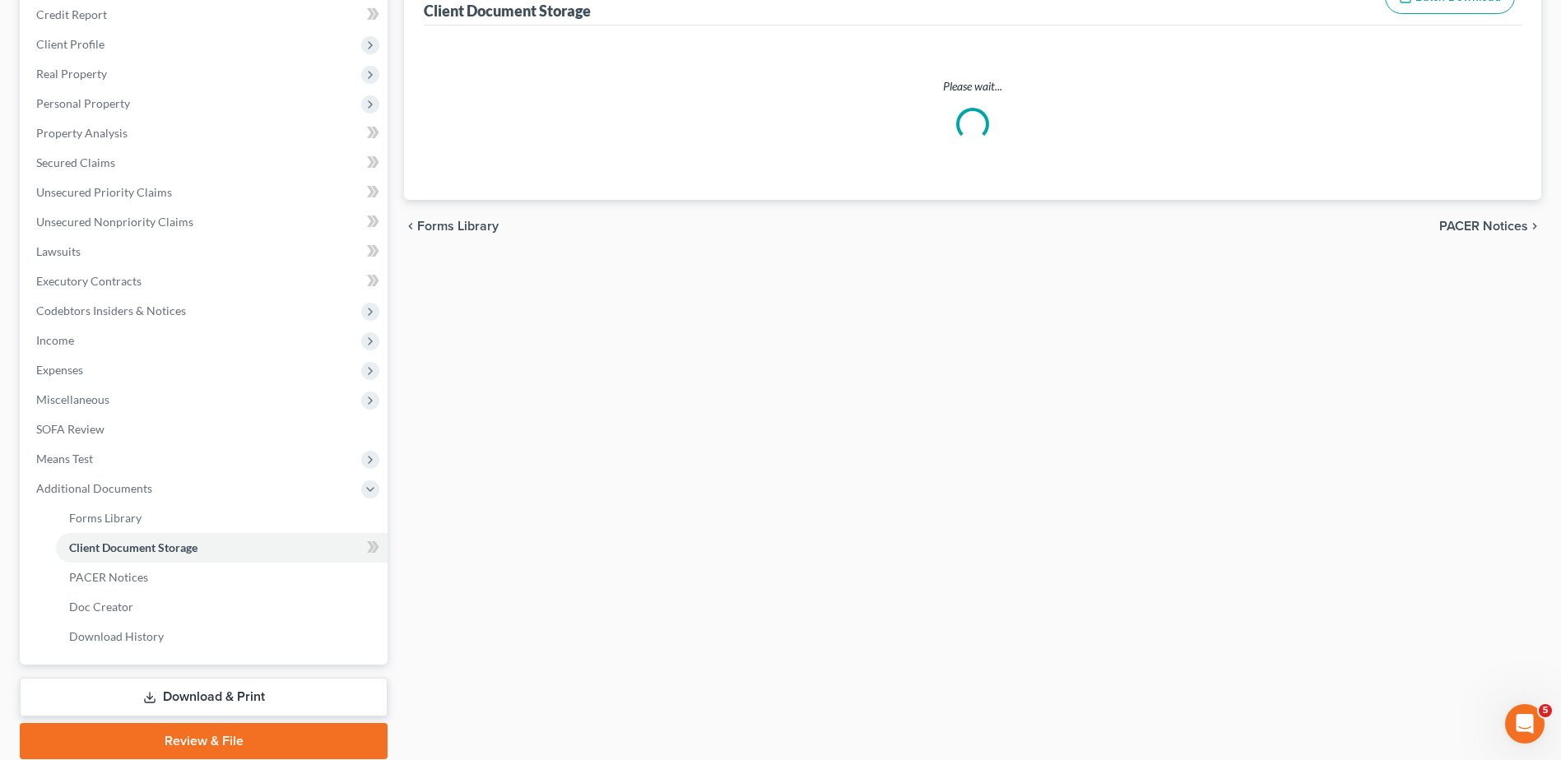
select select "7"
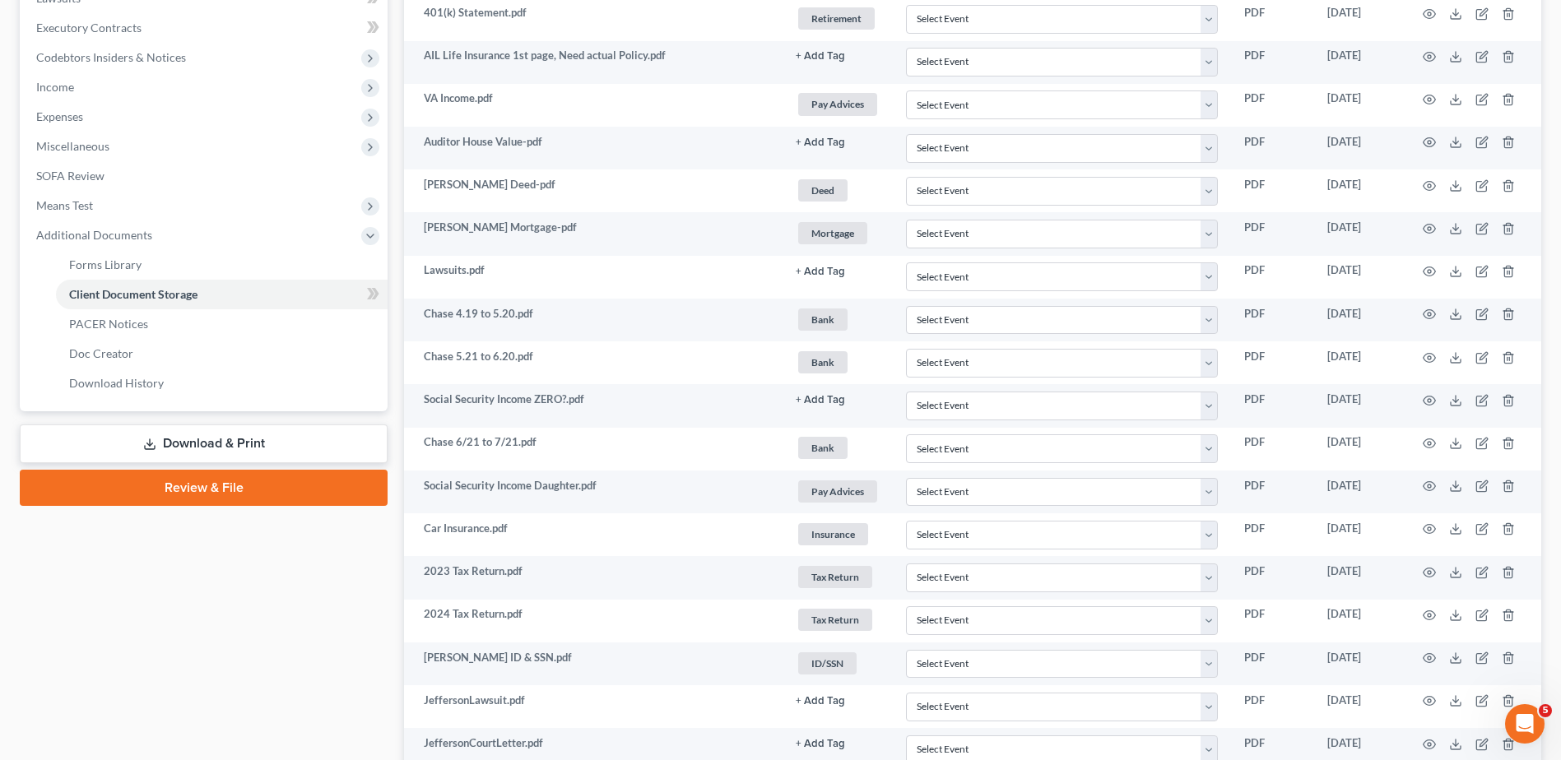
scroll to position [0, 0]
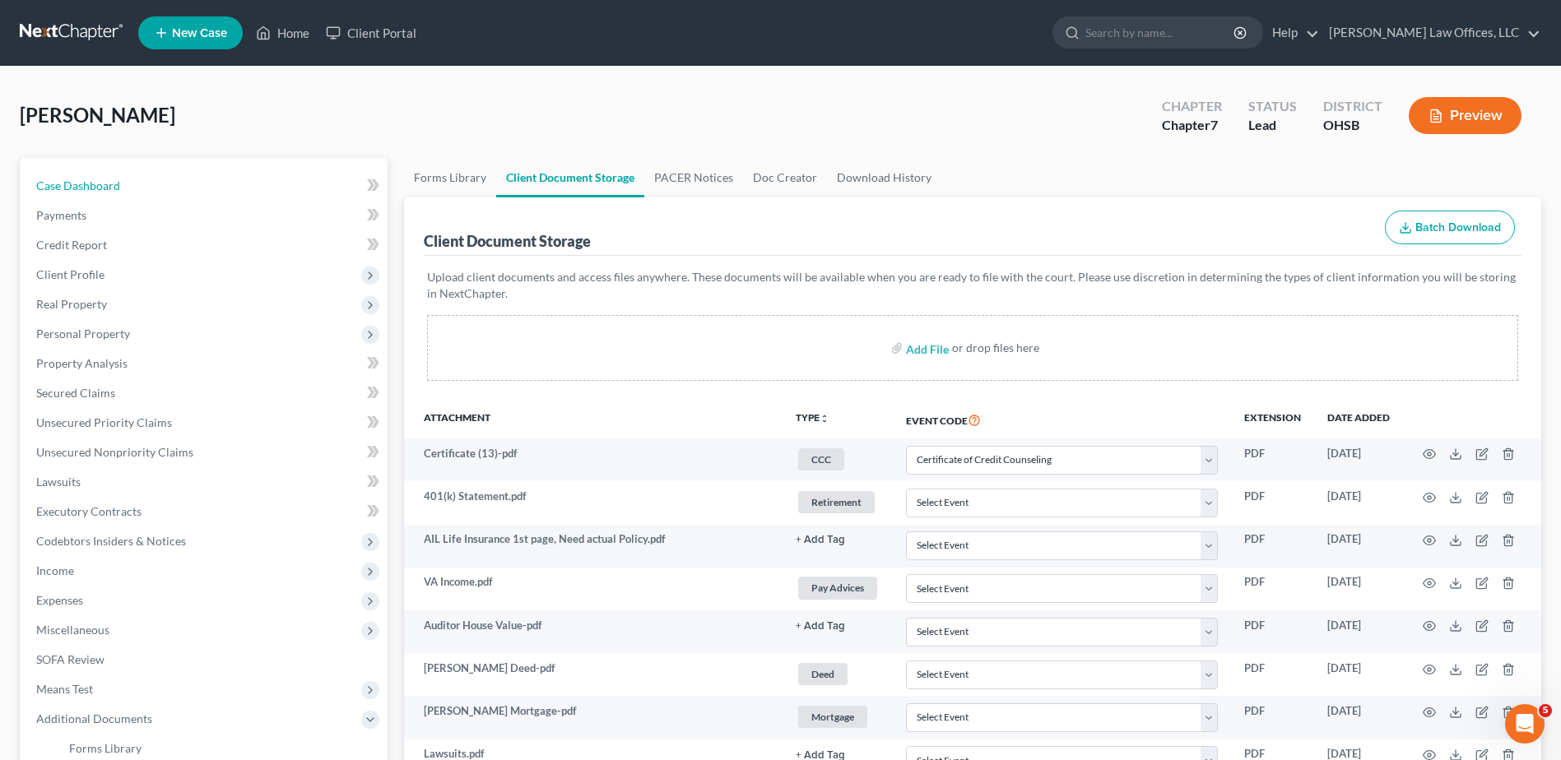
drag, startPoint x: 65, startPoint y: 184, endPoint x: 1019, endPoint y: 310, distance: 961.9
click at [65, 184] on span "Case Dashboard" at bounding box center [78, 186] width 84 height 14
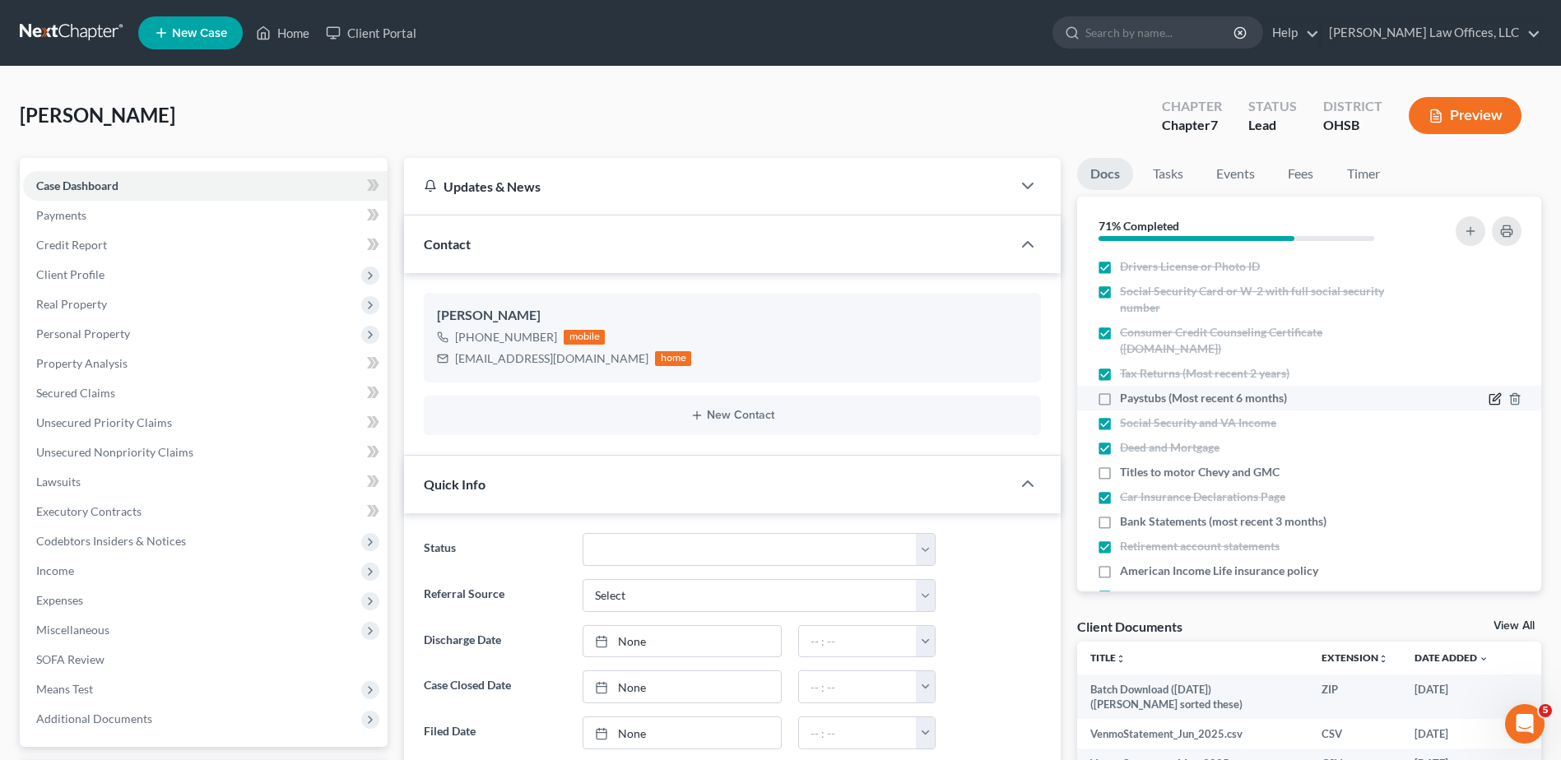
click at [1489, 395] on icon "button" at bounding box center [1494, 400] width 10 height 10
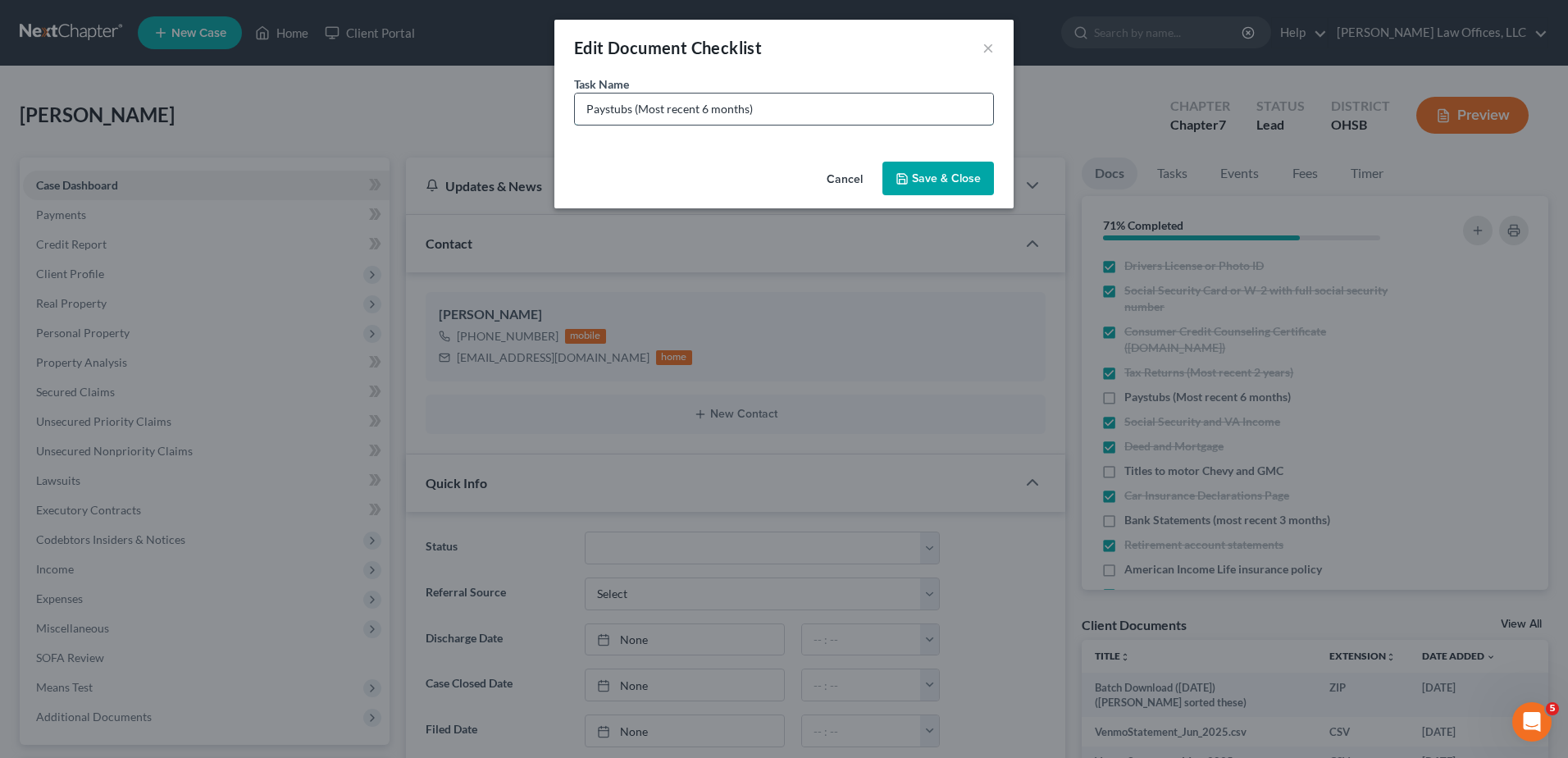
drag, startPoint x: 747, startPoint y: 109, endPoint x: 641, endPoint y: 108, distance: 106.0
click at [641, 108] on input "Paystubs (Most recent 6 months)" at bounding box center [784, 109] width 419 height 31
type input "Paystubs (has she worked since [DATE]?)"
click at [918, 179] on button "Save & Close" at bounding box center [938, 179] width 112 height 35
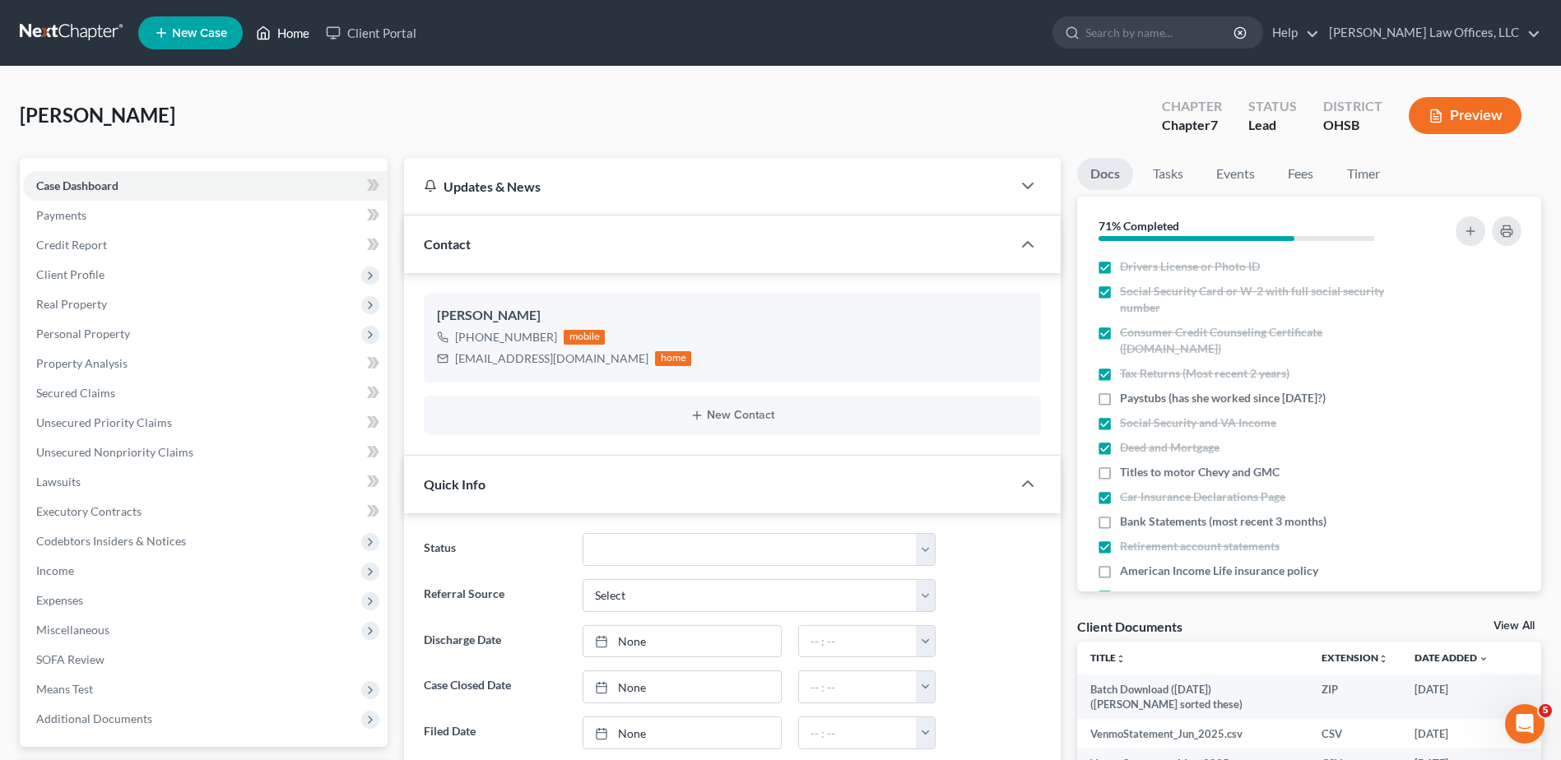
click at [293, 30] on link "Home" at bounding box center [283, 33] width 70 height 30
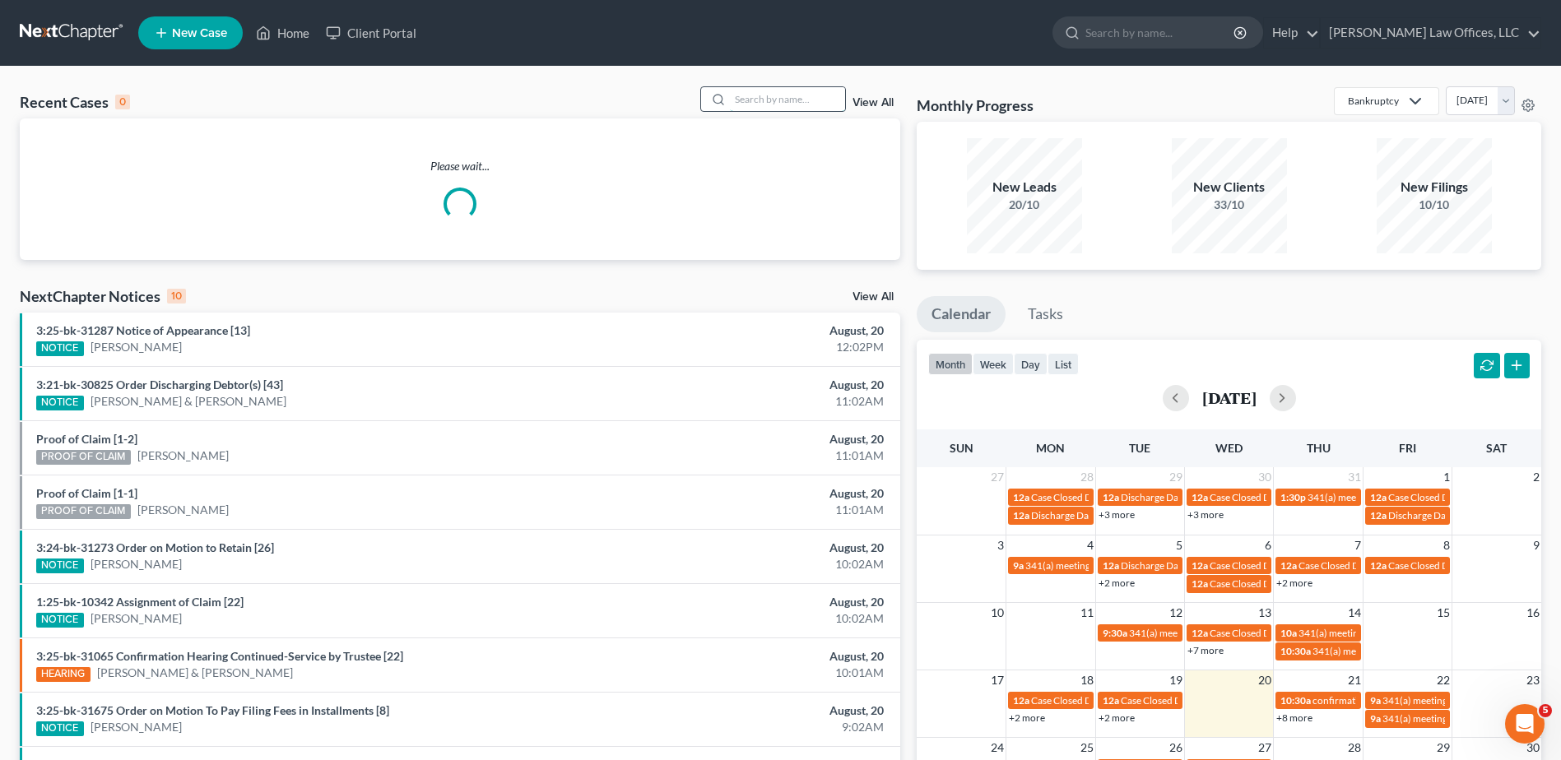
click at [763, 101] on input "search" at bounding box center [787, 99] width 115 height 24
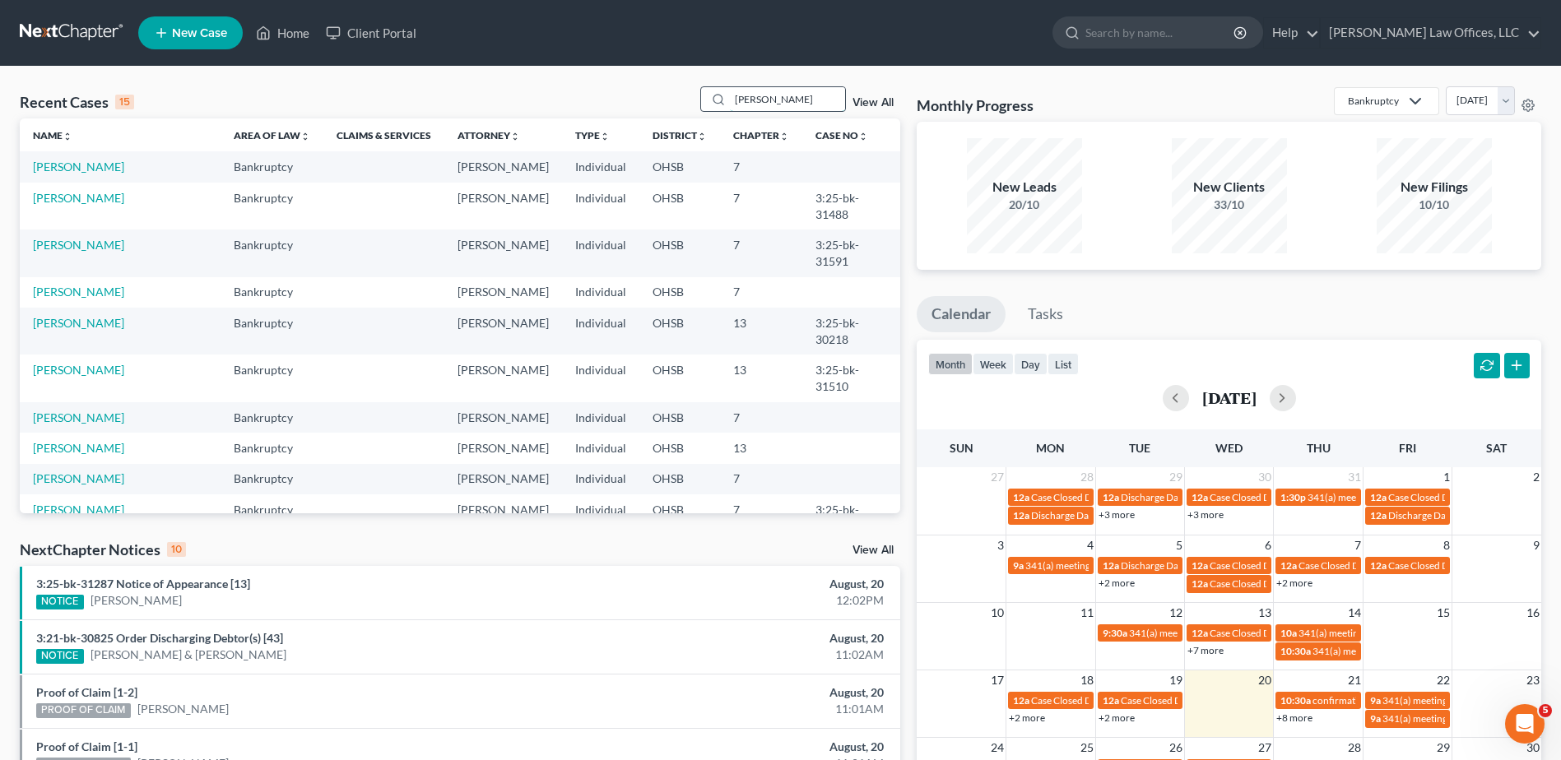
type input "[PERSON_NAME]"
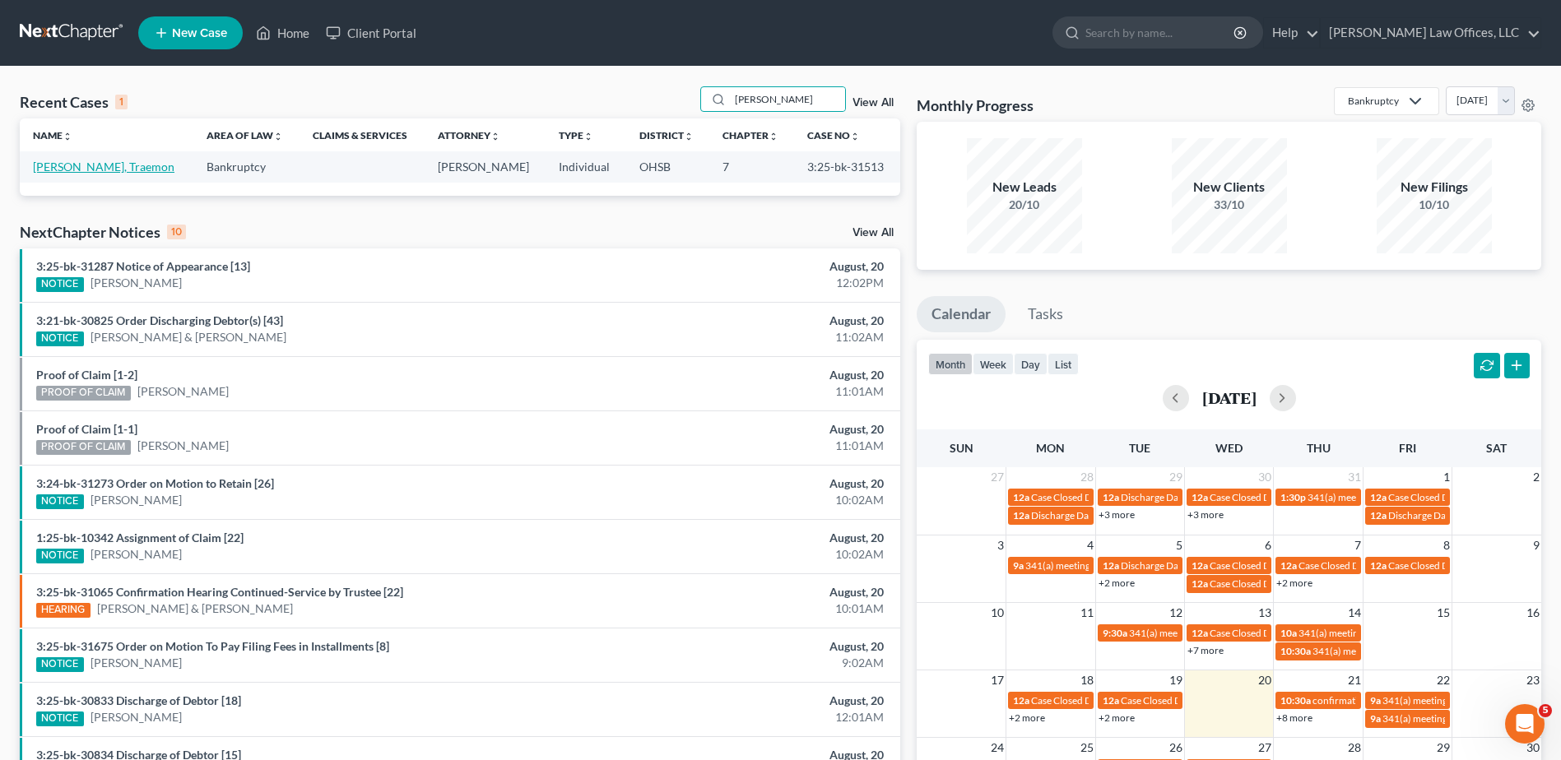
click at [63, 169] on link "[PERSON_NAME], Traemon" at bounding box center [104, 167] width 142 height 14
select select "4"
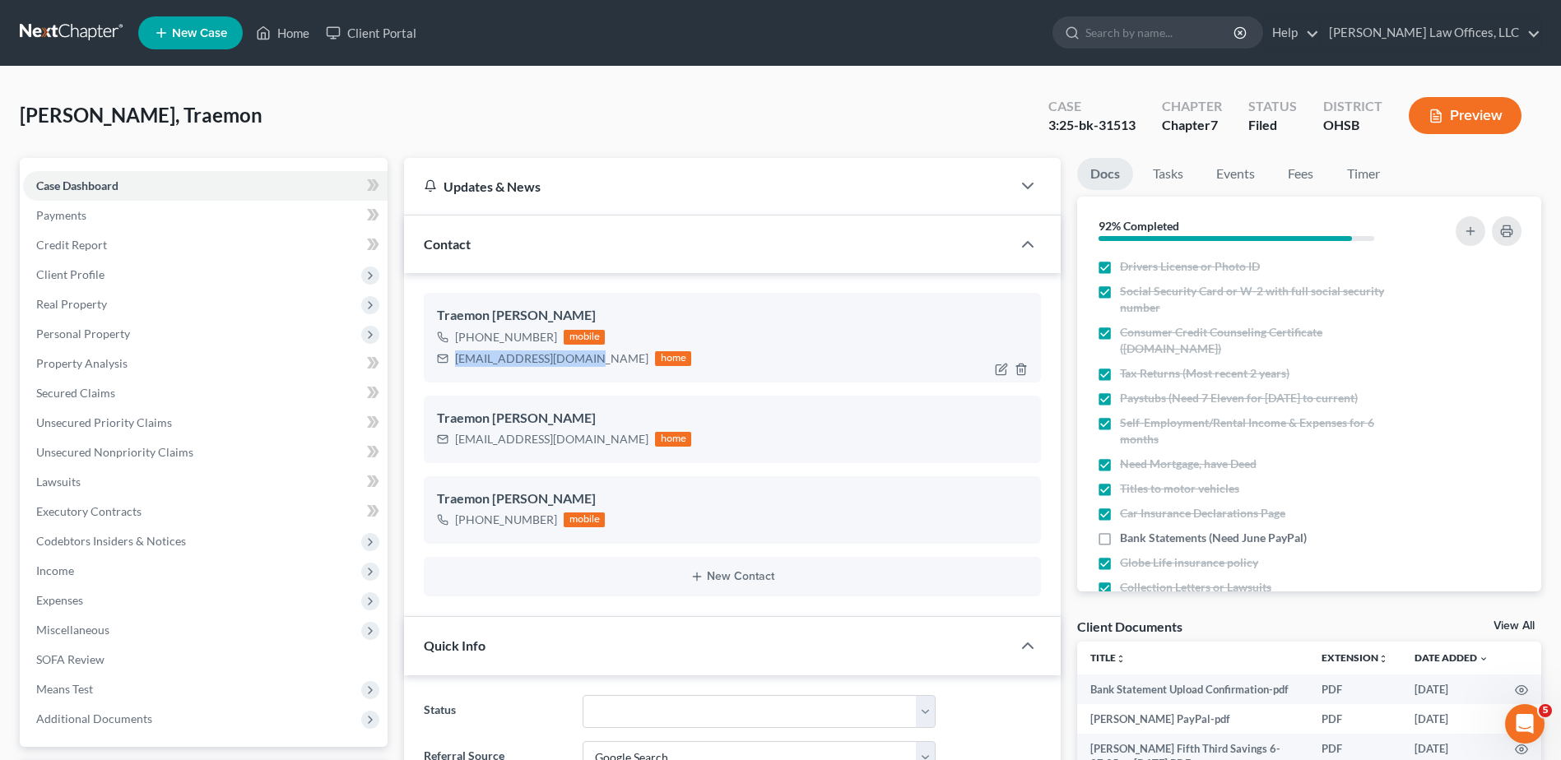
drag, startPoint x: 584, startPoint y: 360, endPoint x: 458, endPoint y: 363, distance: 125.9
click at [455, 367] on div "[EMAIL_ADDRESS][DOMAIN_NAME] home" at bounding box center [564, 358] width 254 height 21
drag, startPoint x: 458, startPoint y: 363, endPoint x: 474, endPoint y: 358, distance: 16.4
copy div "[EMAIL_ADDRESS][DOMAIN_NAME]"
click at [288, 35] on link "Home" at bounding box center [283, 33] width 70 height 30
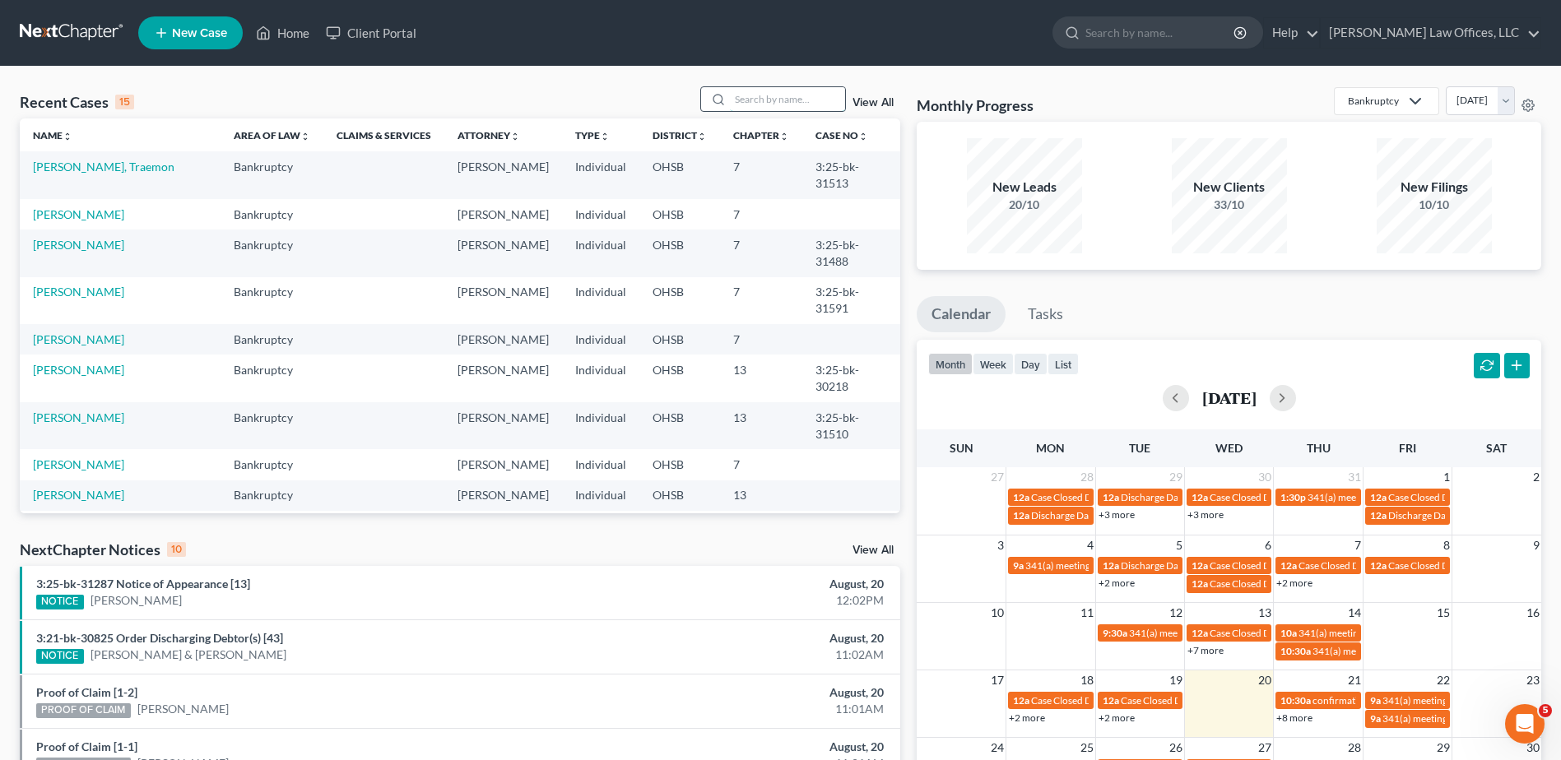
click at [782, 97] on input "search" at bounding box center [787, 99] width 115 height 24
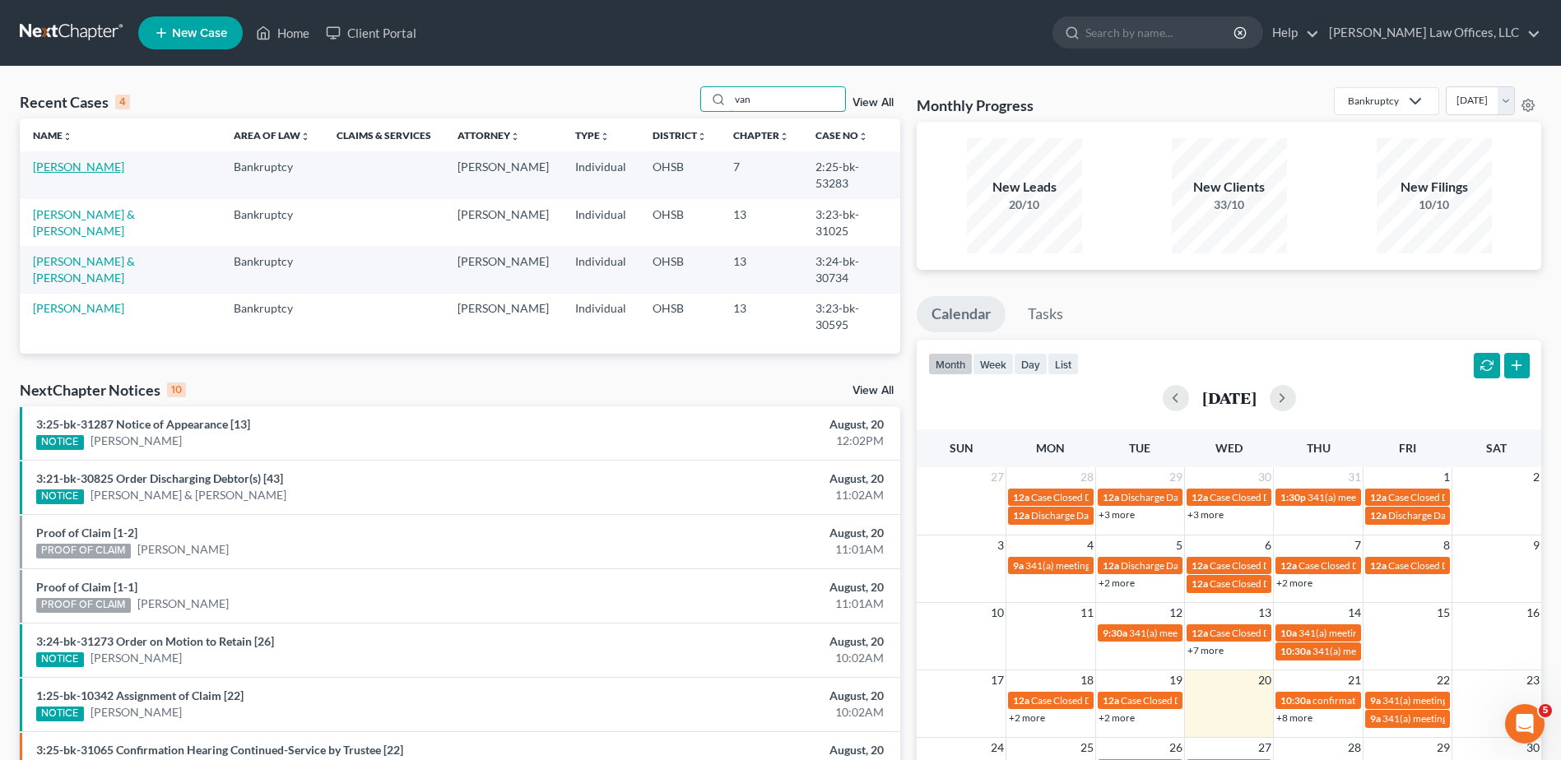
type input "van"
click at [90, 169] on link "[PERSON_NAME]" at bounding box center [78, 167] width 91 height 14
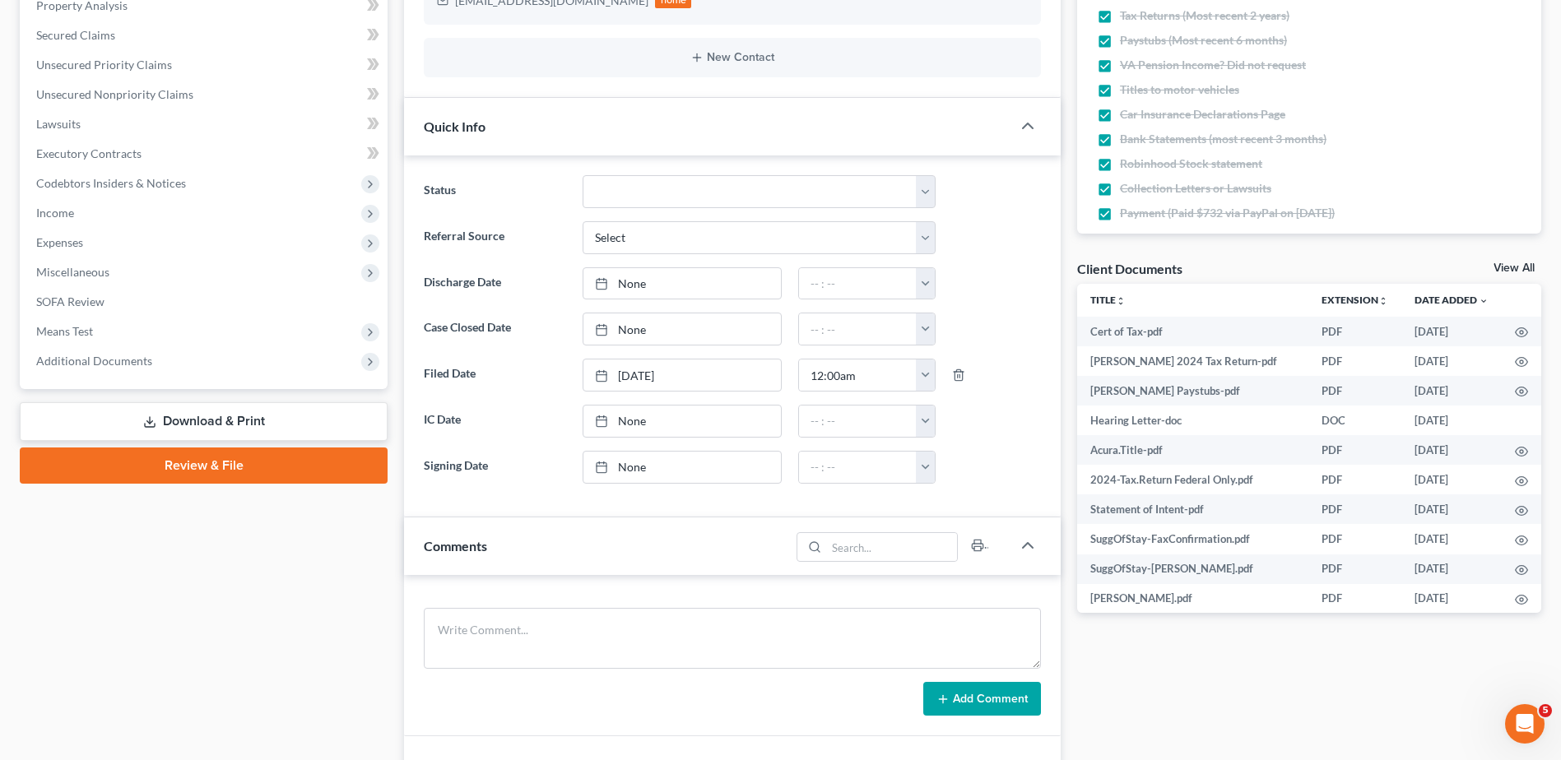
scroll to position [411, 0]
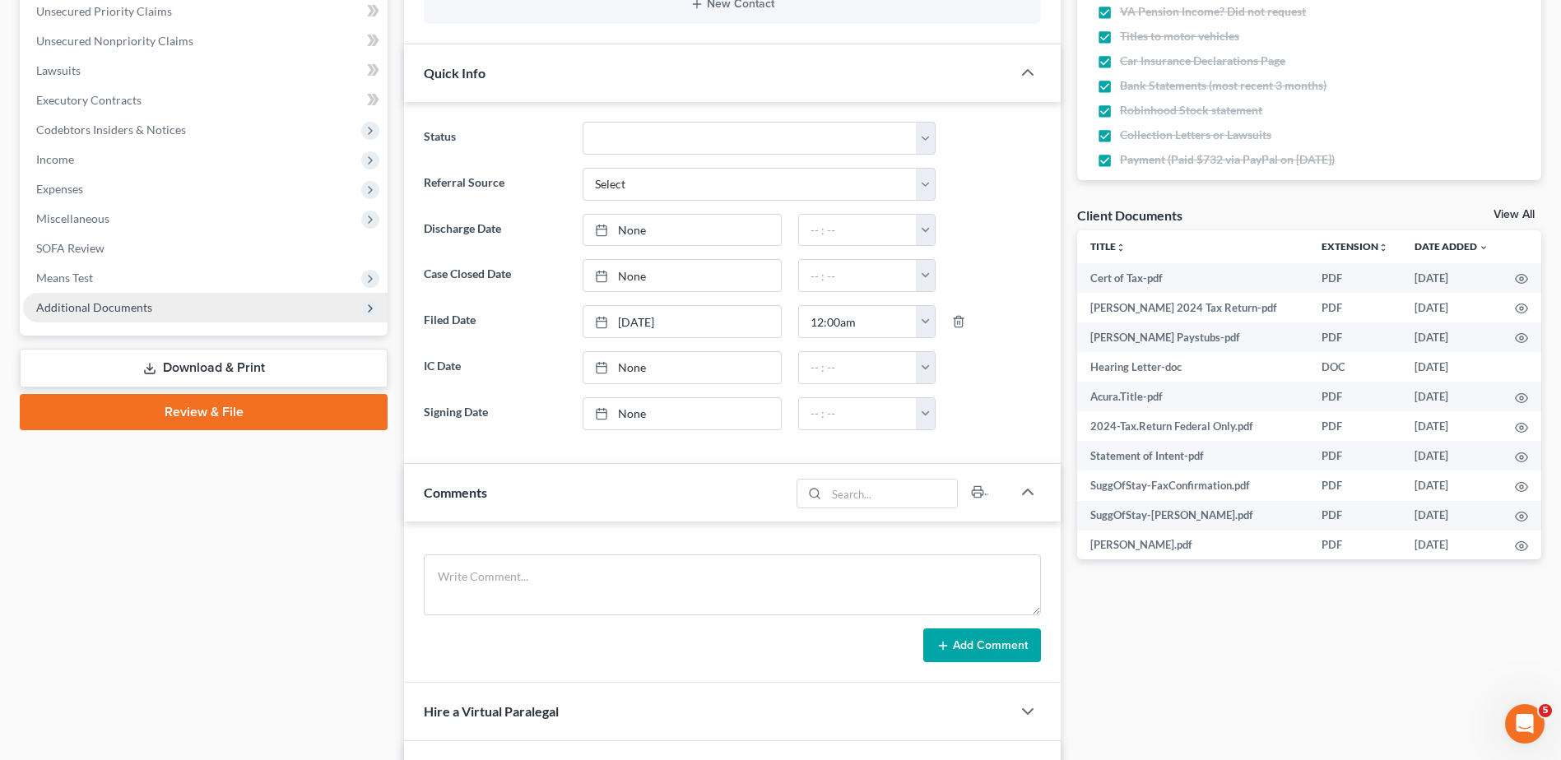
click at [89, 310] on span "Additional Documents" at bounding box center [94, 307] width 116 height 14
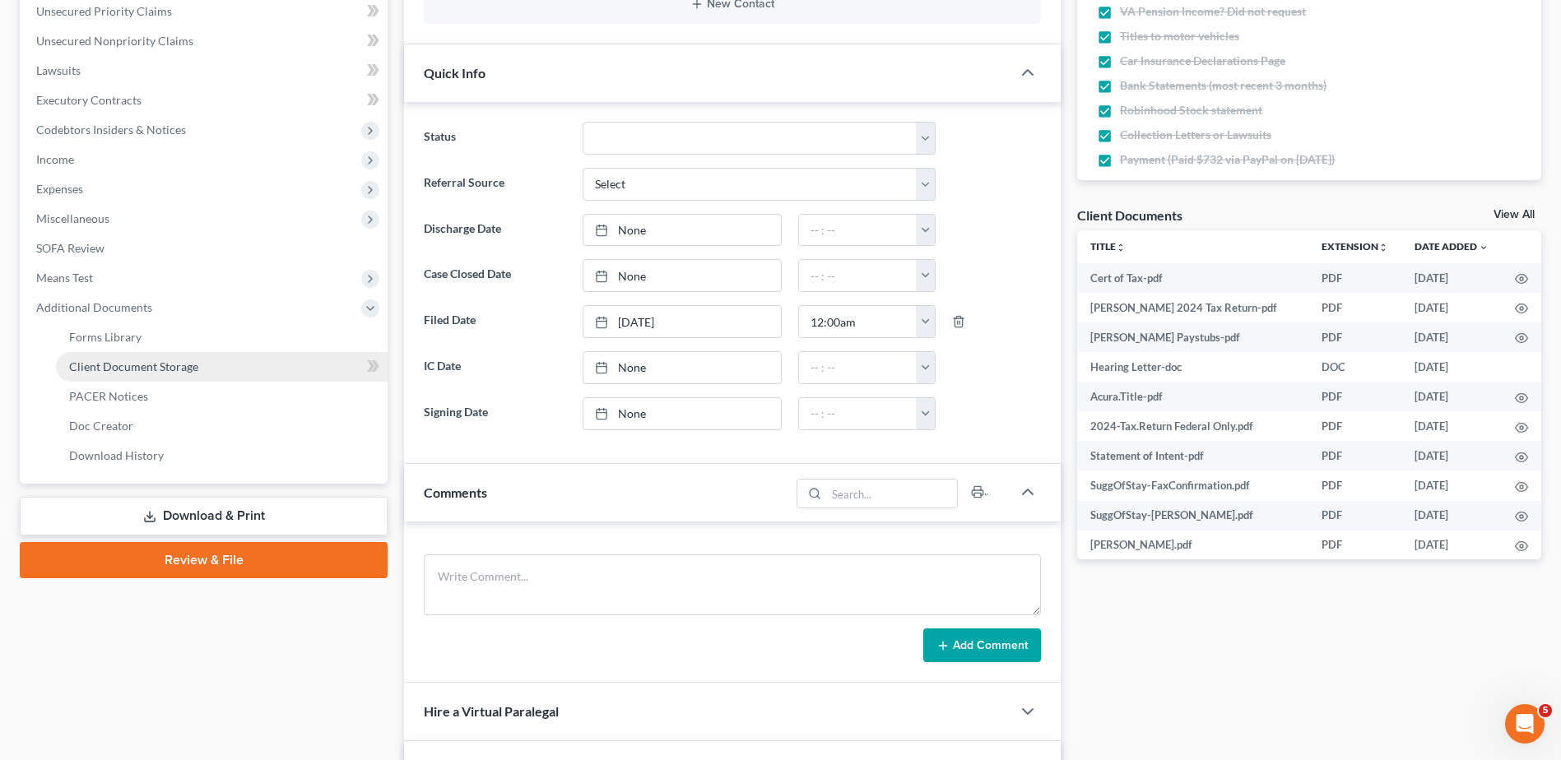
click at [104, 363] on span "Client Document Storage" at bounding box center [133, 367] width 129 height 14
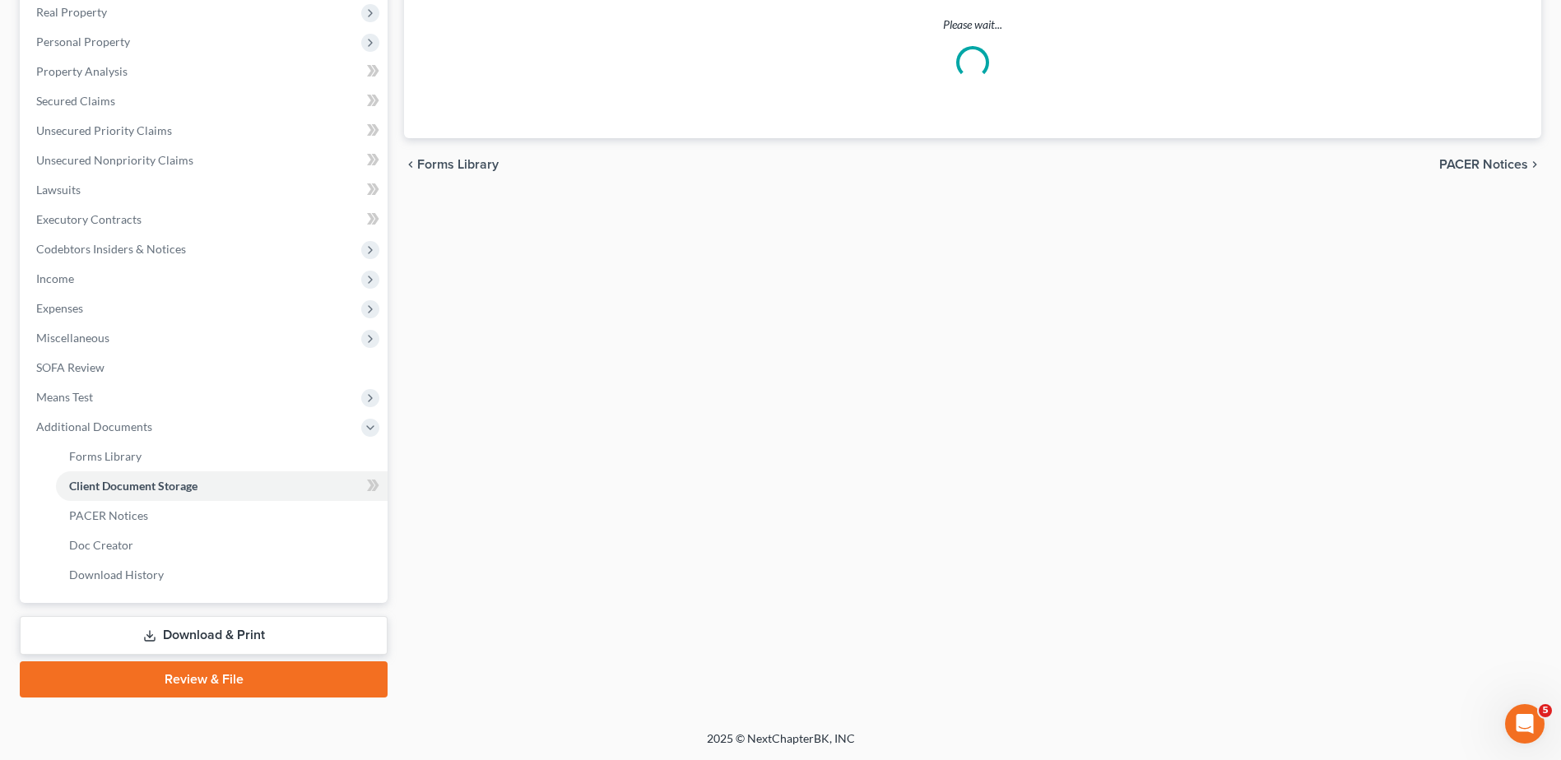
scroll to position [230, 0]
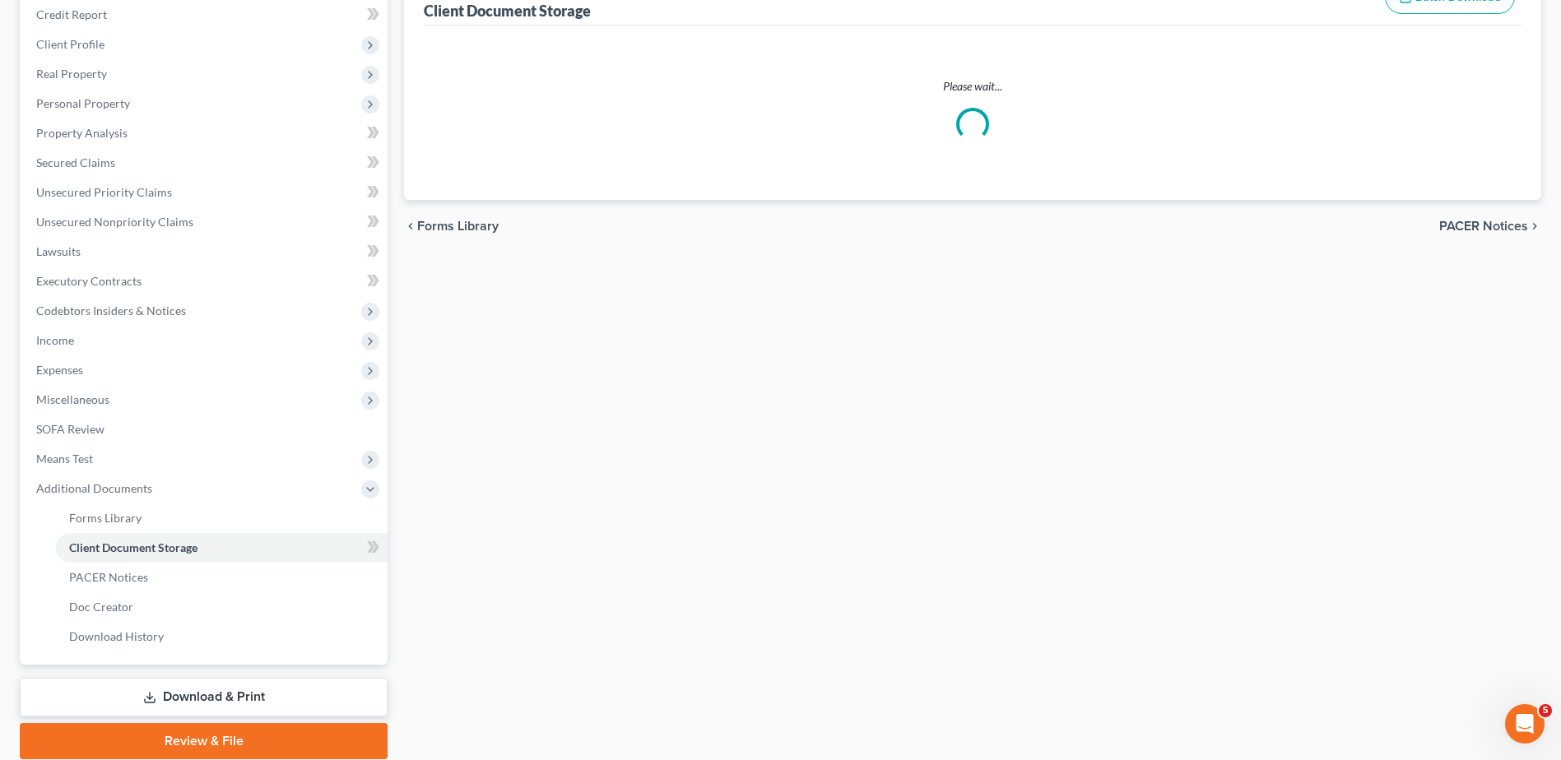
select select "7"
select select "37"
select select "52"
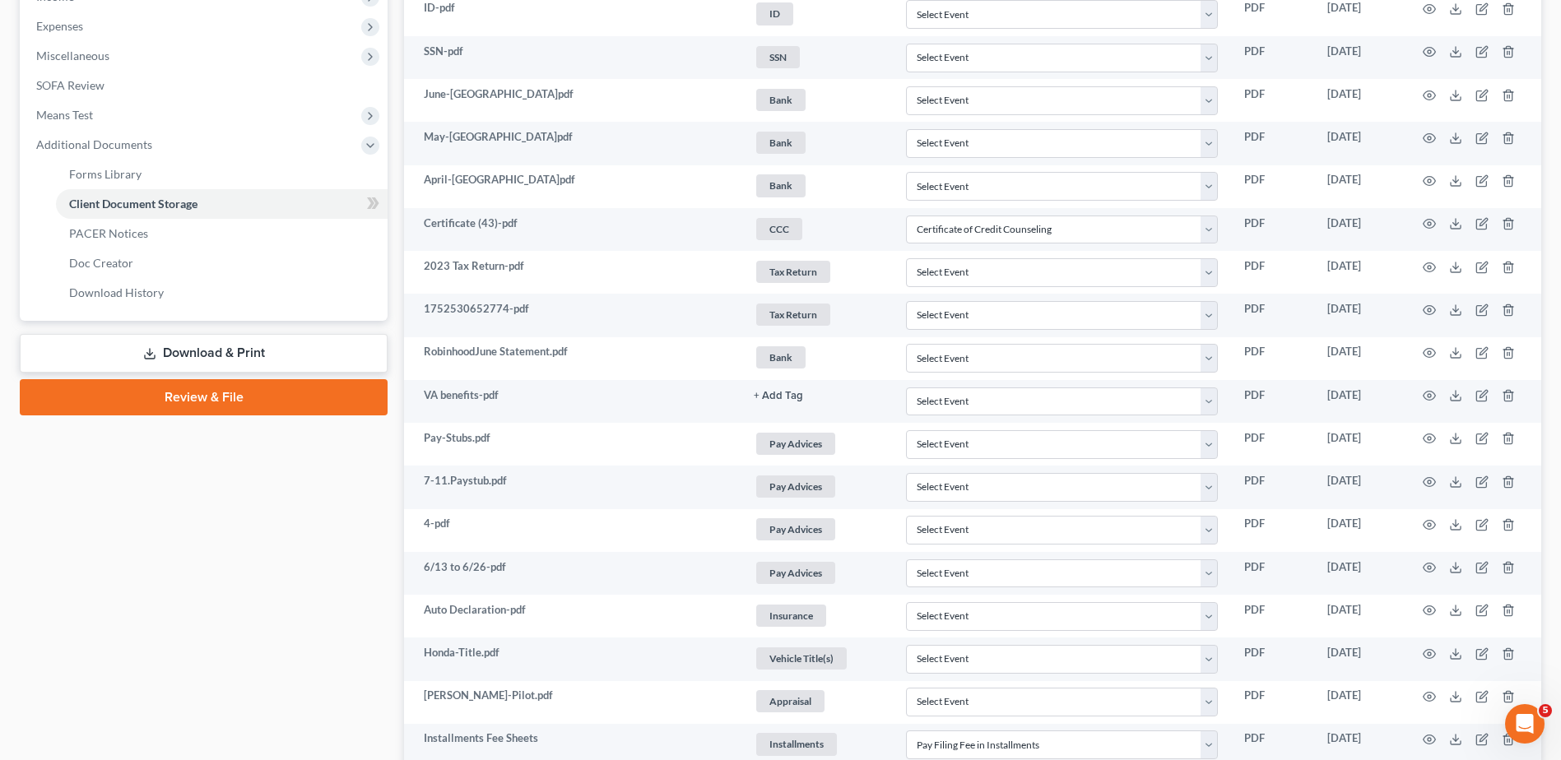
scroll to position [0, 0]
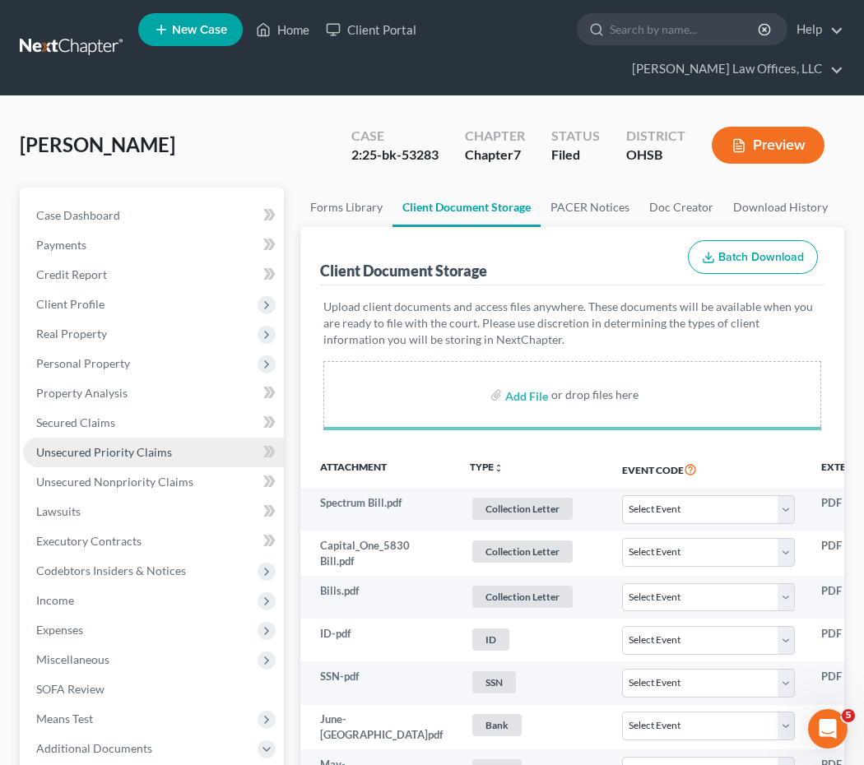
select select "7"
select select "37"
select select "52"
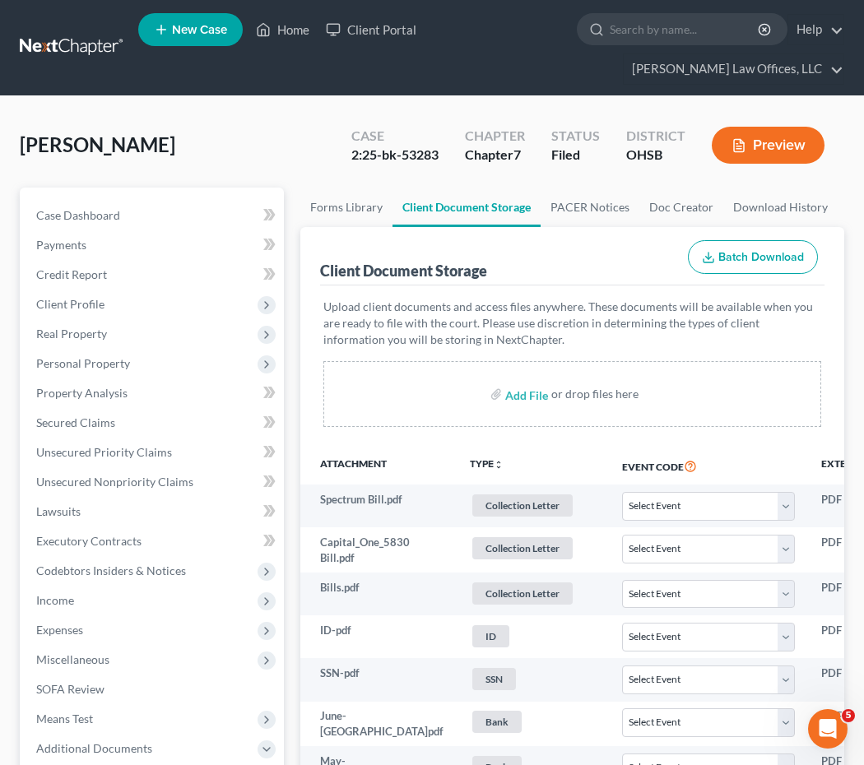
select select "7"
select select "37"
select select "52"
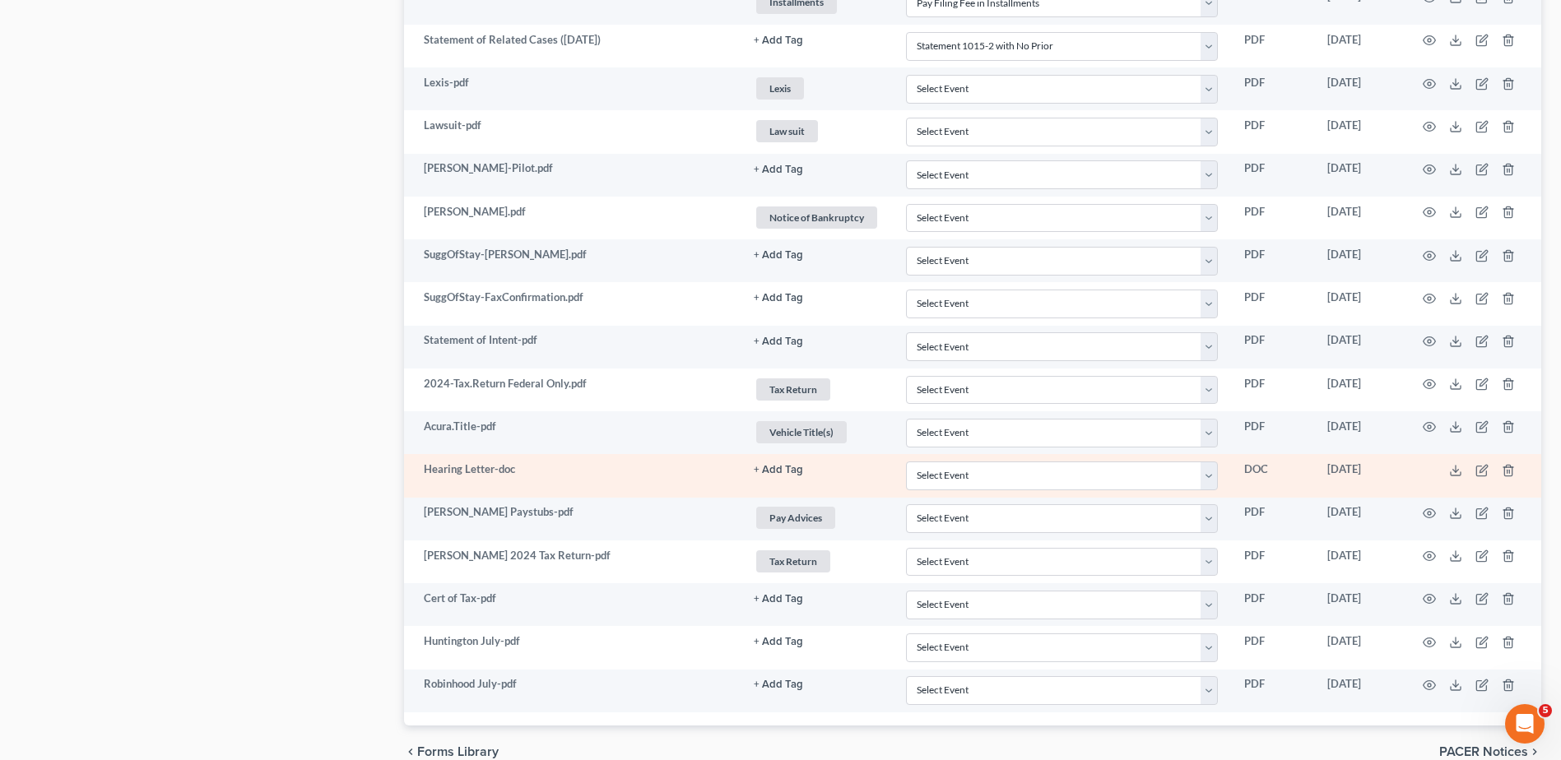
scroll to position [1397, 0]
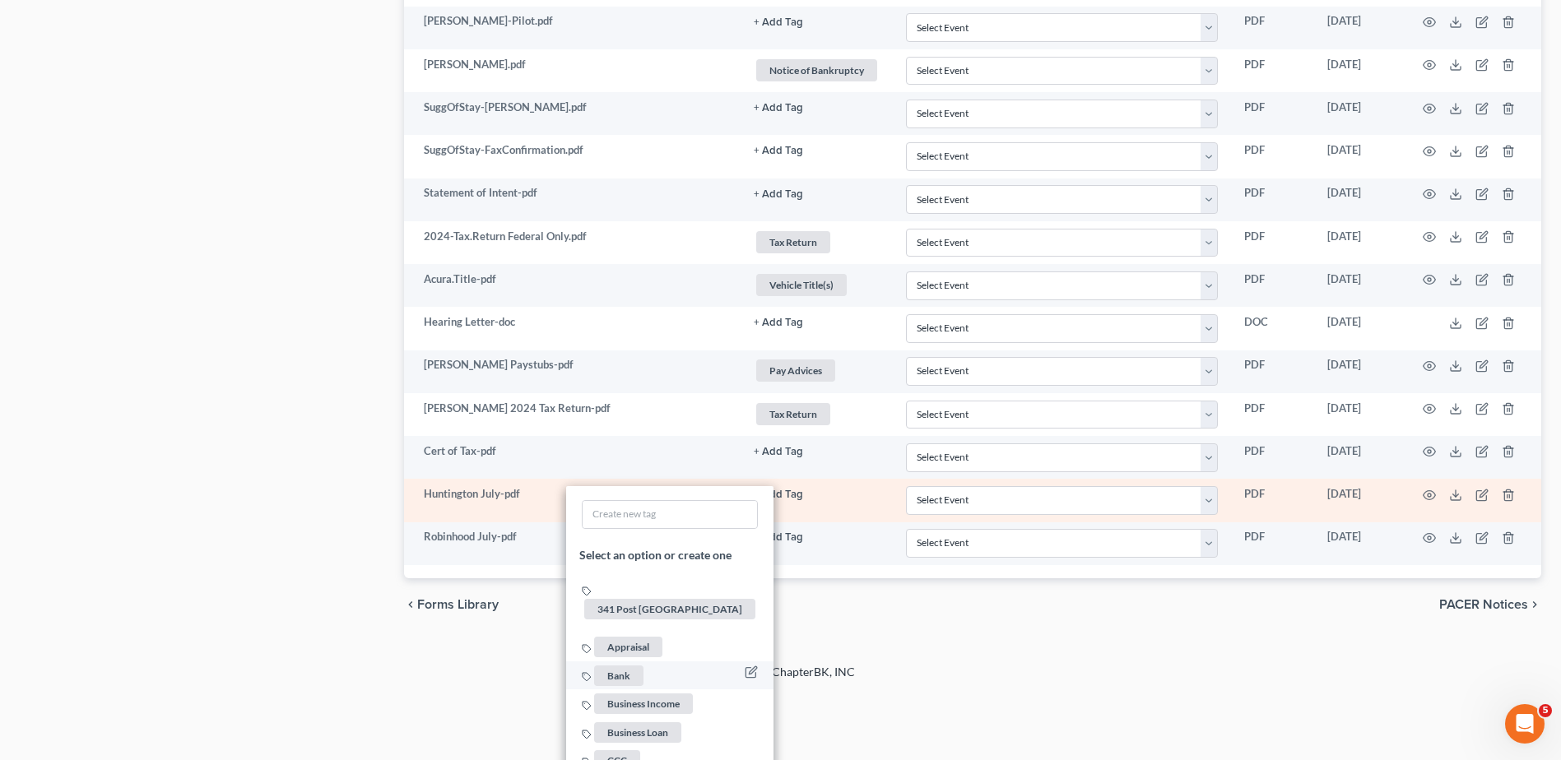
scroll to position [1562, 0]
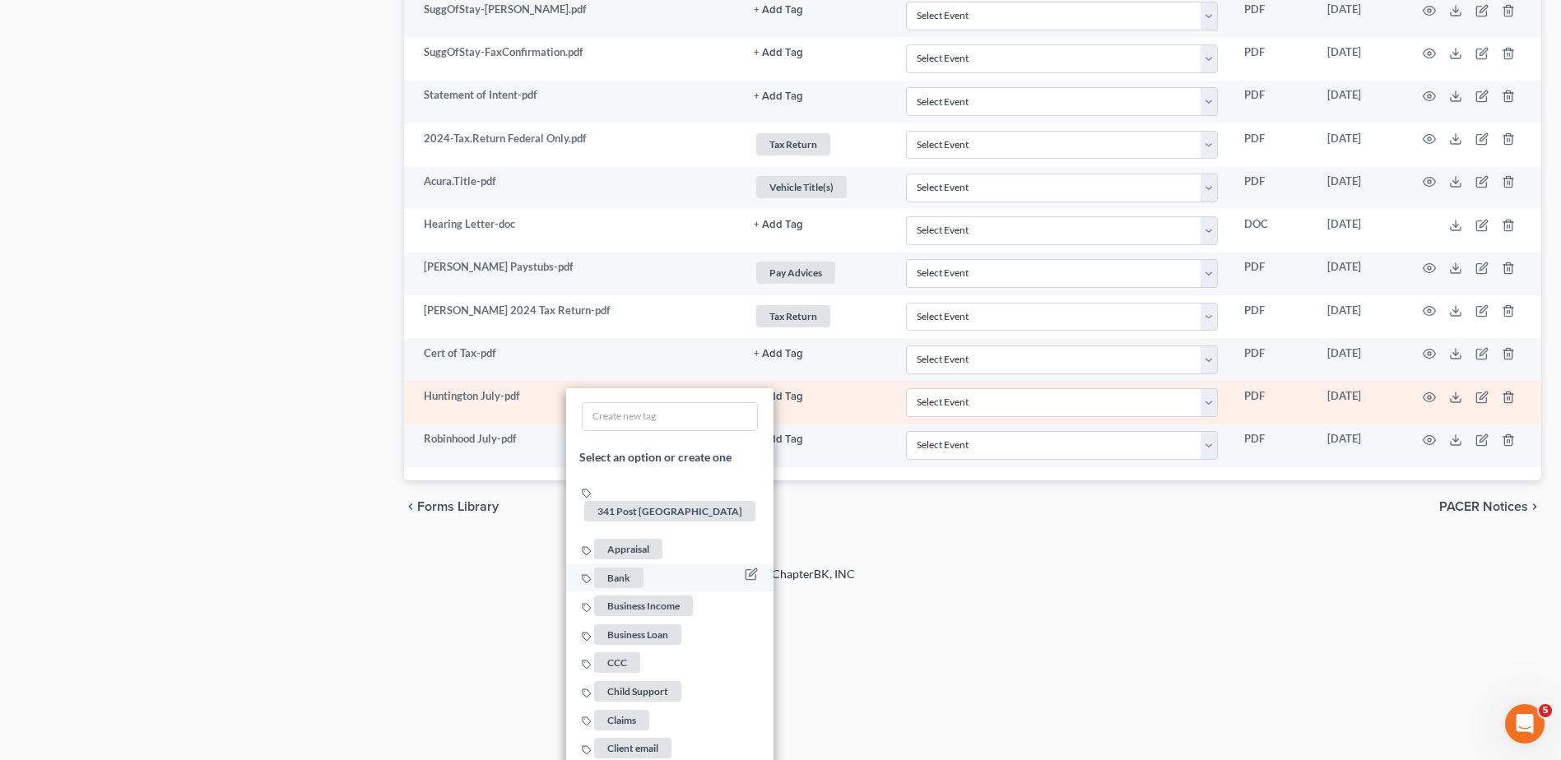
click at [626, 568] on span "Bank" at bounding box center [618, 578] width 49 height 21
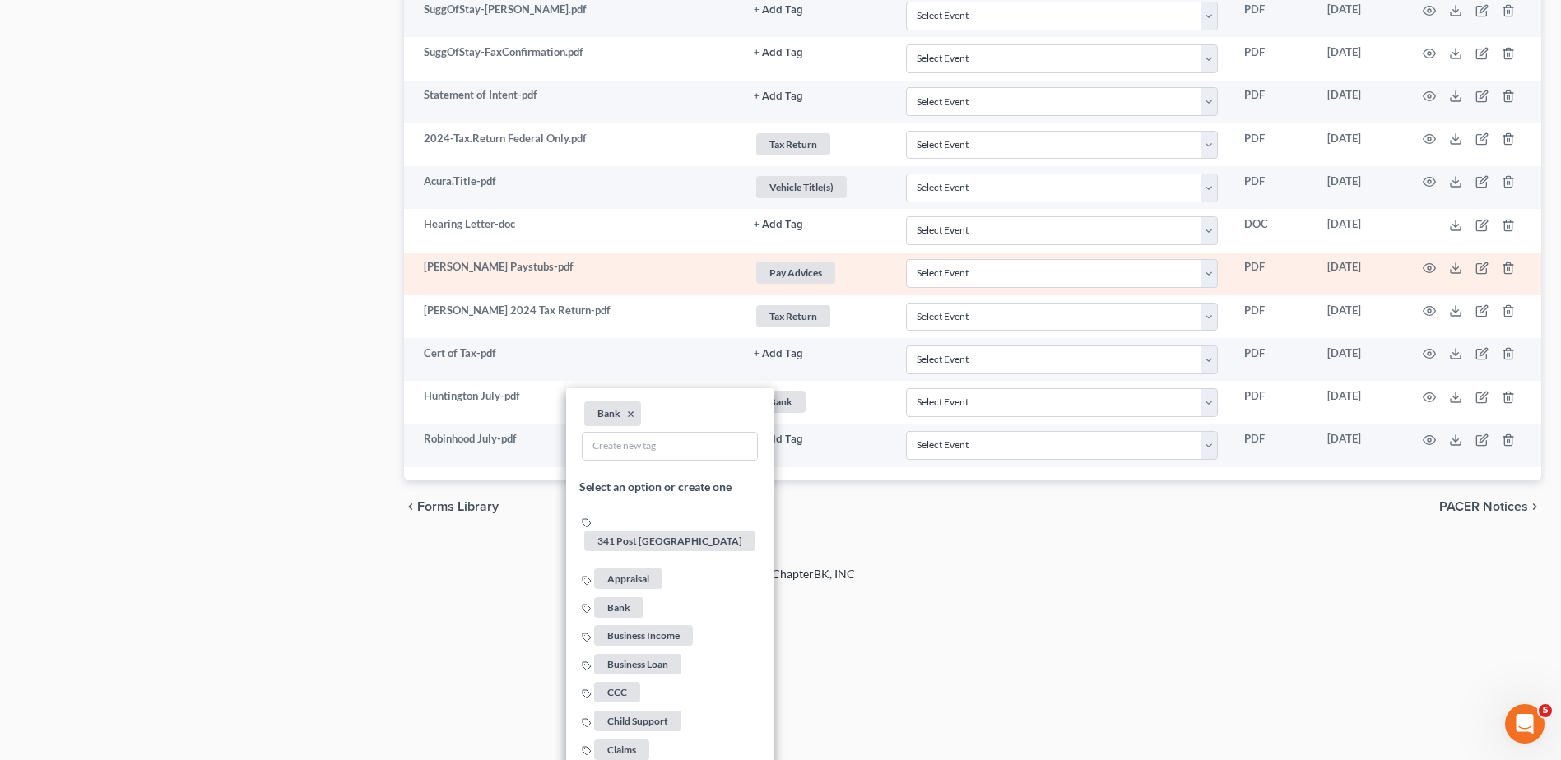
scroll to position [1397, 0]
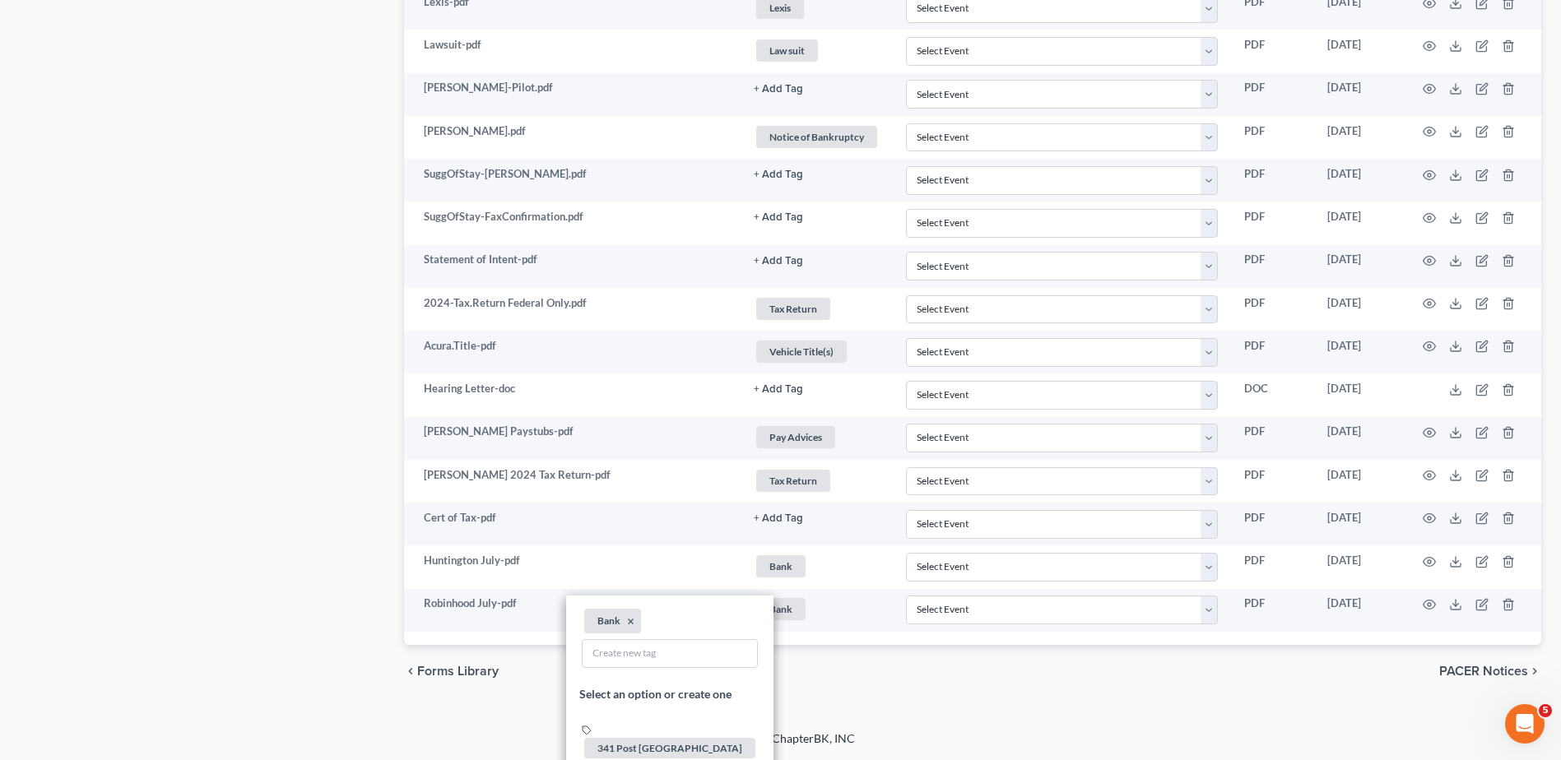
click at [908, 685] on div "chevron_left Forms Library PACER Notices chevron_right" at bounding box center [972, 671] width 1137 height 53
